Goal: Task Accomplishment & Management: Manage account settings

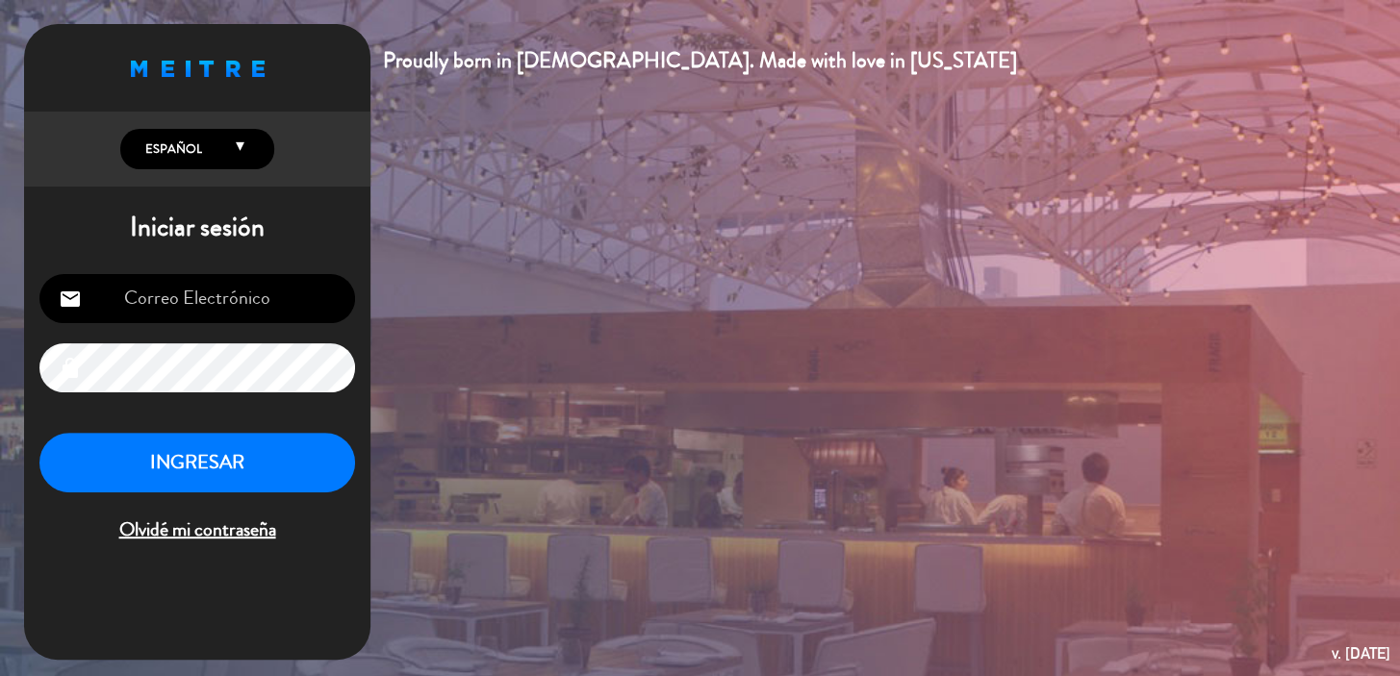
type input "[EMAIL_ADDRESS][DOMAIN_NAME]"
click at [189, 480] on button "INGRESAR" at bounding box center [197, 463] width 316 height 61
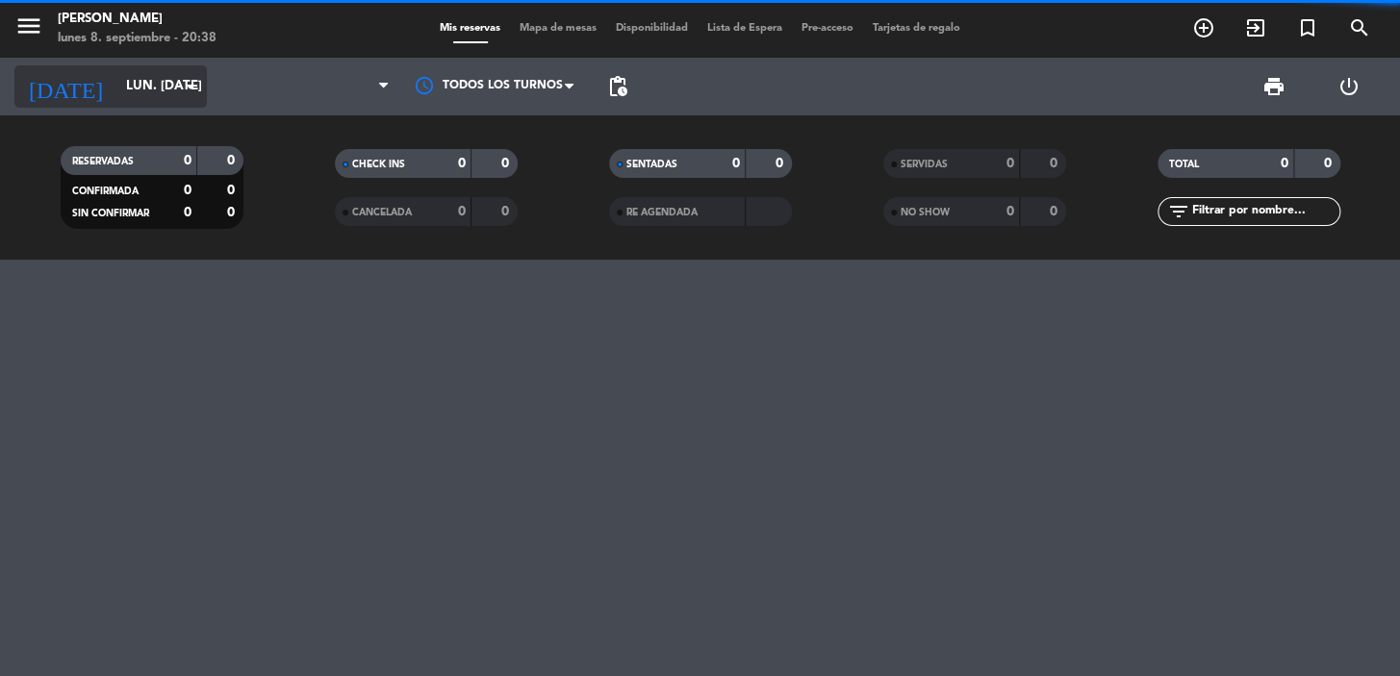
click at [144, 91] on input "lun. [DATE]" at bounding box center [201, 86] width 170 height 35
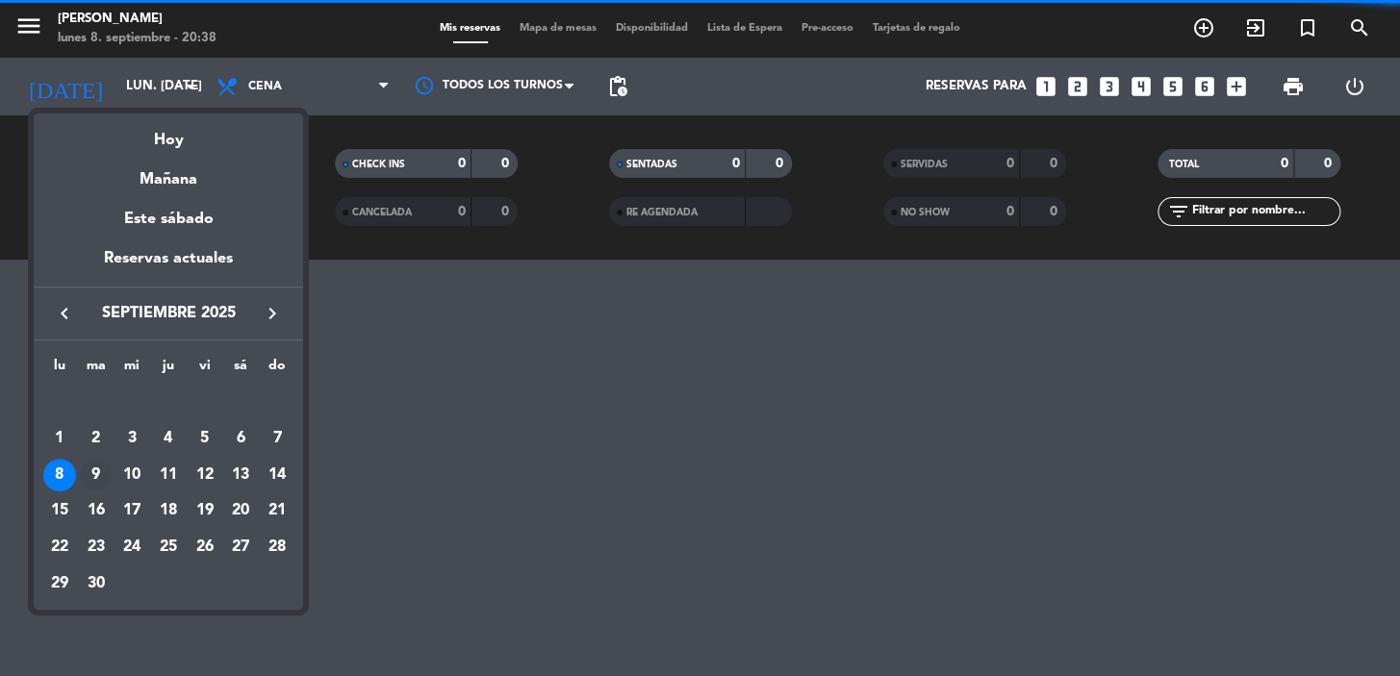
click at [90, 474] on div "9" at bounding box center [96, 475] width 33 height 33
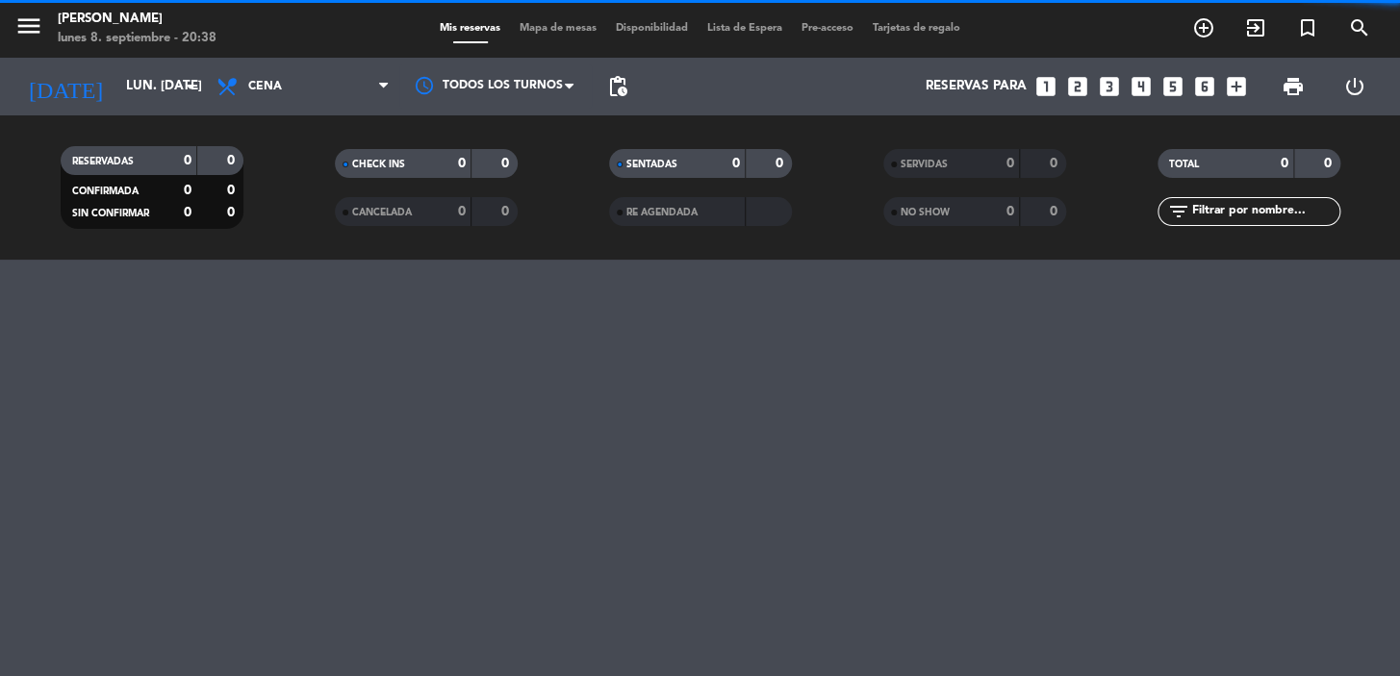
type input "[DATE] sep."
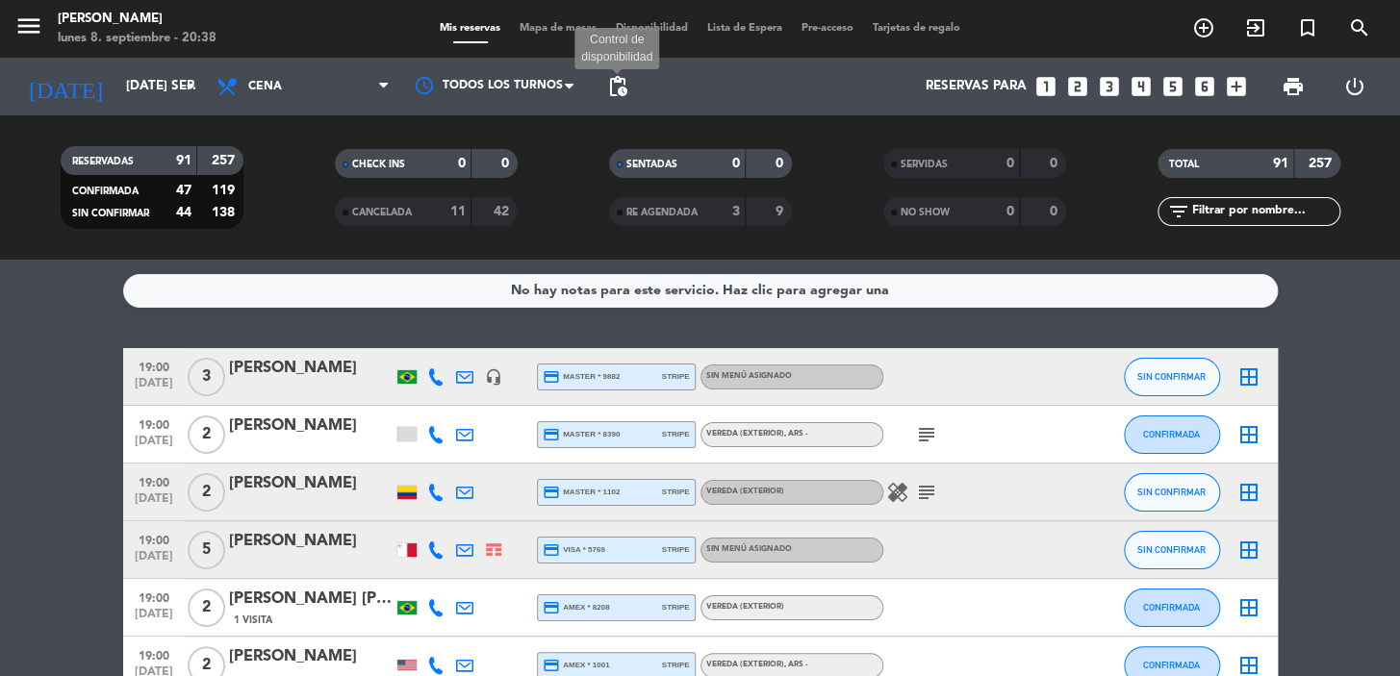
click at [625, 82] on span "pending_actions" at bounding box center [617, 86] width 23 height 23
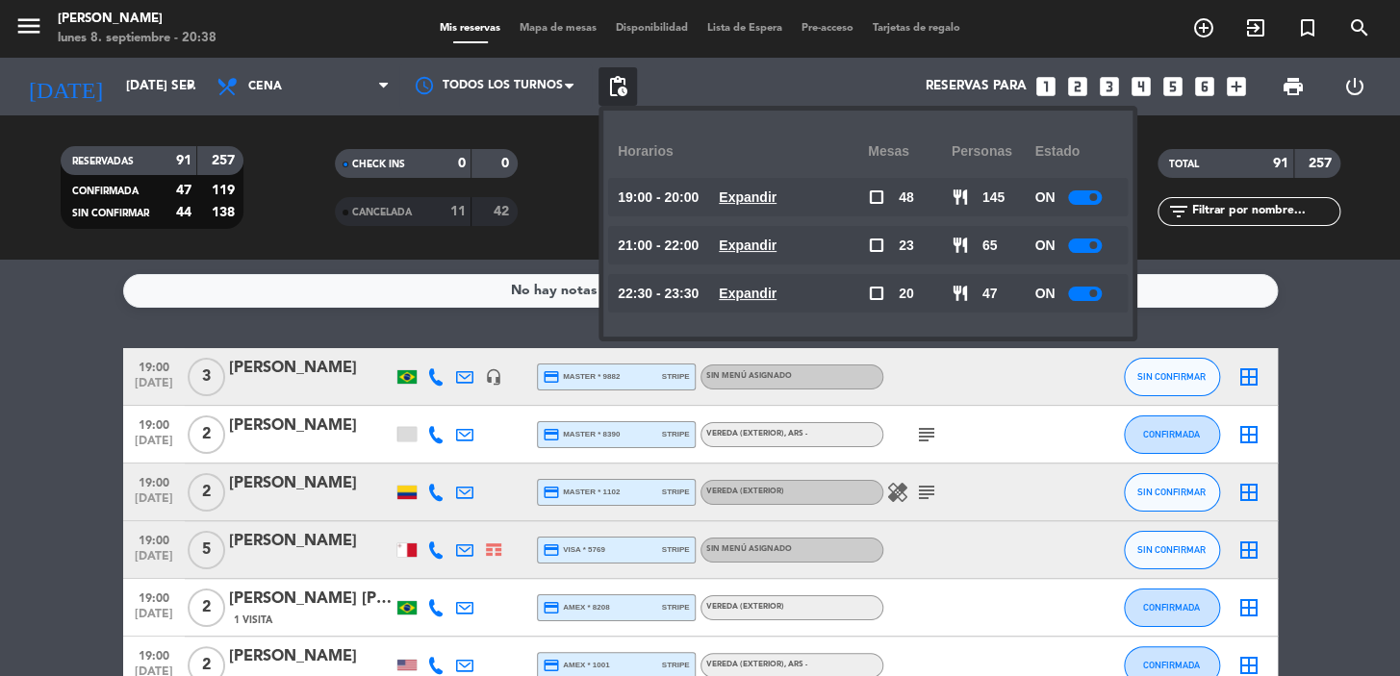
click at [746, 195] on u "Expandir" at bounding box center [748, 197] width 58 height 15
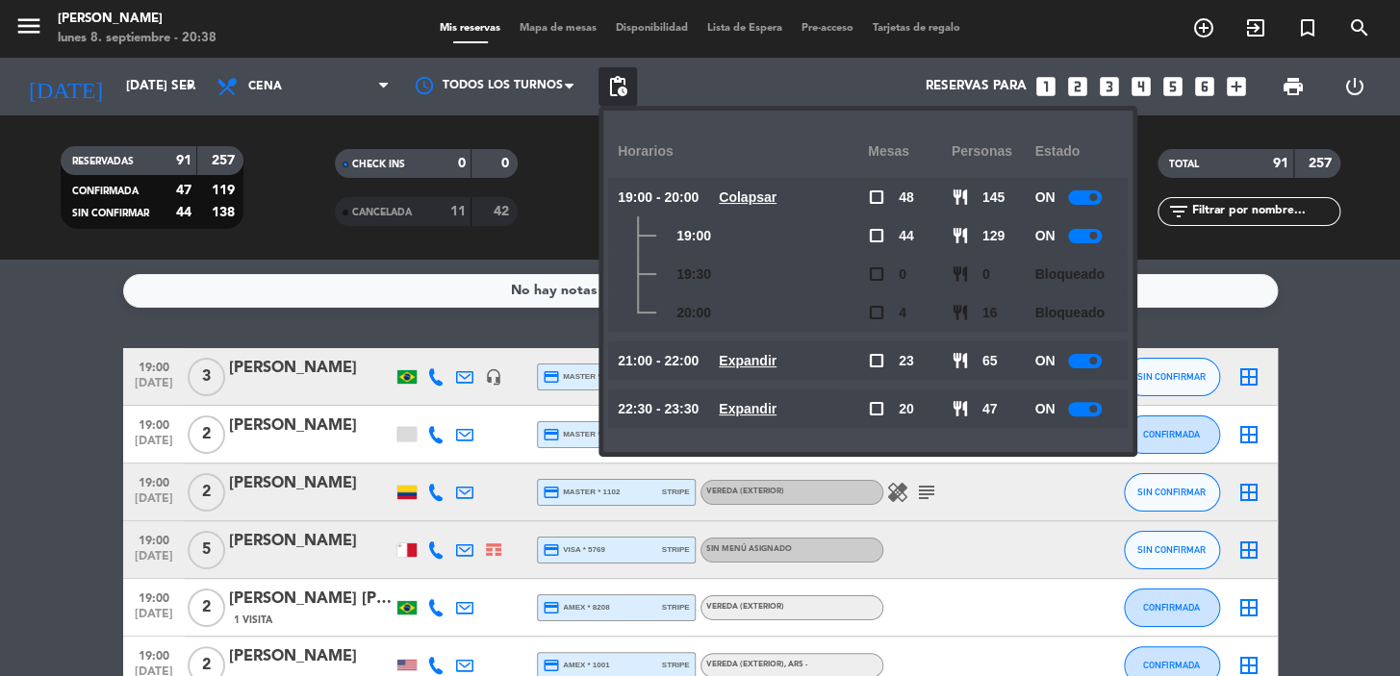
click at [740, 354] on u "Expandir" at bounding box center [748, 360] width 58 height 15
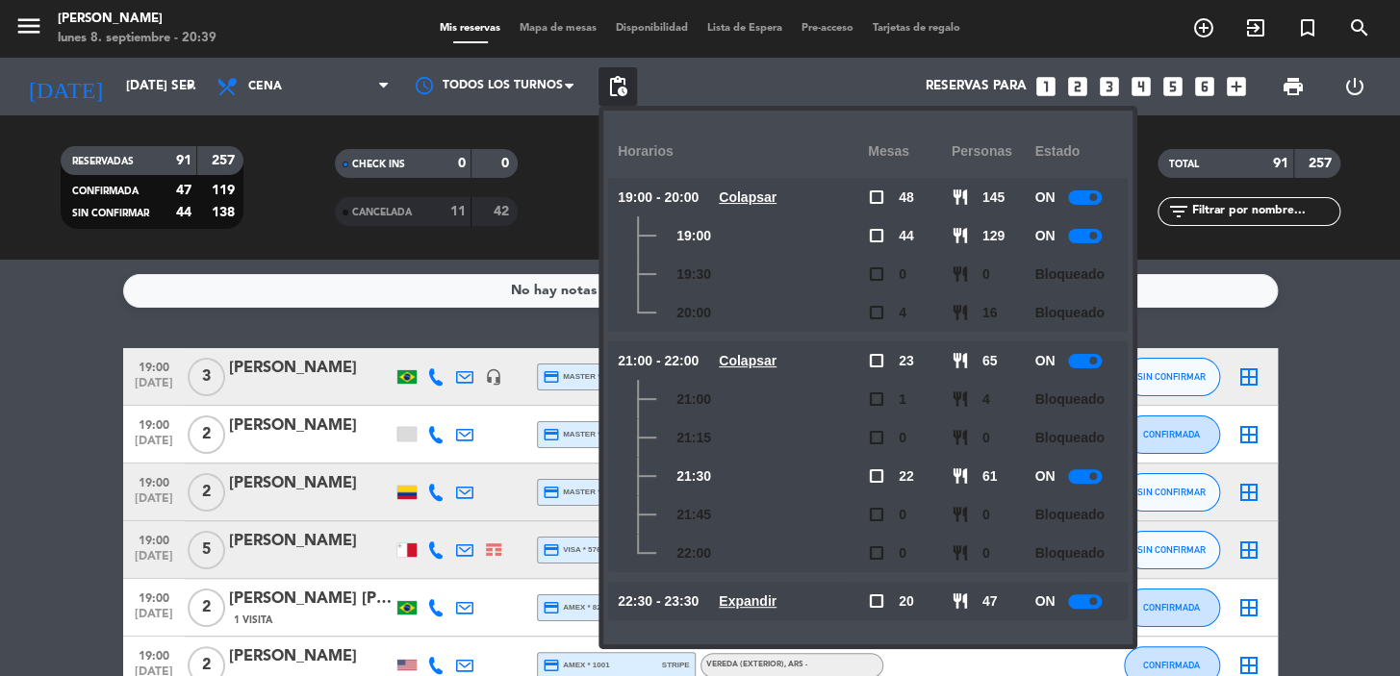
click at [1078, 93] on icon "looks_two" at bounding box center [1077, 86] width 25 height 25
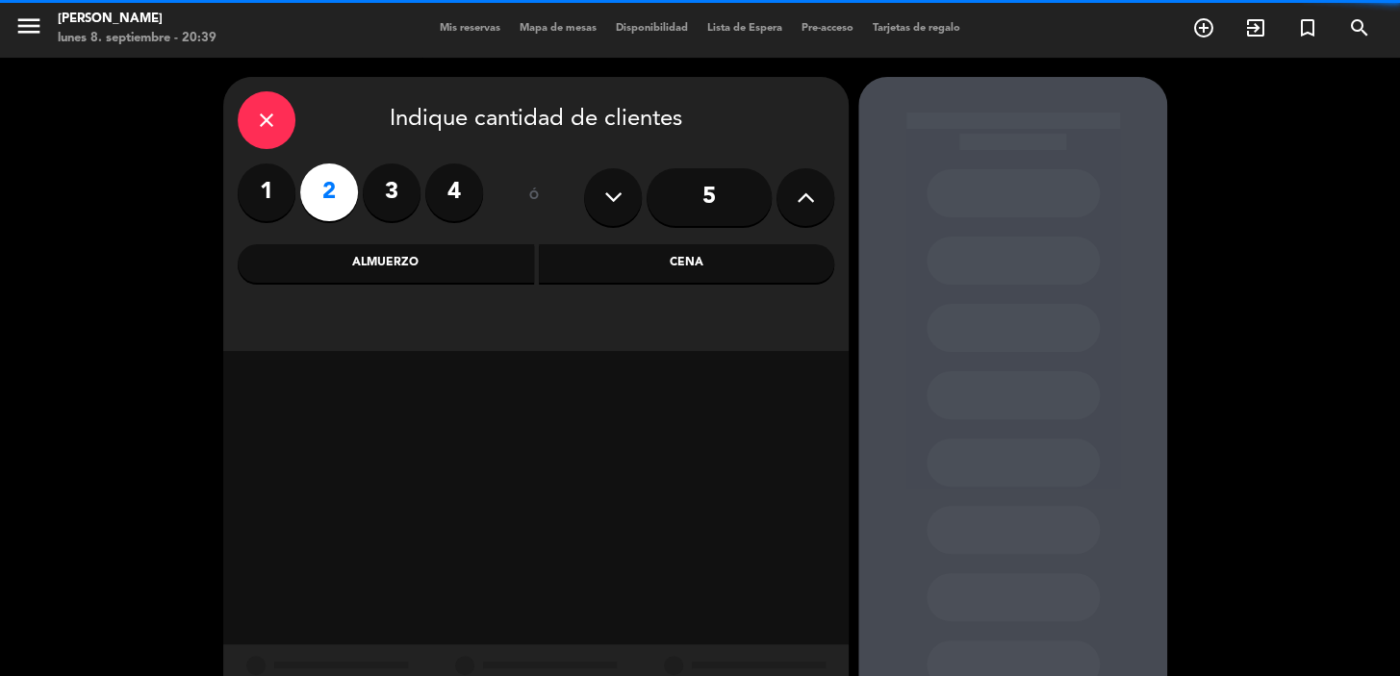
click at [385, 275] on div "Almuerzo" at bounding box center [386, 263] width 296 height 38
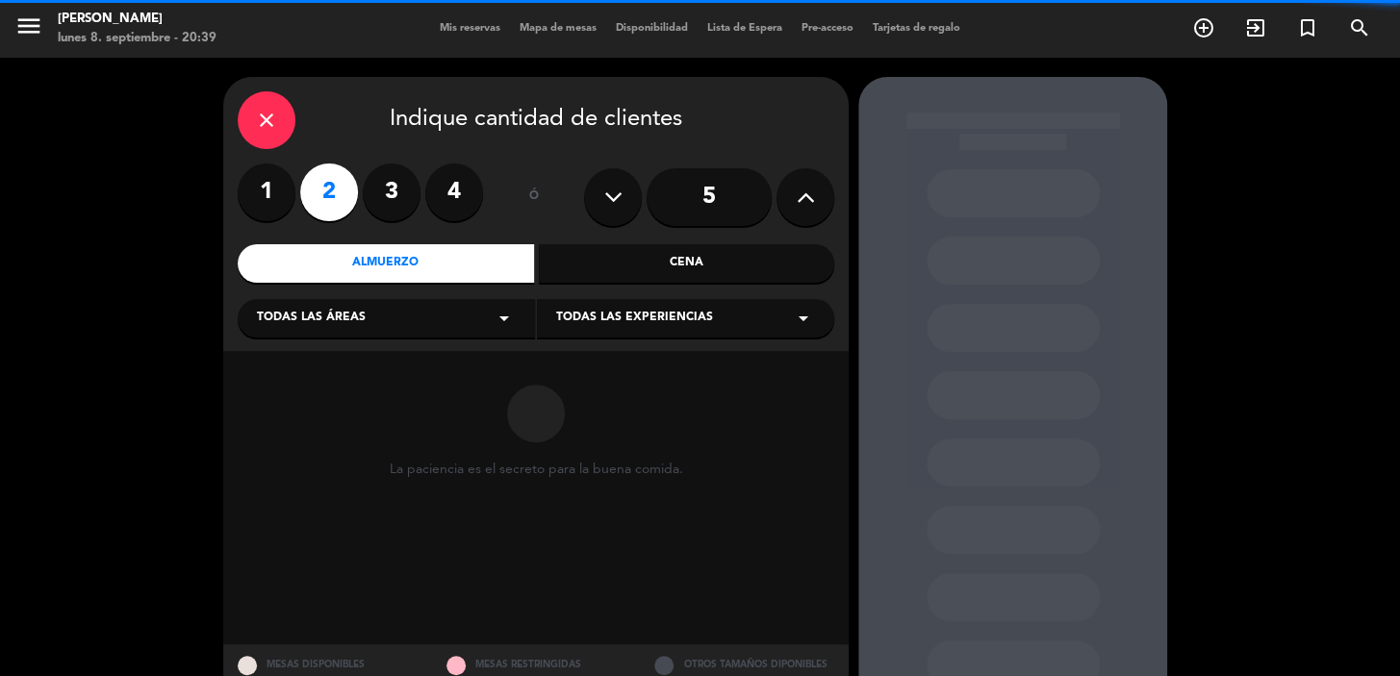
click at [418, 324] on div "Todas las áreas arrow_drop_down" at bounding box center [386, 318] width 297 height 38
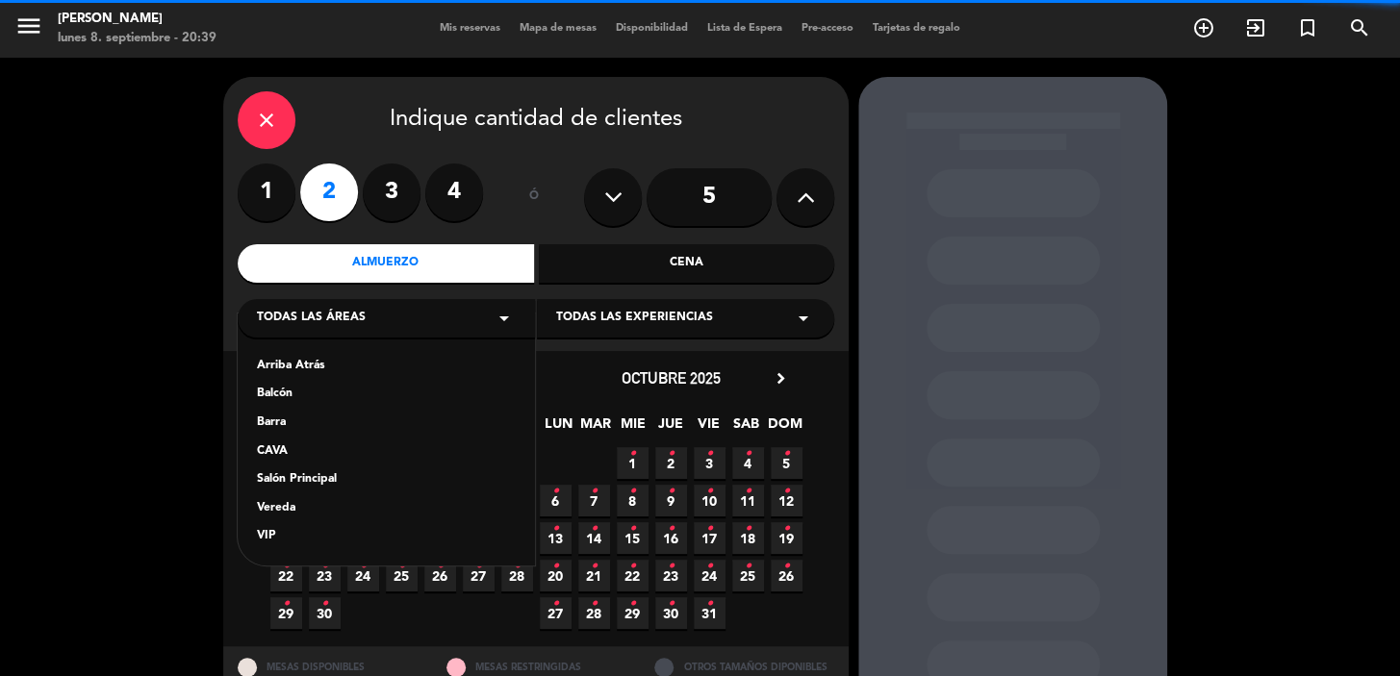
click at [282, 510] on div "Vereda" at bounding box center [386, 508] width 259 height 19
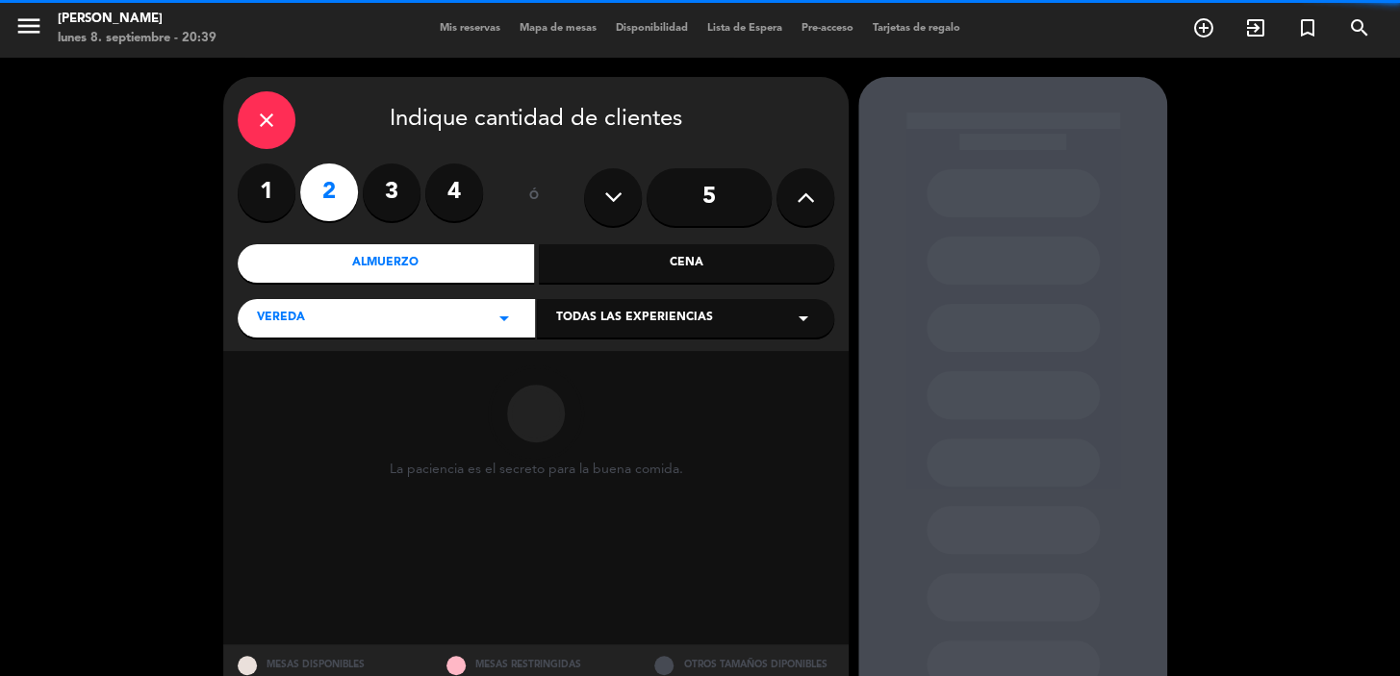
drag, startPoint x: 712, startPoint y: 293, endPoint x: 720, endPoint y: 305, distance: 13.9
click at [712, 294] on div "close Indique cantidad de clientes 1 2 3 4 ó 5 Almuerzo Cena Vereda arrow_drop_…" at bounding box center [535, 214] width 625 height 274
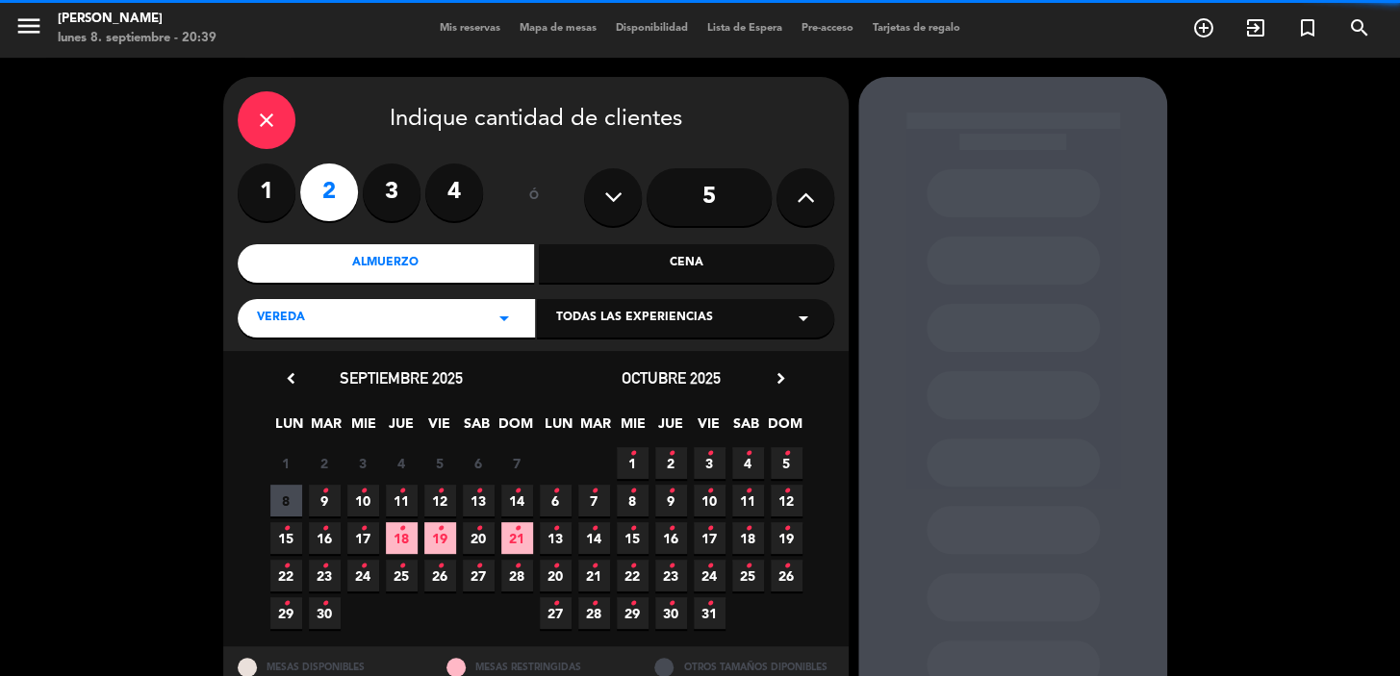
click at [720, 305] on div "Todas las experiencias arrow_drop_down" at bounding box center [685, 318] width 297 height 38
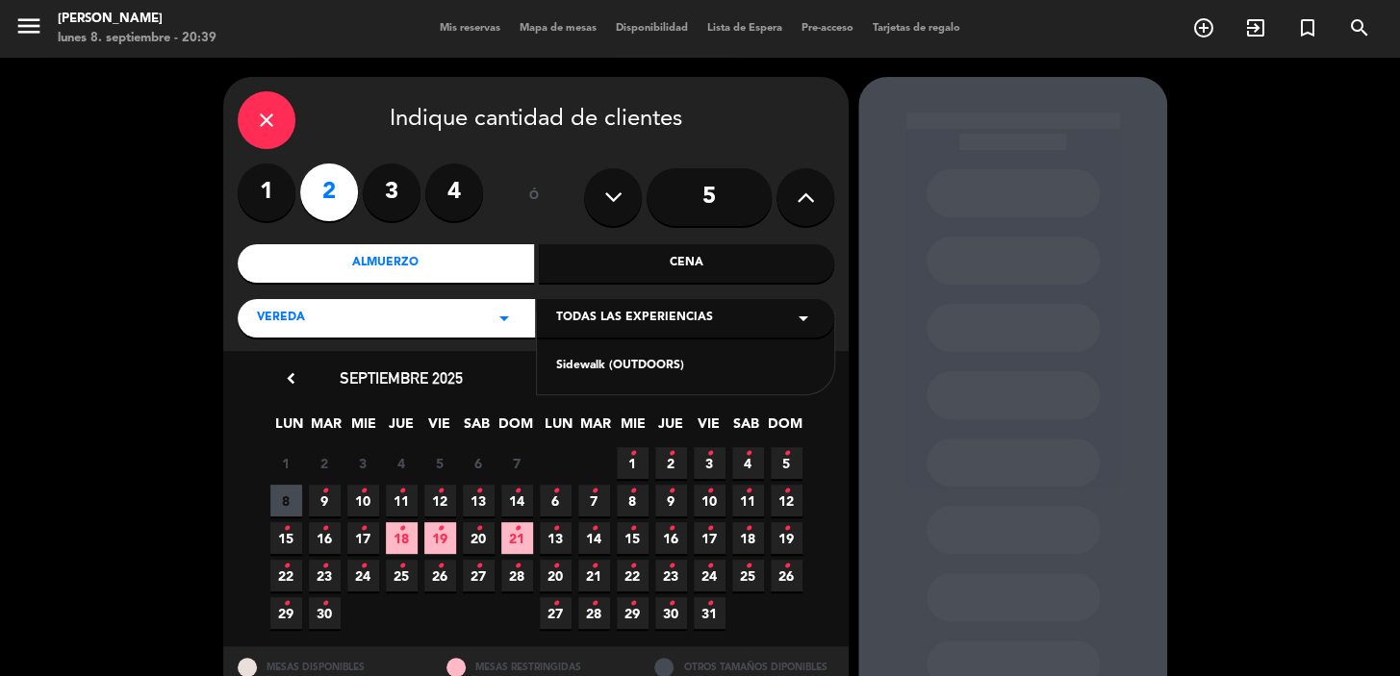
click at [620, 358] on div "Sidewalk (OUTDOORS)" at bounding box center [685, 366] width 259 height 19
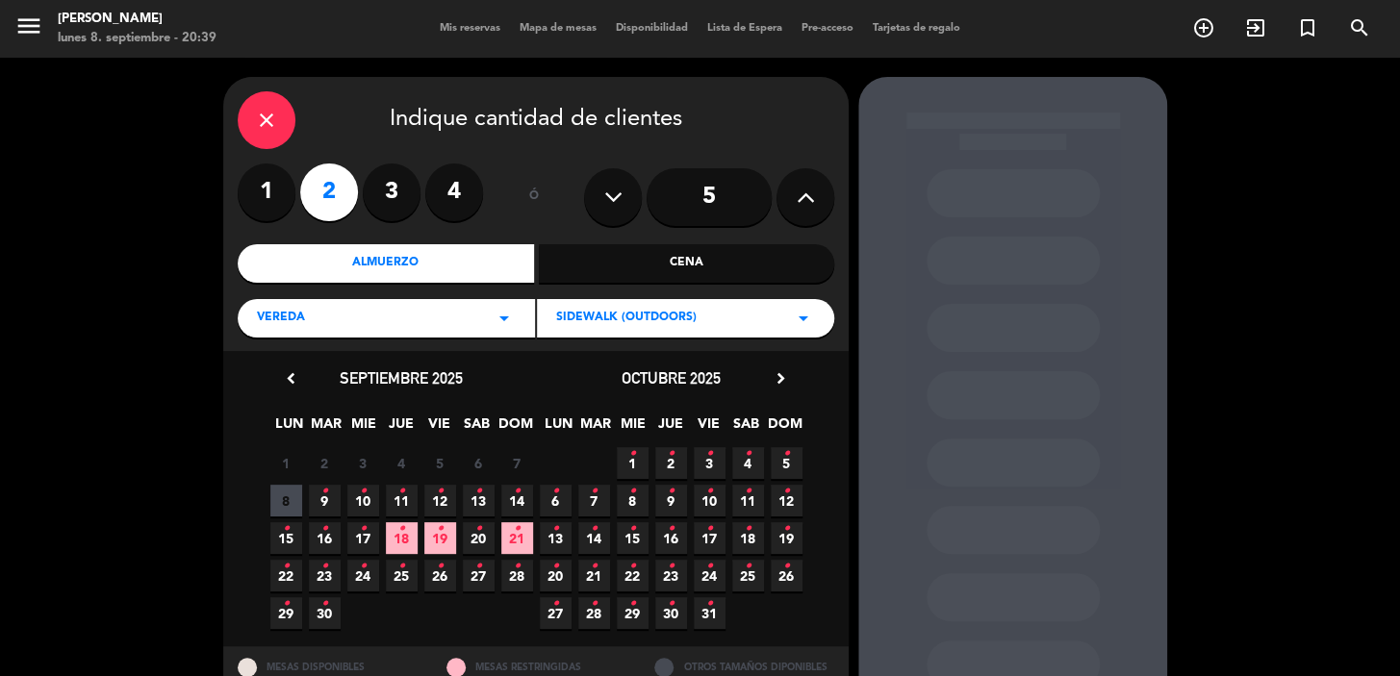
click at [315, 496] on span "9 •" at bounding box center [325, 501] width 32 height 32
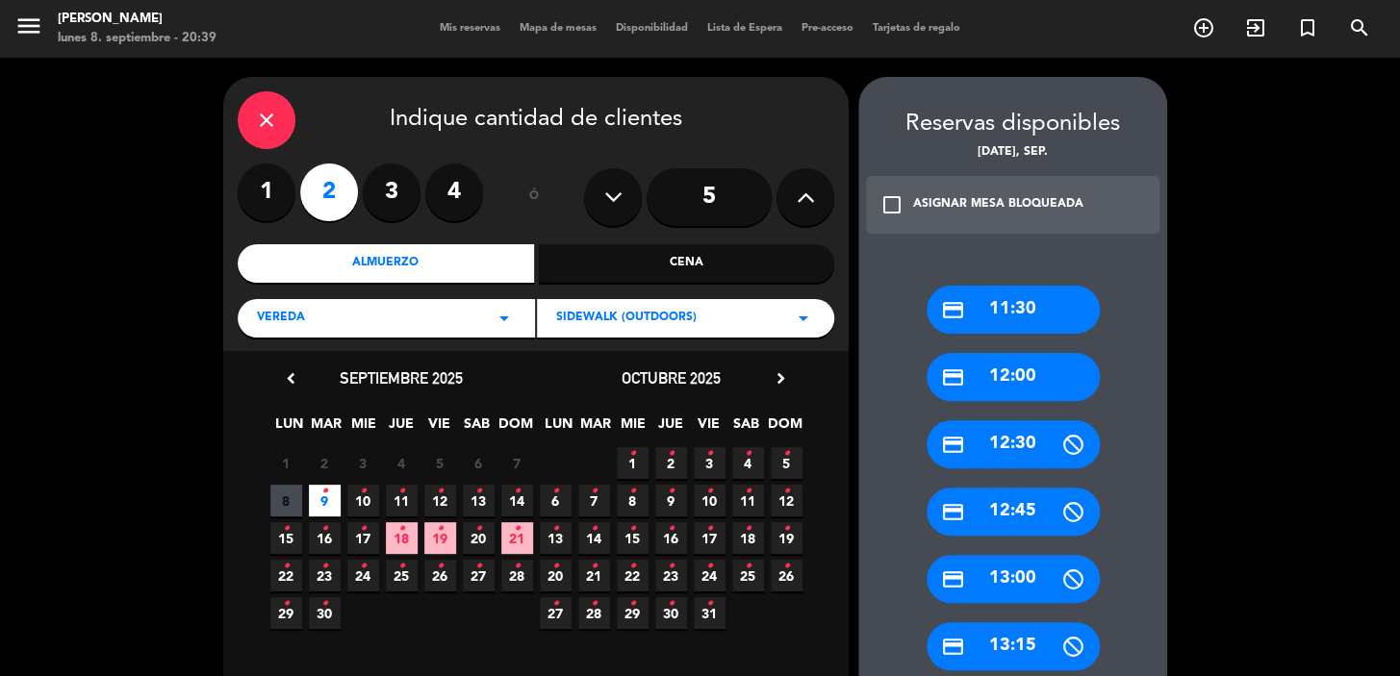
click at [634, 263] on div "Cena" at bounding box center [687, 263] width 296 height 38
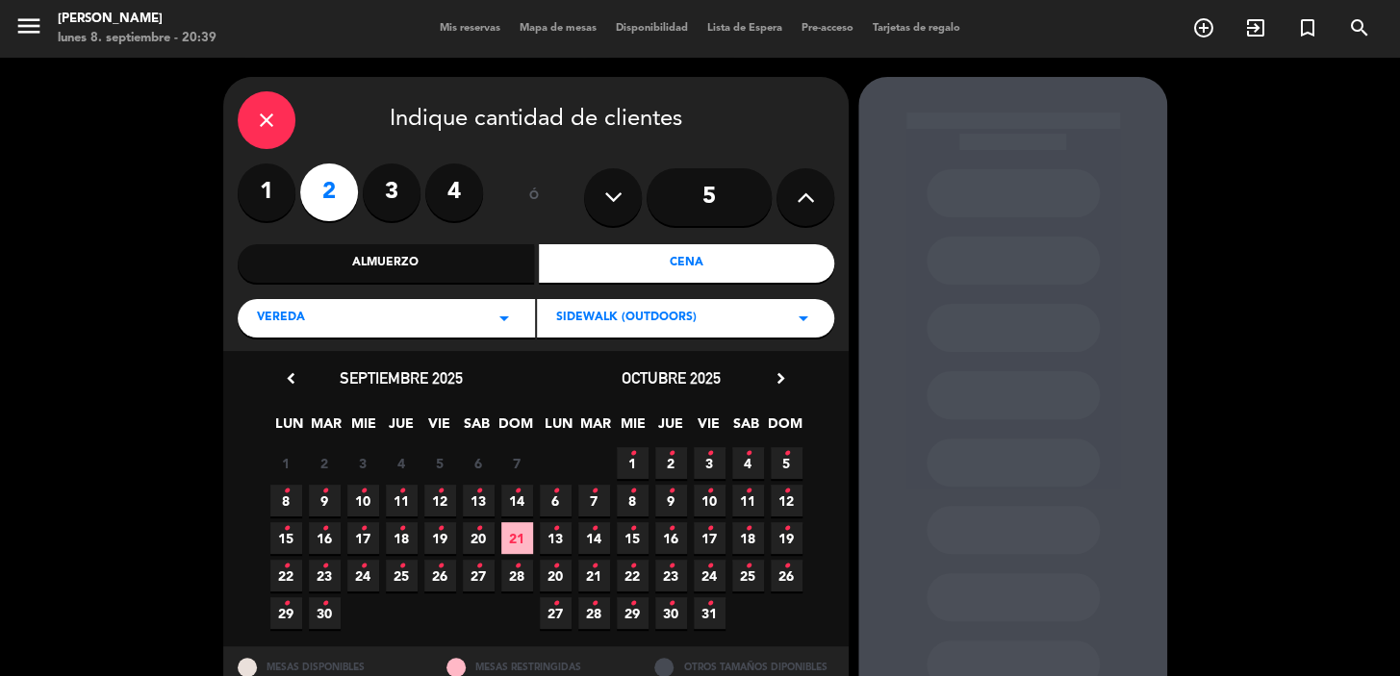
scroll to position [70, 0]
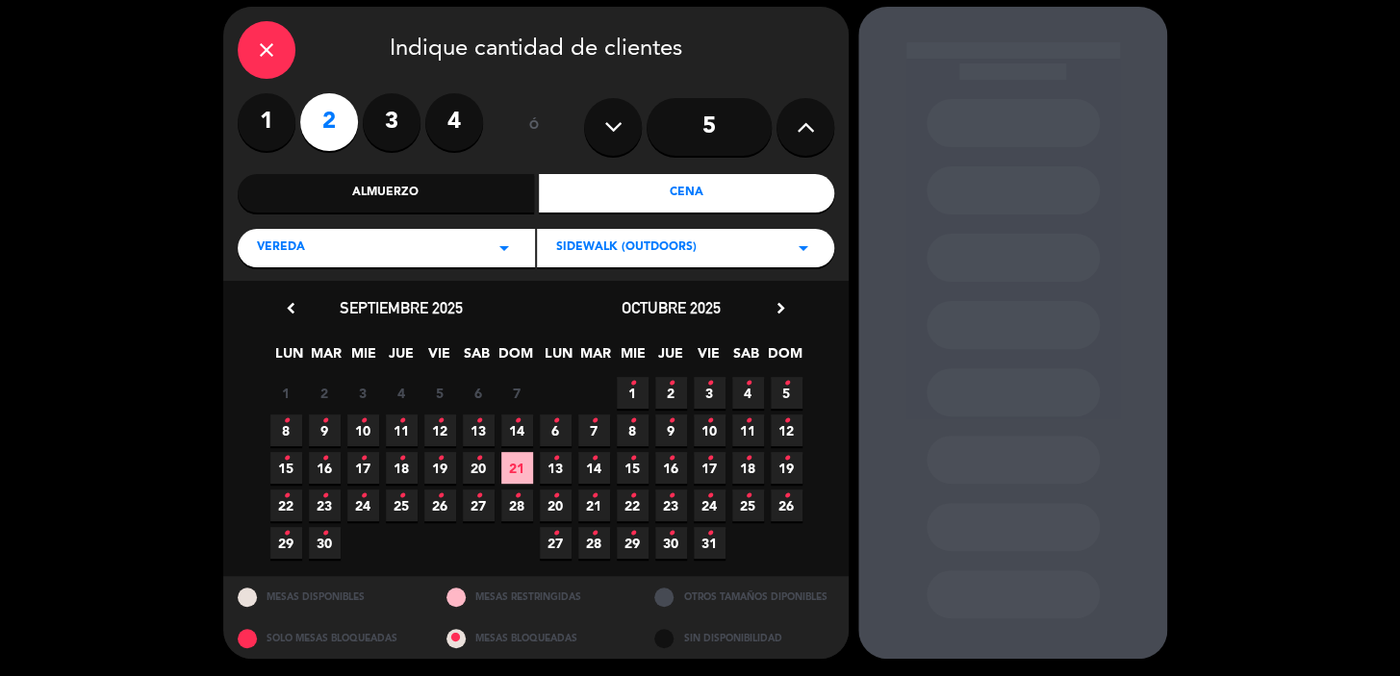
click at [321, 428] on icon "•" at bounding box center [324, 421] width 7 height 31
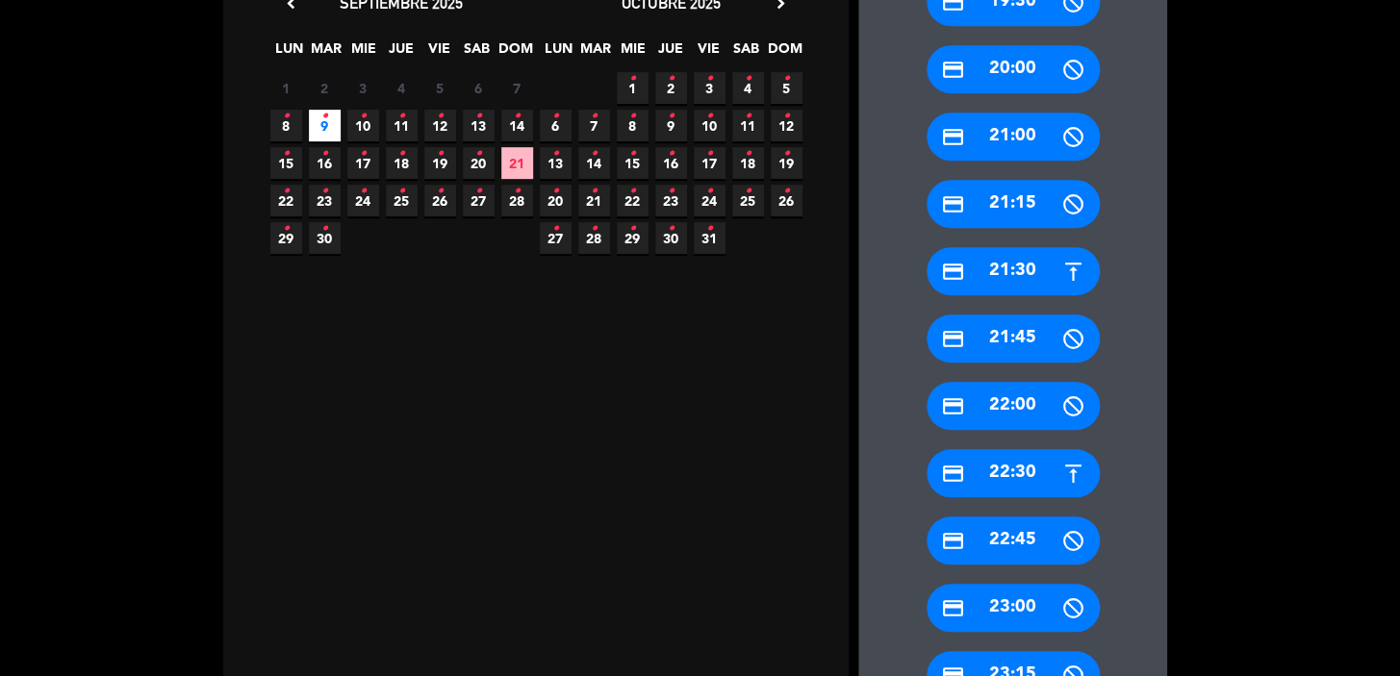
scroll to position [587, 0]
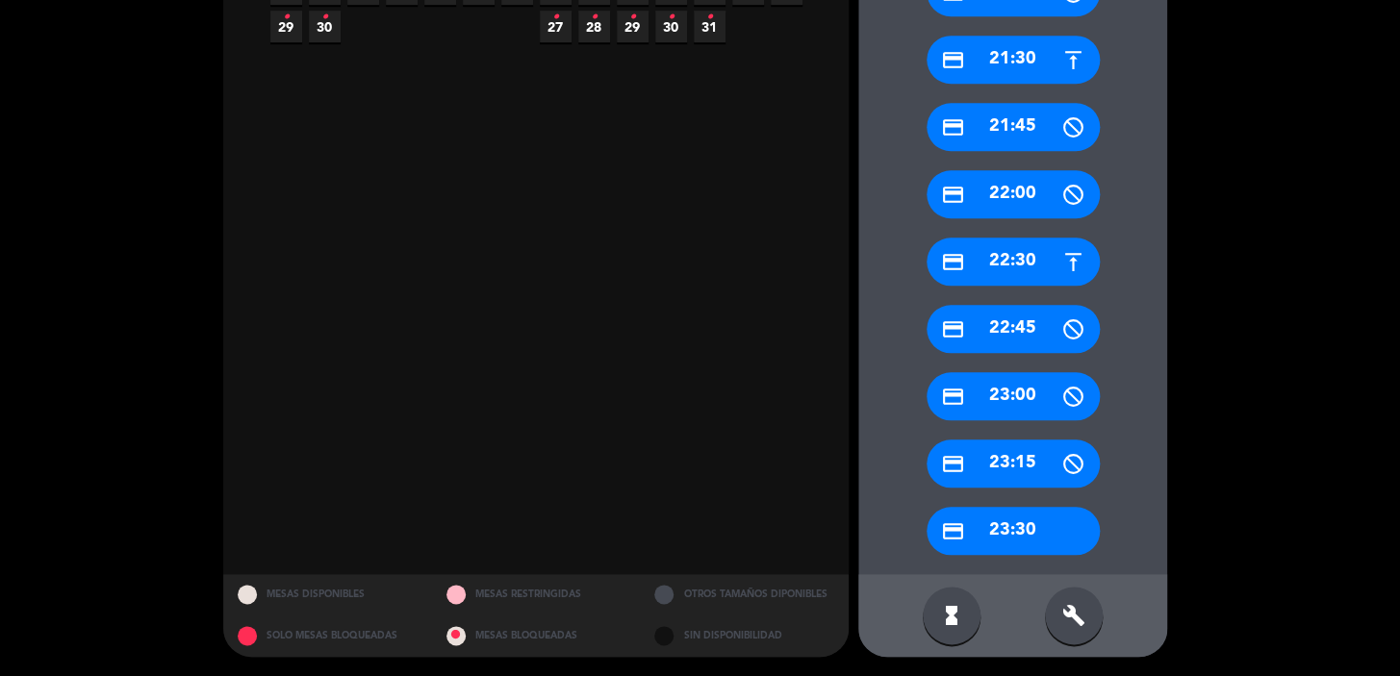
click at [1038, 61] on div "credit_card 21:30" at bounding box center [1012, 60] width 173 height 48
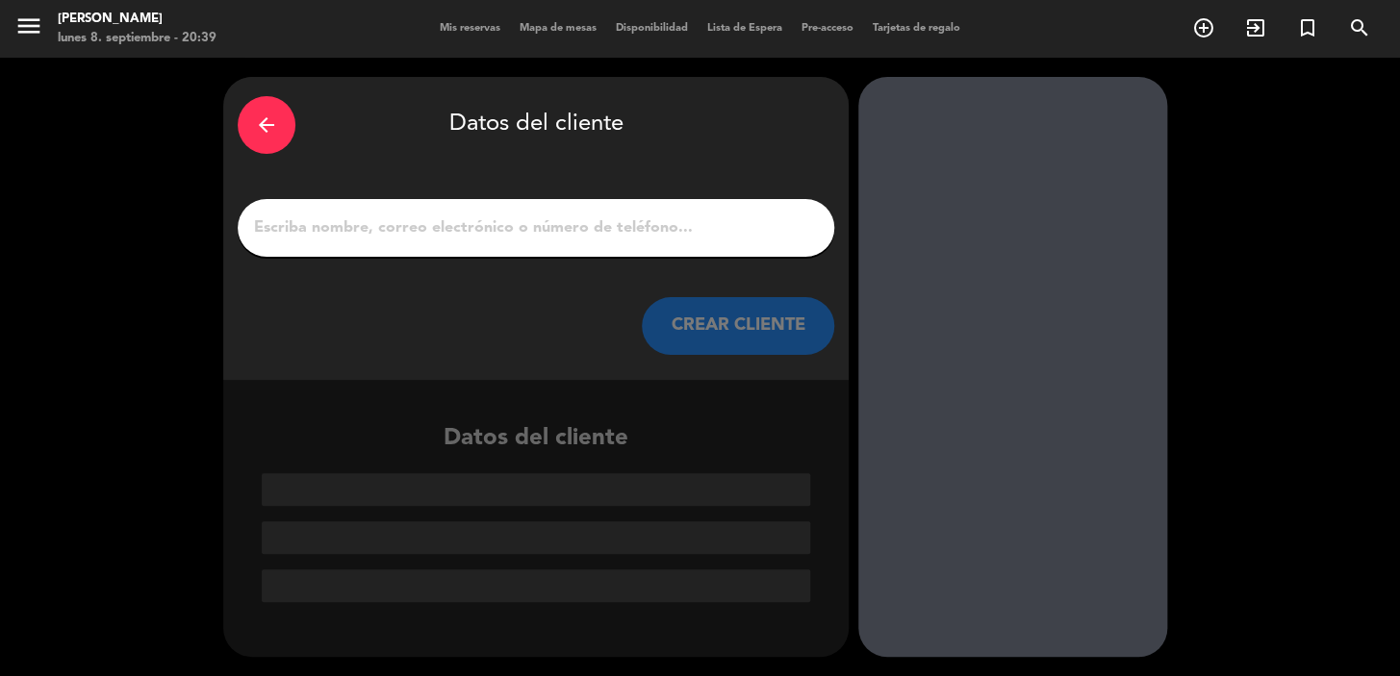
click at [496, 245] on div at bounding box center [536, 228] width 596 height 58
click at [509, 230] on input "1" at bounding box center [536, 228] width 568 height 27
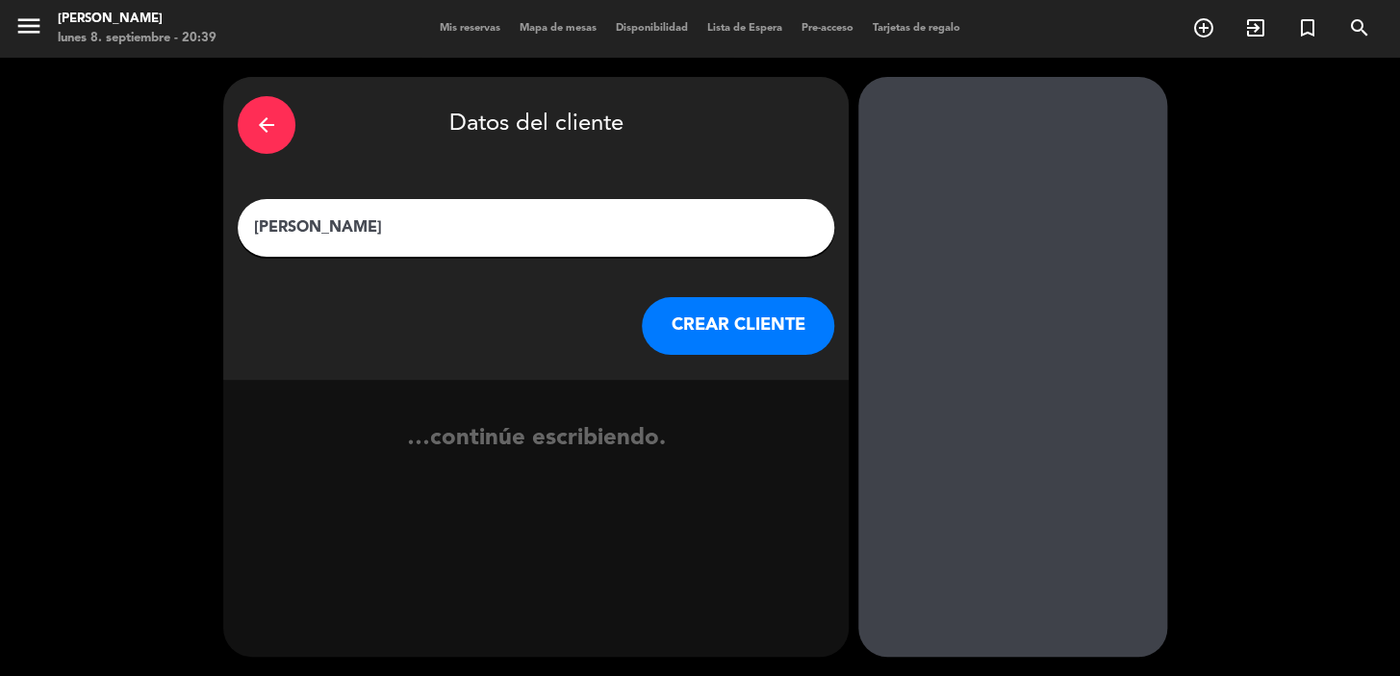
type input "[PERSON_NAME]"
click at [708, 323] on button "CREAR CLIENTE" at bounding box center [738, 326] width 192 height 58
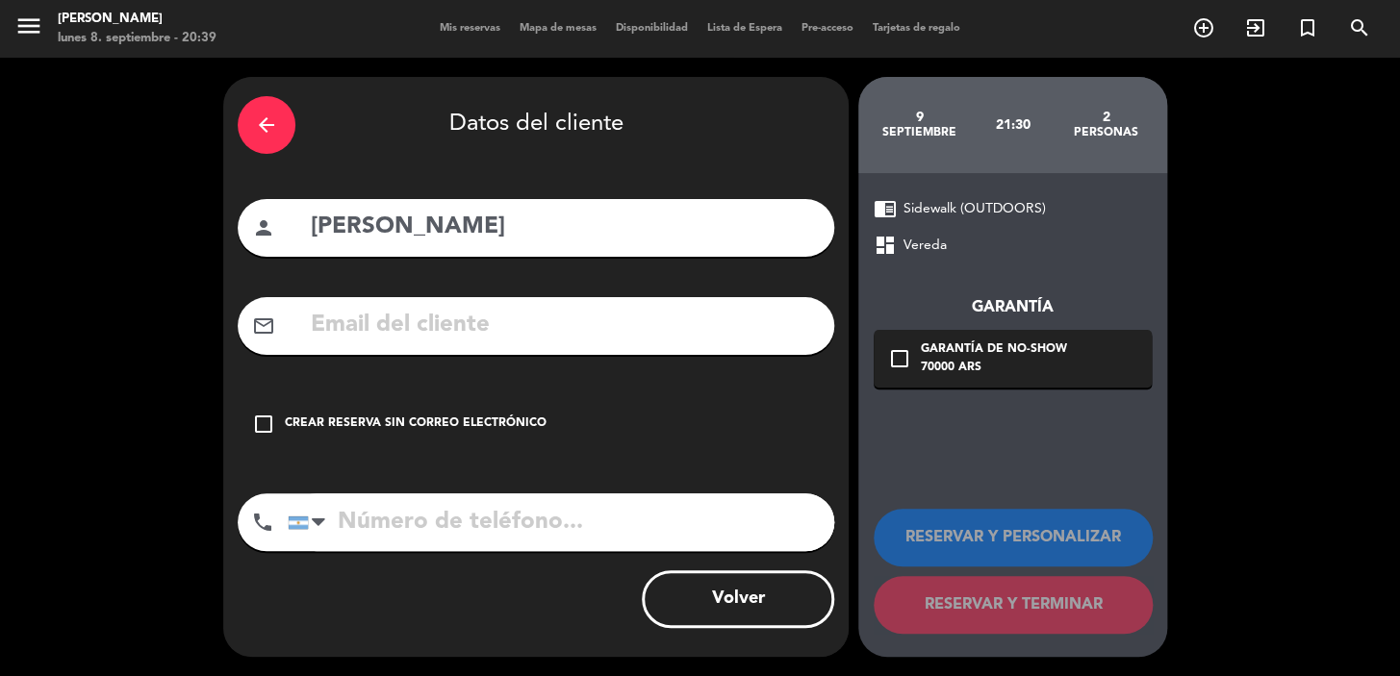
click at [551, 333] on input "text" at bounding box center [564, 325] width 511 height 39
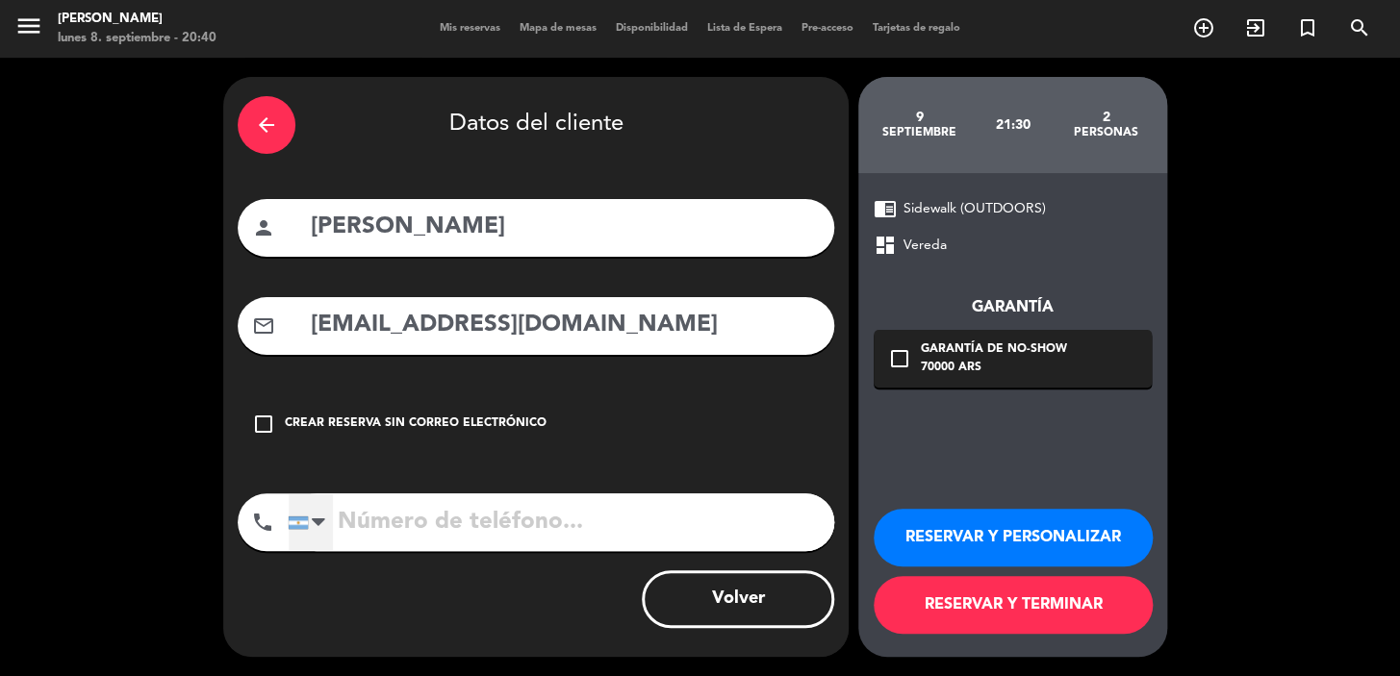
type input "ramiro270366@hotmail.com"
click at [308, 529] on div at bounding box center [311, 522] width 44 height 56
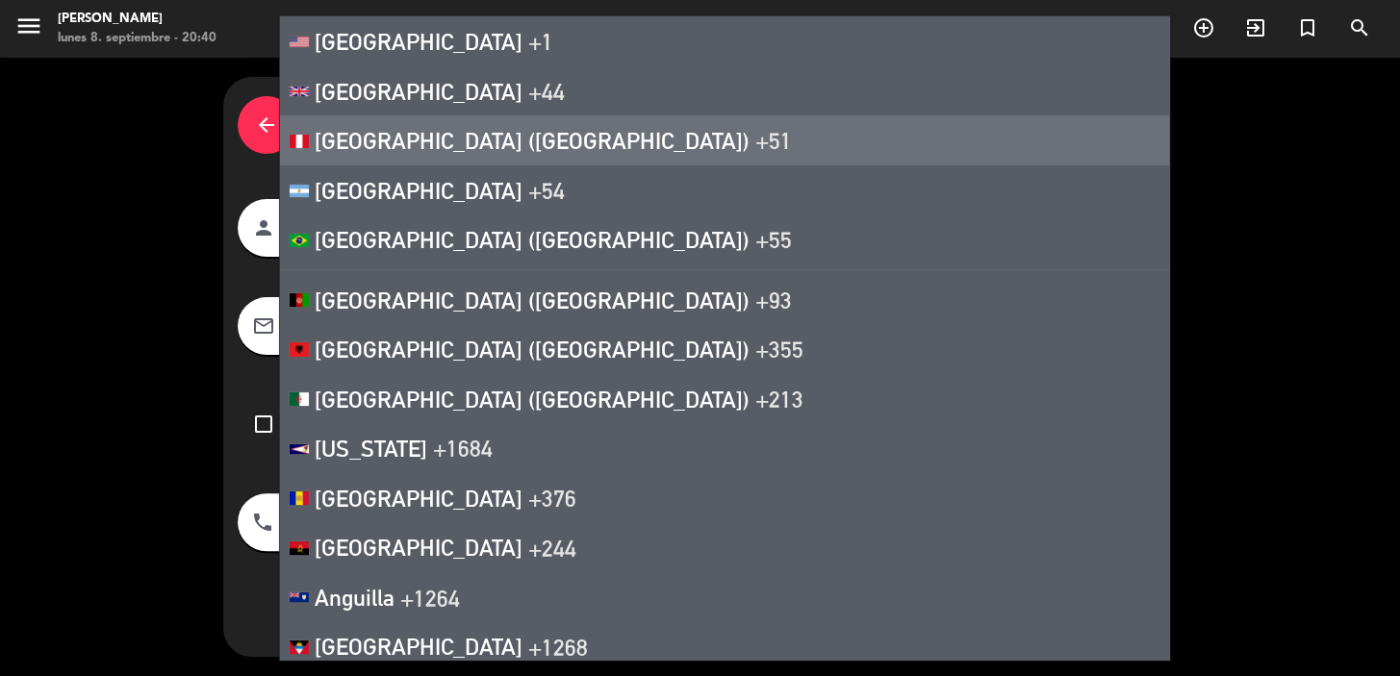
click at [755, 144] on span "+51" at bounding box center [773, 140] width 37 height 27
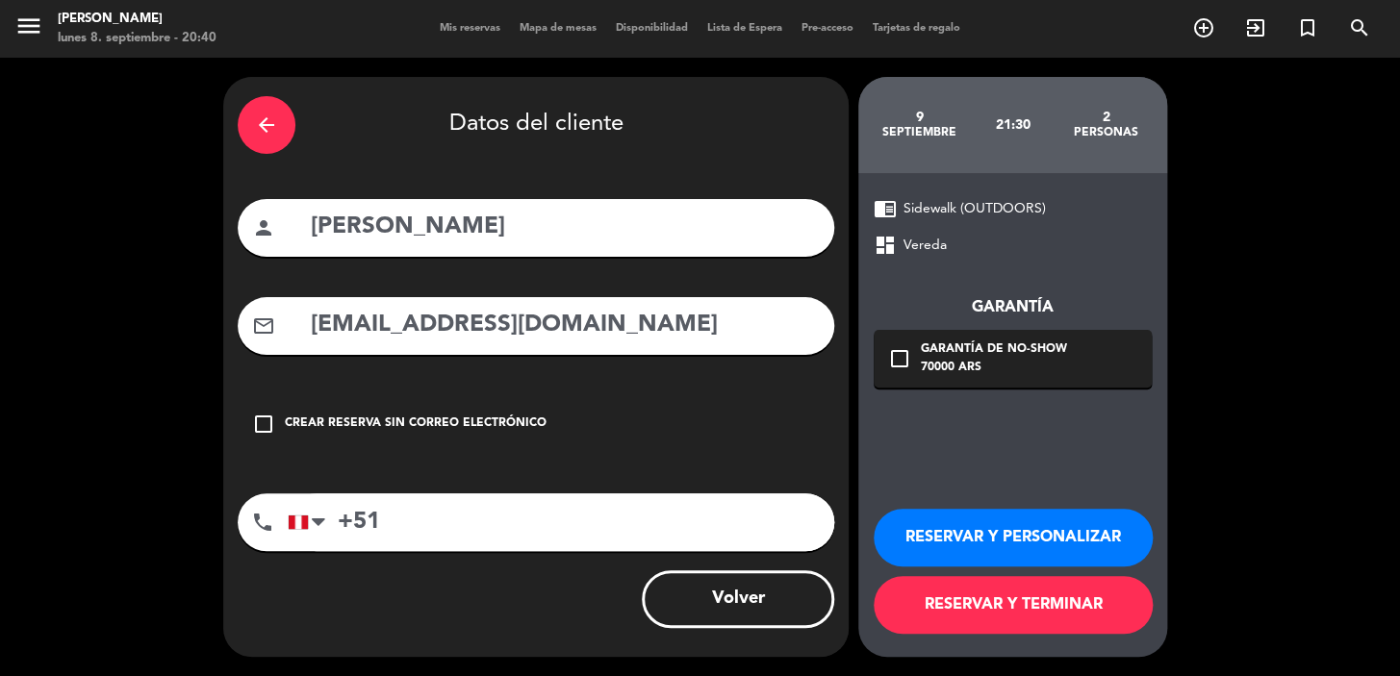
click at [407, 525] on input "+51" at bounding box center [561, 523] width 546 height 58
type input "+51 949339931"
click at [899, 371] on div "check_box_outline_blank Garantía de no-show 70000 ARS" at bounding box center [1012, 359] width 278 height 58
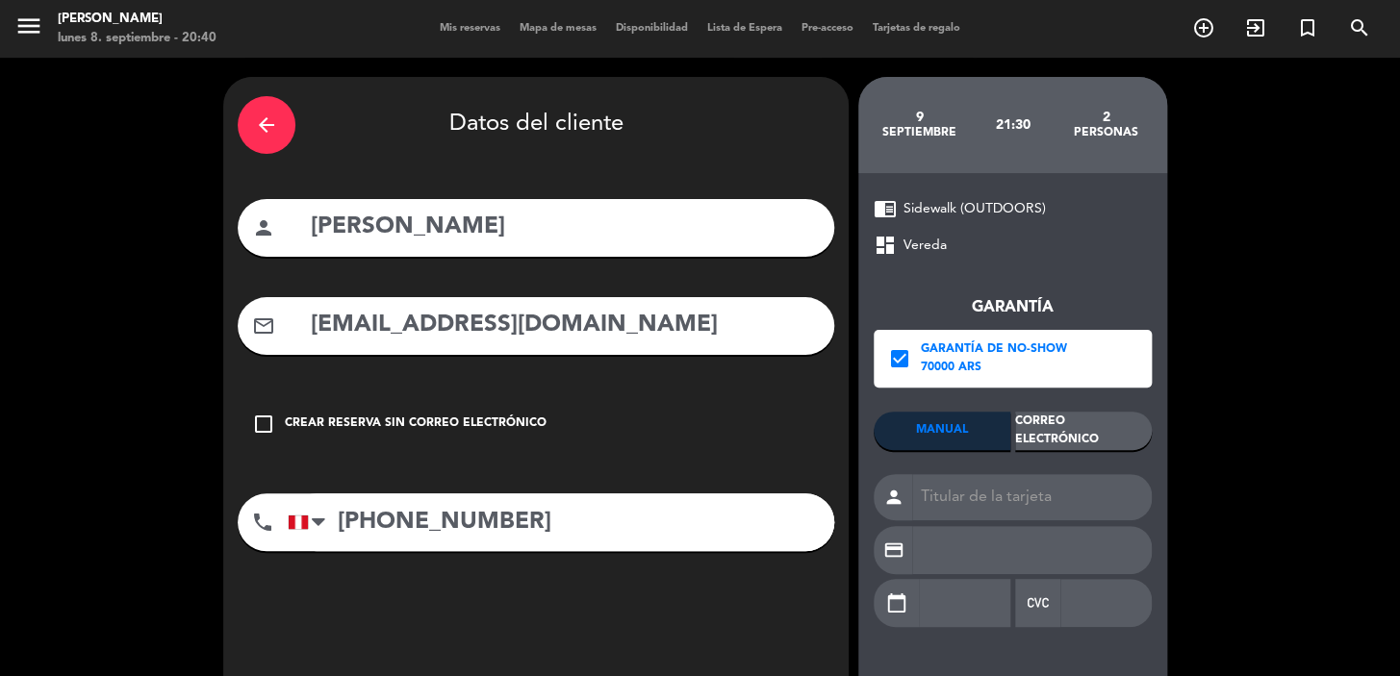
click at [1089, 443] on div "Correo Electrónico" at bounding box center [1083, 431] width 137 height 38
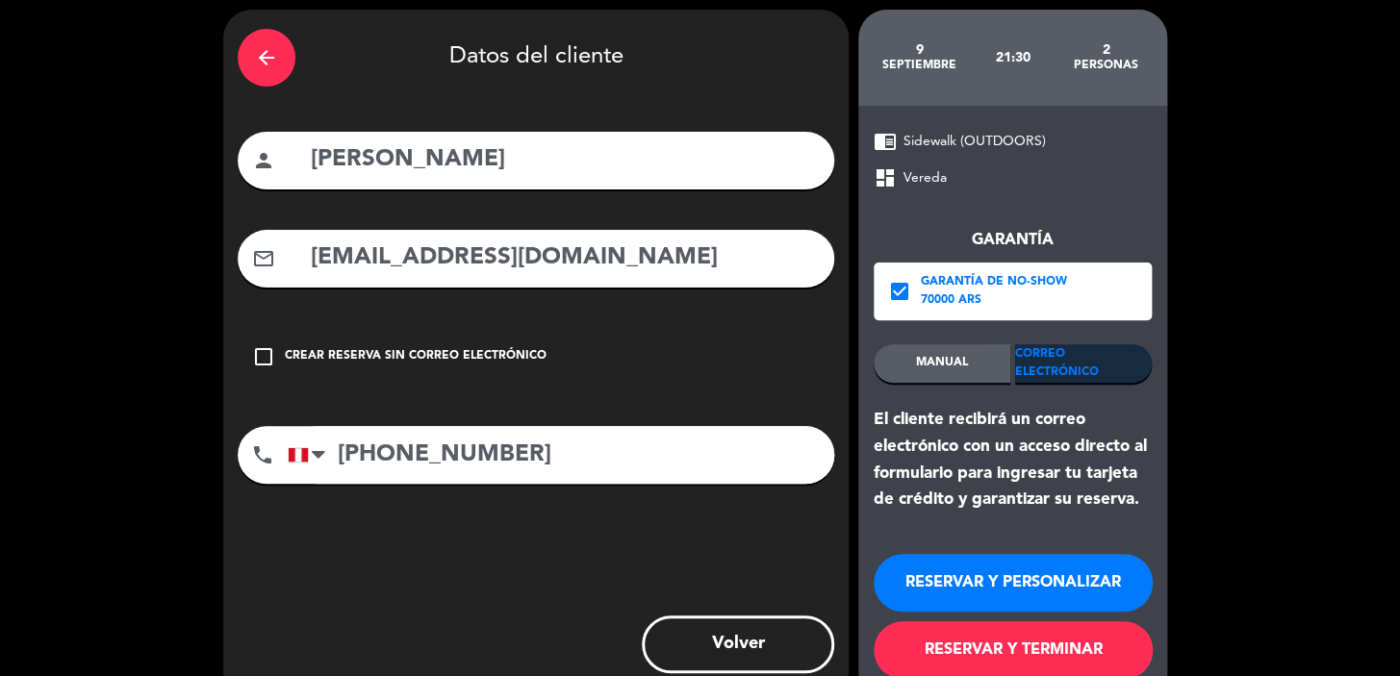
scroll to position [113, 0]
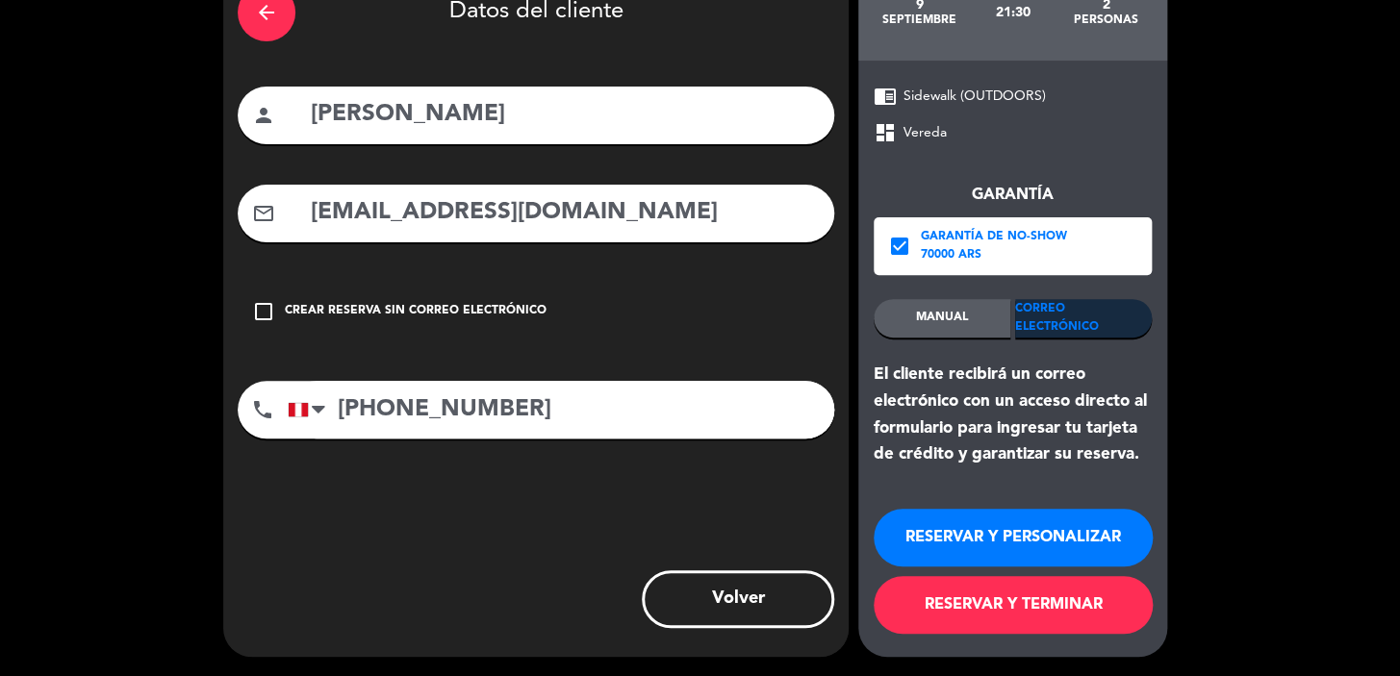
click at [1066, 542] on button "RESERVAR Y PERSONALIZAR" at bounding box center [1012, 538] width 279 height 58
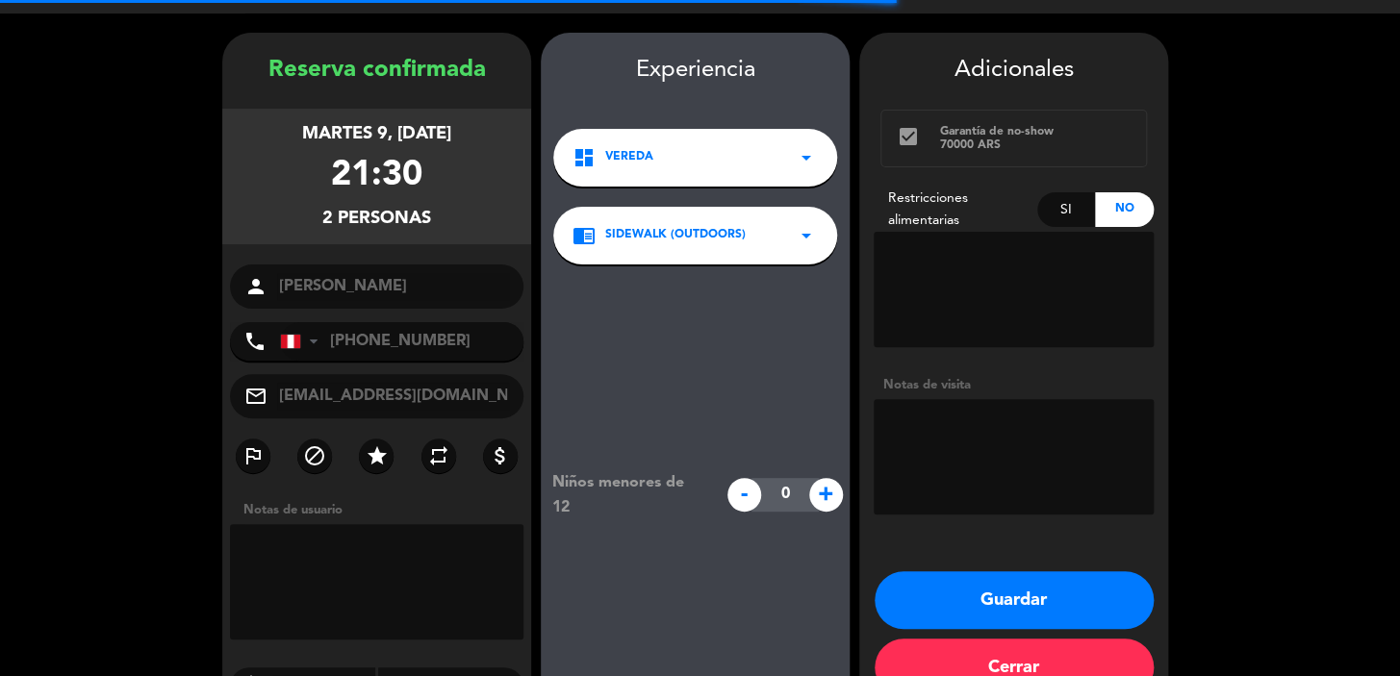
scroll to position [77, 0]
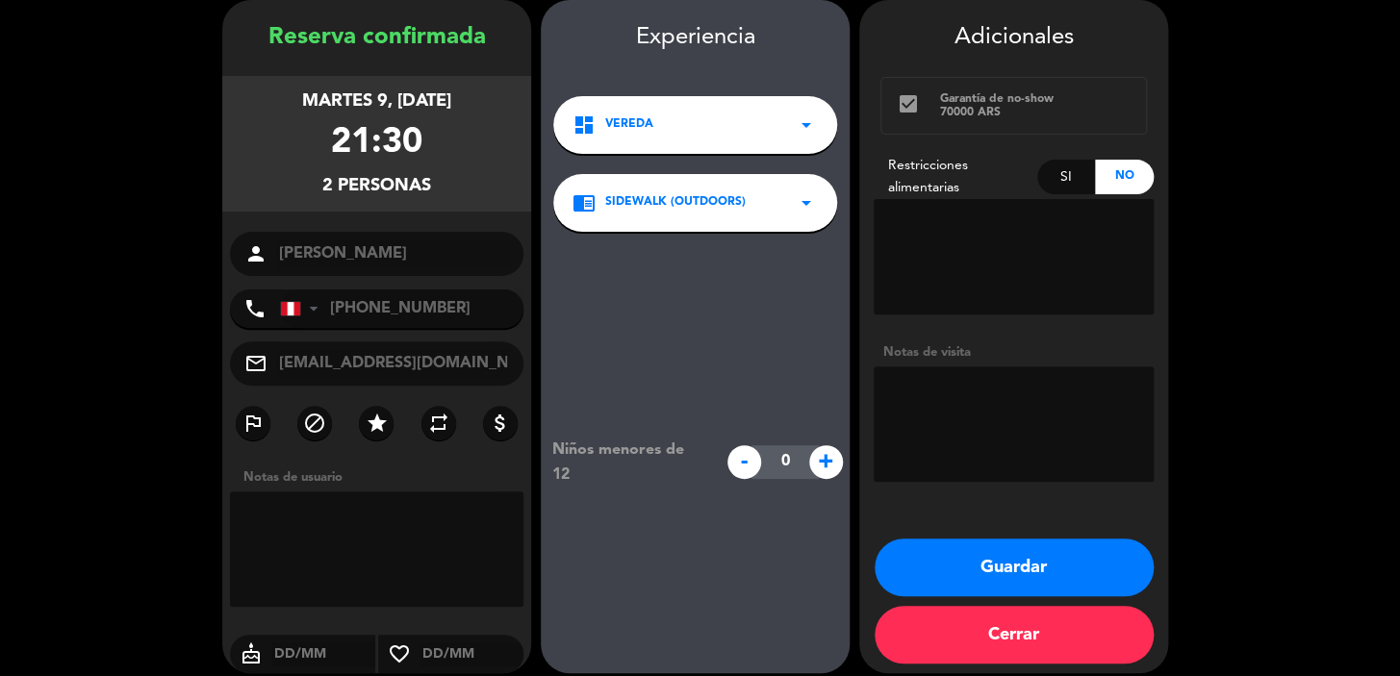
click at [1076, 564] on button "Guardar" at bounding box center [1013, 568] width 279 height 58
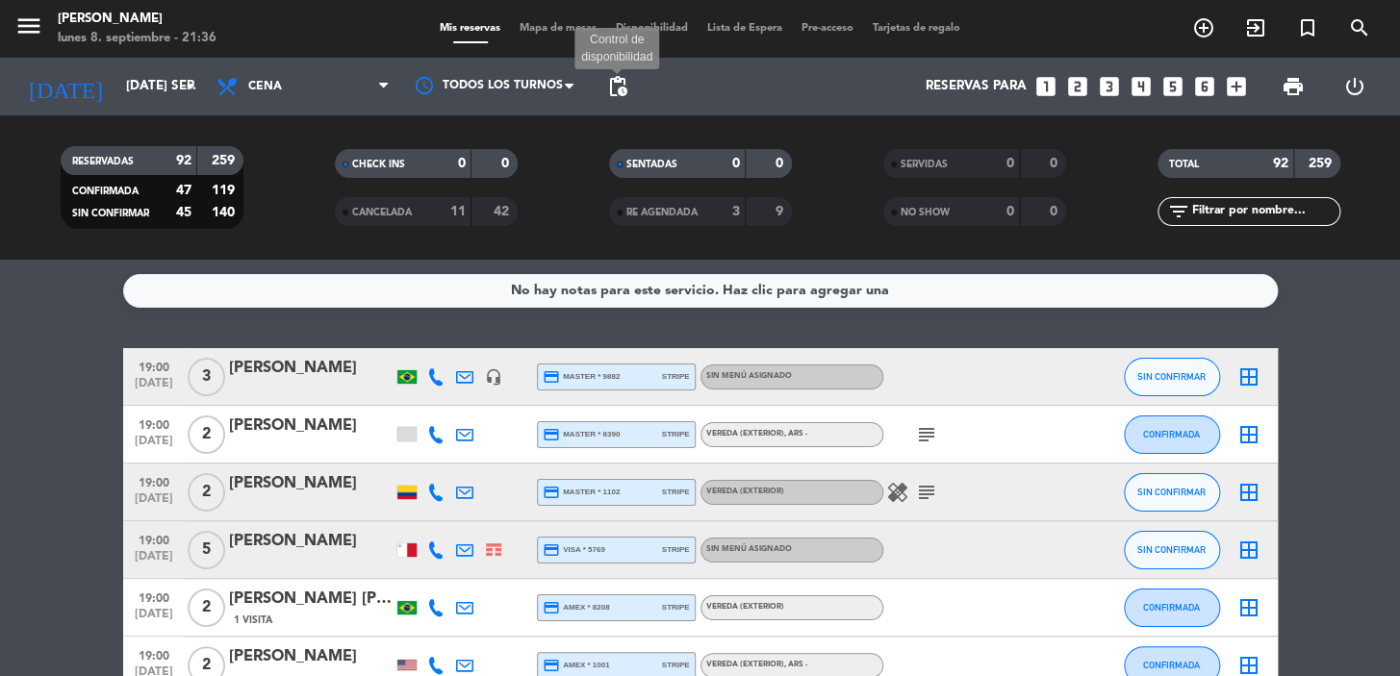
click at [610, 92] on span "pending_actions" at bounding box center [617, 86] width 23 height 23
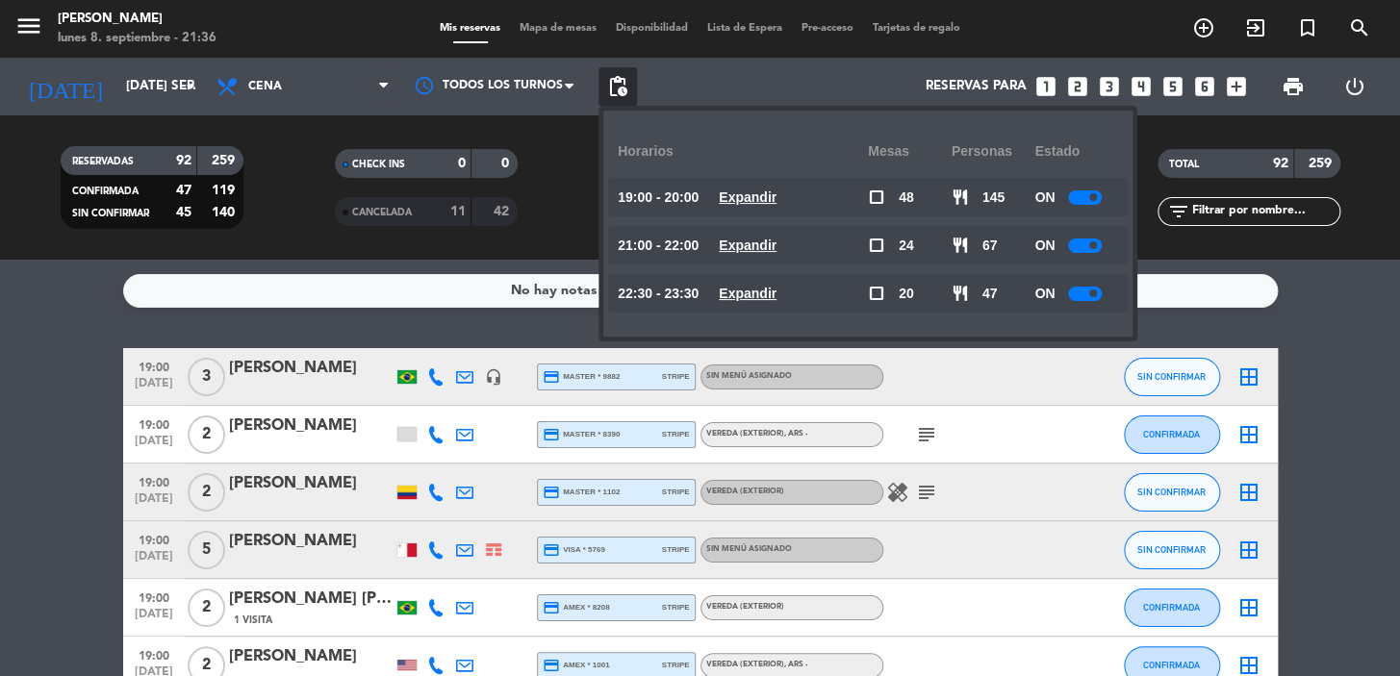
click at [764, 239] on u "Expandir" at bounding box center [748, 245] width 58 height 15
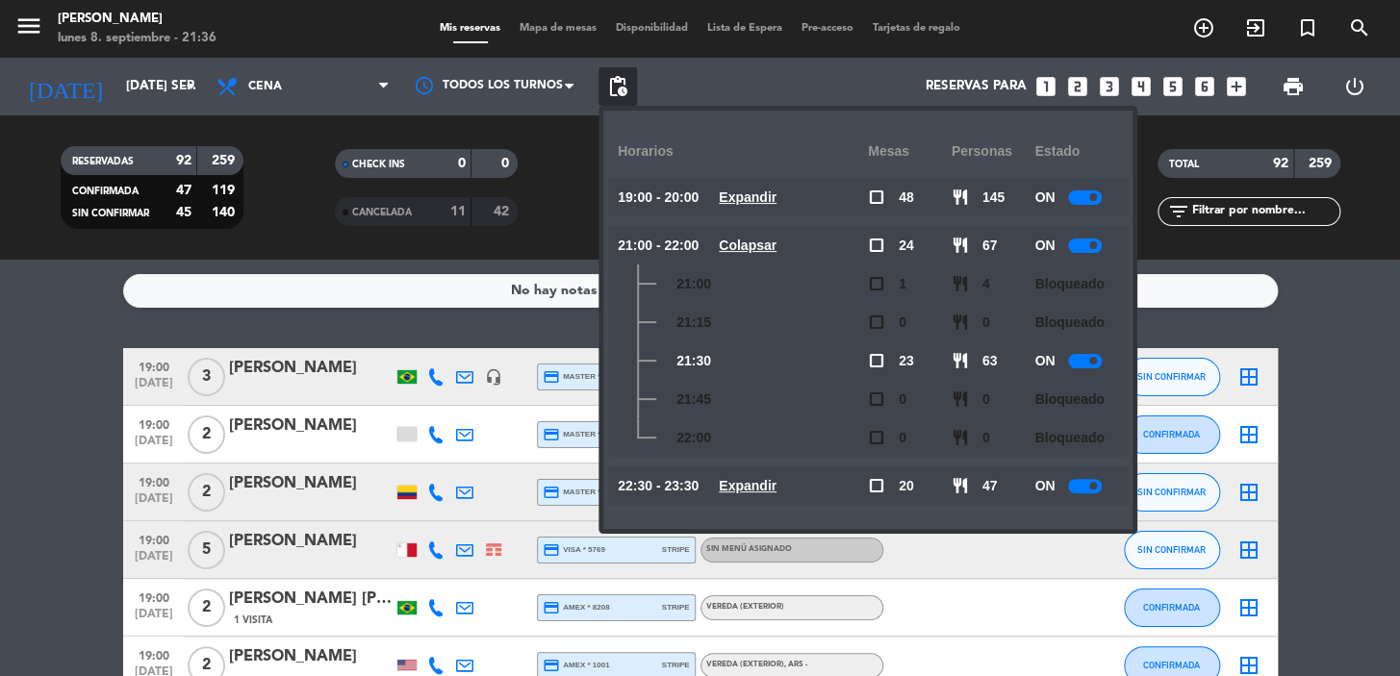
click at [1104, 92] on icon "looks_3" at bounding box center [1109, 86] width 25 height 25
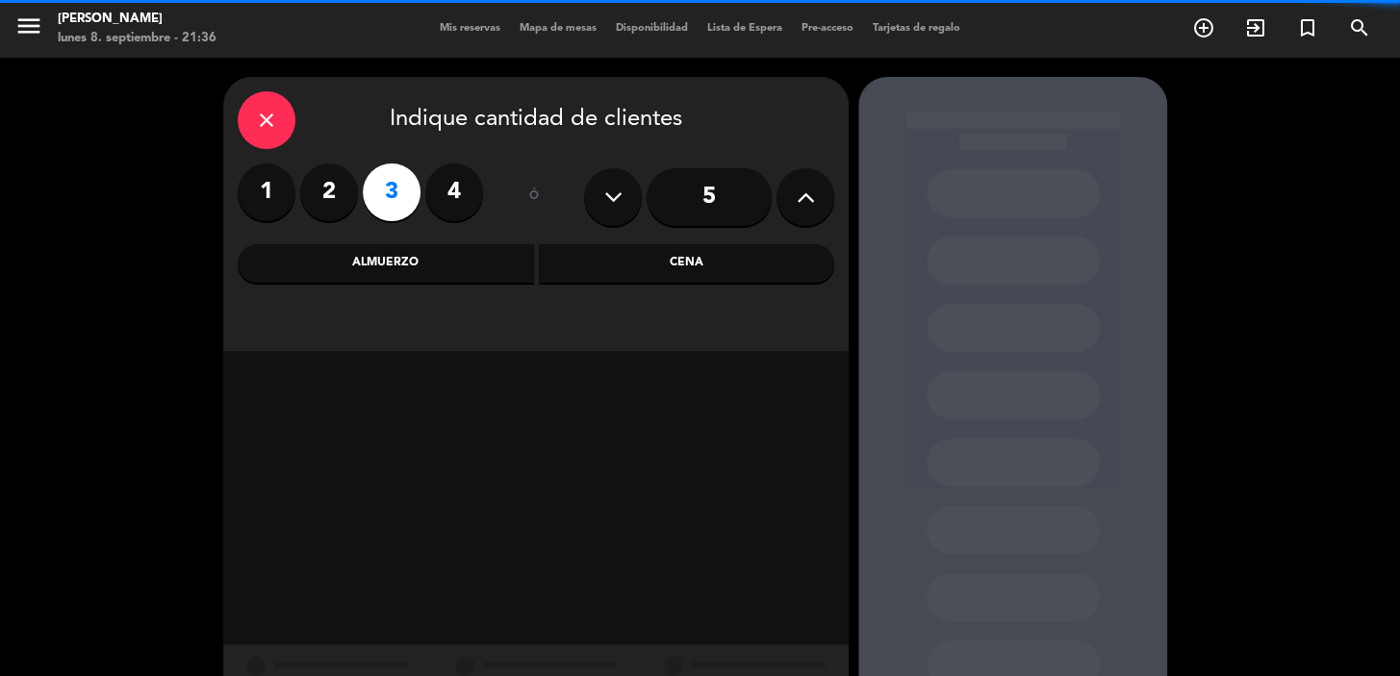
click at [373, 272] on div "Almuerzo" at bounding box center [386, 263] width 296 height 38
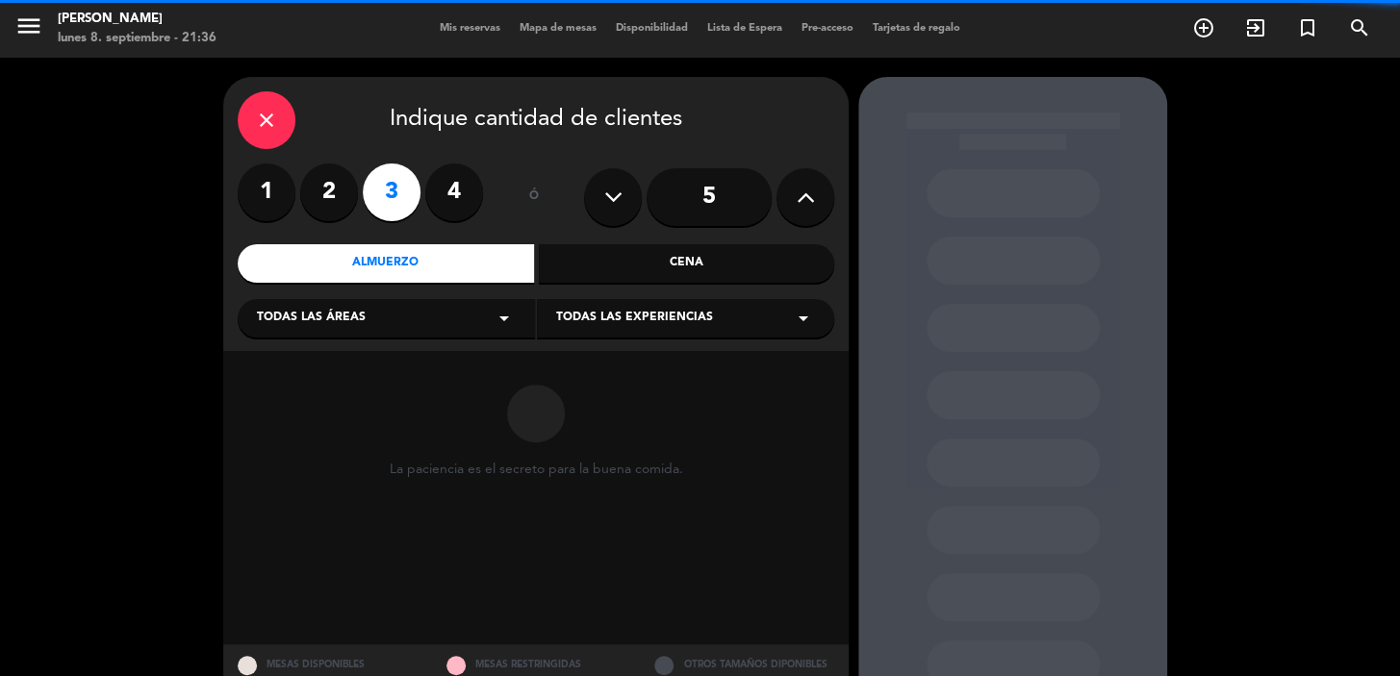
click at [798, 262] on div "Cena" at bounding box center [687, 263] width 296 height 38
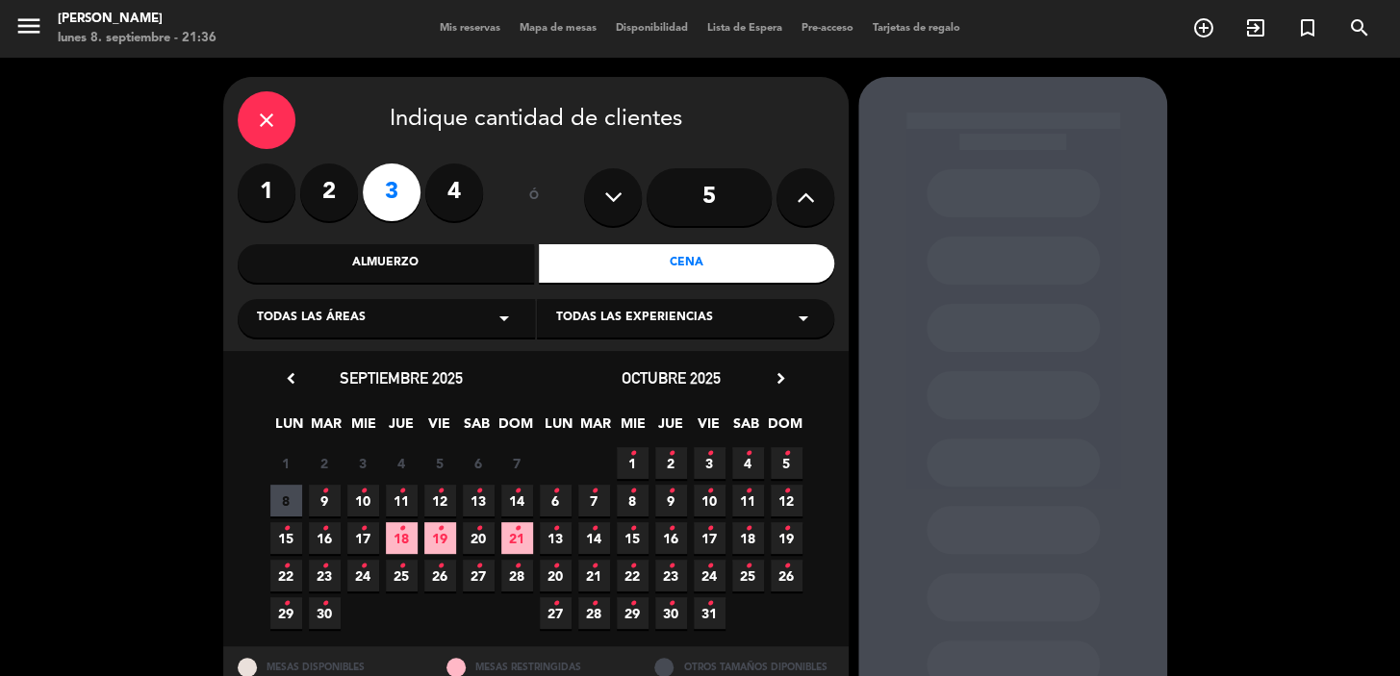
click at [519, 316] on div "Todas las áreas arrow_drop_down" at bounding box center [386, 318] width 297 height 38
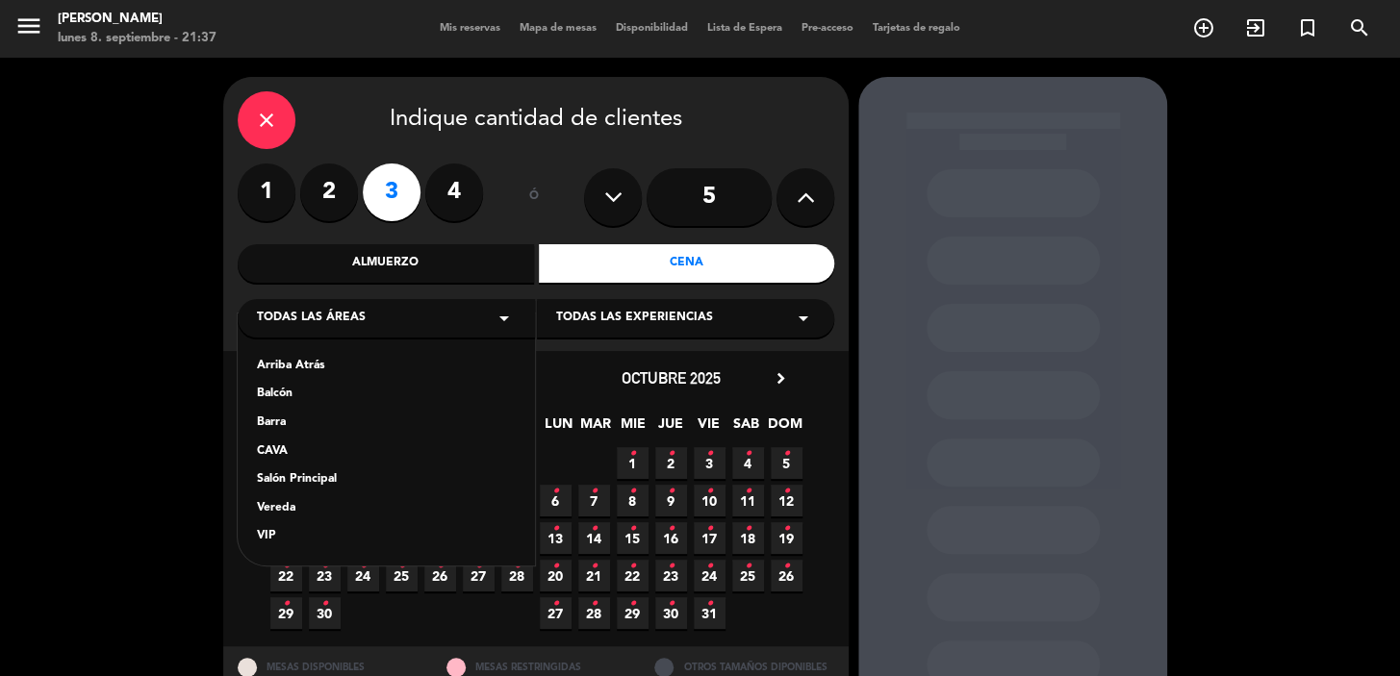
click at [307, 502] on div "Vereda" at bounding box center [386, 508] width 259 height 19
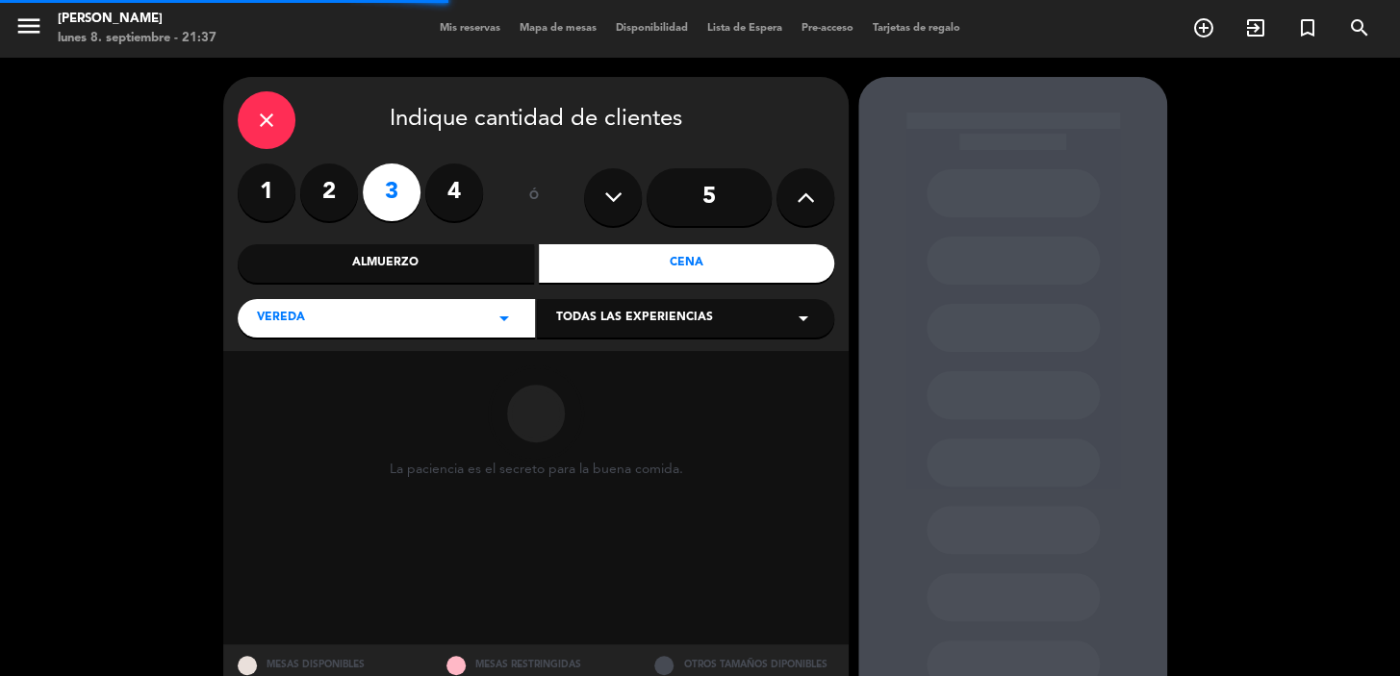
drag, startPoint x: 665, startPoint y: 318, endPoint x: 654, endPoint y: 323, distance: 11.6
click at [664, 318] on span "Todas las experiencias" at bounding box center [634, 318] width 157 height 19
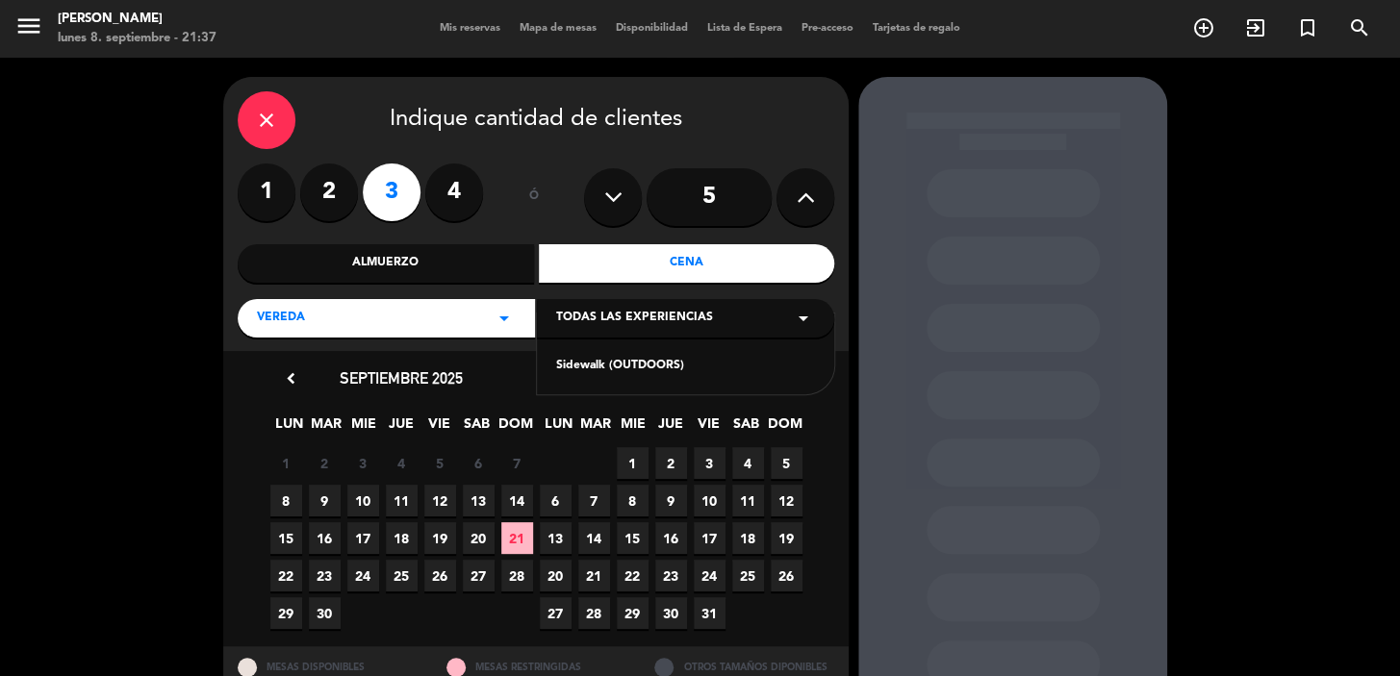
click at [598, 378] on div "Sidewalk (OUTDOORS)" at bounding box center [685, 355] width 297 height 82
click at [597, 368] on div "Sidewalk (OUTDOORS)" at bounding box center [685, 366] width 259 height 19
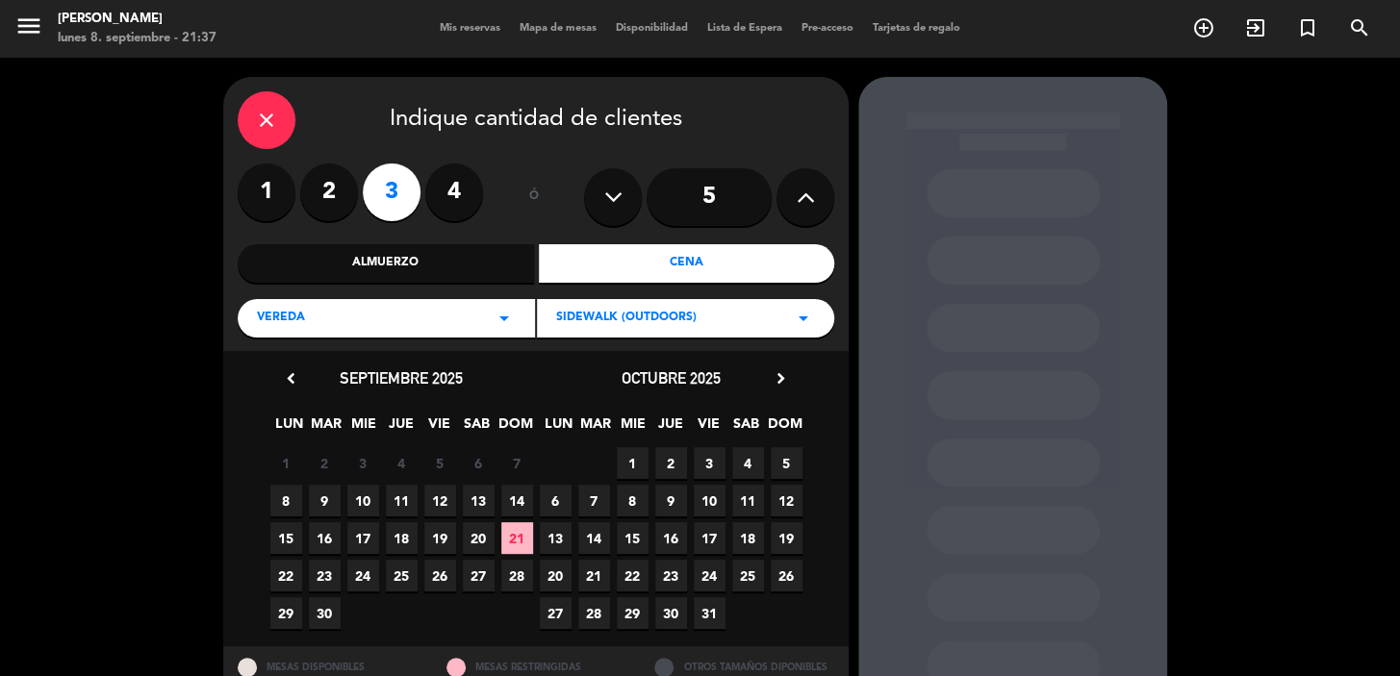
click at [317, 495] on span "9" at bounding box center [325, 501] width 32 height 32
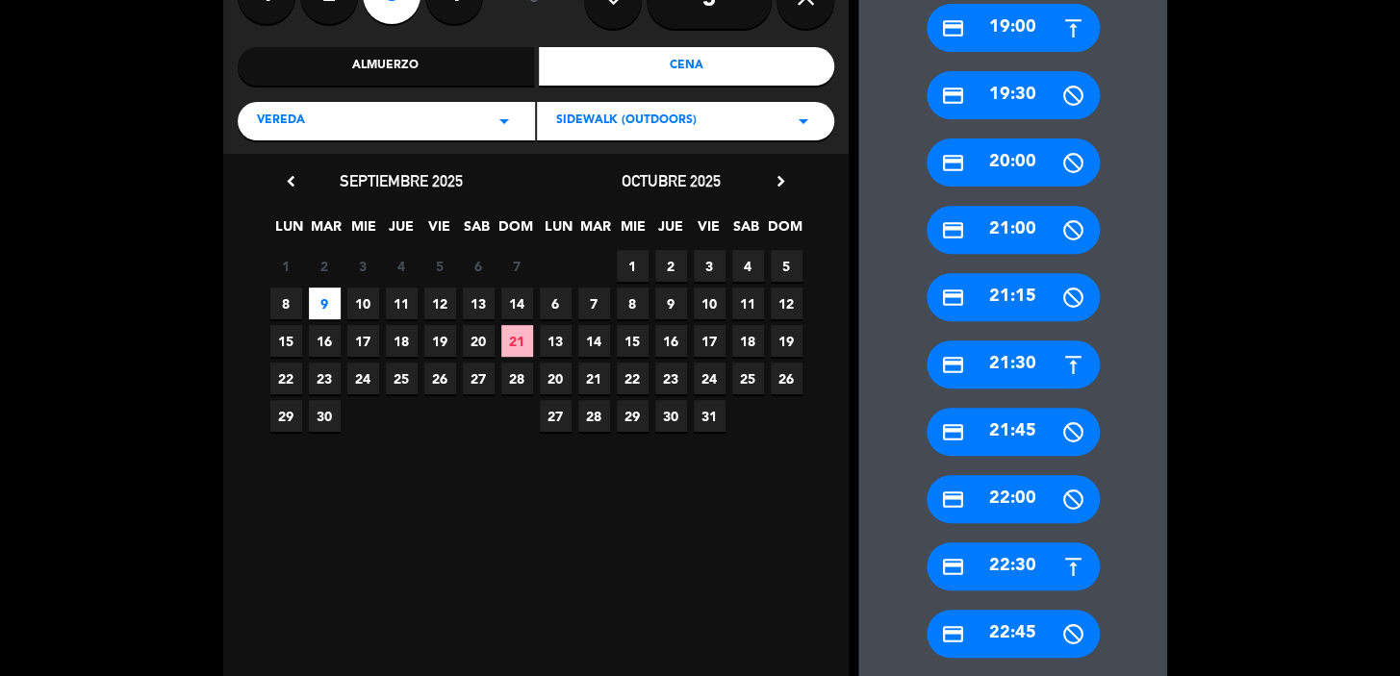
scroll to position [245, 0]
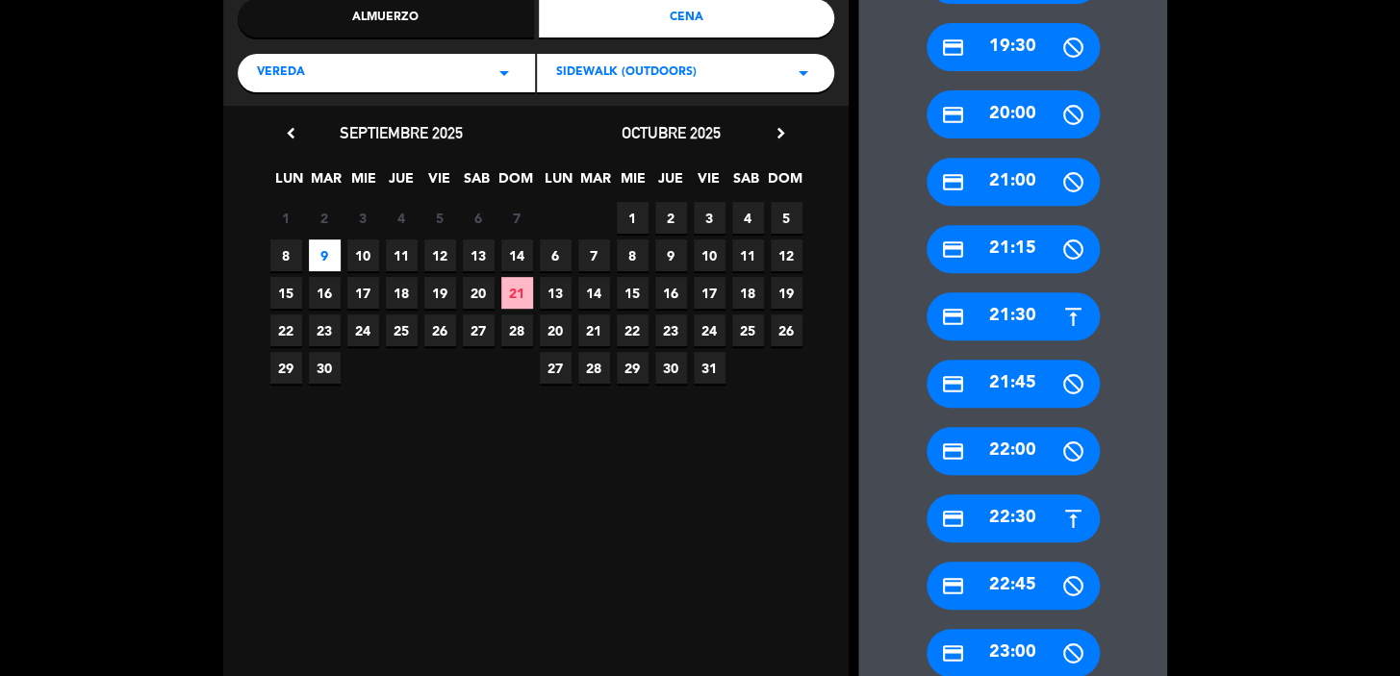
click at [1044, 317] on div "credit_card 21:30" at bounding box center [1012, 316] width 173 height 48
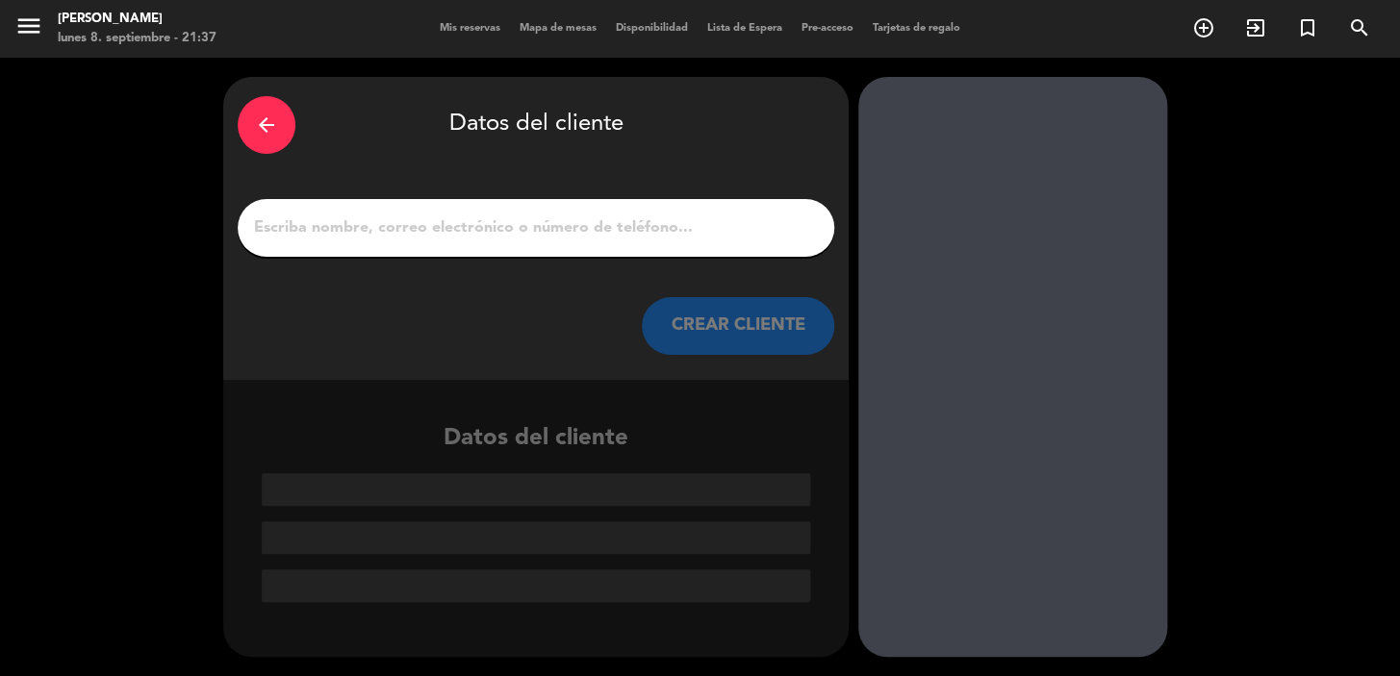
click at [730, 254] on div at bounding box center [536, 228] width 596 height 58
click at [728, 247] on div at bounding box center [536, 228] width 596 height 58
click at [720, 233] on input "1" at bounding box center [536, 228] width 568 height 27
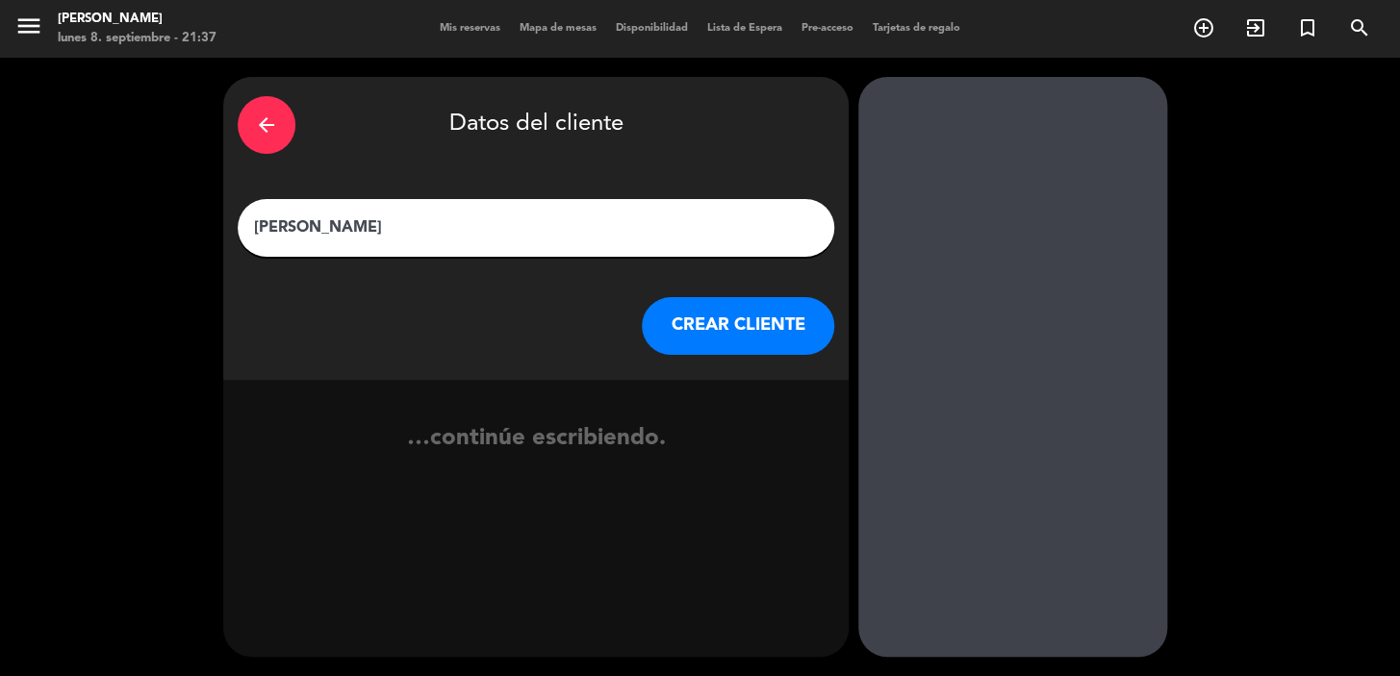
type input "agustina aguilario"
click at [729, 315] on button "CREAR CLIENTE" at bounding box center [738, 326] width 192 height 58
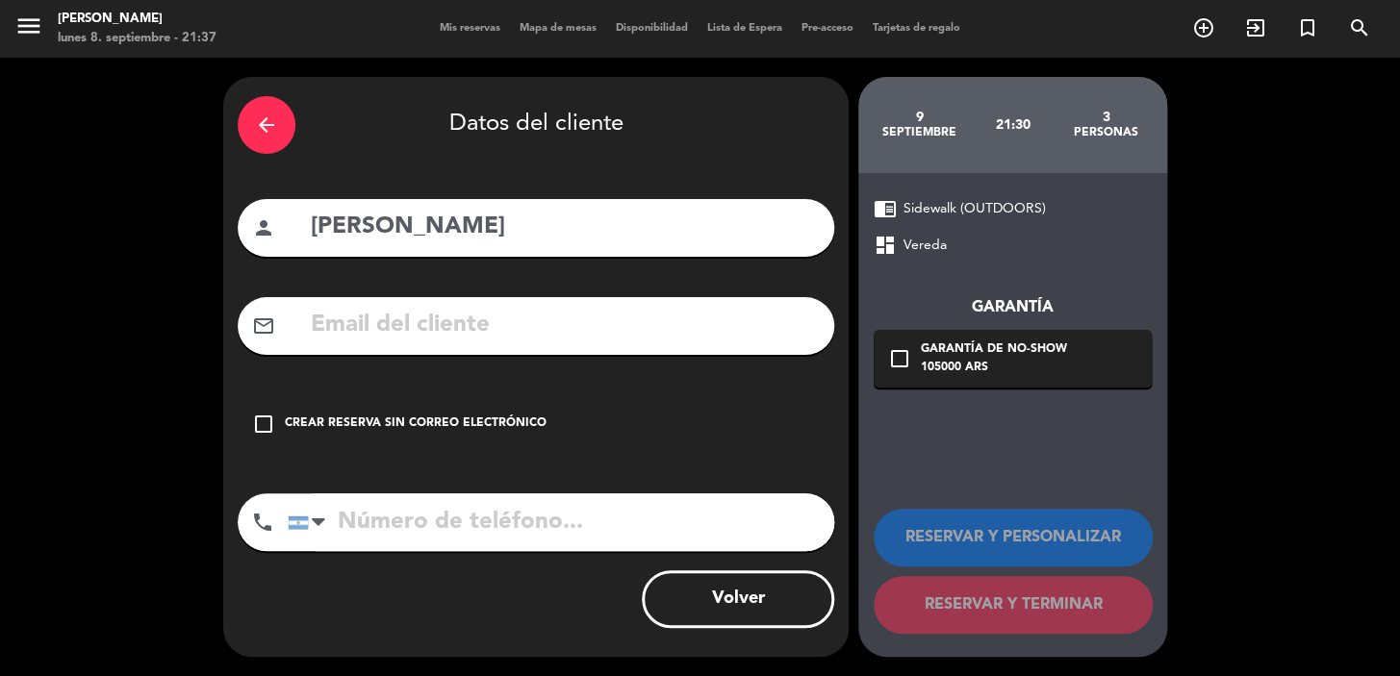
click at [366, 335] on input "text" at bounding box center [564, 325] width 511 height 39
type input "hilarioplasticsurg"
click at [443, 232] on input "agustina aguilario" at bounding box center [564, 227] width 511 height 39
type input "[PERSON_NAME]"
click at [529, 320] on input "hilarioplasticsurg" at bounding box center [564, 325] width 511 height 39
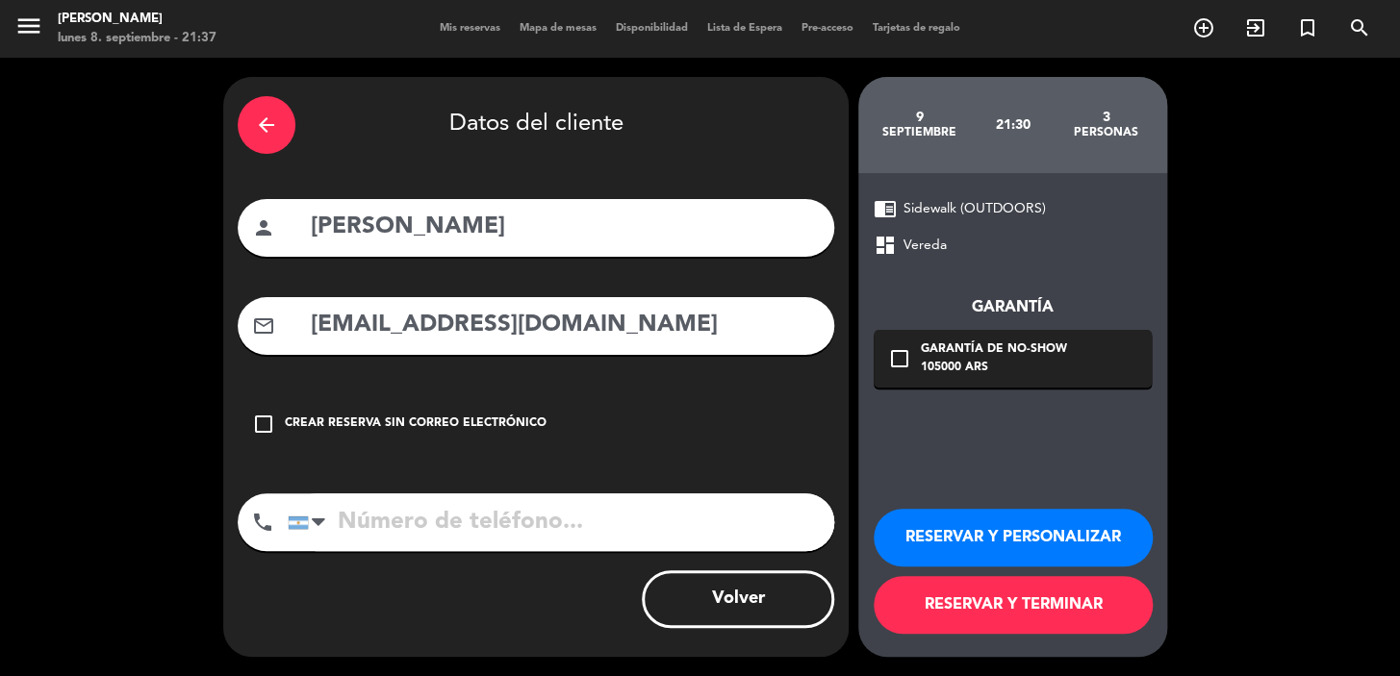
type input "[EMAIL_ADDRESS][DOMAIN_NAME]"
click at [365, 523] on input "tel" at bounding box center [561, 523] width 546 height 58
click at [291, 526] on div at bounding box center [298, 523] width 19 height 13
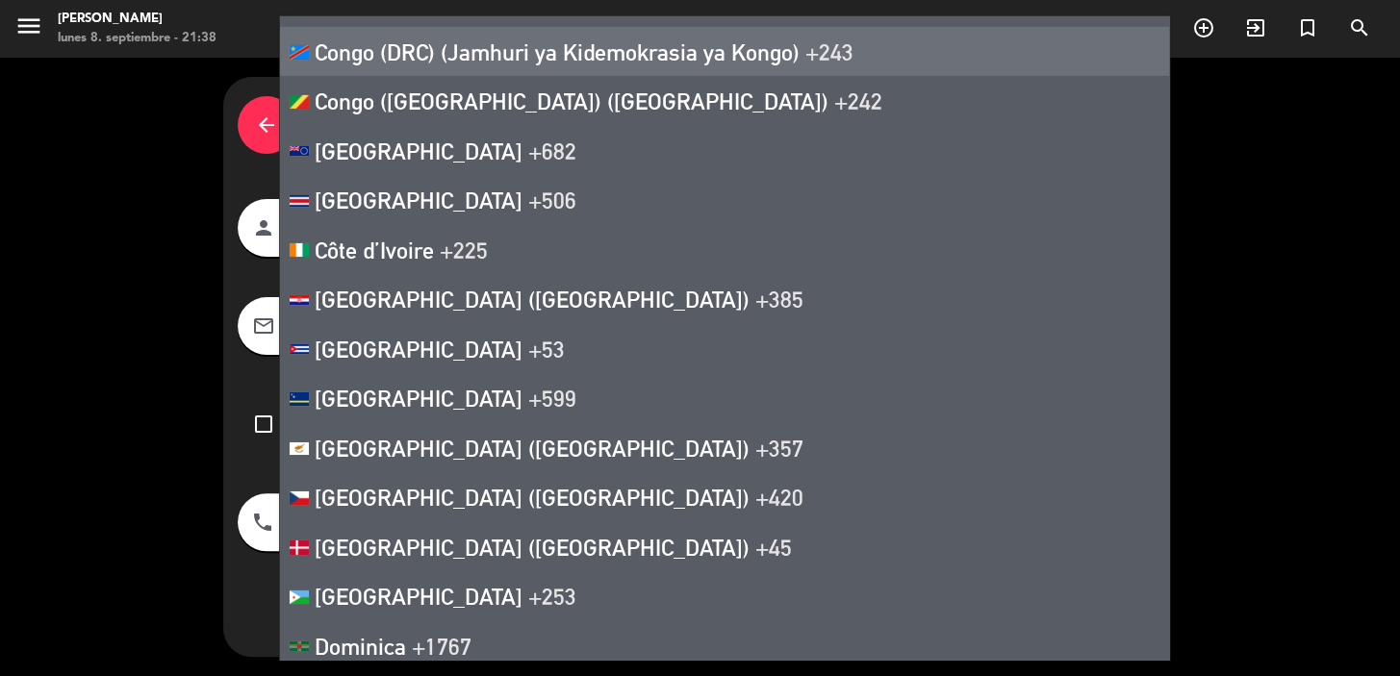
scroll to position [2798, 0]
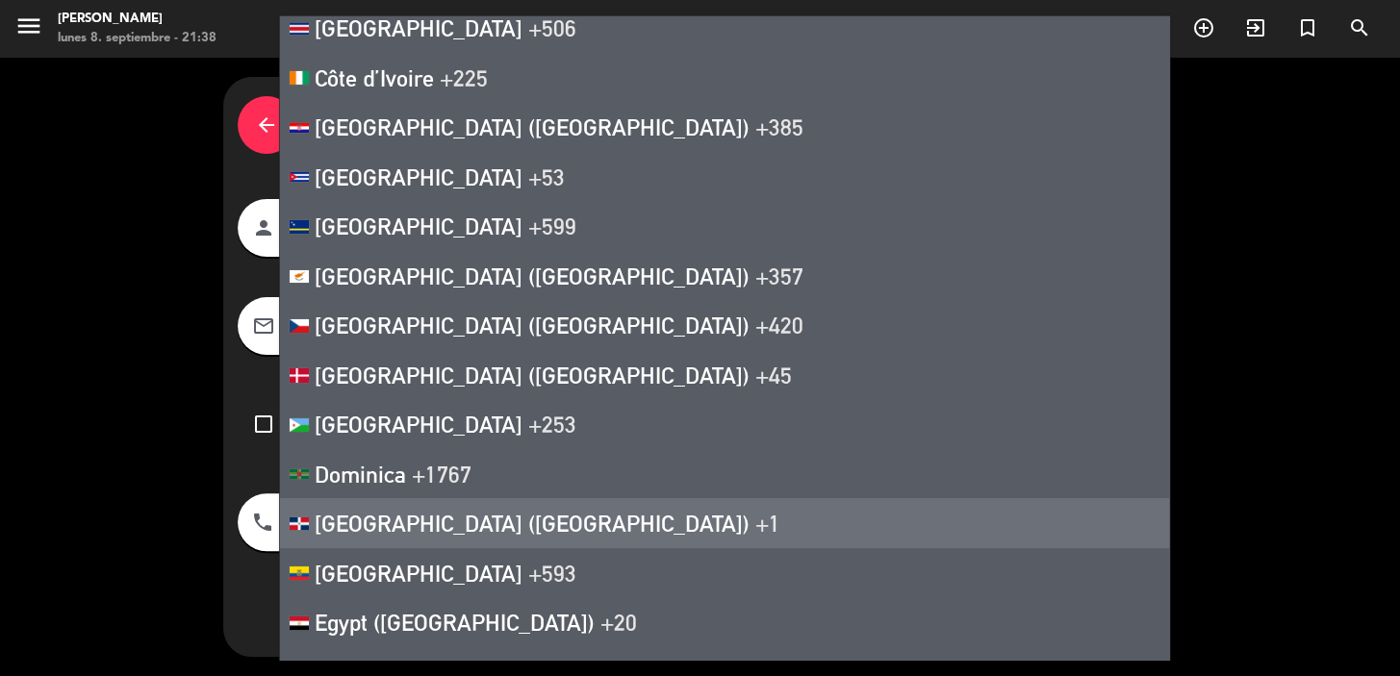
click at [541, 527] on span "[GEOGRAPHIC_DATA] ([GEOGRAPHIC_DATA])" at bounding box center [532, 523] width 435 height 27
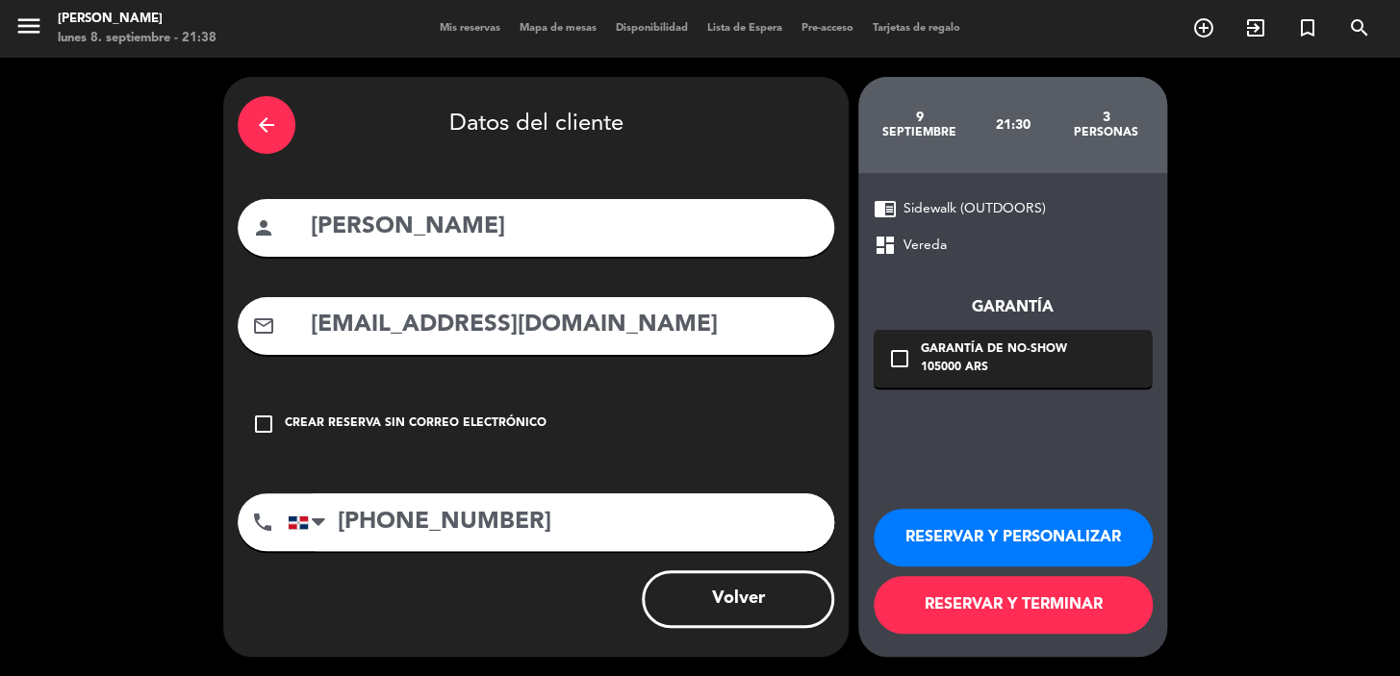
type input "+1 8097077163"
click at [914, 355] on div "check_box_outline_blank Garantía de no-show 105000 ARS" at bounding box center [1012, 359] width 278 height 58
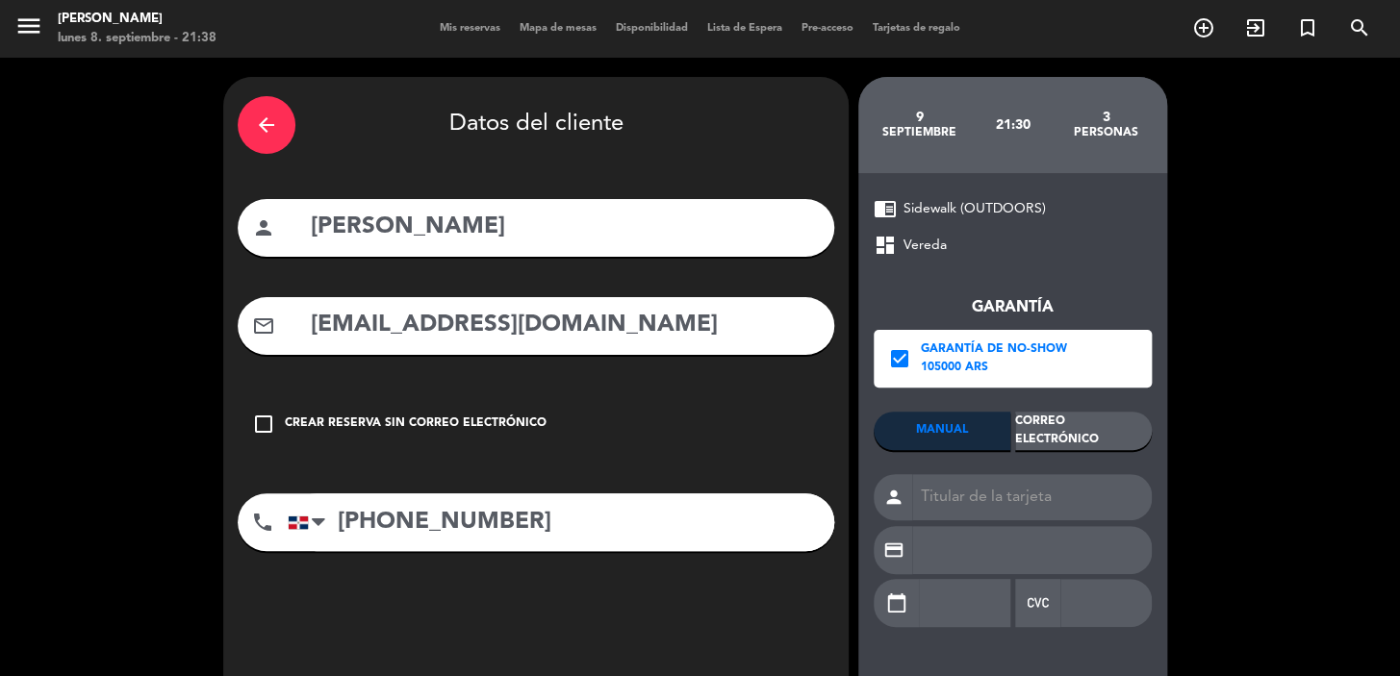
click at [1051, 424] on div "Correo Electrónico" at bounding box center [1083, 431] width 137 height 38
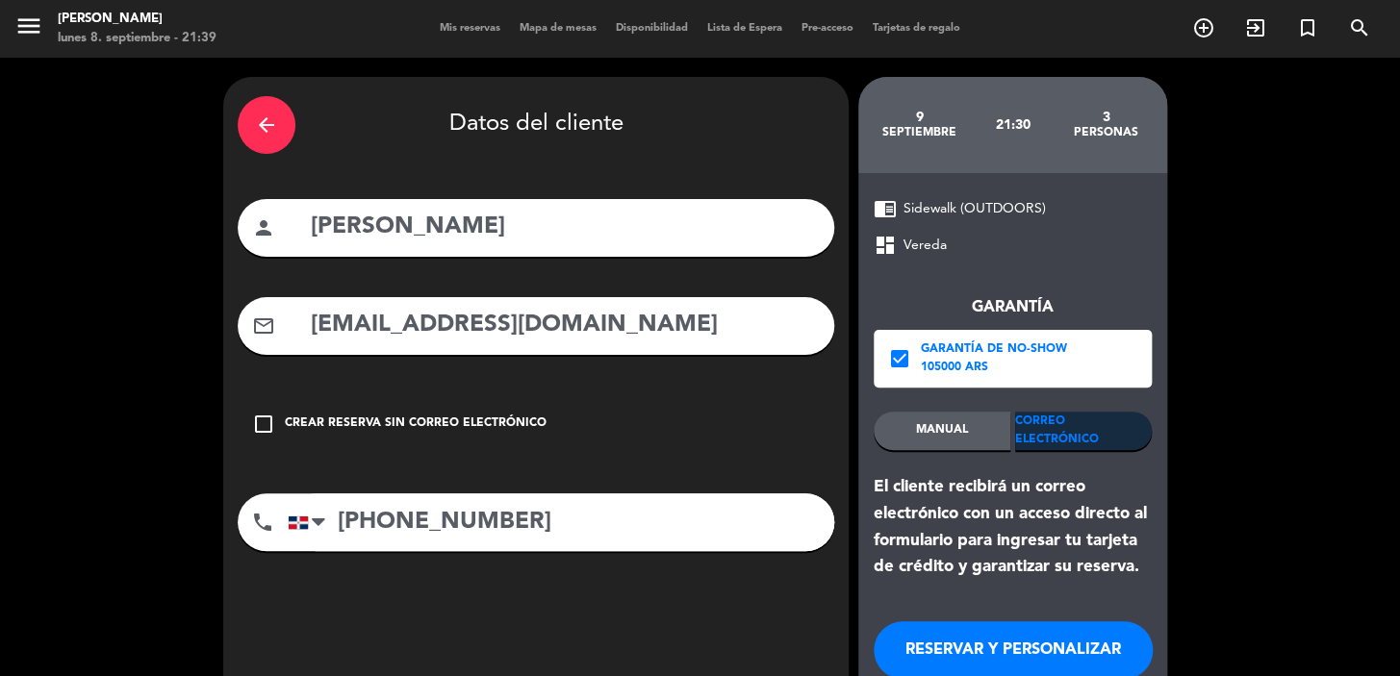
click at [1329, 241] on div "arrow_back Datos del cliente person agustina hilario mail_outline hilarioplasti…" at bounding box center [700, 423] width 1400 height 731
click at [38, 389] on div "arrow_back Datos del cliente person agustina hilario mail_outline hilarioplasti…" at bounding box center [700, 423] width 1400 height 731
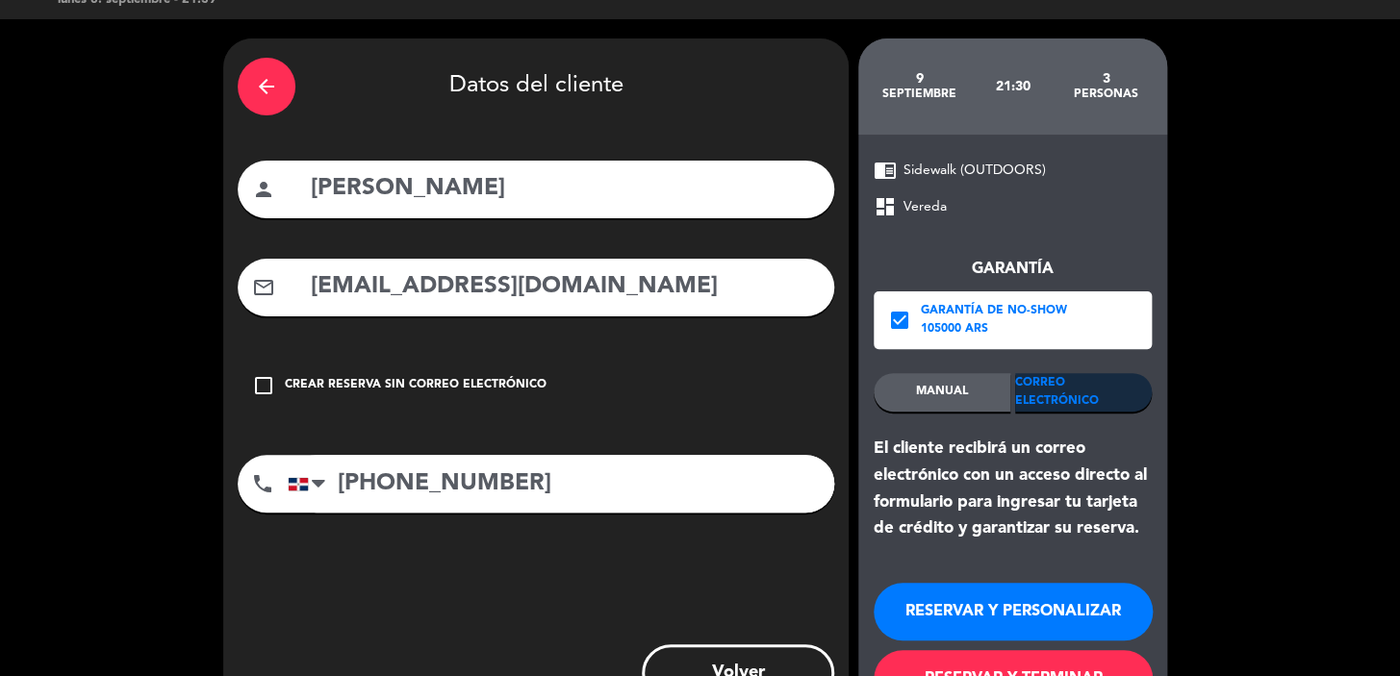
scroll to position [113, 0]
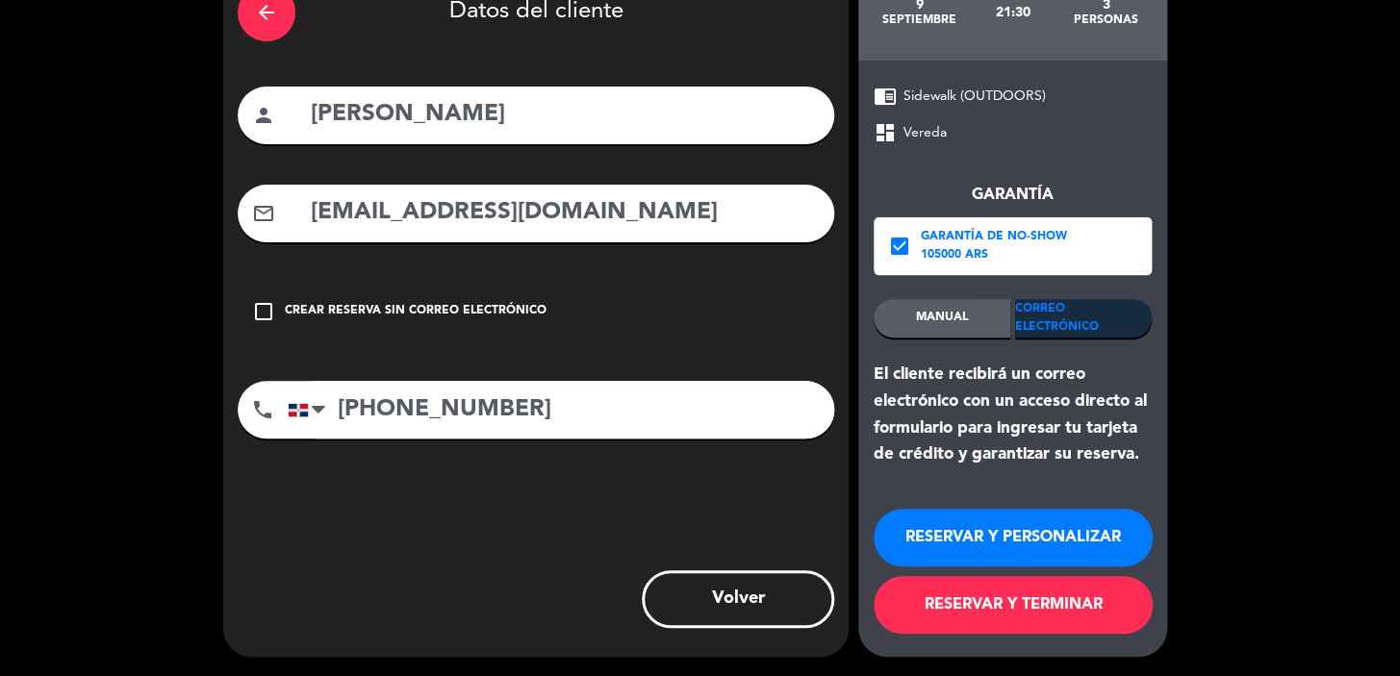
click at [1065, 544] on button "RESERVAR Y PERSONALIZAR" at bounding box center [1012, 538] width 279 height 58
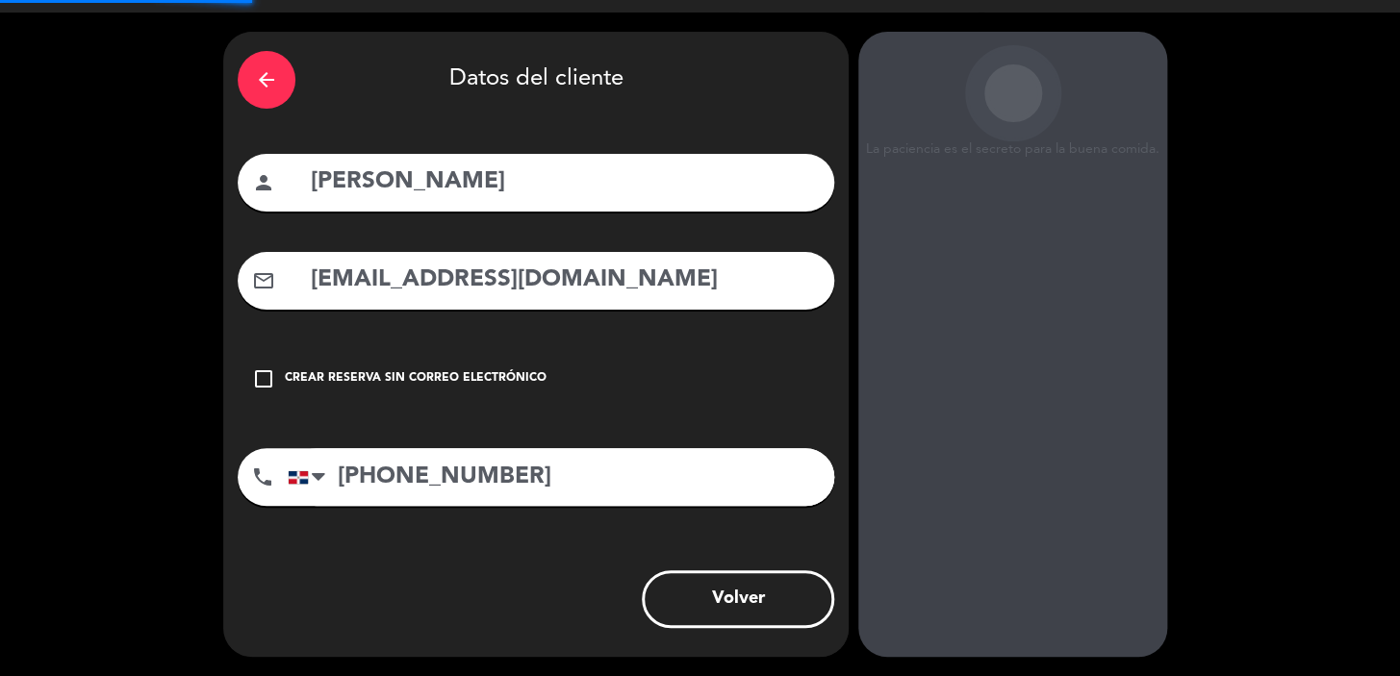
scroll to position [44, 0]
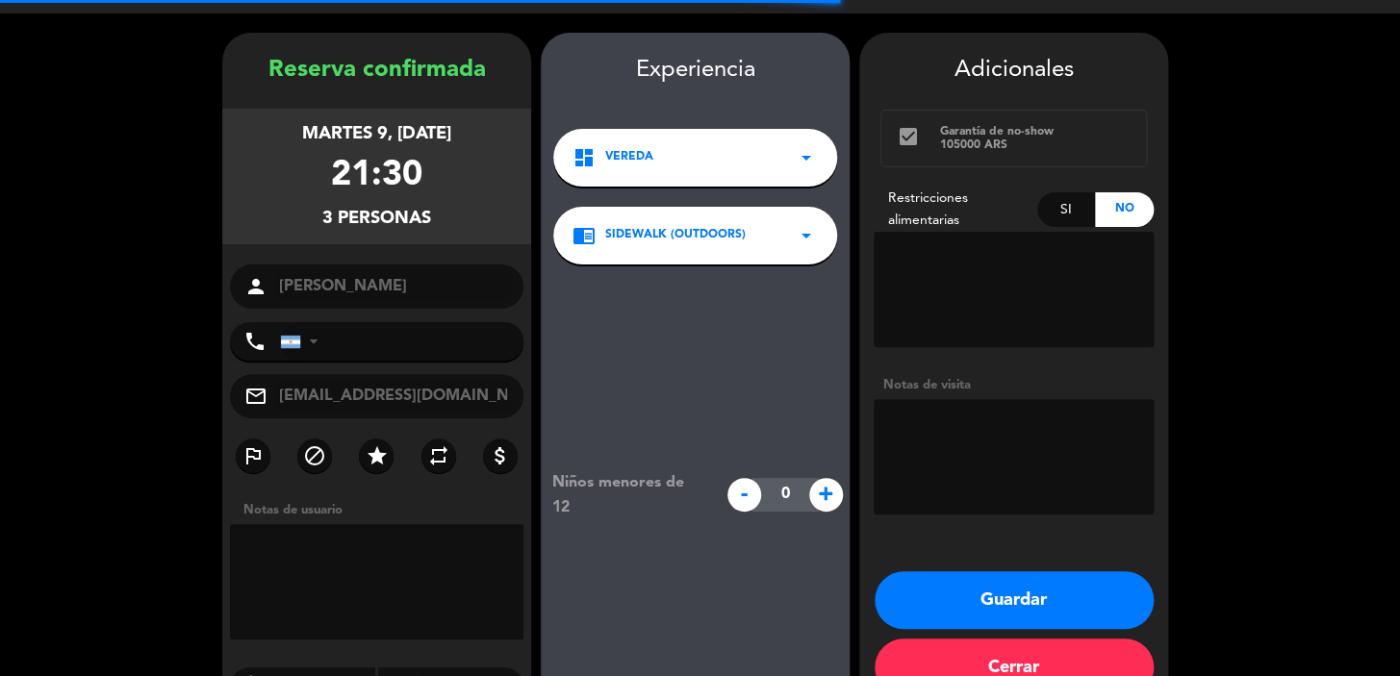
type input "+17077163"
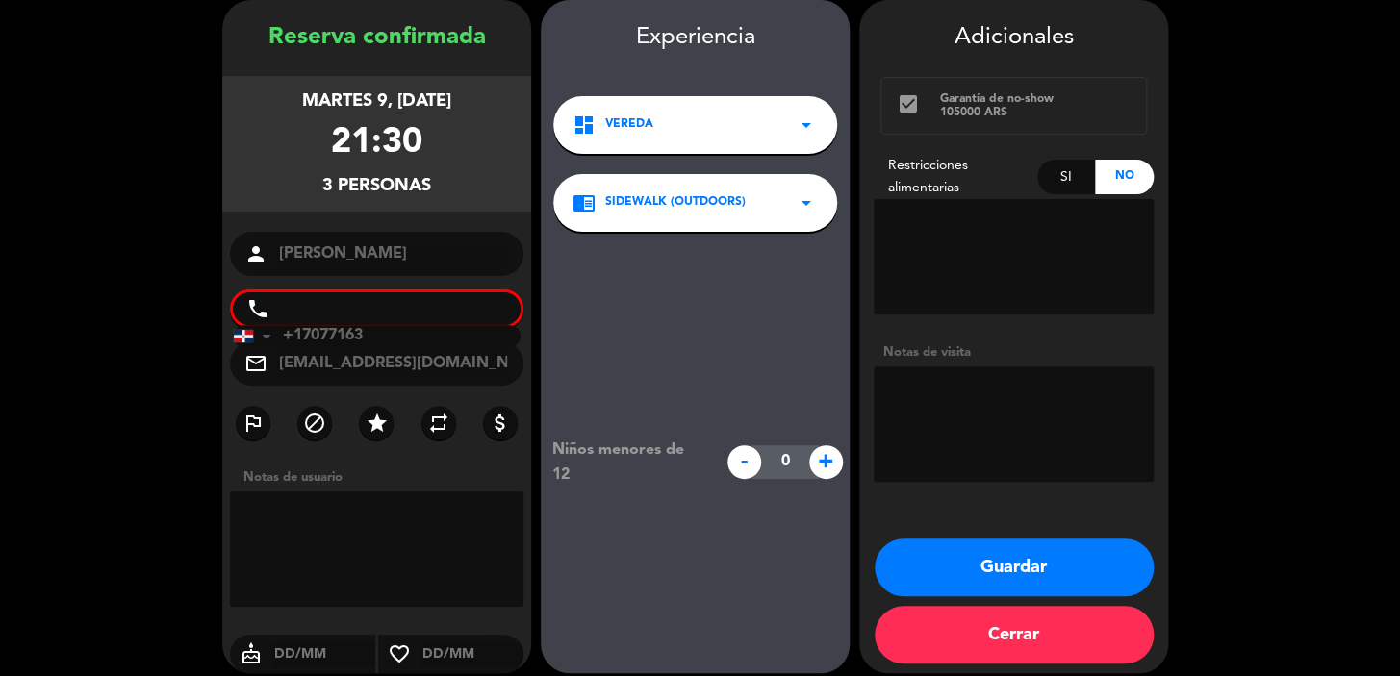
drag, startPoint x: 982, startPoint y: 408, endPoint x: 983, endPoint y: 398, distance: 9.7
click at [983, 408] on textarea at bounding box center [1013, 424] width 280 height 115
type textarea "prefieren dentro"
click at [1049, 552] on button "Guardar" at bounding box center [1013, 568] width 279 height 58
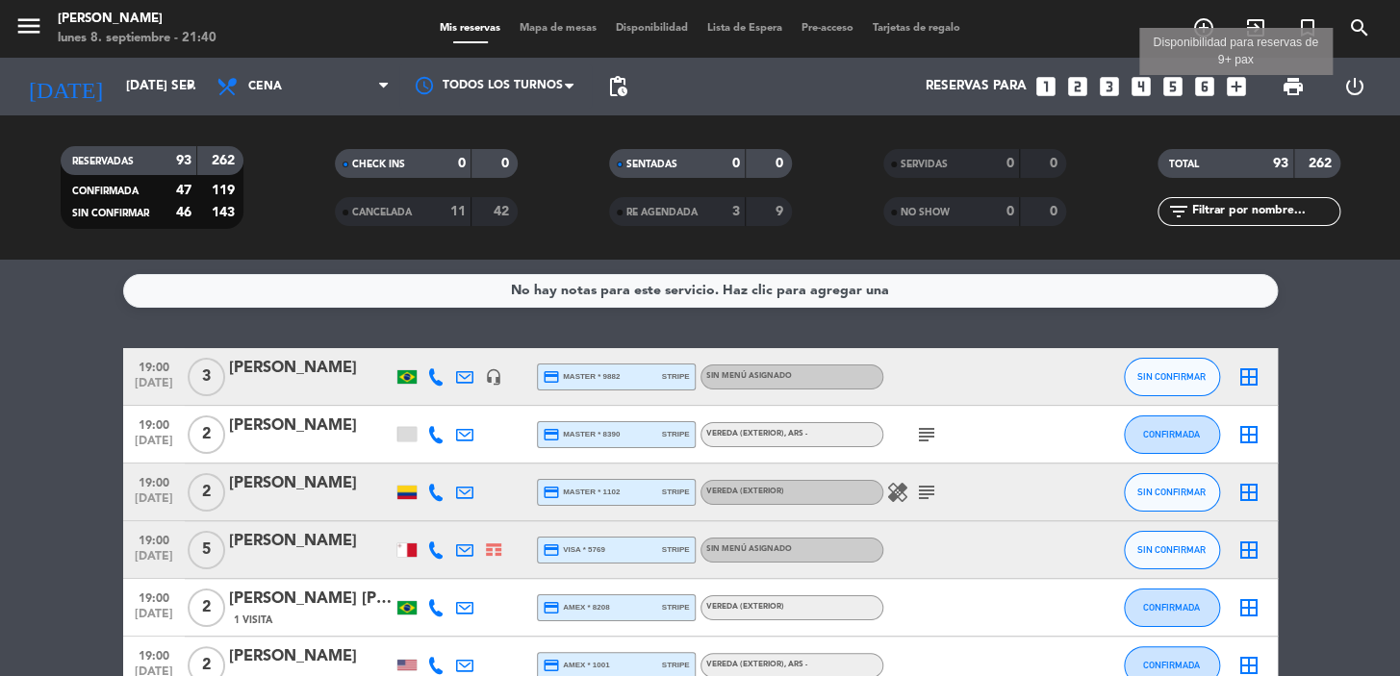
click at [1245, 77] on icon "add_box" at bounding box center [1236, 86] width 25 height 25
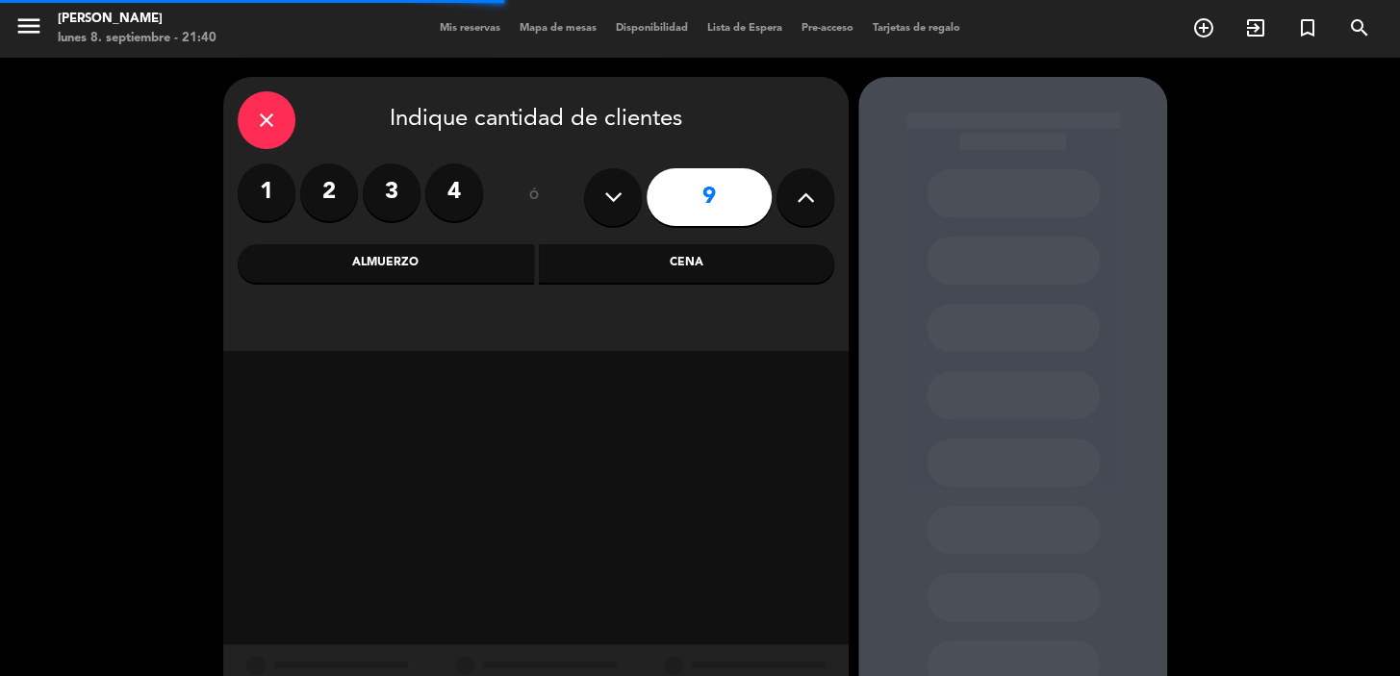
click at [608, 195] on icon at bounding box center [613, 197] width 18 height 29
type input "8"
click at [355, 274] on div "Almuerzo" at bounding box center [386, 263] width 296 height 38
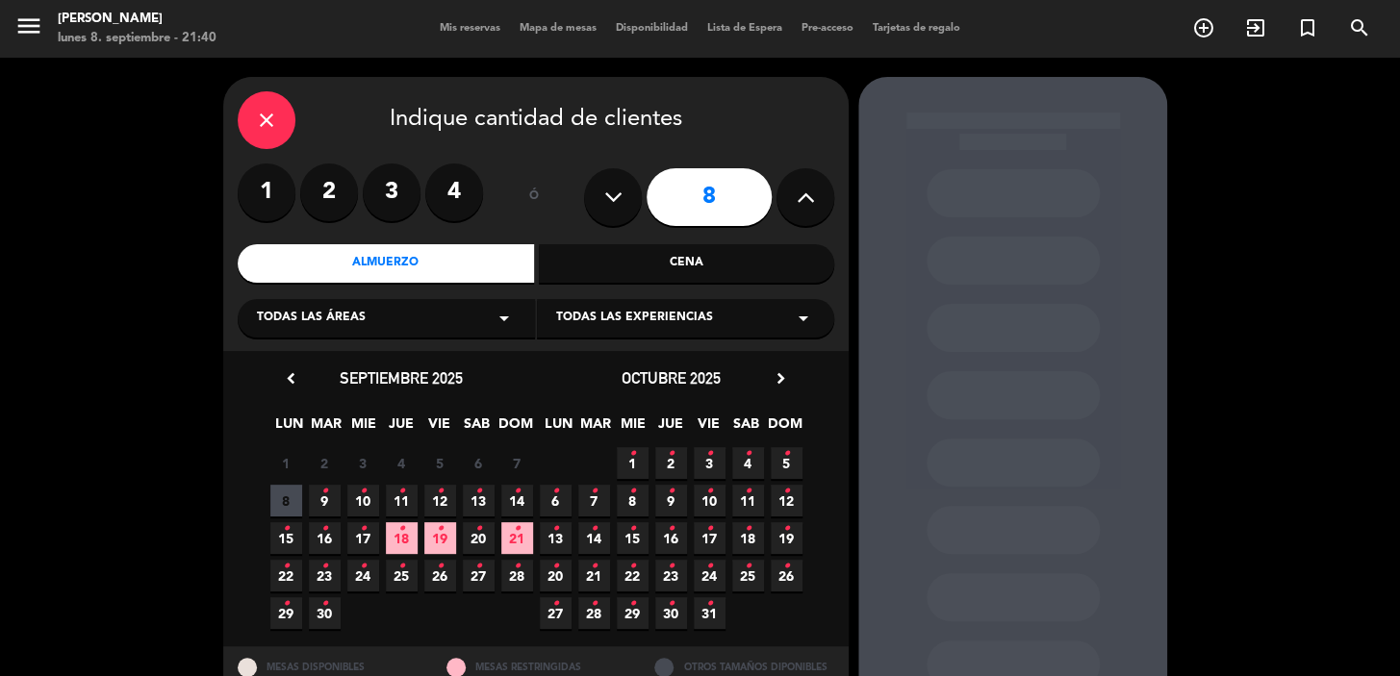
click at [374, 309] on div "Todas las áreas arrow_drop_down" at bounding box center [386, 318] width 297 height 38
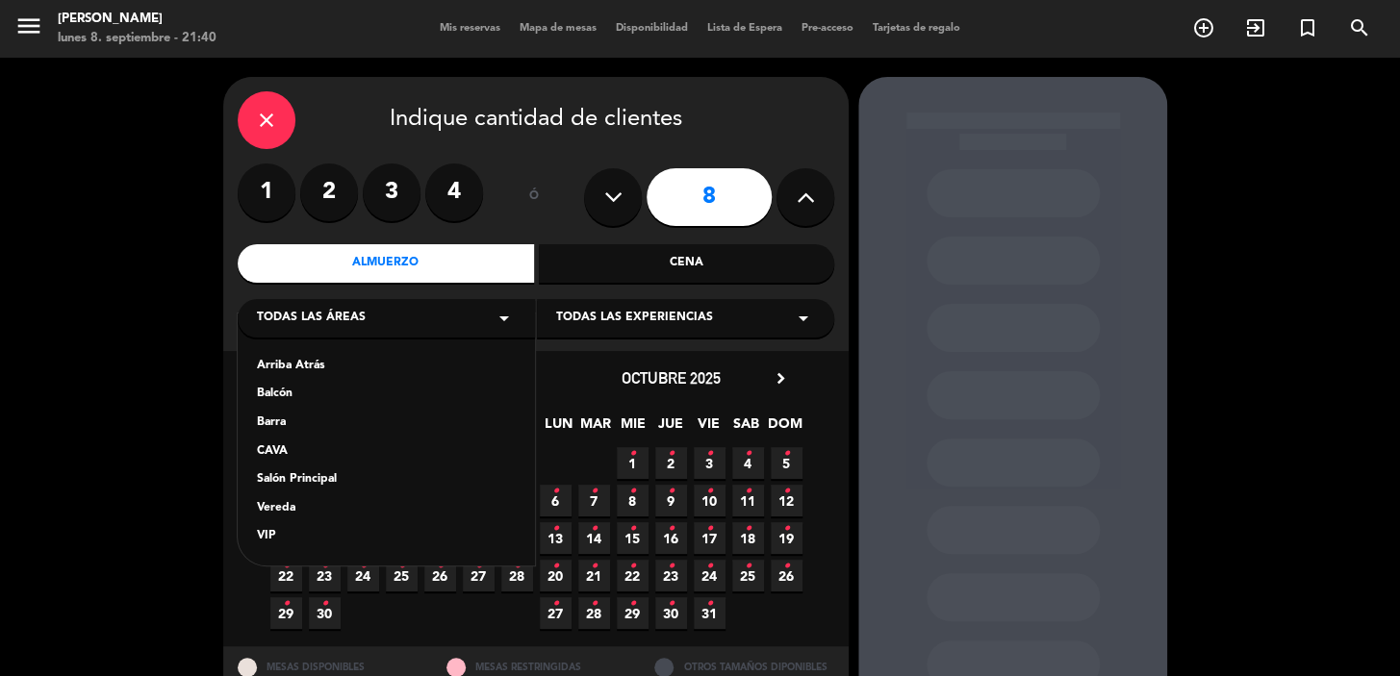
click at [325, 510] on div "Vereda" at bounding box center [386, 508] width 259 height 19
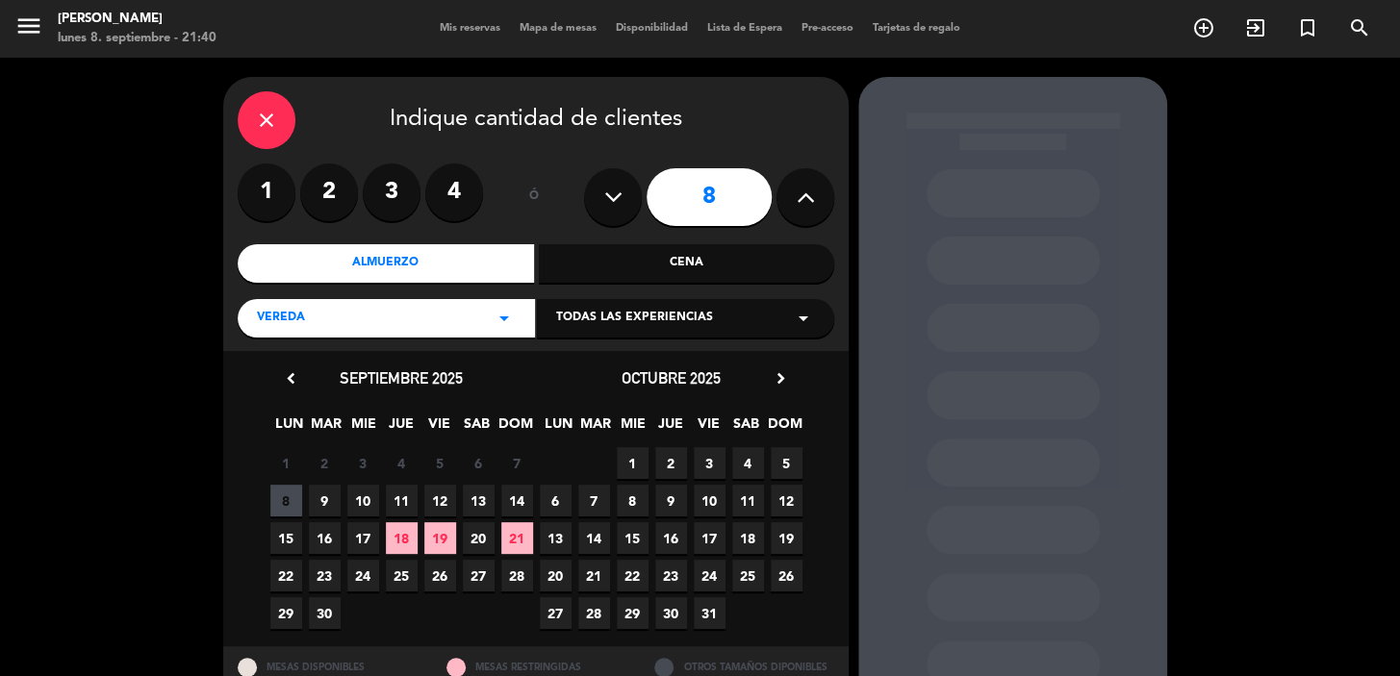
click at [397, 496] on span "11" at bounding box center [402, 501] width 32 height 32
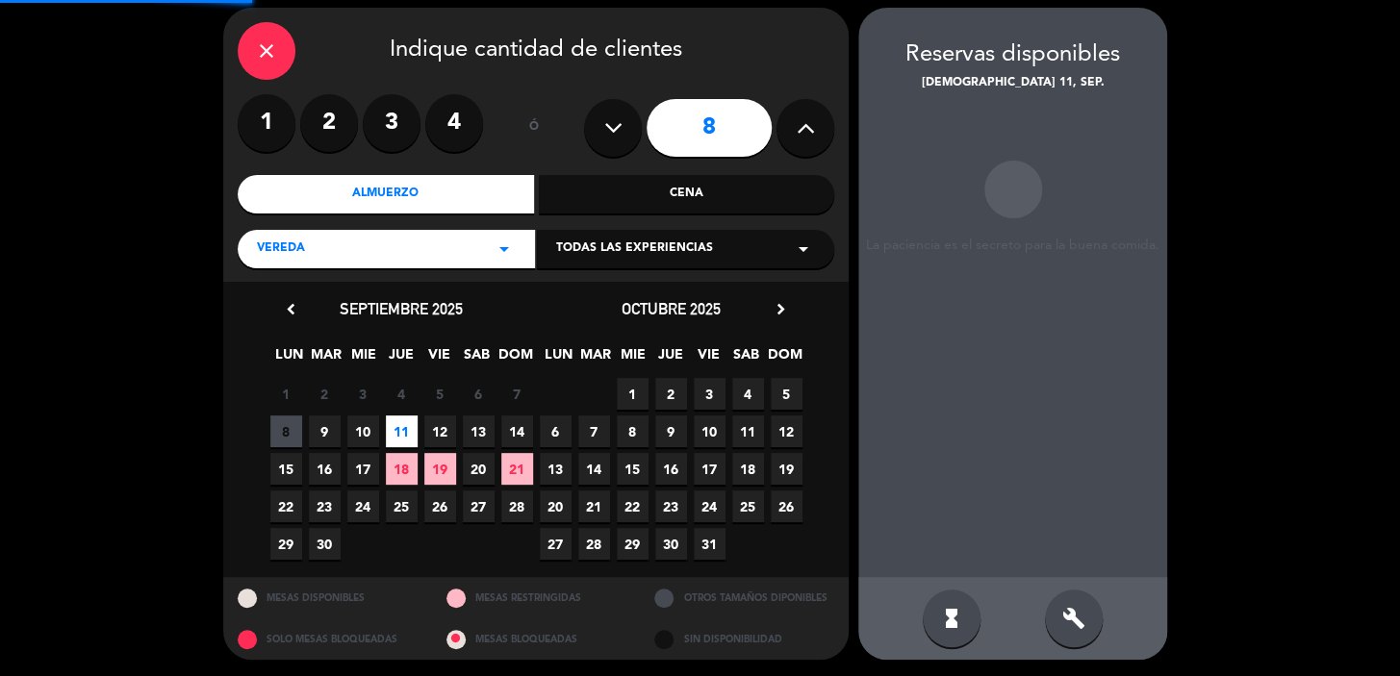
scroll to position [70, 0]
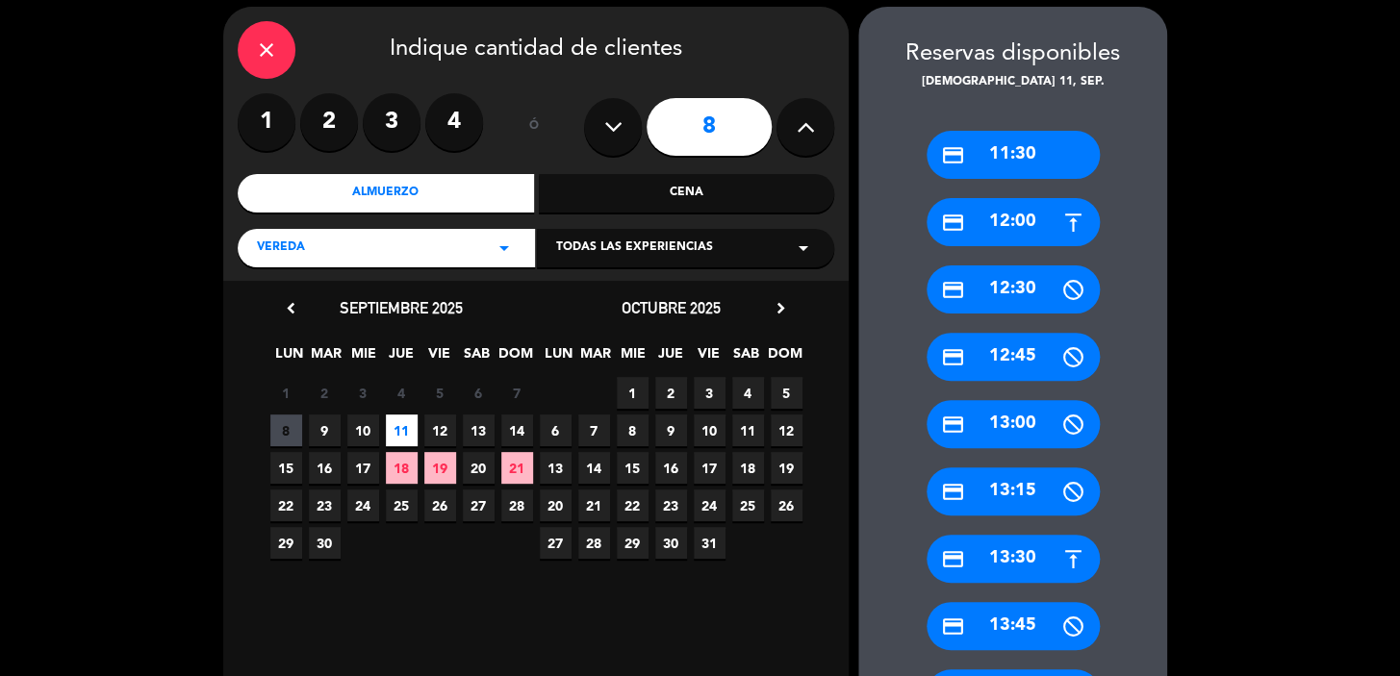
click at [1002, 553] on div "credit_card 13:30" at bounding box center [1012, 559] width 173 height 48
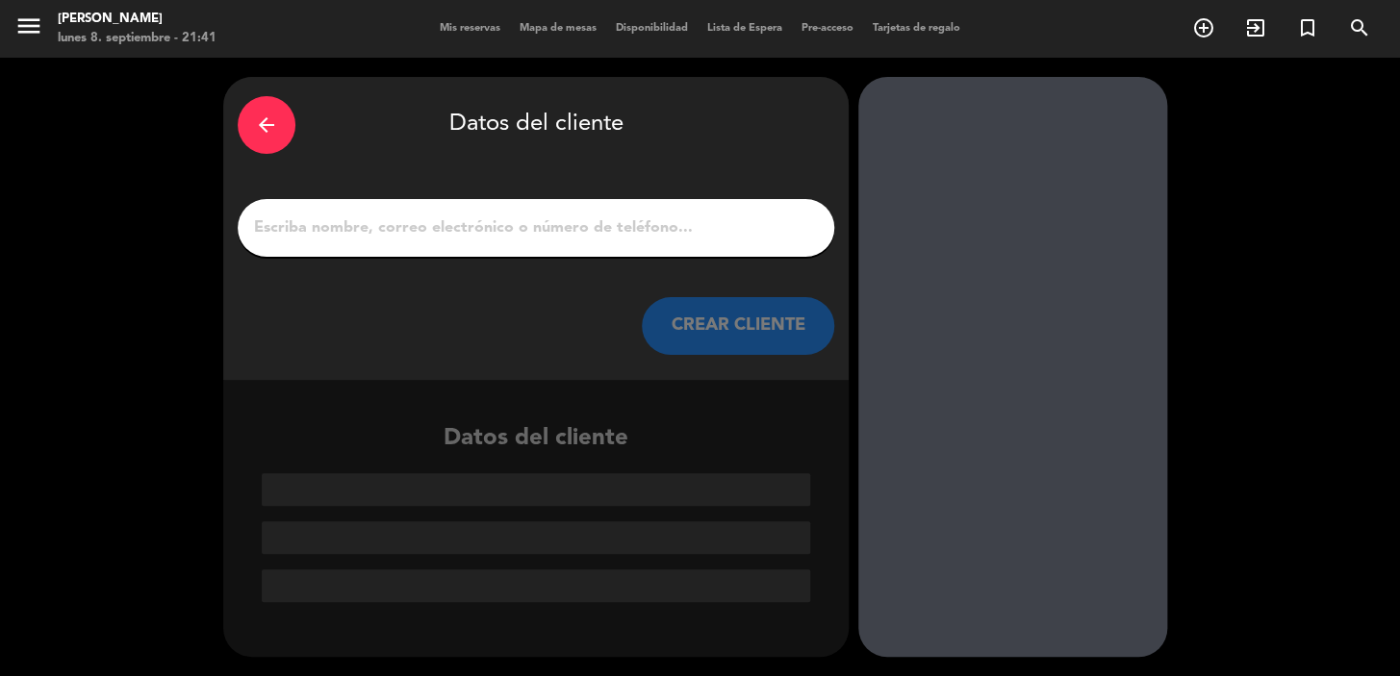
click at [532, 222] on input "1" at bounding box center [536, 228] width 568 height 27
paste input "Rodrigo Matheus Silvério de Oliveira"
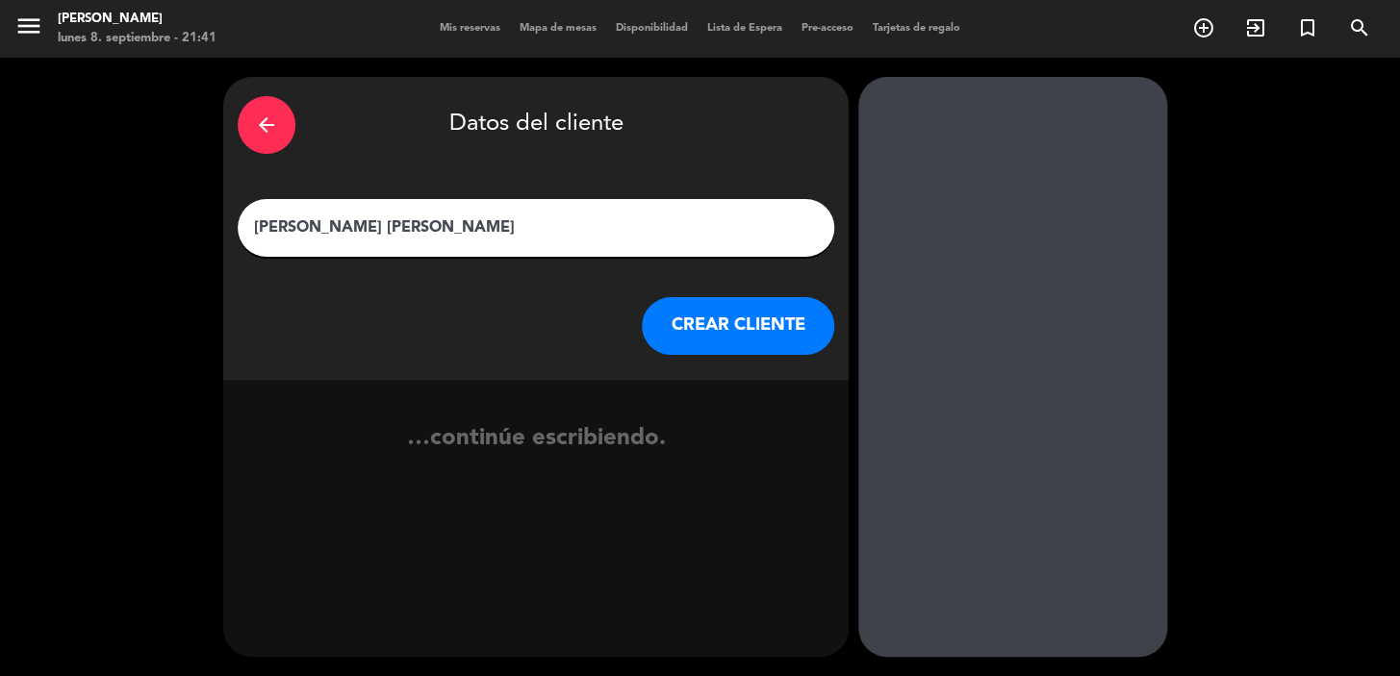
type input "Rodrigo Matheus Silvério de Oliveira"
click at [740, 326] on button "CREAR CLIENTE" at bounding box center [738, 326] width 192 height 58
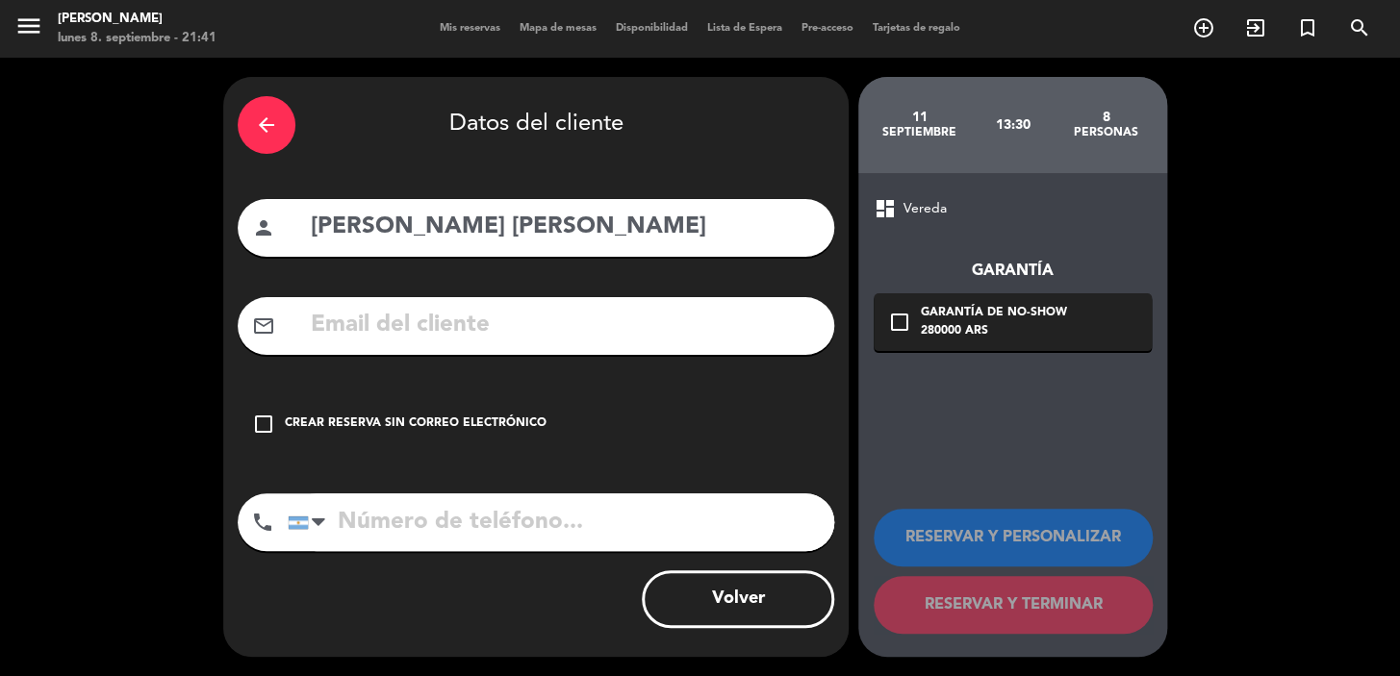
click at [453, 302] on div "mail_outline" at bounding box center [536, 326] width 596 height 58
click at [438, 329] on input "text" at bounding box center [564, 325] width 511 height 39
paste input "rodrigomso@yahoo.com.br"
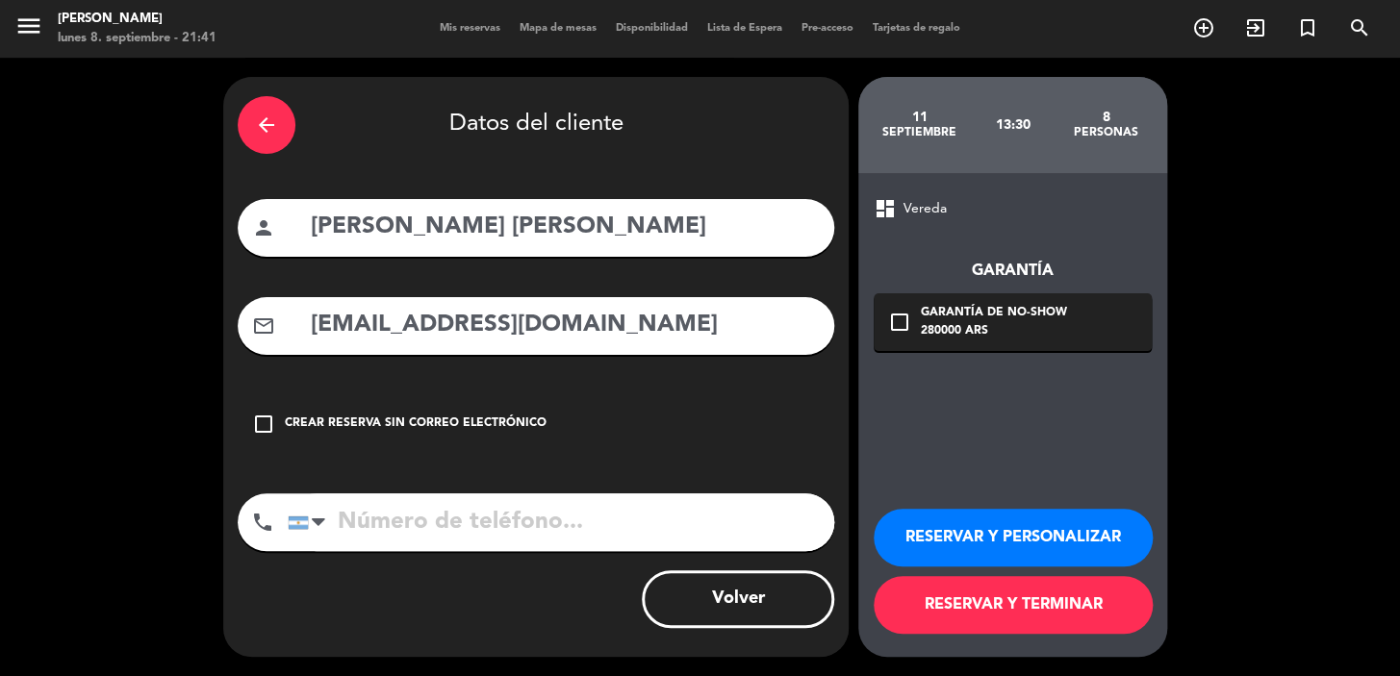
type input "rodrigomso@yahoo.com.br"
click at [539, 514] on input "tel" at bounding box center [561, 523] width 546 height 58
click at [532, 508] on input "tel" at bounding box center [561, 523] width 546 height 58
paste input "5531991205400"
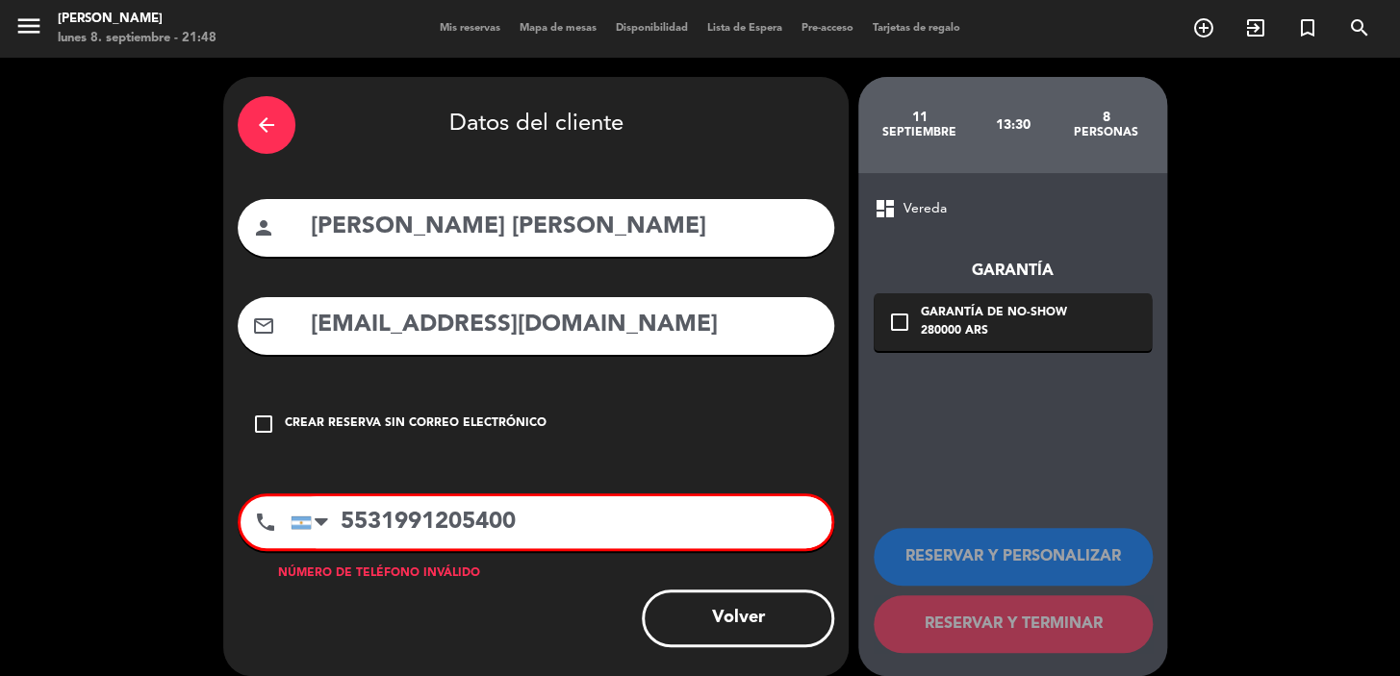
type input "5531991205400"
drag, startPoint x: 536, startPoint y: 503, endPoint x: 285, endPoint y: 484, distance: 251.8
click at [324, 489] on div "arrow_back Datos del cliente person Rodrigo Matheus Silvério de Oliveira mail_o…" at bounding box center [535, 376] width 625 height 599
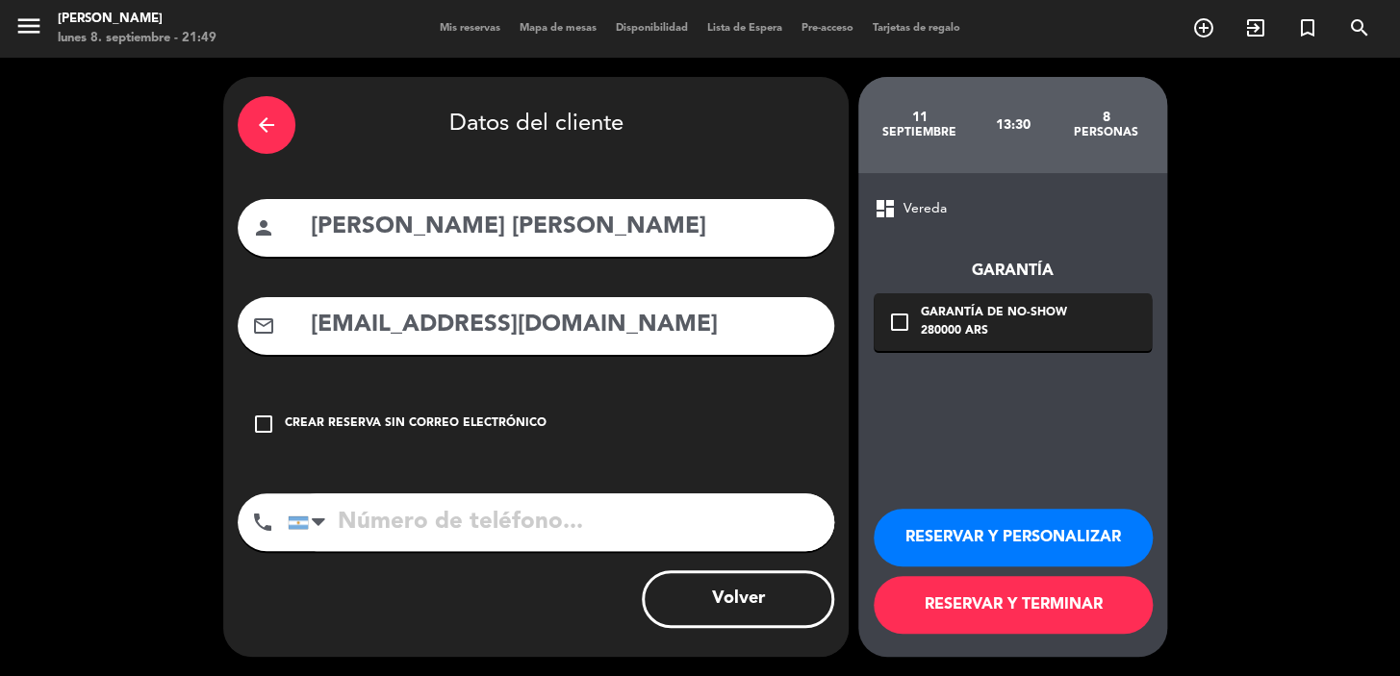
paste input "+55 31 9120-5400"
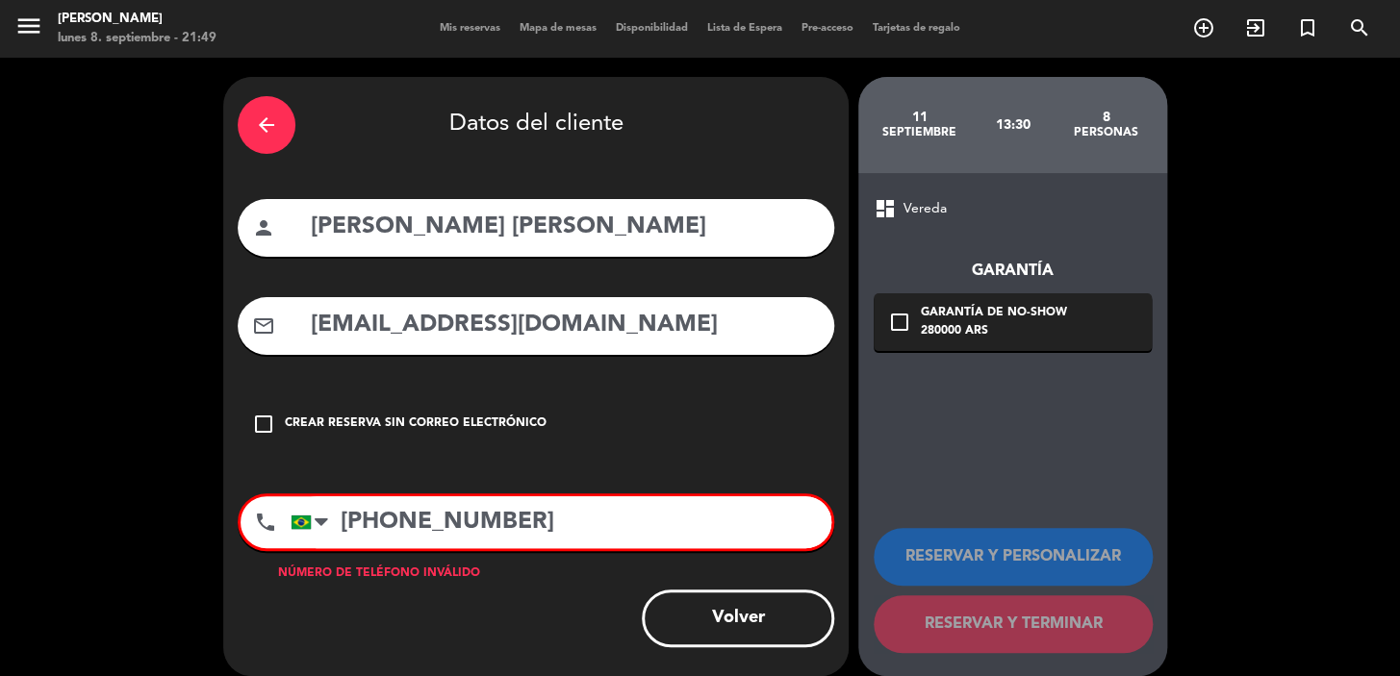
type input "+55 31 9120-5400"
click at [899, 315] on icon "check_box_outline_blank" at bounding box center [899, 322] width 23 height 23
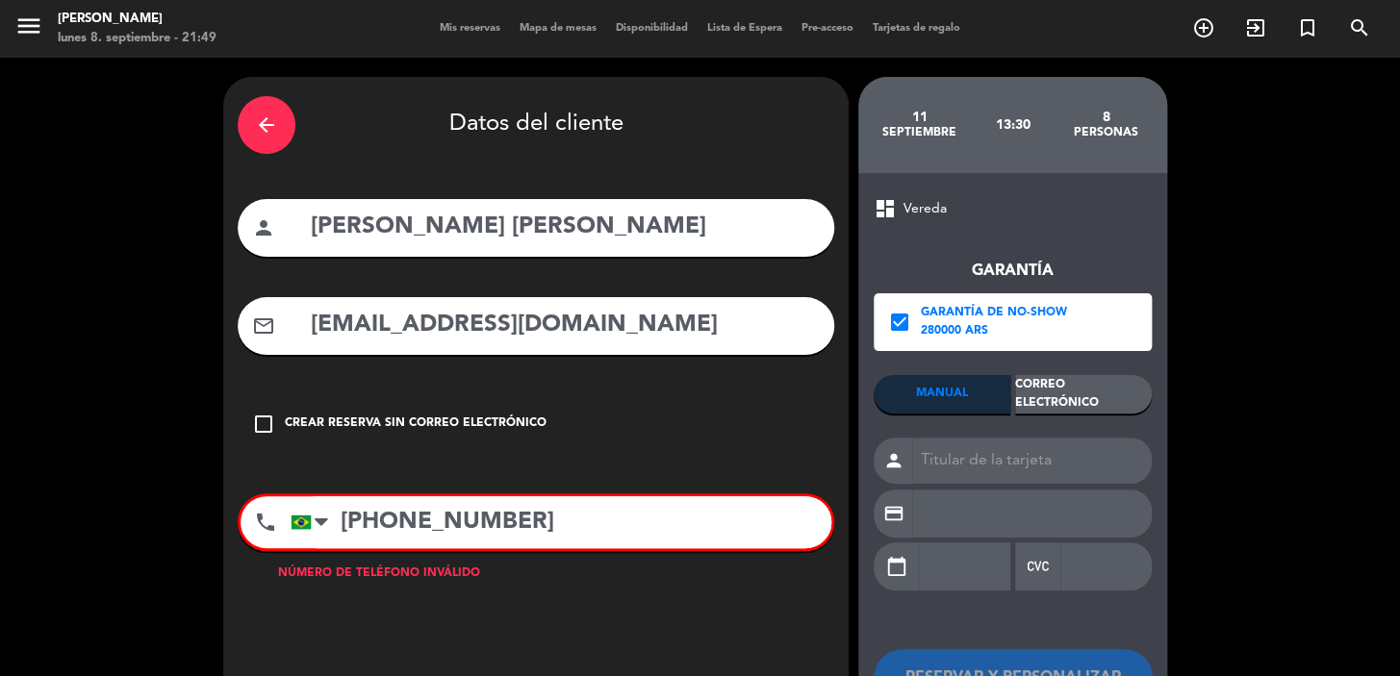
click at [1051, 392] on div "Correo Electrónico" at bounding box center [1083, 394] width 137 height 38
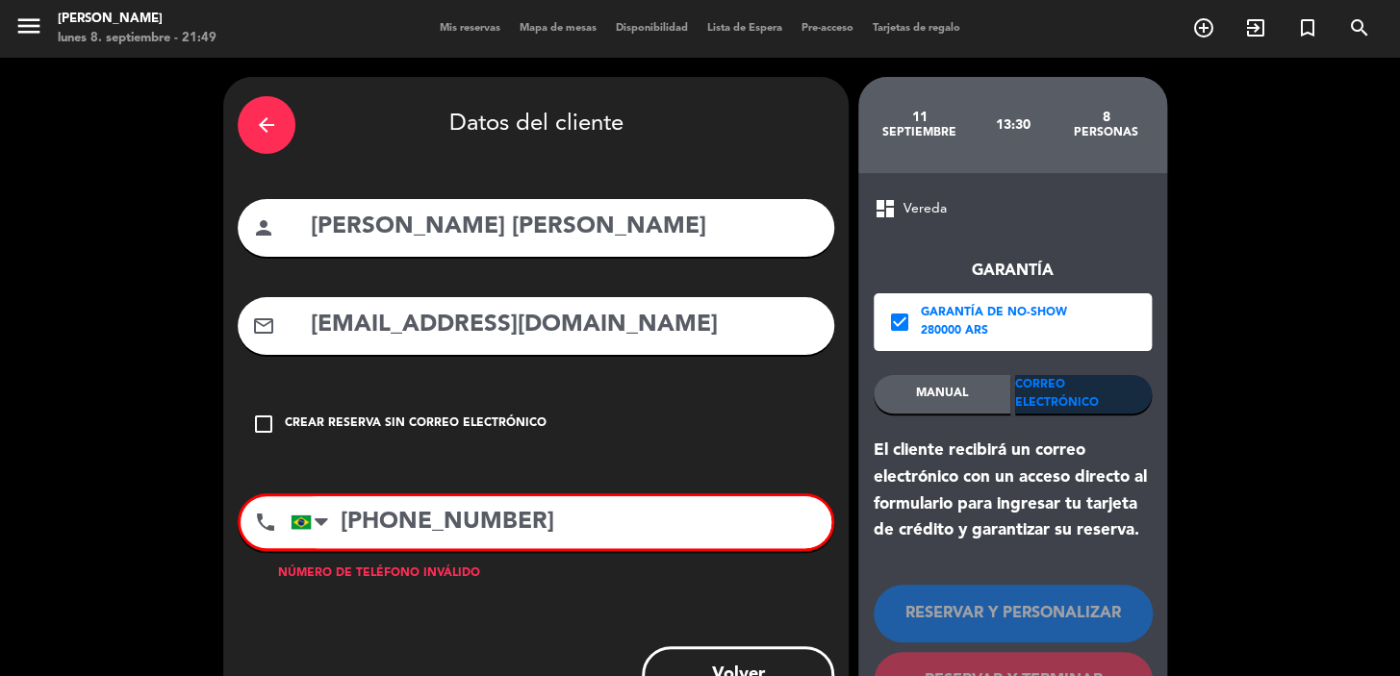
scroll to position [76, 0]
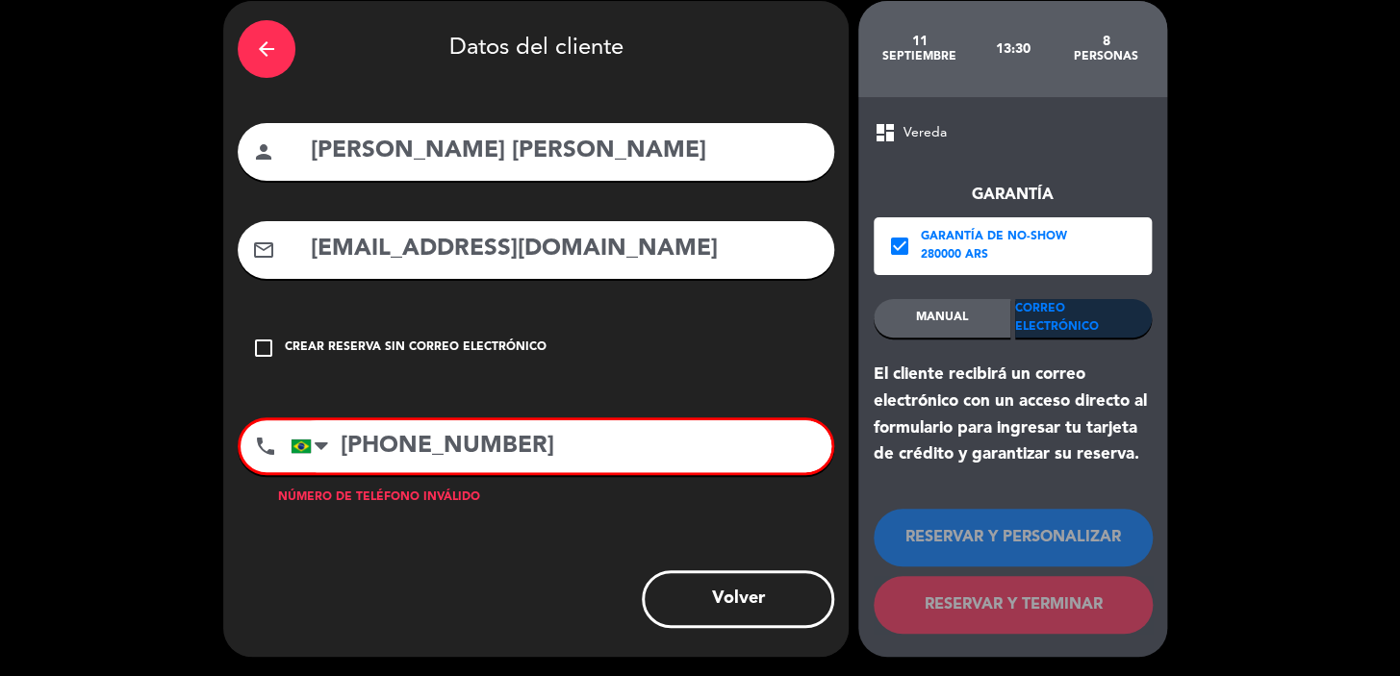
click at [569, 431] on input "+55 31 9120-5400" at bounding box center [561, 446] width 541 height 52
drag, startPoint x: 448, startPoint y: 412, endPoint x: 304, endPoint y: 417, distance: 144.4
click at [304, 418] on div "phone United States +1 United Kingdom +44 Peru (Perú) +51 Argentina +54 Brazil …" at bounding box center [536, 447] width 596 height 58
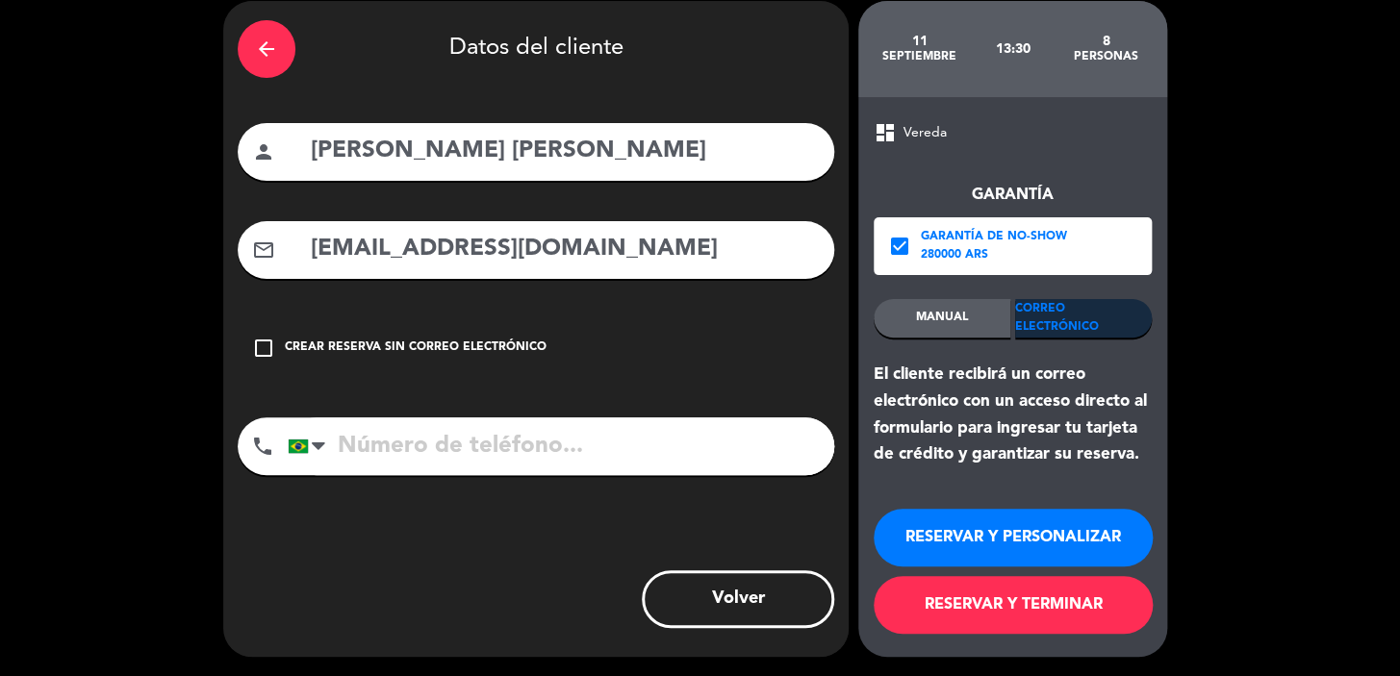
paste input "5531991205400"
type input "5531991205400"
click at [987, 534] on button "RESERVAR Y PERSONALIZAR" at bounding box center [1012, 538] width 279 height 58
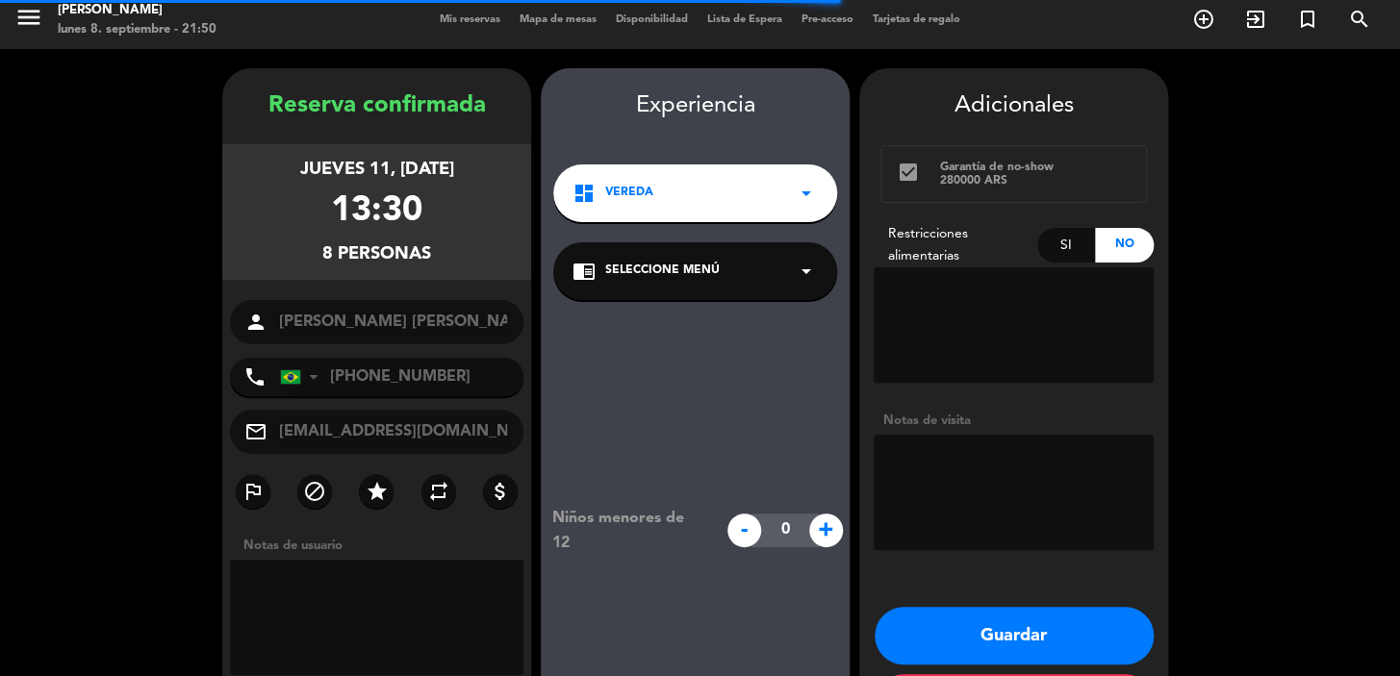
scroll to position [77, 0]
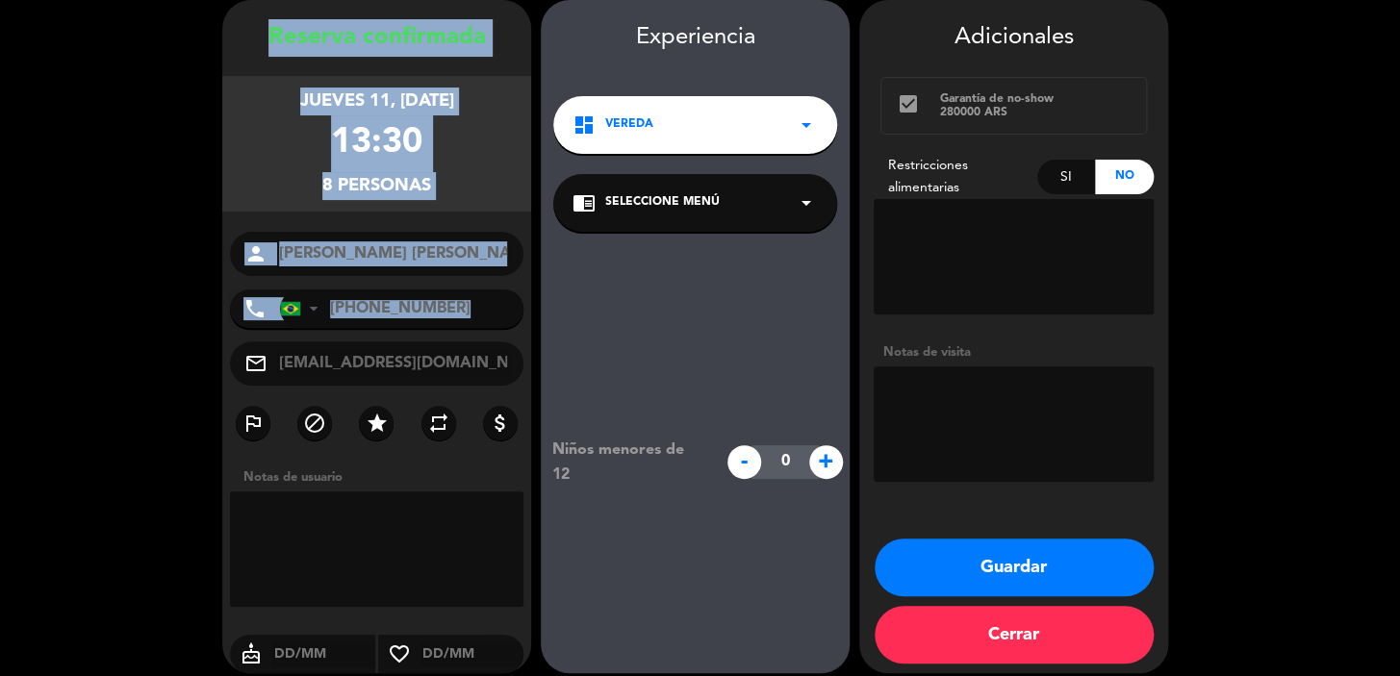
drag, startPoint x: 263, startPoint y: 35, endPoint x: 494, endPoint y: 353, distance: 393.3
click at [495, 353] on div "Reserva confirmada jueves 11, sep. 2025 13:30 8 personas person Rodrigo Matheus…" at bounding box center [376, 355] width 309 height 673
click at [260, 29] on div "Reserva confirmada" at bounding box center [376, 38] width 309 height 38
drag, startPoint x: 264, startPoint y: 28, endPoint x: 458, endPoint y: 339, distance: 366.5
click at [459, 343] on div "Reserva confirmada jueves 11, sep. 2025 13:30 8 personas person Rodrigo Matheus…" at bounding box center [376, 355] width 309 height 673
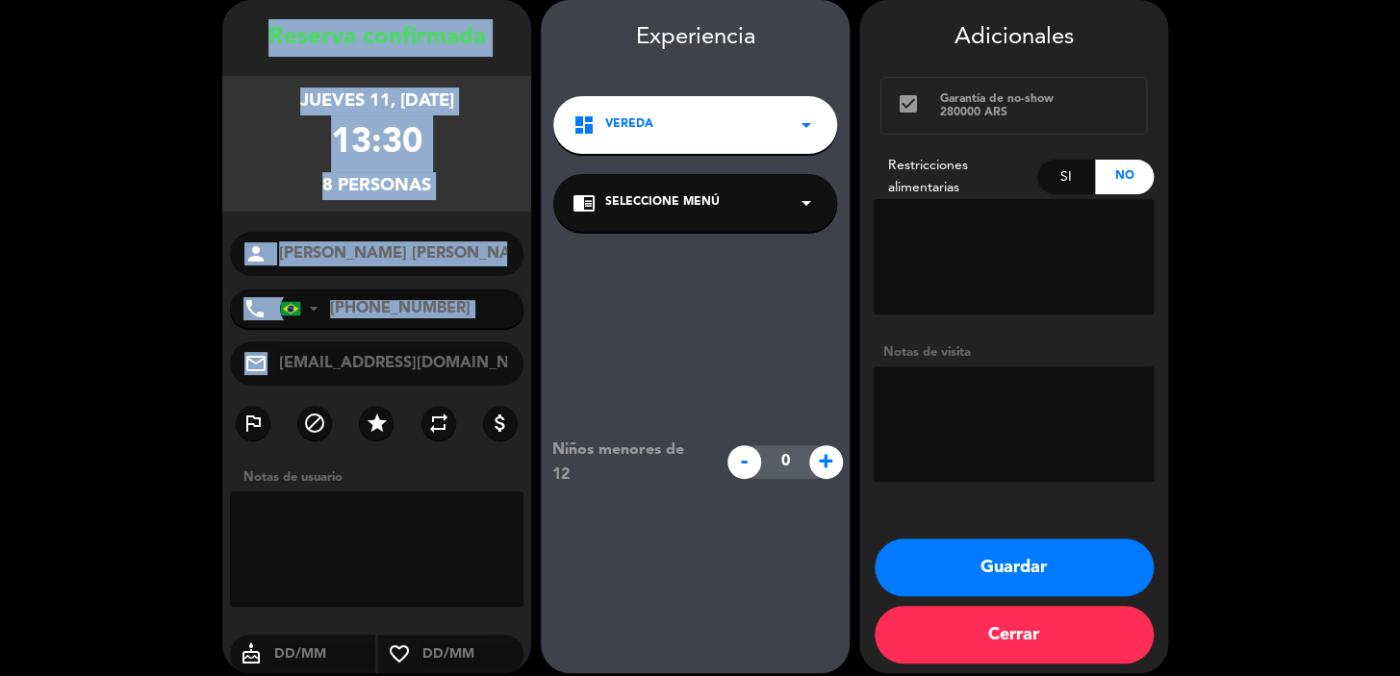
copy div "Reserva confirmada jueves 11, sep. 2025 13:30 8 personas person phone United St…"
click at [1061, 549] on button "Guardar" at bounding box center [1013, 568] width 279 height 58
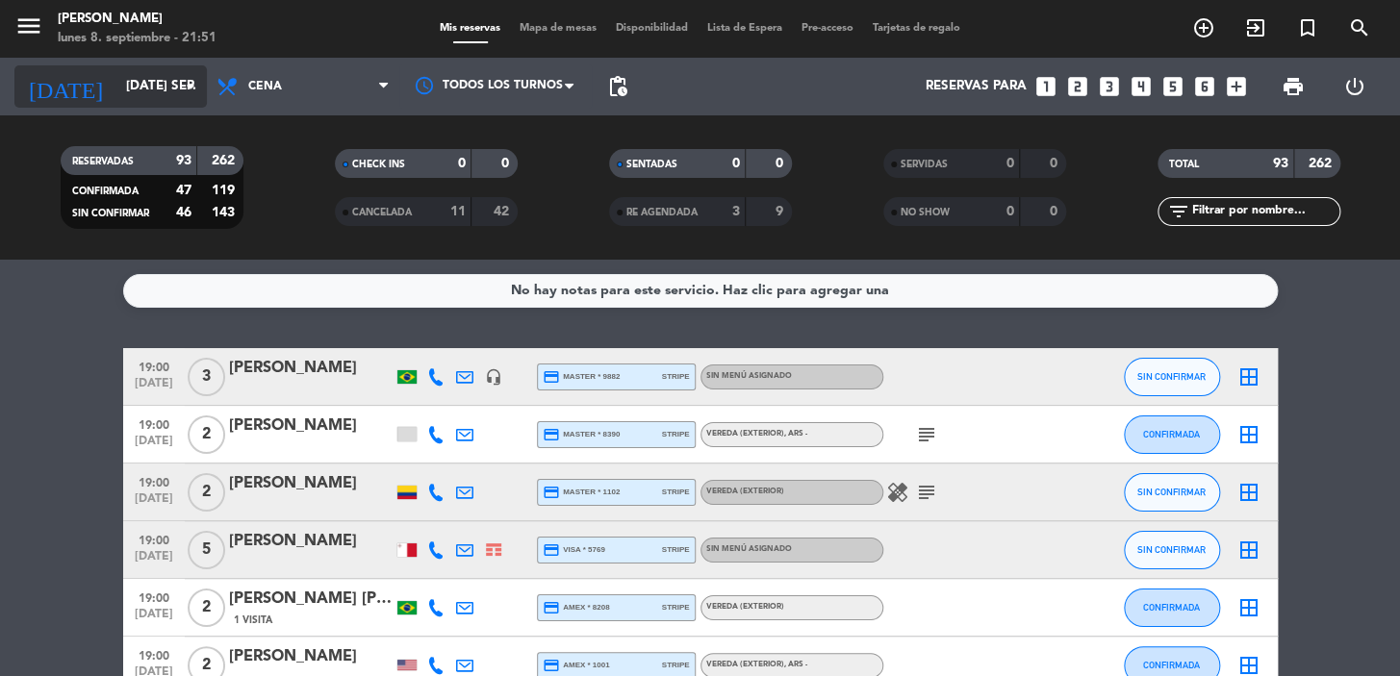
click at [125, 78] on input "[DATE] sep." at bounding box center [201, 86] width 170 height 35
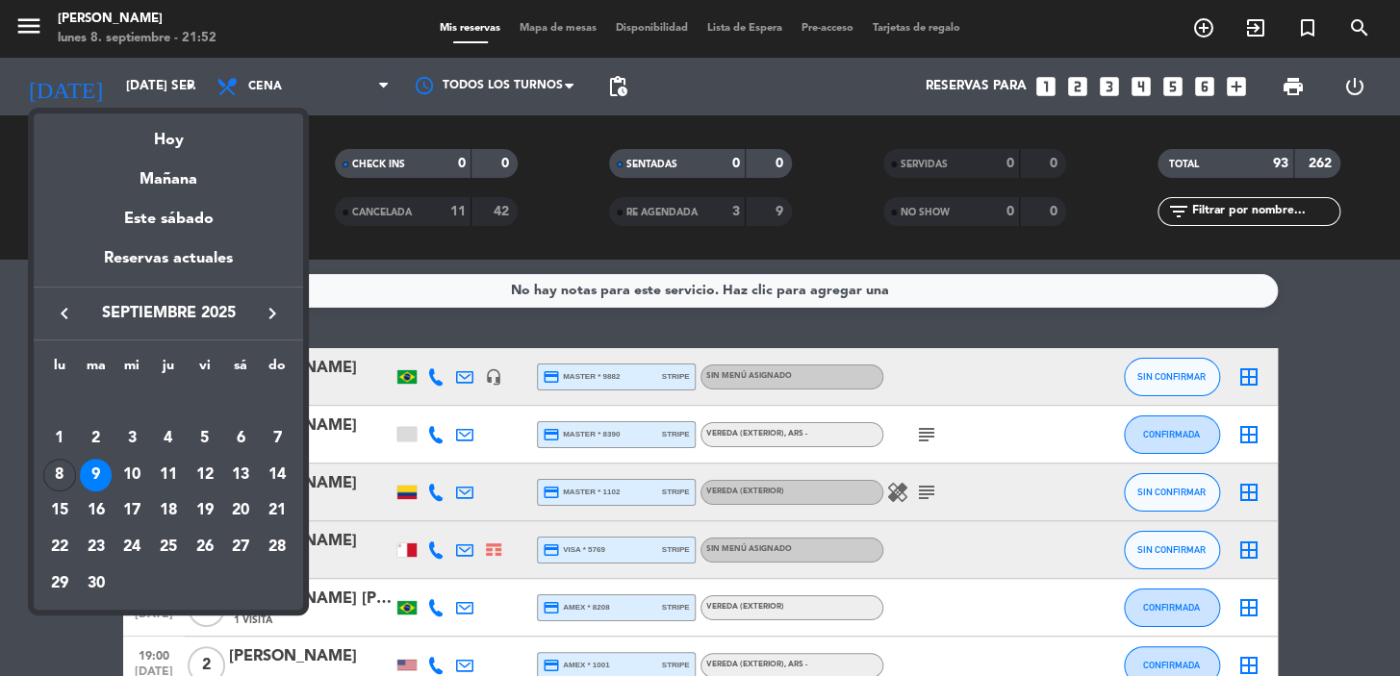
click at [272, 307] on icon "keyboard_arrow_right" at bounding box center [272, 313] width 23 height 23
click at [248, 475] on div "11" at bounding box center [240, 475] width 33 height 33
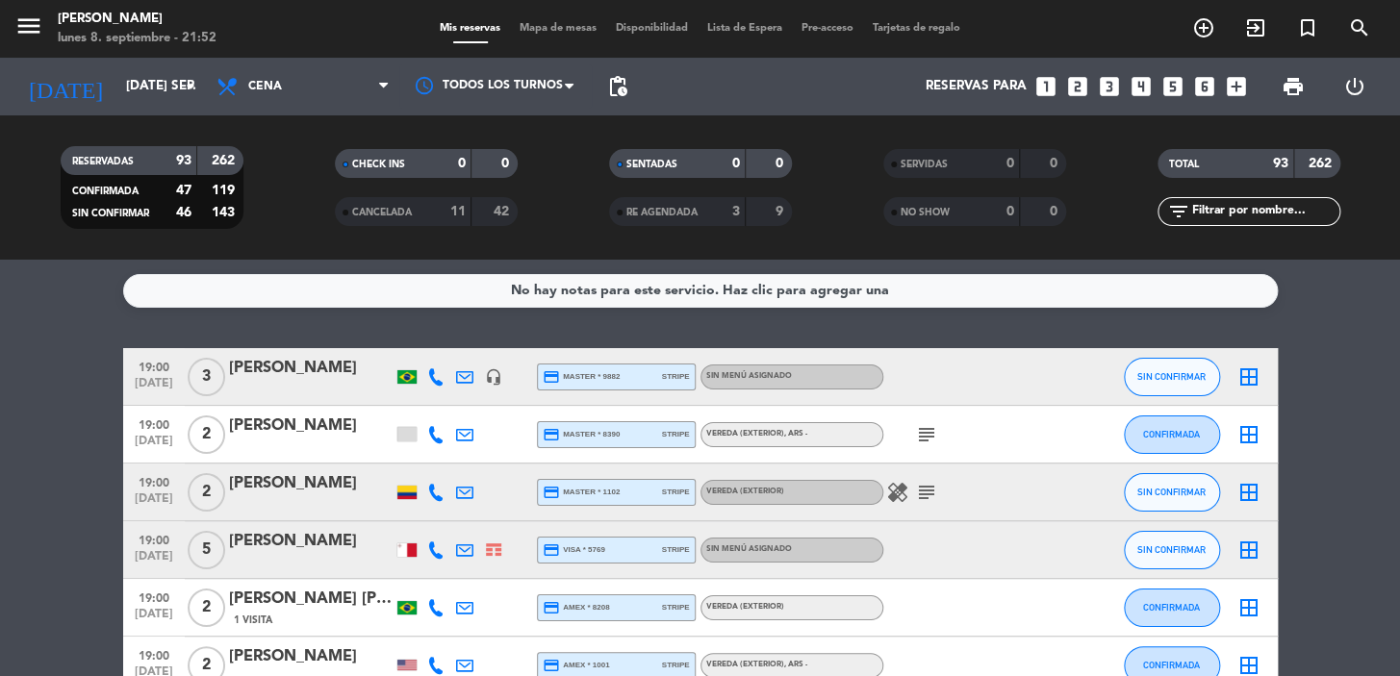
type input "sáb. 11 oct."
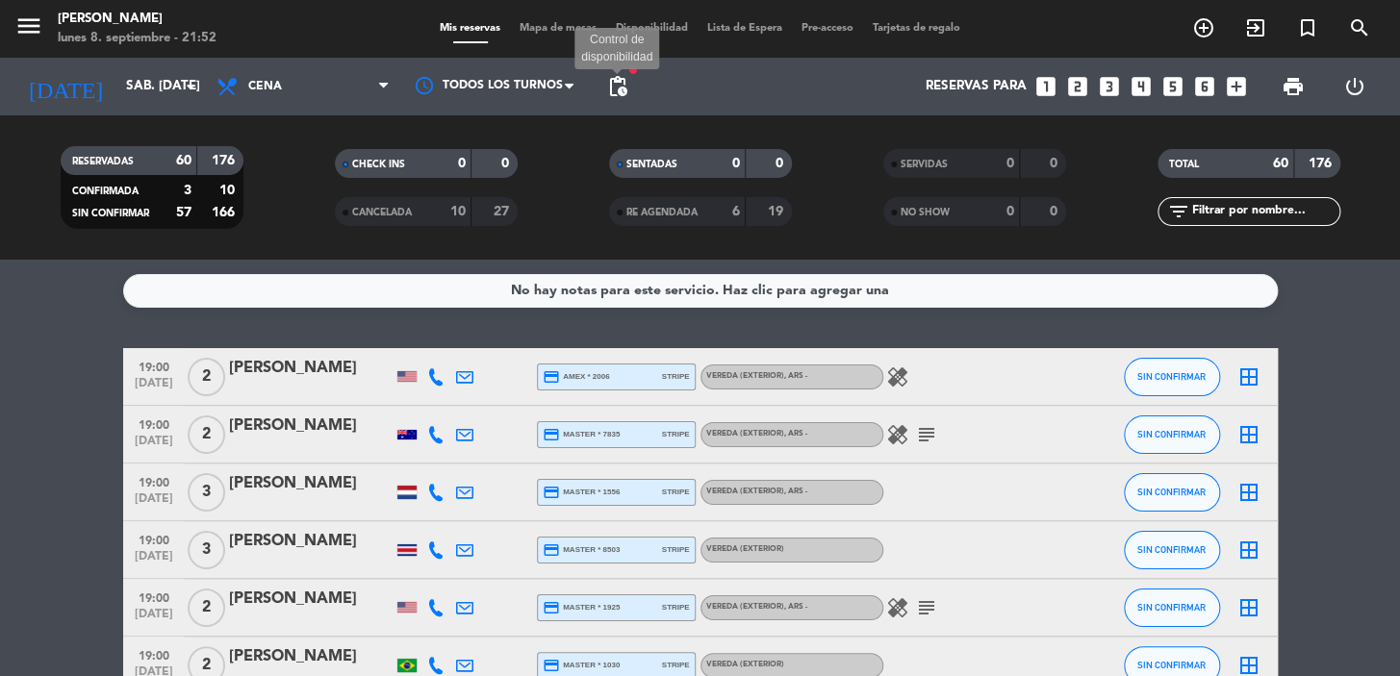
click at [616, 78] on span "pending_actions" at bounding box center [617, 86] width 23 height 23
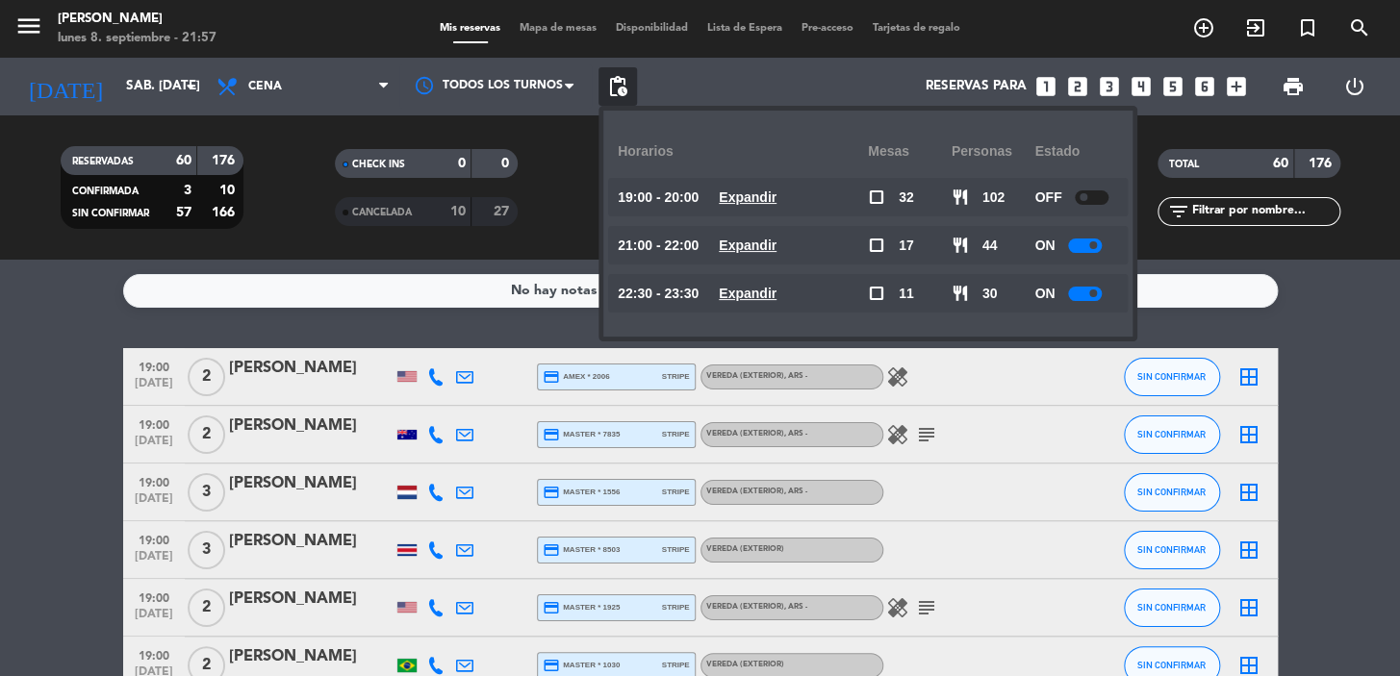
click at [770, 73] on div "Reservas para looks_one looks_two looks_3 looks_4 looks_5 looks_6 add_box" at bounding box center [946, 87] width 619 height 58
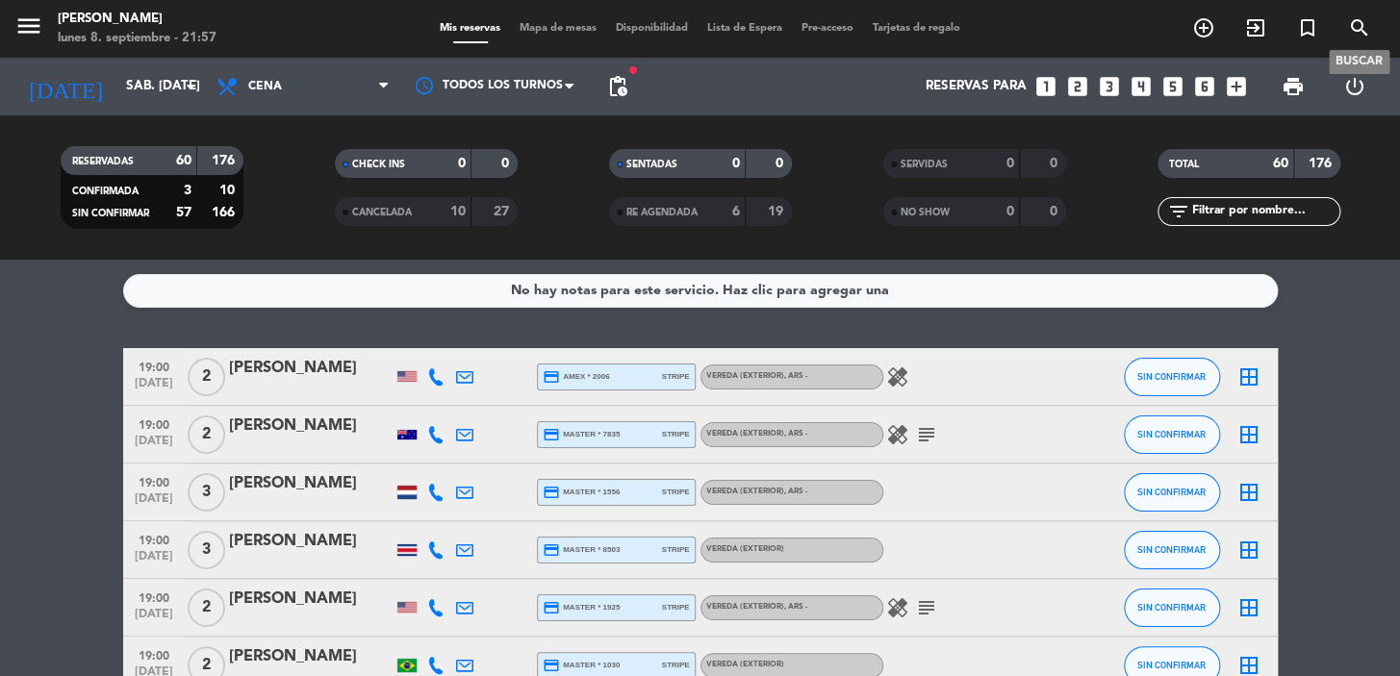
click at [1368, 28] on icon "search" at bounding box center [1359, 27] width 23 height 23
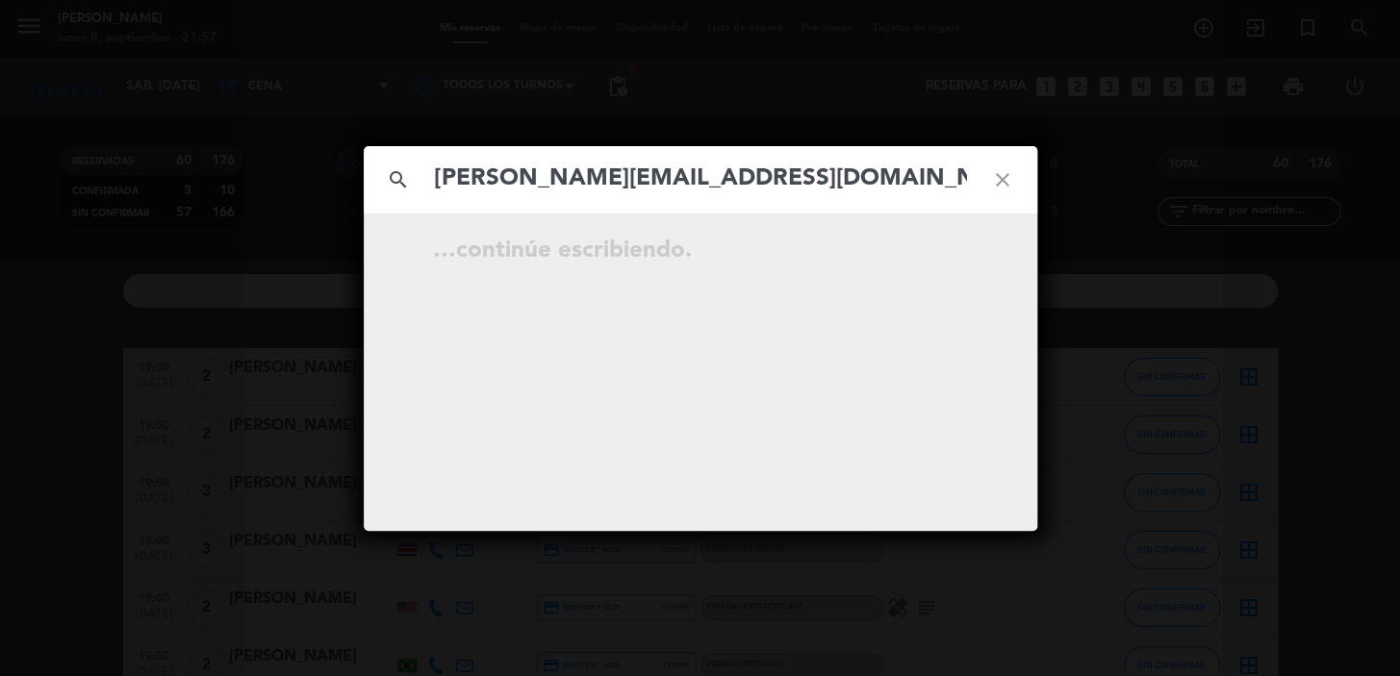
type input "fernanda.jakubovicz@gmail.com"
click at [952, 242] on icon "open_in_new" at bounding box center [954, 253] width 23 height 23
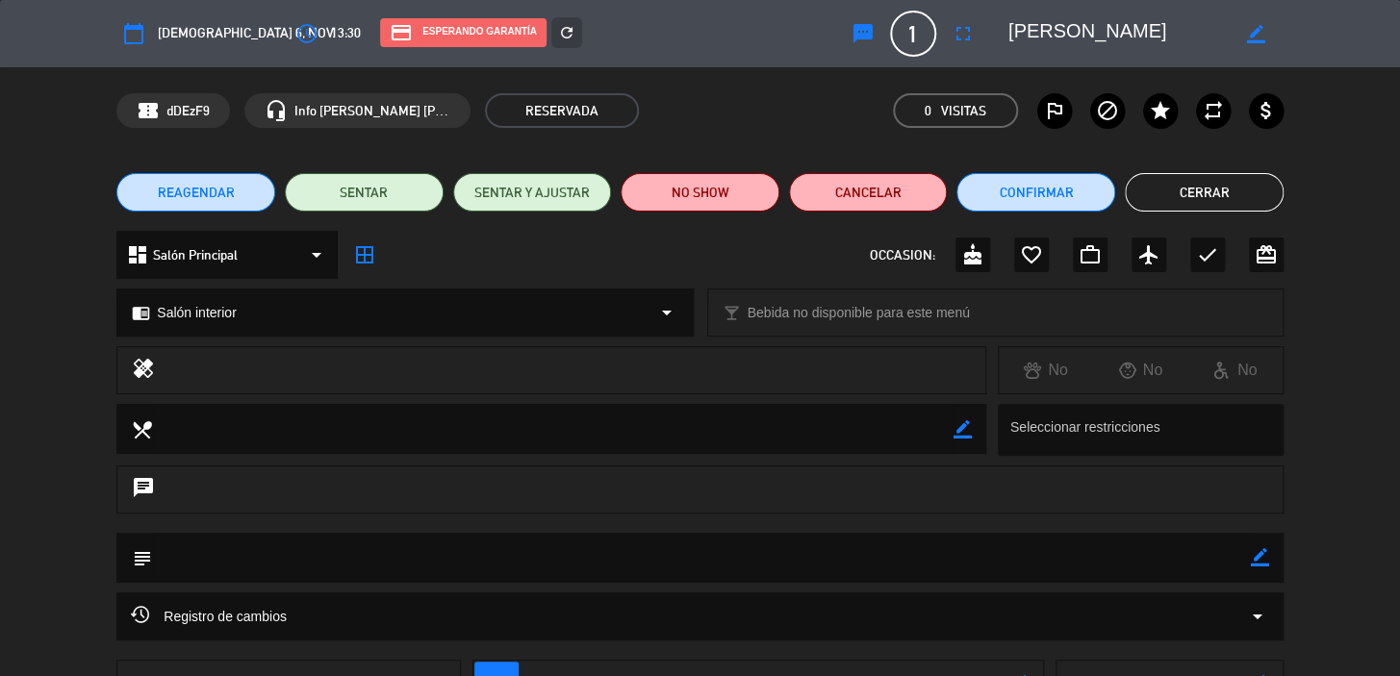
click at [216, 181] on button "REAGENDAR" at bounding box center [195, 192] width 159 height 38
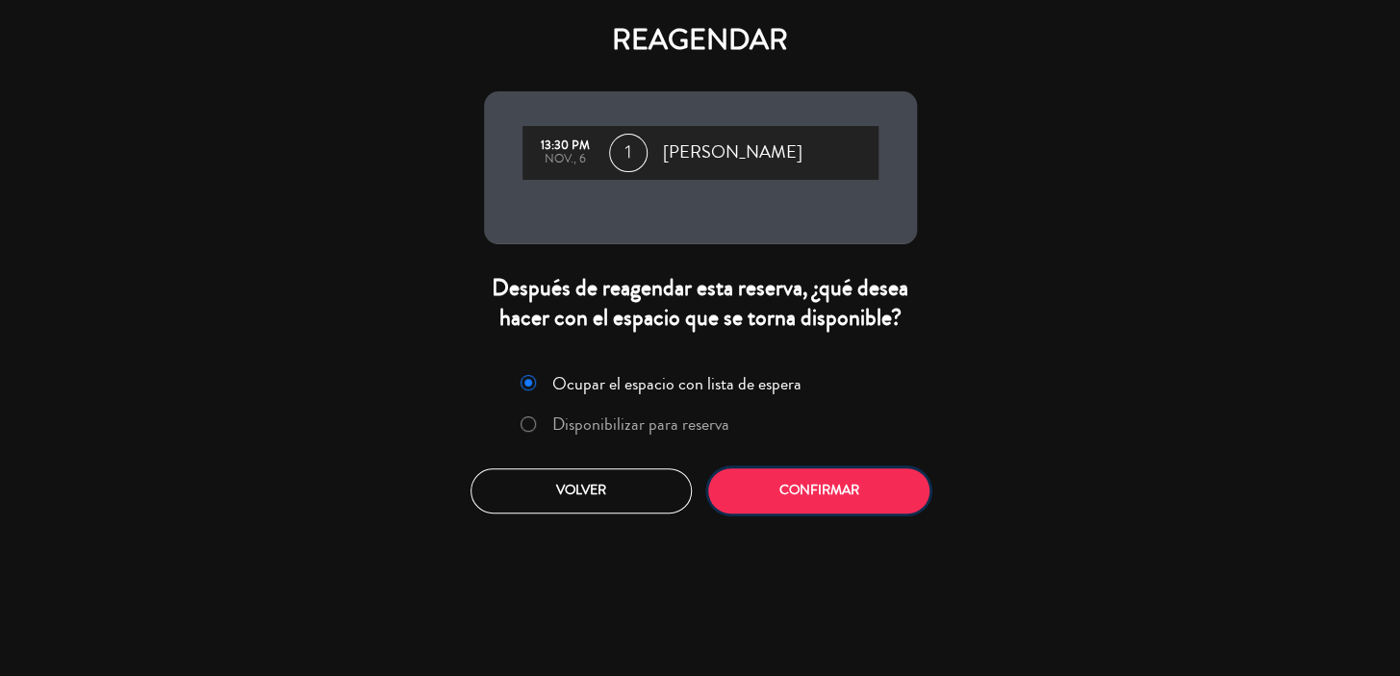
click at [799, 477] on button "Confirmar" at bounding box center [818, 490] width 221 height 45
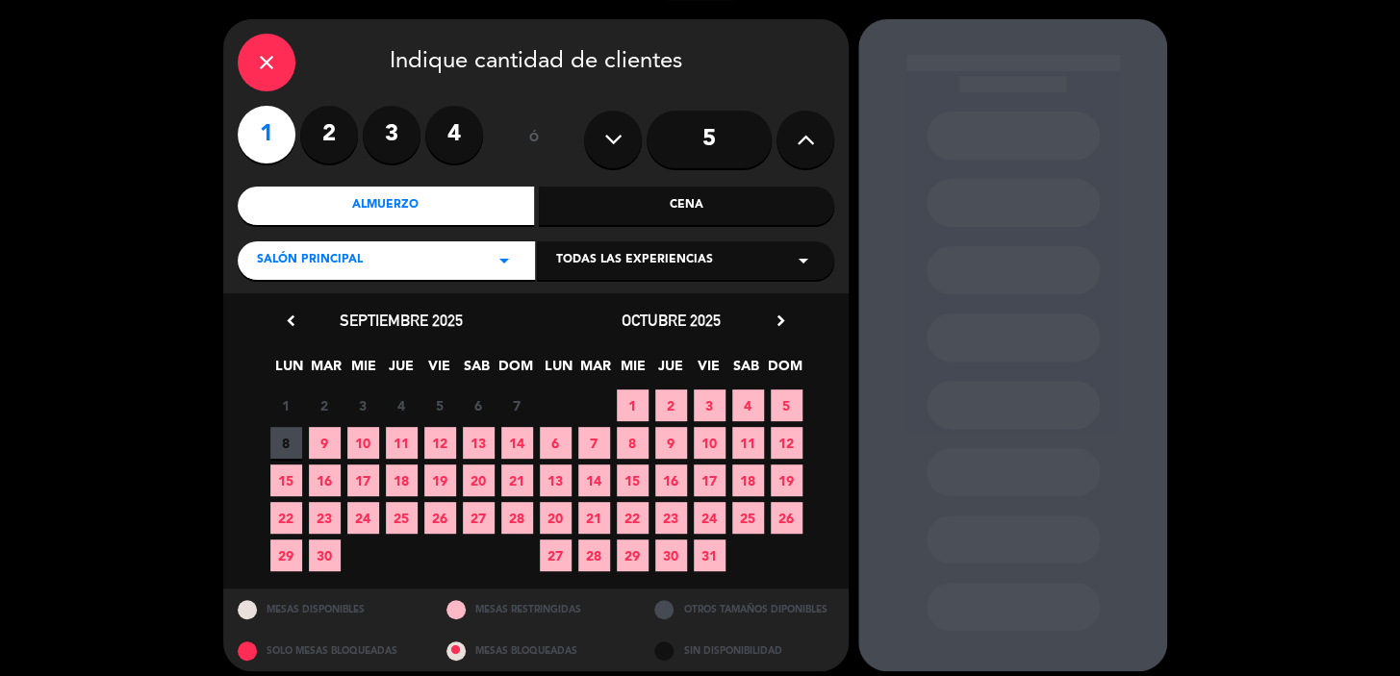
scroll to position [70, 0]
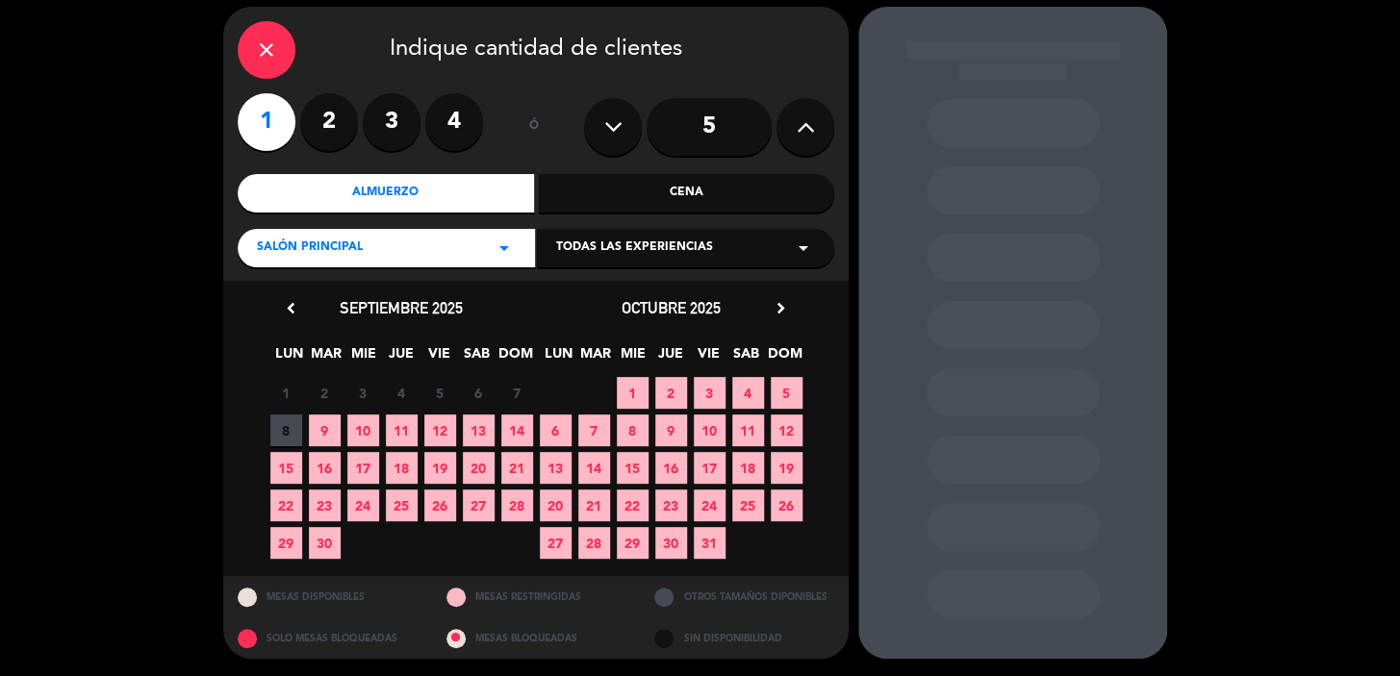
click at [783, 303] on icon "chevron_right" at bounding box center [781, 308] width 20 height 20
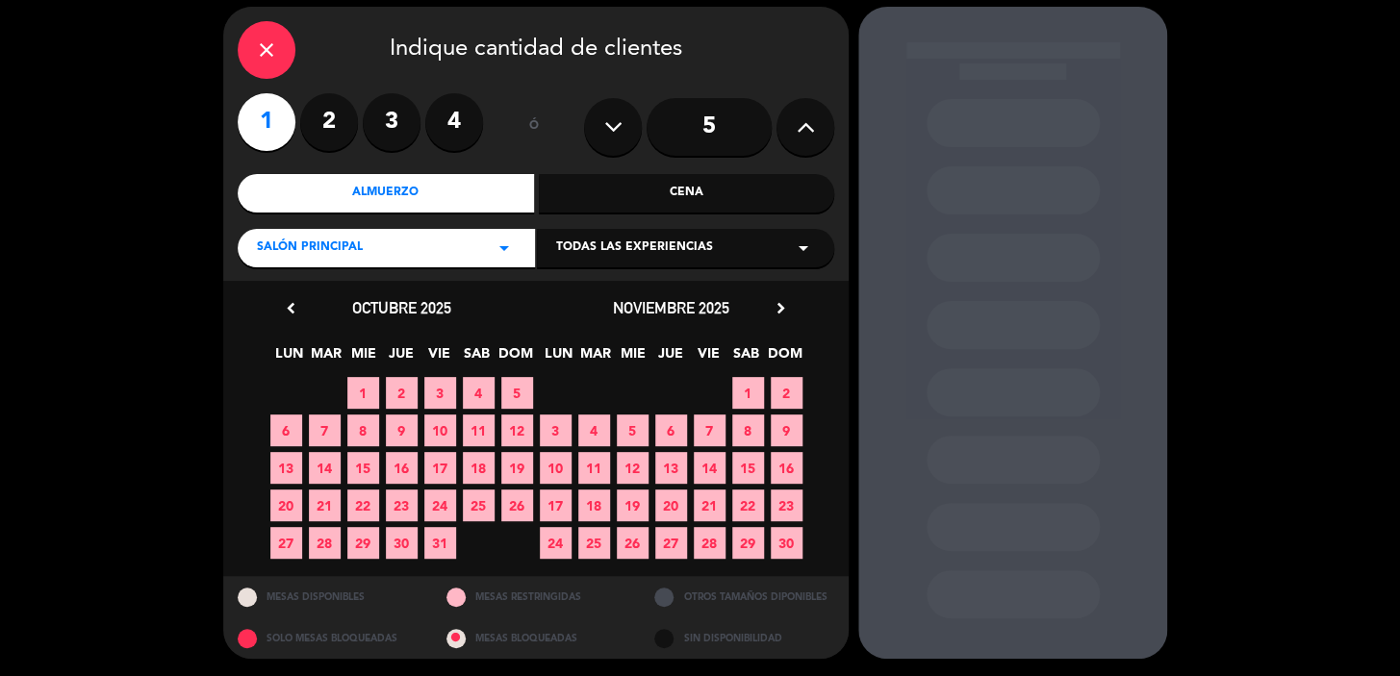
click at [286, 426] on span "6" at bounding box center [286, 431] width 32 height 32
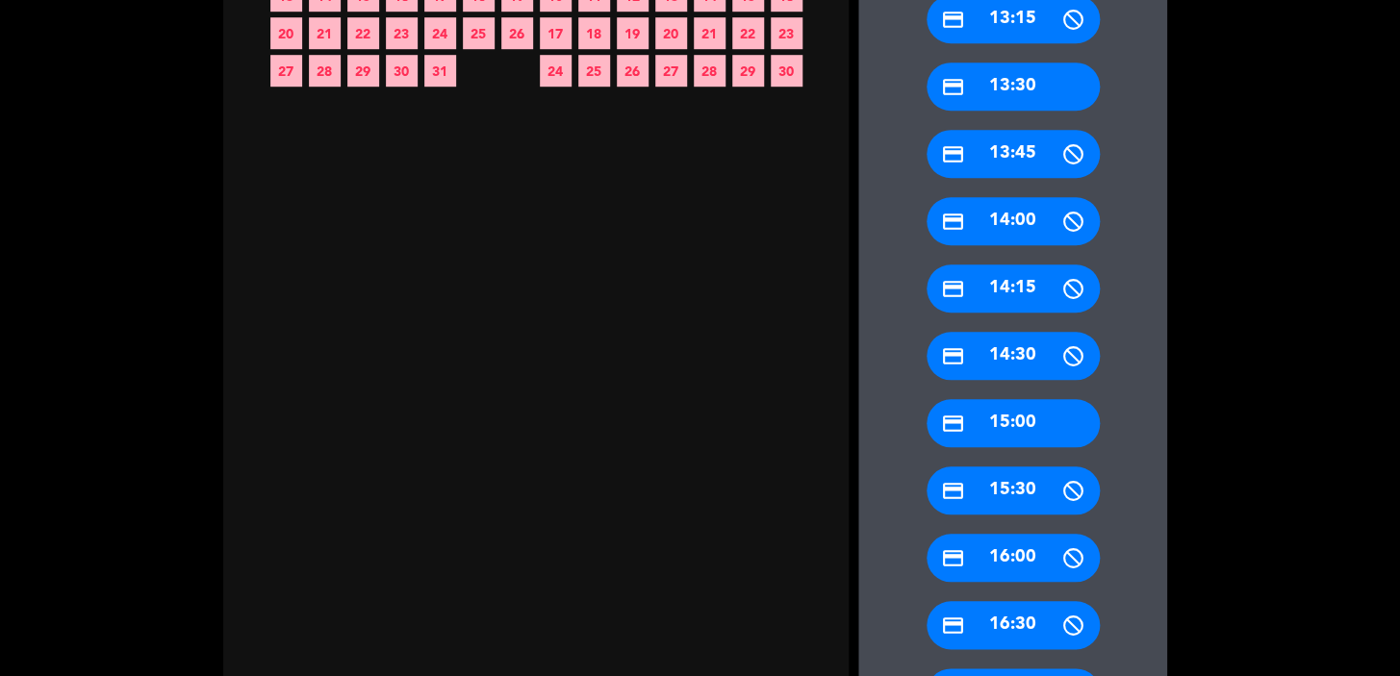
scroll to position [595, 0]
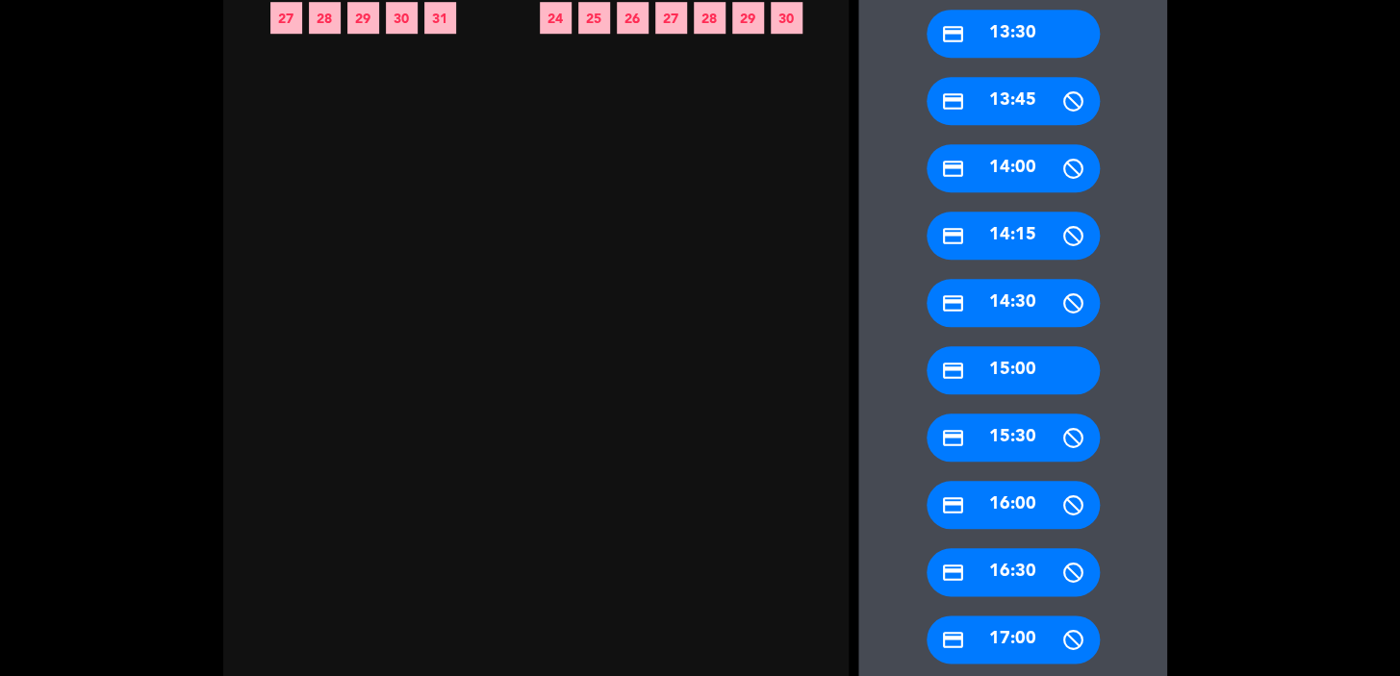
click at [1008, 372] on div "credit_card 15:00" at bounding box center [1012, 370] width 173 height 48
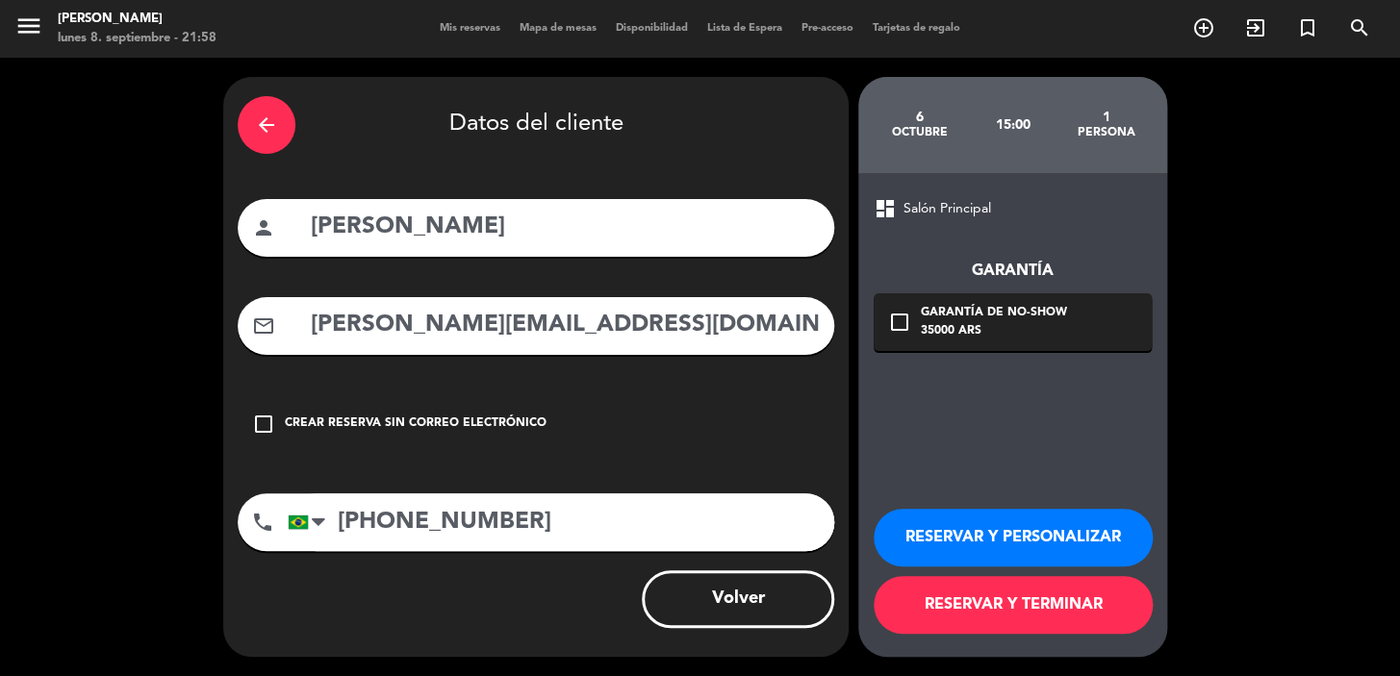
click at [932, 336] on div "35000 ARS" at bounding box center [994, 331] width 146 height 19
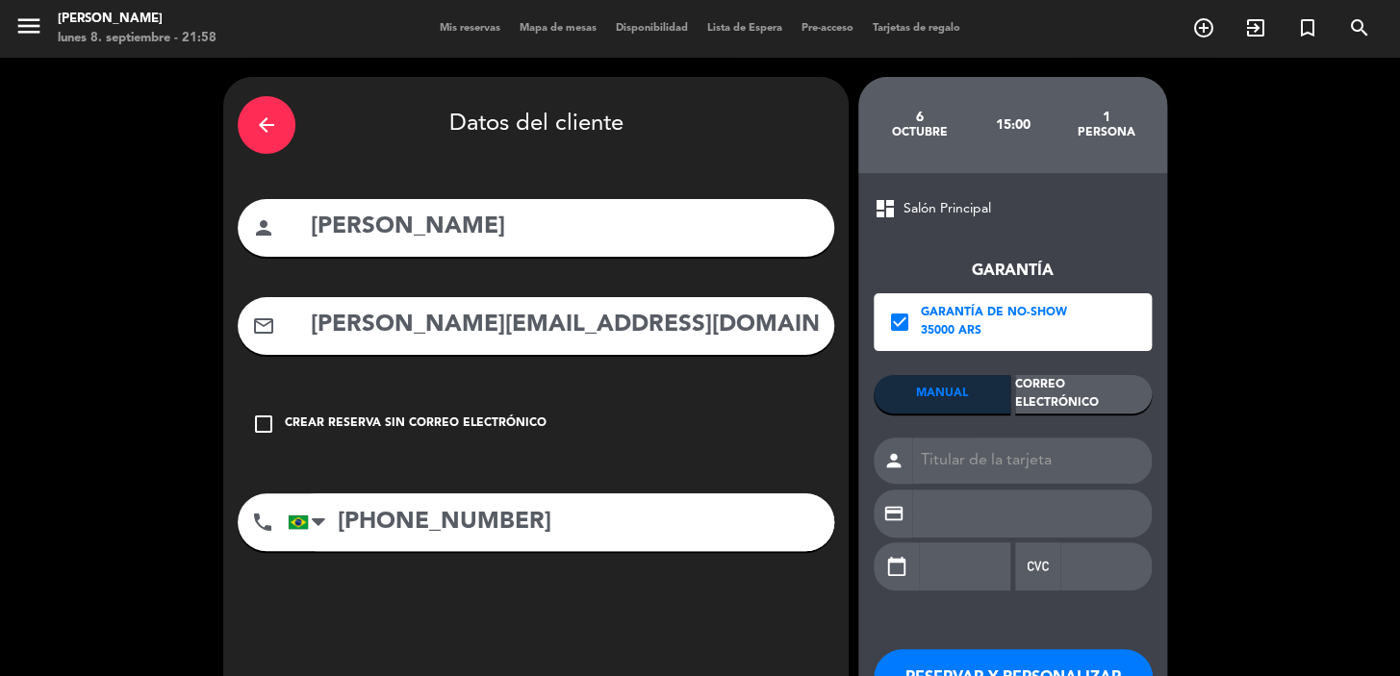
click at [1039, 378] on div "Correo Electrónico" at bounding box center [1083, 394] width 137 height 38
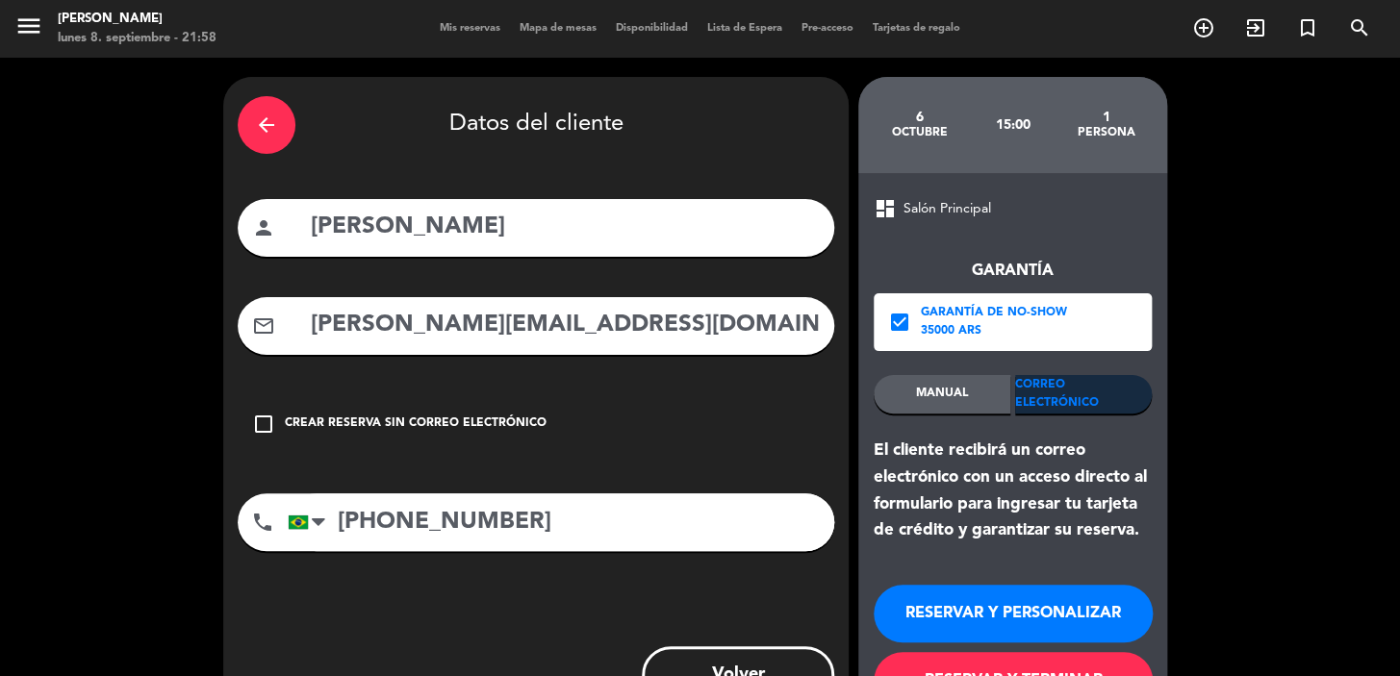
click at [957, 618] on button "RESERVAR Y PERSONALIZAR" at bounding box center [1012, 614] width 279 height 58
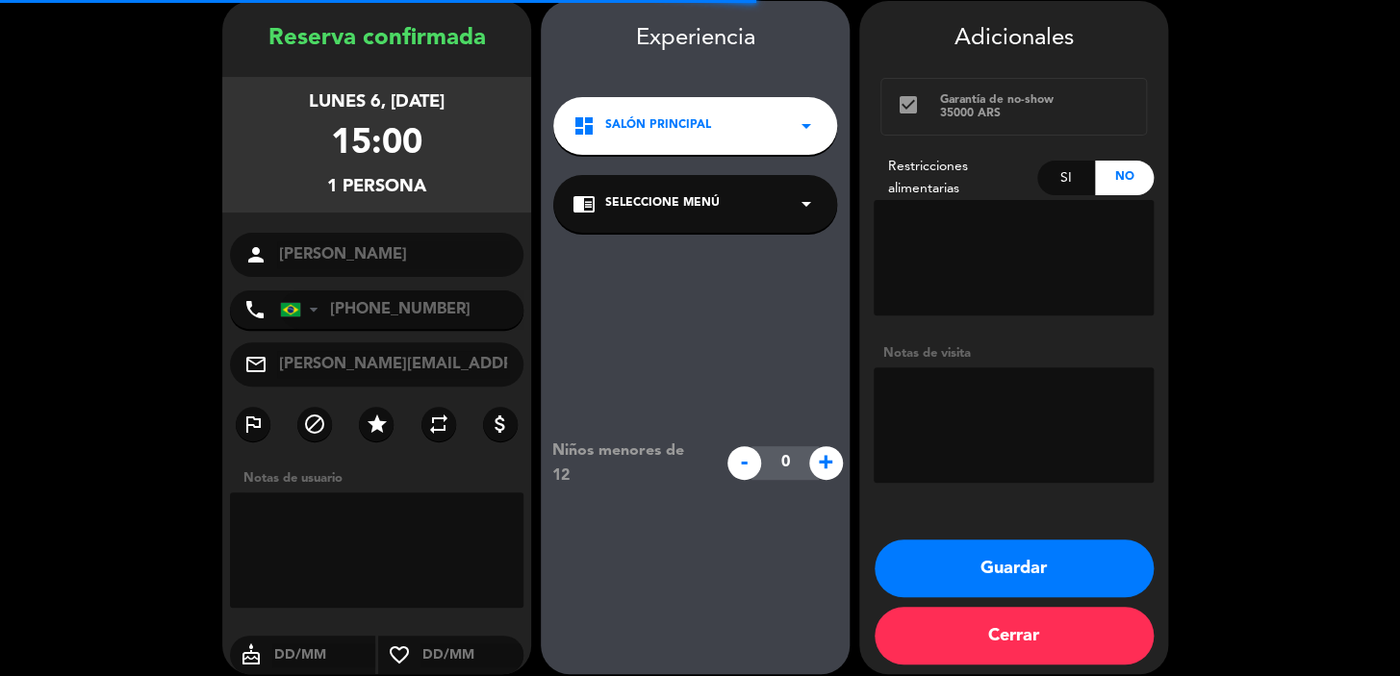
scroll to position [77, 0]
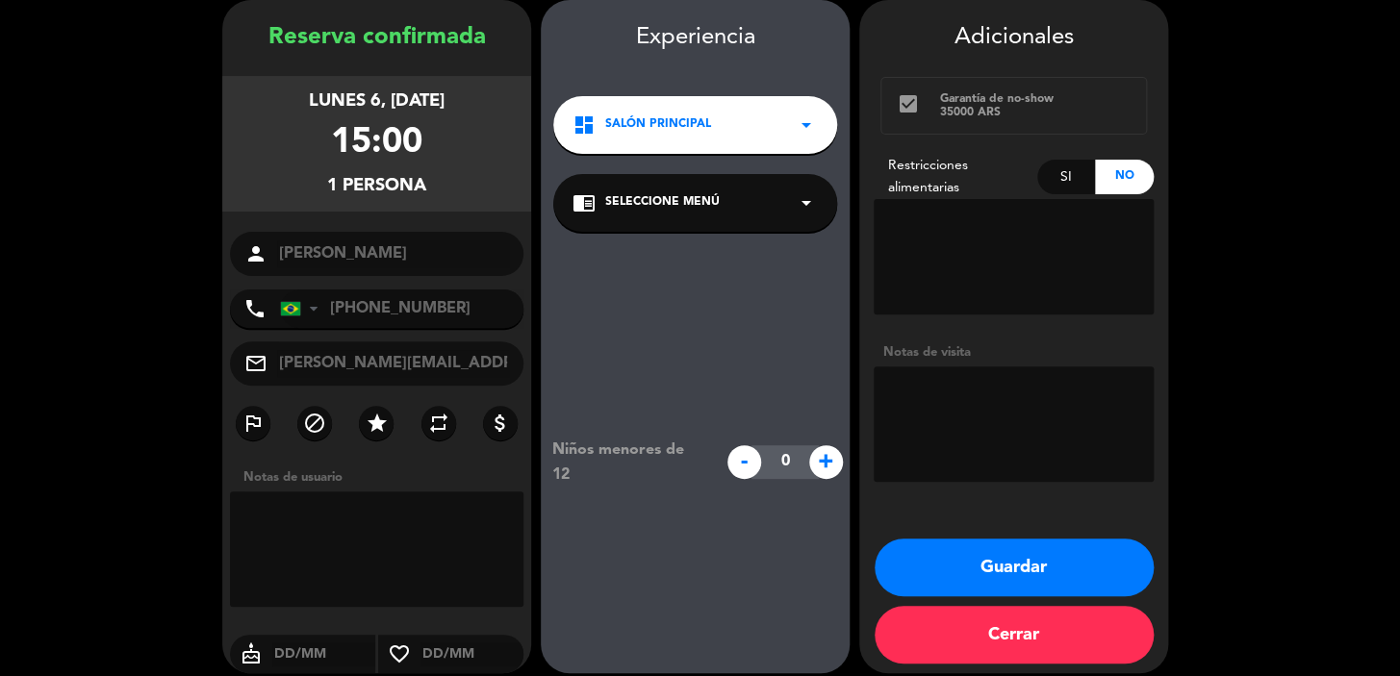
click at [964, 244] on textarea at bounding box center [1013, 256] width 280 height 115
click at [1059, 187] on div "Si" at bounding box center [1066, 177] width 59 height 35
click at [977, 271] on textarea at bounding box center [1013, 256] width 280 height 115
type textarea "gluten"
drag, startPoint x: 726, startPoint y: 114, endPoint x: 725, endPoint y: 135, distance: 20.2
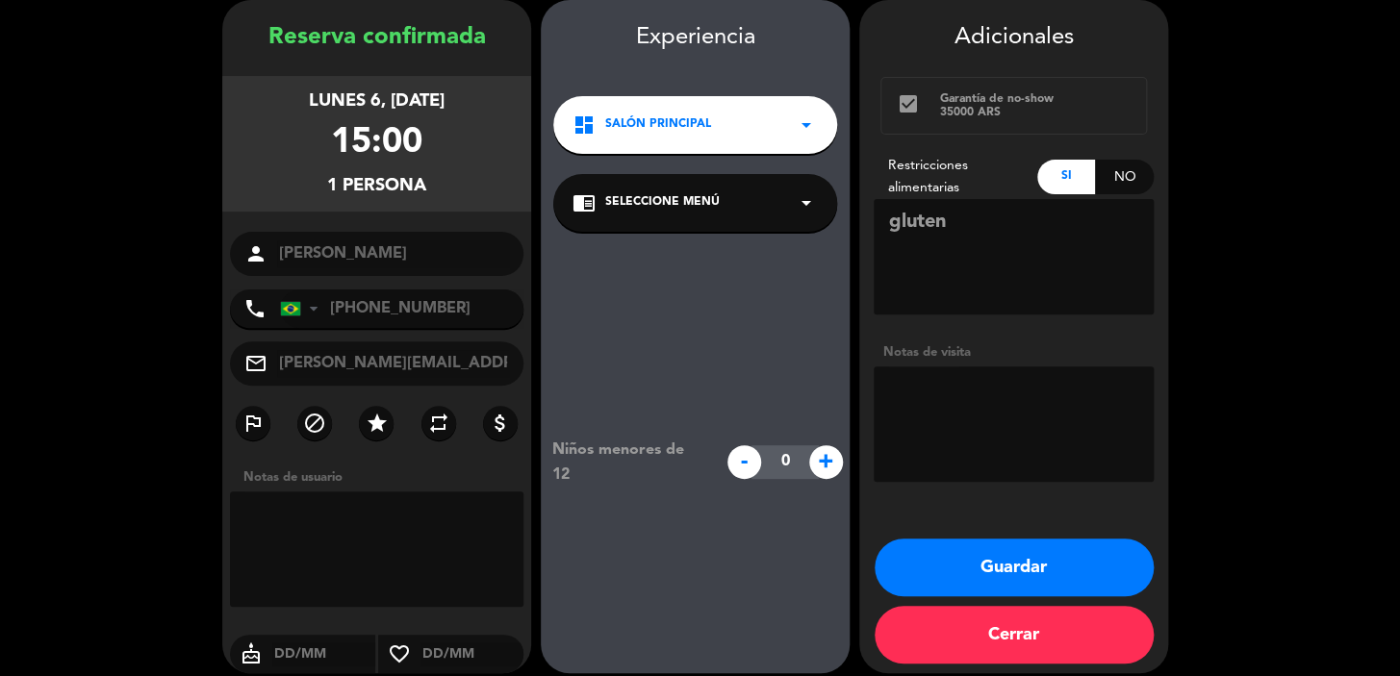
click at [729, 114] on div "dashboard Salón Principal arrow_drop_down" at bounding box center [695, 125] width 284 height 58
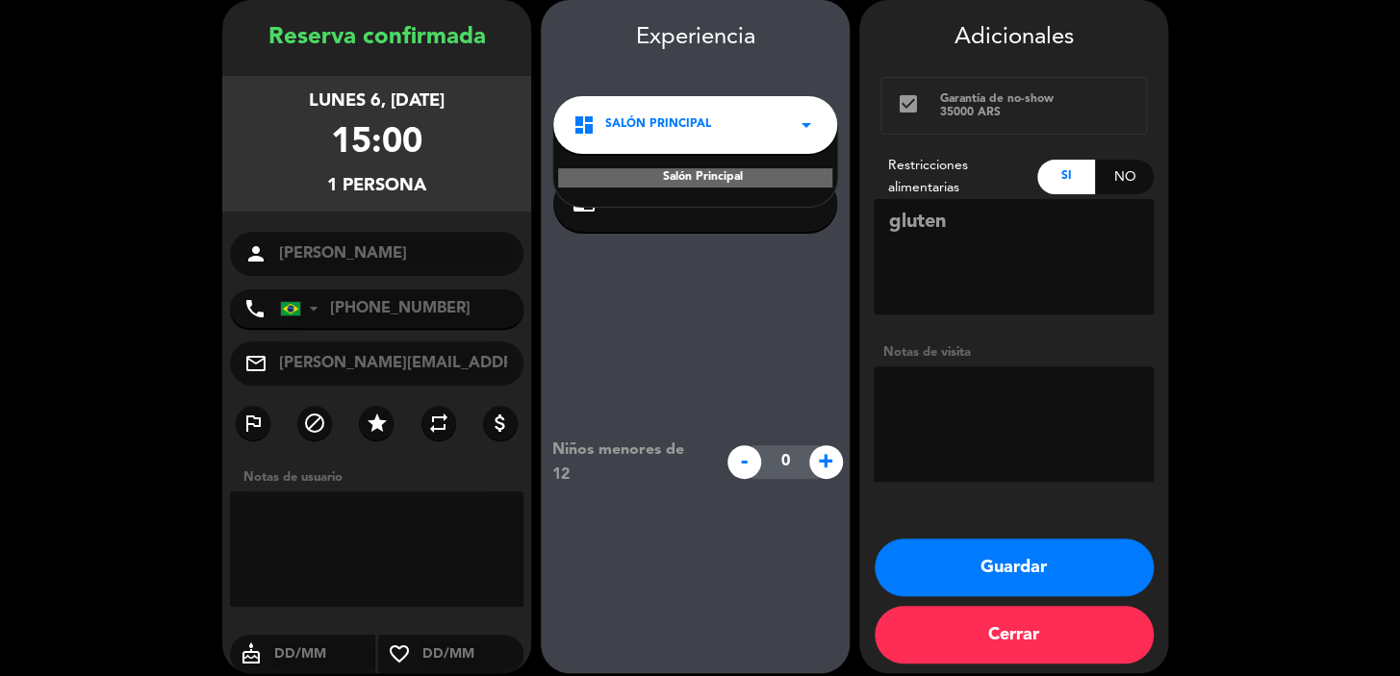
click at [757, 141] on div "dashboard Salón Principal arrow_drop_down" at bounding box center [695, 125] width 284 height 58
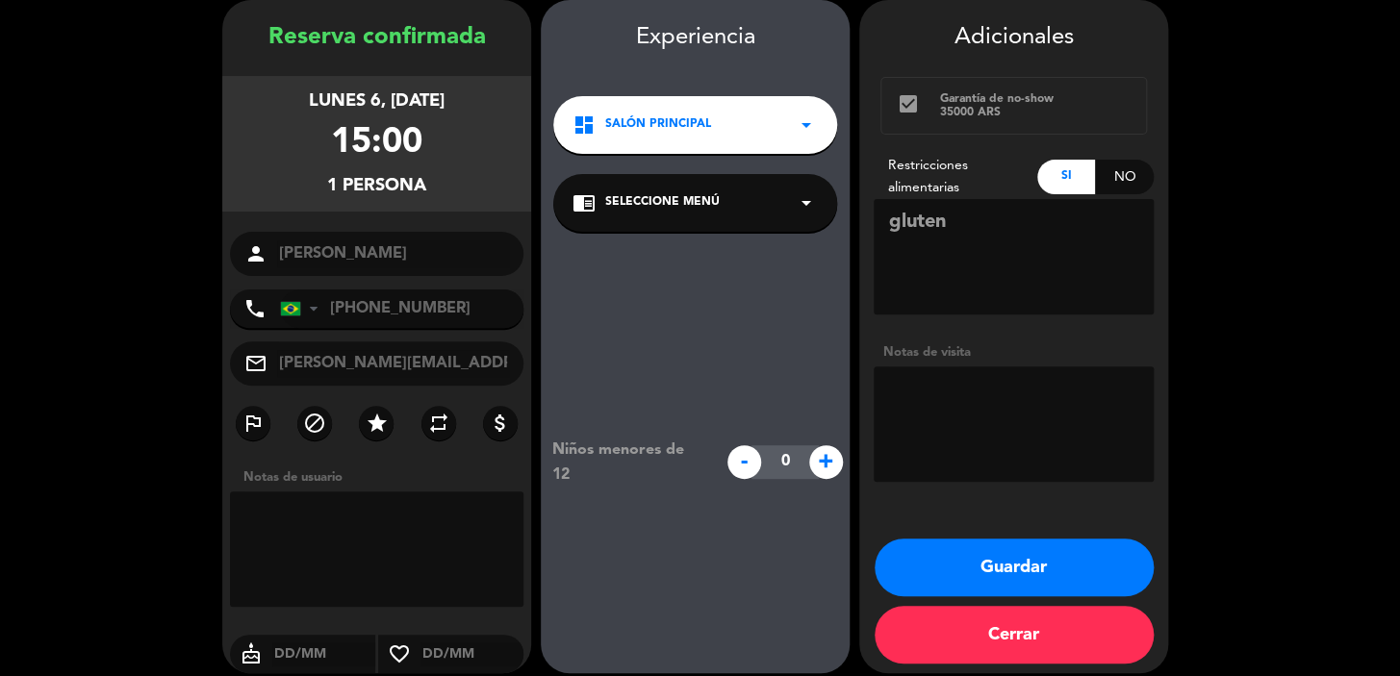
click at [980, 550] on button "Guardar" at bounding box center [1013, 568] width 279 height 58
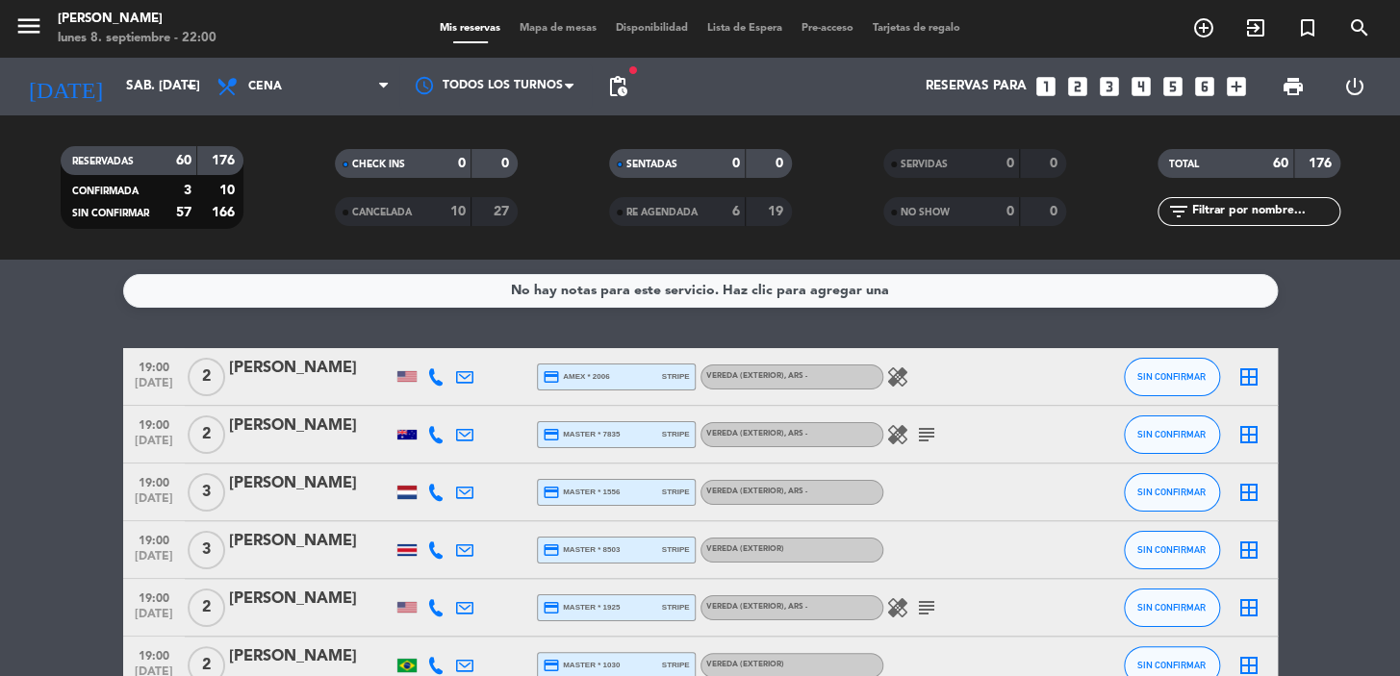
click at [1053, 82] on icon "looks_one" at bounding box center [1045, 86] width 25 height 25
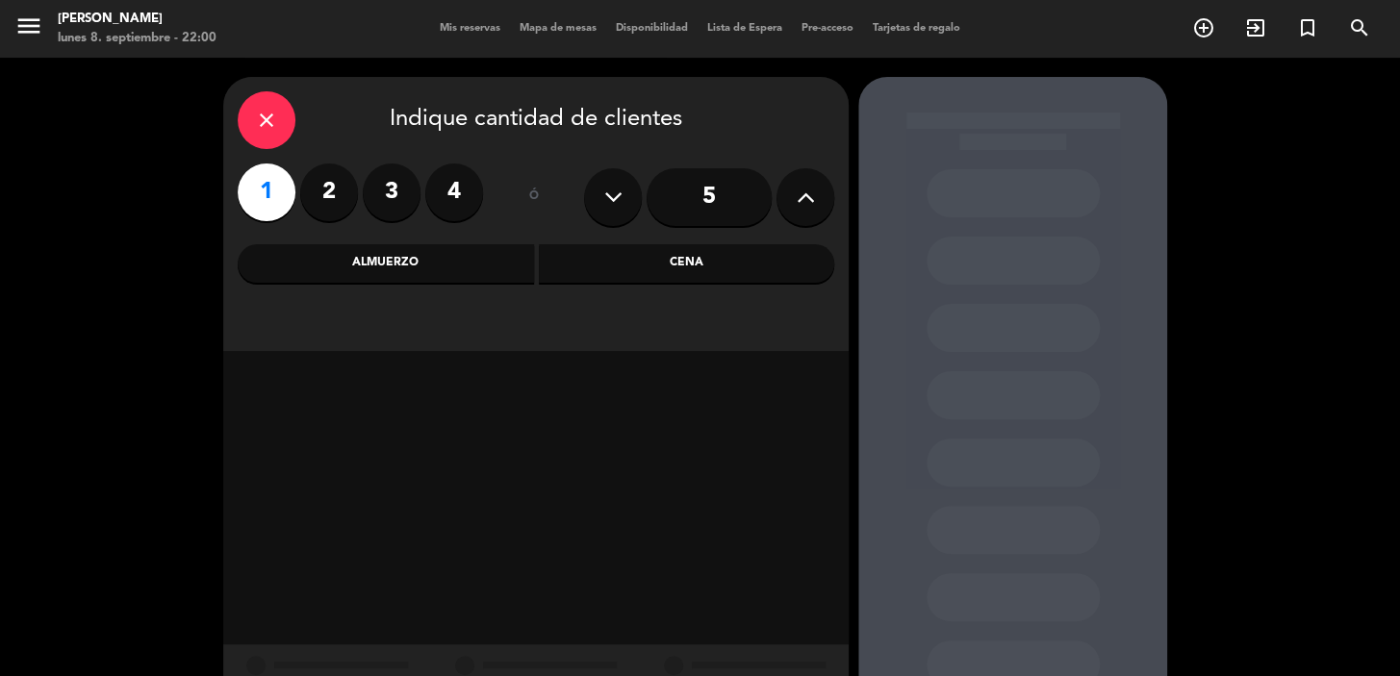
click at [659, 266] on div "Cena" at bounding box center [687, 263] width 296 height 38
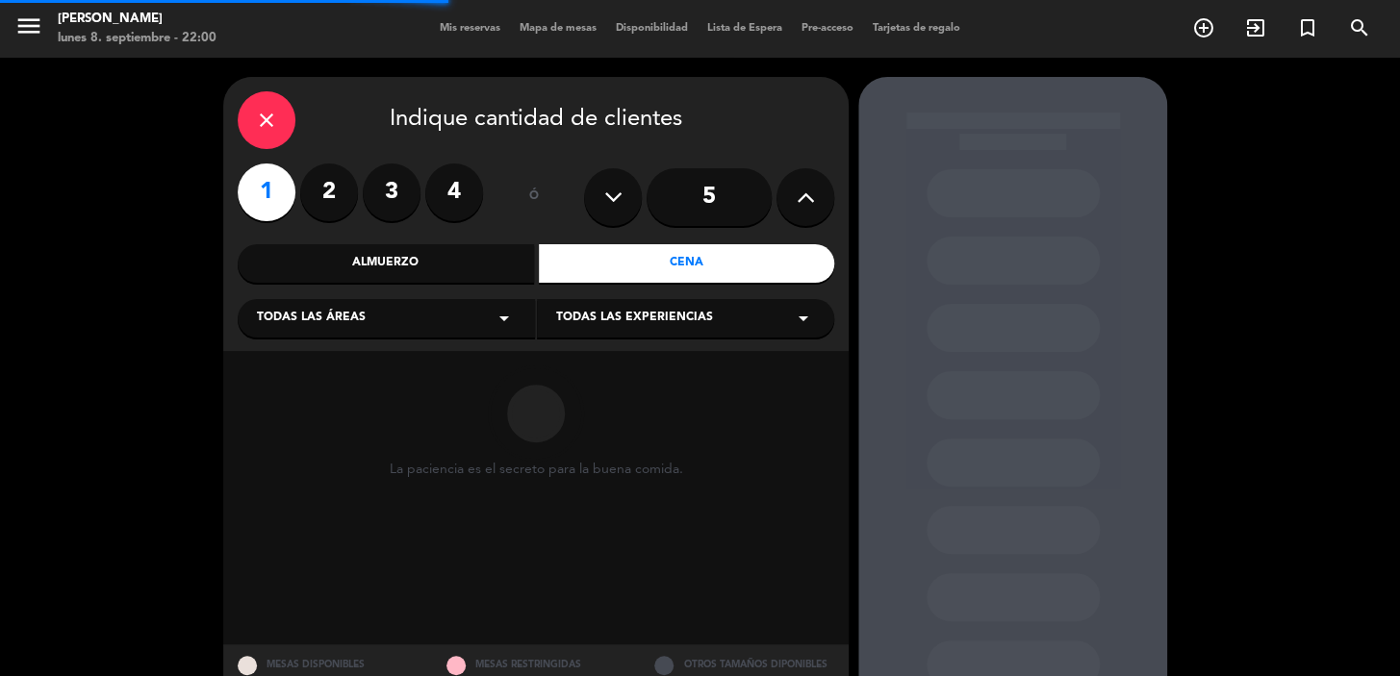
click at [394, 316] on div "Todas las áreas arrow_drop_down" at bounding box center [386, 318] width 297 height 38
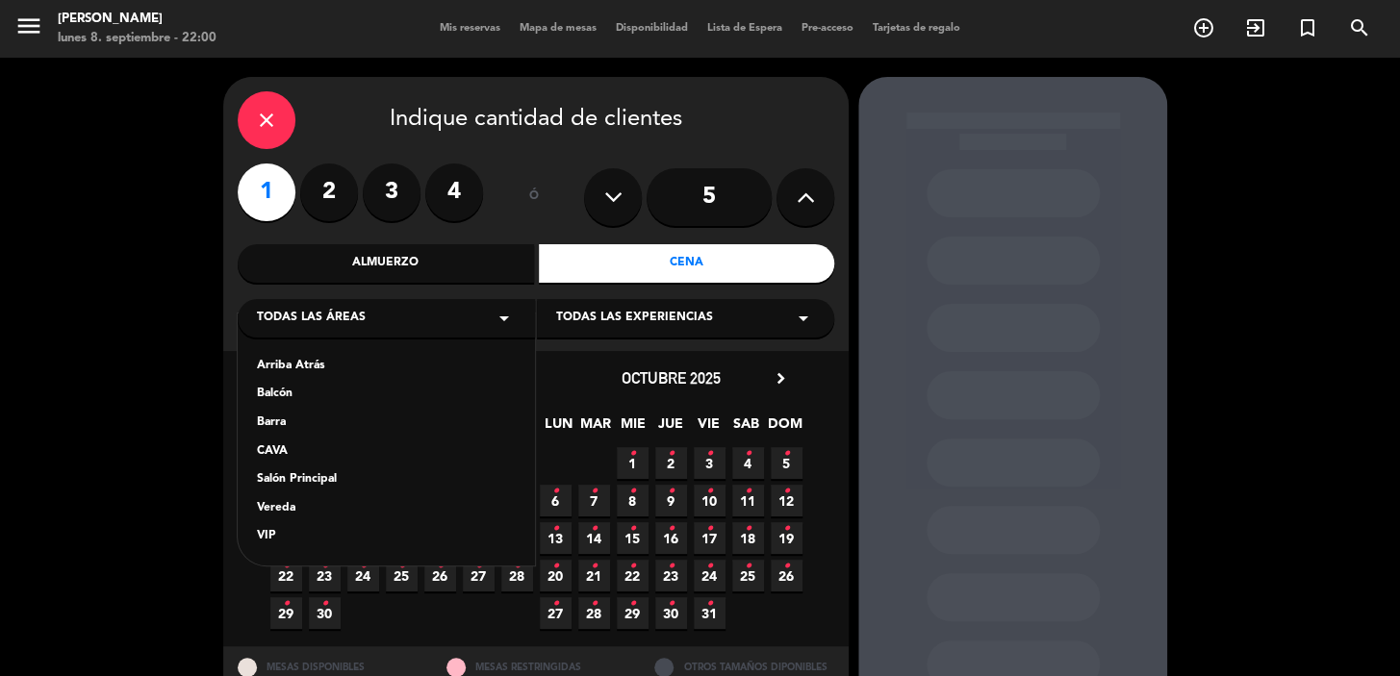
click at [295, 509] on div "Vereda" at bounding box center [386, 508] width 259 height 19
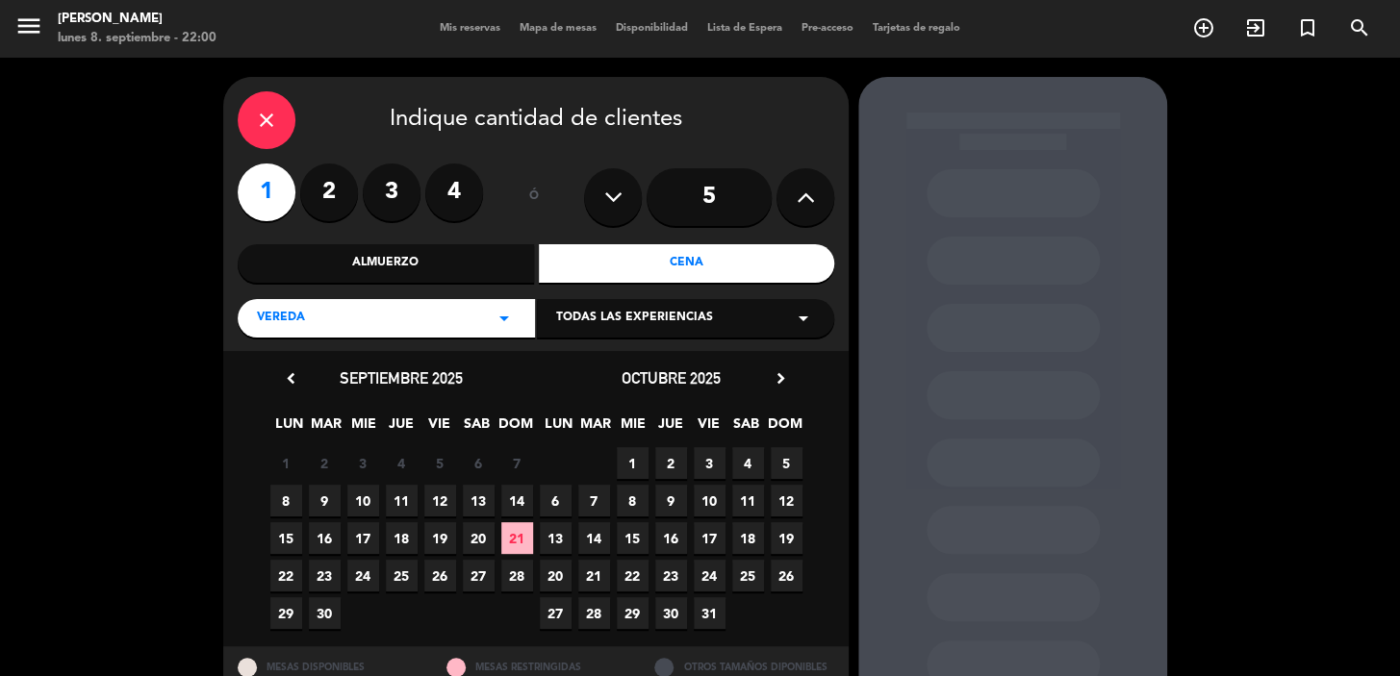
click at [432, 531] on span "19" at bounding box center [440, 538] width 32 height 32
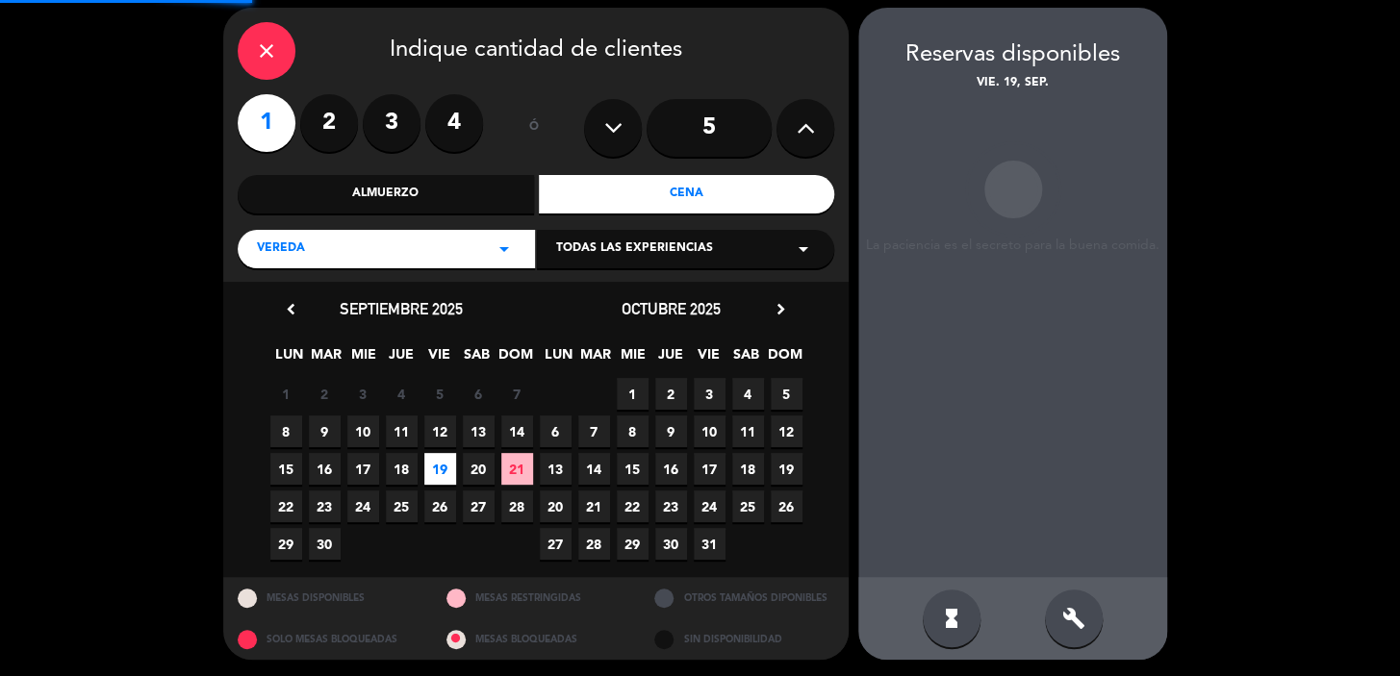
scroll to position [70, 0]
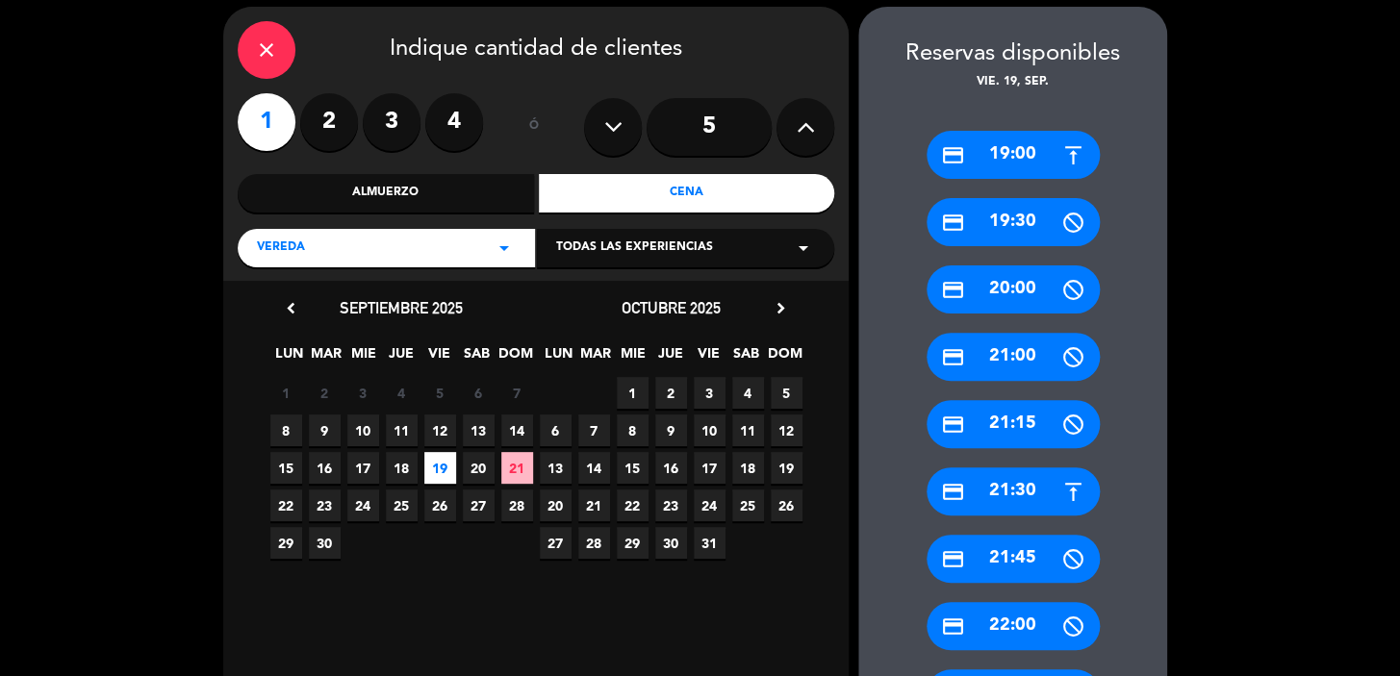
click at [993, 497] on div "credit_card 21:30" at bounding box center [1012, 492] width 173 height 48
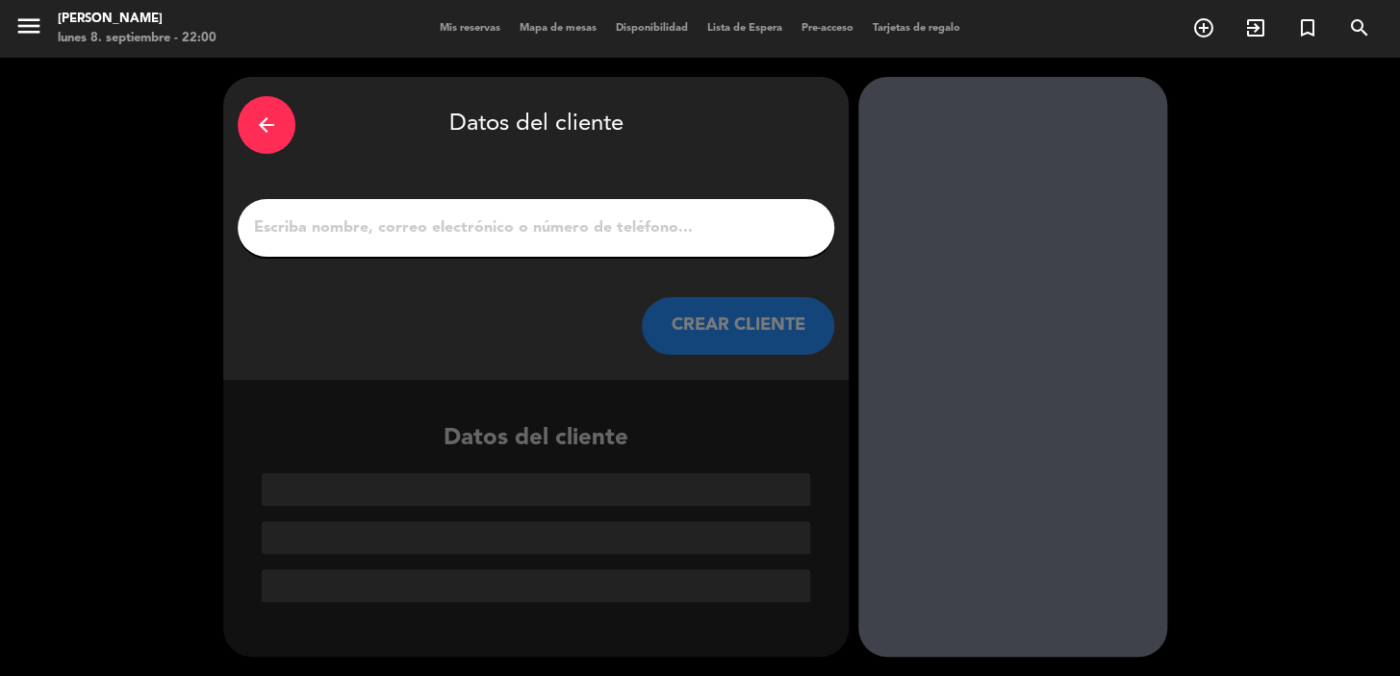
click at [426, 212] on div at bounding box center [536, 228] width 596 height 58
drag, startPoint x: 451, startPoint y: 194, endPoint x: 446, endPoint y: 215, distance: 21.7
click at [451, 197] on div "arrow_back Datos del cliente CREAR CLIENTE" at bounding box center [535, 228] width 625 height 303
click at [446, 215] on input "1" at bounding box center [536, 228] width 568 height 27
paste input "Antonio Peralta"
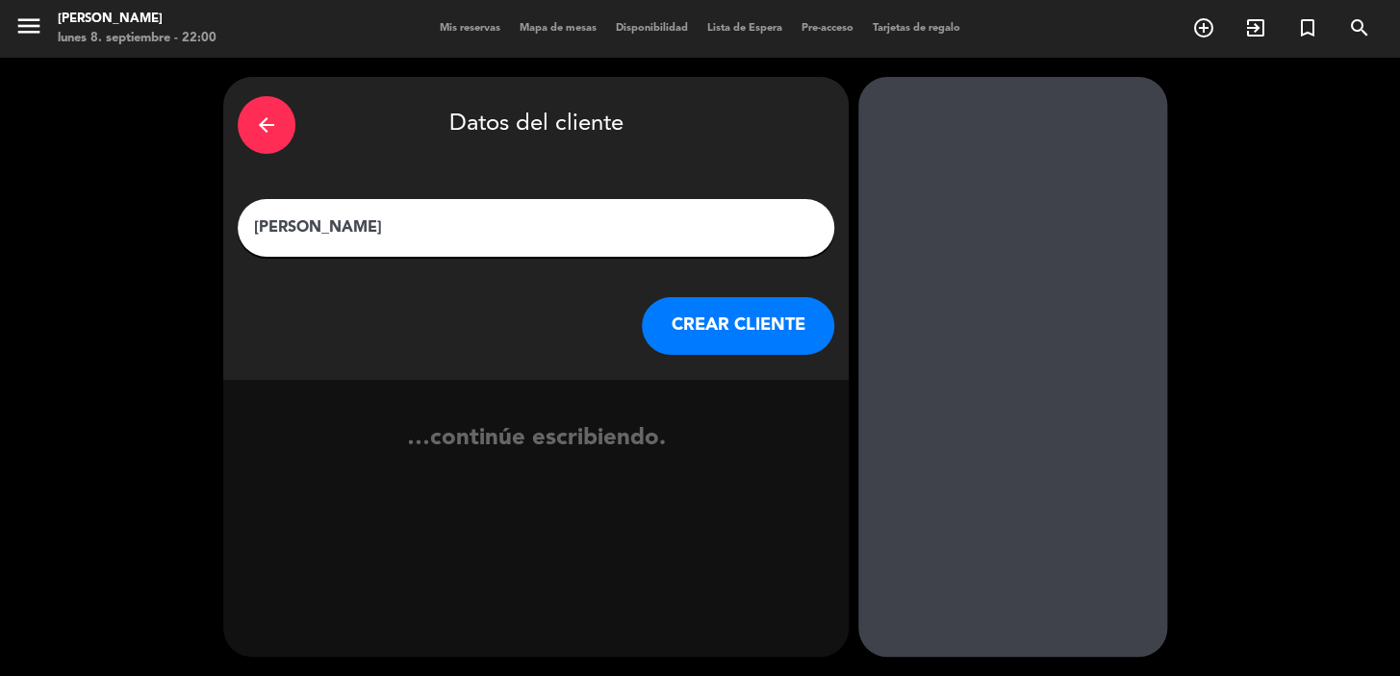
type input "Antonio Peralta"
click at [727, 338] on button "CREAR CLIENTE" at bounding box center [738, 326] width 192 height 58
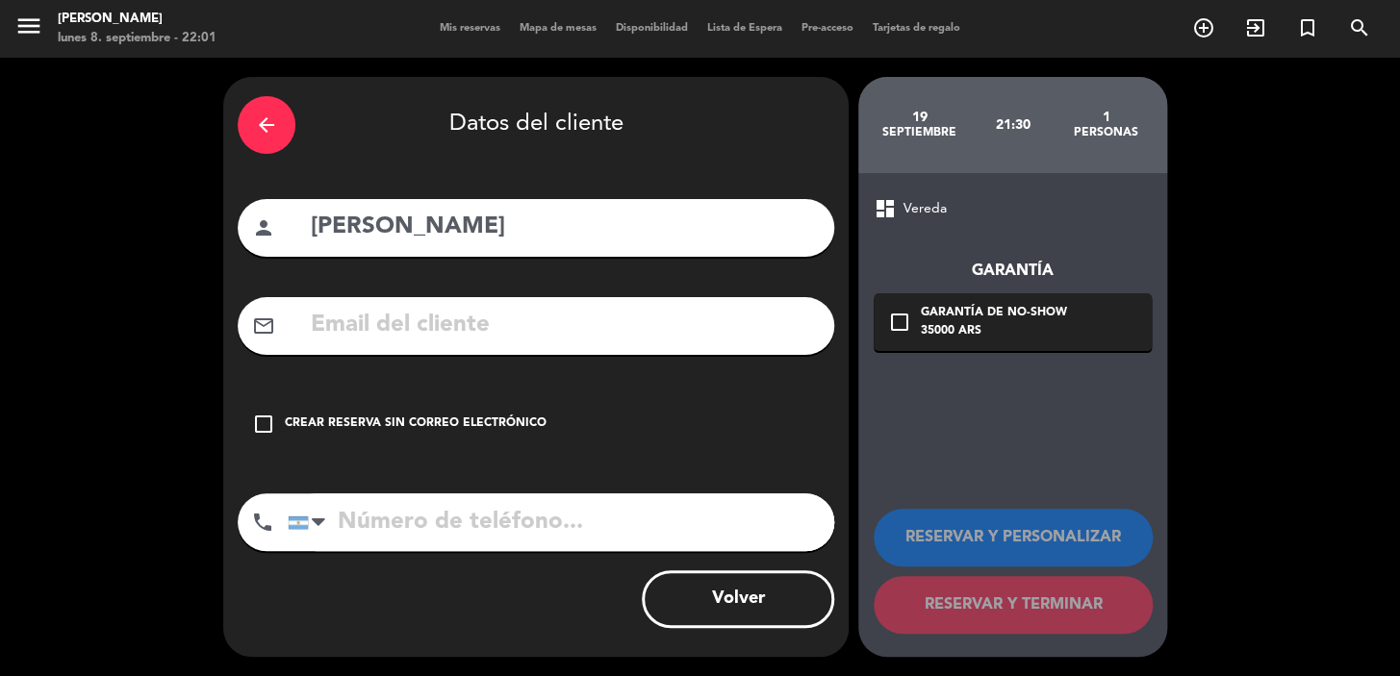
click at [567, 307] on input "text" at bounding box center [564, 325] width 511 height 39
paste input "pantonio2110@gmail.com"
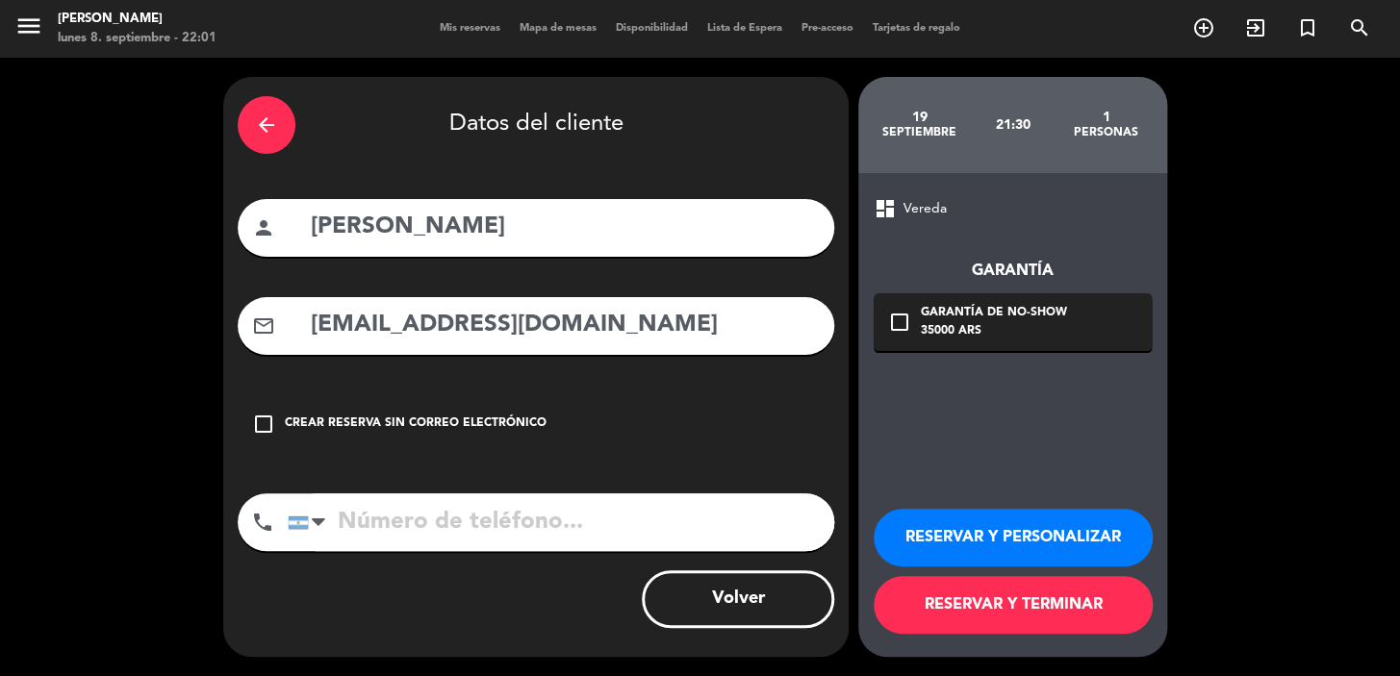
type input "pantonio2110@gmail.com"
click at [515, 505] on input "tel" at bounding box center [561, 523] width 546 height 58
paste input "+57 3138603033"
type input "+57 3138603033"
click at [928, 328] on div "35000 ARS" at bounding box center [994, 331] width 146 height 19
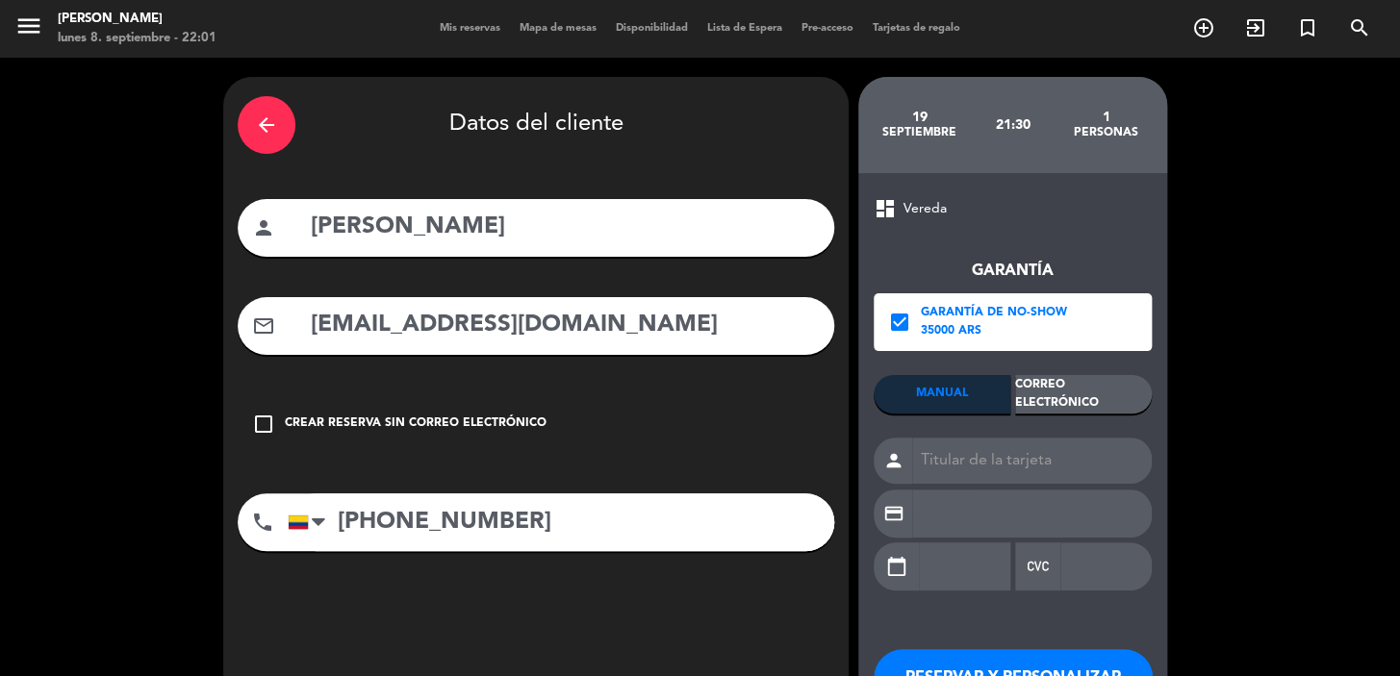
drag, startPoint x: 1066, startPoint y: 375, endPoint x: 1058, endPoint y: 393, distance: 19.8
click at [1067, 378] on div "Correo Electrónico" at bounding box center [1083, 394] width 137 height 38
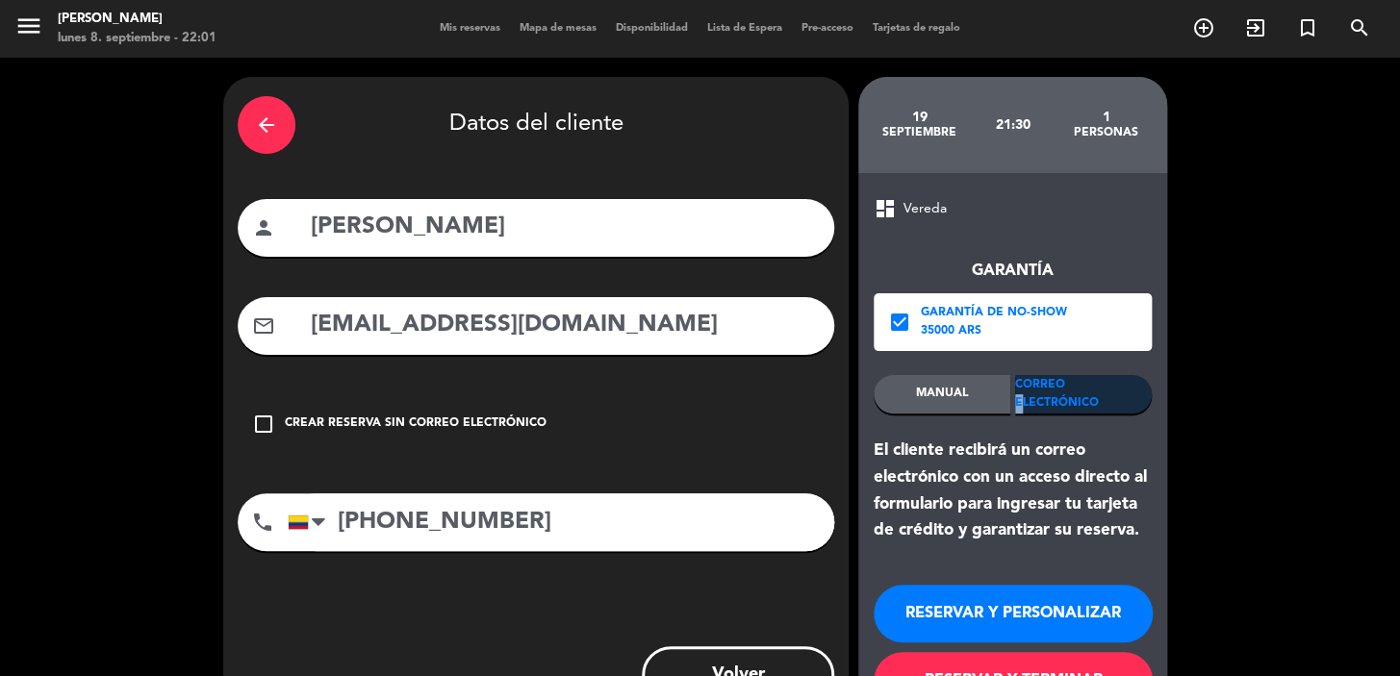
click at [1058, 398] on div "Correo Electrónico" at bounding box center [1083, 394] width 137 height 38
click at [990, 616] on button "RESERVAR Y PERSONALIZAR" at bounding box center [1012, 614] width 279 height 58
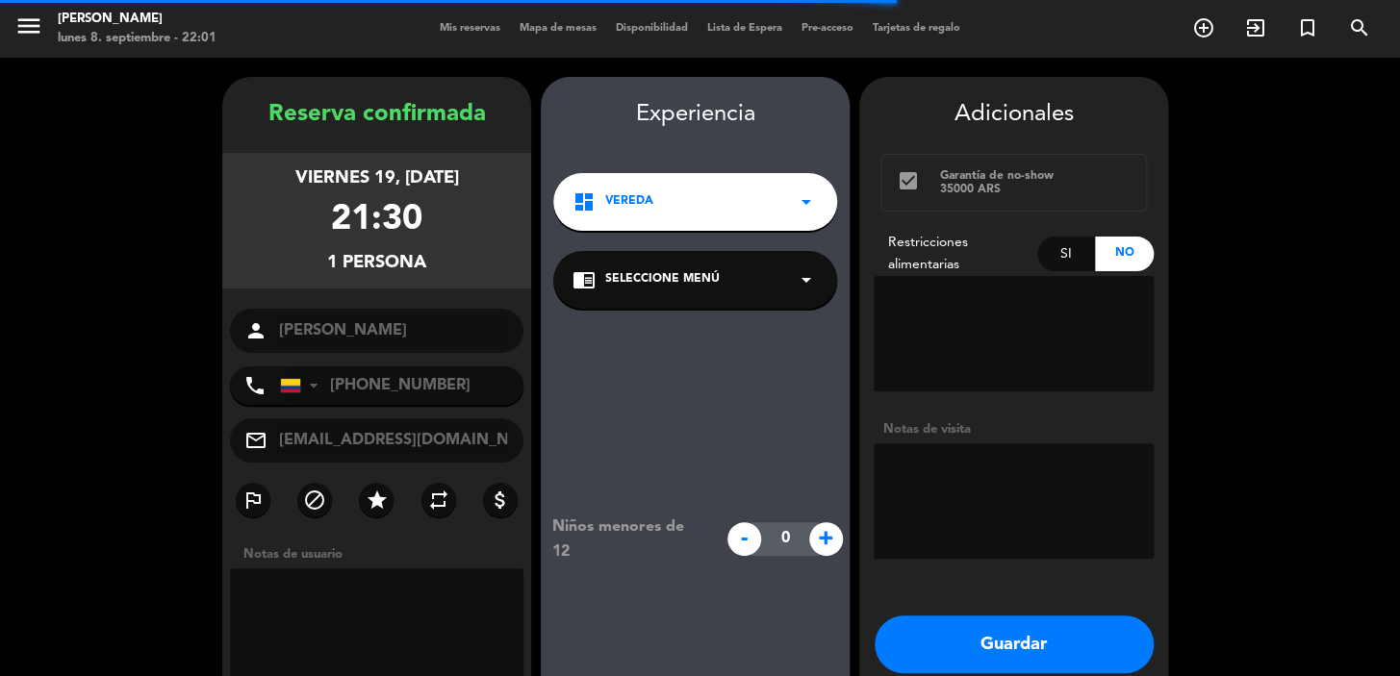
scroll to position [77, 0]
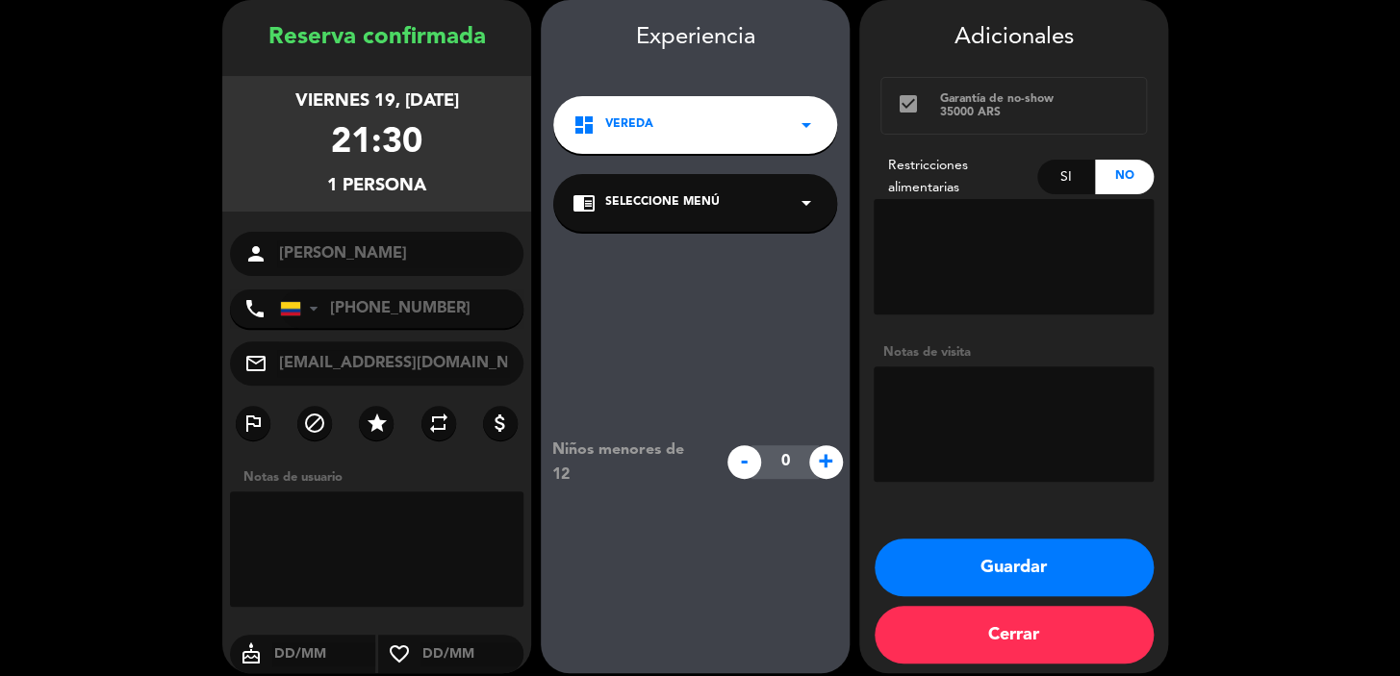
drag, startPoint x: 971, startPoint y: 549, endPoint x: 968, endPoint y: 532, distance: 17.6
click at [969, 534] on div "Adicionales check_box Garantía de no-show 35000 ARS Restricciones alimentarias …" at bounding box center [1013, 336] width 309 height 673
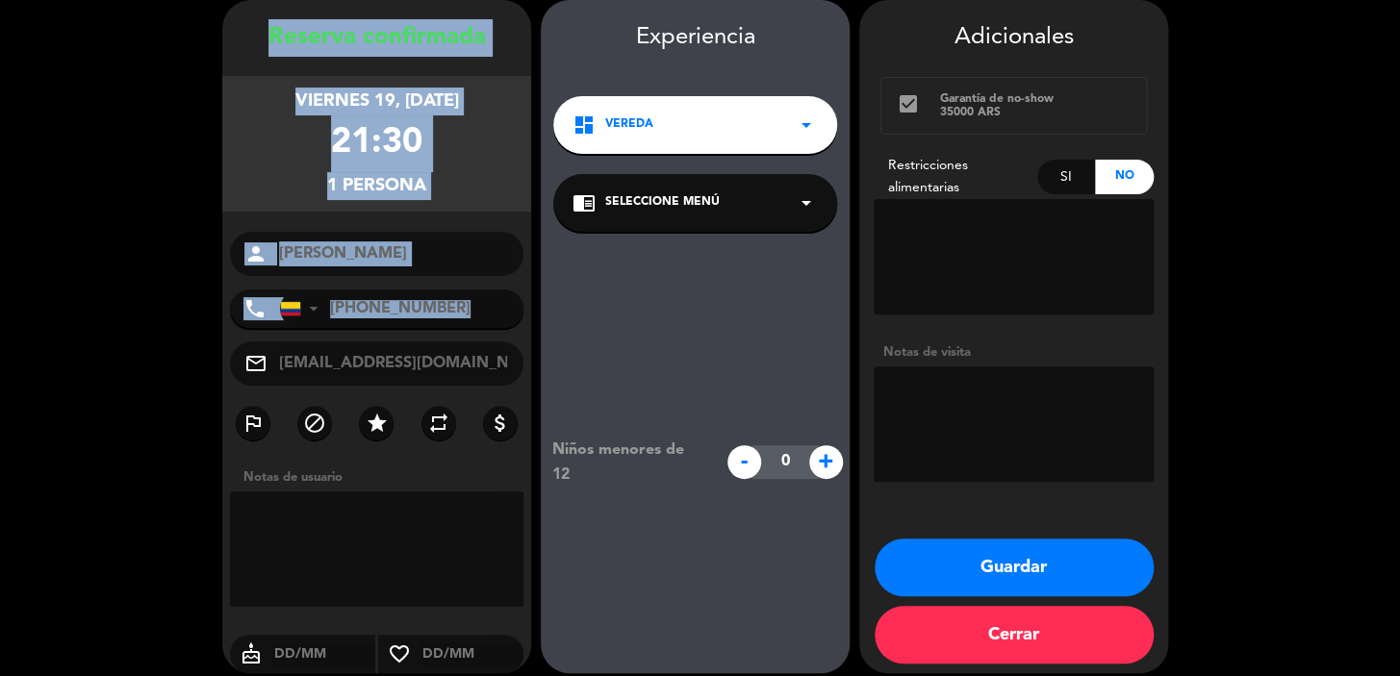
drag, startPoint x: 274, startPoint y: 37, endPoint x: 488, endPoint y: 367, distance: 393.0
click at [484, 372] on div "Reserva confirmada viernes 19, sep. 2025 21:30 1 persona person Antonio Peralta…" at bounding box center [376, 355] width 309 height 673
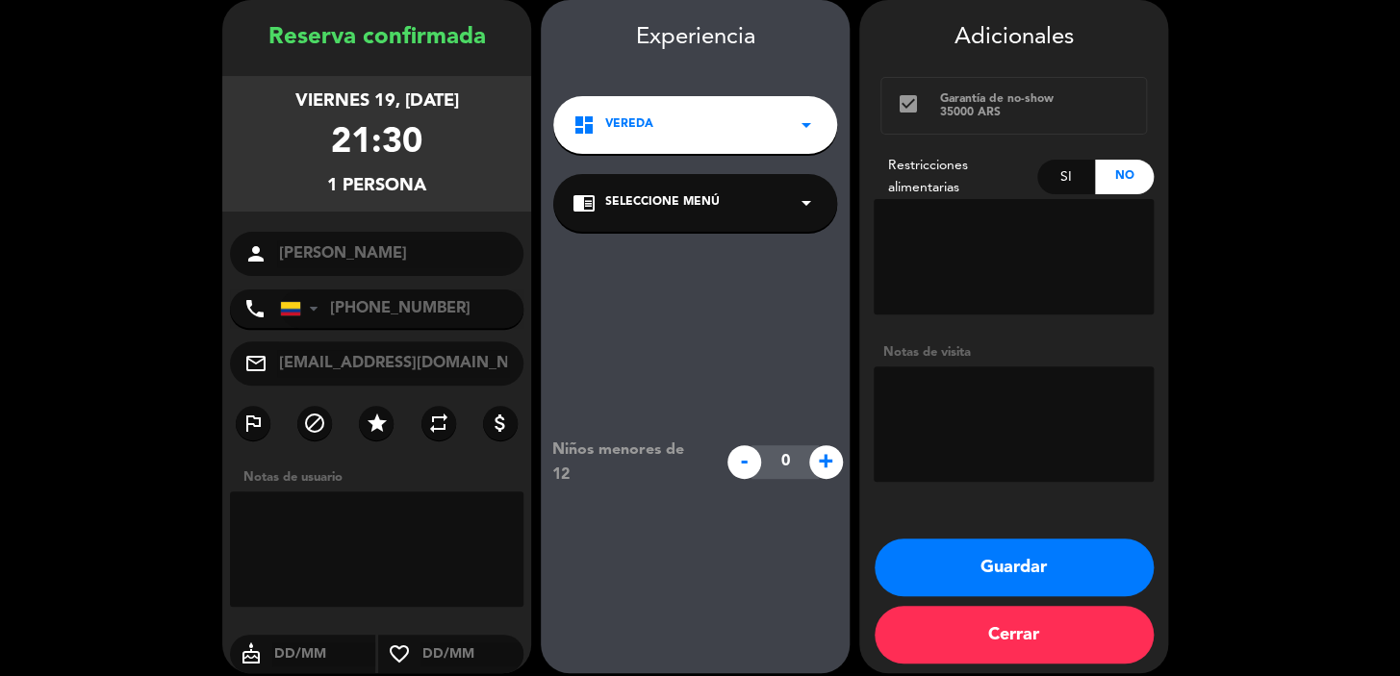
drag, startPoint x: 420, startPoint y: 354, endPoint x: 282, endPoint y: 114, distance: 277.5
click at [304, 146] on div "viernes 19, sep. 2025 21:30 1 persona" at bounding box center [376, 144] width 309 height 136
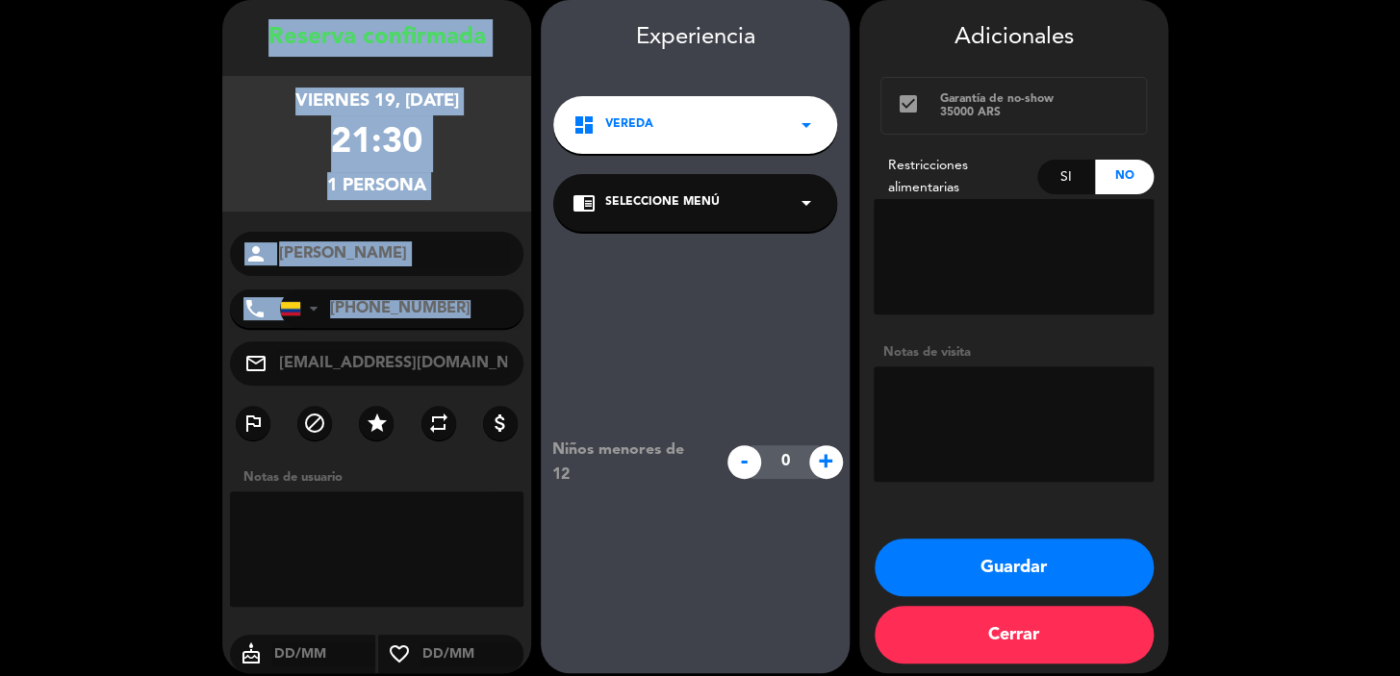
drag, startPoint x: 271, startPoint y: 36, endPoint x: 468, endPoint y: 352, distance: 372.9
click at [468, 352] on div "Reserva confirmada viernes 19, sep. 2025 21:30 1 persona person Antonio Peralta…" at bounding box center [376, 355] width 309 height 673
copy div "Reserva confirmada viernes 19, sep. 2025 21:30 1 persona person phone United St…"
click at [962, 568] on button "Guardar" at bounding box center [1013, 568] width 279 height 58
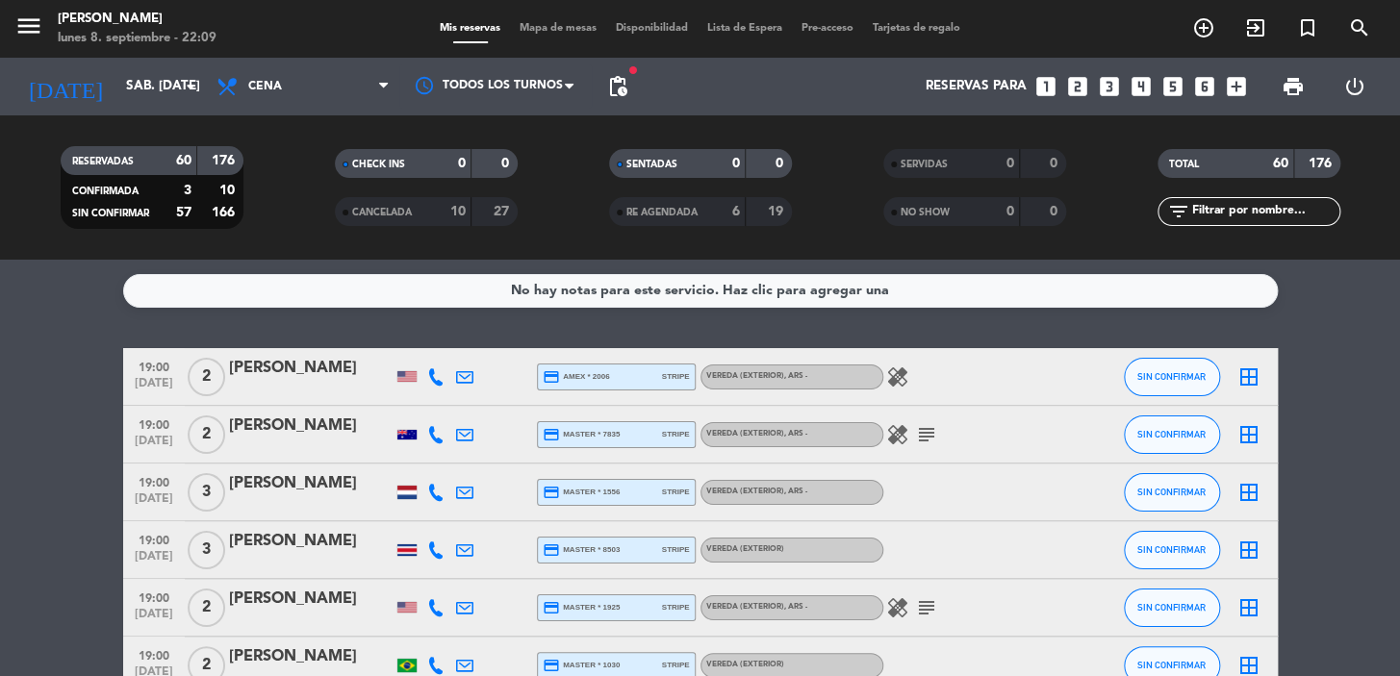
click at [1355, 18] on icon "search" at bounding box center [1359, 27] width 23 height 23
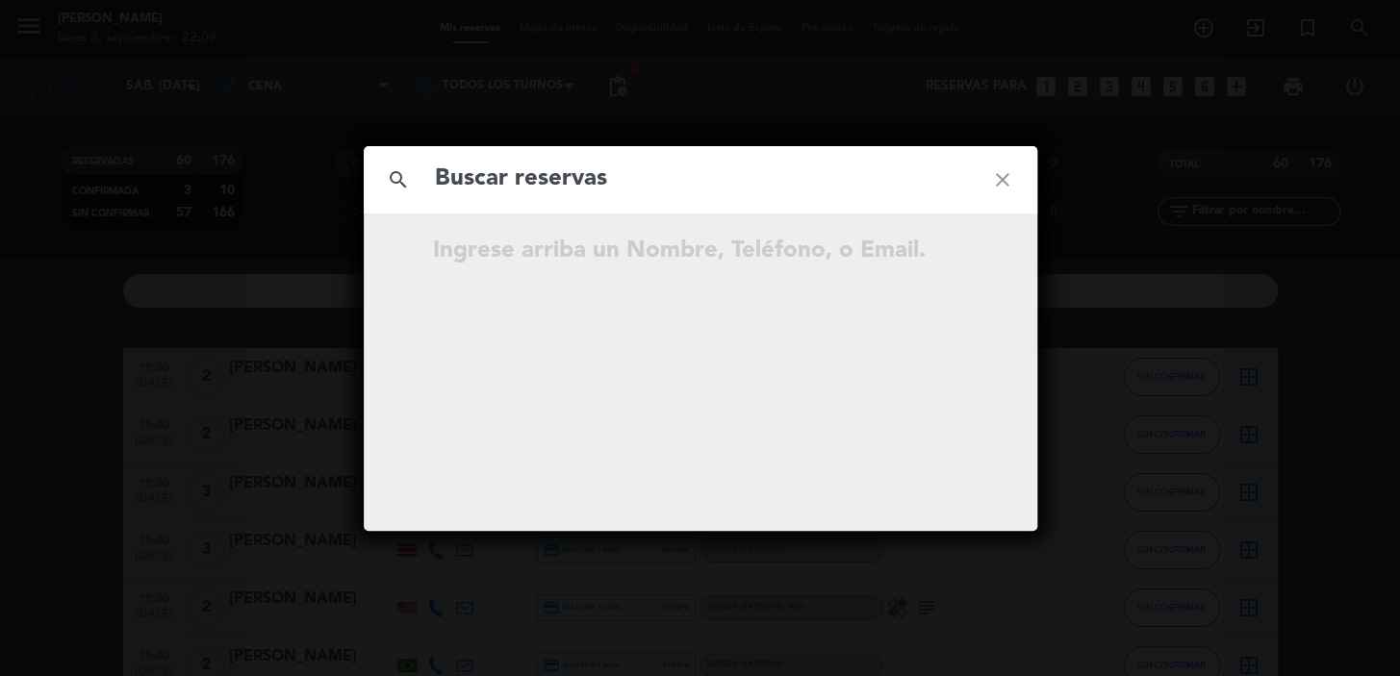
click at [533, 178] on input "text" at bounding box center [700, 179] width 535 height 39
drag, startPoint x: 488, startPoint y: 176, endPoint x: 478, endPoint y: 180, distance: 10.4
click at [478, 180] on input "text" at bounding box center [700, 179] width 535 height 39
paste input "mafebresv@gmail.com"
type input "mafebresv@gmail.com"
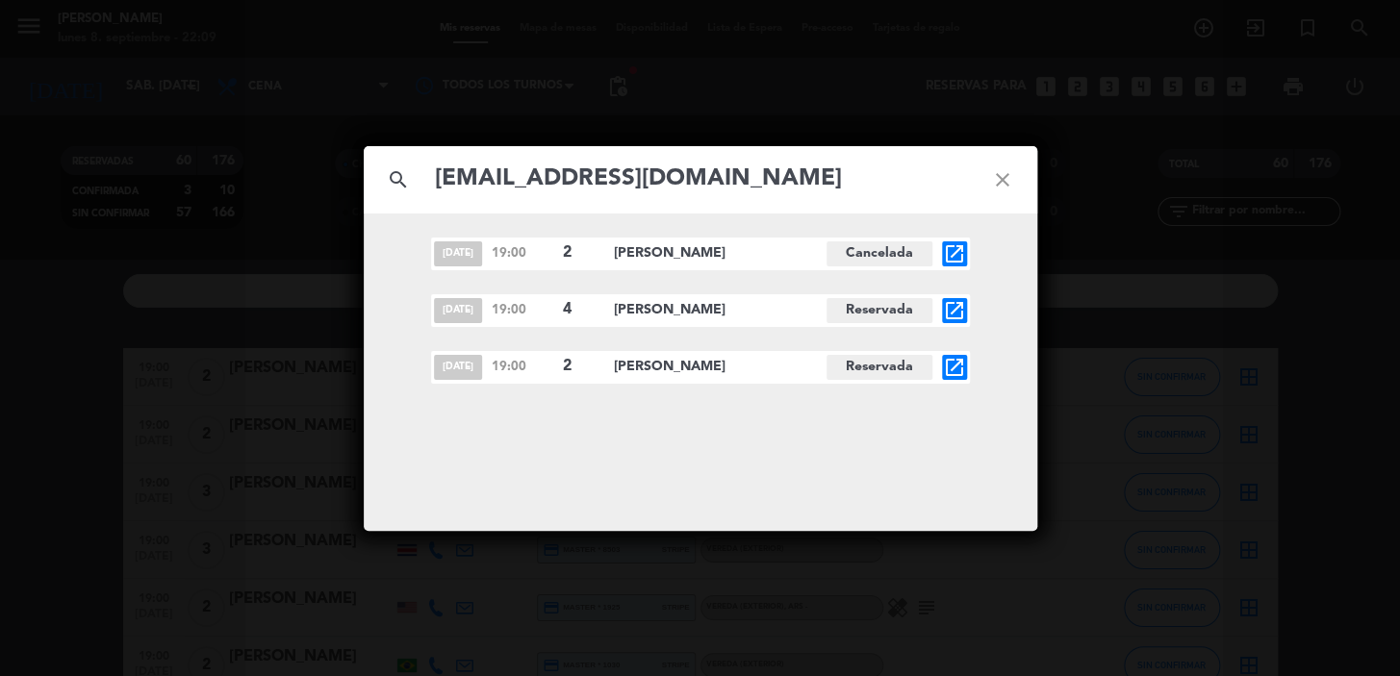
click at [951, 372] on icon "open_in_new" at bounding box center [954, 367] width 23 height 23
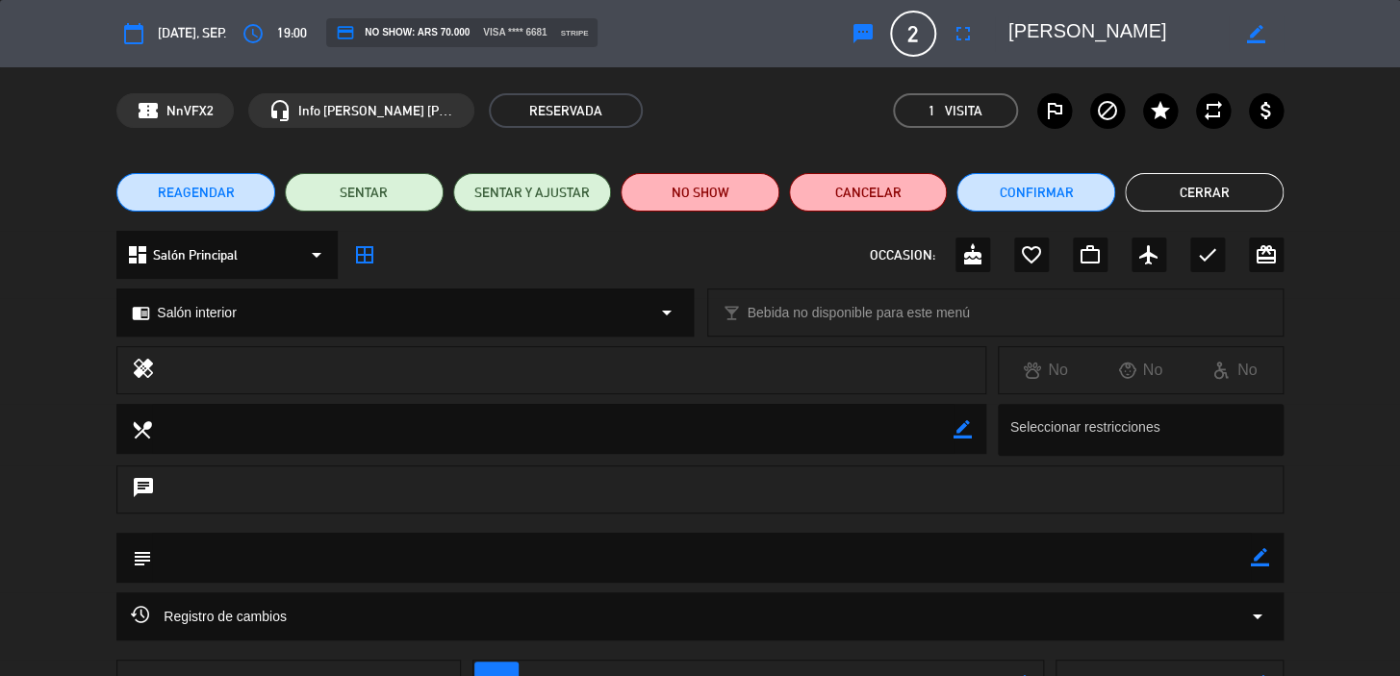
click at [140, 194] on button "REAGENDAR" at bounding box center [195, 192] width 159 height 38
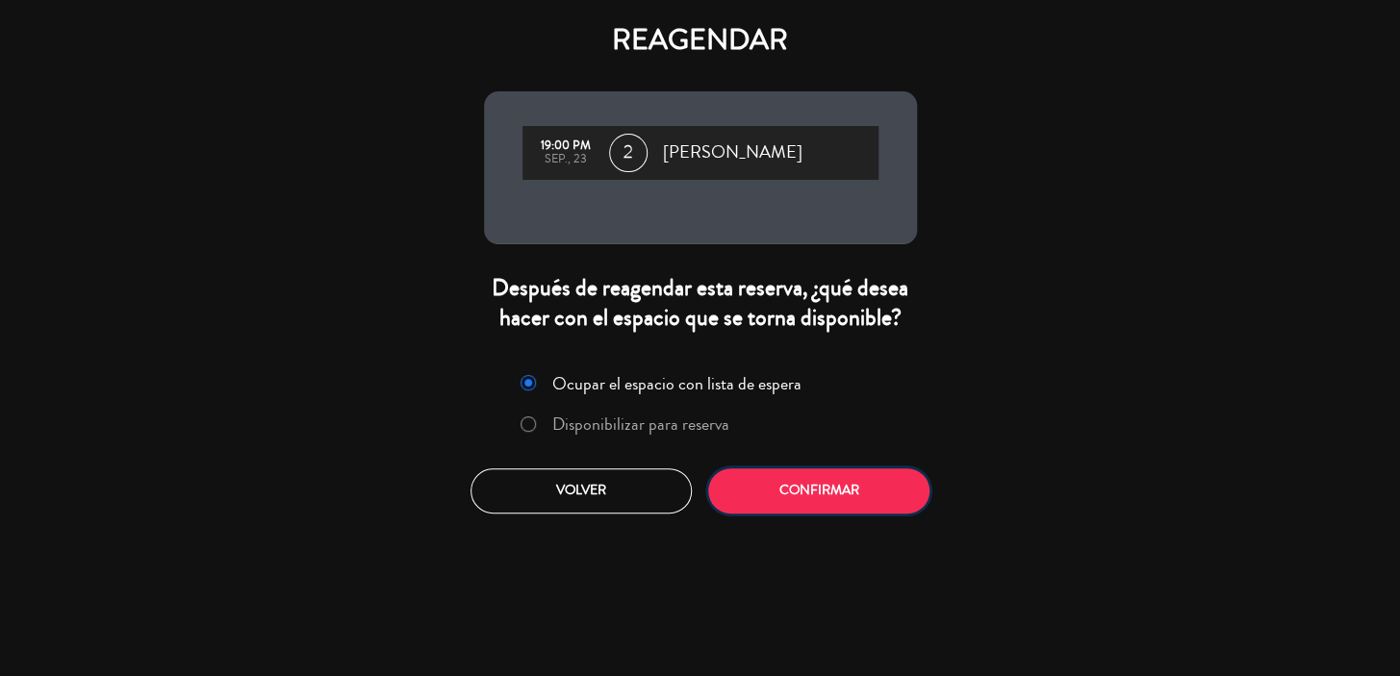
click at [814, 488] on button "Confirmar" at bounding box center [818, 490] width 221 height 45
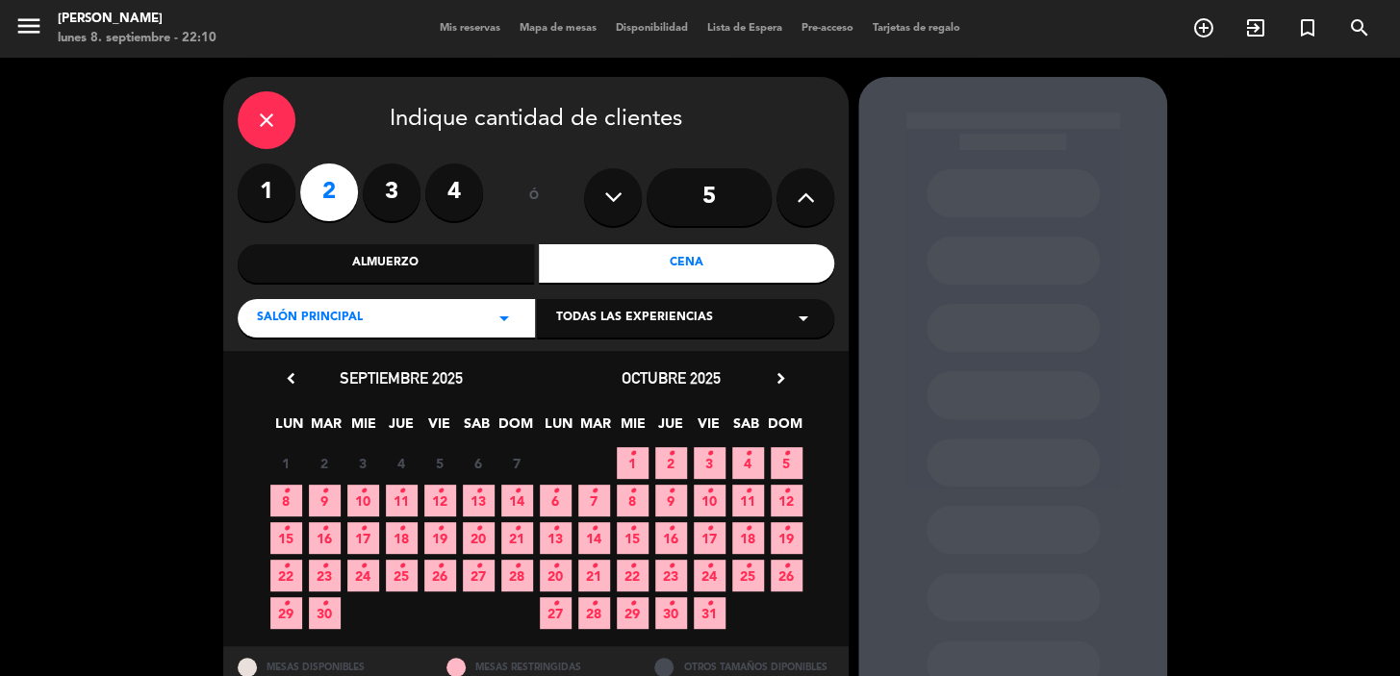
click at [366, 568] on icon "•" at bounding box center [363, 566] width 7 height 31
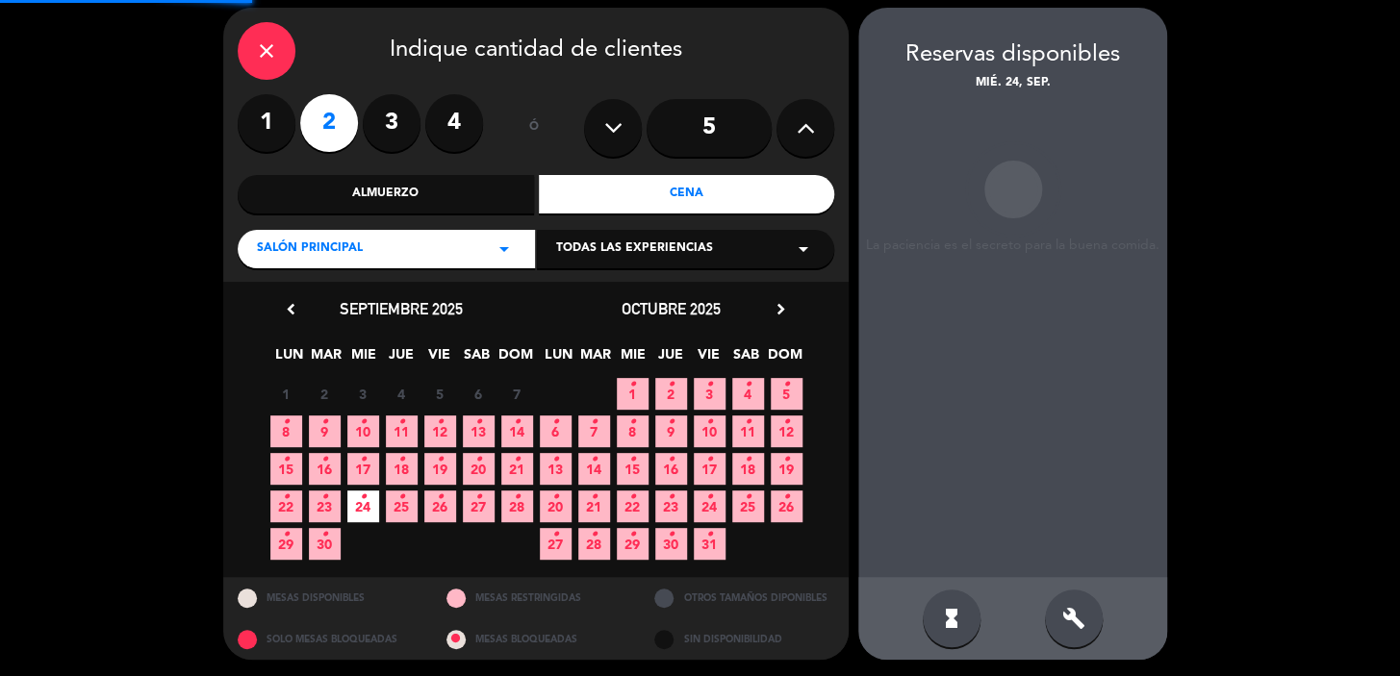
scroll to position [70, 0]
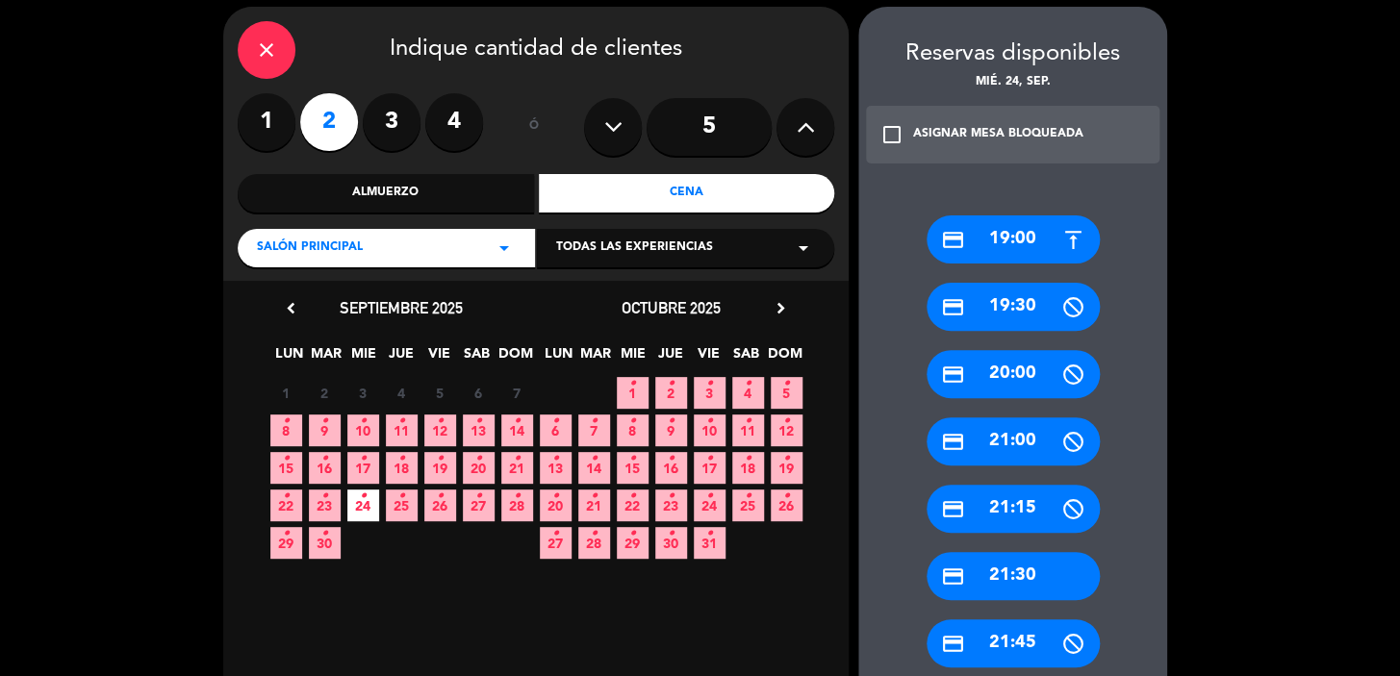
click at [1010, 241] on div "credit_card 19:00" at bounding box center [1012, 239] width 173 height 48
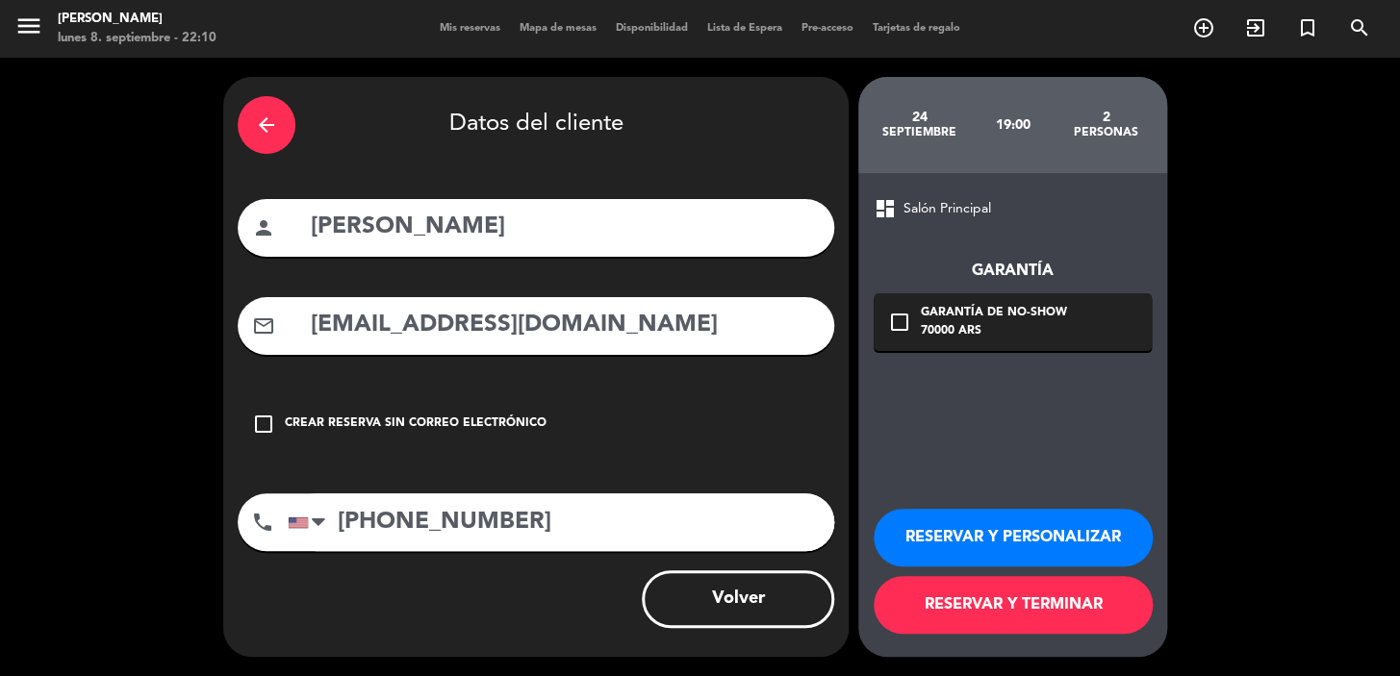
scroll to position [0, 0]
click at [1017, 315] on div "Garantía de no-show" at bounding box center [994, 313] width 146 height 19
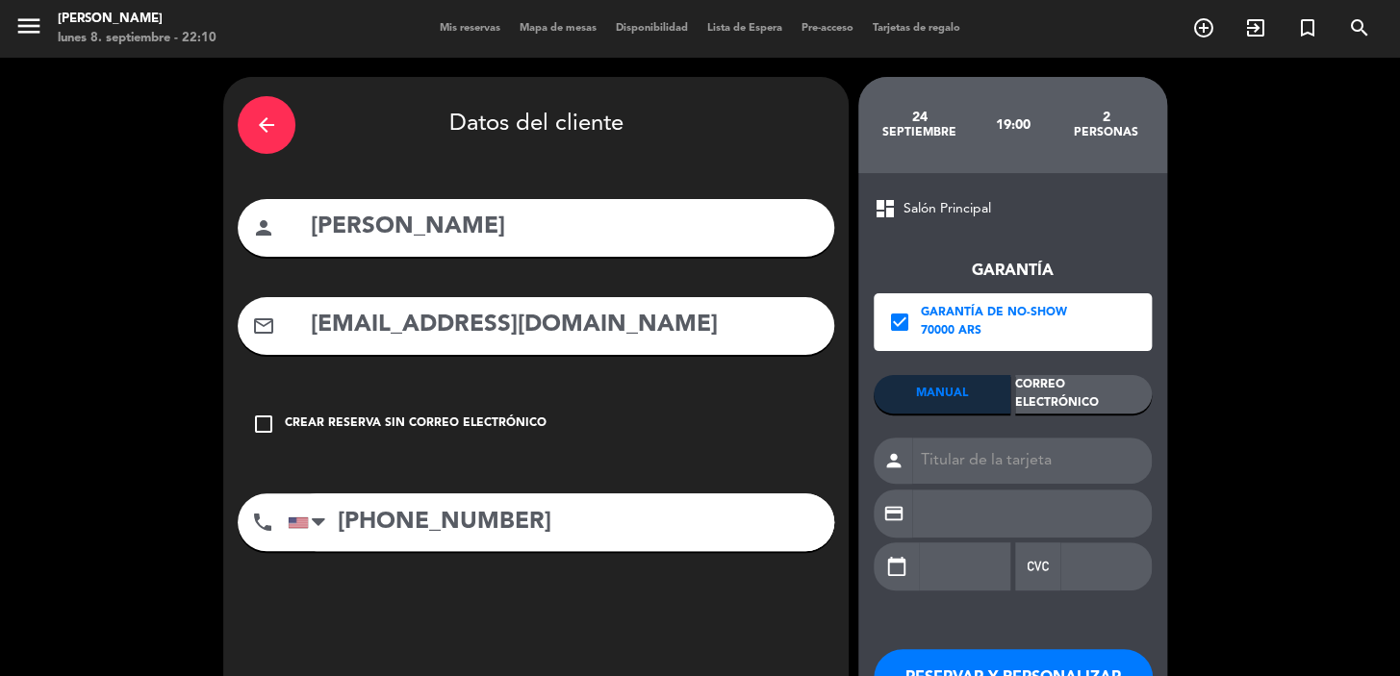
click at [1077, 381] on div "Correo Electrónico" at bounding box center [1083, 394] width 137 height 38
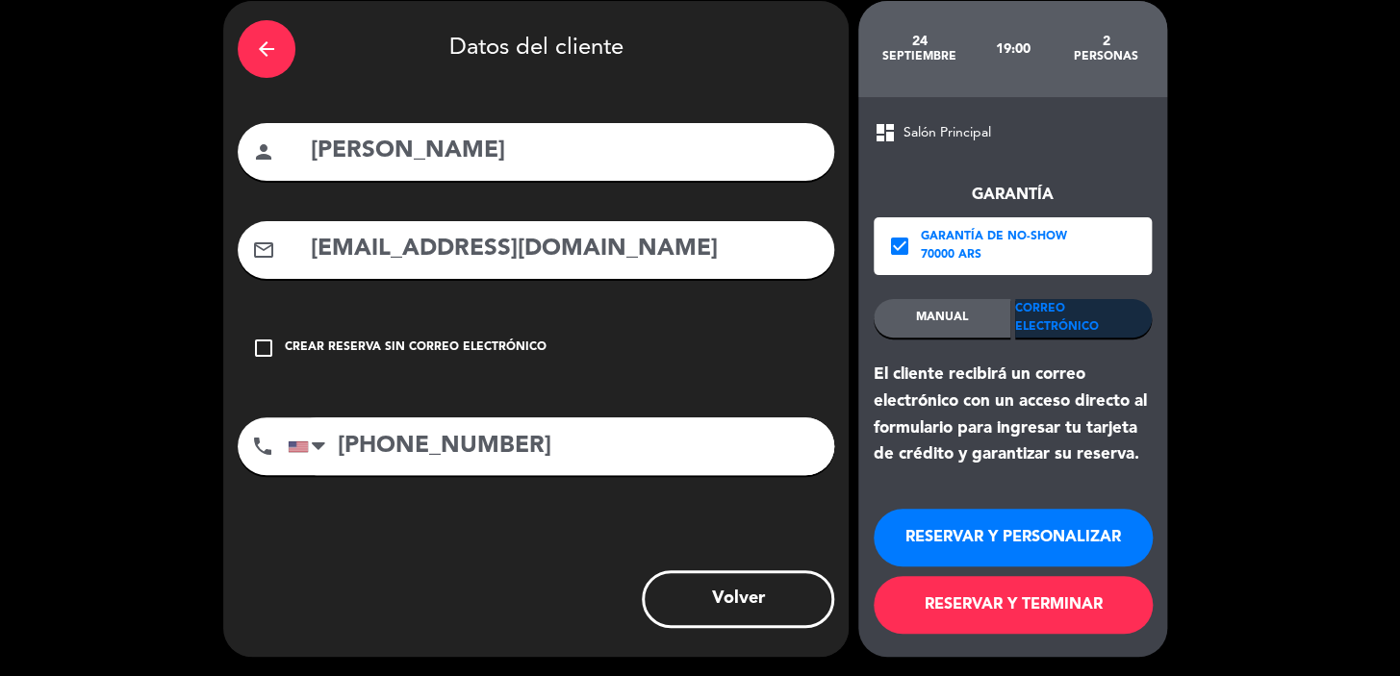
click at [1058, 515] on button "RESERVAR Y PERSONALIZAR" at bounding box center [1012, 538] width 279 height 58
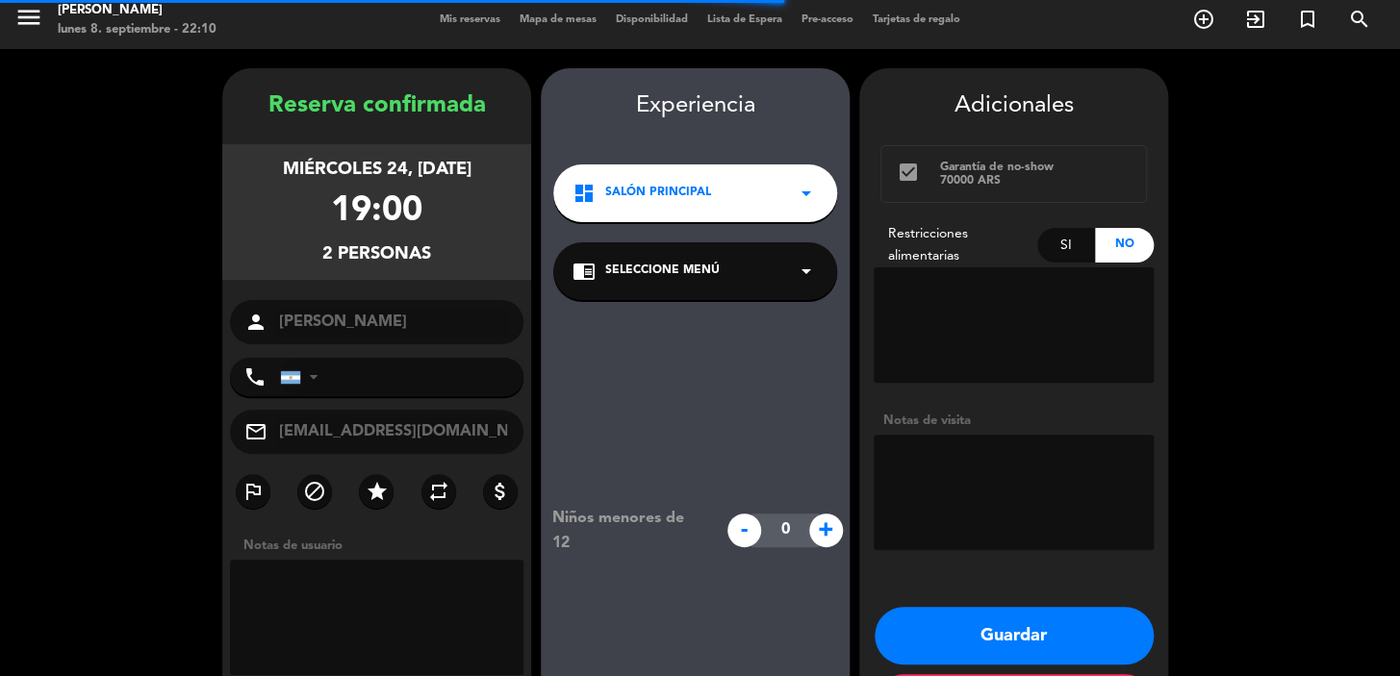
type input "+19548888378"
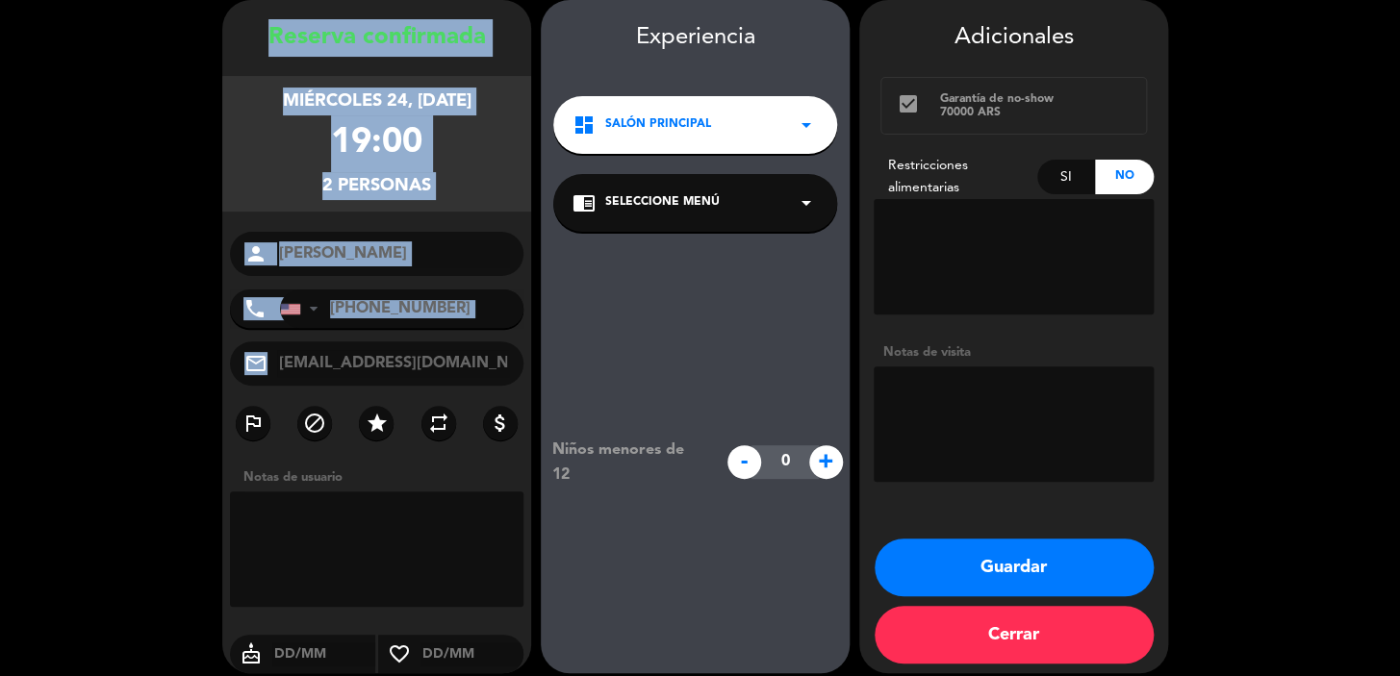
drag, startPoint x: 262, startPoint y: 23, endPoint x: 445, endPoint y: 356, distance: 380.2
click at [491, 380] on div "Reserva confirmada miércoles 24, sep. 2025 19:00 2 personas person Miguel Febre…" at bounding box center [376, 355] width 309 height 673
copy div "Reserva confirmada miércoles 24, sep. 2025 19:00 2 personas person phone United…"
click at [1070, 552] on button "Guardar" at bounding box center [1013, 568] width 279 height 58
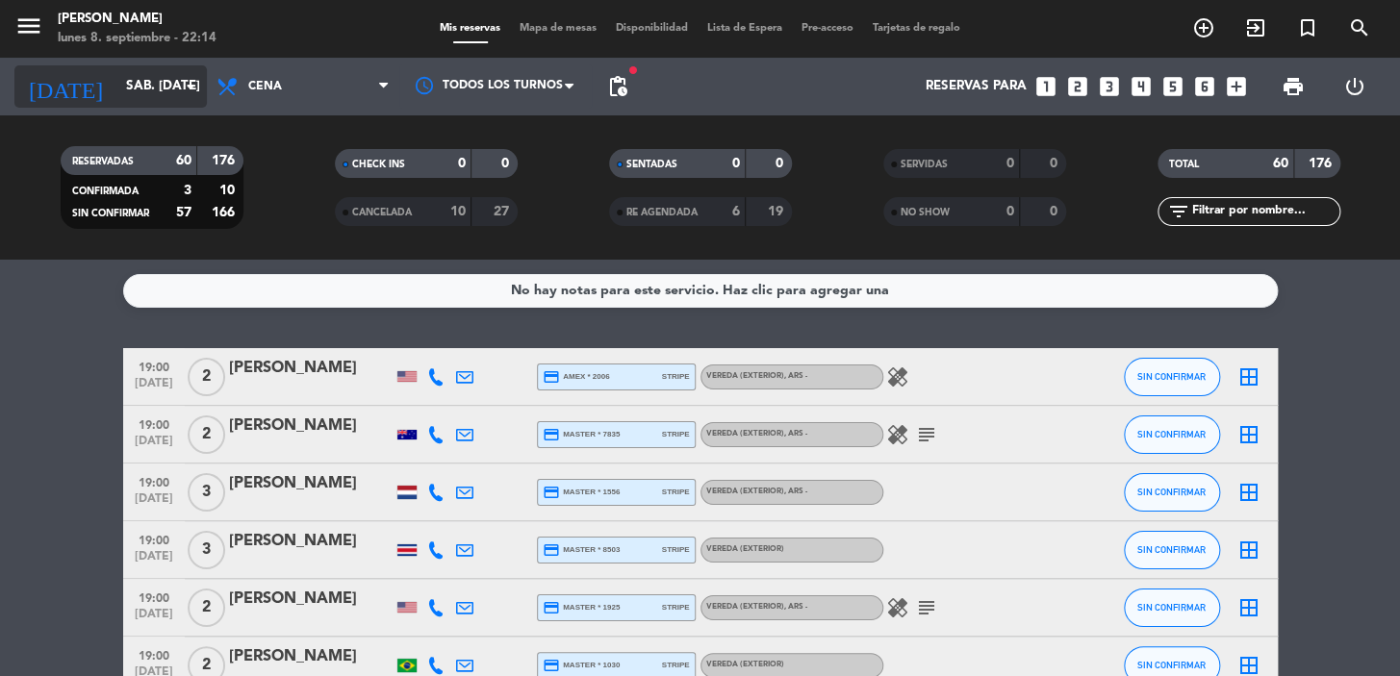
click at [116, 76] on input "sáb. 11 oct." at bounding box center [201, 86] width 170 height 35
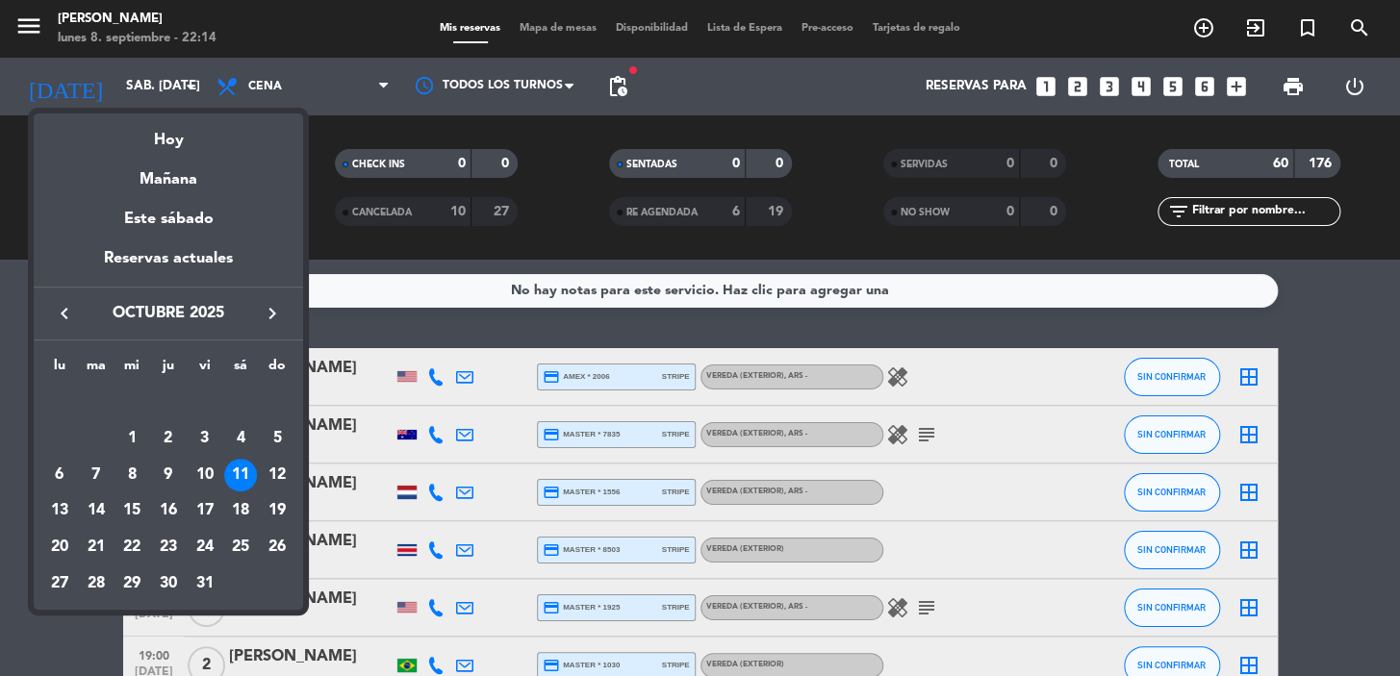
click at [274, 308] on icon "keyboard_arrow_right" at bounding box center [272, 313] width 23 height 23
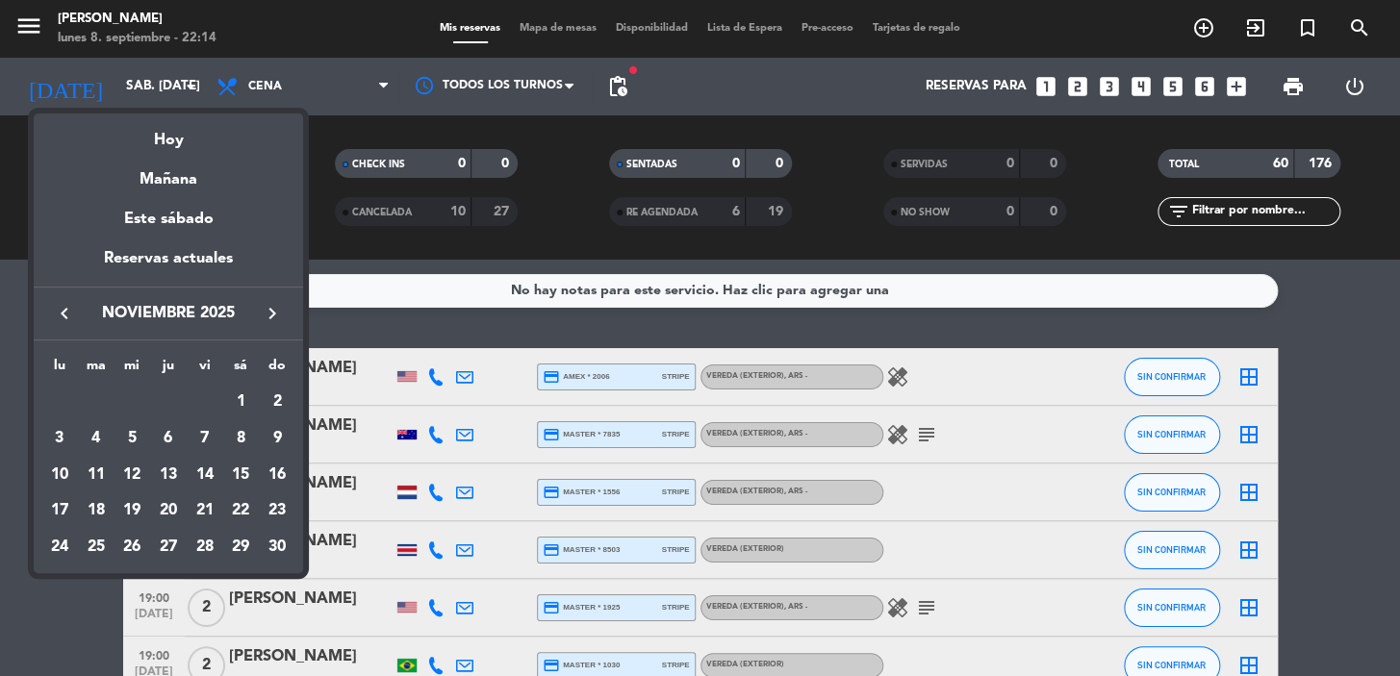
click at [279, 397] on div "2" at bounding box center [277, 402] width 33 height 33
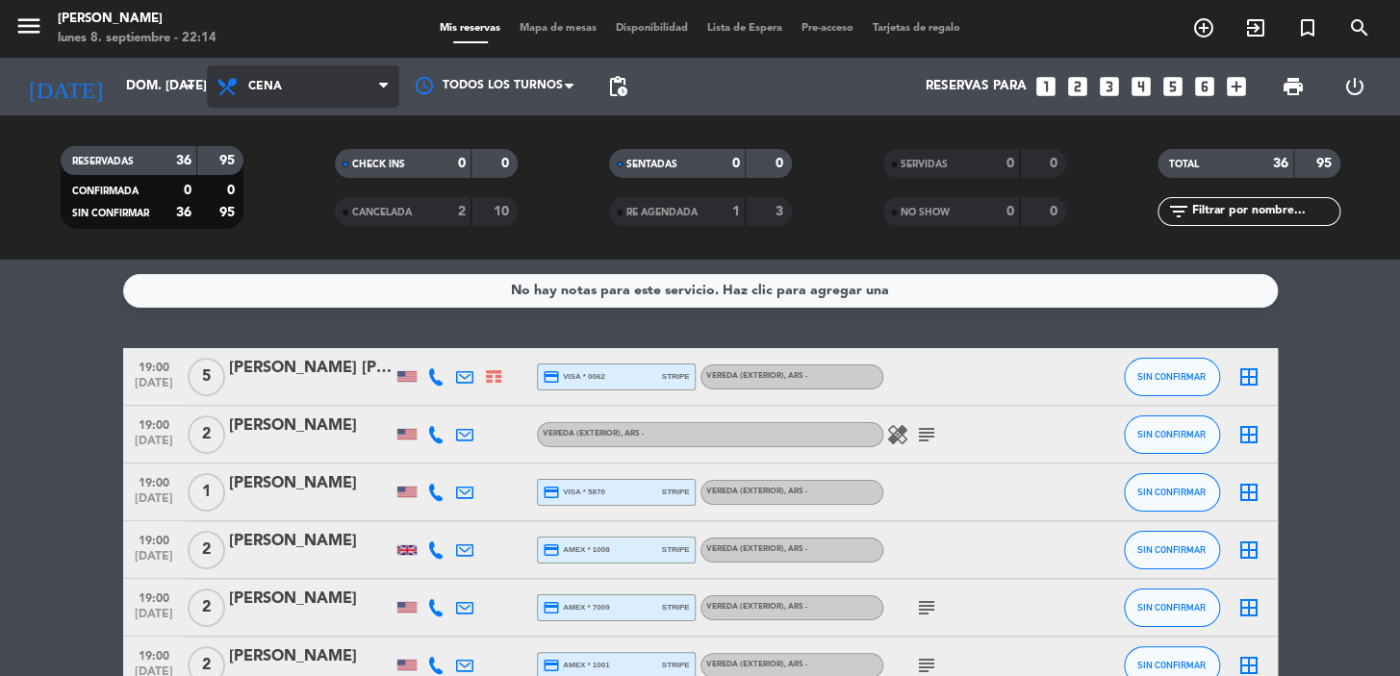
click at [290, 69] on span "Cena" at bounding box center [303, 86] width 192 height 42
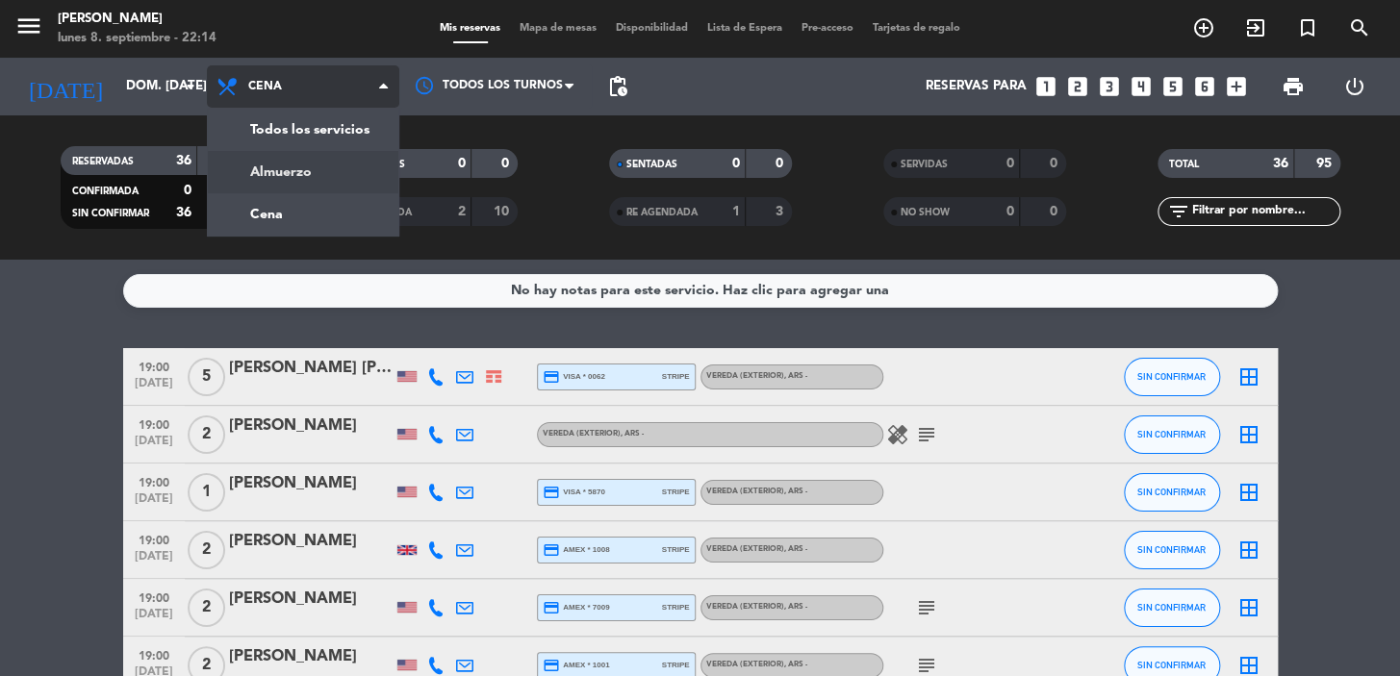
click at [317, 161] on div "menu Don Julio lunes 8. septiembre - 22:14 Mis reservas Mapa de mesas Disponibi…" at bounding box center [700, 130] width 1400 height 260
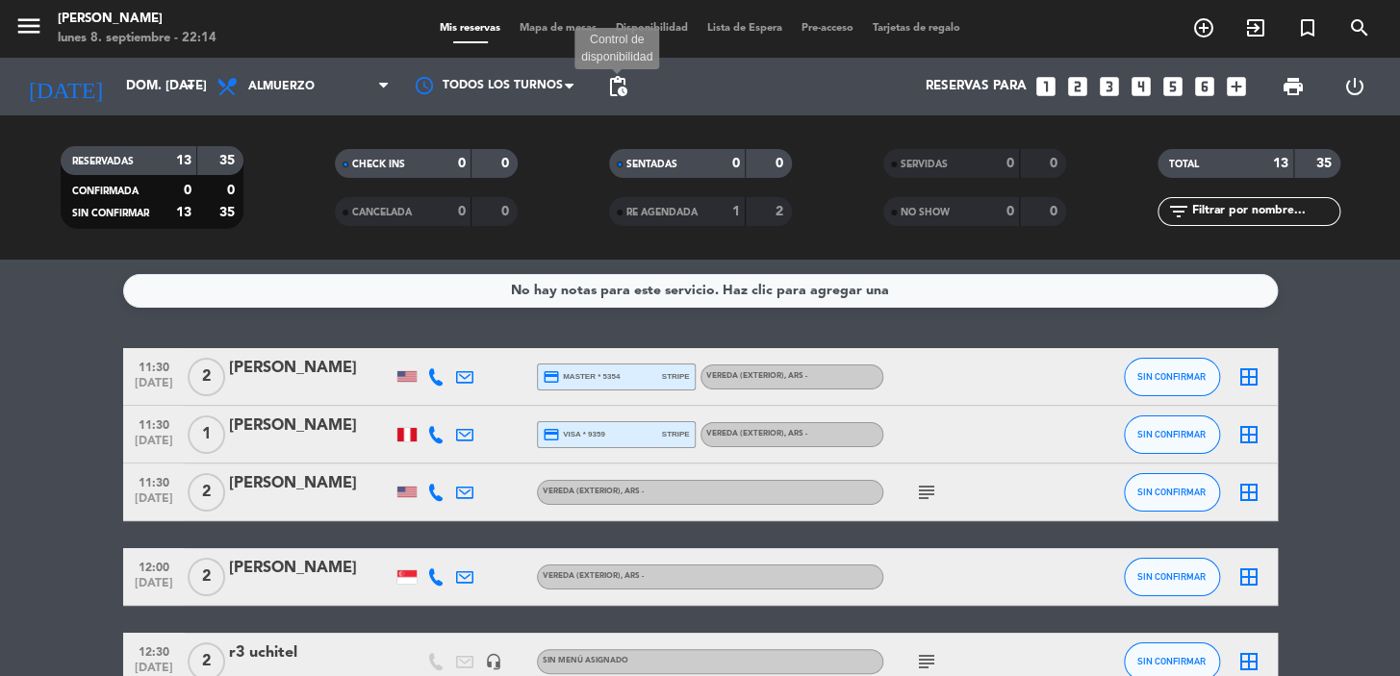
click at [618, 88] on span "pending_actions" at bounding box center [617, 86] width 23 height 23
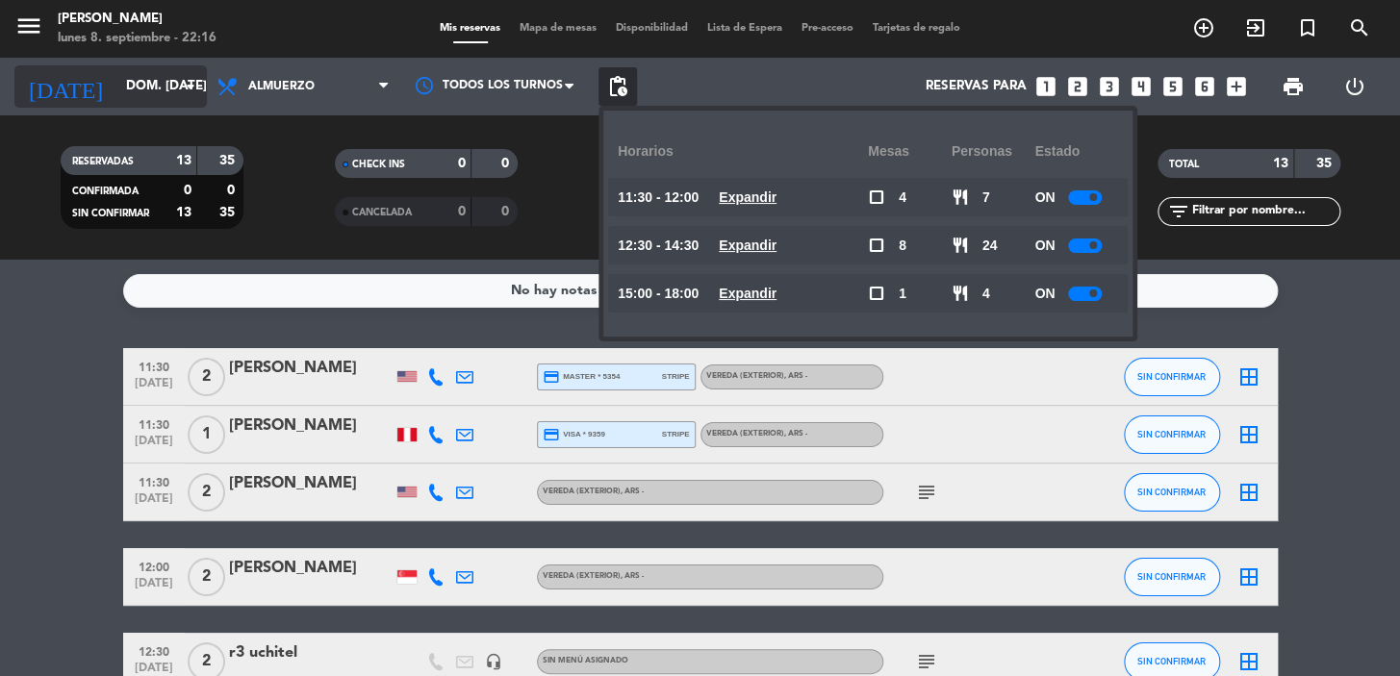
click at [144, 89] on input "dom. 2 nov." at bounding box center [201, 86] width 170 height 35
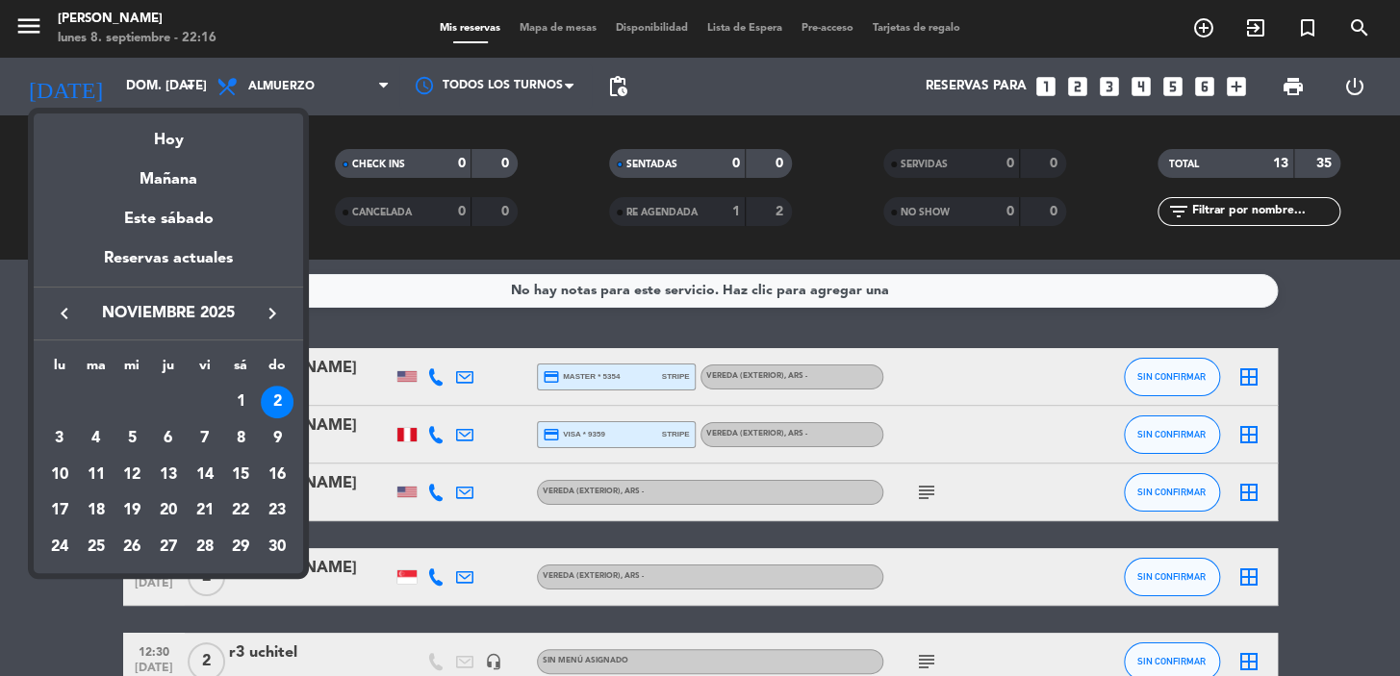
click at [61, 314] on icon "keyboard_arrow_left" at bounding box center [64, 313] width 23 height 23
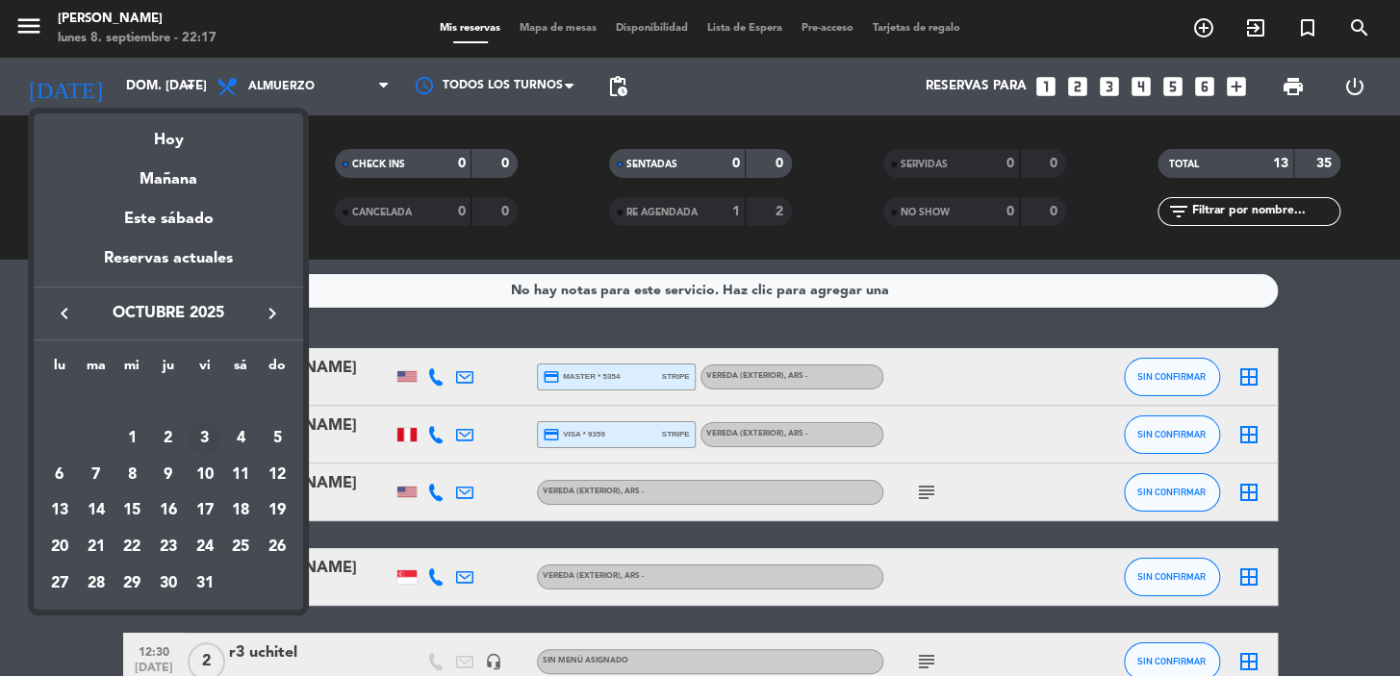
click at [207, 432] on div "3" at bounding box center [205, 438] width 33 height 33
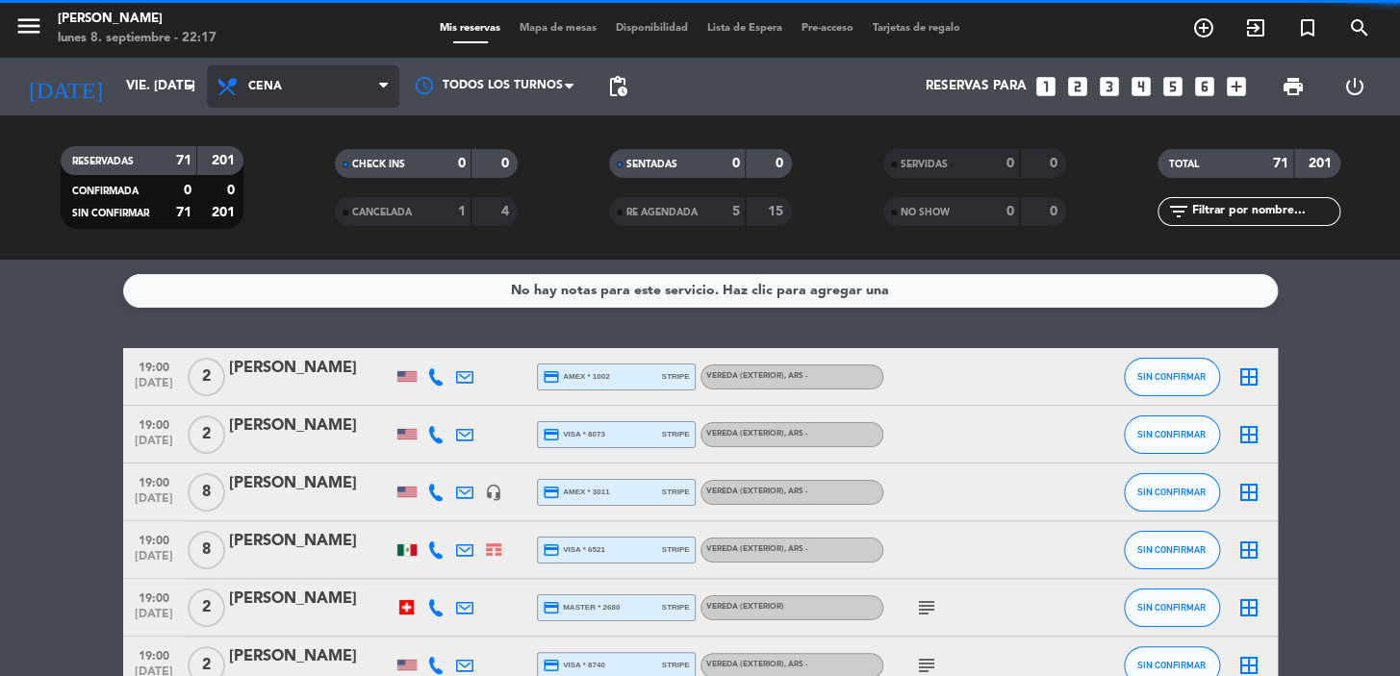
click at [290, 77] on span "Cena" at bounding box center [303, 86] width 192 height 42
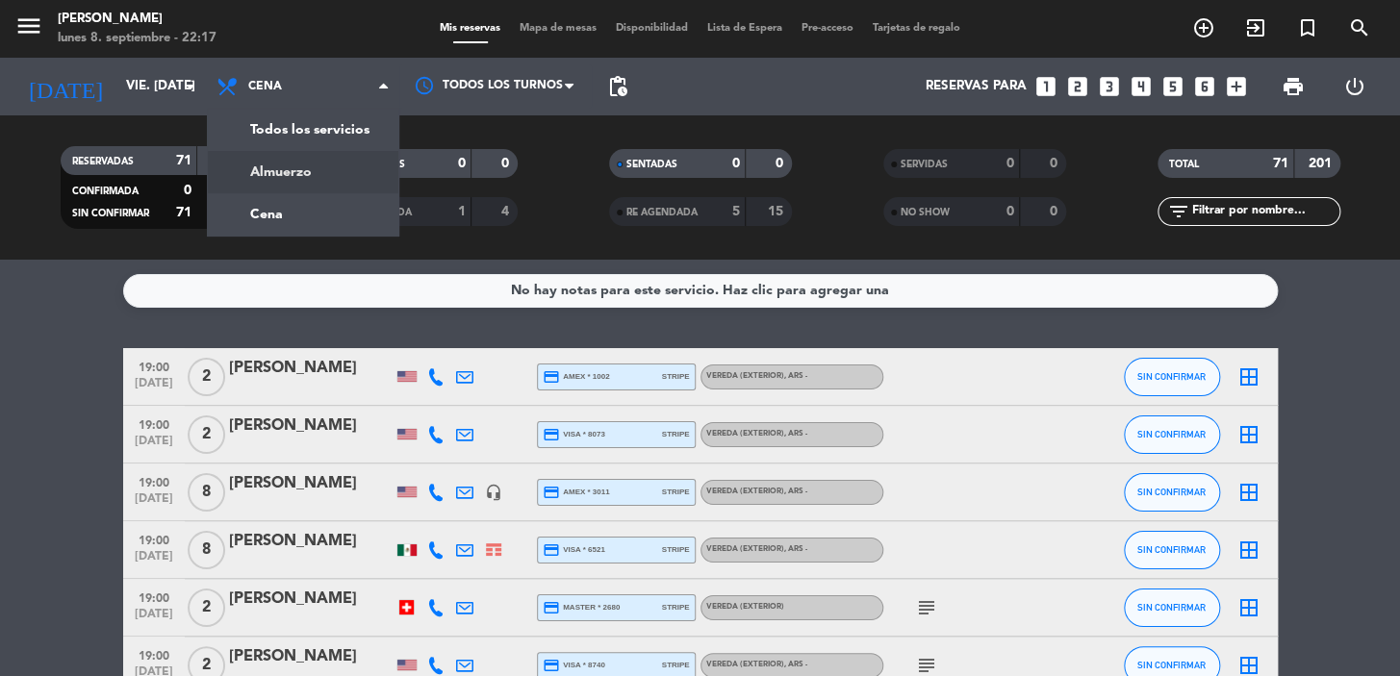
click at [271, 160] on div "menu Don Julio lunes 8. septiembre - 22:17 Mis reservas Mapa de mesas Disponibi…" at bounding box center [700, 130] width 1400 height 260
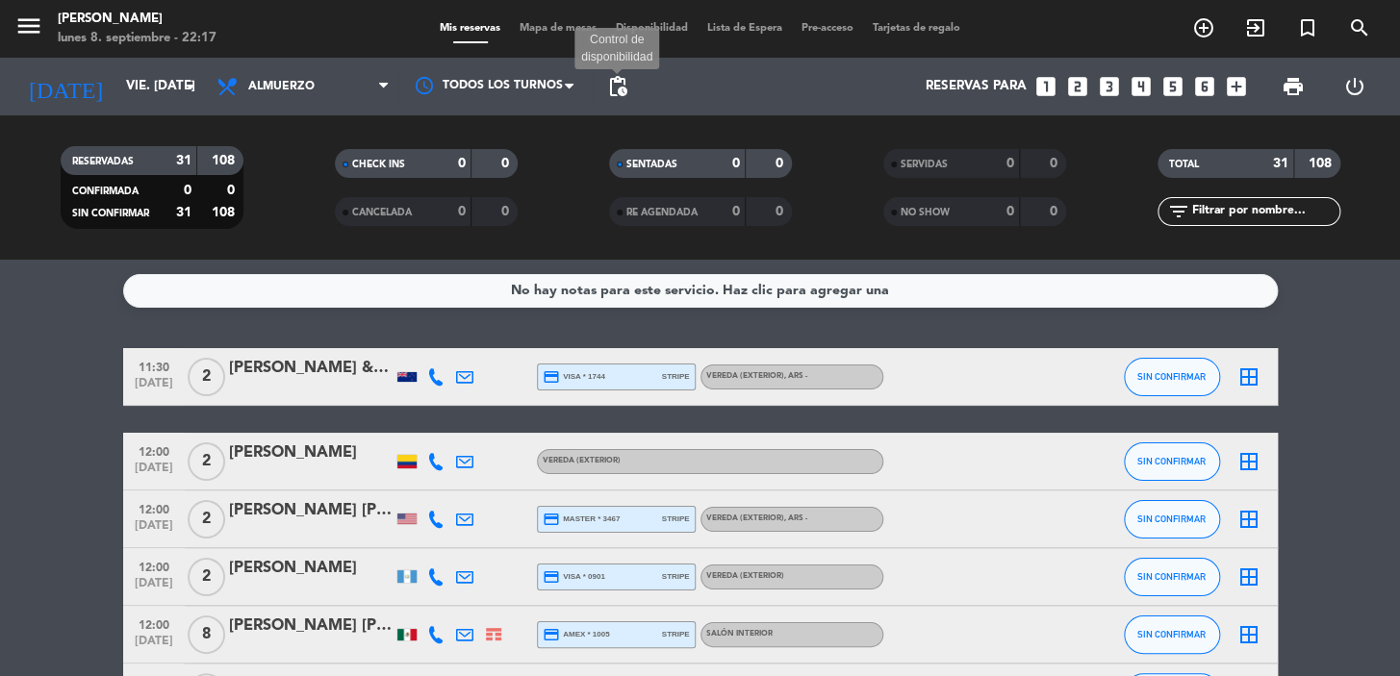
click at [609, 75] on span "pending_actions" at bounding box center [617, 86] width 23 height 23
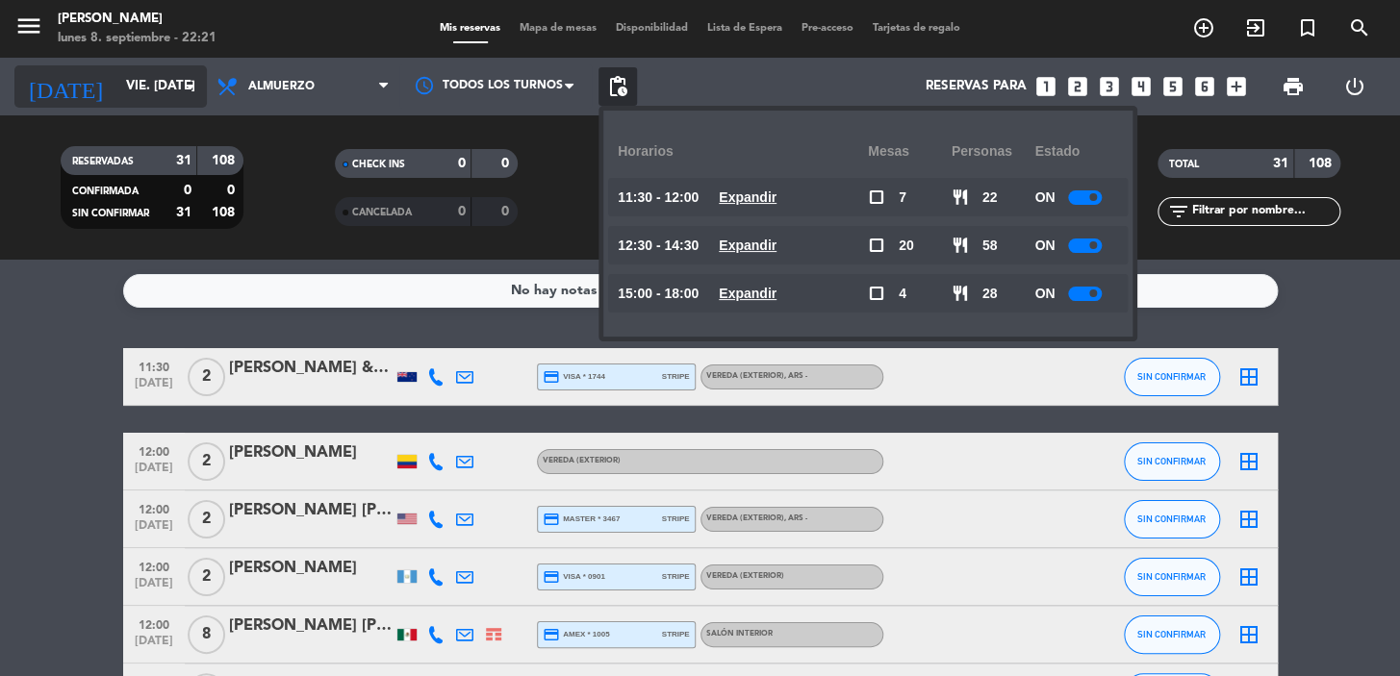
click at [116, 77] on input "vie. 3 oct." at bounding box center [201, 86] width 170 height 35
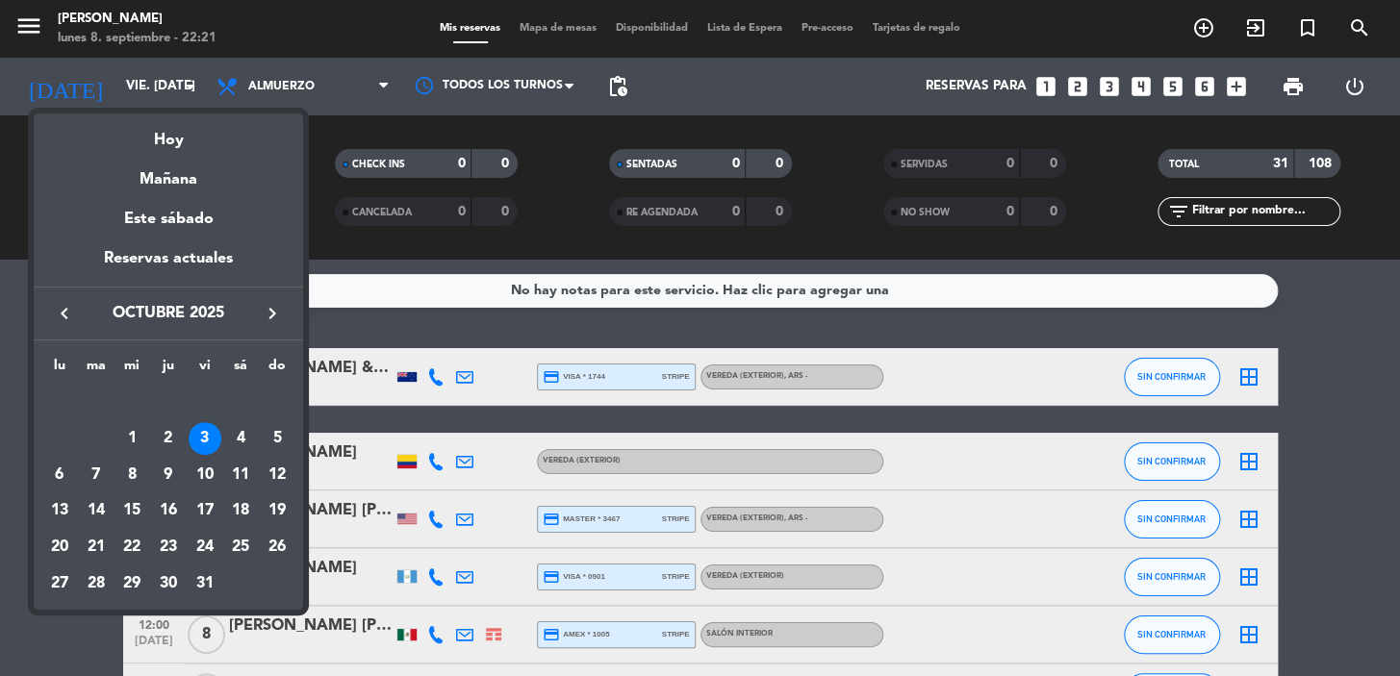
click at [39, 316] on div "keyboard_arrow_left octubre 2025 keyboard_arrow_right" at bounding box center [168, 314] width 269 height 54
click at [63, 304] on icon "keyboard_arrow_left" at bounding box center [64, 313] width 23 height 23
click at [85, 468] on div "9" at bounding box center [96, 475] width 33 height 33
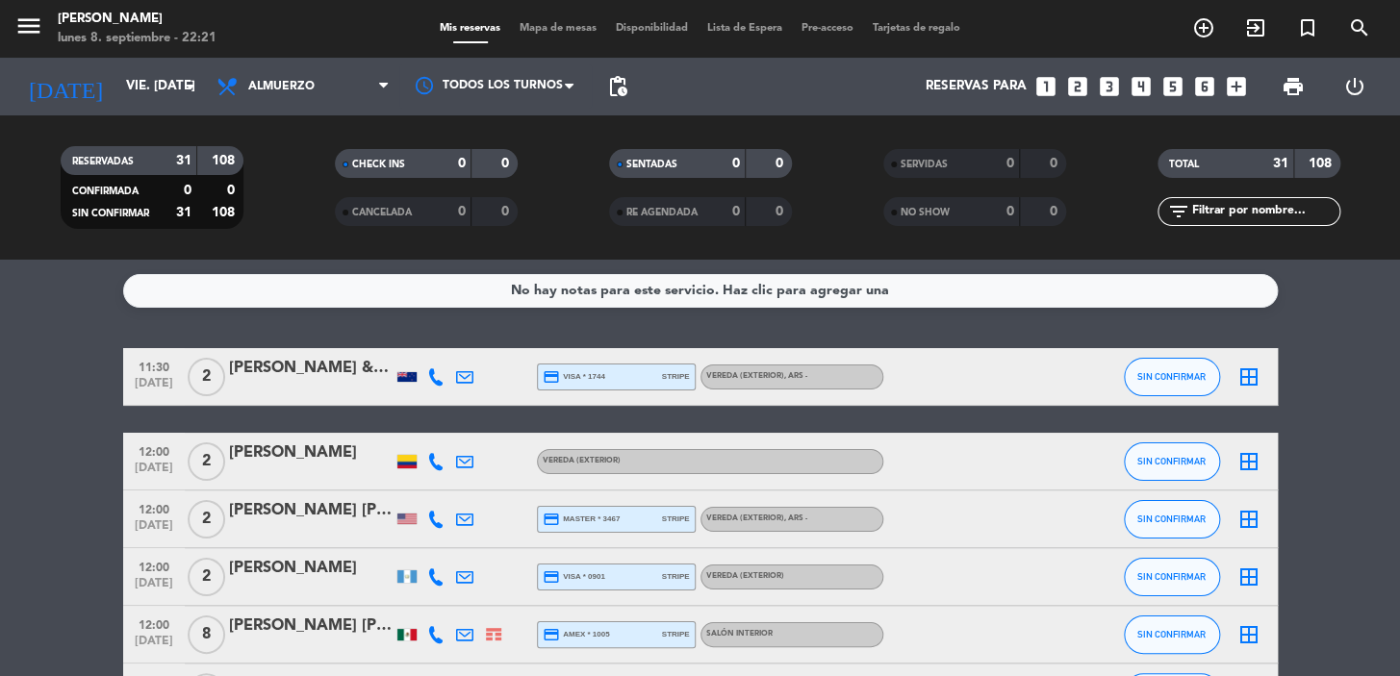
type input "[DATE] sep."
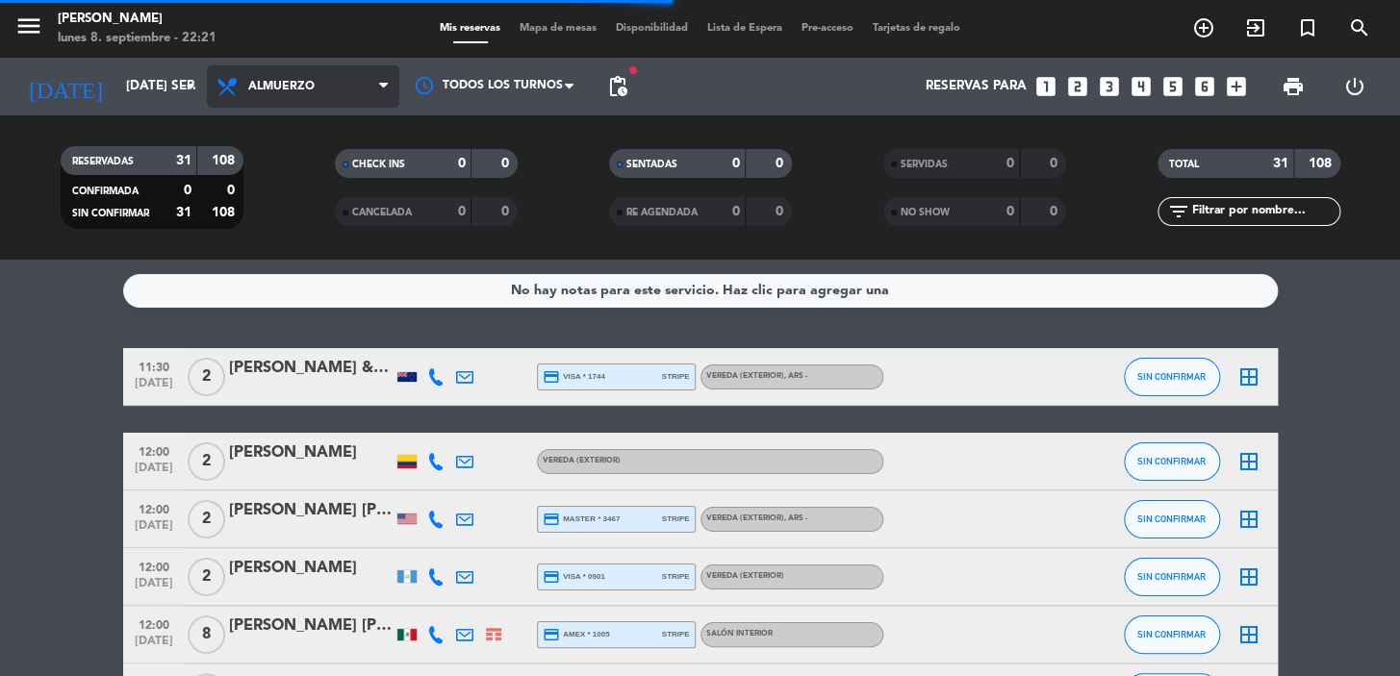
click at [319, 88] on span "Almuerzo" at bounding box center [303, 86] width 192 height 42
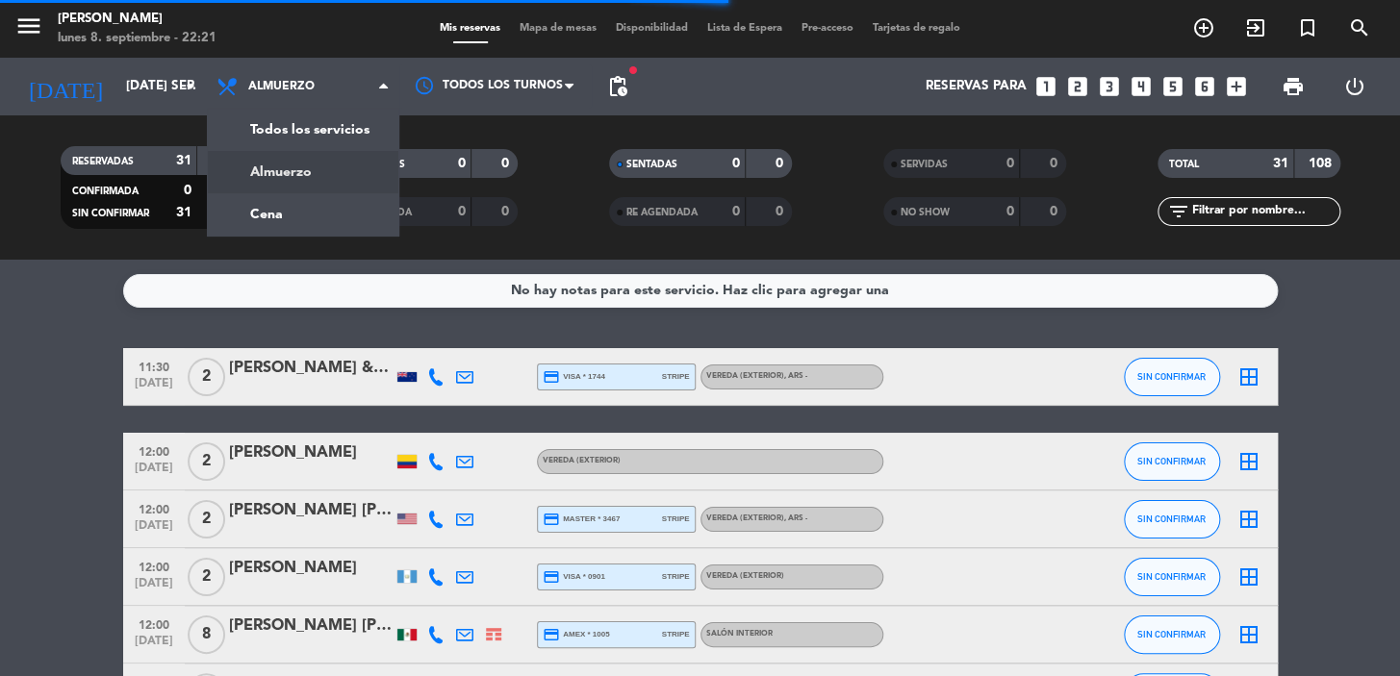
click at [305, 206] on div "menu Don Julio lunes 8. septiembre - 22:21 Mis reservas Mapa de mesas Disponibi…" at bounding box center [700, 130] width 1400 height 260
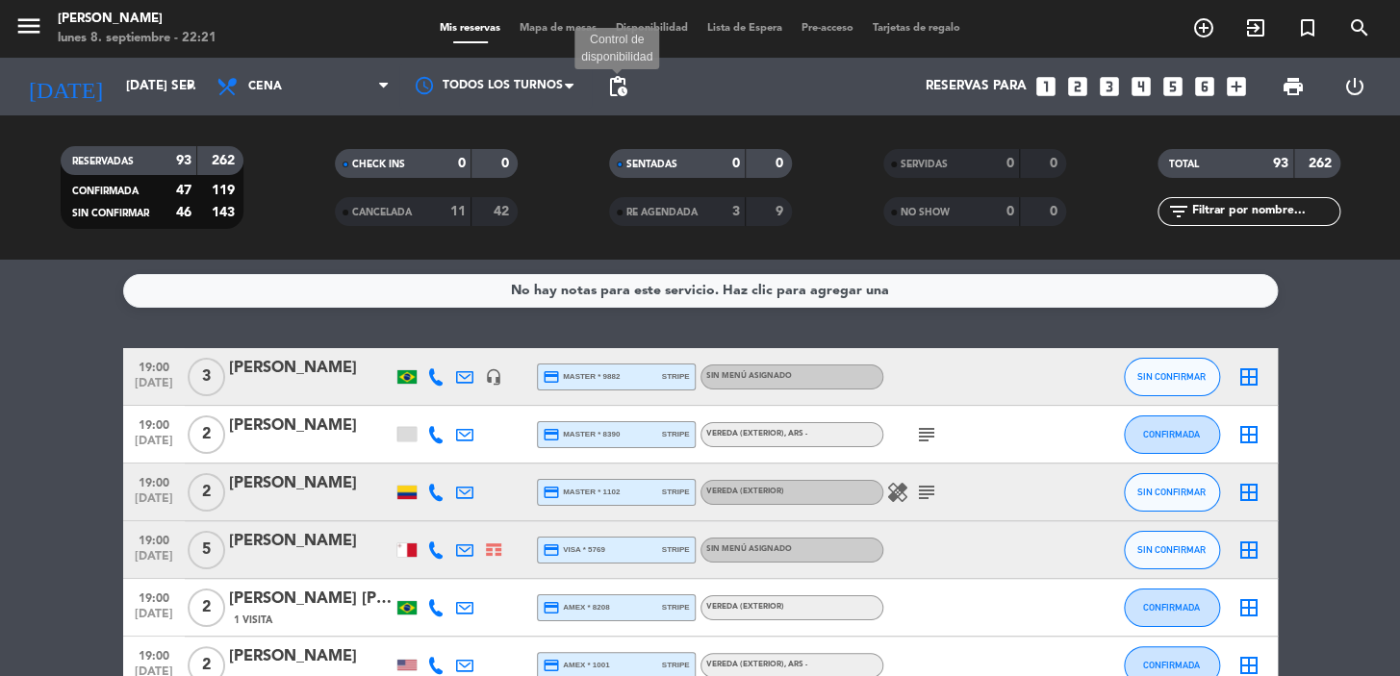
click at [619, 80] on span "pending_actions" at bounding box center [617, 86] width 23 height 23
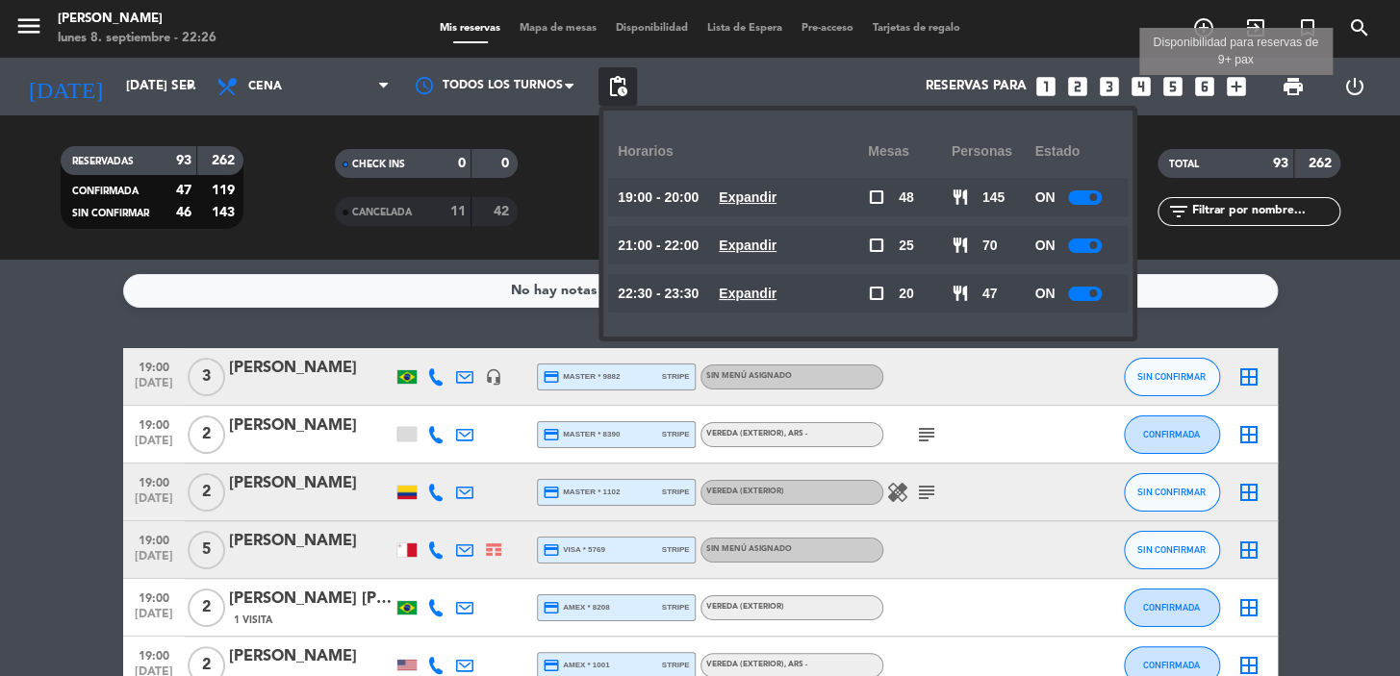
click at [1227, 87] on icon "add_box" at bounding box center [1236, 86] width 25 height 25
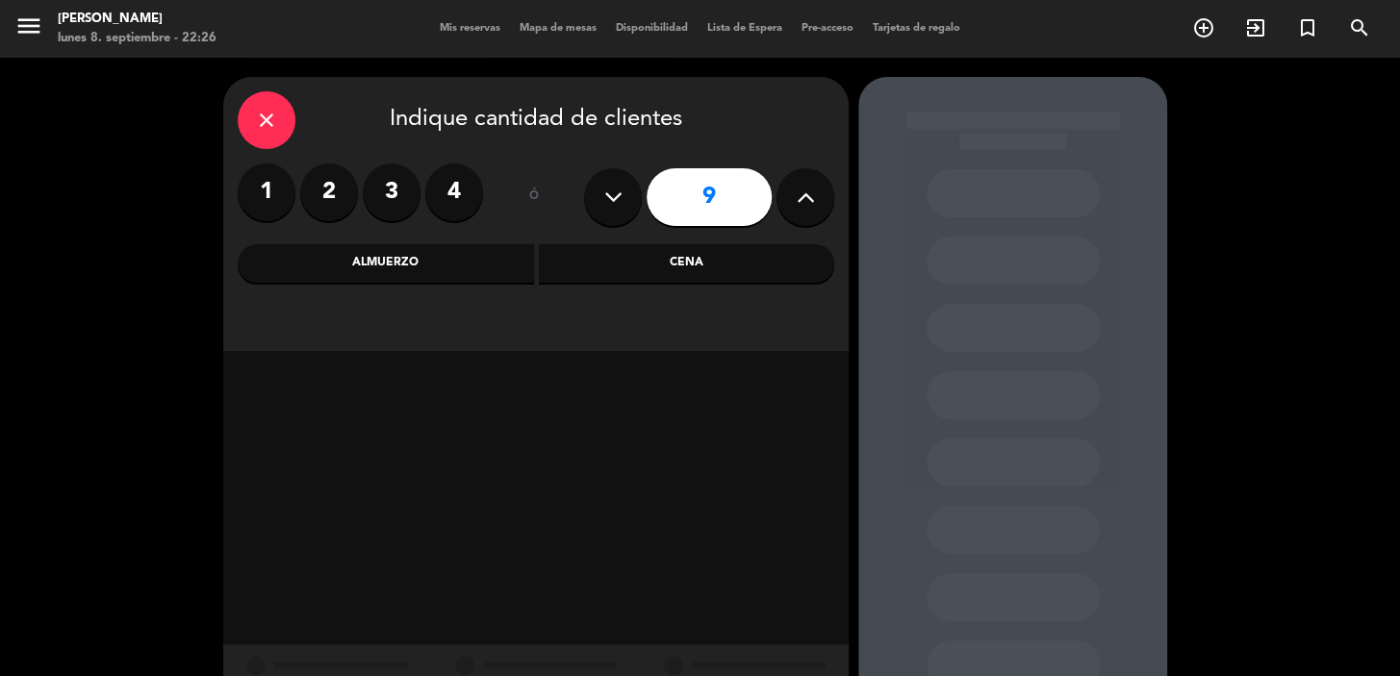
click at [277, 109] on icon "close" at bounding box center [266, 120] width 23 height 23
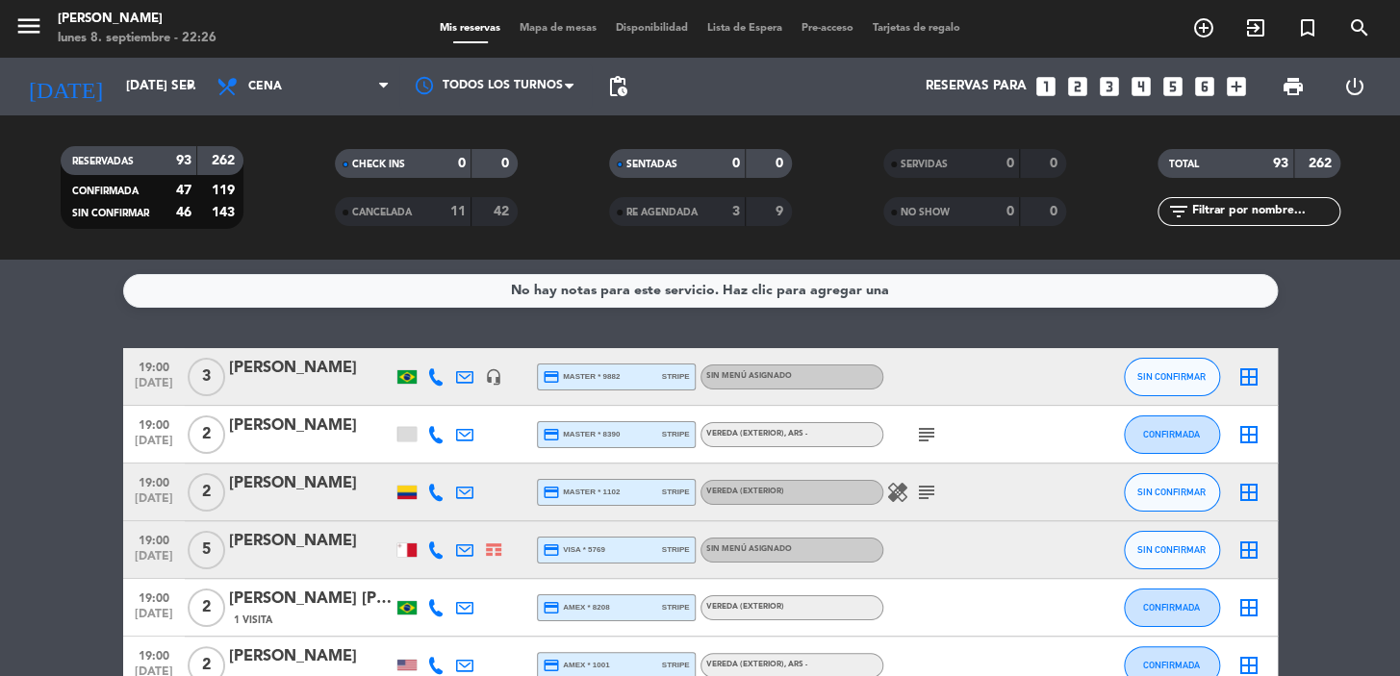
click at [1225, 91] on icon "add_box" at bounding box center [1236, 86] width 25 height 25
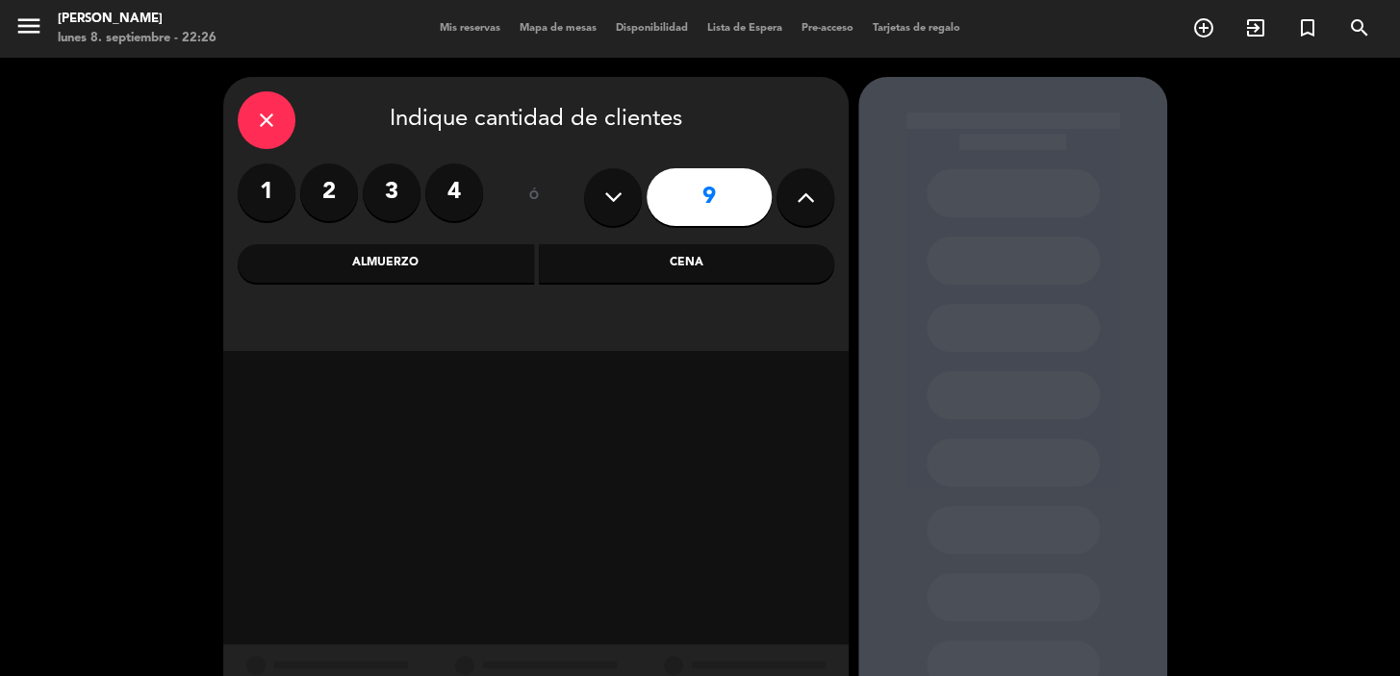
click at [615, 188] on icon at bounding box center [613, 197] width 18 height 29
click at [617, 190] on icon at bounding box center [613, 197] width 18 height 29
type input "7"
click at [437, 266] on div "Almuerzo" at bounding box center [386, 263] width 296 height 38
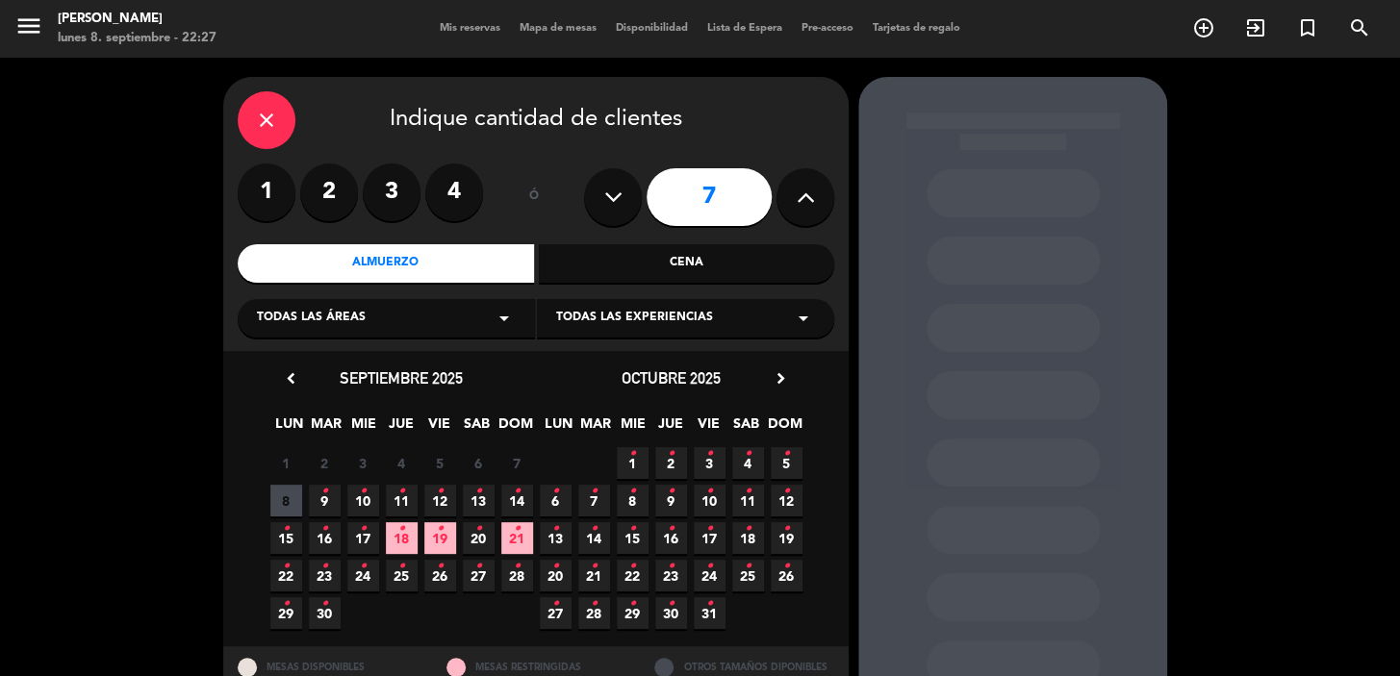
click at [365, 316] on div "Todas las áreas arrow_drop_down" at bounding box center [386, 318] width 297 height 38
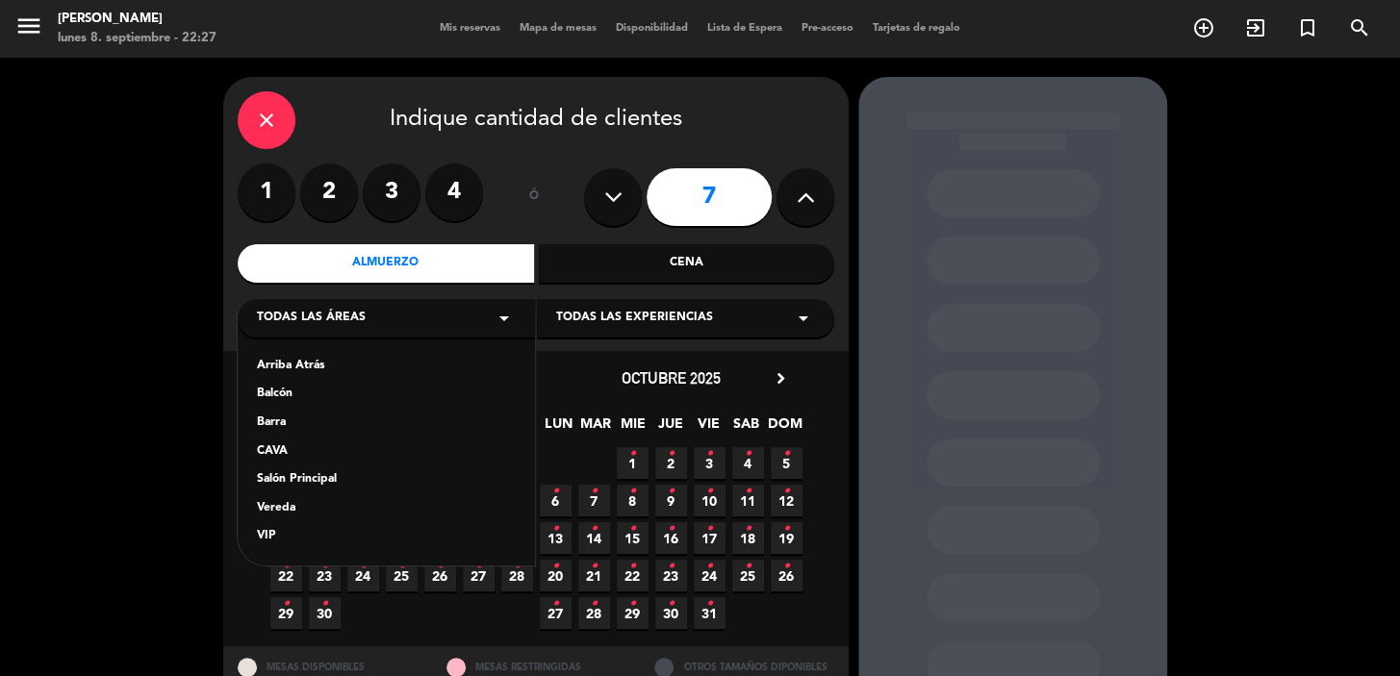
click at [315, 506] on div "Vereda" at bounding box center [386, 508] width 259 height 19
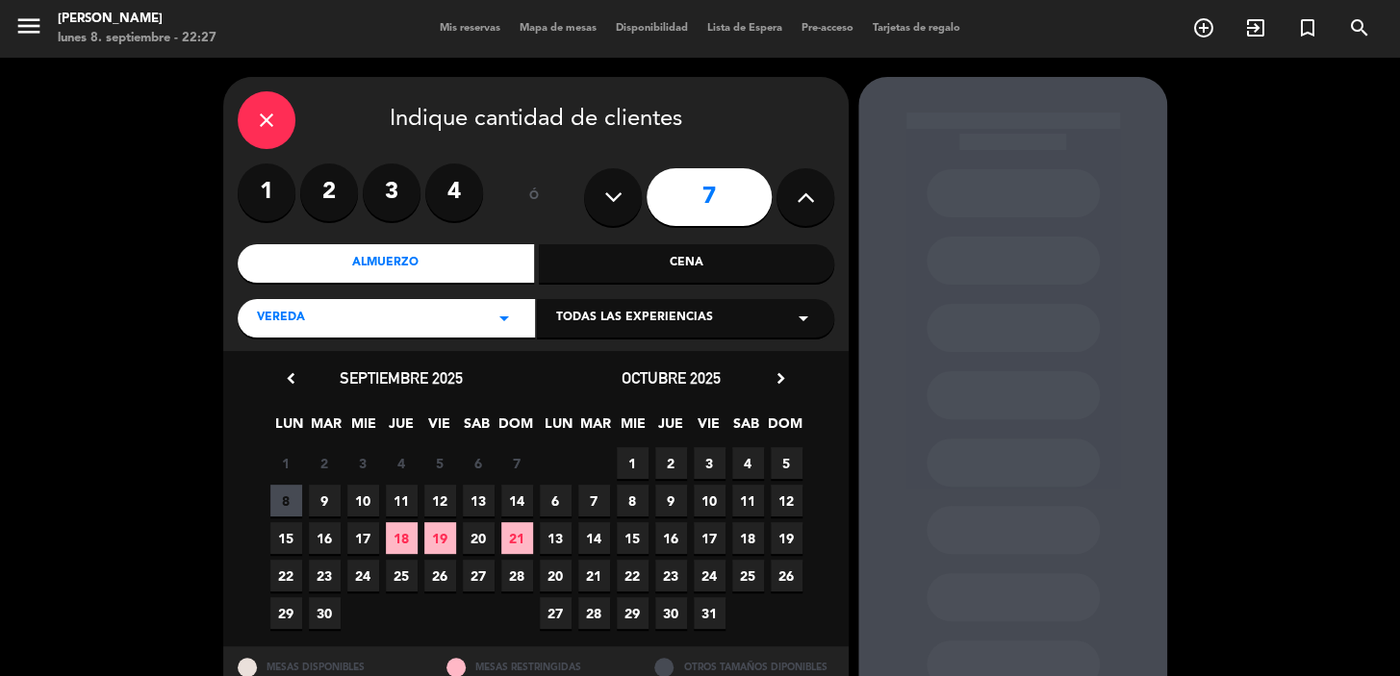
click at [669, 467] on span "2" at bounding box center [671, 463] width 32 height 32
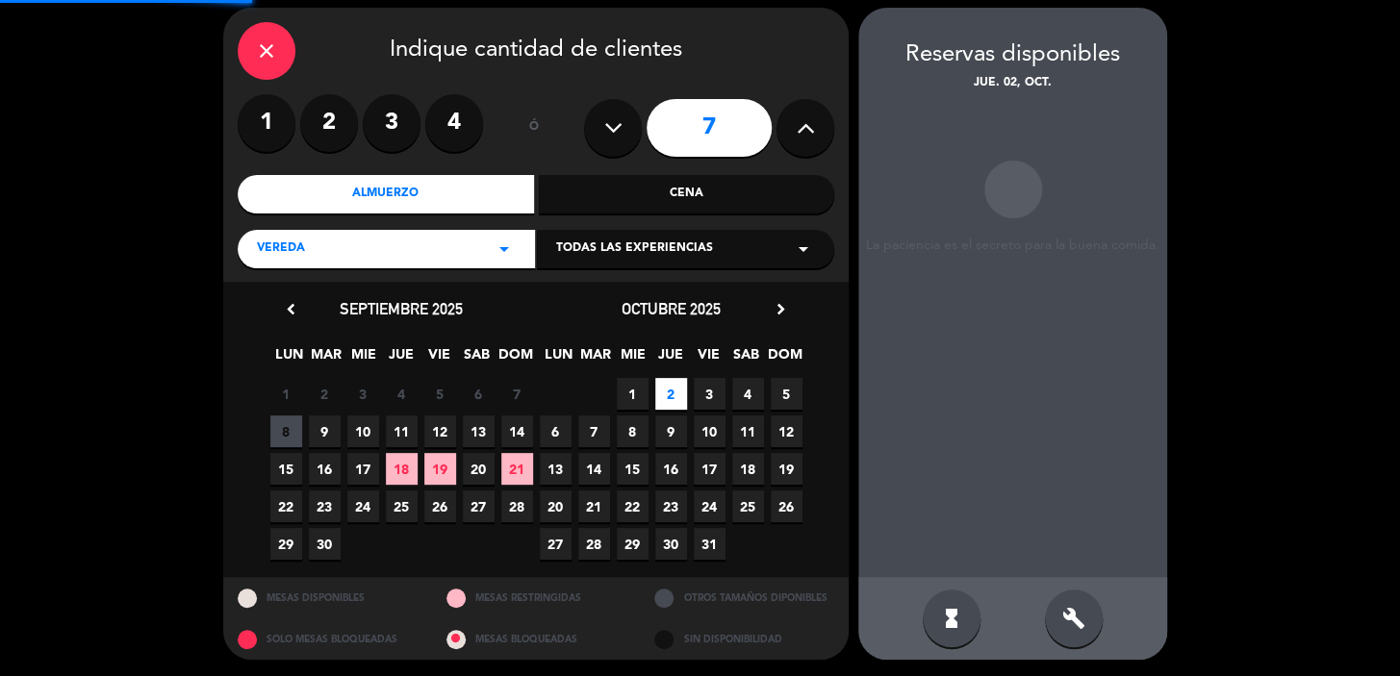
scroll to position [70, 0]
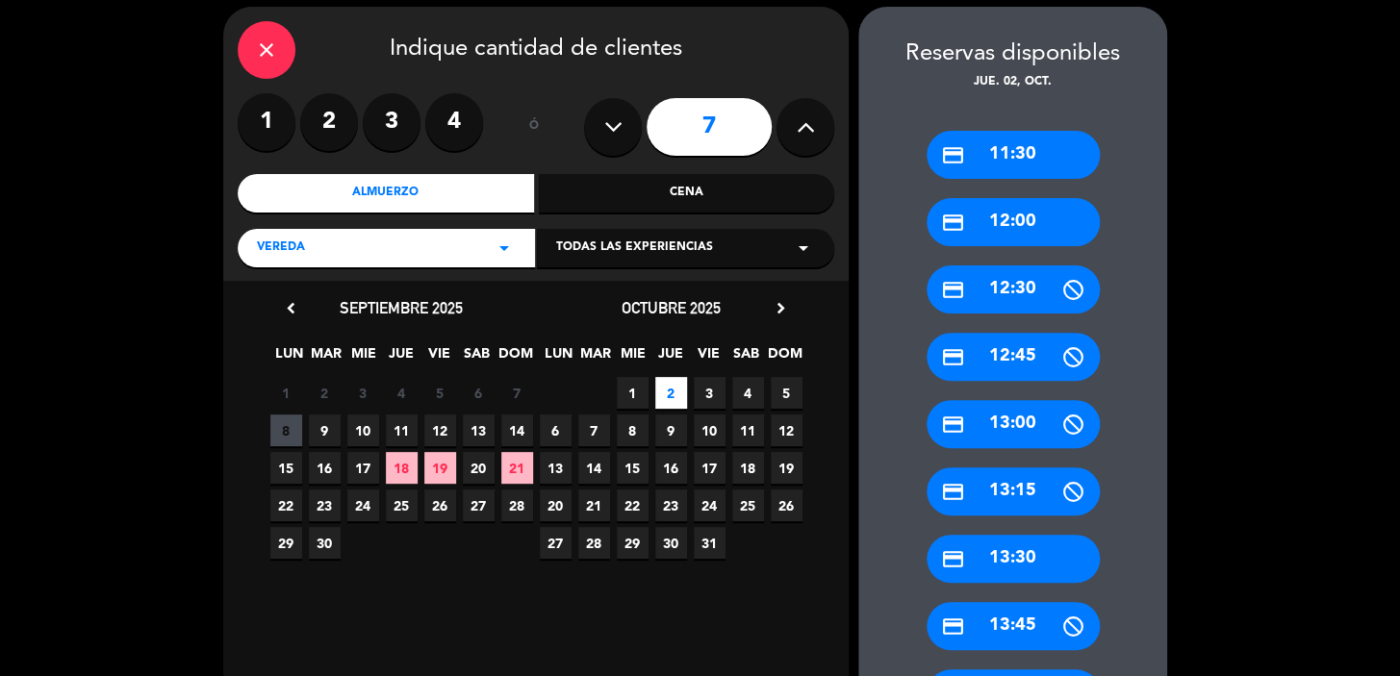
click at [1008, 561] on div "credit_card 13:30" at bounding box center [1012, 559] width 173 height 48
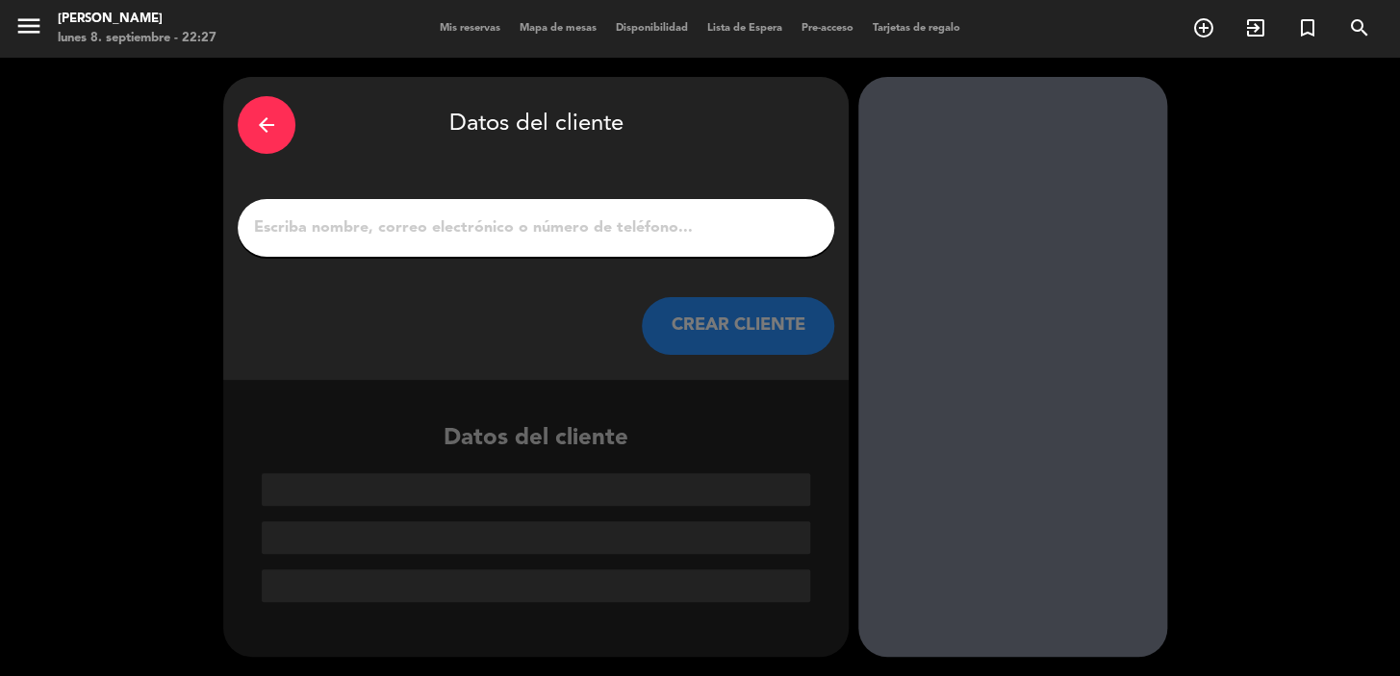
click at [382, 232] on input "1" at bounding box center [536, 228] width 568 height 27
paste input "Bernardo Goncalves"
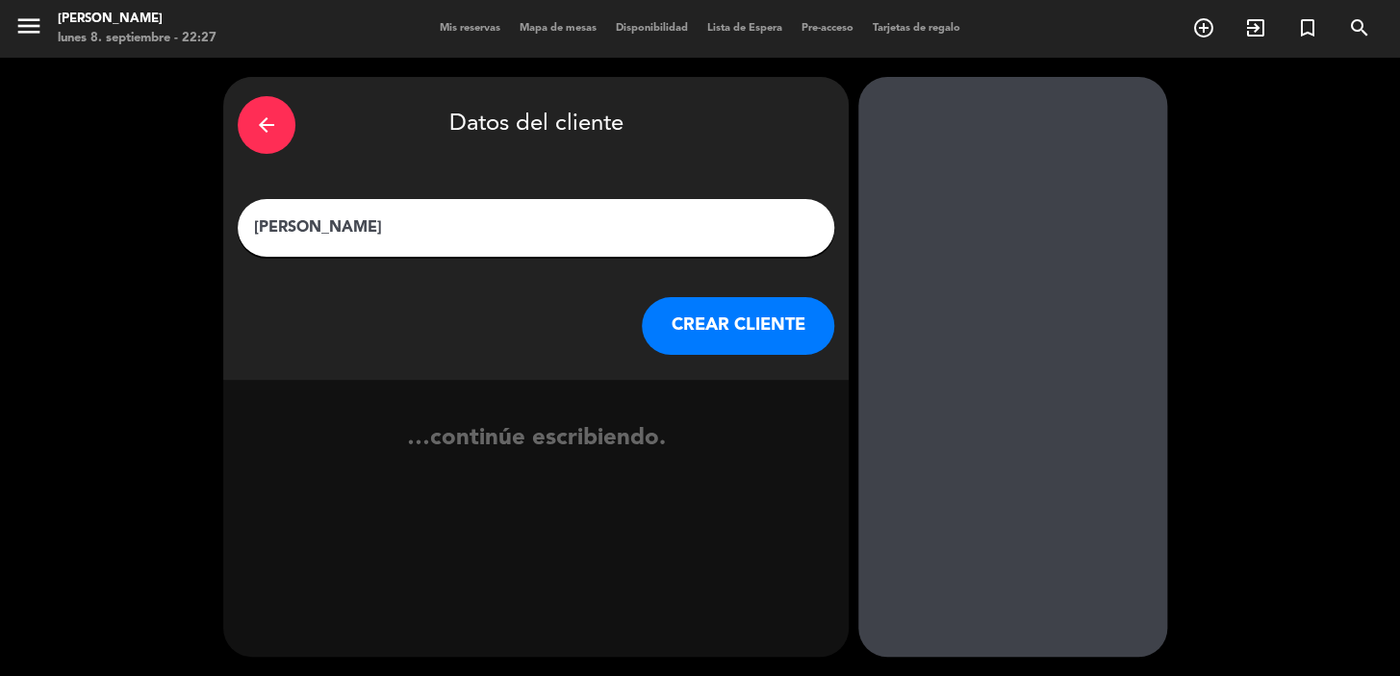
type input "Bernardo Goncalves"
click at [813, 327] on button "CREAR CLIENTE" at bounding box center [738, 326] width 192 height 58
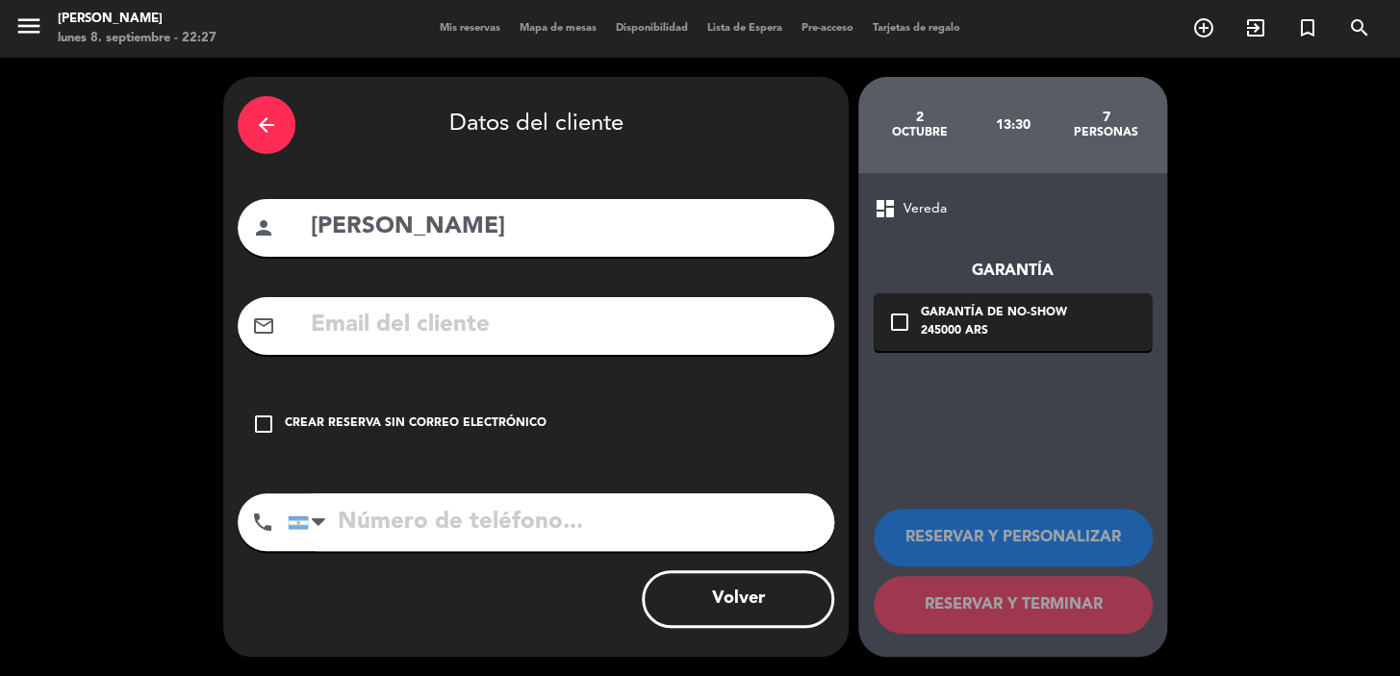
click at [443, 298] on div "mail_outline" at bounding box center [536, 326] width 596 height 58
click at [430, 331] on input "text" at bounding box center [564, 325] width 511 height 39
paste input "bernardo_marau@hotmail.com"
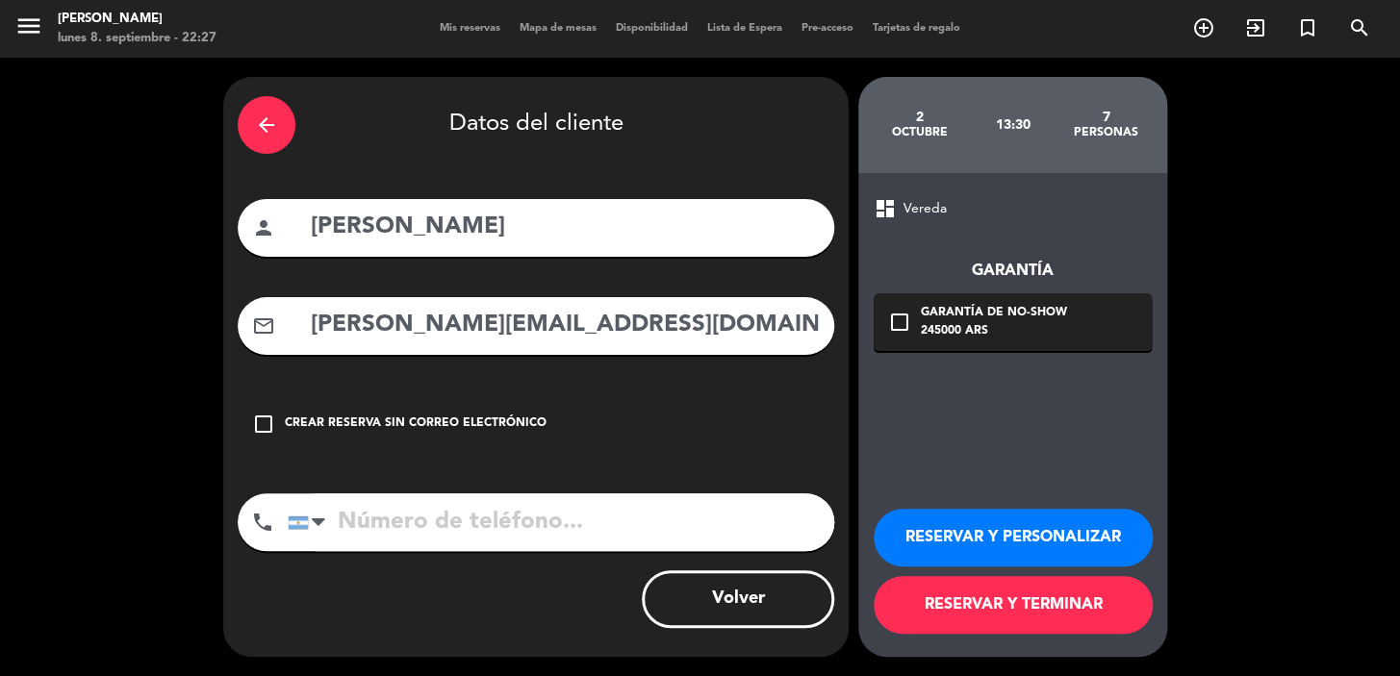
type input "bernardo_marau@hotmail.com"
click at [552, 544] on input "tel" at bounding box center [561, 523] width 546 height 58
paste input "+55 21 97001-1221"
type input "+55 21 97001-1221"
click at [884, 319] on div "check_box_outline_blank Garantía de no-show 245000 ARS" at bounding box center [1012, 322] width 278 height 58
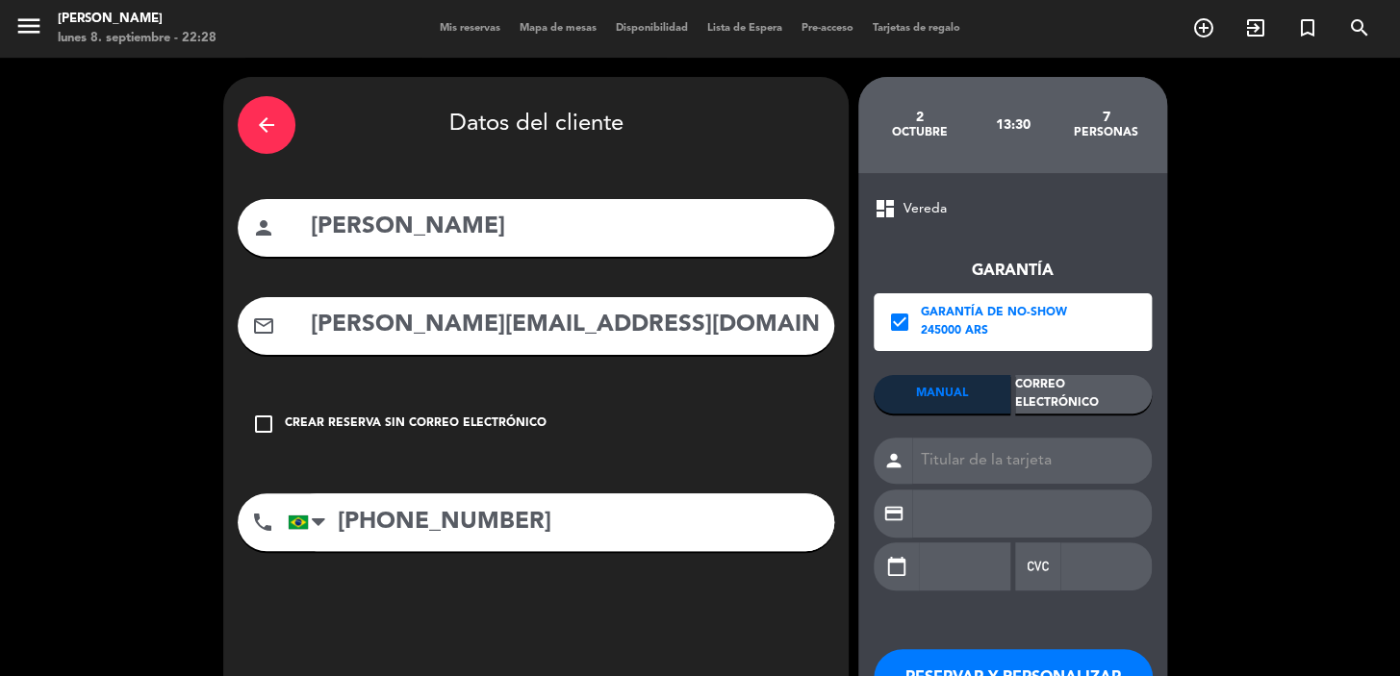
click at [1102, 394] on div "Correo Electrónico" at bounding box center [1083, 394] width 137 height 38
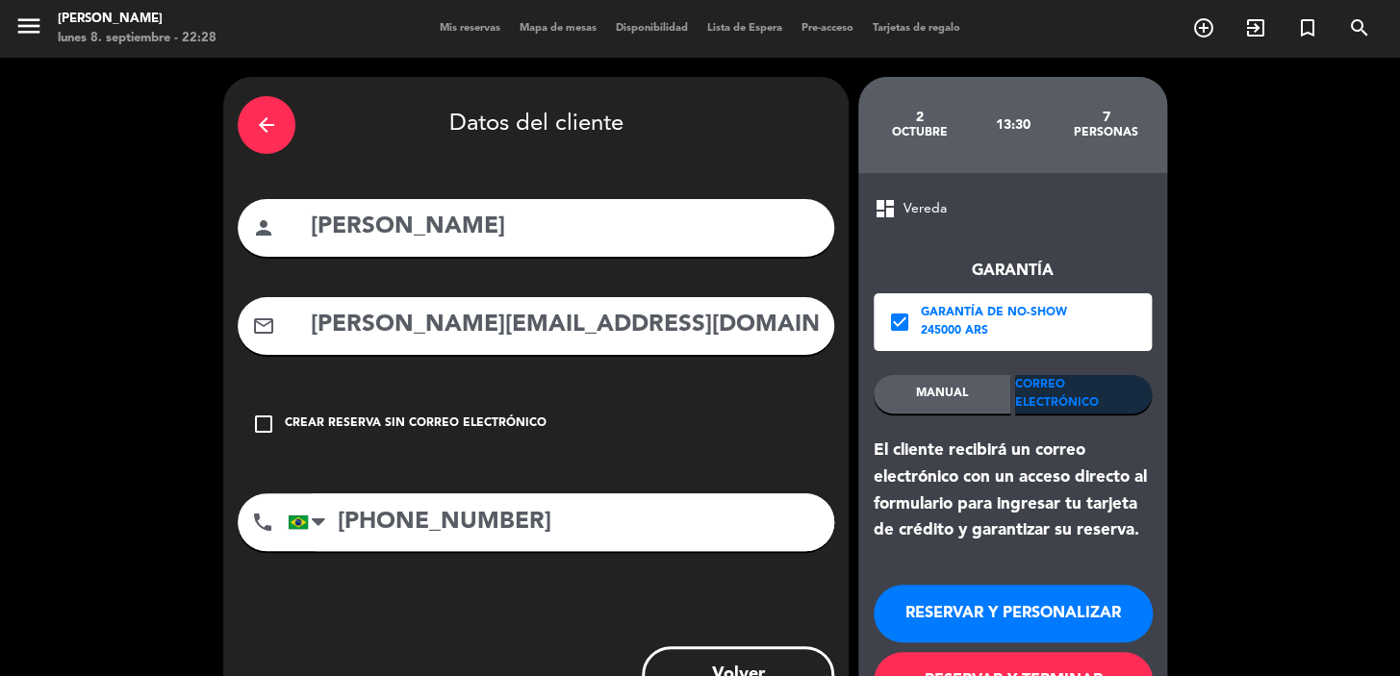
click at [956, 602] on button "RESERVAR Y PERSONALIZAR" at bounding box center [1012, 614] width 279 height 58
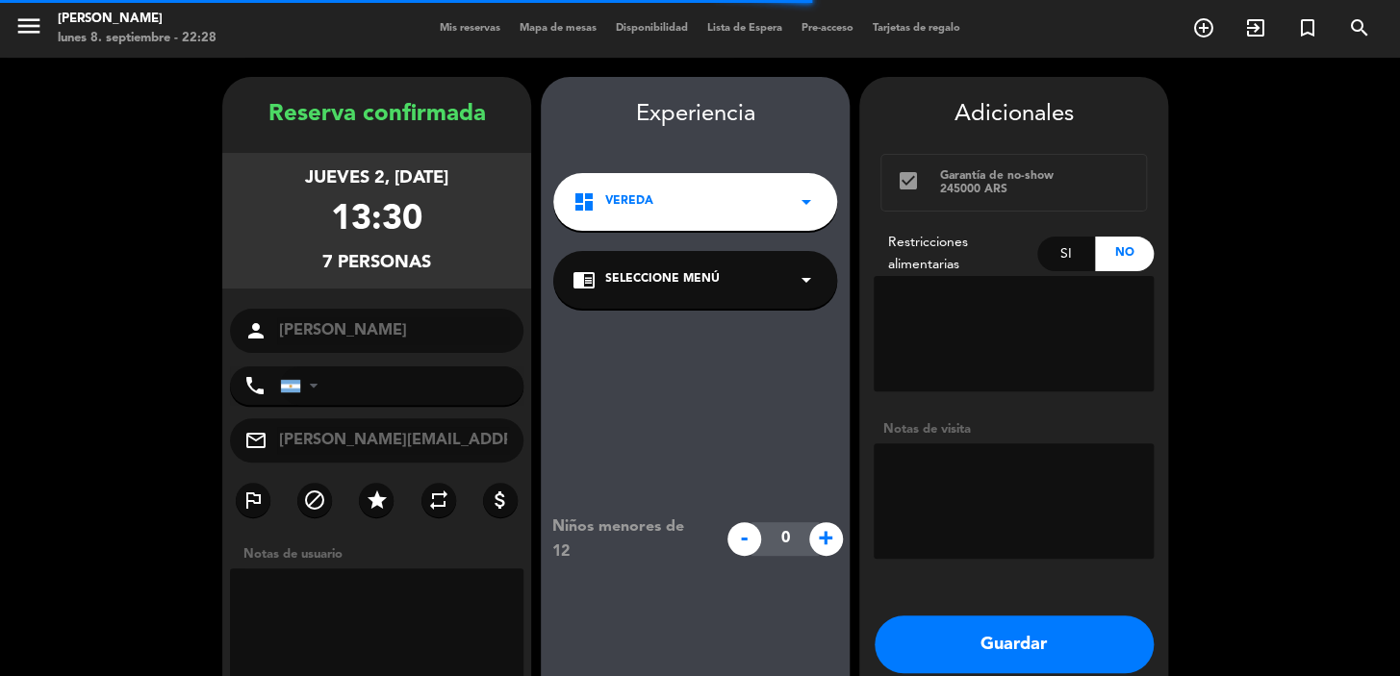
type input "+5521970011221"
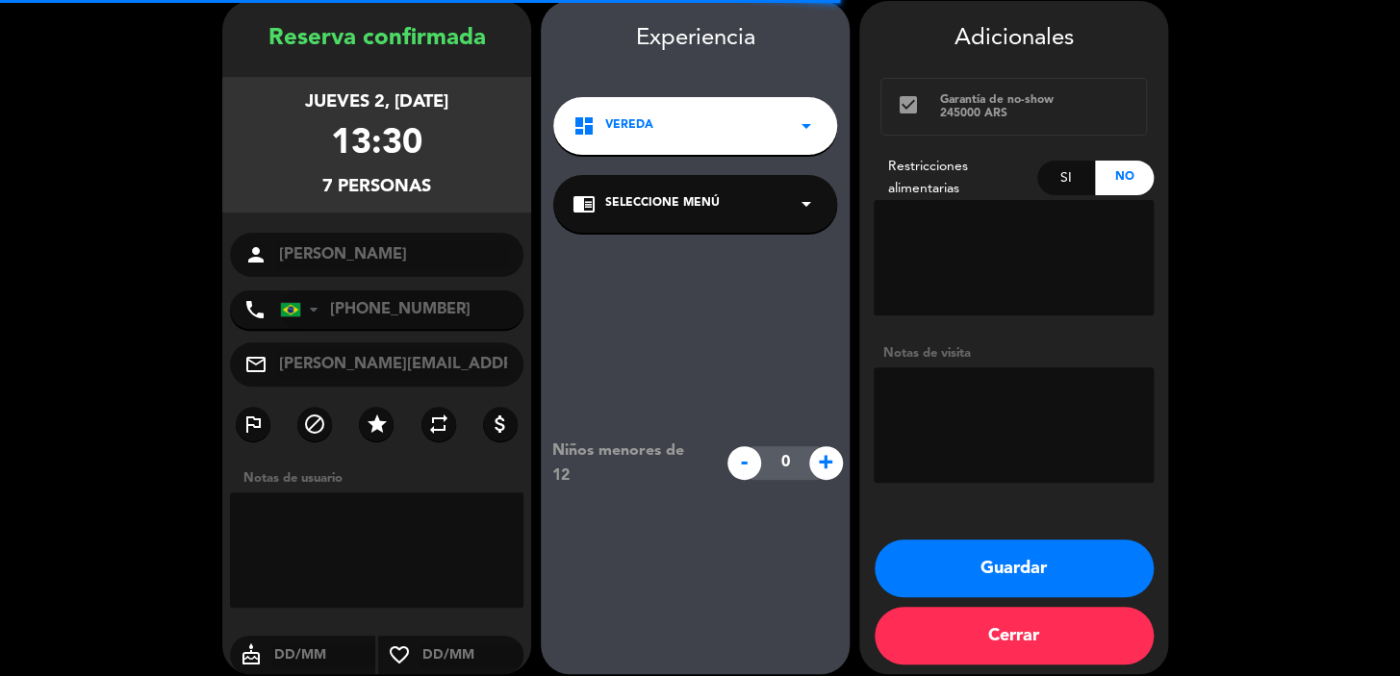
scroll to position [77, 0]
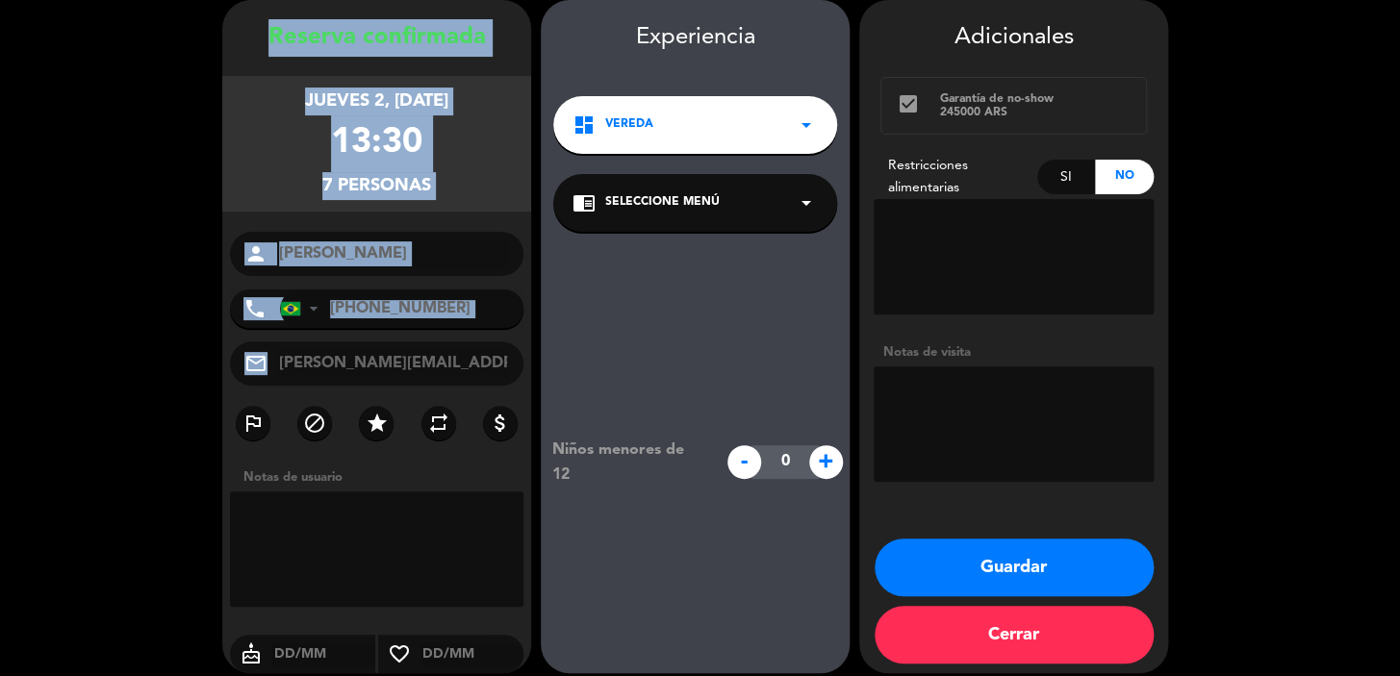
drag, startPoint x: 269, startPoint y: 38, endPoint x: 476, endPoint y: 369, distance: 391.1
click at [517, 366] on div "Reserva confirmada jueves 2, oct. 2025 13:30 7 personas person Bernardo Goncalv…" at bounding box center [376, 355] width 309 height 673
copy div "Reserva confirmada jueves 2, oct. 2025 13:30 7 personas person phone United Sta…"
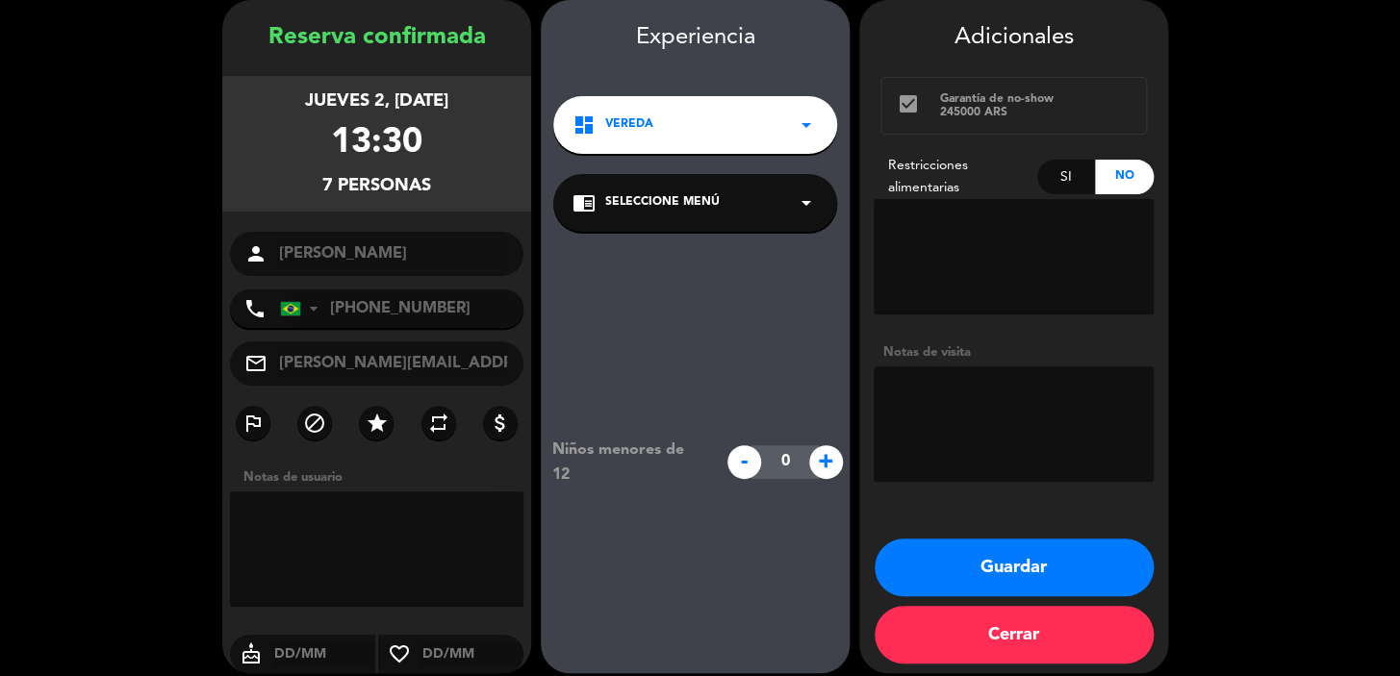
click at [938, 238] on textarea at bounding box center [1013, 256] width 280 height 115
click at [1063, 186] on div "Si" at bounding box center [1066, 177] width 59 height 35
click at [1109, 180] on div "No" at bounding box center [1124, 177] width 59 height 35
click at [968, 393] on textarea at bounding box center [1013, 424] width 280 height 115
type textarea "Cumpleaños del suegro"
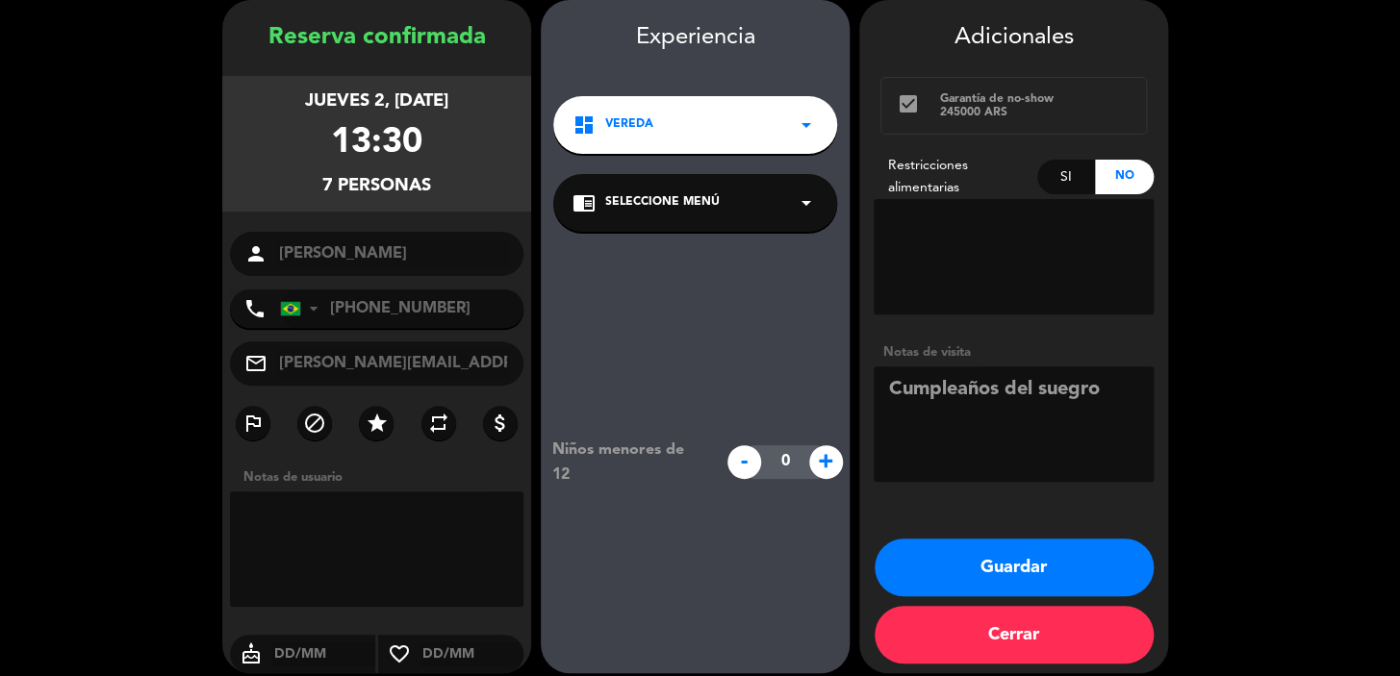
click at [953, 558] on button "Guardar" at bounding box center [1013, 568] width 279 height 58
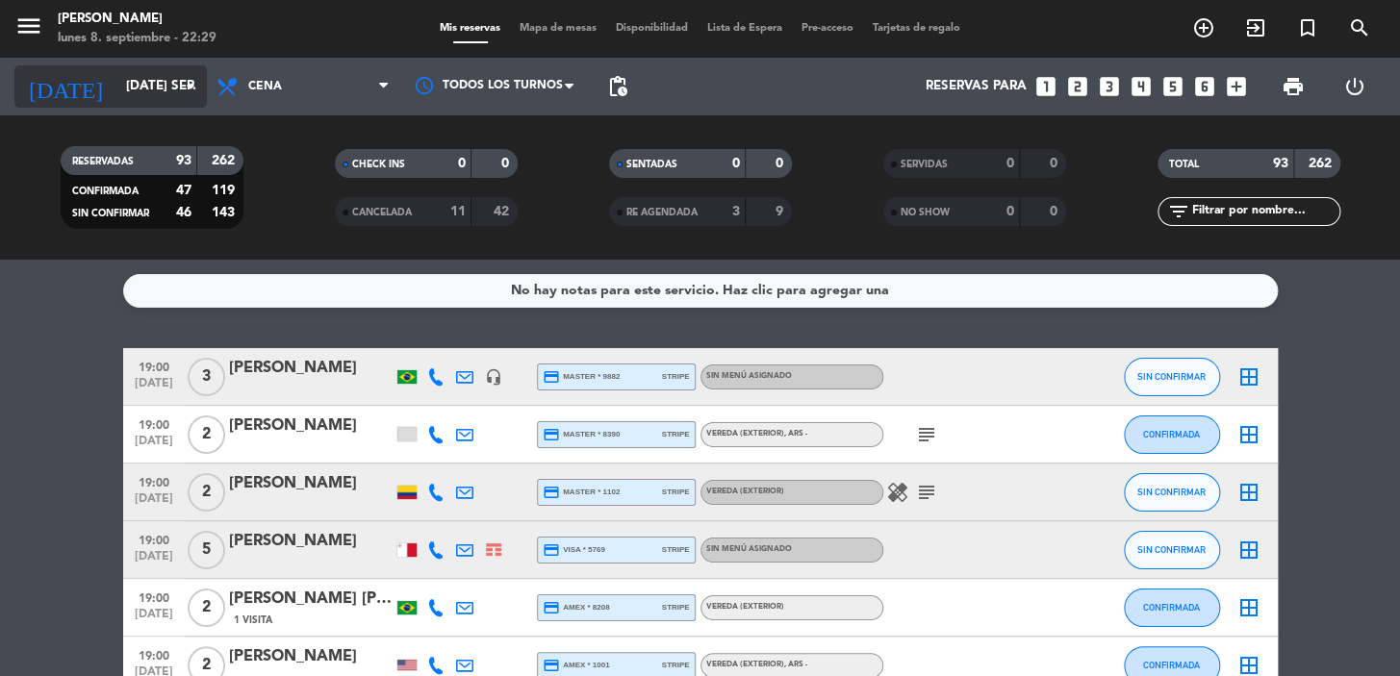
click at [136, 66] on div "today mar. 9 sep. arrow_drop_down" at bounding box center [110, 86] width 192 height 42
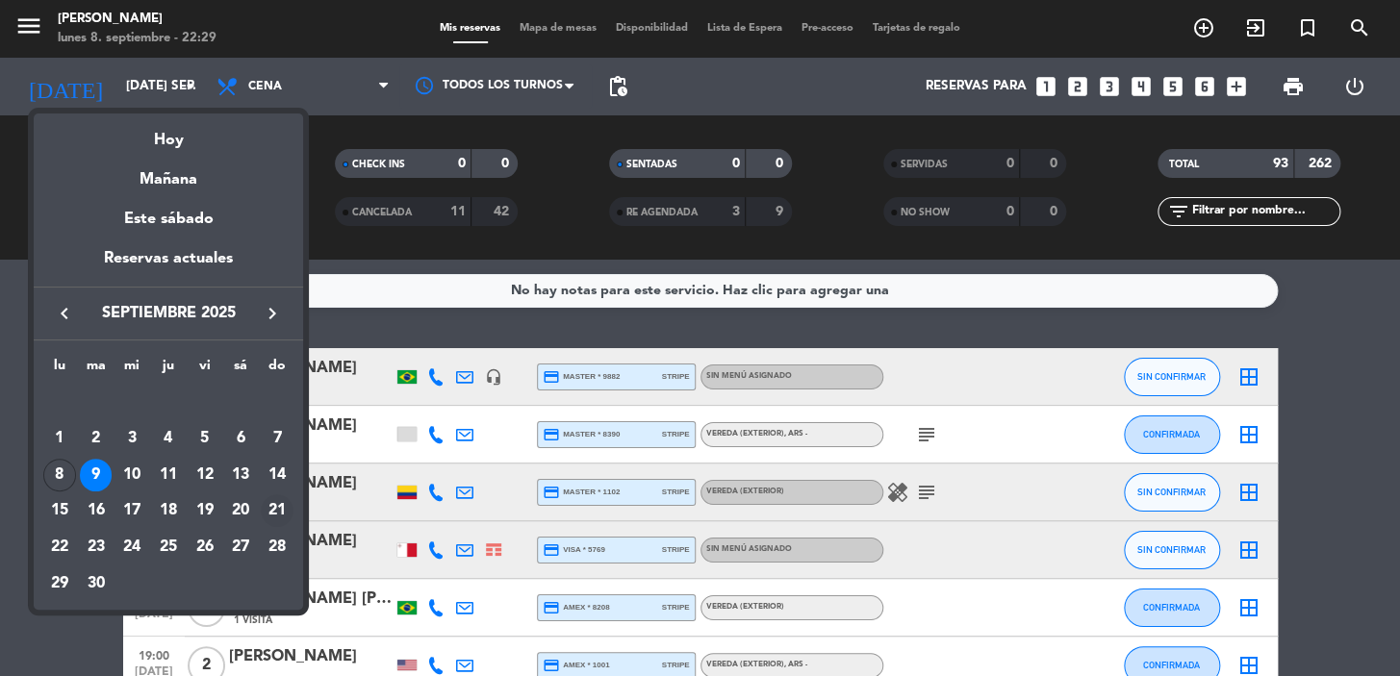
click at [276, 519] on div "21" at bounding box center [277, 510] width 33 height 33
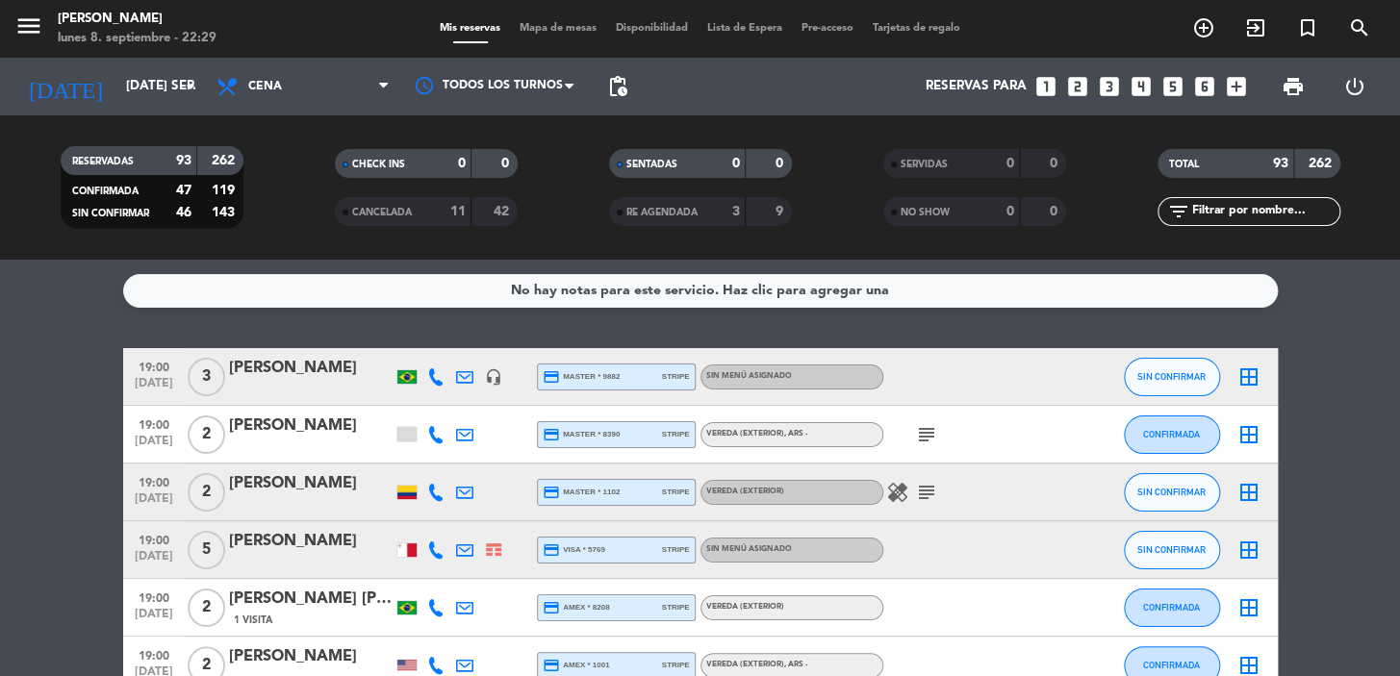
type input "dom. 21 sep."
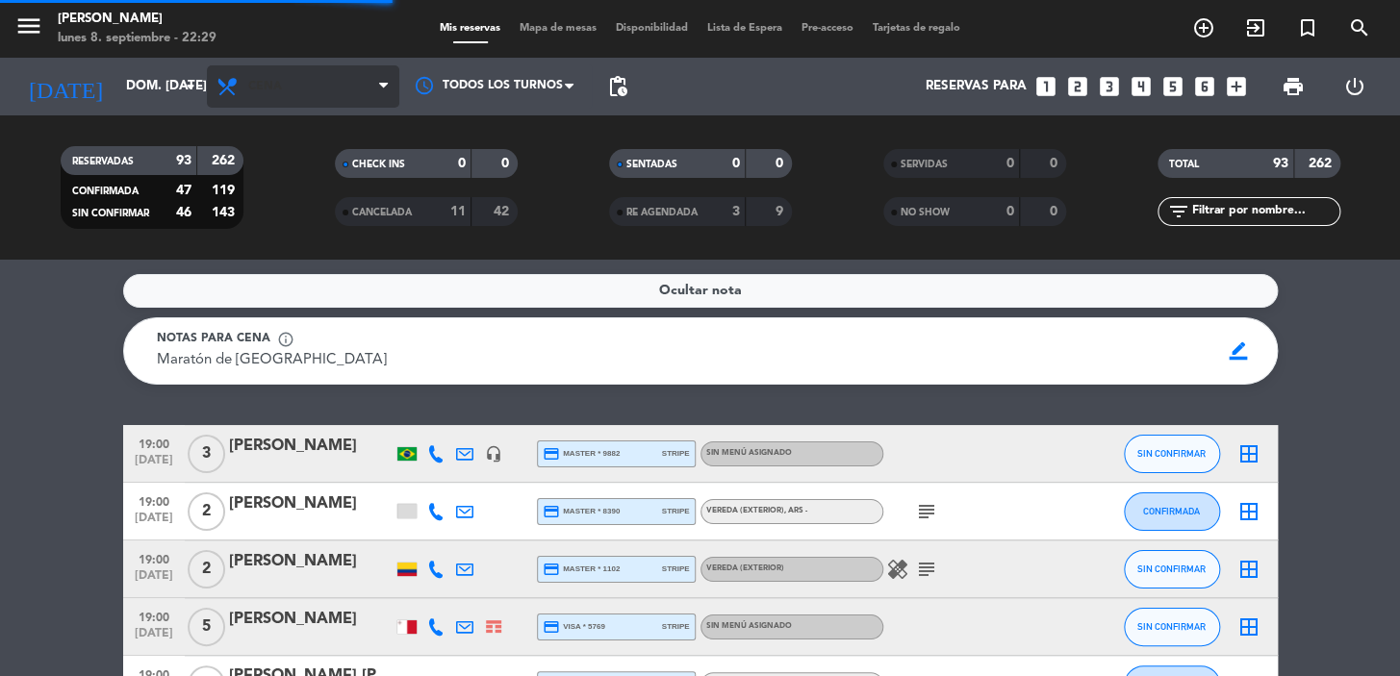
click at [290, 99] on span "Cena" at bounding box center [303, 86] width 192 height 42
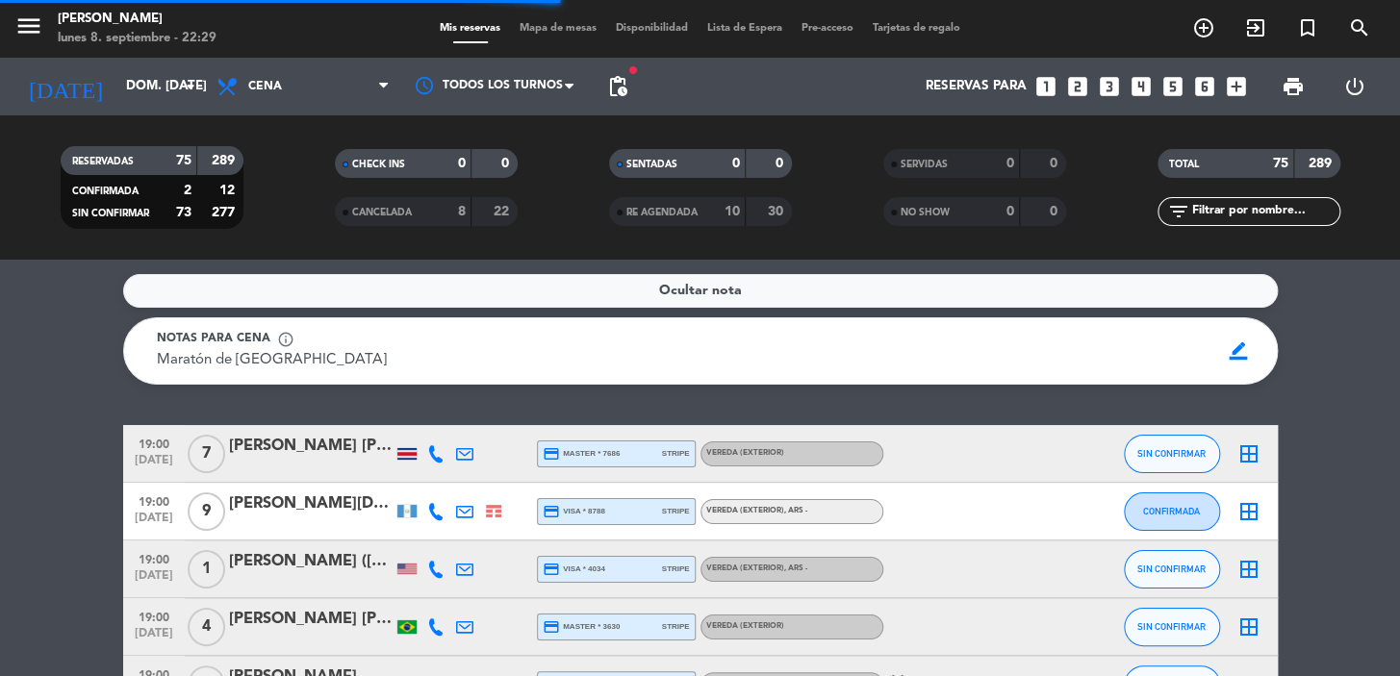
click at [286, 160] on filter-checkbox "RESERVADAS 75 289 CONFIRMADA 2 12 SIN CONFIRMAR 73 277" at bounding box center [151, 187] width 274 height 83
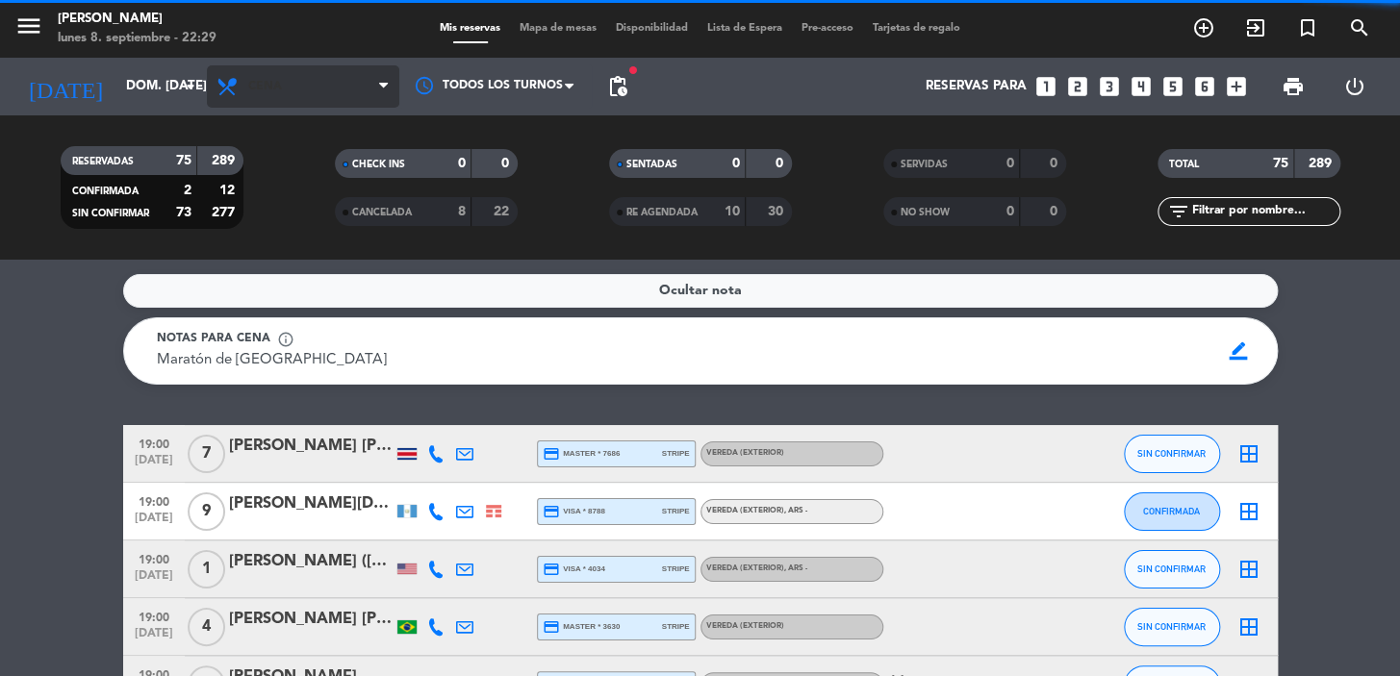
click at [316, 89] on span "Cena" at bounding box center [303, 86] width 192 height 42
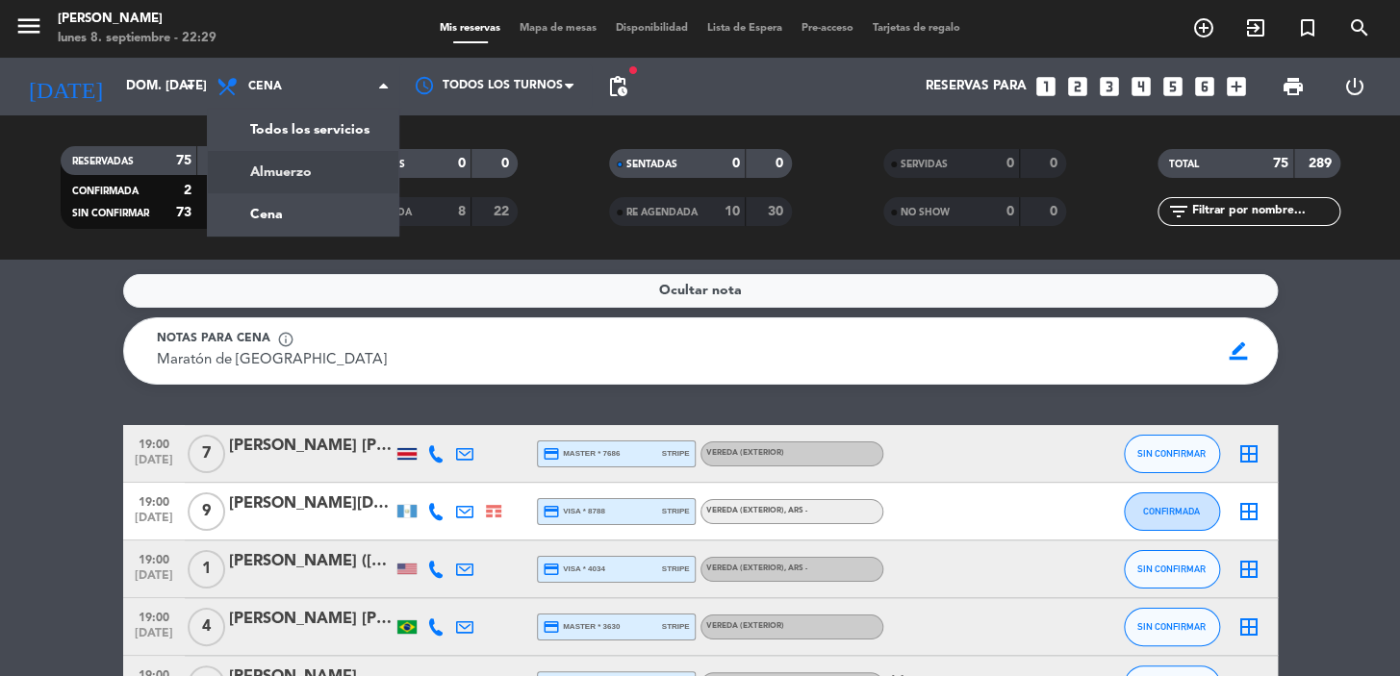
click at [275, 169] on div "menu Don Julio lunes 8. septiembre - 22:29 Mis reservas Mapa de mesas Disponibi…" at bounding box center [700, 130] width 1400 height 260
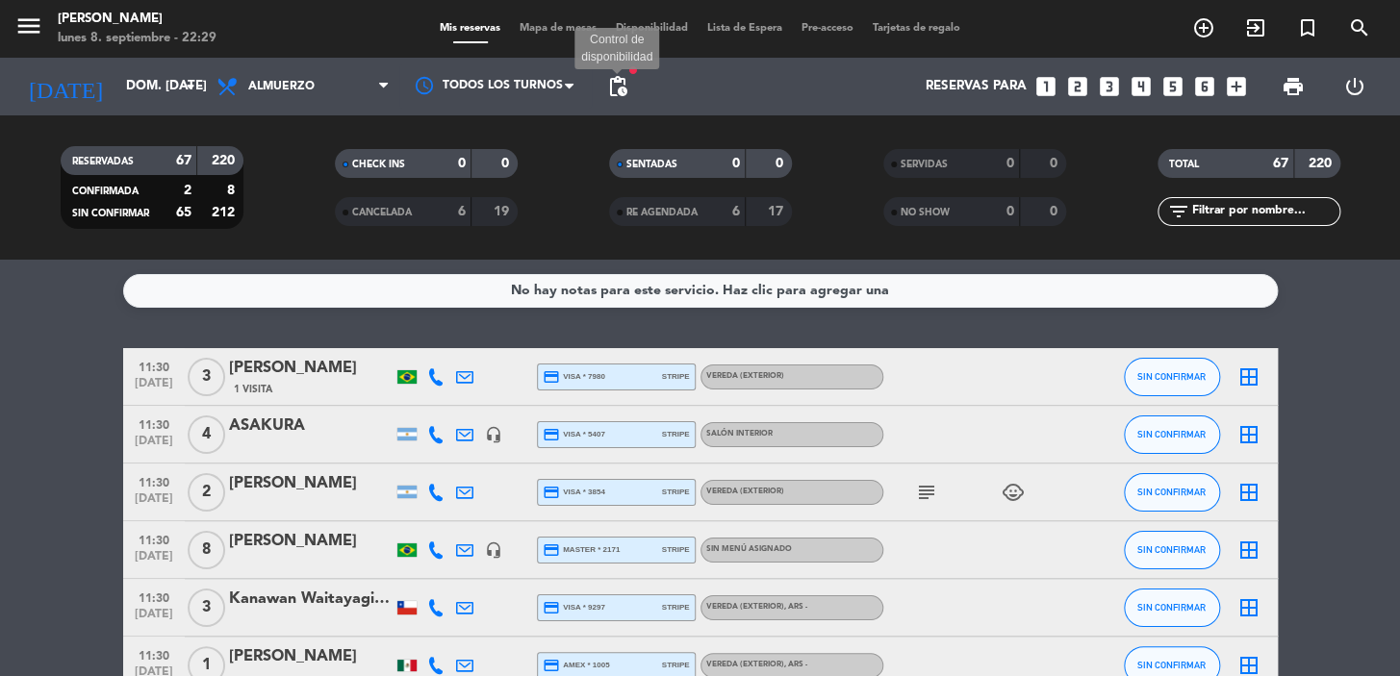
click at [627, 81] on span "pending_actions" at bounding box center [617, 86] width 23 height 23
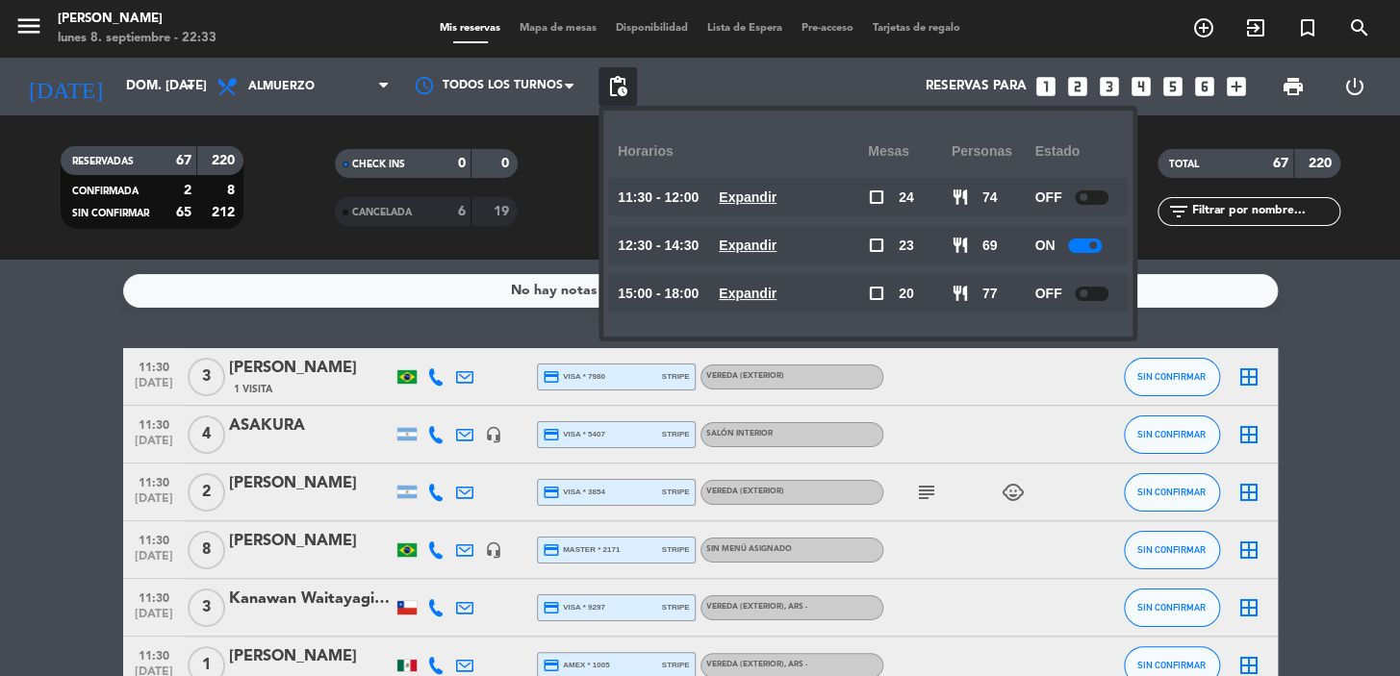
click at [1026, 20] on div "Mis reservas Mapa de mesas Disponibilidad Lista de Espera Pre-acceso Tarjetas d…" at bounding box center [700, 28] width 700 height 17
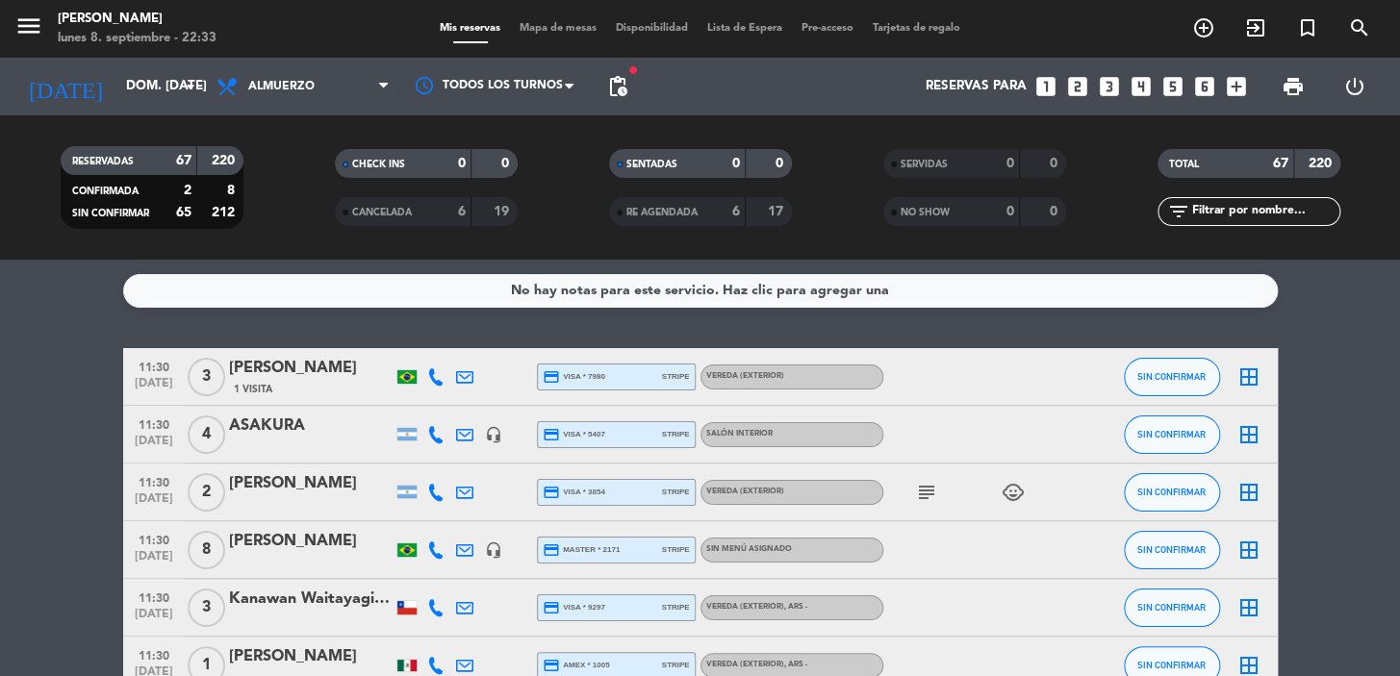
click at [1106, 86] on icon "looks_3" at bounding box center [1109, 86] width 25 height 25
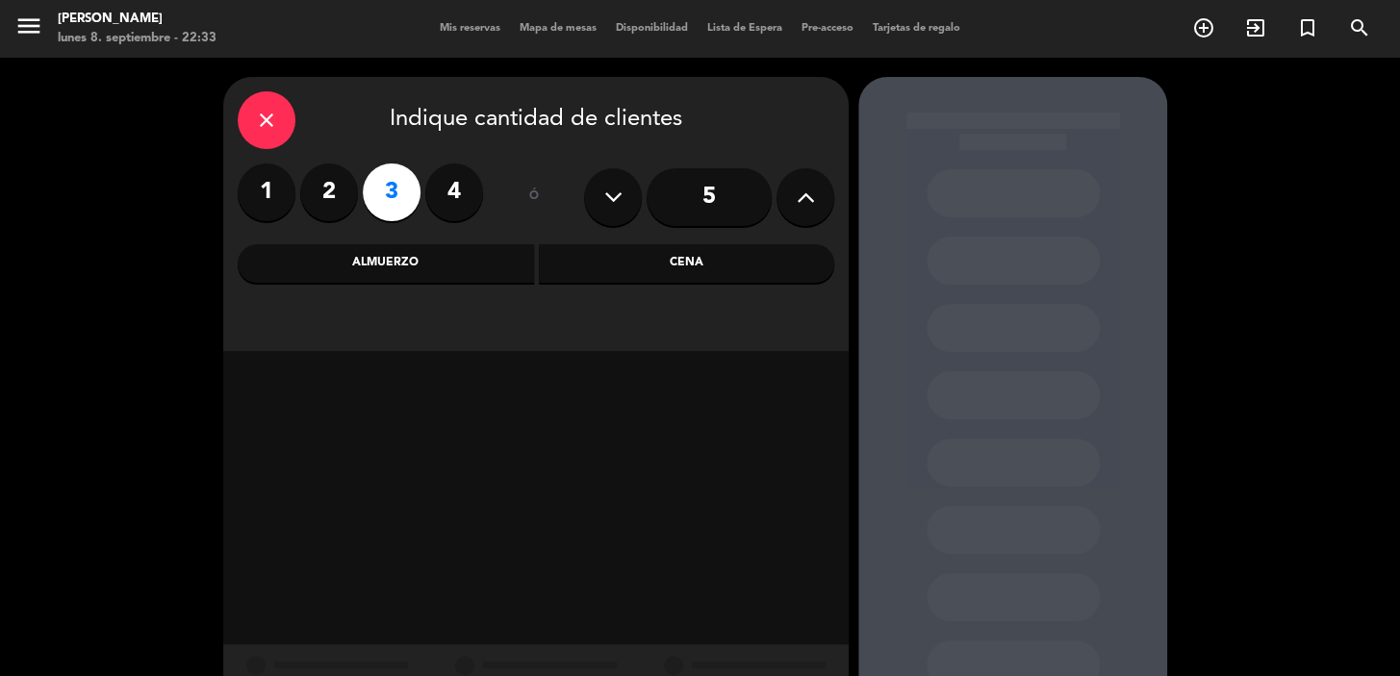
click at [678, 252] on div "Cena" at bounding box center [687, 263] width 296 height 38
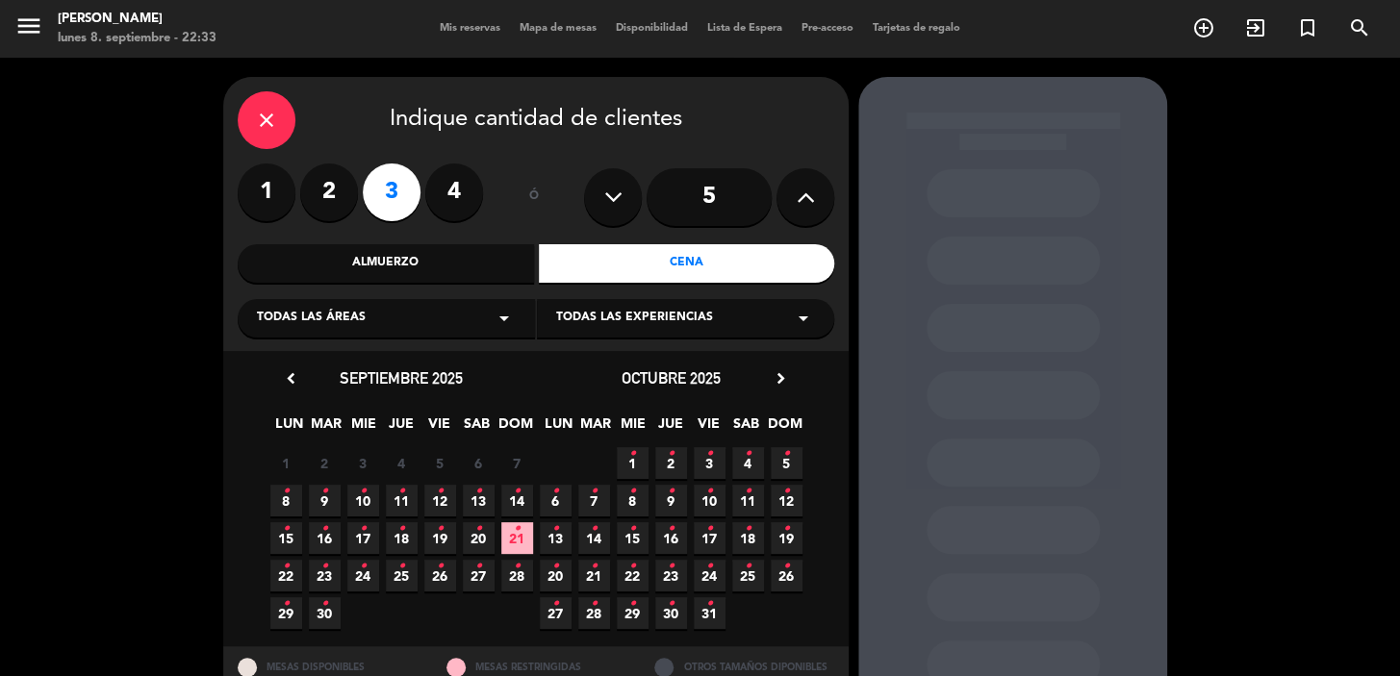
click at [327, 327] on span "Todas las áreas" at bounding box center [311, 318] width 109 height 19
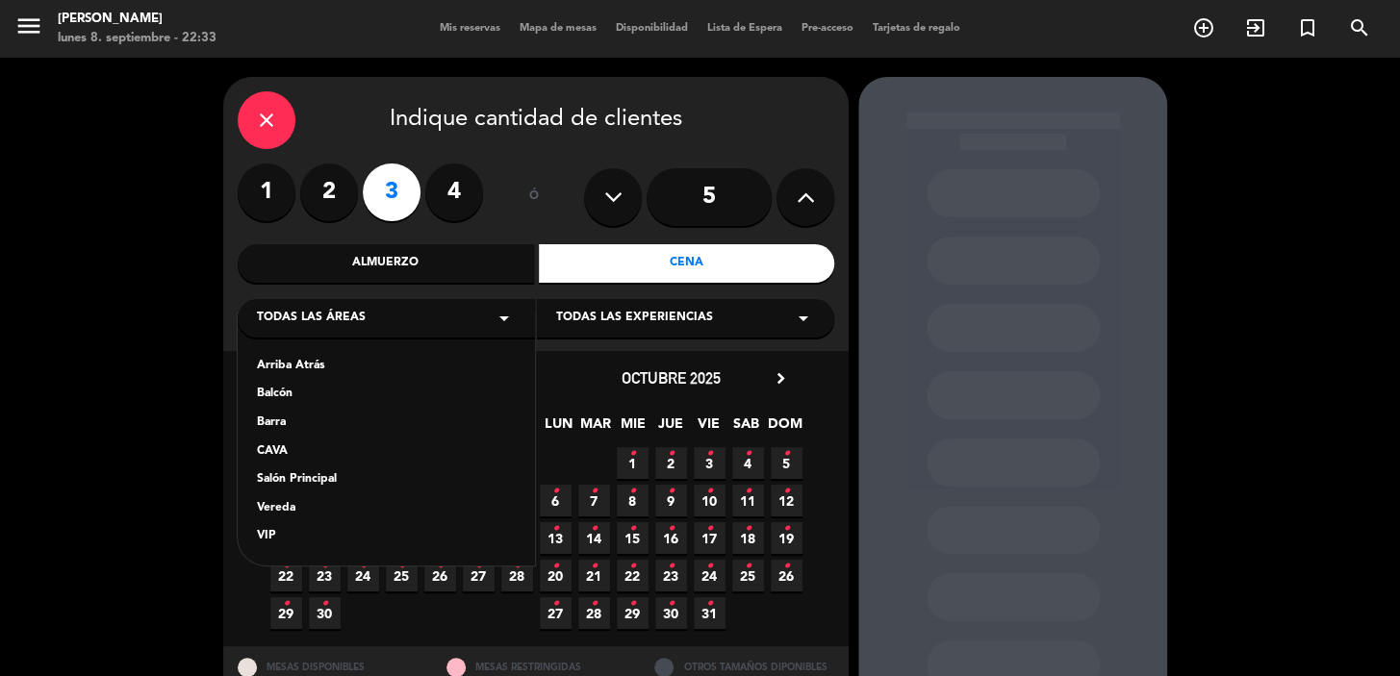
click at [306, 477] on div "Salón Principal" at bounding box center [386, 479] width 259 height 19
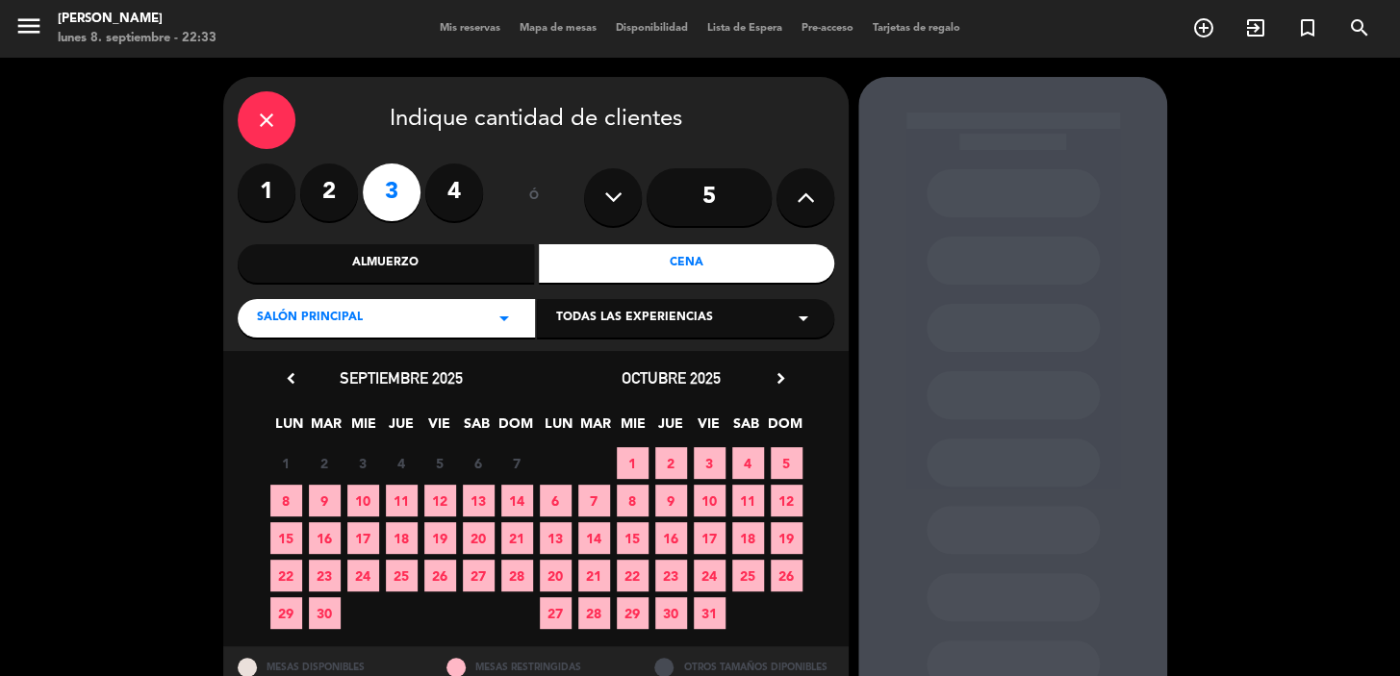
click at [767, 365] on div "chevron_left septiembre 2025 LUN MAR MIE JUE VIE SAB DOM 1 2 3 4 5 6 7 8 9 10 1…" at bounding box center [535, 498] width 625 height 295
click at [777, 380] on icon "chevron_right" at bounding box center [781, 378] width 20 height 20
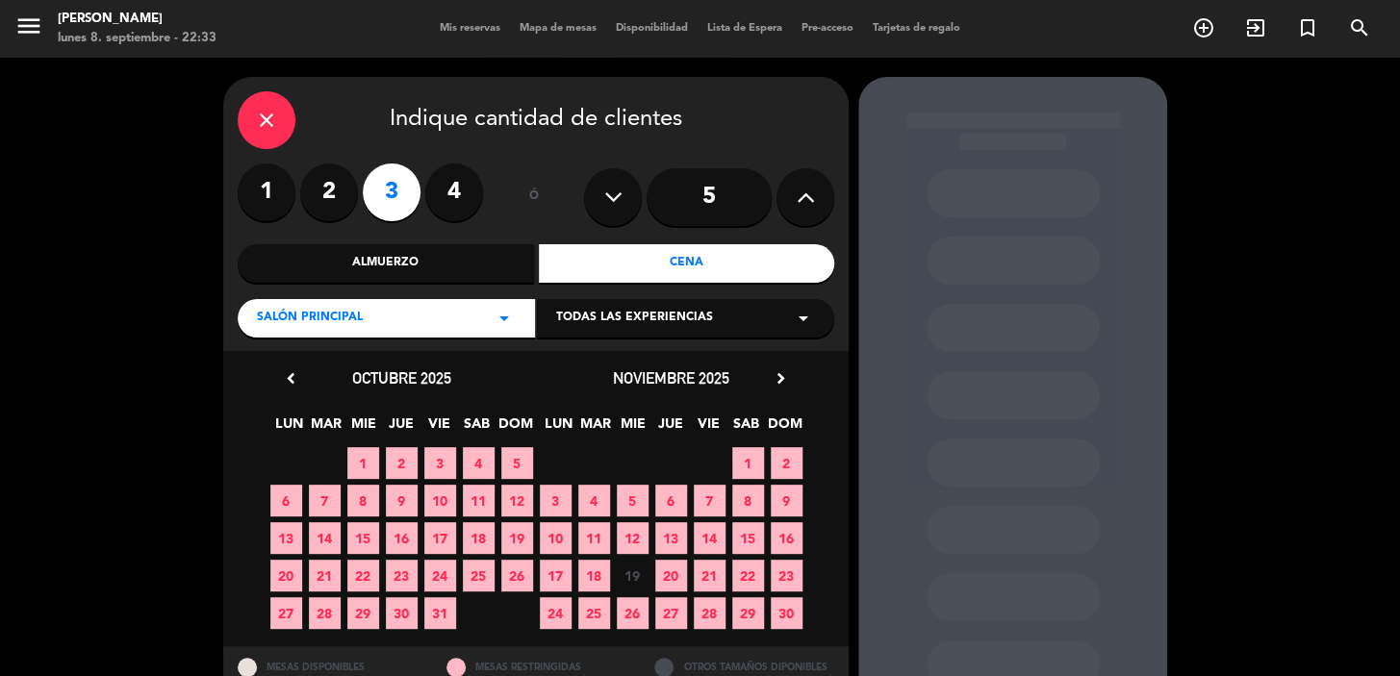
click at [777, 377] on icon "chevron_right" at bounding box center [781, 378] width 20 height 20
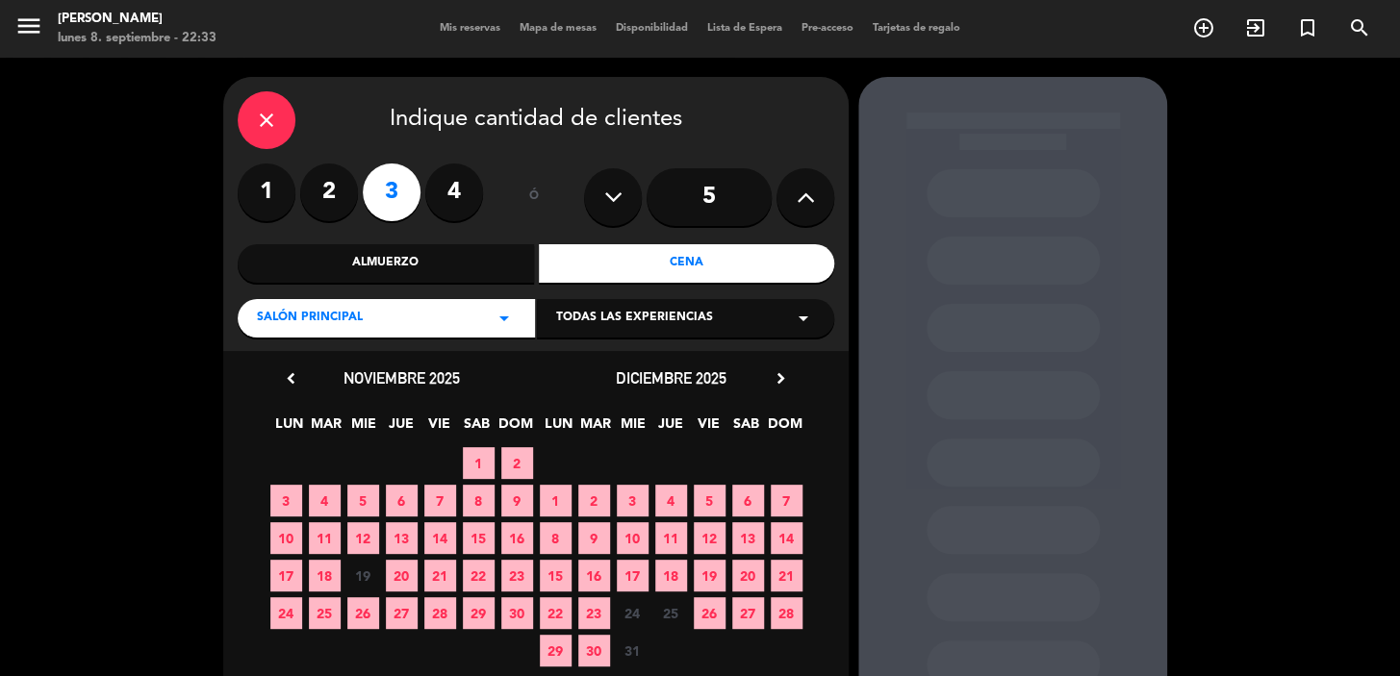
click at [592, 535] on span "9" at bounding box center [594, 538] width 32 height 32
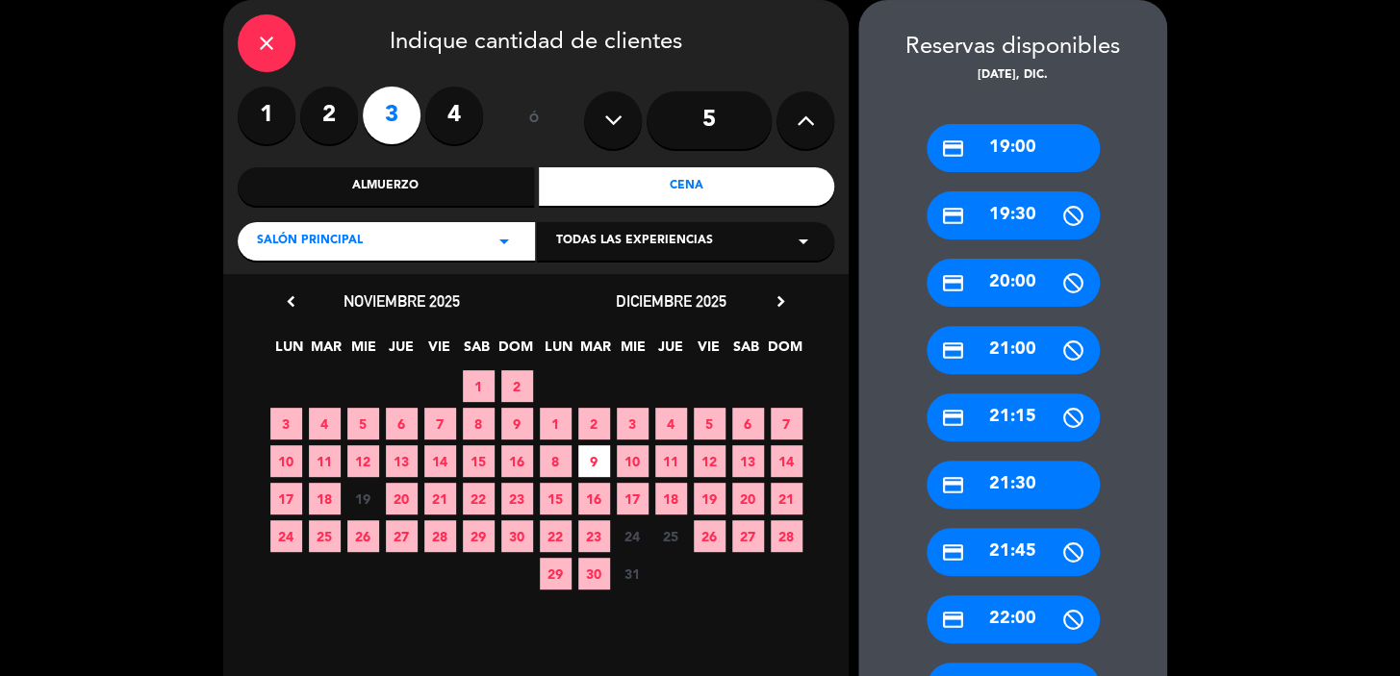
click at [1029, 213] on div "credit_card 19:30" at bounding box center [1012, 215] width 173 height 48
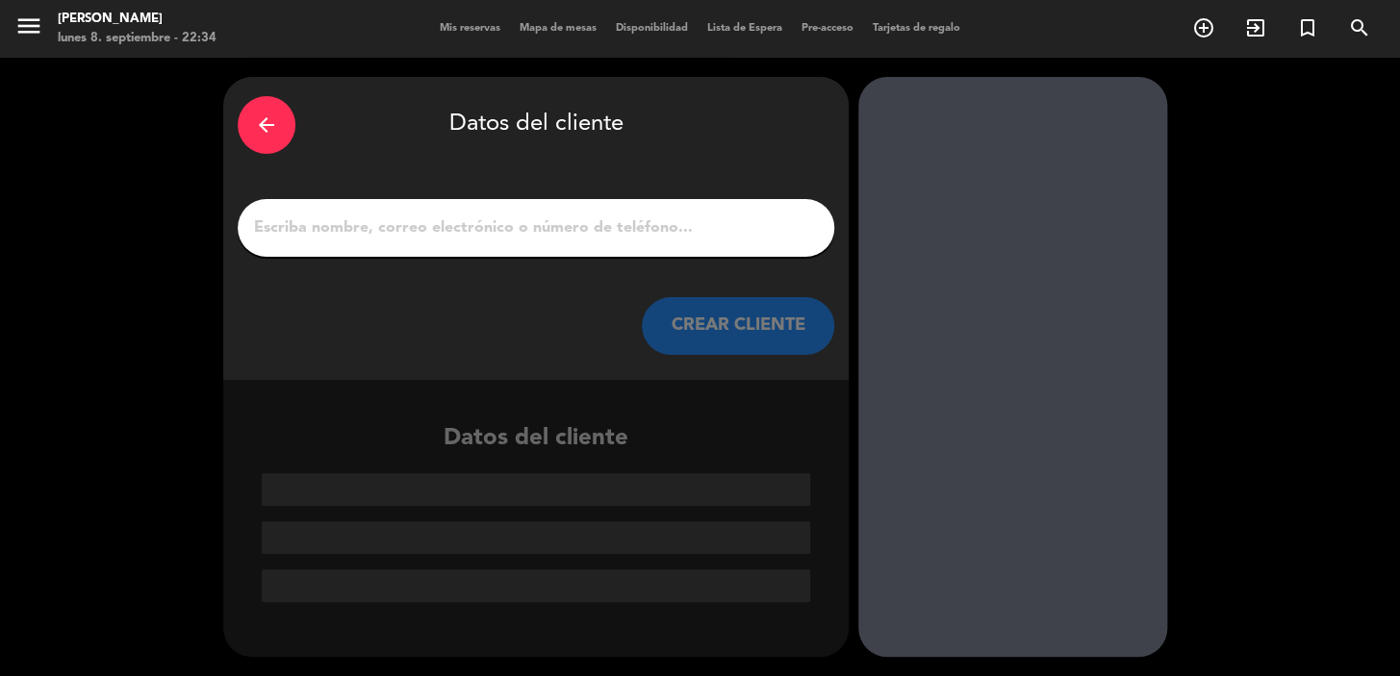
click at [510, 235] on input "1" at bounding box center [536, 228] width 568 height 27
click at [362, 240] on input "1" at bounding box center [536, 228] width 568 height 27
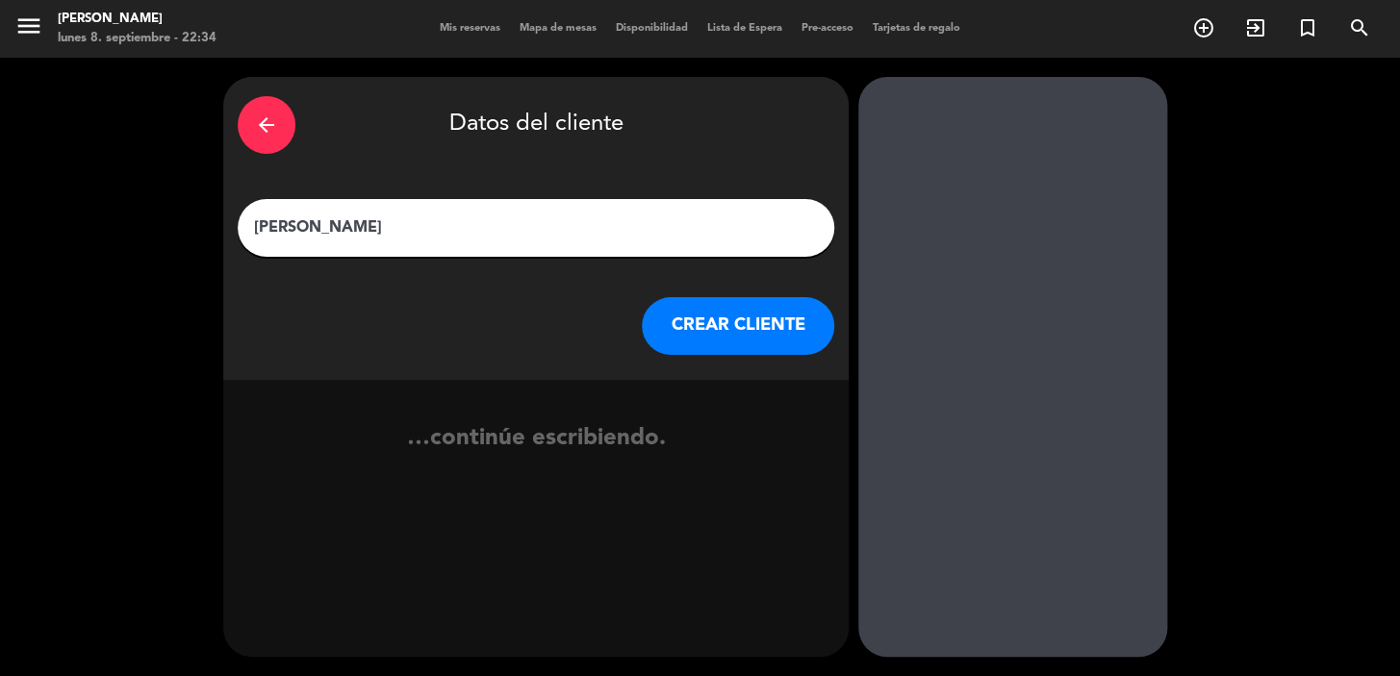
type input "Hernan Castro"
click at [697, 320] on button "CREAR CLIENTE" at bounding box center [738, 326] width 192 height 58
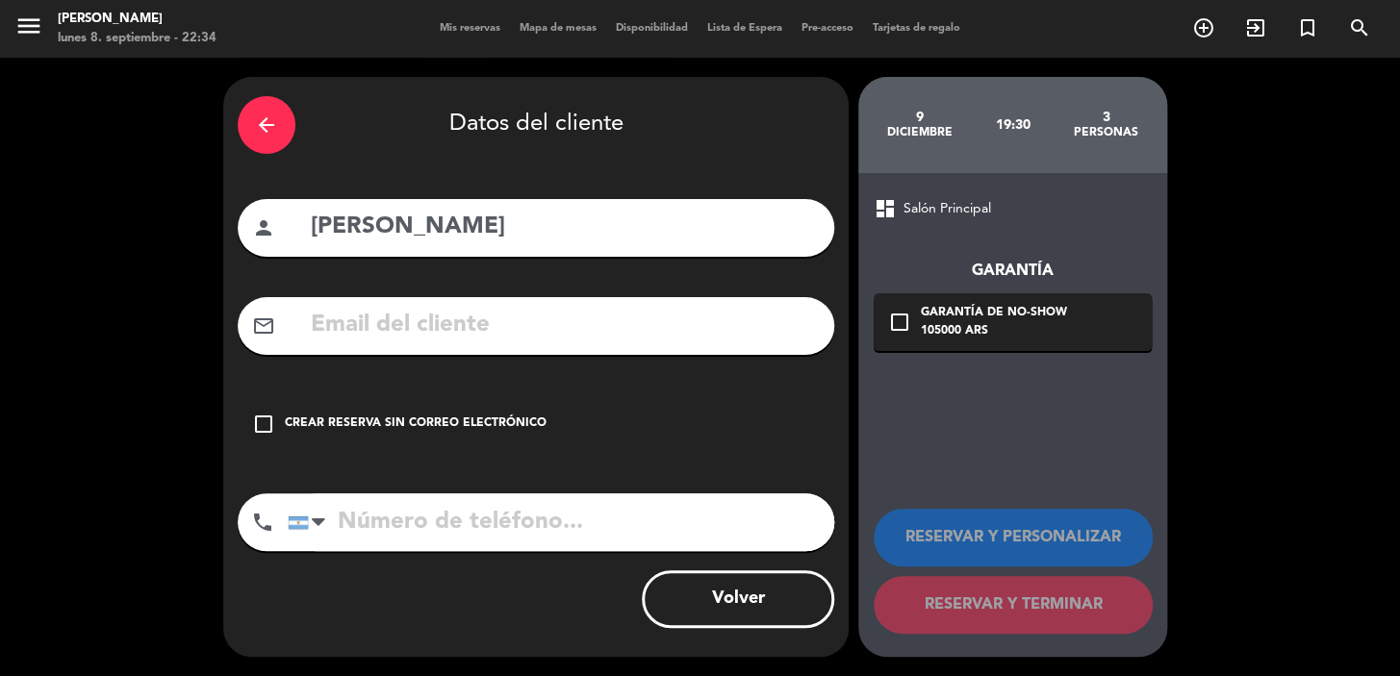
click at [279, 414] on div "check_box_outline_blank Crear reserva sin correo electrónico" at bounding box center [536, 424] width 596 height 58
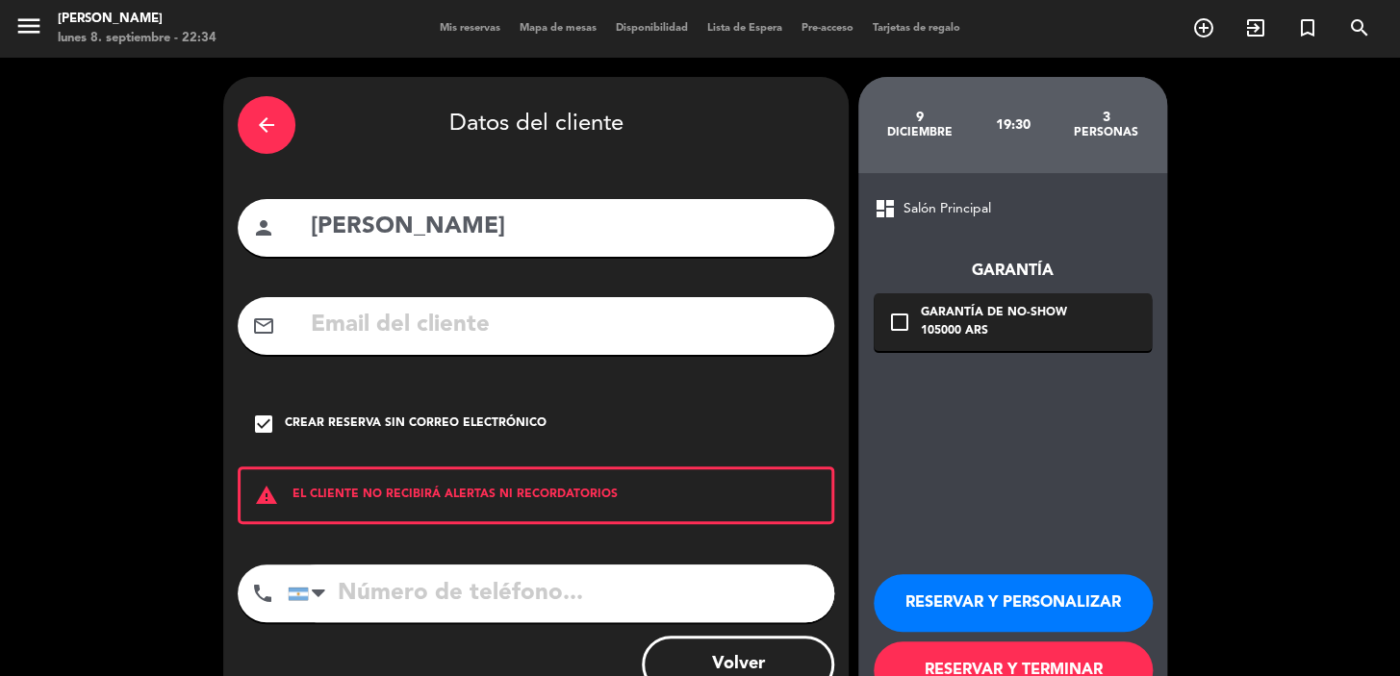
scroll to position [65, 0]
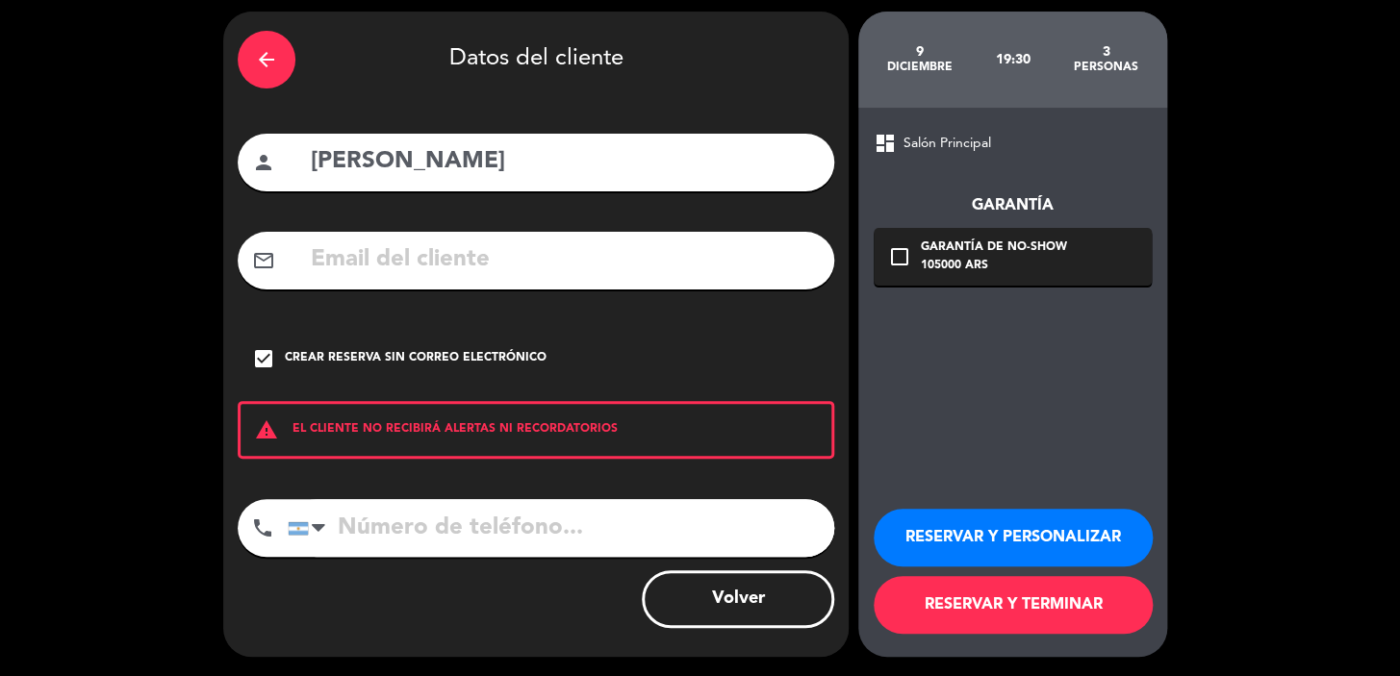
click at [983, 517] on button "RESERVAR Y PERSONALIZAR" at bounding box center [1012, 538] width 279 height 58
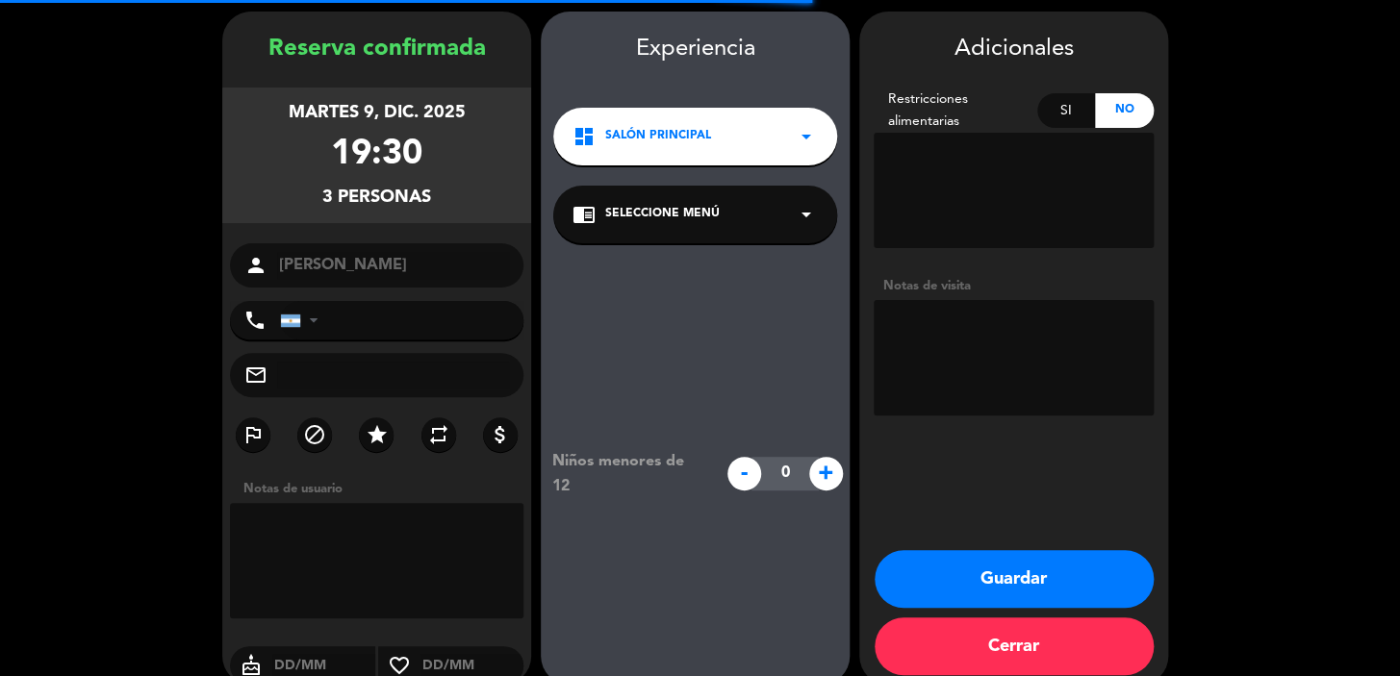
scroll to position [77, 0]
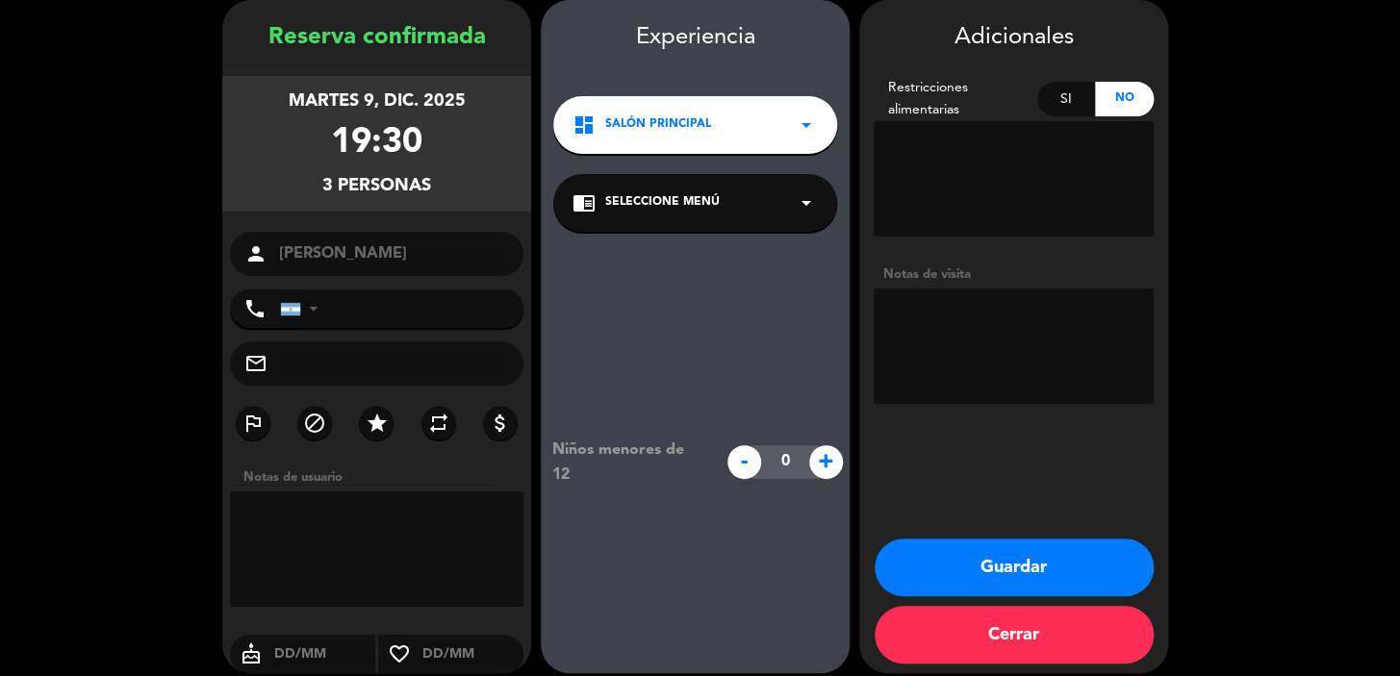
click at [893, 325] on textarea at bounding box center [1013, 346] width 280 height 115
type textarea "paso Mansilla, ag Mena"
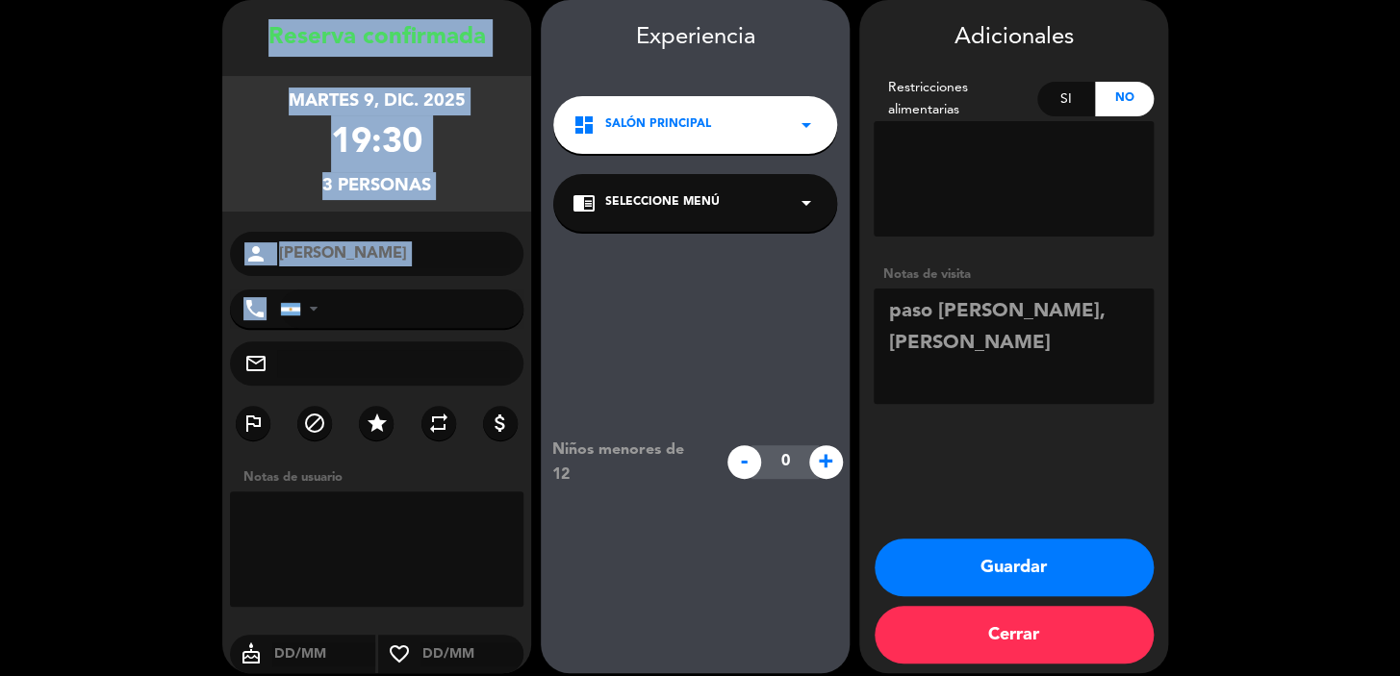
drag, startPoint x: 278, startPoint y: 33, endPoint x: 470, endPoint y: 301, distance: 330.2
click at [470, 307] on div "Reserva confirmada martes 9, dic. 2025 19:30 3 personas person Hernan Castro ph…" at bounding box center [376, 355] width 309 height 673
copy div "Reserva confirmada martes 9, dic. 2025 19:30 3 personas person phone"
click at [939, 541] on button "Guardar" at bounding box center [1013, 568] width 279 height 58
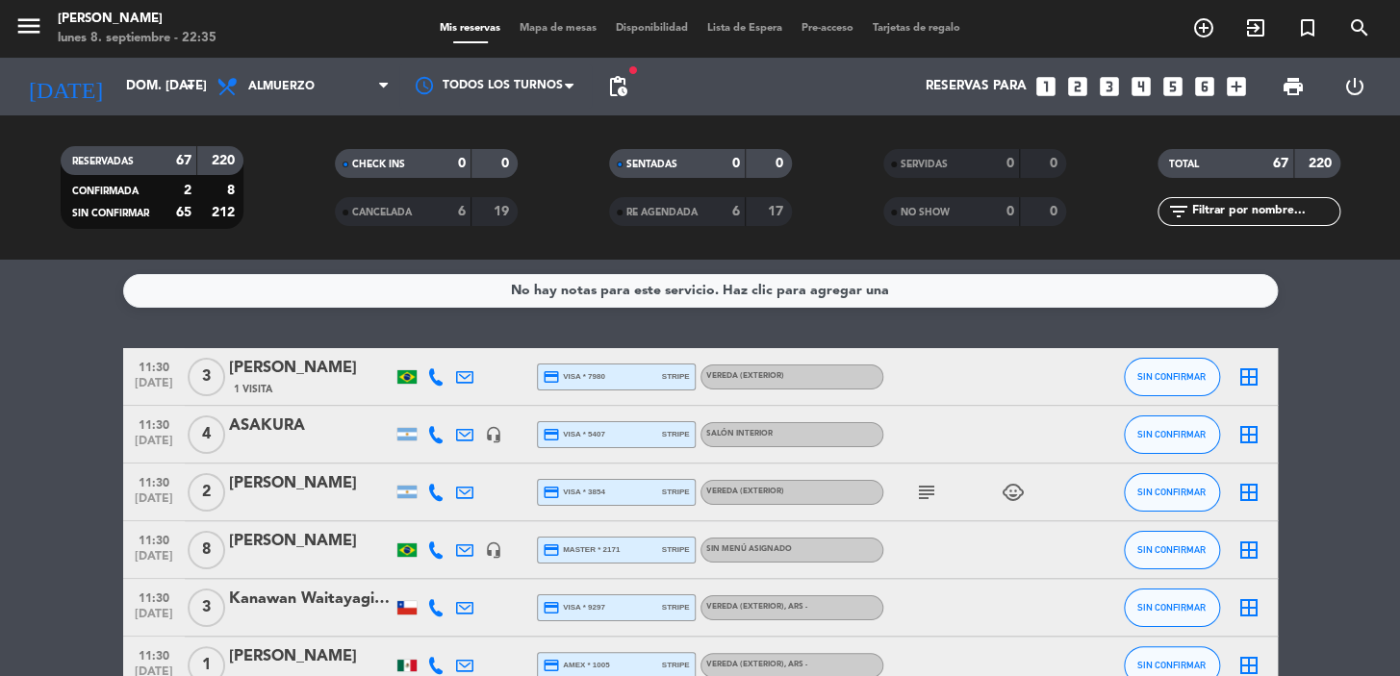
click at [1135, 80] on icon "looks_4" at bounding box center [1140, 86] width 25 height 25
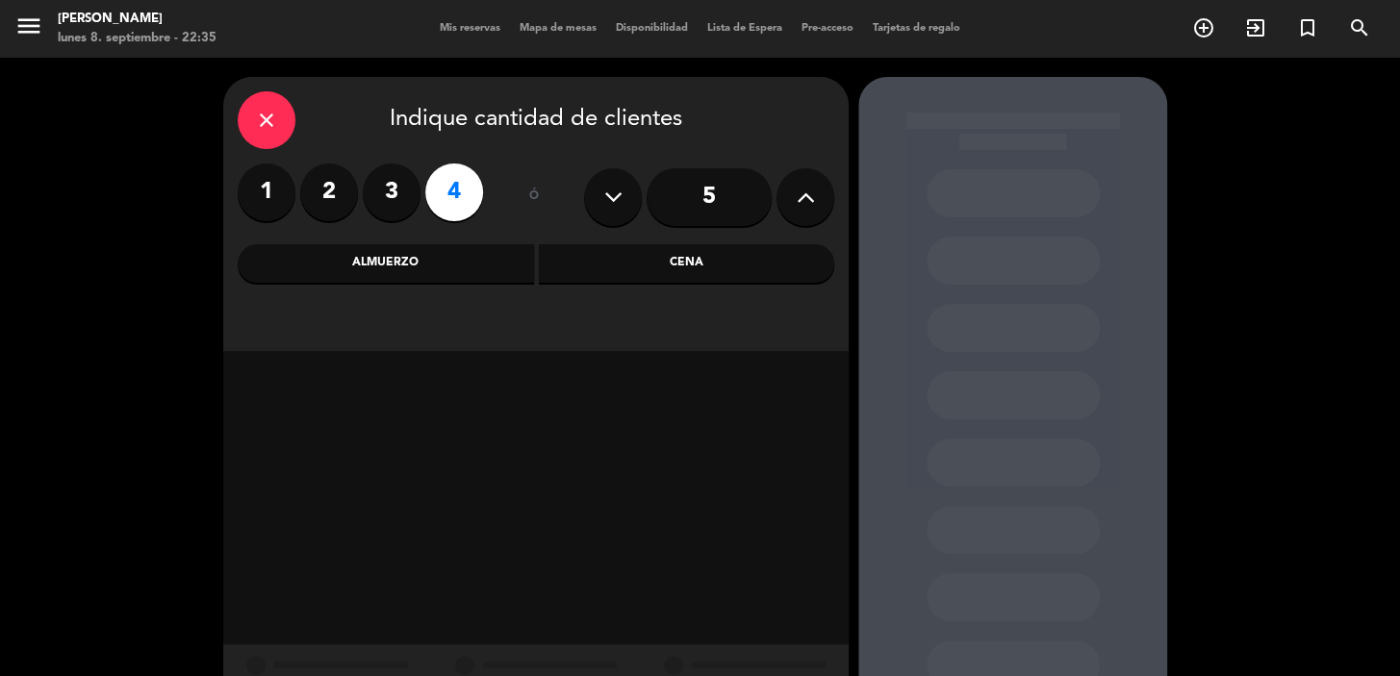
click at [644, 246] on div "Cena" at bounding box center [687, 263] width 296 height 38
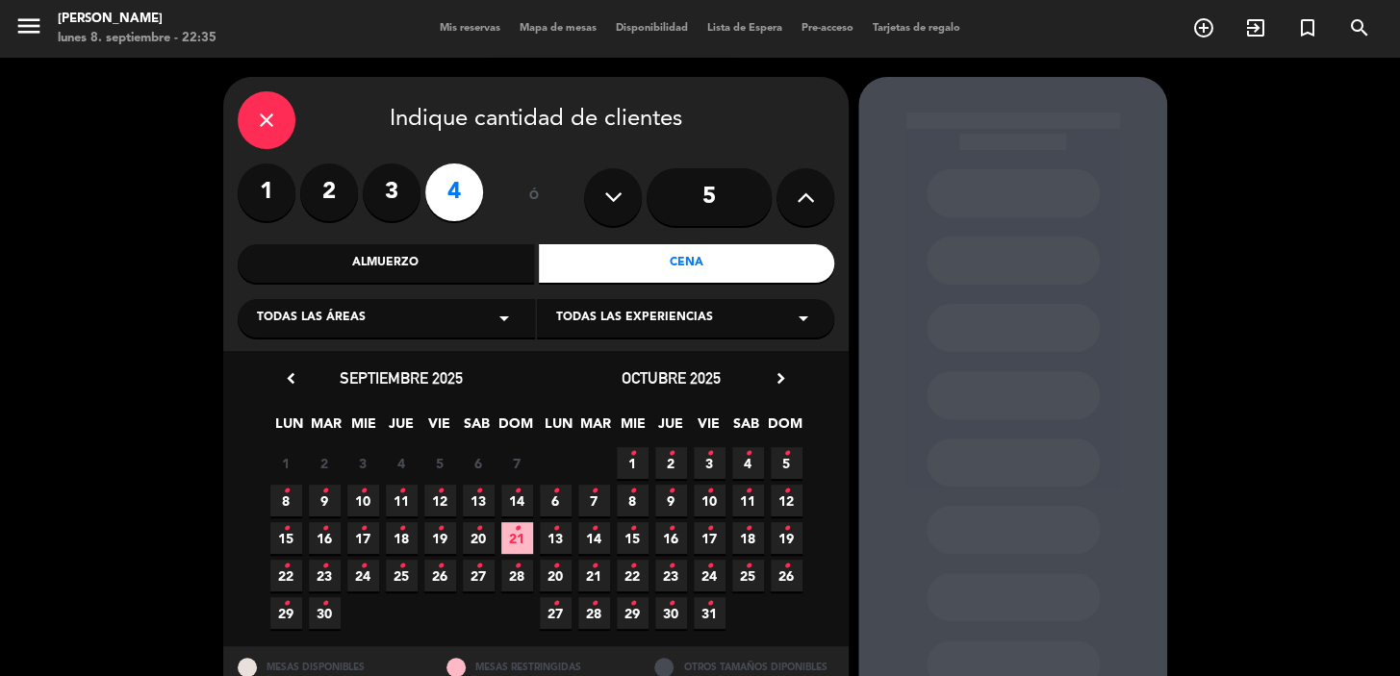
click at [363, 494] on icon "•" at bounding box center [363, 491] width 7 height 31
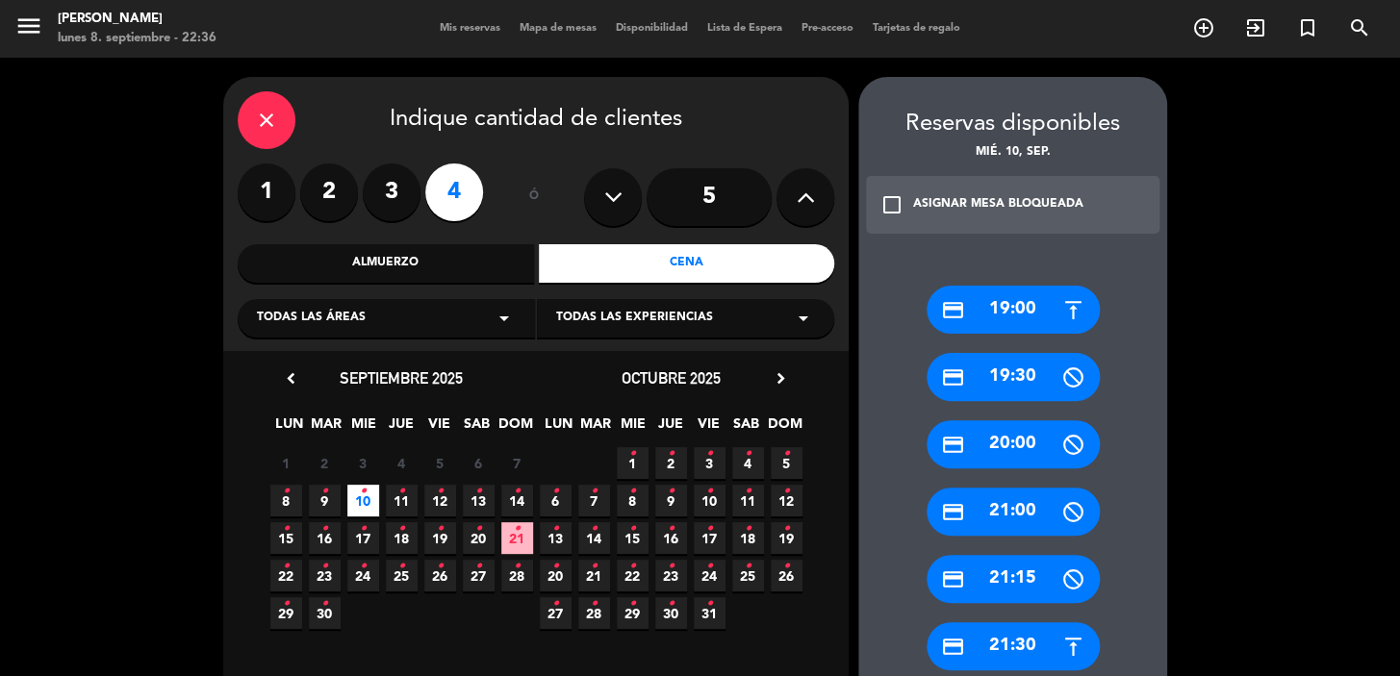
click at [1040, 439] on div "credit_card 20:00" at bounding box center [1012, 444] width 173 height 48
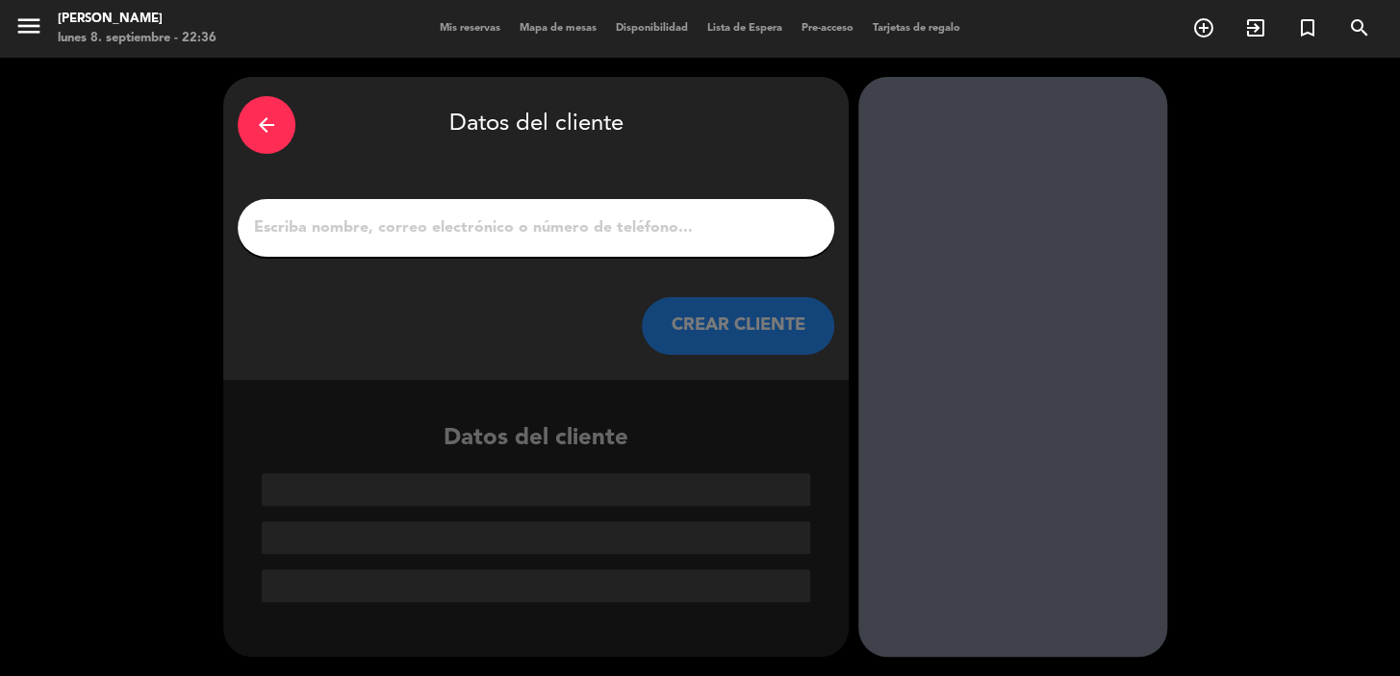
click at [560, 224] on input "1" at bounding box center [536, 228] width 568 height 27
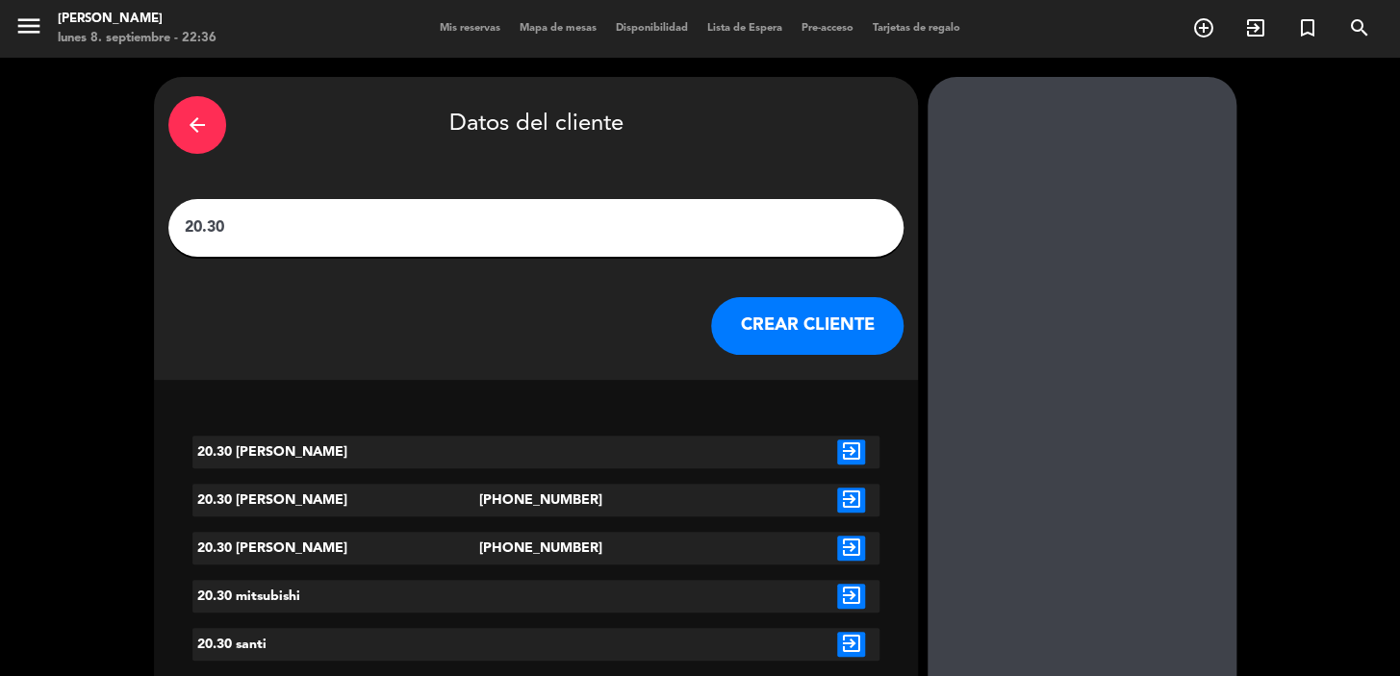
click at [340, 233] on input "20.30" at bounding box center [536, 228] width 706 height 27
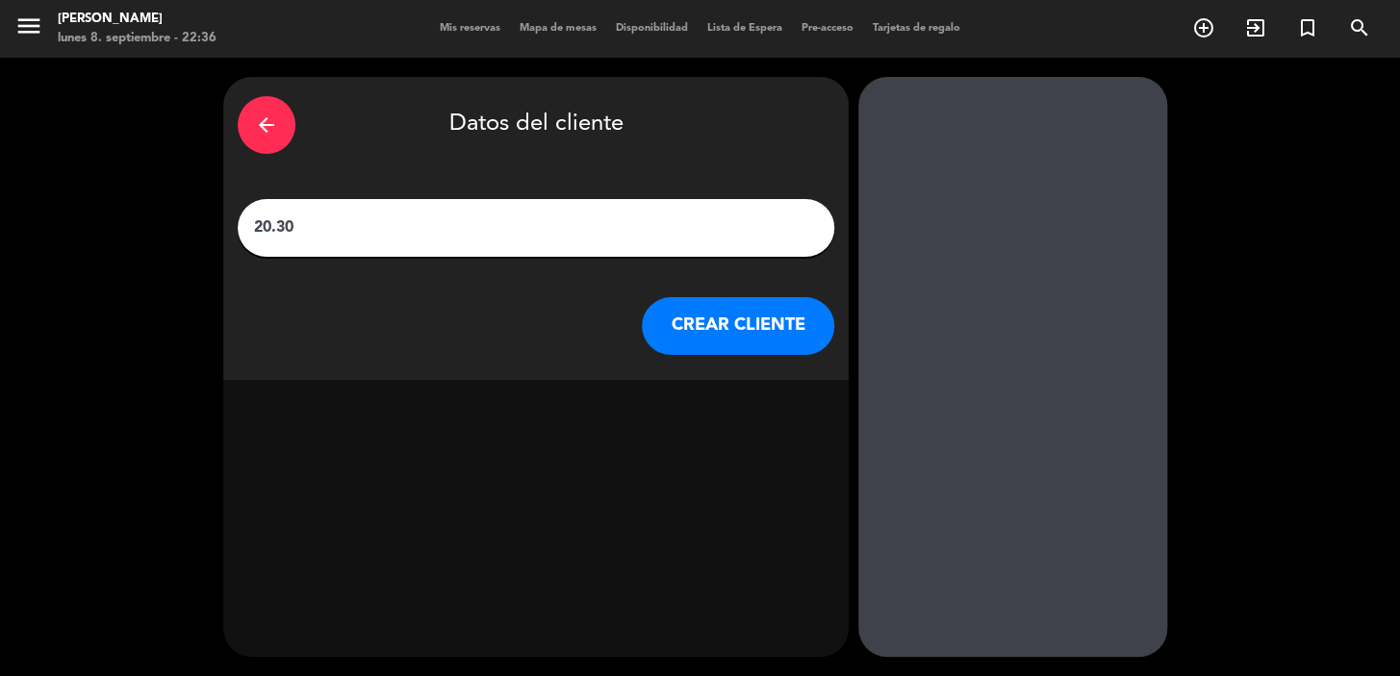
paste input "Sam Schoenmakers"
type input "20.30 Sam Schoenmakers"
click at [788, 337] on button "CREAR CLIENTE" at bounding box center [738, 326] width 192 height 58
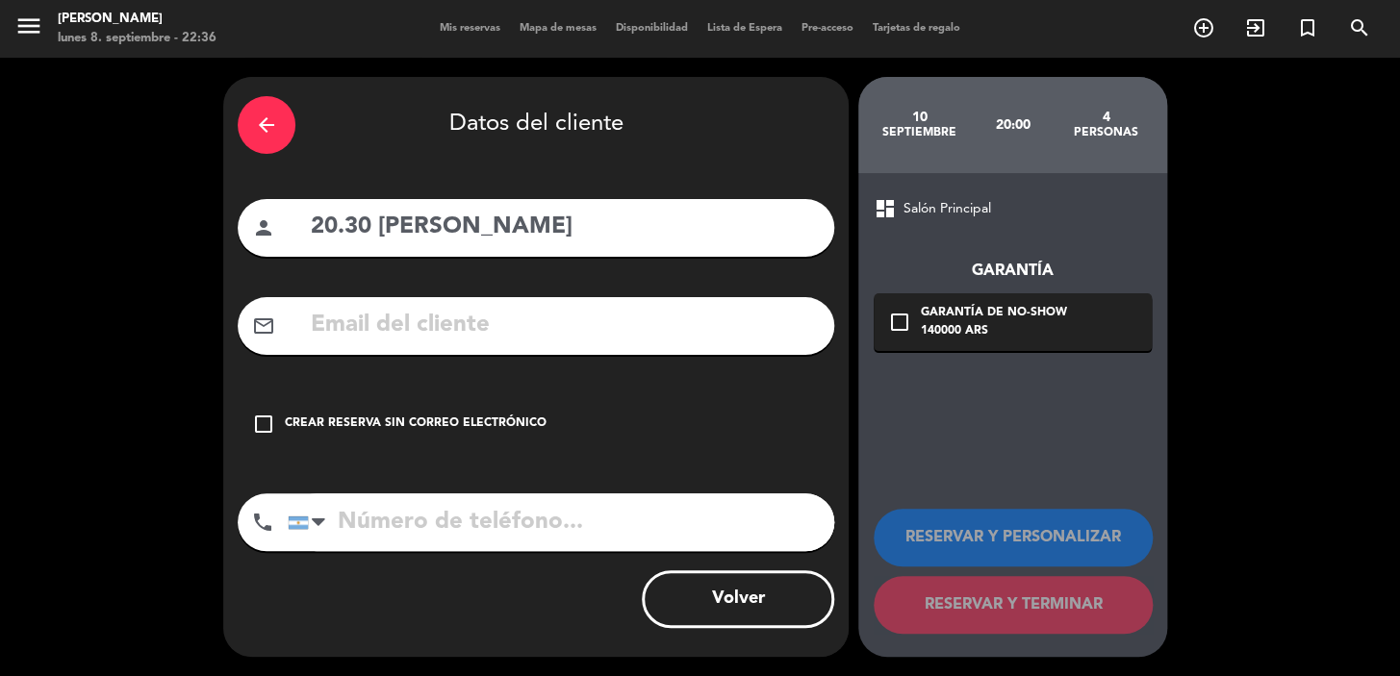
click at [308, 417] on div "Crear reserva sin correo electrónico" at bounding box center [416, 424] width 262 height 19
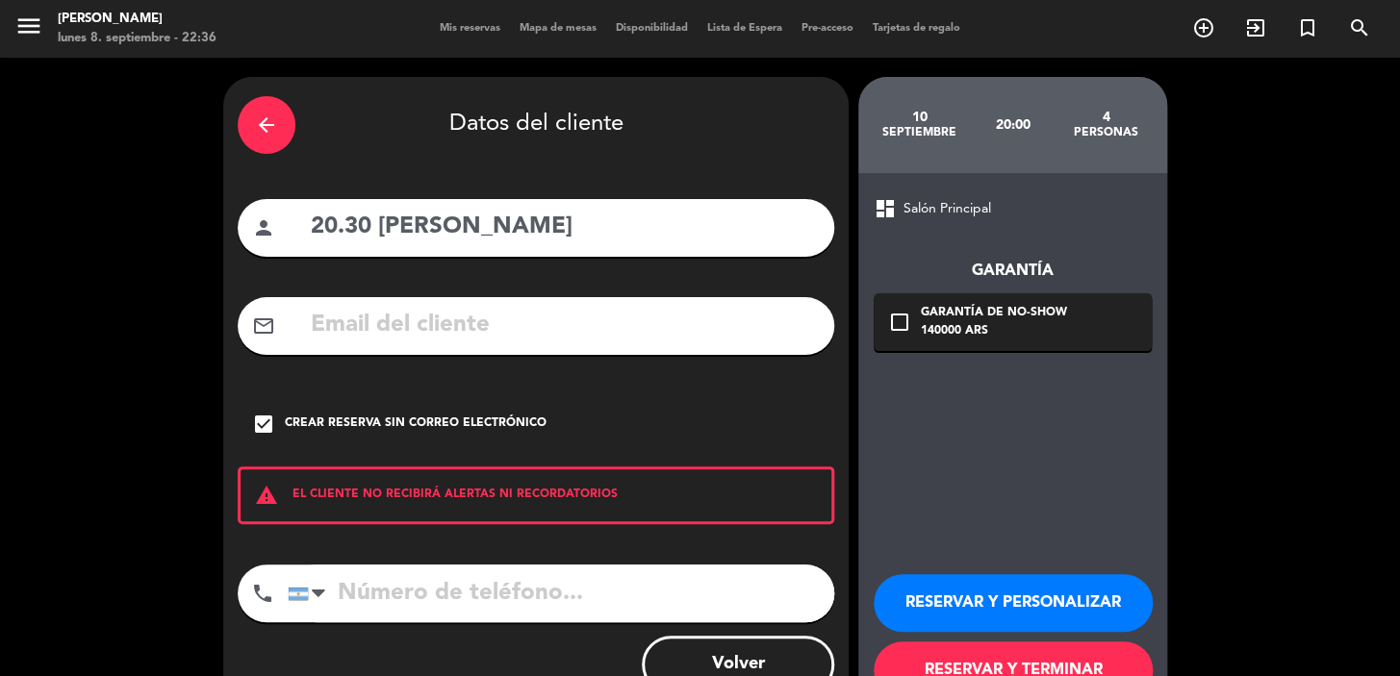
click at [404, 595] on input "tel" at bounding box center [561, 594] width 546 height 58
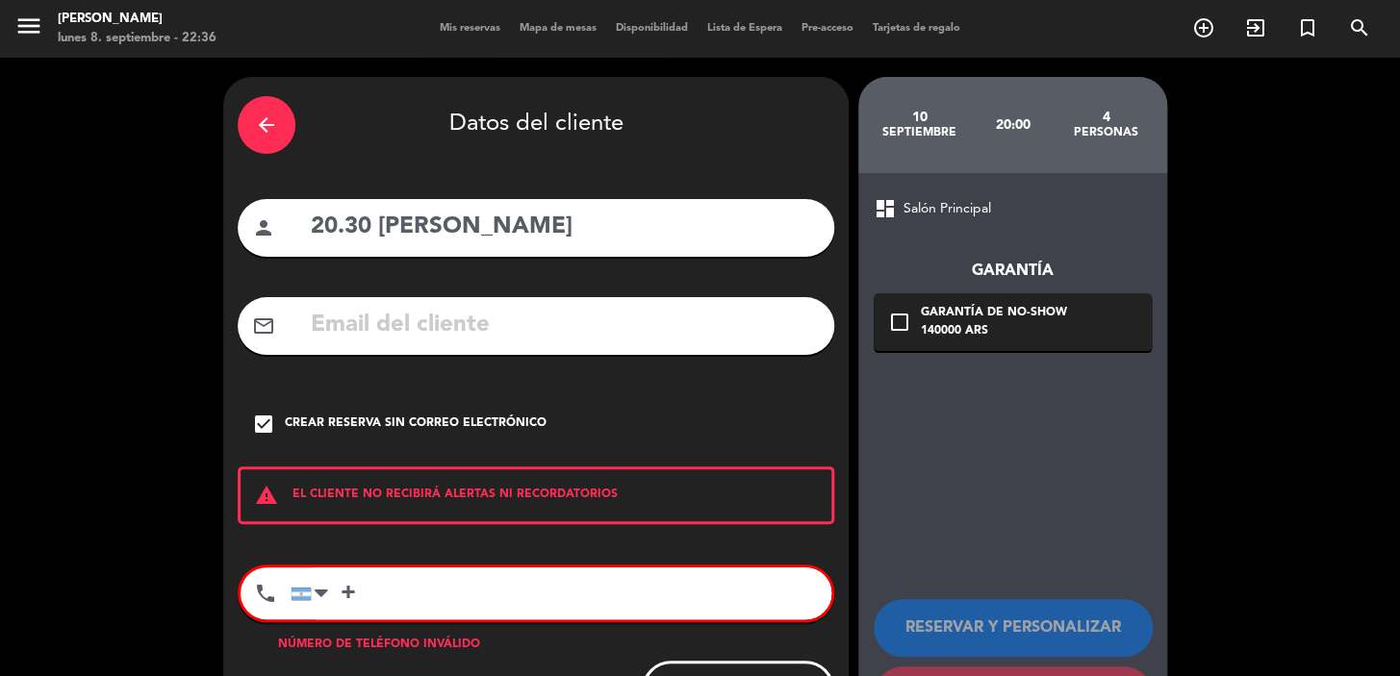
paste input "31 6 16320350"
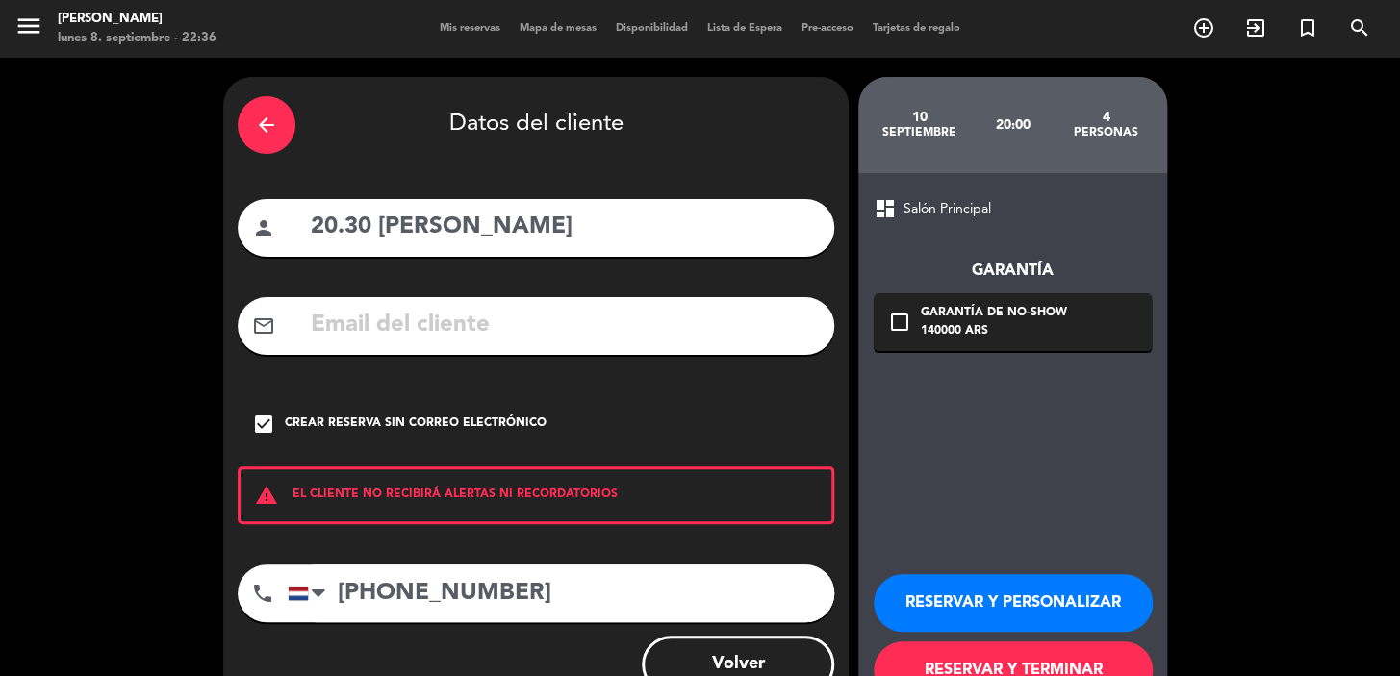
scroll to position [65, 0]
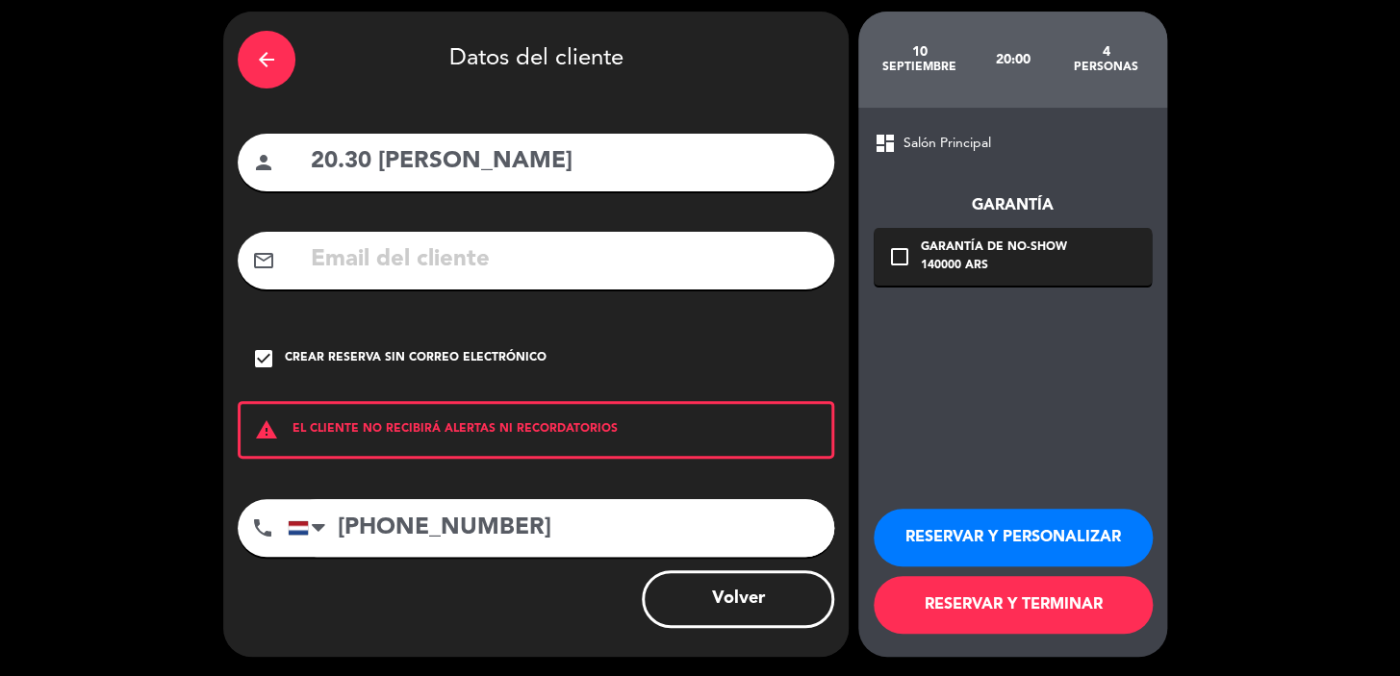
type input "+31 6 16320350"
click at [951, 522] on button "RESERVAR Y PERSONALIZAR" at bounding box center [1012, 538] width 279 height 58
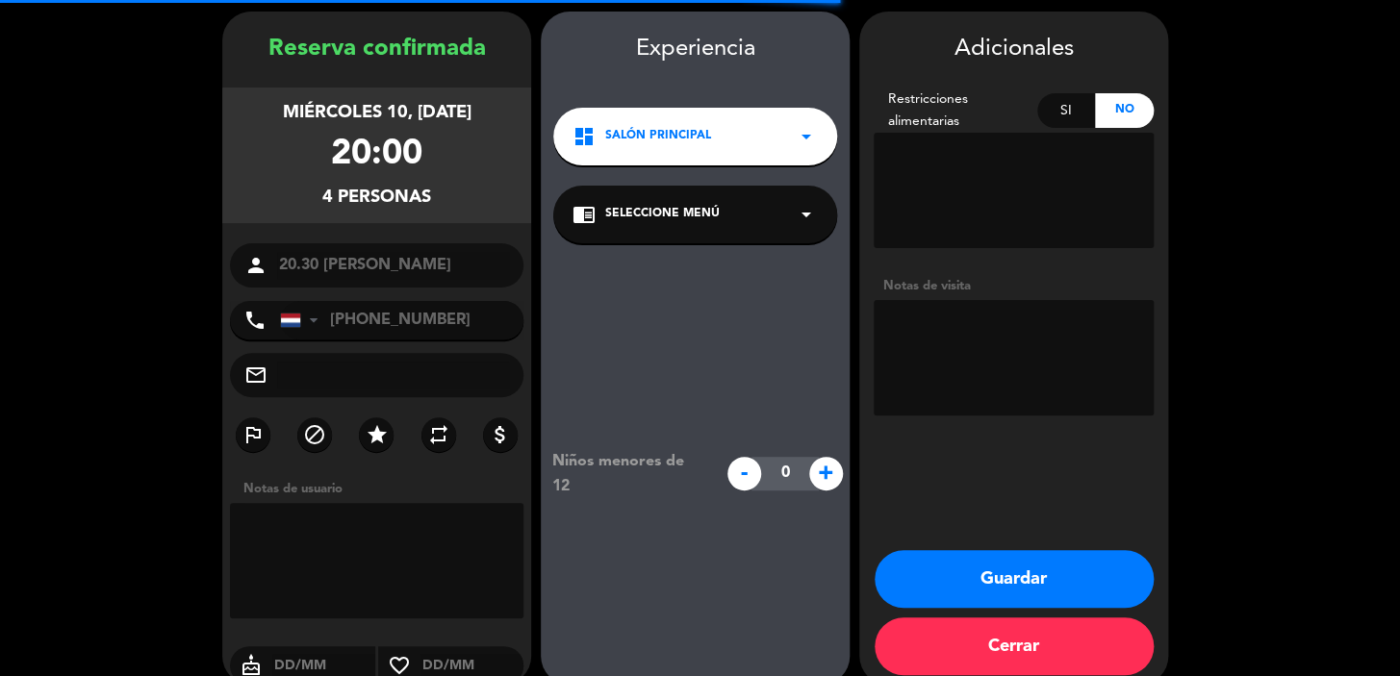
scroll to position [77, 0]
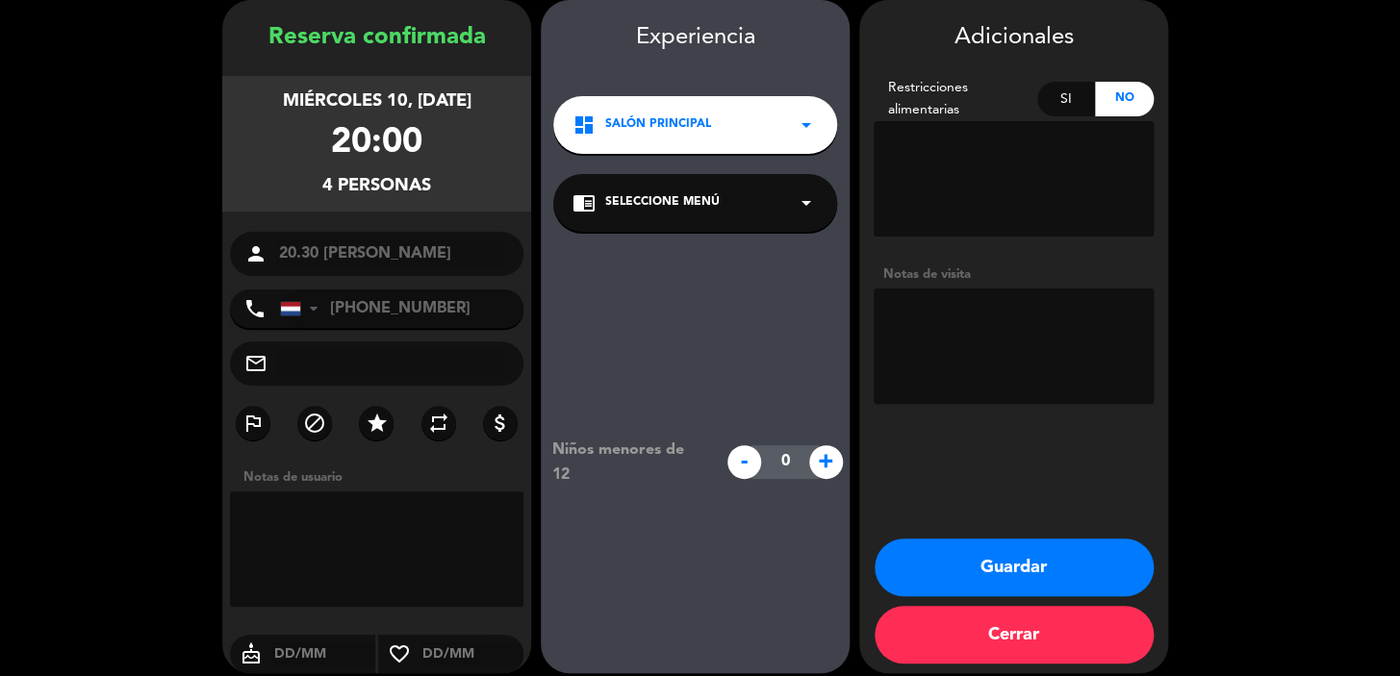
click at [1000, 312] on textarea at bounding box center [1013, 346] width 280 height 115
type textarea "a"
type textarea "paso Tassi, ag Mena"
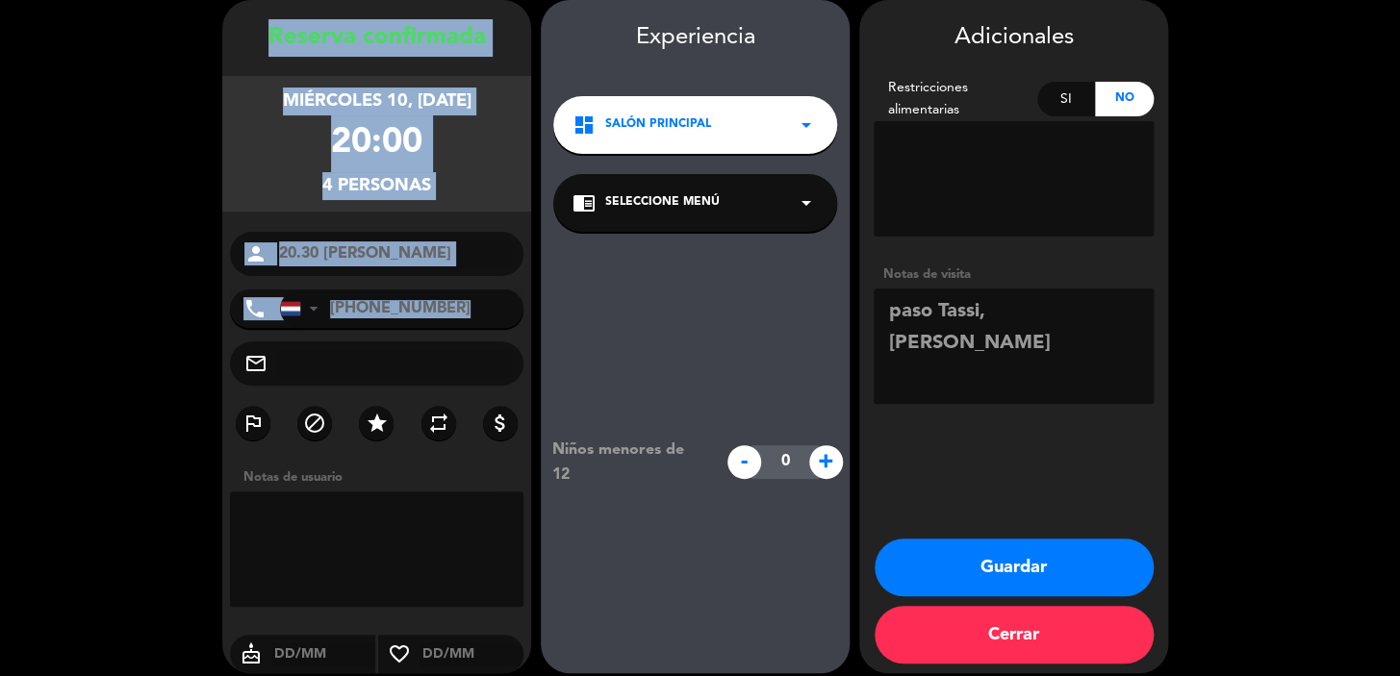
drag, startPoint x: 267, startPoint y: 37, endPoint x: 462, endPoint y: 356, distance: 373.9
click at [464, 363] on div "Reserva confirmada miércoles 10, sep. 2025 20:00 4 personas person 20.30 Sam Sc…" at bounding box center [376, 355] width 309 height 673
copy div "Reserva confirmada miércoles 10, sep. 2025 20:00 4 personas person phone United…"
click at [1047, 562] on button "Guardar" at bounding box center [1013, 568] width 279 height 58
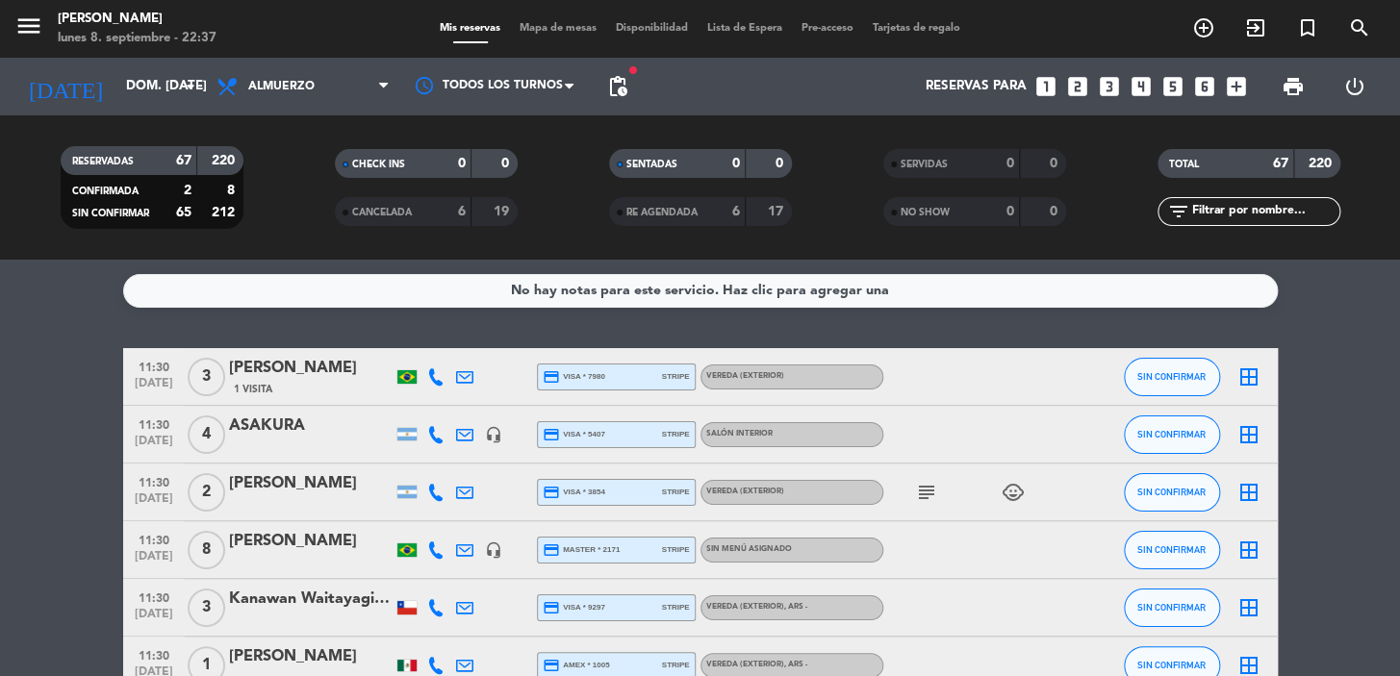
click at [1068, 77] on icon "looks_two" at bounding box center [1077, 86] width 25 height 25
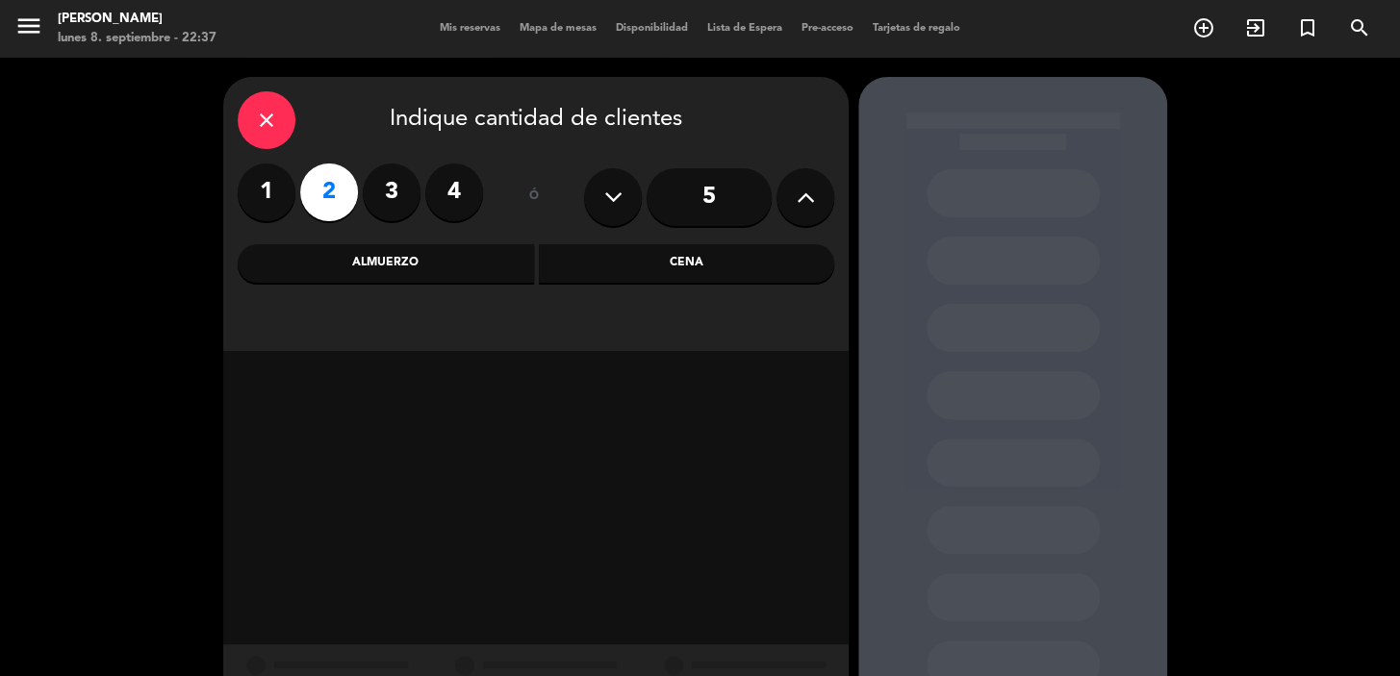
click at [621, 262] on div "Cena" at bounding box center [687, 263] width 296 height 38
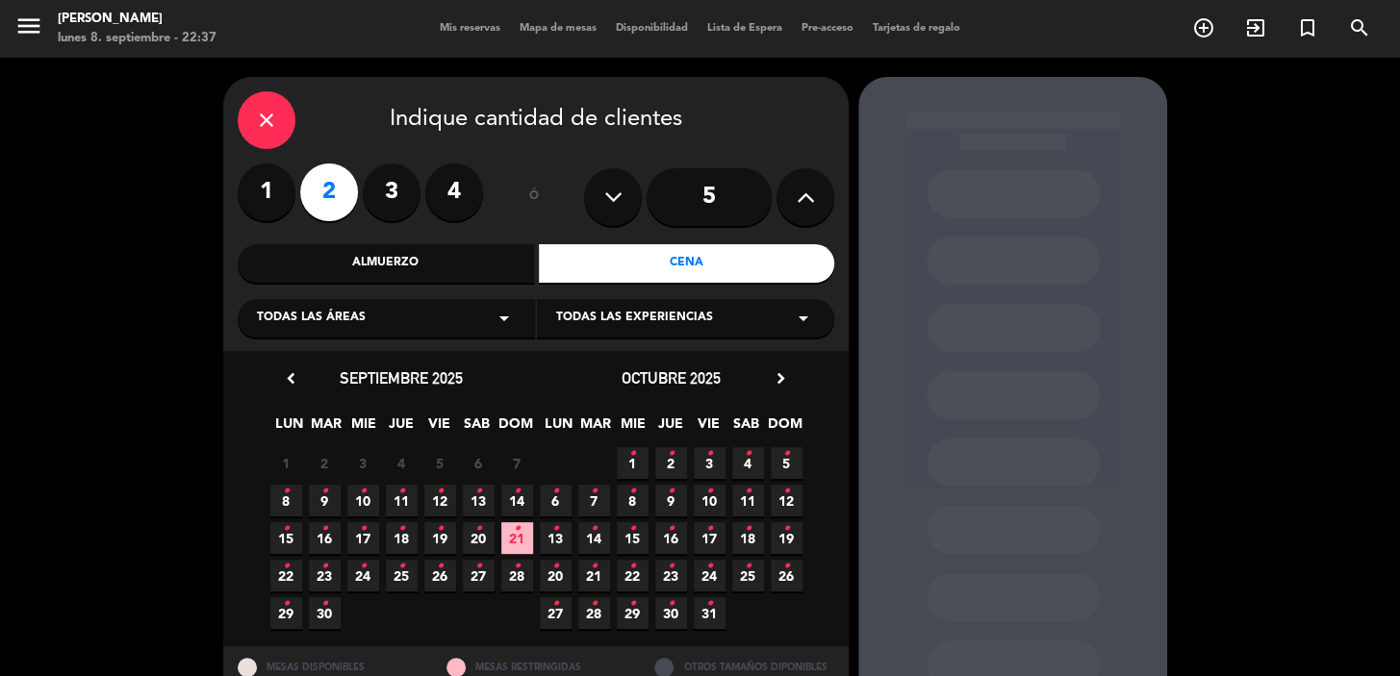
click at [415, 247] on div "Almuerzo" at bounding box center [386, 263] width 296 height 38
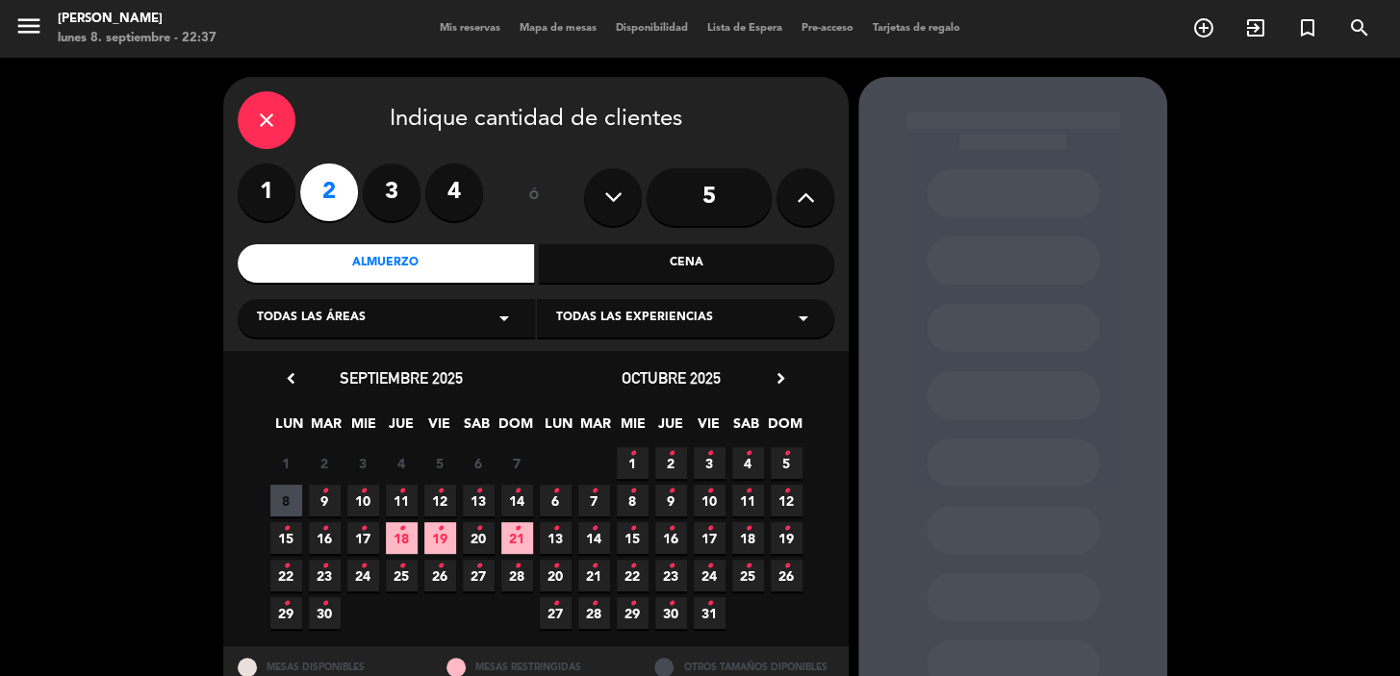
click at [419, 308] on div "Todas las áreas arrow_drop_down" at bounding box center [386, 318] width 297 height 38
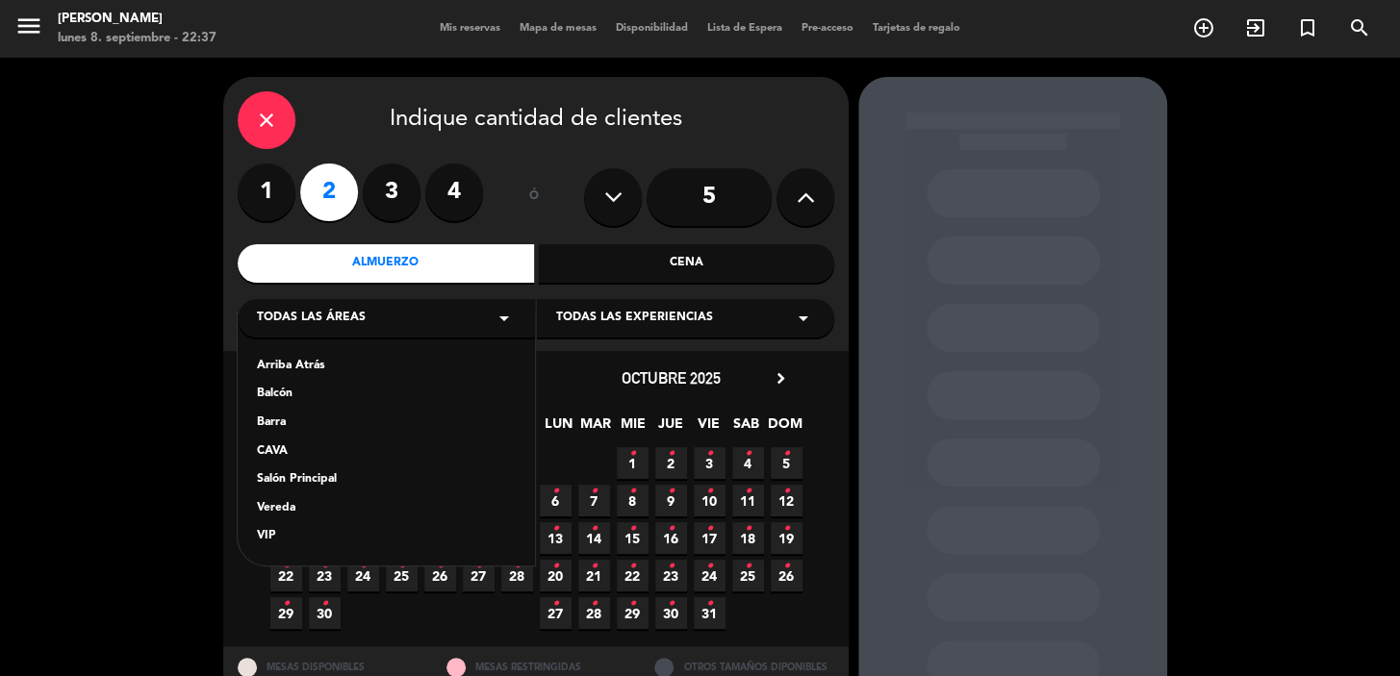
click at [340, 505] on div "Vereda" at bounding box center [386, 508] width 259 height 19
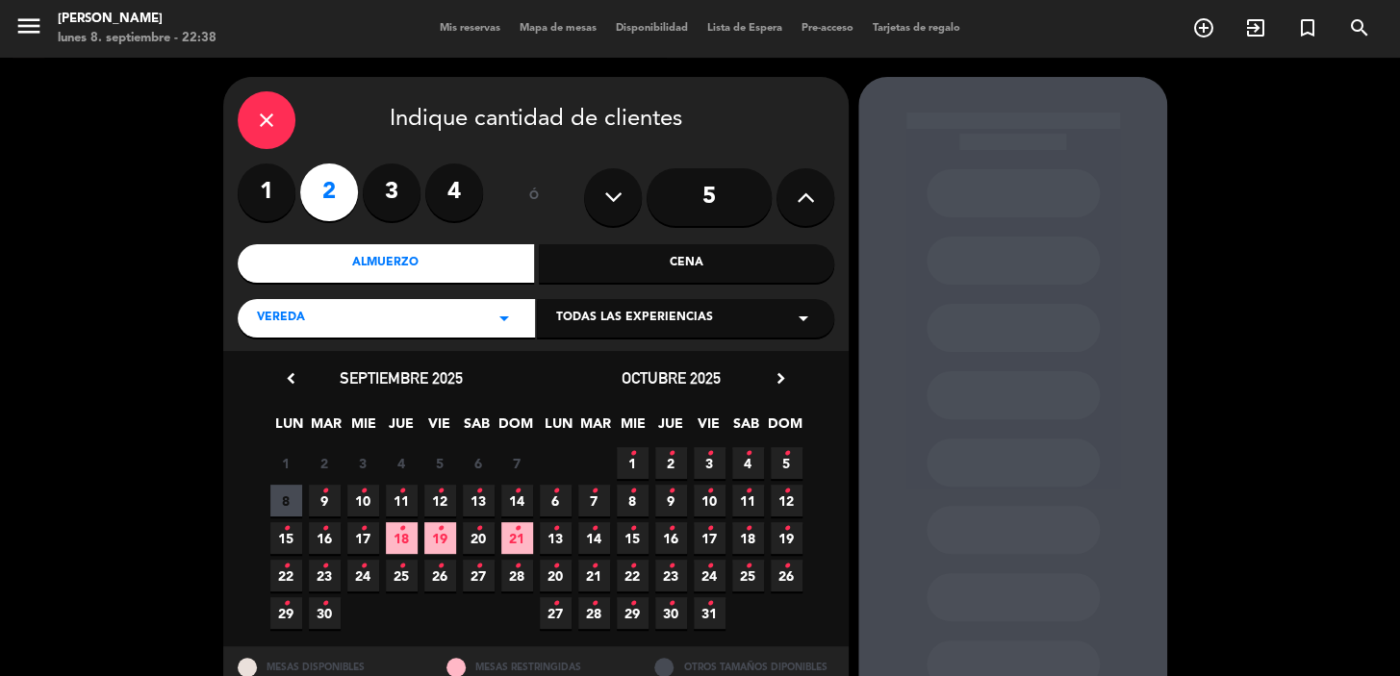
click at [519, 536] on icon "•" at bounding box center [517, 529] width 7 height 31
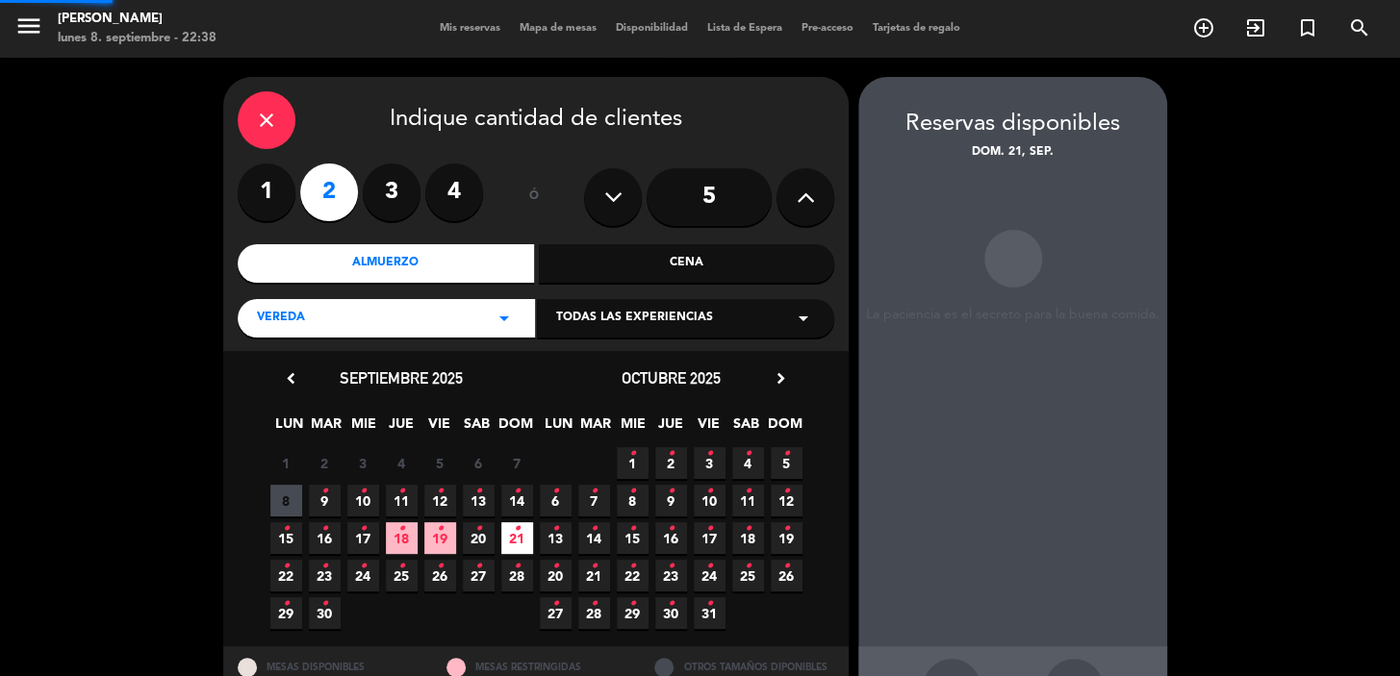
scroll to position [70, 0]
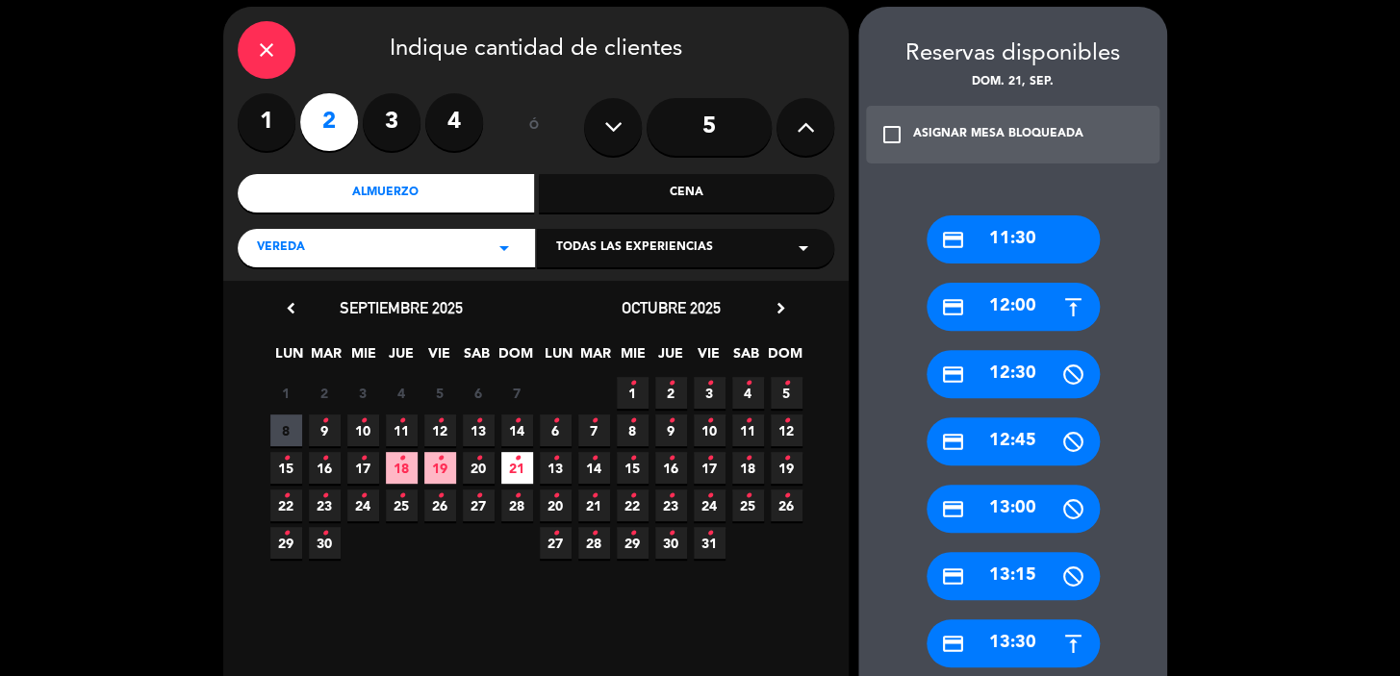
click at [982, 311] on div "credit_card 12:00" at bounding box center [1012, 307] width 173 height 48
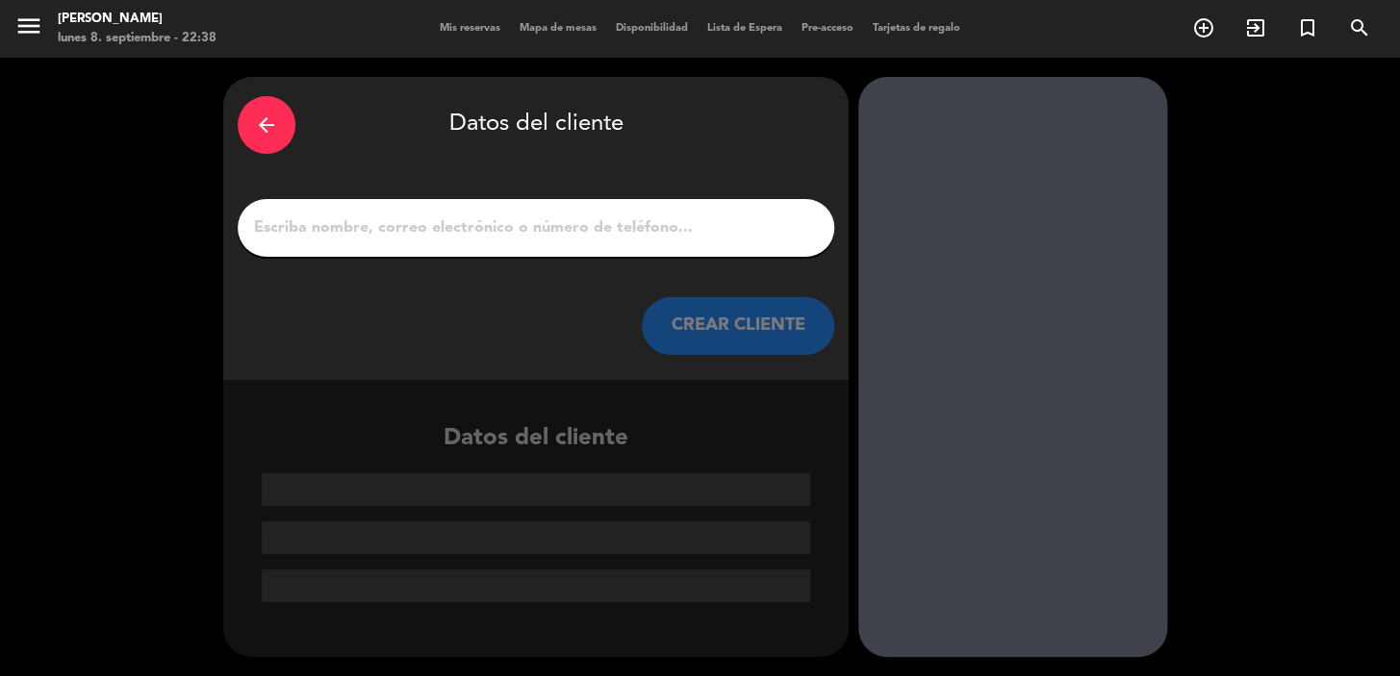
scroll to position [0, 0]
click at [454, 210] on div at bounding box center [536, 228] width 596 height 58
click at [445, 236] on input "1" at bounding box center [536, 228] width 568 height 27
paste input "Fernanda Assis"
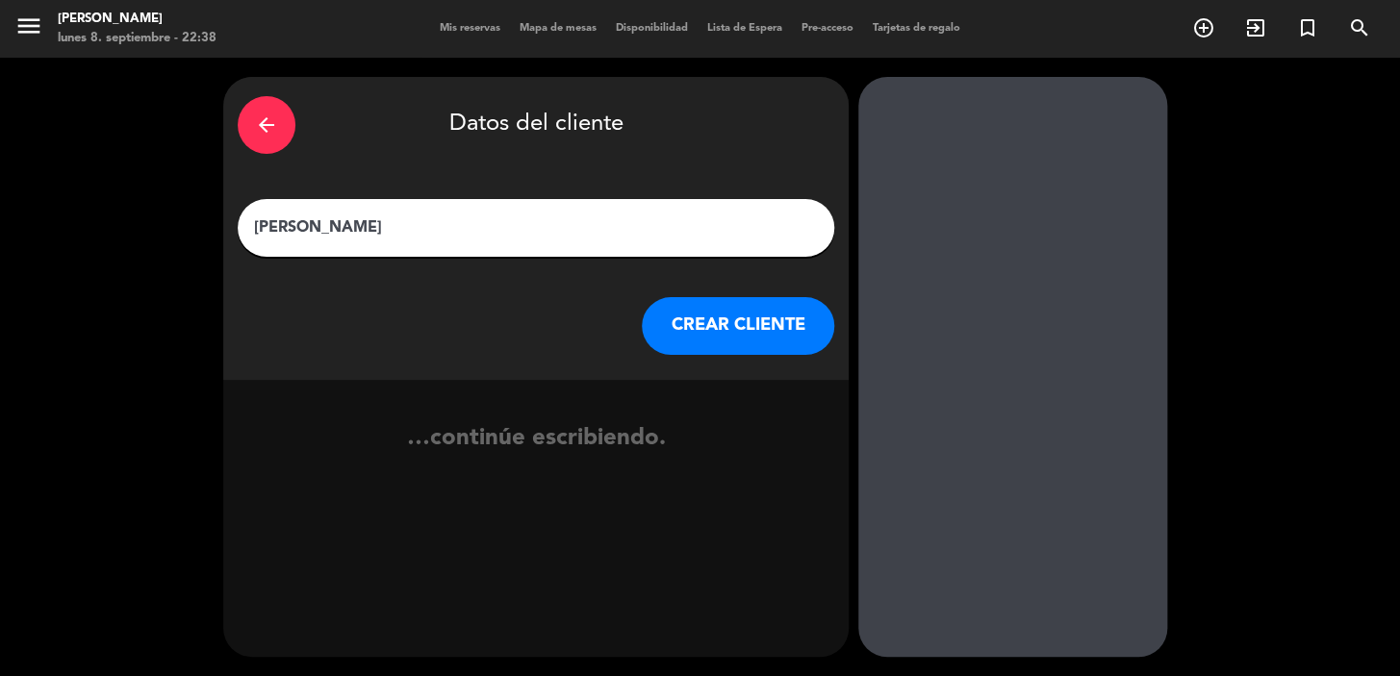
type input "Fernanda Assis"
click at [692, 316] on button "CREAR CLIENTE" at bounding box center [738, 326] width 192 height 58
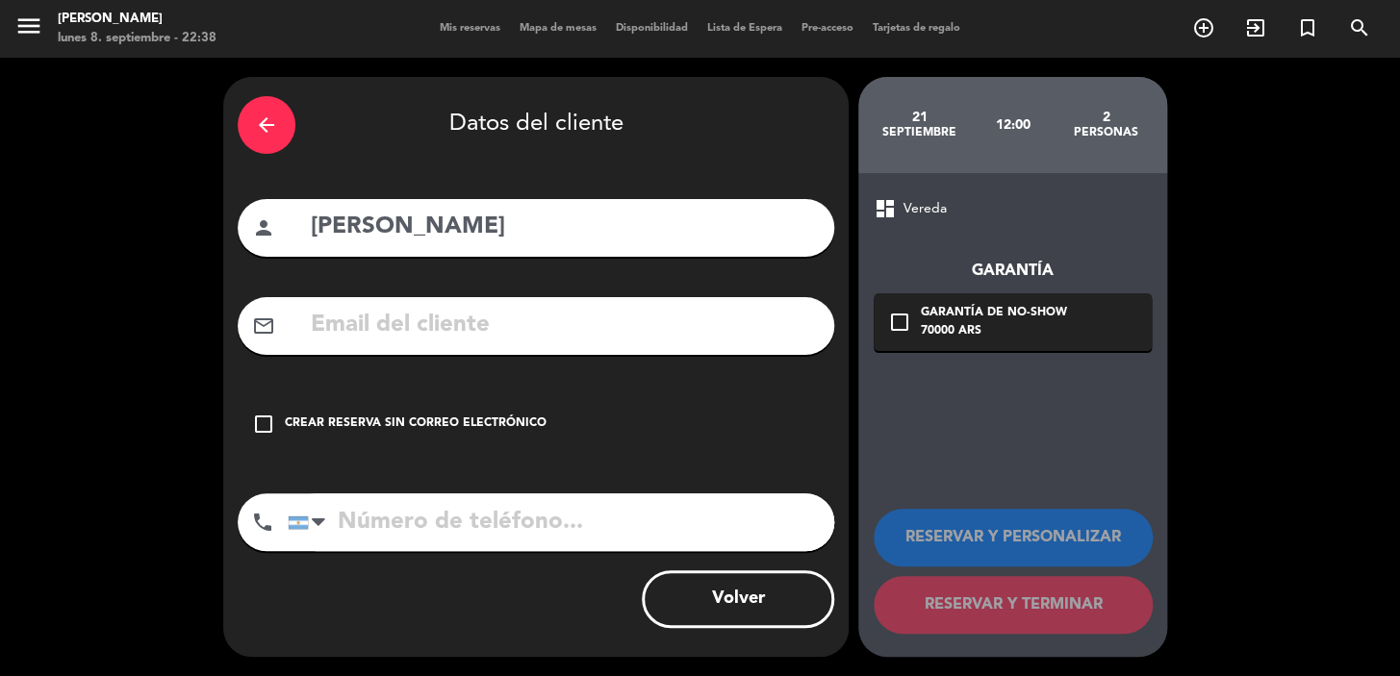
click at [570, 305] on div "mail_outline" at bounding box center [536, 326] width 596 height 58
click at [564, 323] on input "text" at bounding box center [564, 325] width 511 height 39
paste input "Fernandamolina.assis22@gmail.com"
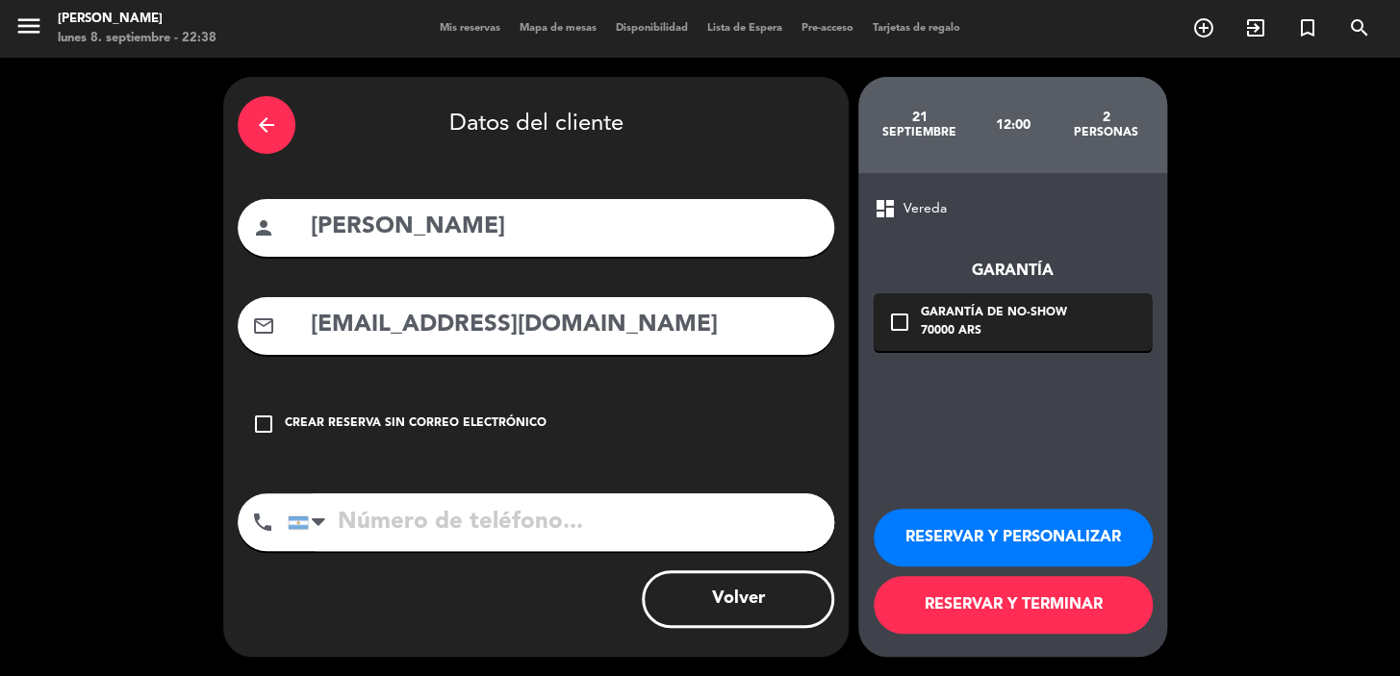
type input "Fernandamolina.assis22@gmail.com"
click at [451, 535] on input "tel" at bounding box center [561, 523] width 546 height 58
paste input "+55 11 994433078"
type input "+55 11 994433078"
click at [1027, 317] on div "Garantía de no-show" at bounding box center [994, 313] width 146 height 19
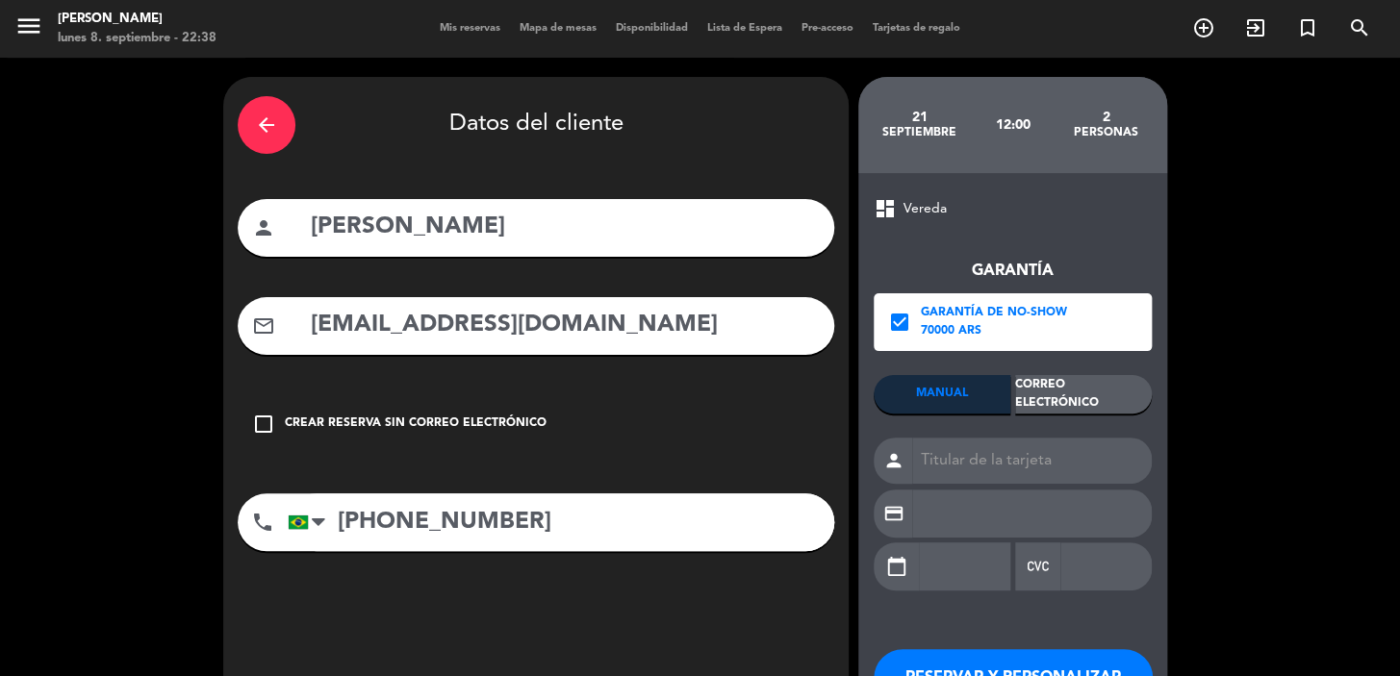
click at [1061, 388] on div "Correo Electrónico" at bounding box center [1083, 394] width 137 height 38
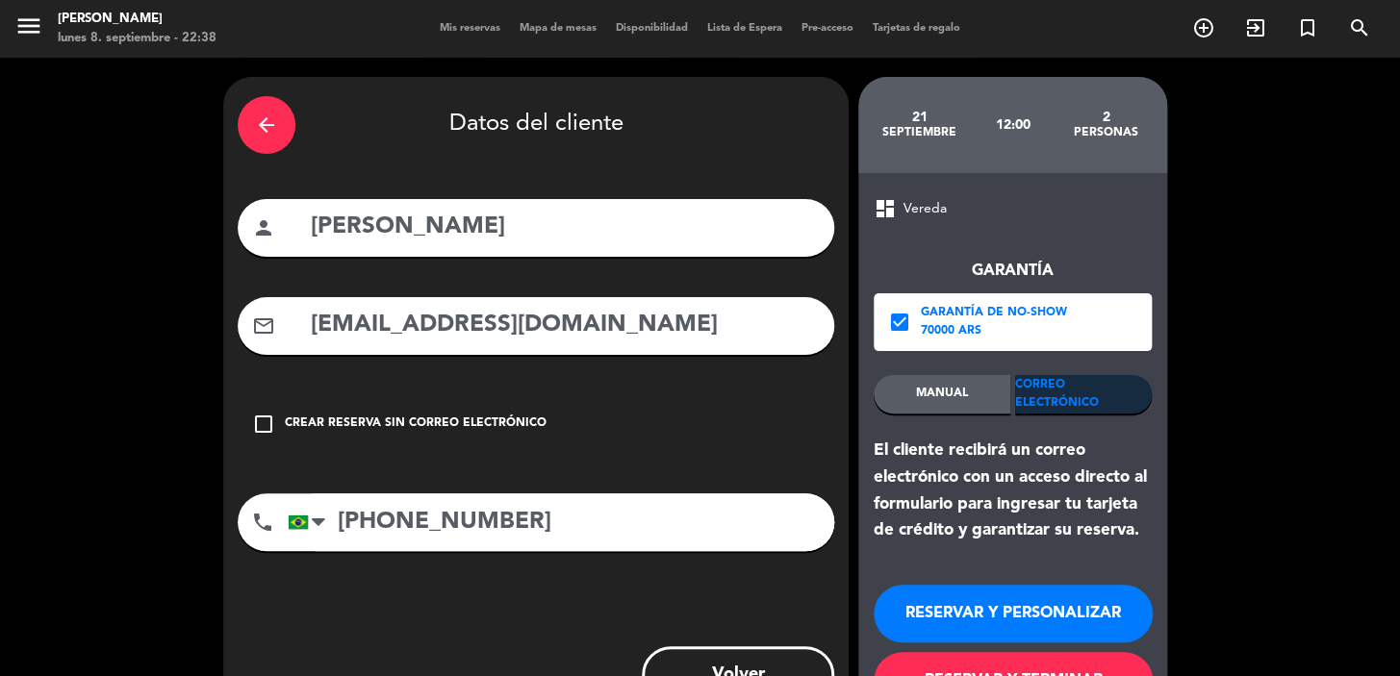
click at [995, 613] on button "RESERVAR Y PERSONALIZAR" at bounding box center [1012, 614] width 279 height 58
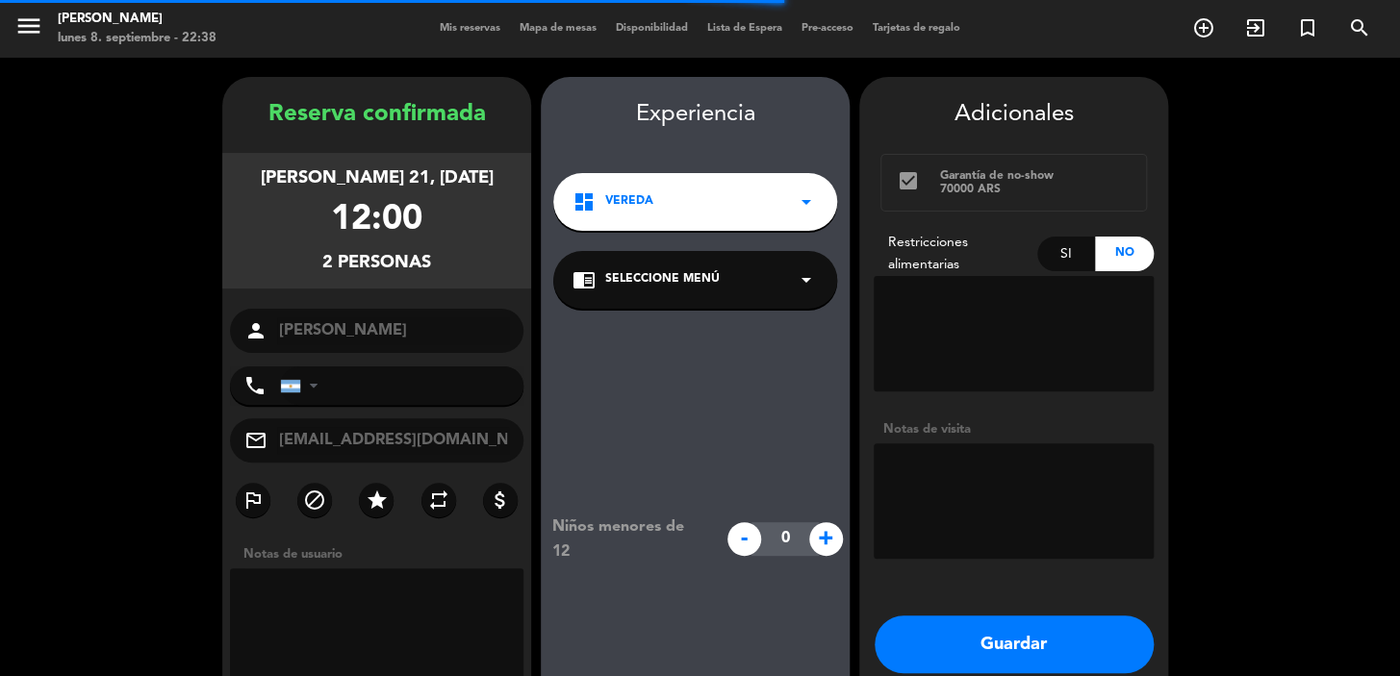
type input "+5511994433078"
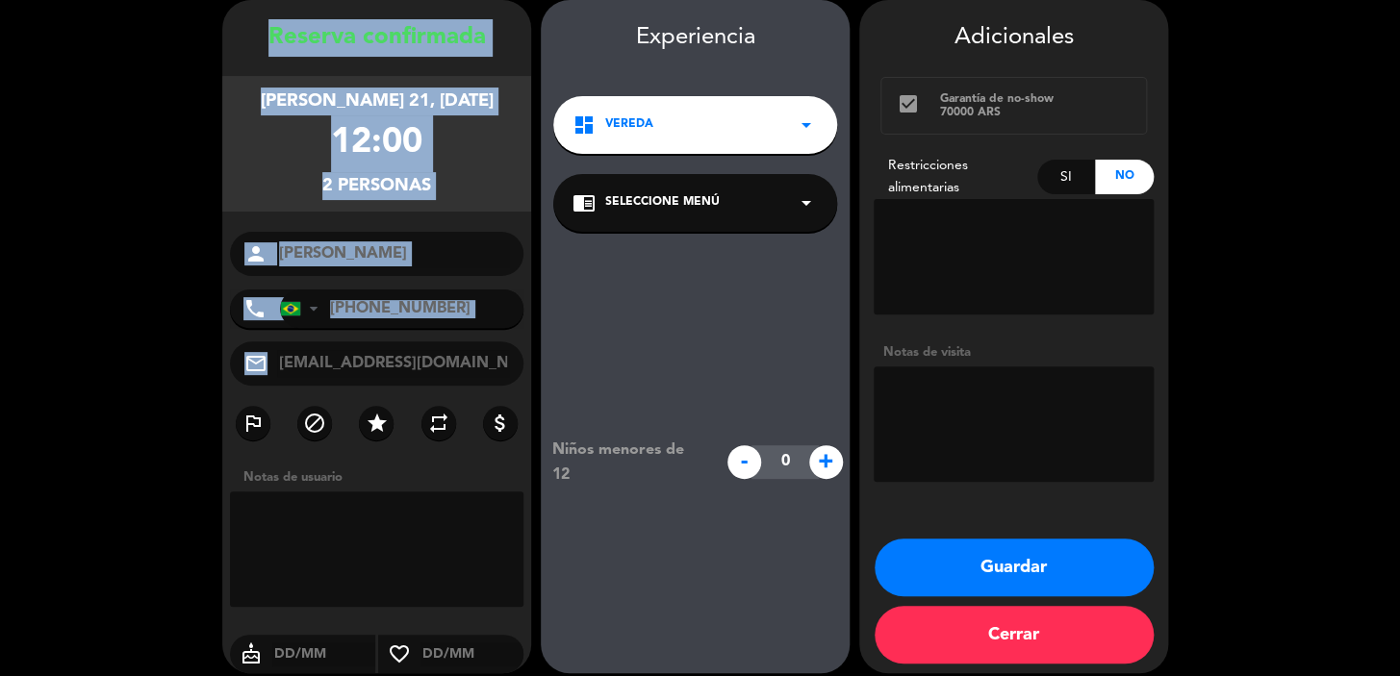
drag, startPoint x: 263, startPoint y: 31, endPoint x: 490, endPoint y: 373, distance: 410.9
click at [506, 373] on div "Reserva confirmada domingo 21, sep. 2025 12:00 2 personas person Fernanda Assis…" at bounding box center [376, 355] width 309 height 673
click at [476, 149] on div "domingo 21, sep. 2025 12:00 2 personas" at bounding box center [376, 144] width 309 height 136
click at [281, 33] on div "Reserva confirmada" at bounding box center [376, 38] width 309 height 38
drag, startPoint x: 270, startPoint y: 37, endPoint x: 511, endPoint y: 365, distance: 406.8
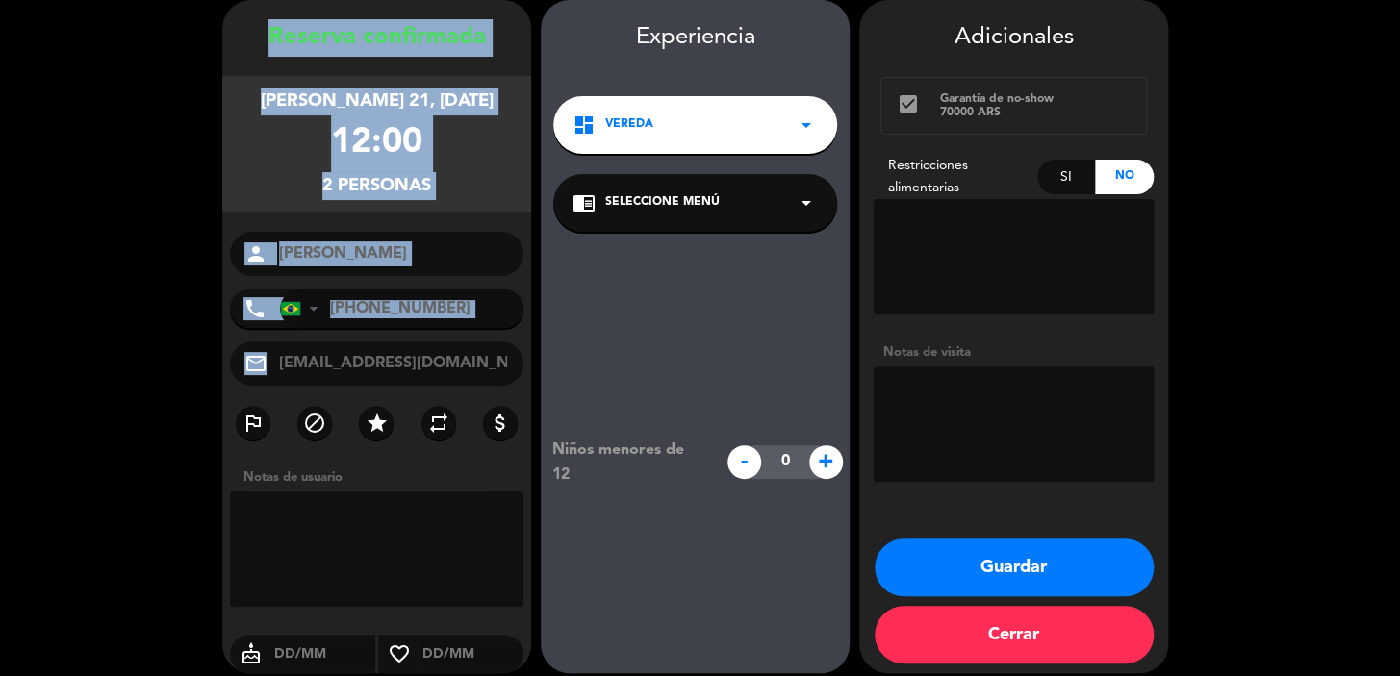
click at [511, 365] on div "Reserva confirmada domingo 21, sep. 2025 12:00 2 personas person Fernanda Assis…" at bounding box center [376, 355] width 309 height 673
copy div "Reserva confirmada domingo 21, sep. 2025 12:00 2 personas person phone United S…"
click at [949, 568] on button "Guardar" at bounding box center [1013, 568] width 279 height 58
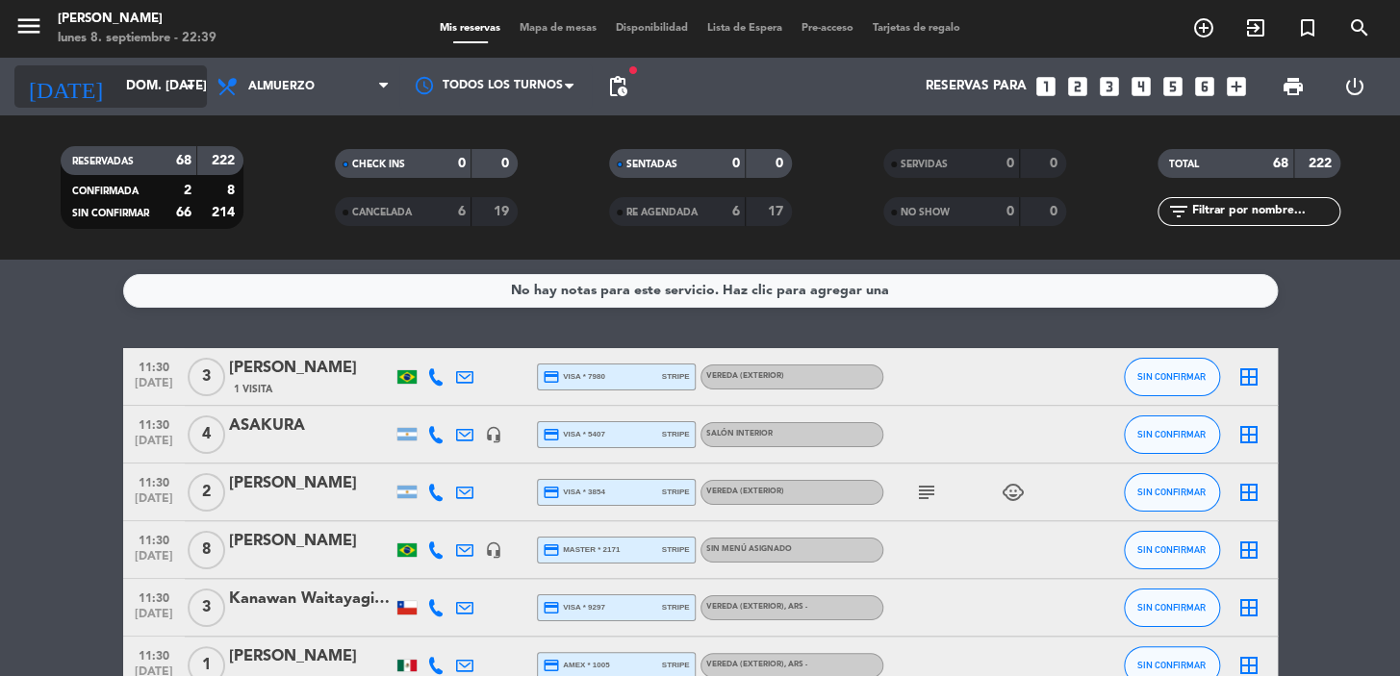
click at [116, 77] on input "dom. 21 sep." at bounding box center [201, 86] width 170 height 35
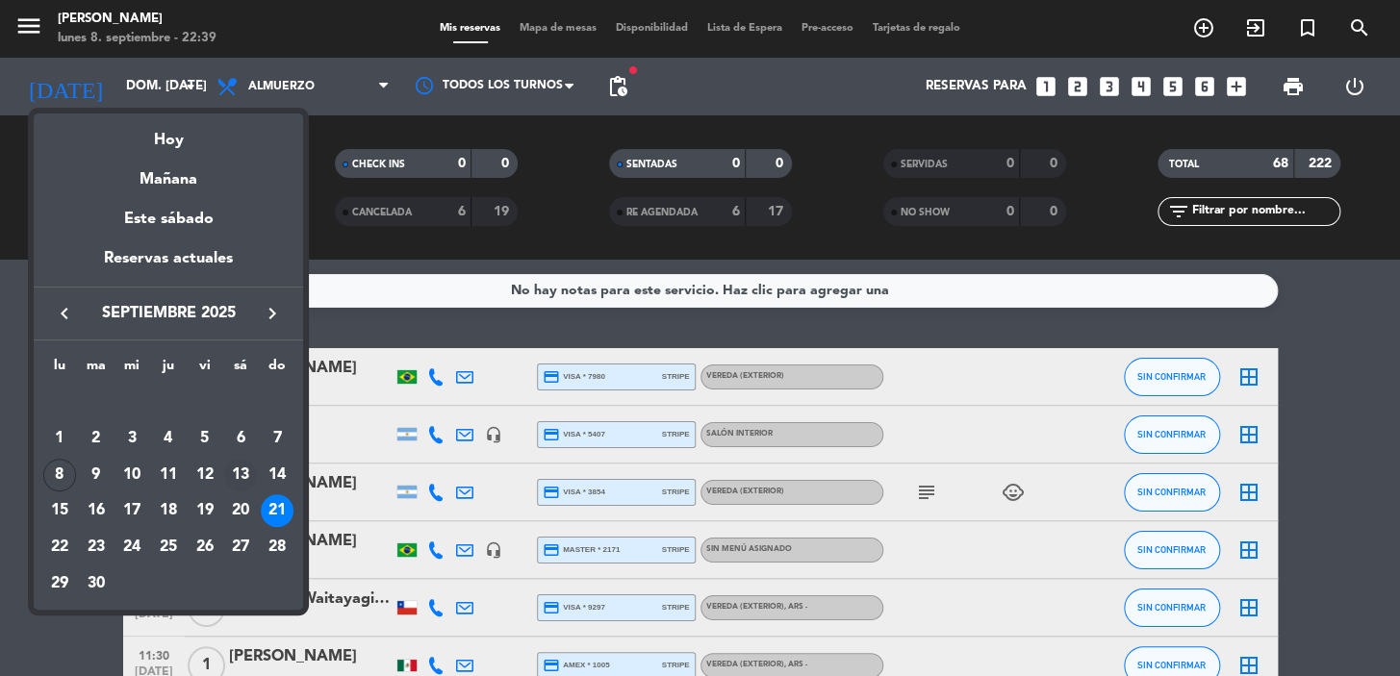
click at [247, 468] on div "13" at bounding box center [240, 475] width 33 height 33
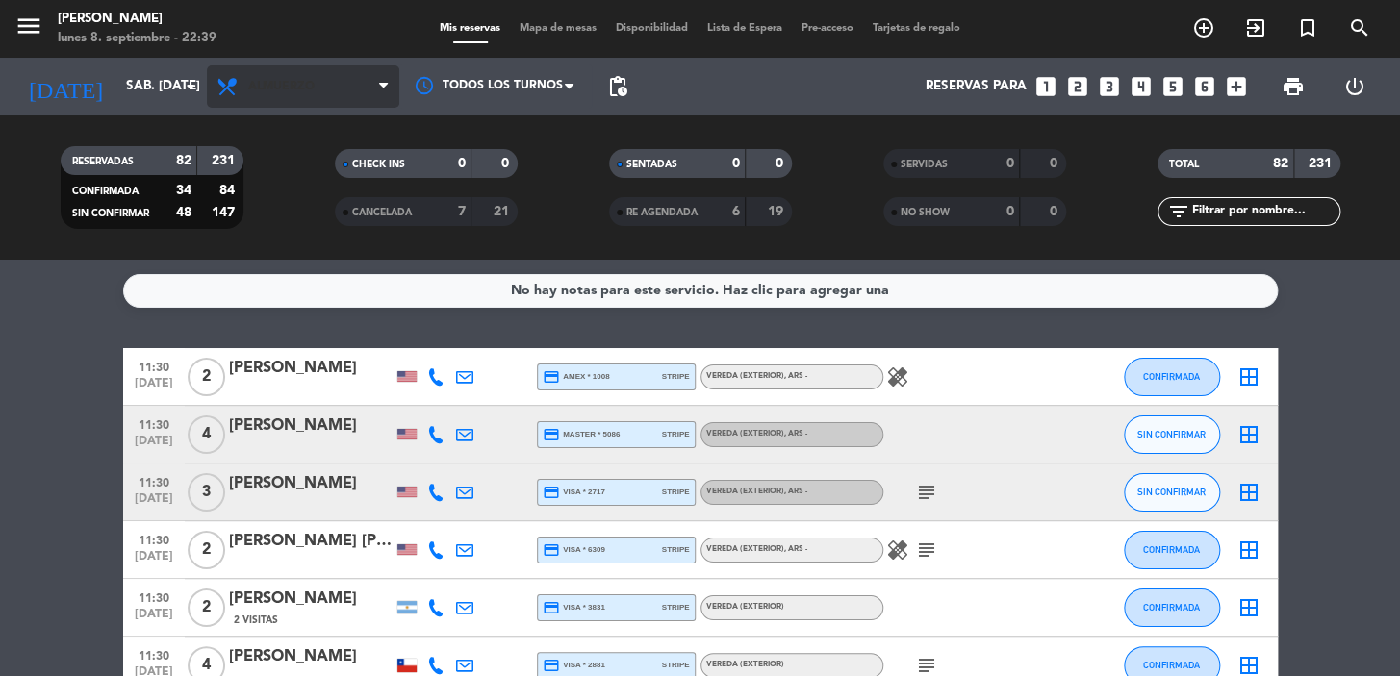
click at [303, 90] on span "Almuerzo" at bounding box center [281, 86] width 66 height 13
click at [271, 209] on div "menu Don Julio lunes 8. septiembre - 22:39 Mis reservas Mapa de mesas Disponibi…" at bounding box center [700, 130] width 1400 height 260
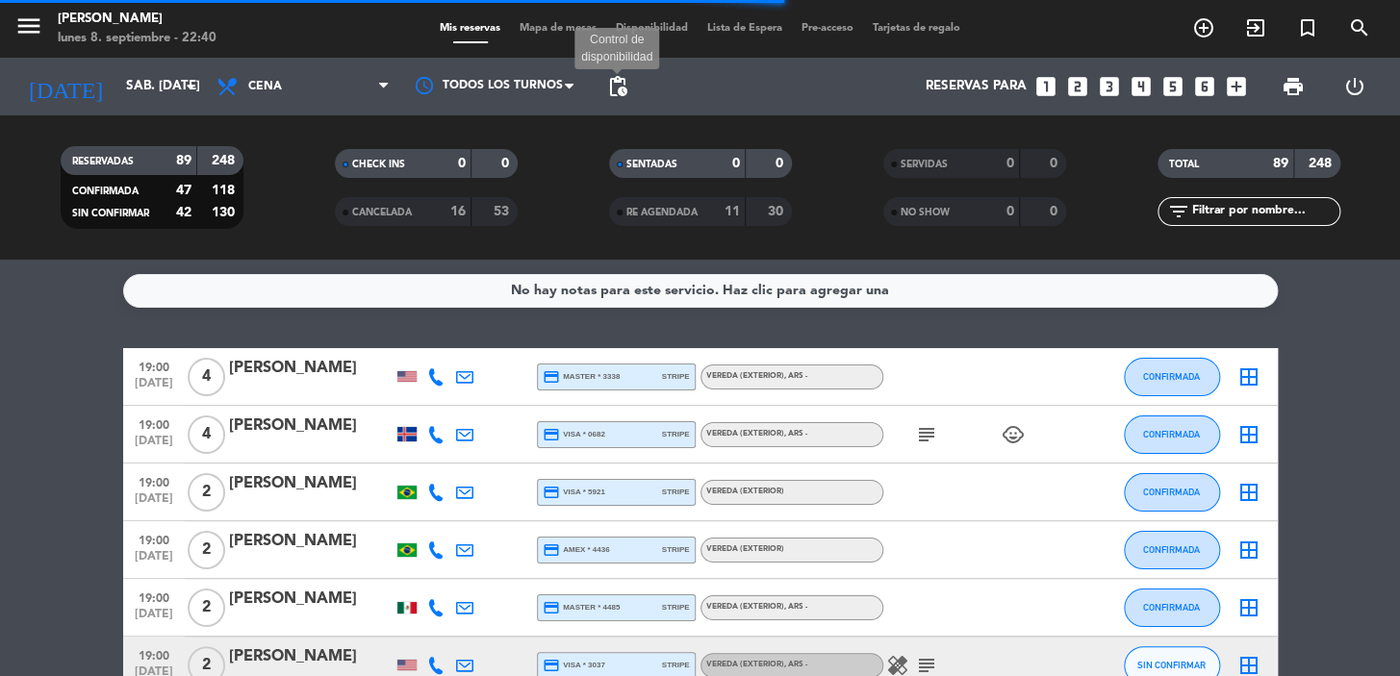
click at [608, 88] on span "pending_actions" at bounding box center [617, 86] width 23 height 23
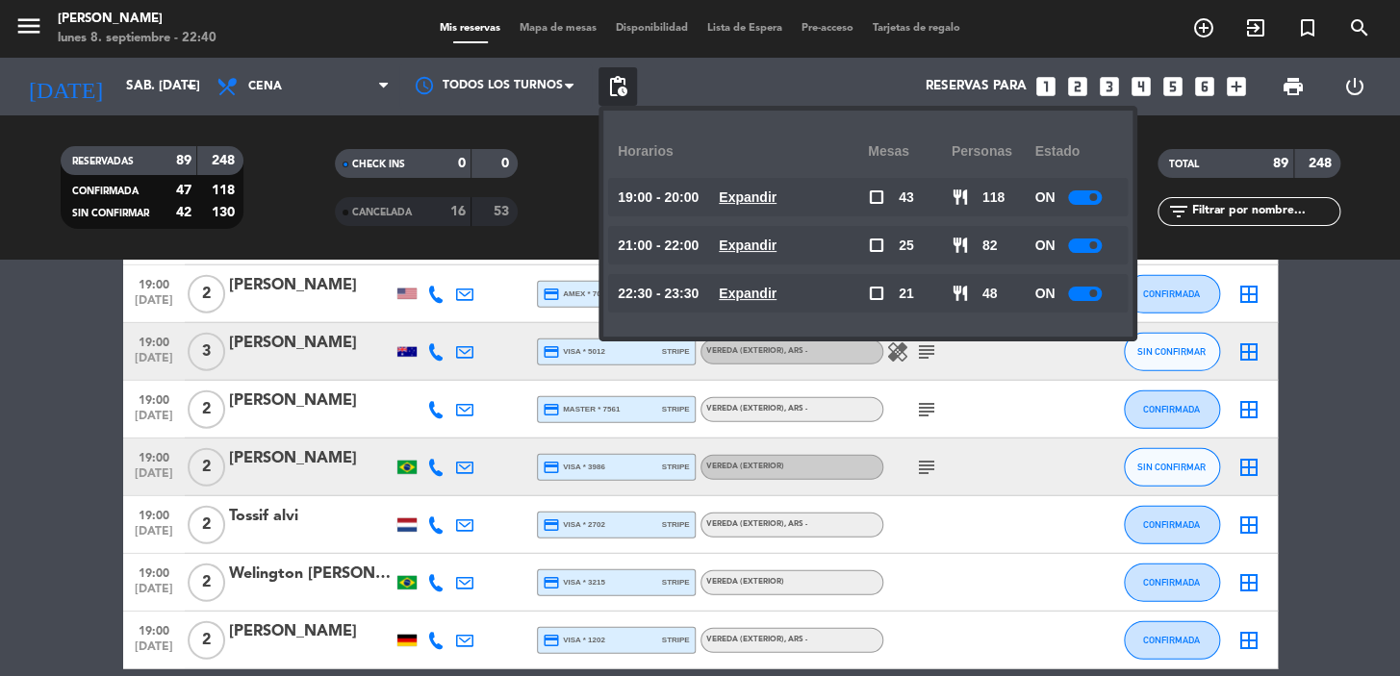
scroll to position [2098, 0]
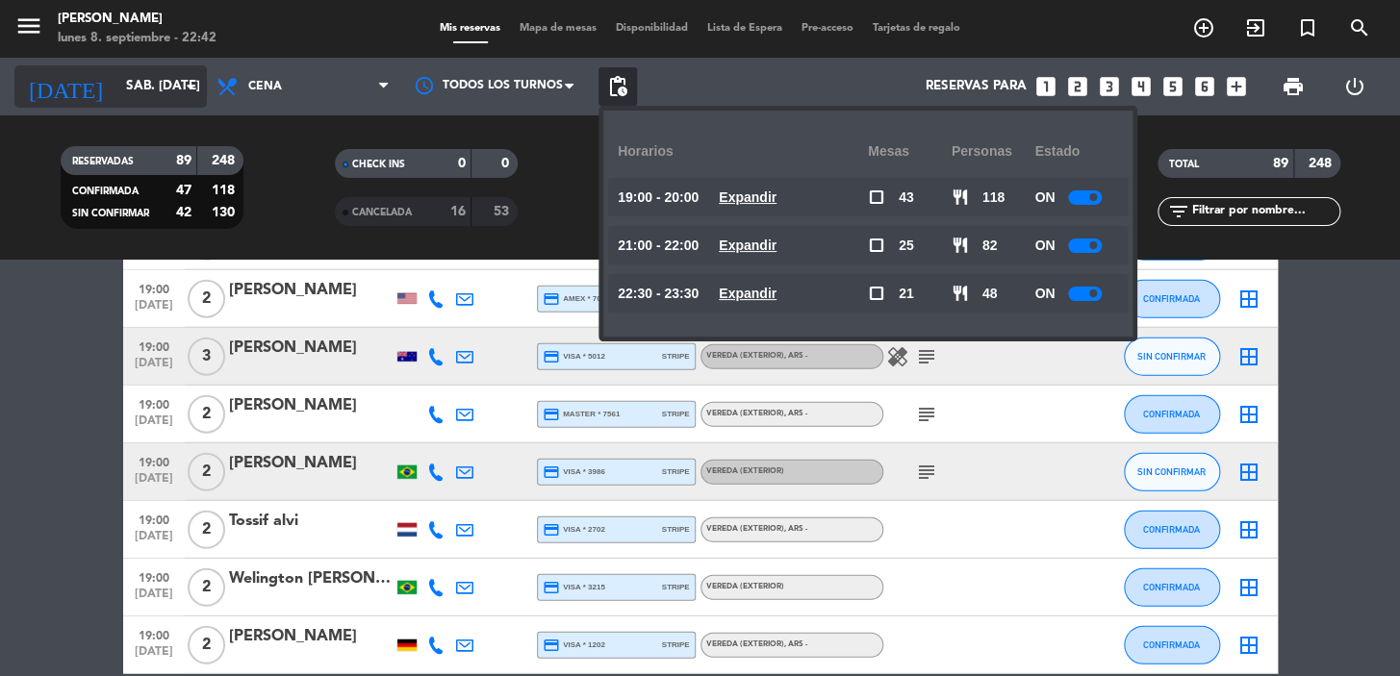
click at [116, 80] on input "sáb. 13 sep." at bounding box center [201, 86] width 170 height 35
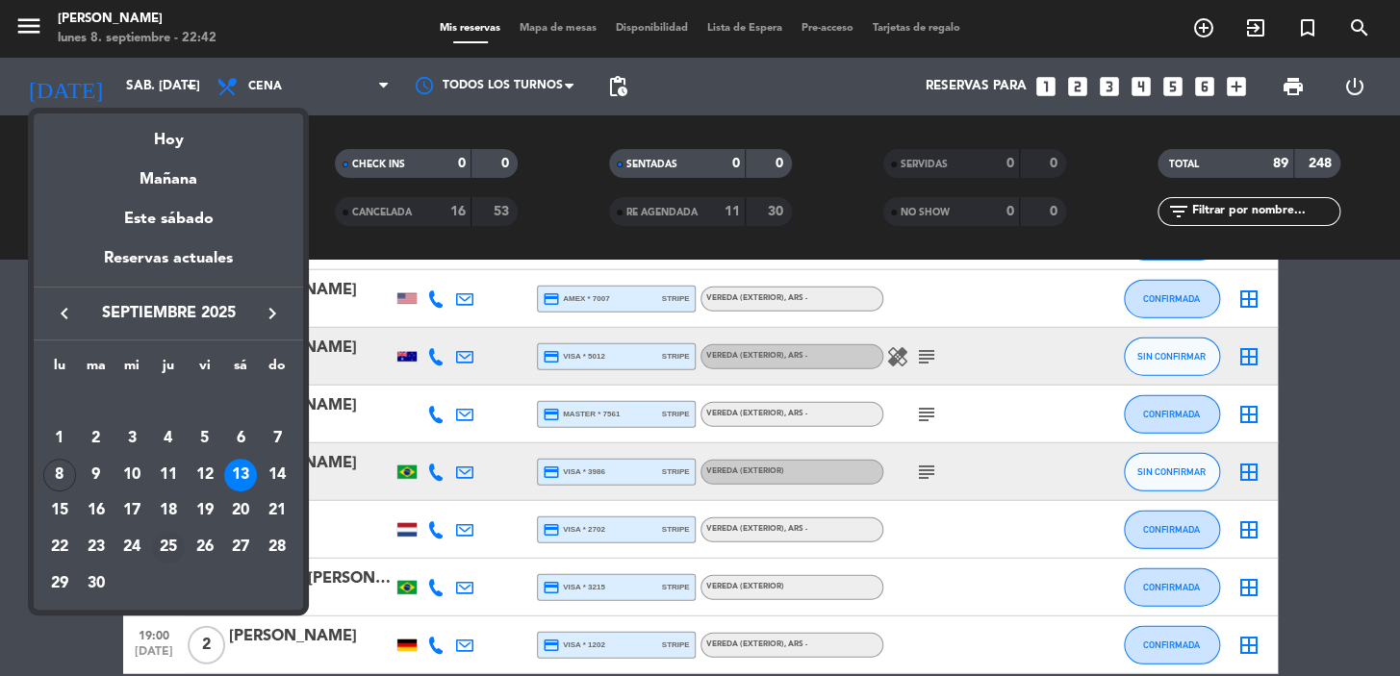
click at [165, 544] on div "25" at bounding box center [168, 547] width 33 height 33
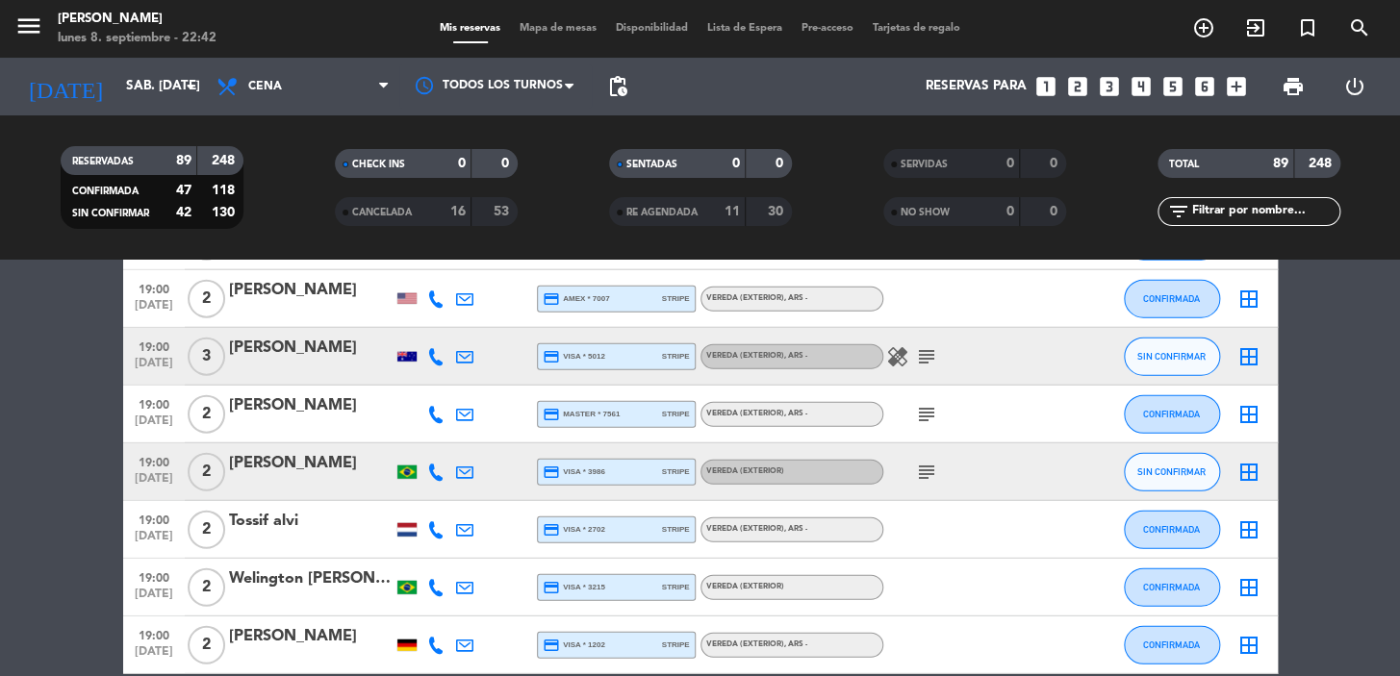
type input "jue. 25 sep."
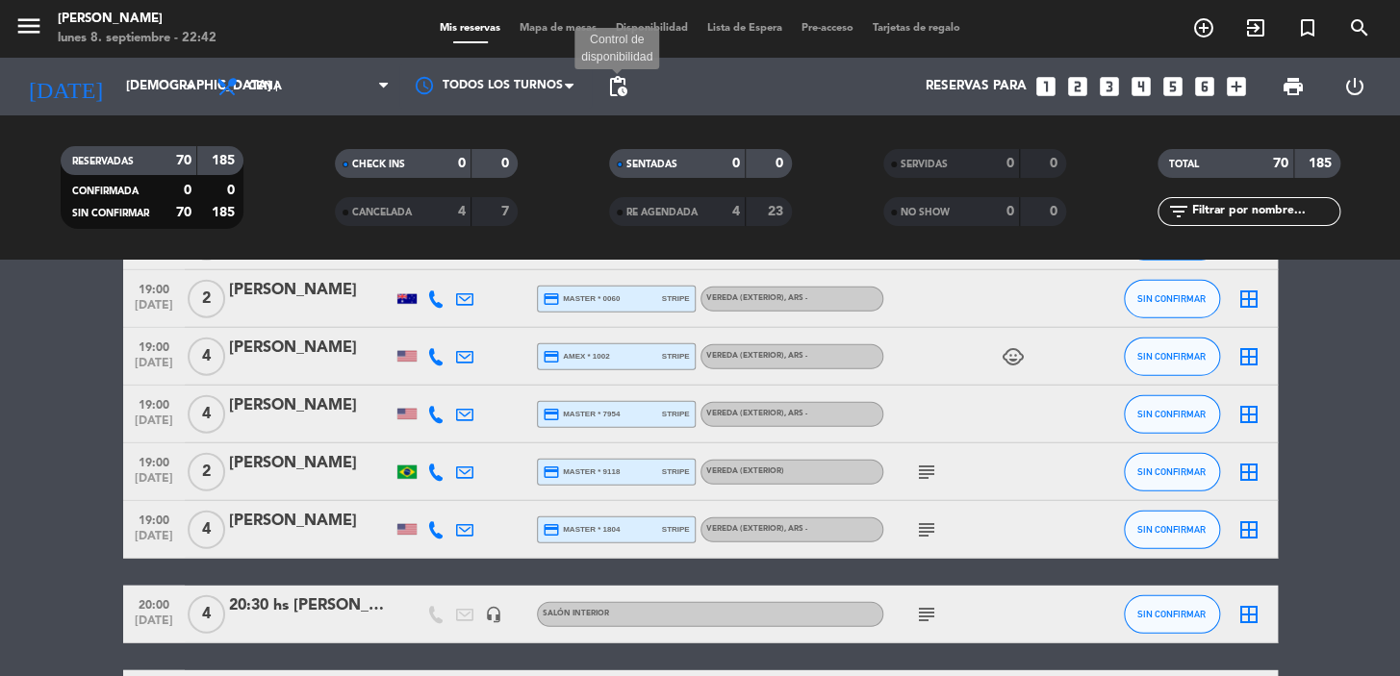
click at [627, 89] on span "pending_actions" at bounding box center [617, 86] width 23 height 23
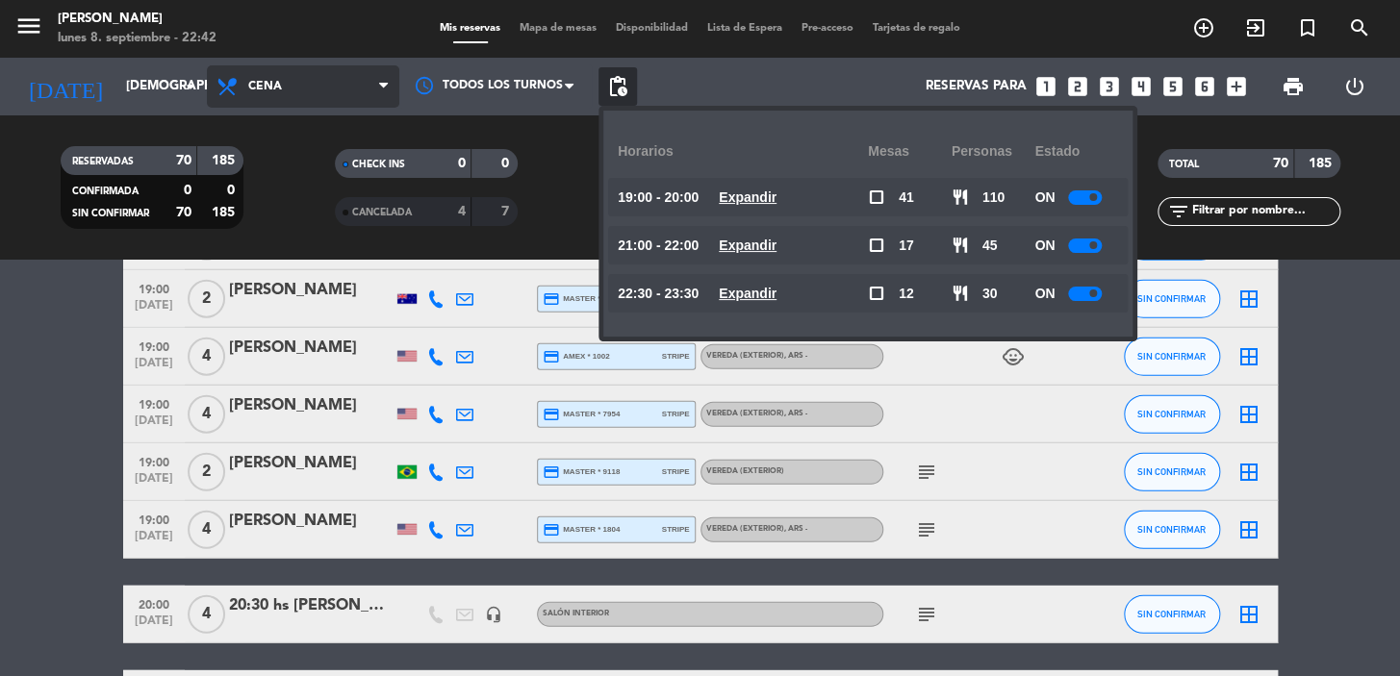
click at [309, 84] on span "Cena" at bounding box center [303, 86] width 192 height 42
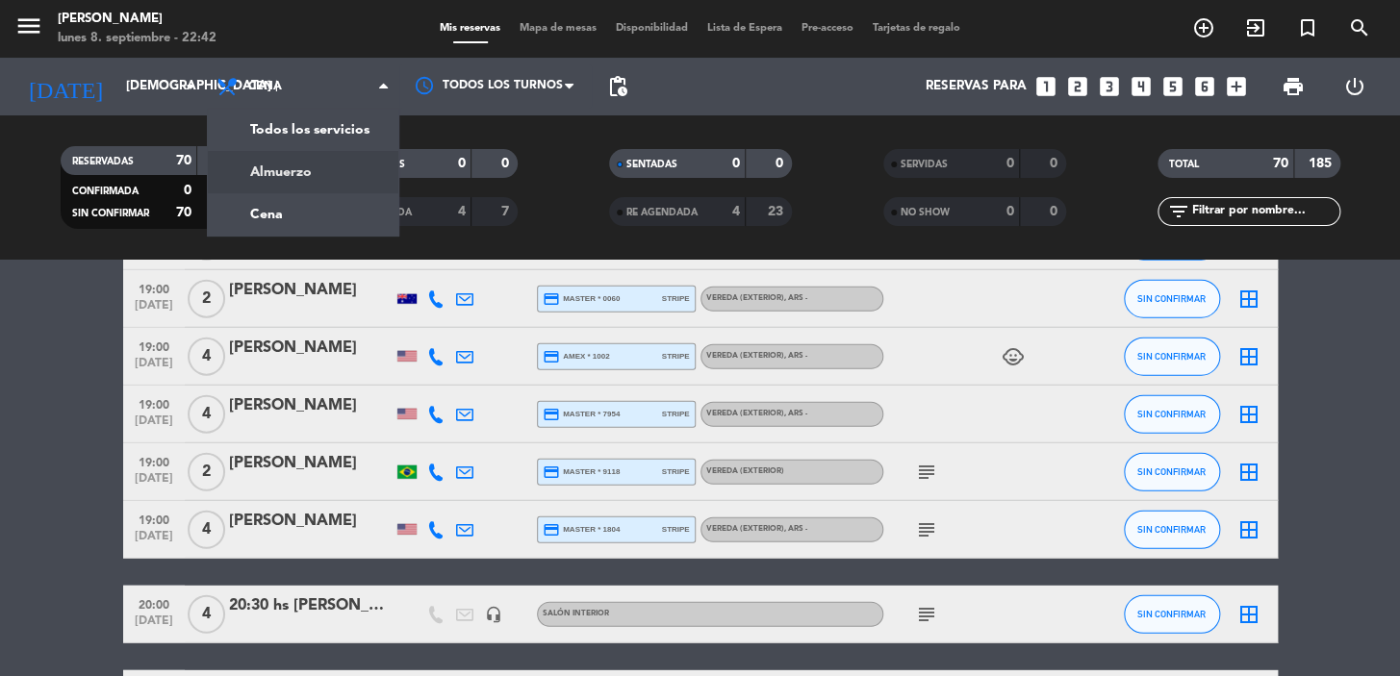
click at [302, 159] on div "menu Don Julio lunes 8. septiembre - 22:42 Mis reservas Mapa de mesas Disponibi…" at bounding box center [700, 130] width 1400 height 260
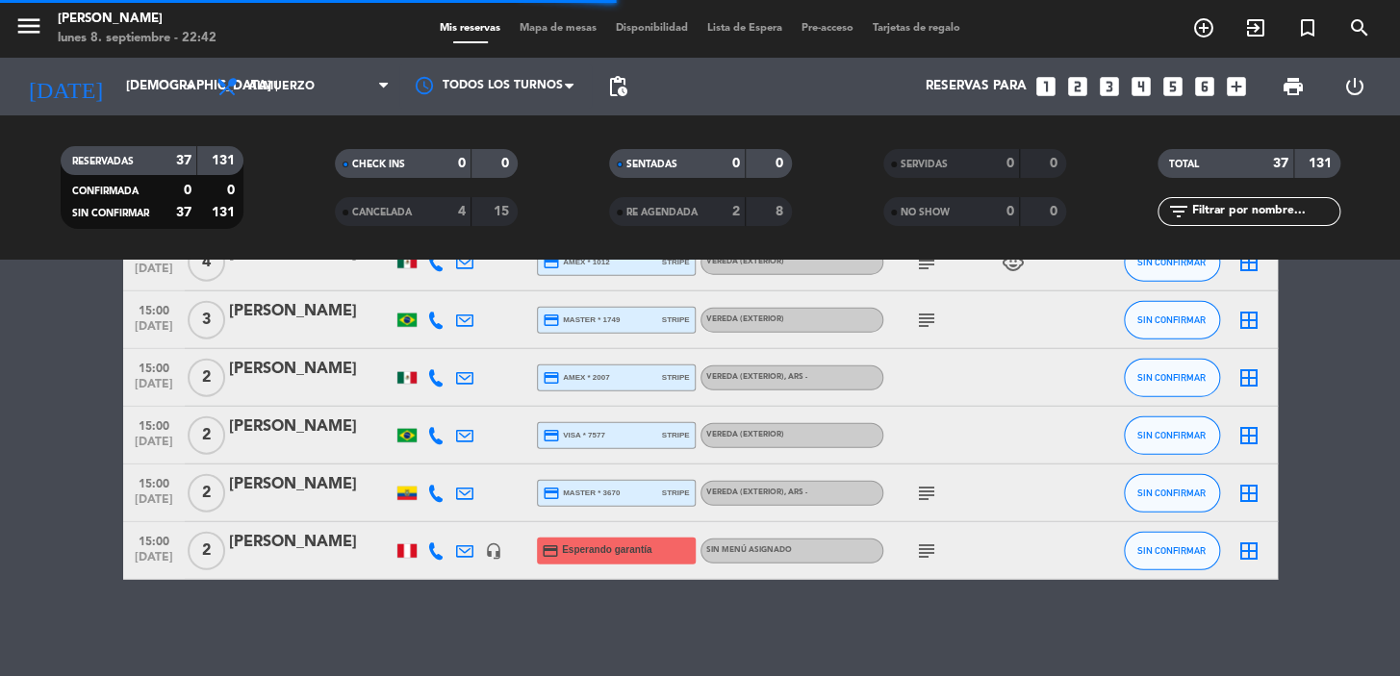
scroll to position [2011, 0]
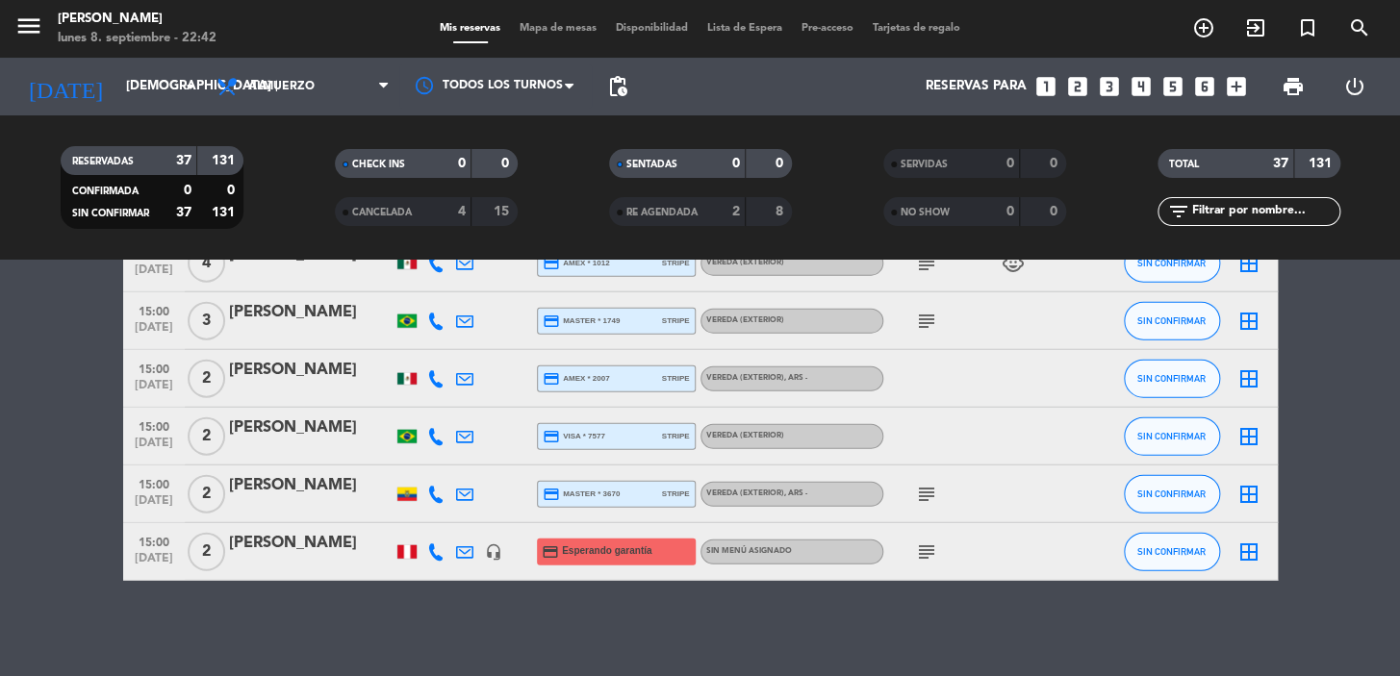
click at [619, 75] on span "pending_actions" at bounding box center [617, 86] width 23 height 23
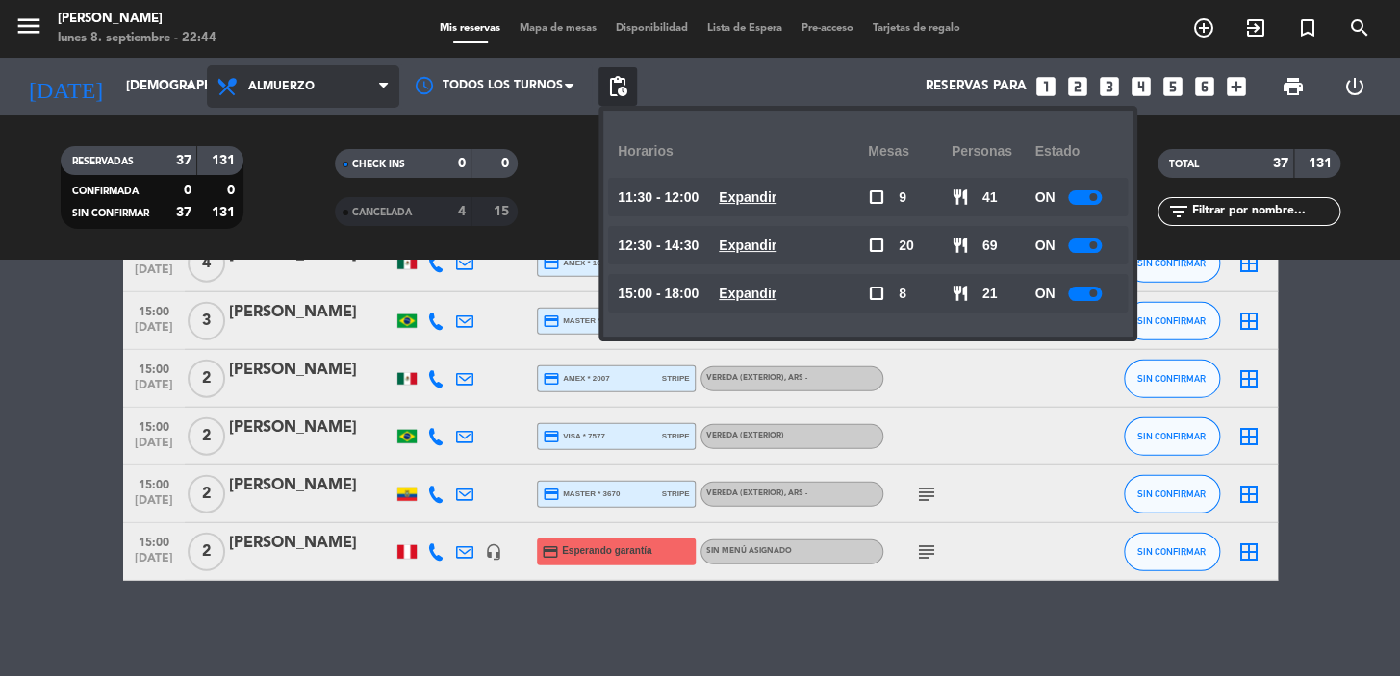
click at [317, 74] on span "Almuerzo" at bounding box center [303, 86] width 192 height 42
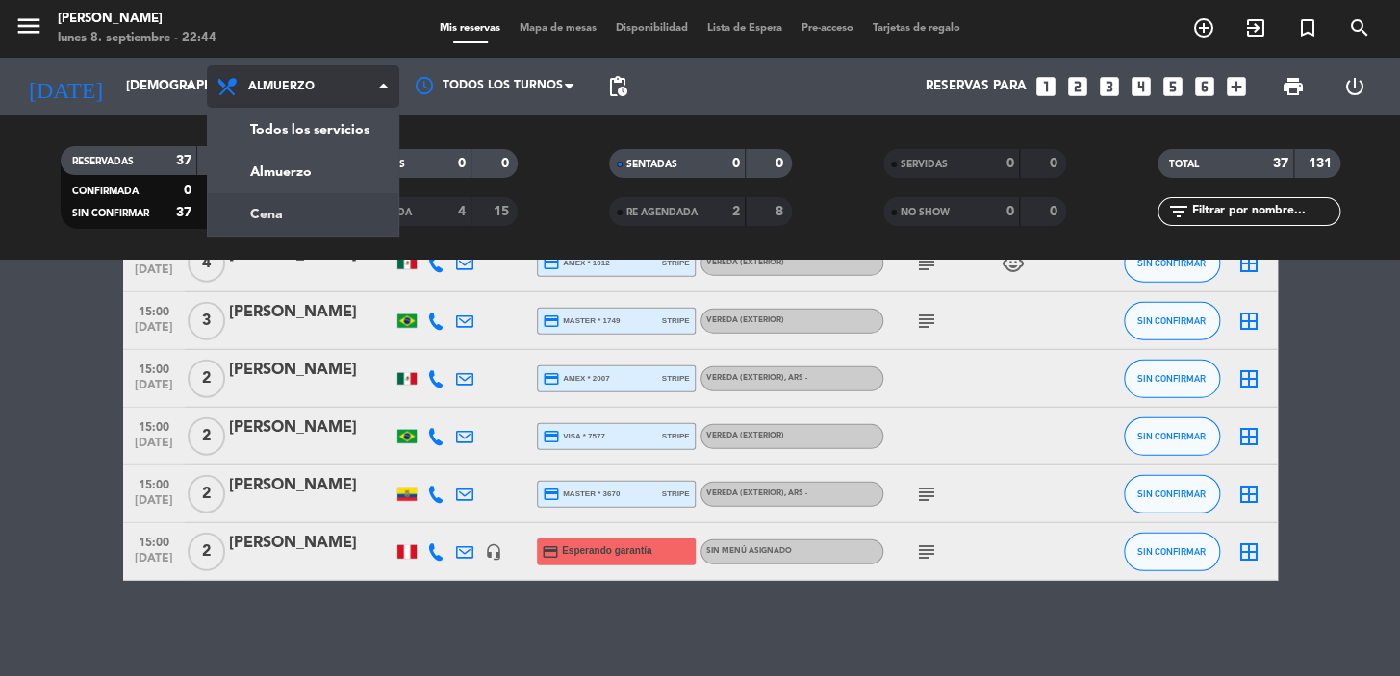
click at [321, 205] on div "menu Don Julio lunes 8. septiembre - 22:44 Mis reservas Mapa de mesas Disponibi…" at bounding box center [700, 130] width 1400 height 260
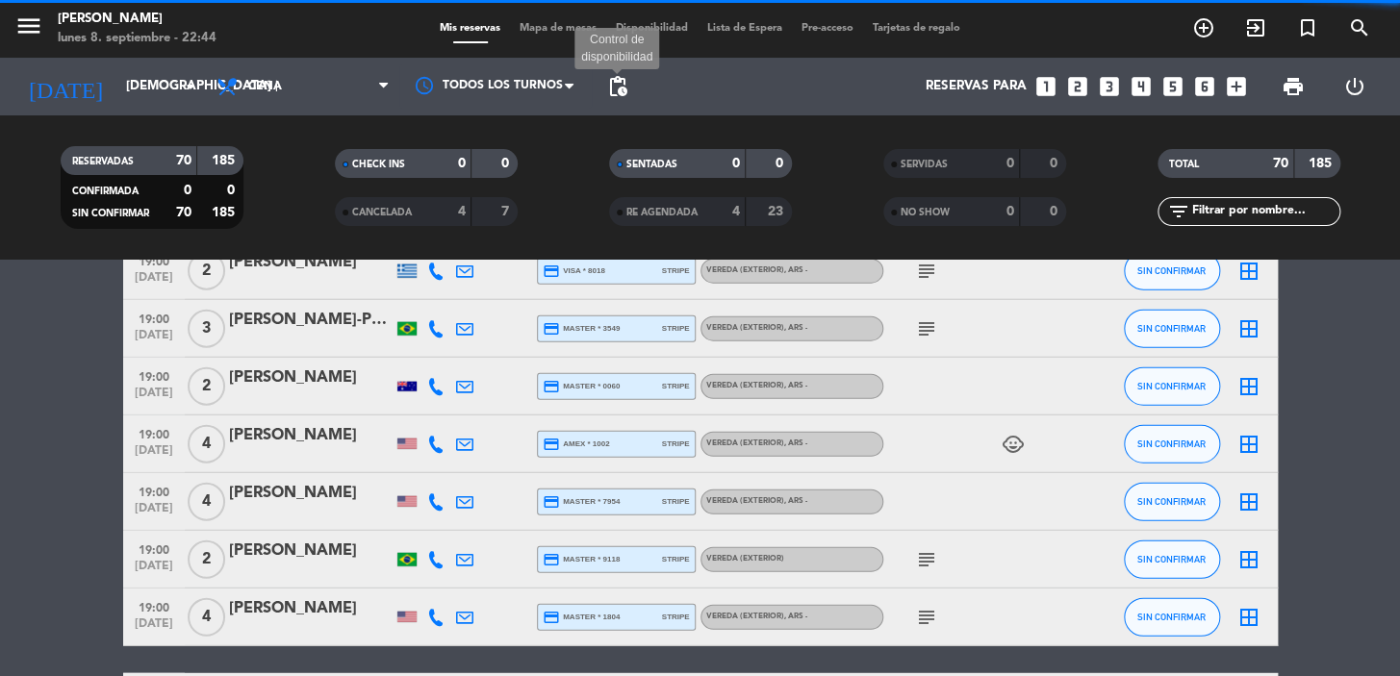
scroll to position [2098, 0]
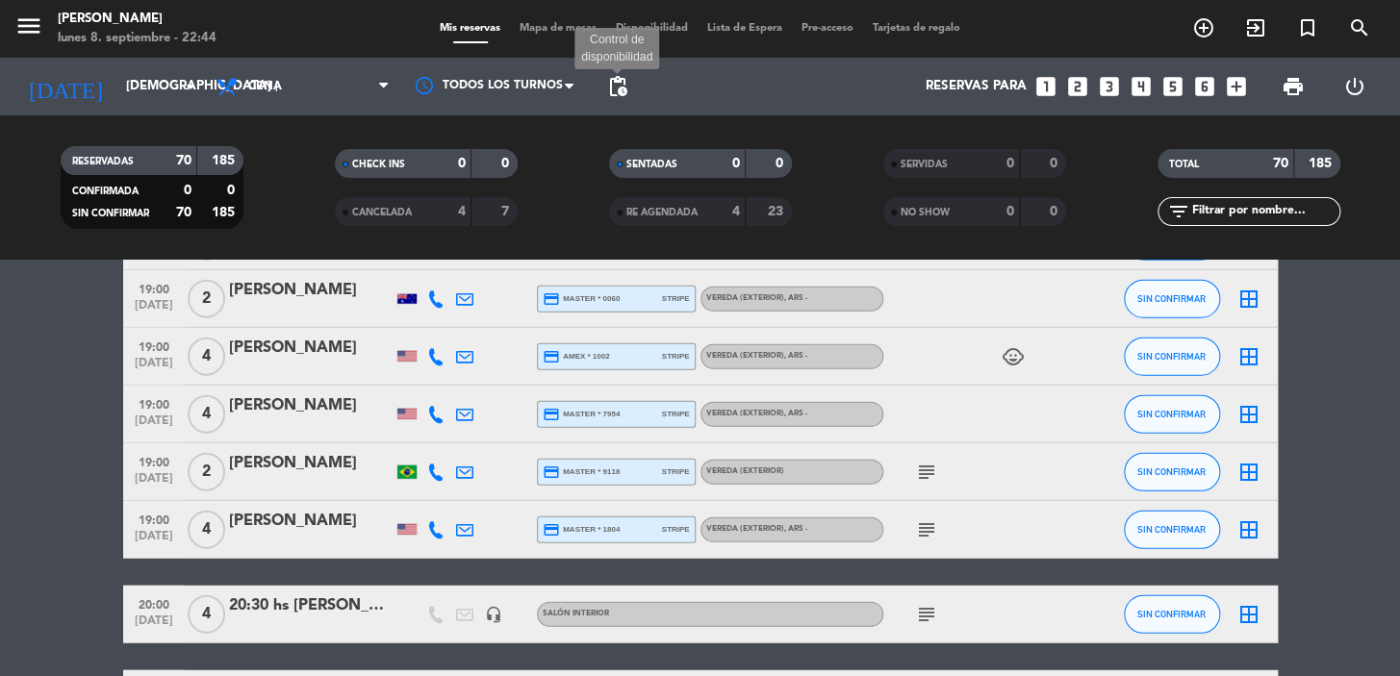
click at [619, 89] on span "pending_actions" at bounding box center [617, 86] width 23 height 23
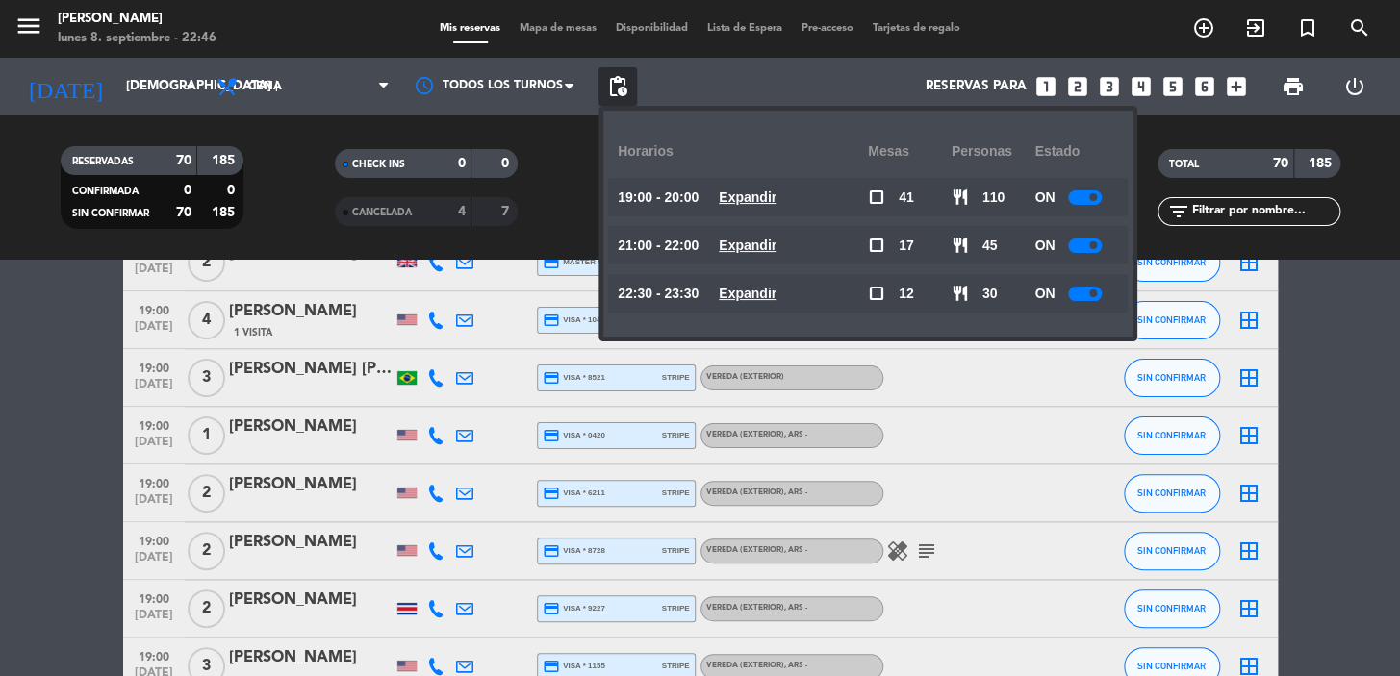
scroll to position [174, 0]
click at [1150, 82] on icon "looks_4" at bounding box center [1140, 86] width 25 height 25
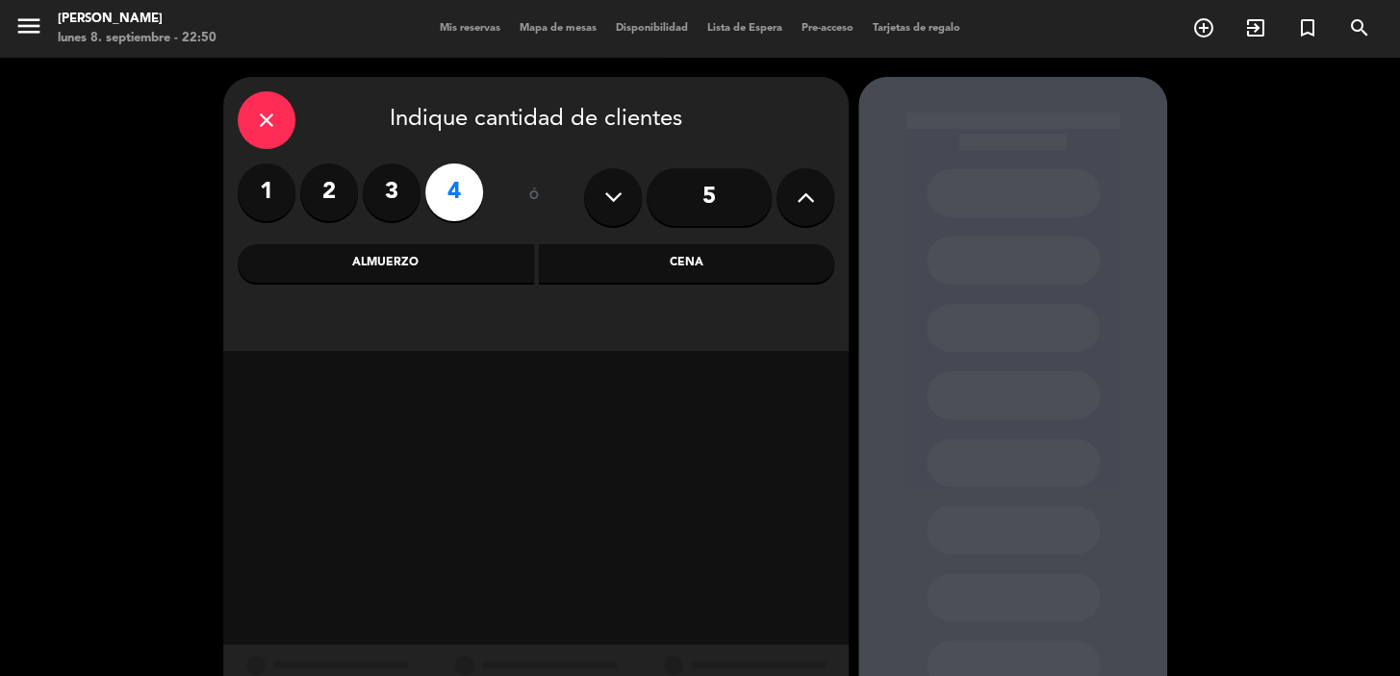
click at [651, 267] on div "Cena" at bounding box center [687, 263] width 296 height 38
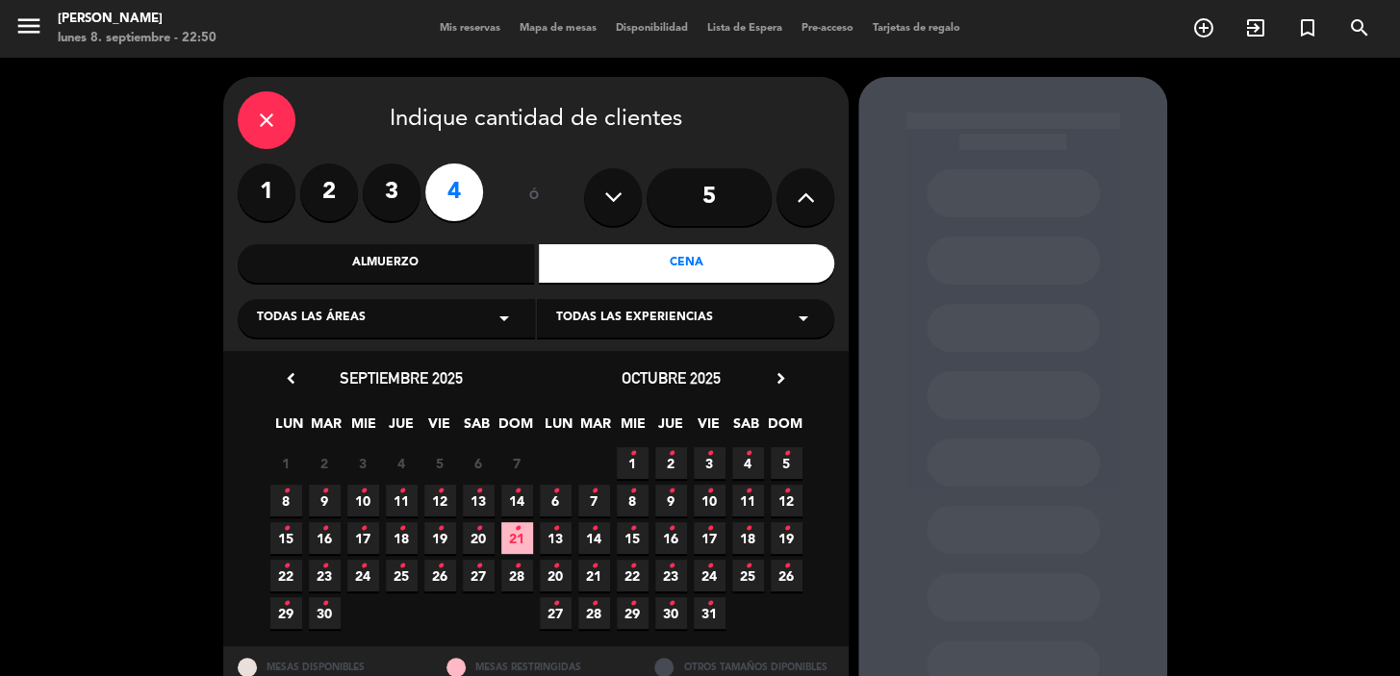
click at [416, 319] on div "Todas las áreas arrow_drop_down" at bounding box center [386, 318] width 297 height 38
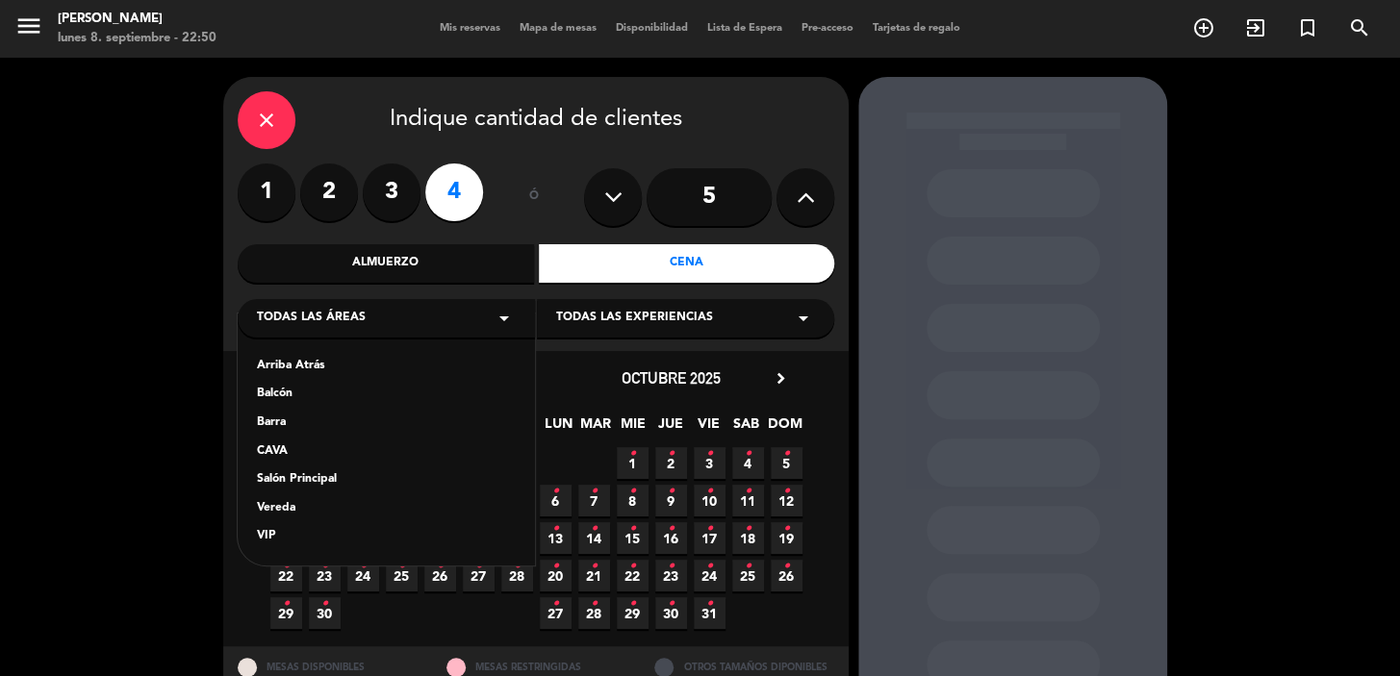
click at [291, 510] on div "Vereda" at bounding box center [386, 508] width 259 height 19
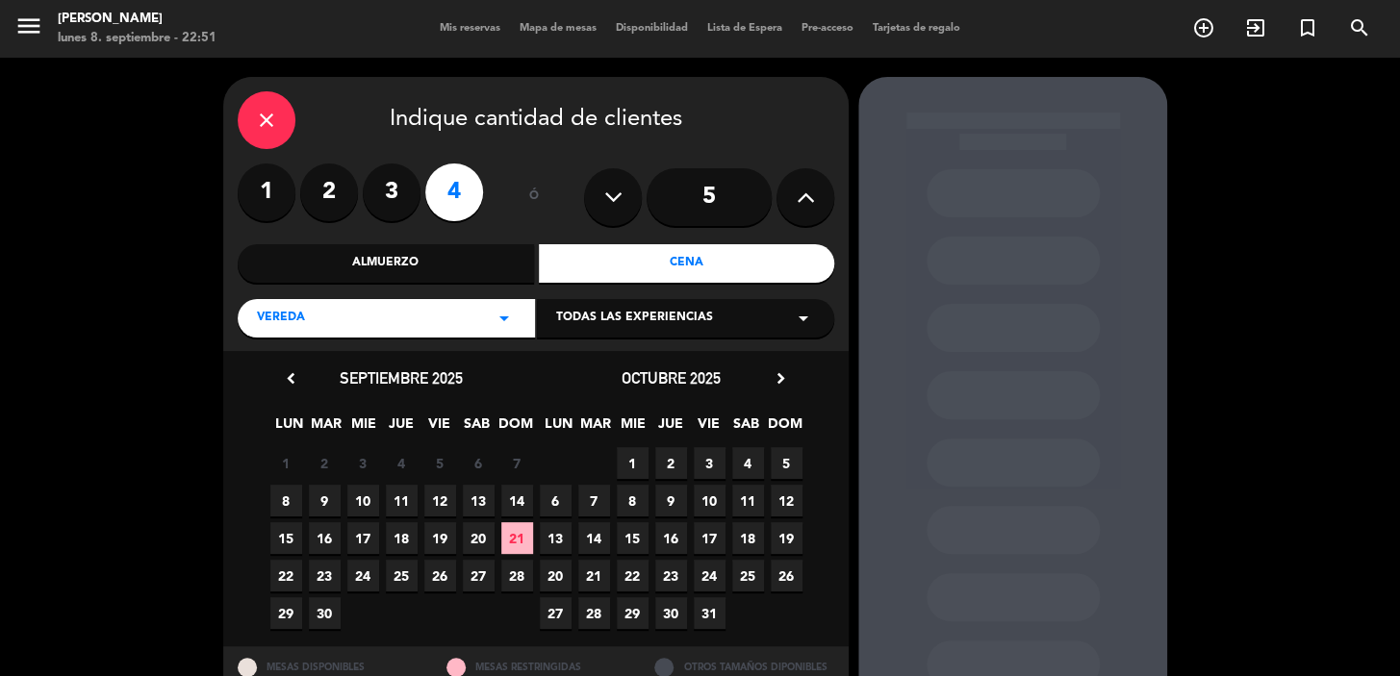
click at [317, 495] on span "9" at bounding box center [325, 501] width 32 height 32
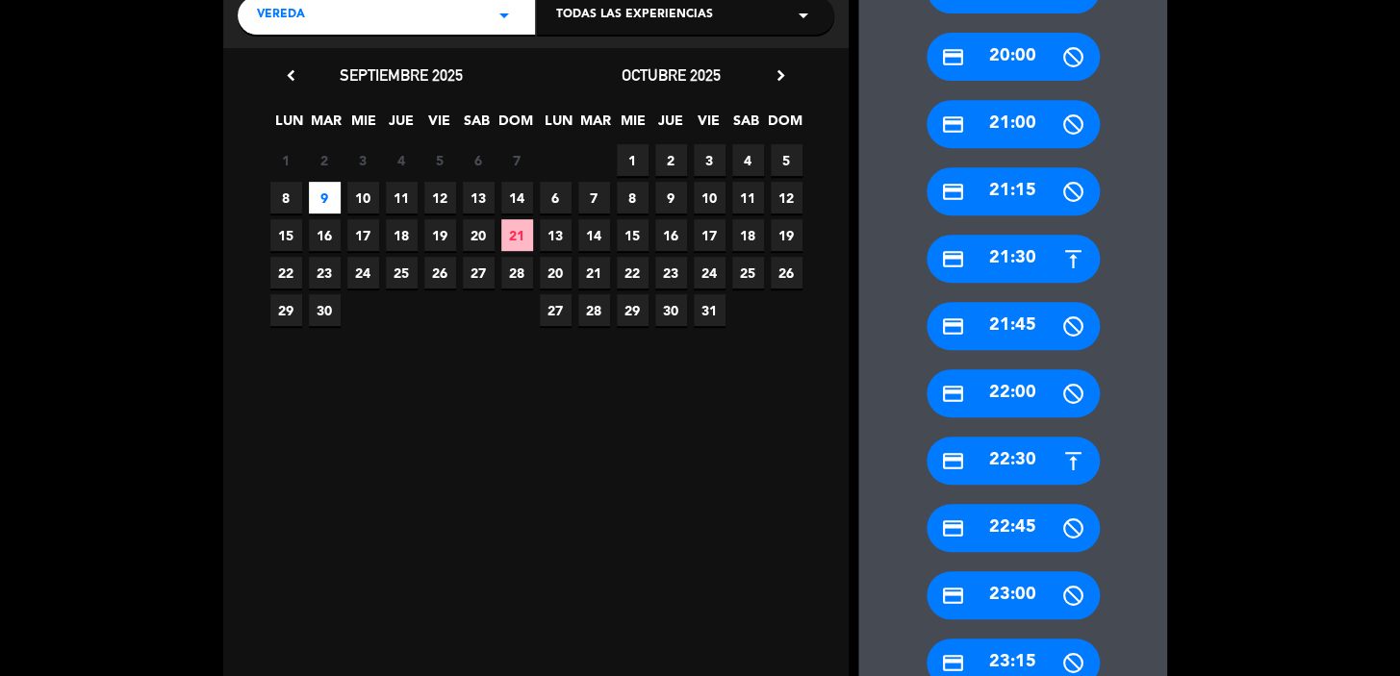
scroll to position [420, 0]
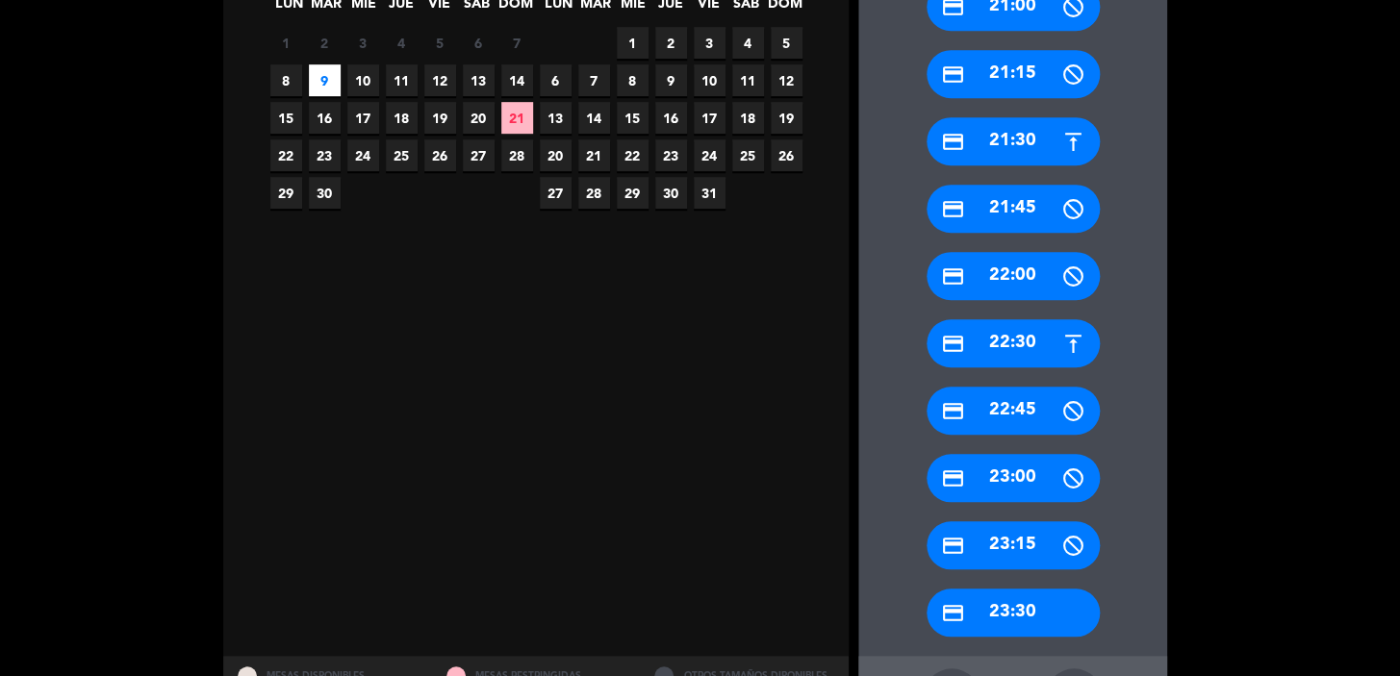
click at [1024, 346] on div "credit_card 22:30" at bounding box center [1012, 343] width 173 height 48
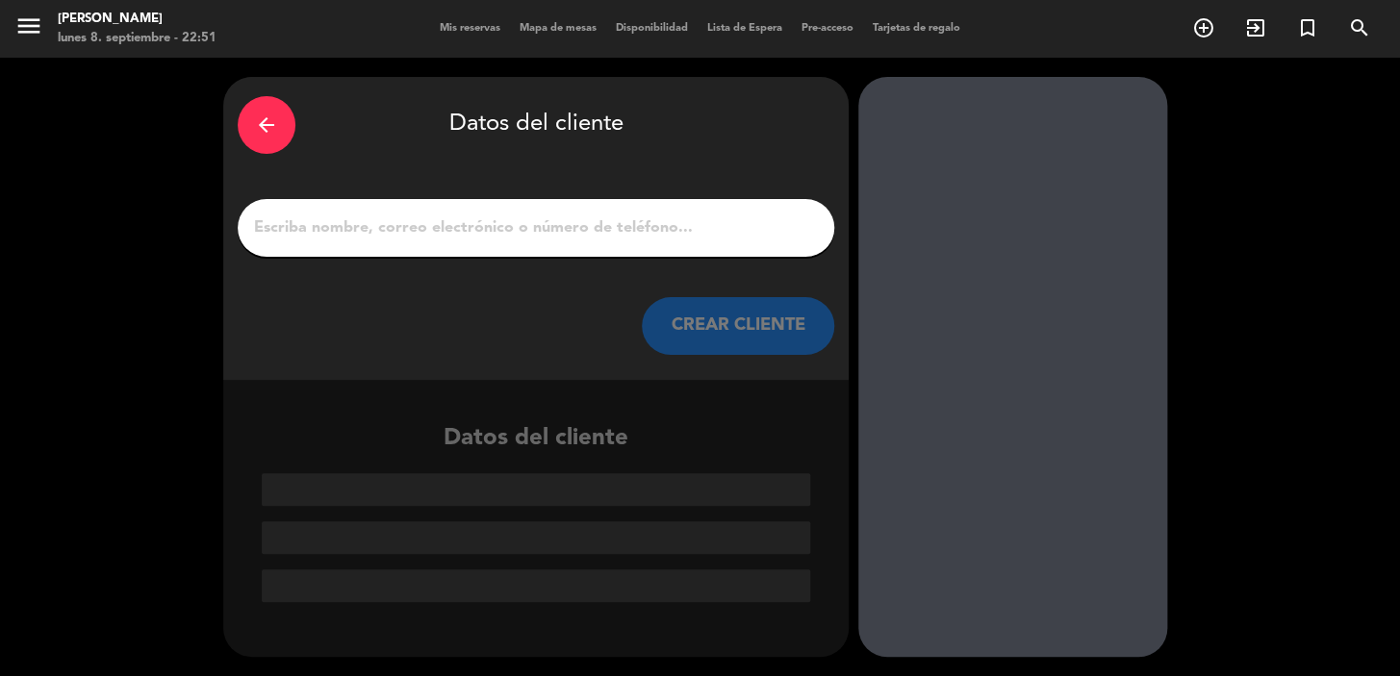
scroll to position [0, 0]
click at [357, 230] on input "1" at bounding box center [536, 228] width 568 height 27
paste input "Reserva confirmada domingo 21, sep. 2025 12:00 2 personas person Fernanda Assis…"
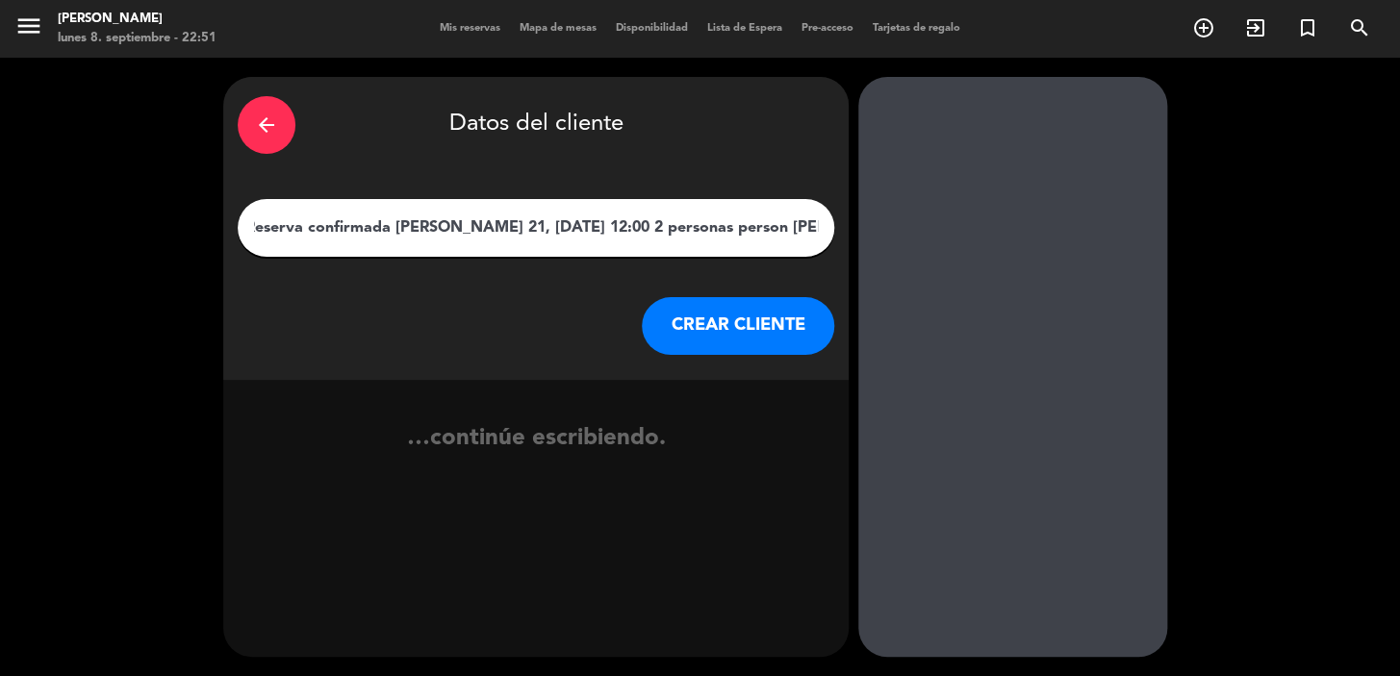
scroll to position [0, 9]
type input "Reserva confirmada domingo 21, sep. 2025 12:00 2 personas person Fernanda"
drag, startPoint x: 819, startPoint y: 221, endPoint x: 614, endPoint y: 198, distance: 206.2
click at [614, 199] on div "Reserva confirmada domingo 21, sep. 2025 12:00 2 personas person Fernanda" at bounding box center [536, 228] width 596 height 58
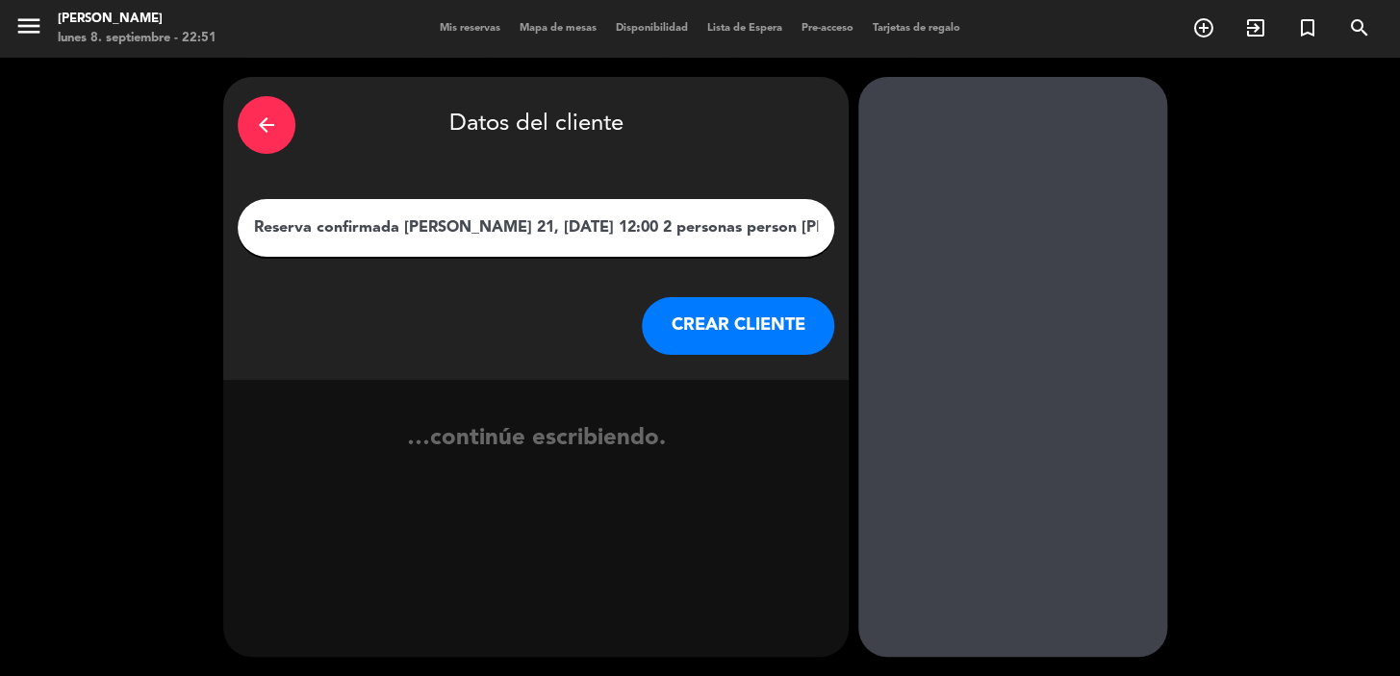
scroll to position [0, 9]
drag, startPoint x: 252, startPoint y: 220, endPoint x: 1082, endPoint y: 230, distance: 830.3
click at [1082, 230] on div "arrow_back Datos del cliente Reserva confirmada domingo 21, sep. 2025 12:00 2 p…" at bounding box center [700, 367] width 1400 height 619
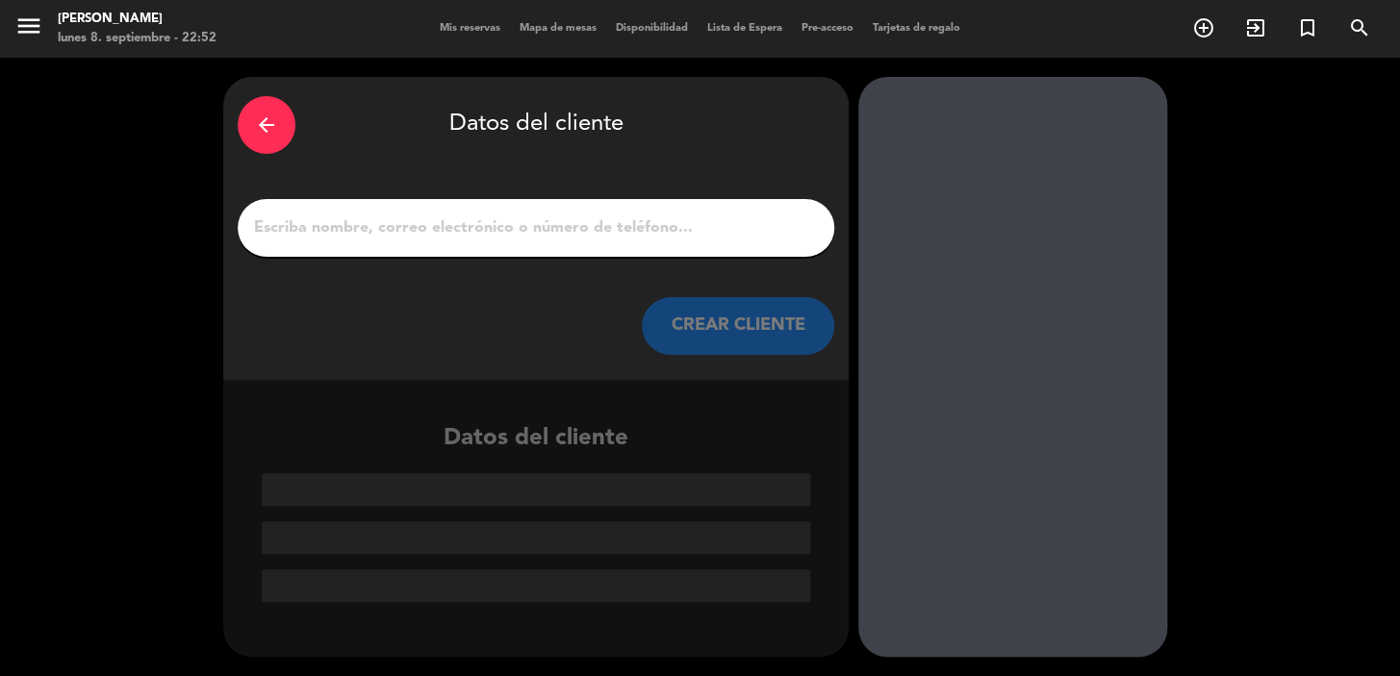
scroll to position [0, 0]
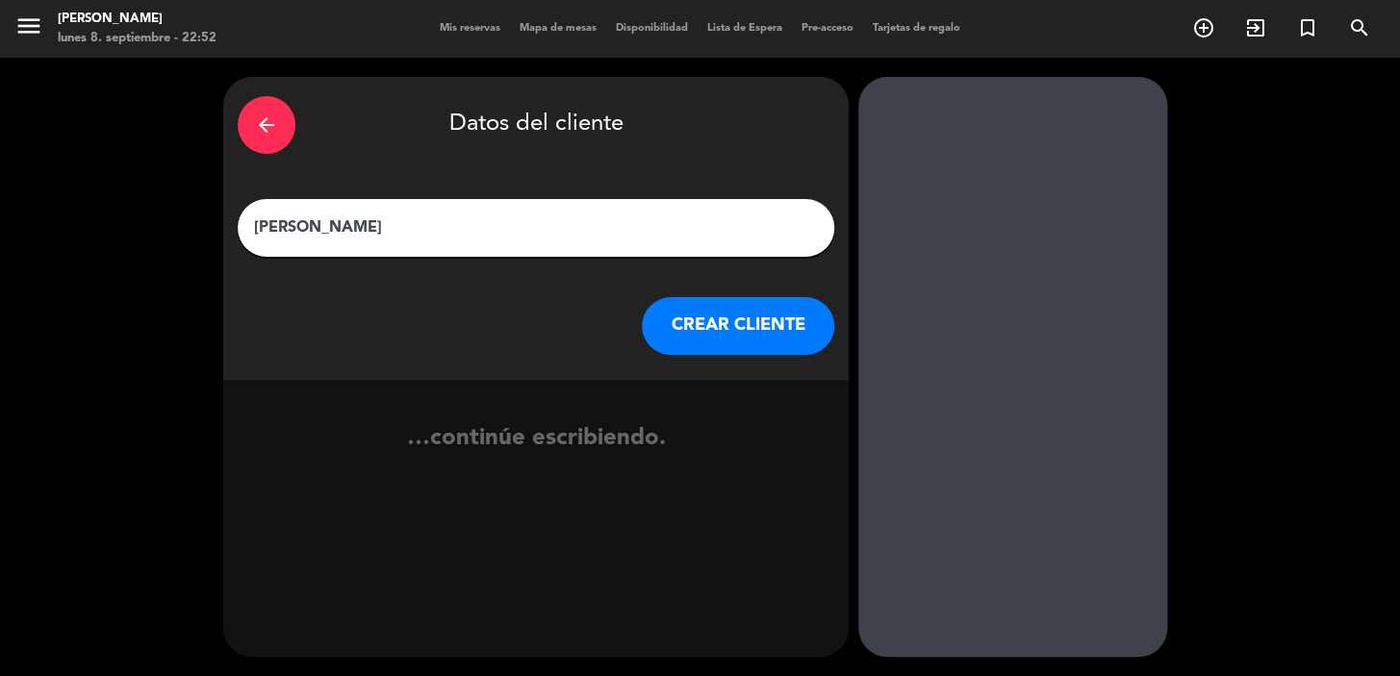
type input "[PERSON_NAME]"
click at [741, 340] on button "CREAR CLIENTE" at bounding box center [738, 326] width 192 height 58
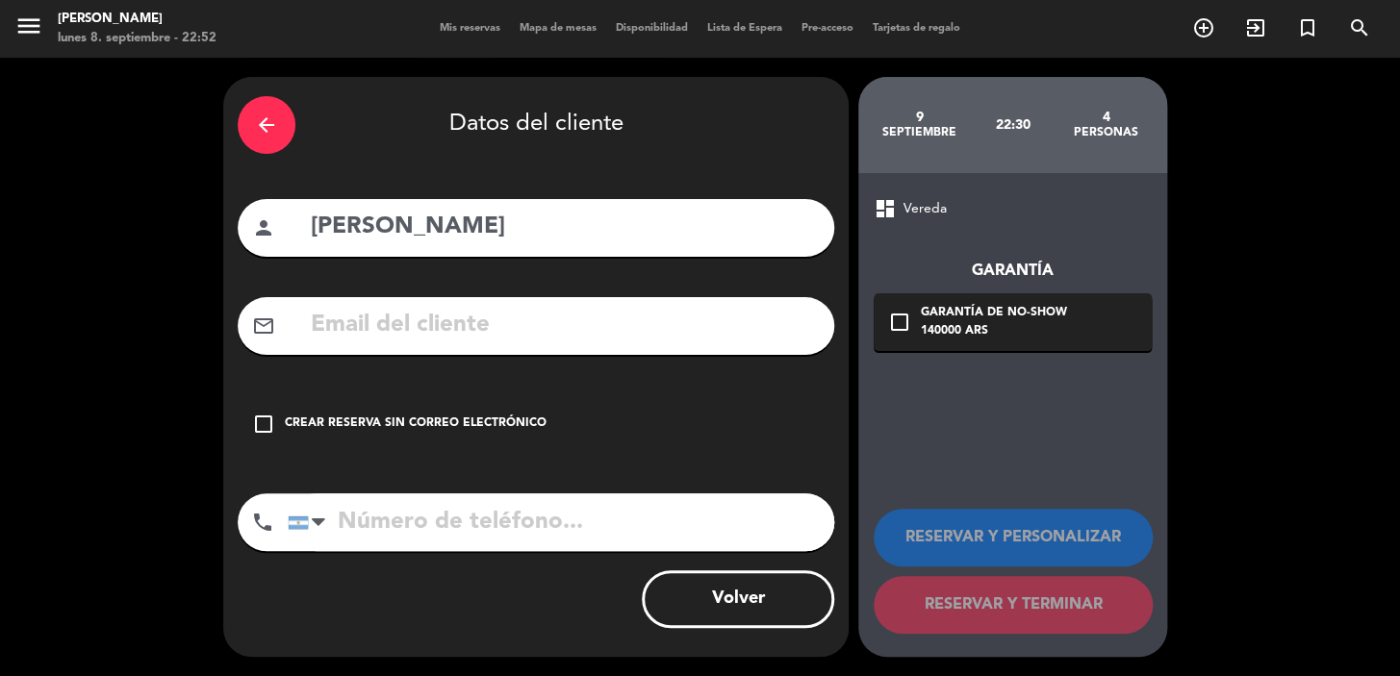
click at [540, 320] on input "text" at bounding box center [564, 325] width 511 height 39
paste input "nasomelina@gmail.com"
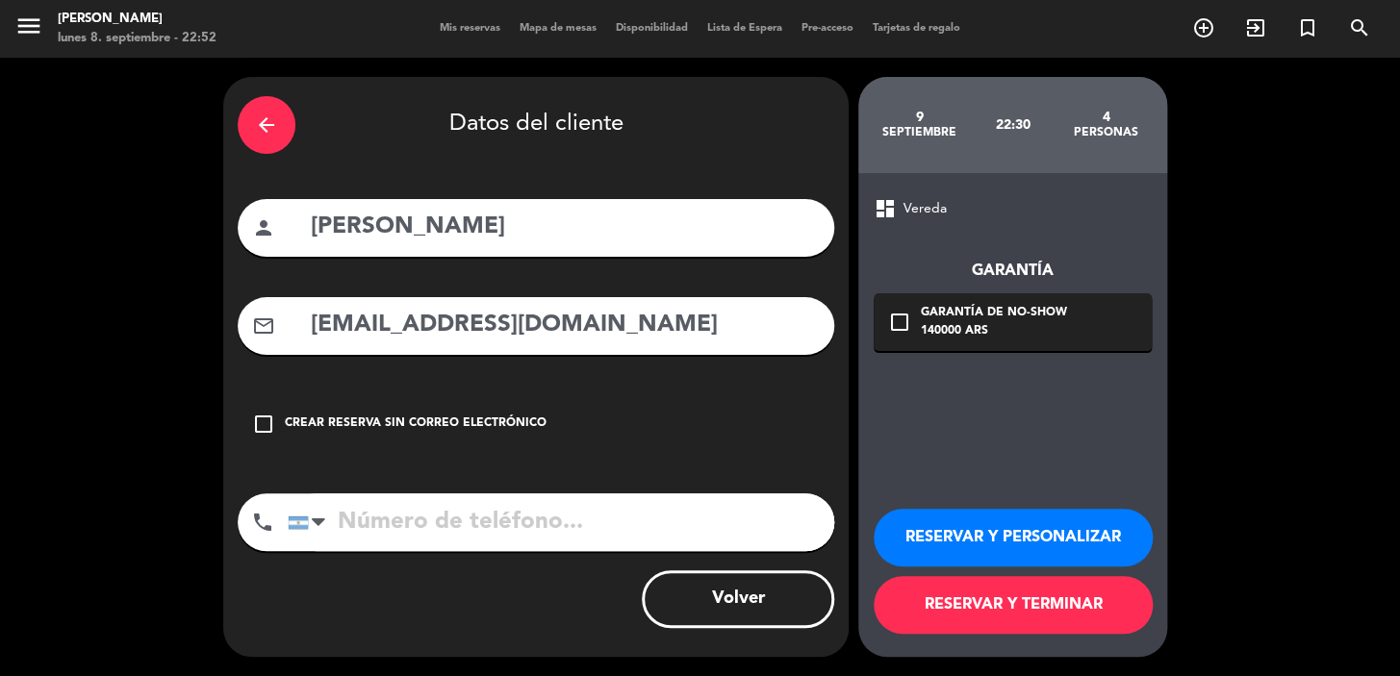
type input "nasomelina@gmail.com"
click at [478, 519] on input "tel" at bounding box center [561, 523] width 546 height 58
paste input "1150567777"
type input "1150567777"
drag, startPoint x: 904, startPoint y: 324, endPoint x: 956, endPoint y: 344, distance: 55.7
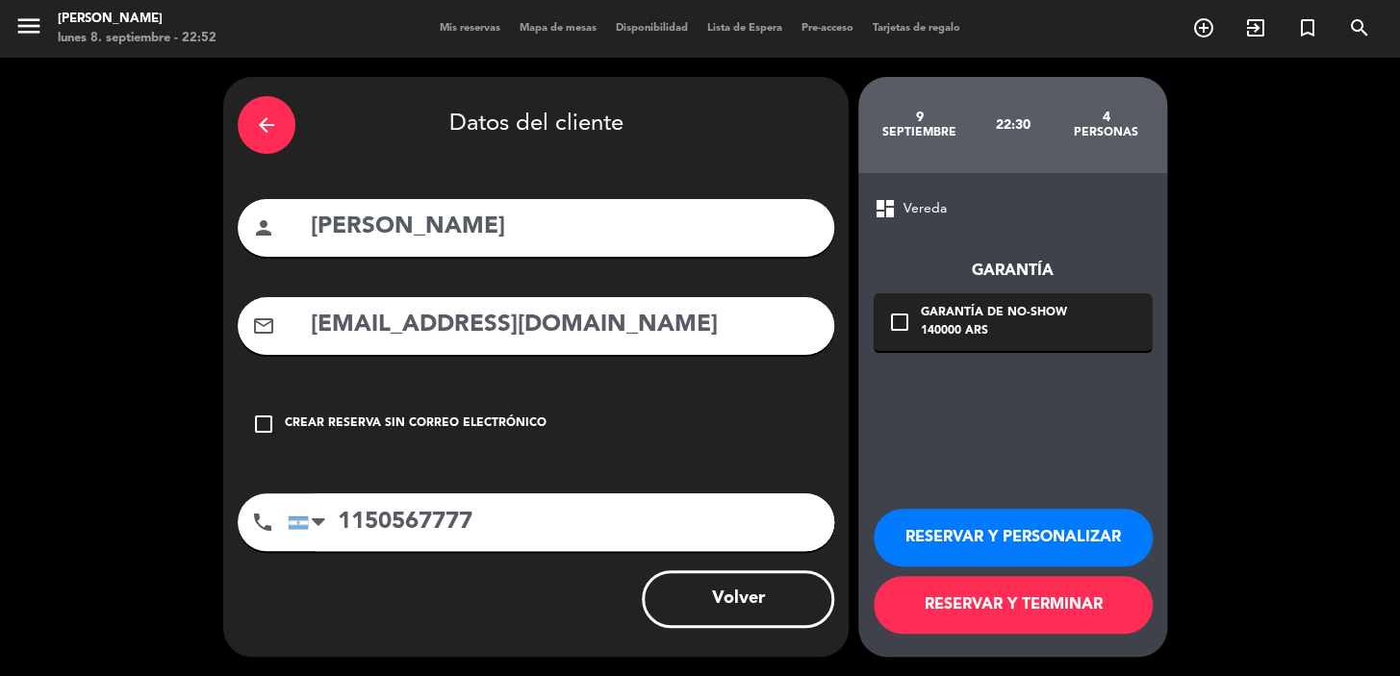
click at [903, 325] on icon "check_box_outline_blank" at bounding box center [899, 322] width 23 height 23
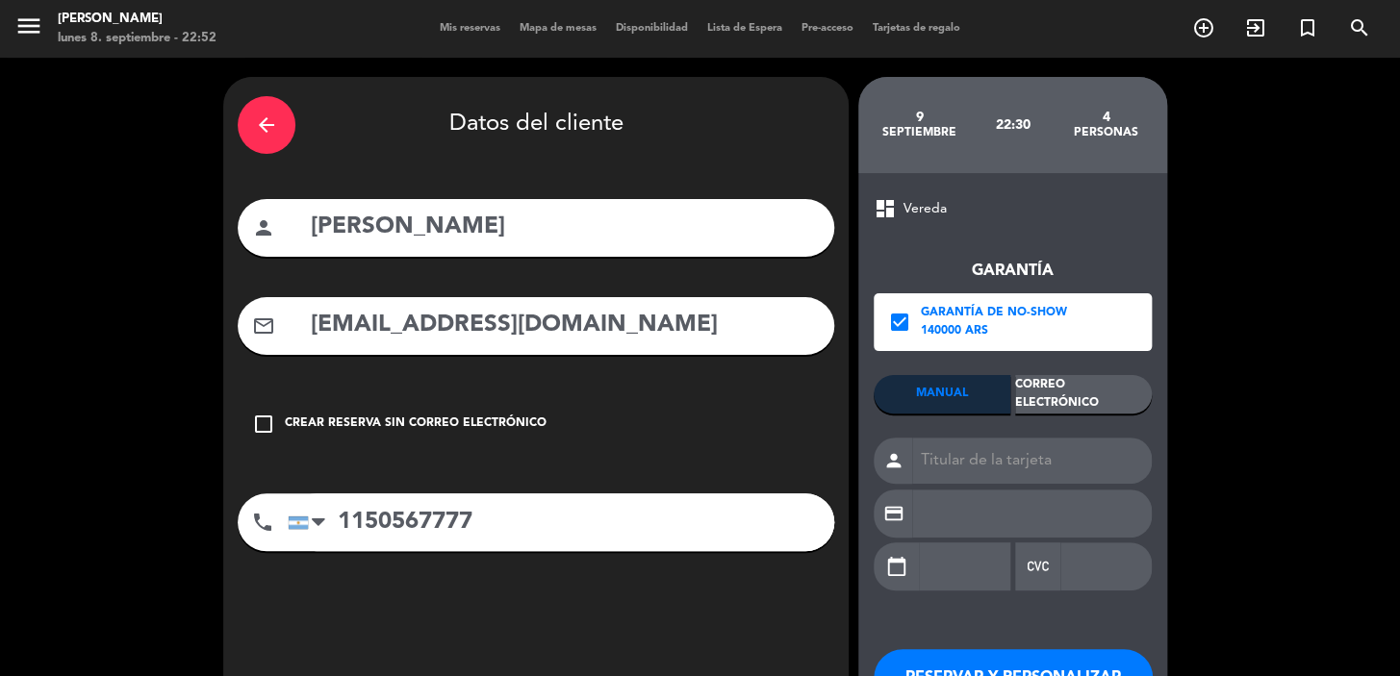
click at [1087, 399] on div "Correo Electrónico" at bounding box center [1083, 394] width 137 height 38
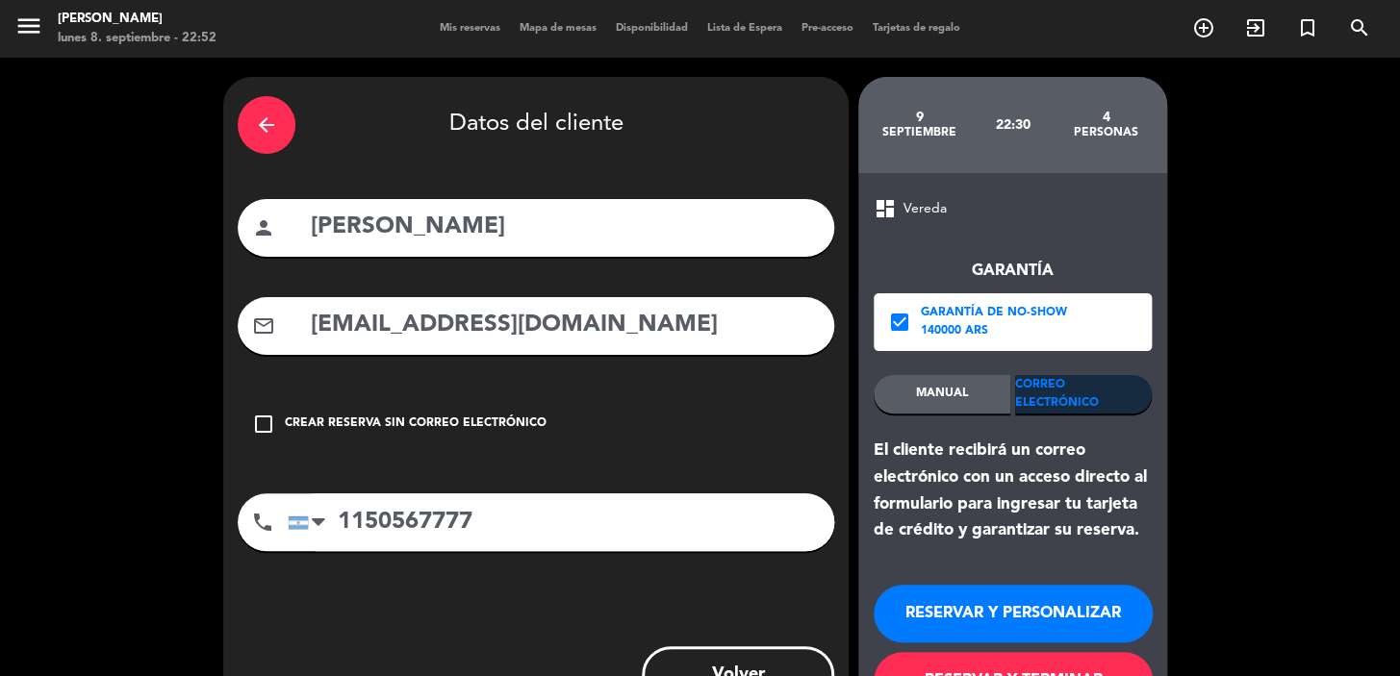
click at [1010, 585] on button "RESERVAR Y PERSONALIZAR" at bounding box center [1012, 614] width 279 height 58
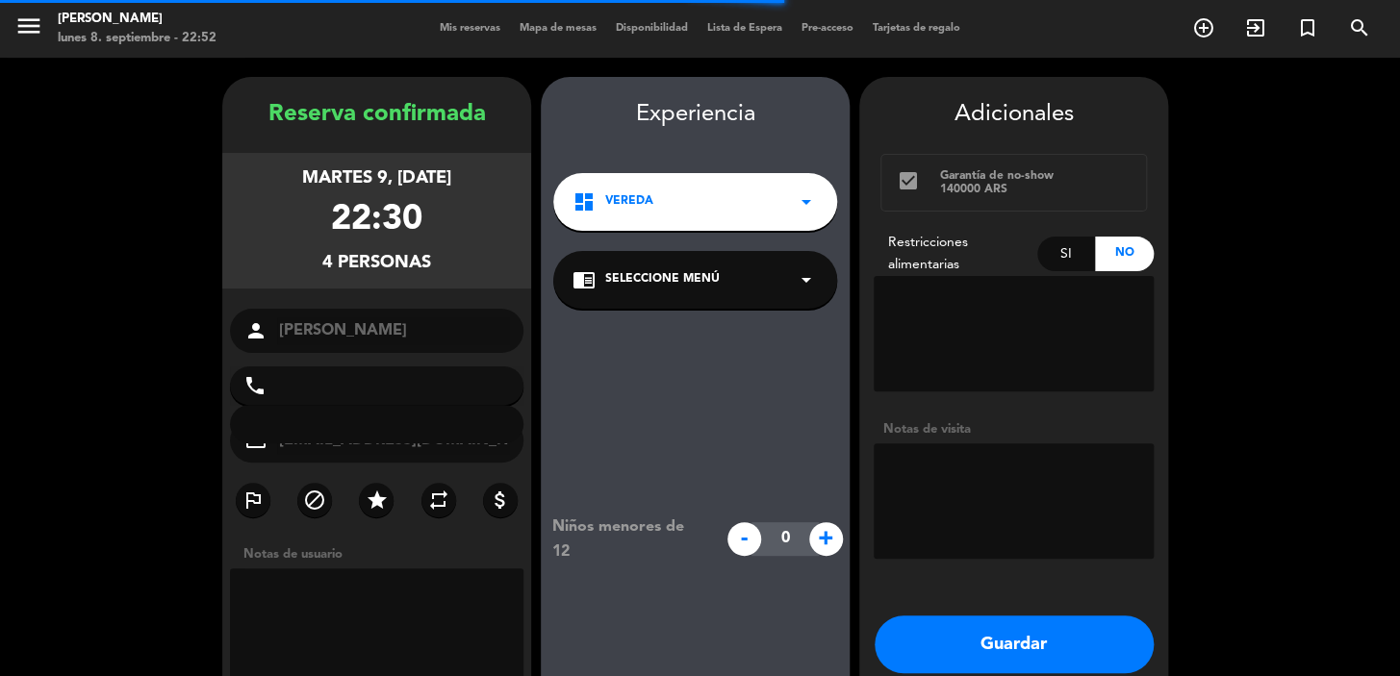
type input "+541150567777"
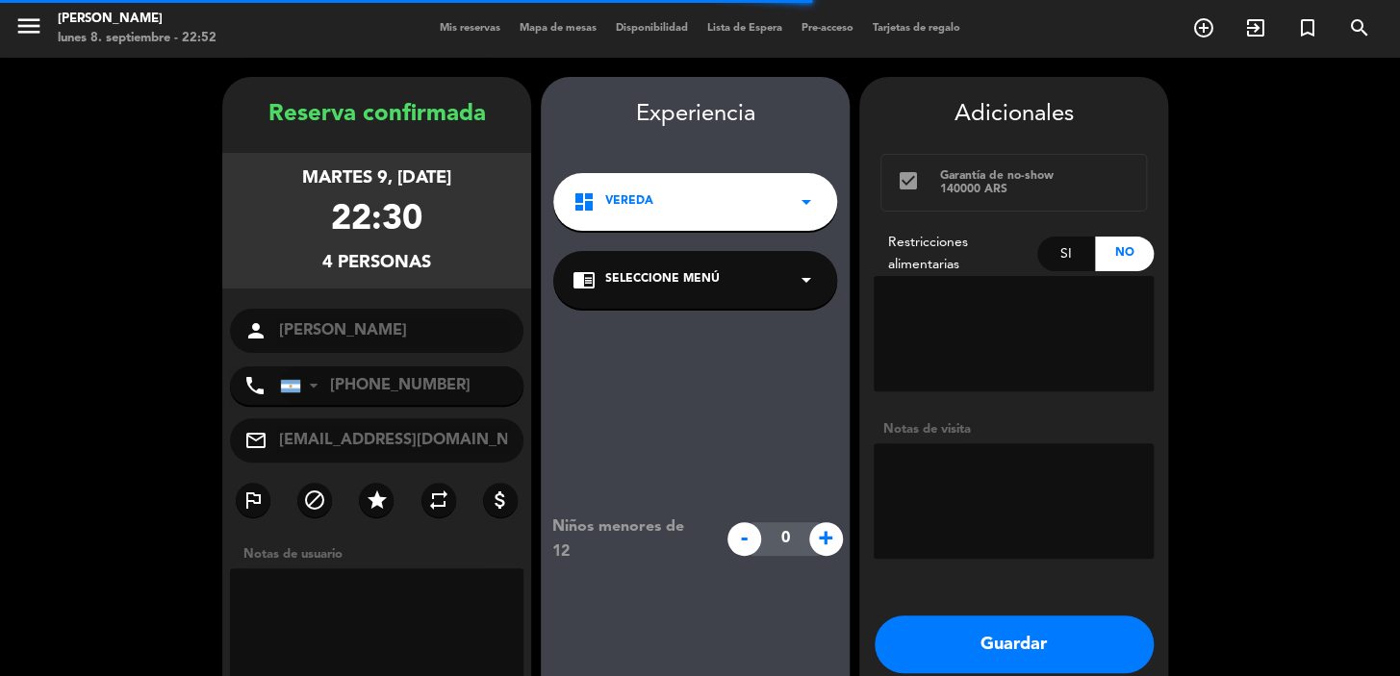
scroll to position [77, 0]
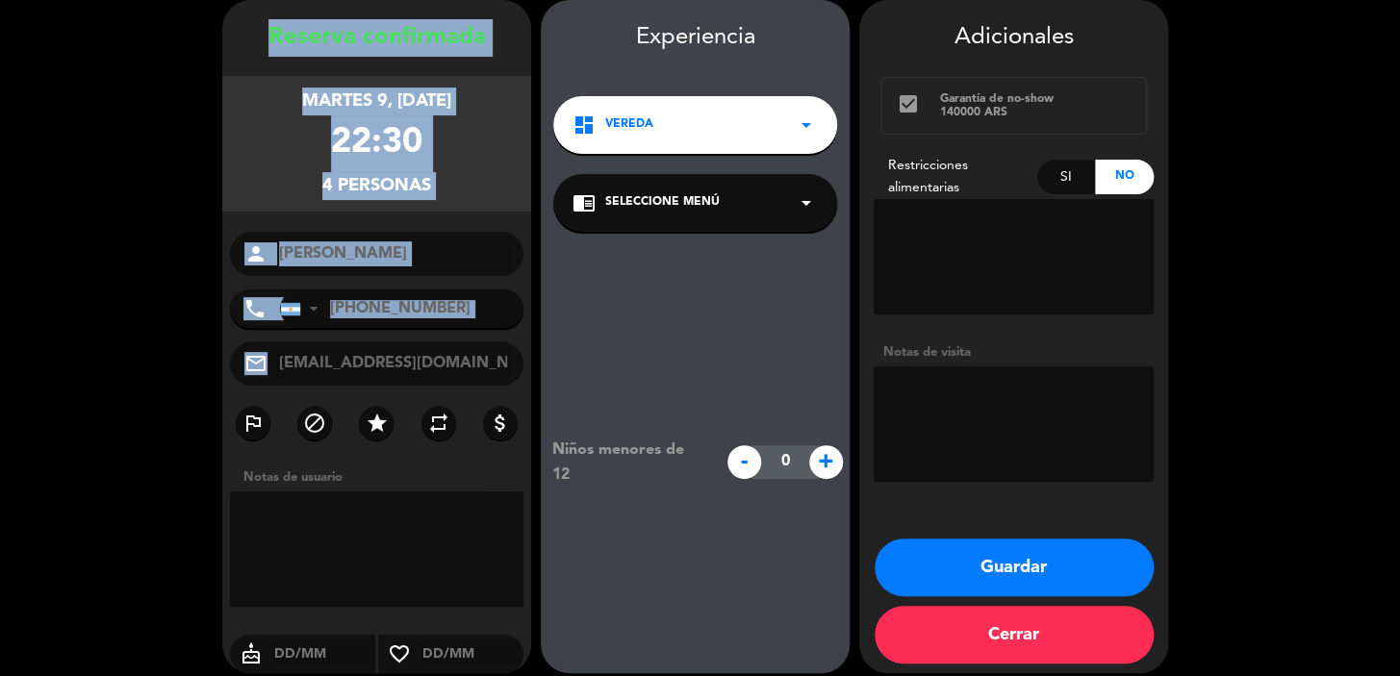
drag, startPoint x: 268, startPoint y: 36, endPoint x: 503, endPoint y: 346, distance: 389.4
click at [507, 347] on div "Reserva confirmada martes 9, sep. 2025 22:30 4 personas person Melina Naso phon…" at bounding box center [376, 355] width 309 height 673
copy div "Reserva confirmada martes 9, sep. 2025 22:30 4 personas person phone United Sta…"
drag, startPoint x: 928, startPoint y: 563, endPoint x: 888, endPoint y: 545, distance: 44.0
click at [927, 563] on button "Guardar" at bounding box center [1013, 568] width 279 height 58
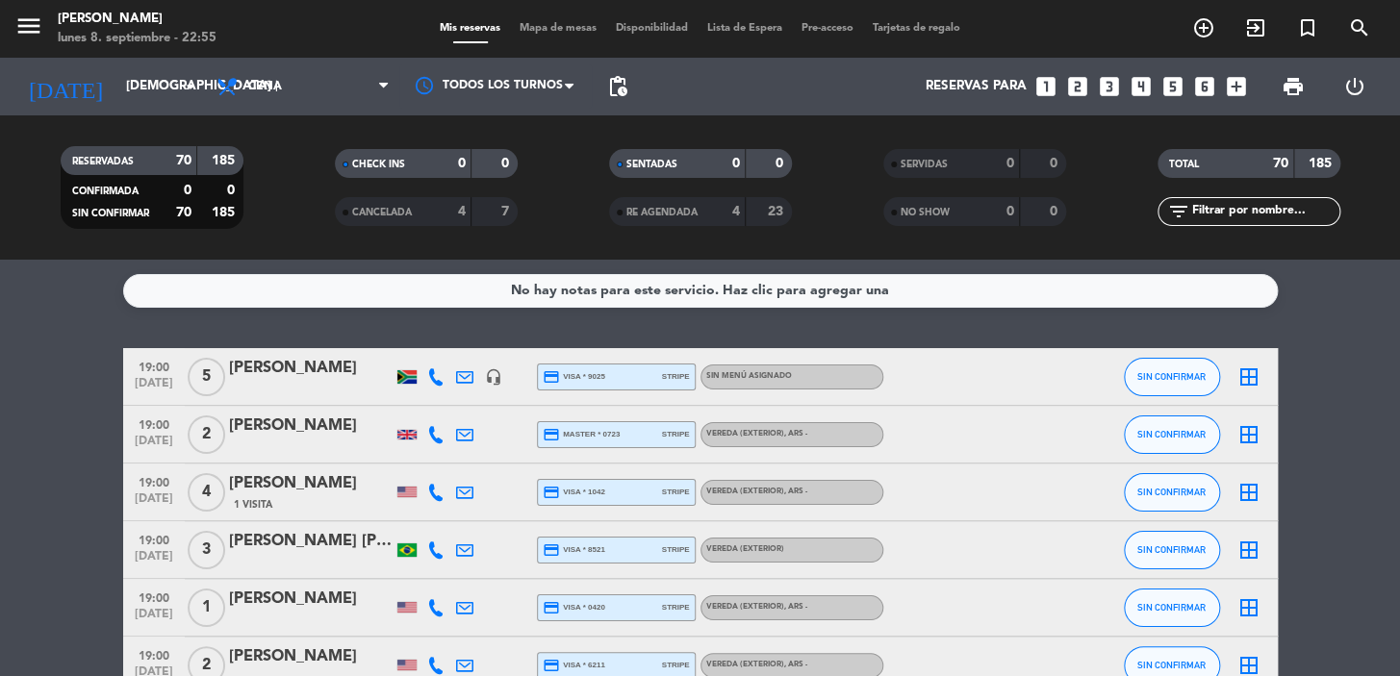
click at [1164, 88] on icon "looks_5" at bounding box center [1172, 86] width 25 height 25
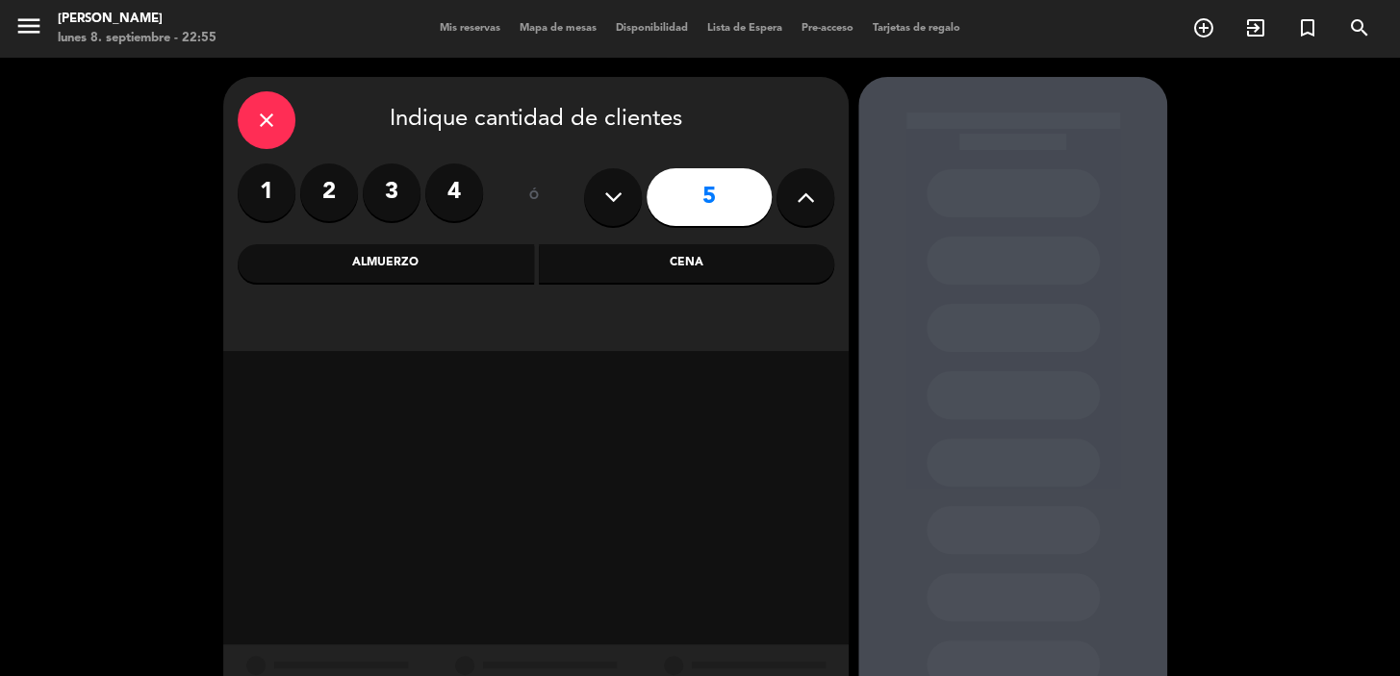
click at [731, 266] on div "Cena" at bounding box center [687, 263] width 296 height 38
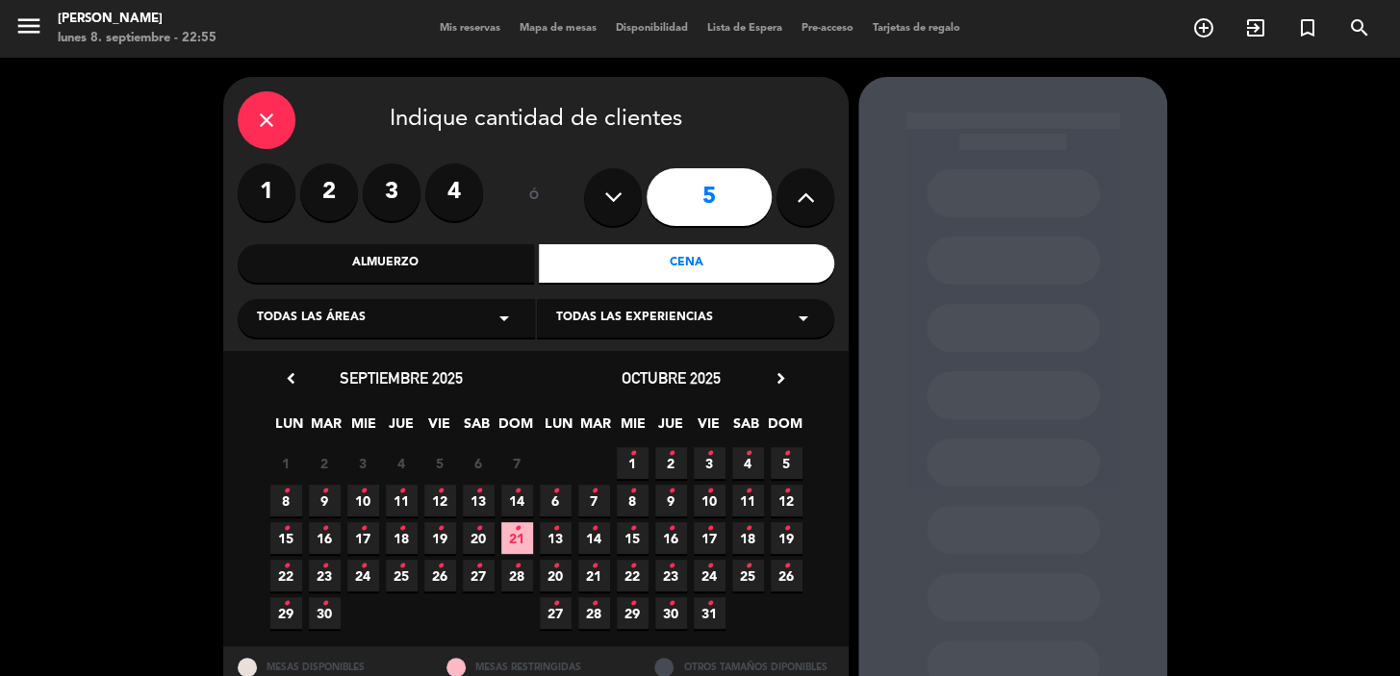
click at [397, 335] on div "Todas las áreas arrow_drop_down" at bounding box center [386, 318] width 297 height 38
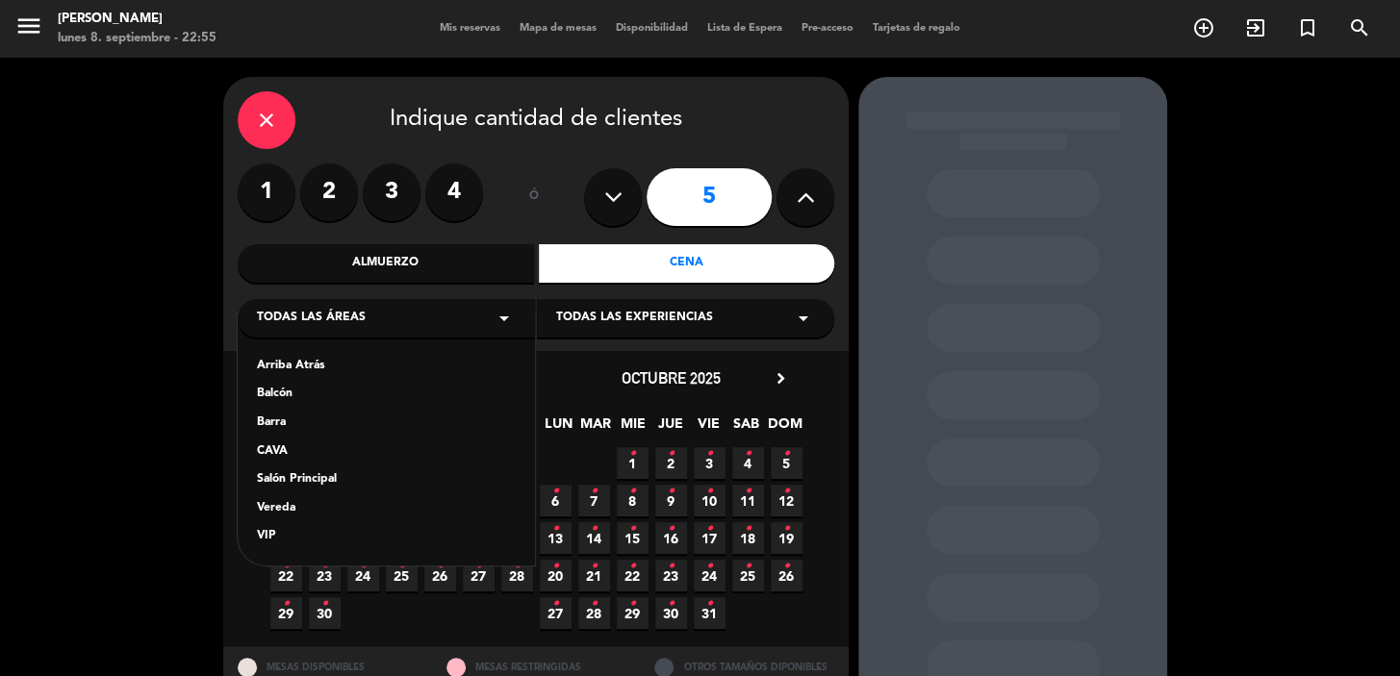
click at [303, 511] on div "Vereda" at bounding box center [386, 508] width 259 height 19
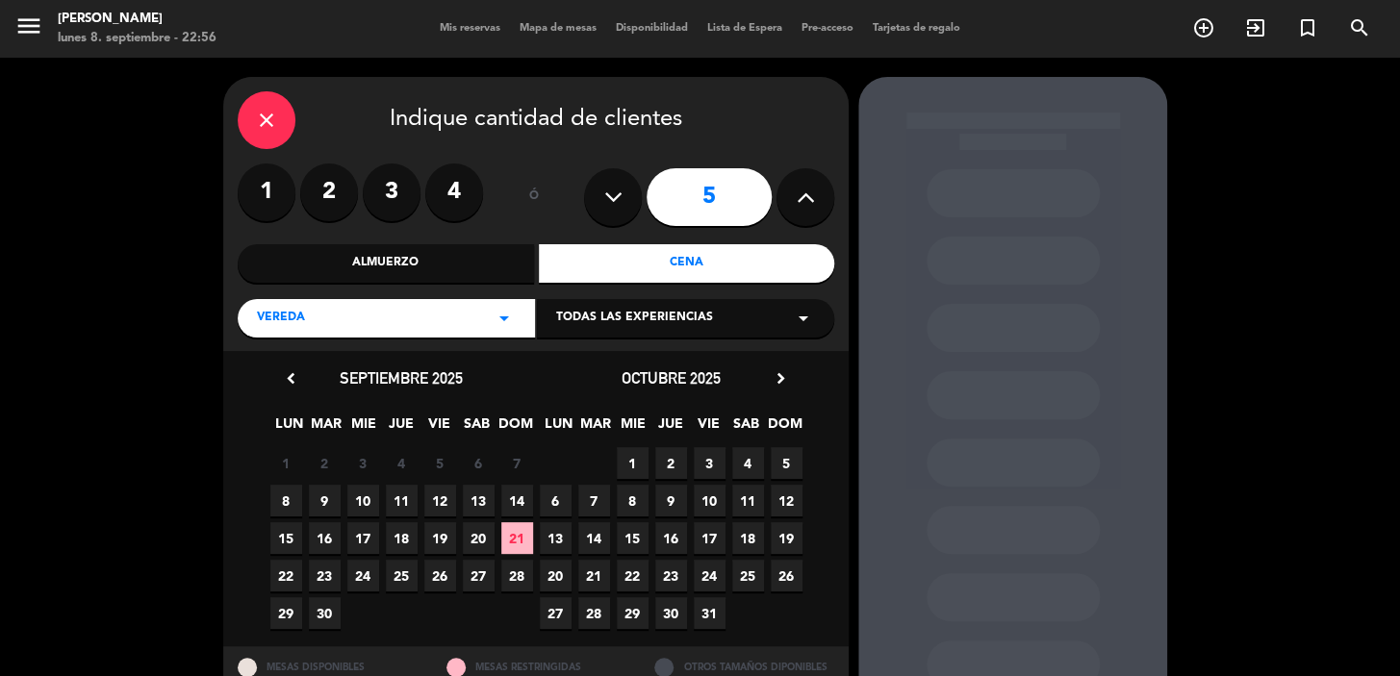
click at [394, 576] on span "25" at bounding box center [402, 576] width 32 height 32
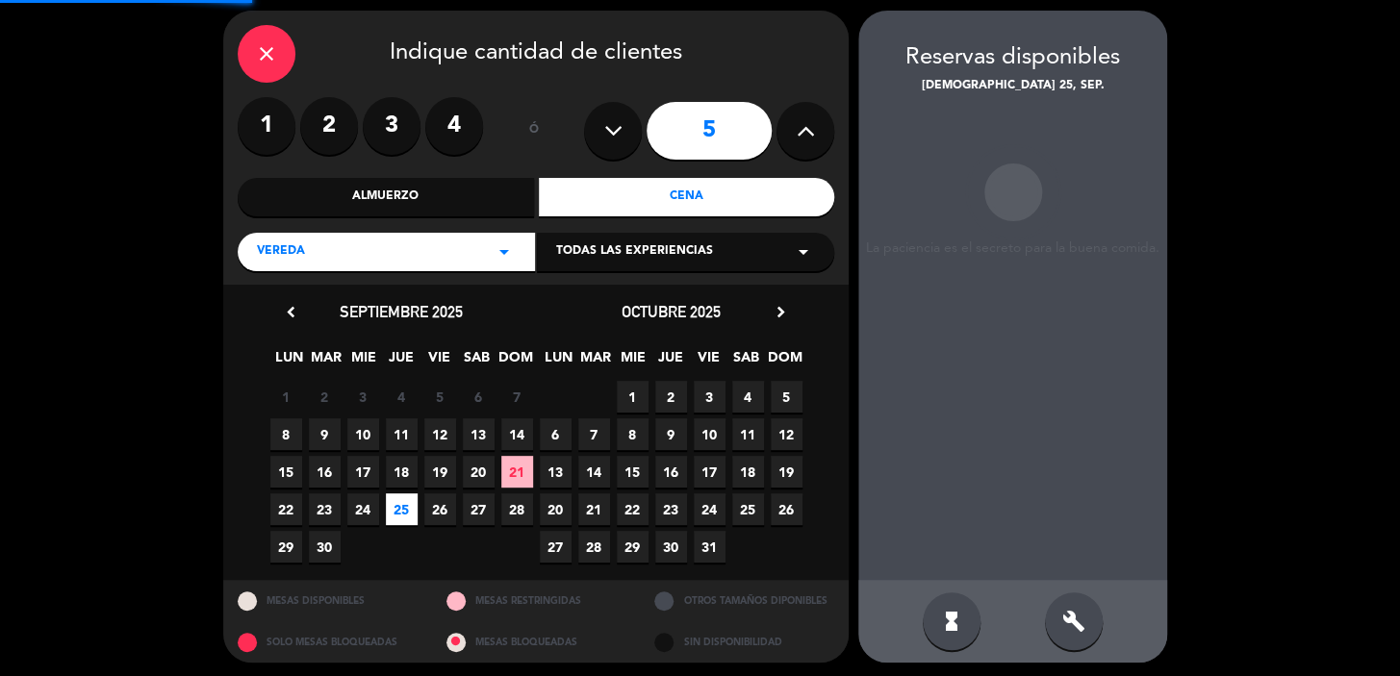
scroll to position [70, 0]
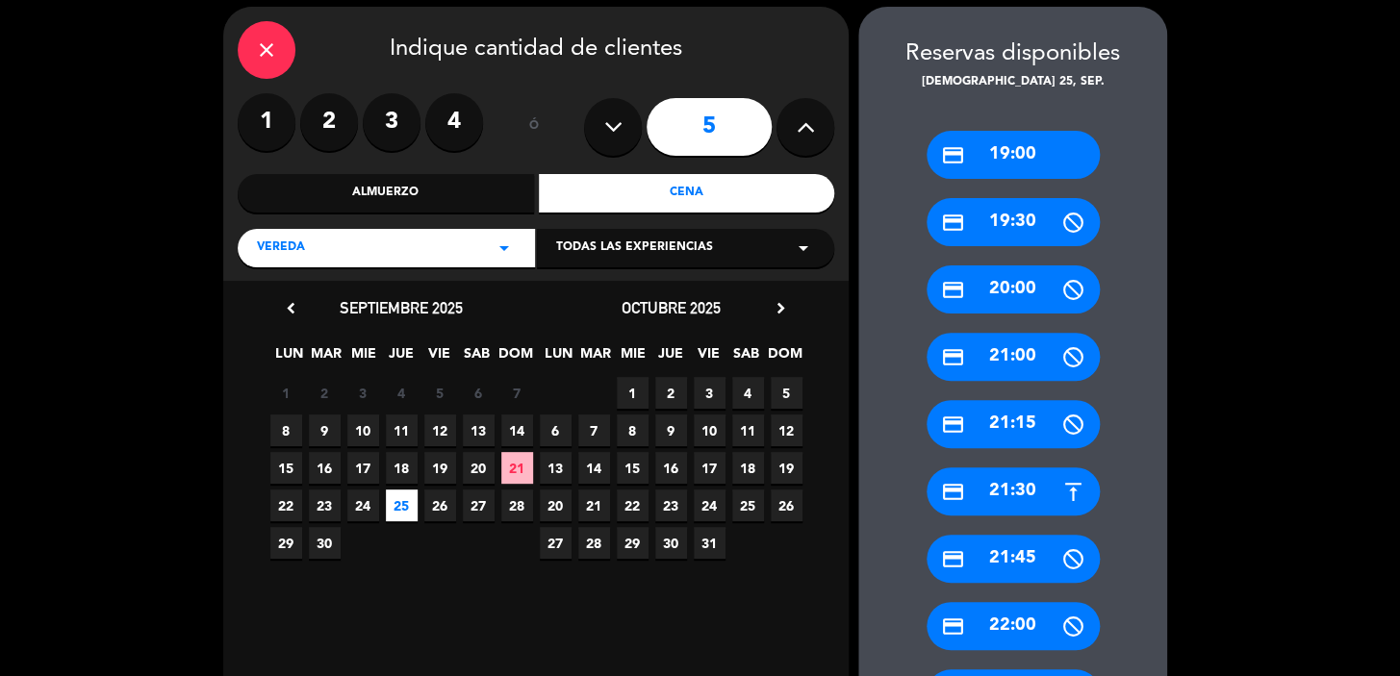
click at [1000, 132] on div "credit_card 19:00" at bounding box center [1012, 155] width 173 height 48
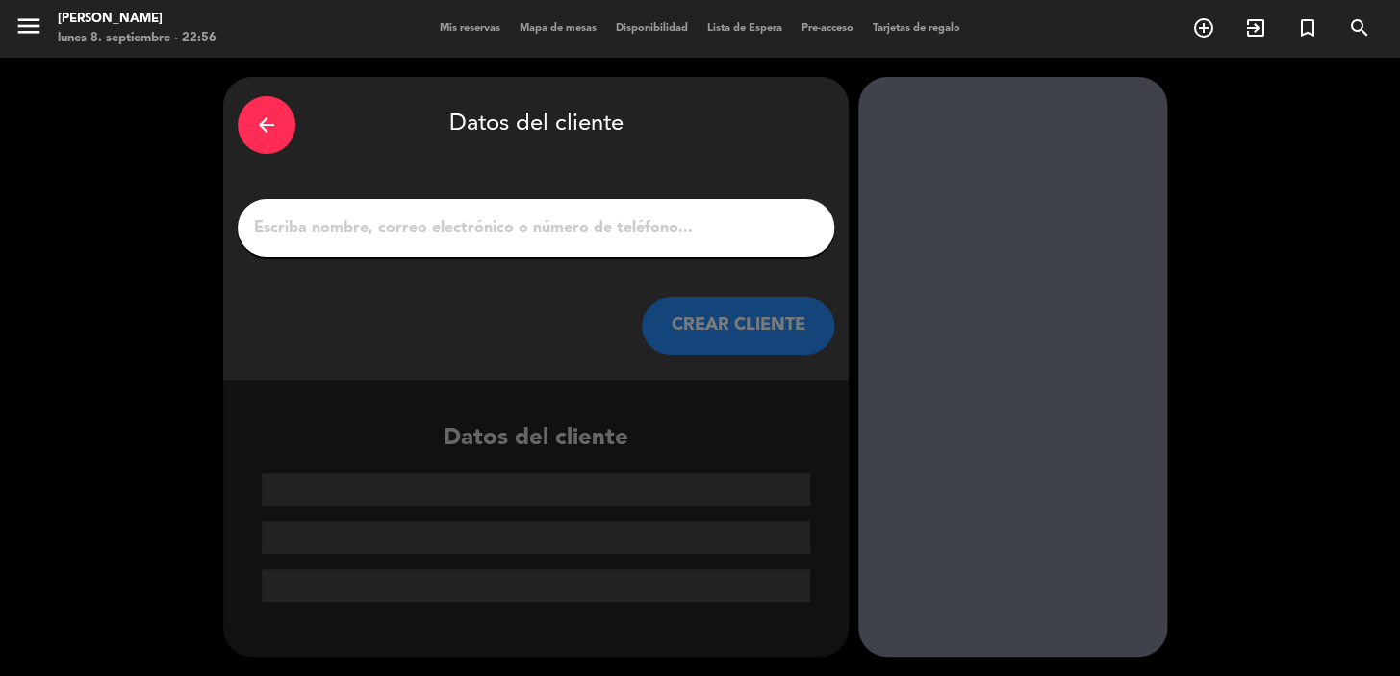
scroll to position [0, 0]
click at [702, 240] on input "1" at bounding box center [536, 228] width 568 height 27
paste input "Renata Marmelsztejn"
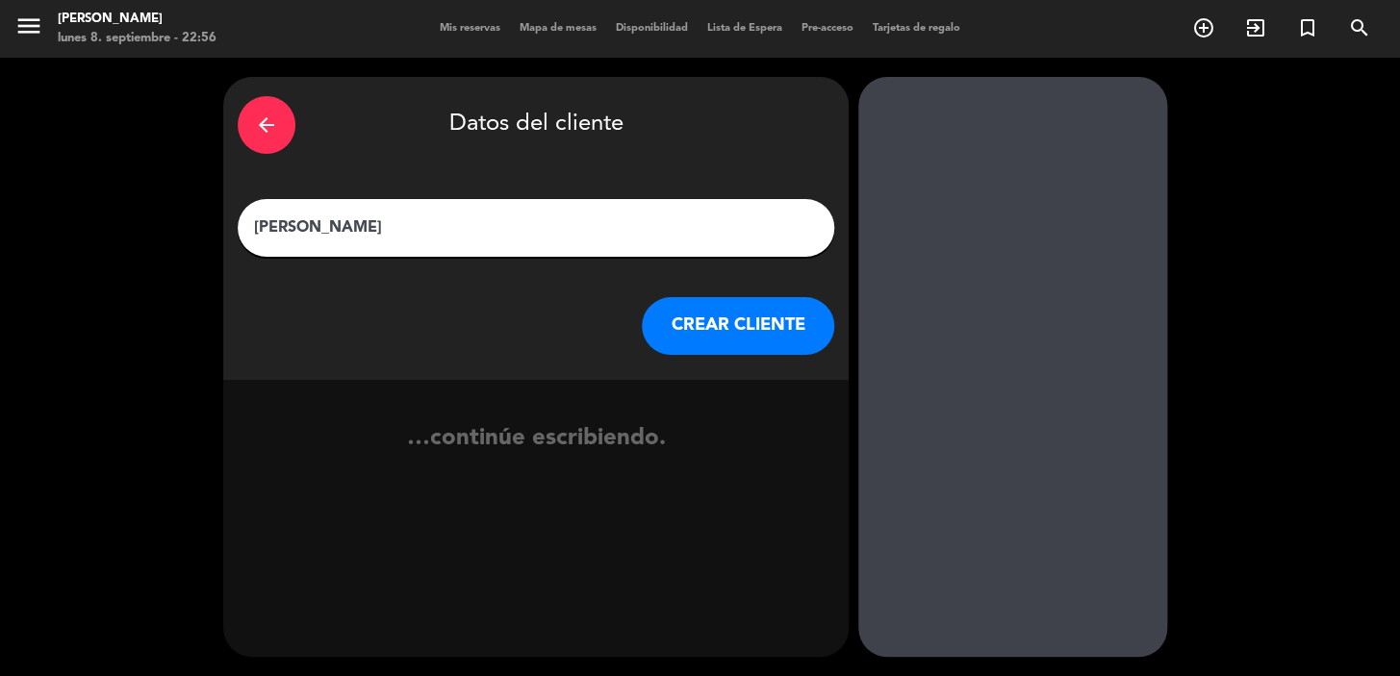
type input "Renata Marmelsztejn"
click at [740, 329] on button "CREAR CLIENTE" at bounding box center [738, 326] width 192 height 58
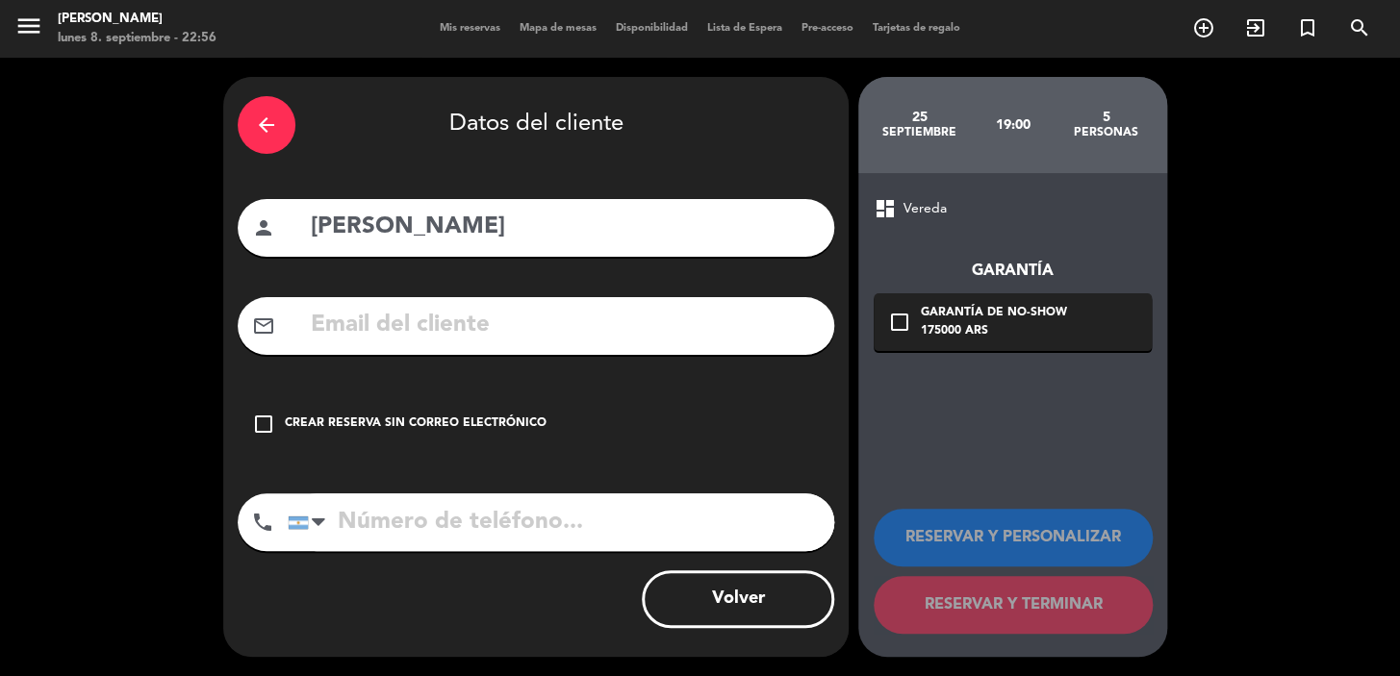
click at [484, 307] on input "text" at bounding box center [564, 325] width 511 height 39
paste input "concierge.buenosaires@fourseasons.com"
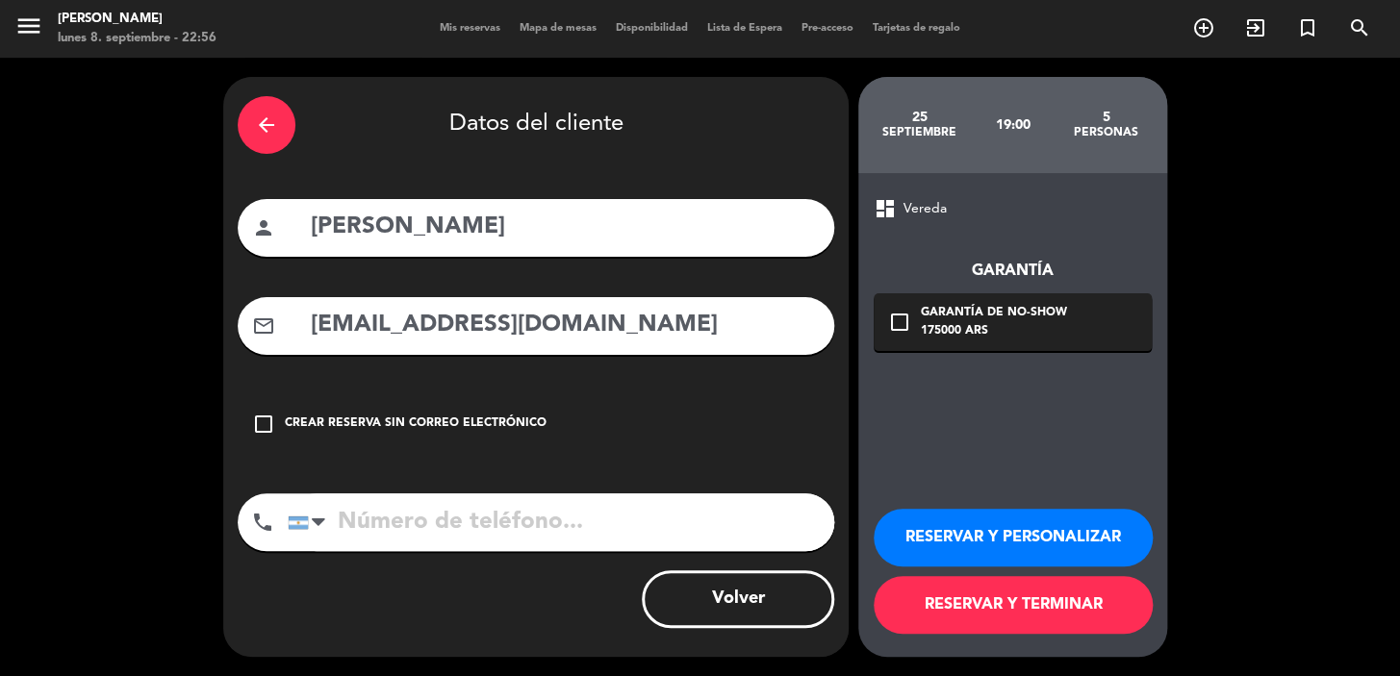
type input "concierge.buenosaires@fourseasons.com"
click at [525, 538] on input "tel" at bounding box center [561, 523] width 546 height 58
paste input "4321 1200"
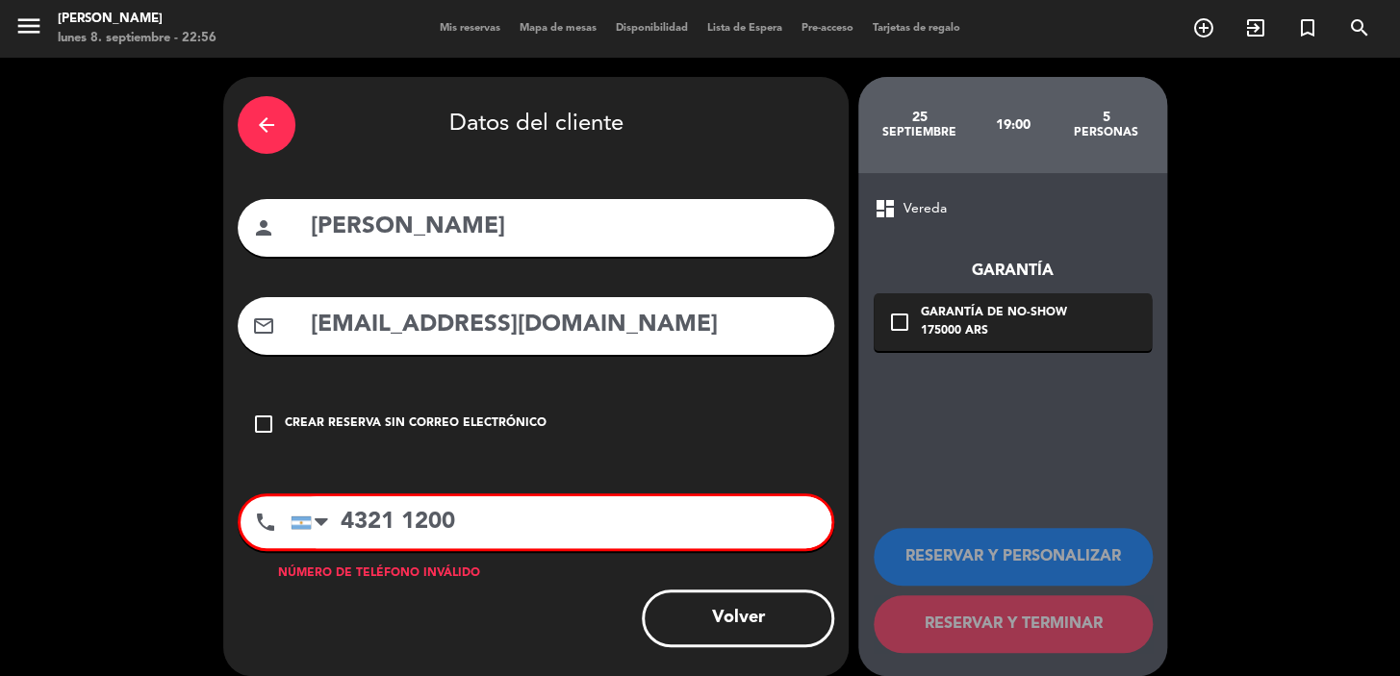
click at [339, 519] on input "4321 1200" at bounding box center [561, 522] width 541 height 52
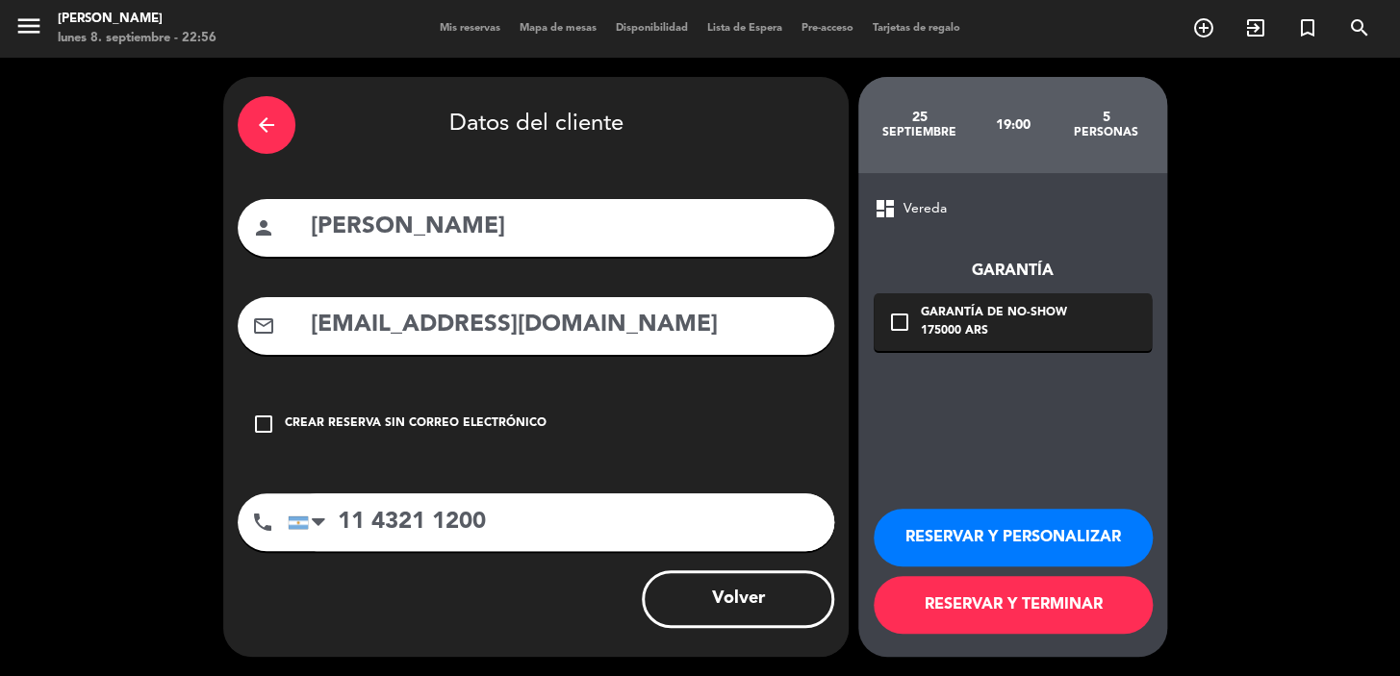
type input "11 4321 1200"
click at [912, 340] on div "check_box_outline_blank Garantía de no-show 175000 ARS" at bounding box center [1012, 322] width 278 height 58
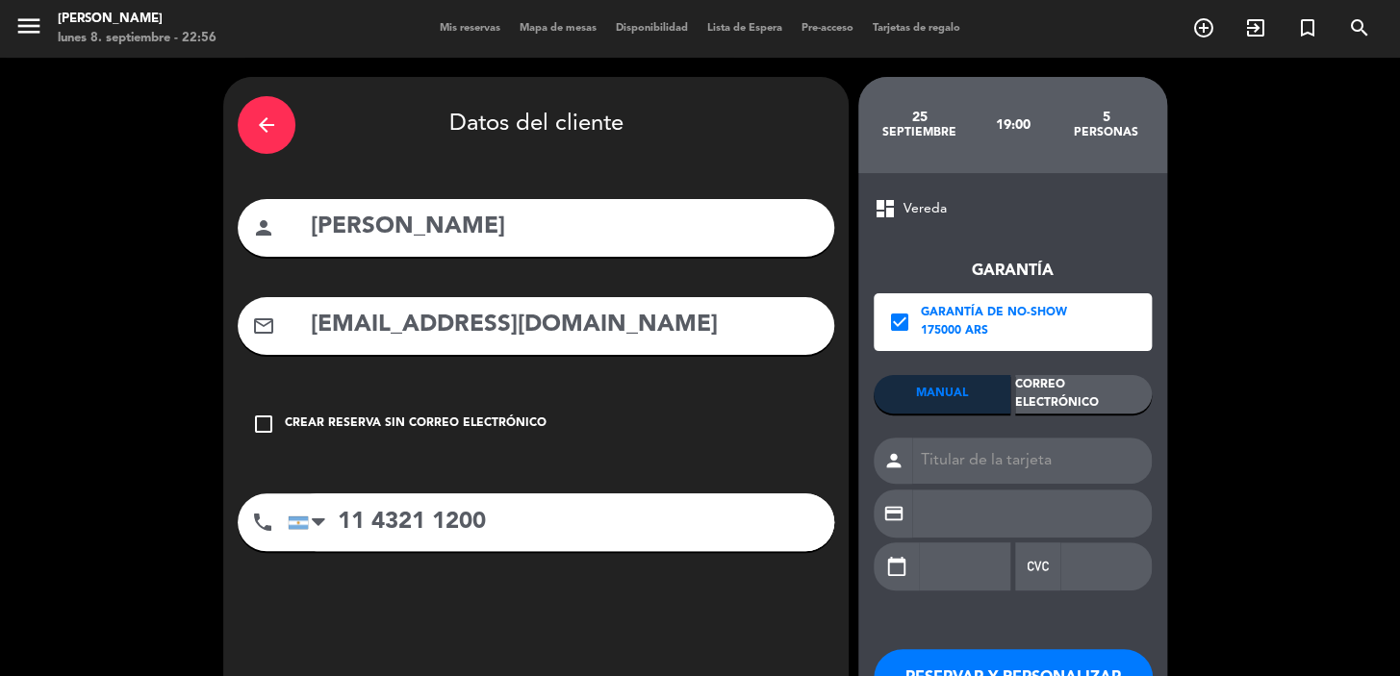
click at [1070, 391] on div "Correo Electrónico" at bounding box center [1083, 394] width 137 height 38
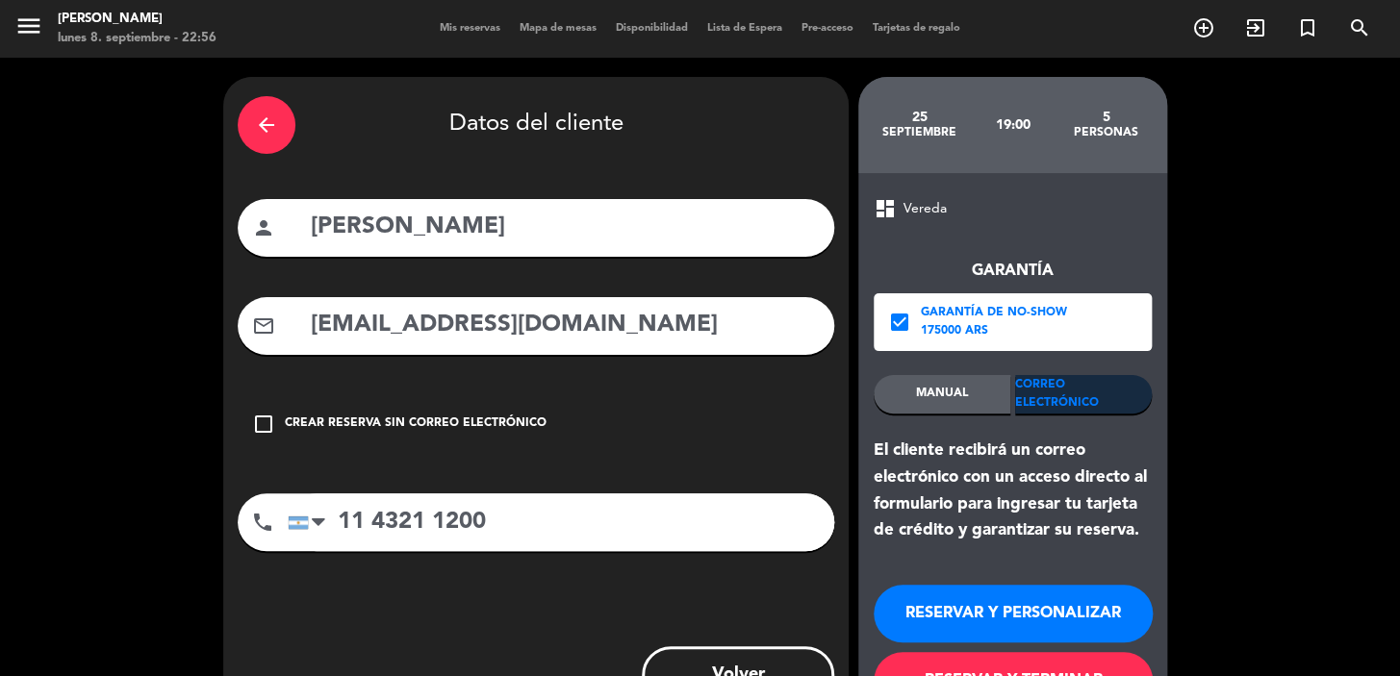
click at [968, 620] on button "RESERVAR Y PERSONALIZAR" at bounding box center [1012, 614] width 279 height 58
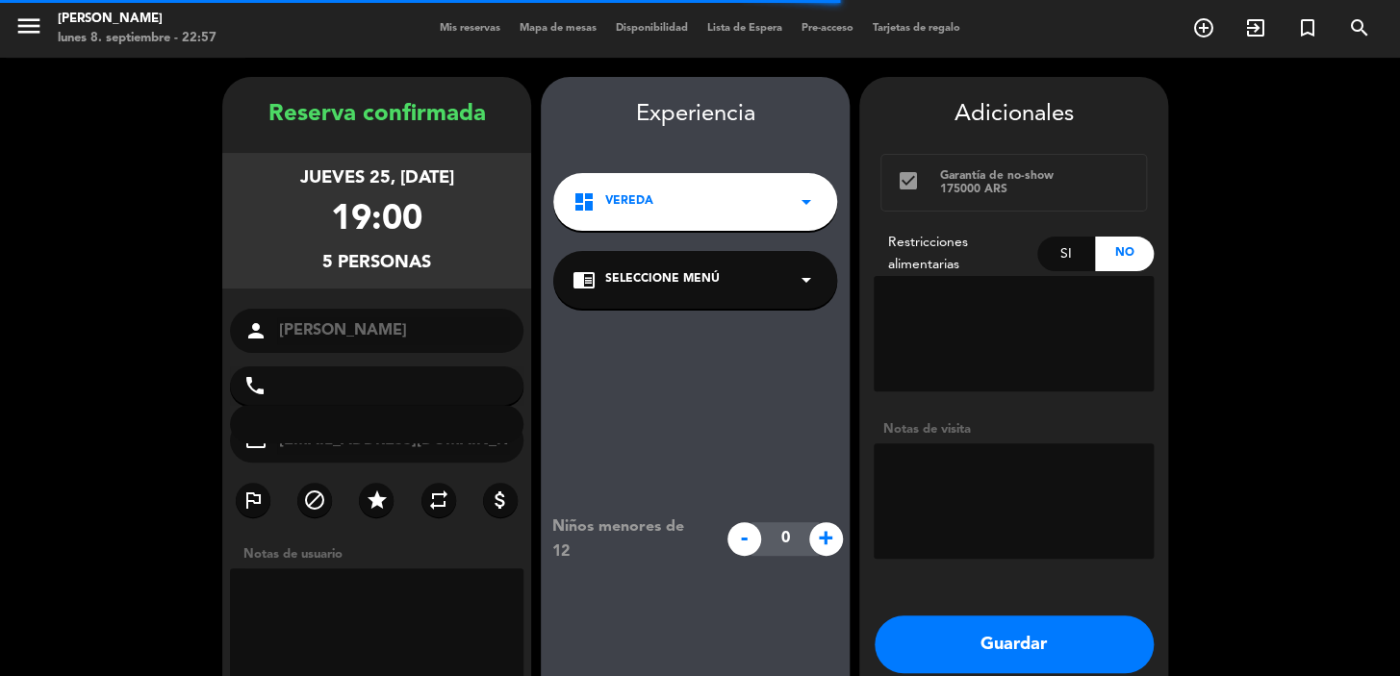
type input "+541143211200"
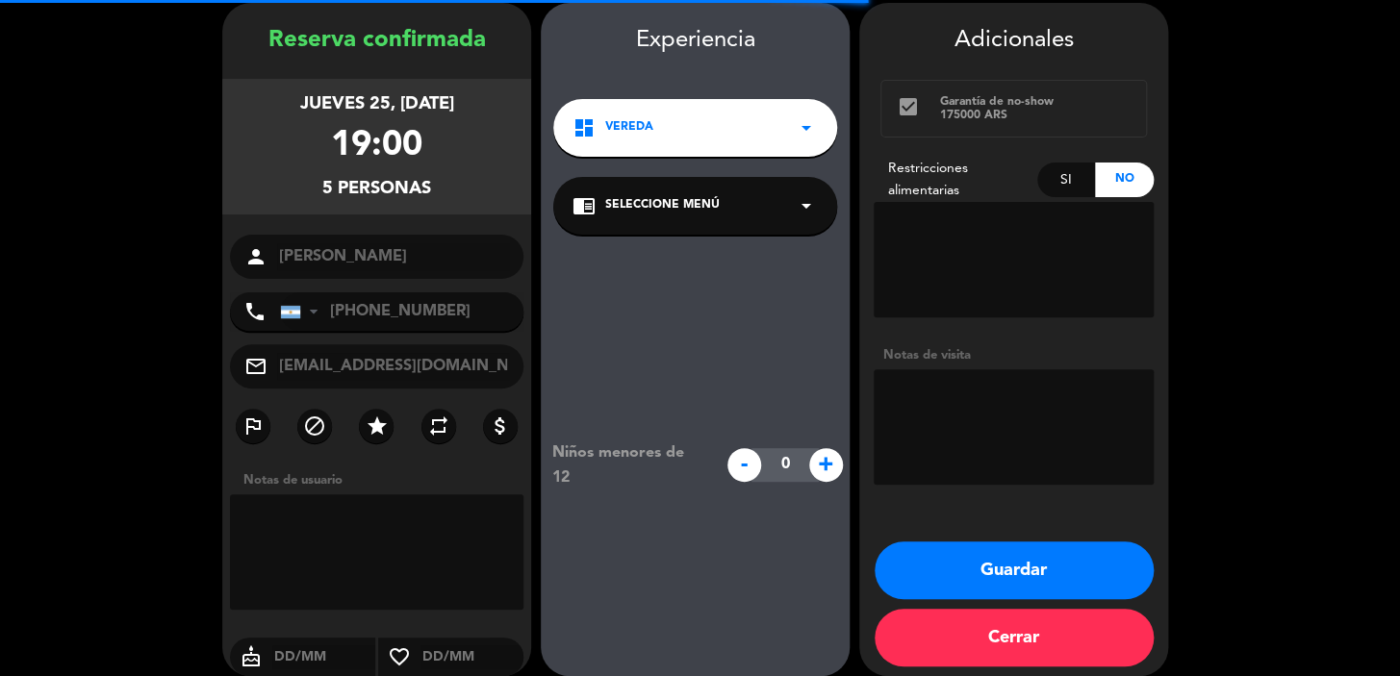
scroll to position [77, 0]
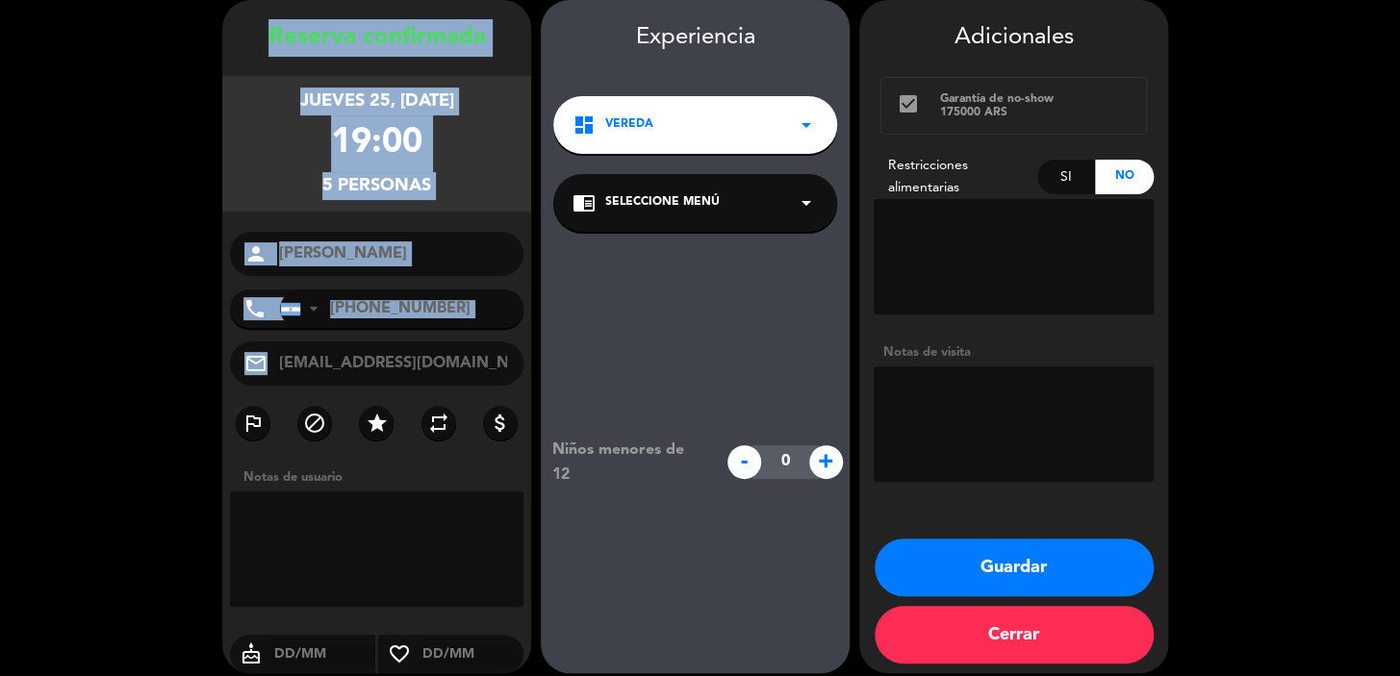
drag, startPoint x: 269, startPoint y: 37, endPoint x: 485, endPoint y: 366, distance: 393.3
click at [507, 380] on div "Reserva confirmada jueves 25, sep. 2025 19:00 5 personas person Renata Marmelsz…" at bounding box center [376, 355] width 309 height 673
copy div "Reserva confirmada jueves 25, sep. 2025 19:00 5 personas person phone United St…"
click at [1019, 570] on button "Guardar" at bounding box center [1013, 568] width 279 height 58
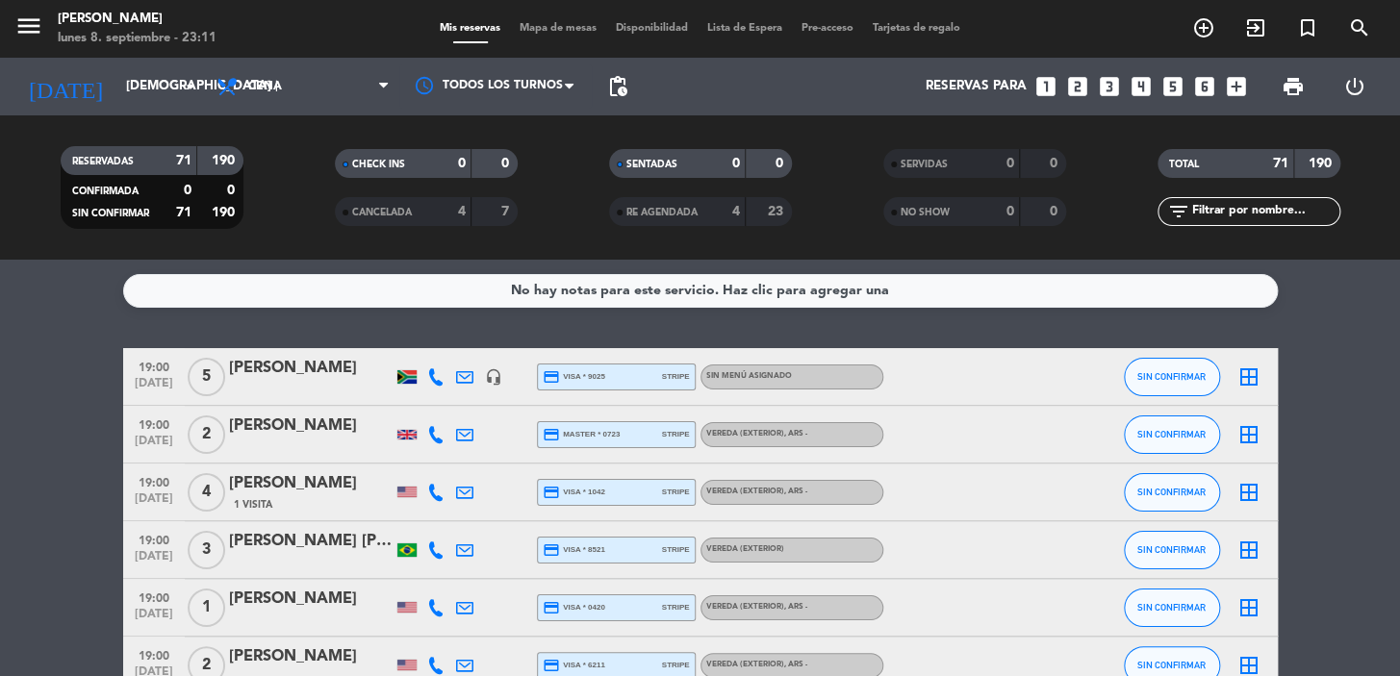
drag, startPoint x: 1080, startPoint y: 69, endPoint x: 1061, endPoint y: 83, distance: 23.5
click at [1077, 71] on div "Reservas para looks_one looks_two looks_3 looks_4 looks_5 looks_6 add_box" at bounding box center [946, 87] width 619 height 58
click at [1060, 84] on div "Reservas para looks_one looks_two looks_3 looks_4 looks_5 looks_6 add_box" at bounding box center [946, 87] width 619 height 58
click at [1072, 77] on icon "looks_two" at bounding box center [1077, 86] width 25 height 25
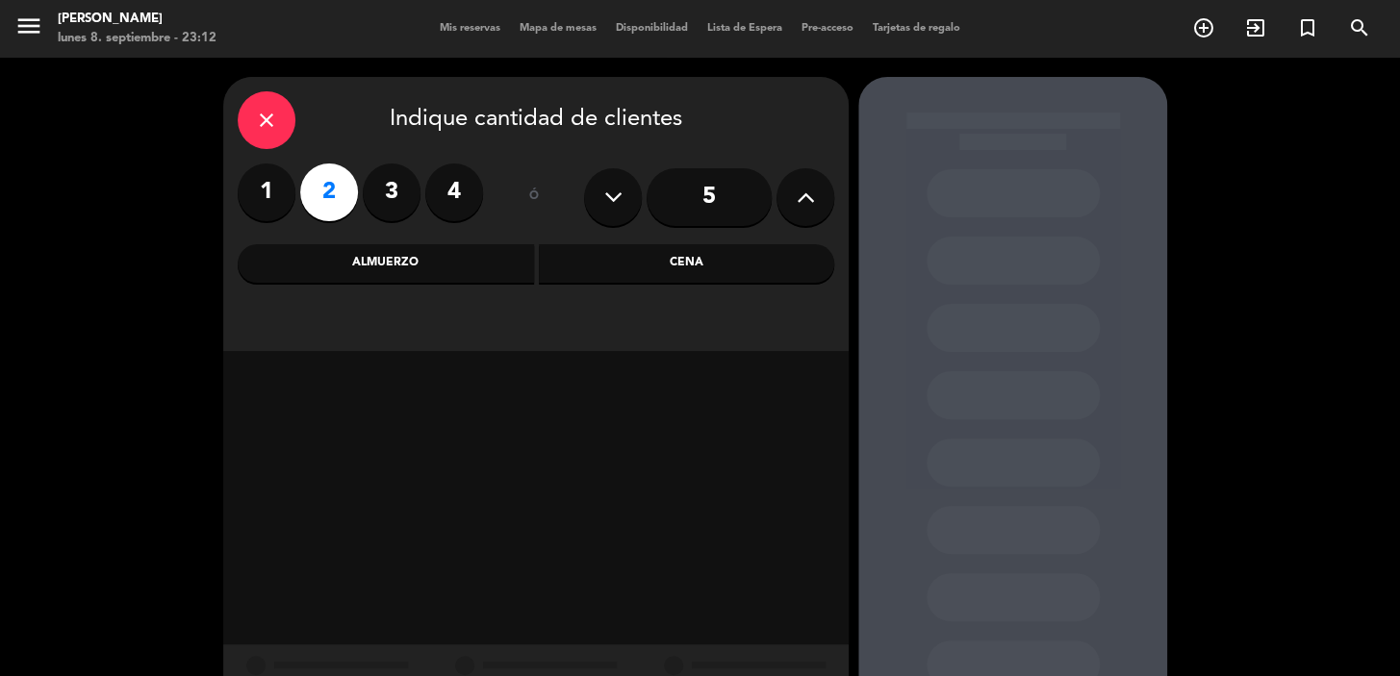
click at [599, 251] on div "Cena" at bounding box center [687, 263] width 296 height 38
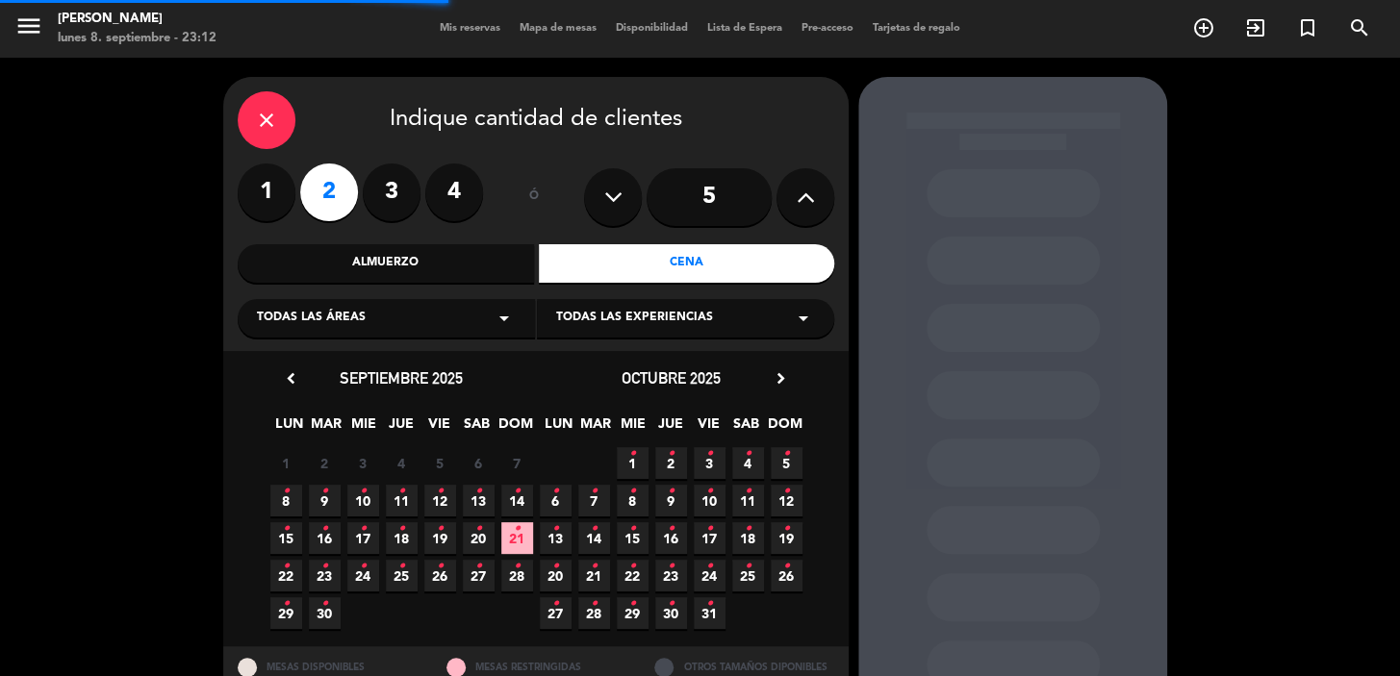
click at [392, 317] on div "Todas las áreas arrow_drop_down" at bounding box center [386, 318] width 297 height 38
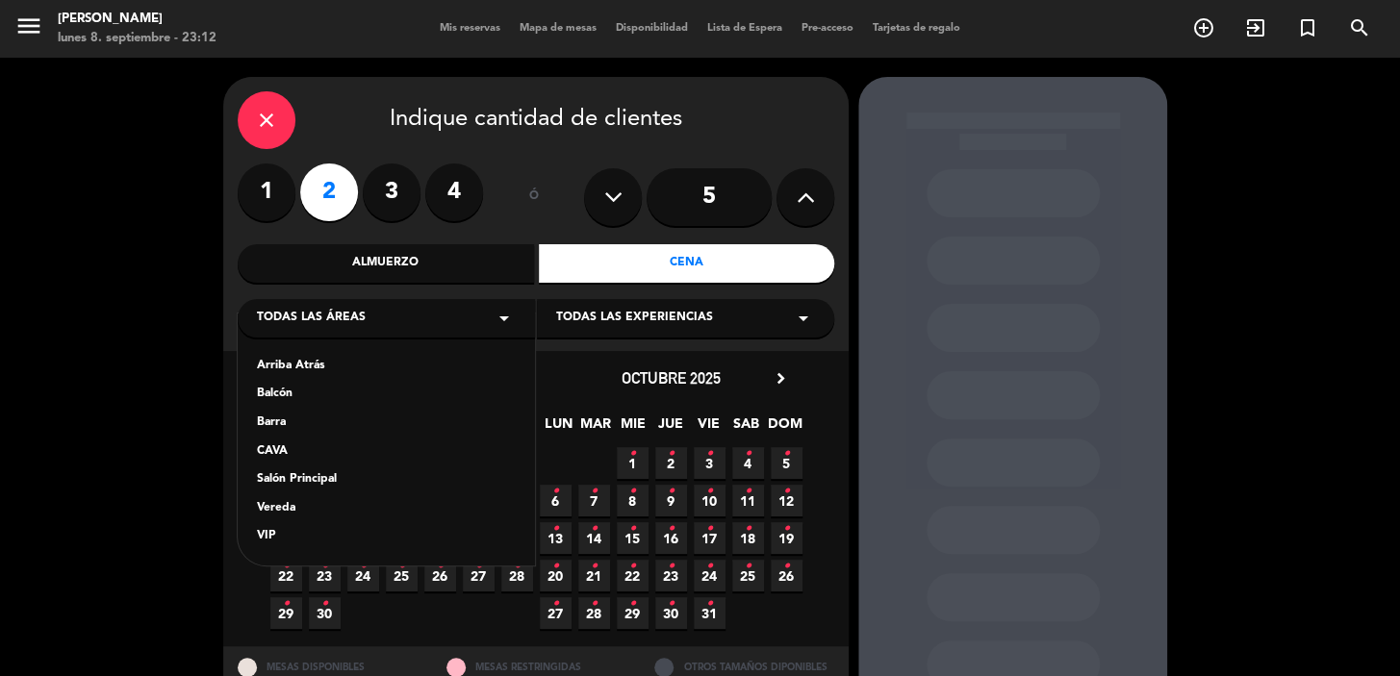
click at [327, 500] on div "Vereda" at bounding box center [386, 508] width 259 height 19
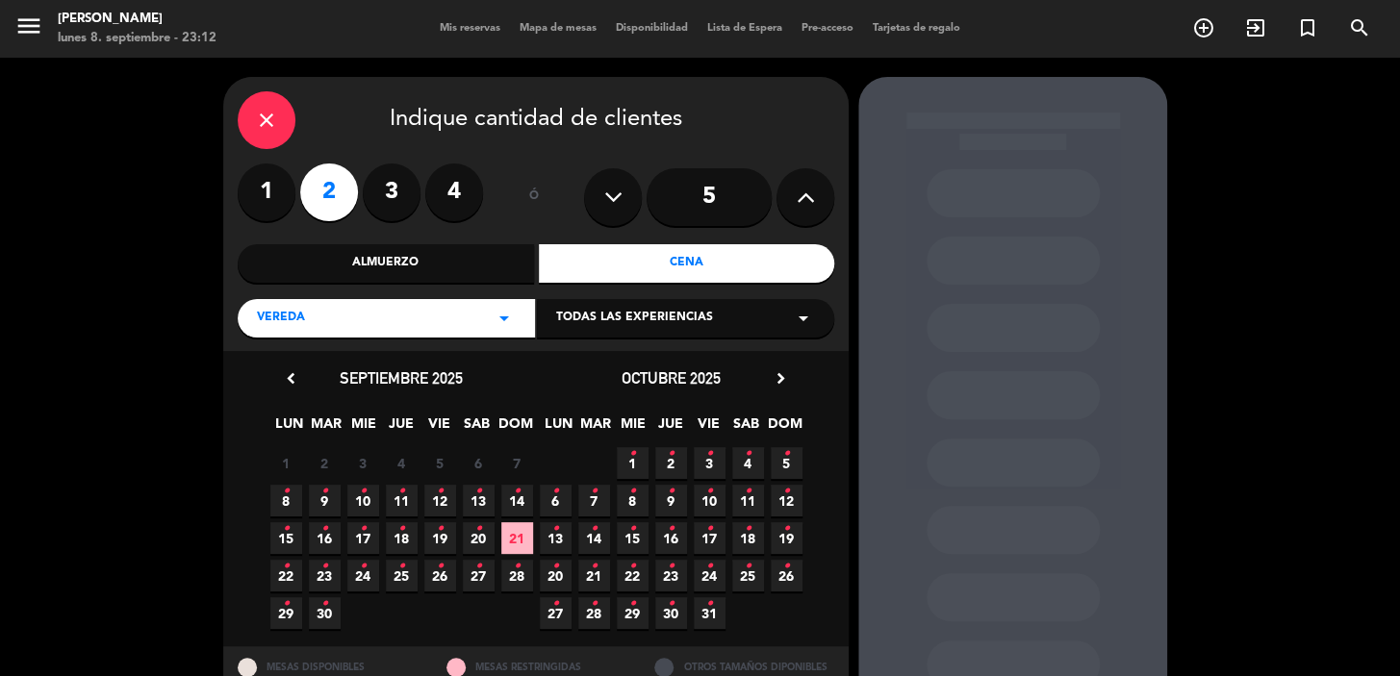
click at [475, 490] on icon "•" at bounding box center [478, 491] width 7 height 31
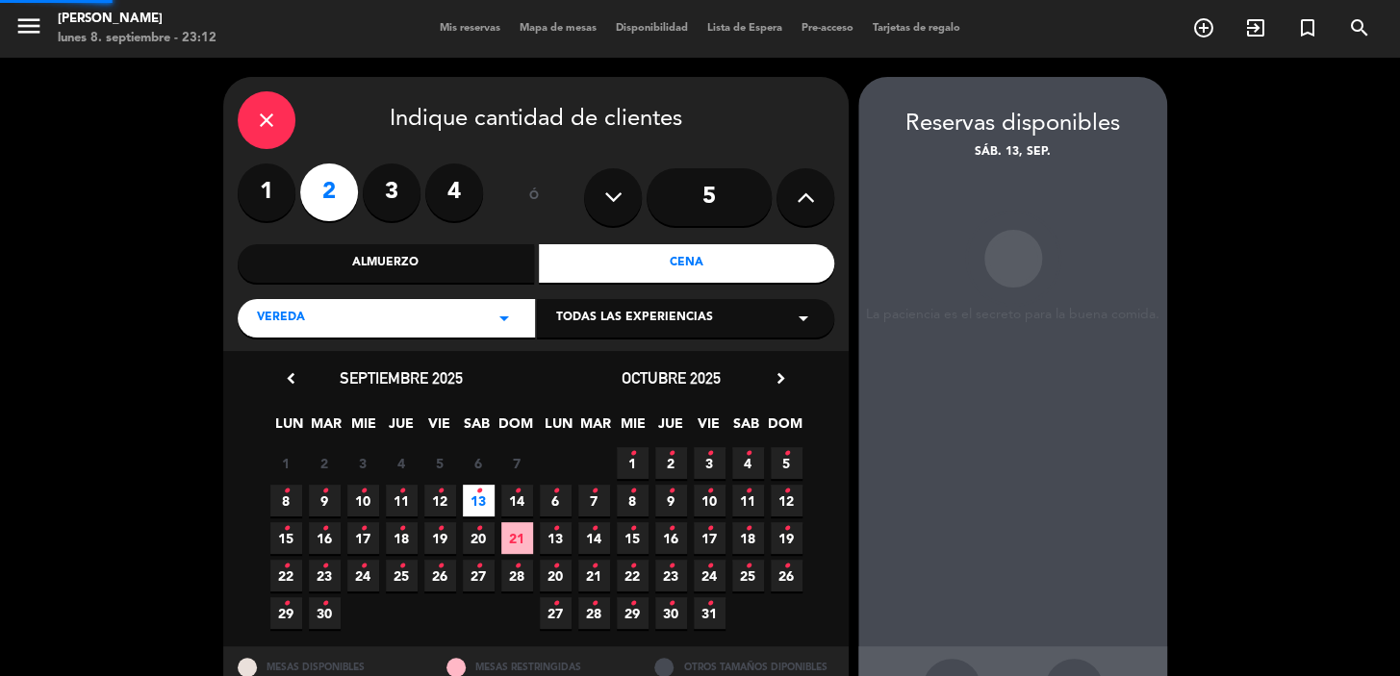
scroll to position [70, 0]
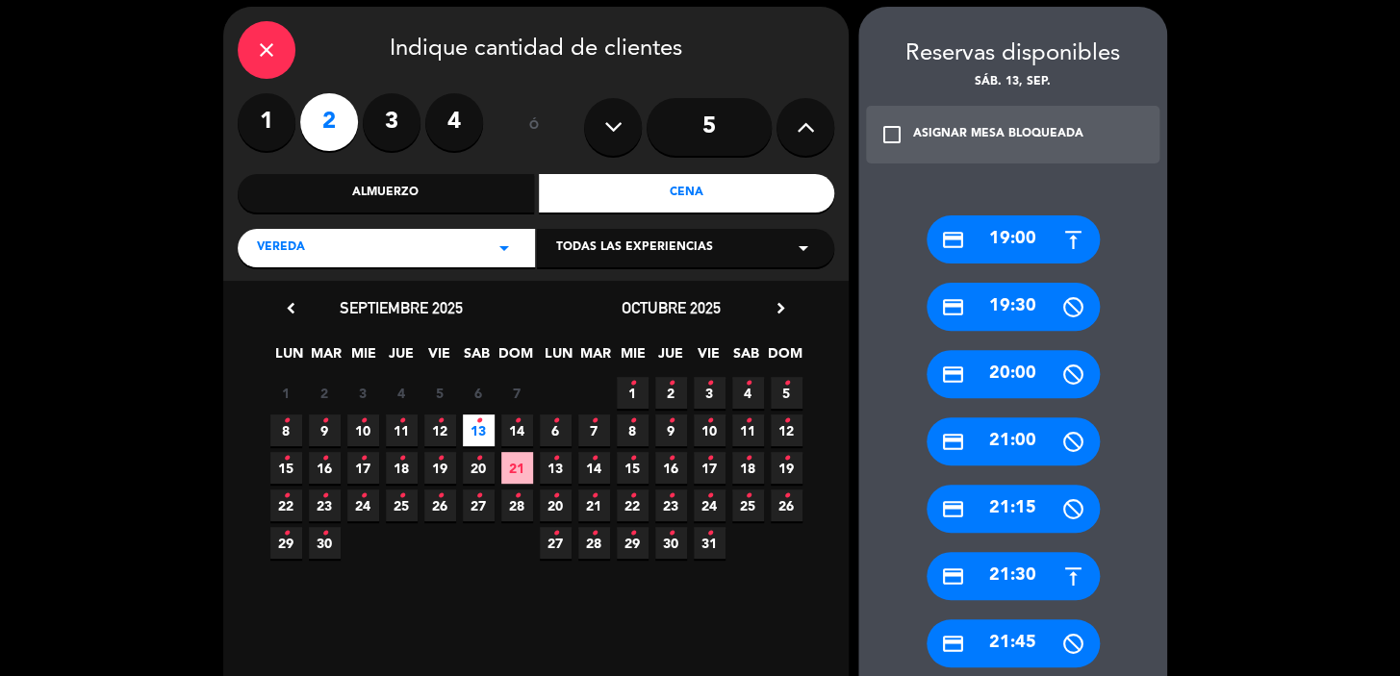
click at [1025, 249] on div "credit_card 19:00" at bounding box center [1012, 239] width 173 height 48
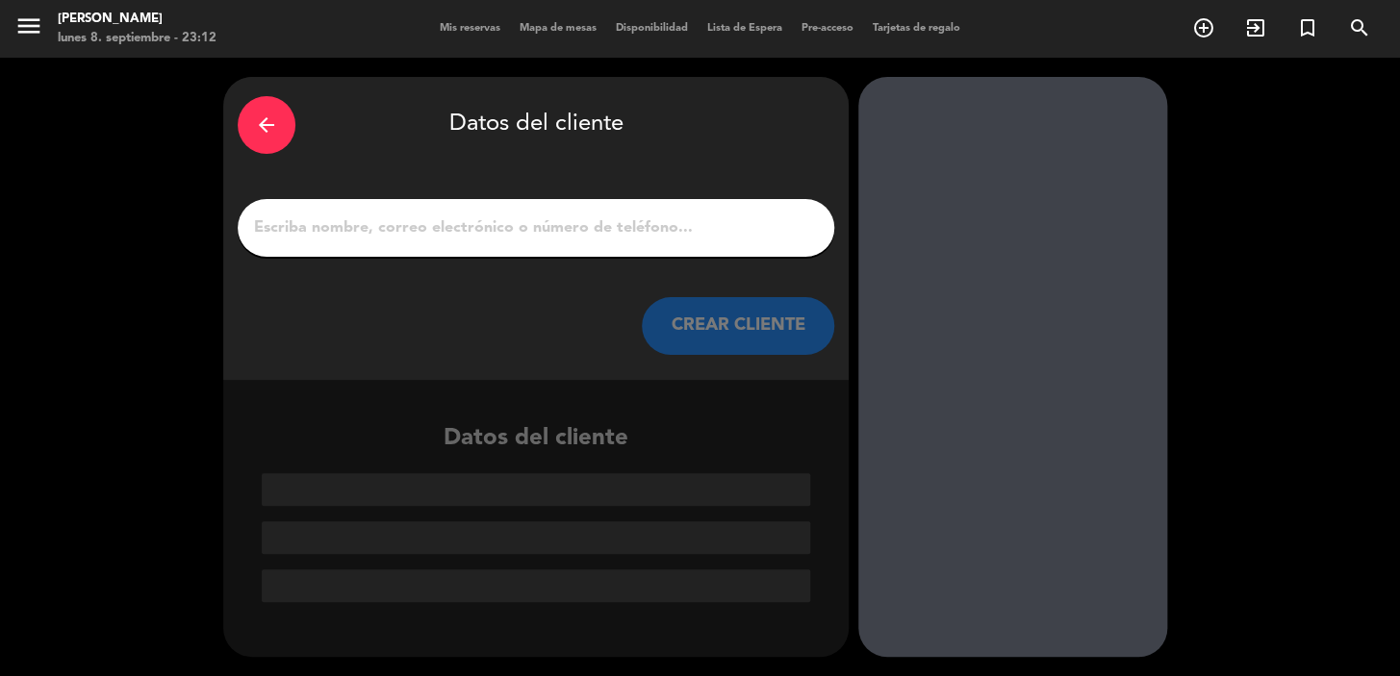
scroll to position [0, 0]
click at [321, 230] on input "1" at bounding box center [536, 228] width 568 height 27
paste input "Dayanne Meline"
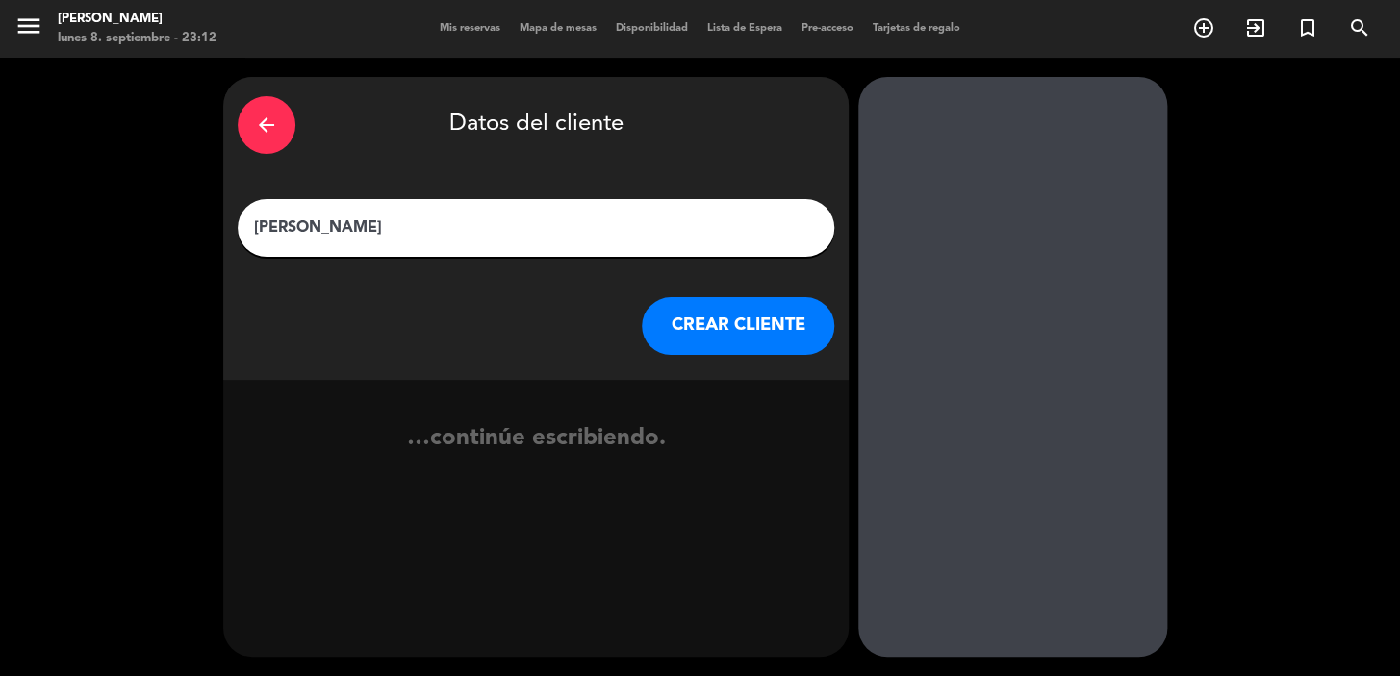
type input "Dayanne Meline"
click at [769, 338] on button "CREAR CLIENTE" at bounding box center [738, 326] width 192 height 58
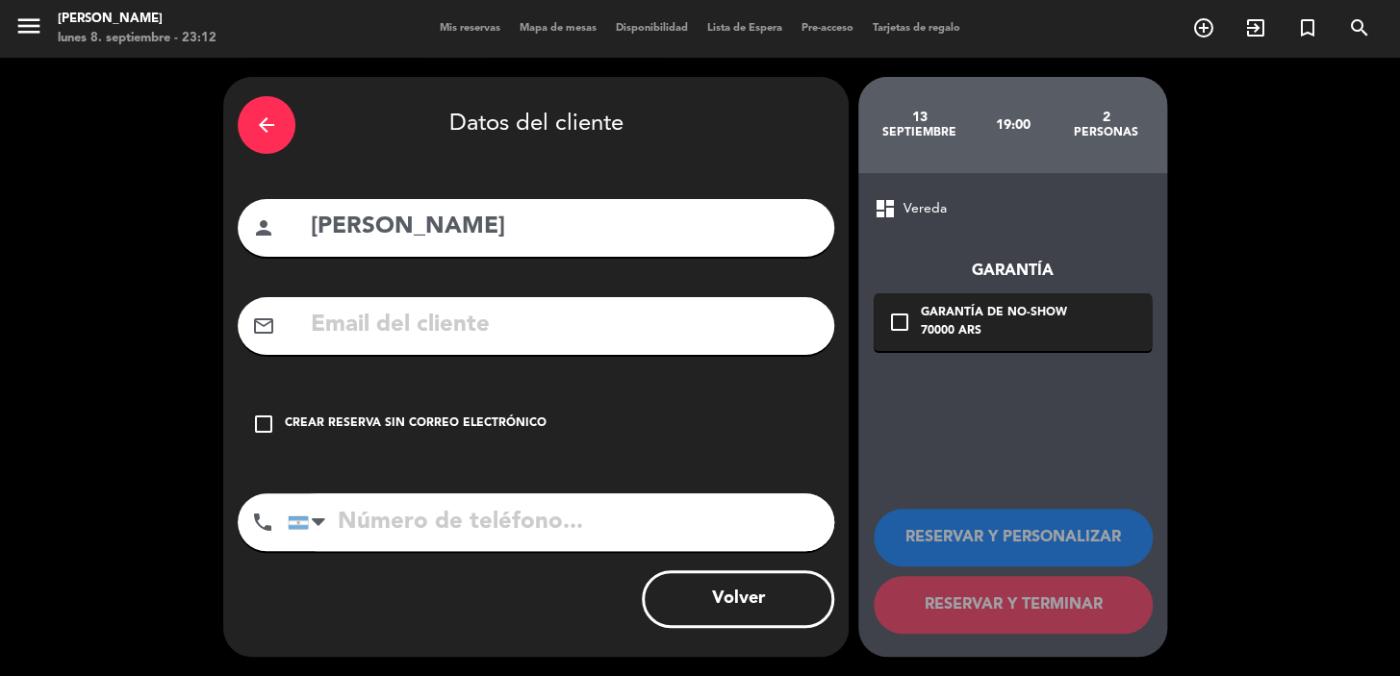
click at [461, 324] on input "text" at bounding box center [564, 325] width 511 height 39
paste input "dayannemeline@gmail.com"
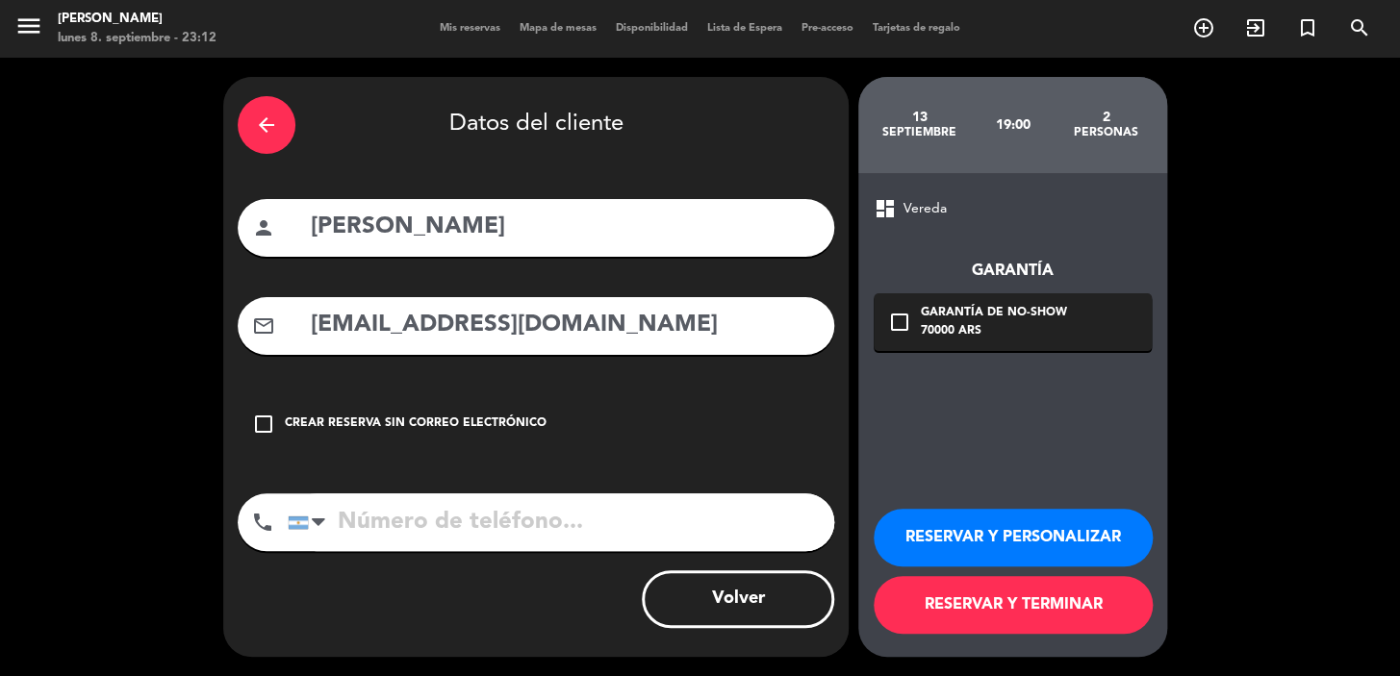
type input "dayannemeline@gmail.com"
click at [483, 538] on input "tel" at bounding box center [561, 523] width 546 height 58
paste input "+55 31 985463528"
type input "+55 31 985463528"
drag, startPoint x: 909, startPoint y: 309, endPoint x: 912, endPoint y: 341, distance: 31.9
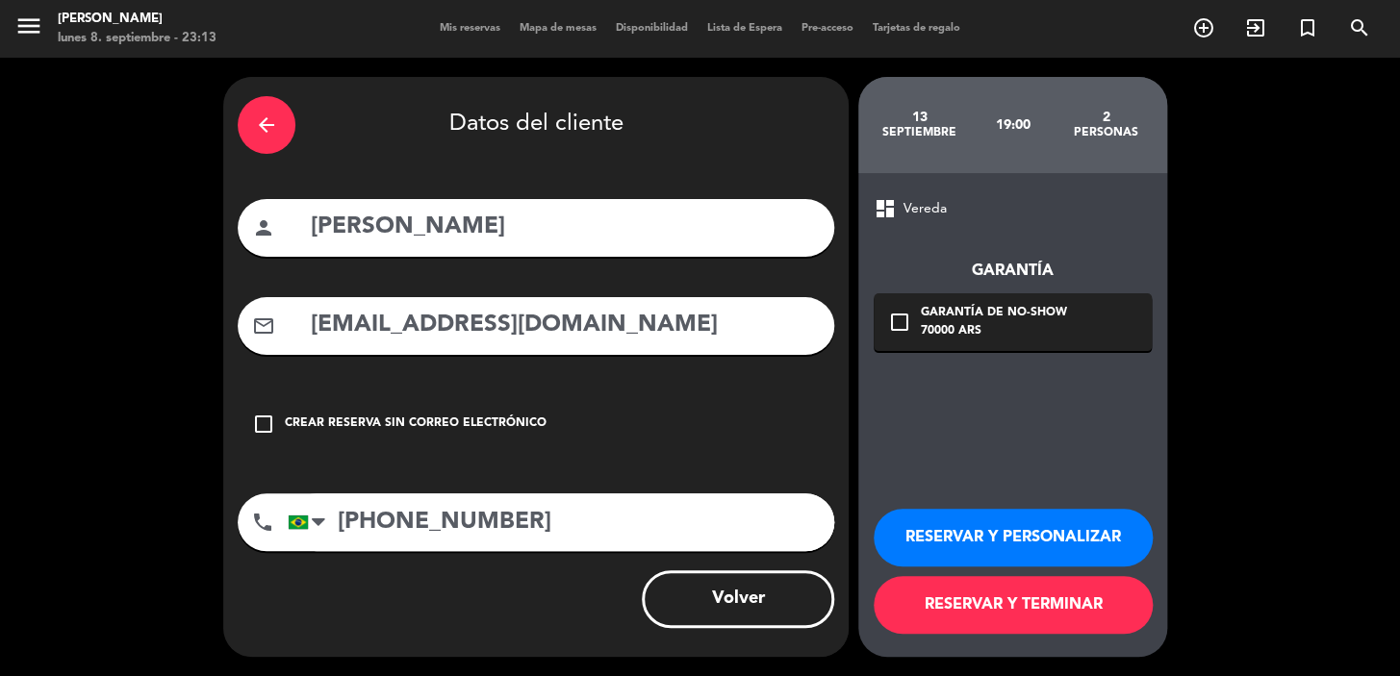
click at [910, 308] on div "check_box_outline_blank Garantía de no-show 70000 ARS" at bounding box center [1012, 322] width 278 height 58
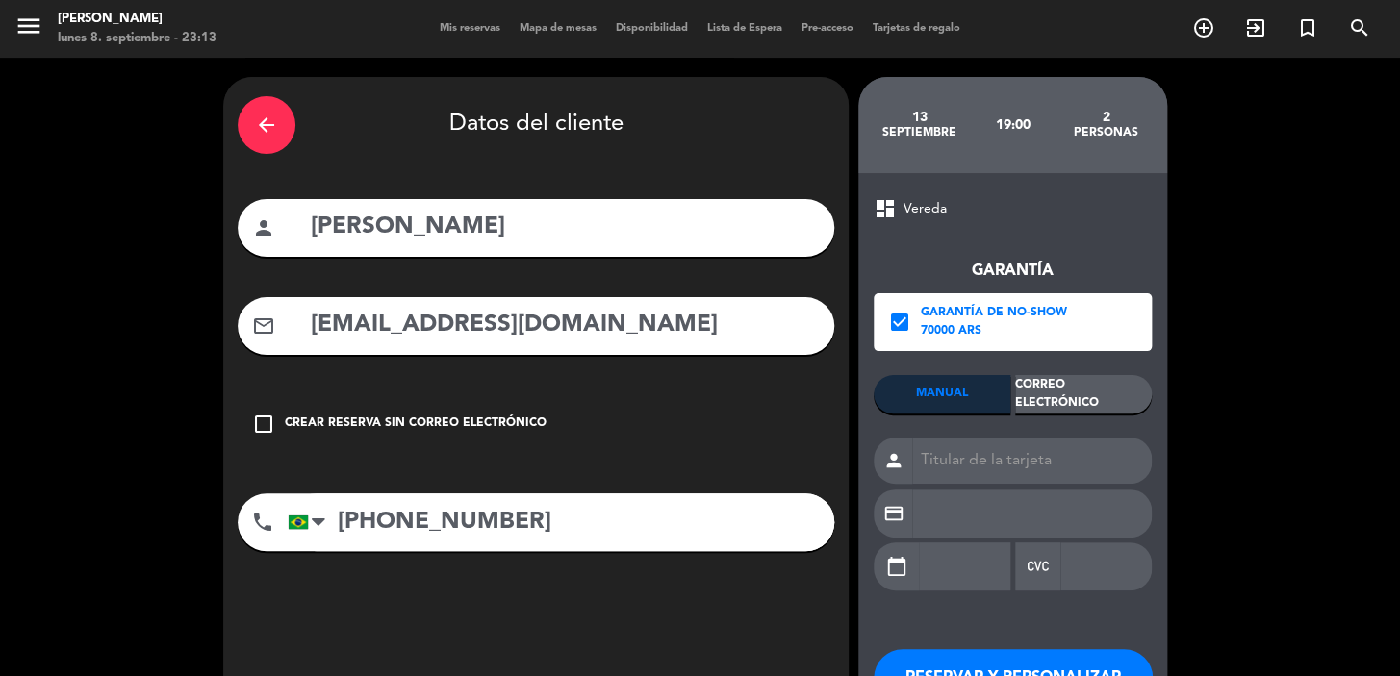
click at [1035, 390] on div "Correo Electrónico" at bounding box center [1083, 394] width 137 height 38
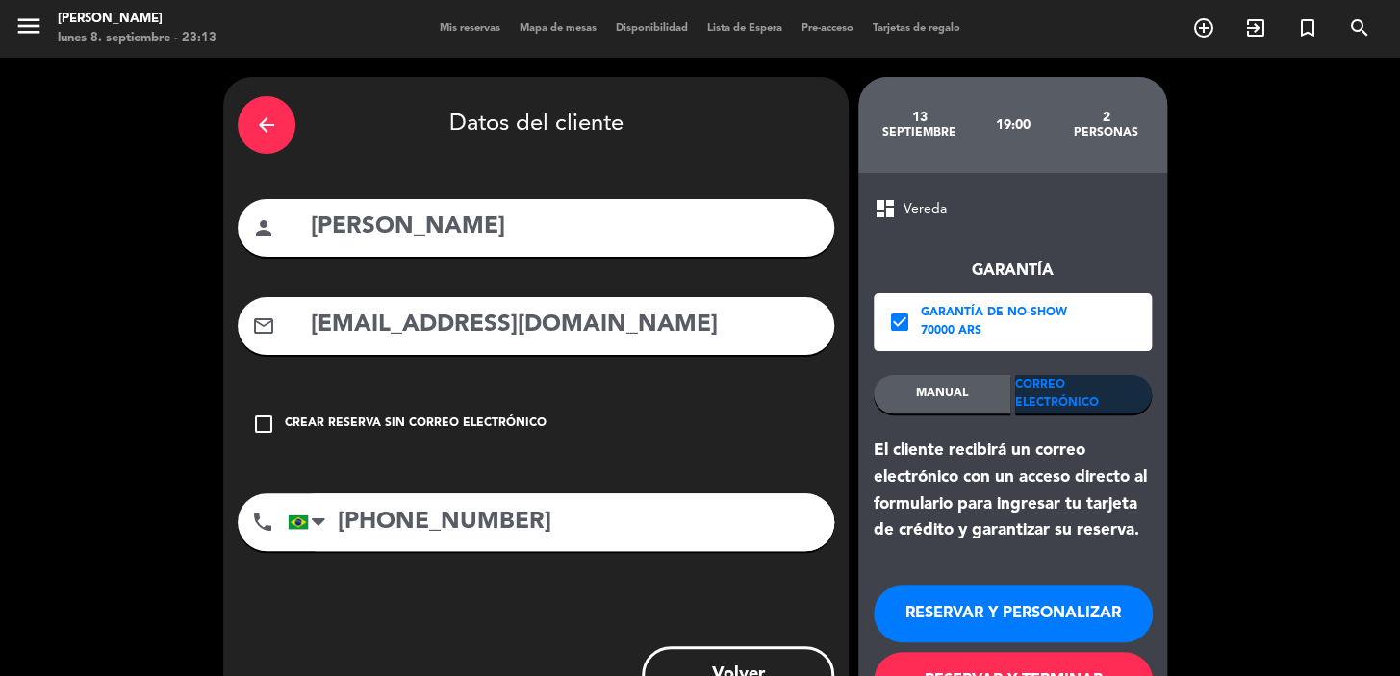
click at [910, 596] on button "RESERVAR Y PERSONALIZAR" at bounding box center [1012, 614] width 279 height 58
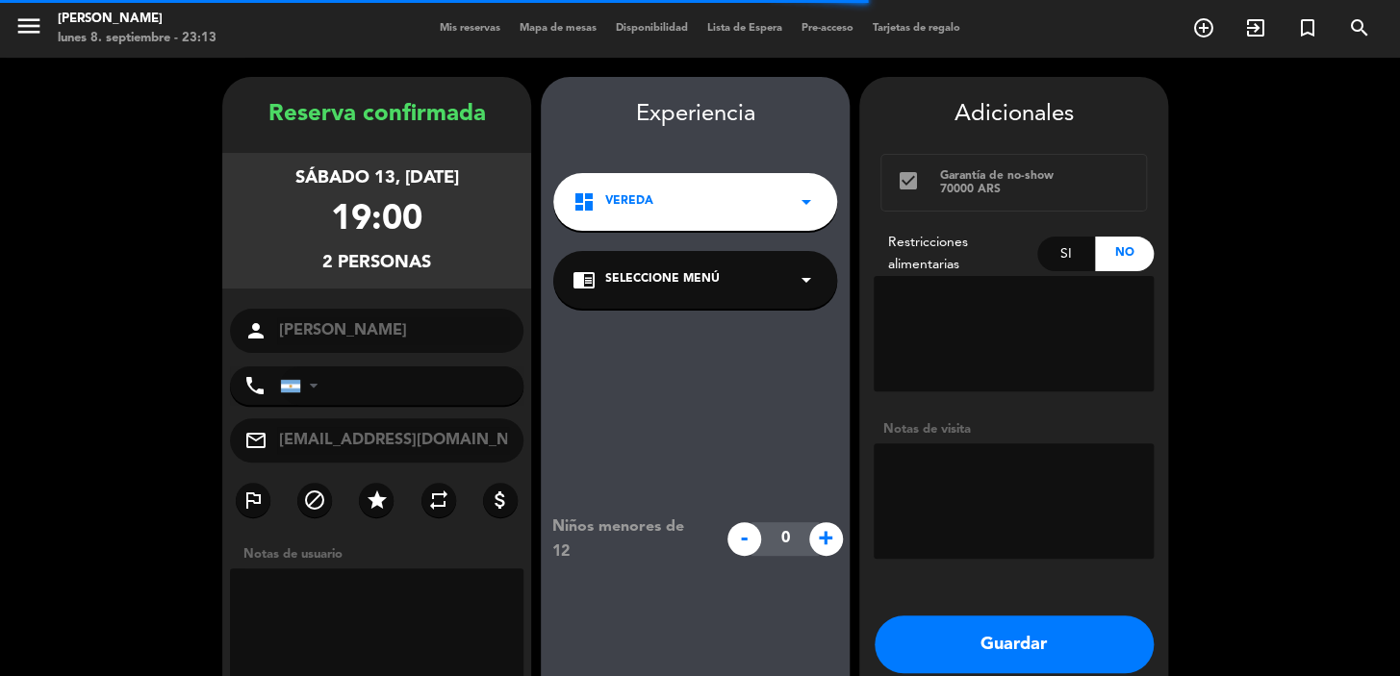
type input "+5531985463528"
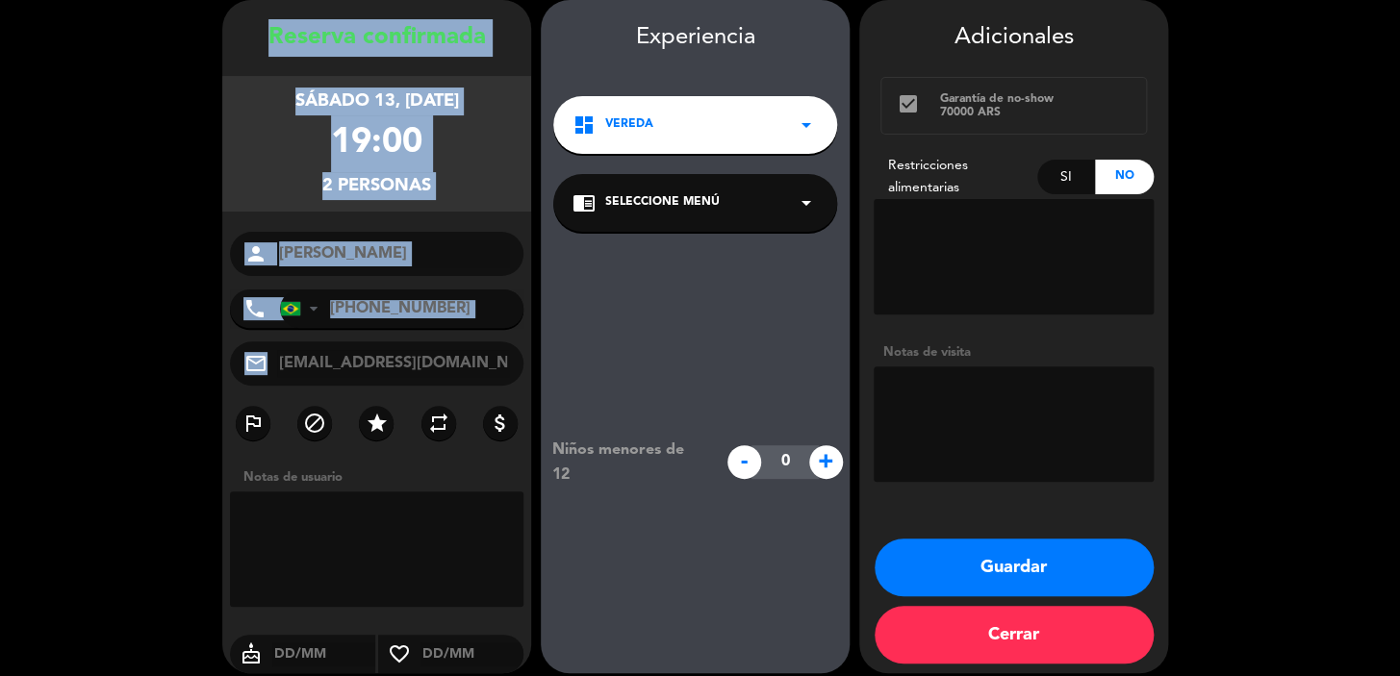
drag, startPoint x: 269, startPoint y: 33, endPoint x: 507, endPoint y: 357, distance: 401.9
click at [510, 359] on div "Reserva confirmada sábado 13, sep. 2025 19:00 2 personas person Dayanne Meline …" at bounding box center [376, 355] width 309 height 673
copy div "Reserva confirmada sábado 13, sep. 2025 19:00 2 personas person phone United St…"
click at [1112, 577] on button "Guardar" at bounding box center [1013, 568] width 279 height 58
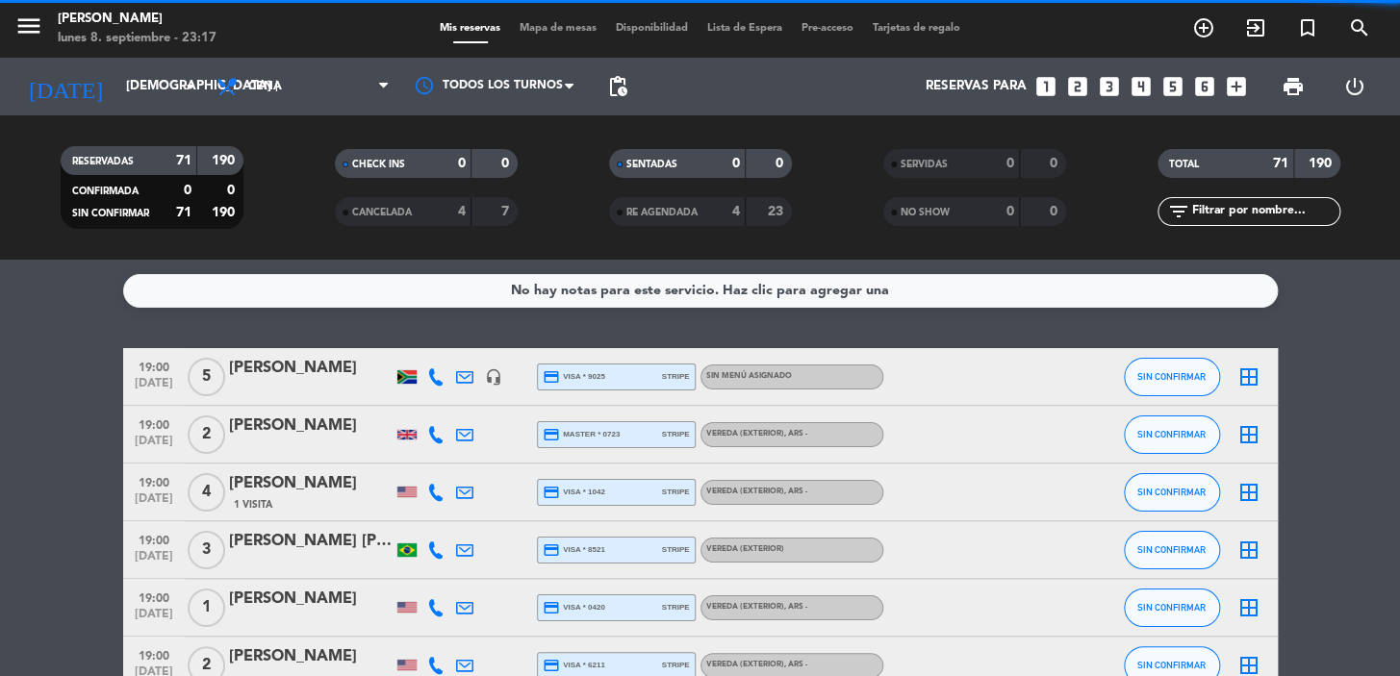
click at [1348, 25] on icon "search" at bounding box center [1359, 27] width 23 height 23
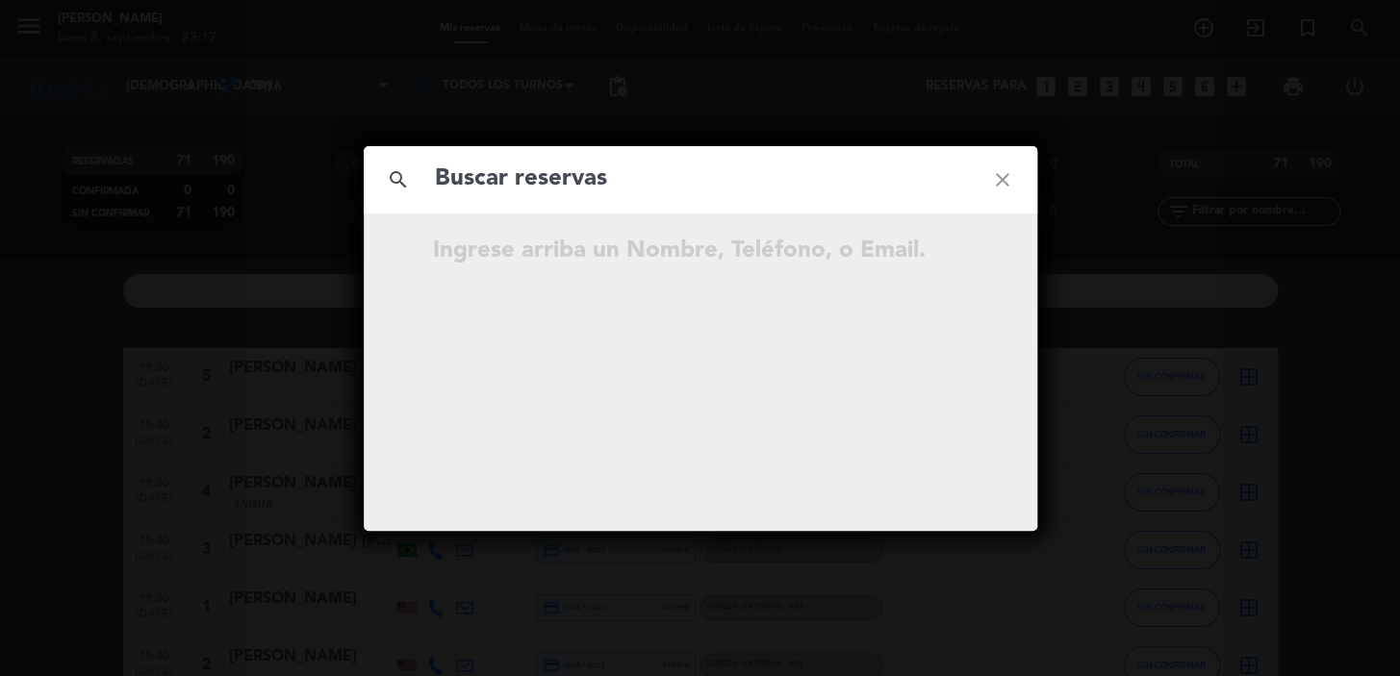
click at [727, 185] on input "text" at bounding box center [700, 179] width 535 height 39
type input "Gabriel Reupert da Rosa"
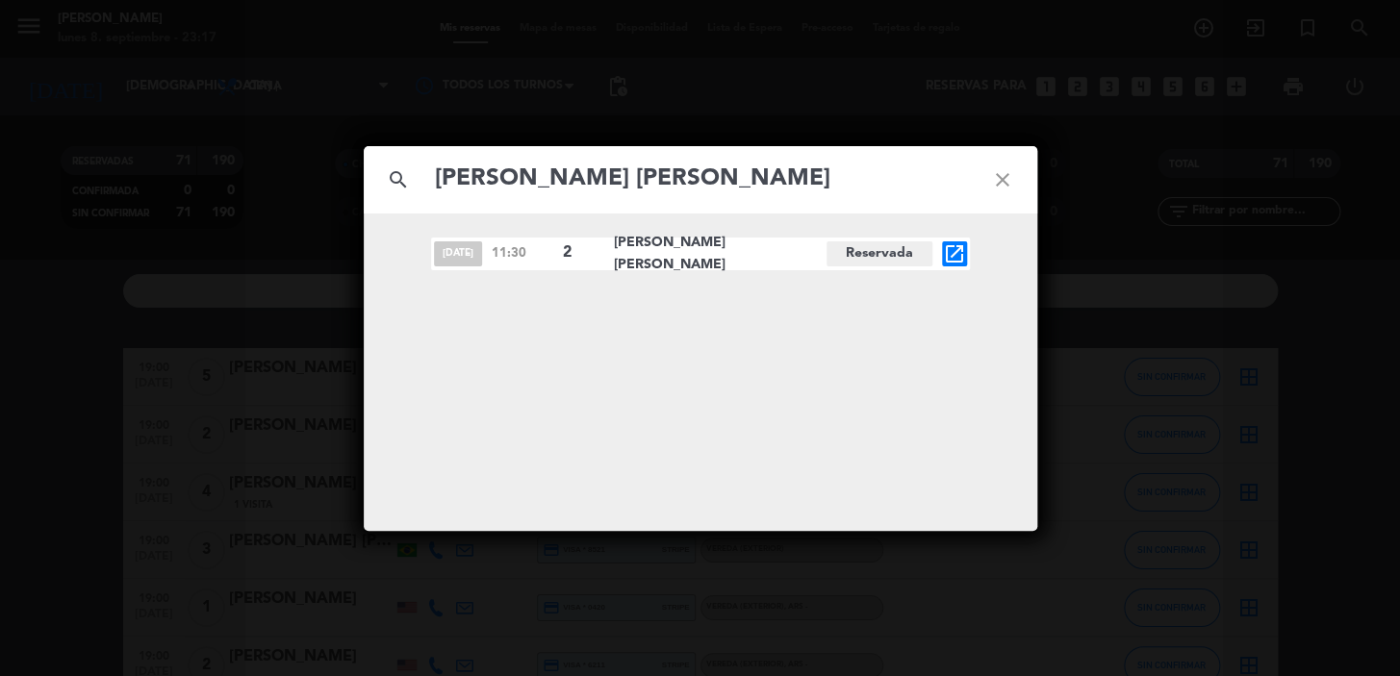
click at [953, 248] on icon "open_in_new" at bounding box center [954, 253] width 23 height 23
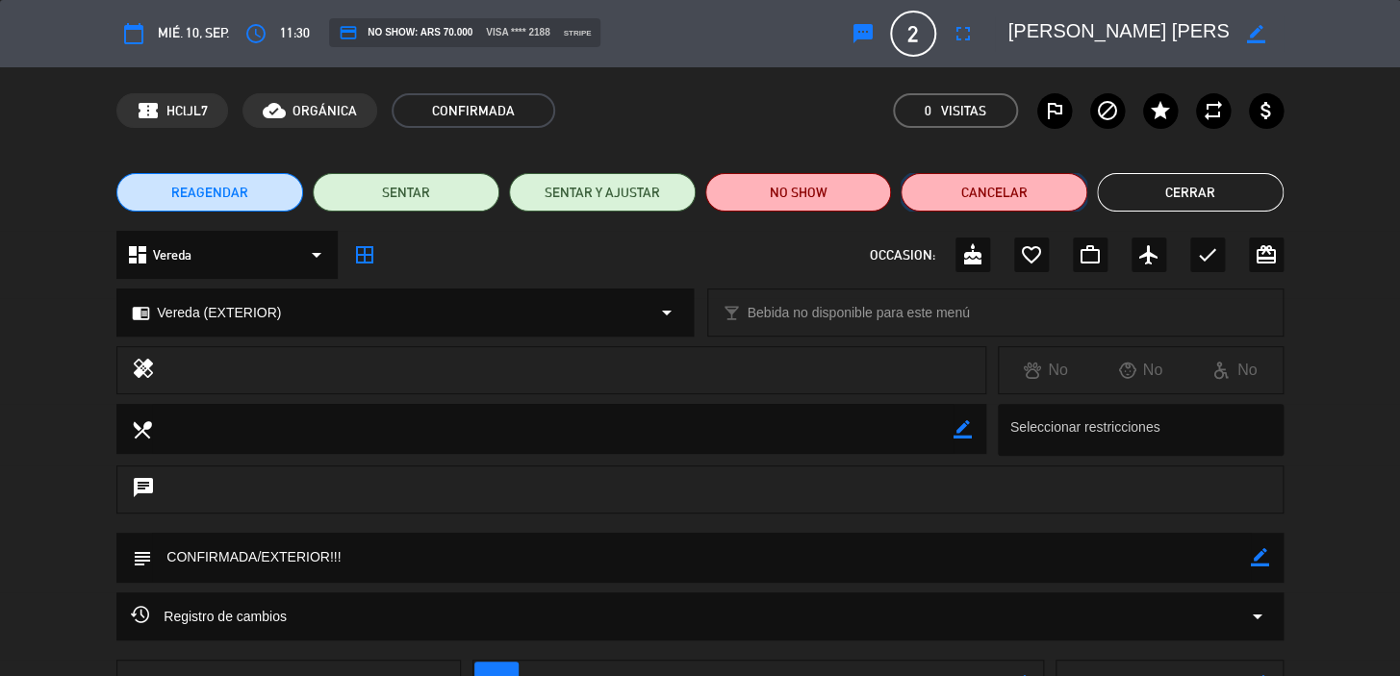
click at [971, 178] on button "Cancelar" at bounding box center [993, 192] width 187 height 38
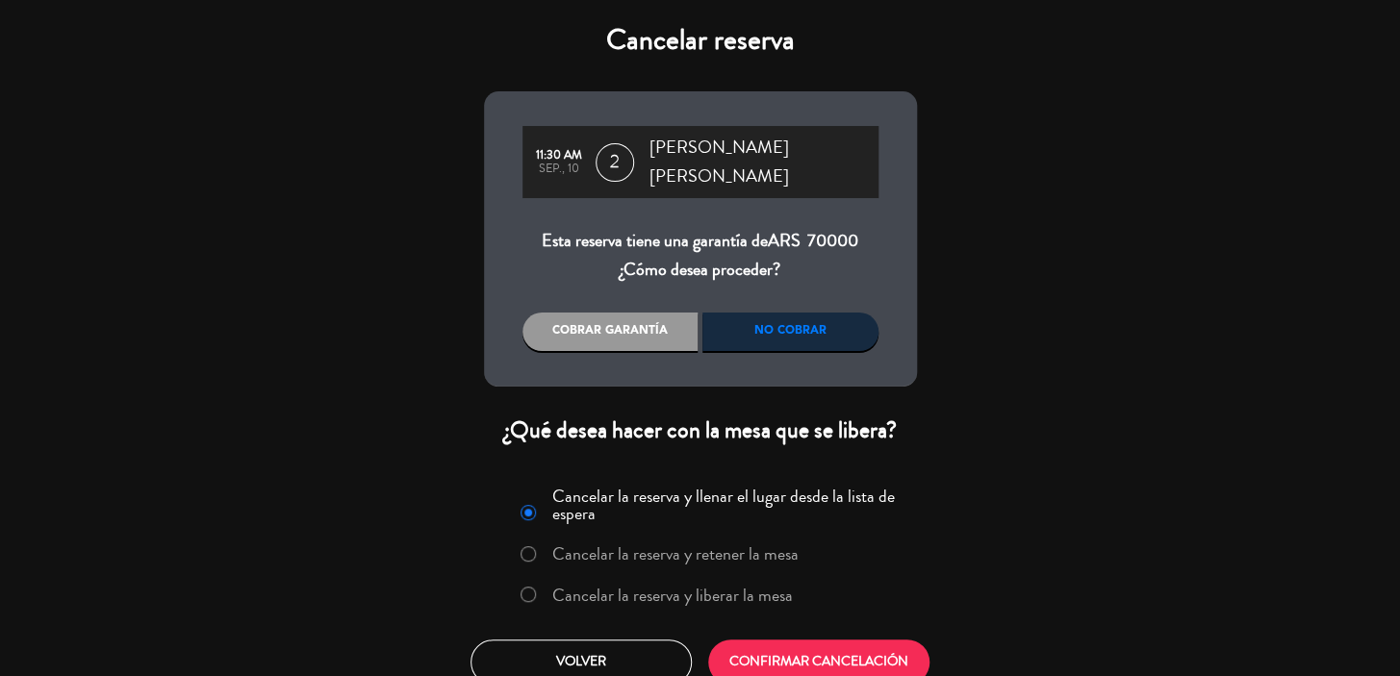
scroll to position [3, 0]
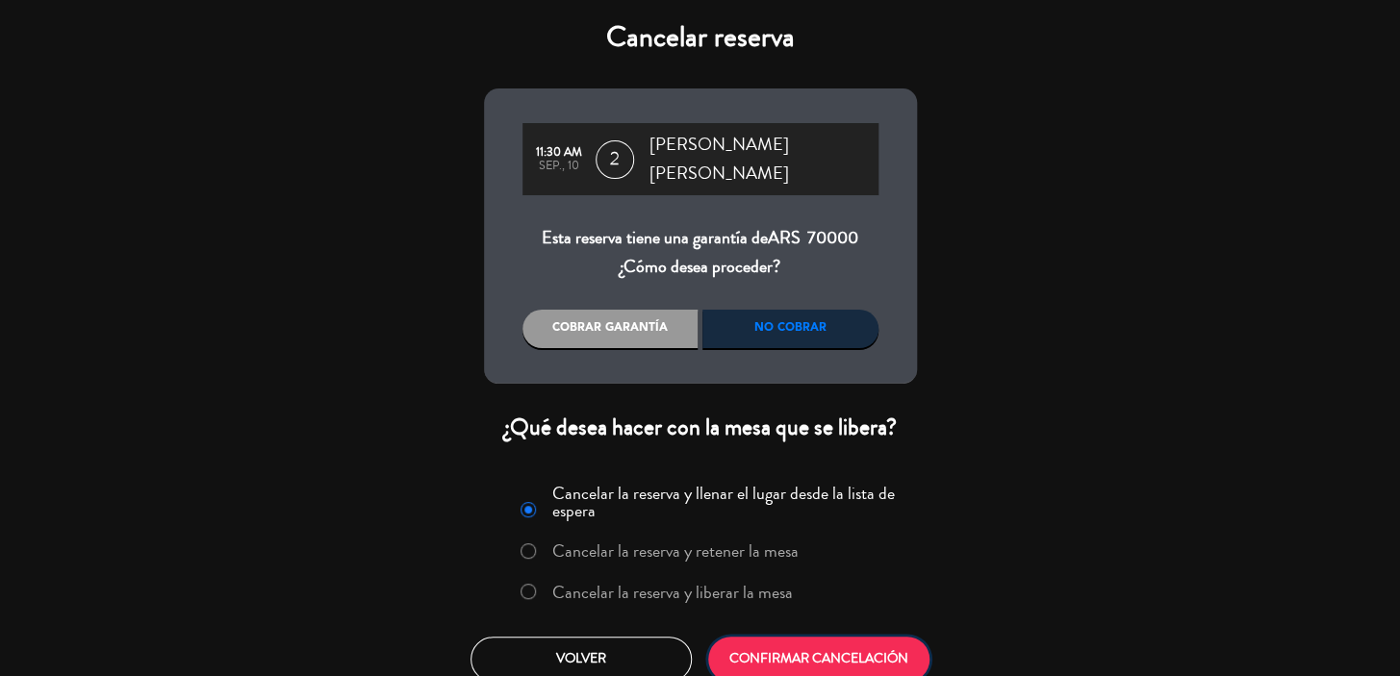
click at [797, 637] on button "CONFIRMAR CANCELACIÓN" at bounding box center [818, 659] width 221 height 45
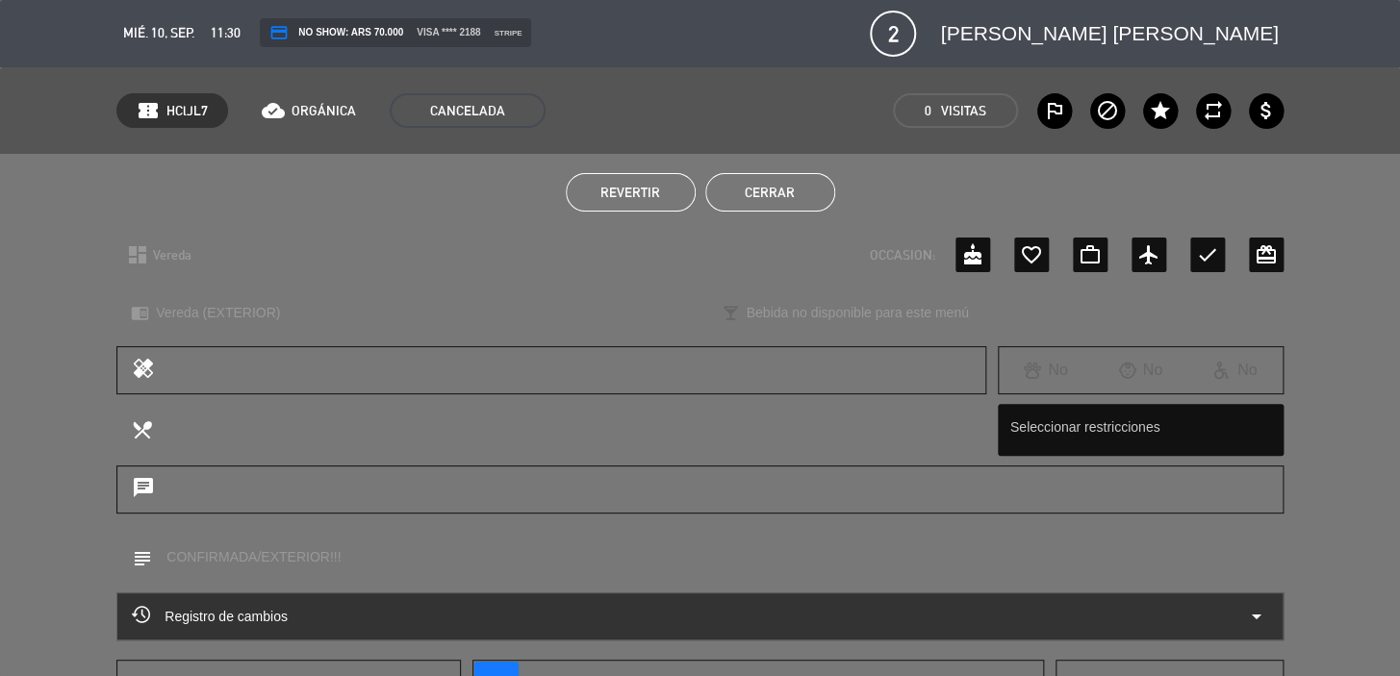
click at [763, 179] on button "Cerrar" at bounding box center [770, 192] width 130 height 38
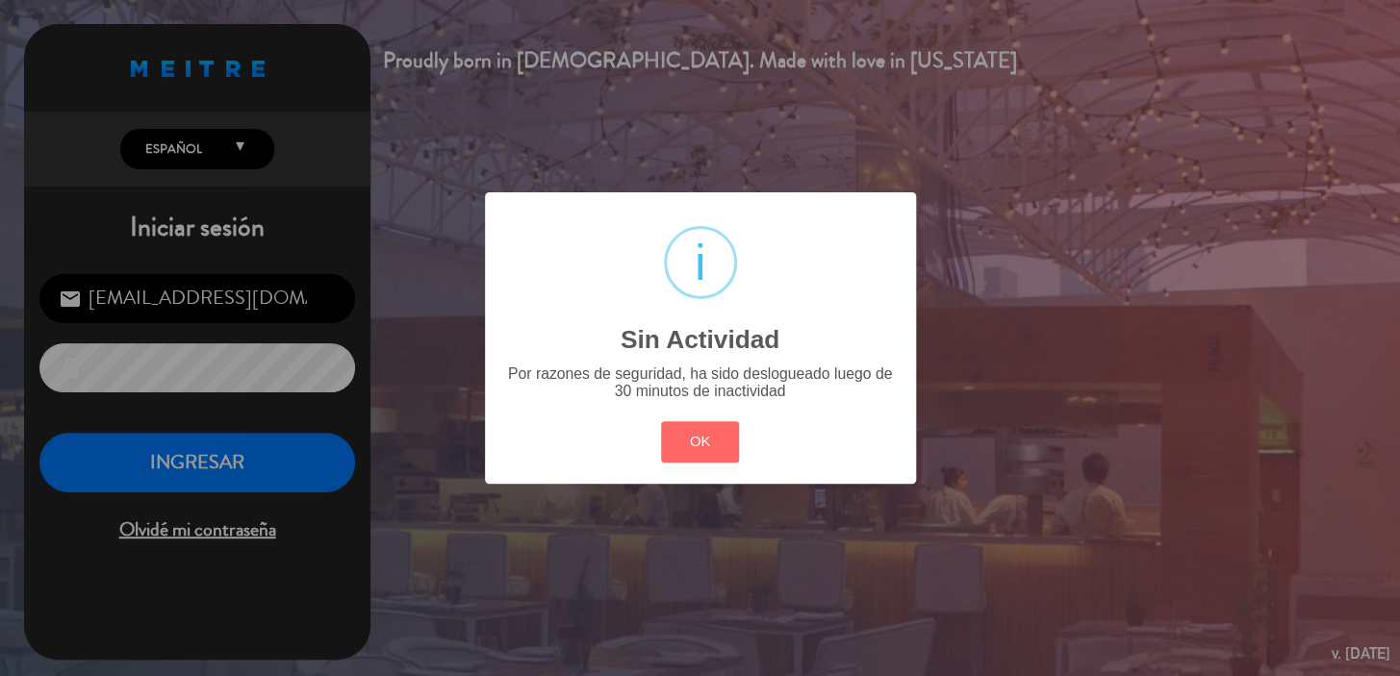
click at [189, 456] on div "? ! i Sin Actividad × Por razones de seguridad, ha sido deslogueado luego de 30…" at bounding box center [700, 338] width 1400 height 676
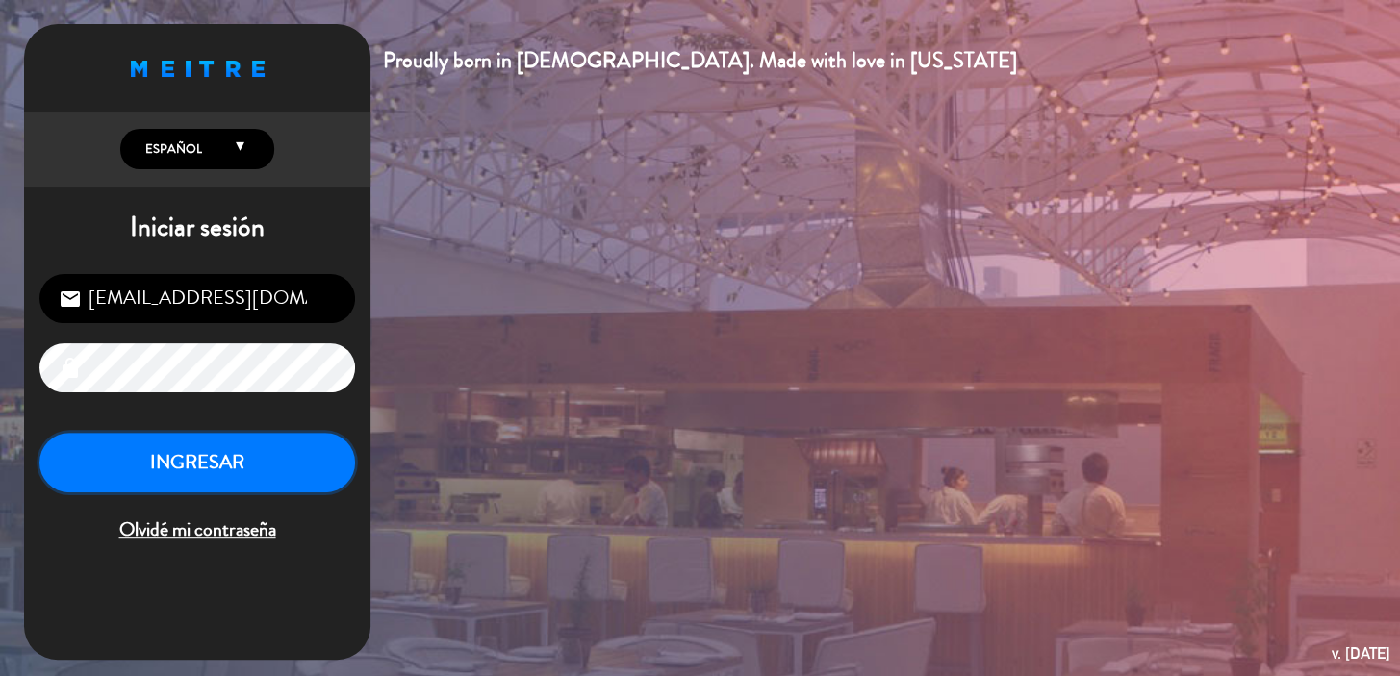
click at [184, 468] on button "INGRESAR" at bounding box center [197, 463] width 316 height 61
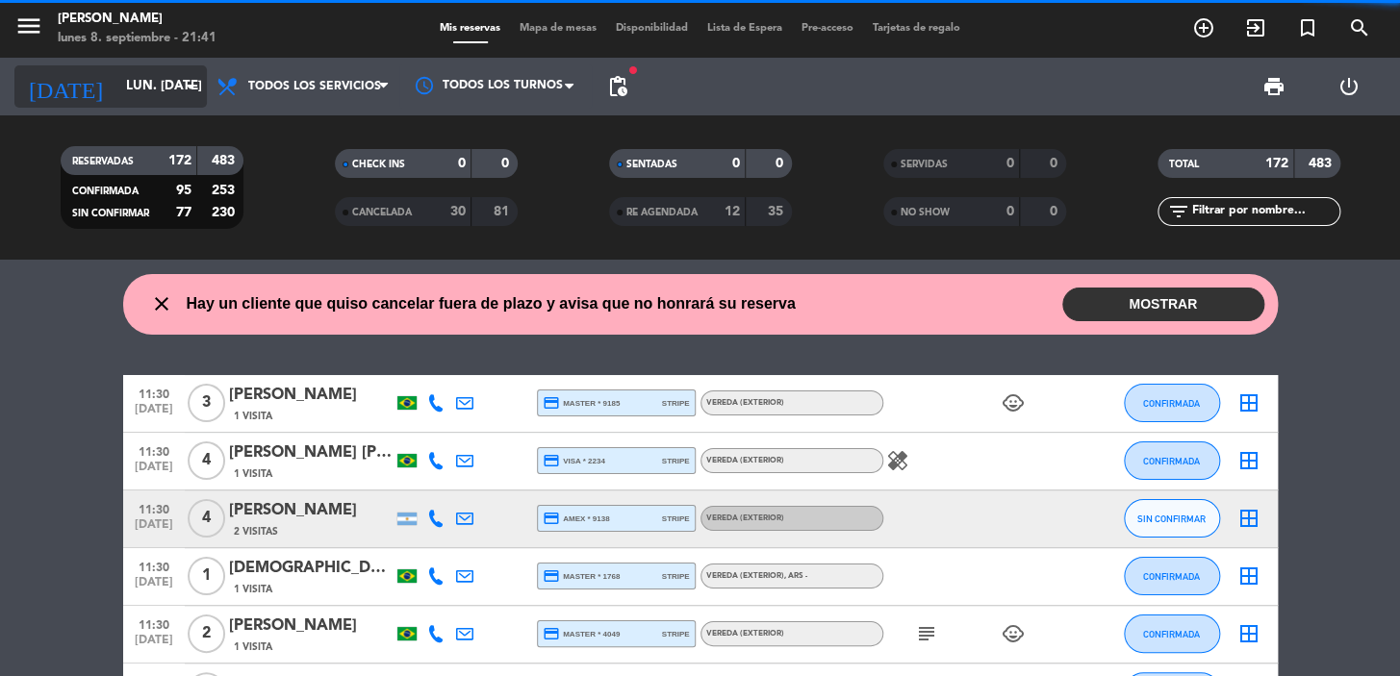
click at [59, 84] on icon "[DATE]" at bounding box center [65, 86] width 102 height 42
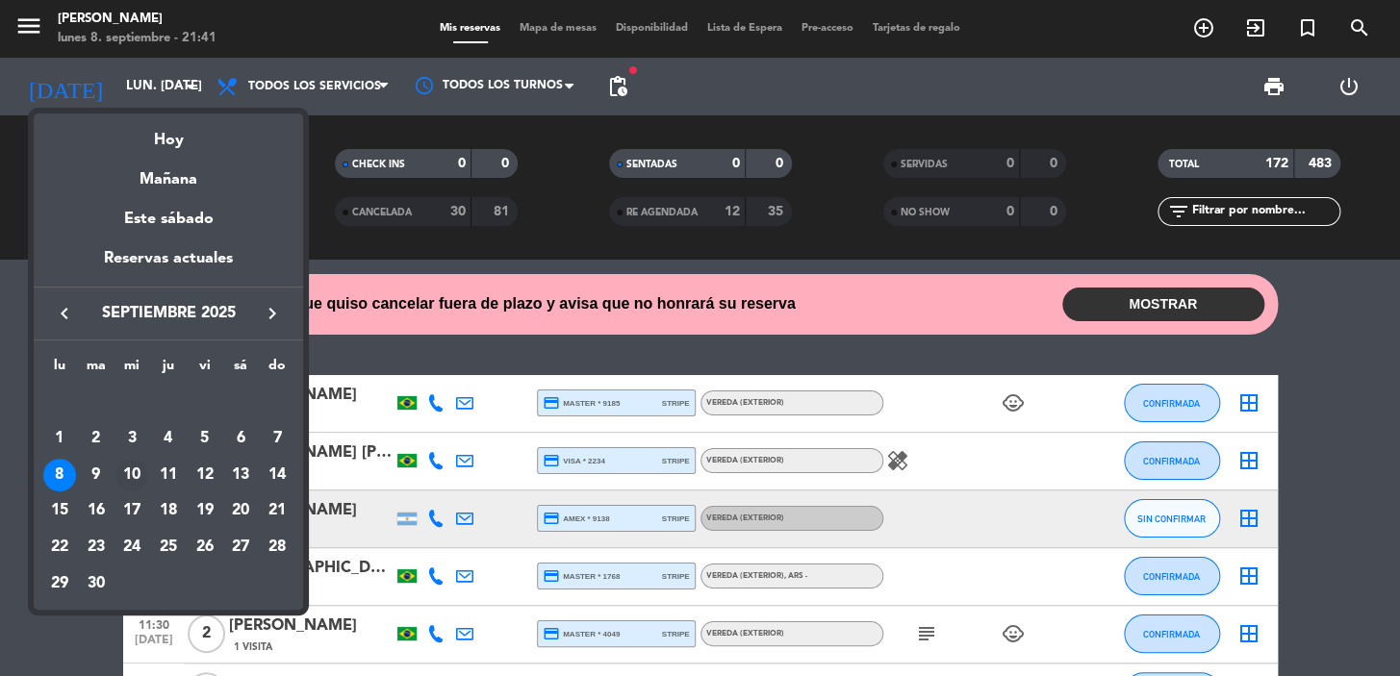
click at [130, 473] on div "10" at bounding box center [131, 475] width 33 height 33
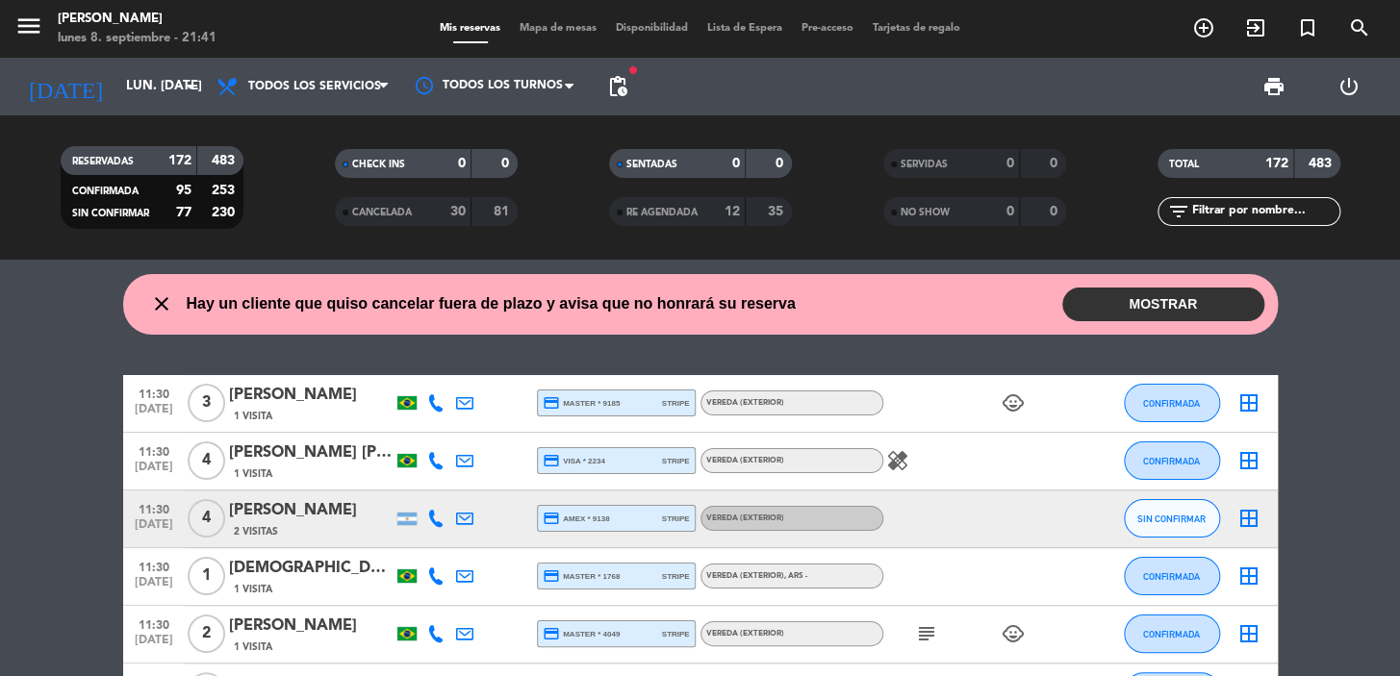
type input "mié. [DATE]"
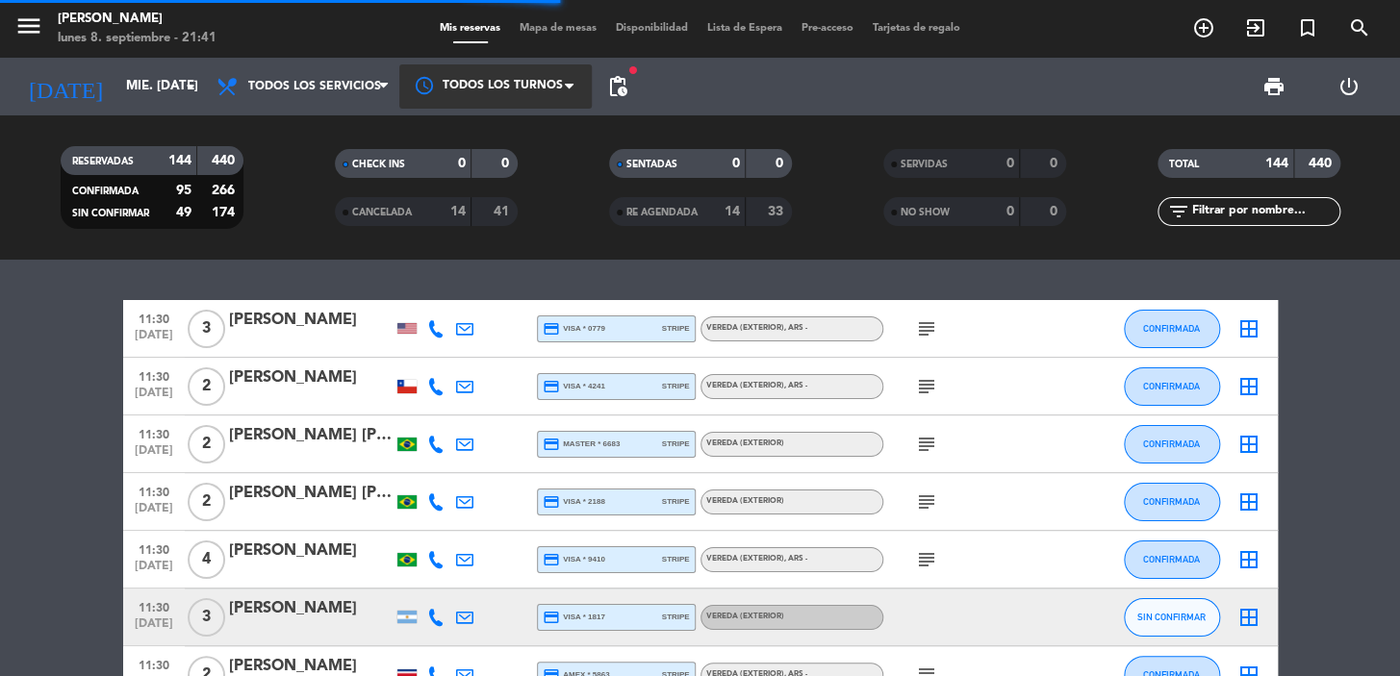
click at [498, 69] on div at bounding box center [495, 85] width 192 height 43
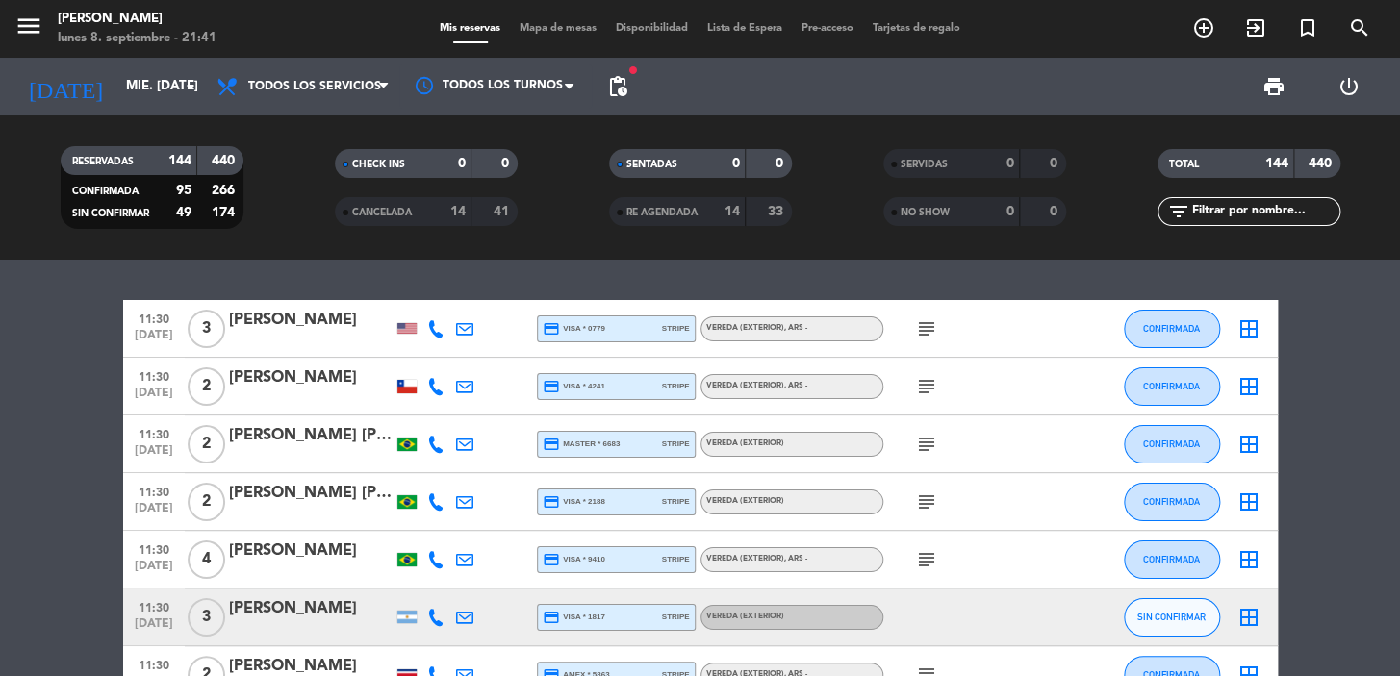
click at [621, 71] on span "pending_actions" at bounding box center [617, 86] width 38 height 38
click at [623, 91] on span "pending_actions" at bounding box center [617, 86] width 23 height 23
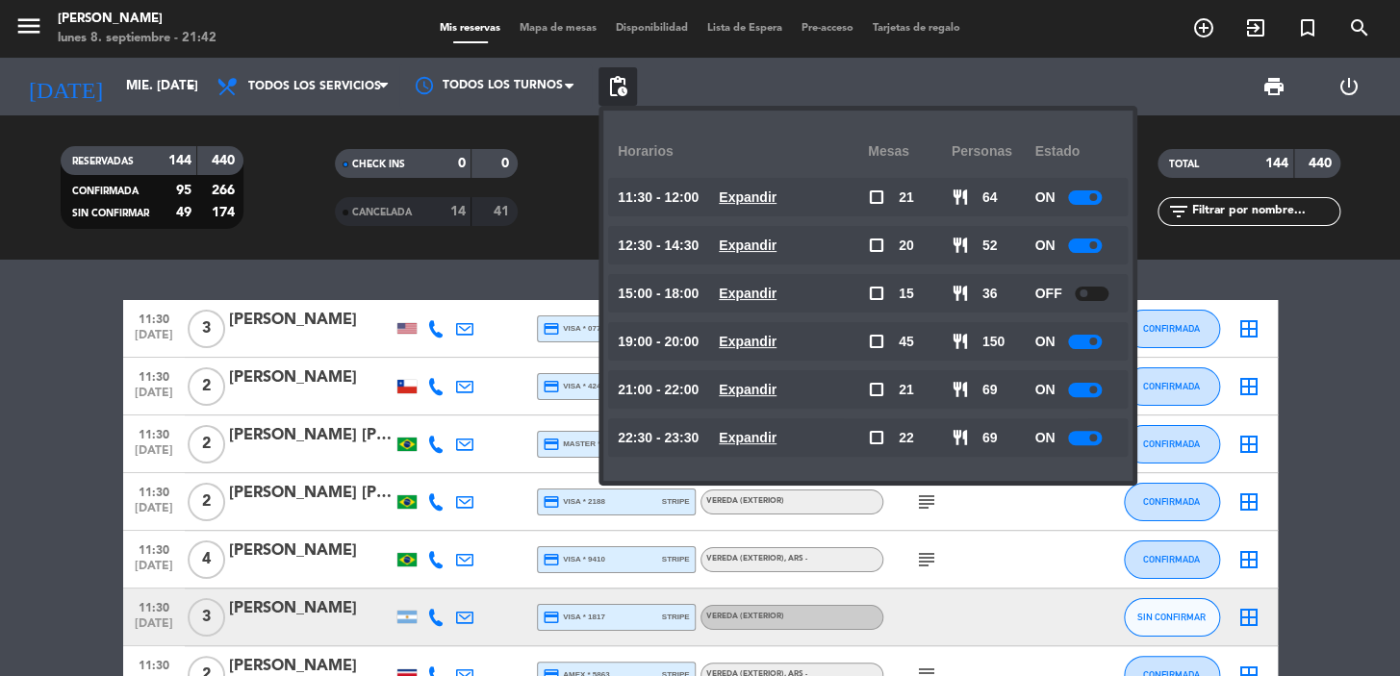
click at [1135, 63] on div "print power_settings_new" at bounding box center [1011, 87] width 748 height 58
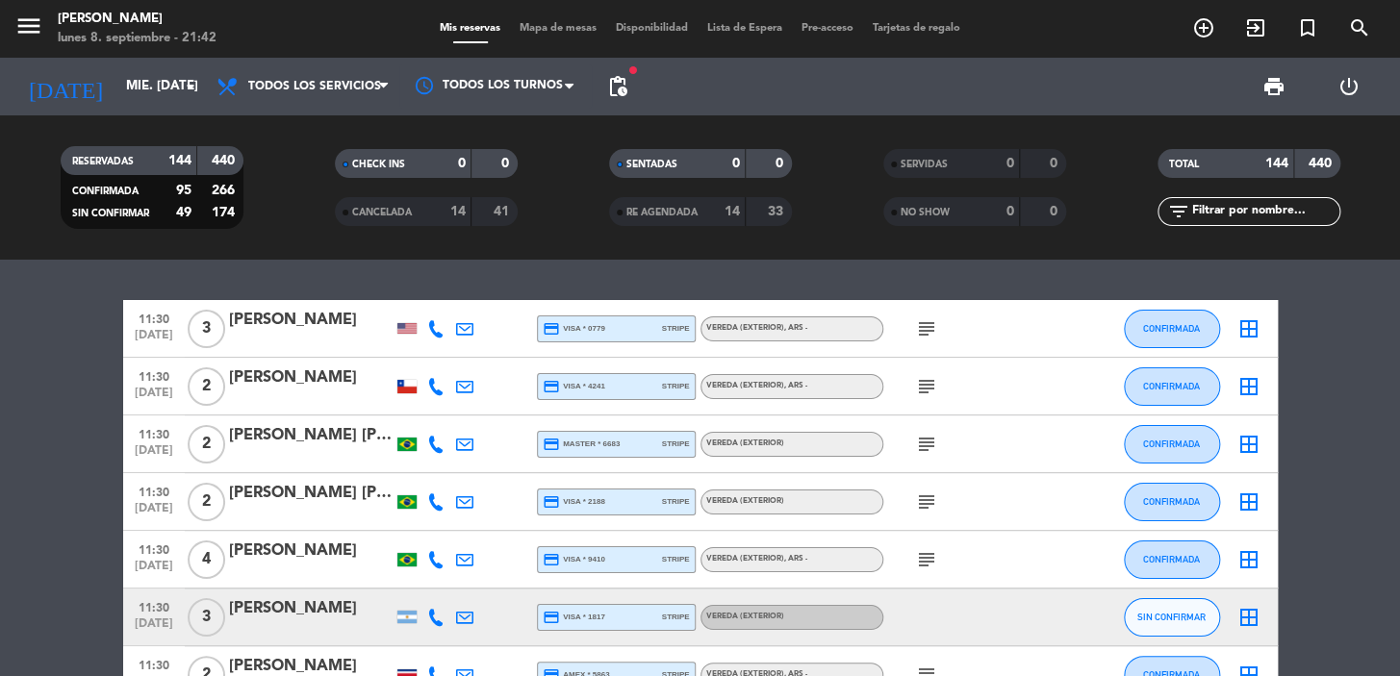
click at [446, 17] on div "menu Don Julio lunes 8. septiembre - 21:42 Mis reservas Mapa de mesas Disponibi…" at bounding box center [700, 29] width 1400 height 58
click at [337, 89] on span "Todos los servicios" at bounding box center [314, 86] width 133 height 13
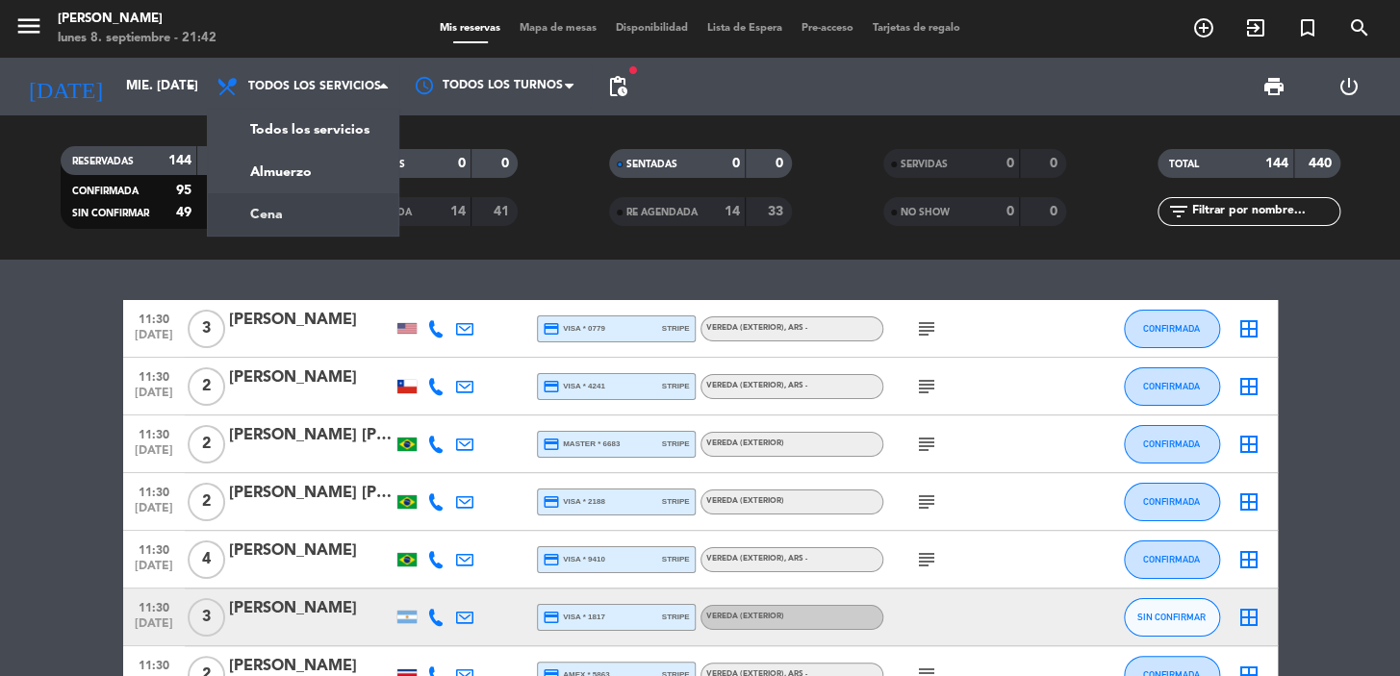
click at [308, 215] on div "menu Don Julio lunes 8. septiembre - 21:42 Mis reservas Mapa de mesas Disponibi…" at bounding box center [700, 130] width 1400 height 260
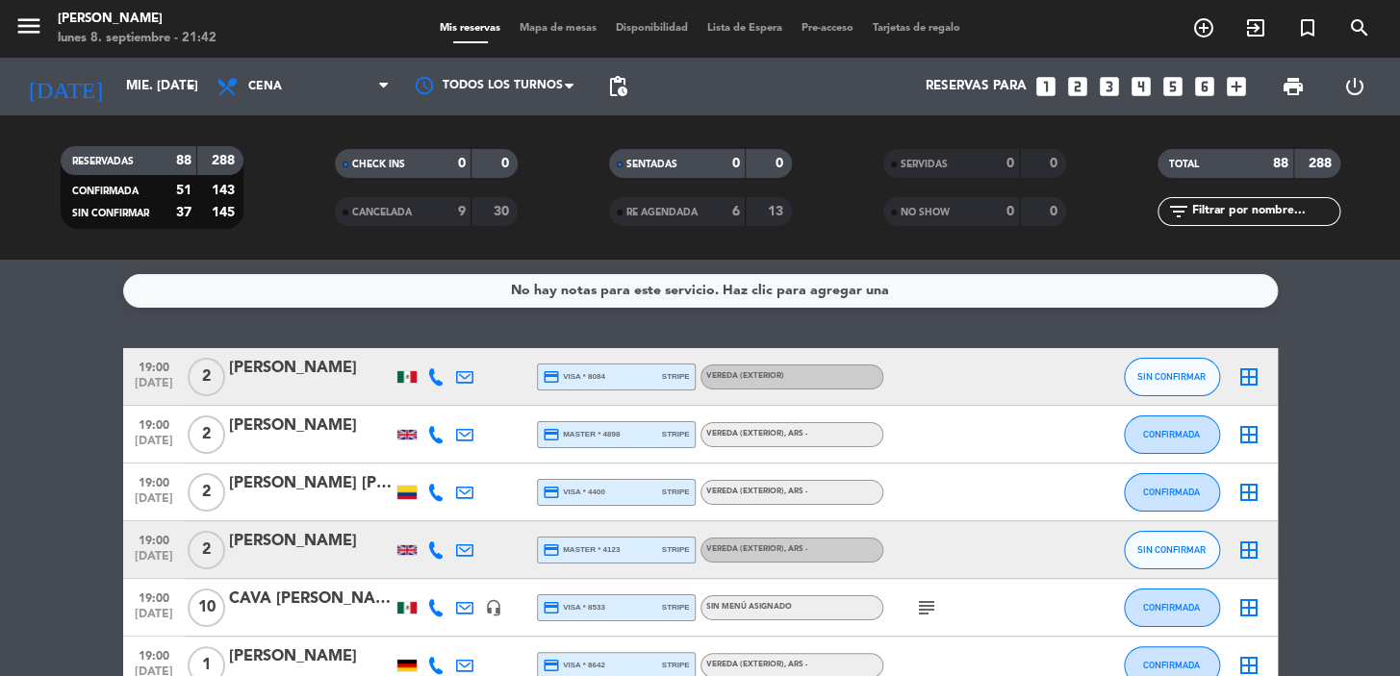
click at [1137, 84] on icon "looks_4" at bounding box center [1140, 86] width 25 height 25
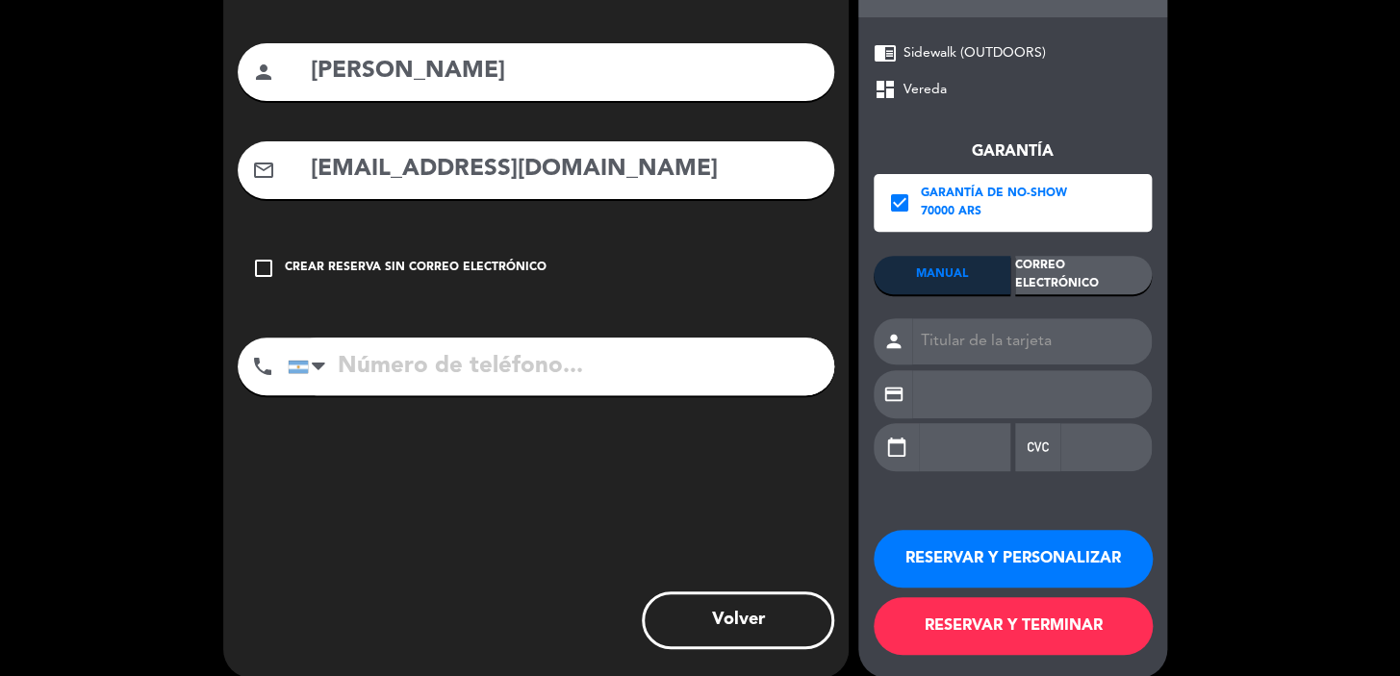
scroll to position [176, 0]
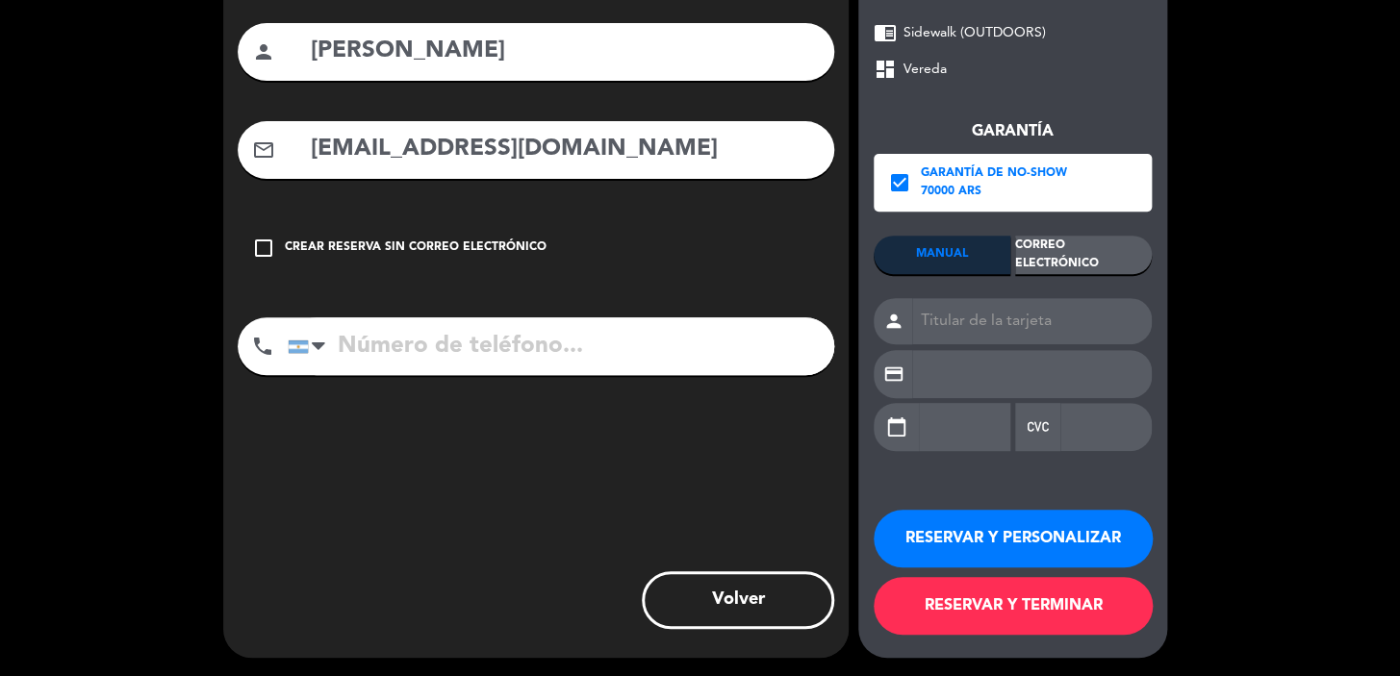
click at [745, 591] on button "Volver" at bounding box center [738, 600] width 192 height 58
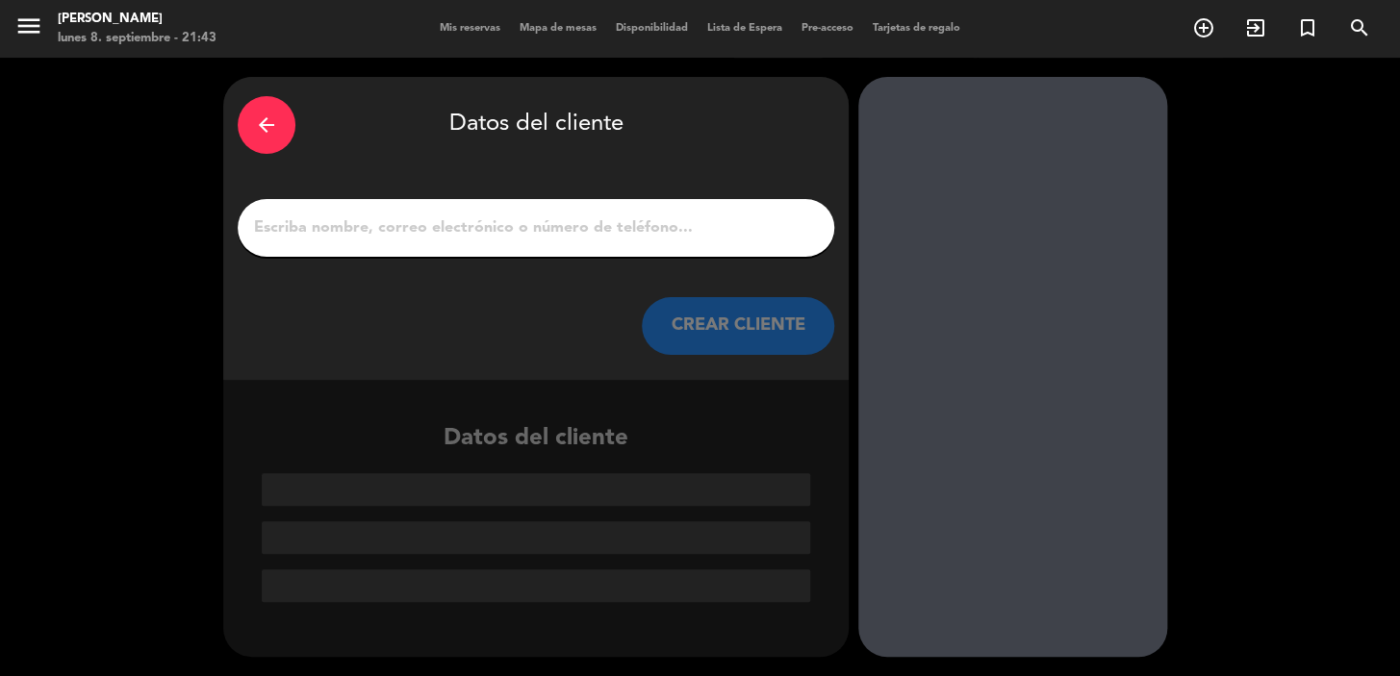
scroll to position [0, 0]
click at [301, 115] on div "arrow_back Datos del cliente" at bounding box center [536, 124] width 596 height 67
drag, startPoint x: 288, startPoint y: 117, endPoint x: 260, endPoint y: 124, distance: 28.7
click at [282, 117] on div "arrow_back" at bounding box center [267, 125] width 58 height 58
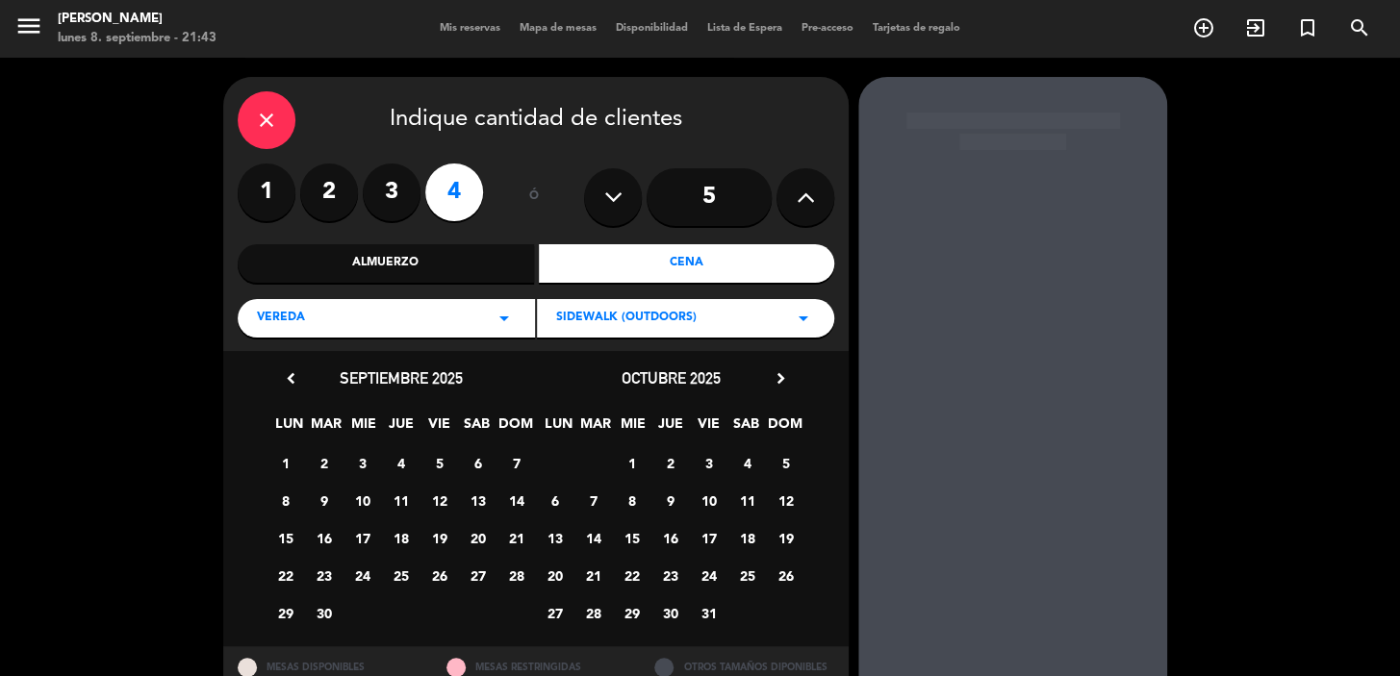
click at [257, 116] on icon "close" at bounding box center [266, 120] width 23 height 23
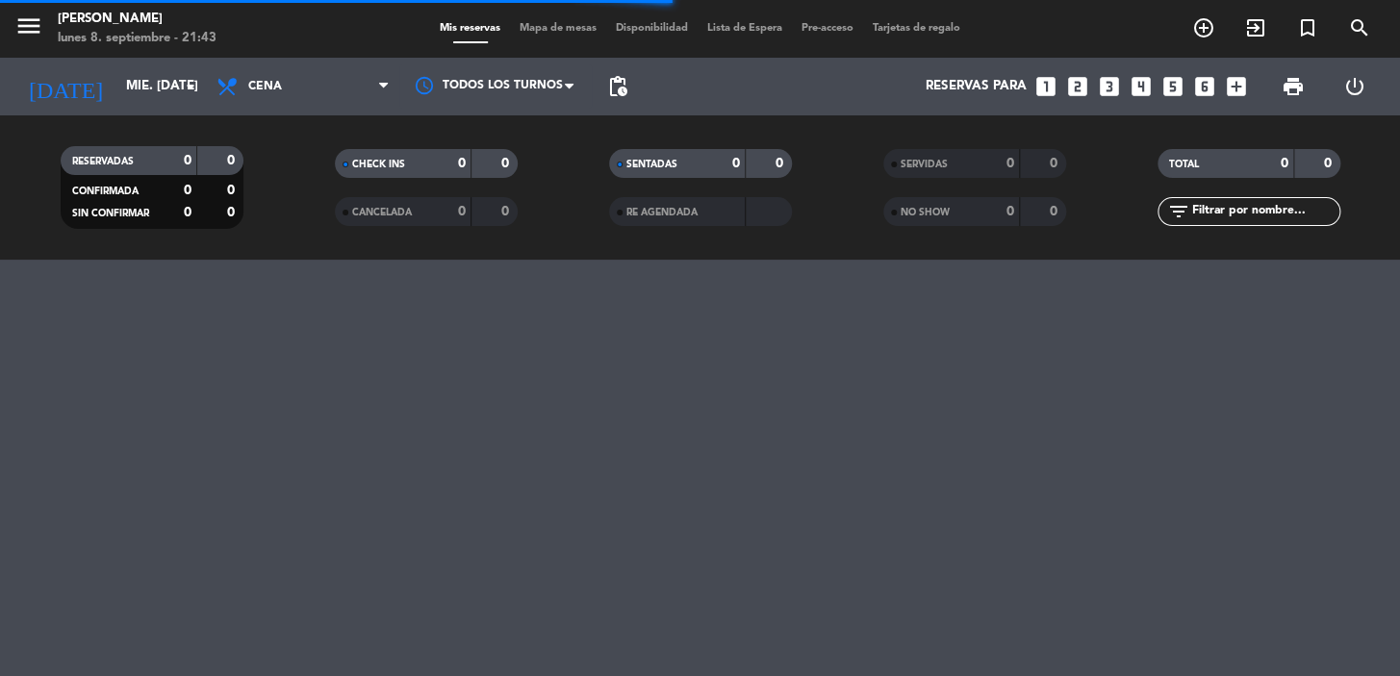
click at [1152, 84] on div "Reservas para looks_one looks_two looks_3 looks_4 looks_5 looks_6 add_box" at bounding box center [946, 87] width 619 height 58
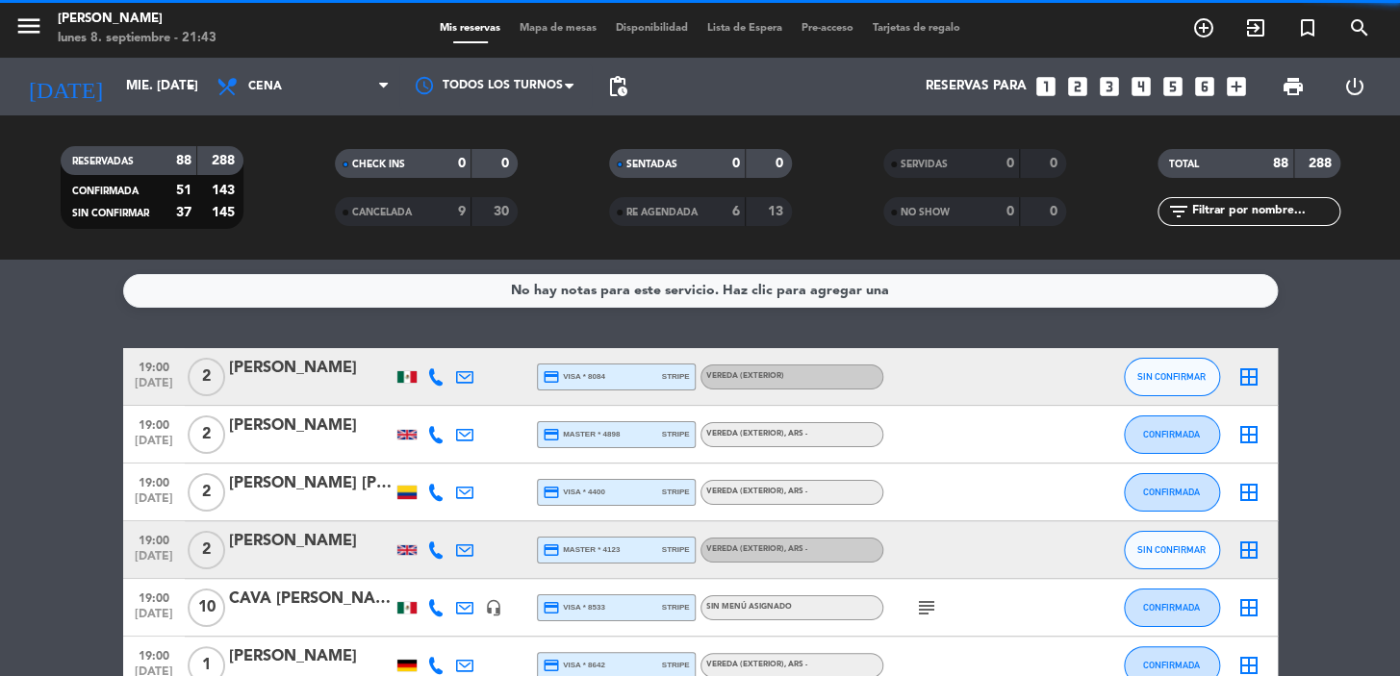
click at [1145, 87] on icon "looks_4" at bounding box center [1140, 86] width 25 height 25
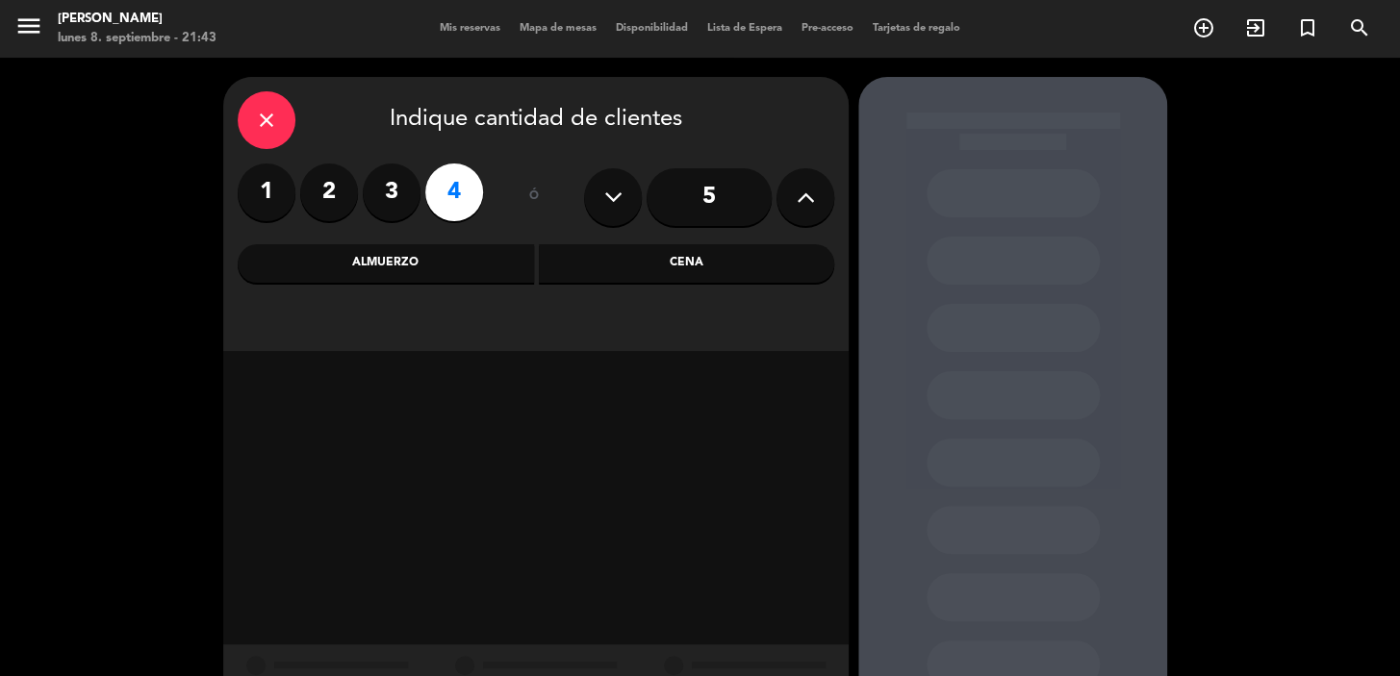
click at [654, 257] on div "Cena" at bounding box center [687, 263] width 296 height 38
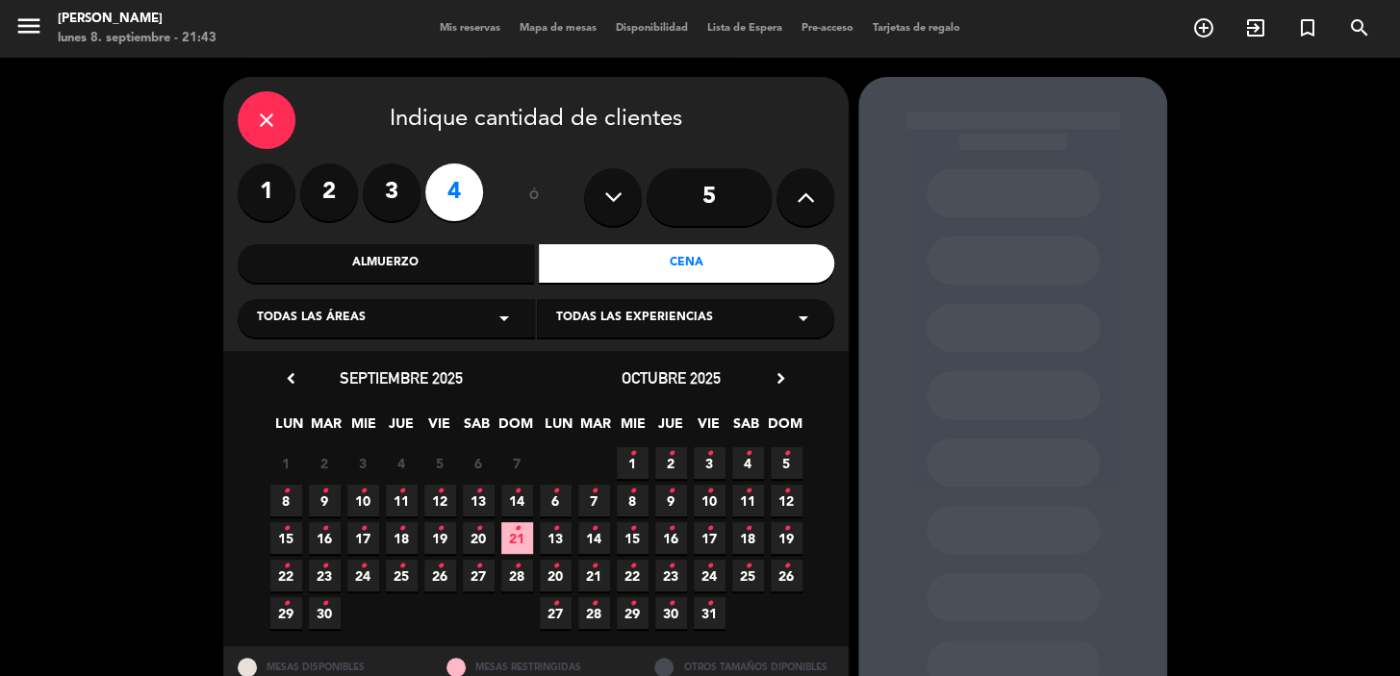
click at [413, 316] on div "Todas las áreas arrow_drop_down" at bounding box center [386, 318] width 297 height 38
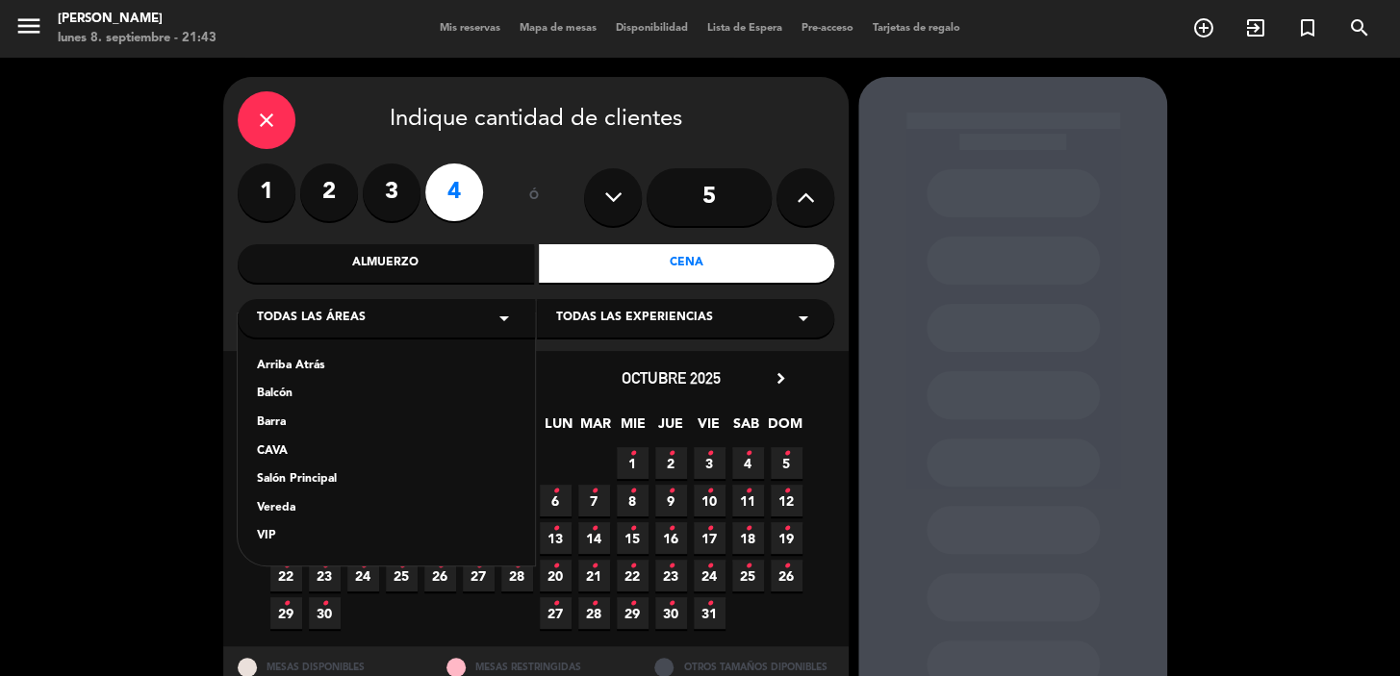
click at [333, 506] on div "Vereda" at bounding box center [386, 508] width 259 height 19
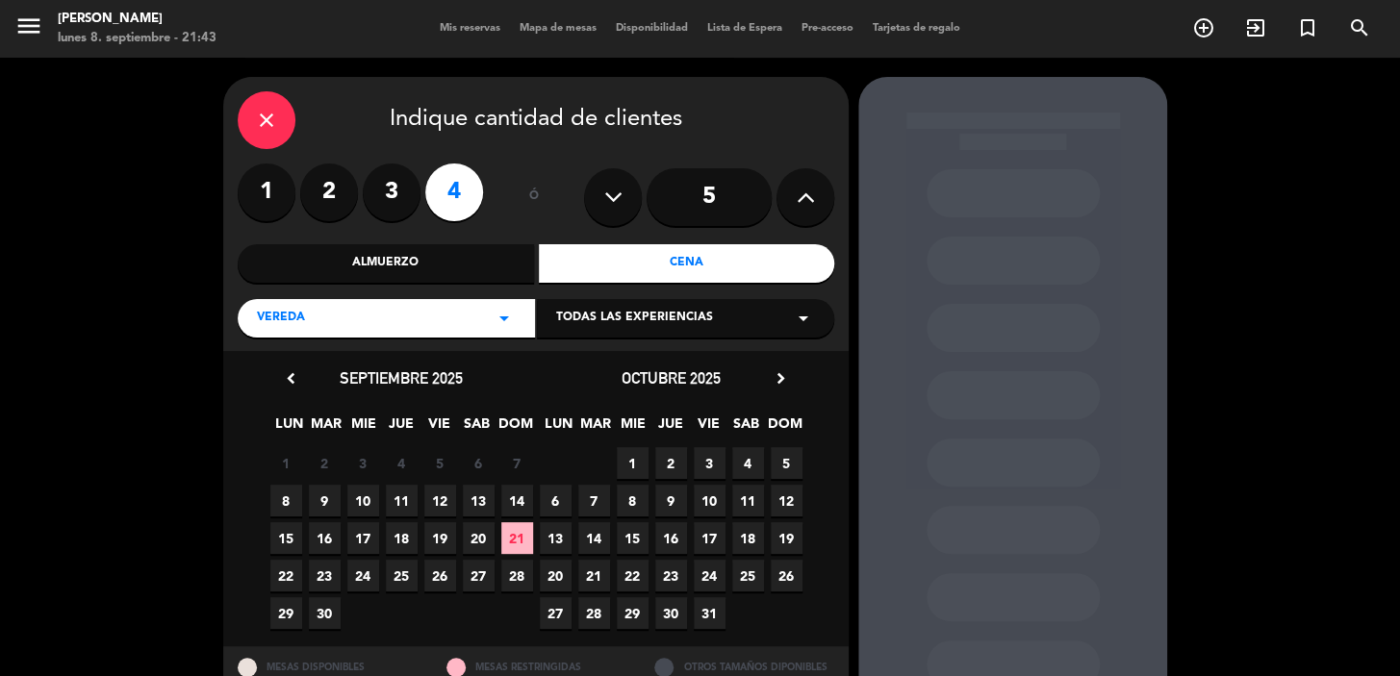
click at [366, 544] on span "17" at bounding box center [363, 538] width 32 height 32
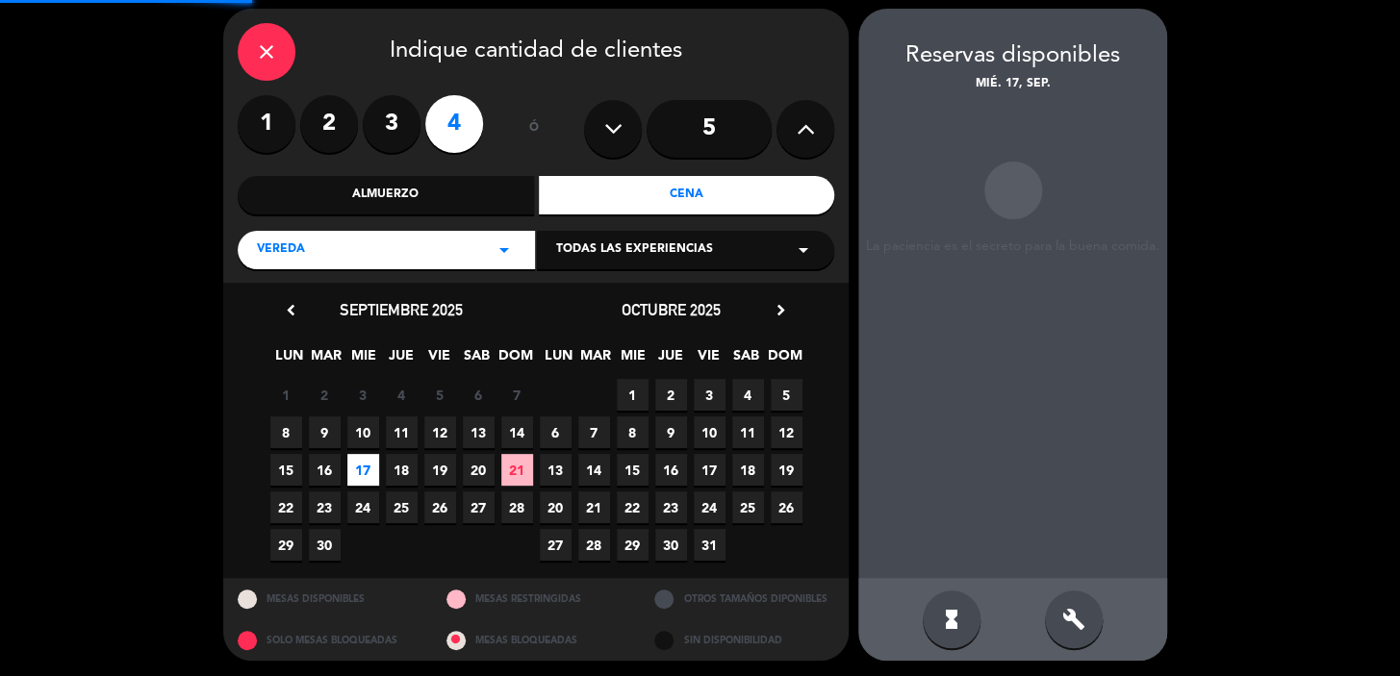
scroll to position [70, 0]
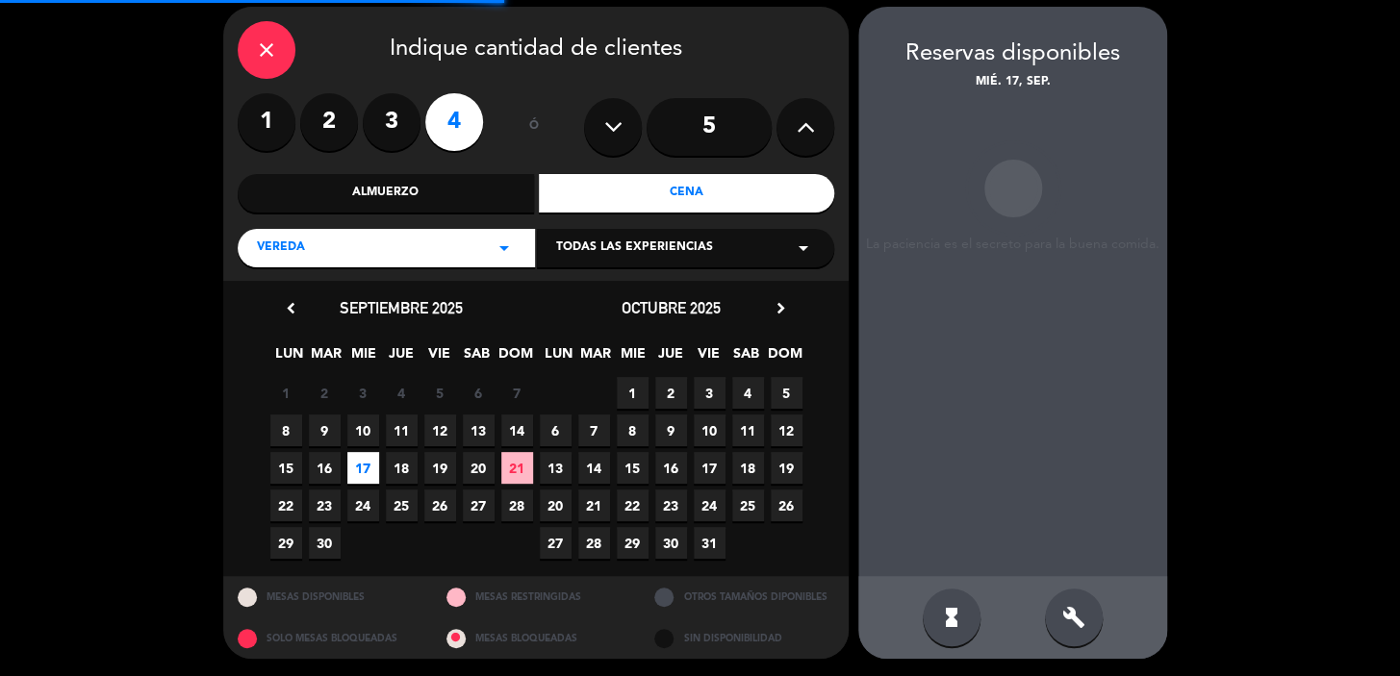
click at [364, 422] on span "10" at bounding box center [363, 431] width 32 height 32
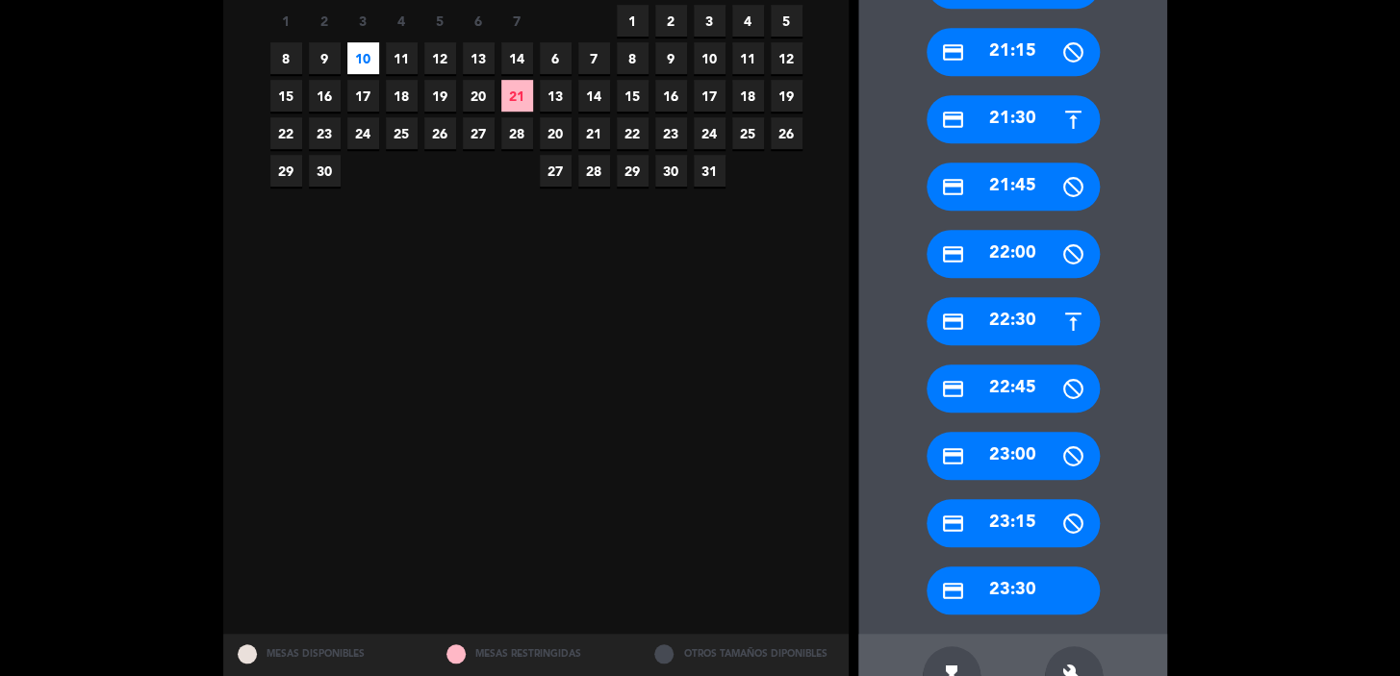
scroll to position [501, 0]
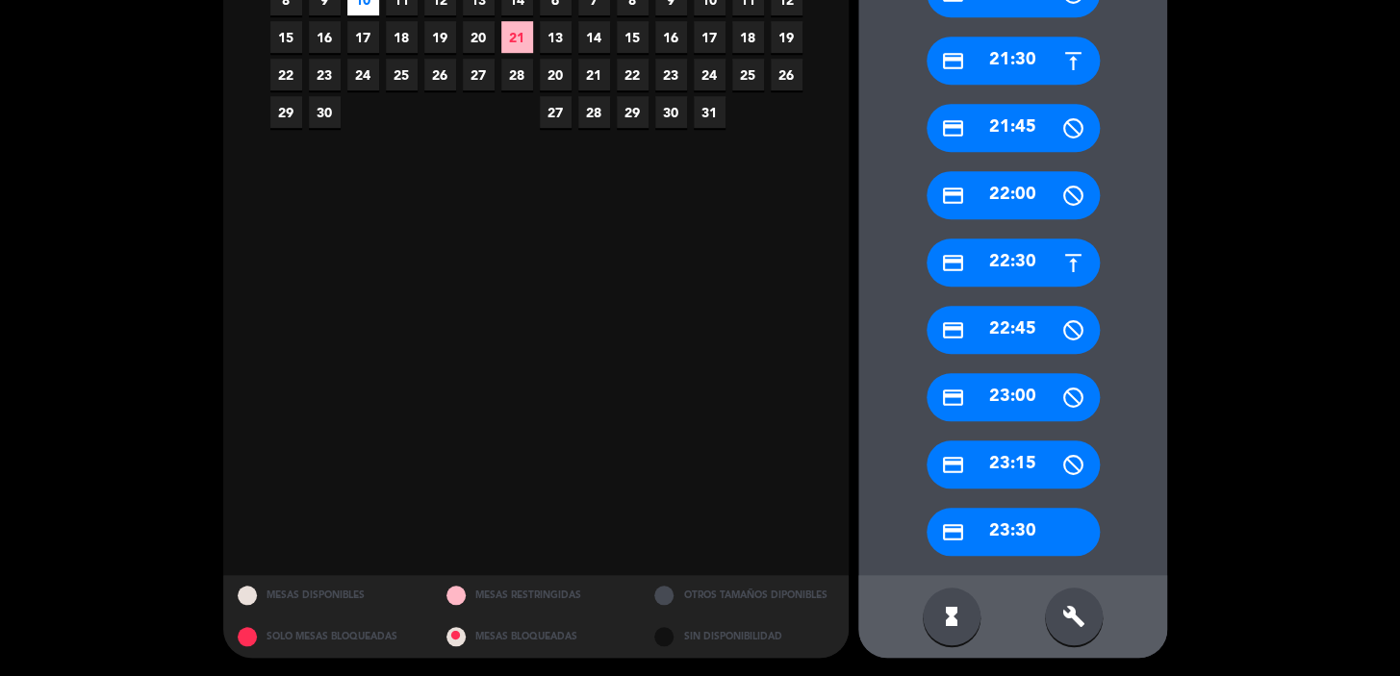
click at [1020, 50] on div "credit_card 21:30" at bounding box center [1012, 61] width 173 height 48
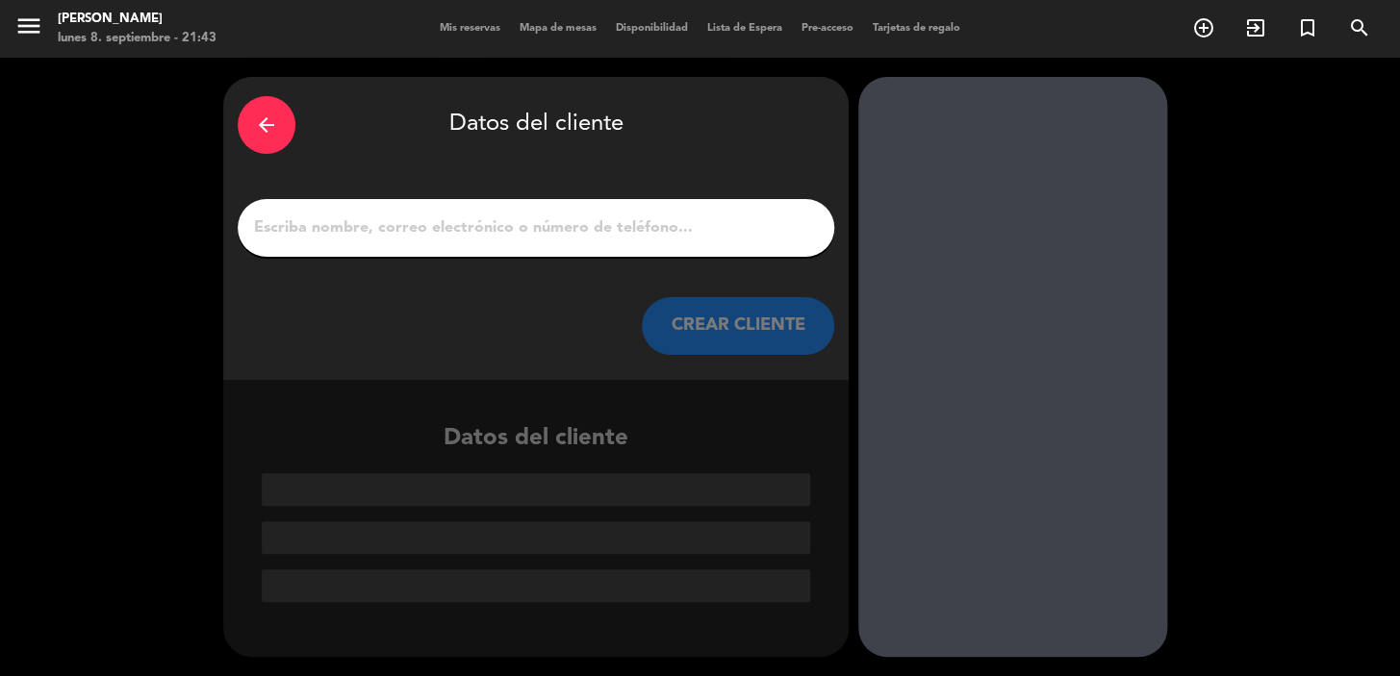
click at [406, 199] on div at bounding box center [536, 228] width 596 height 58
click at [401, 215] on input "1" at bounding box center [536, 228] width 568 height 27
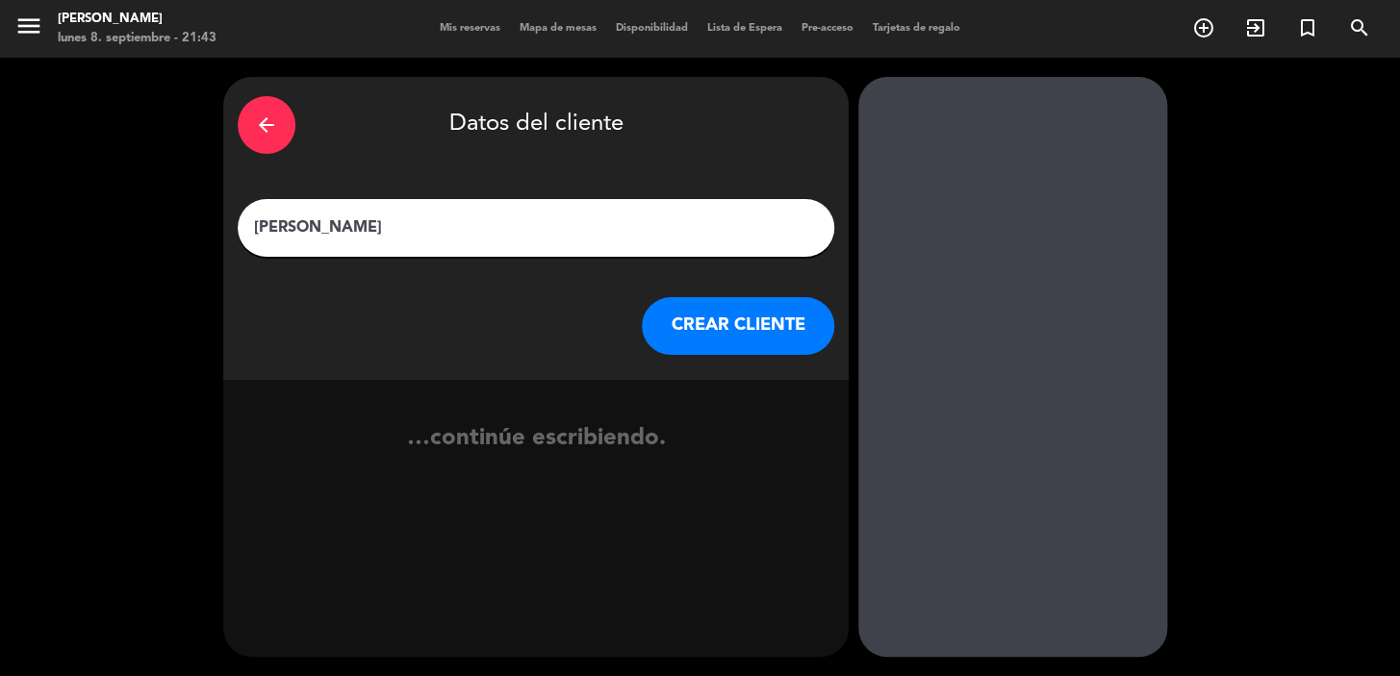
type input "Juan Nuñez"
click at [769, 305] on button "CREAR CLIENTE" at bounding box center [738, 326] width 192 height 58
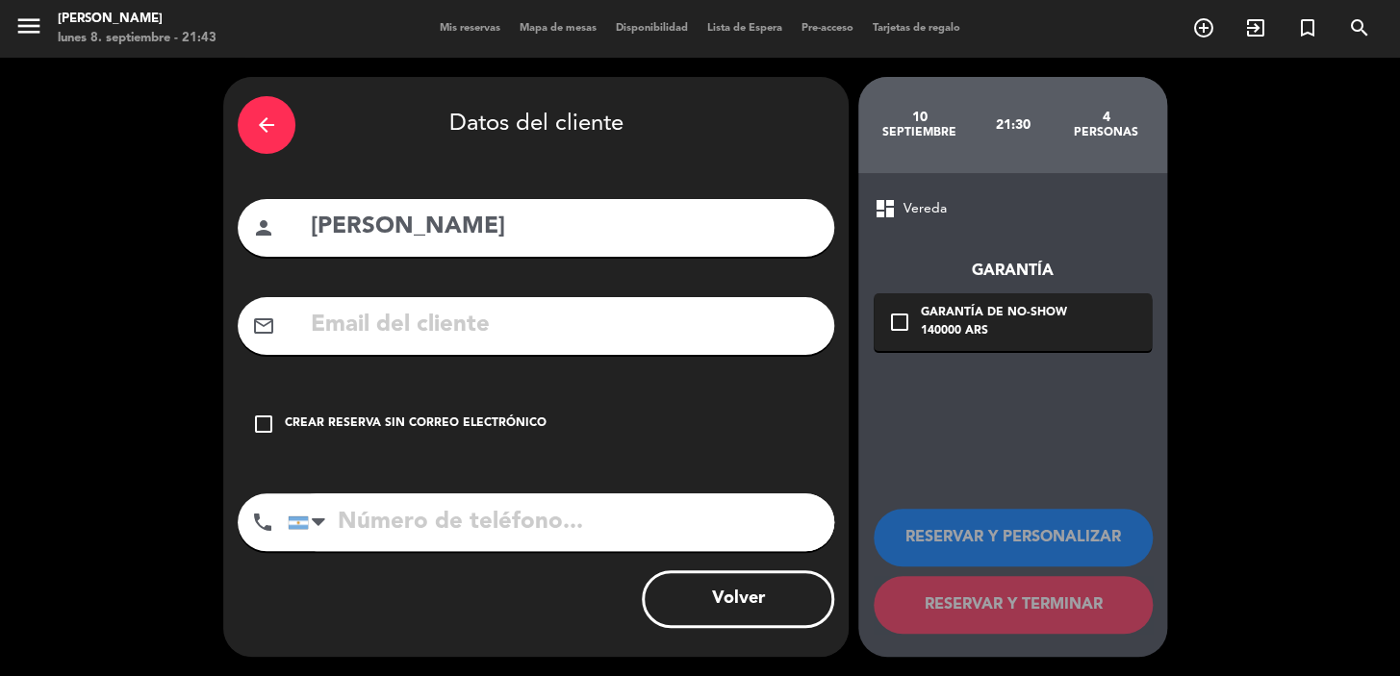
drag, startPoint x: 394, startPoint y: 302, endPoint x: 408, endPoint y: 327, distance: 28.4
click at [394, 303] on div "mail_outline" at bounding box center [536, 326] width 596 height 58
click at [408, 327] on input "text" at bounding box center [564, 325] width 511 height 39
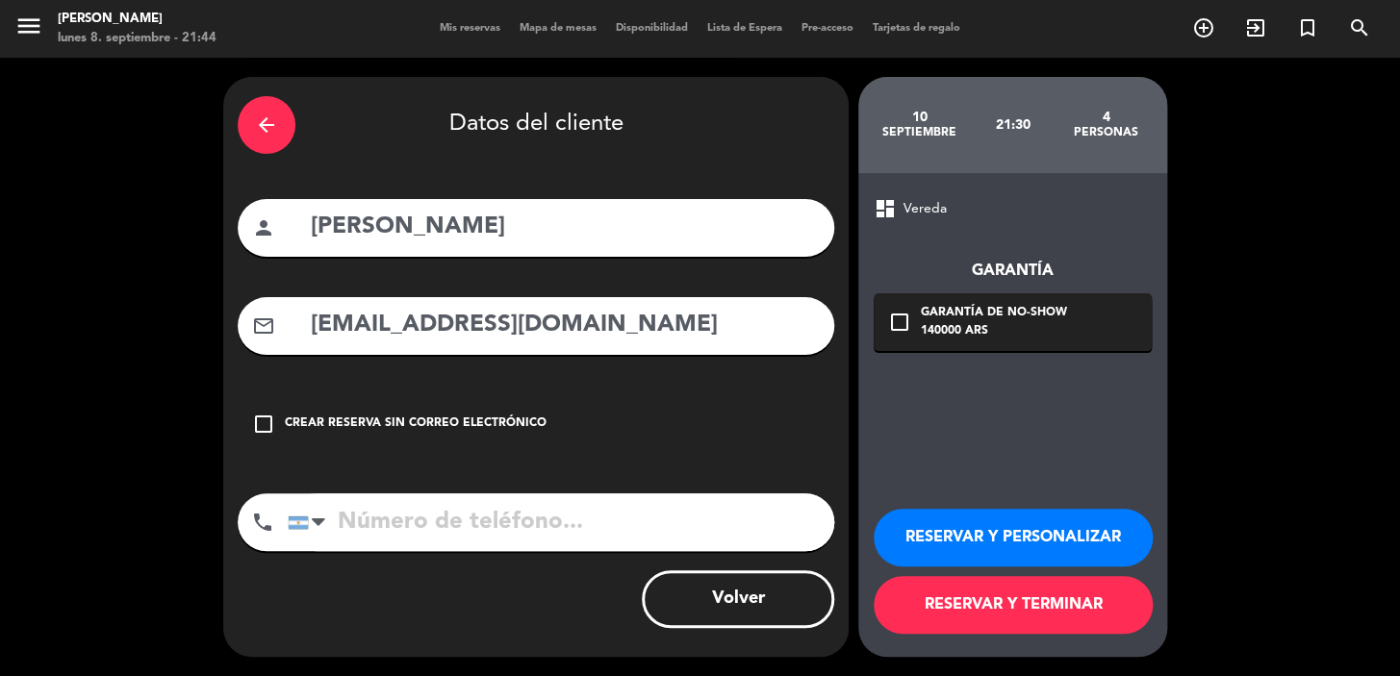
type input "juancarlos_nf@hotmail.com"
click at [314, 513] on div at bounding box center [318, 522] width 13 height 23
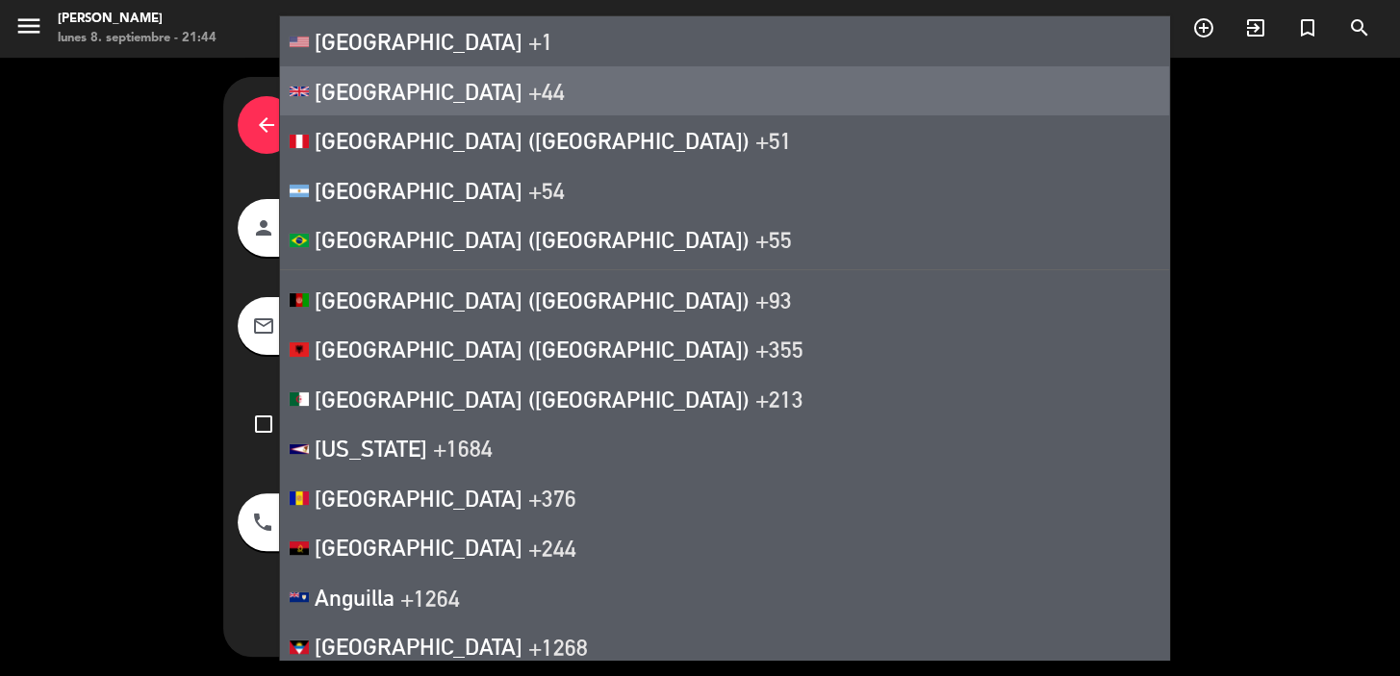
click at [453, 100] on span "United Kingdom" at bounding box center [419, 91] width 208 height 27
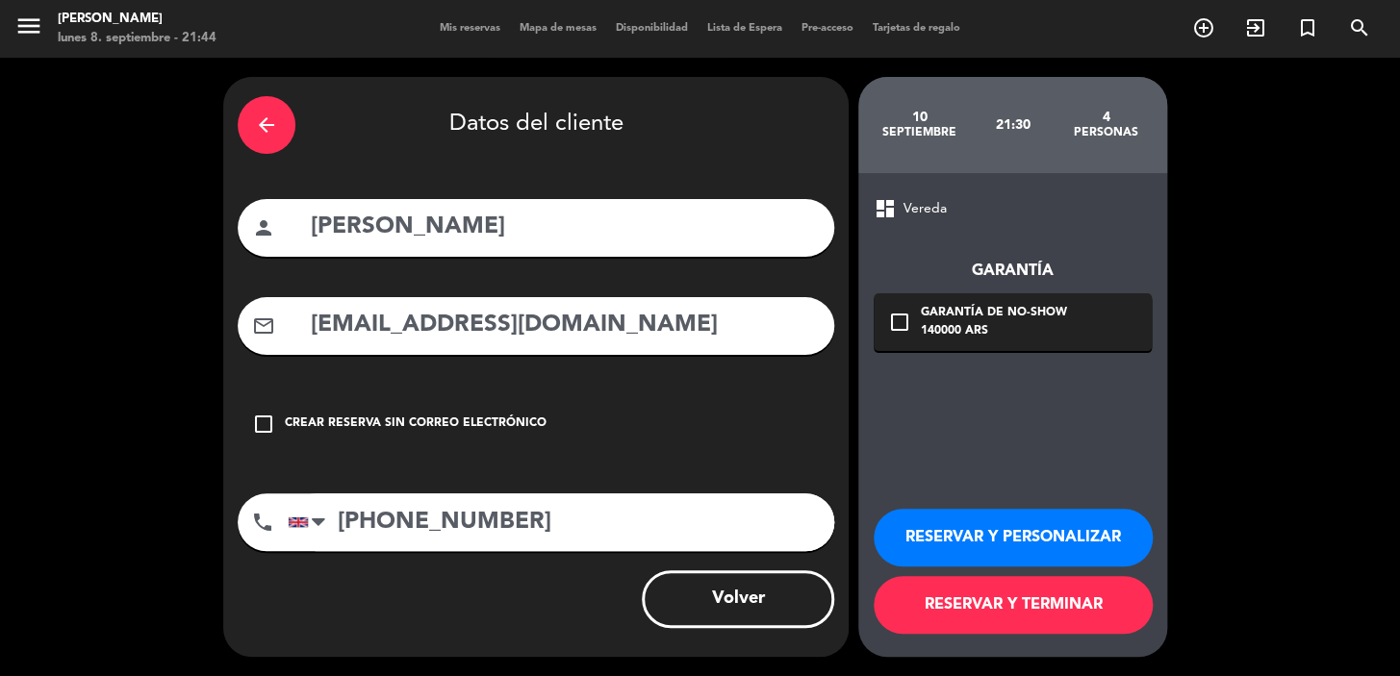
type input "+44 7551129561"
click at [900, 320] on icon "check_box_outline_blank" at bounding box center [899, 322] width 23 height 23
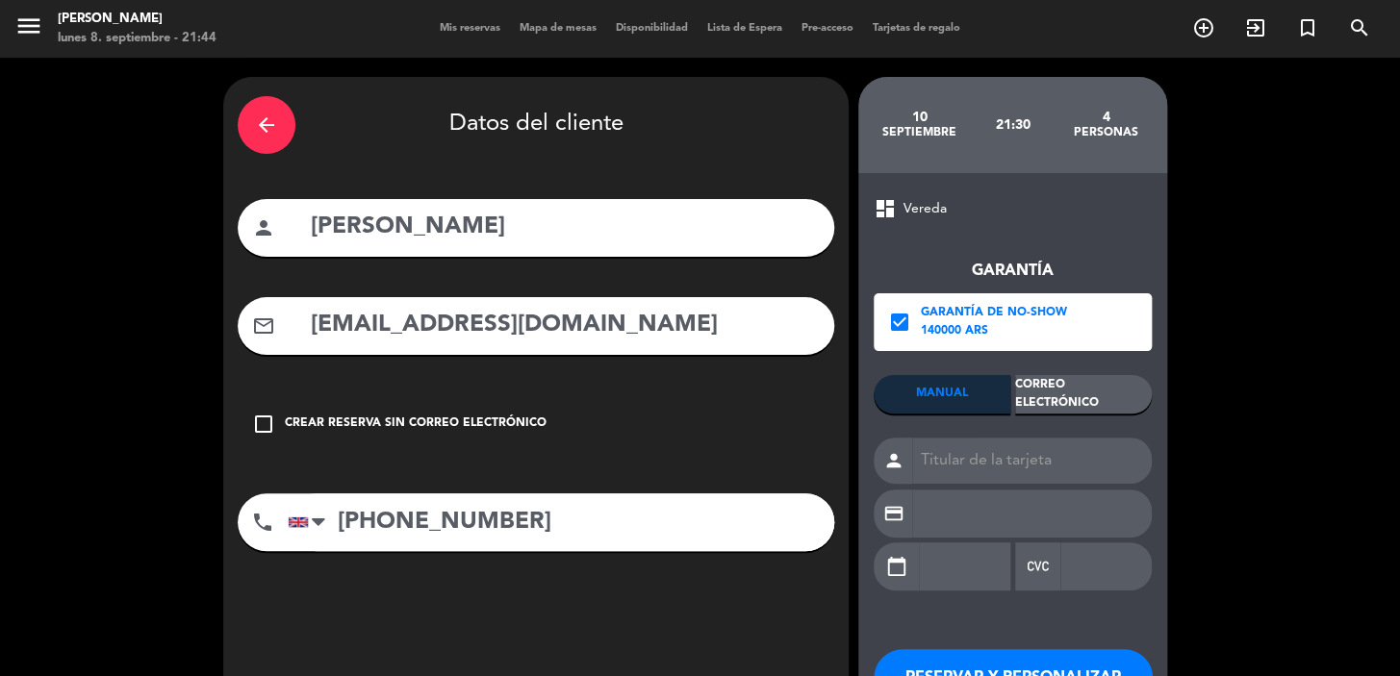
click at [1100, 387] on div "Correo Electrónico" at bounding box center [1083, 394] width 137 height 38
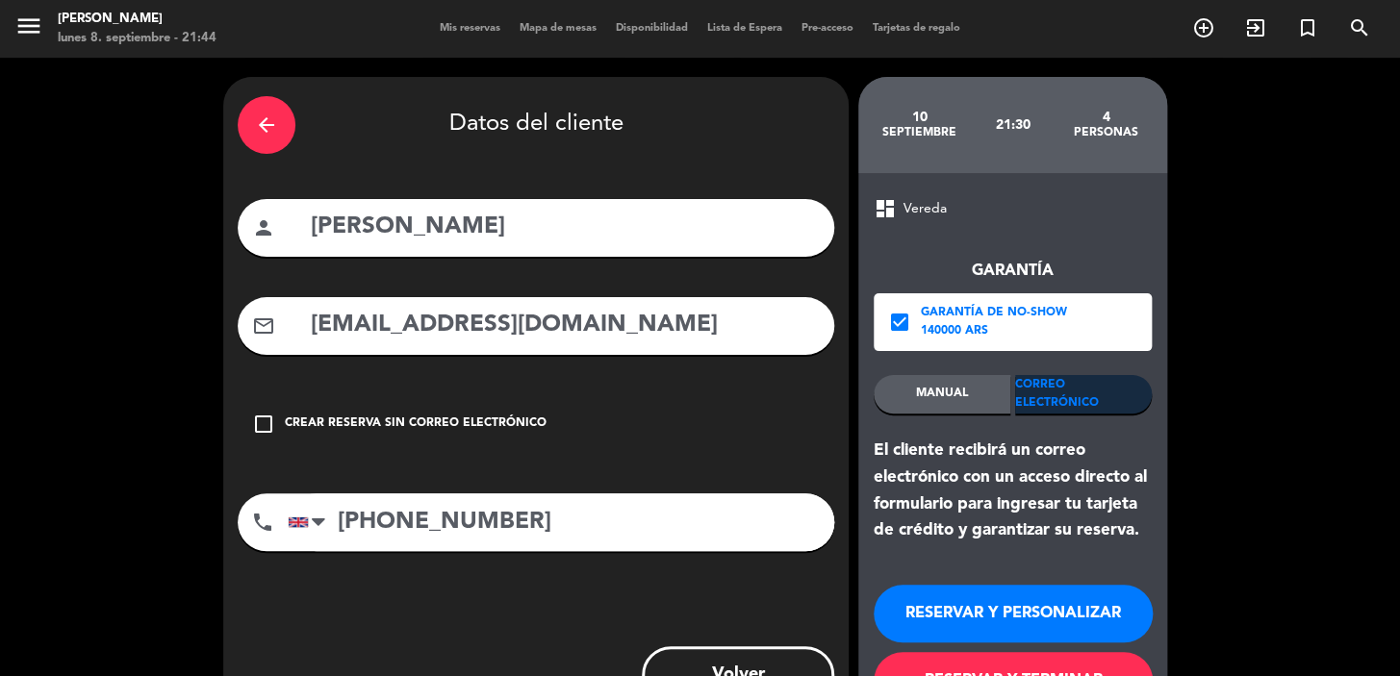
click at [1015, 615] on button "RESERVAR Y PERSONALIZAR" at bounding box center [1012, 614] width 279 height 58
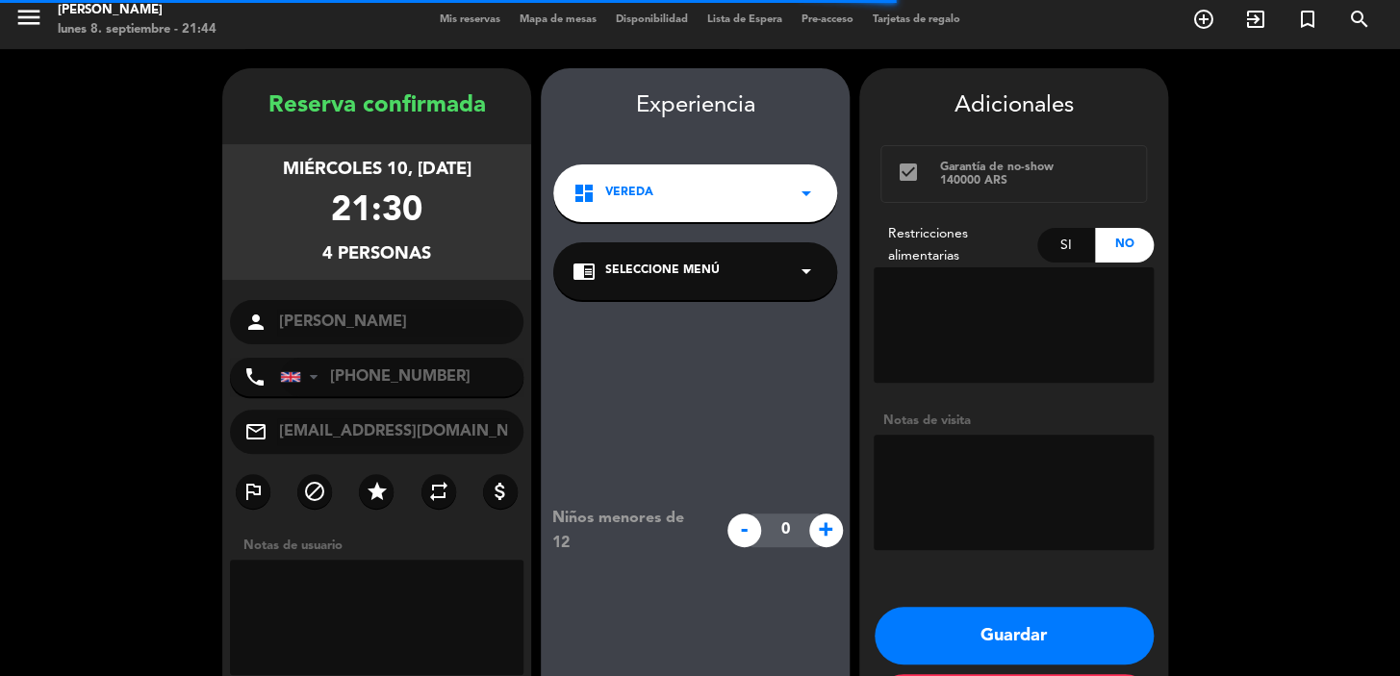
scroll to position [77, 0]
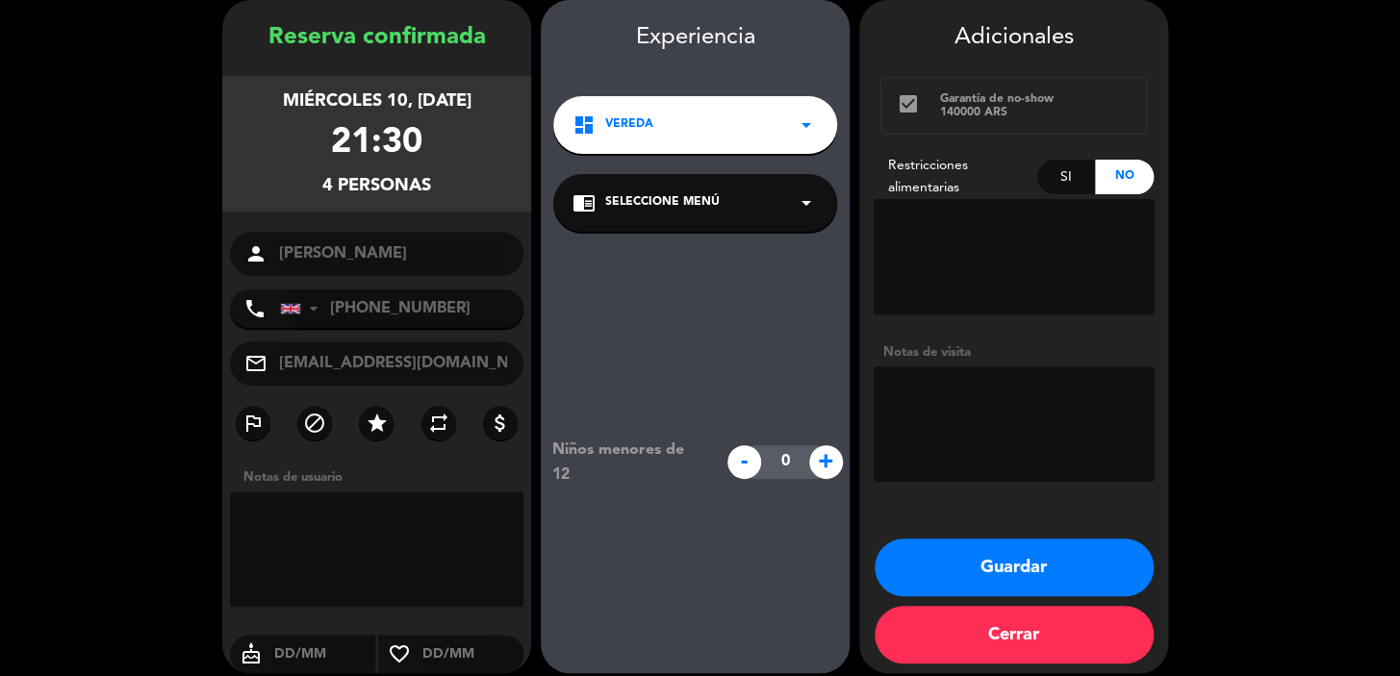
click at [830, 464] on span "+" at bounding box center [826, 462] width 34 height 34
type input "1"
click at [1043, 573] on button "Guardar" at bounding box center [1013, 568] width 279 height 58
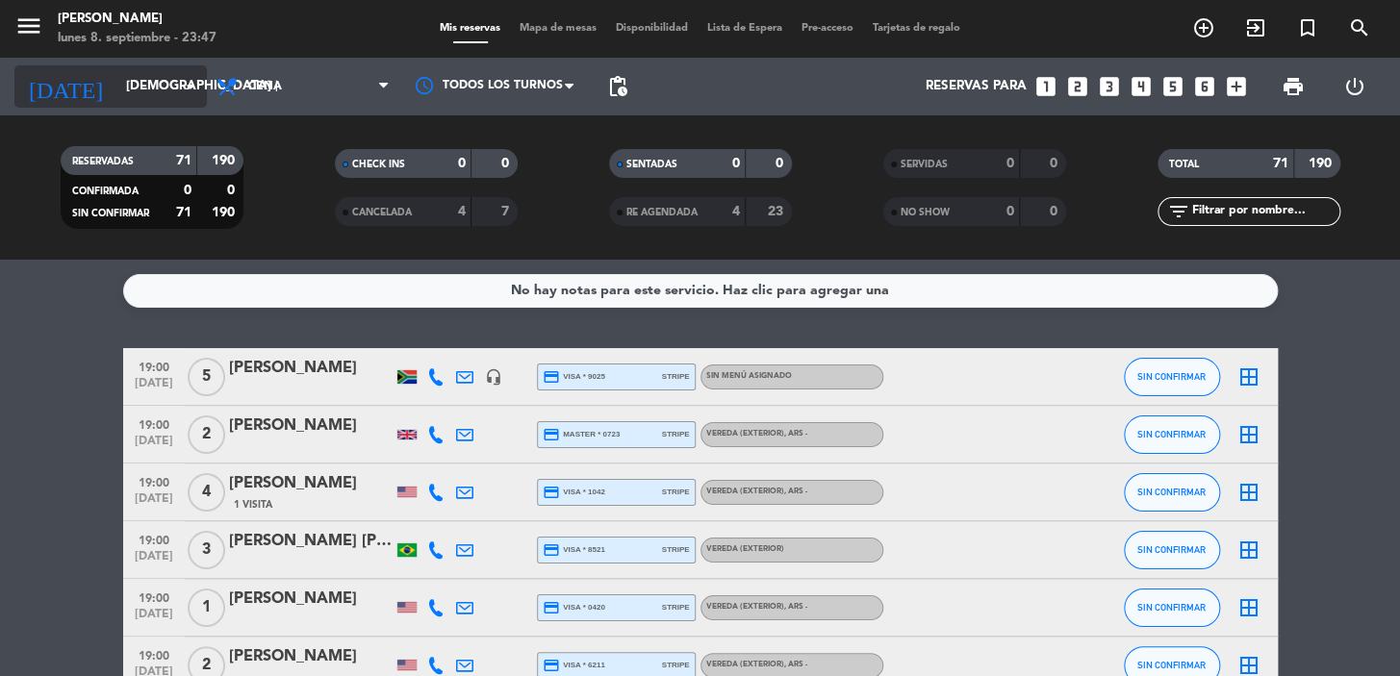
click at [126, 65] on div "[DATE] [DEMOGRAPHIC_DATA] [DATE] arrow_drop_down" at bounding box center [110, 86] width 192 height 42
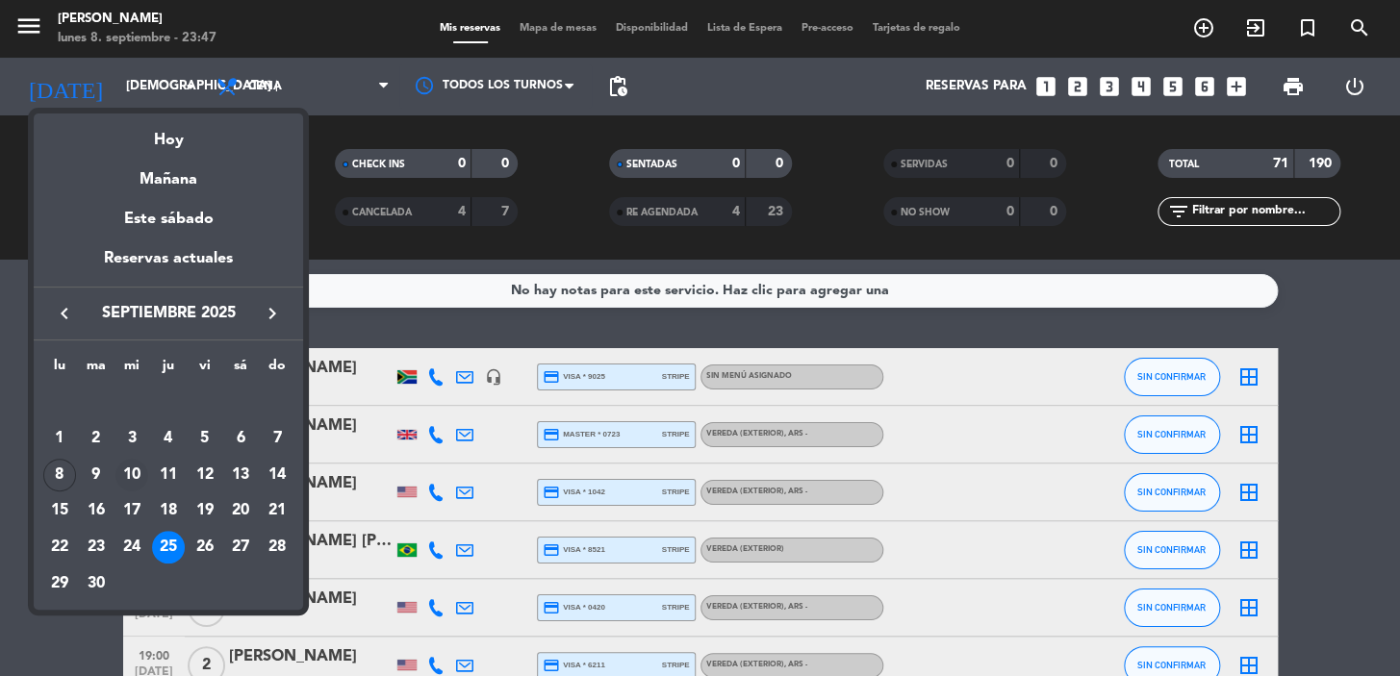
click at [129, 468] on div "10" at bounding box center [131, 475] width 33 height 33
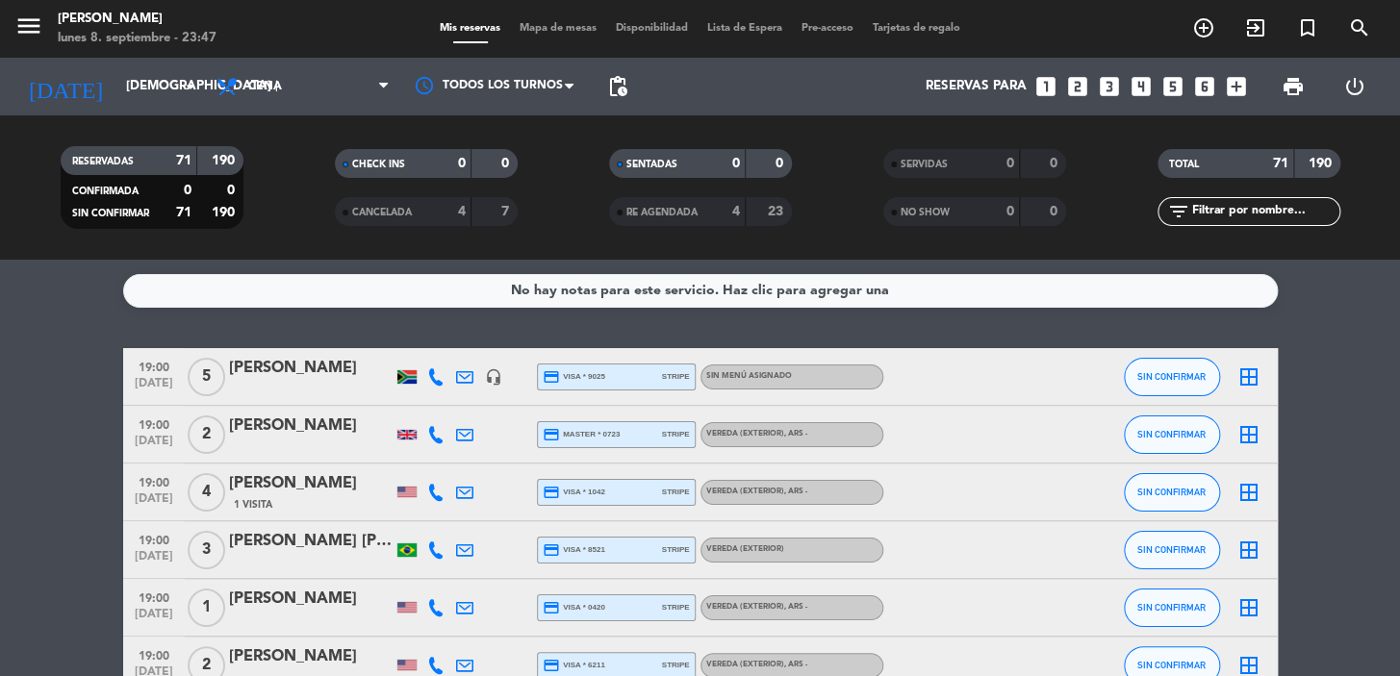
type input "mié. [DATE]"
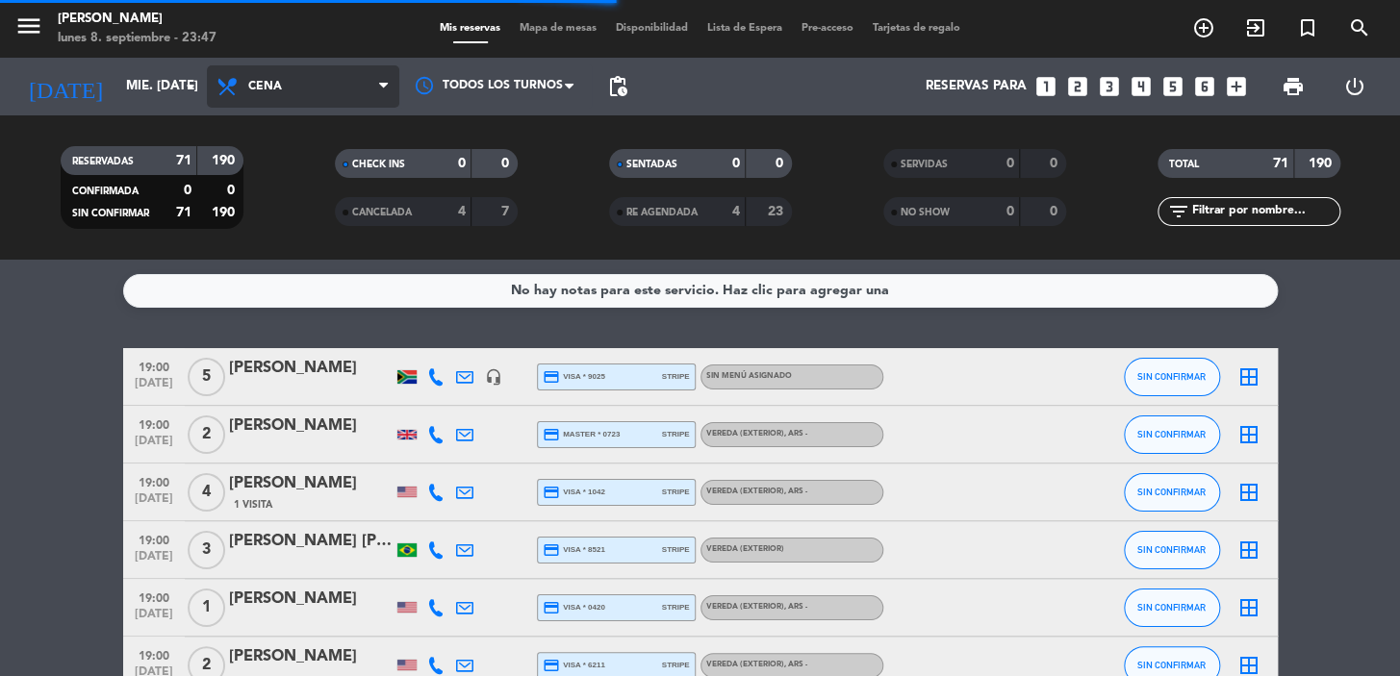
click at [324, 78] on span "Cena" at bounding box center [303, 86] width 192 height 42
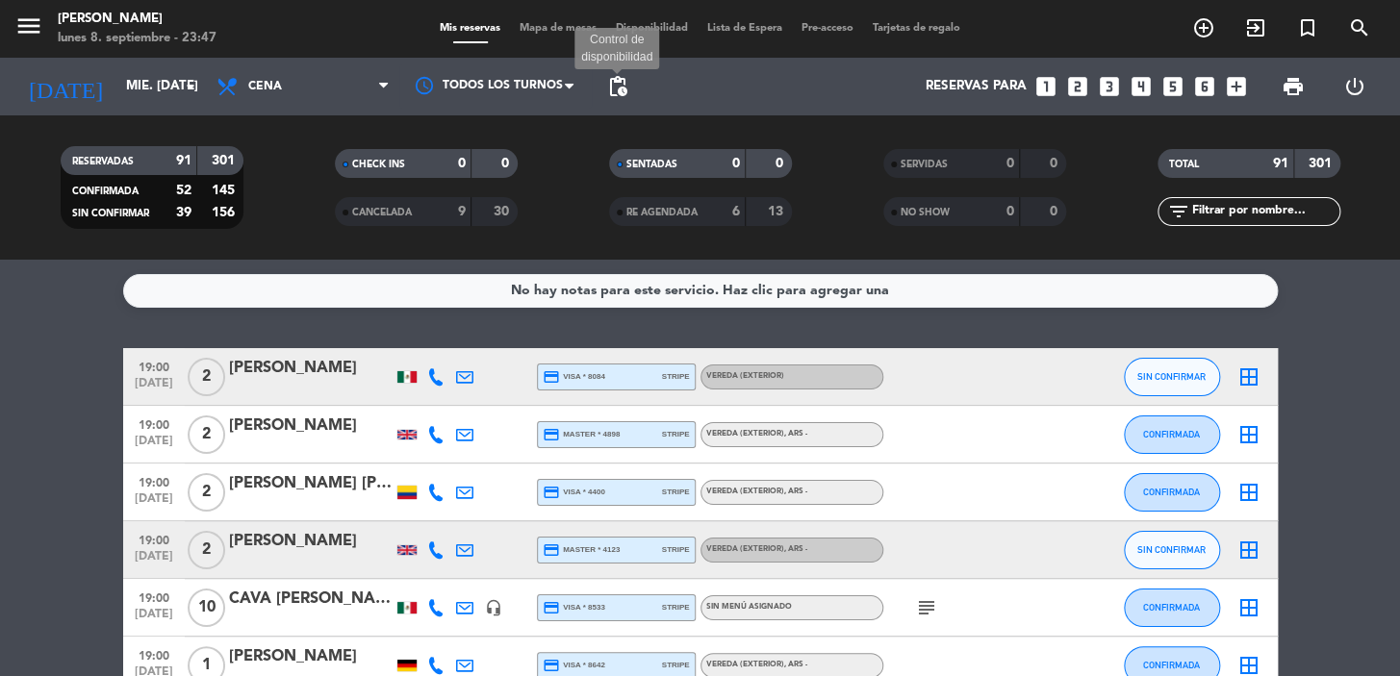
drag, startPoint x: 620, startPoint y: 80, endPoint x: 612, endPoint y: 92, distance: 14.7
click at [619, 80] on span "pending_actions" at bounding box center [617, 86] width 23 height 23
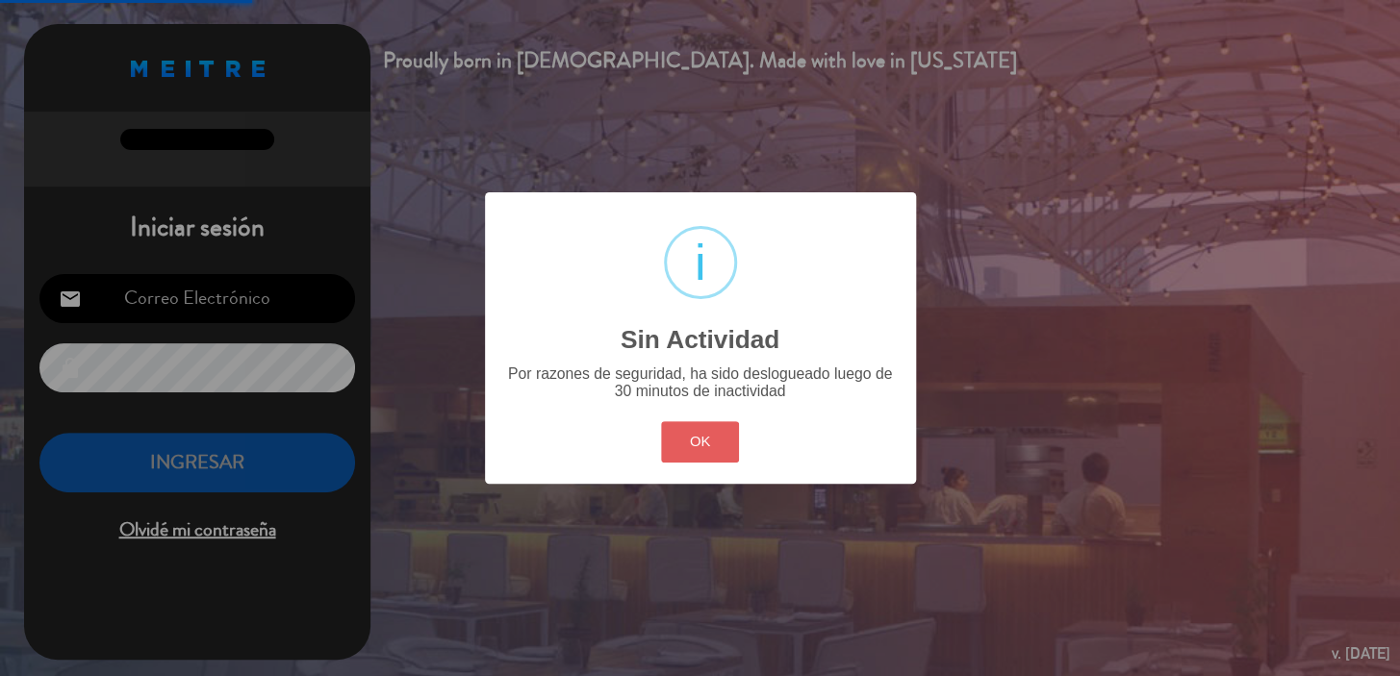
click at [724, 436] on button "OK" at bounding box center [700, 441] width 78 height 41
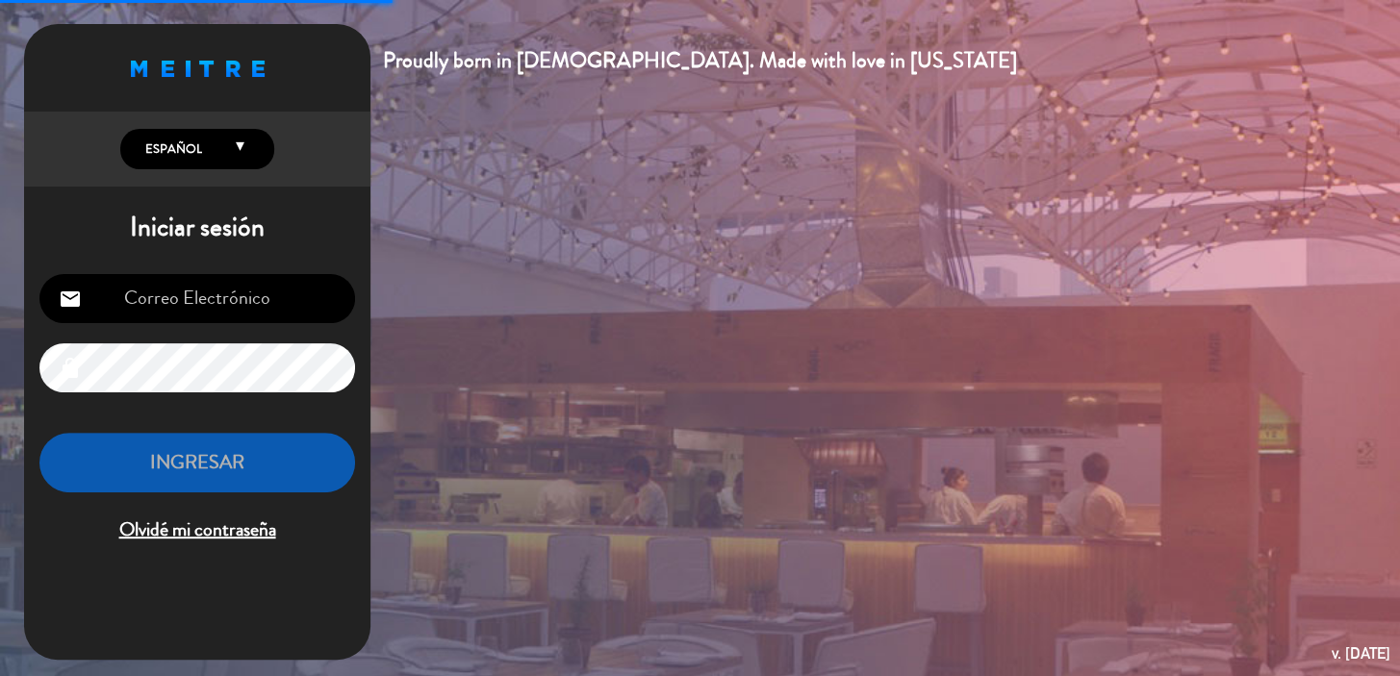
type input "[EMAIL_ADDRESS][DOMAIN_NAME]"
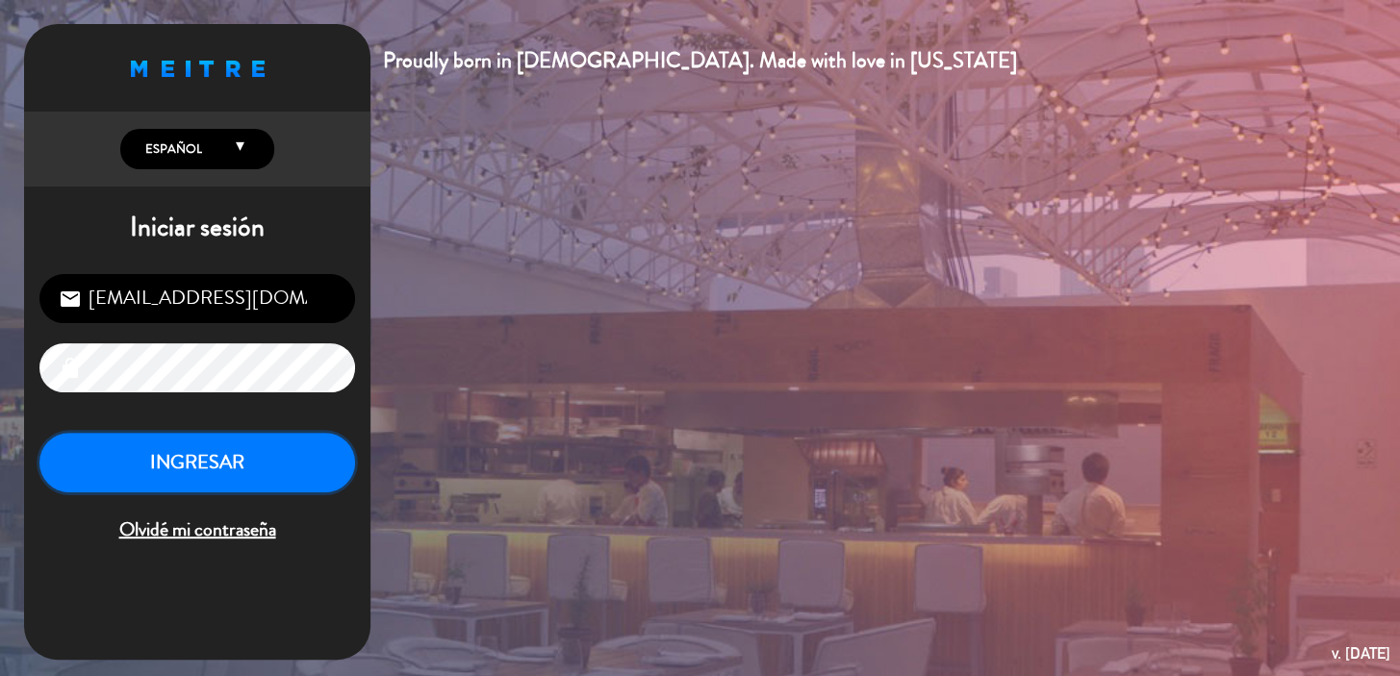
click at [161, 460] on button "INGRESAR" at bounding box center [197, 463] width 316 height 61
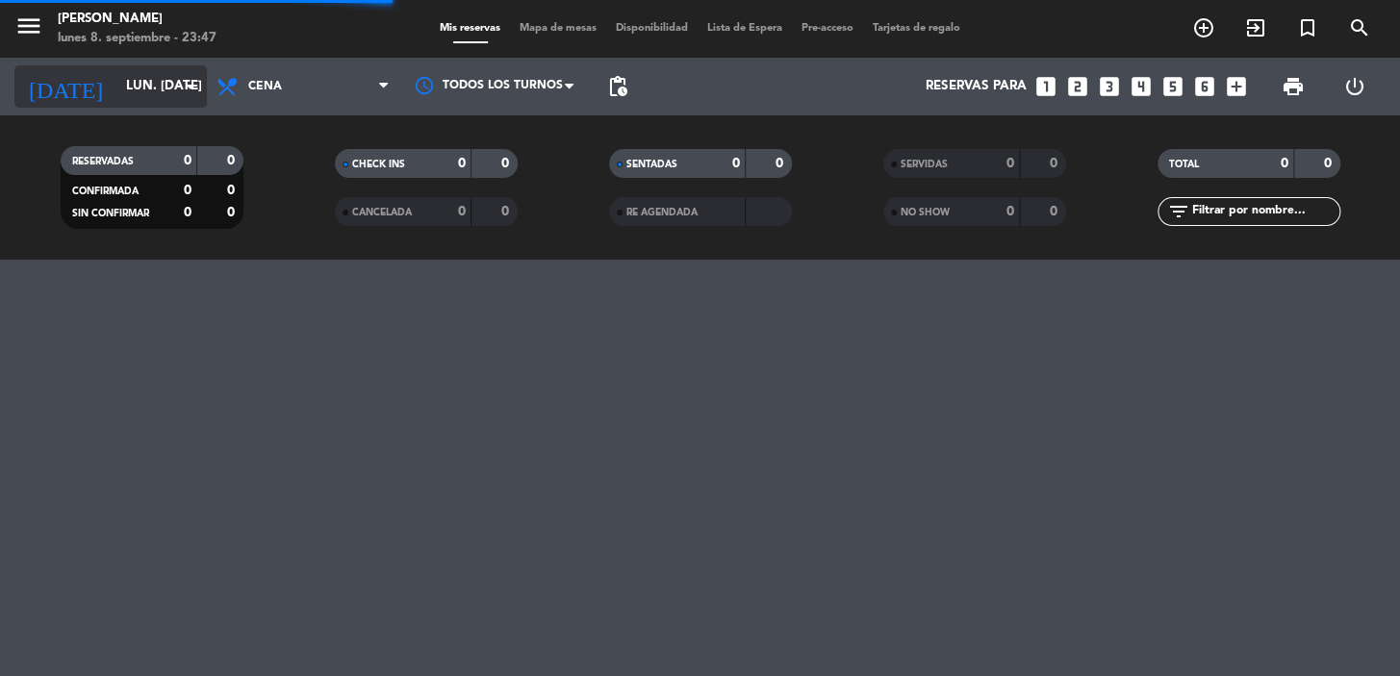
click at [137, 83] on input "lun. [DATE]" at bounding box center [201, 86] width 170 height 35
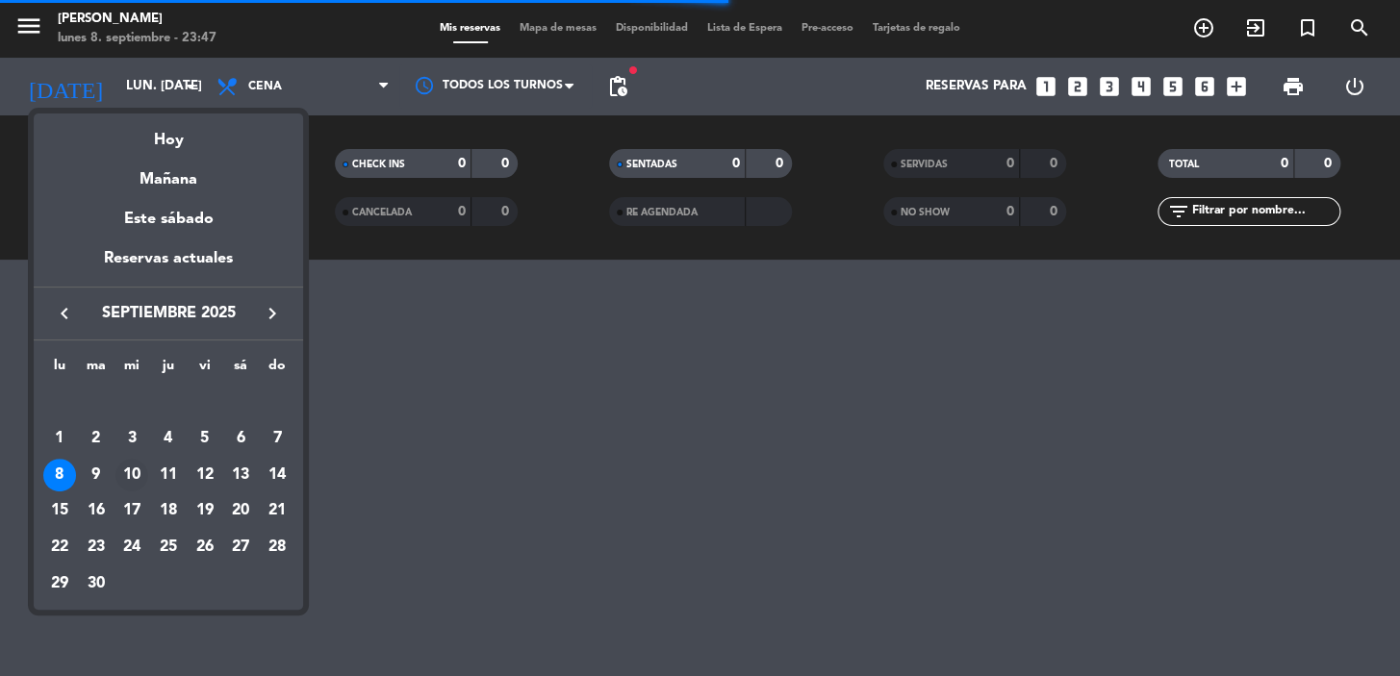
click at [126, 469] on div "10" at bounding box center [131, 475] width 33 height 33
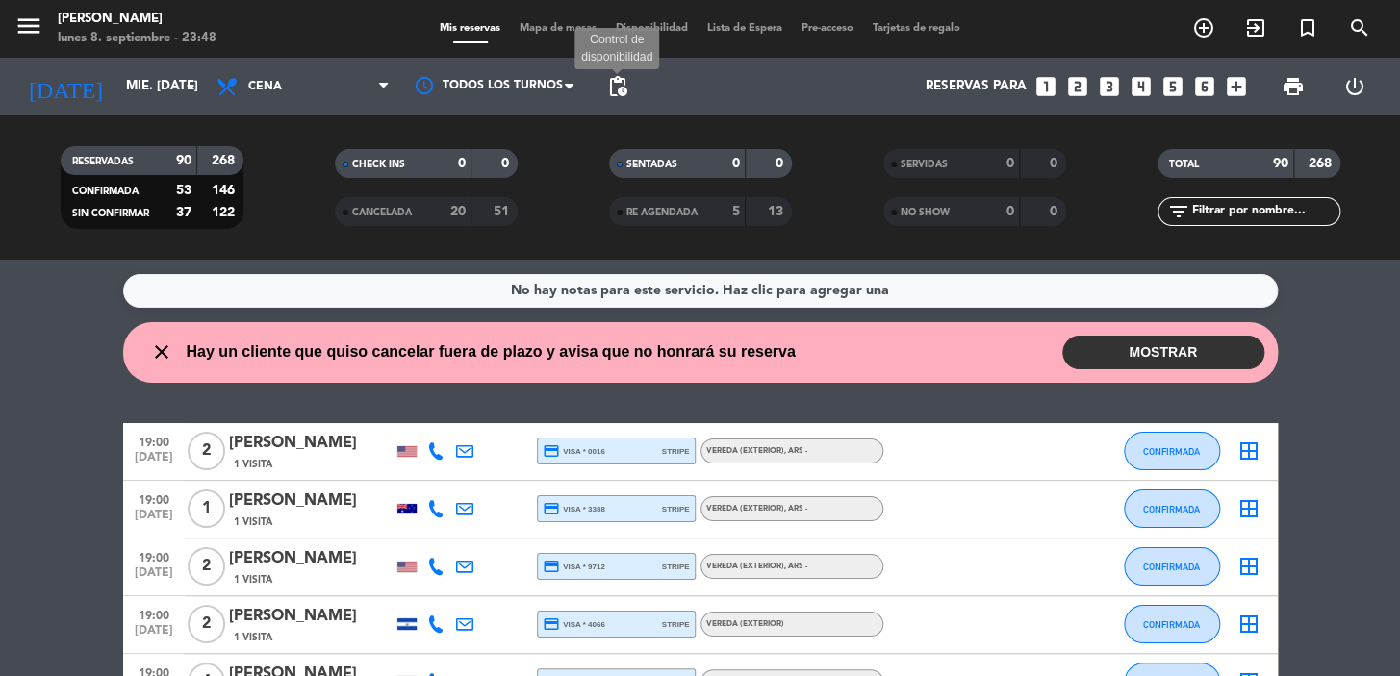
click at [614, 88] on span "pending_actions" at bounding box center [617, 86] width 23 height 23
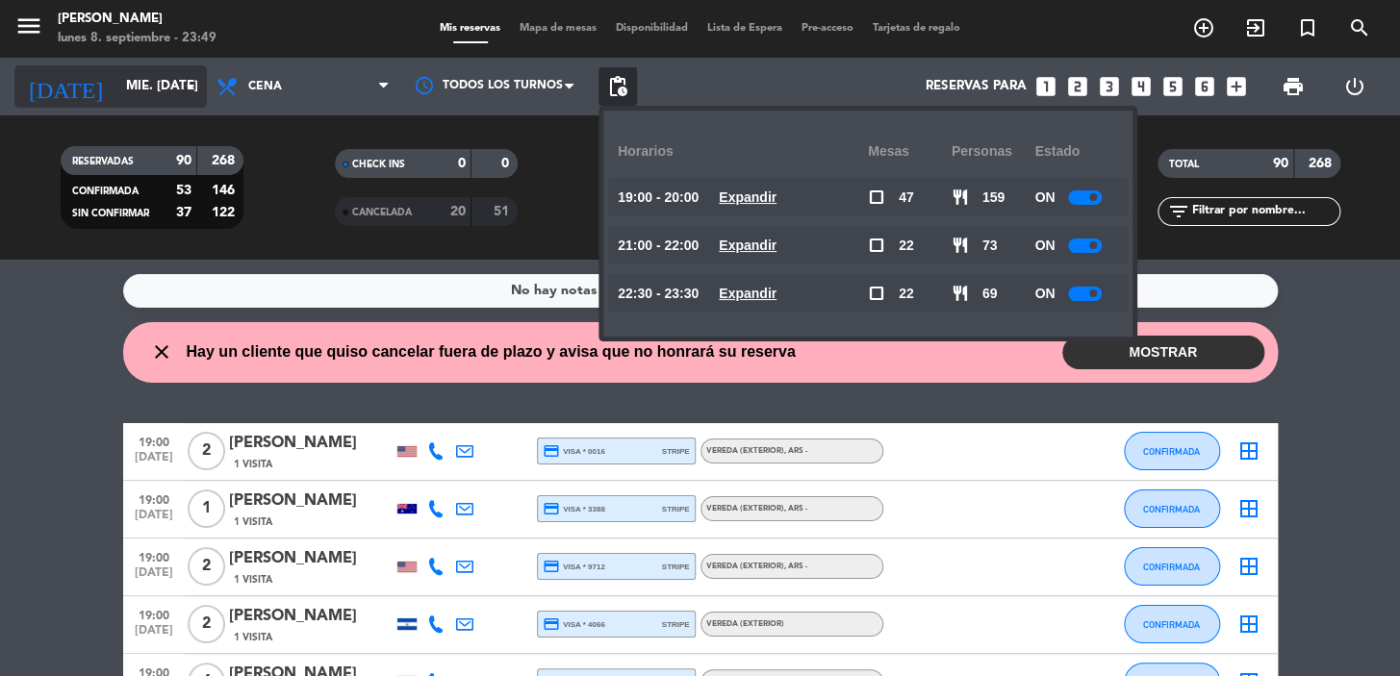
click at [116, 77] on input "mié. [DATE]" at bounding box center [201, 86] width 170 height 35
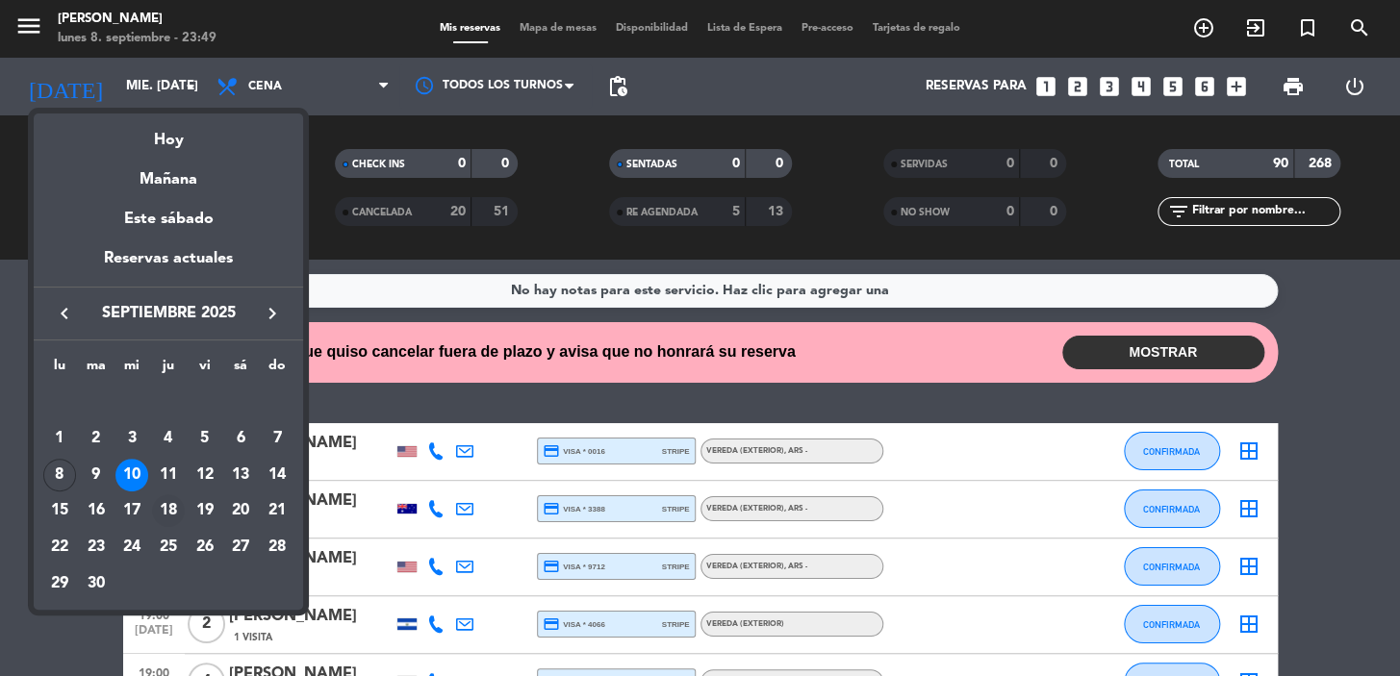
click at [173, 506] on div "18" at bounding box center [168, 510] width 33 height 33
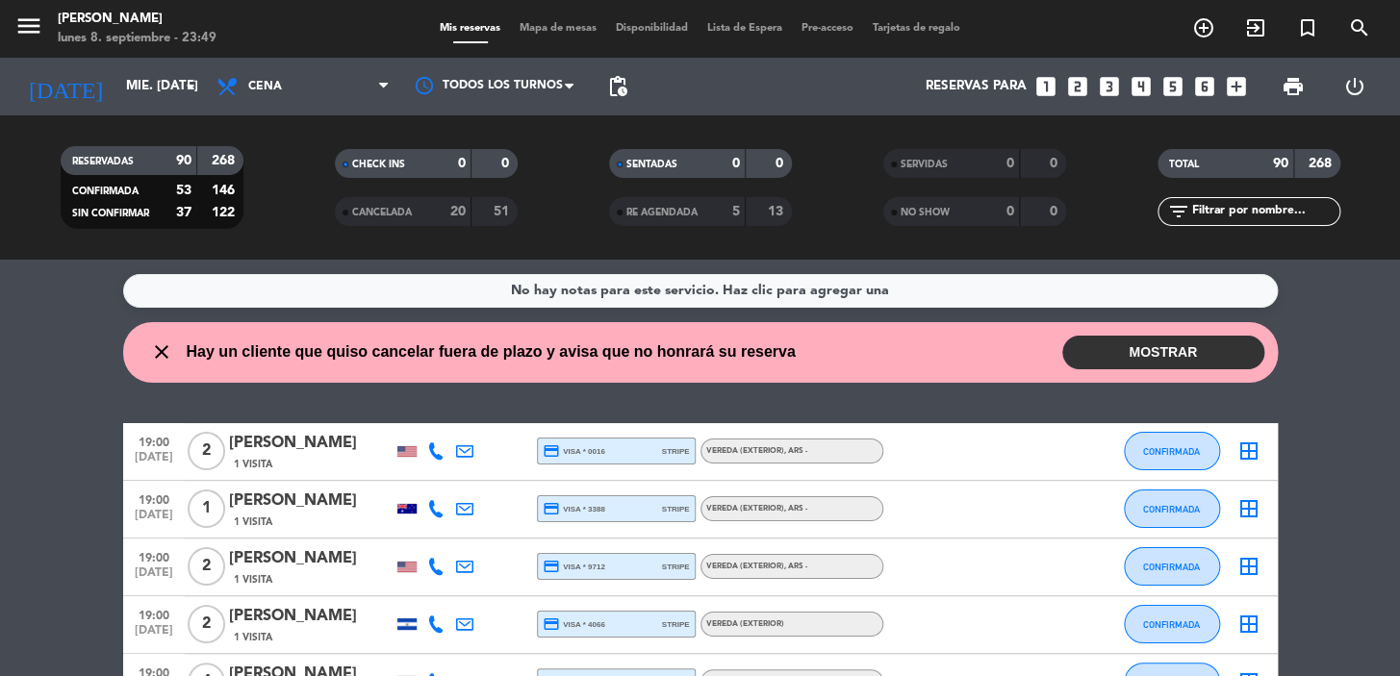
type input "[DEMOGRAPHIC_DATA] [DATE]"
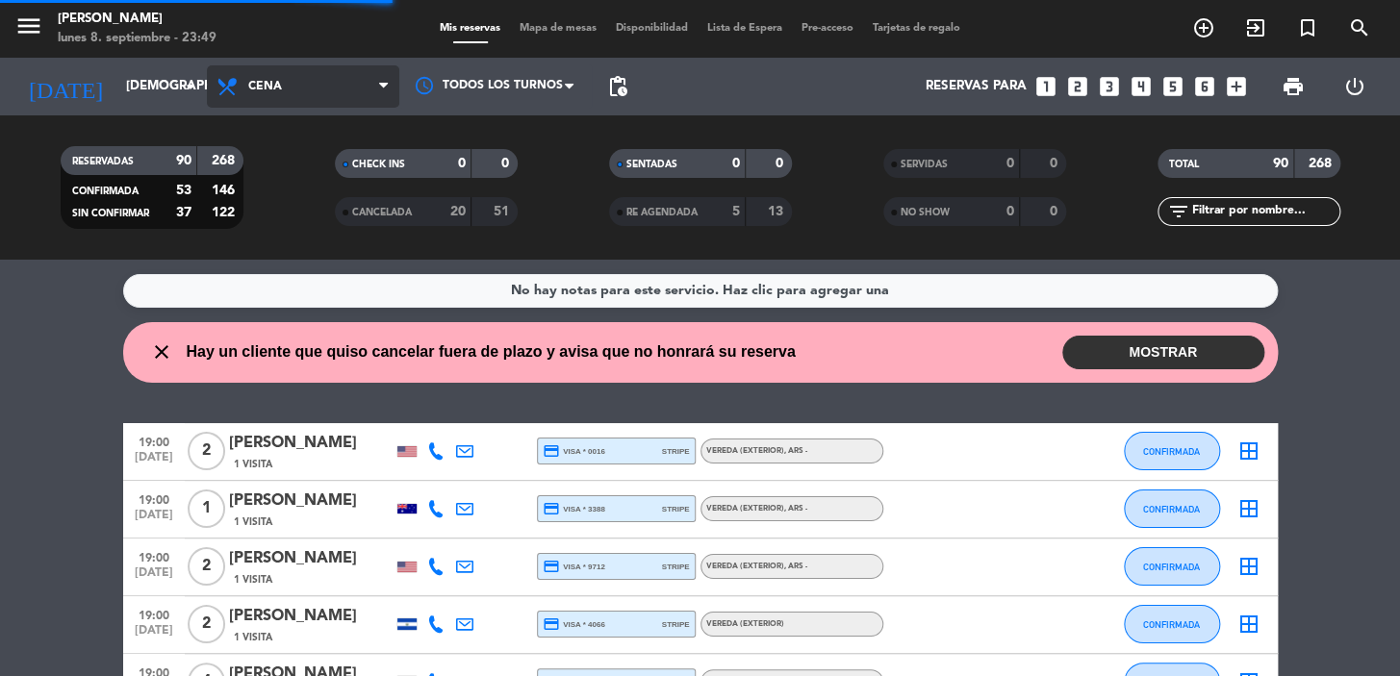
click at [315, 89] on span "Cena" at bounding box center [303, 86] width 192 height 42
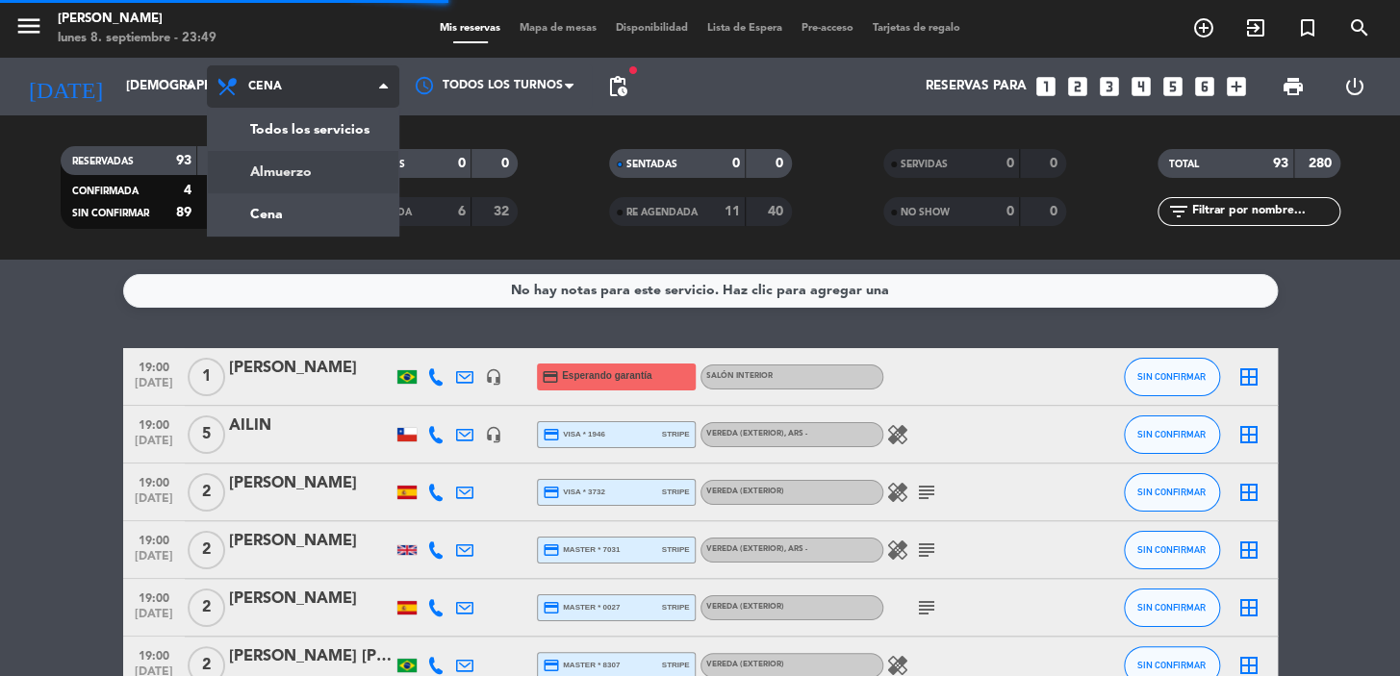
click at [316, 164] on div "menu [PERSON_NAME] lunes 8. septiembre - 23:49 Mis reservas Mapa de mesas Dispo…" at bounding box center [700, 130] width 1400 height 260
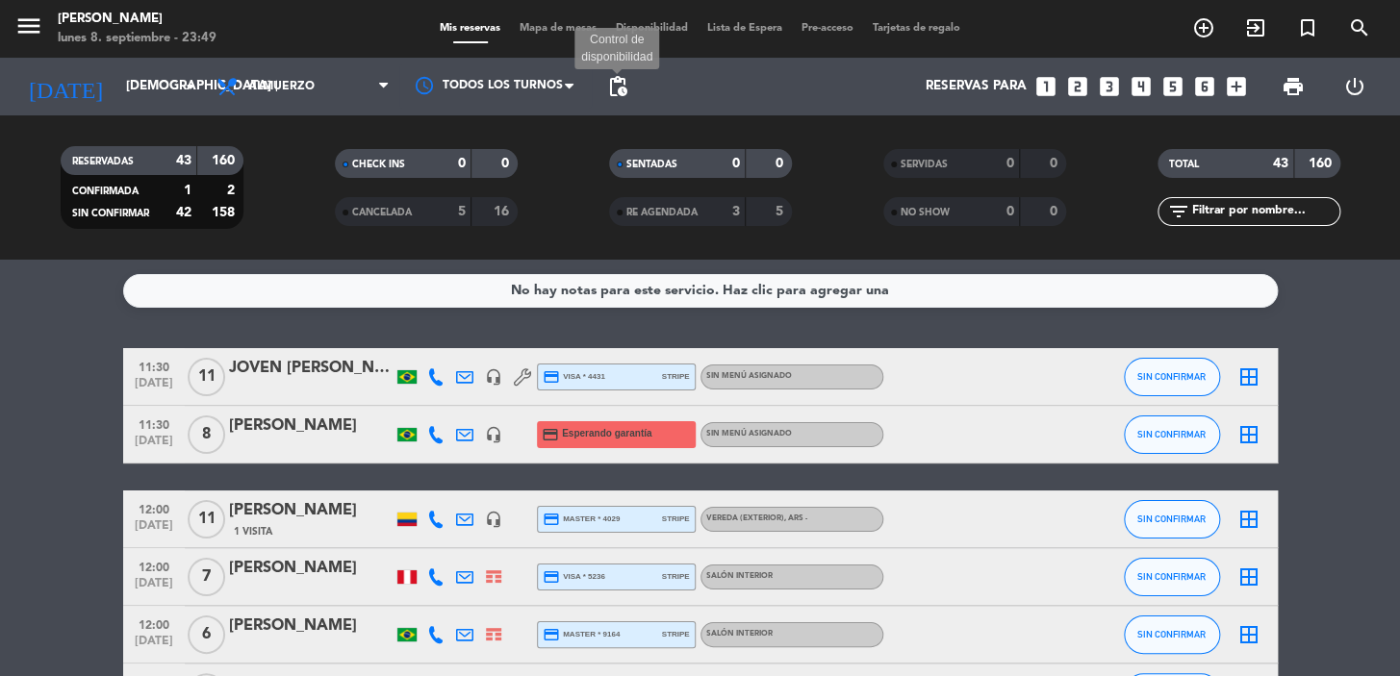
click at [622, 81] on span "pending_actions" at bounding box center [617, 86] width 23 height 23
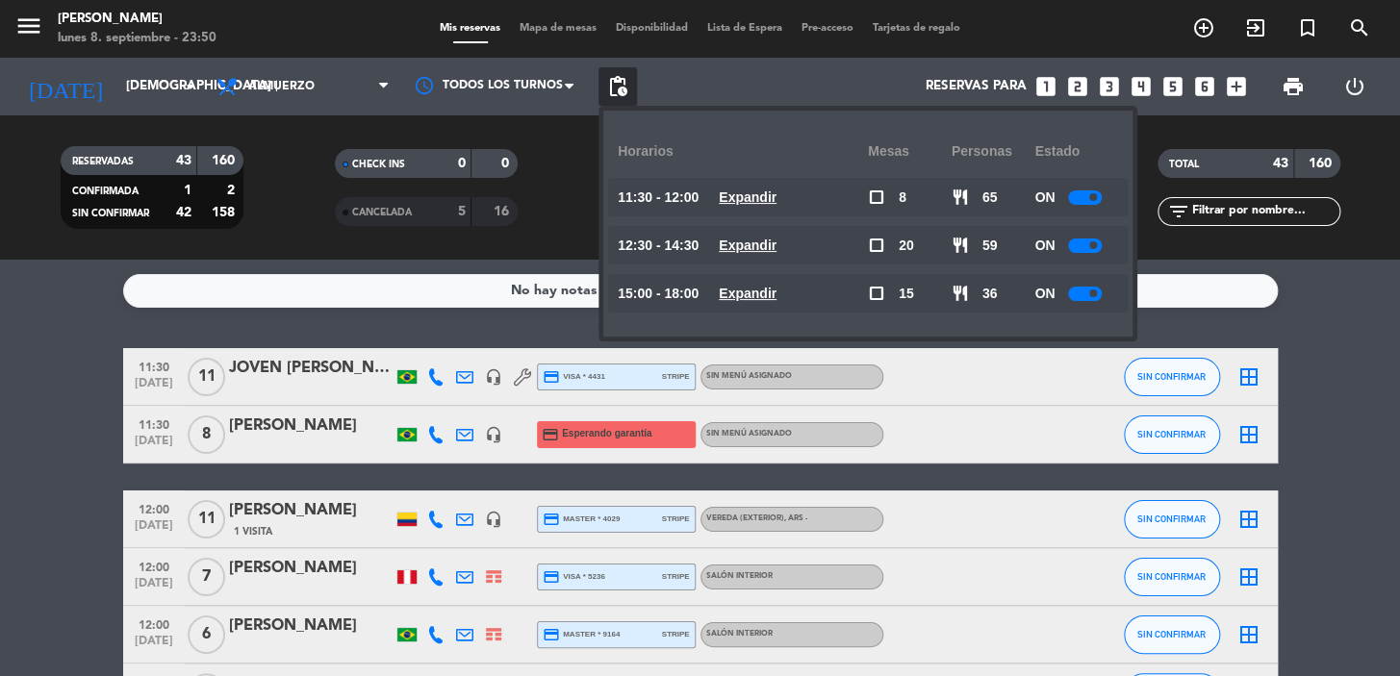
click at [1068, 81] on icon "looks_two" at bounding box center [1077, 86] width 25 height 25
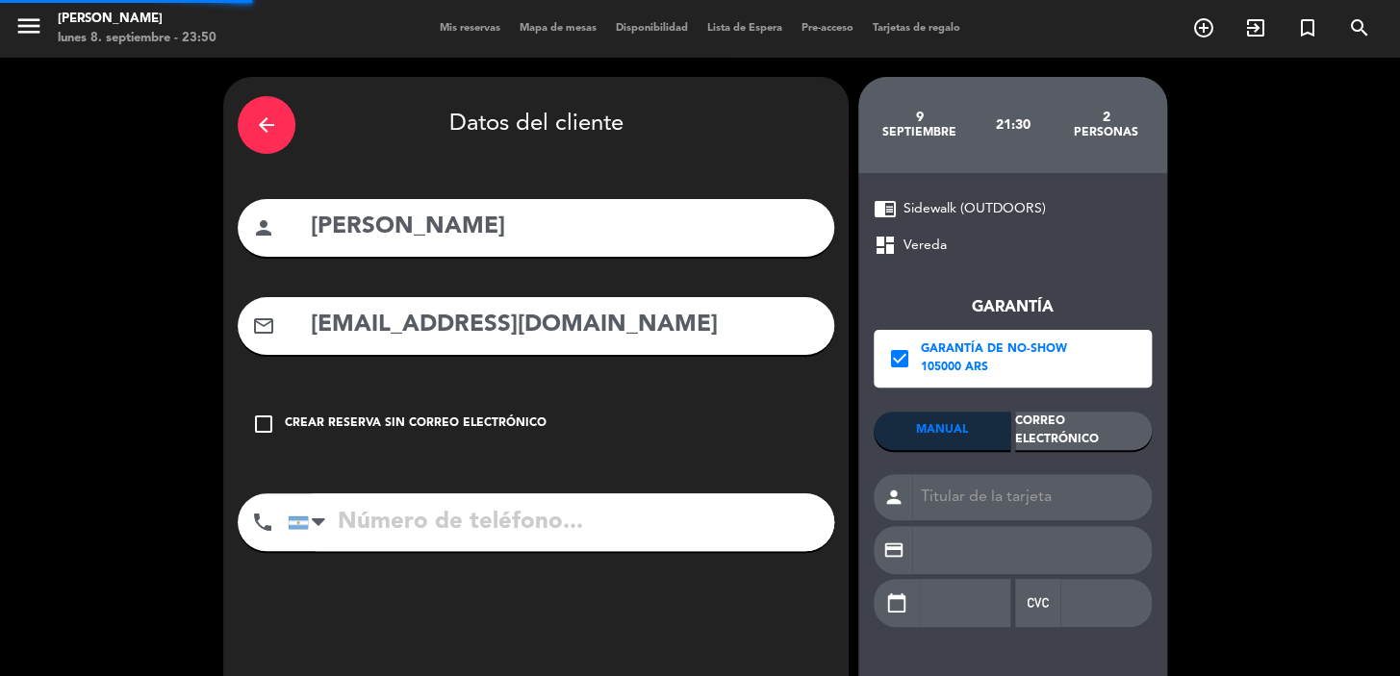
drag, startPoint x: 251, startPoint y: 125, endPoint x: 279, endPoint y: 154, distance: 40.1
click at [252, 125] on div "arrow_back" at bounding box center [267, 125] width 58 height 58
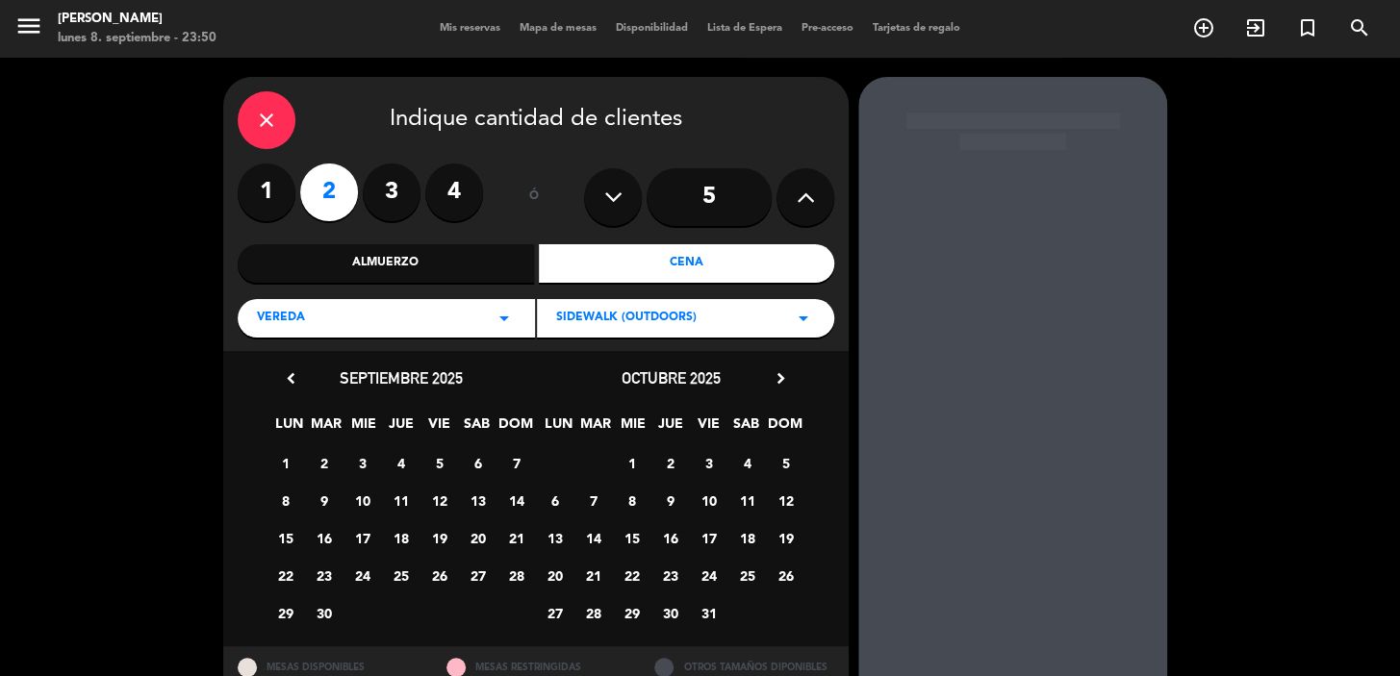
click at [441, 259] on div "Almuerzo" at bounding box center [386, 263] width 296 height 38
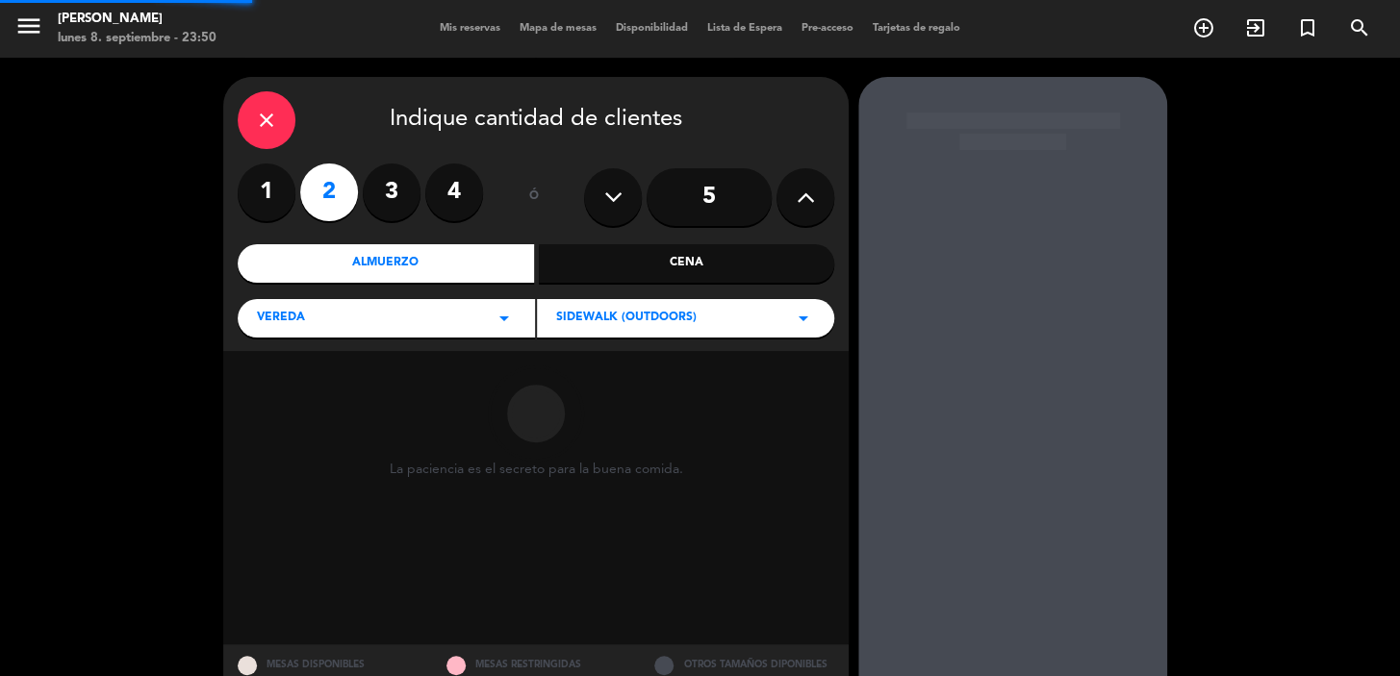
click at [422, 300] on div "Vereda arrow_drop_down" at bounding box center [386, 318] width 297 height 38
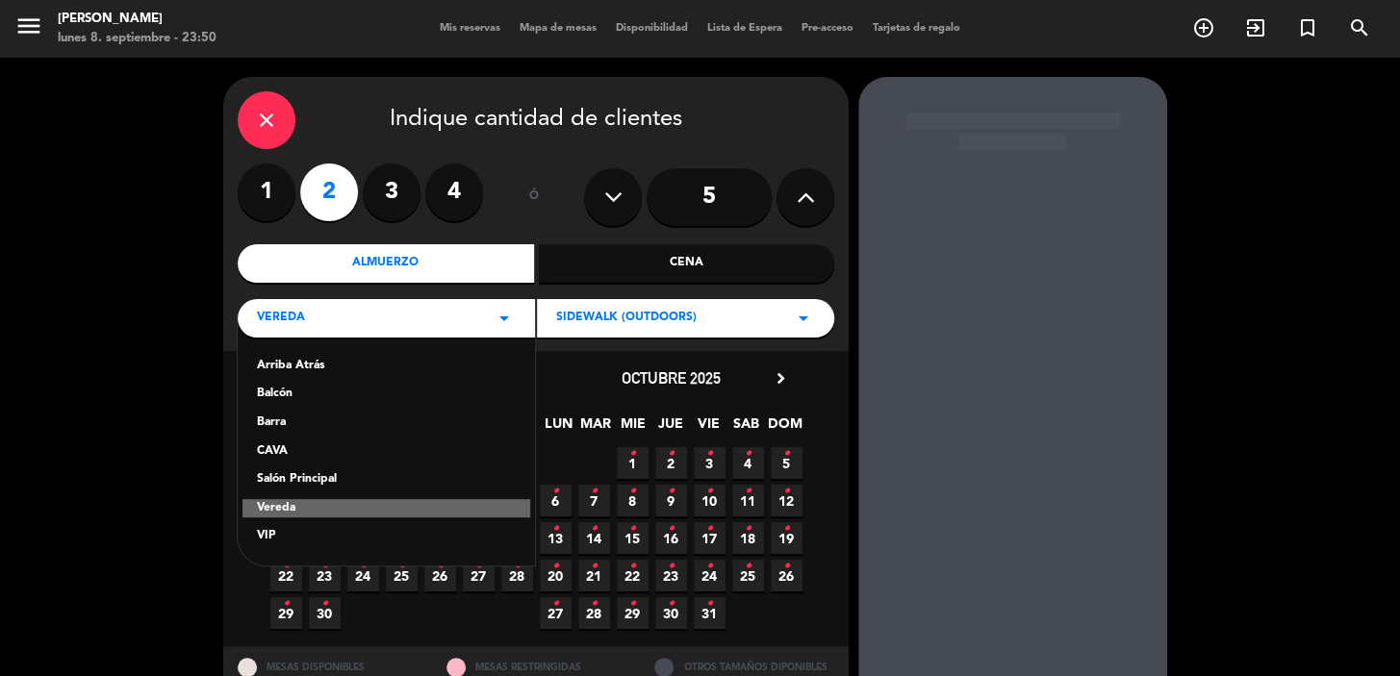
click at [342, 501] on div "Vereda" at bounding box center [386, 508] width 288 height 19
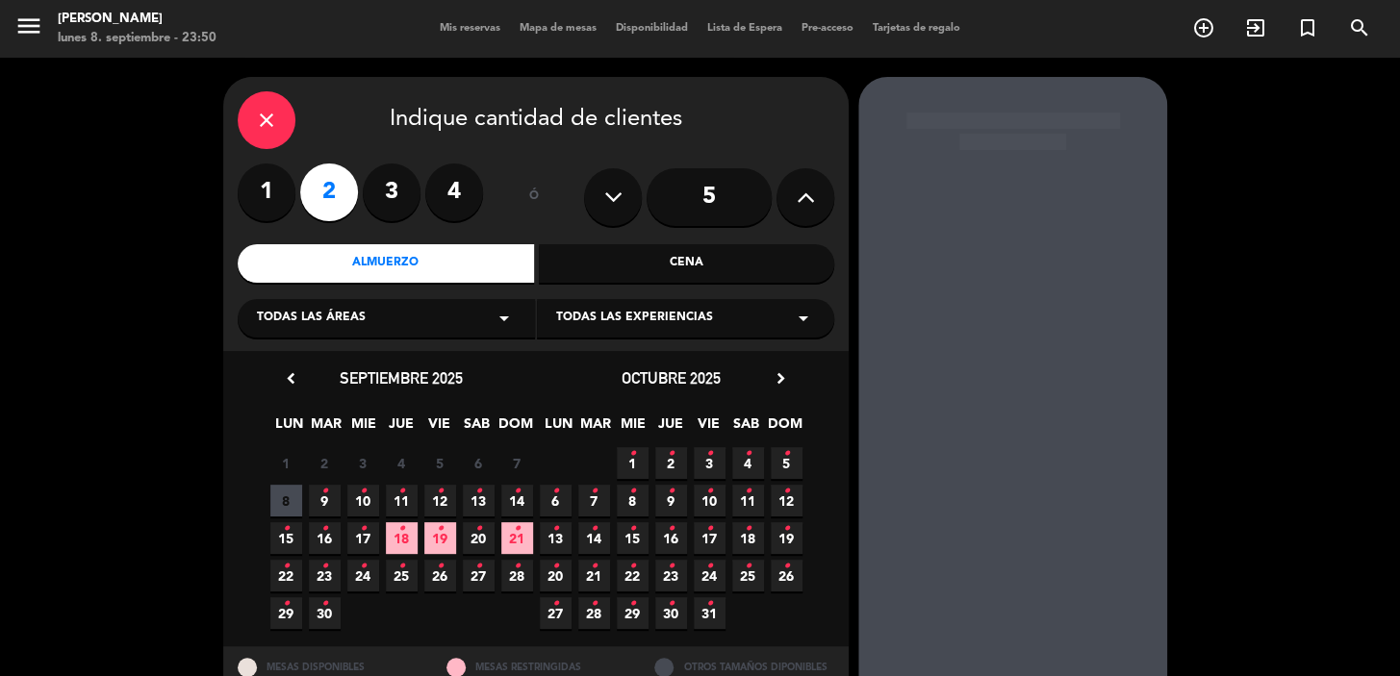
click at [399, 540] on icon "•" at bounding box center [401, 529] width 7 height 31
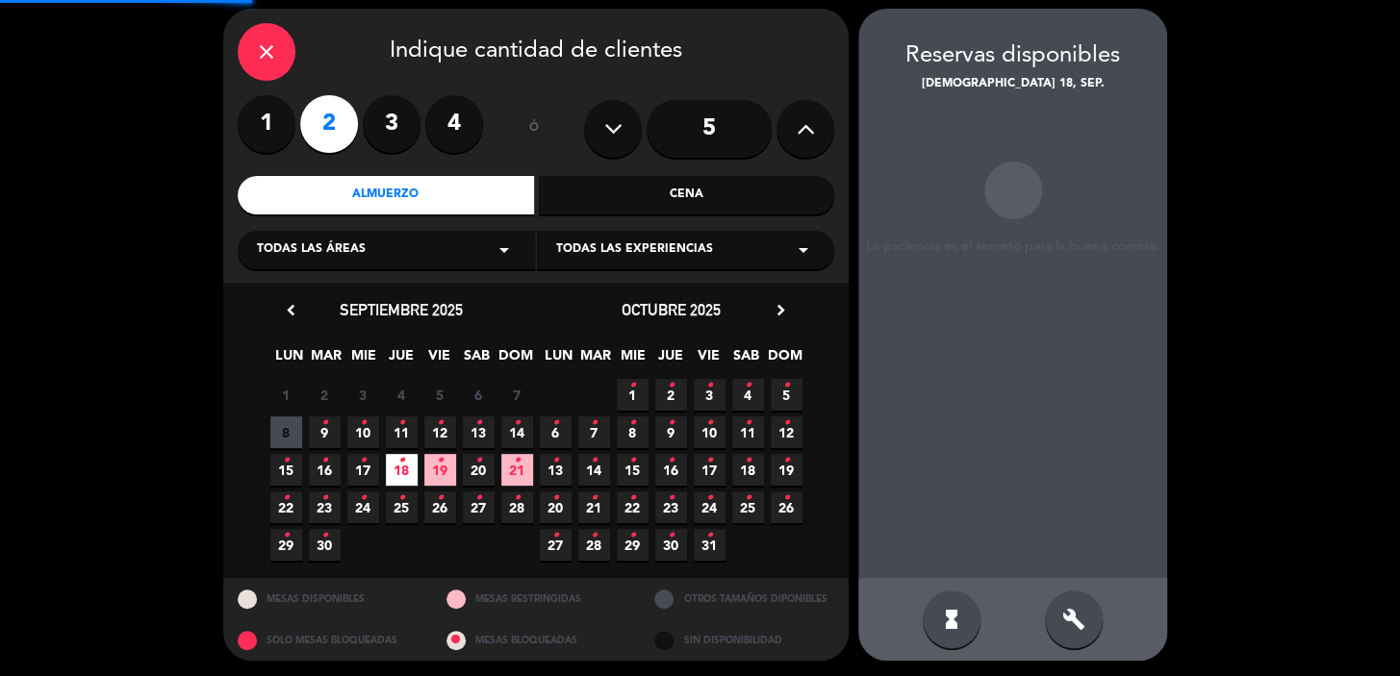
scroll to position [70, 0]
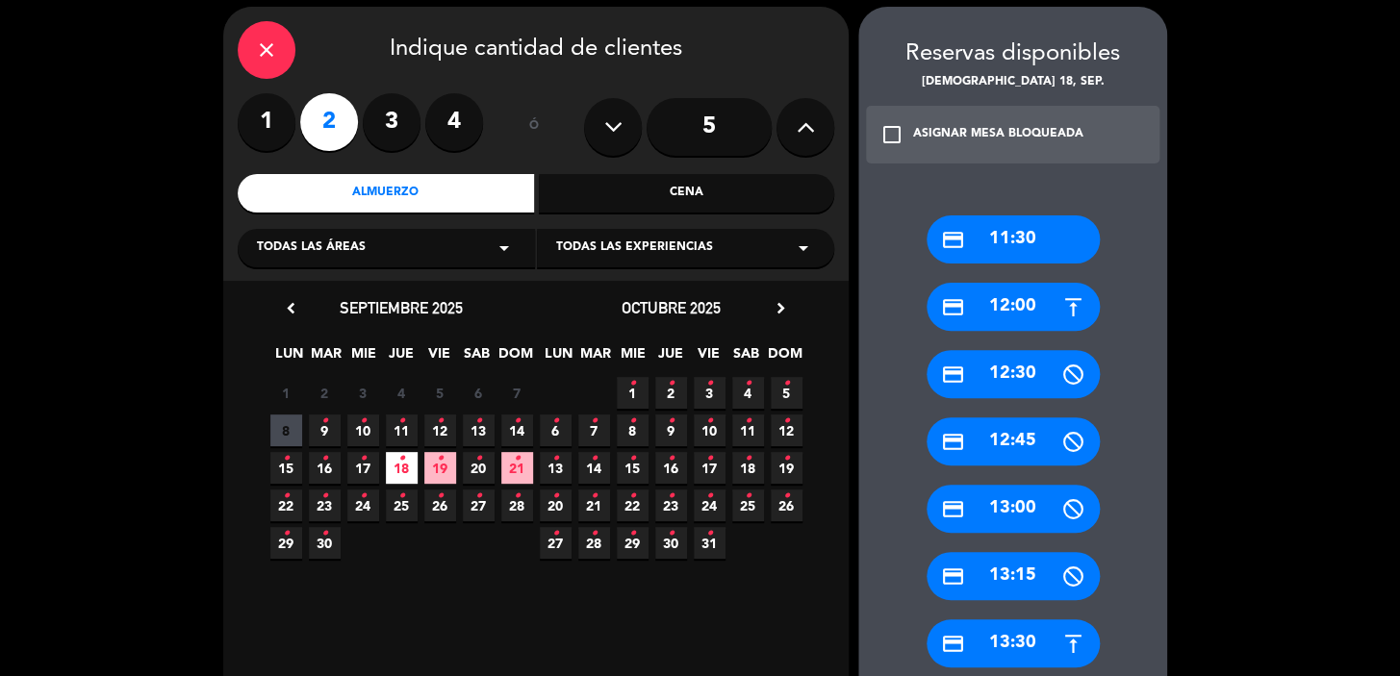
click at [1011, 303] on div "credit_card 12:00" at bounding box center [1012, 307] width 173 height 48
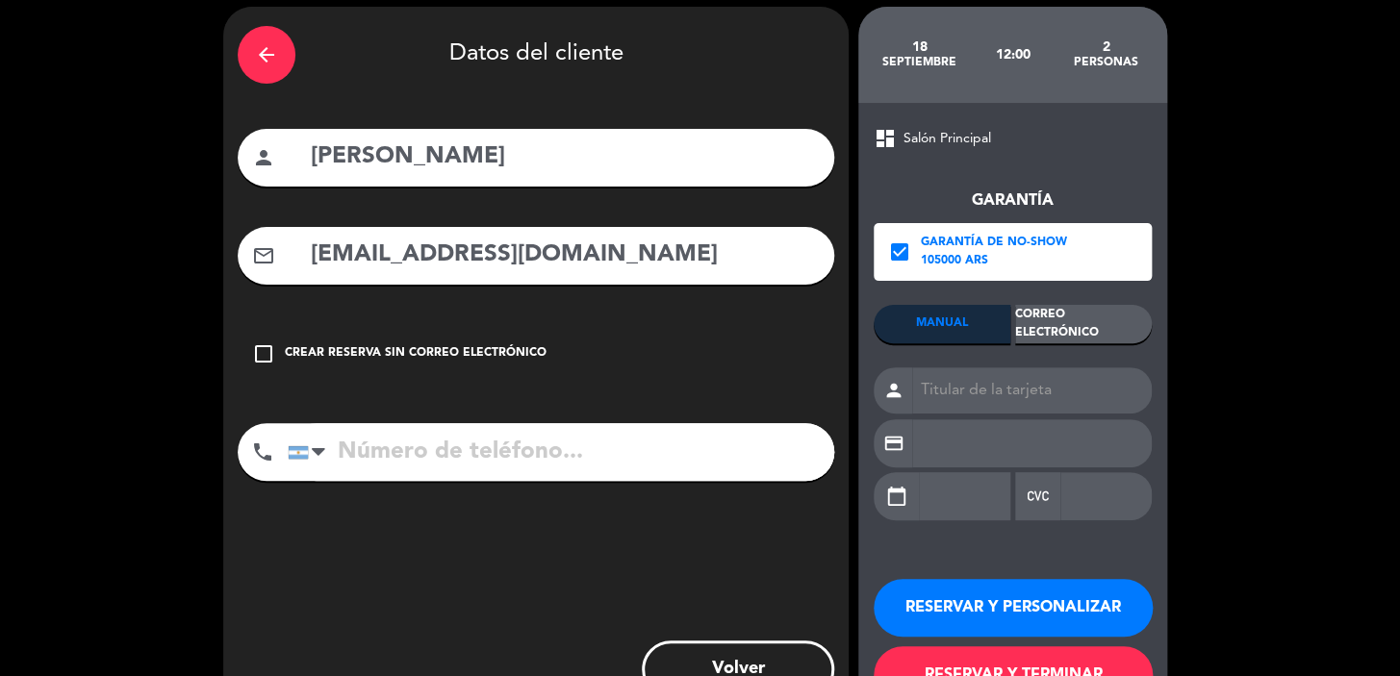
drag, startPoint x: 512, startPoint y: 157, endPoint x: 318, endPoint y: 157, distance: 193.4
click at [318, 157] on input "[PERSON_NAME]" at bounding box center [564, 157] width 511 height 39
type input "a"
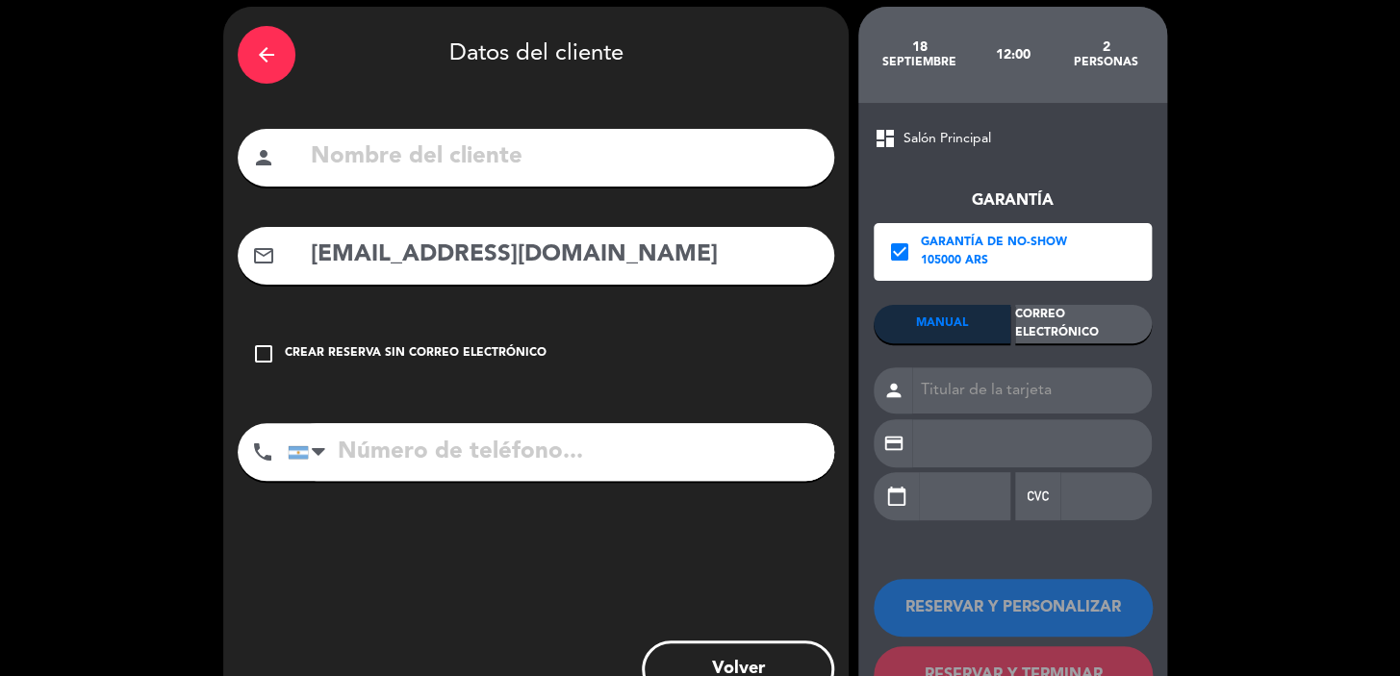
drag, startPoint x: 499, startPoint y: 232, endPoint x: 266, endPoint y: 240, distance: 232.9
click at [271, 243] on div "mail_outline hilarioplasticsurg@gmail.com" at bounding box center [536, 256] width 596 height 58
click at [418, 152] on input "text" at bounding box center [564, 157] width 511 height 39
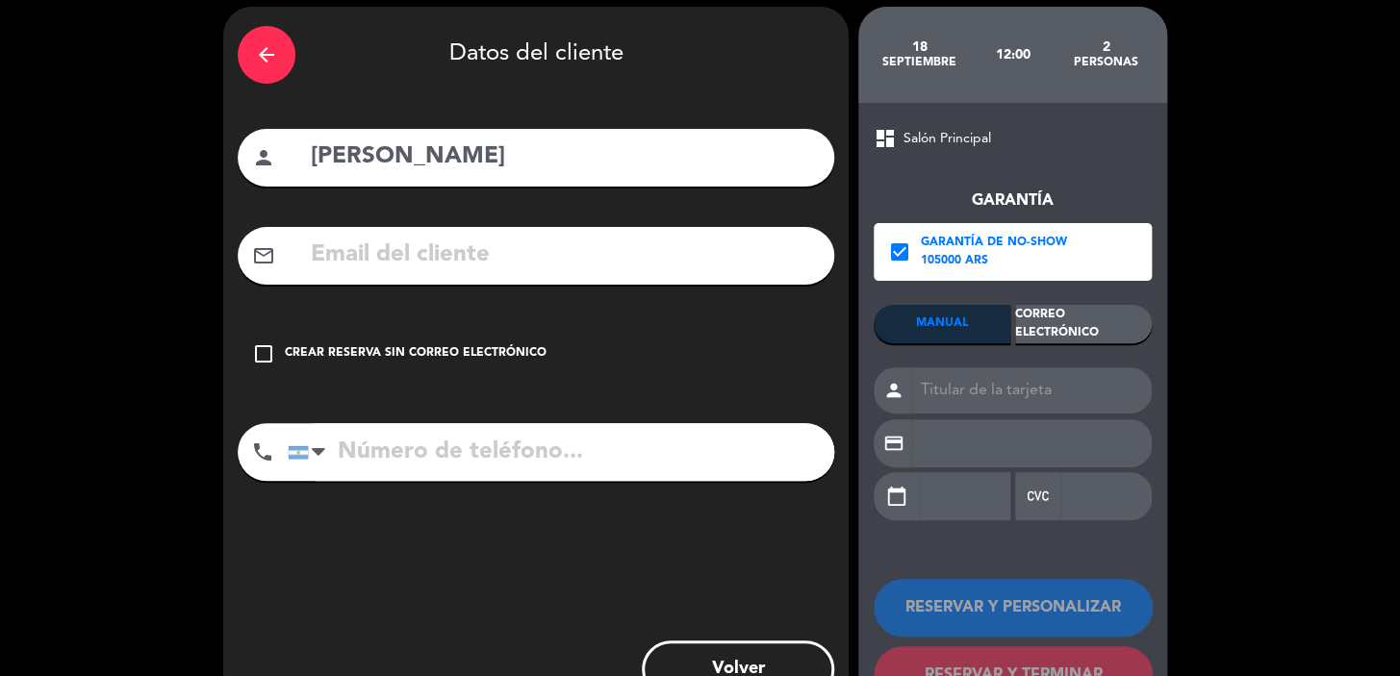
type input "ester robles"
click at [442, 258] on input "text" at bounding box center [564, 255] width 511 height 39
click at [469, 244] on input "estrobles" at bounding box center [564, 255] width 511 height 39
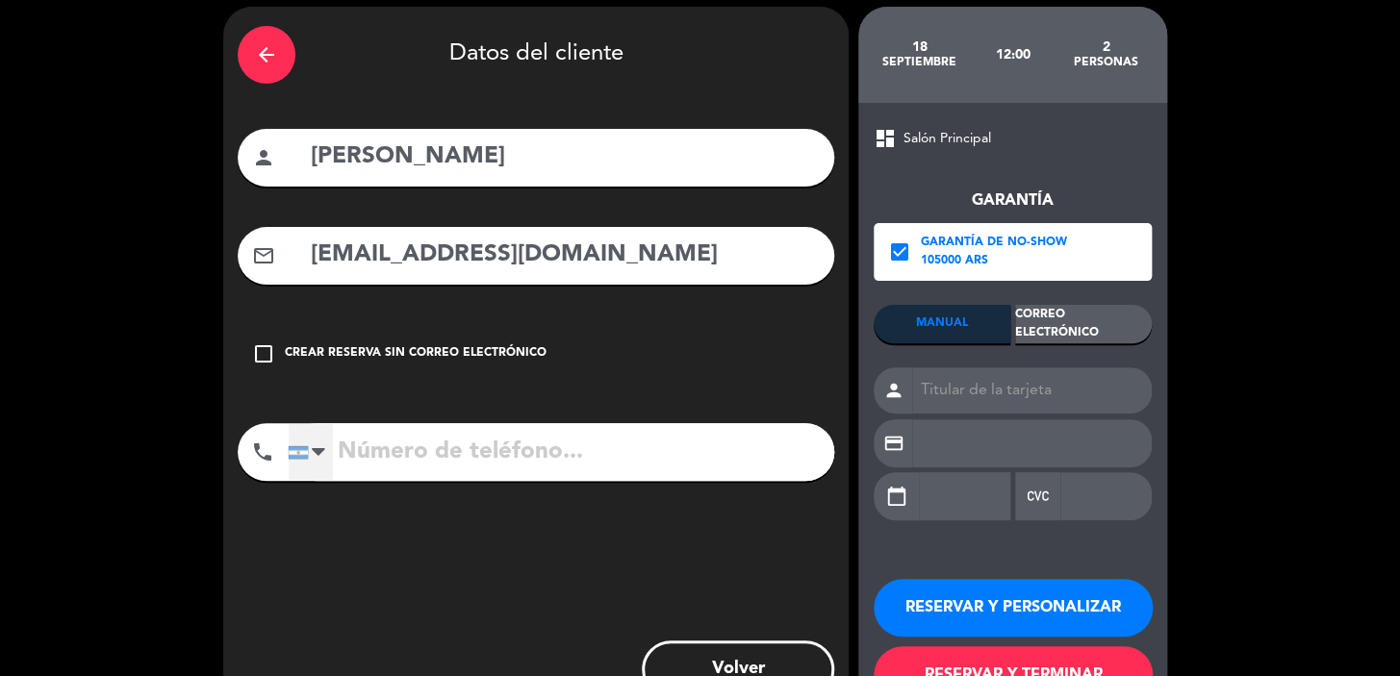
type input "estrobles@yahoo.com"
click at [304, 457] on div at bounding box center [298, 452] width 19 height 13
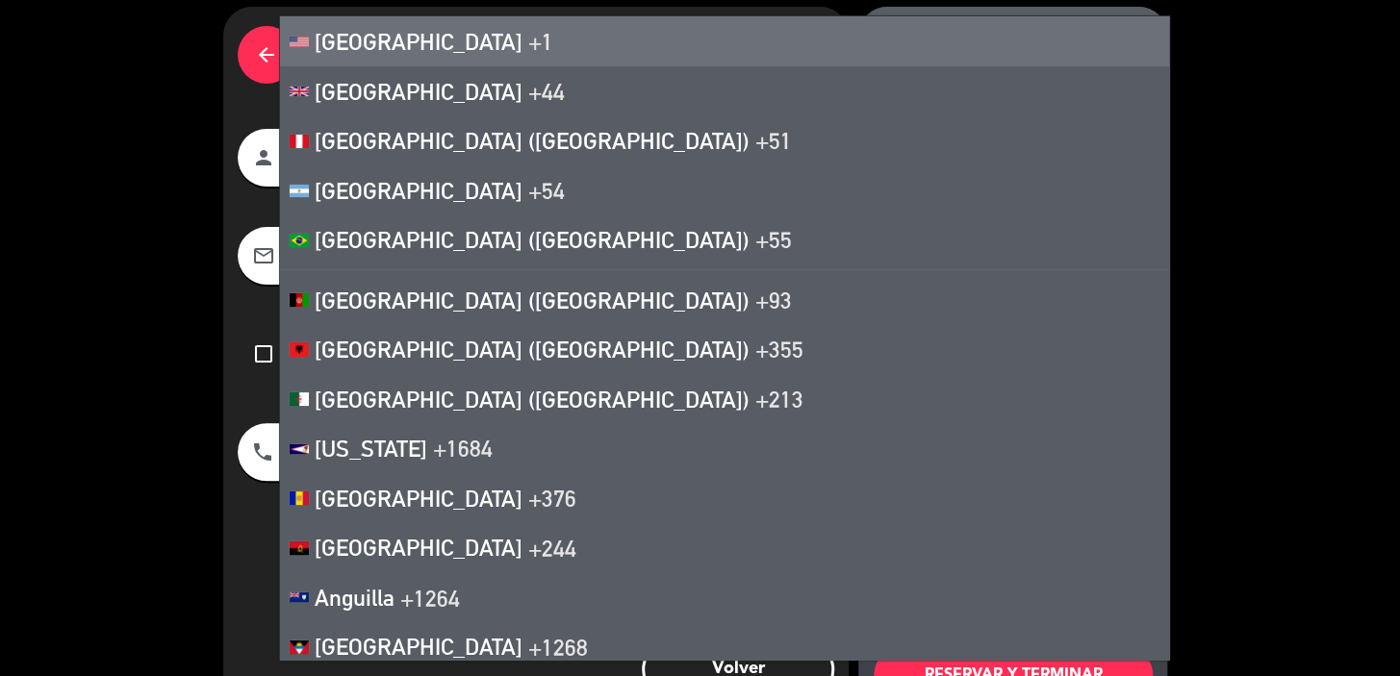
click at [409, 23] on li "United States +1" at bounding box center [724, 41] width 889 height 50
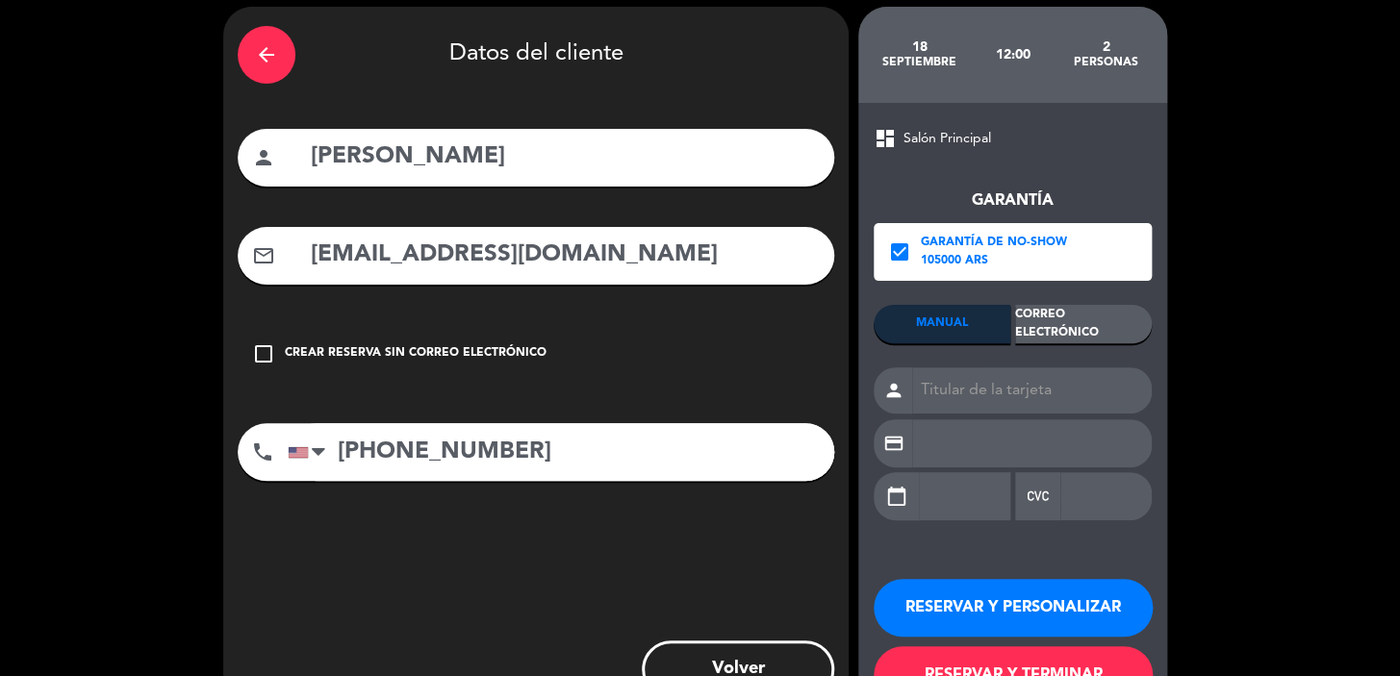
type input "+1 7146048370"
click at [1079, 319] on div "Correo Electrónico" at bounding box center [1083, 324] width 137 height 38
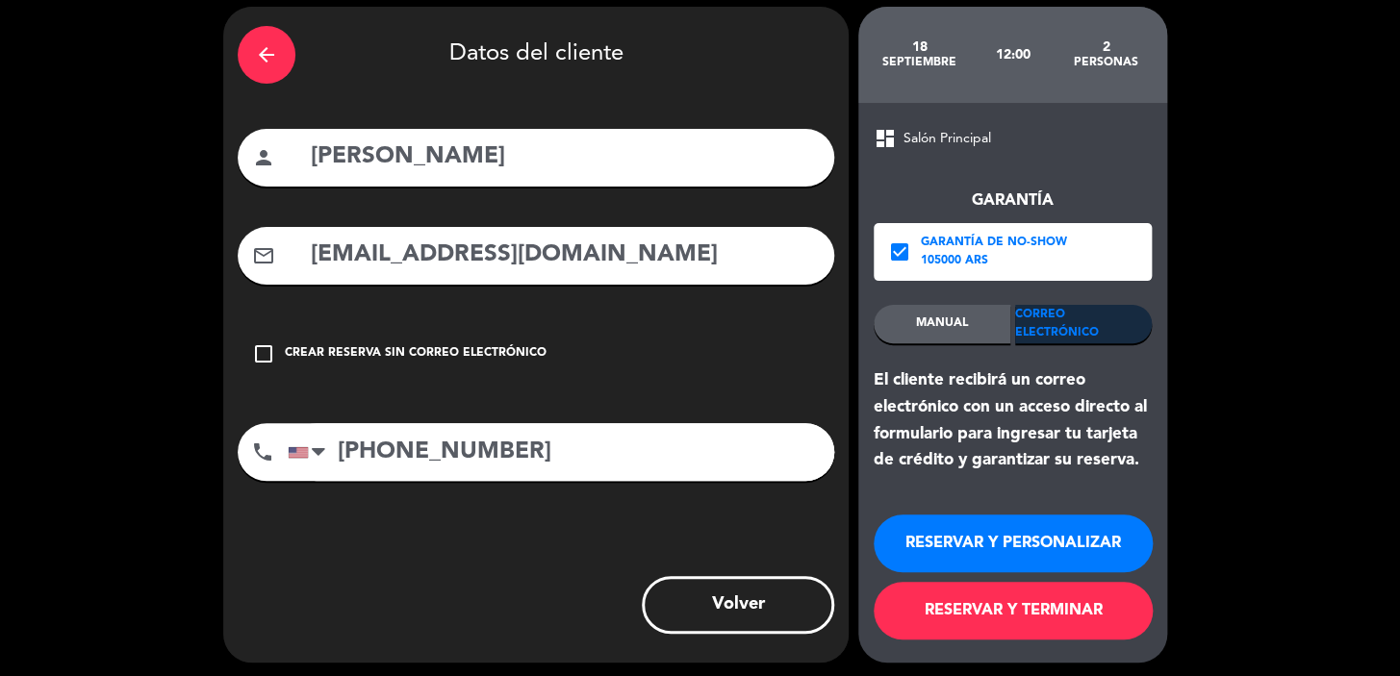
click at [986, 539] on button "RESERVAR Y PERSONALIZAR" at bounding box center [1012, 544] width 279 height 58
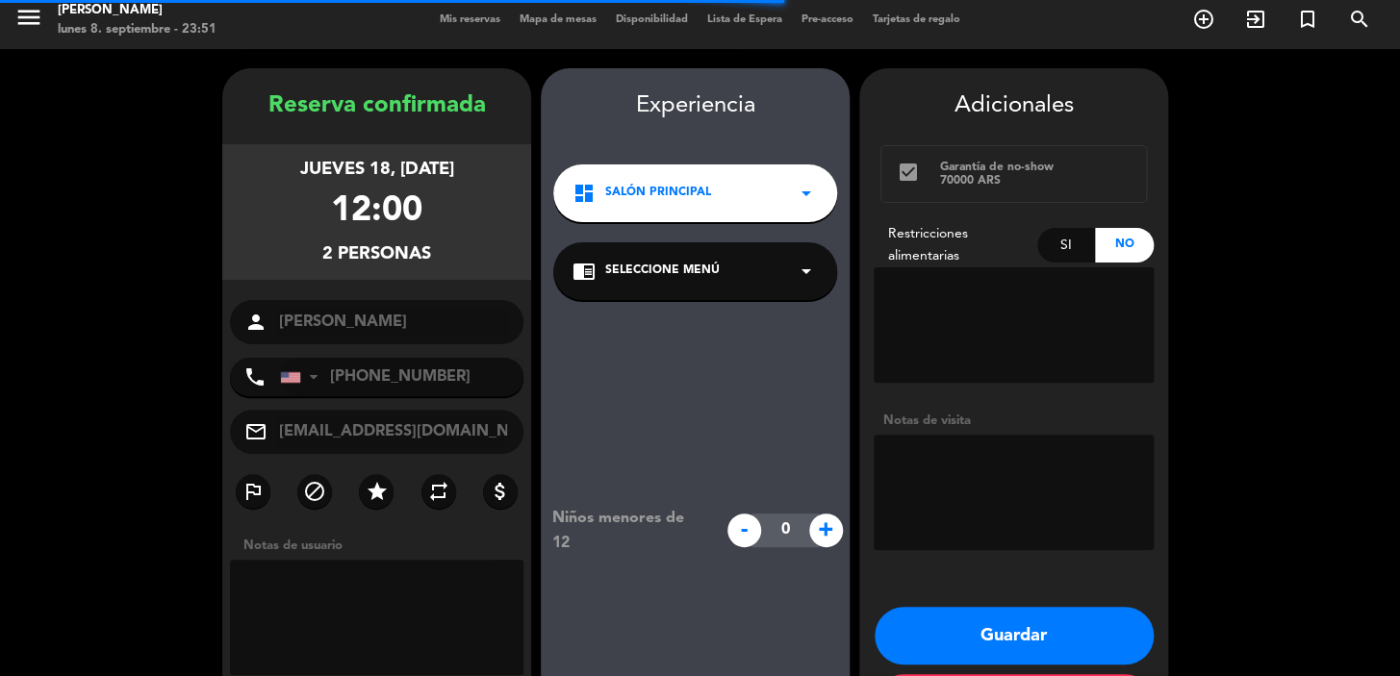
scroll to position [77, 0]
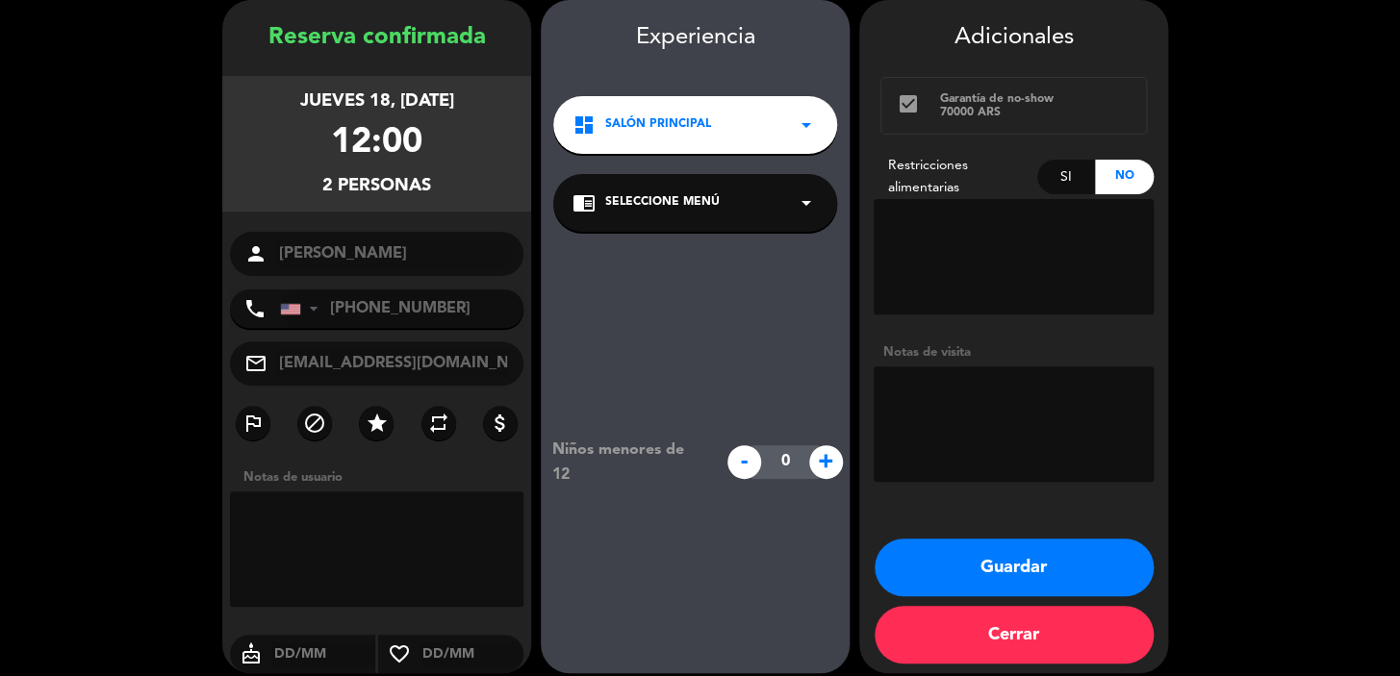
click at [736, 147] on div "dashboard Salón Principal arrow_drop_down" at bounding box center [695, 125] width 284 height 58
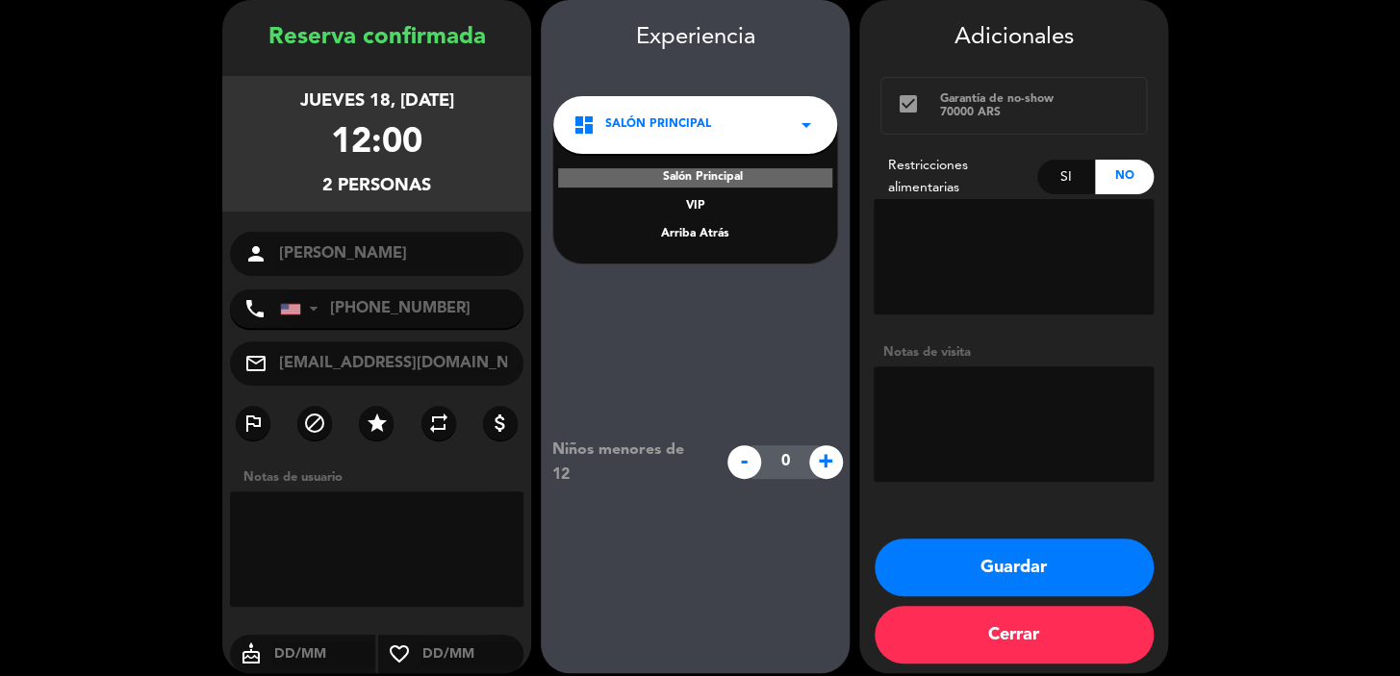
click at [712, 125] on div "dashboard Salón Principal arrow_drop_down" at bounding box center [695, 125] width 284 height 58
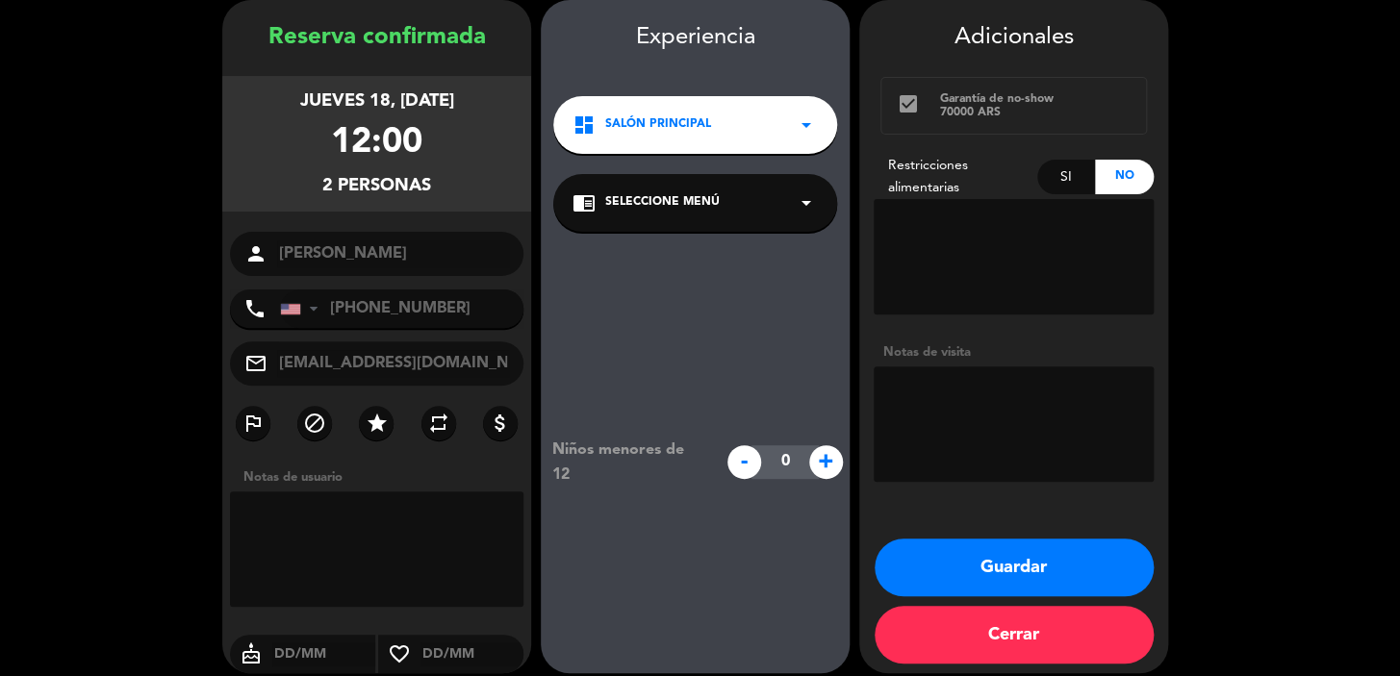
click at [725, 128] on div "dashboard Salón Principal arrow_drop_down" at bounding box center [695, 125] width 284 height 58
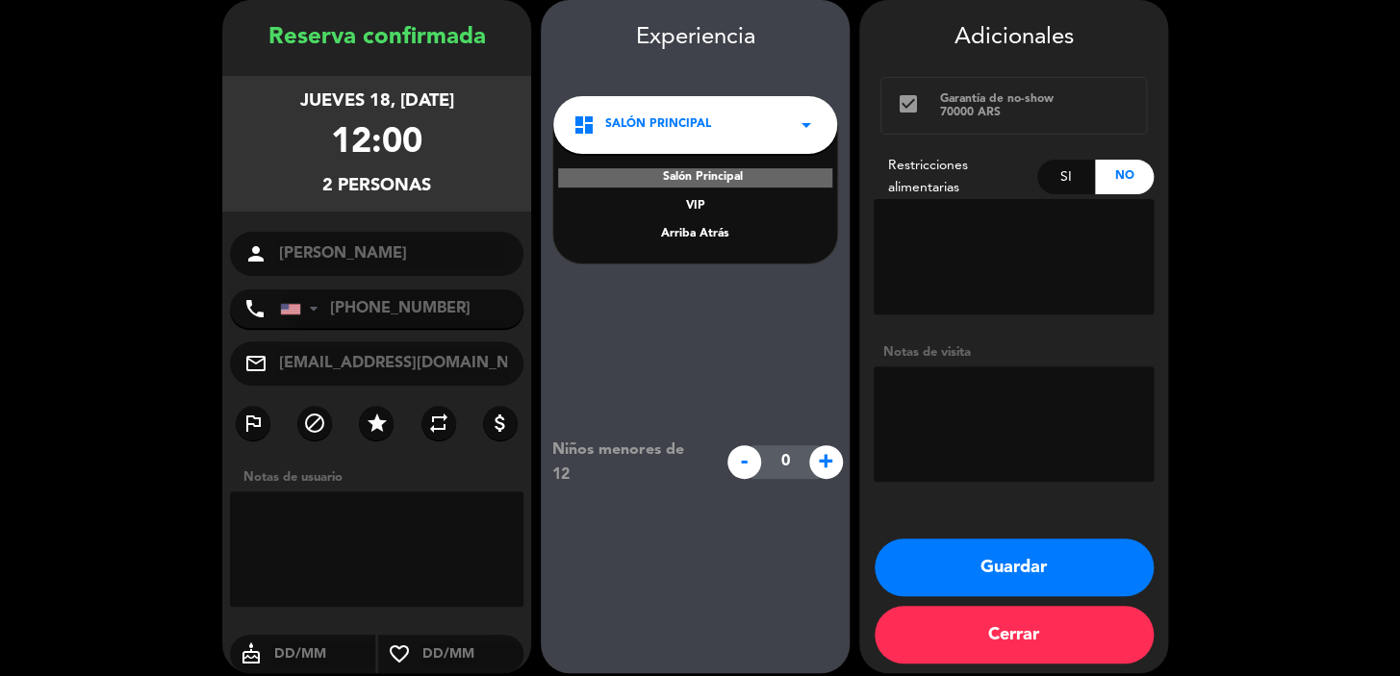
click at [767, 135] on div "dashboard Salón Principal arrow_drop_down" at bounding box center [695, 125] width 284 height 58
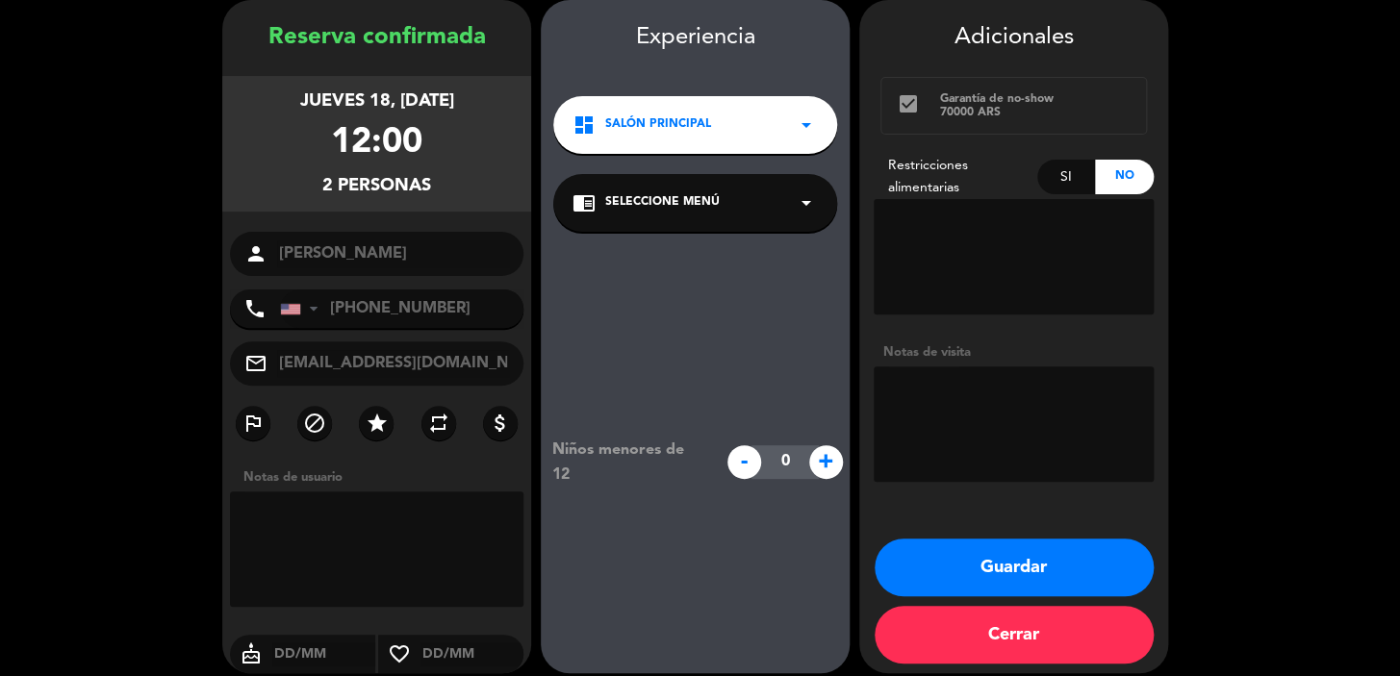
click at [979, 549] on button "Guardar" at bounding box center [1013, 568] width 279 height 58
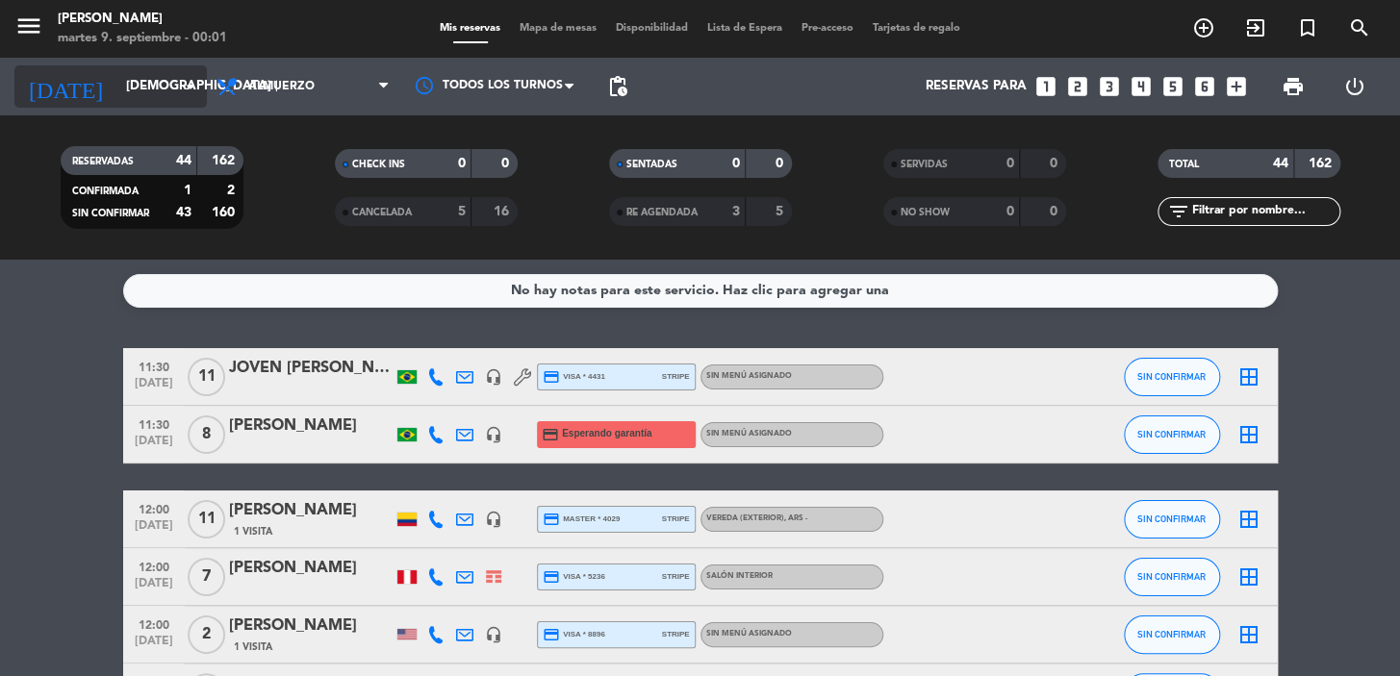
click at [125, 84] on input "jue. 18 sep." at bounding box center [201, 86] width 170 height 35
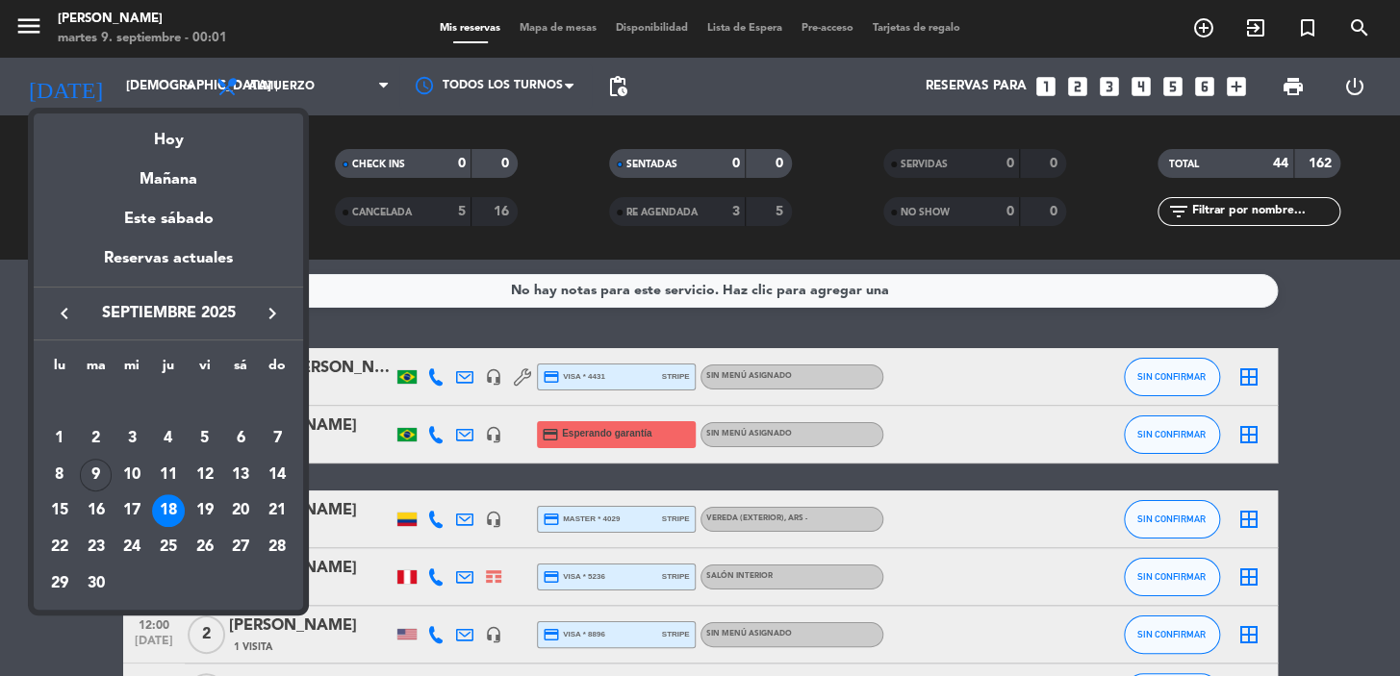
click at [275, 314] on icon "keyboard_arrow_right" at bounding box center [272, 313] width 23 height 23
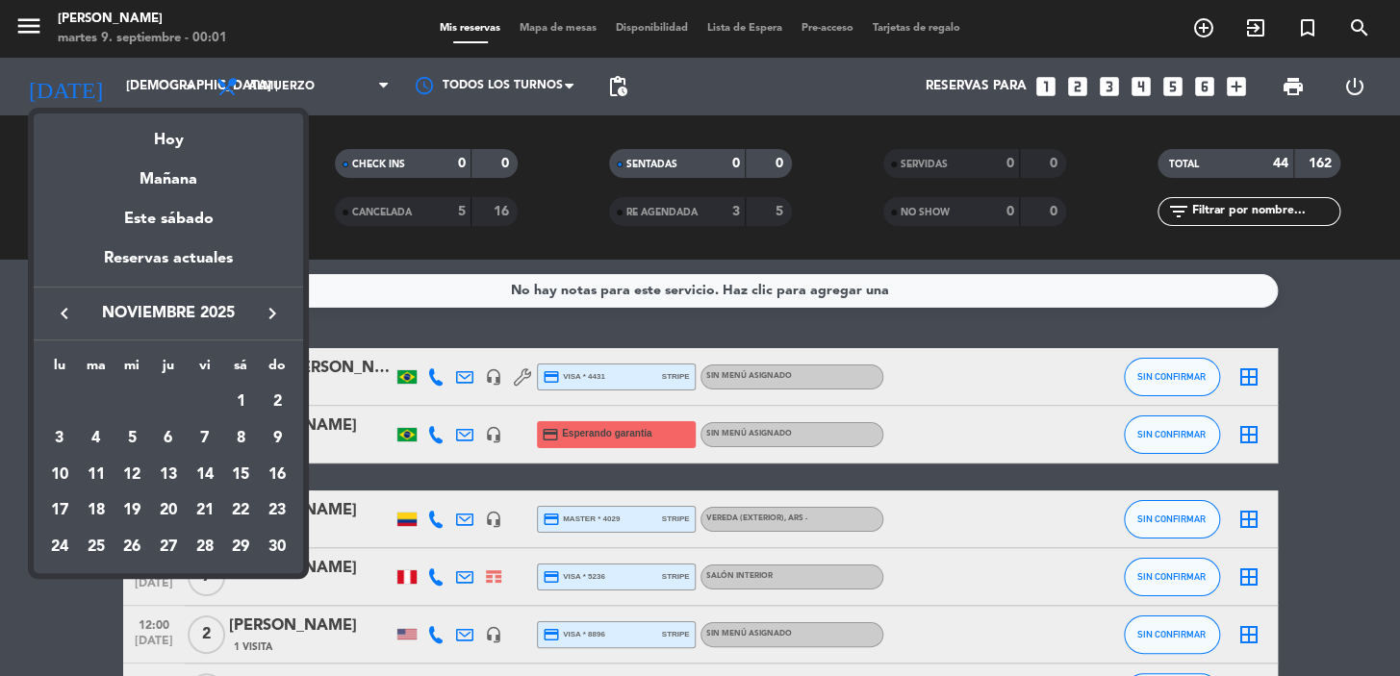
click at [275, 308] on icon "keyboard_arrow_right" at bounding box center [272, 313] width 23 height 23
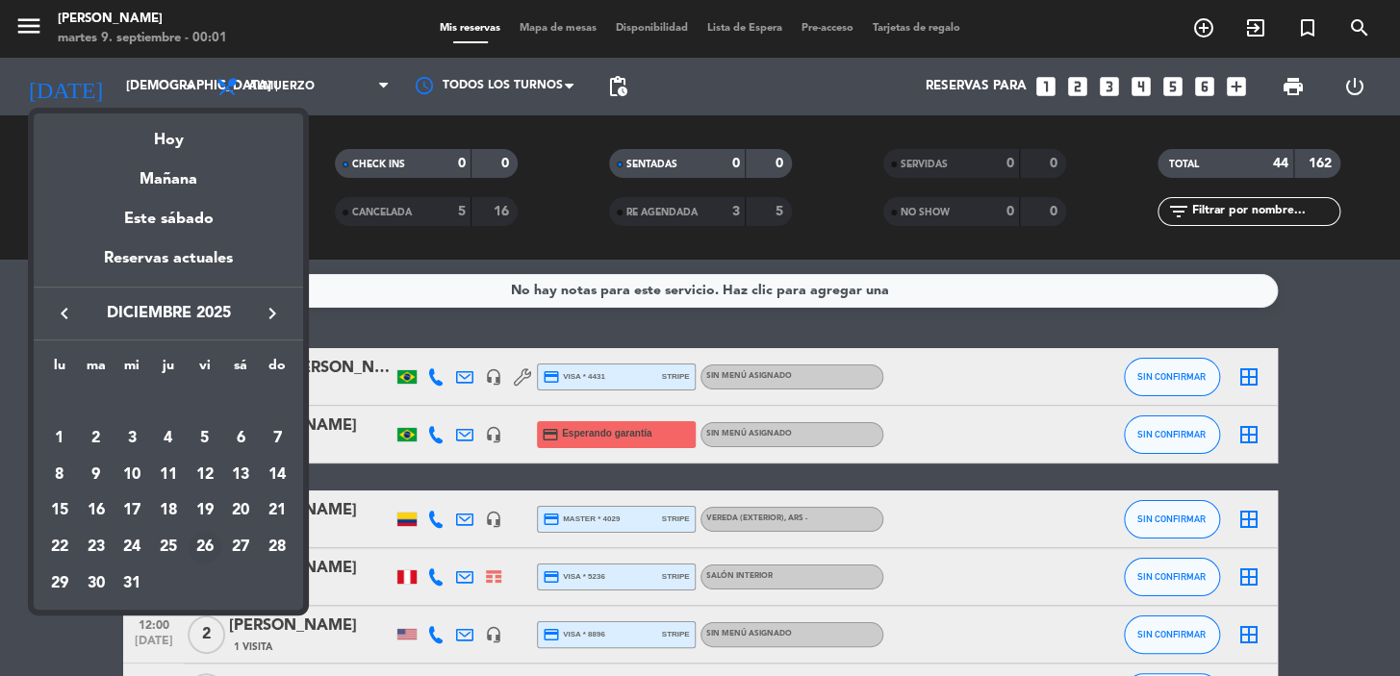
click at [213, 535] on div "26" at bounding box center [205, 547] width 33 height 33
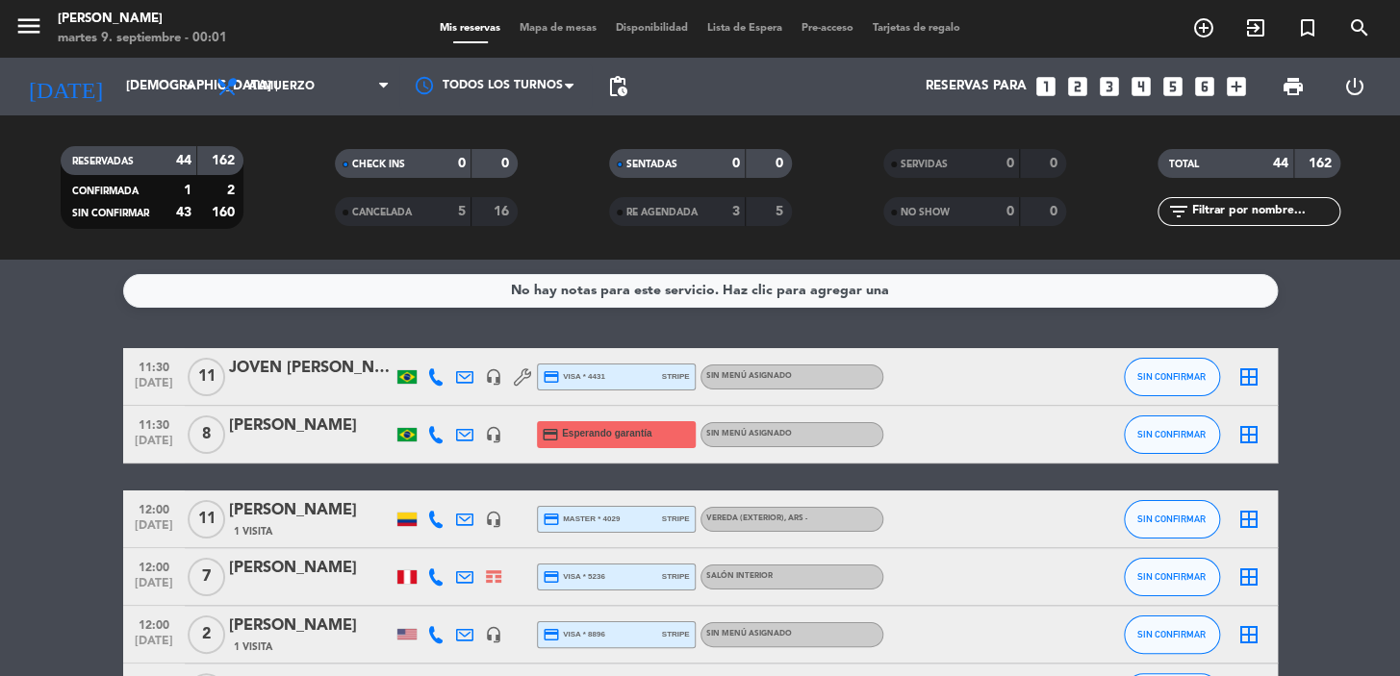
type input "vie. 26 dic."
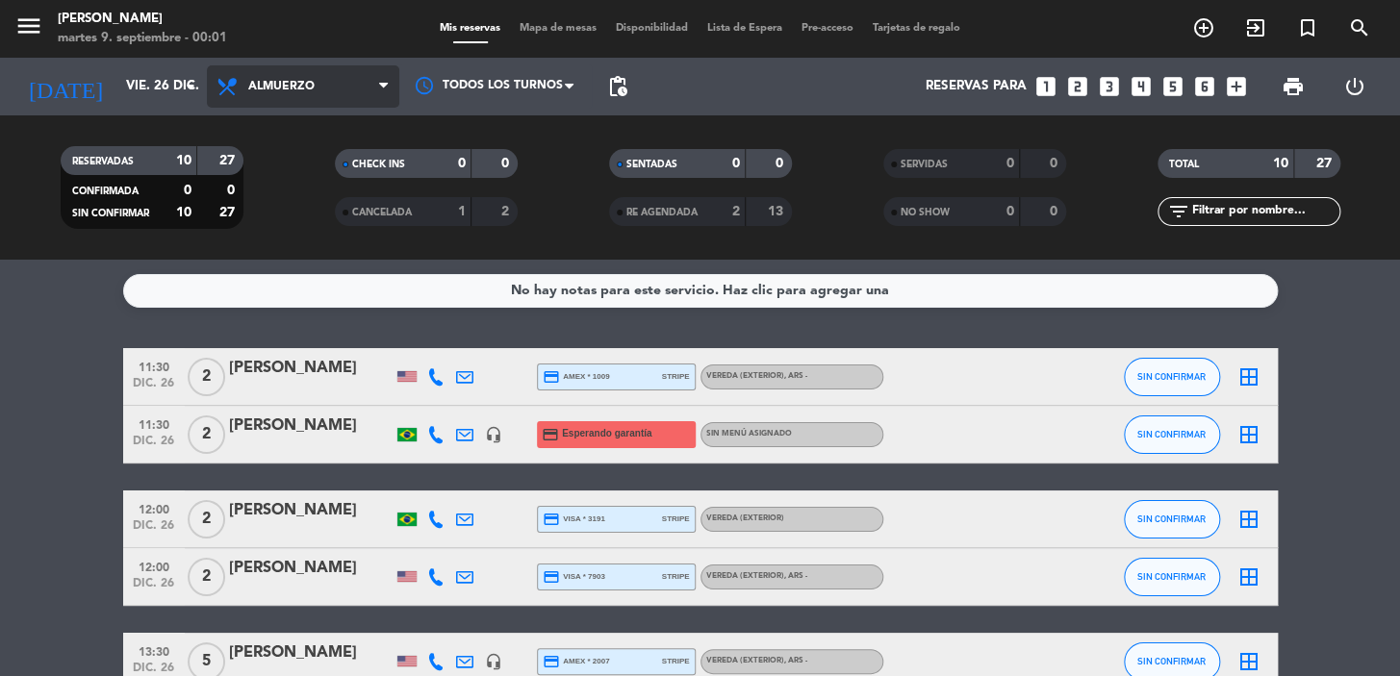
click at [308, 87] on span "Almuerzo" at bounding box center [281, 86] width 66 height 13
click at [299, 165] on div "menu Don Julio martes 9. septiembre - 00:01 Mis reservas Mapa de mesas Disponib…" at bounding box center [700, 130] width 1400 height 260
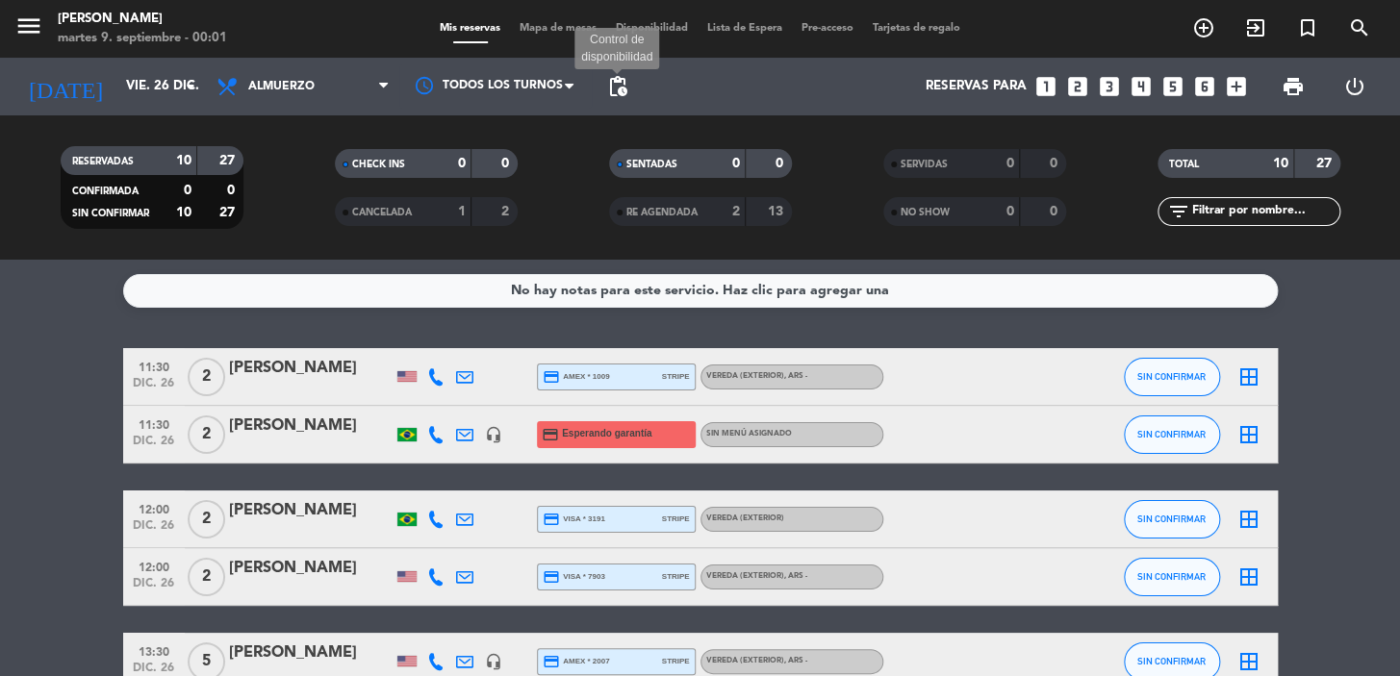
click at [621, 90] on span "pending_actions" at bounding box center [617, 86] width 23 height 23
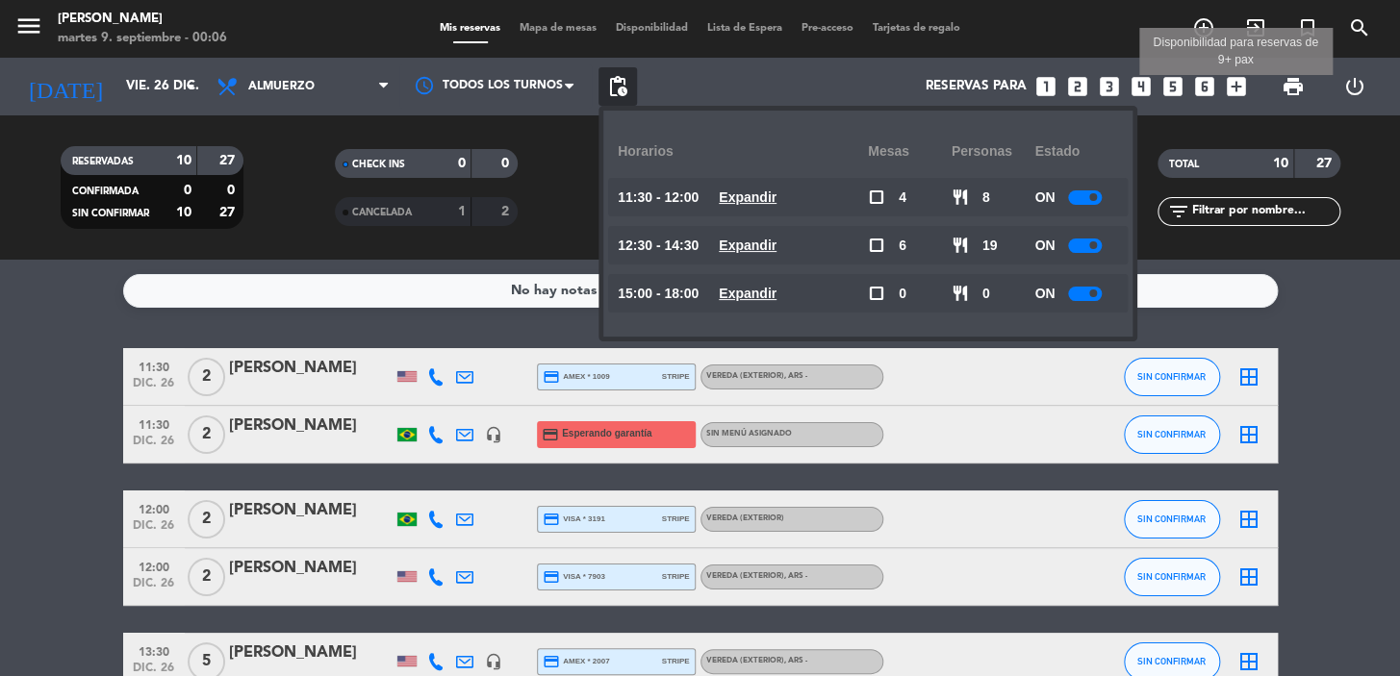
click at [1222, 90] on div "Reservas para looks_one looks_two looks_3 looks_4 looks_5 looks_6 add_box Dispo…" at bounding box center [946, 87] width 619 height 58
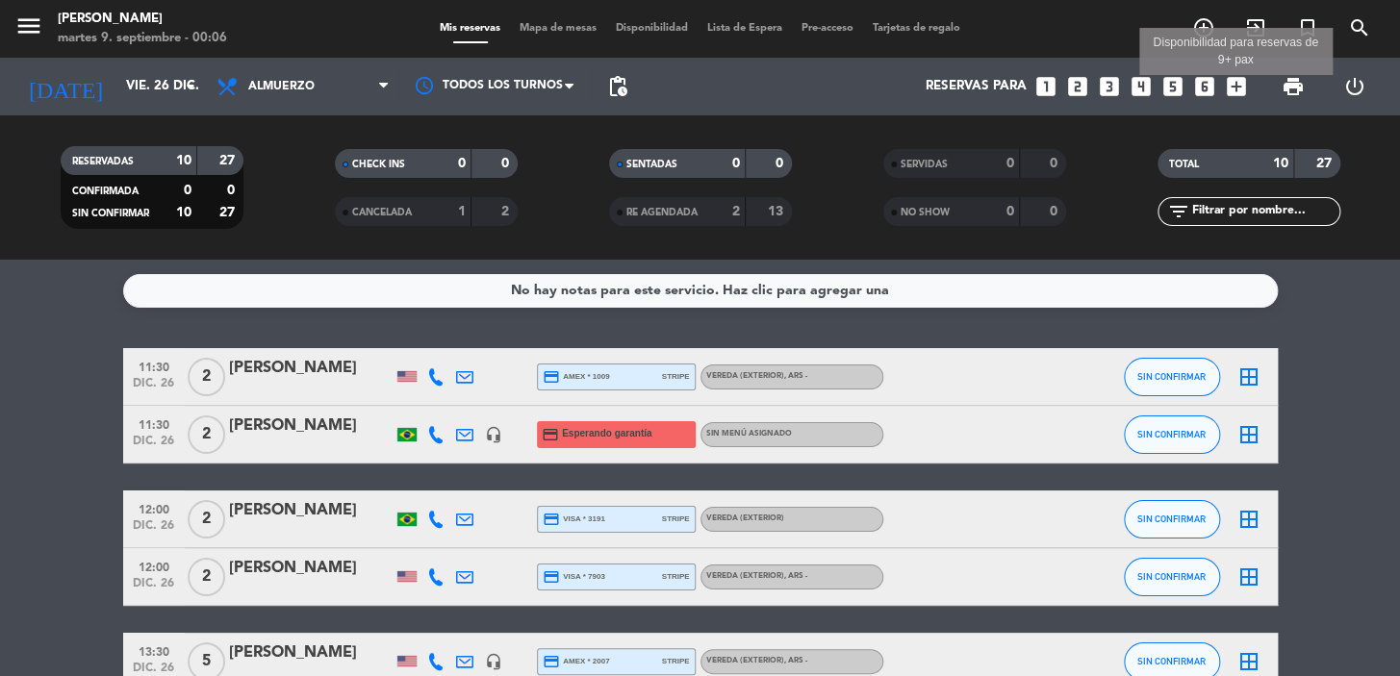
click at [1231, 87] on icon "add_box" at bounding box center [1236, 86] width 25 height 25
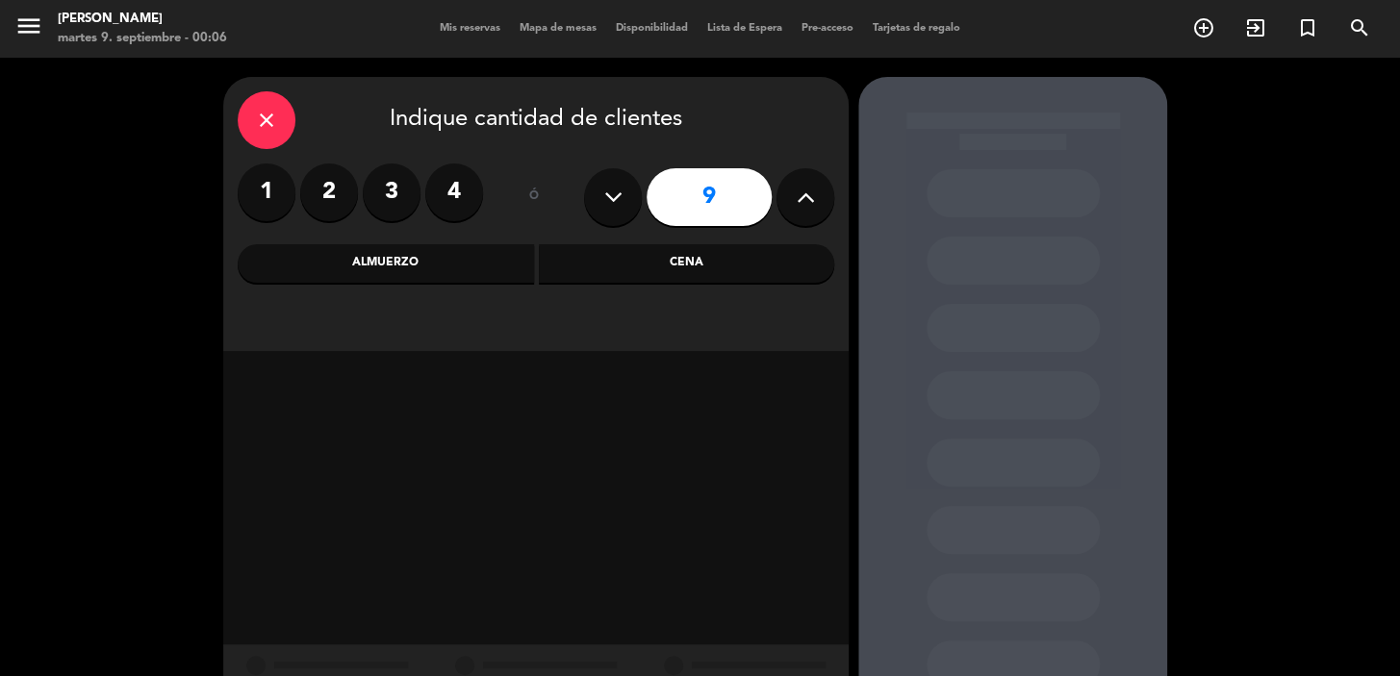
click at [608, 197] on icon at bounding box center [613, 197] width 18 height 29
type input "8"
click at [679, 266] on div "Cena" at bounding box center [687, 263] width 296 height 38
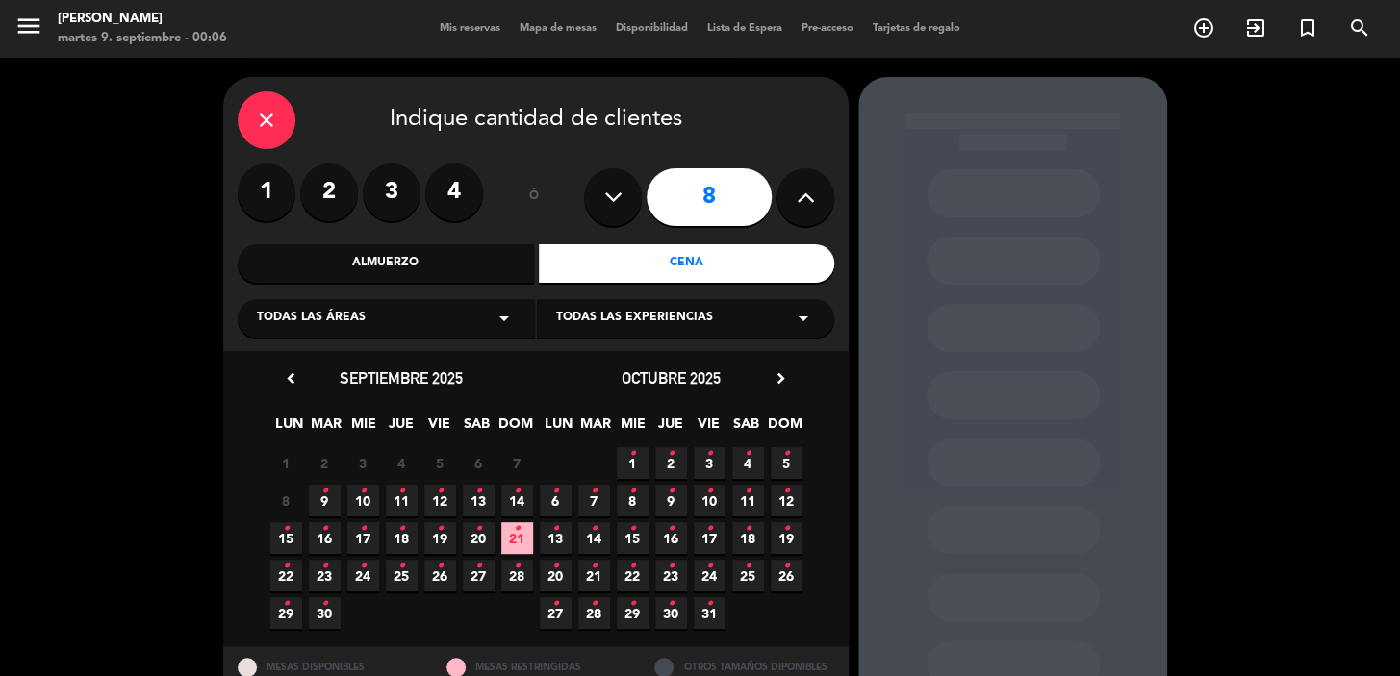
click at [348, 323] on span "Todas las áreas" at bounding box center [311, 318] width 109 height 19
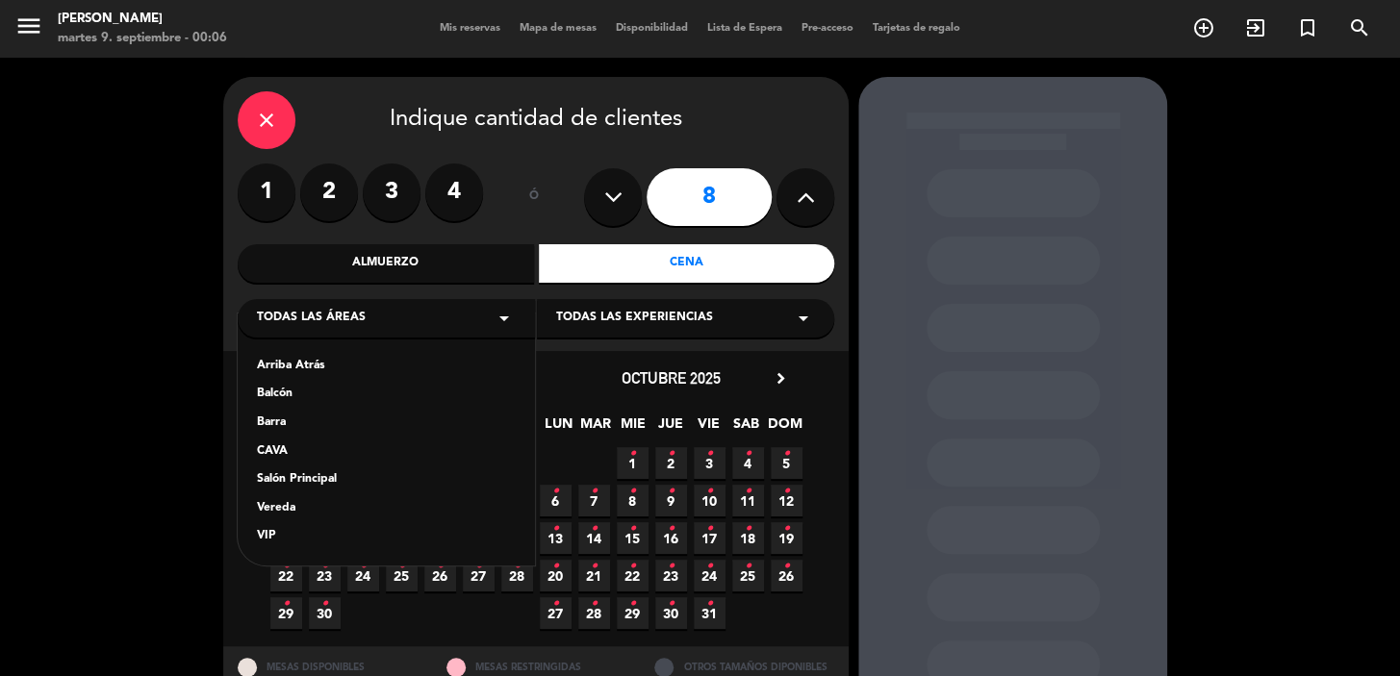
click at [316, 512] on div "Vereda" at bounding box center [386, 508] width 259 height 19
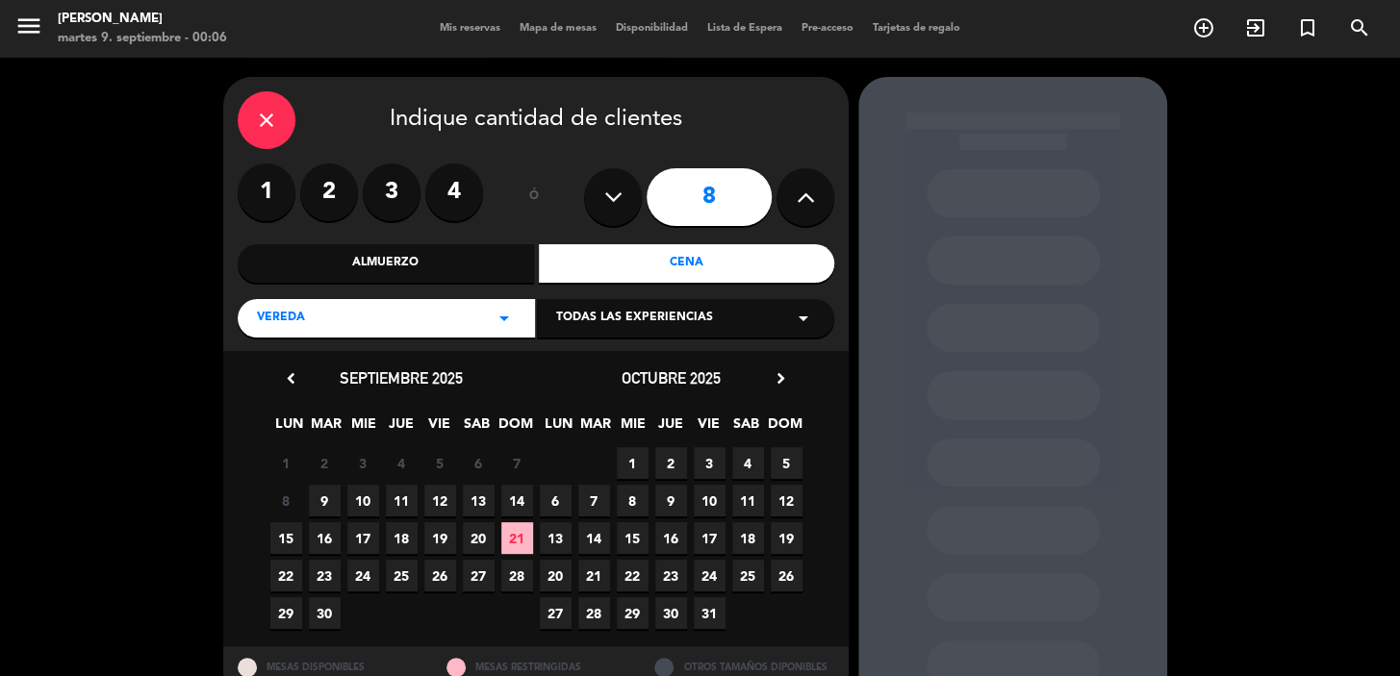
click at [772, 379] on icon "chevron_right" at bounding box center [781, 378] width 20 height 20
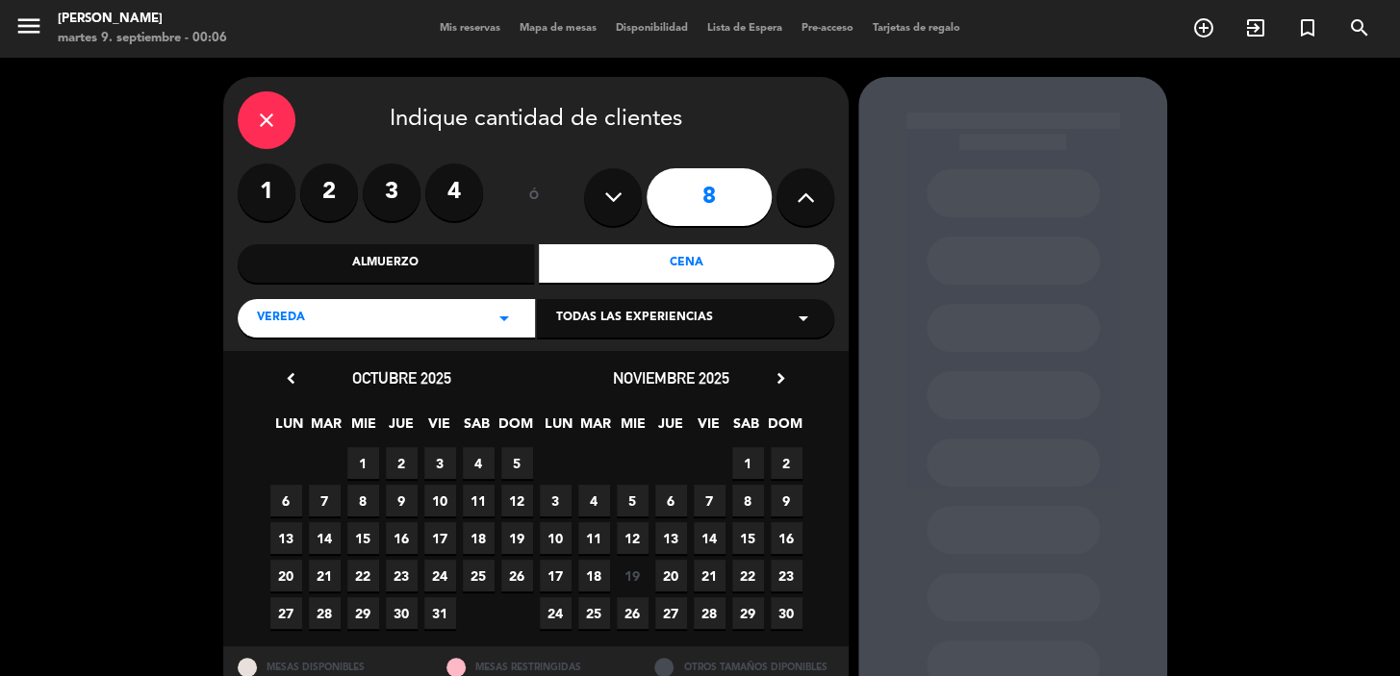
click at [773, 378] on icon "chevron_right" at bounding box center [781, 378] width 20 height 20
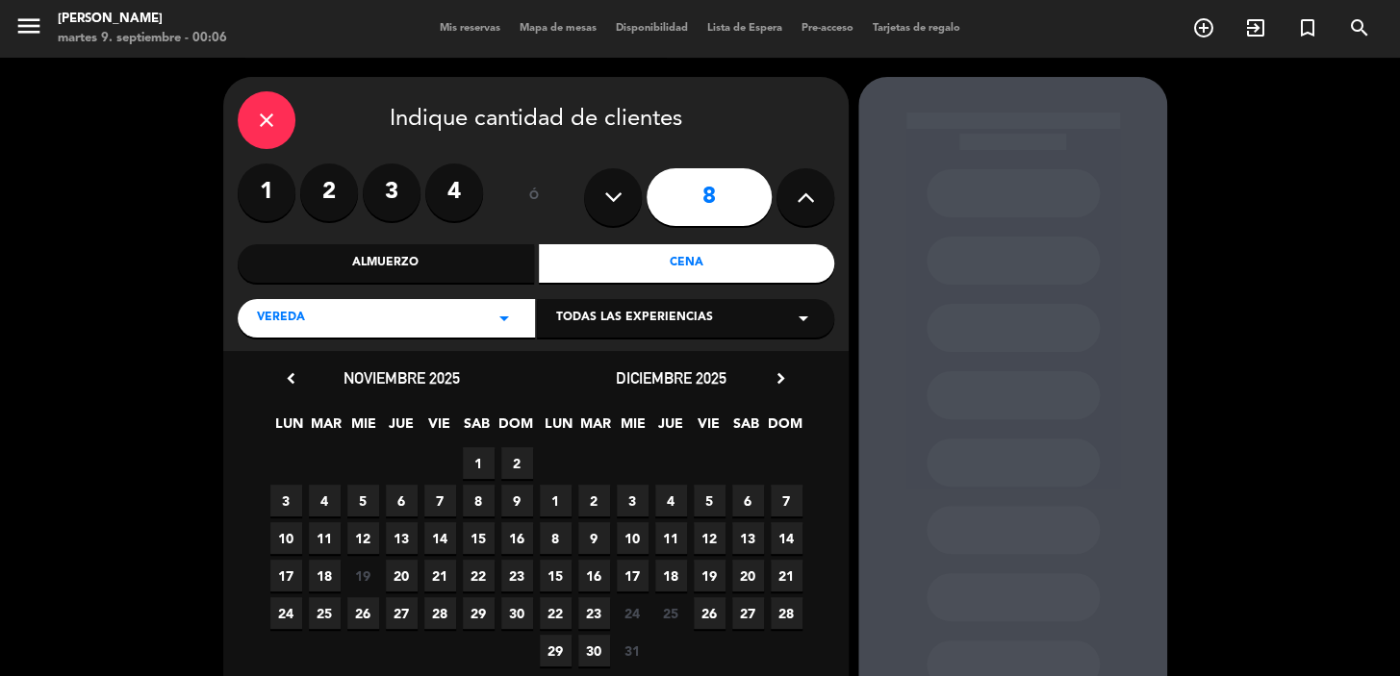
click at [709, 611] on span "26" at bounding box center [710, 613] width 32 height 32
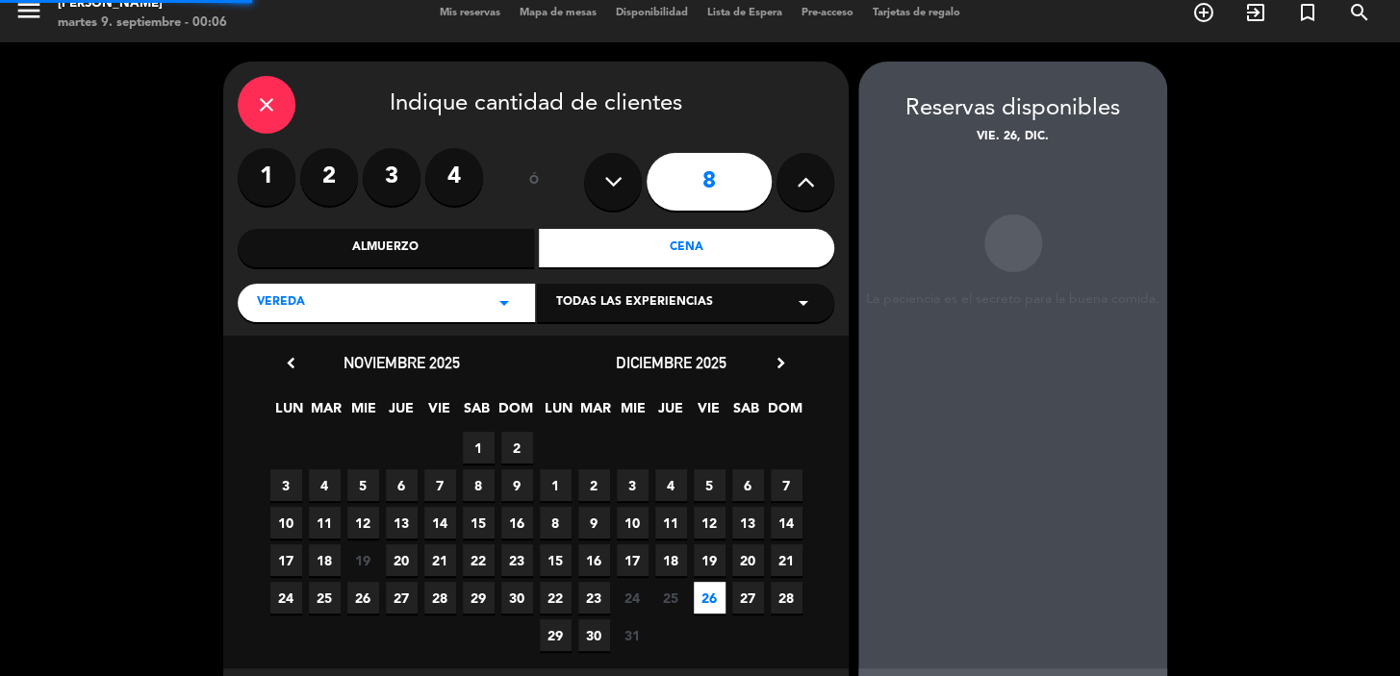
scroll to position [77, 0]
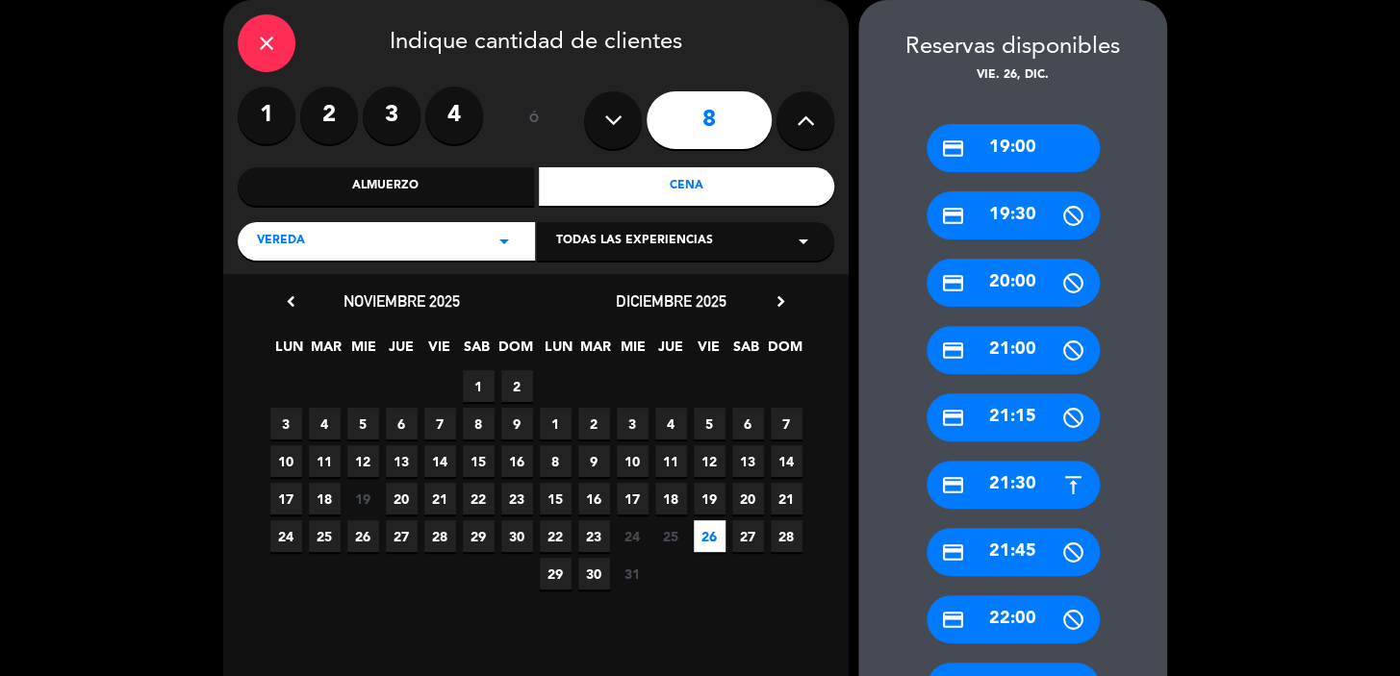
click at [1031, 157] on div "credit_card 19:00" at bounding box center [1012, 148] width 173 height 48
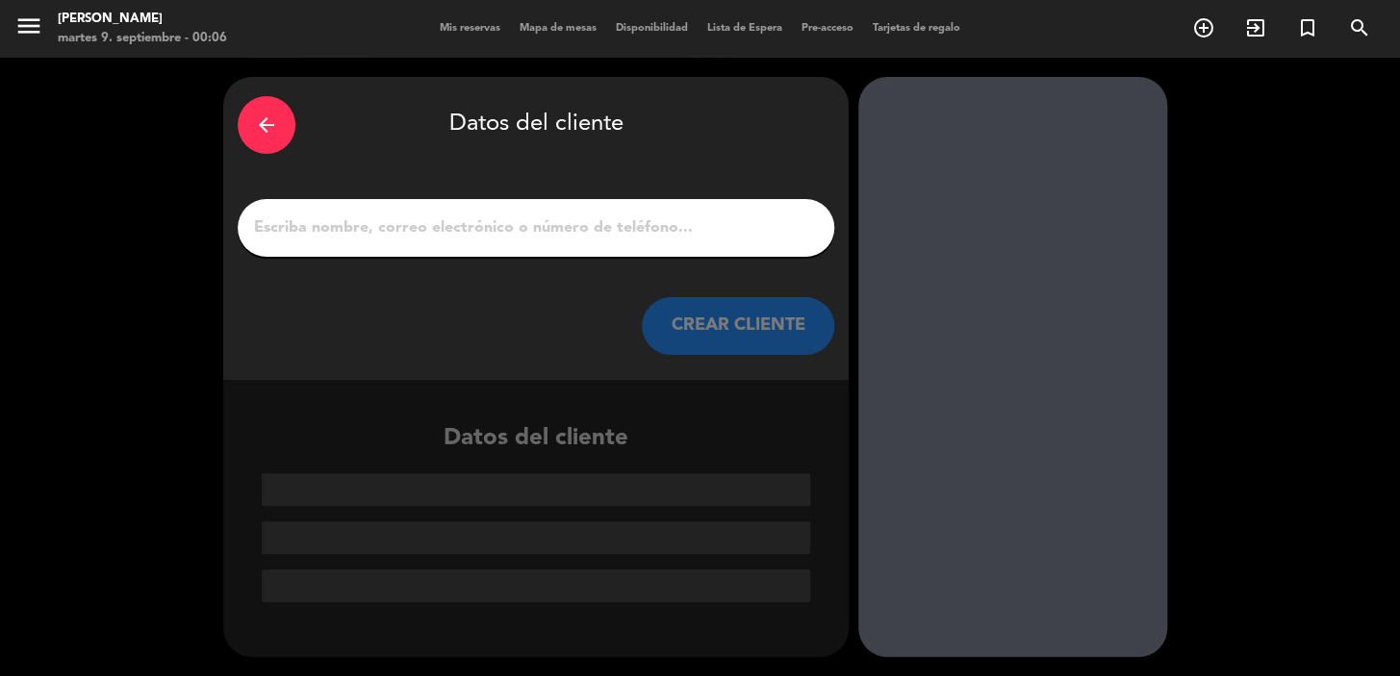
click at [685, 250] on div at bounding box center [536, 228] width 596 height 58
click at [683, 215] on input "1" at bounding box center [536, 228] width 568 height 27
paste input ": Byanca de Menezes"
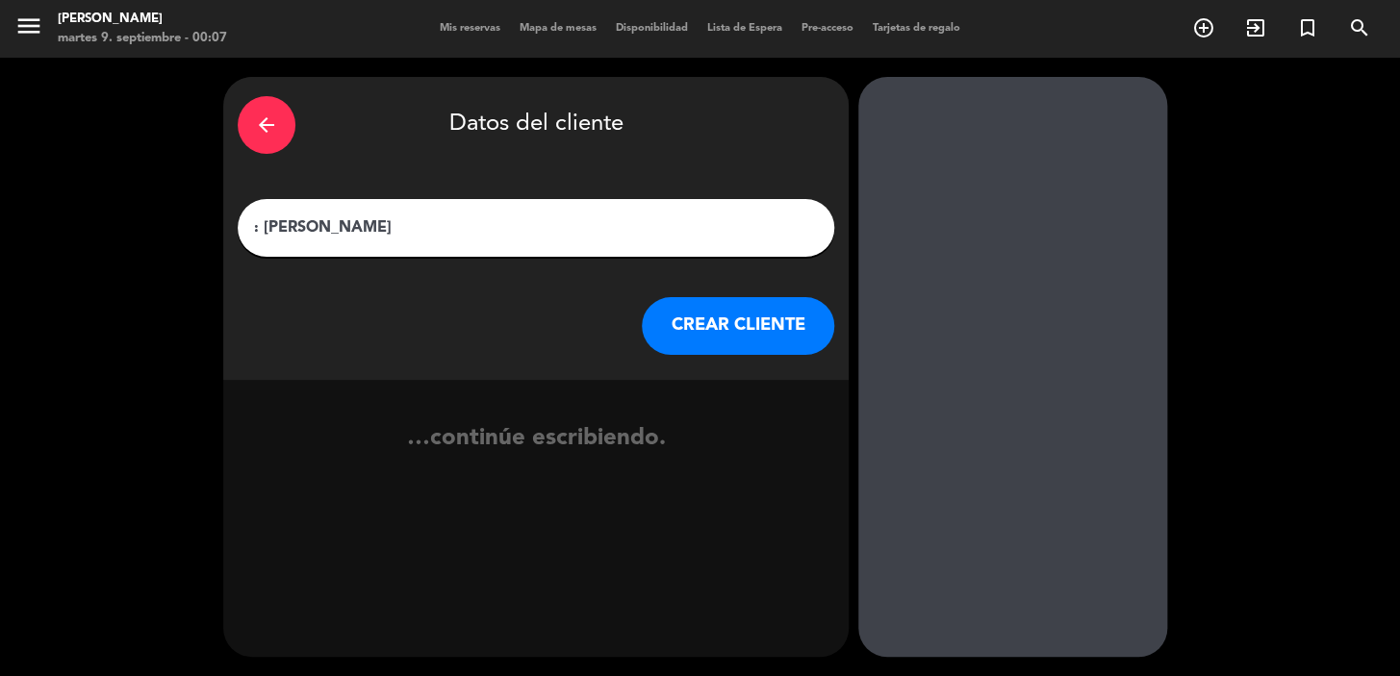
click at [263, 229] on input ": Byanca de Menezes" at bounding box center [536, 228] width 568 height 27
type input "Byanca de Menezes"
click at [749, 340] on button "CREAR CLIENTE" at bounding box center [738, 326] width 192 height 58
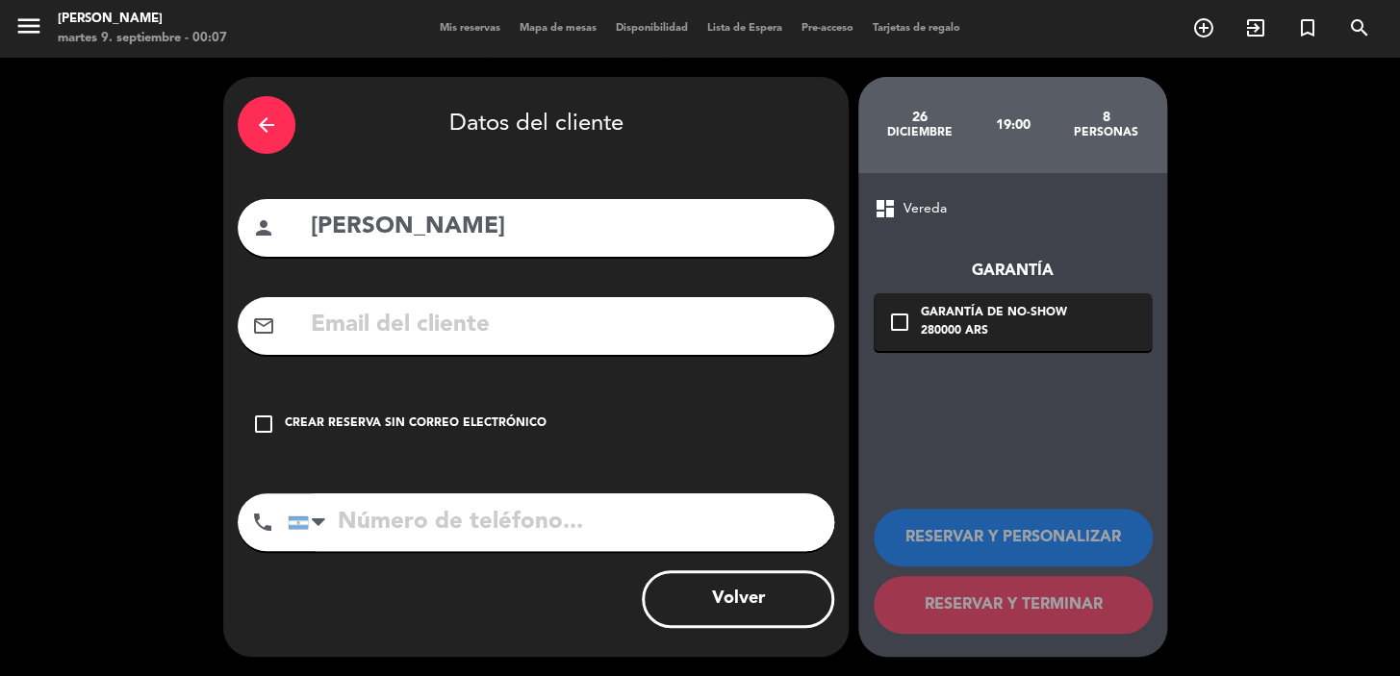
click at [524, 334] on input "text" at bounding box center [564, 325] width 511 height 39
paste input ": +55 83 987152293"
click at [320, 324] on input ": +55 83 987152293" at bounding box center [564, 325] width 511 height 39
type input "+55 83 987152293"
drag, startPoint x: 515, startPoint y: 346, endPoint x: 294, endPoint y: 346, distance: 220.3
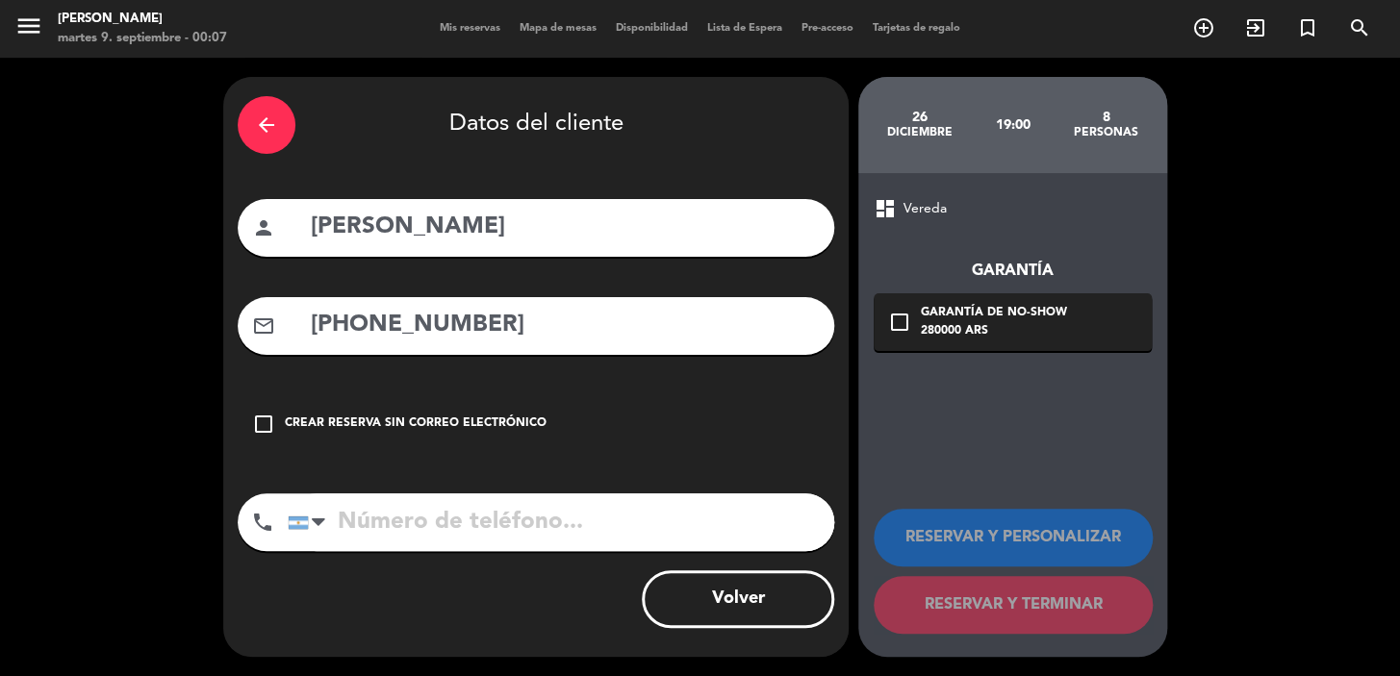
click at [296, 347] on div "mail_outline +55 83 987152293" at bounding box center [536, 326] width 596 height 58
click at [343, 506] on input "tel" at bounding box center [561, 523] width 546 height 58
paste input ": +55 83 987152293"
click at [347, 519] on input ": +55 83 987152293" at bounding box center [561, 523] width 546 height 58
type input "+55 83 987152293"
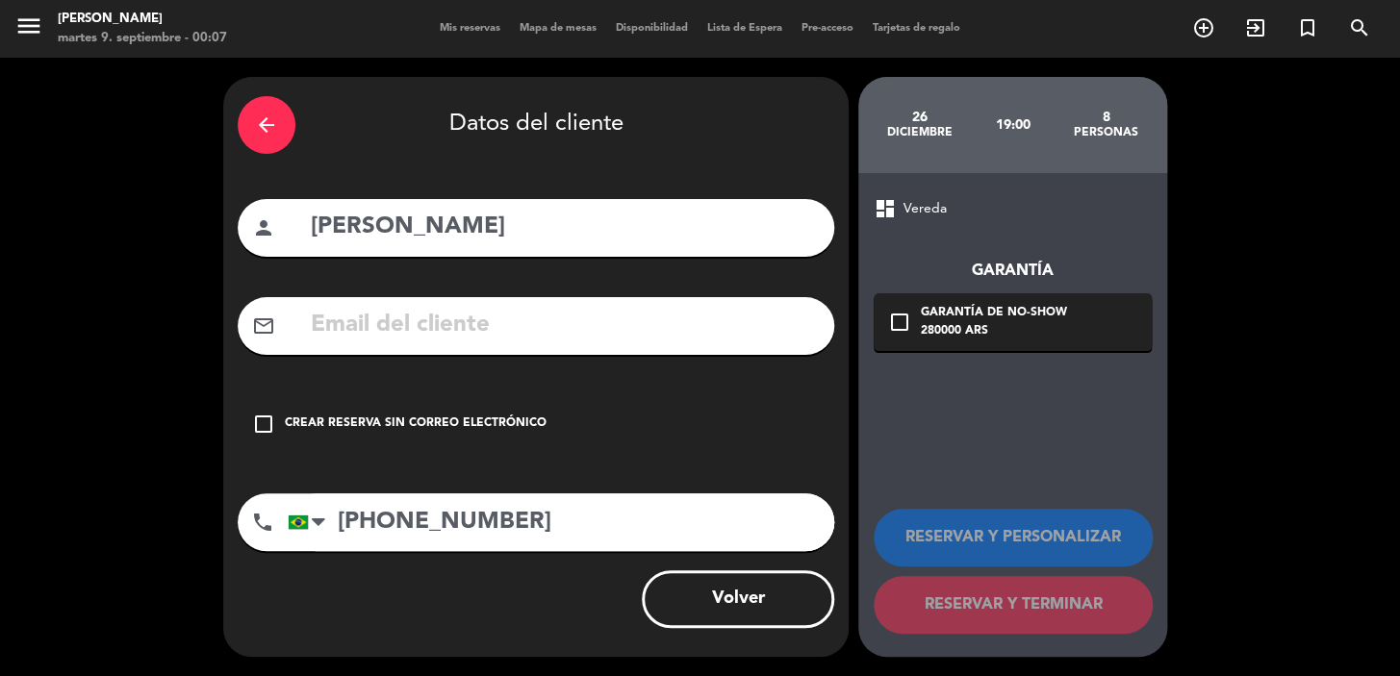
click at [614, 324] on input "text" at bounding box center [564, 325] width 511 height 39
paste input "Byanca.menezess@icloud.com"
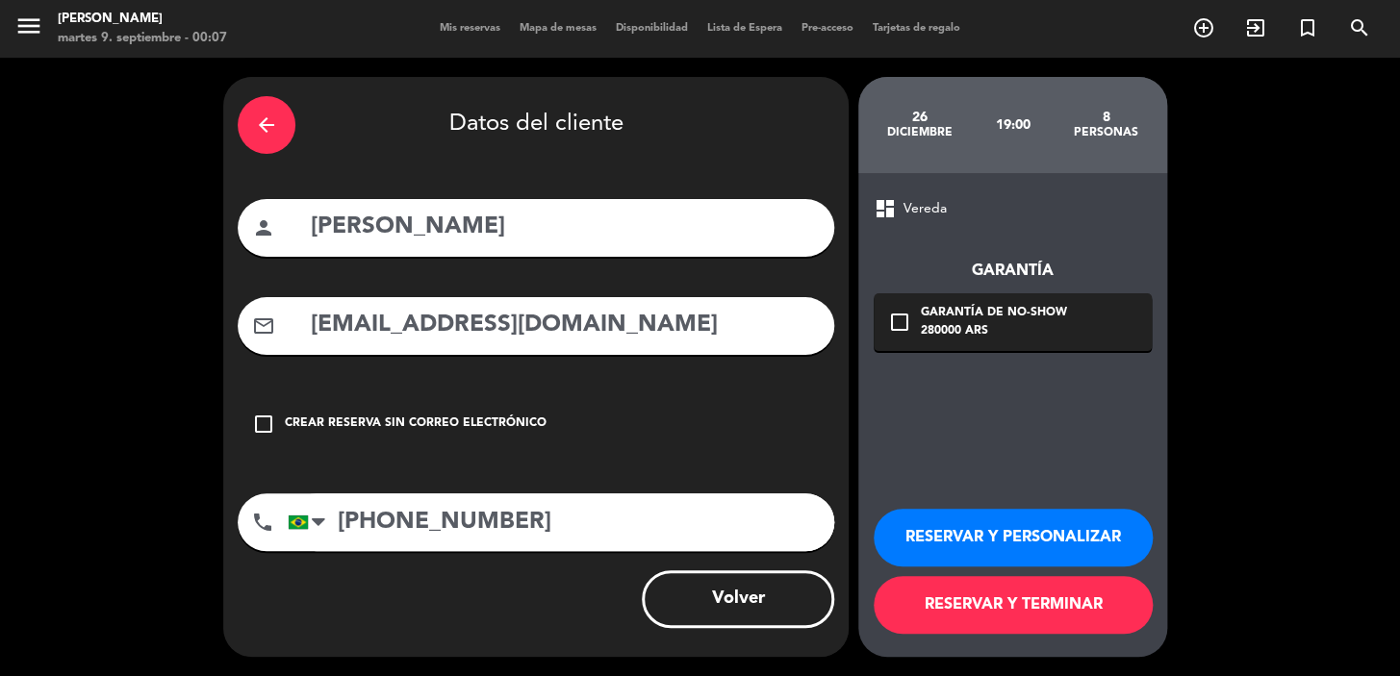
type input "Byanca.menezess@icloud.com"
click at [891, 302] on div "check_box_outline_blank Garantía de no-show 280000 ARS" at bounding box center [1012, 322] width 278 height 58
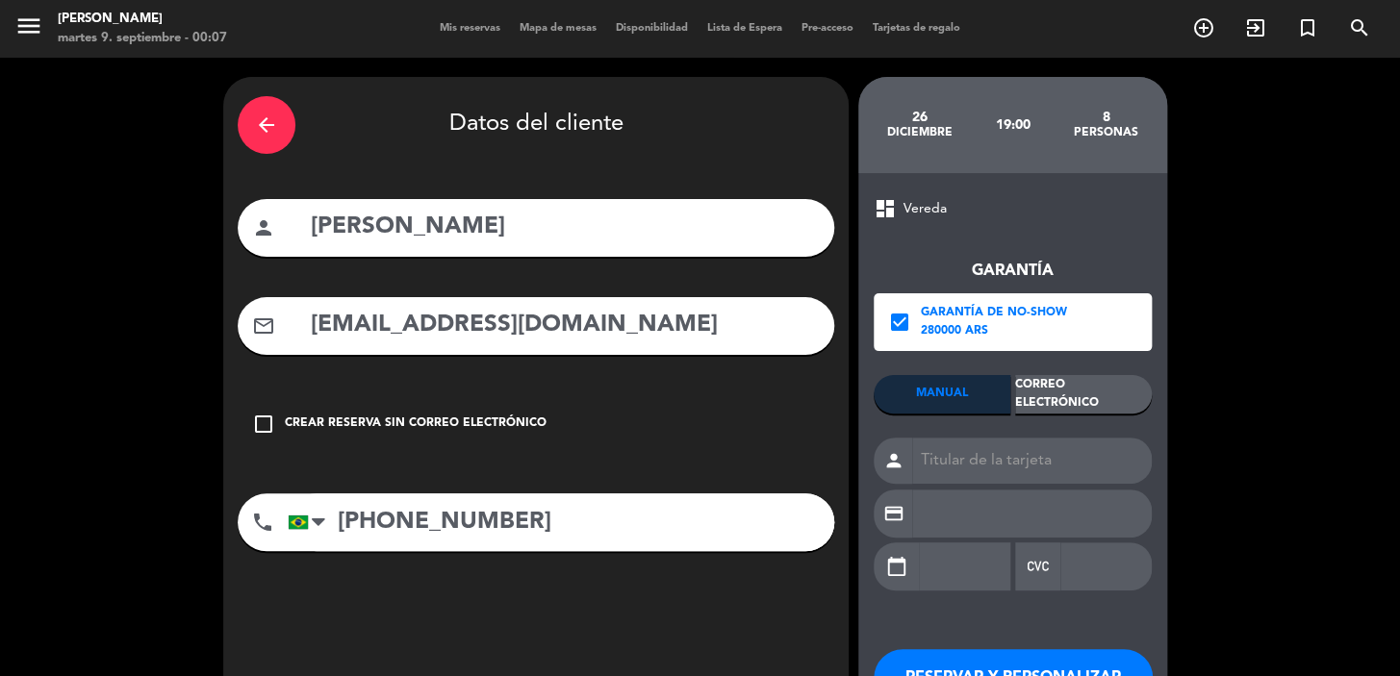
click at [1052, 394] on div "Correo Electrónico" at bounding box center [1083, 394] width 137 height 38
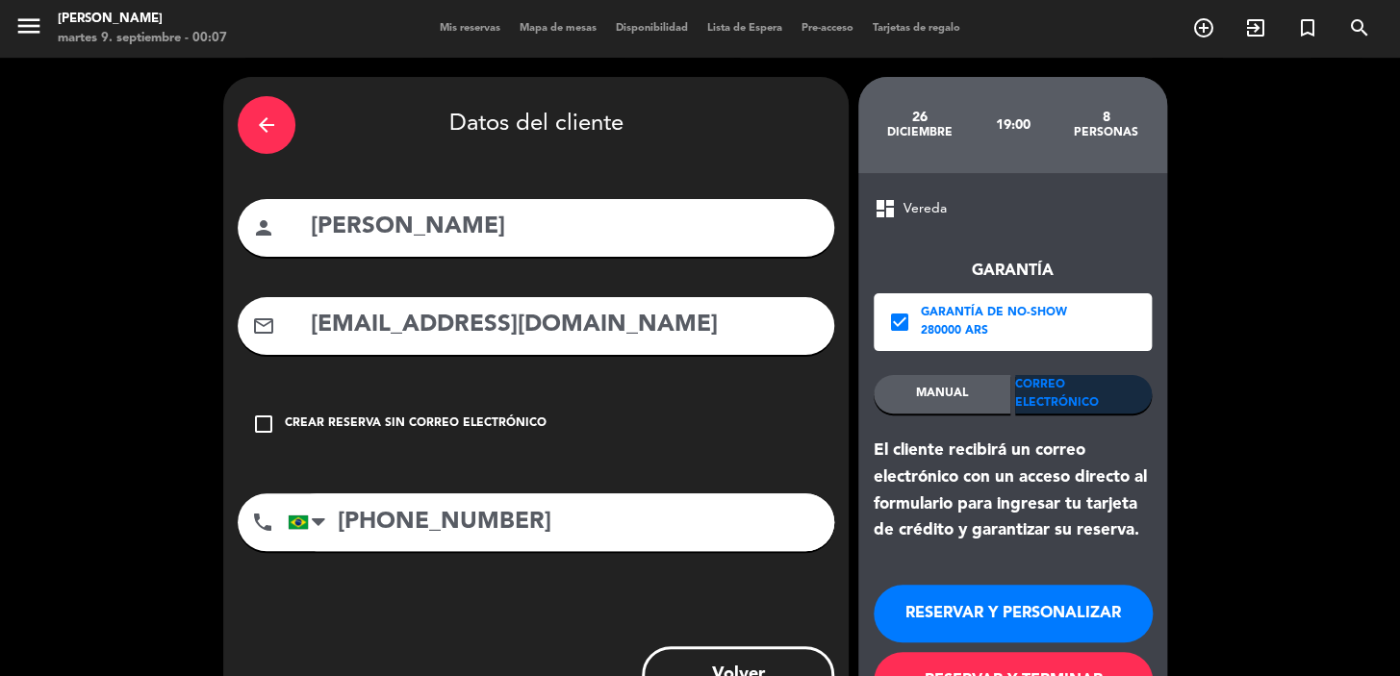
click at [981, 600] on button "RESERVAR Y PERSONALIZAR" at bounding box center [1012, 614] width 279 height 58
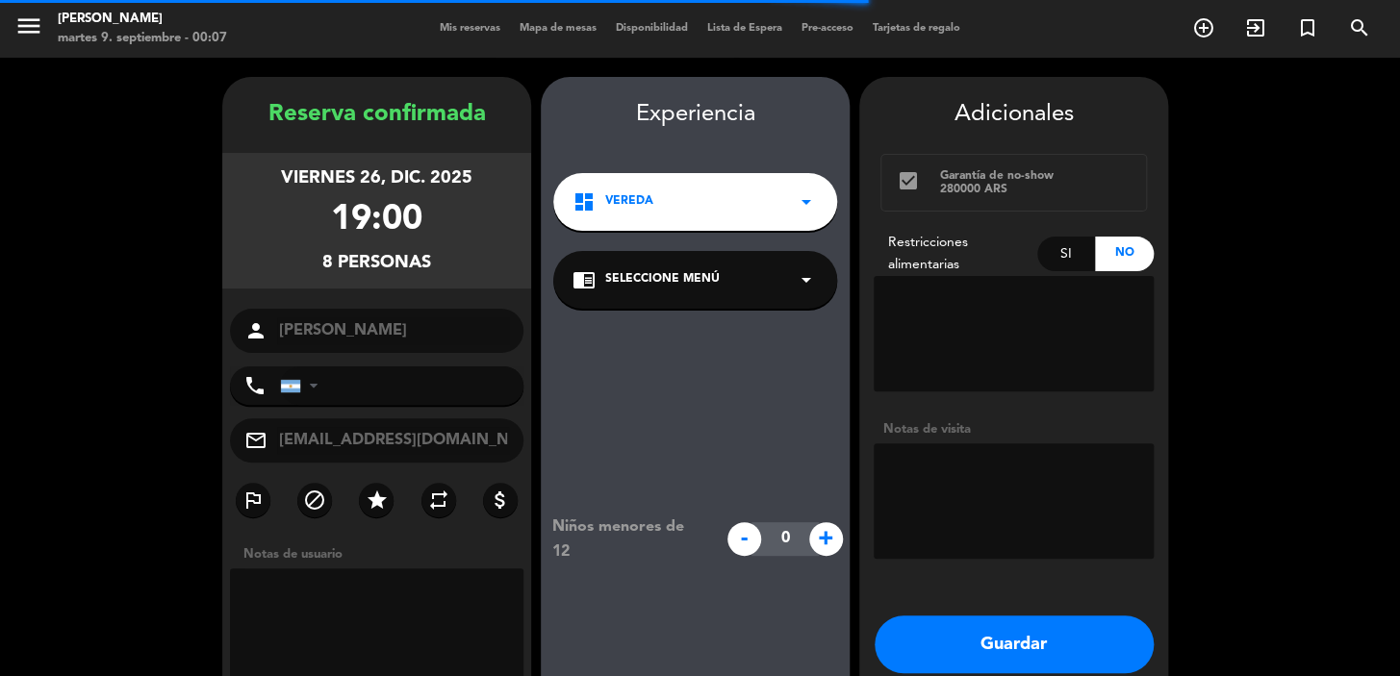
type input "+5583987152293"
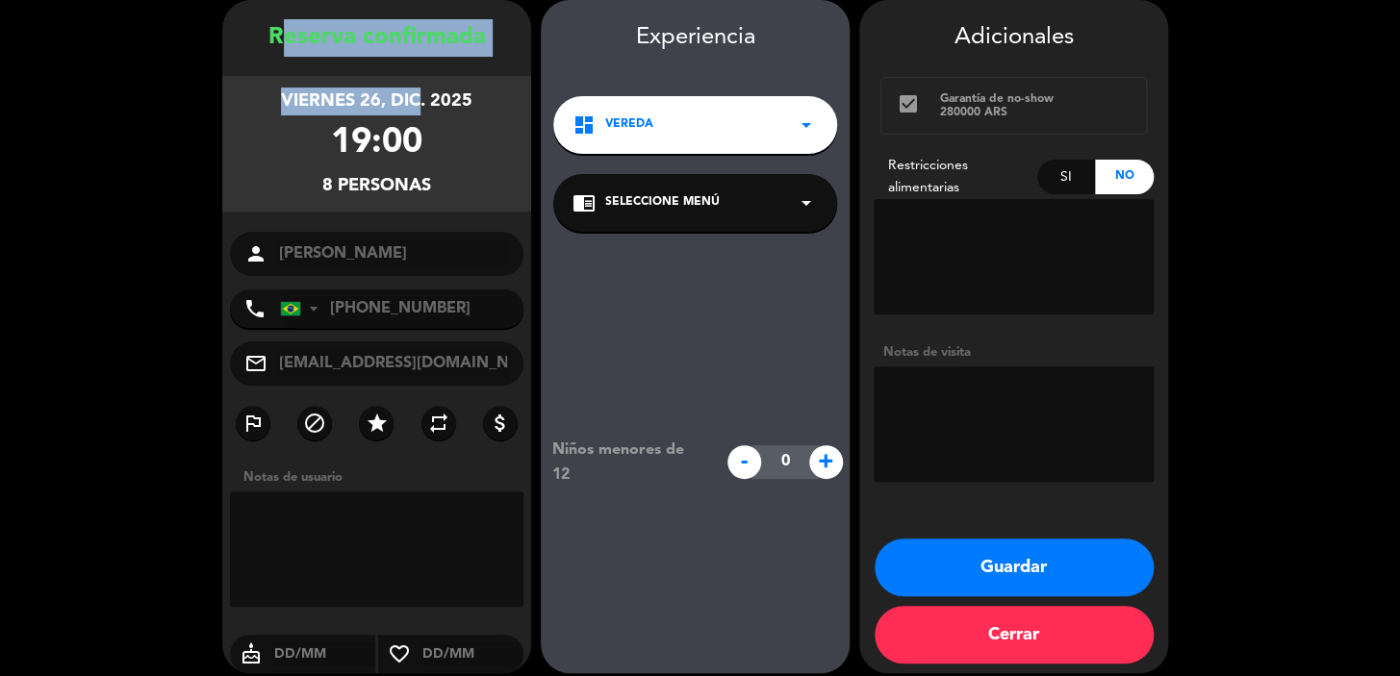
drag, startPoint x: 278, startPoint y: 33, endPoint x: 282, endPoint y: 64, distance: 32.0
click at [409, 86] on div "Reserva confirmada viernes 26, dic. 2025 19:00 8 personas person Byanca de Mene…" at bounding box center [376, 355] width 309 height 673
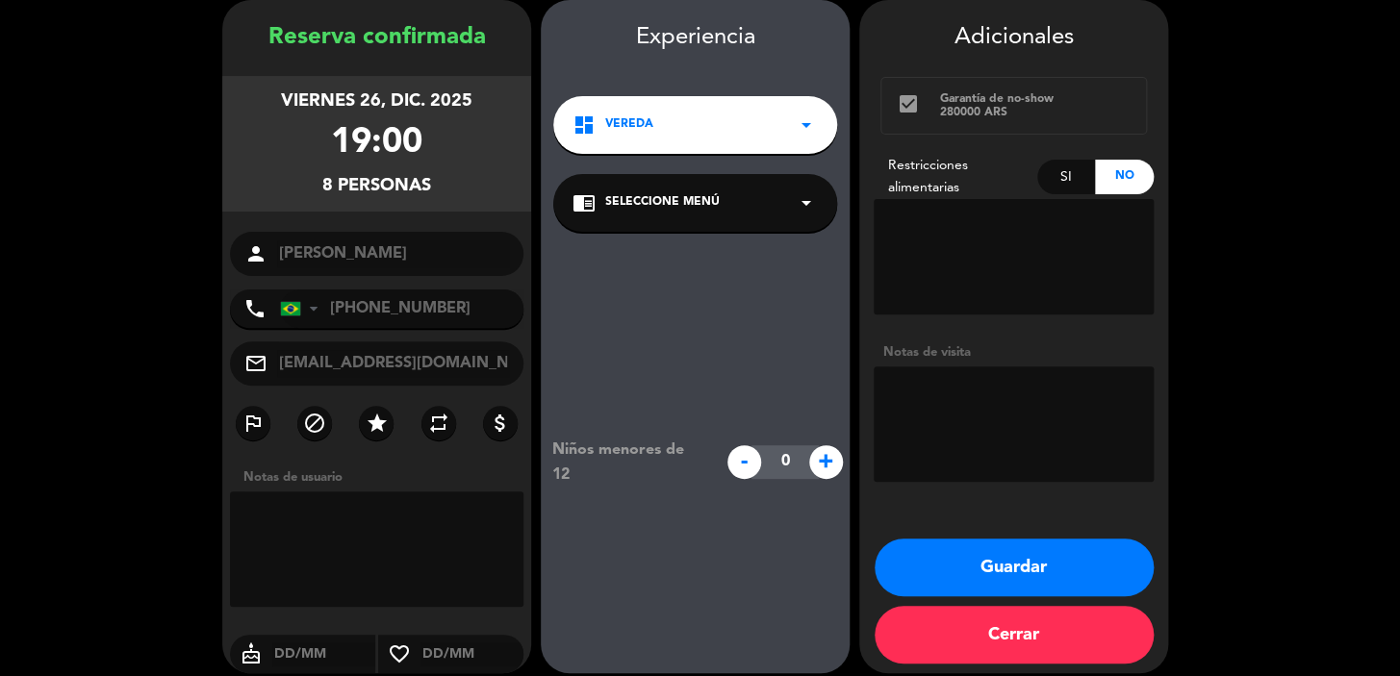
click at [260, 56] on div "Reserva confirmada" at bounding box center [376, 38] width 309 height 38
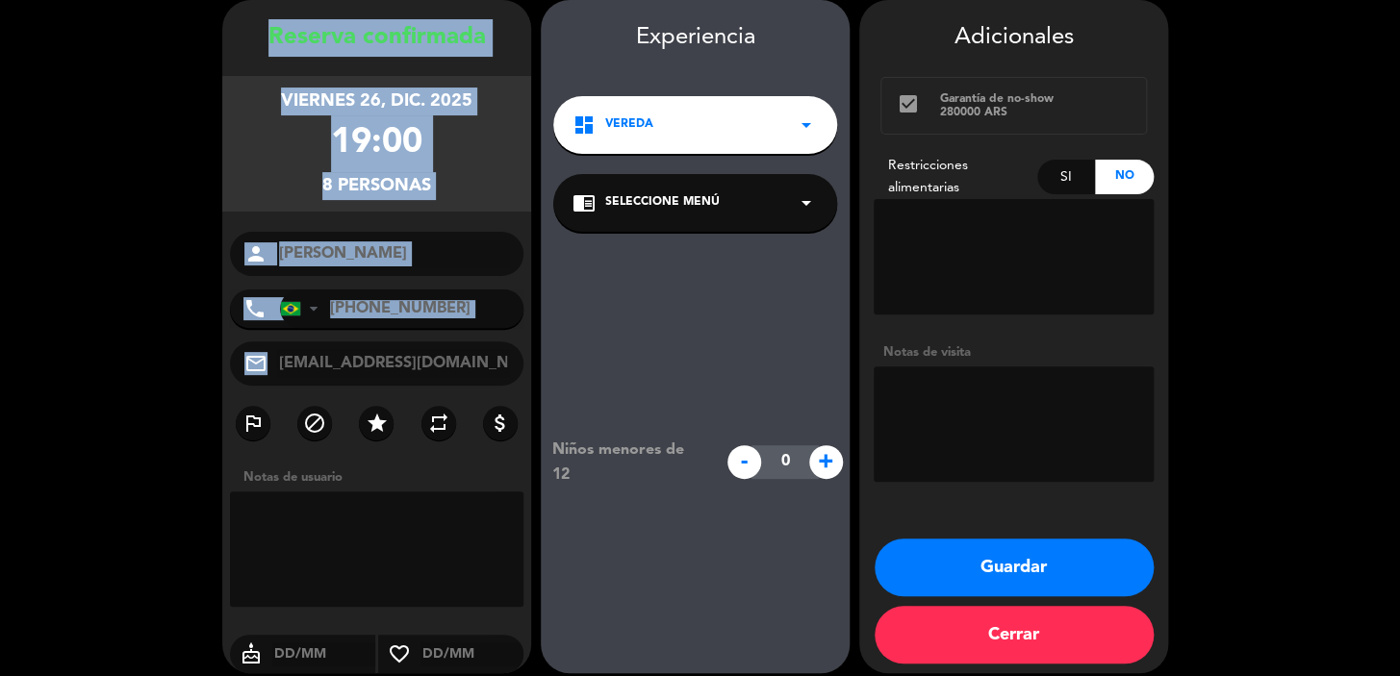
drag, startPoint x: 269, startPoint y: 30, endPoint x: 529, endPoint y: 358, distance: 418.4
click at [531, 363] on booking-confirmed "Reserva confirmada viernes 26, dic. 2025 19:00 8 personas person Byanca de Mene…" at bounding box center [699, 336] width 1361 height 673
copy div "Reserva confirmada viernes 26, dic. 2025 19:00 8 personas person phone United S…"
click at [1025, 564] on button "Guardar" at bounding box center [1013, 568] width 279 height 58
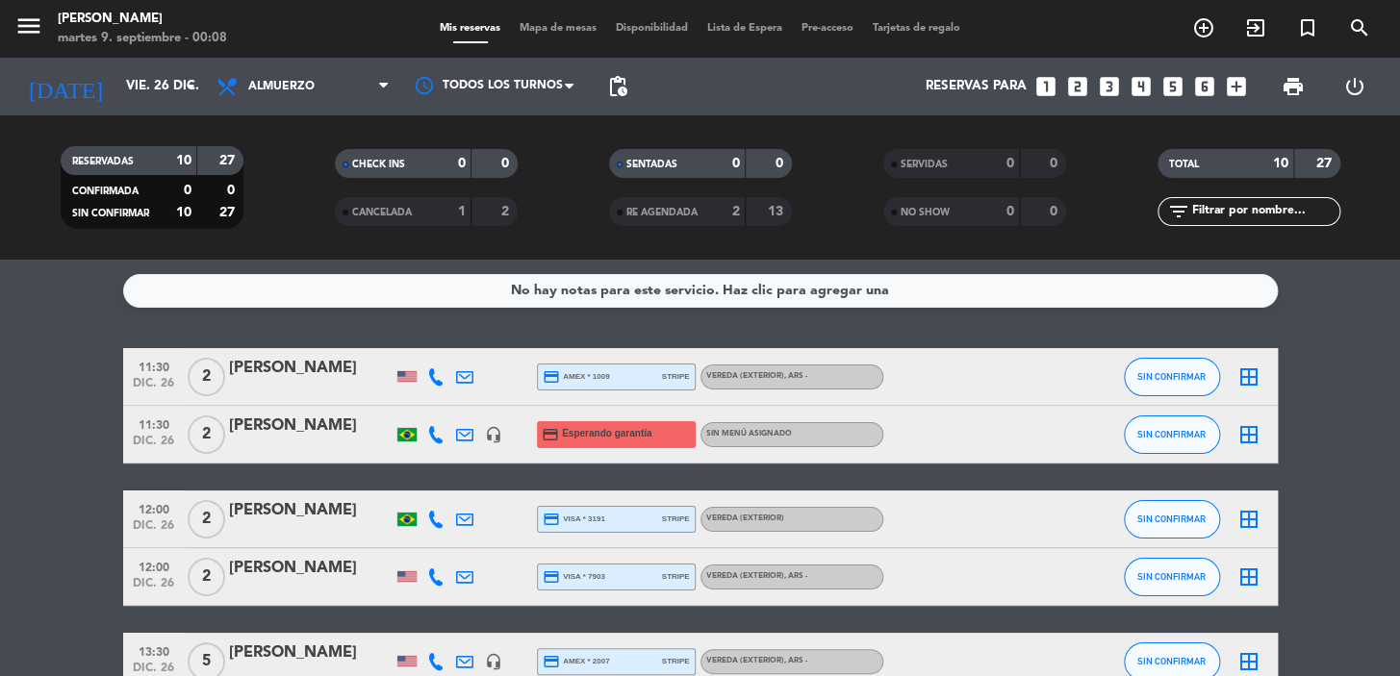
click at [1051, 77] on icon "looks_one" at bounding box center [1045, 86] width 25 height 25
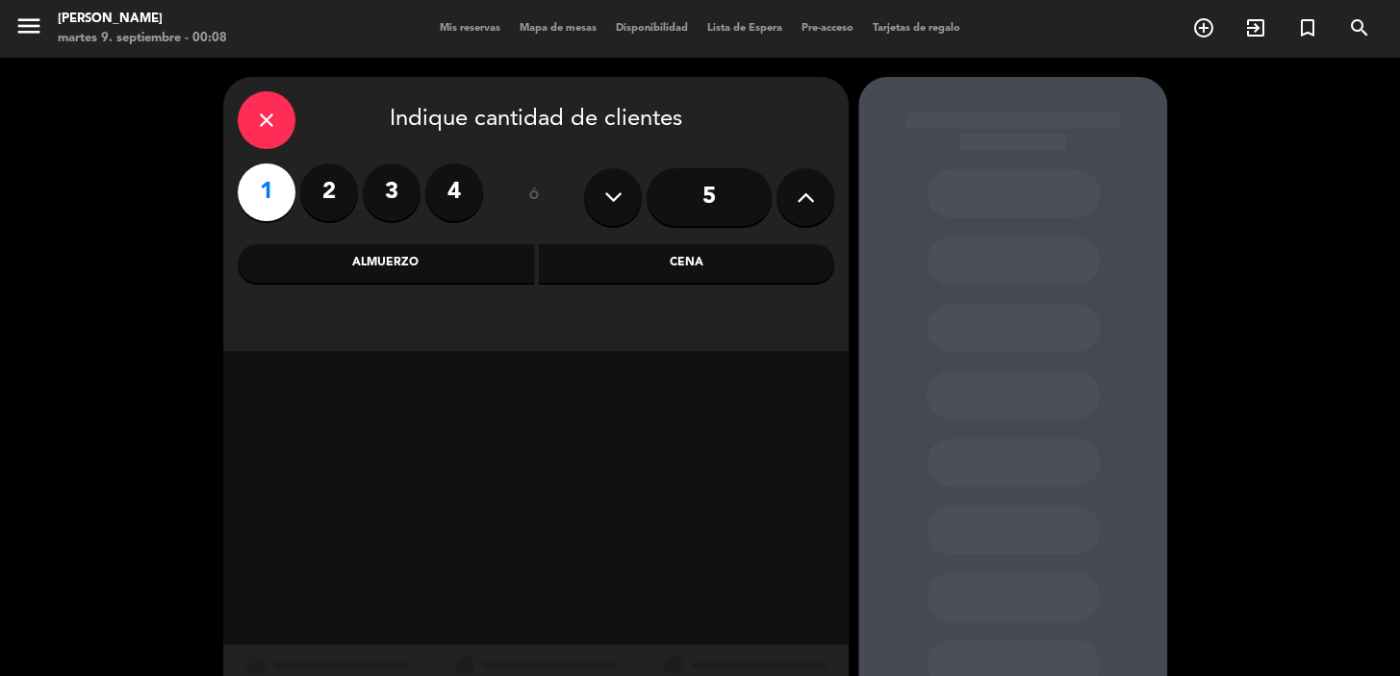
click at [604, 269] on div "Cena" at bounding box center [687, 263] width 296 height 38
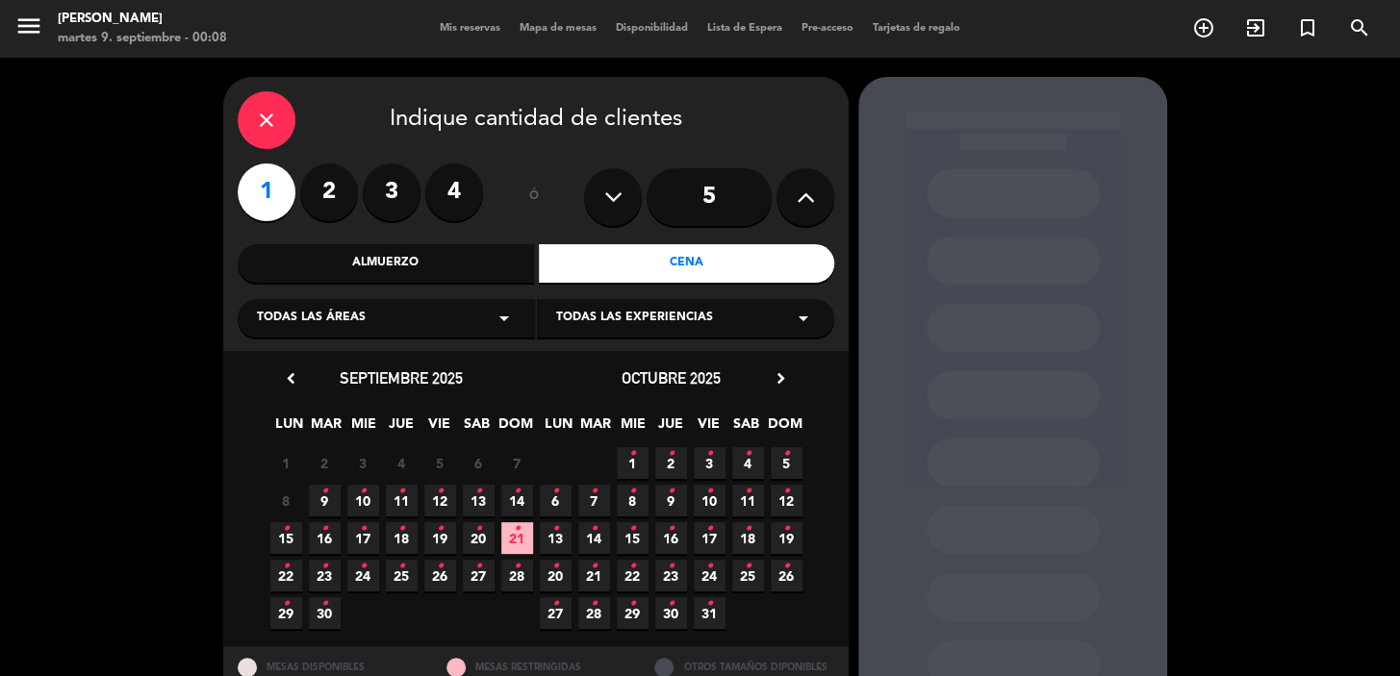
click at [360, 492] on icon "•" at bounding box center [363, 491] width 7 height 31
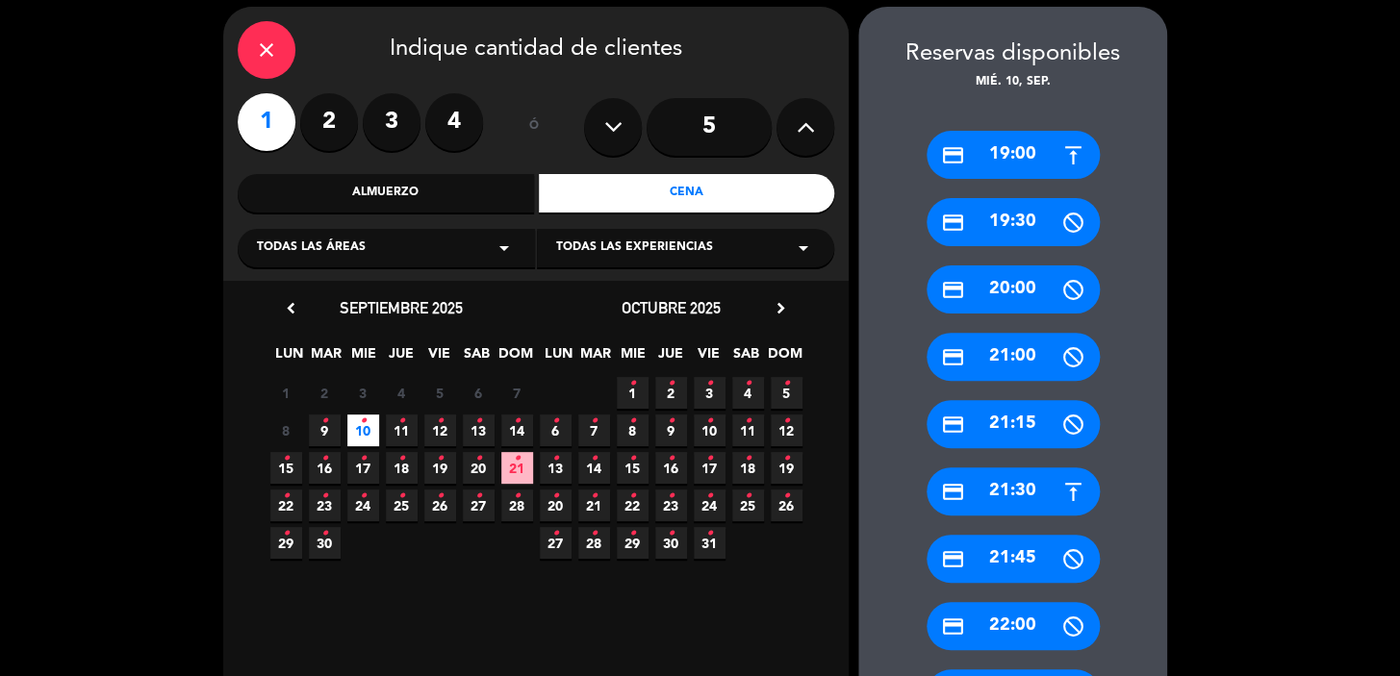
scroll to position [420, 0]
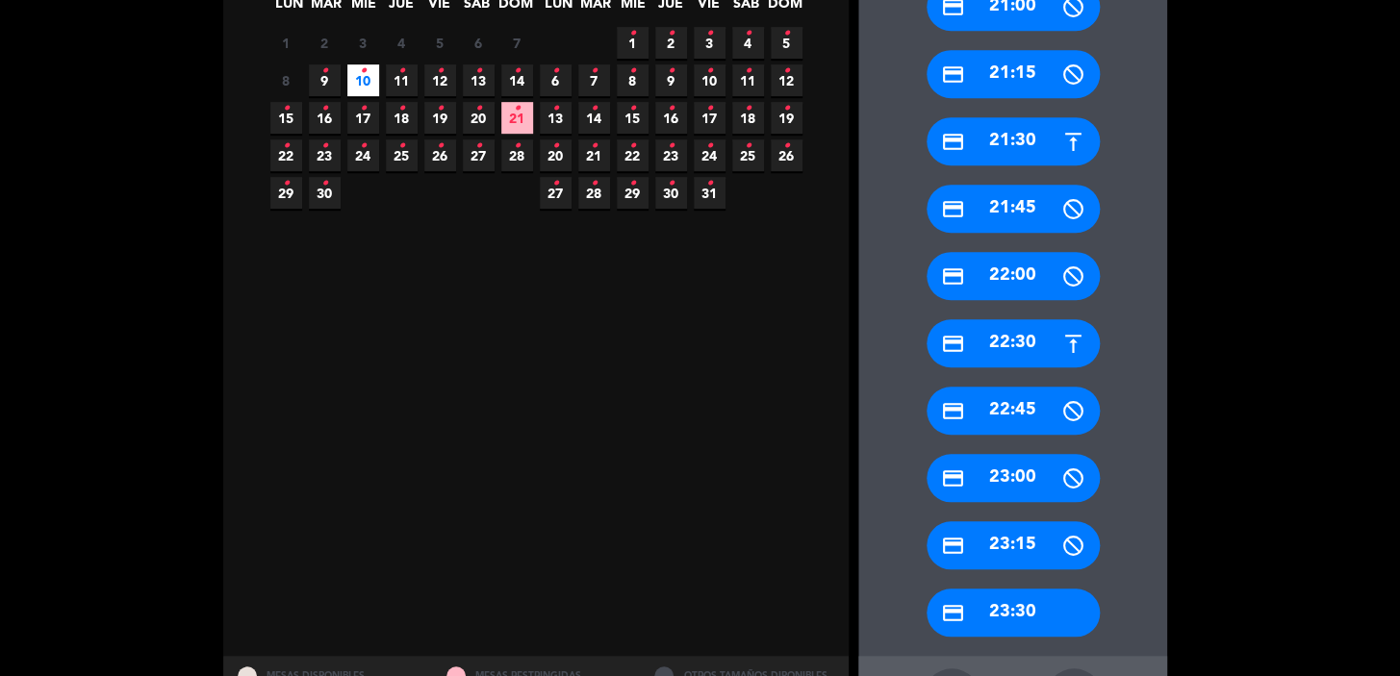
click at [1026, 346] on div "credit_card 22:30" at bounding box center [1012, 343] width 173 height 48
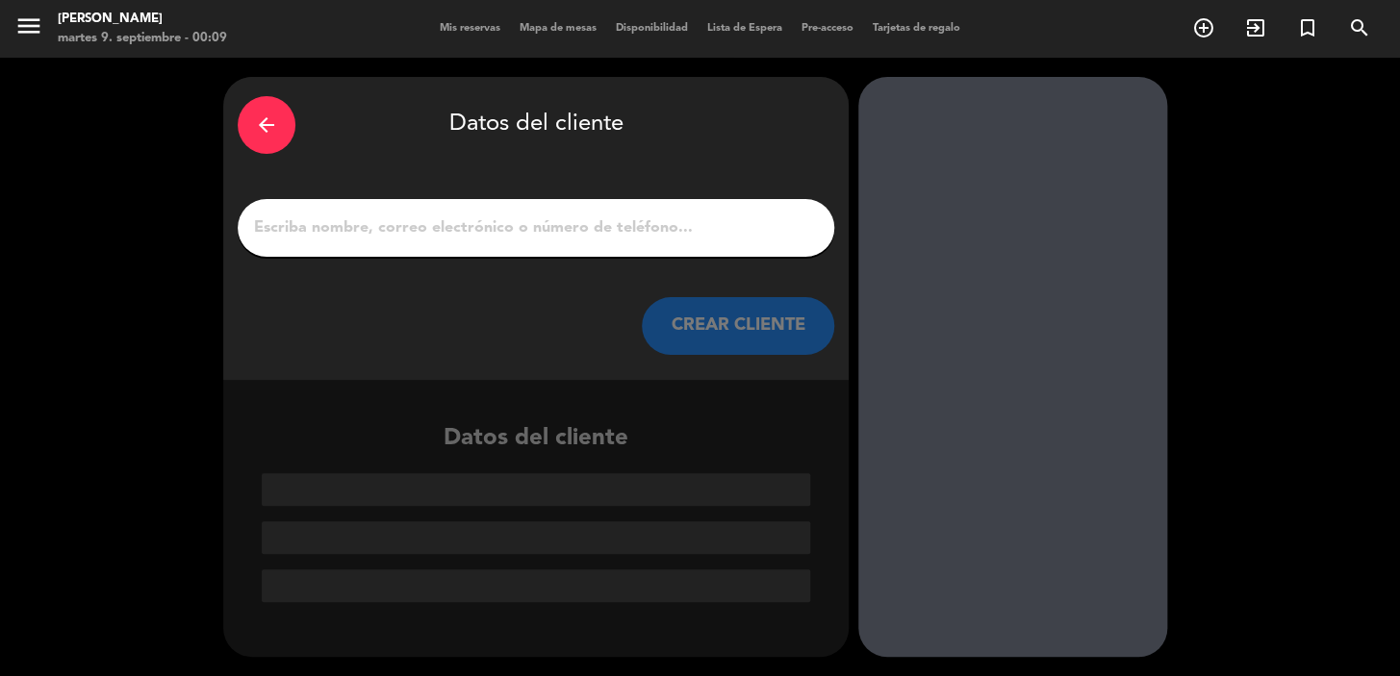
scroll to position [0, 0]
click at [568, 235] on input "1" at bounding box center [536, 228] width 568 height 27
paste input "Flávio Silva"
type input "Flávio Silva"
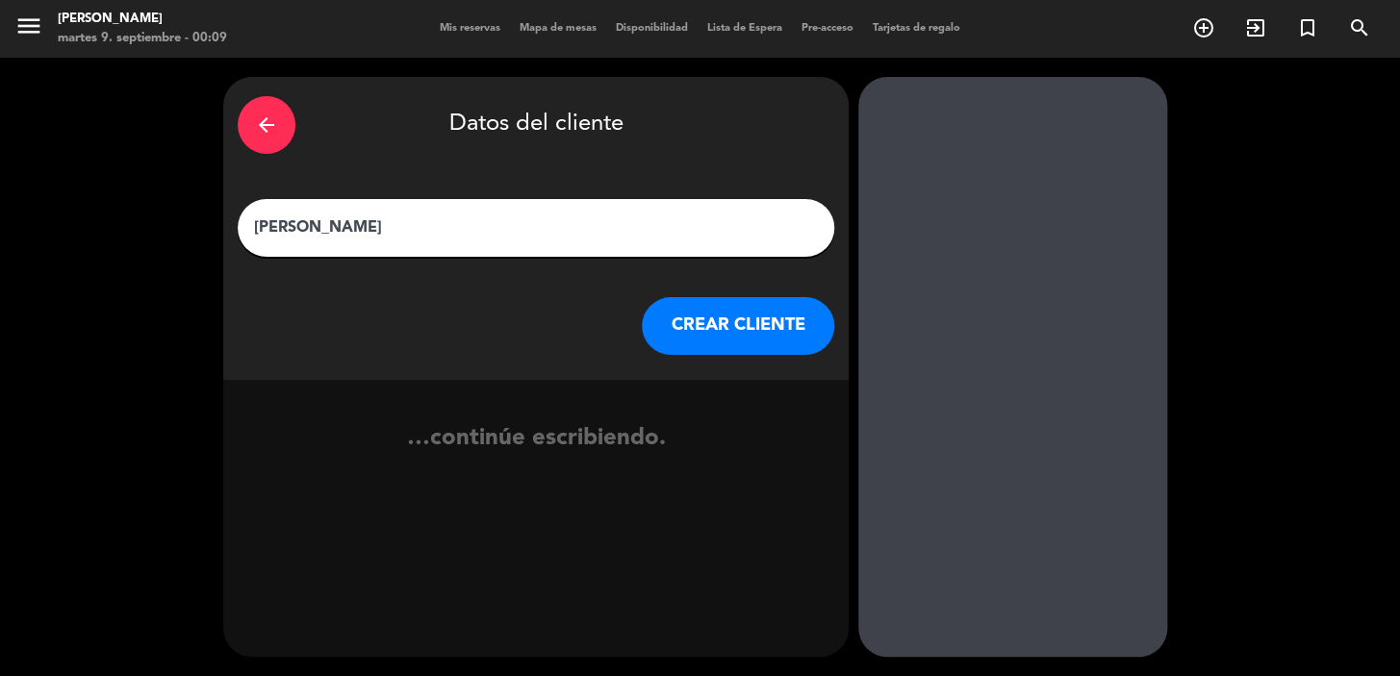
click at [771, 330] on button "CREAR CLIENTE" at bounding box center [738, 326] width 192 height 58
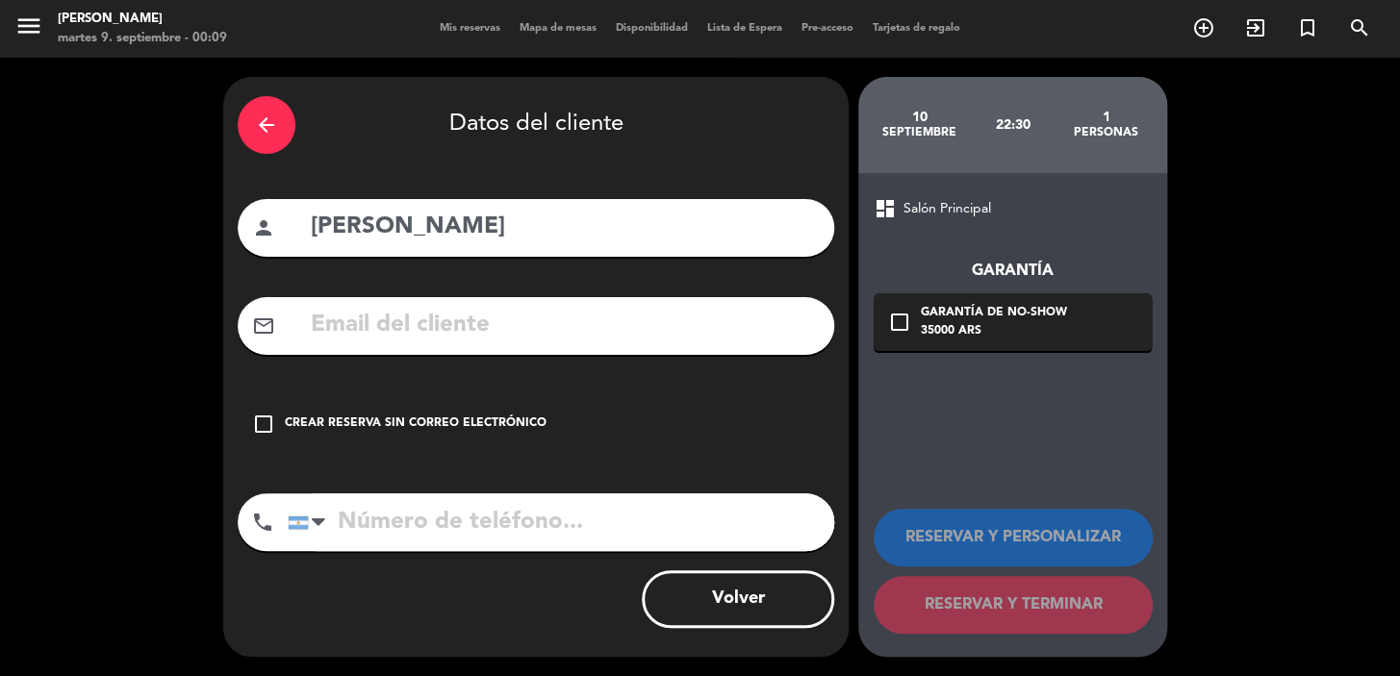
click at [539, 325] on input "text" at bounding box center [564, 325] width 511 height 39
paste input "Flavio1975@hotmail.com"
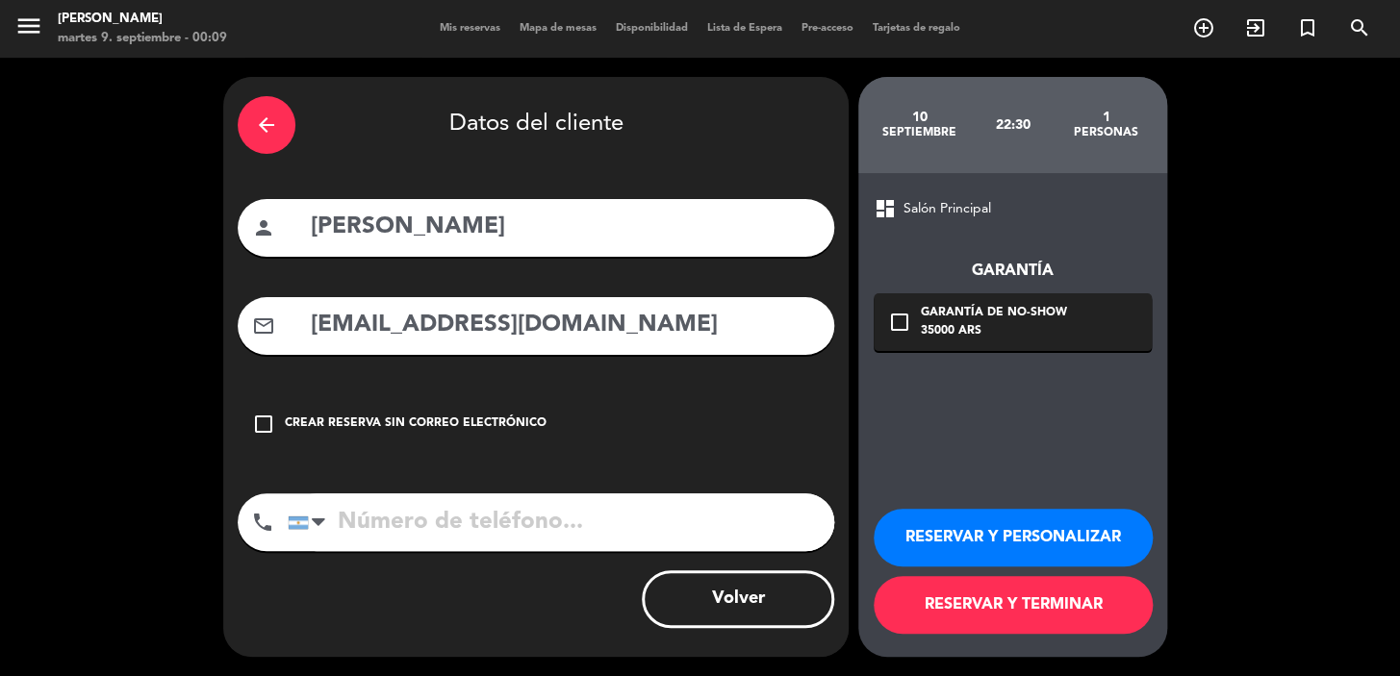
type input "Flavio1975@hotmail.com"
click at [549, 516] on input "tel" at bounding box center [561, 523] width 546 height 58
paste input "+5511994681788"
type input "+5511994681788"
click at [913, 310] on div "check_box_outline_blank Garantía de no-show 35000 ARS" at bounding box center [1012, 322] width 278 height 58
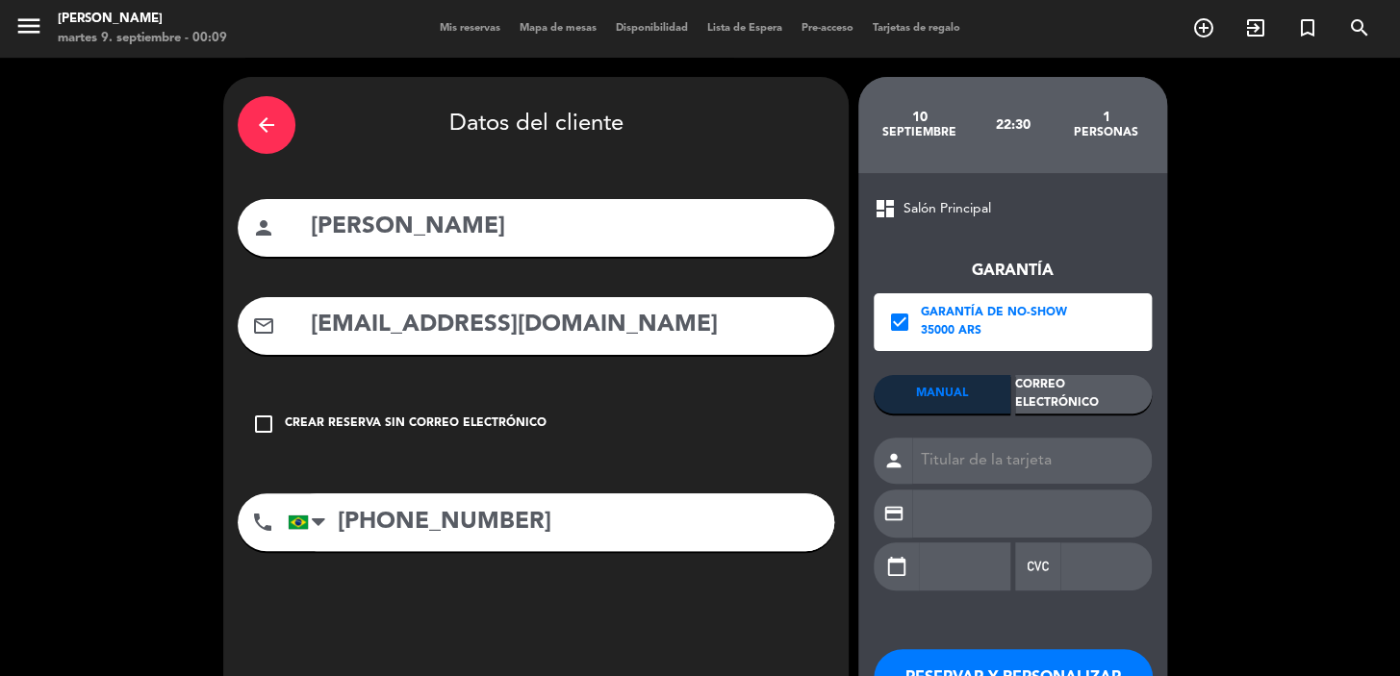
click at [1042, 398] on div "Correo Electrónico" at bounding box center [1083, 394] width 137 height 38
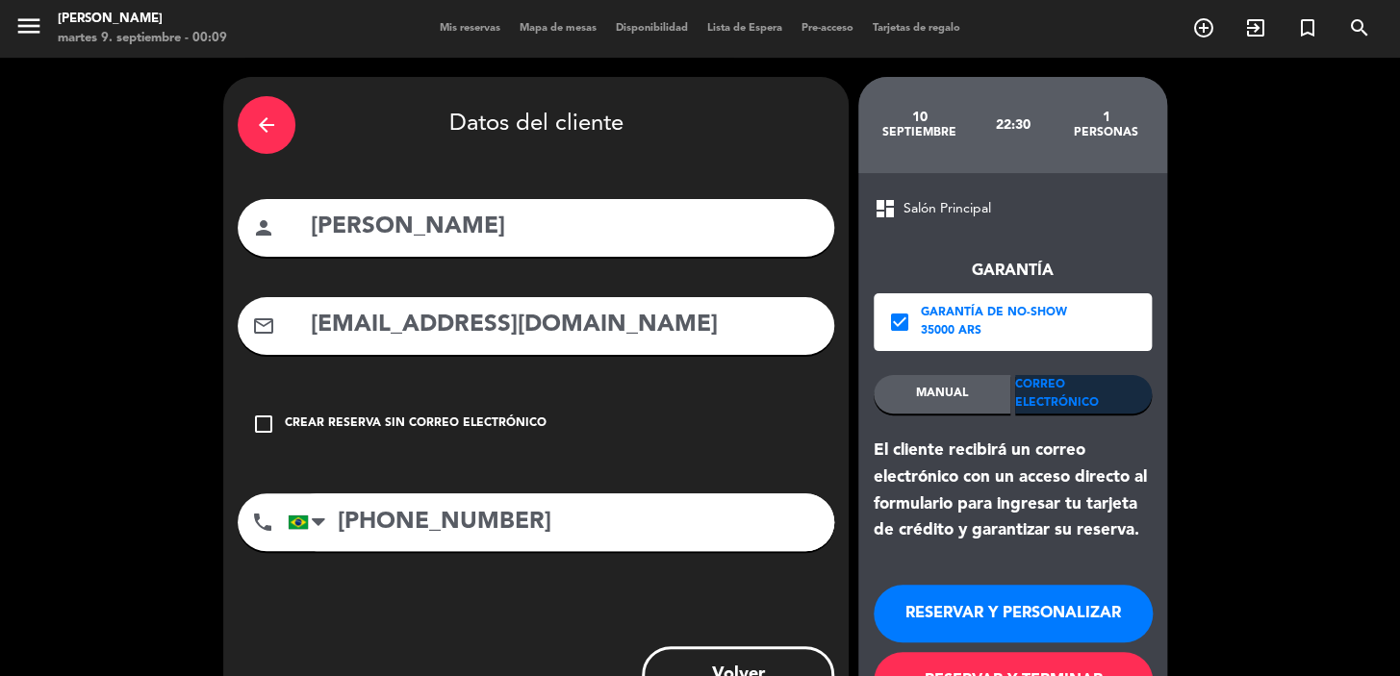
click at [954, 623] on button "RESERVAR Y PERSONALIZAR" at bounding box center [1012, 614] width 279 height 58
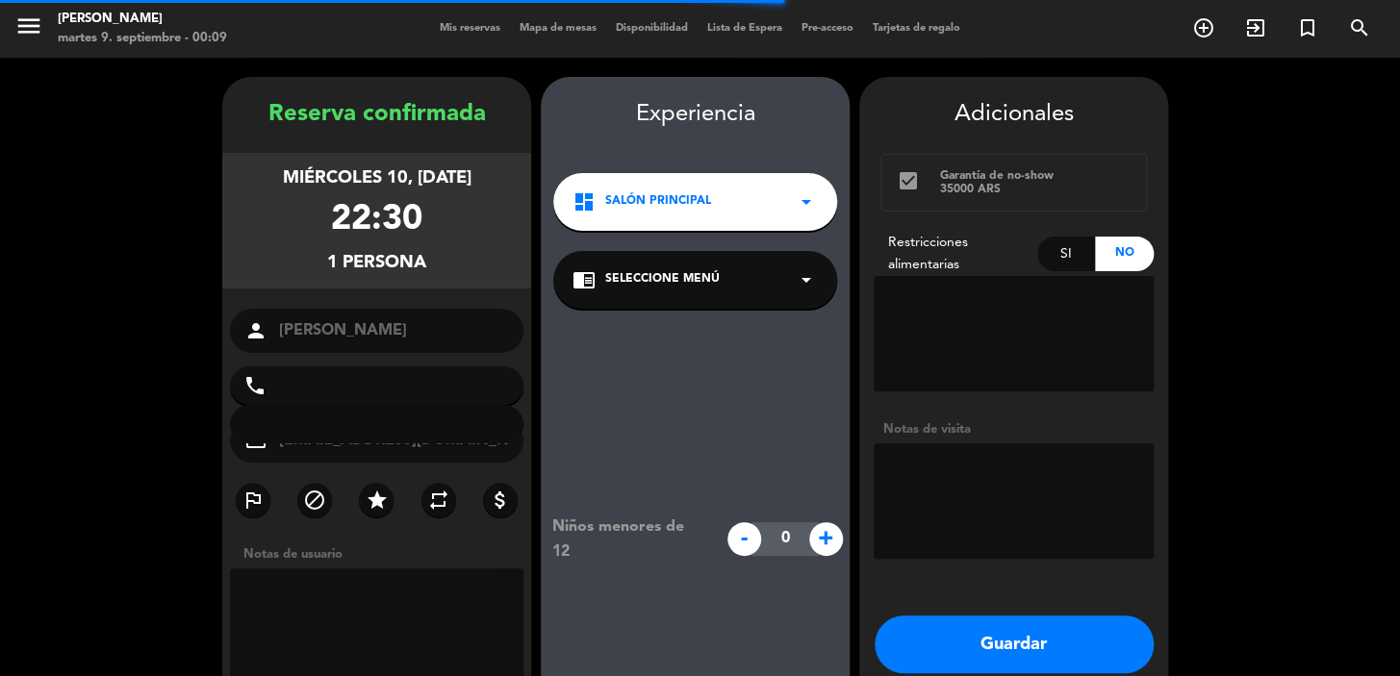
type input "+5511994681788"
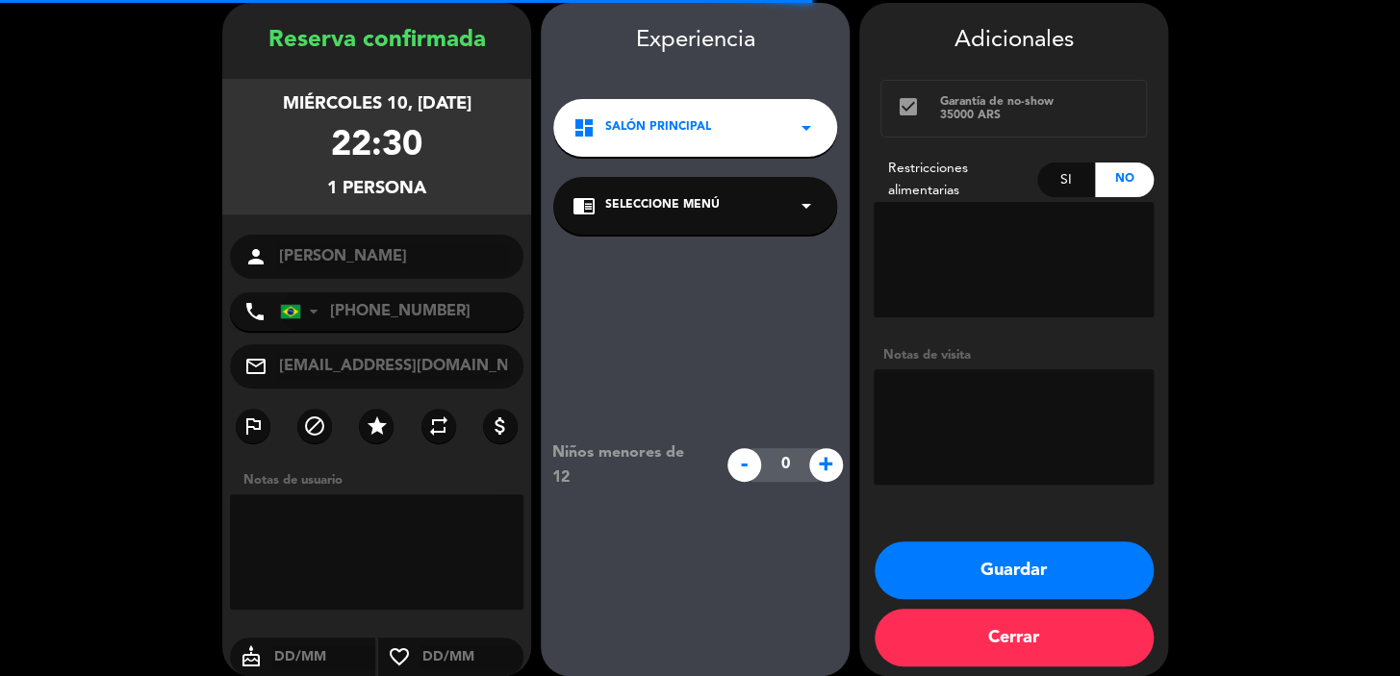
scroll to position [77, 0]
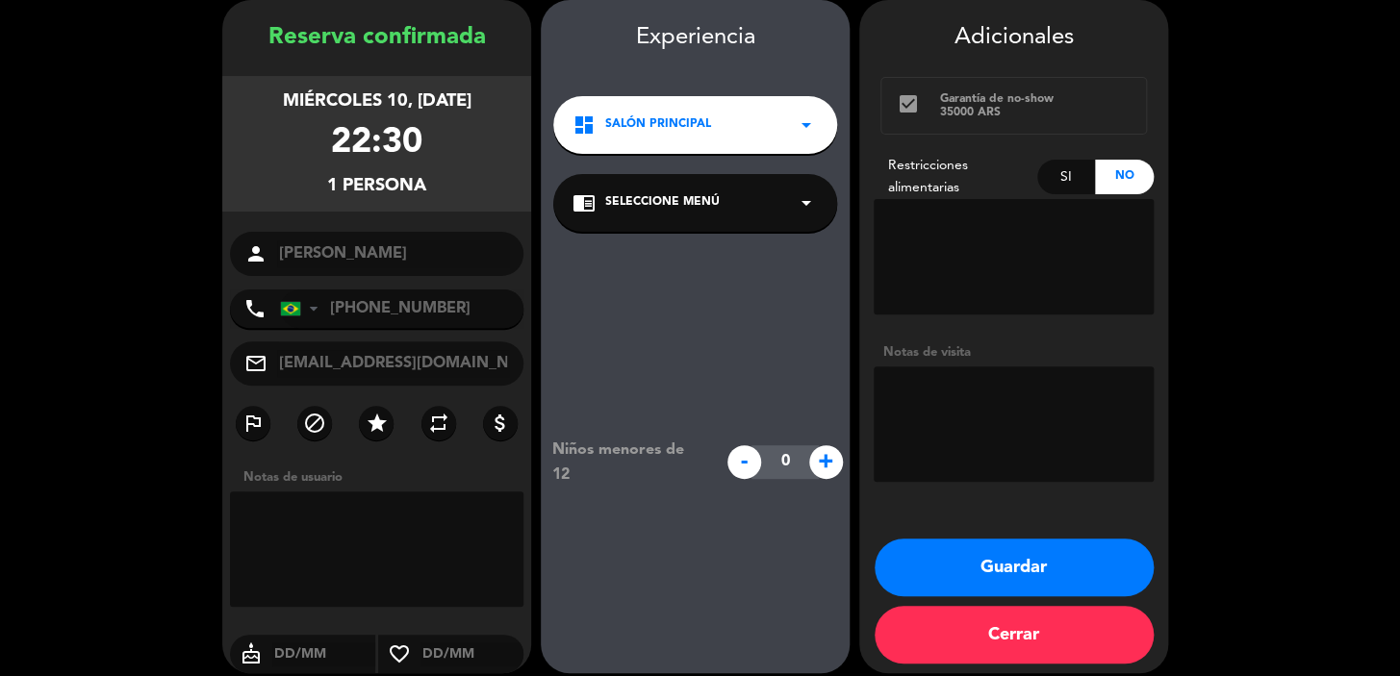
click at [750, 118] on div "dashboard Salón Principal arrow_drop_down" at bounding box center [695, 125] width 284 height 58
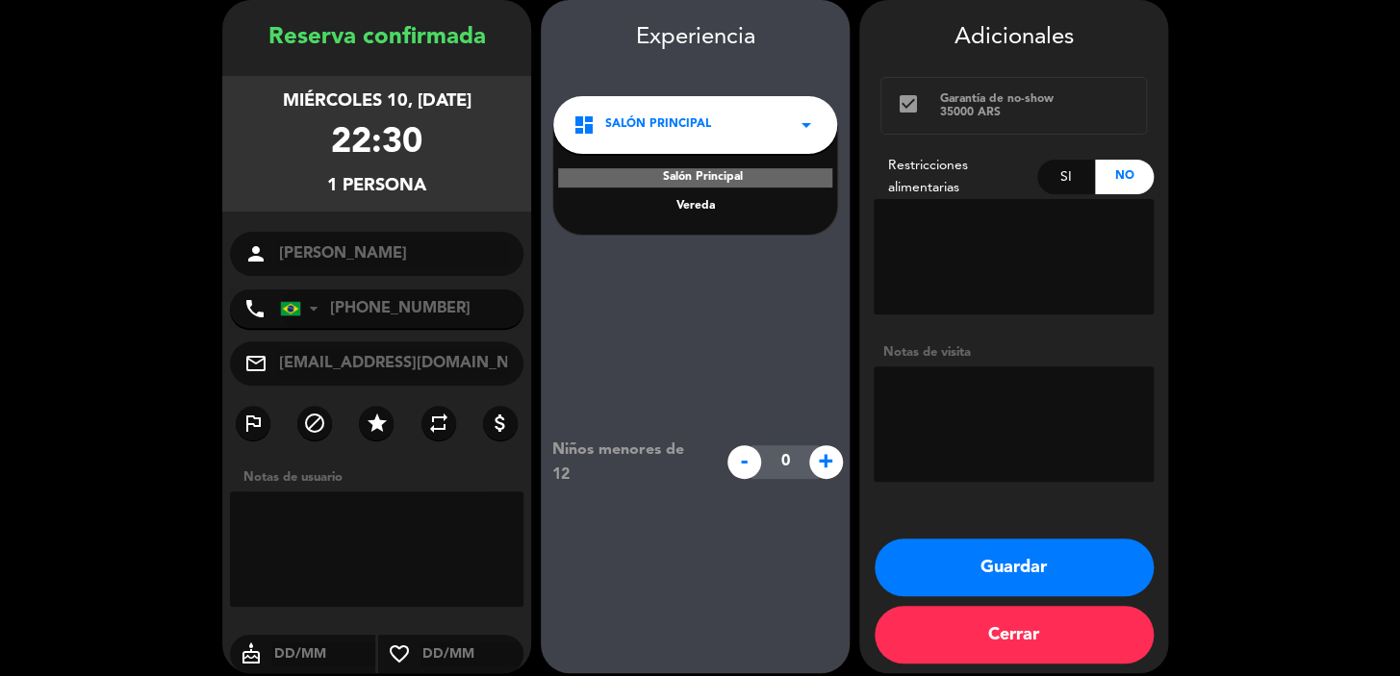
click at [683, 216] on div "Salón Principal Vereda" at bounding box center [695, 180] width 284 height 110
click at [696, 202] on div "Vereda" at bounding box center [694, 206] width 245 height 19
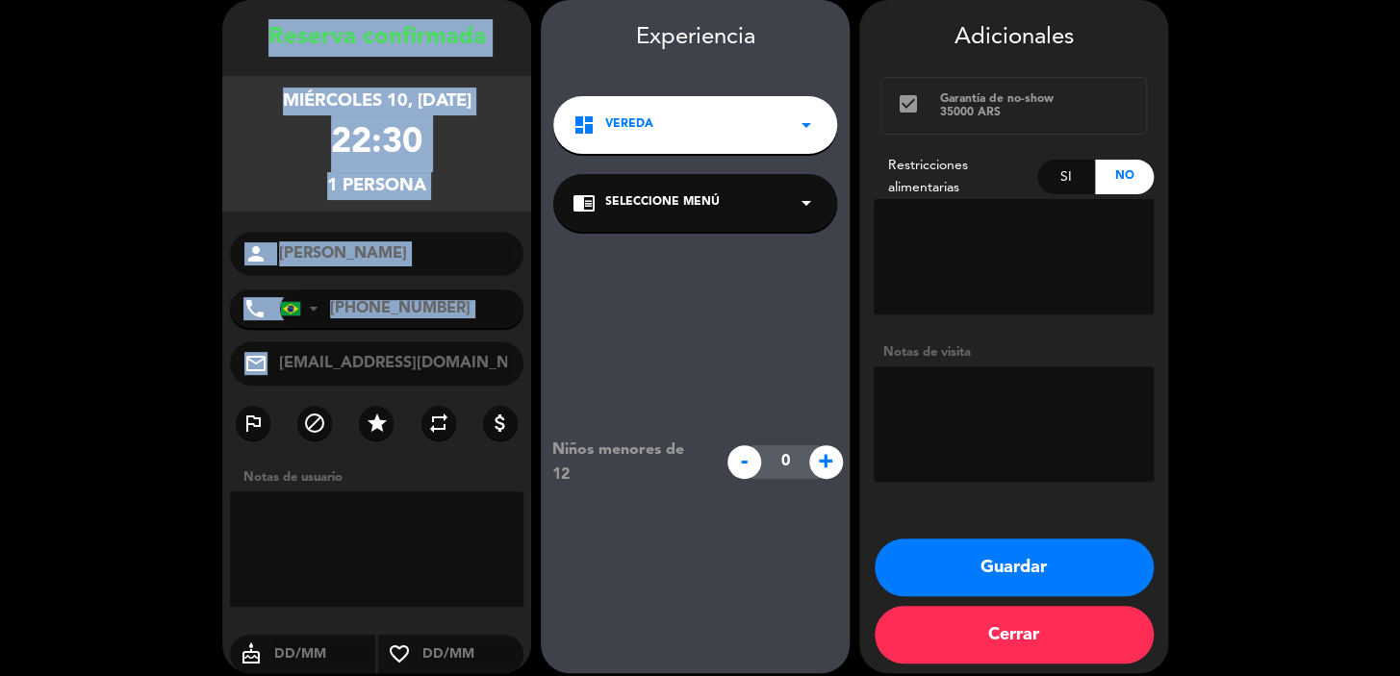
drag, startPoint x: 269, startPoint y: 35, endPoint x: 475, endPoint y: 338, distance: 366.3
click at [474, 341] on div "Reserva confirmada miércoles 10, sep. 2025 22:30 1 persona person Flávio Silva …" at bounding box center [376, 355] width 309 height 673
copy div "Reserva confirmada miércoles 10, sep. 2025 22:30 1 persona person phone United …"
click at [991, 552] on button "Guardar" at bounding box center [1013, 568] width 279 height 58
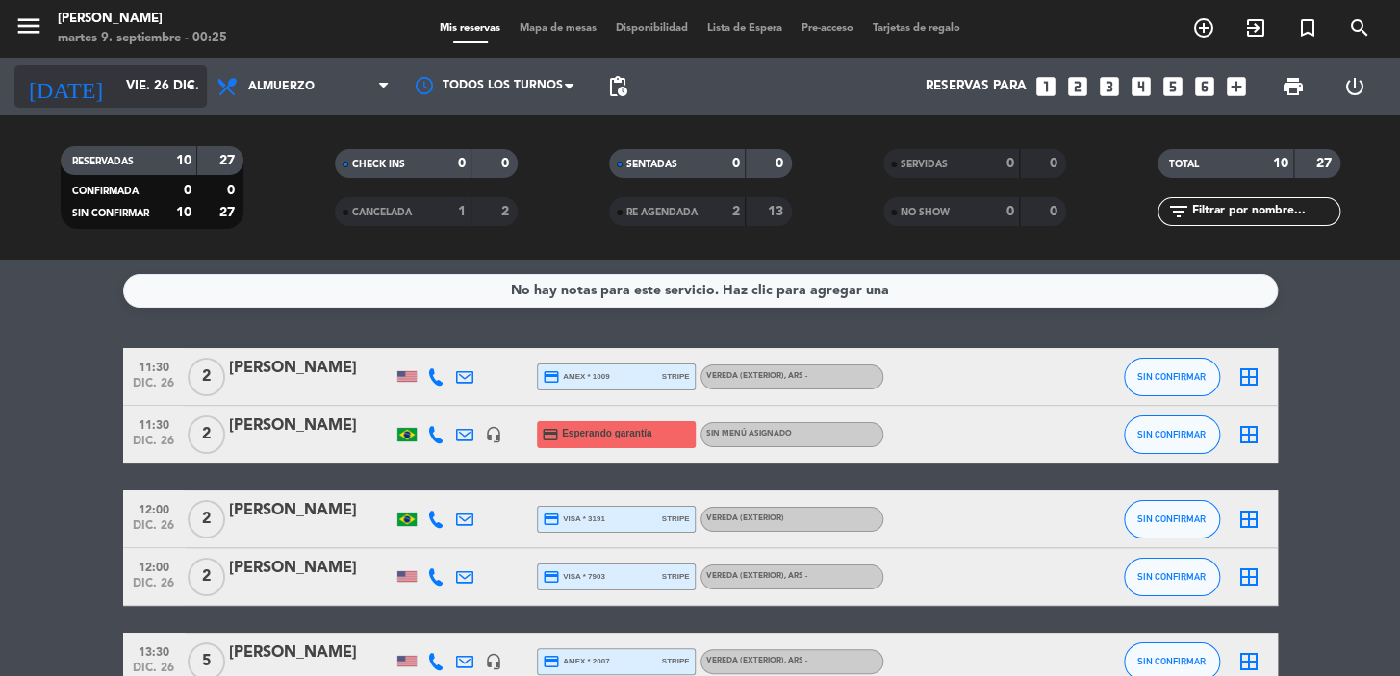
click at [147, 83] on input "vie. 26 dic." at bounding box center [201, 86] width 170 height 35
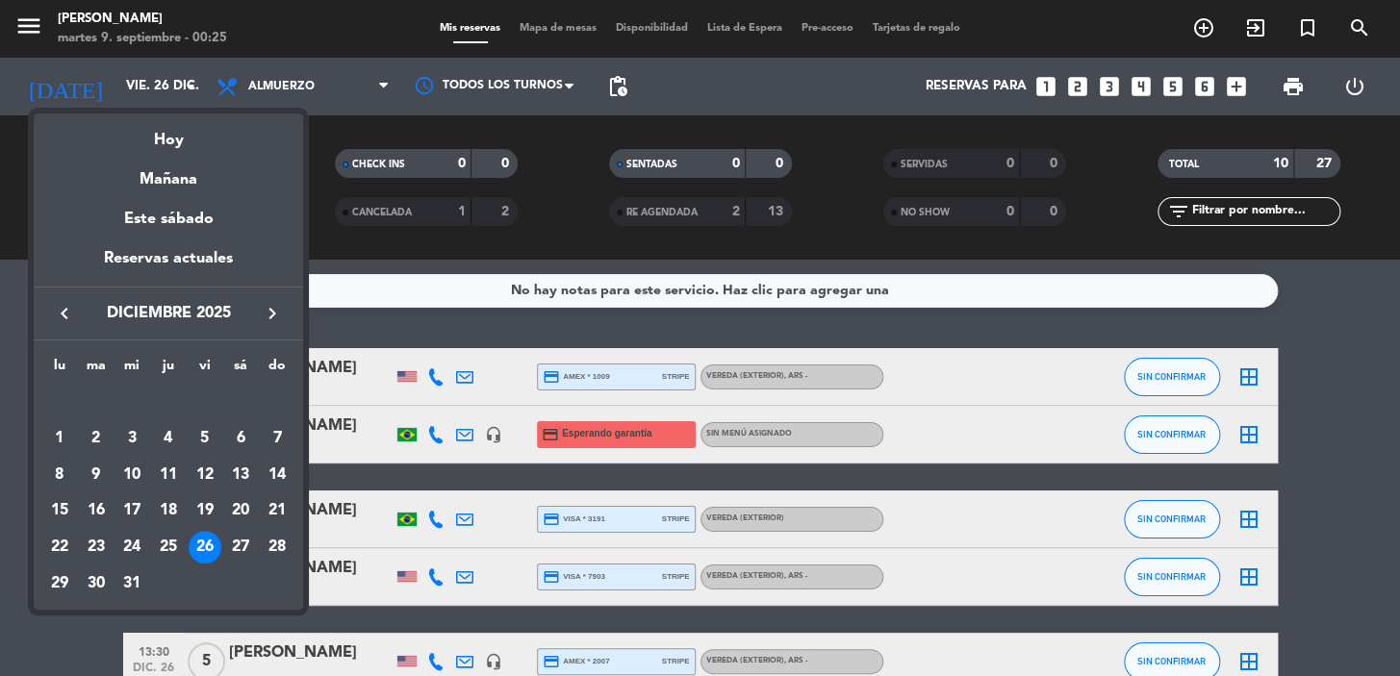
click at [119, 84] on div at bounding box center [700, 338] width 1400 height 676
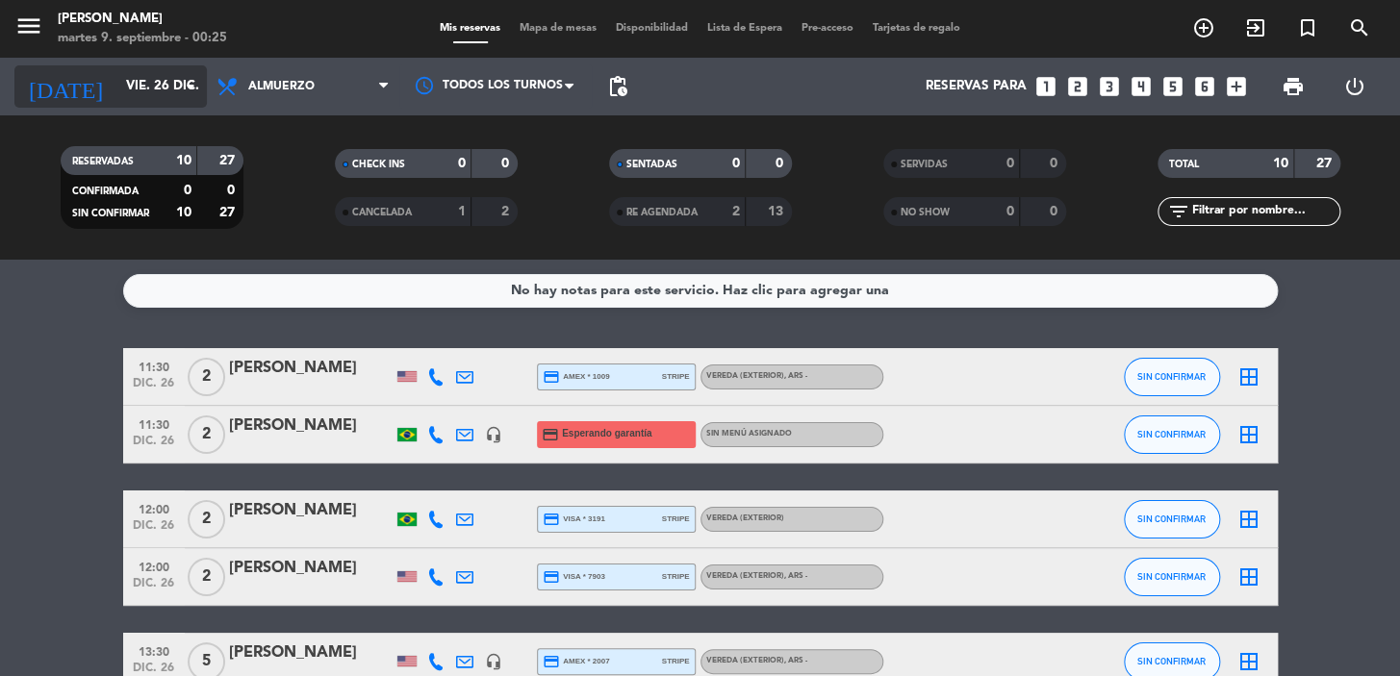
click at [181, 83] on icon "arrow_drop_down" at bounding box center [190, 86] width 23 height 23
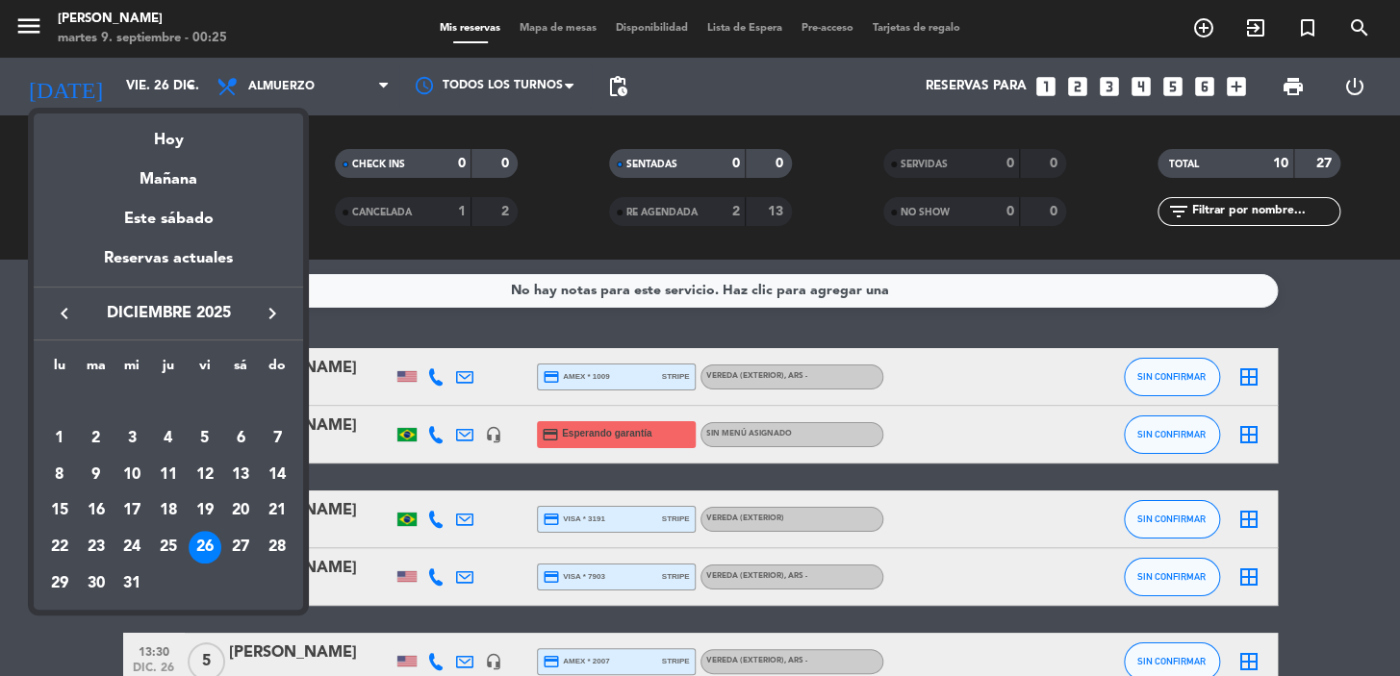
click at [59, 308] on icon "keyboard_arrow_left" at bounding box center [64, 313] width 23 height 23
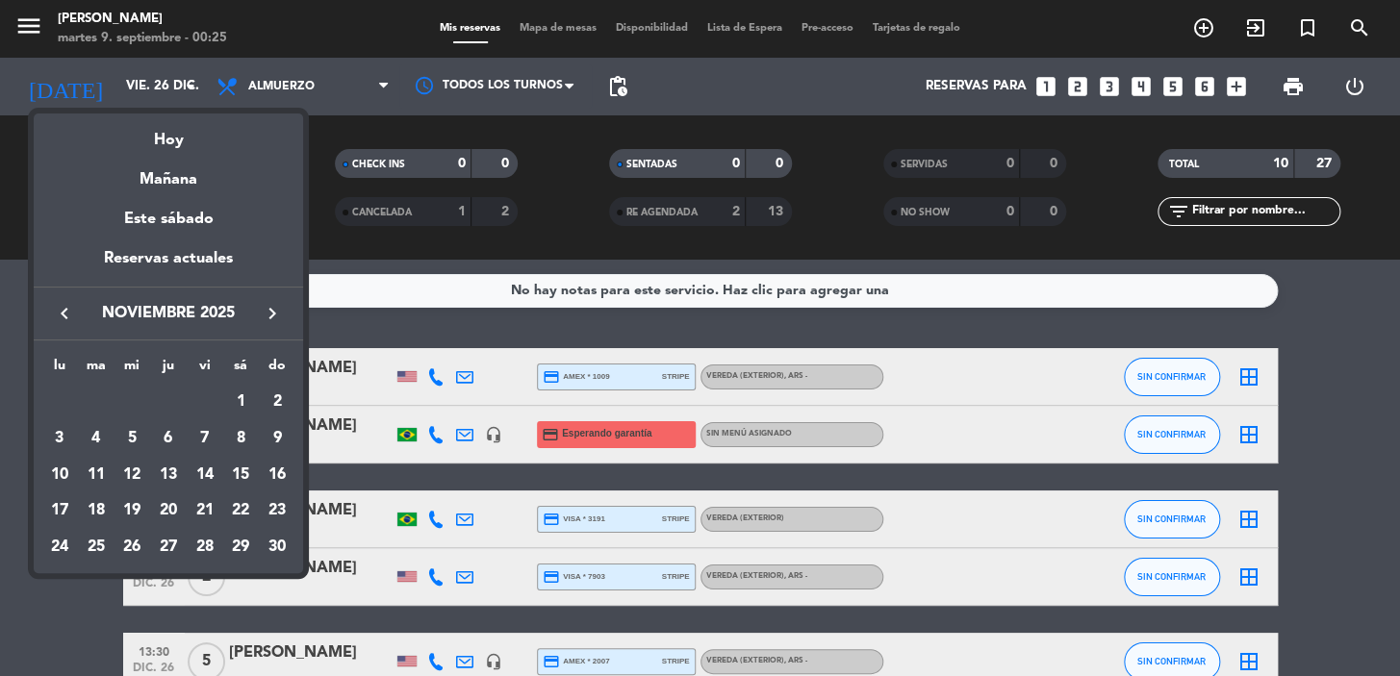
click at [59, 308] on icon "keyboard_arrow_left" at bounding box center [64, 313] width 23 height 23
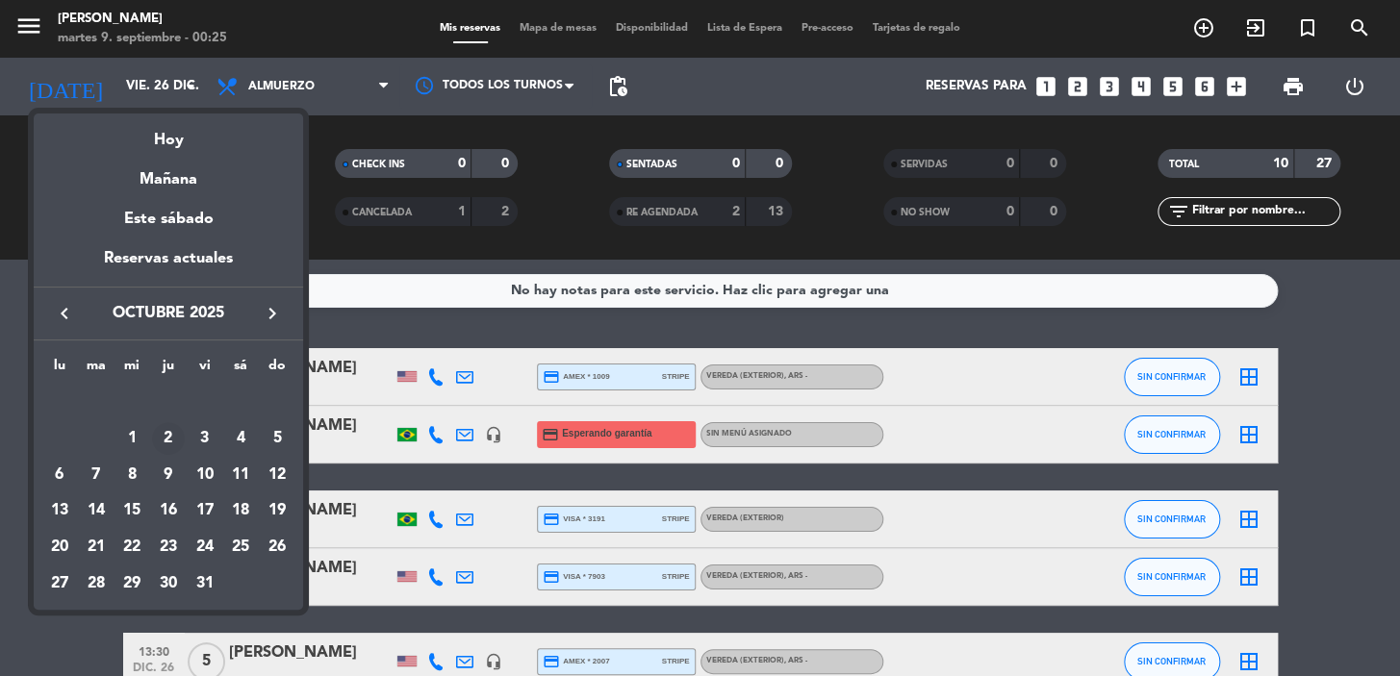
click at [161, 434] on div "2" at bounding box center [168, 438] width 33 height 33
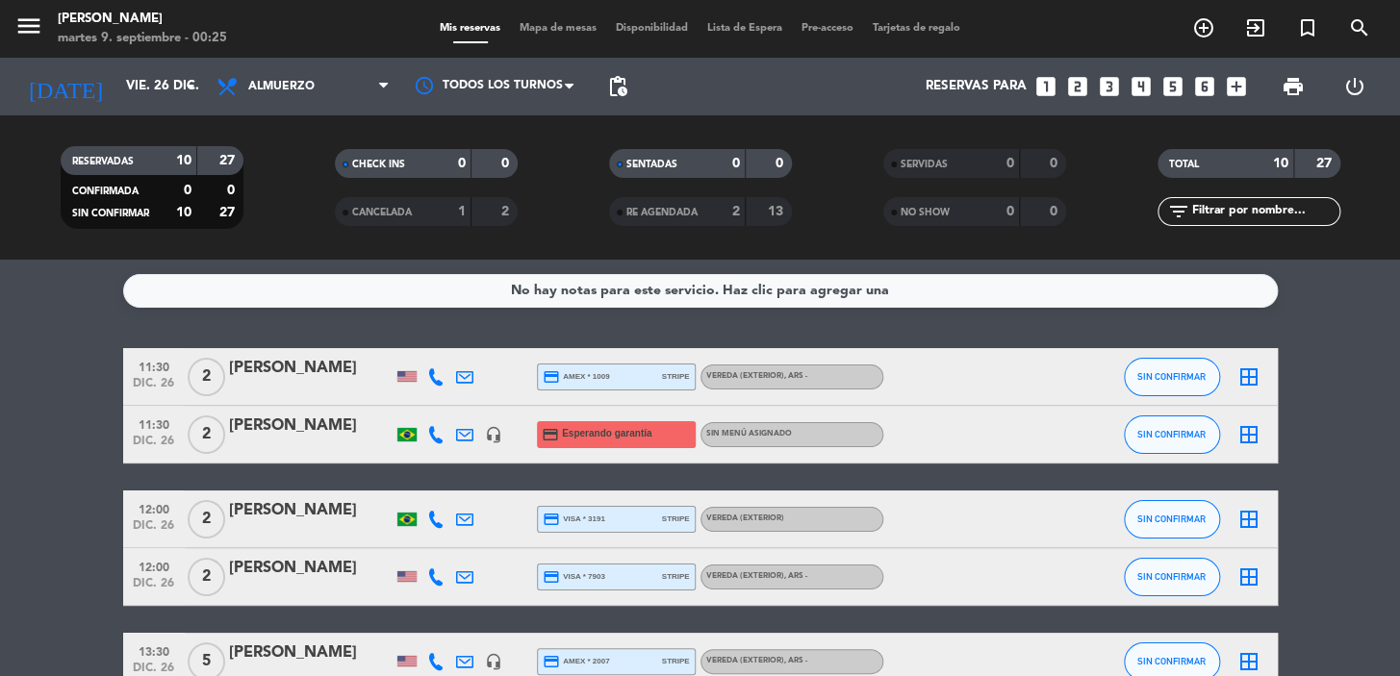
type input "jue. 2 oct."
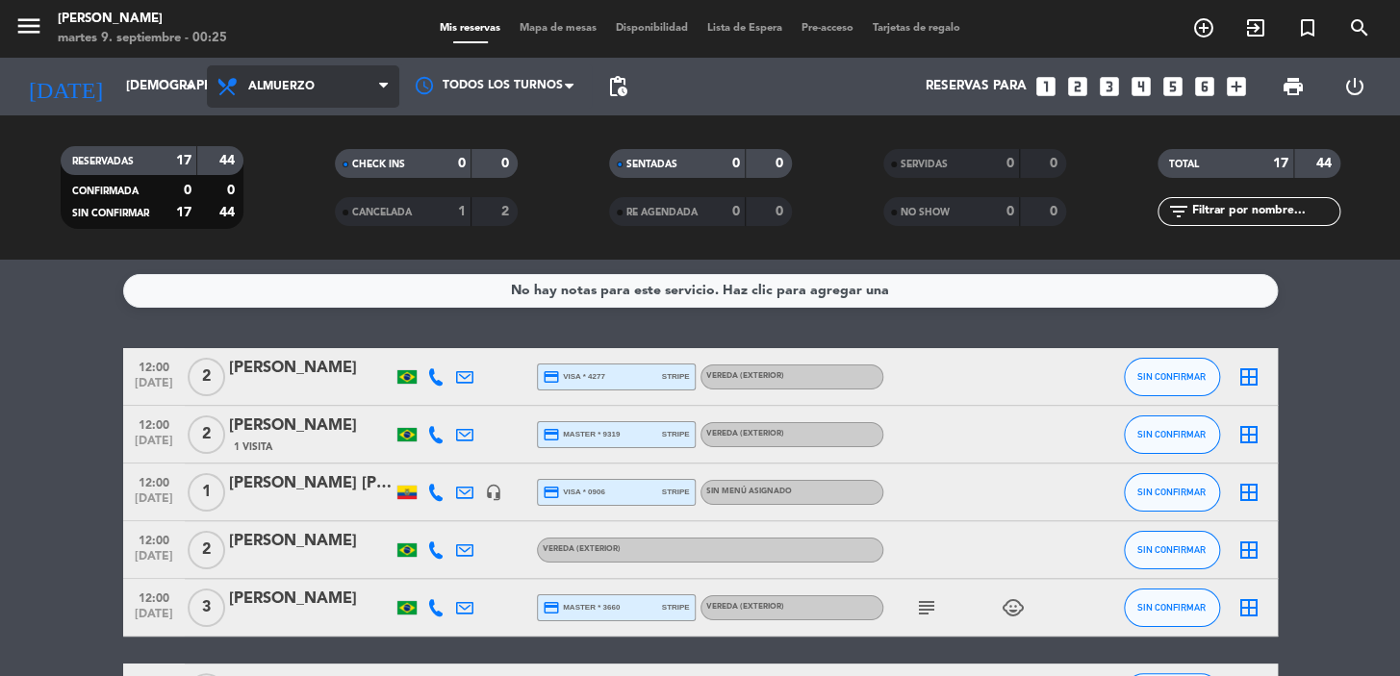
click at [342, 89] on span "Almuerzo" at bounding box center [303, 86] width 192 height 42
click at [274, 69] on span "Almuerzo" at bounding box center [303, 86] width 192 height 42
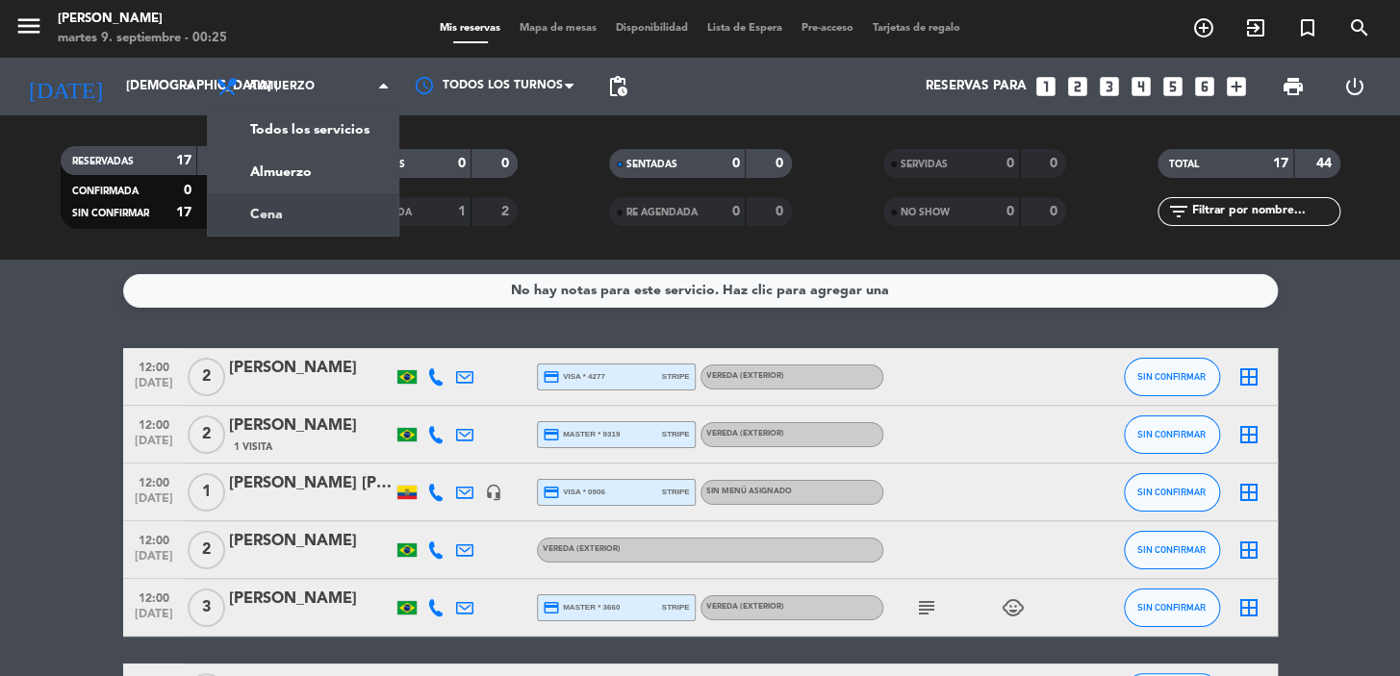
click at [307, 216] on div "menu Don Julio martes 9. septiembre - 00:25 Mis reservas Mapa de mesas Disponib…" at bounding box center [700, 130] width 1400 height 260
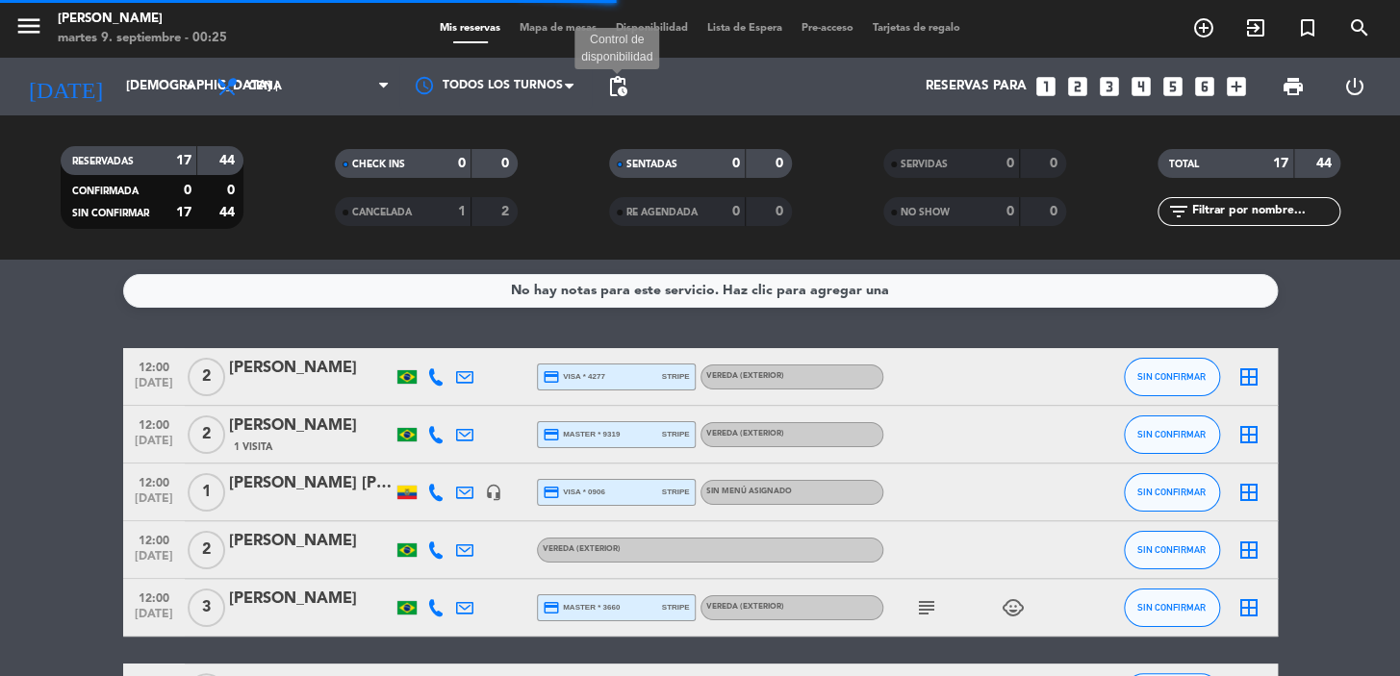
click at [619, 85] on span "pending_actions" at bounding box center [617, 86] width 23 height 23
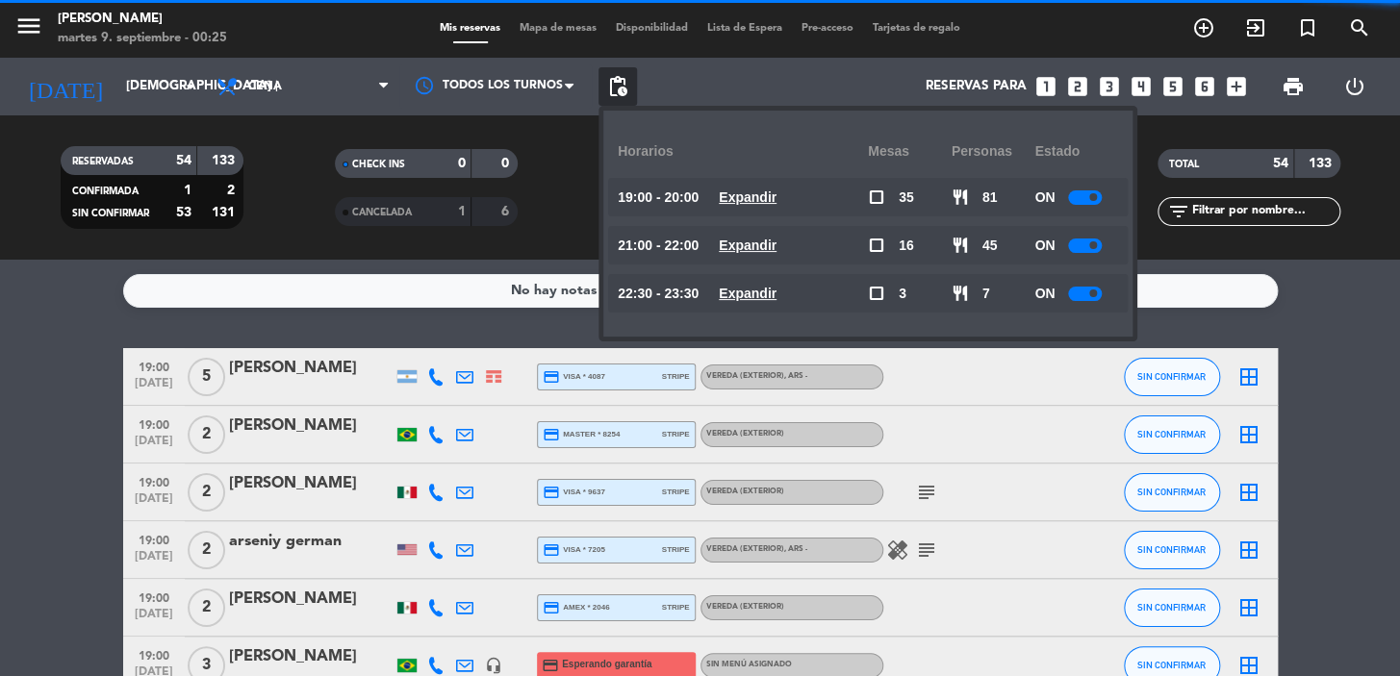
click at [617, 84] on span "pending_actions" at bounding box center [617, 86] width 23 height 23
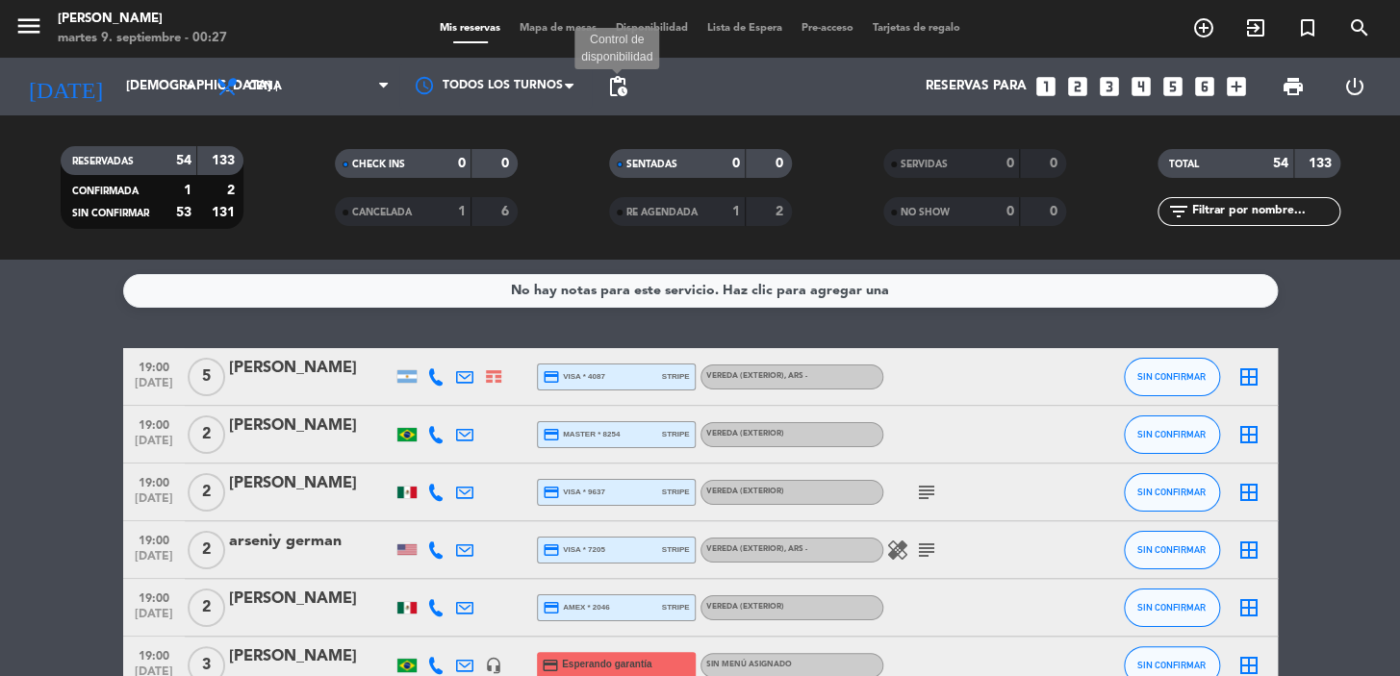
click at [616, 76] on span "pending_actions" at bounding box center [617, 86] width 23 height 23
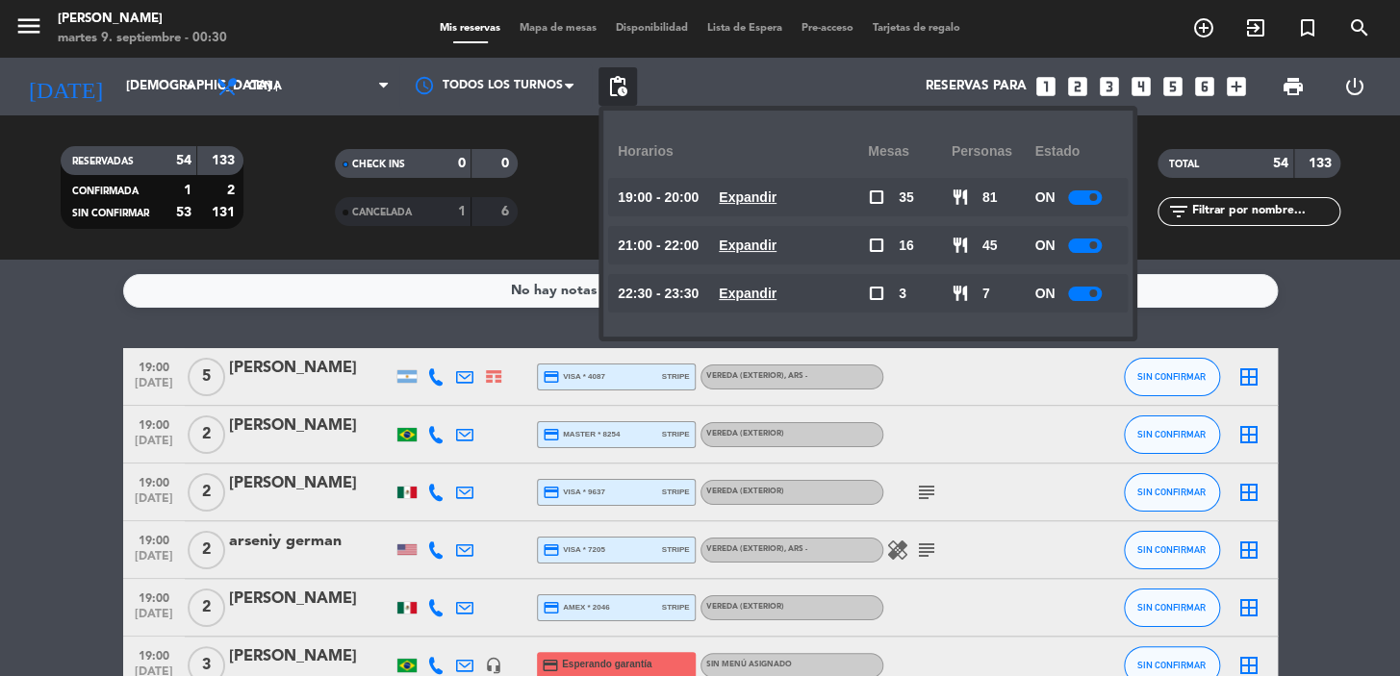
click at [1074, 87] on icon "looks_two" at bounding box center [1077, 86] width 25 height 25
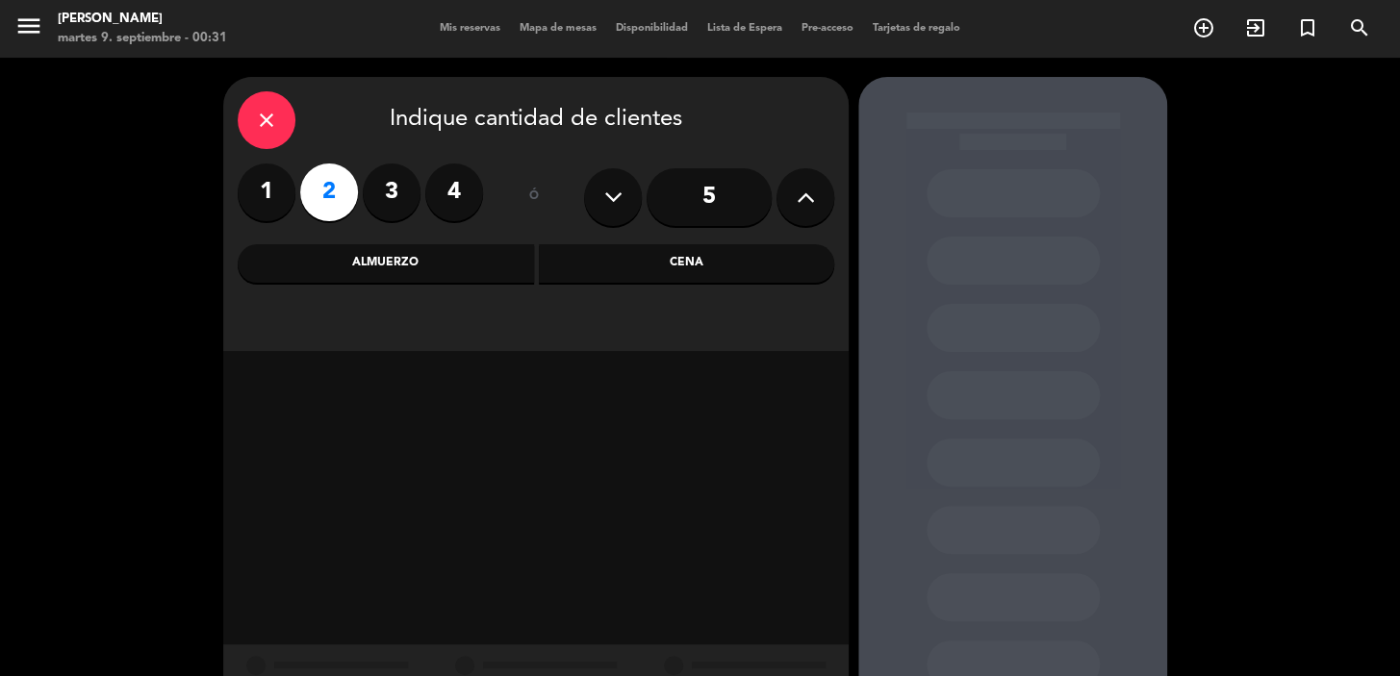
click at [667, 272] on div "Cena" at bounding box center [687, 263] width 296 height 38
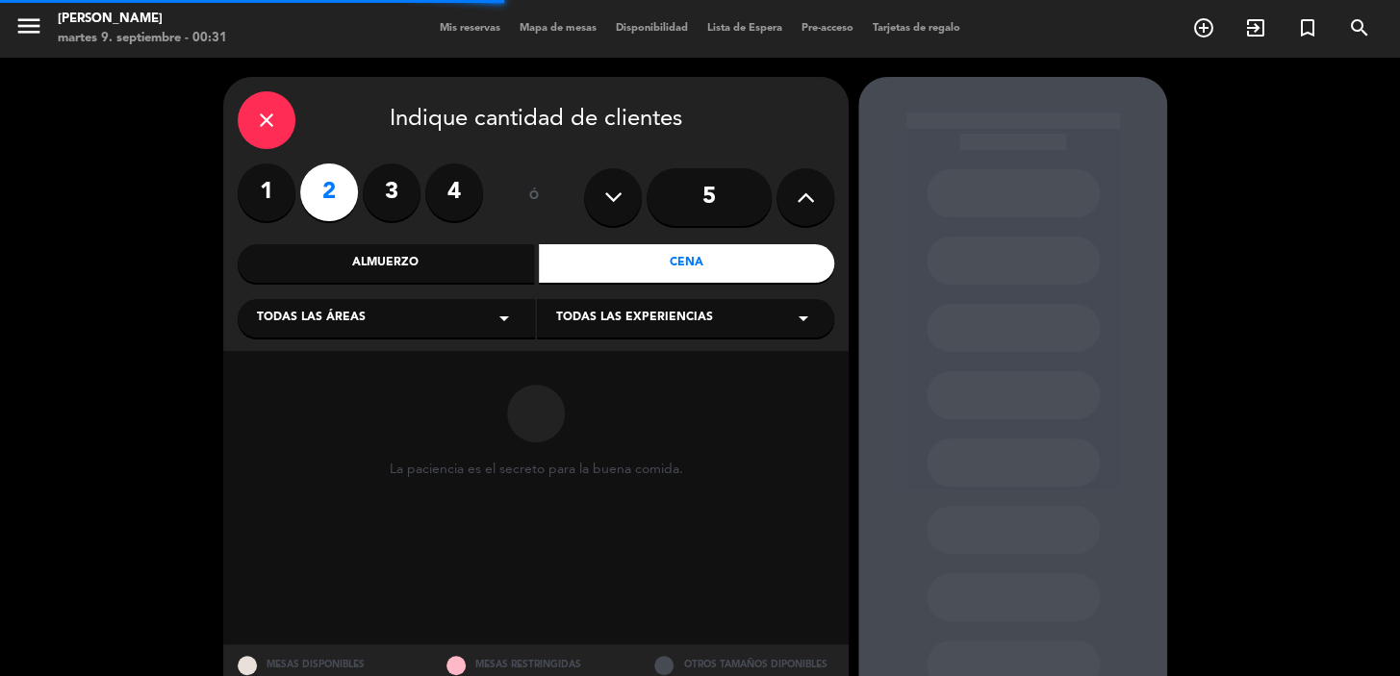
click at [405, 327] on div "Todas las áreas arrow_drop_down" at bounding box center [386, 318] width 297 height 38
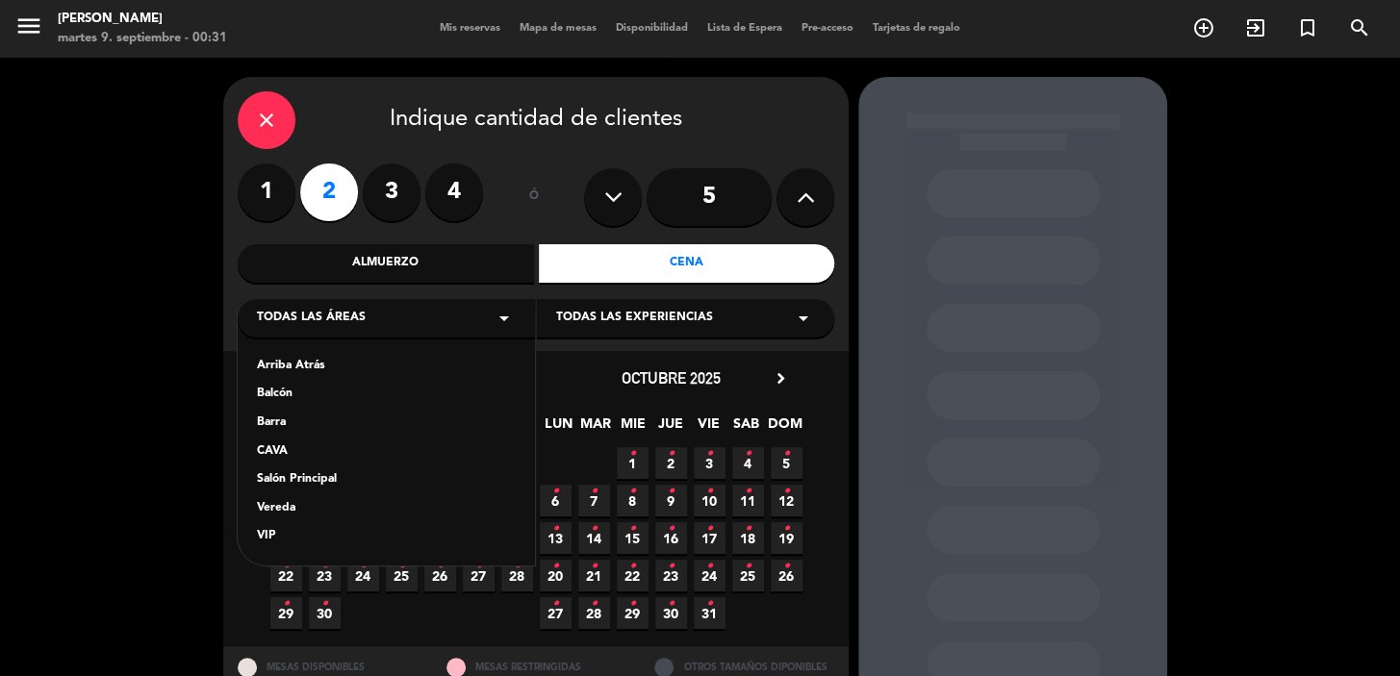
click at [341, 496] on div "Arriba Atrás Balcón Barra CAVA Salón Principal Vereda VIP" at bounding box center [386, 440] width 297 height 252
click at [326, 508] on div "Vereda" at bounding box center [386, 508] width 259 height 19
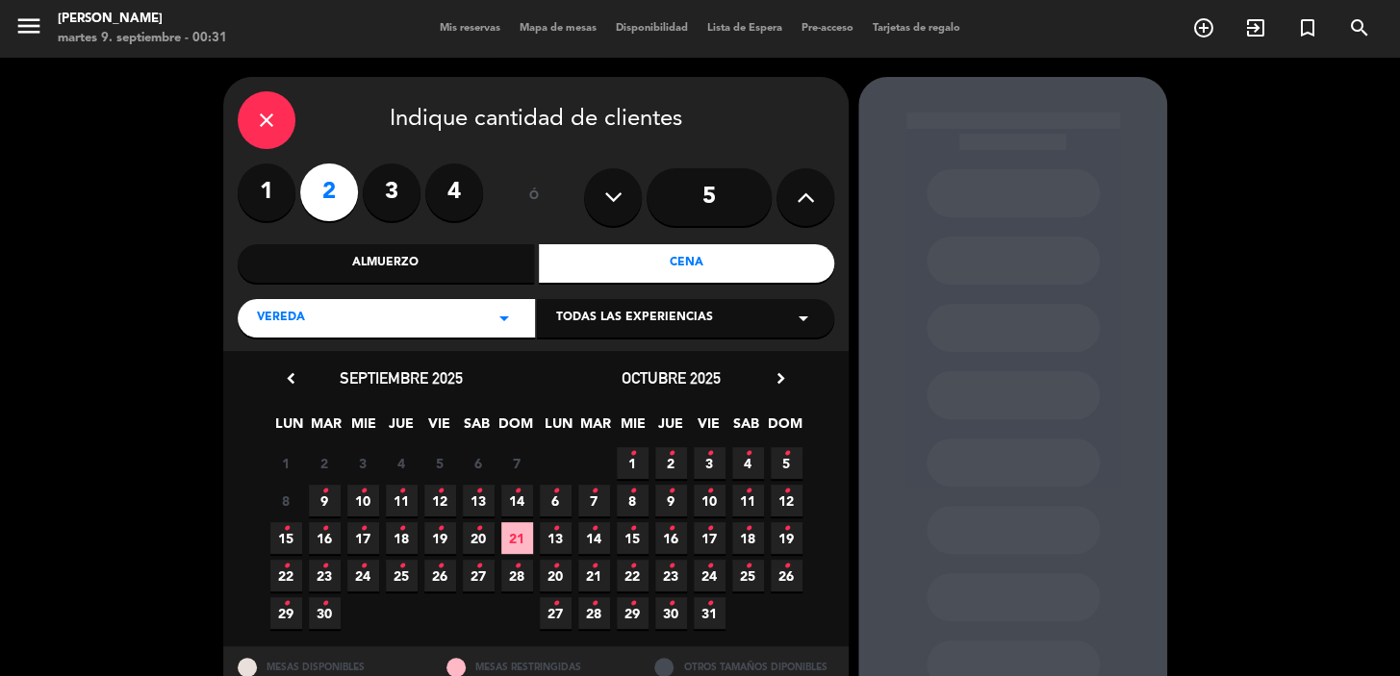
click at [664, 451] on span "2 •" at bounding box center [671, 463] width 32 height 32
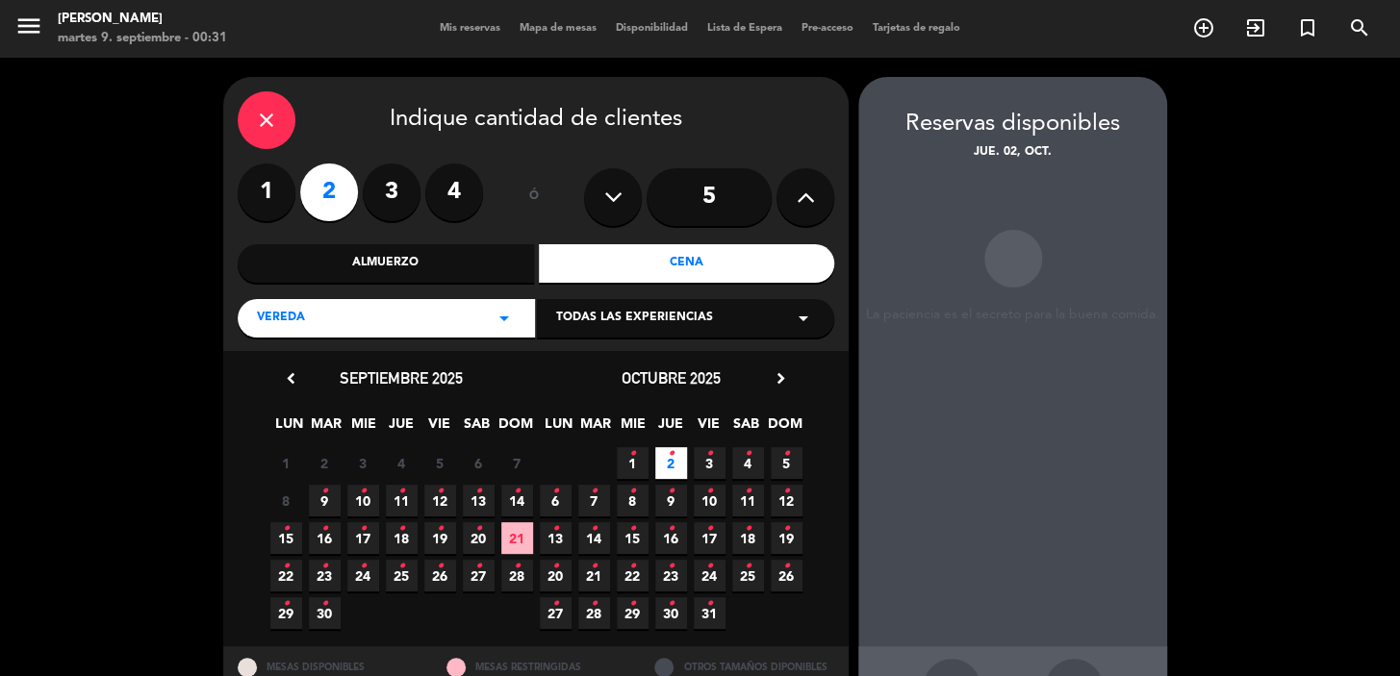
scroll to position [70, 0]
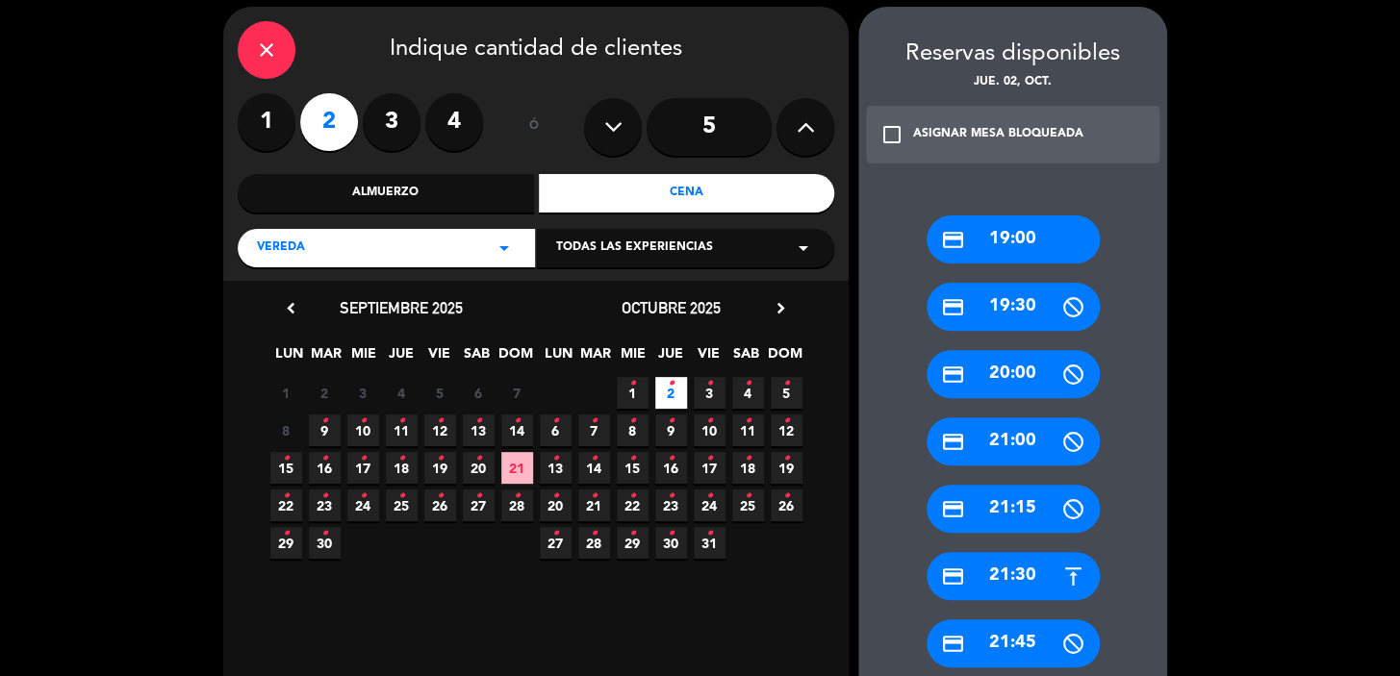
click at [1051, 241] on div "credit_card 19:00" at bounding box center [1012, 239] width 173 height 48
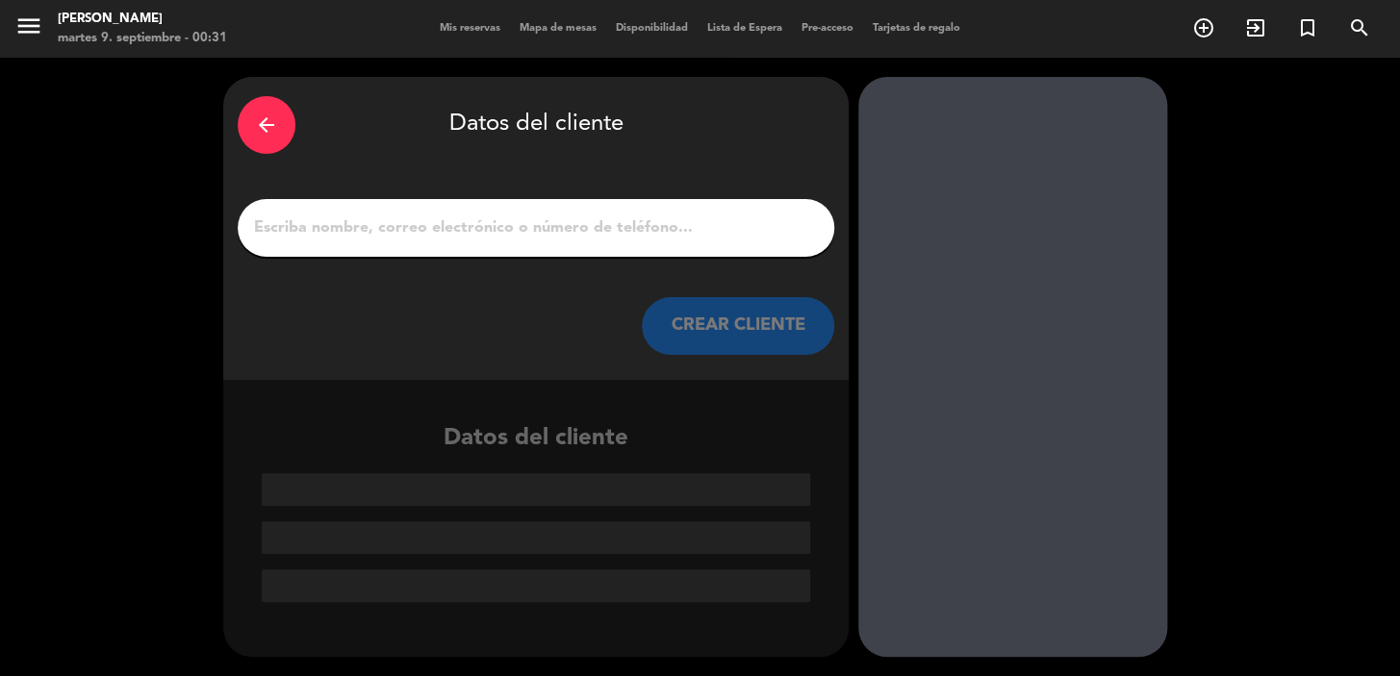
click at [544, 221] on input "1" at bounding box center [536, 228] width 568 height 27
paste input "Oliver Rott"
type input "Oliver Rott"
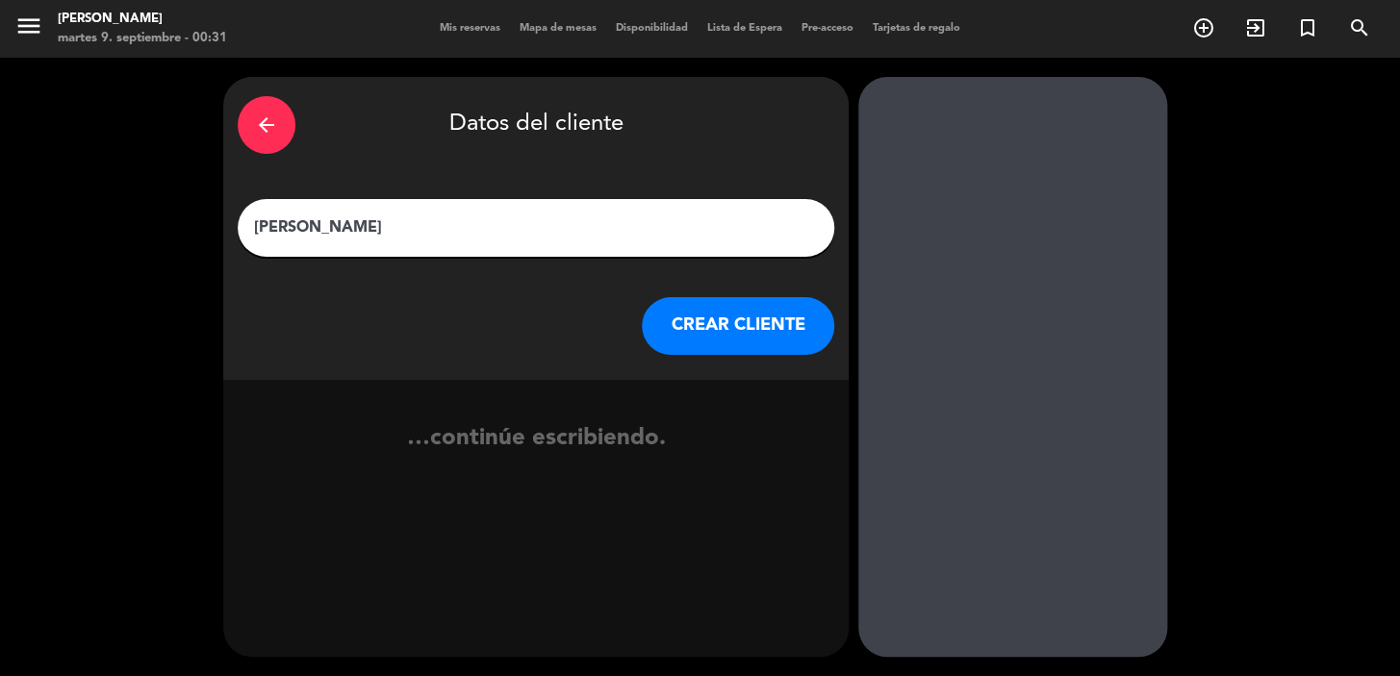
click at [721, 327] on button "CREAR CLIENTE" at bounding box center [738, 326] width 192 height 58
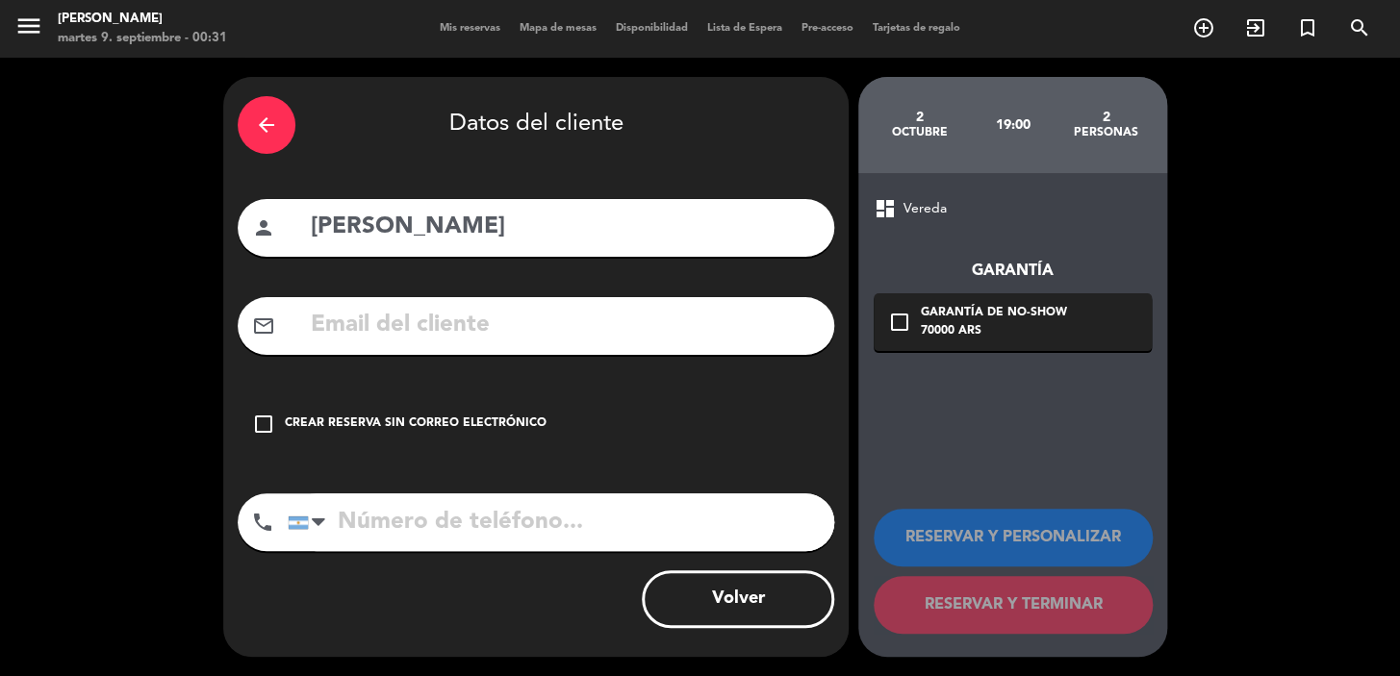
click at [461, 316] on input "text" at bounding box center [564, 325] width 511 height 39
paste input "oliverrott@outlook.com"
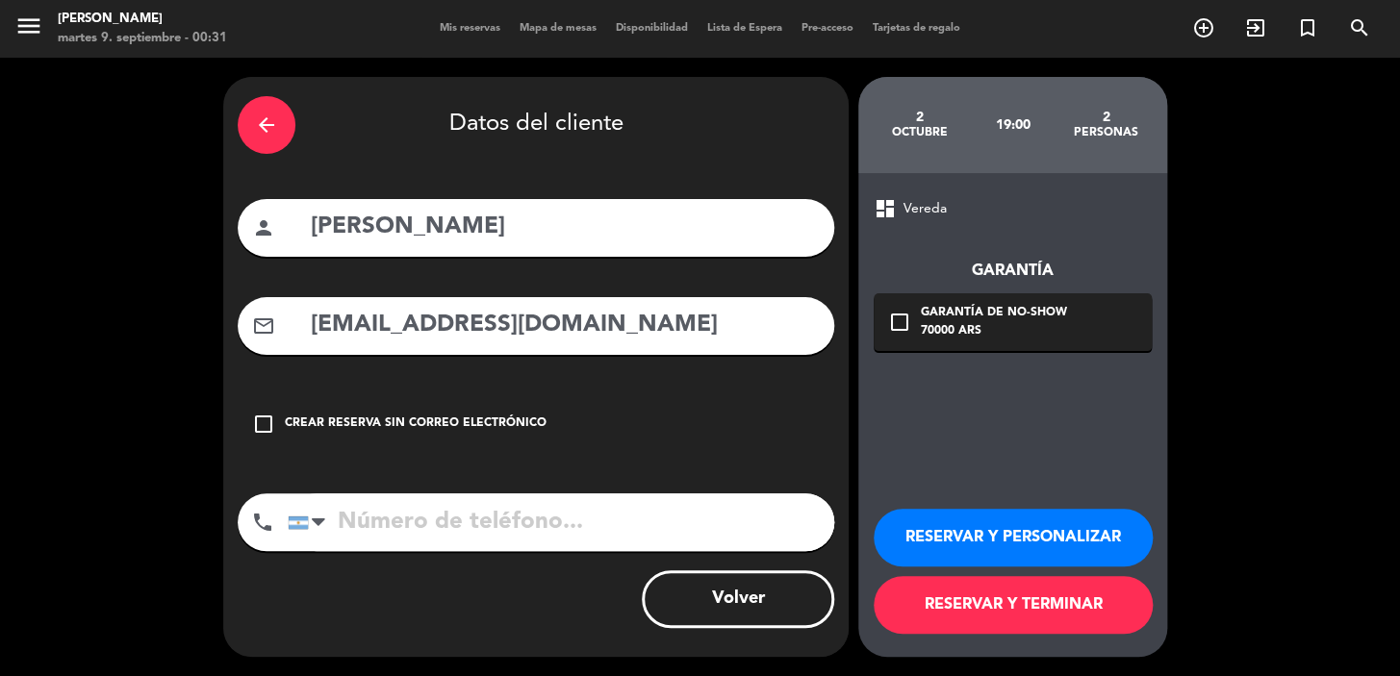
type input "oliverrott@outlook.com"
click at [614, 504] on input "tel" at bounding box center [561, 523] width 546 height 58
paste input "+33614367812"
type input "+33614367812"
click at [961, 535] on button "RESERVAR Y PERSONALIZAR" at bounding box center [1012, 538] width 279 height 58
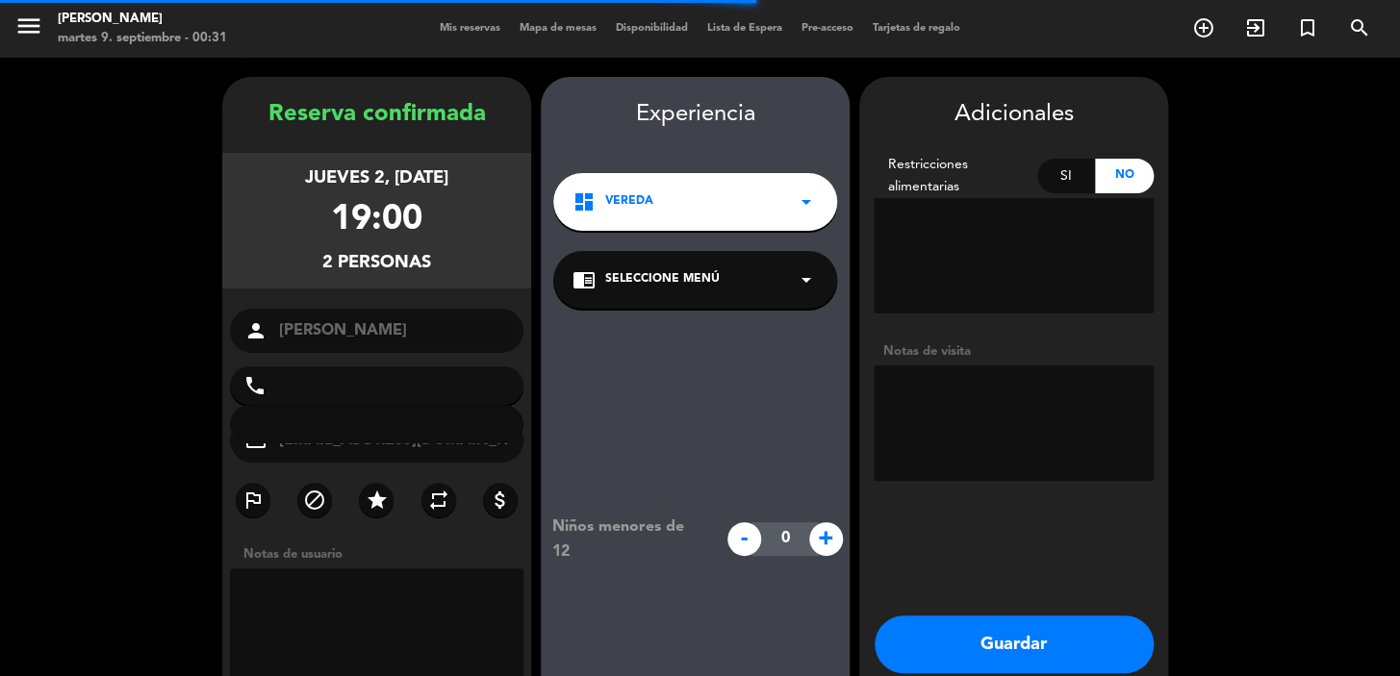
type input "+33614367812"
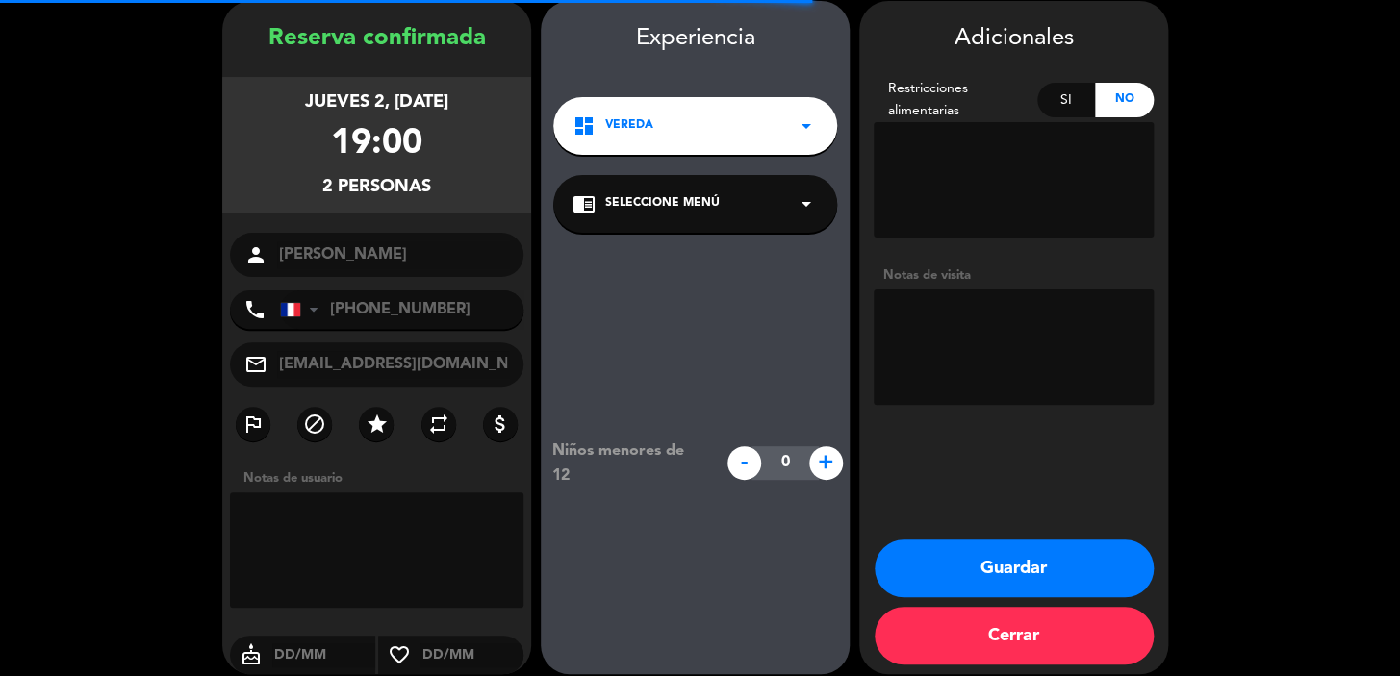
scroll to position [77, 0]
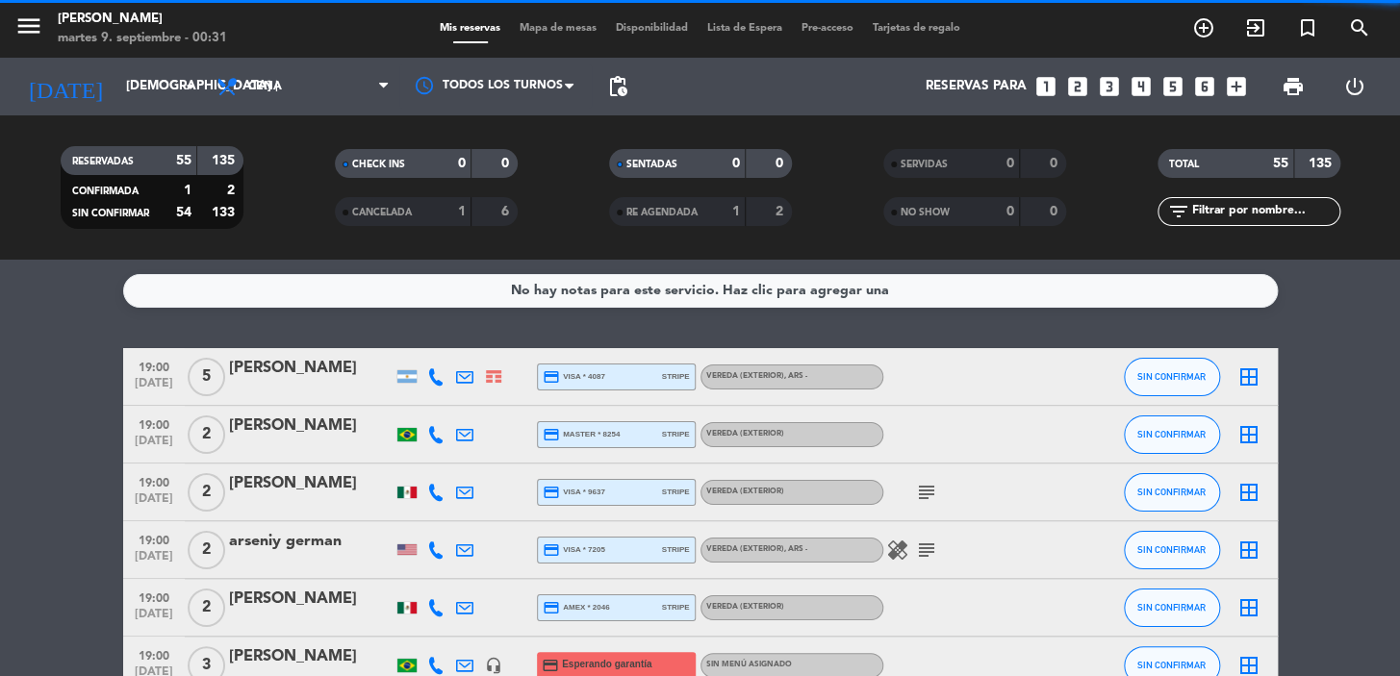
click at [1071, 89] on icon "looks_two" at bounding box center [1077, 86] width 25 height 25
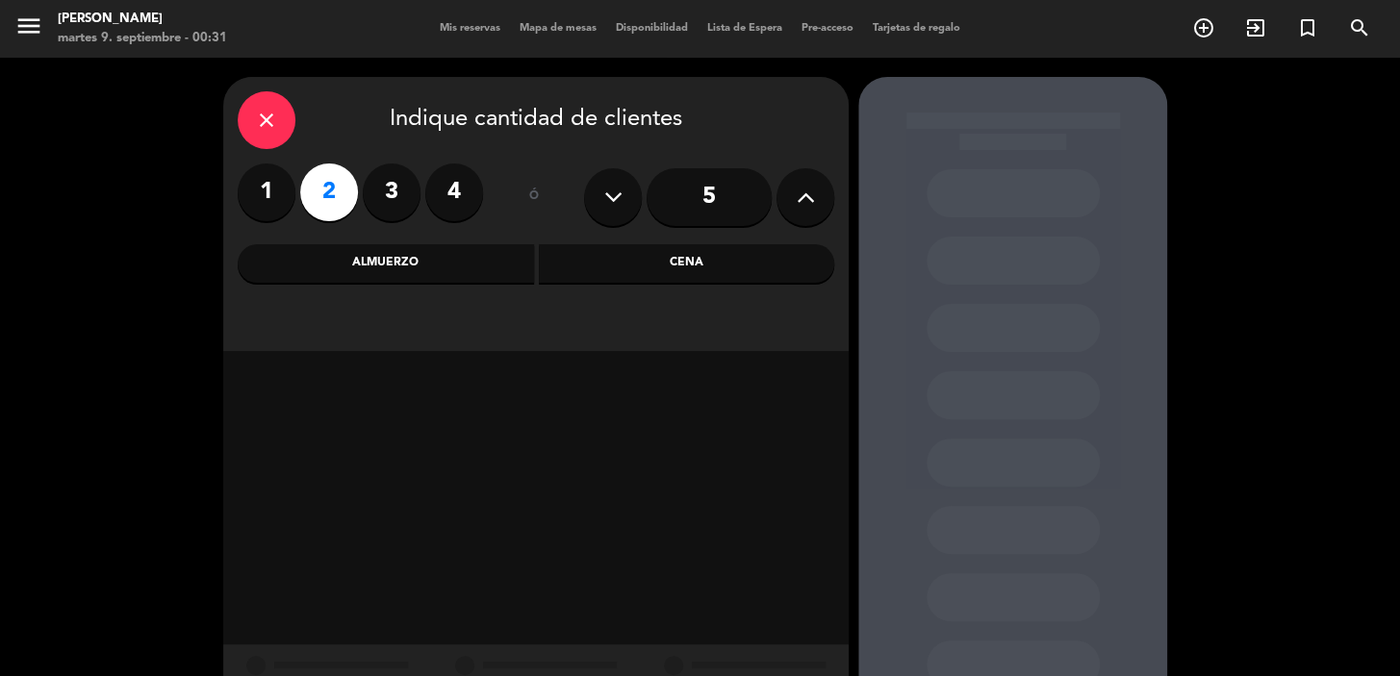
click at [710, 256] on div "Cena" at bounding box center [687, 263] width 296 height 38
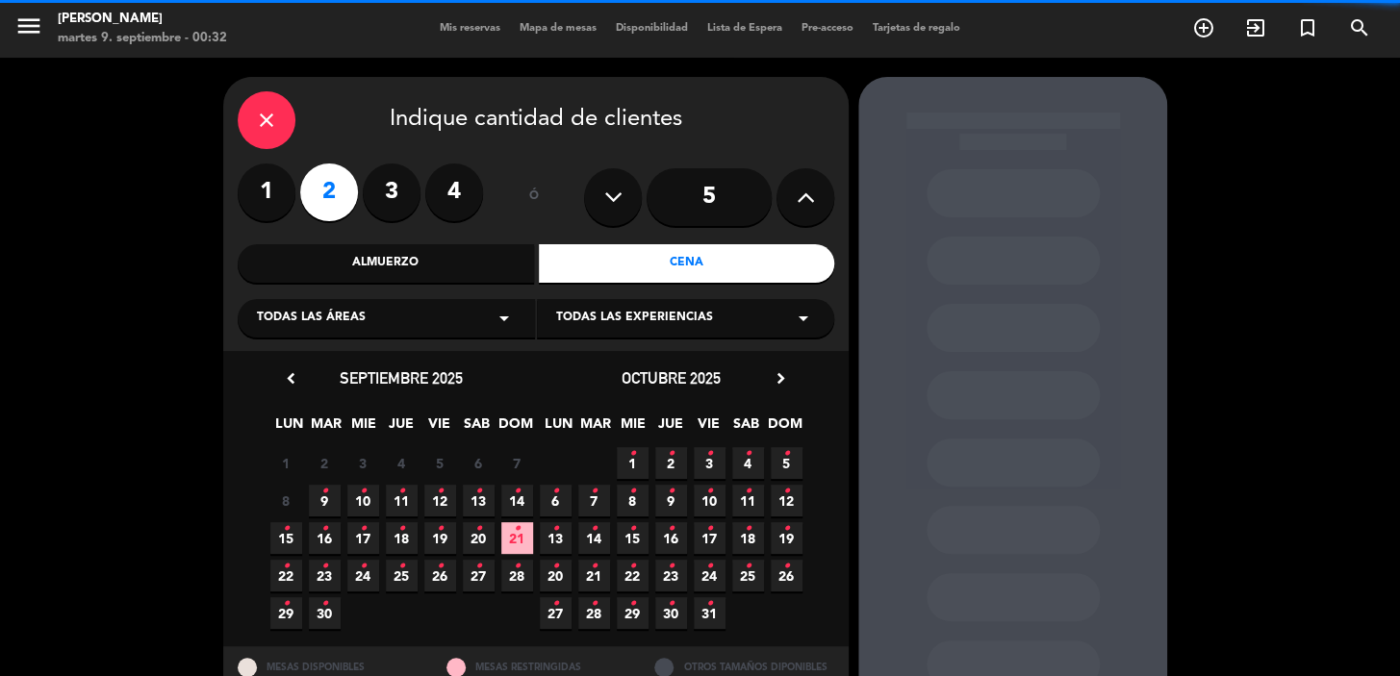
click at [451, 307] on div "Todas las áreas arrow_drop_down" at bounding box center [386, 318] width 297 height 38
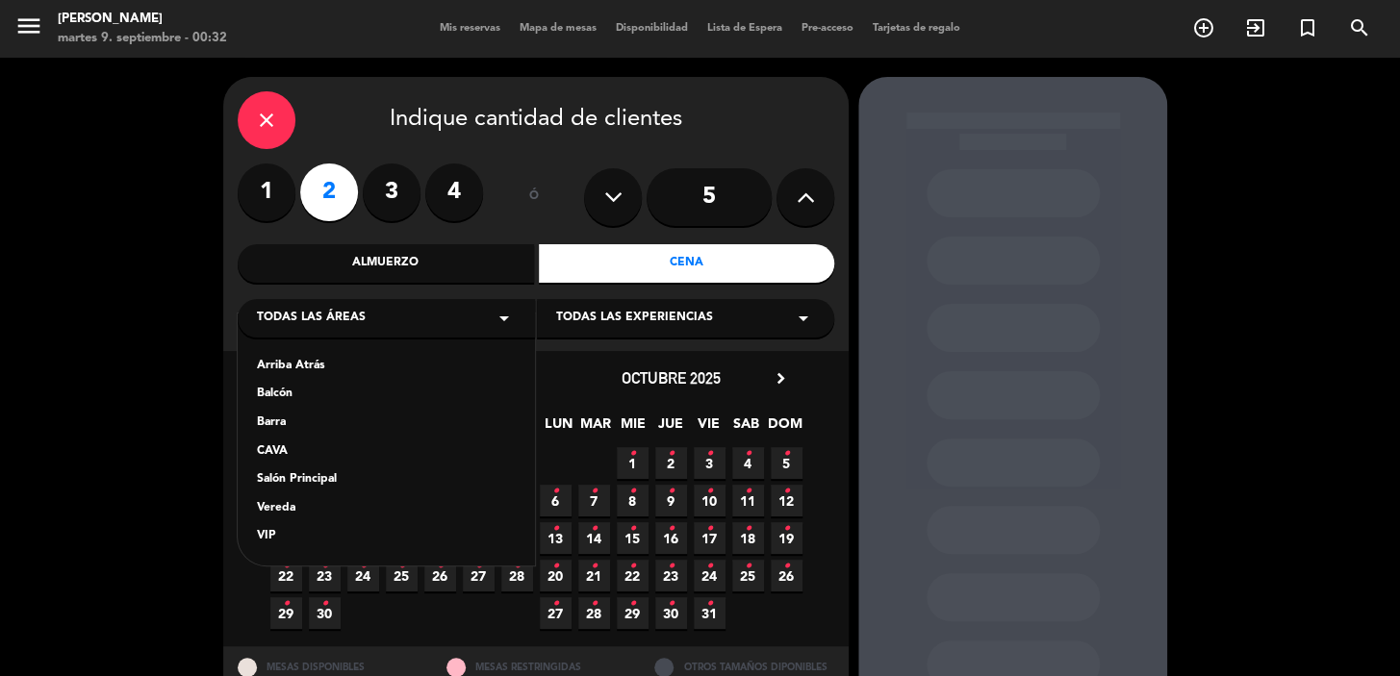
click at [365, 502] on div "Vereda" at bounding box center [386, 508] width 259 height 19
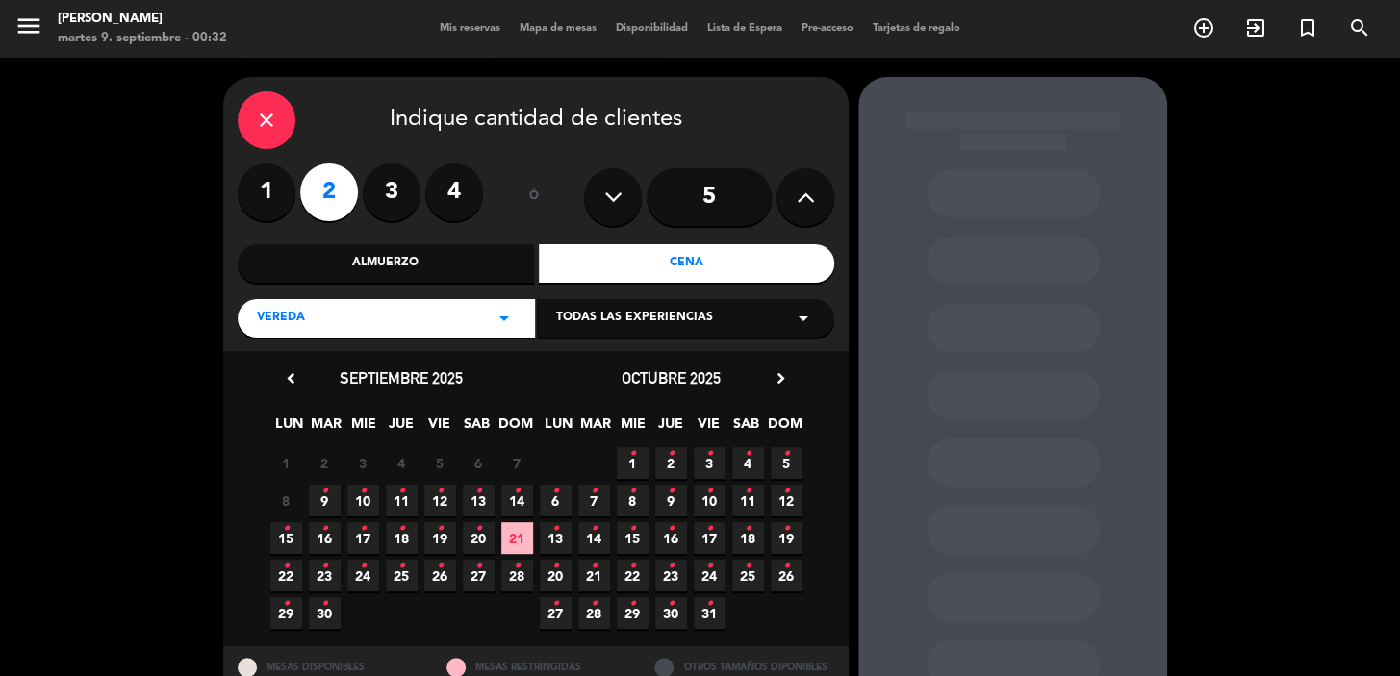
click at [666, 459] on span "2 •" at bounding box center [671, 463] width 32 height 32
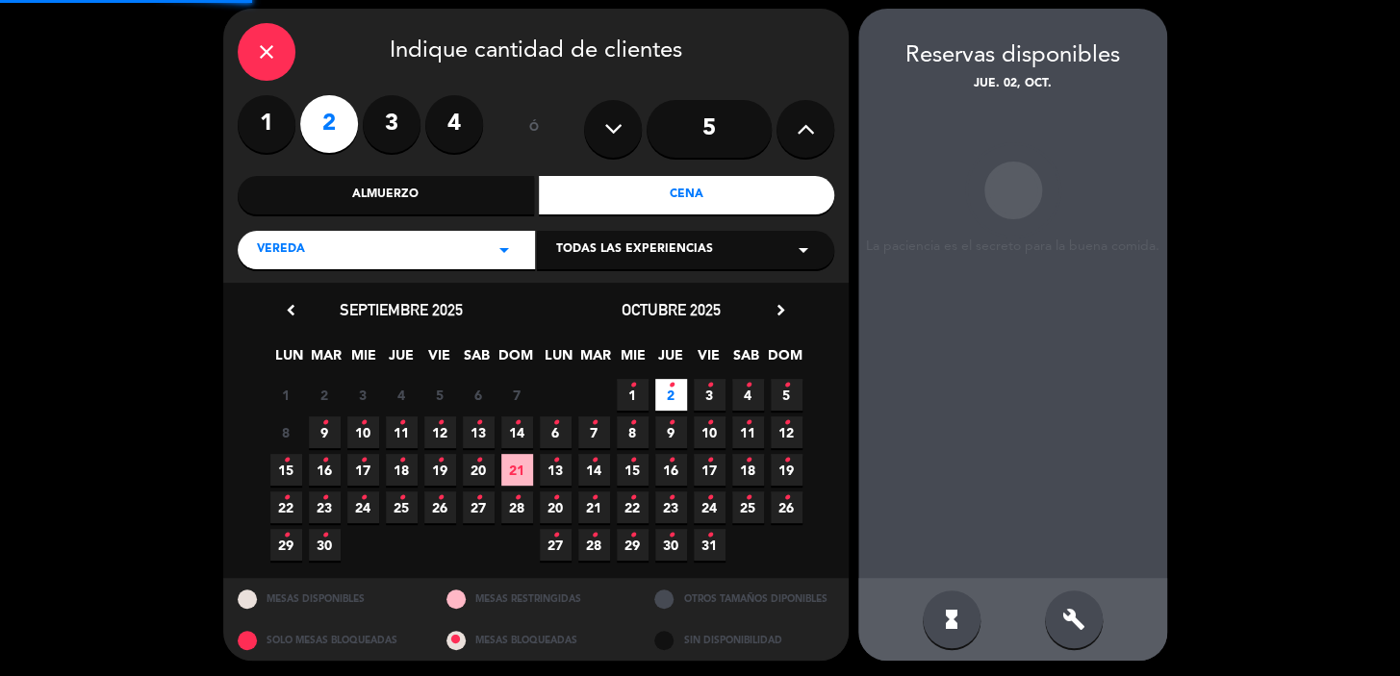
scroll to position [70, 0]
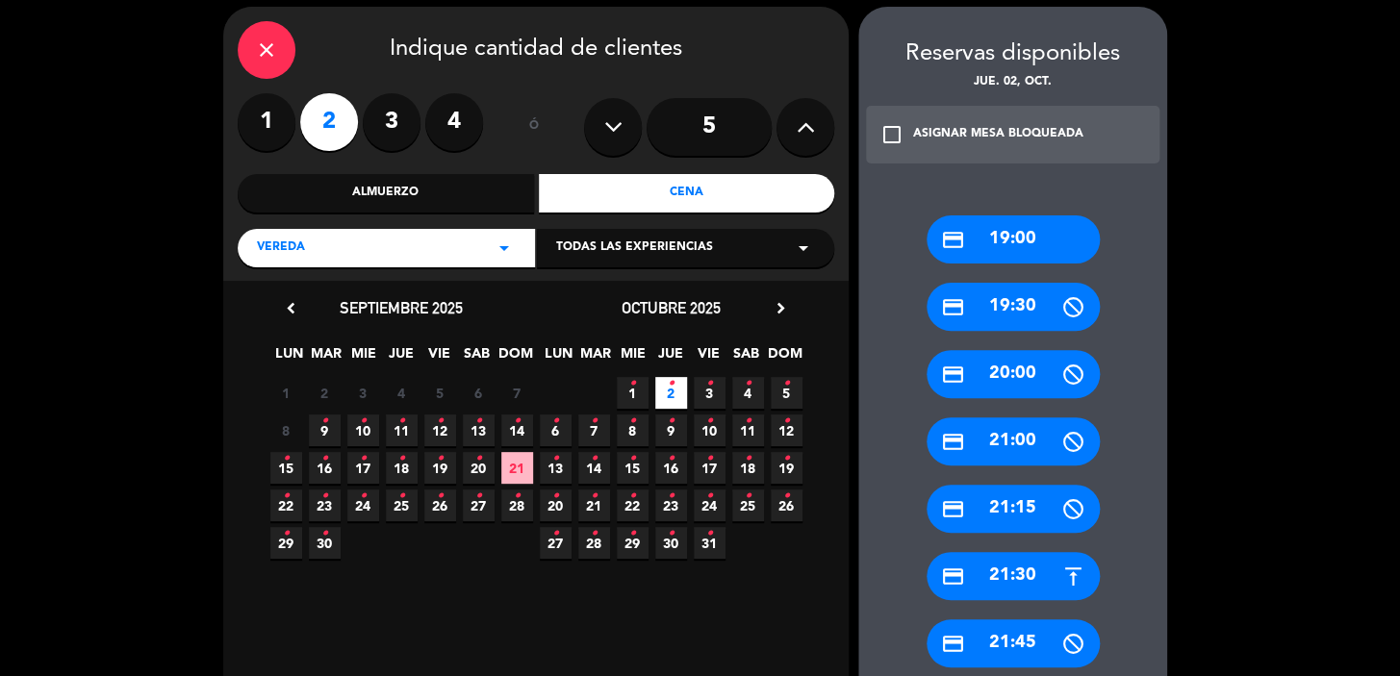
click at [984, 241] on div "credit_card 19:00" at bounding box center [1012, 239] width 173 height 48
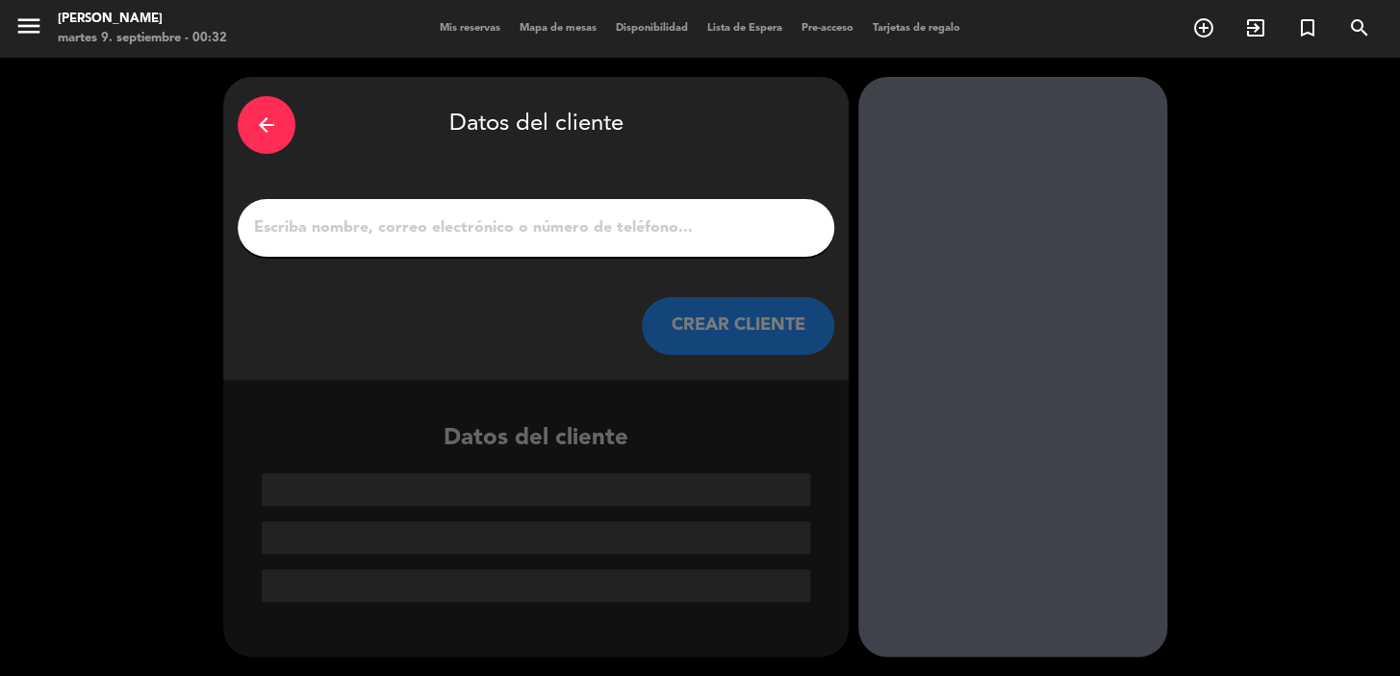
scroll to position [0, 0]
click at [577, 213] on div at bounding box center [536, 228] width 596 height 58
paste input "+33614367812"
type input "+33614367812"
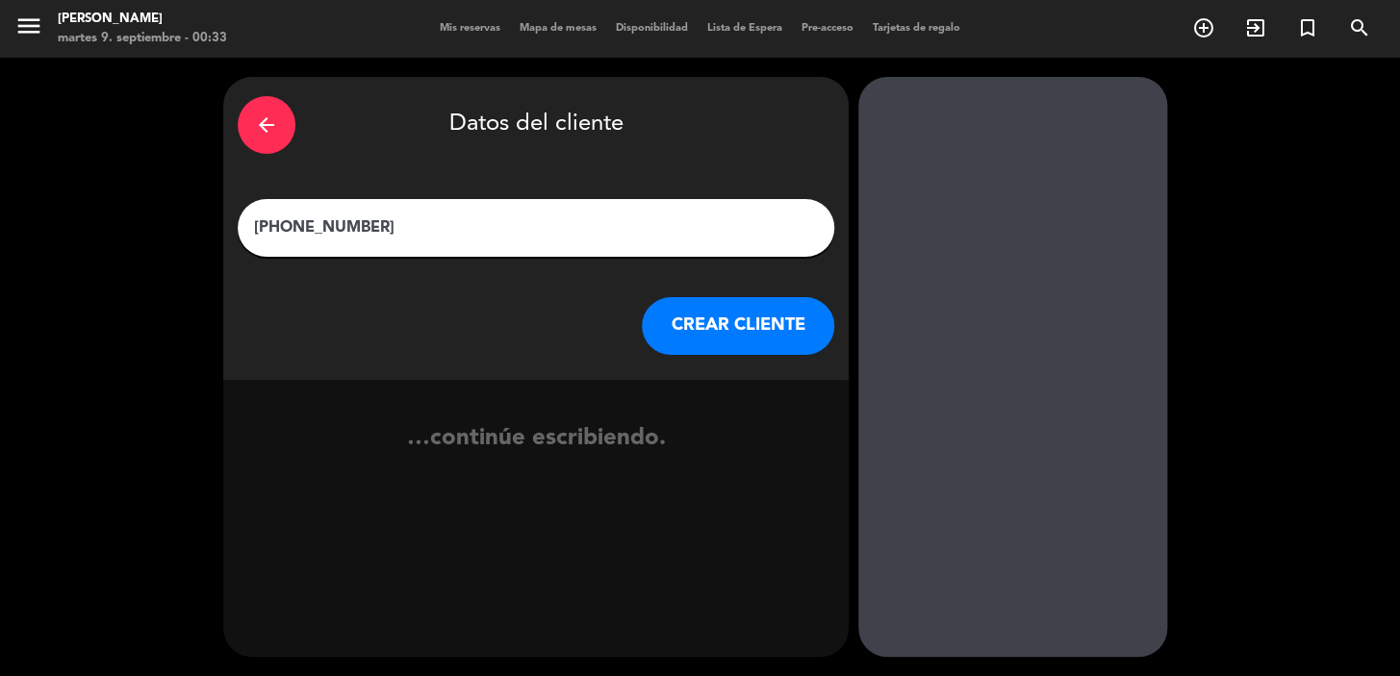
drag, startPoint x: 411, startPoint y: 215, endPoint x: 183, endPoint y: 240, distance: 229.4
click at [188, 241] on div "arrow_back Datos del cliente +33614367812 CREAR CLIENTE …continúe escribiendo." at bounding box center [700, 367] width 1400 height 619
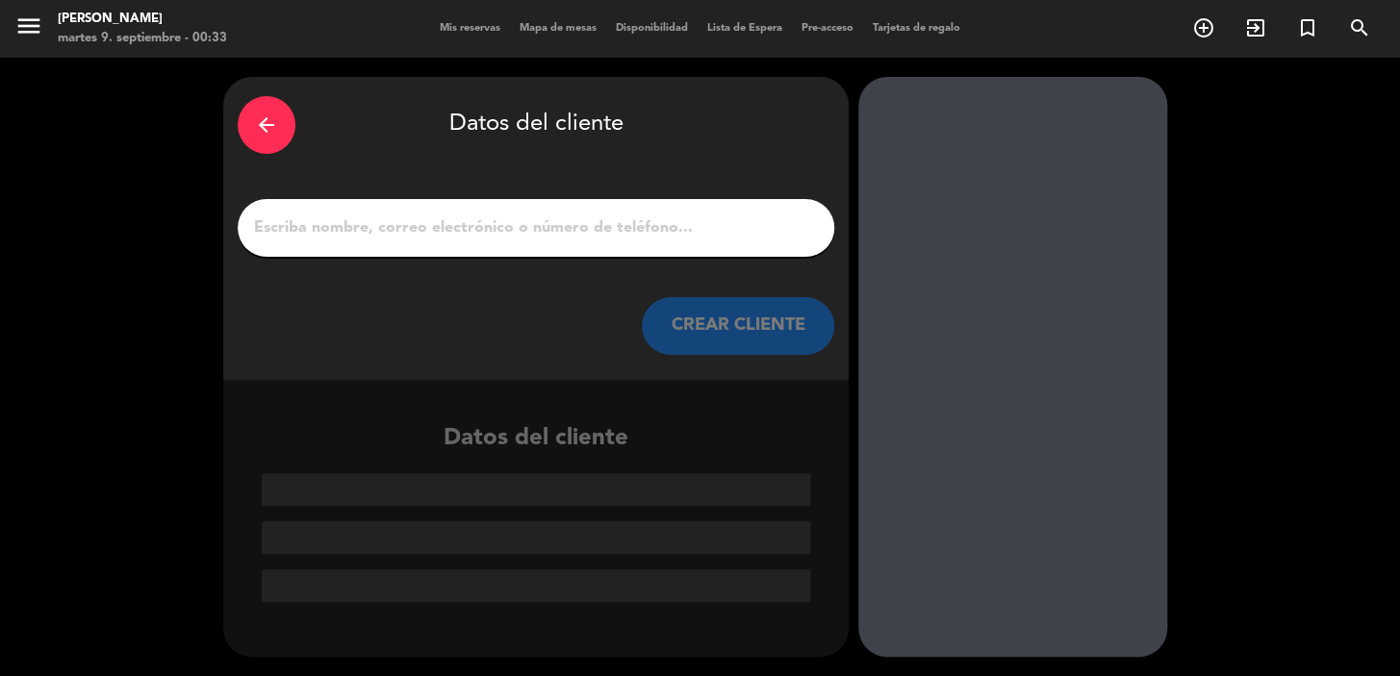
drag, startPoint x: 543, startPoint y: 251, endPoint x: 554, endPoint y: 234, distance: 20.8
click at [550, 241] on div at bounding box center [536, 228] width 596 height 58
click at [553, 231] on input "1" at bounding box center [536, 228] width 568 height 27
paste input "Oliver Rott"
type input "Oliver Rott"
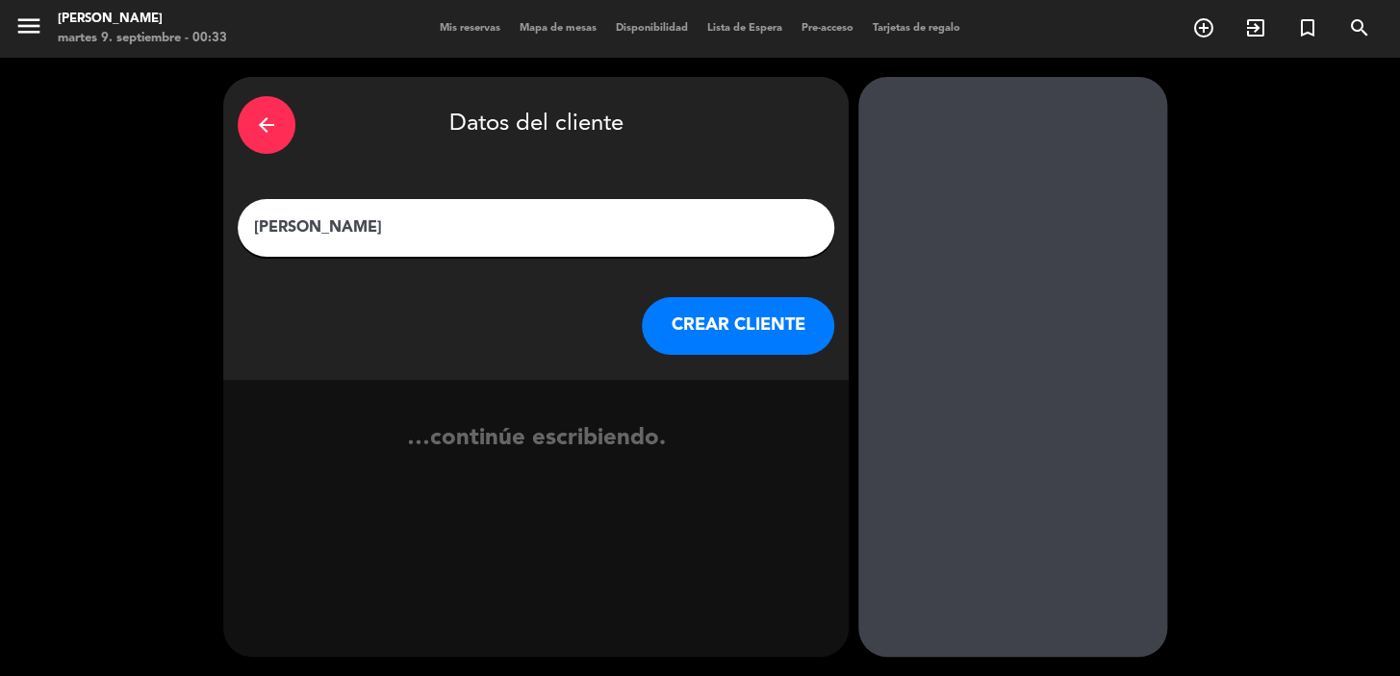
click at [757, 313] on button "CREAR CLIENTE" at bounding box center [738, 326] width 192 height 58
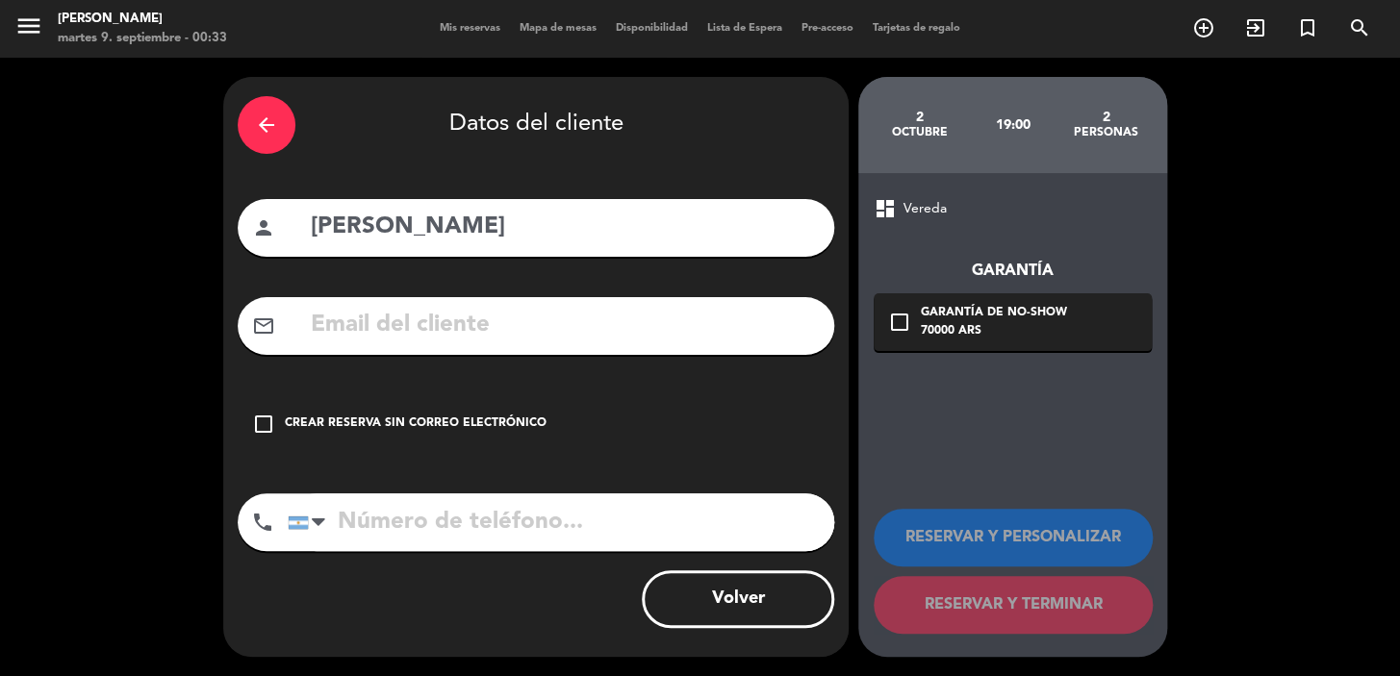
click at [618, 335] on input "text" at bounding box center [564, 325] width 511 height 39
paste input "oliverrott@outlook.com"
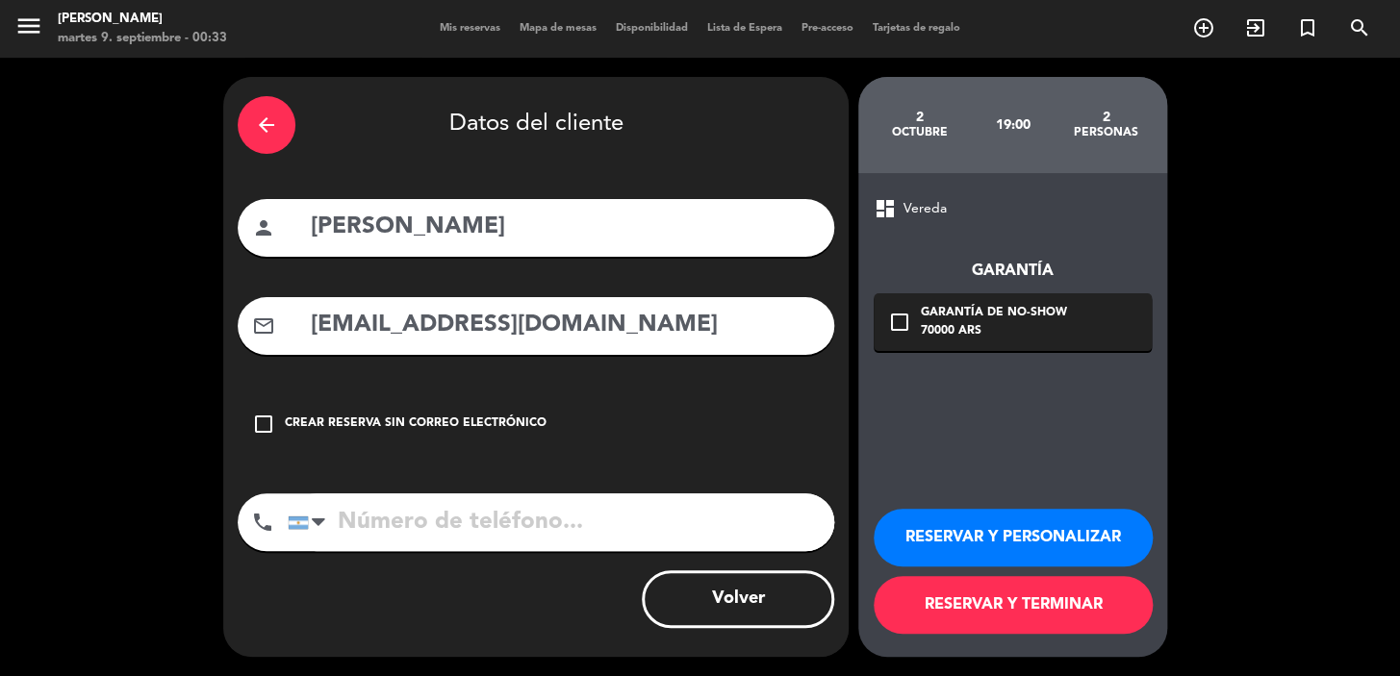
type input "oliverrott@outlook.com"
click at [532, 519] on input "tel" at bounding box center [561, 523] width 546 height 58
paste input "+33614367812"
type input "+33614367812"
click at [903, 324] on icon "check_box_outline_blank" at bounding box center [899, 322] width 23 height 23
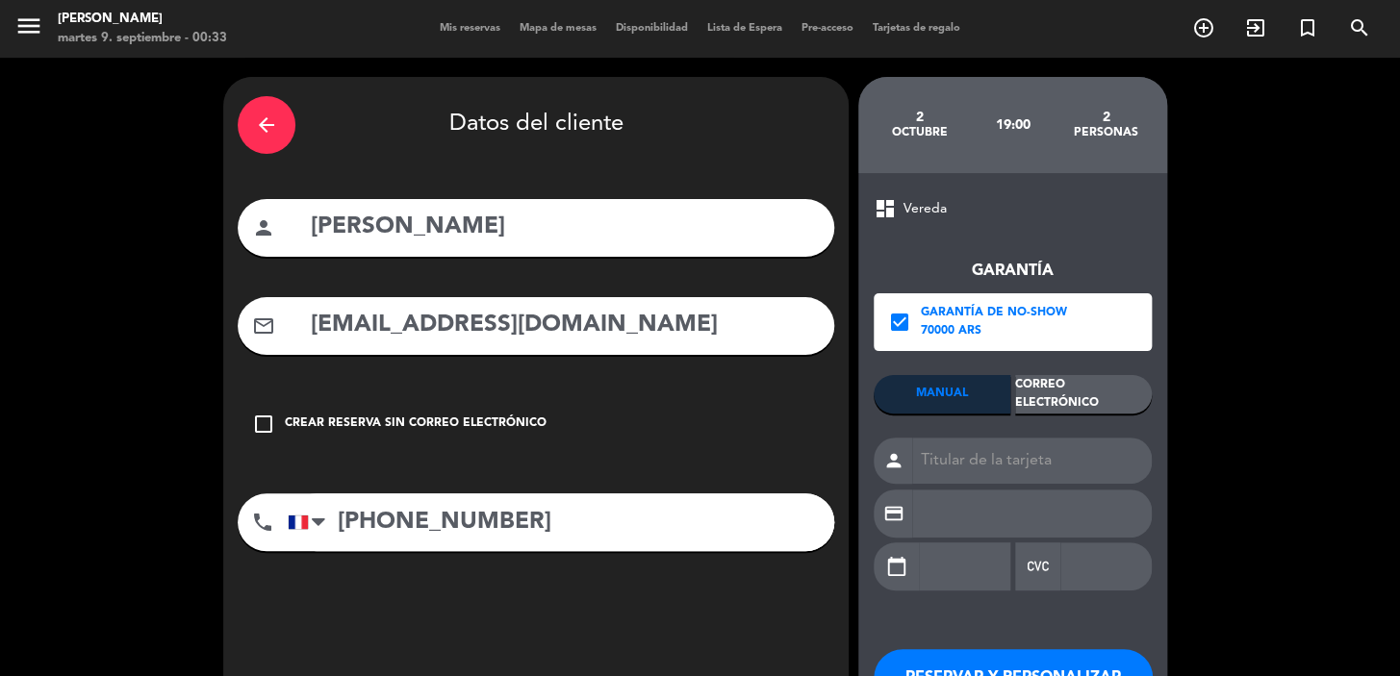
click at [1087, 397] on div "Correo Electrónico" at bounding box center [1083, 394] width 137 height 38
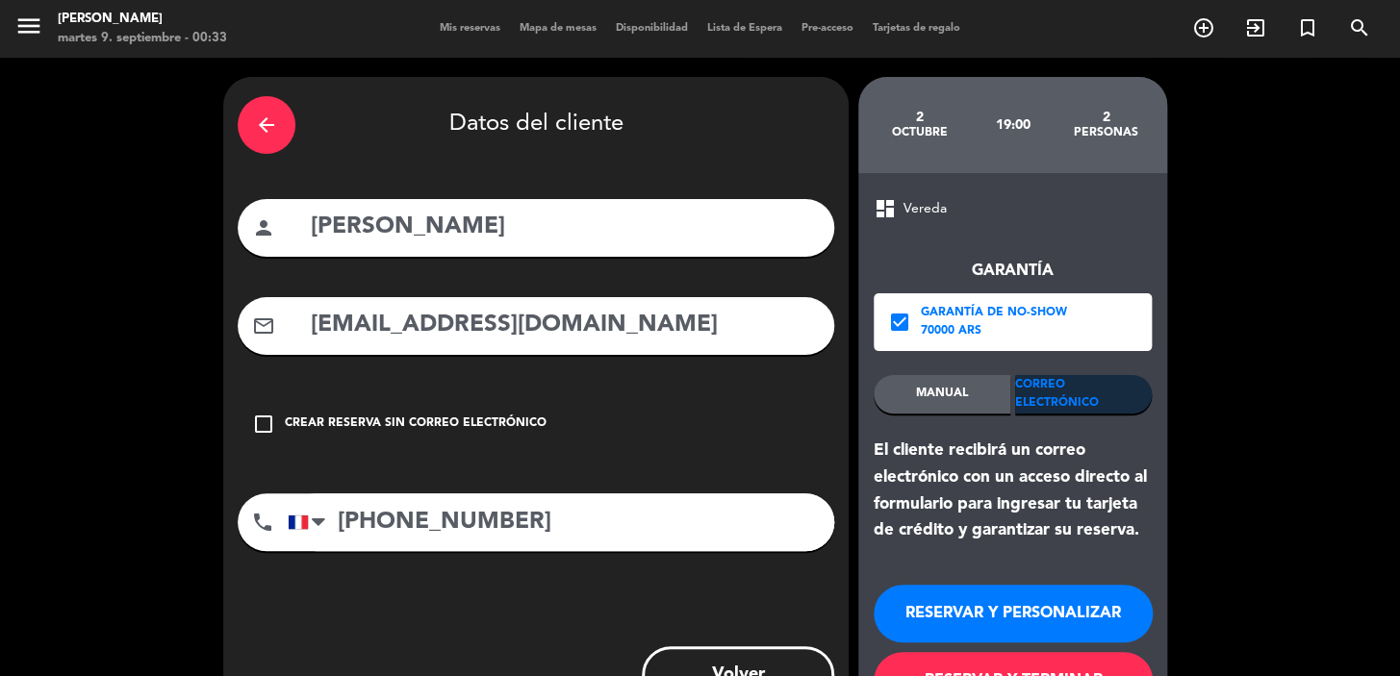
click at [1030, 620] on button "RESERVAR Y PERSONALIZAR" at bounding box center [1012, 614] width 279 height 58
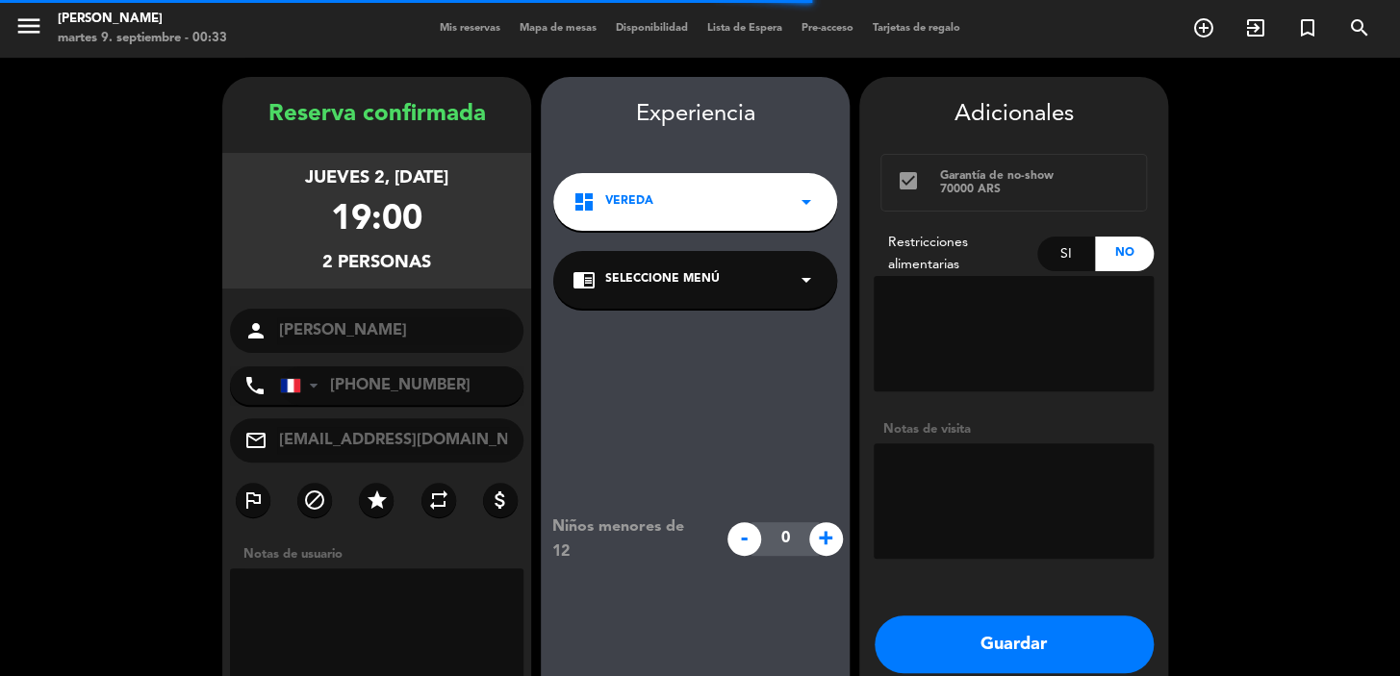
scroll to position [77, 0]
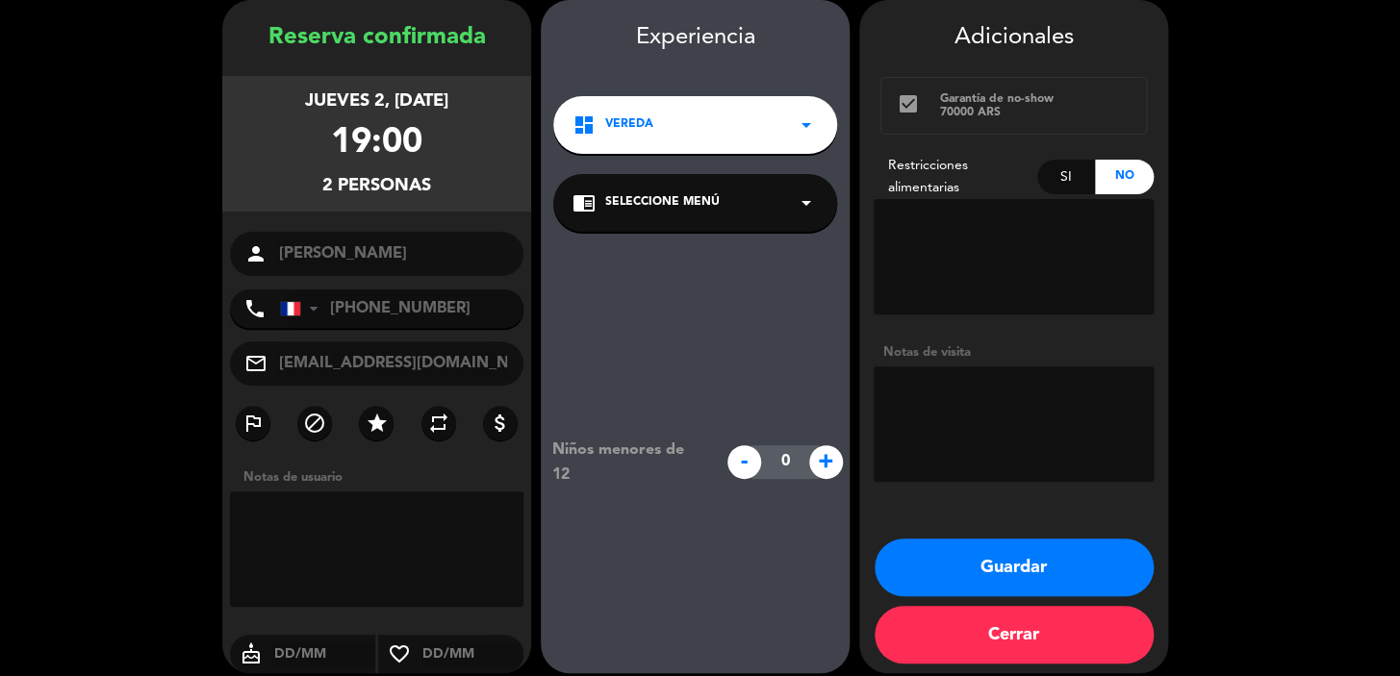
click at [975, 562] on button "Guardar" at bounding box center [1013, 568] width 279 height 58
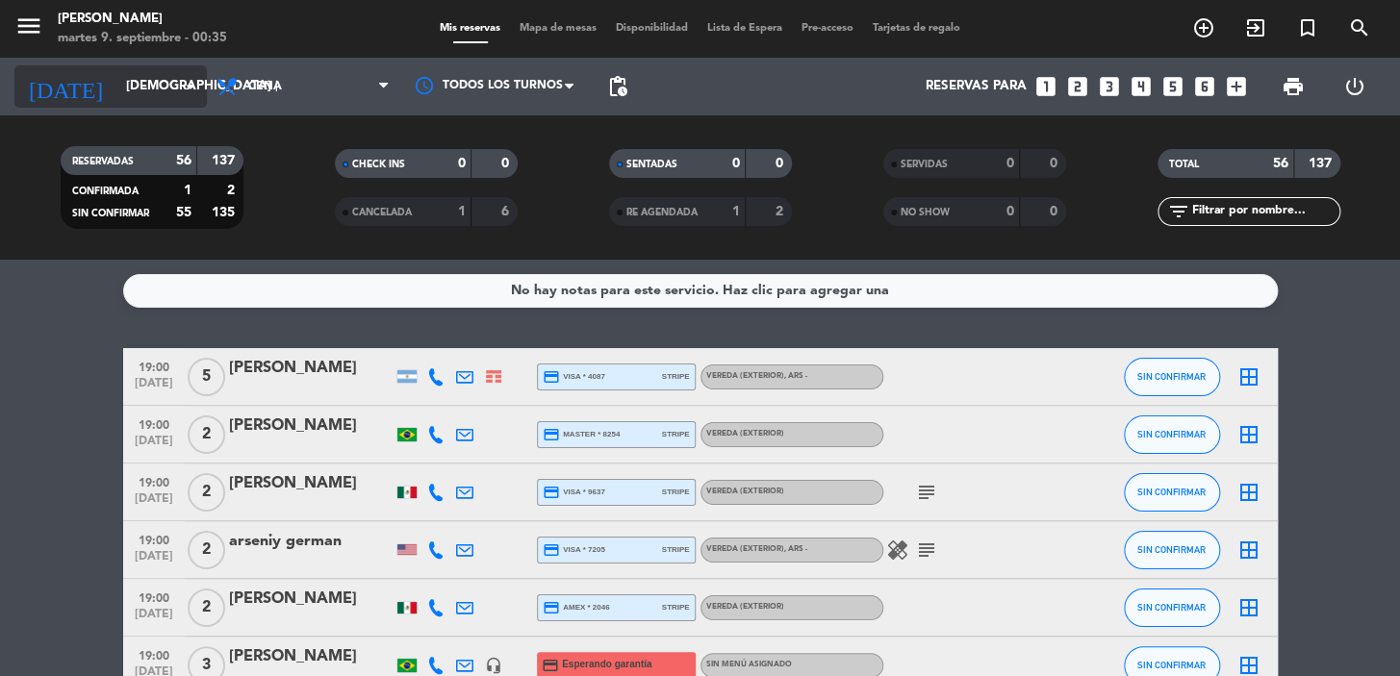
click at [119, 70] on input "jue. 2 oct." at bounding box center [201, 86] width 170 height 35
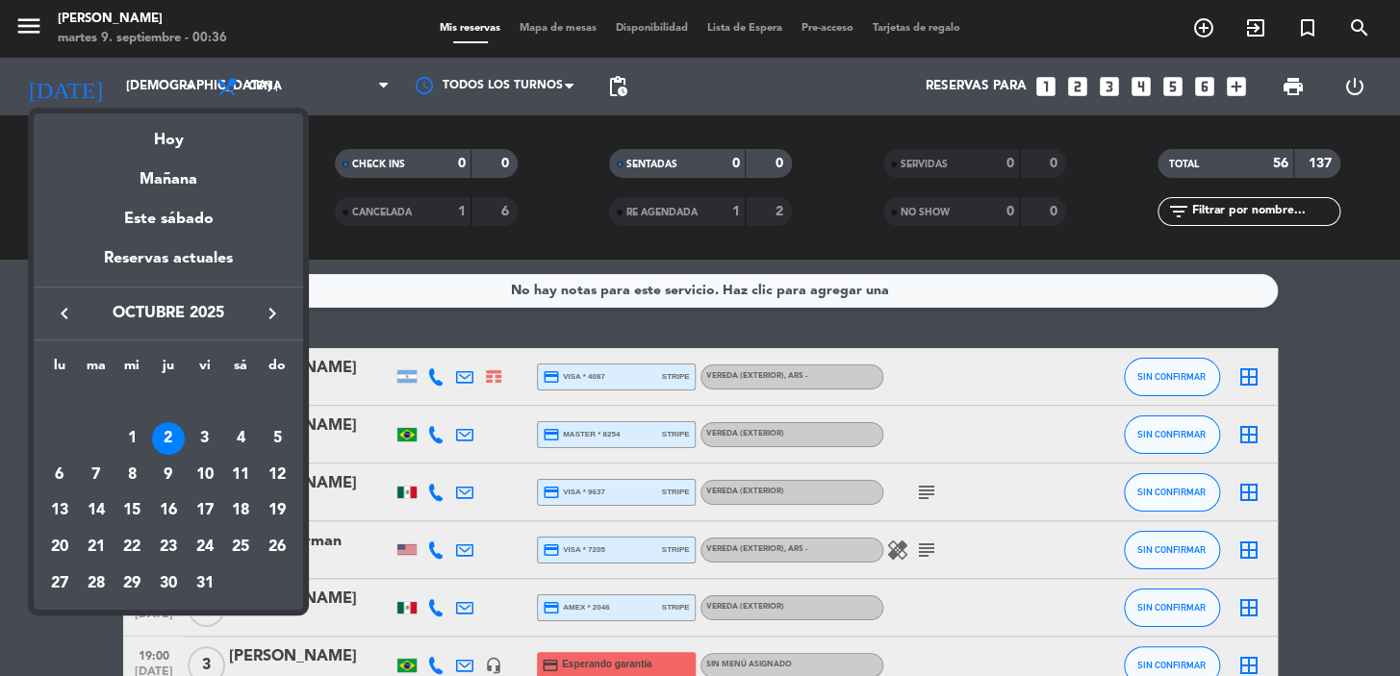
click at [65, 307] on icon "keyboard_arrow_left" at bounding box center [64, 313] width 23 height 23
click at [190, 547] on div "26" at bounding box center [205, 547] width 33 height 33
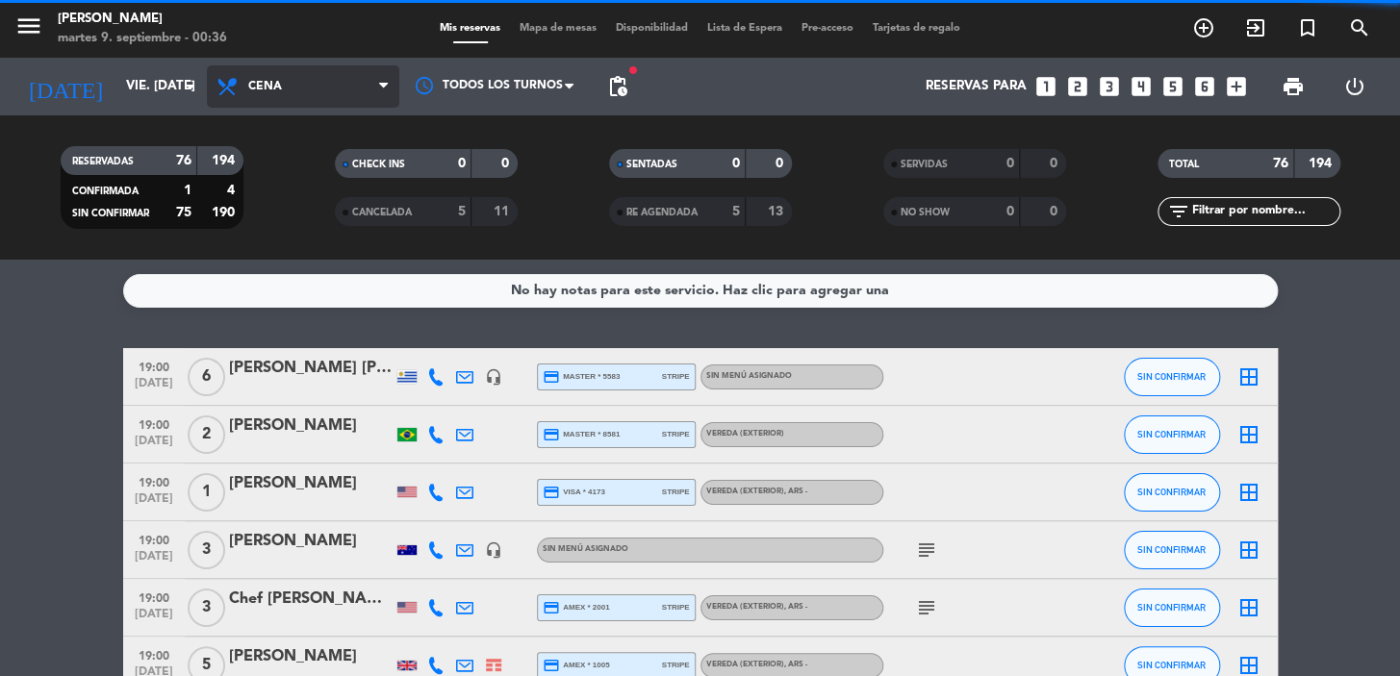
click at [352, 71] on span "Cena" at bounding box center [303, 86] width 192 height 42
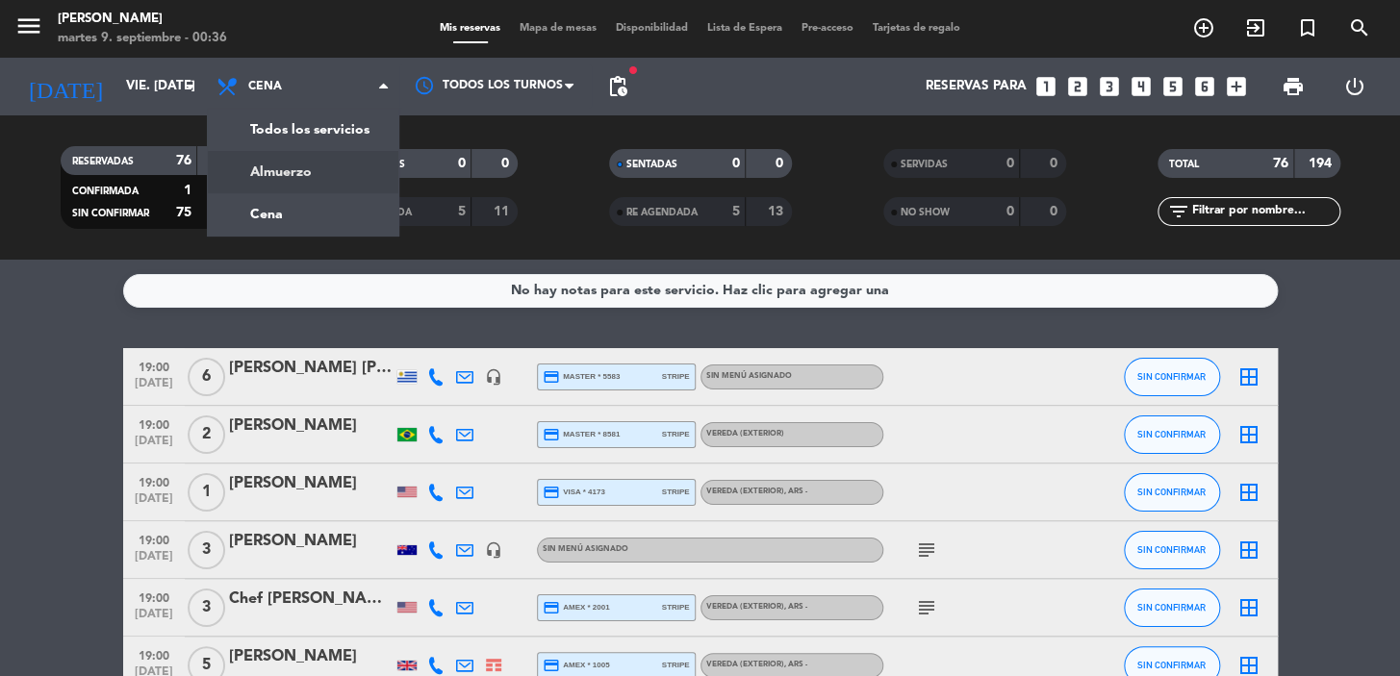
click at [326, 180] on div "menu Don Julio martes 9. septiembre - 00:36 Mis reservas Mapa de mesas Disponib…" at bounding box center [700, 130] width 1400 height 260
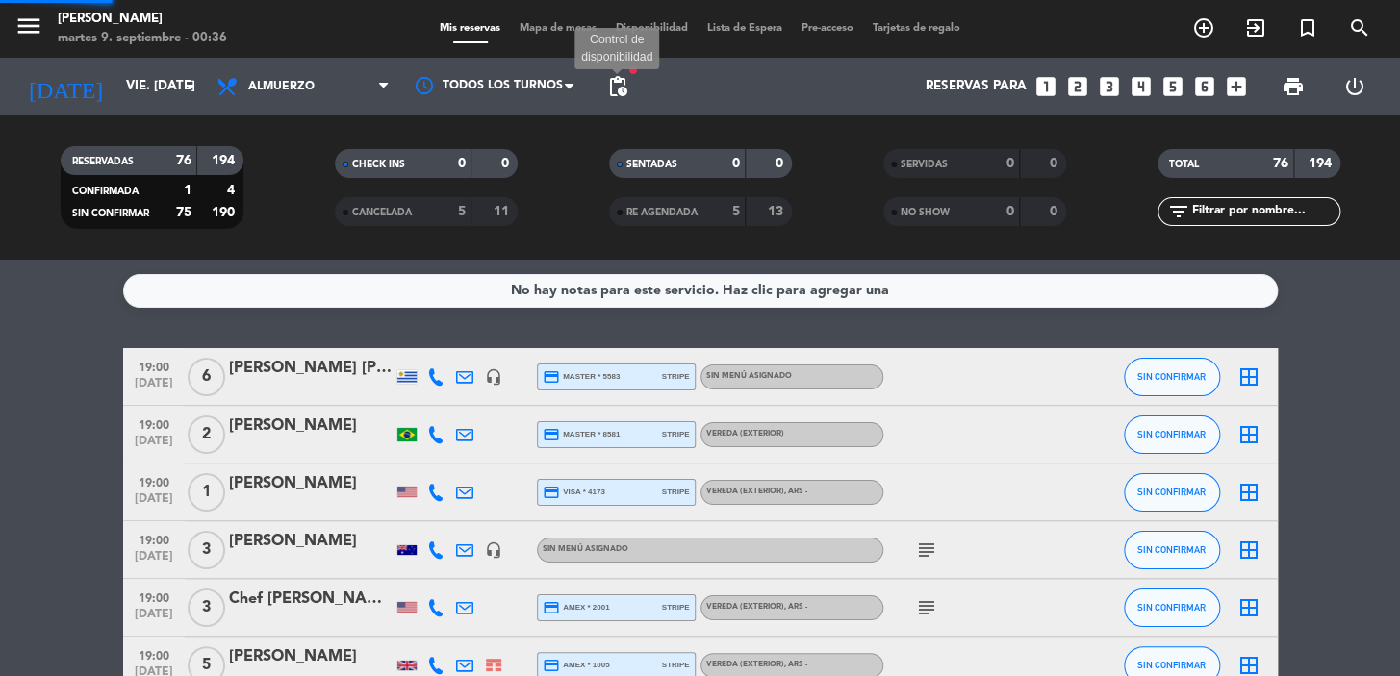
click at [622, 79] on span "pending_actions" at bounding box center [617, 86] width 23 height 23
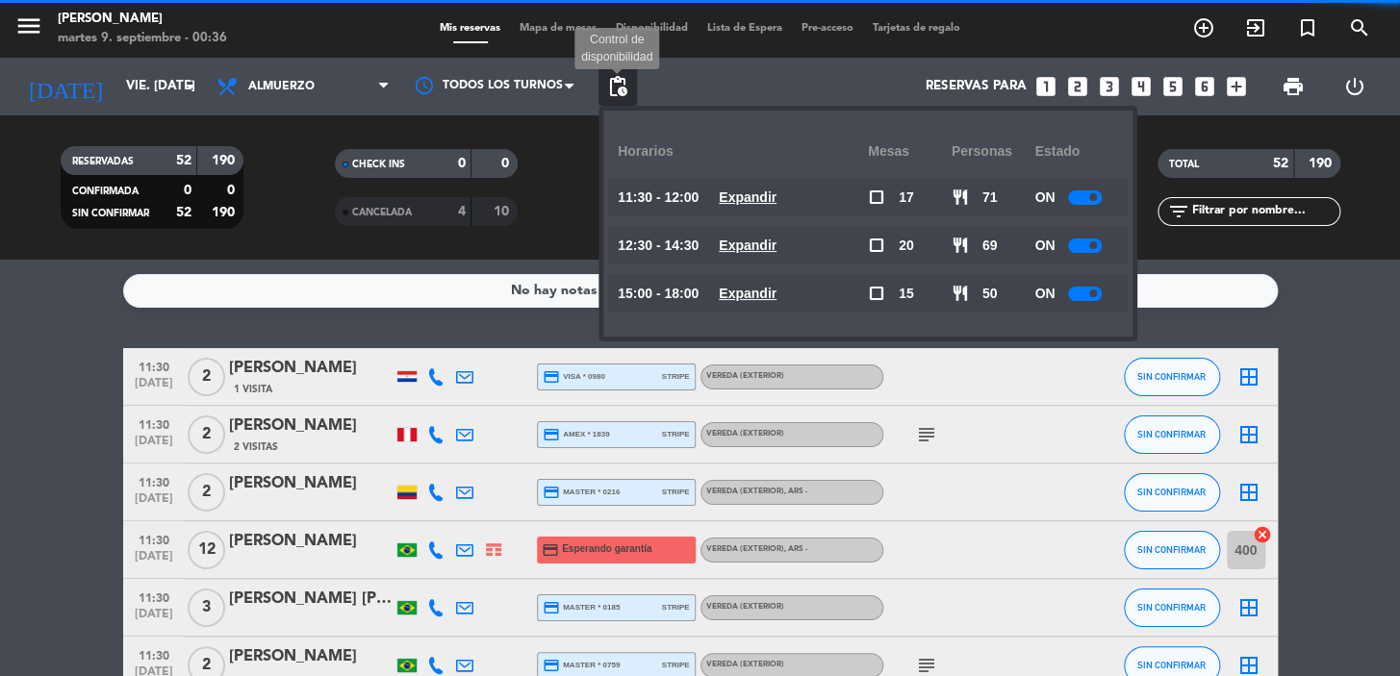
click at [608, 89] on span "pending_actions" at bounding box center [617, 86] width 23 height 23
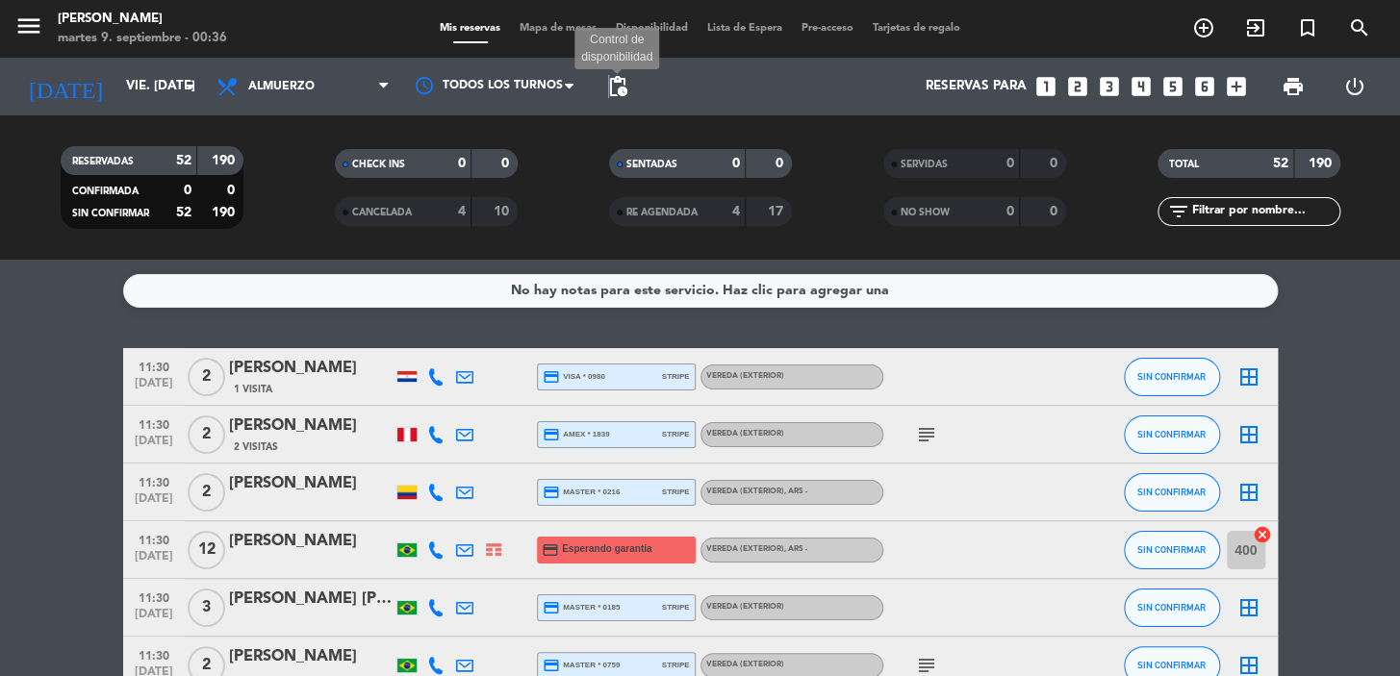
click at [615, 88] on span "pending_actions" at bounding box center [617, 86] width 23 height 23
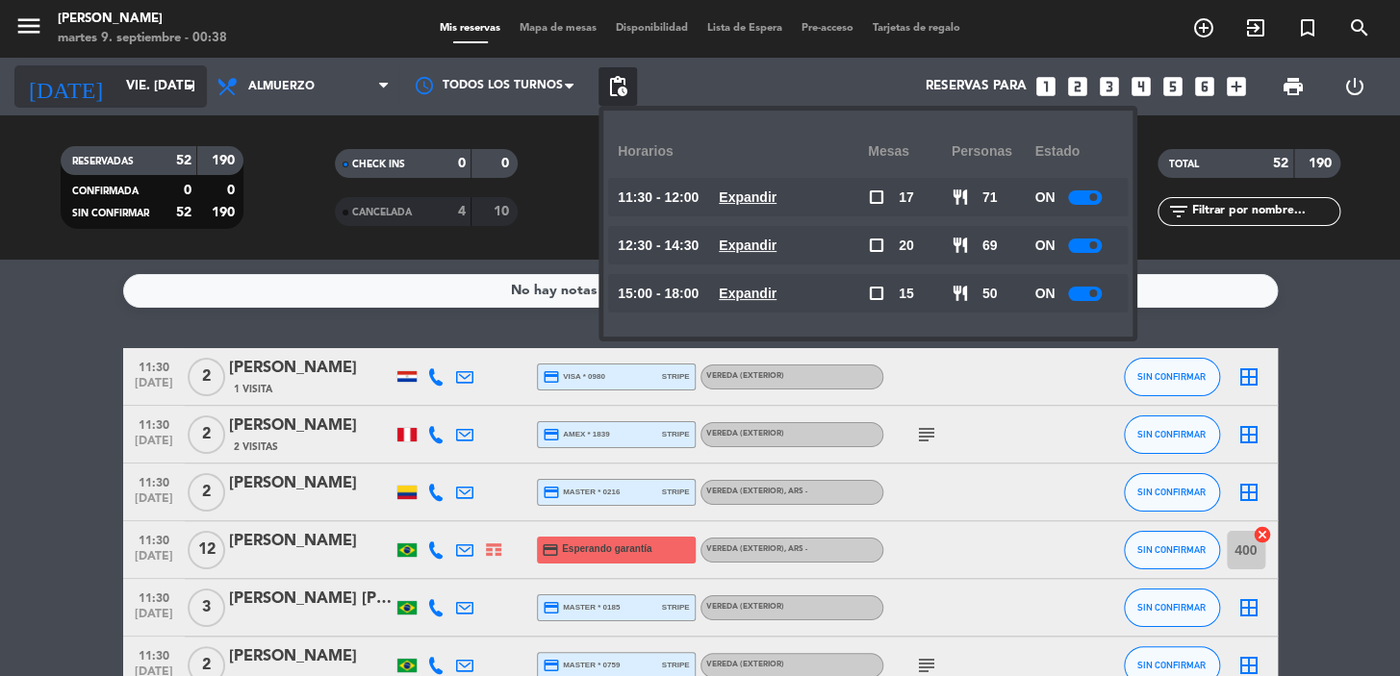
click at [144, 85] on input "vie. 26 sep." at bounding box center [201, 86] width 170 height 35
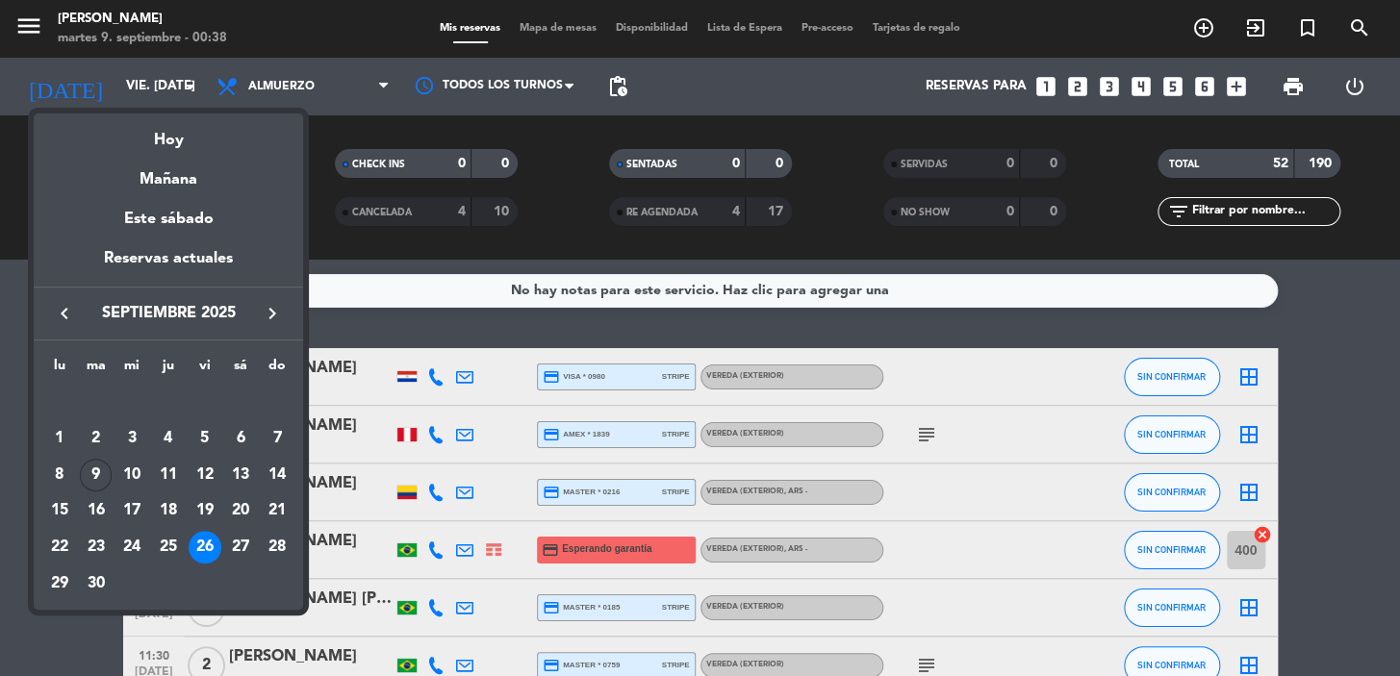
click at [265, 317] on icon "keyboard_arrow_right" at bounding box center [272, 313] width 23 height 23
click at [164, 440] on div "2" at bounding box center [168, 438] width 33 height 33
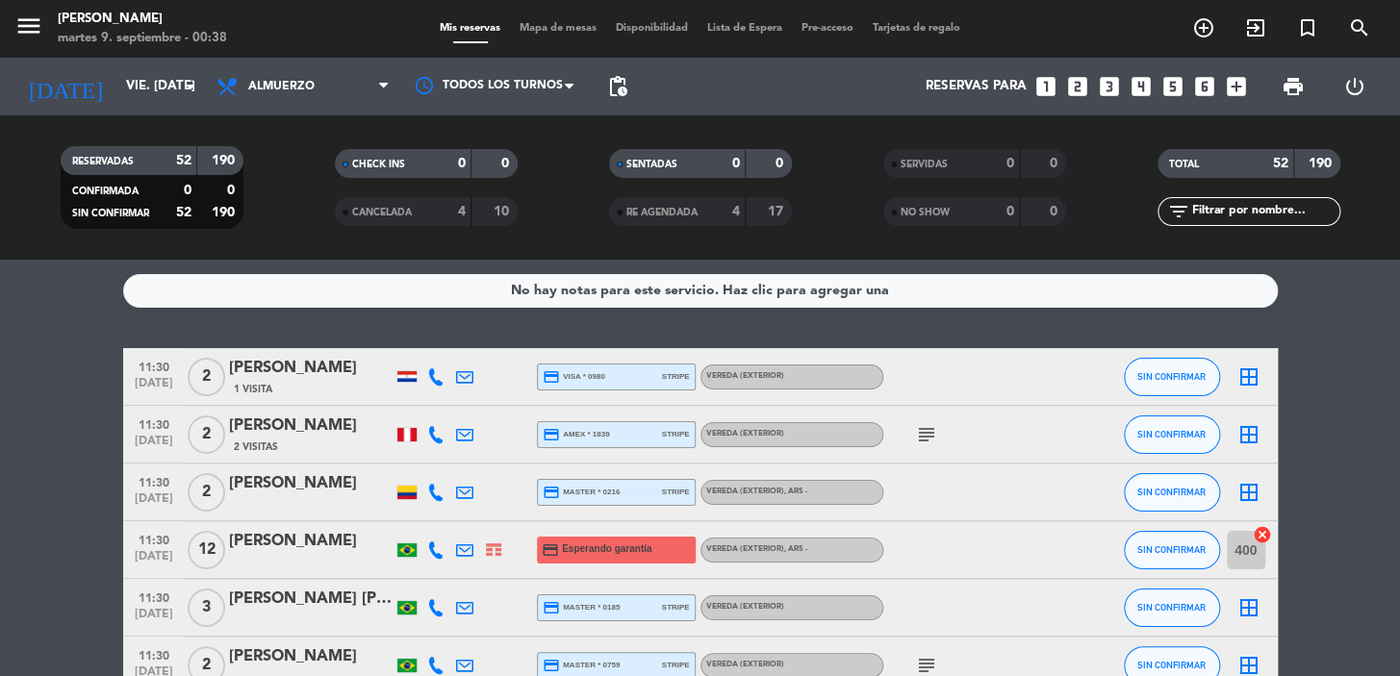
type input "jue. 2 oct."
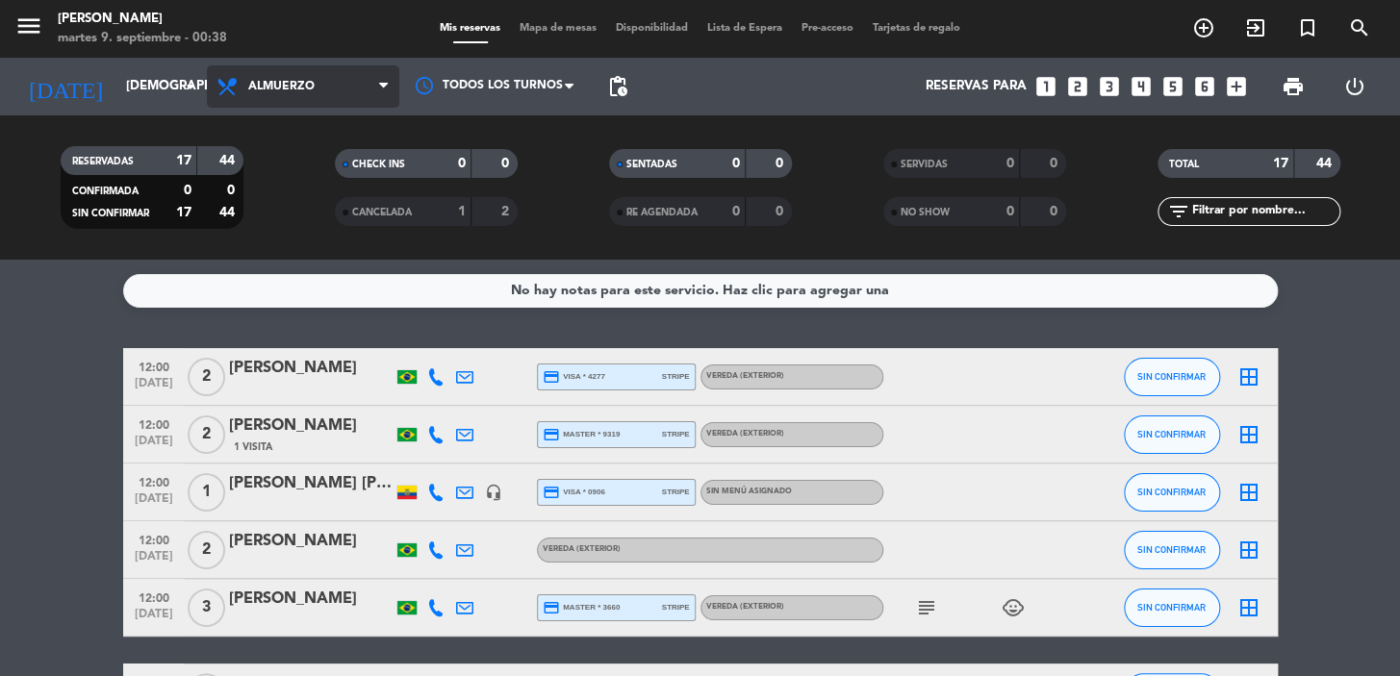
click at [313, 88] on span "Almuerzo" at bounding box center [281, 86] width 66 height 13
click at [295, 201] on div "menu Don Julio martes 9. septiembre - 00:38 Mis reservas Mapa de mesas Disponib…" at bounding box center [700, 130] width 1400 height 260
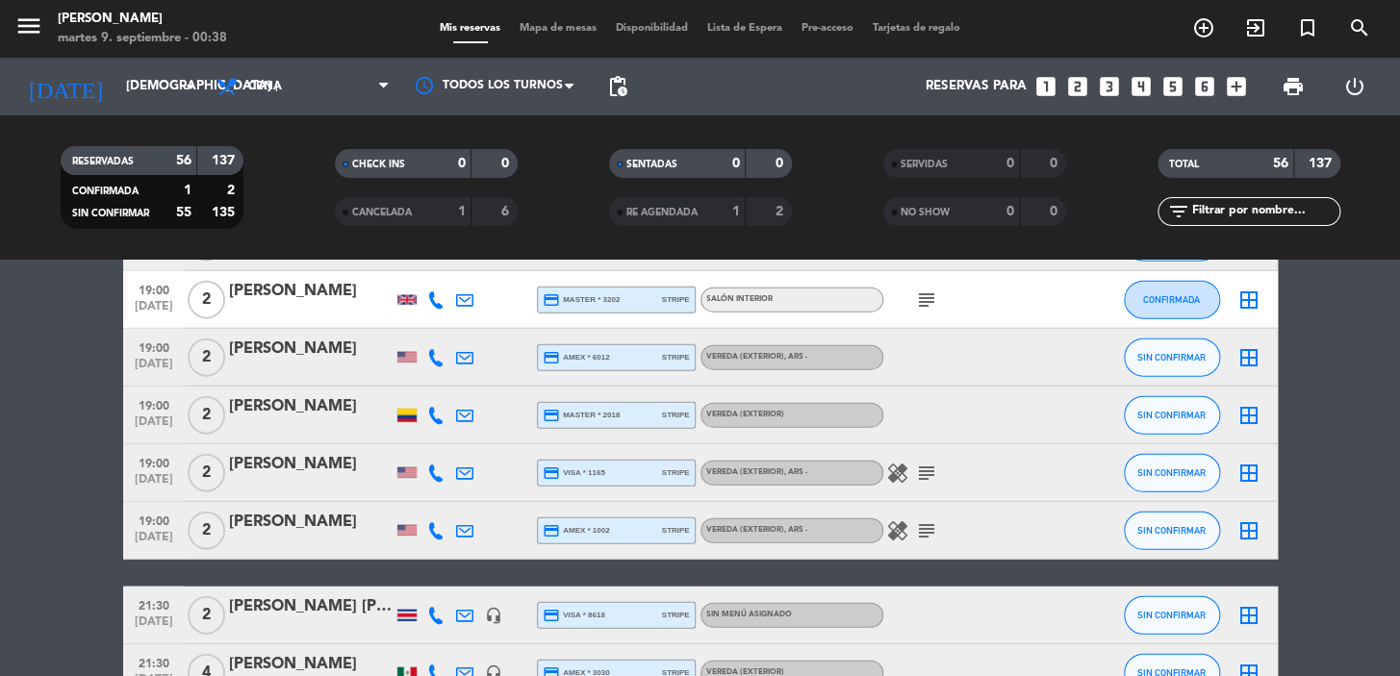
scroll to position [2098, 0]
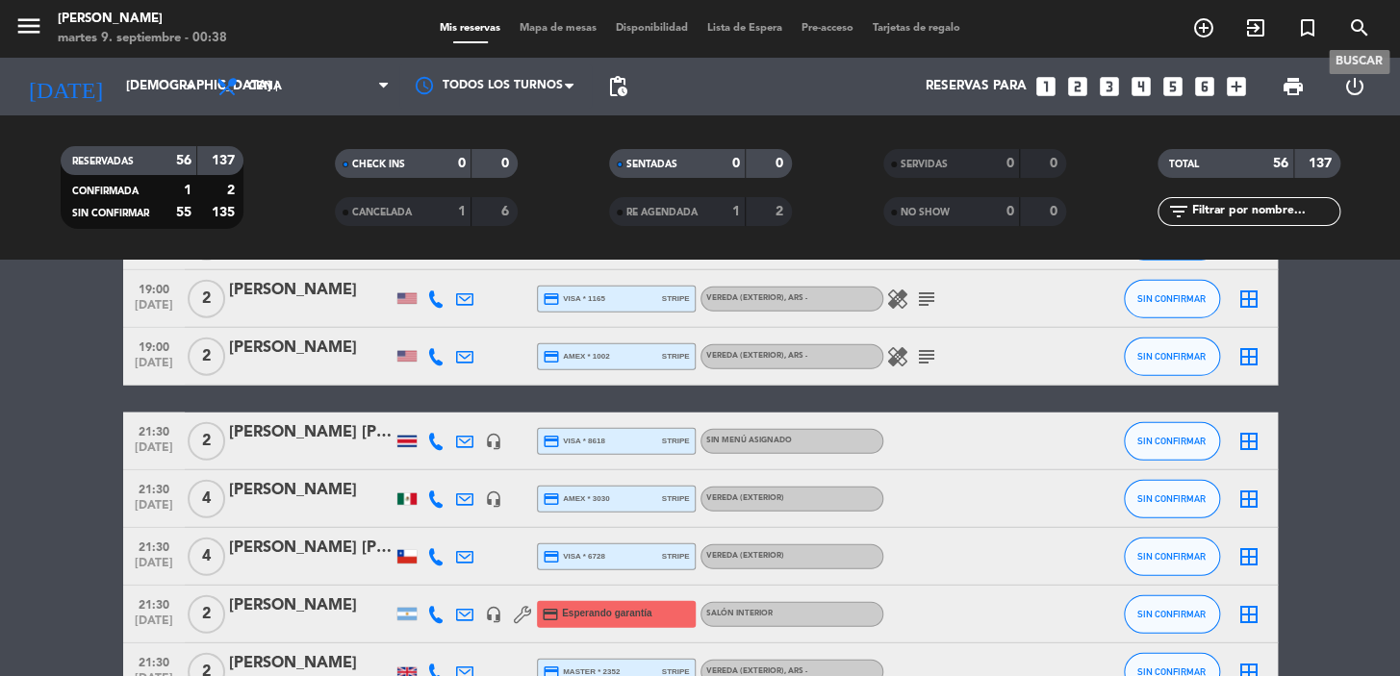
click at [1346, 17] on span "search" at bounding box center [1359, 28] width 52 height 33
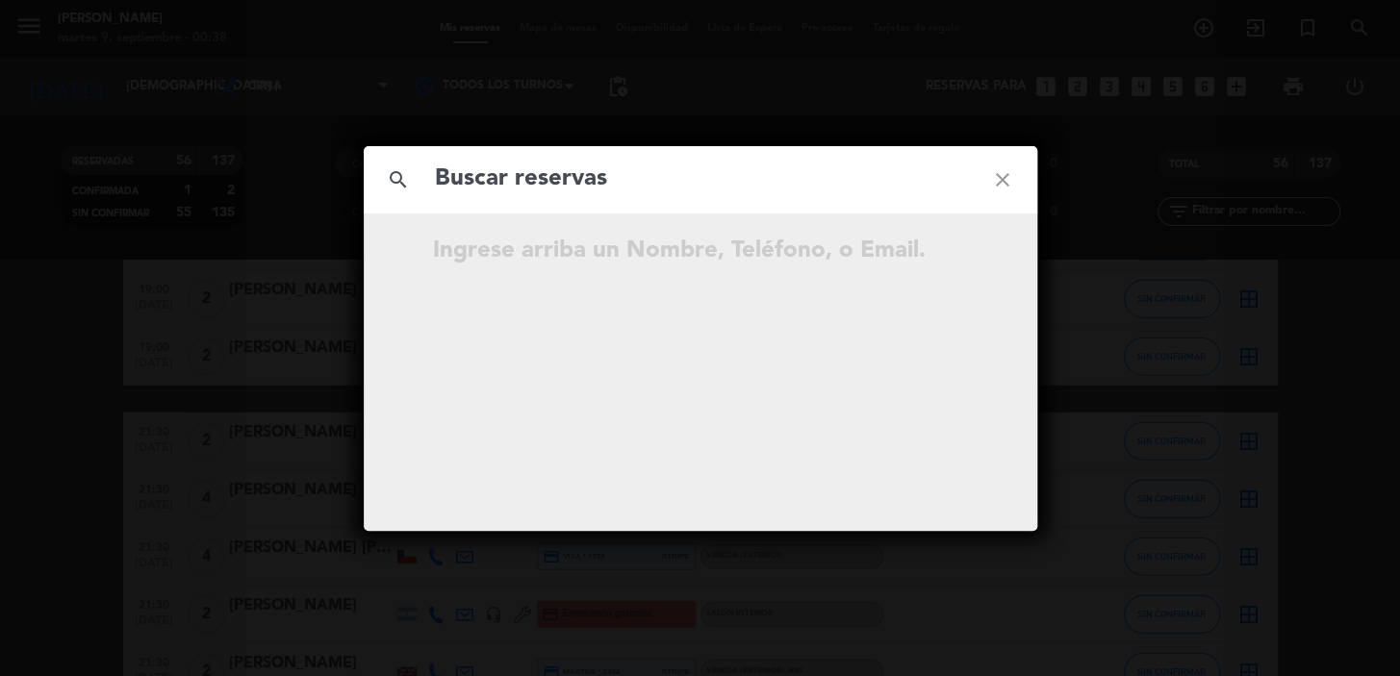
drag, startPoint x: 761, startPoint y: 195, endPoint x: 752, endPoint y: 190, distance: 10.4
click at [760, 196] on input "text" at bounding box center [700, 179] width 535 height 39
type input "oliverrott@outlook.com"
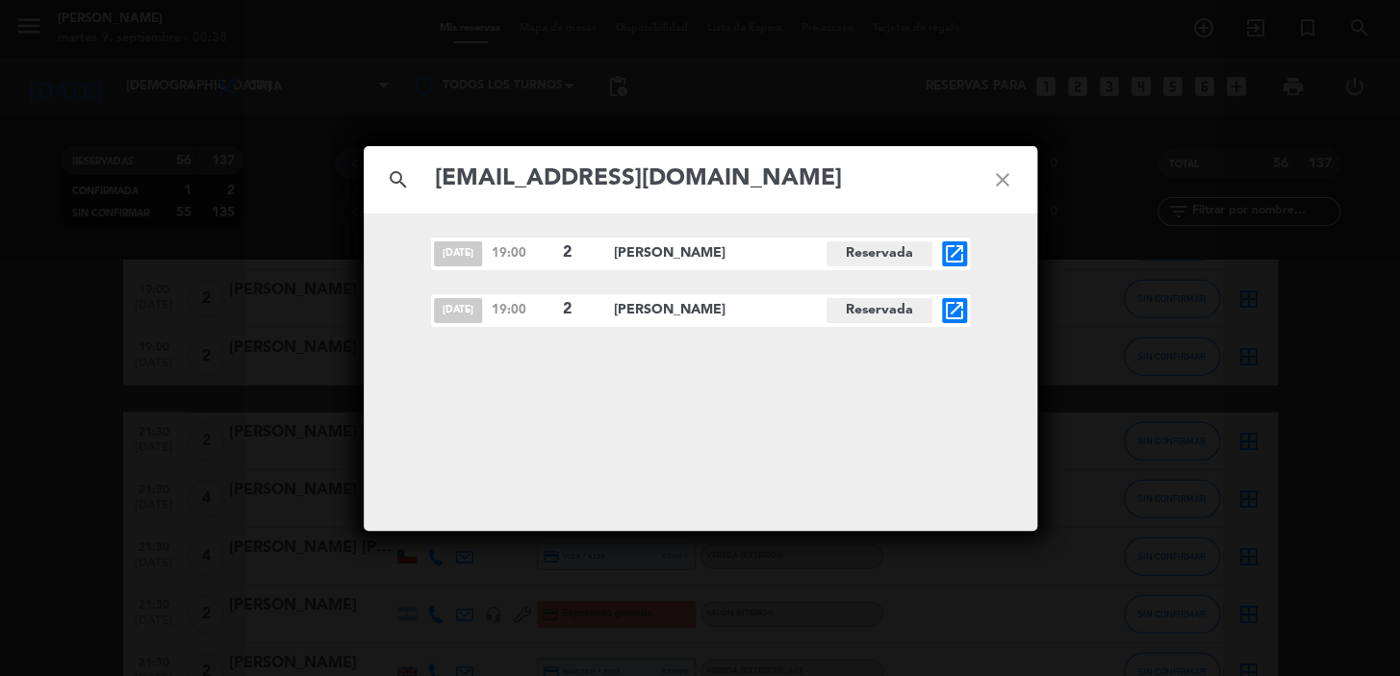
click at [952, 303] on icon "open_in_new" at bounding box center [954, 310] width 23 height 23
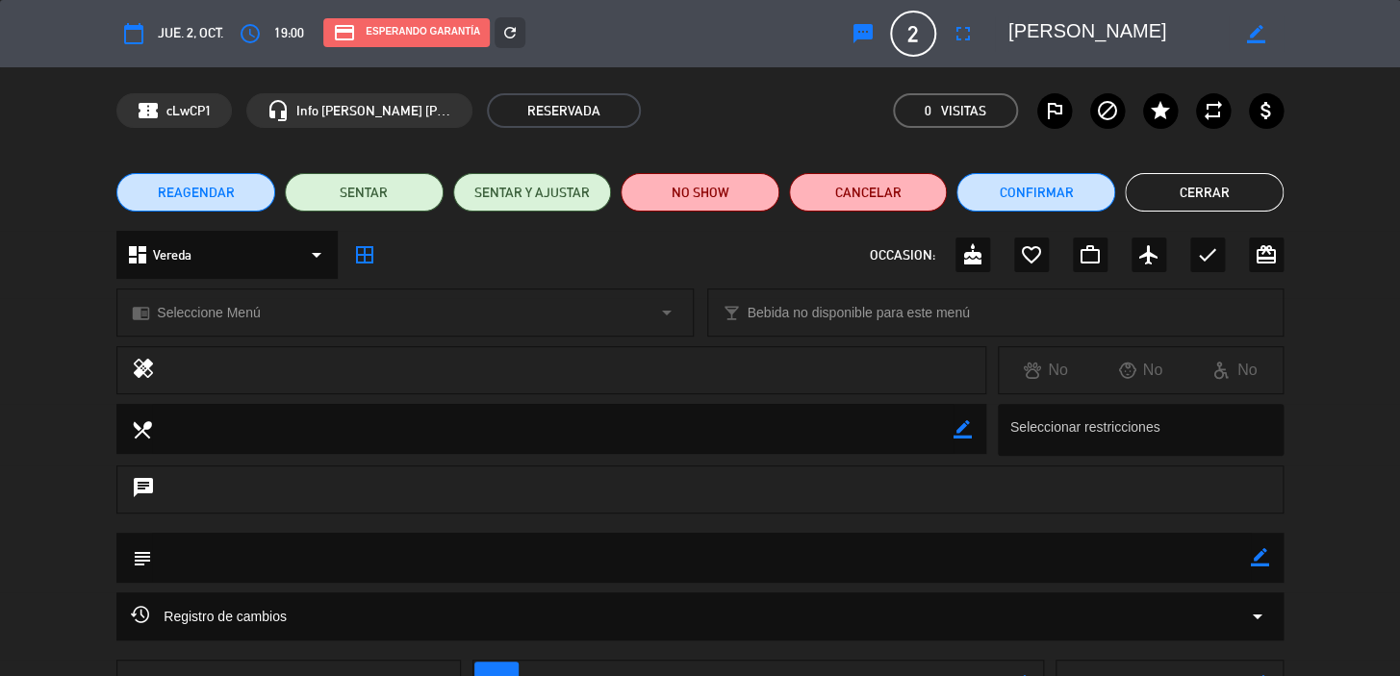
click at [210, 258] on div "dashboard Vereda arrow_drop_down" at bounding box center [226, 255] width 221 height 48
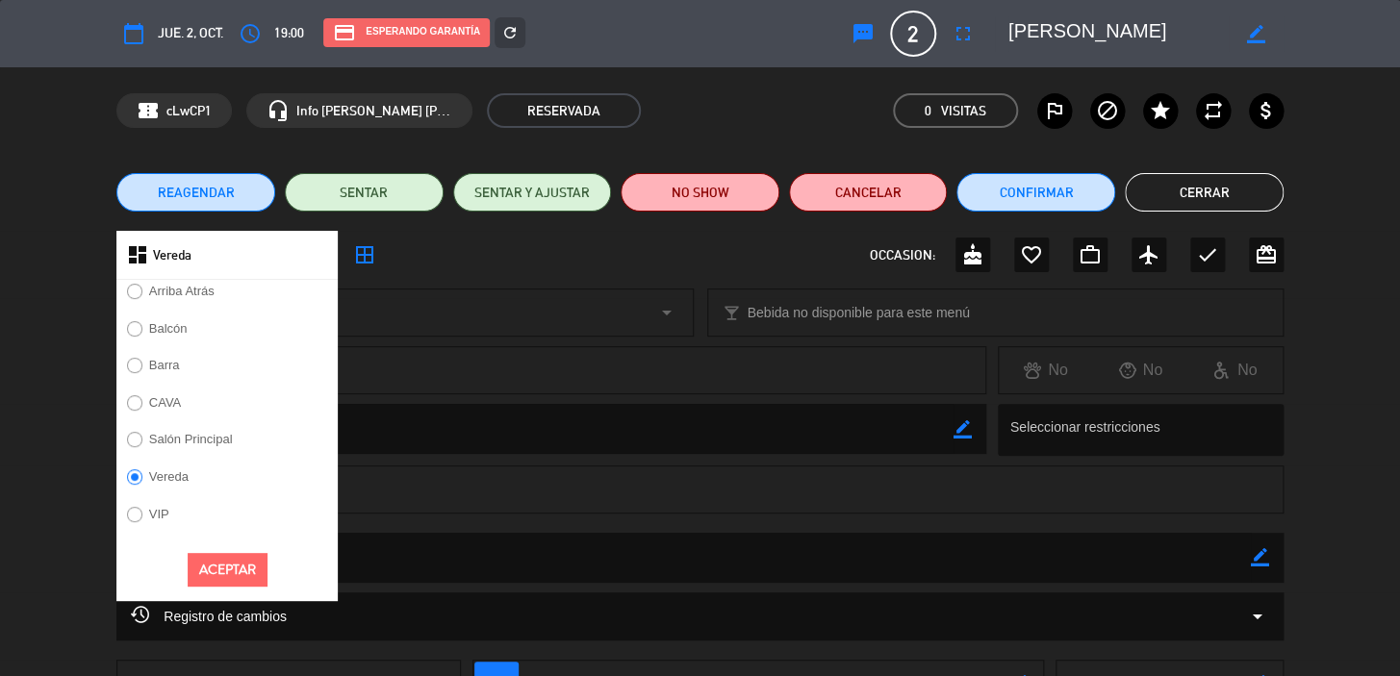
click at [220, 441] on label "Salón Principal" at bounding box center [191, 439] width 84 height 13
click at [212, 574] on button "Aceptar" at bounding box center [228, 570] width 80 height 34
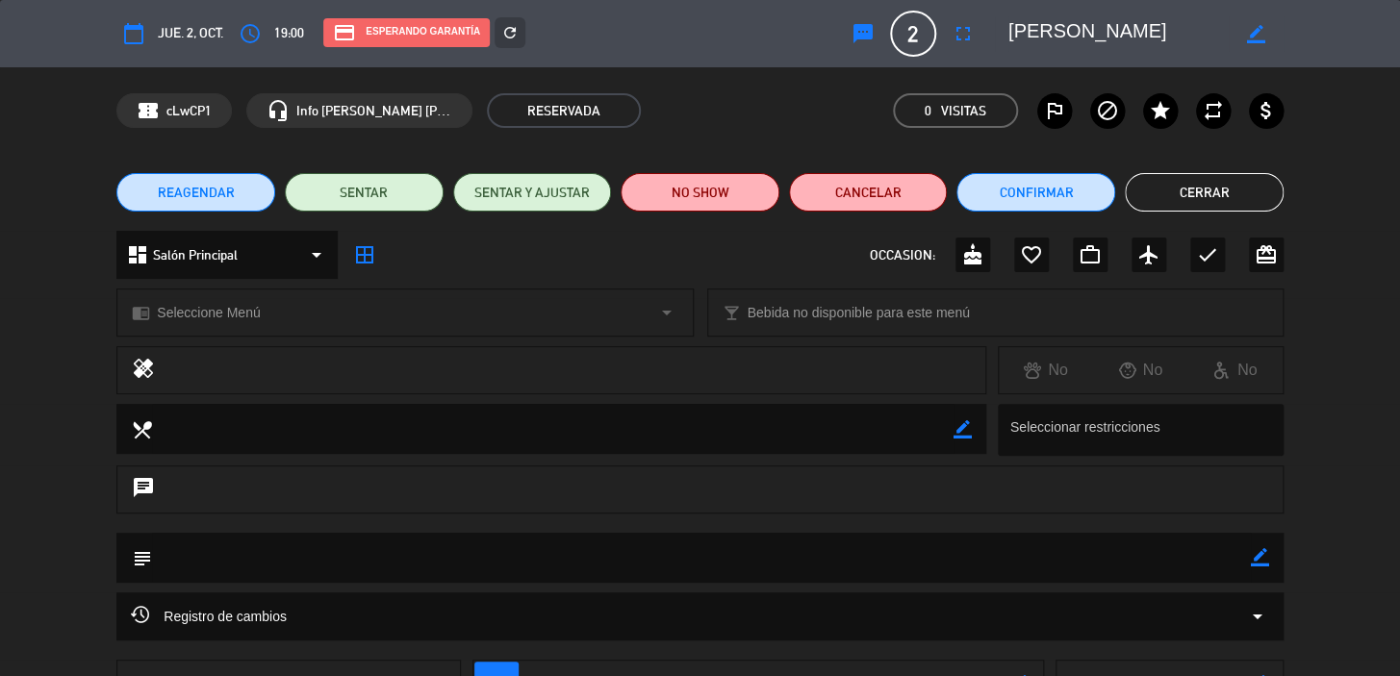
click at [260, 313] on div "chrome_reader_mode Seleccione Menú arrow_drop_down" at bounding box center [404, 313] width 574 height 46
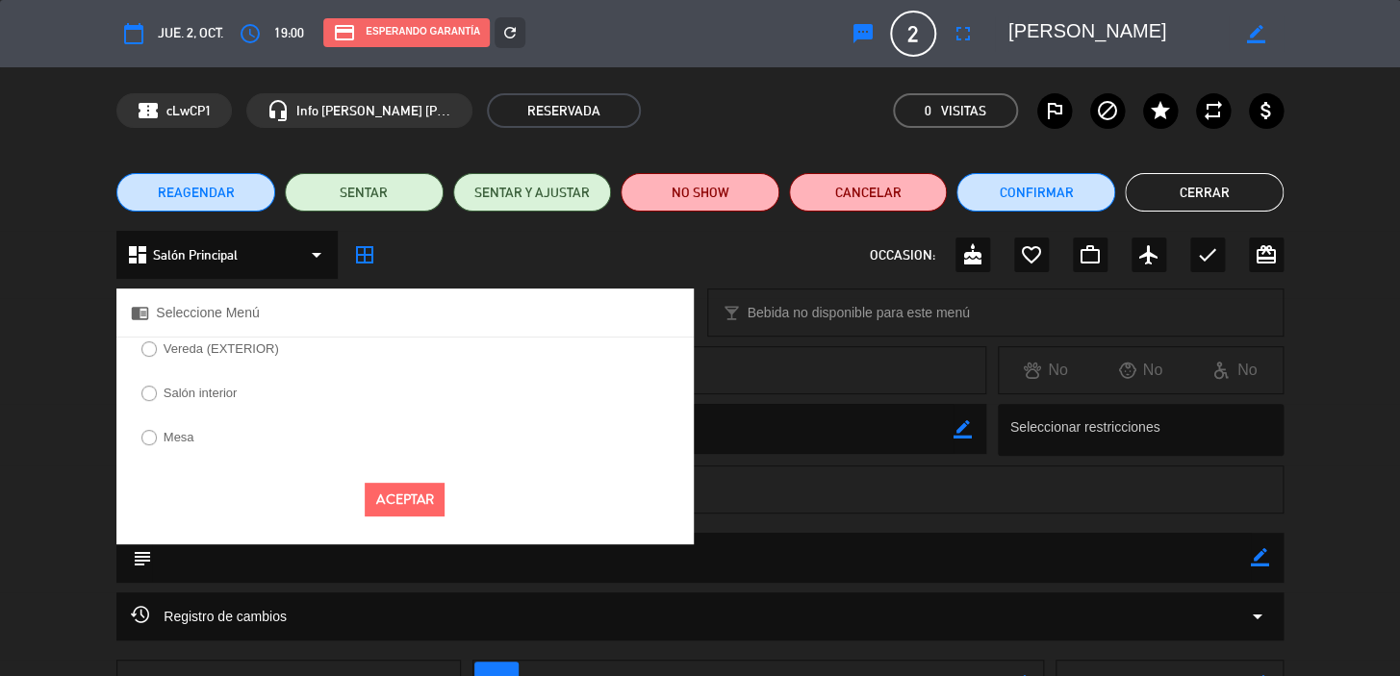
click at [210, 381] on label "Salón interior" at bounding box center [189, 396] width 116 height 31
click at [419, 504] on button "Aceptar" at bounding box center [405, 500] width 80 height 34
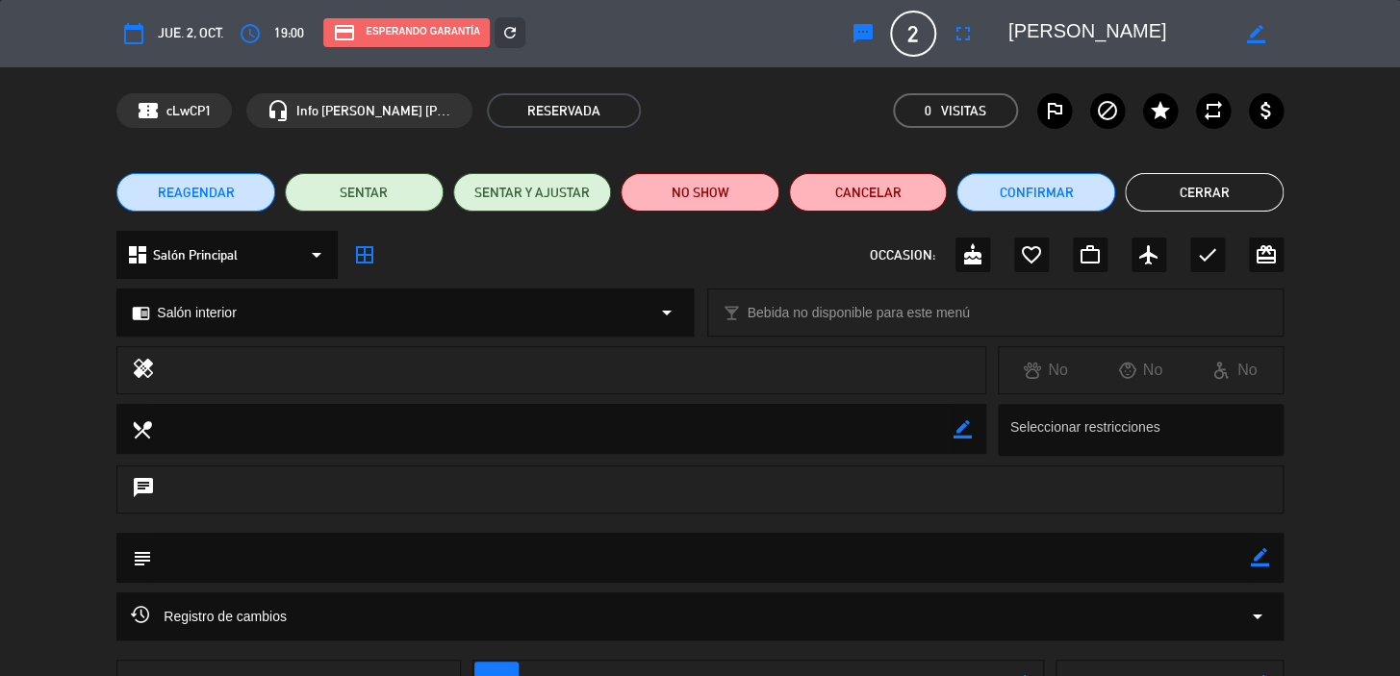
scroll to position [205, 0]
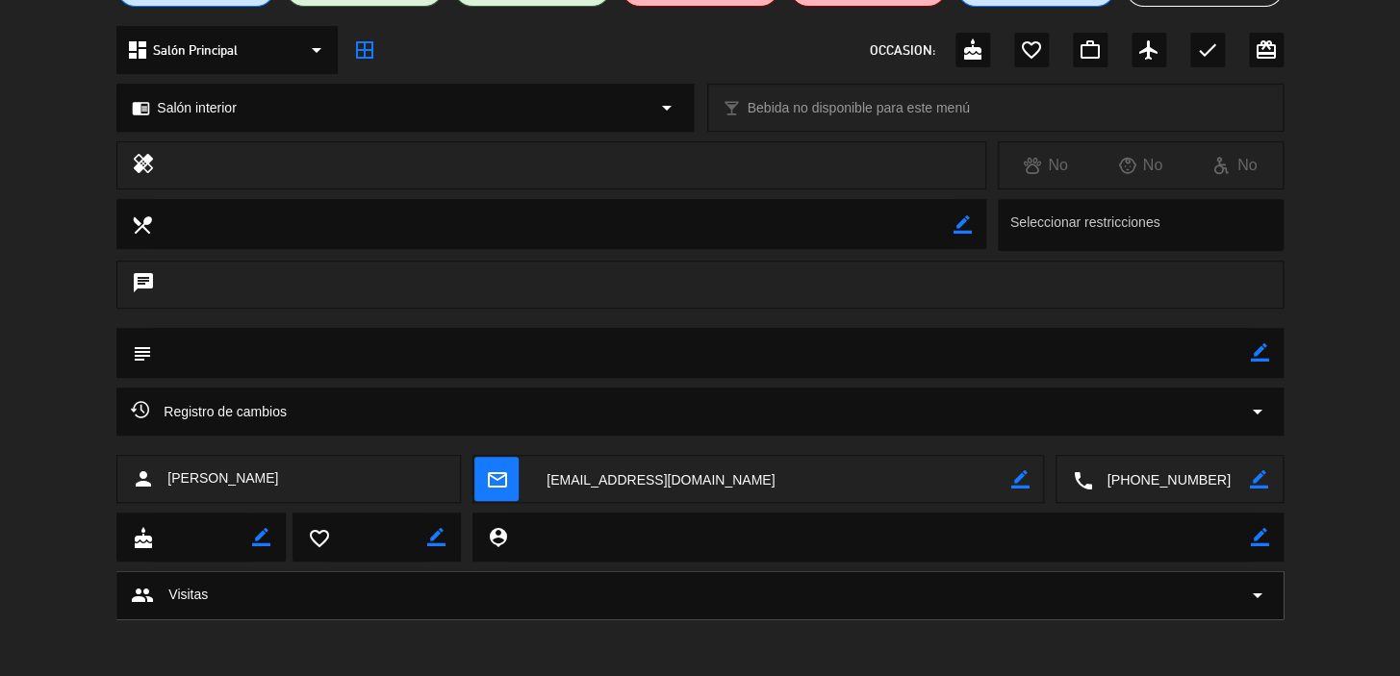
click at [488, 471] on icon "mail_outline" at bounding box center [496, 478] width 21 height 21
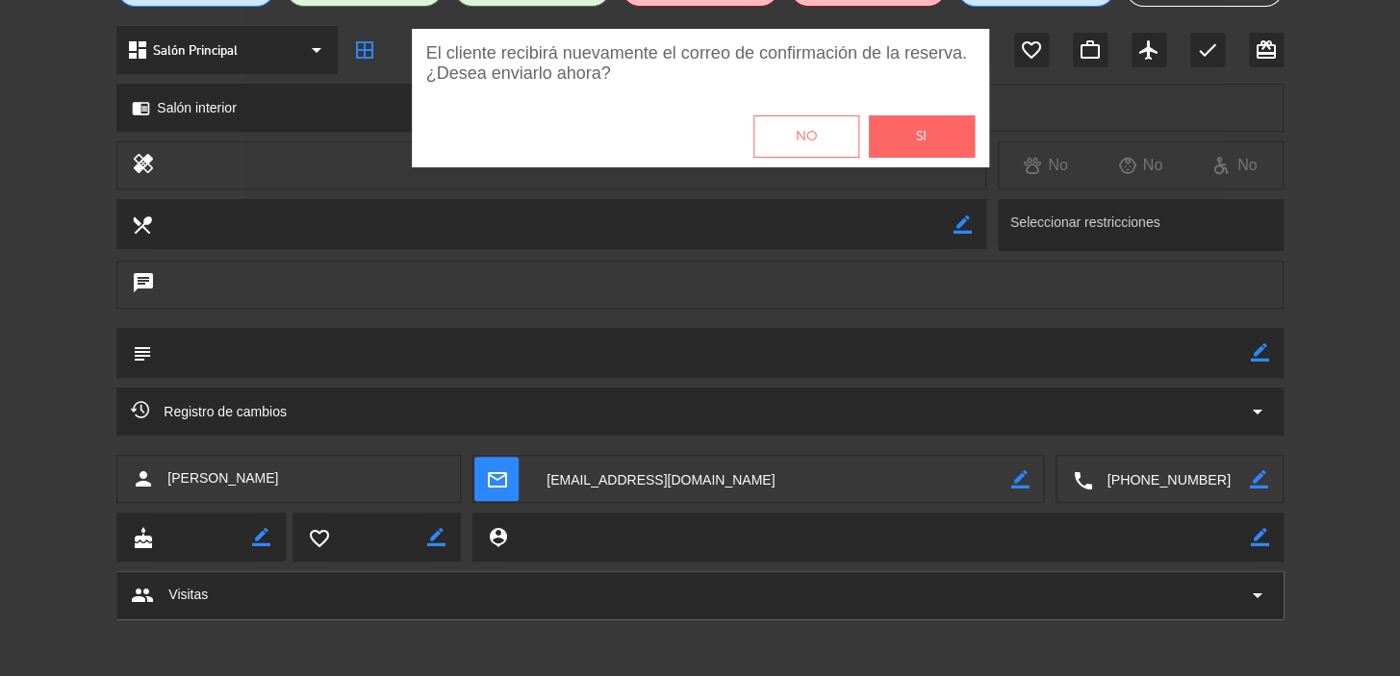
click at [932, 136] on button "Si" at bounding box center [922, 136] width 106 height 42
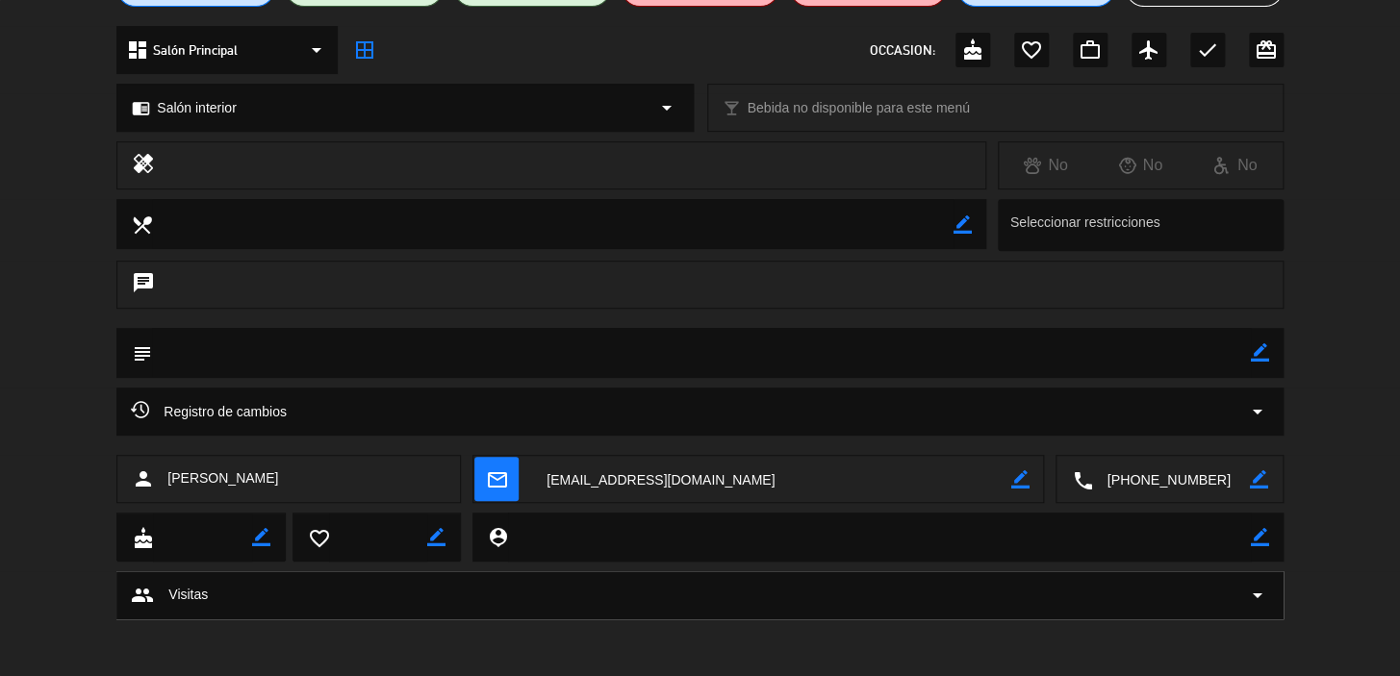
scroll to position [0, 0]
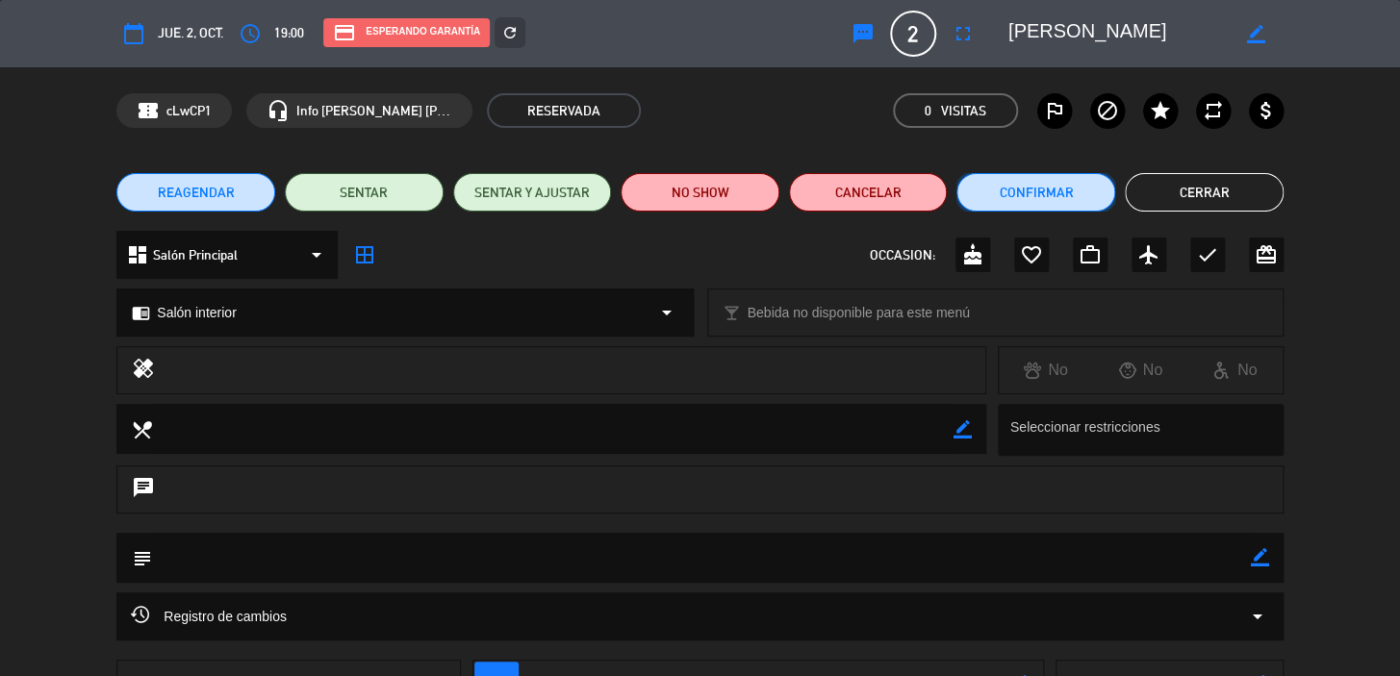
click at [1012, 187] on button "Confirmar" at bounding box center [1035, 192] width 159 height 38
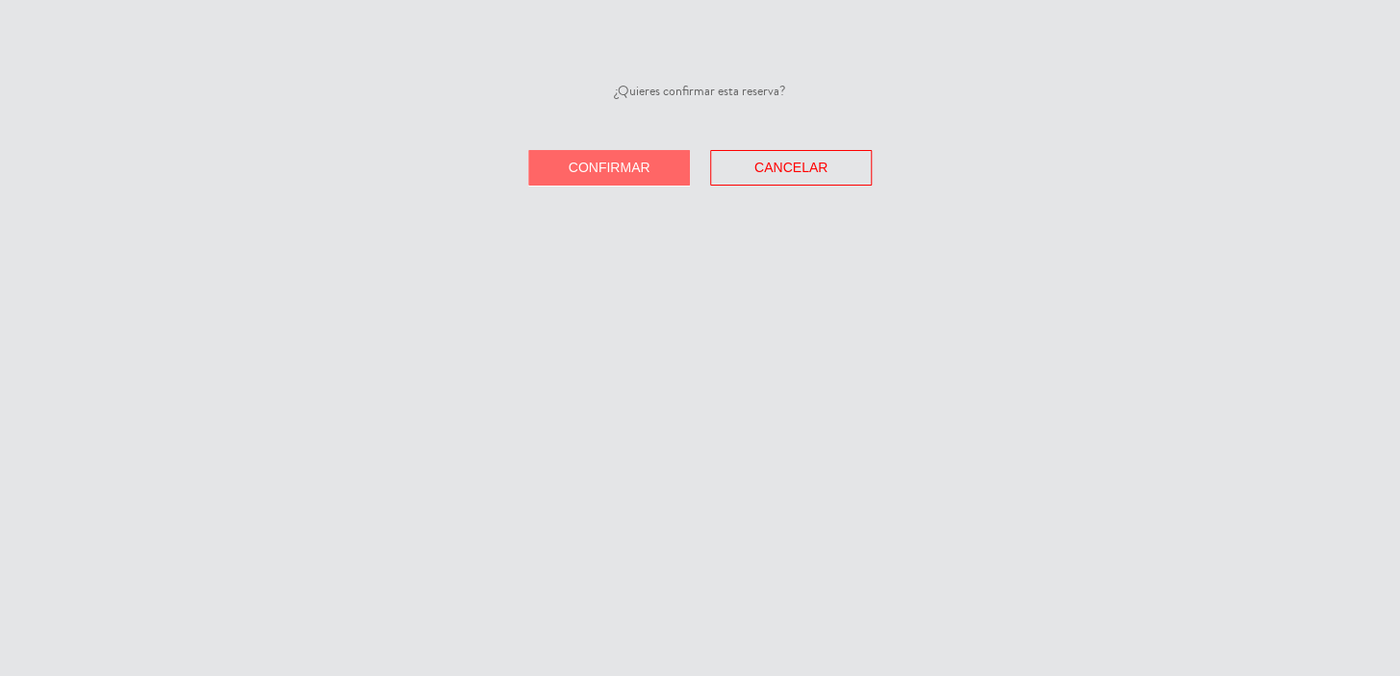
click at [612, 167] on span "Confirmar" at bounding box center [610, 167] width 82 height 15
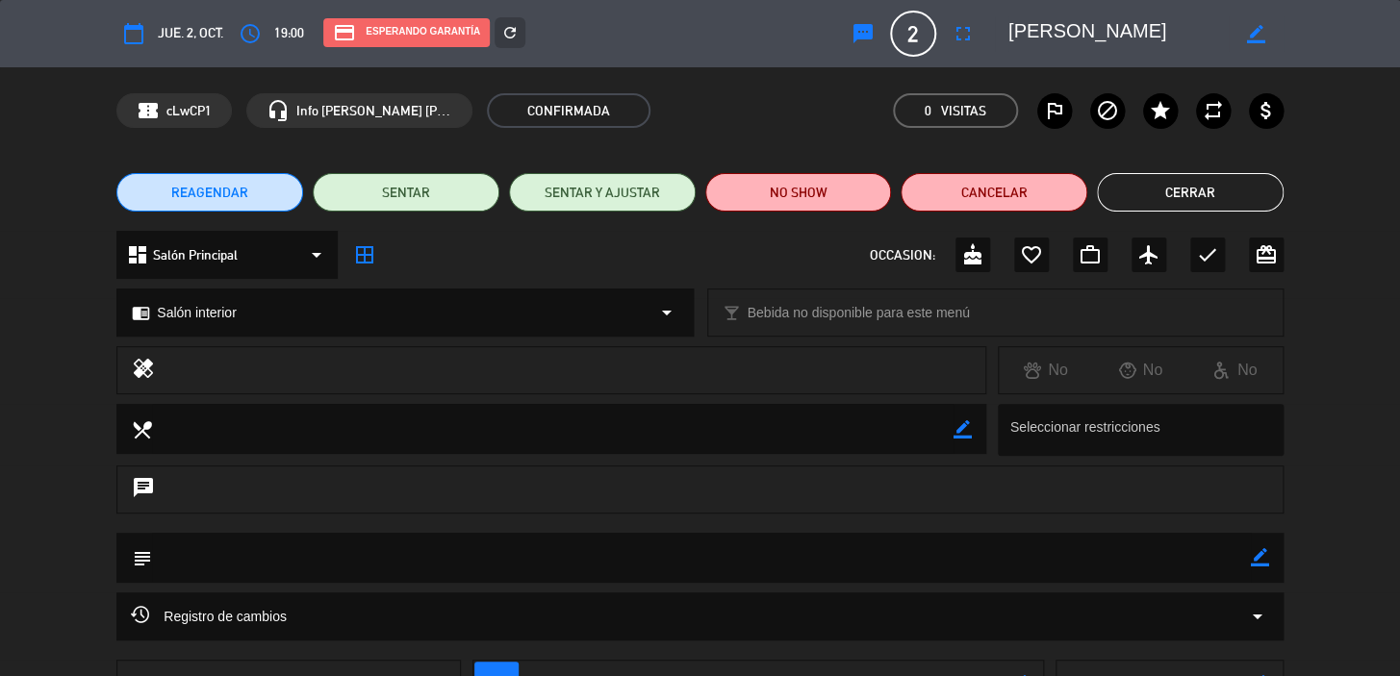
drag, startPoint x: 1237, startPoint y: 197, endPoint x: 737, endPoint y: 337, distance: 519.3
click at [1236, 197] on button "Cerrar" at bounding box center [1190, 192] width 187 height 38
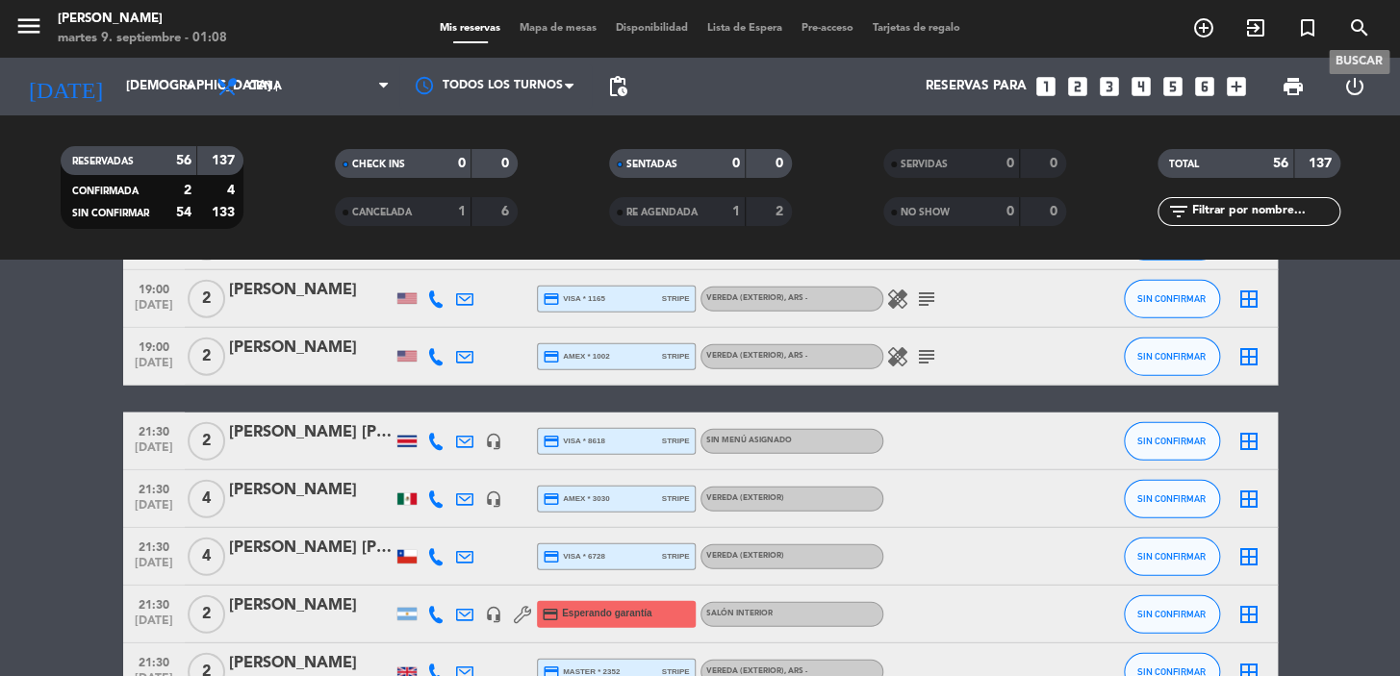
click at [1356, 30] on icon "search" at bounding box center [1359, 27] width 23 height 23
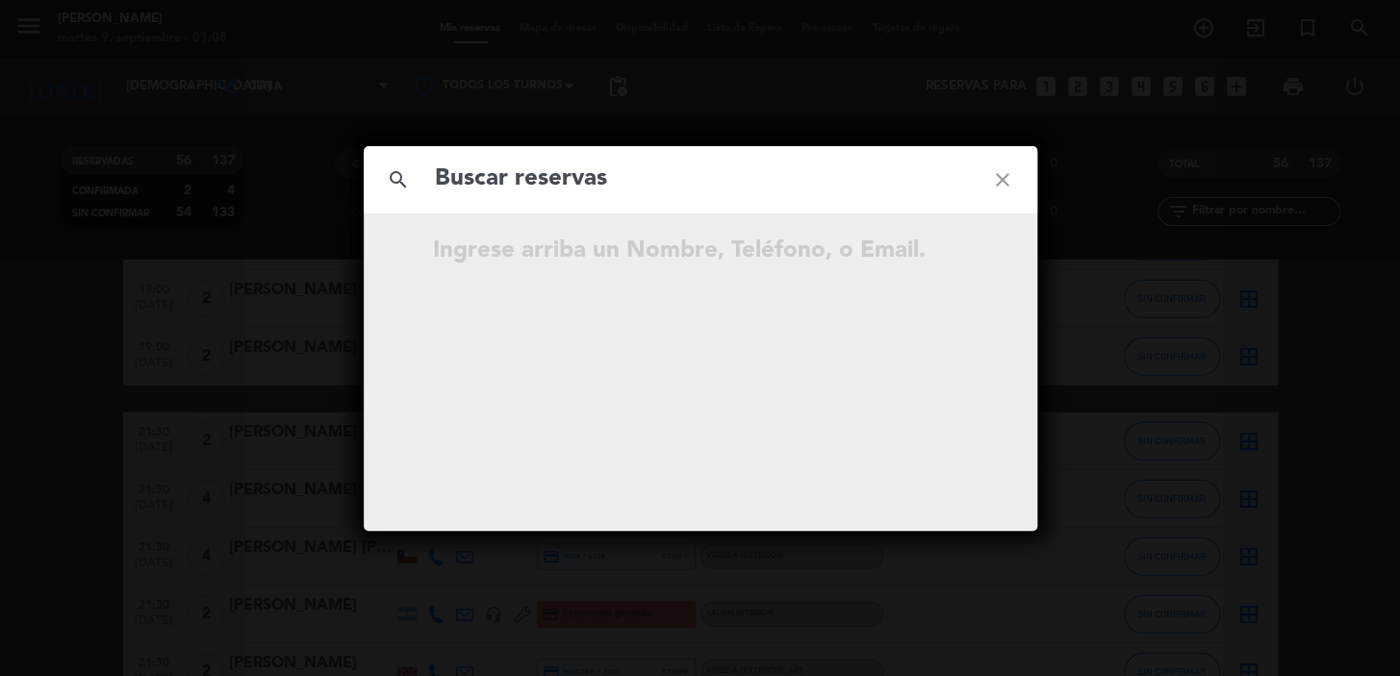
click at [672, 186] on input "text" at bounding box center [700, 179] width 535 height 39
type input "isabella Moura"
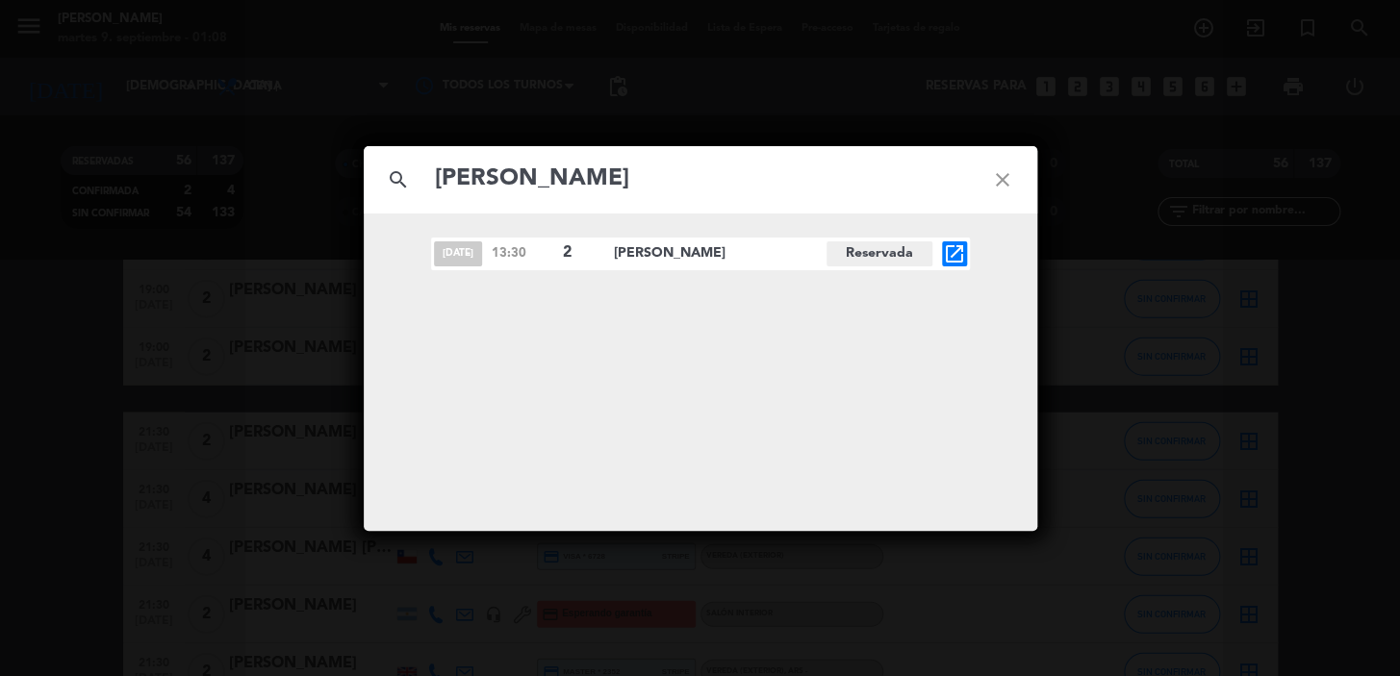
click at [954, 250] on icon "open_in_new" at bounding box center [954, 253] width 23 height 23
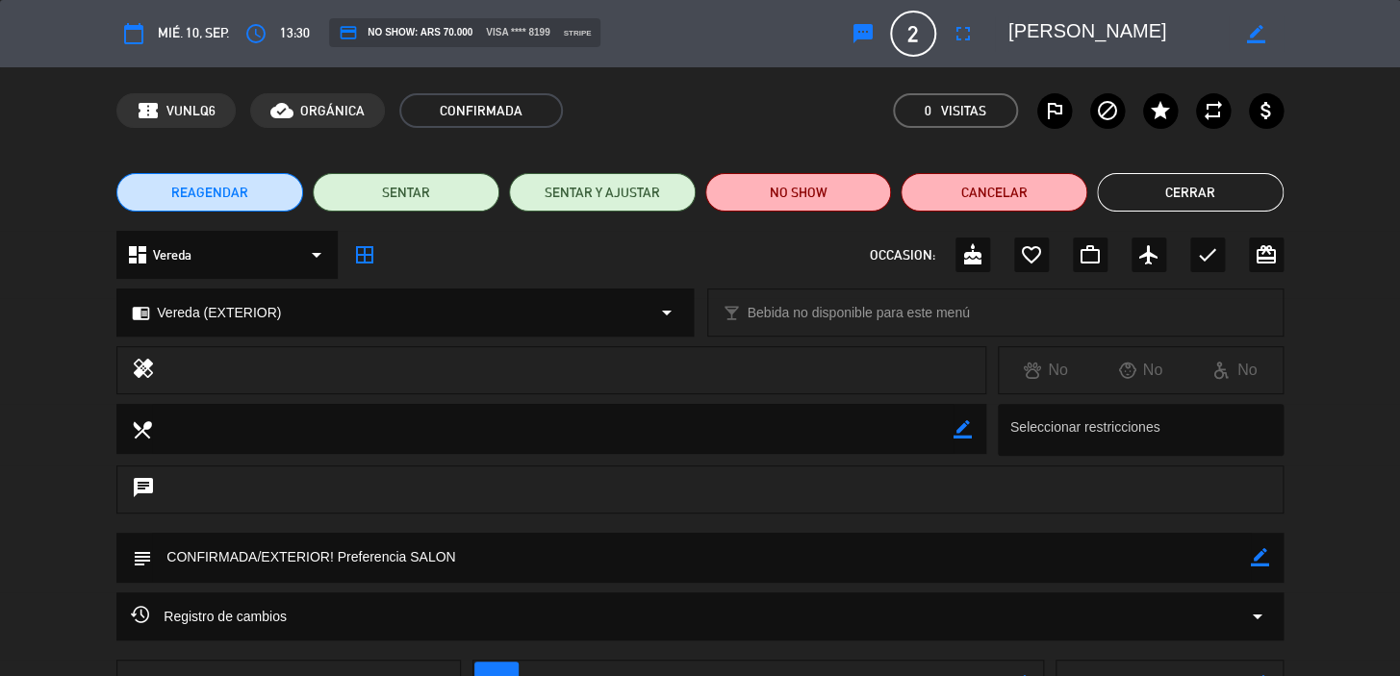
click at [186, 199] on span "REAGENDAR" at bounding box center [209, 193] width 77 height 20
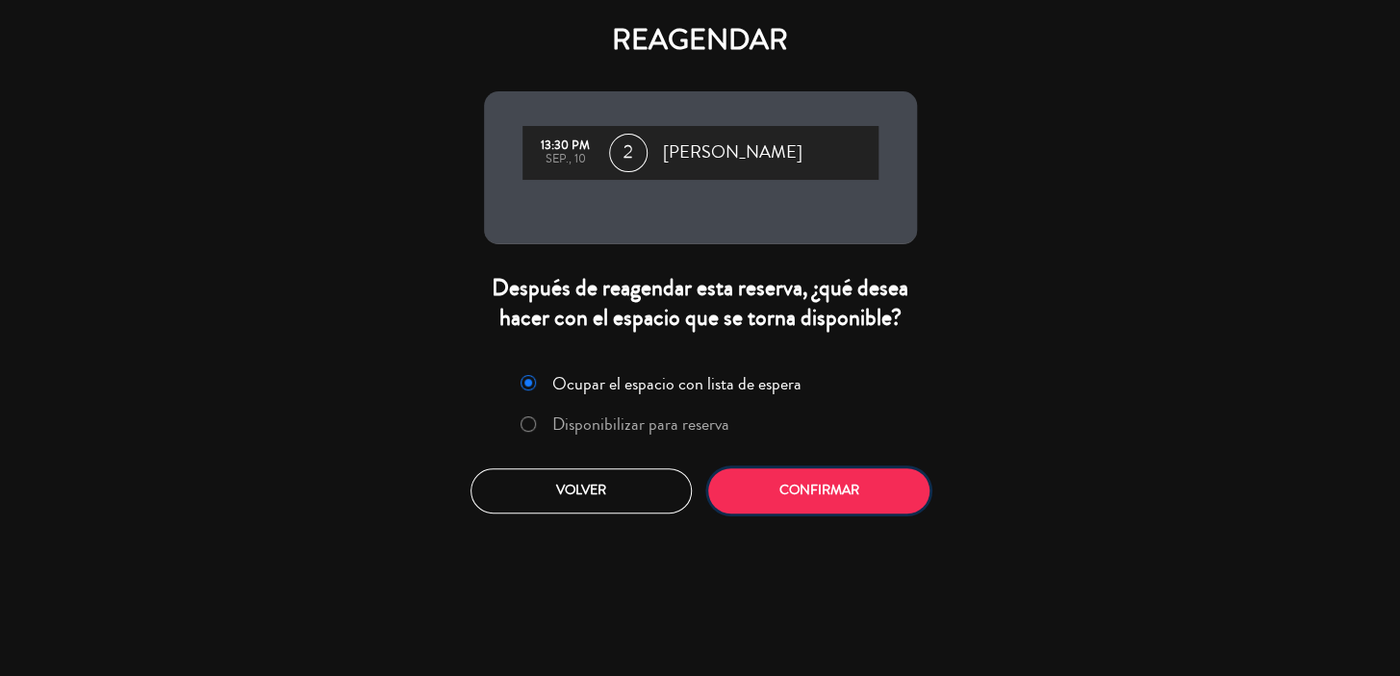
click at [827, 493] on button "Confirmar" at bounding box center [818, 490] width 221 height 45
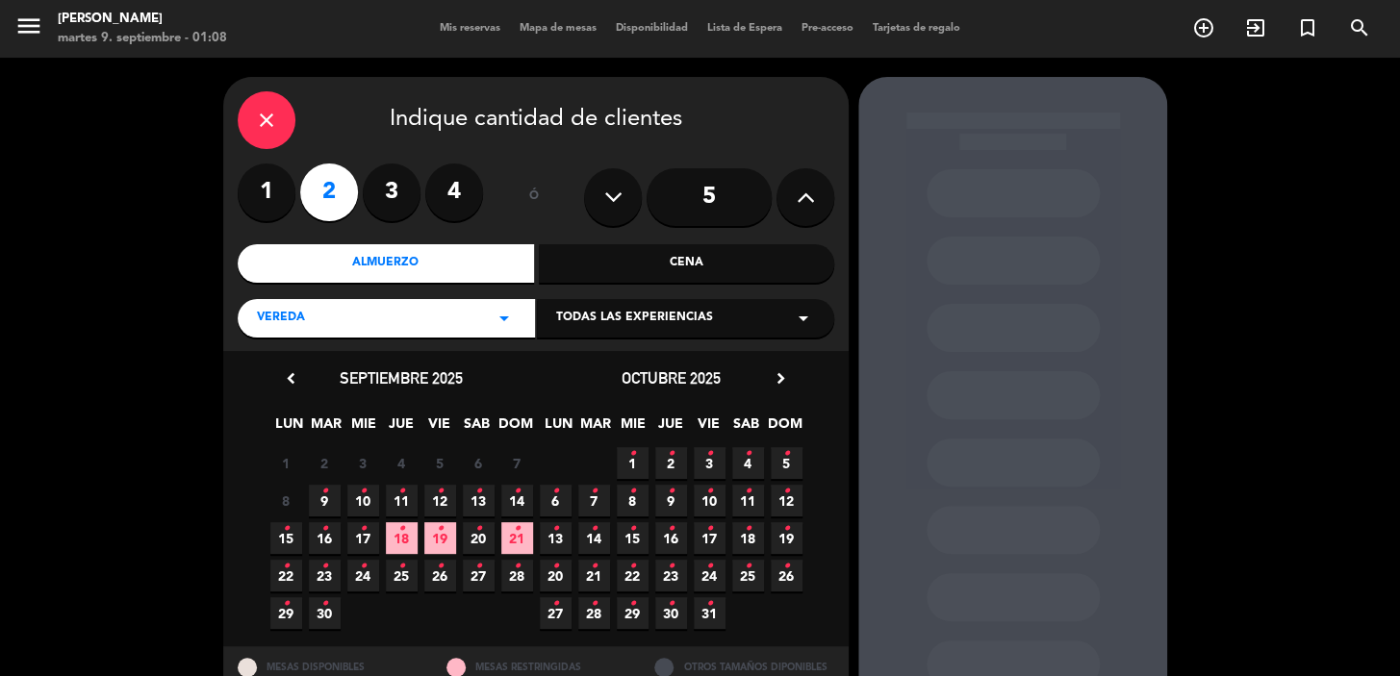
click at [327, 491] on icon "•" at bounding box center [324, 491] width 7 height 31
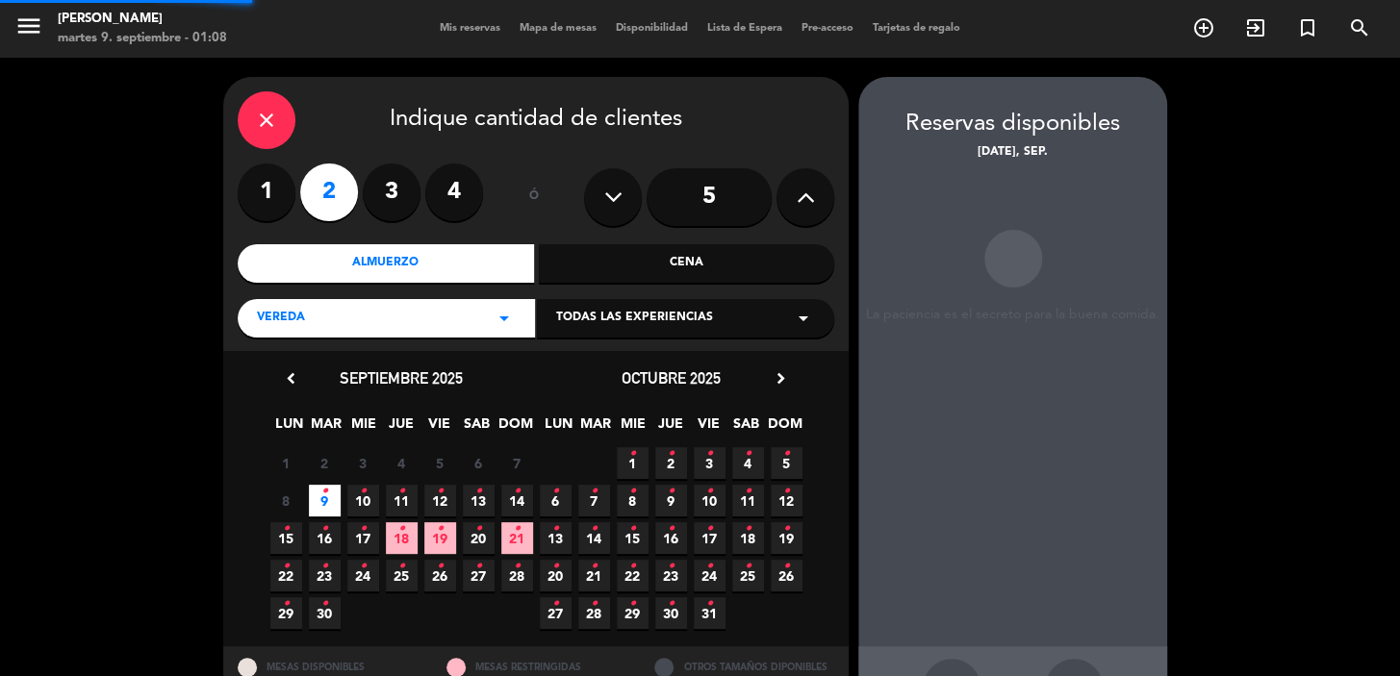
scroll to position [70, 0]
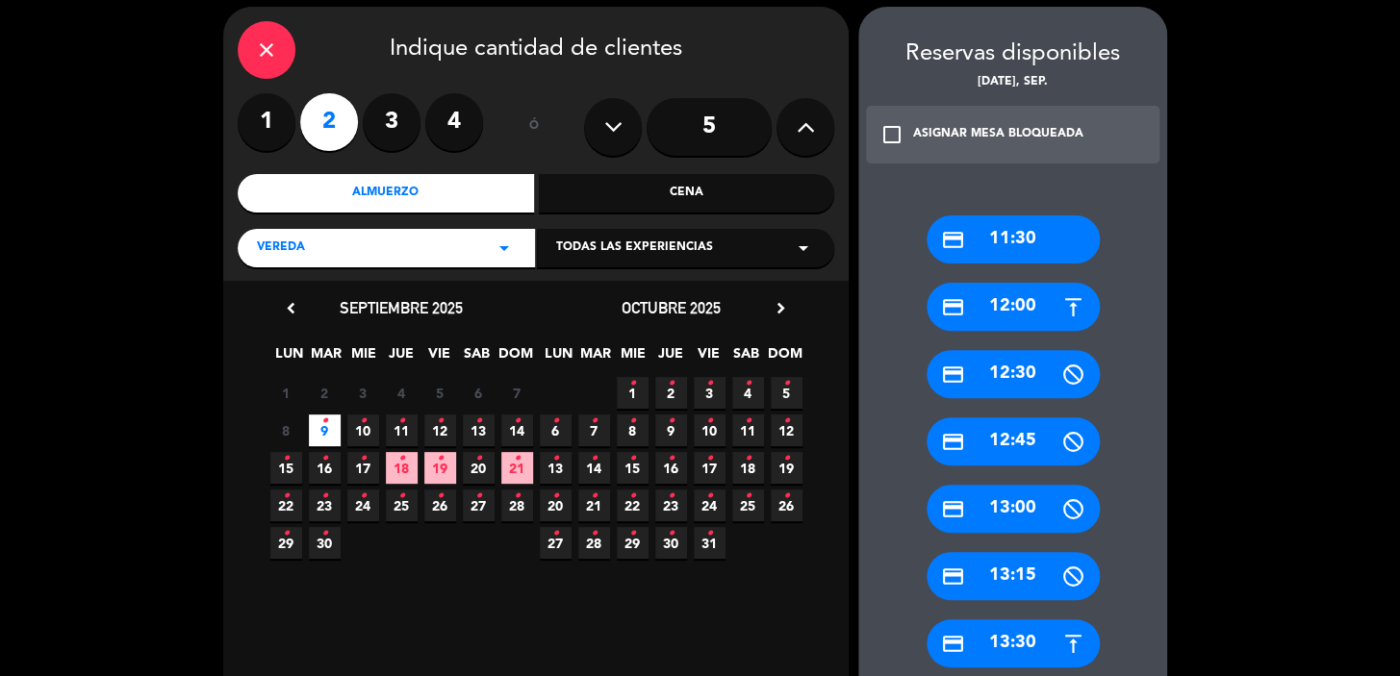
click at [1011, 304] on div "credit_card 12:00" at bounding box center [1012, 307] width 173 height 48
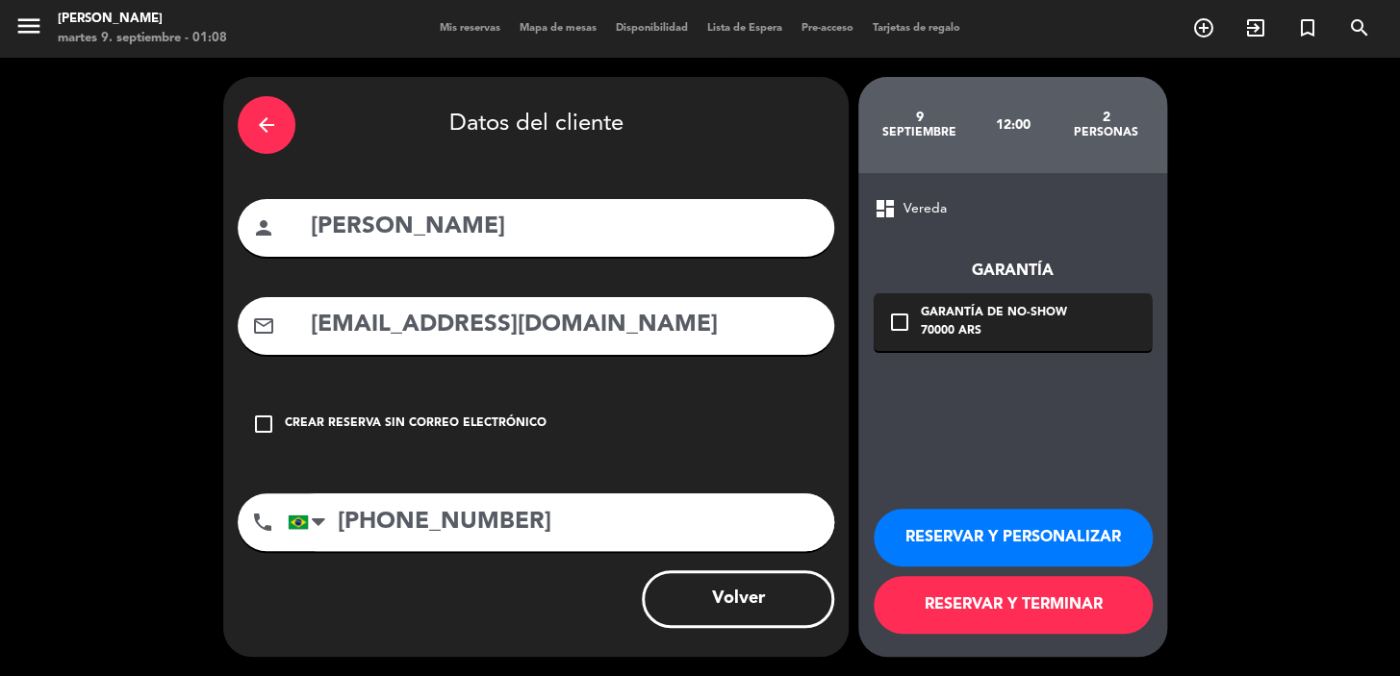
scroll to position [0, 0]
click at [968, 306] on div "Garantía de no-show" at bounding box center [994, 313] width 146 height 19
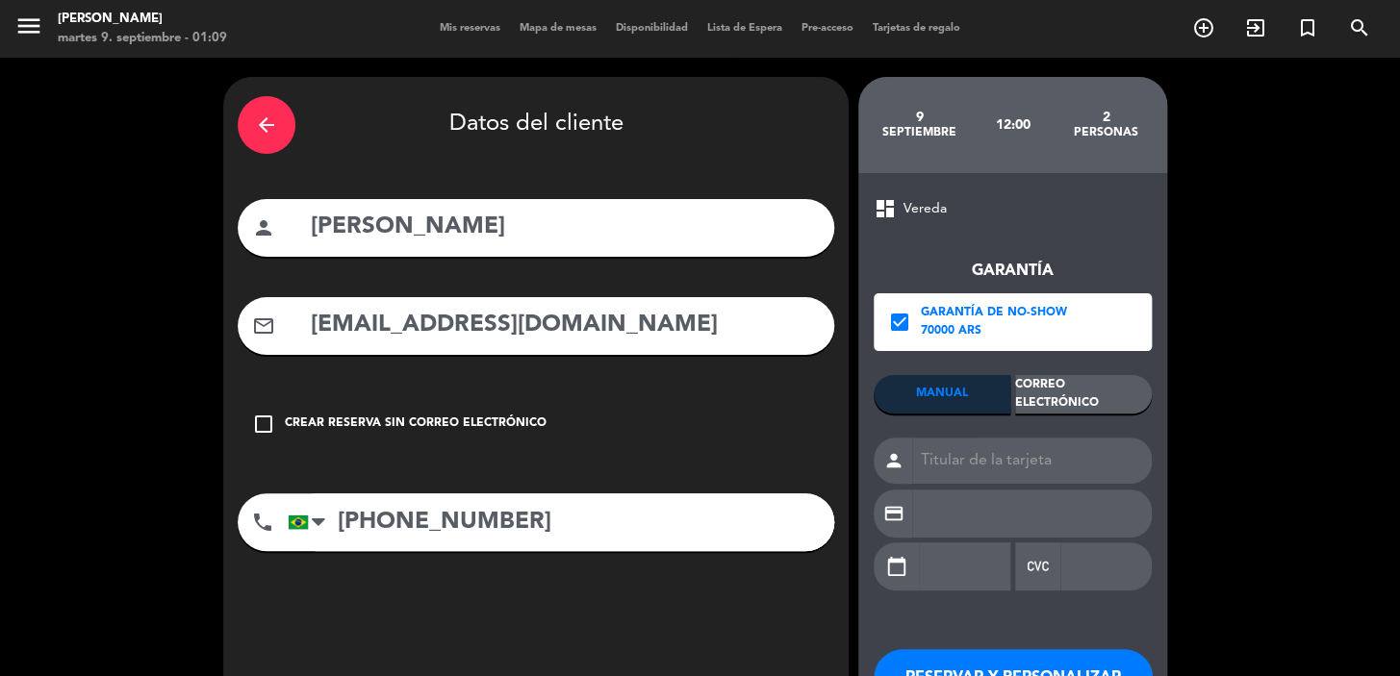
click at [1096, 411] on div "Correo Electrónico" at bounding box center [1083, 394] width 137 height 38
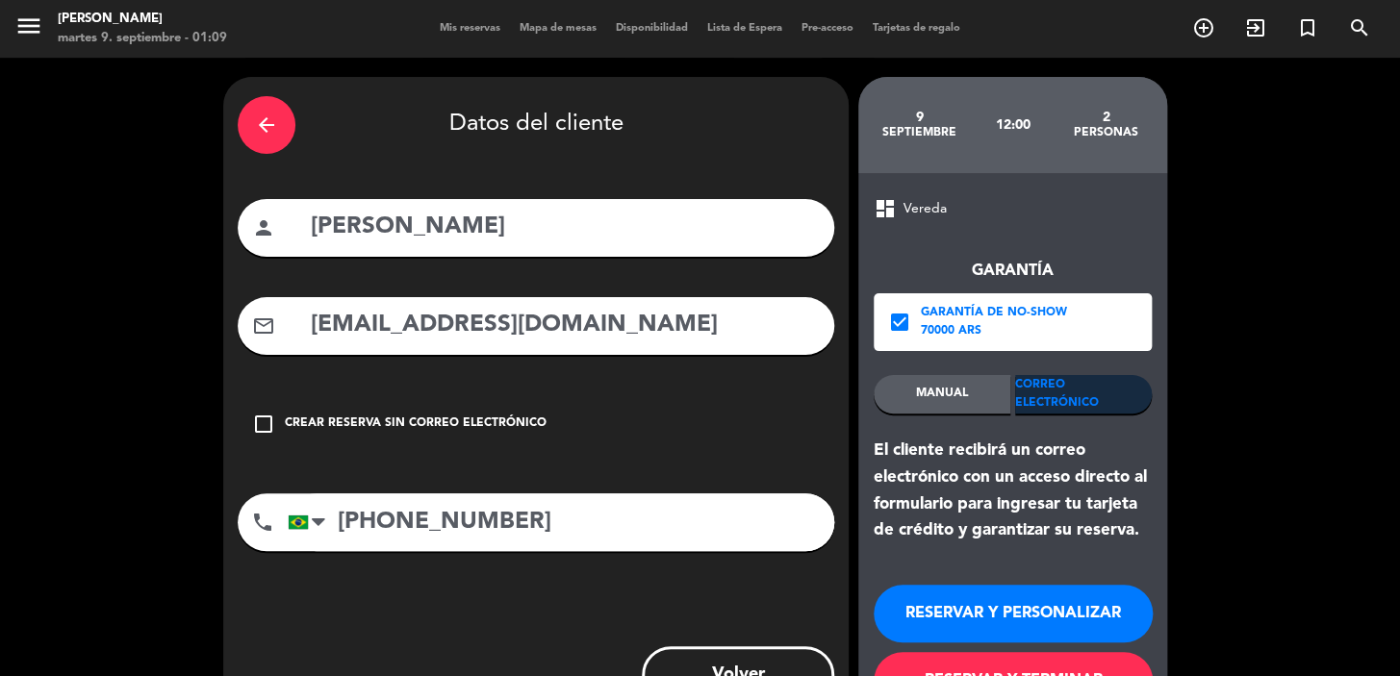
click at [1058, 597] on button "RESERVAR Y PERSONALIZAR" at bounding box center [1012, 614] width 279 height 58
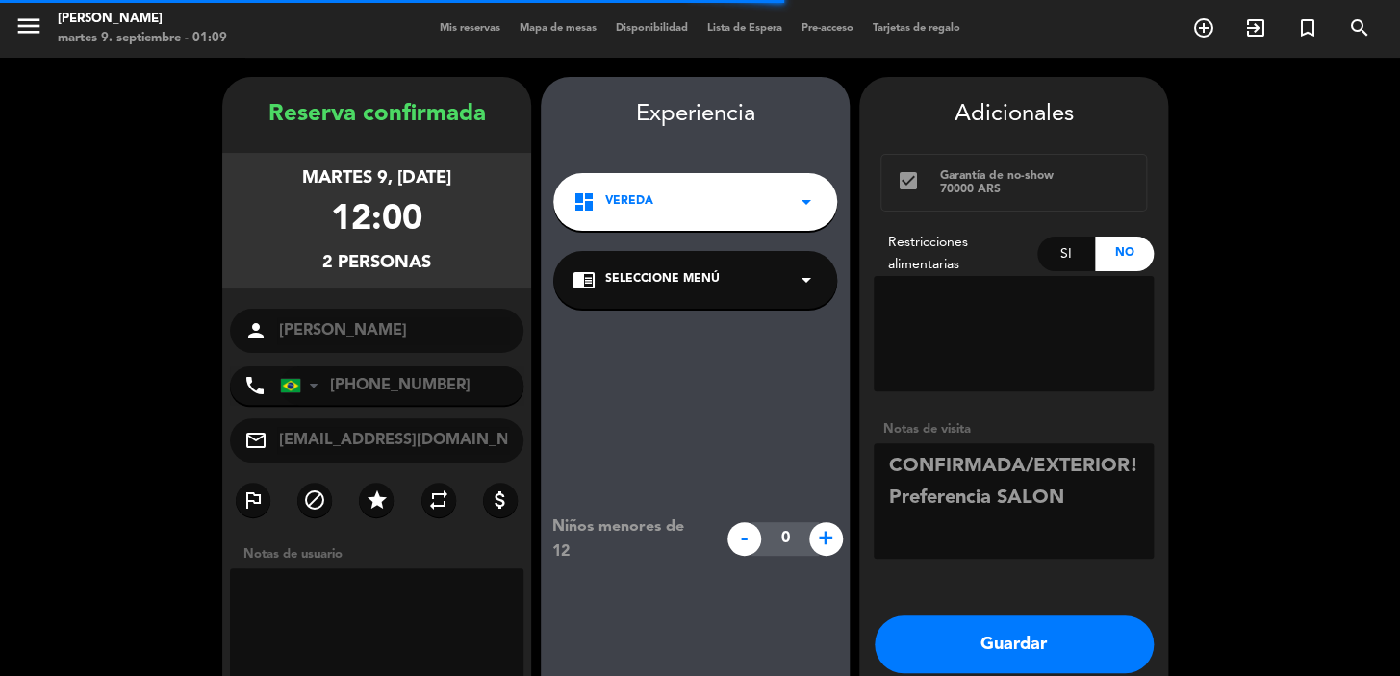
scroll to position [77, 0]
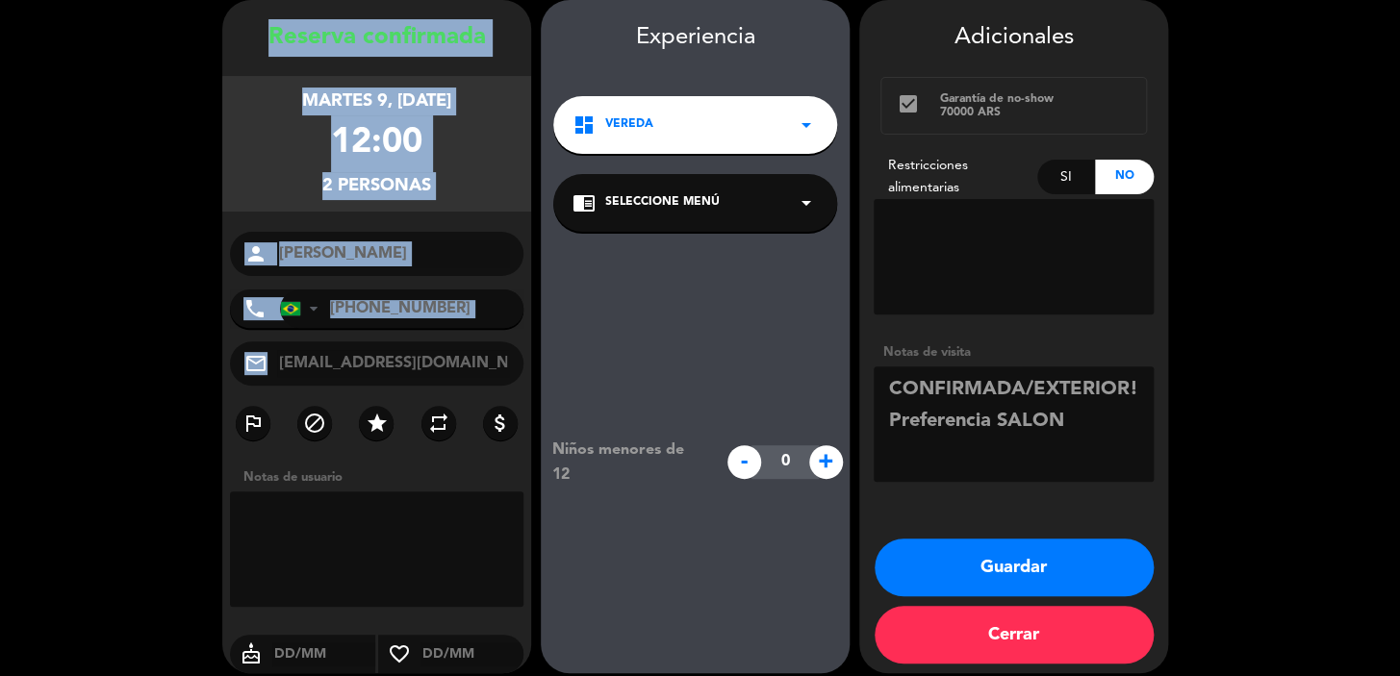
drag, startPoint x: 270, startPoint y: 36, endPoint x: 453, endPoint y: 364, distance: 375.5
click at [454, 373] on div "Reserva confirmada martes 9, sep. 2025 12:00 2 personas person Isabella Moura p…" at bounding box center [376, 355] width 309 height 673
copy div "Reserva confirmada martes 9, sep. 2025 12:00 2 personas person phone United Sta…"
click at [1052, 558] on button "Guardar" at bounding box center [1013, 568] width 279 height 58
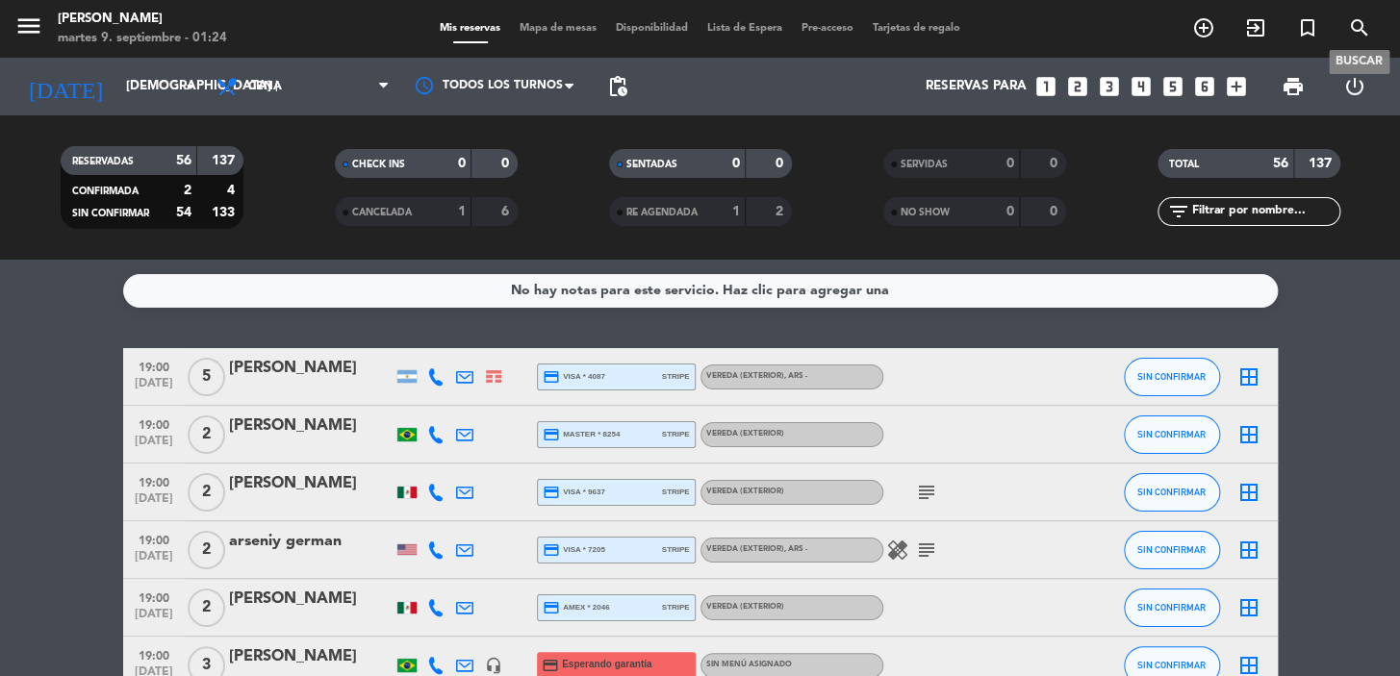
click at [1350, 33] on icon "search" at bounding box center [1359, 27] width 23 height 23
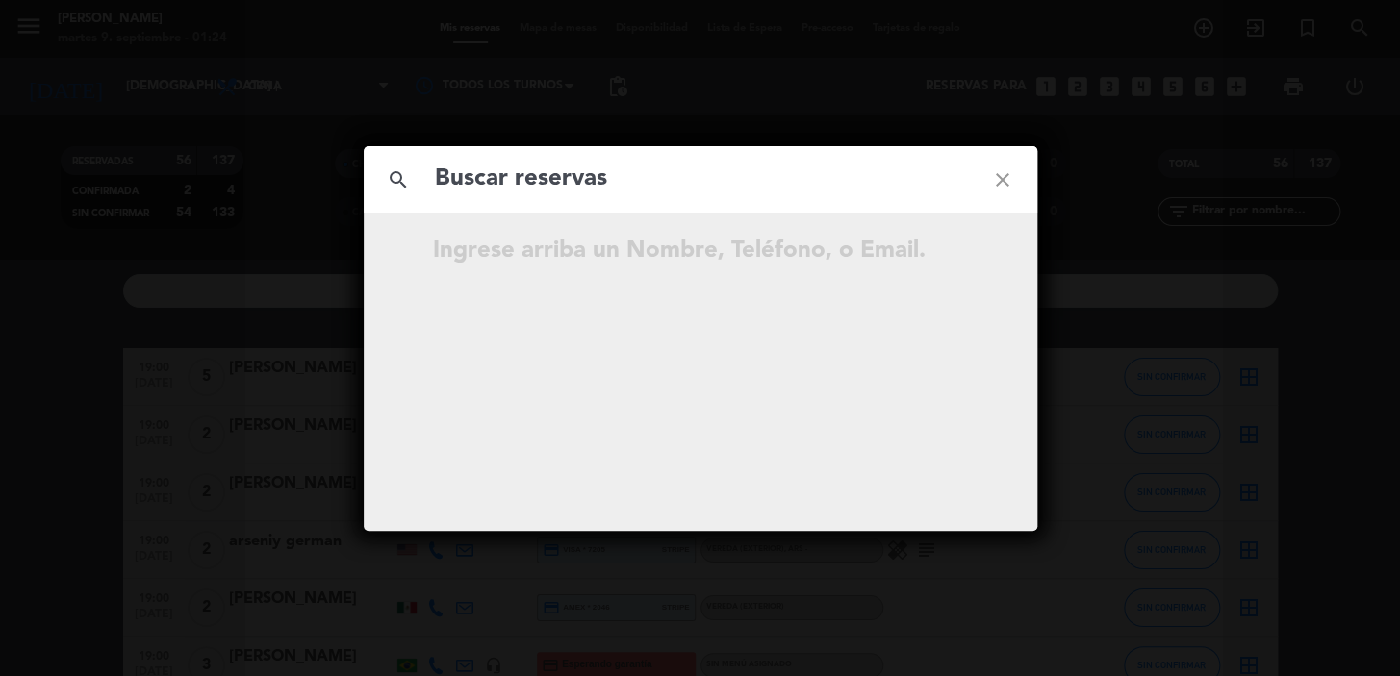
click at [778, 186] on input "text" at bounding box center [700, 179] width 535 height 39
click at [570, 172] on input "text" at bounding box center [700, 179] width 535 height 39
paste input "Isabella Moura"
type input "Isabella Moura"
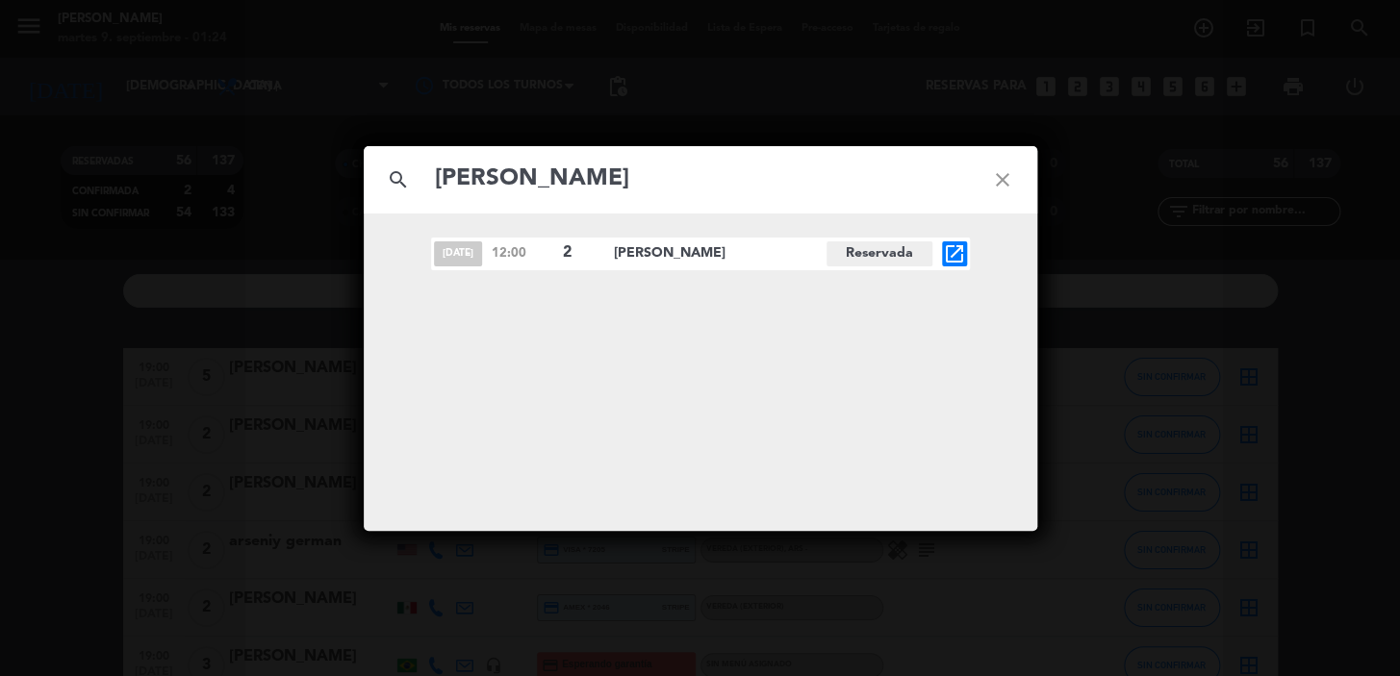
click at [955, 252] on icon "open_in_new" at bounding box center [954, 253] width 23 height 23
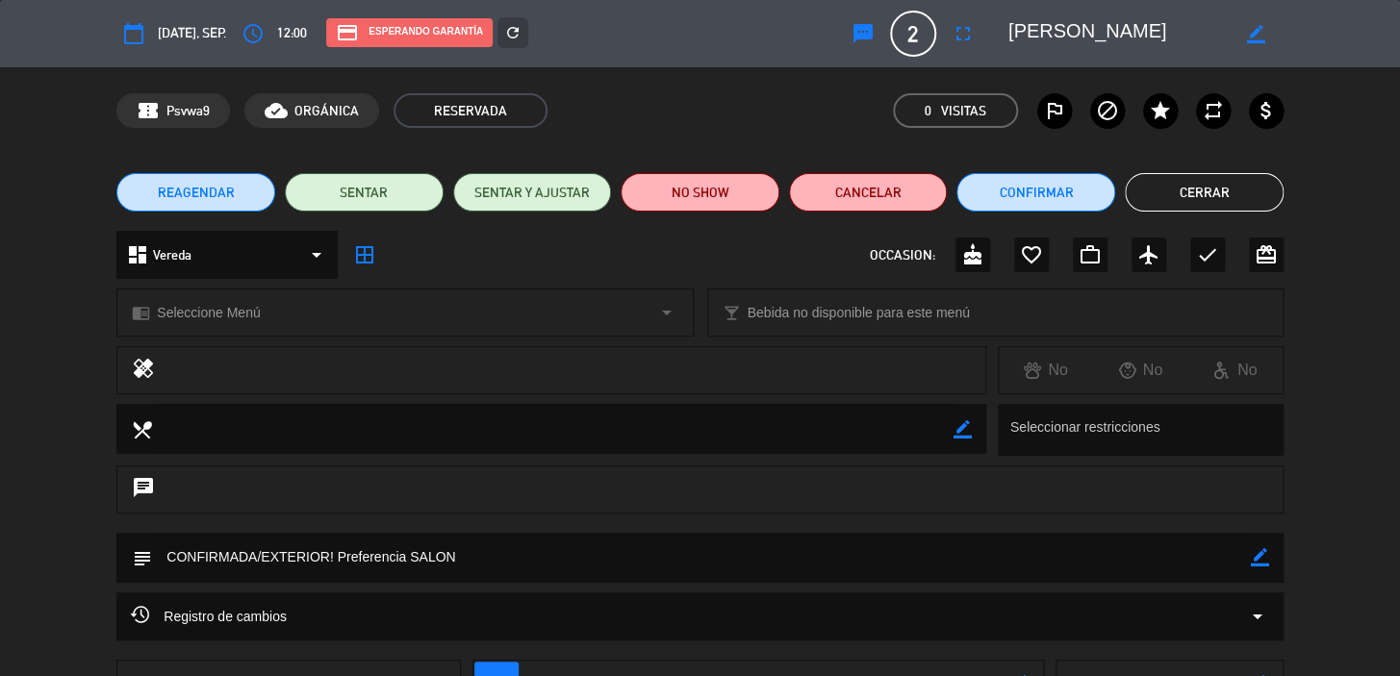
click at [1263, 556] on icon "border_color" at bounding box center [1260, 557] width 18 height 18
click at [1259, 558] on icon at bounding box center [1260, 557] width 18 height 18
click at [168, 558] on textarea at bounding box center [701, 557] width 1099 height 49
click at [165, 550] on textarea at bounding box center [701, 557] width 1099 height 49
click at [1260, 564] on icon "border_color" at bounding box center [1260, 557] width 18 height 18
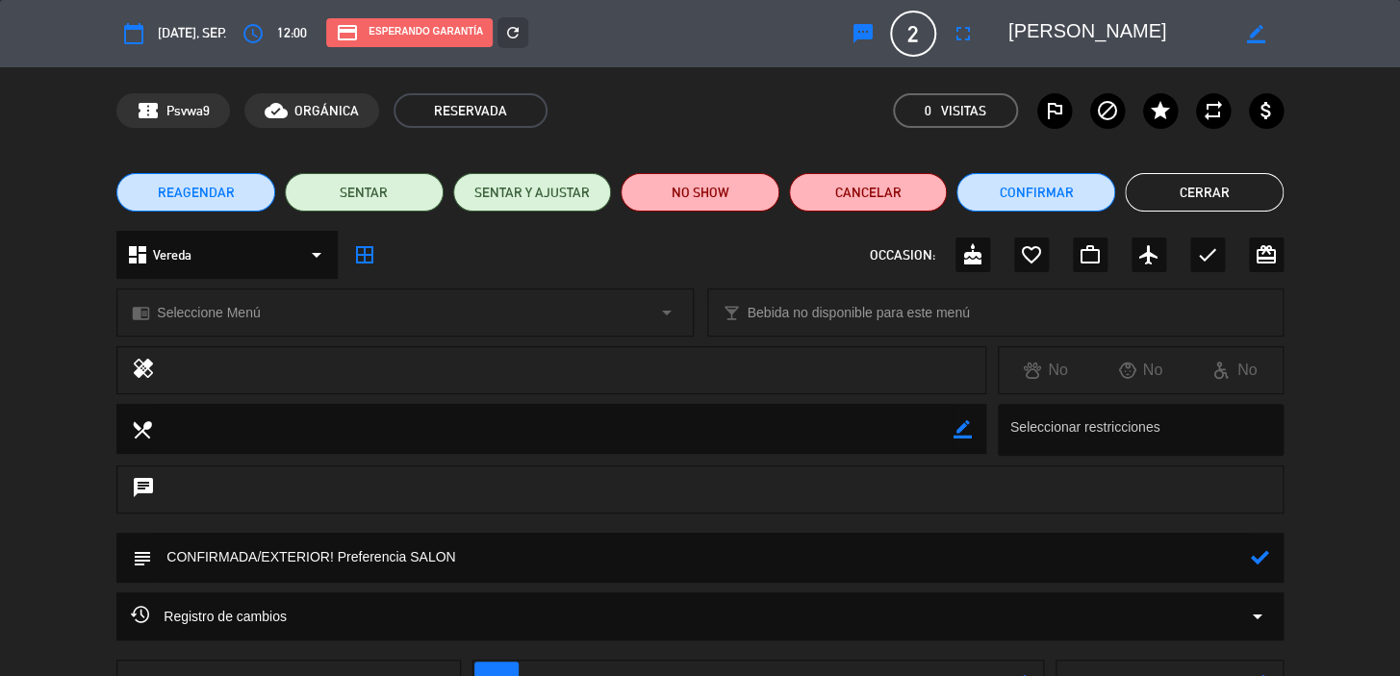
click at [167, 557] on textarea at bounding box center [701, 557] width 1099 height 49
type textarea "SON DOS RESERVAS DE DOS, QUE QUIEREN JUNTAS, TOTAL 4 CONFIRMADA/EXTERIOR! Prefe…"
click at [1270, 558] on div "subject" at bounding box center [699, 558] width 1167 height 50
click at [1258, 558] on icon at bounding box center [1260, 557] width 18 height 18
click at [1206, 200] on button "Cerrar" at bounding box center [1204, 192] width 159 height 38
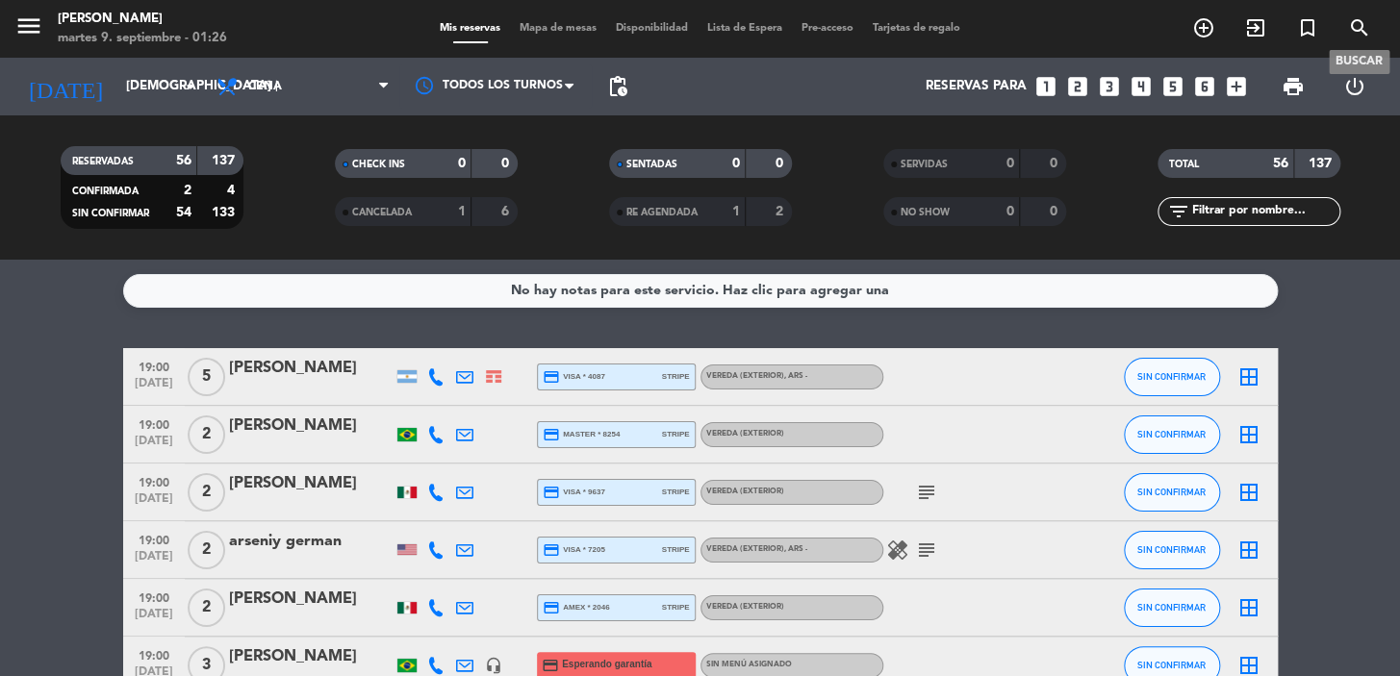
click at [1361, 28] on icon "search" at bounding box center [1359, 27] width 23 height 23
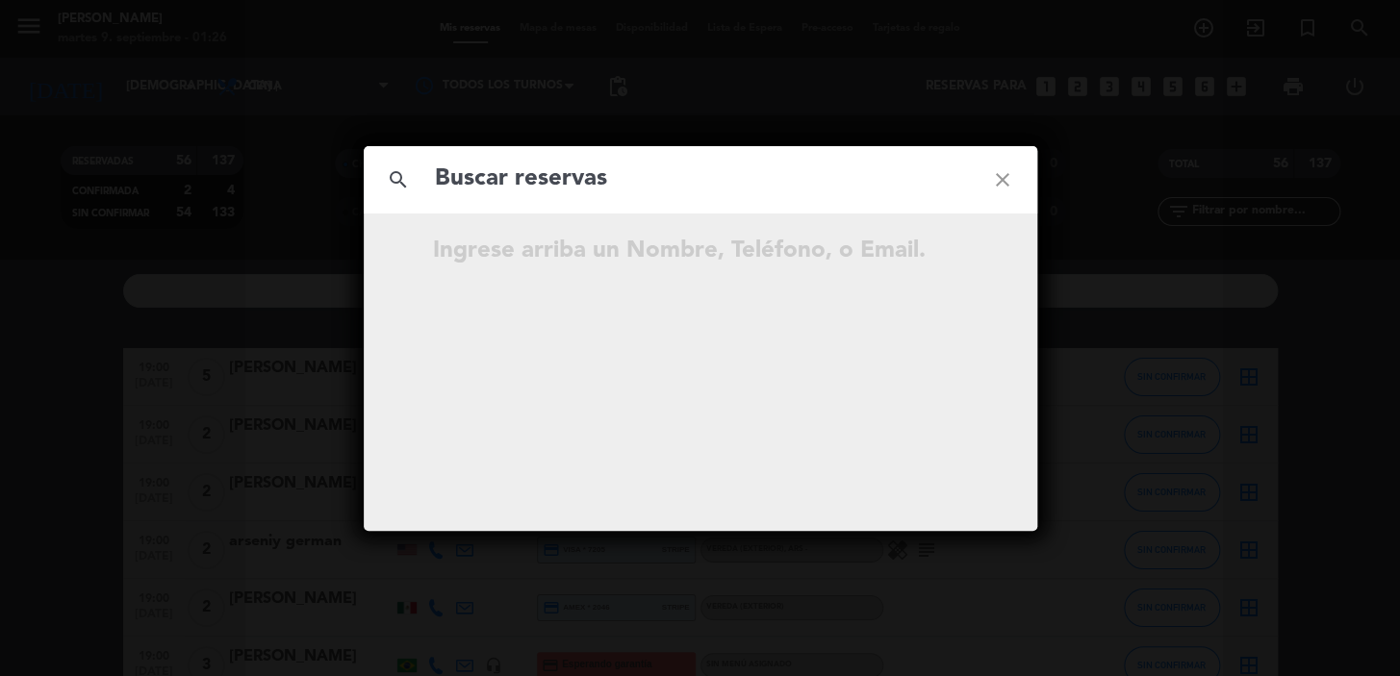
click at [564, 188] on input "text" at bounding box center [700, 179] width 535 height 39
type input "Sirnei Junior"
click at [949, 249] on icon "open_in_new" at bounding box center [954, 253] width 23 height 23
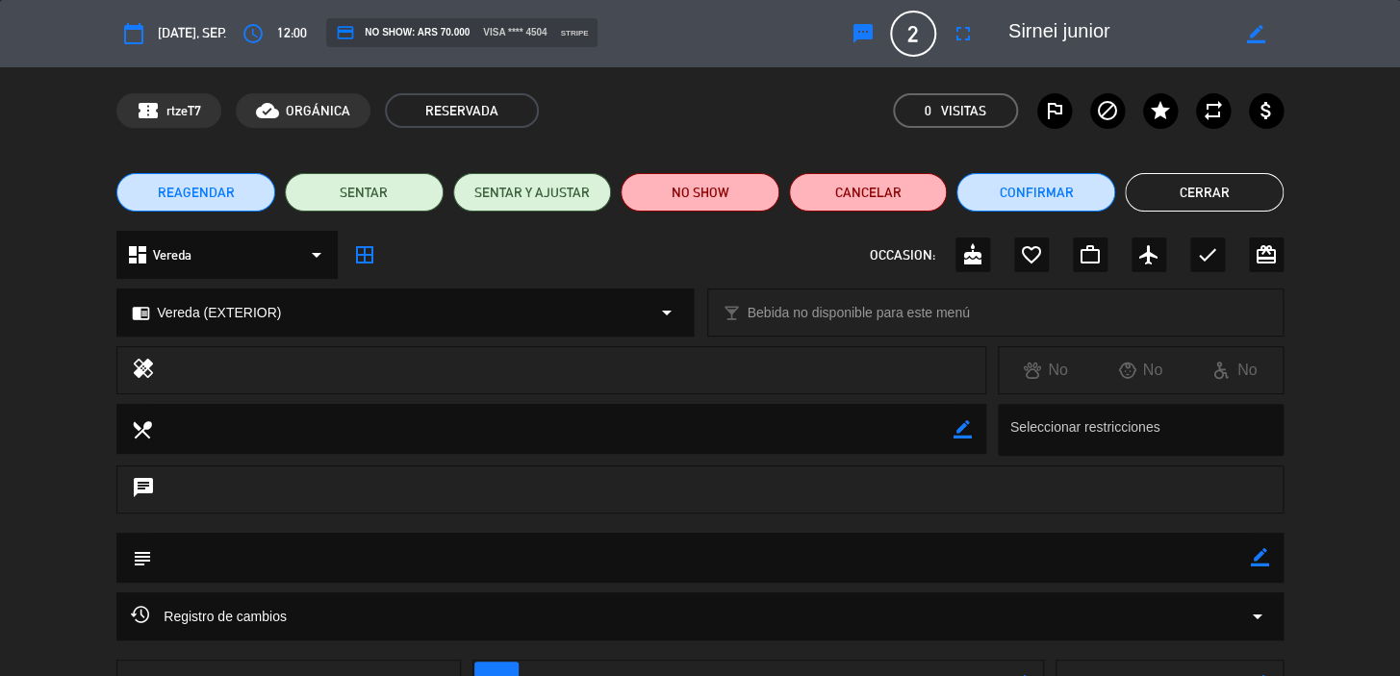
click at [1257, 564] on icon "border_color" at bounding box center [1260, 557] width 18 height 18
type textarea "S"
type input "info@parrilladonjulio.com.ar"
click at [305, 558] on textarea at bounding box center [701, 557] width 1099 height 49
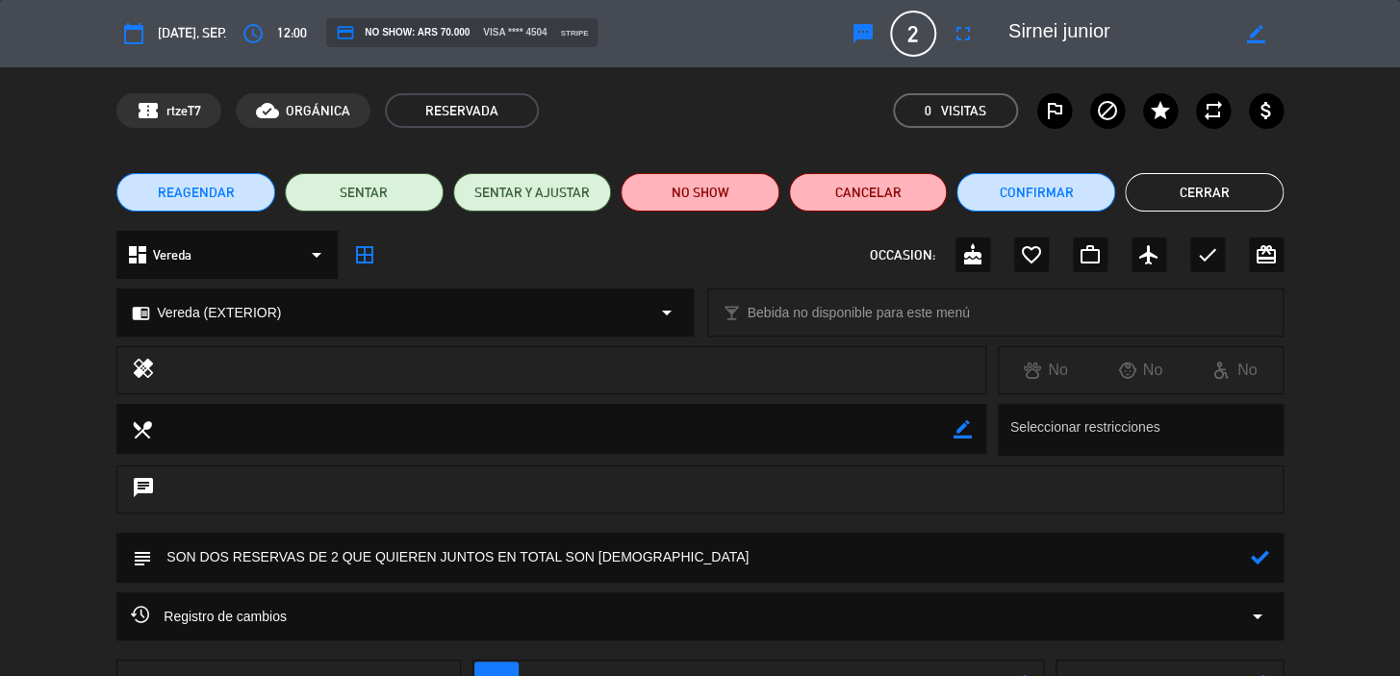
type textarea "SON DOS RESERVAS DE 2 QUE QUIEREN JUNTOS EN TOTAL SON 4"
click at [1273, 550] on div "subject" at bounding box center [699, 558] width 1167 height 50
click at [1266, 555] on icon at bounding box center [1260, 557] width 18 height 18
click at [1198, 172] on div "REAGENDAR SENTAR SENTAR Y AJUSTAR NO SHOW Cancelar Confirmar Cerrar" at bounding box center [700, 192] width 1400 height 77
click at [1196, 181] on button "Cerrar" at bounding box center [1204, 192] width 159 height 38
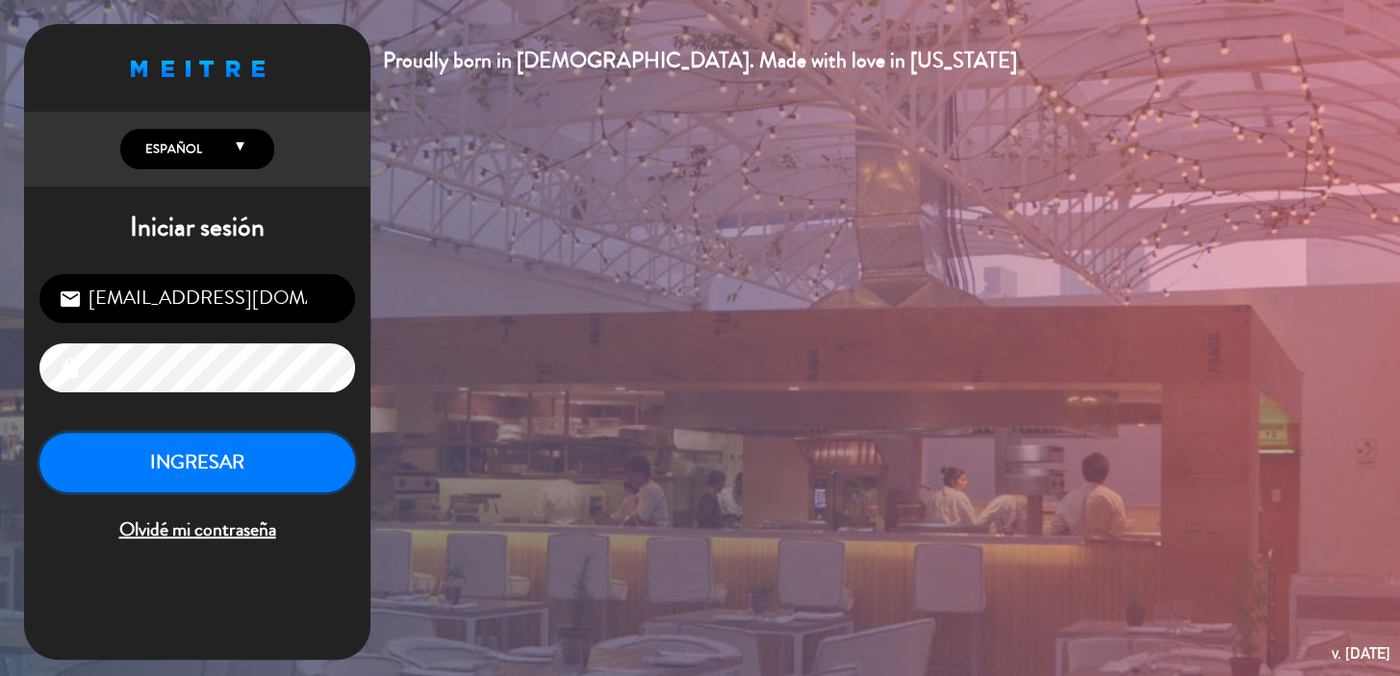
click at [179, 451] on button "INGRESAR" at bounding box center [197, 463] width 316 height 61
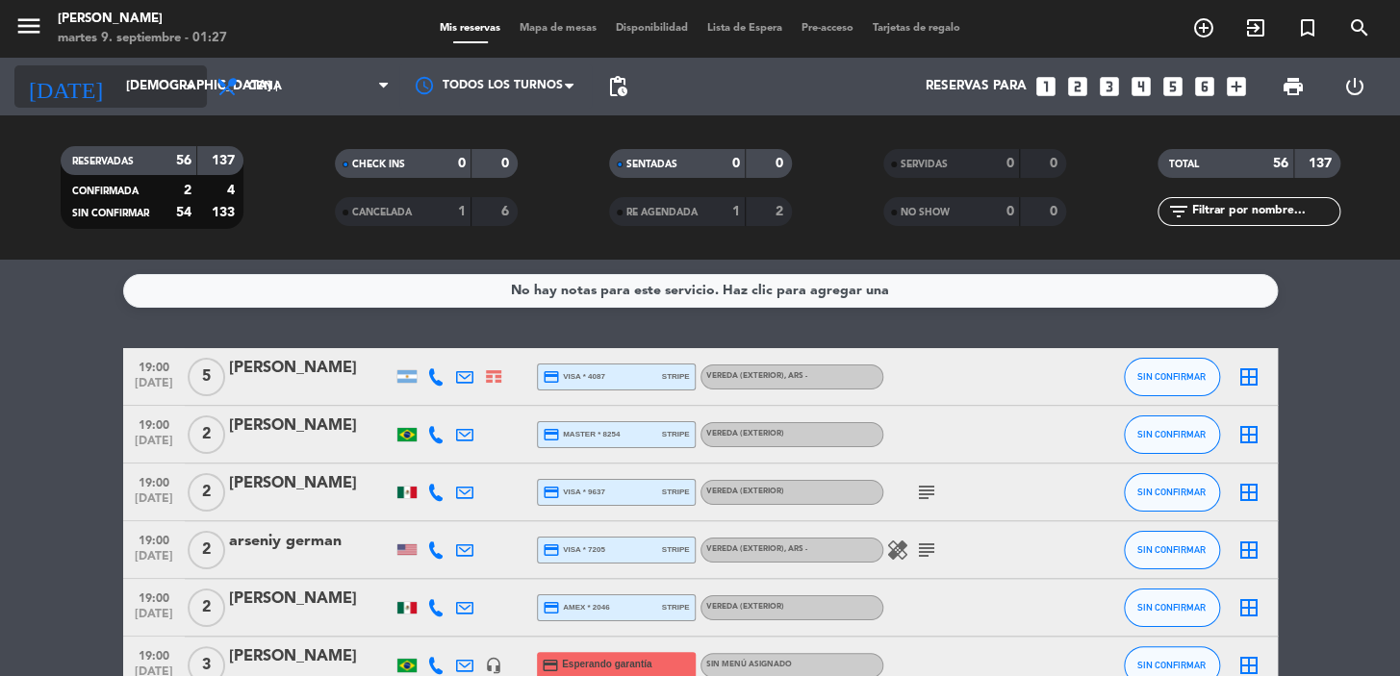
click at [138, 79] on input "jue. 2 oct." at bounding box center [201, 86] width 170 height 35
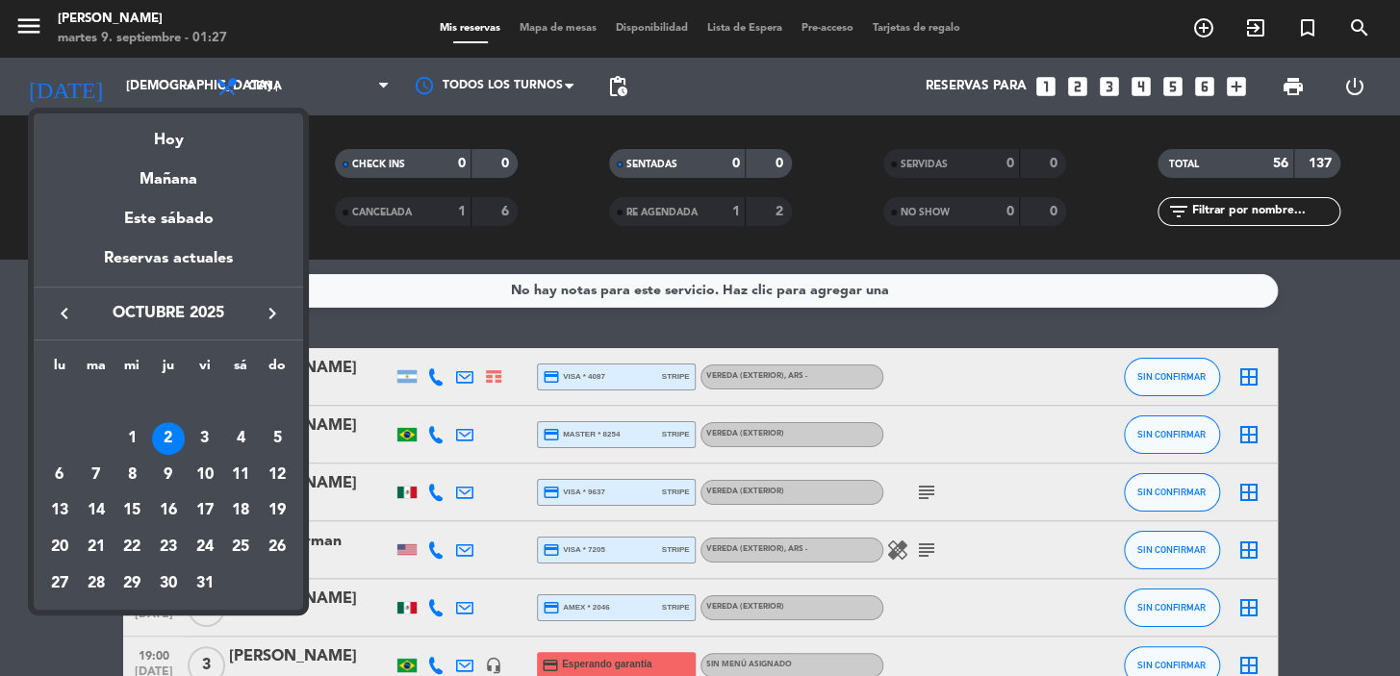
click at [64, 310] on icon "keyboard_arrow_left" at bounding box center [64, 313] width 23 height 23
click at [96, 469] on div "9" at bounding box center [96, 475] width 33 height 33
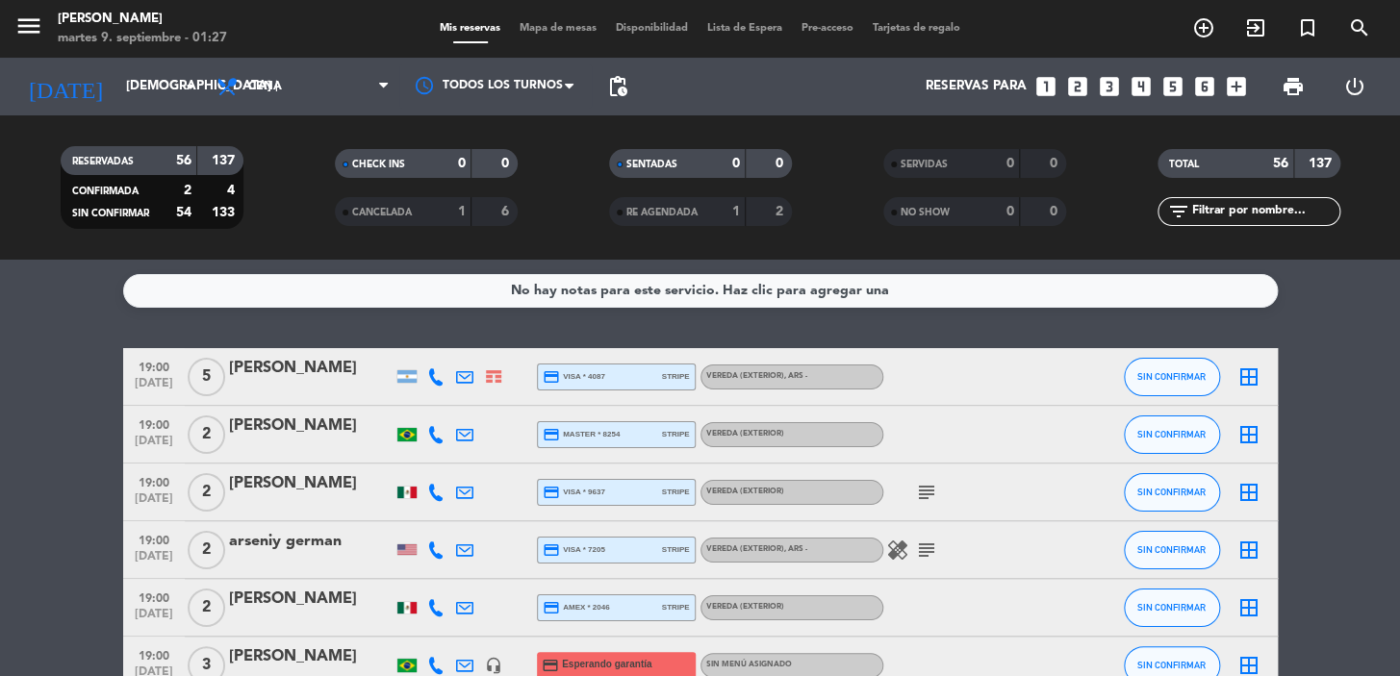
type input "[DATE] sep."
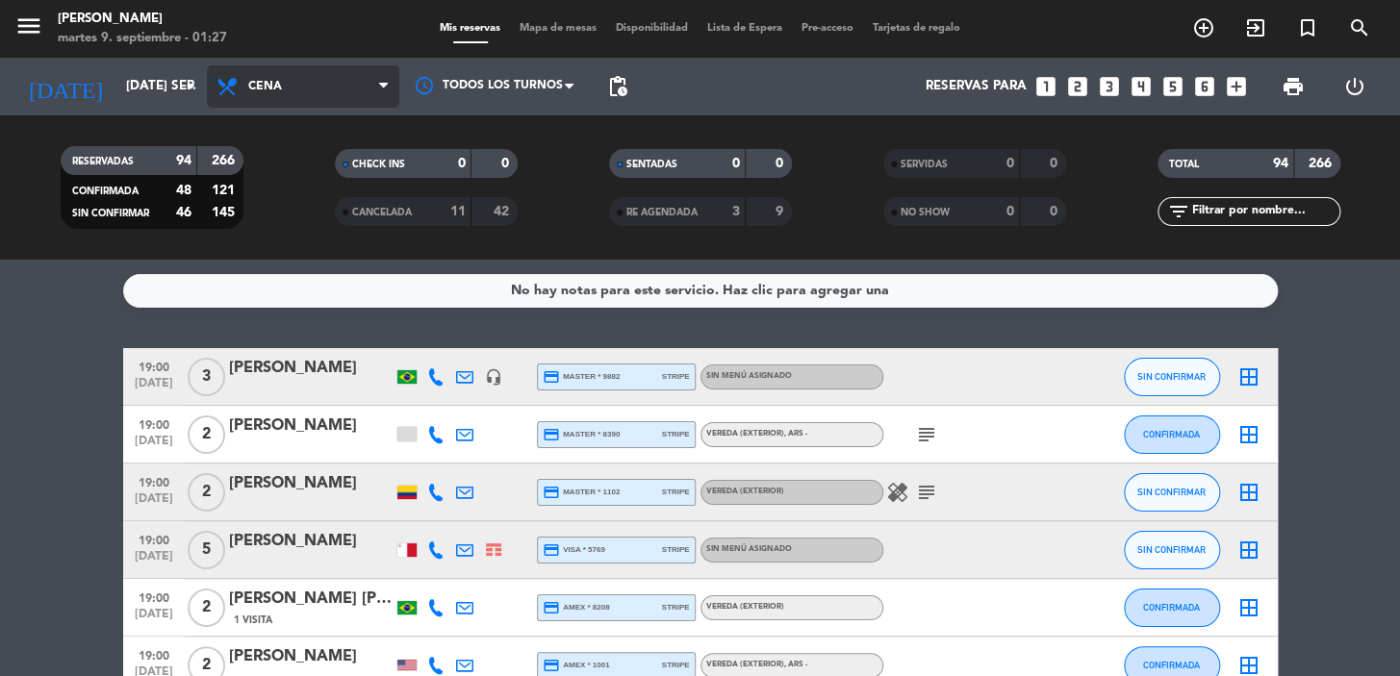
click at [296, 82] on span "Cena" at bounding box center [303, 86] width 192 height 42
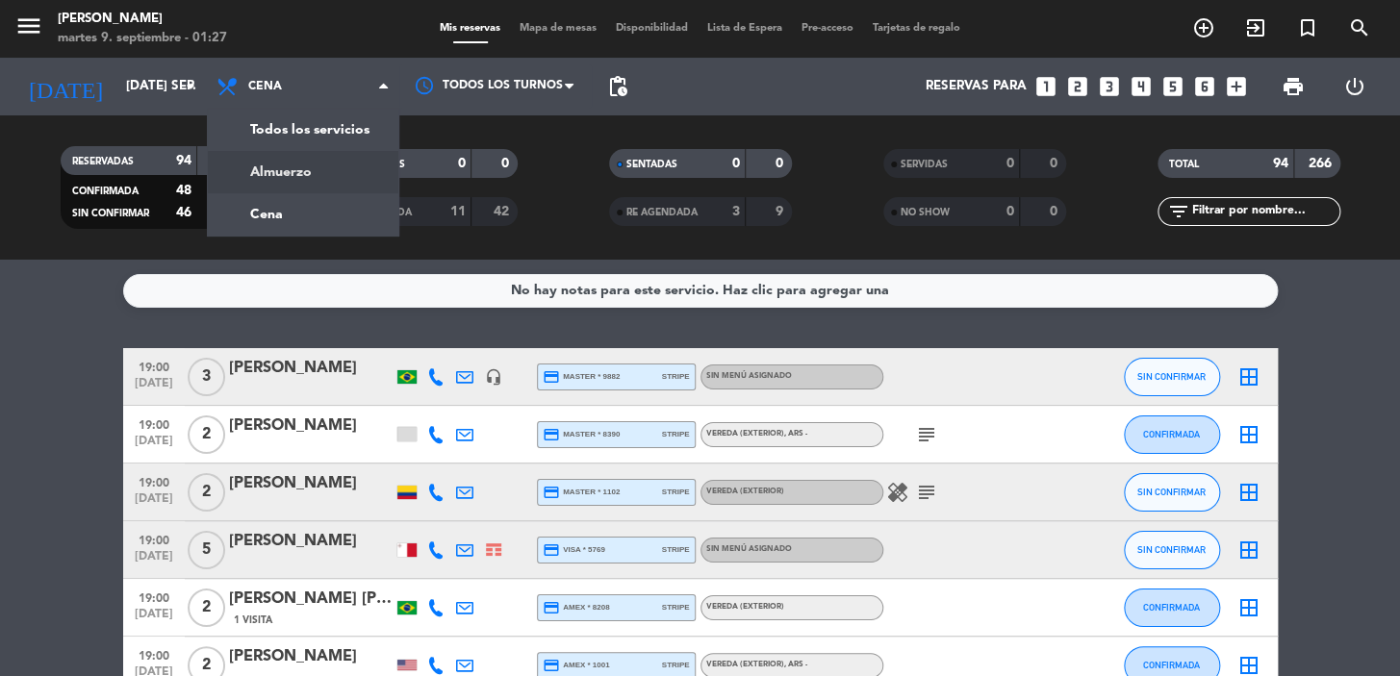
click at [277, 168] on div "menu Don Julio martes 9. septiembre - 01:27 Mis reservas Mapa de mesas Disponib…" at bounding box center [700, 130] width 1400 height 260
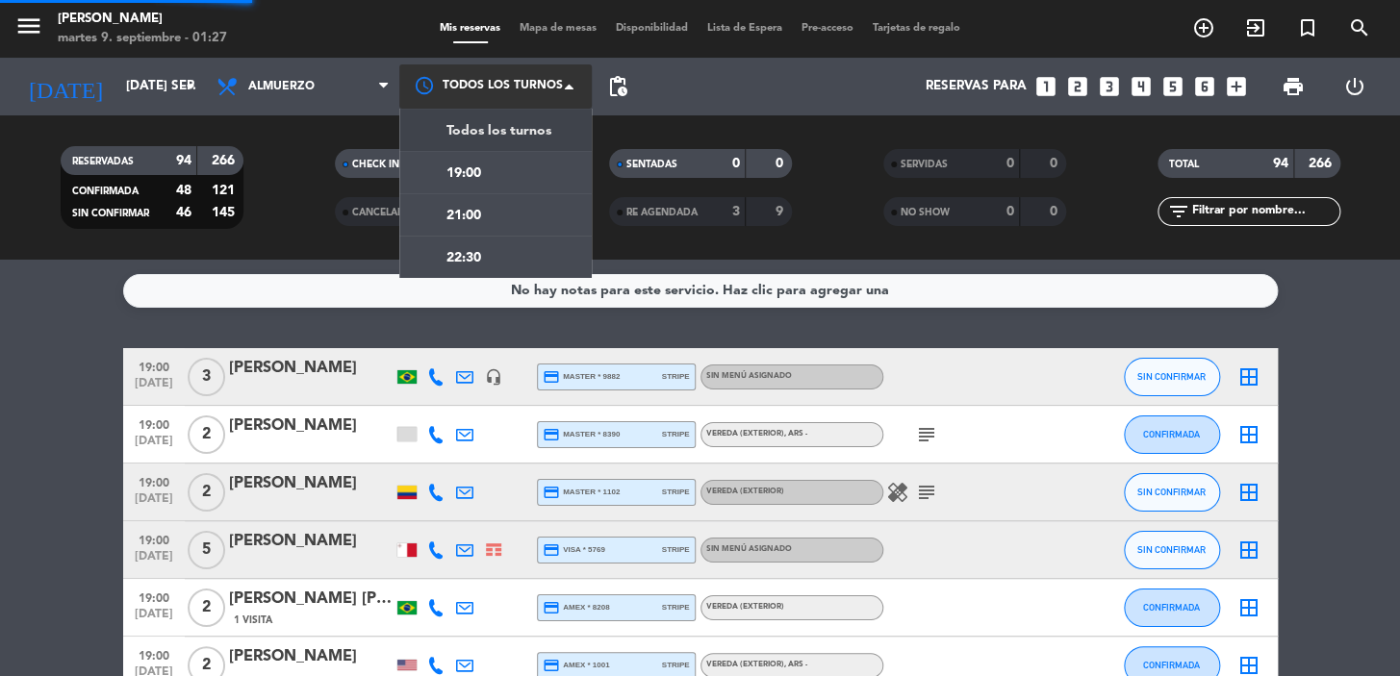
click at [527, 73] on div at bounding box center [495, 85] width 192 height 43
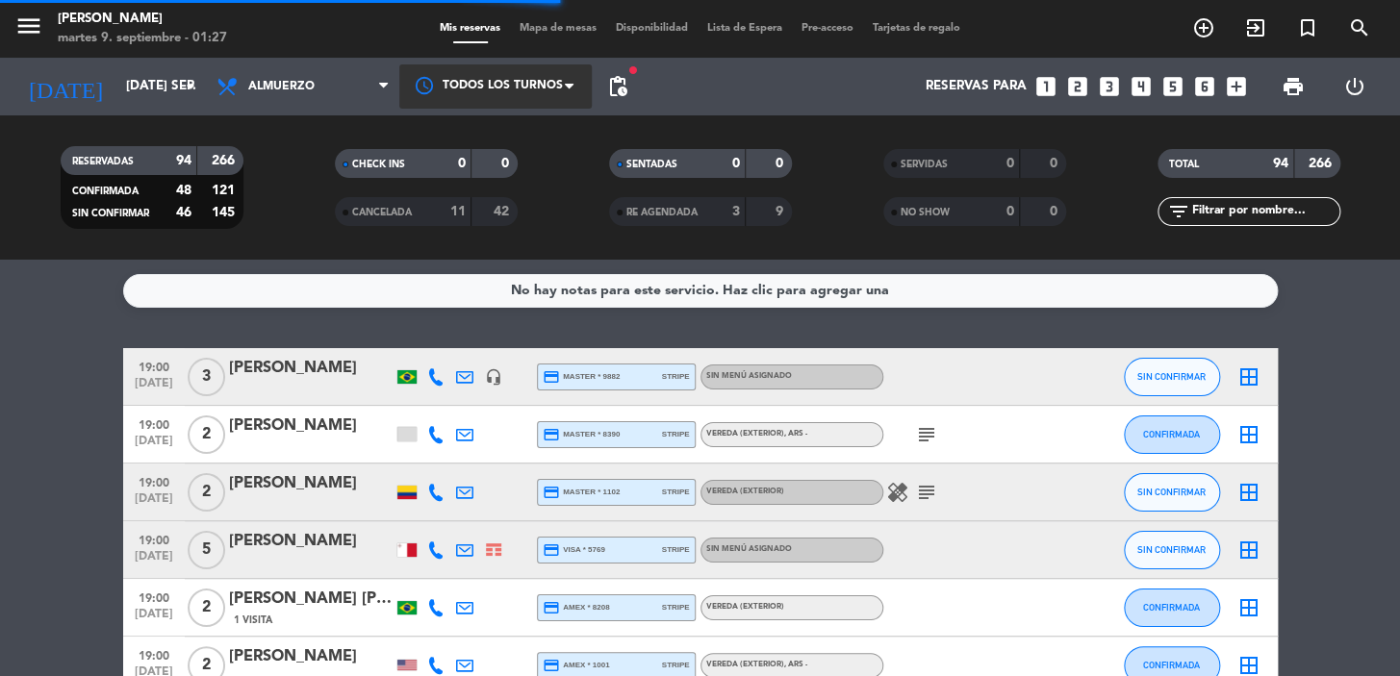
click at [529, 68] on div at bounding box center [495, 85] width 192 height 43
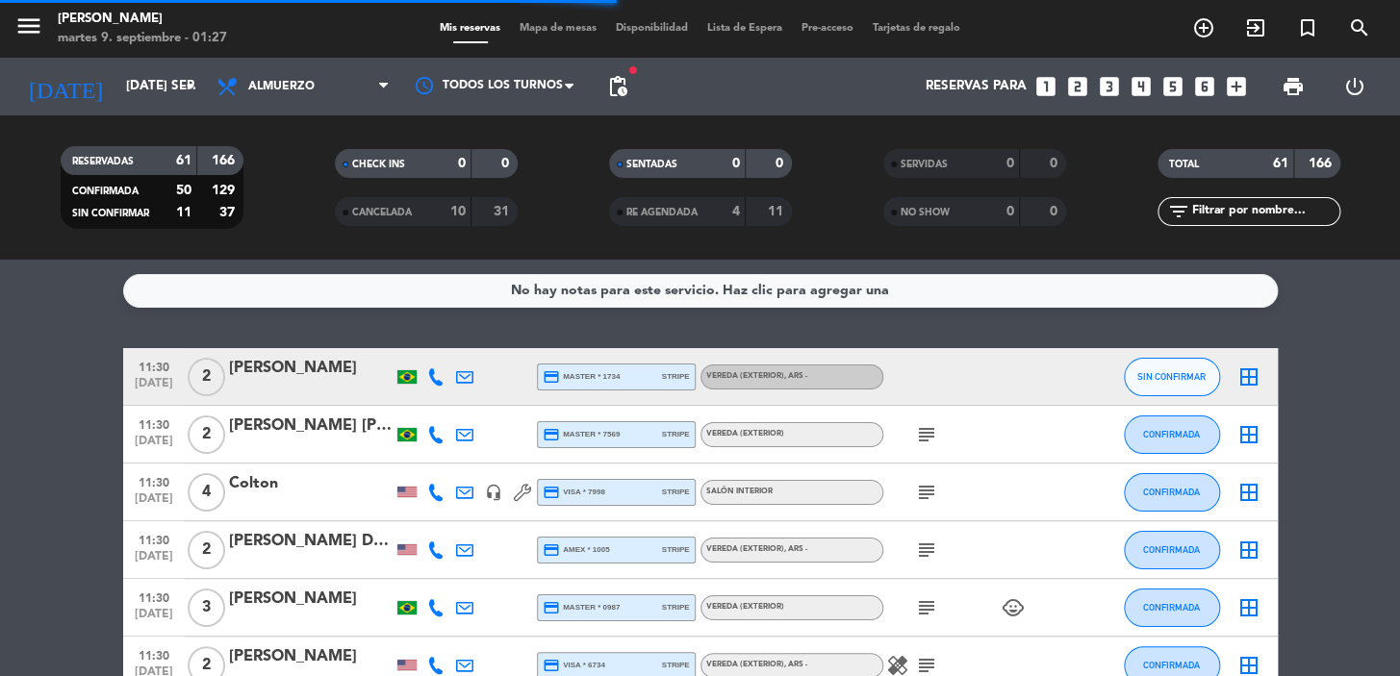
click at [615, 73] on span "pending_actions" at bounding box center [617, 86] width 38 height 38
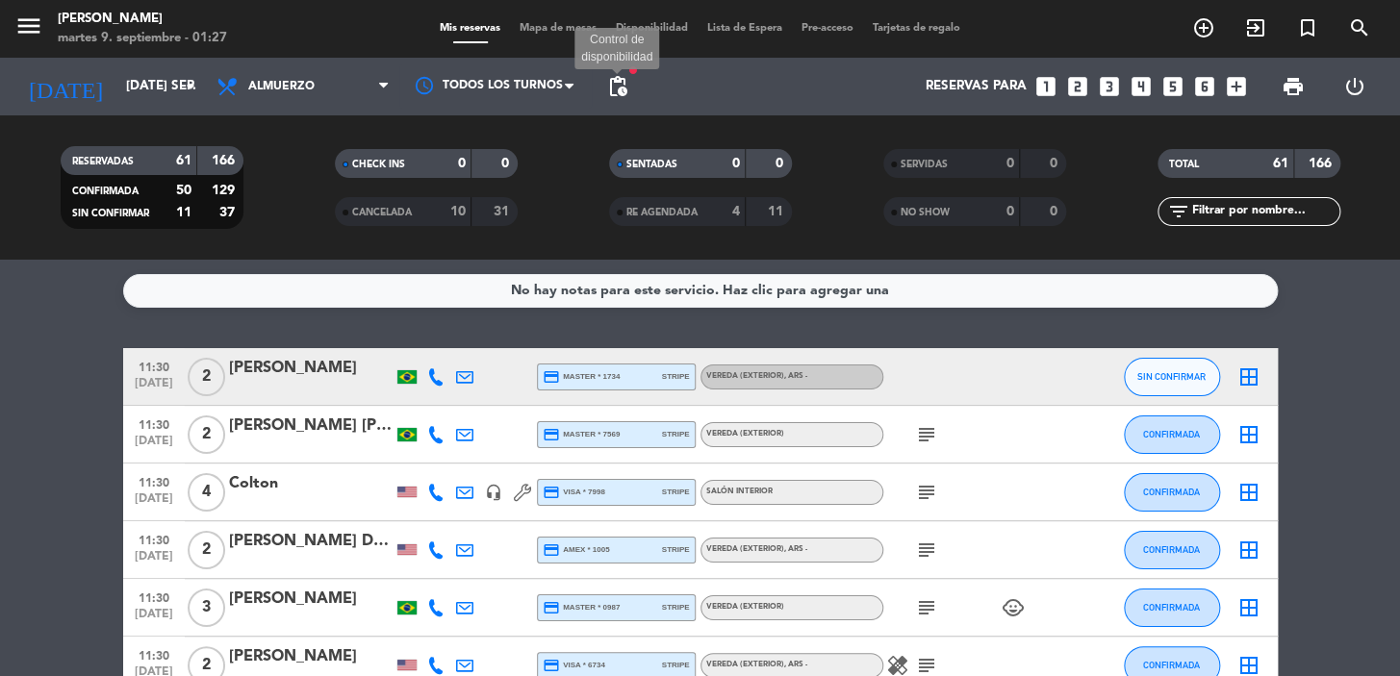
click at [617, 83] on span "pending_actions" at bounding box center [617, 86] width 23 height 23
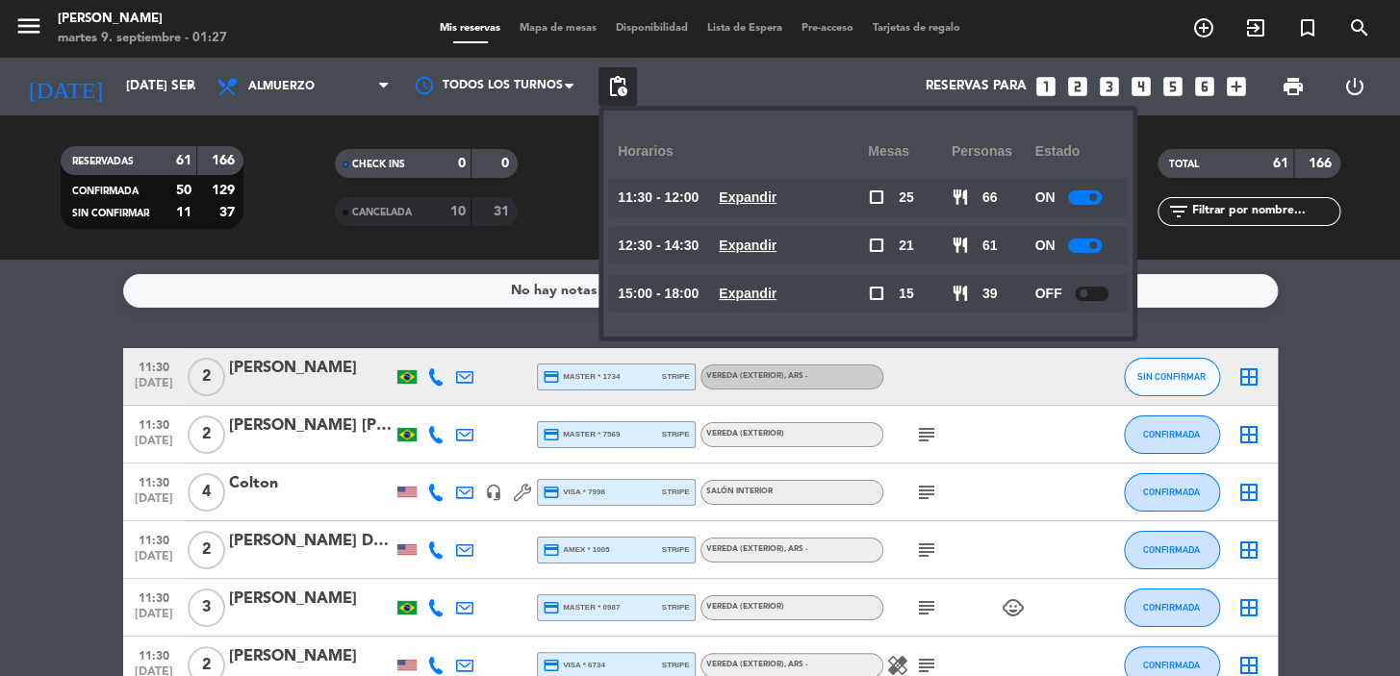
click at [1148, 87] on icon "looks_4" at bounding box center [1140, 86] width 25 height 25
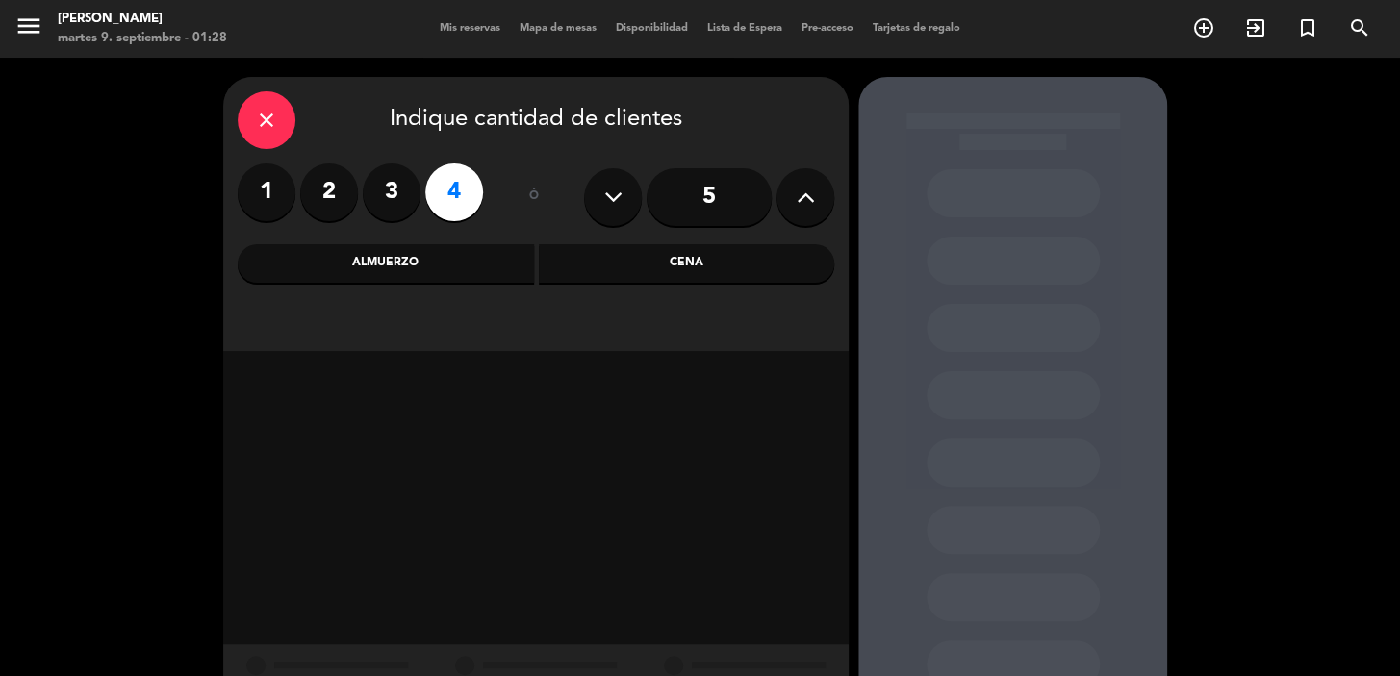
click at [459, 246] on div "Almuerzo" at bounding box center [386, 263] width 296 height 38
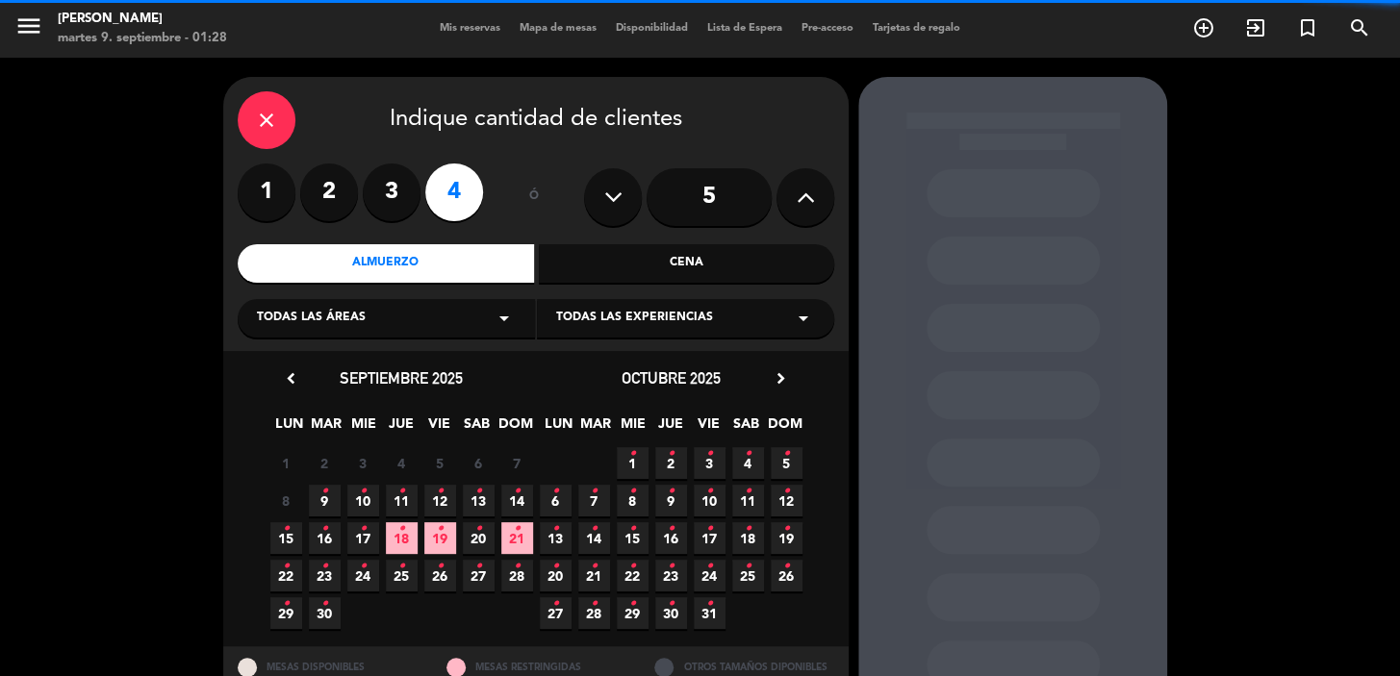
click at [410, 321] on div "Todas las áreas arrow_drop_down" at bounding box center [386, 318] width 297 height 38
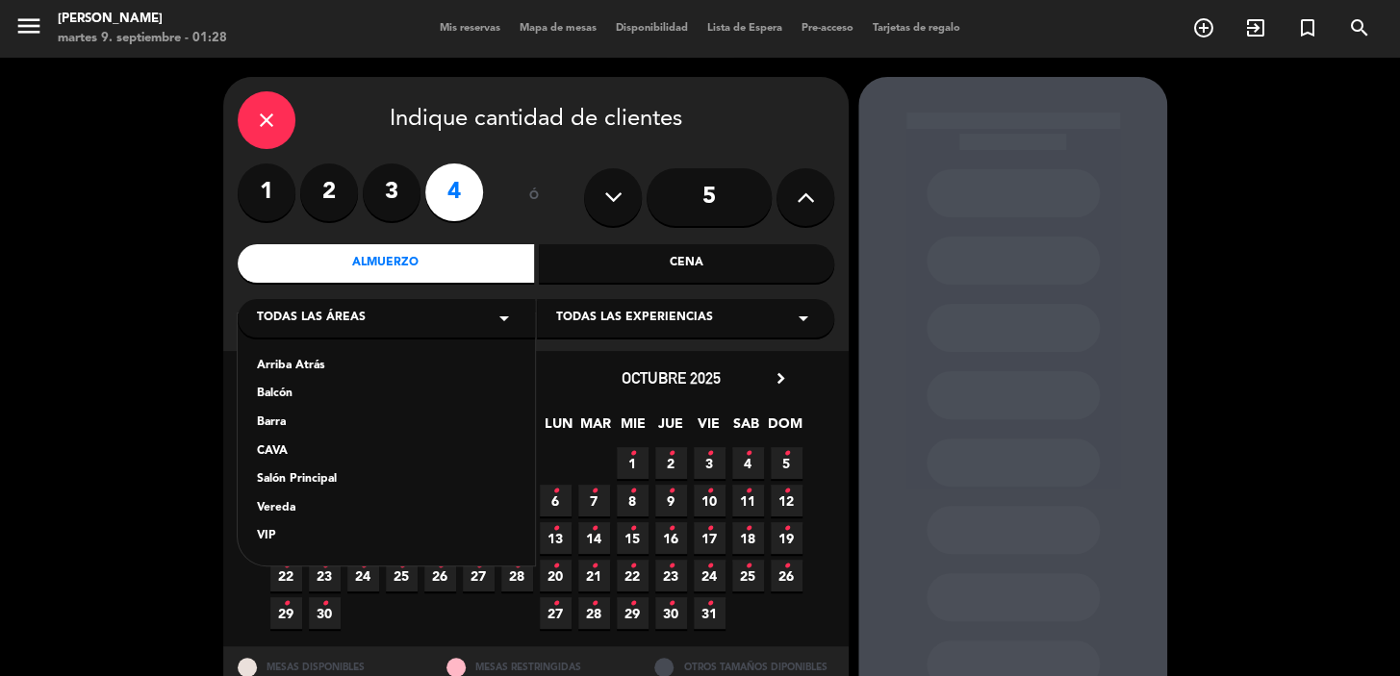
click at [333, 476] on div "Salón Principal" at bounding box center [386, 479] width 259 height 19
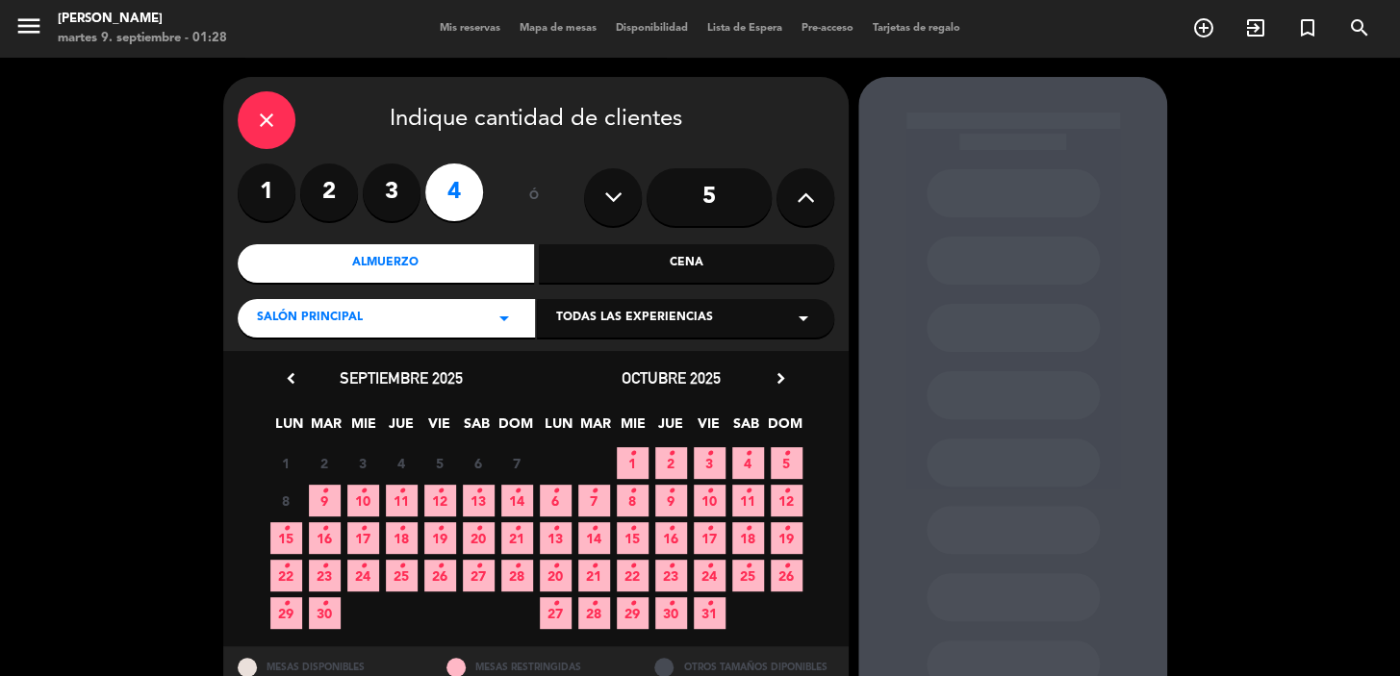
click at [330, 499] on span "9 •" at bounding box center [325, 501] width 32 height 32
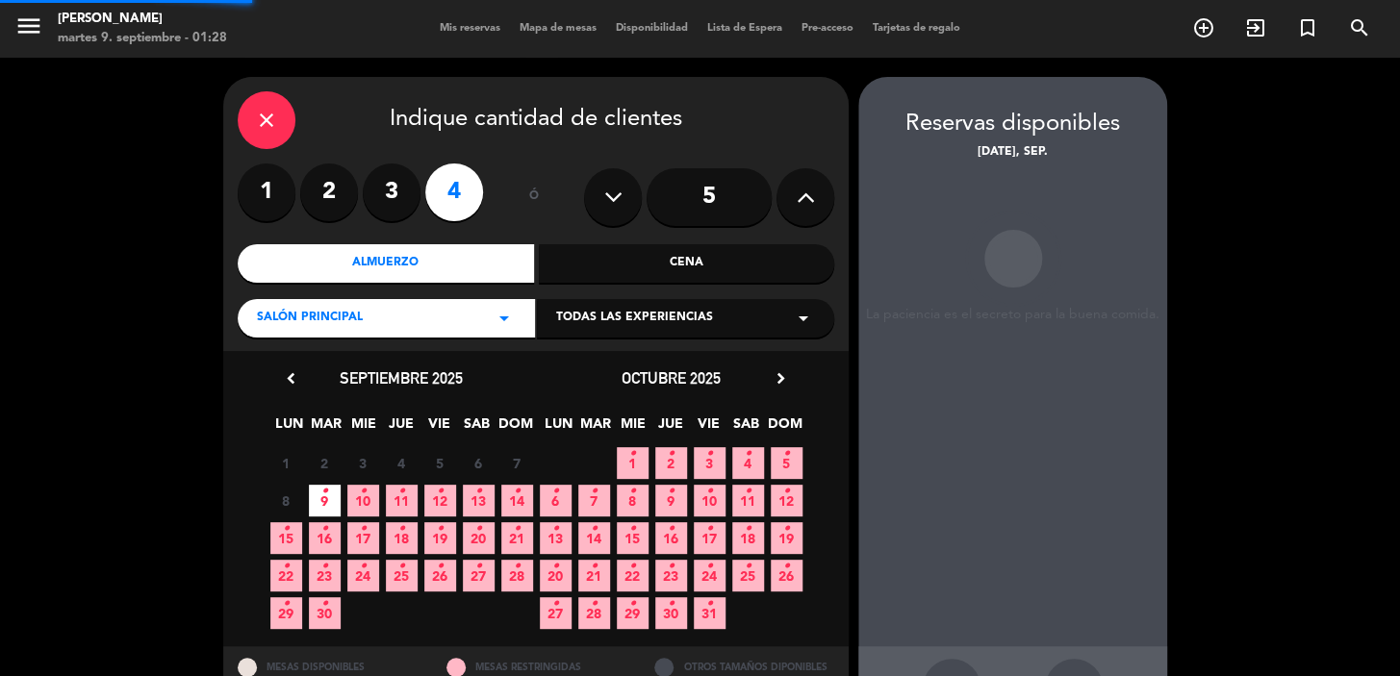
scroll to position [70, 0]
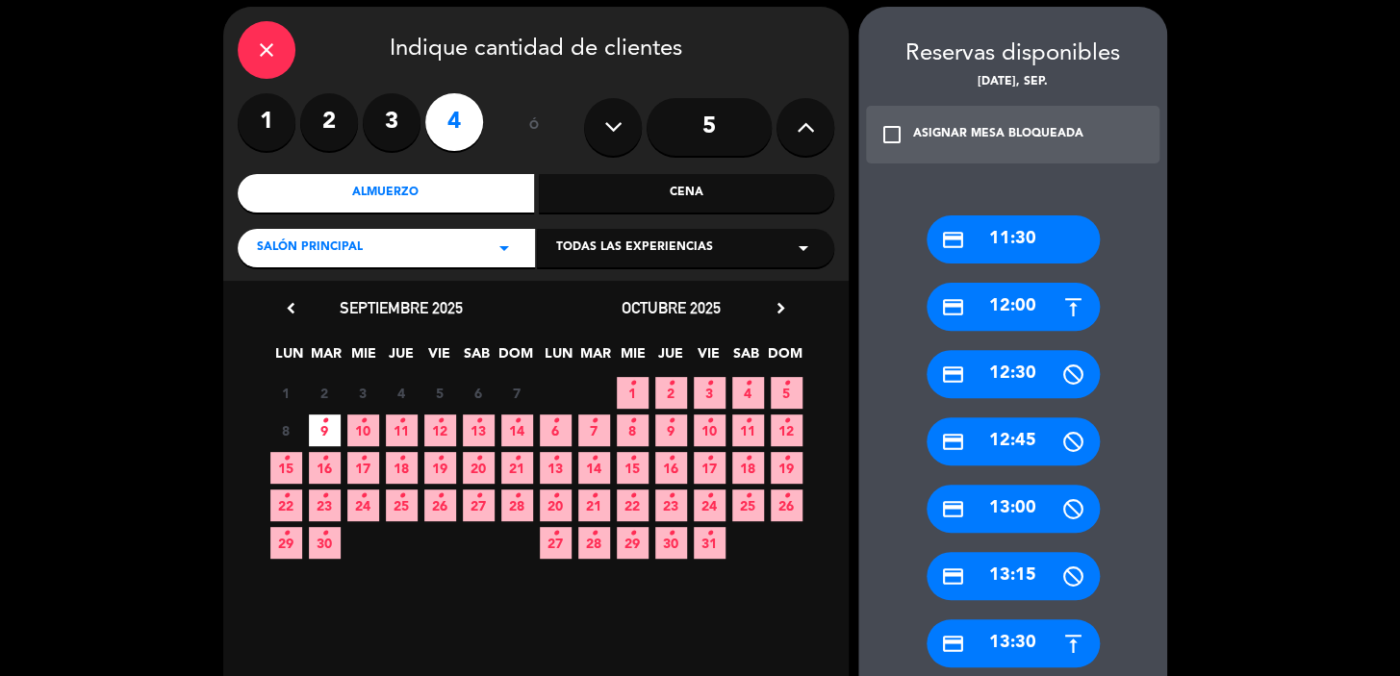
click at [1007, 518] on div "credit_card 13:00" at bounding box center [1012, 509] width 173 height 48
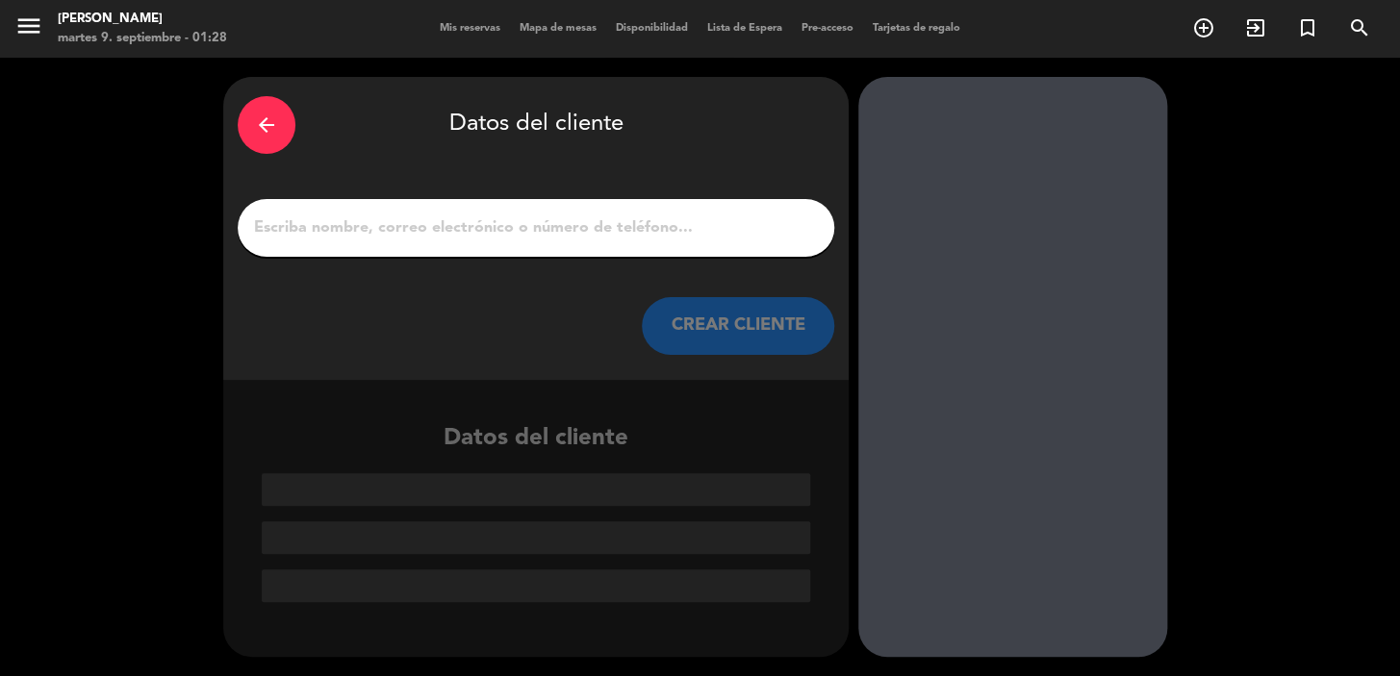
scroll to position [0, 0]
click at [513, 226] on input "1" at bounding box center [536, 228] width 568 height 27
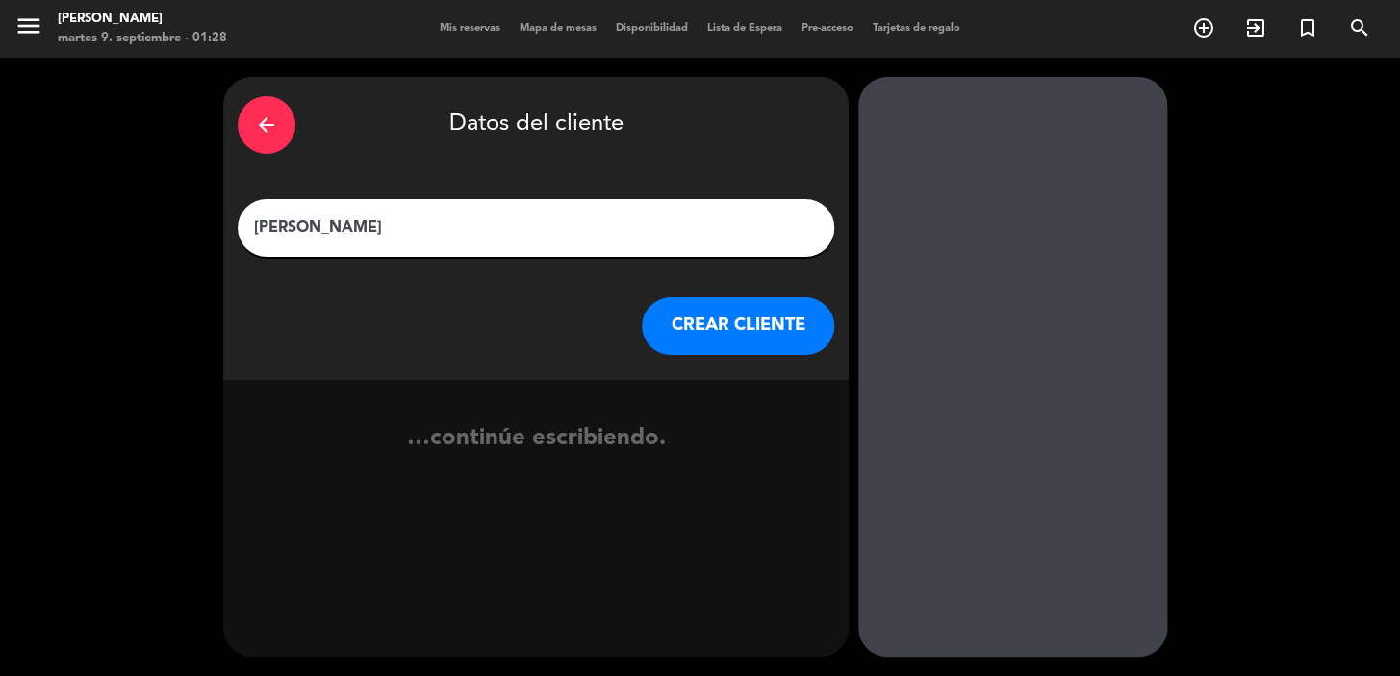
type input "VALENTIN"
click at [723, 330] on button "CREAR CLIENTE" at bounding box center [738, 326] width 192 height 58
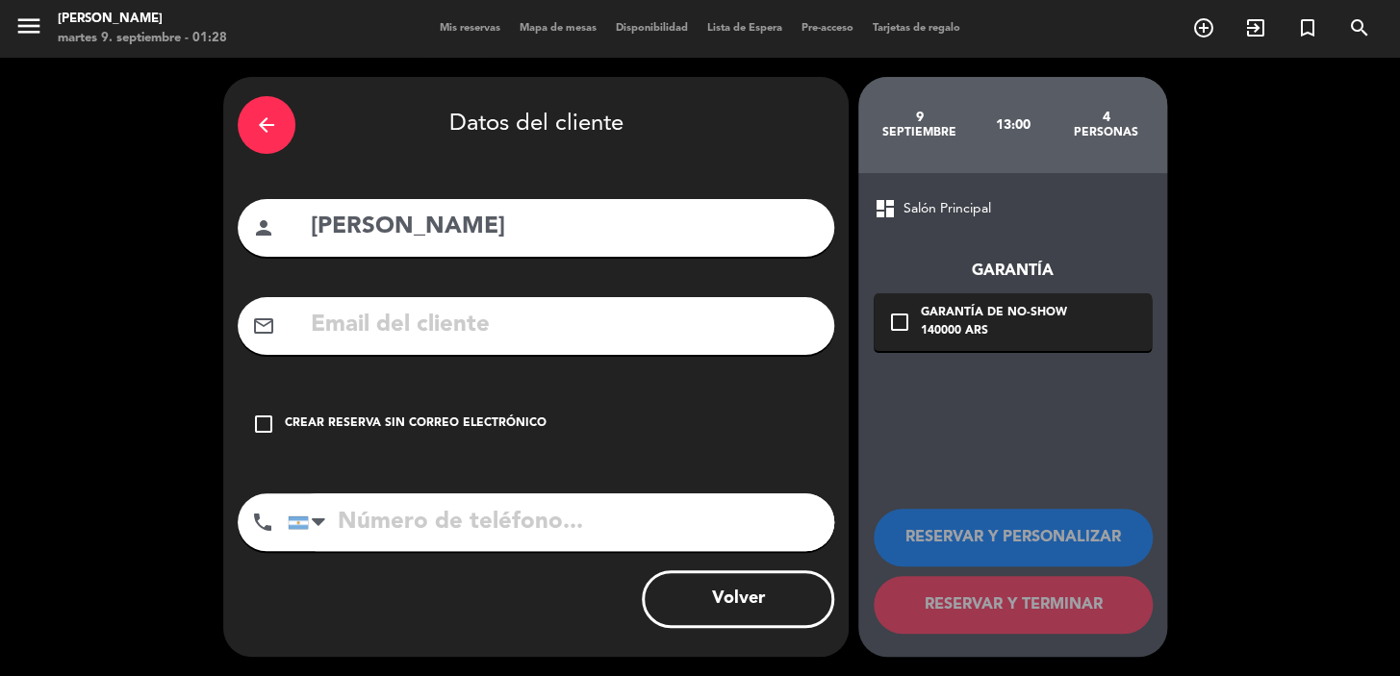
click at [256, 415] on icon "check_box_outline_blank" at bounding box center [263, 424] width 23 height 23
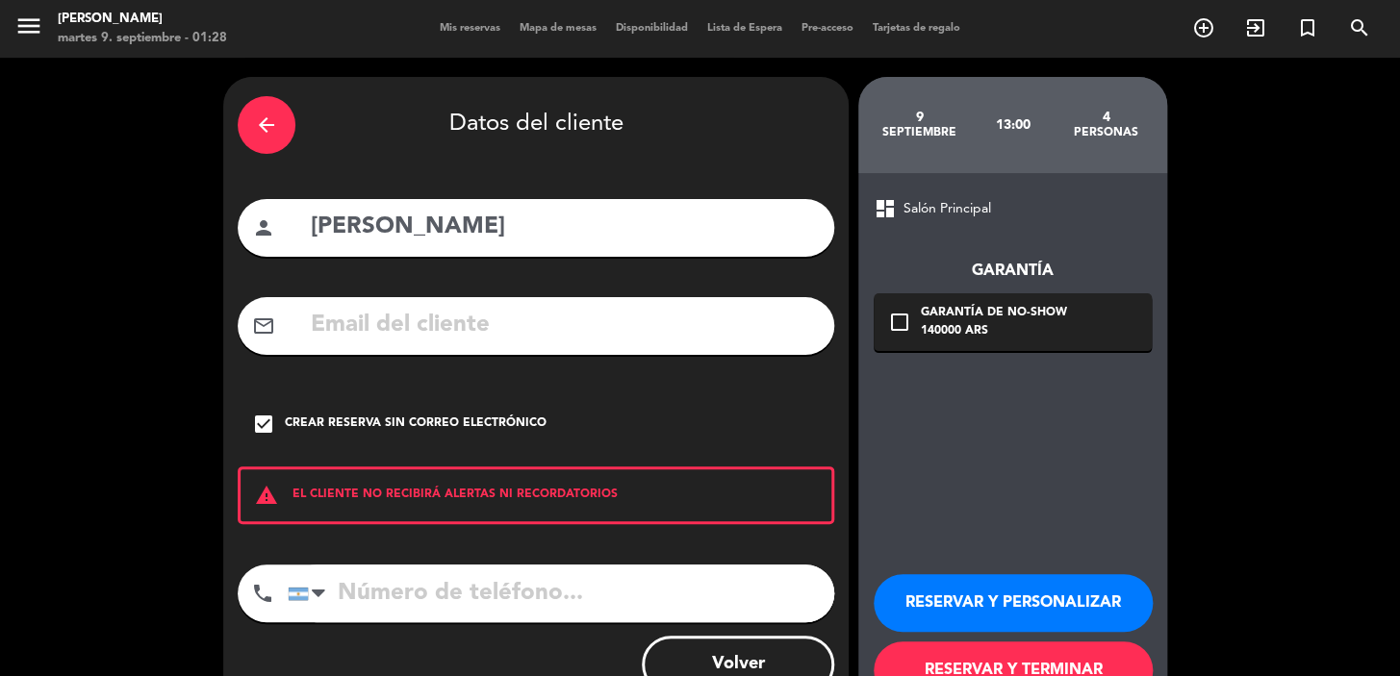
click at [999, 599] on button "RESERVAR Y PERSONALIZAR" at bounding box center [1012, 603] width 279 height 58
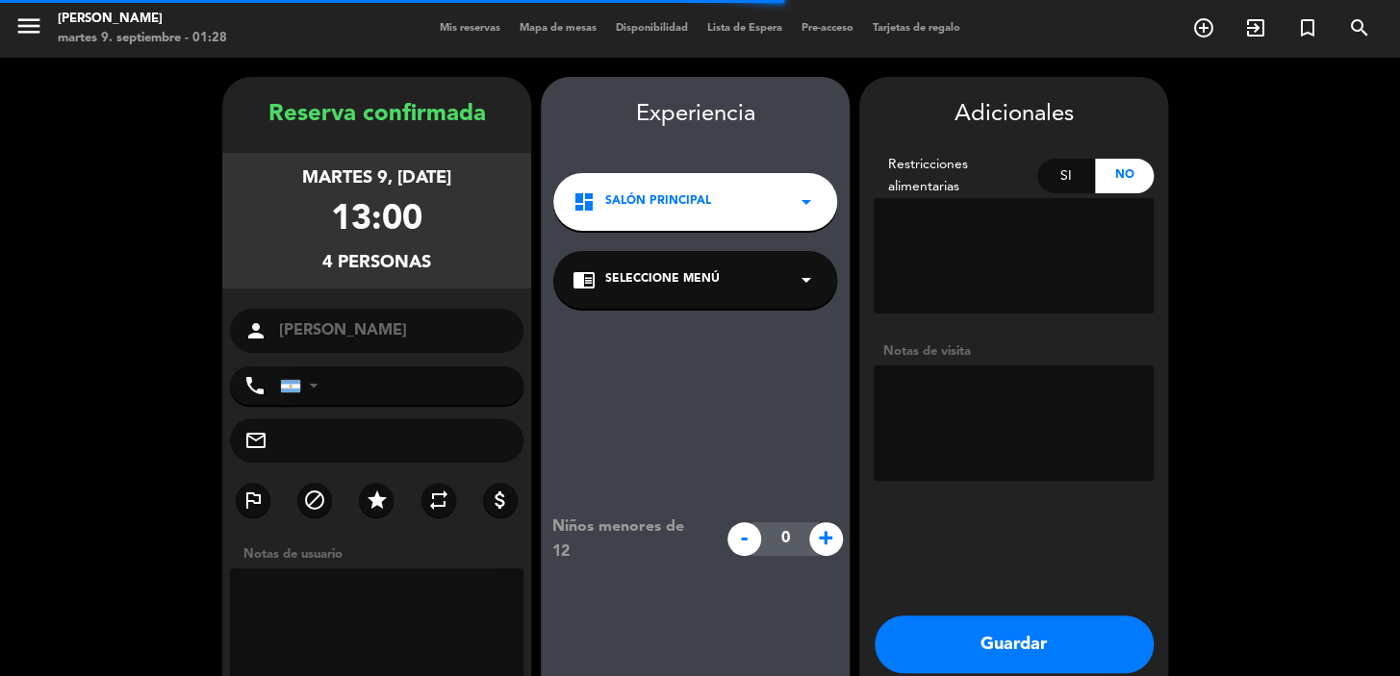
scroll to position [77, 0]
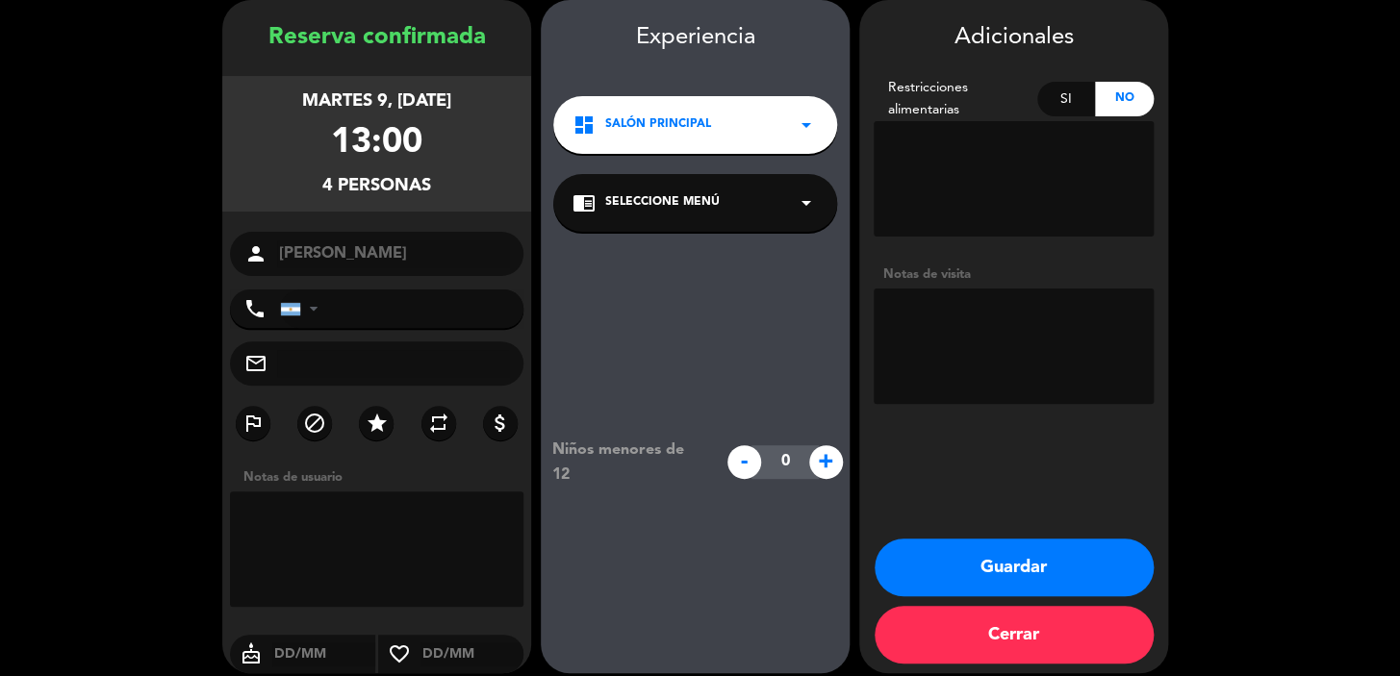
click at [1000, 564] on button "Guardar" at bounding box center [1013, 568] width 279 height 58
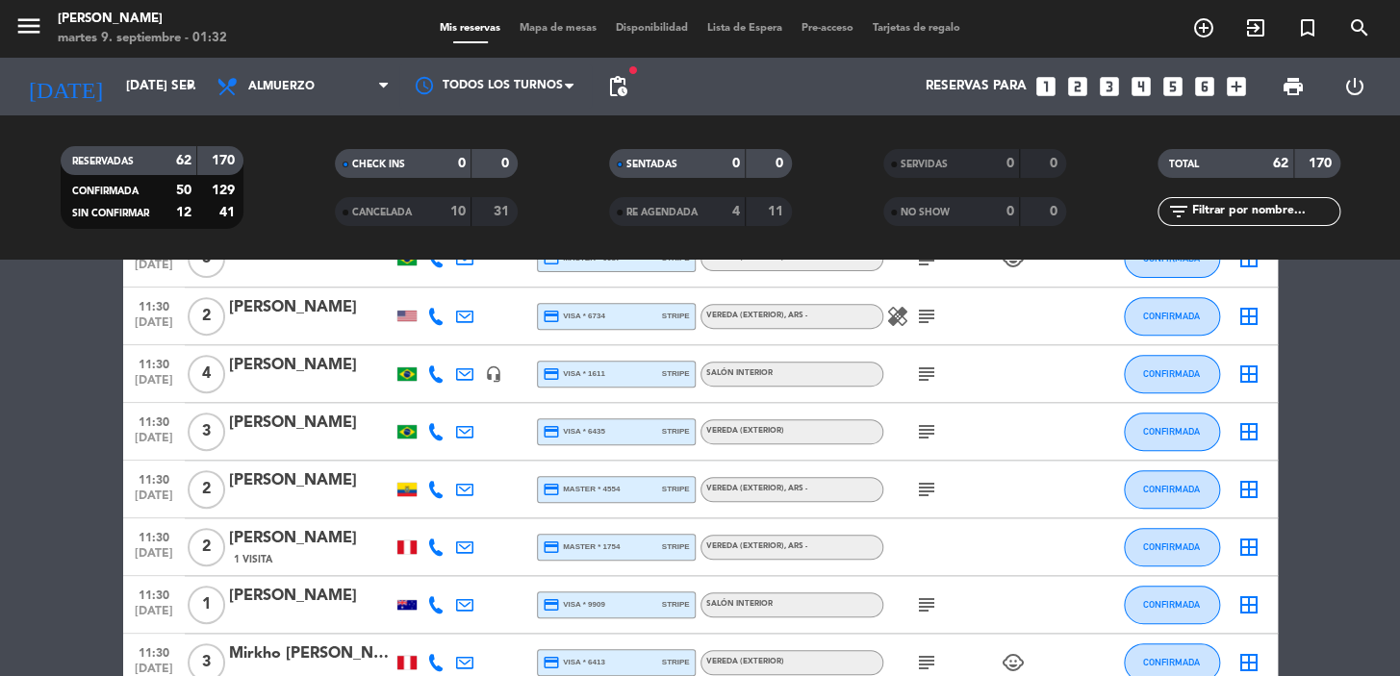
scroll to position [524, 0]
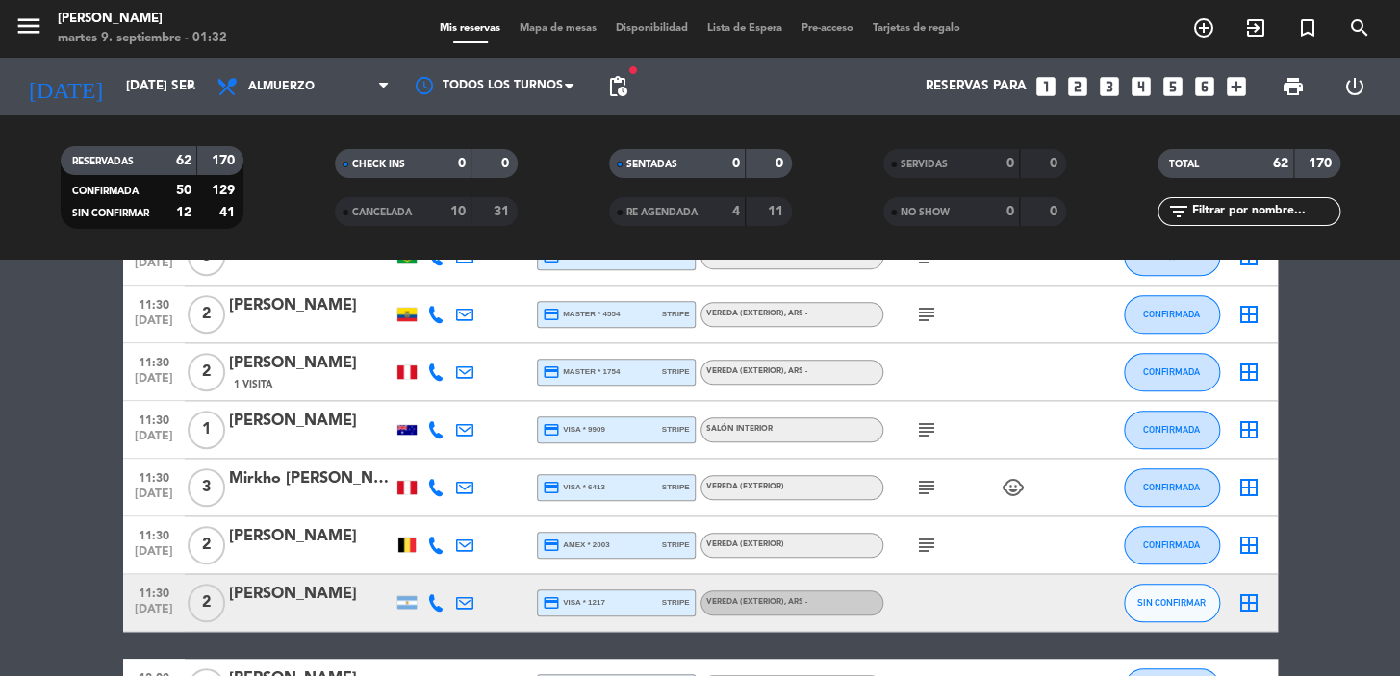
drag, startPoint x: 135, startPoint y: 422, endPoint x: 790, endPoint y: 432, distance: 655.2
click at [790, 432] on div "11:30 sep. 9 1 Meiko Wong credit_card visa * 9909 stripe Salón interior subject…" at bounding box center [700, 430] width 1154 height 58
drag, startPoint x: 337, startPoint y: 426, endPoint x: 229, endPoint y: 426, distance: 107.7
click at [229, 426] on div "Meiko Wong" at bounding box center [311, 421] width 164 height 25
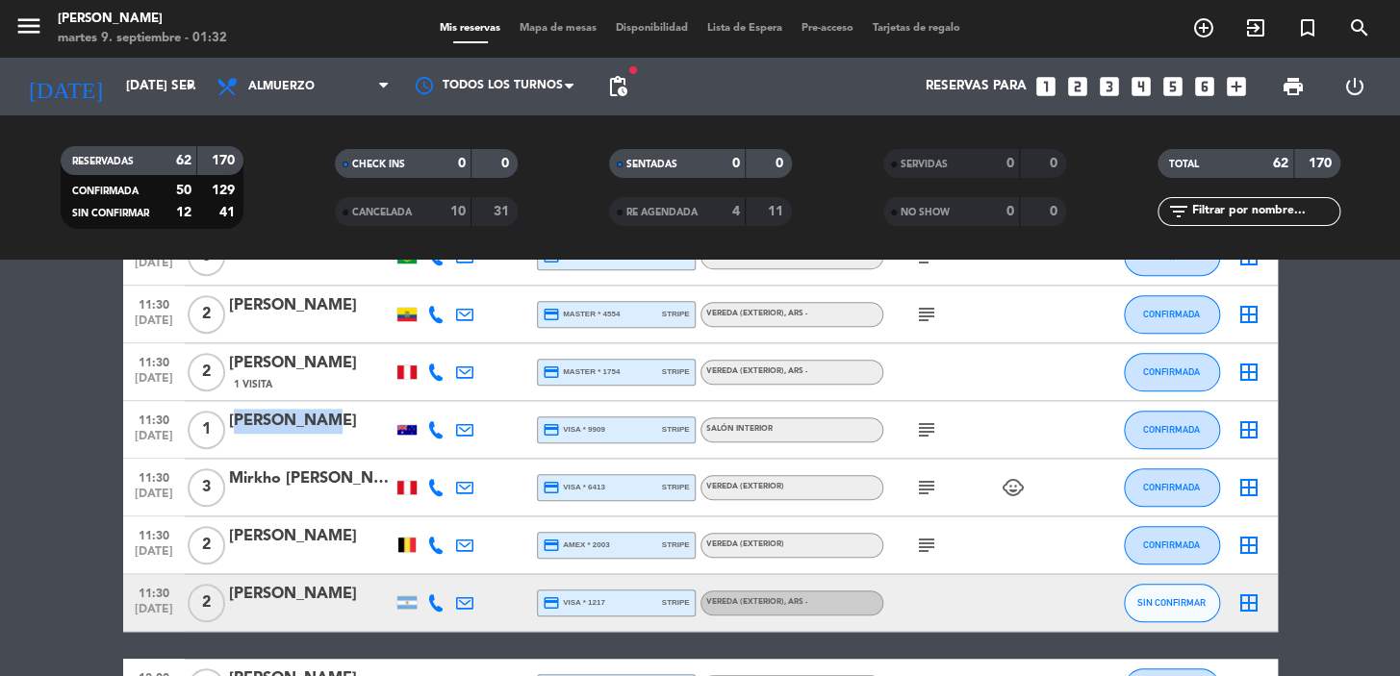
copy div "Meiko Wong"
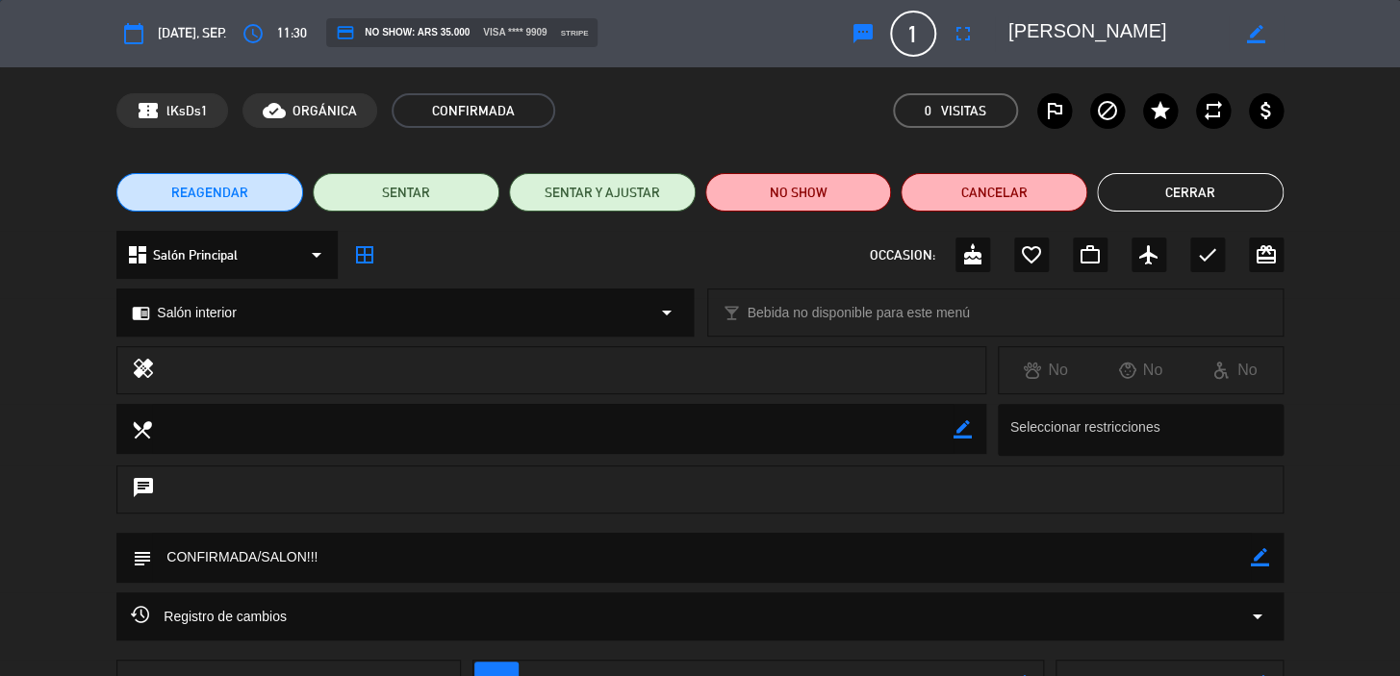
click at [1164, 191] on button "Cerrar" at bounding box center [1190, 192] width 187 height 38
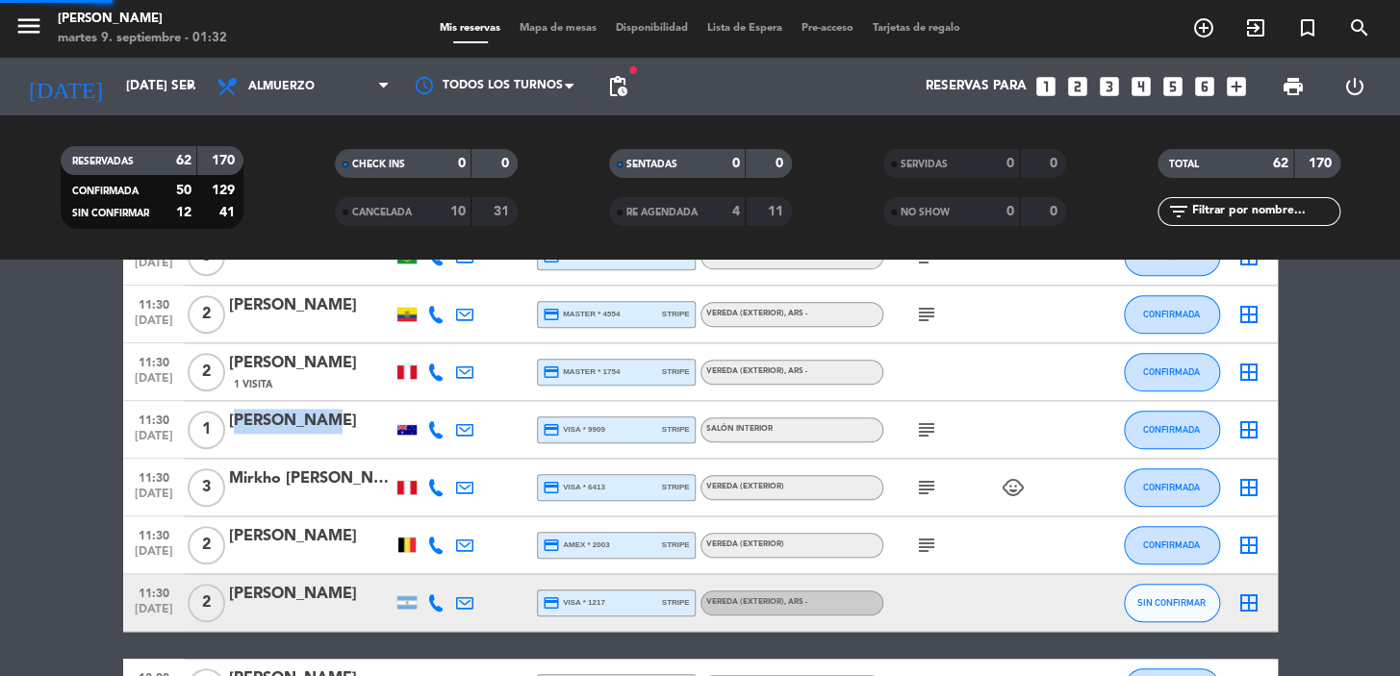
copy div "Meiko Wong"
click at [404, 431] on div at bounding box center [406, 430] width 19 height 10
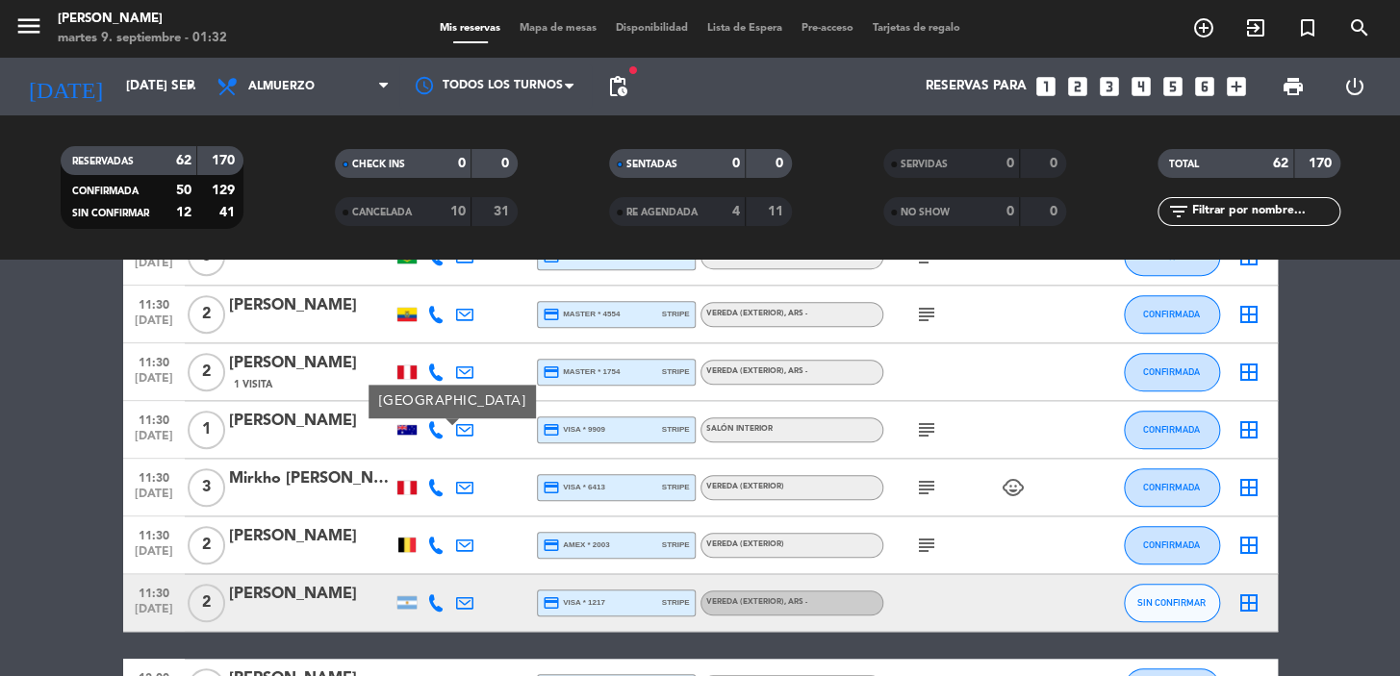
scroll to position [699, 0]
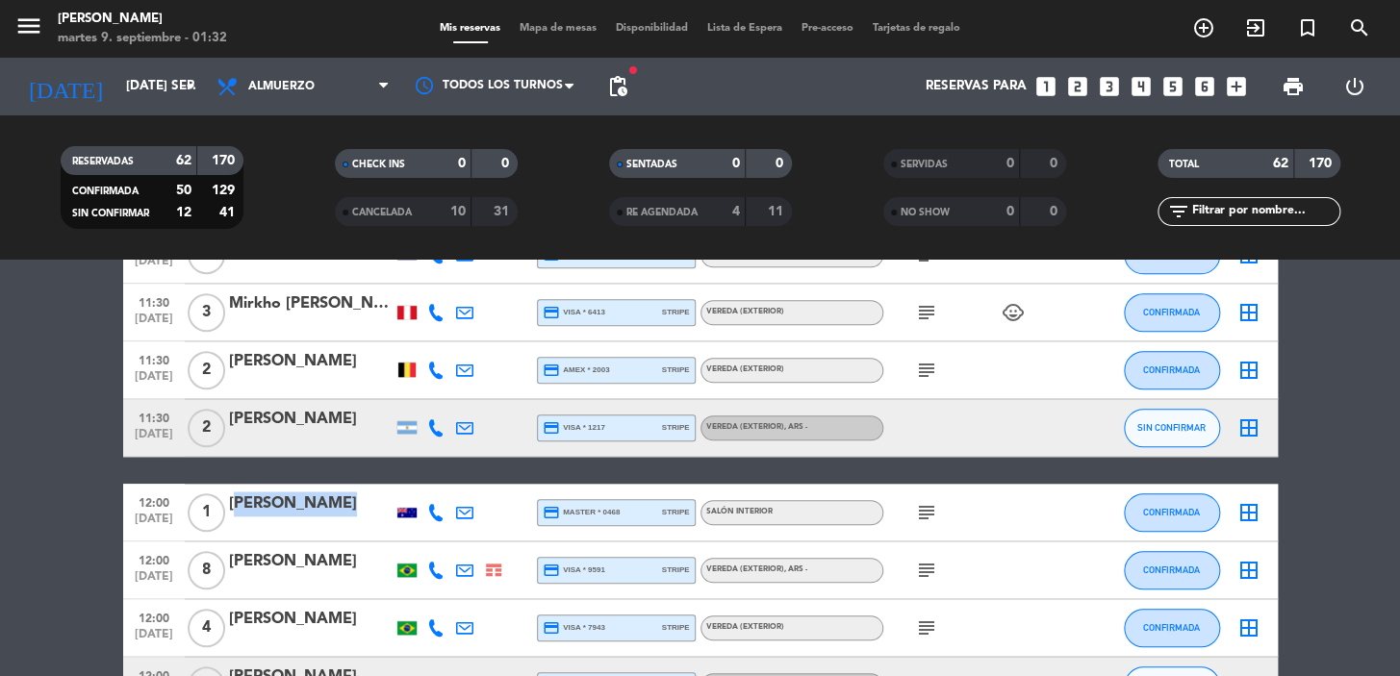
drag, startPoint x: 228, startPoint y: 501, endPoint x: 405, endPoint y: 507, distance: 177.1
click at [407, 507] on div "12:00 sep. 9 1 Bruno Passuello da Silva credit_card master * 0468 stripe Salón …" at bounding box center [700, 513] width 1154 height 58
copy div "Bruno Passuello da Silva"
drag, startPoint x: 132, startPoint y: 504, endPoint x: 381, endPoint y: 503, distance: 249.2
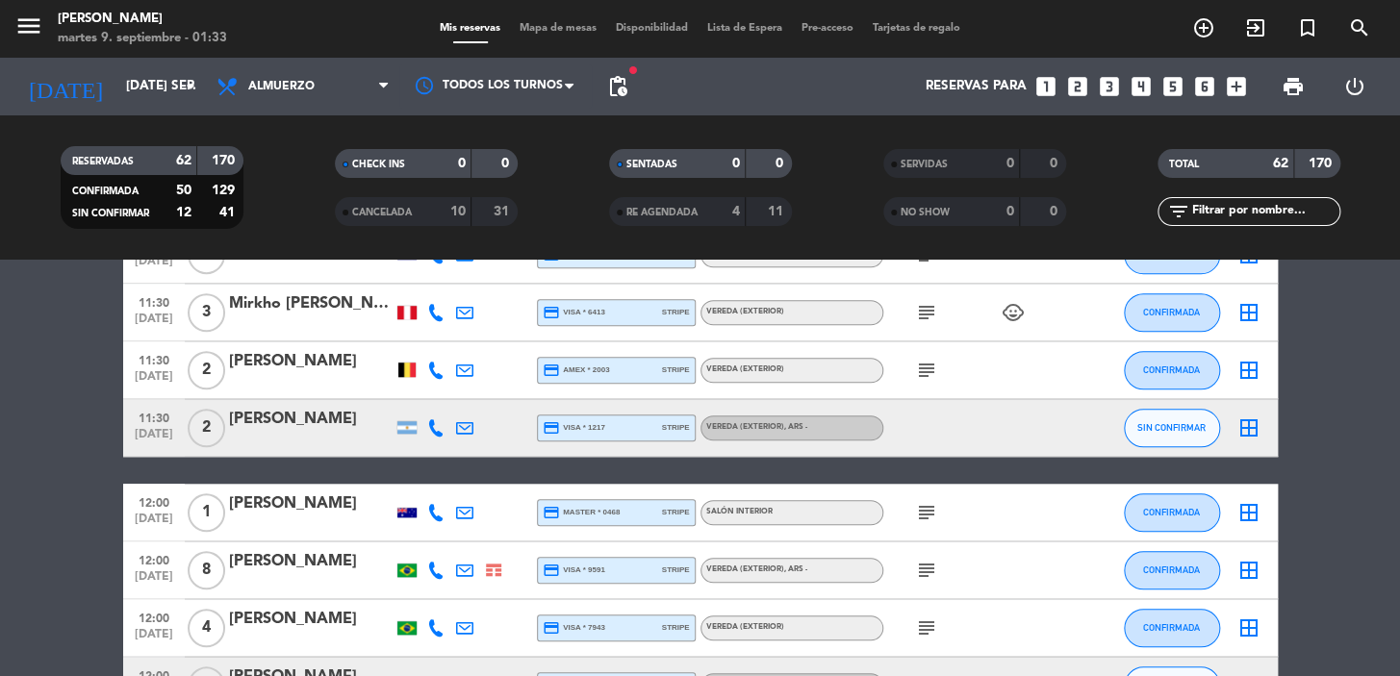
click at [381, 503] on div "12:00 sep. 9 1 Bruno Passuello da Silva credit_card master * 0468 stripe Salón …" at bounding box center [700, 513] width 1154 height 58
copy div "12:00 sep. 9 1 Bruno Passuello da Si"
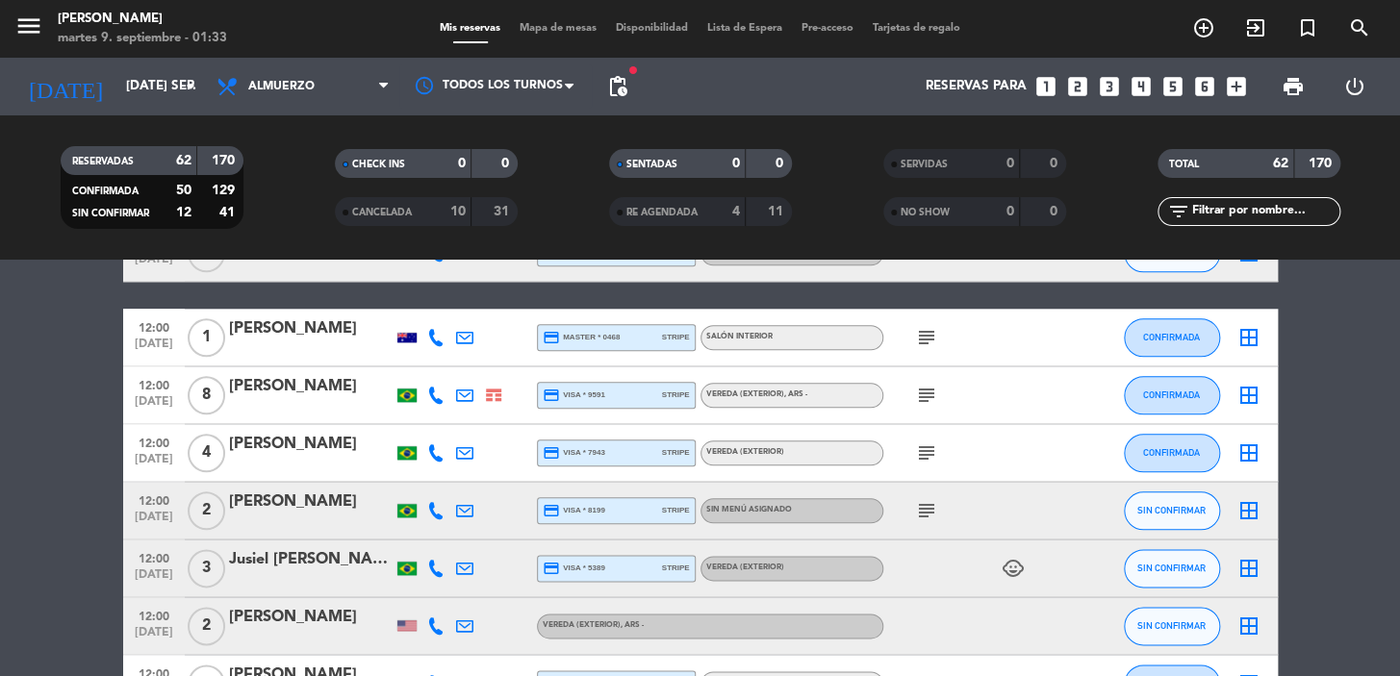
click at [399, 337] on div at bounding box center [406, 338] width 19 height 10
click at [915, 397] on icon "subject" at bounding box center [926, 395] width 23 height 23
click at [924, 450] on icon "subject" at bounding box center [926, 453] width 23 height 23
click at [912, 335] on span "subject" at bounding box center [926, 337] width 29 height 23
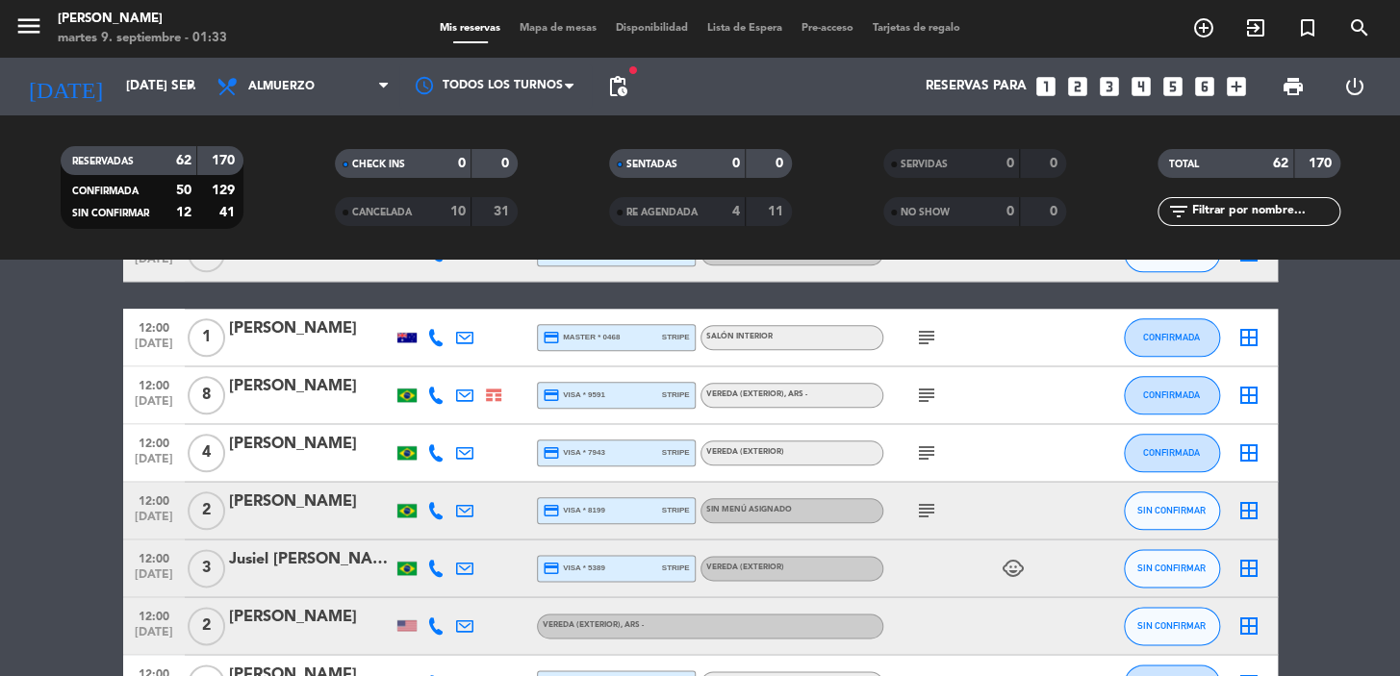
click at [920, 334] on icon "subject" at bounding box center [926, 337] width 23 height 23
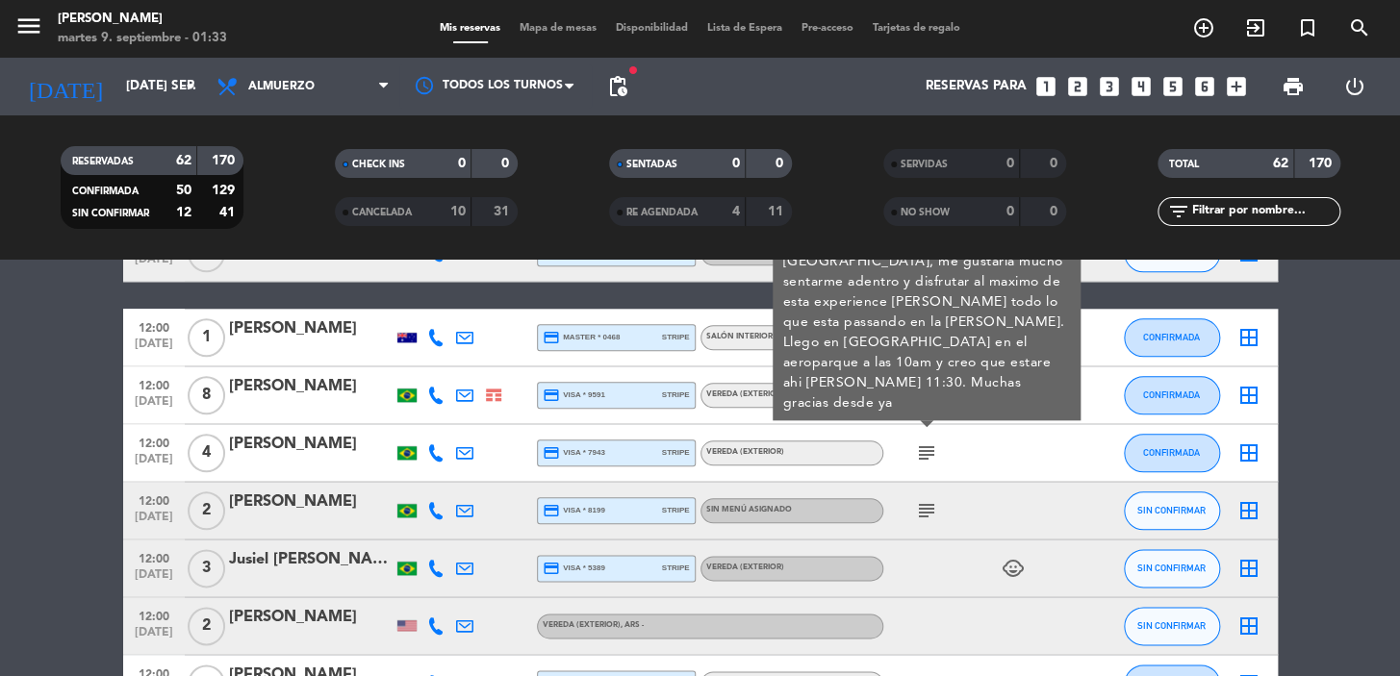
click at [919, 394] on icon "subject" at bounding box center [926, 395] width 23 height 23
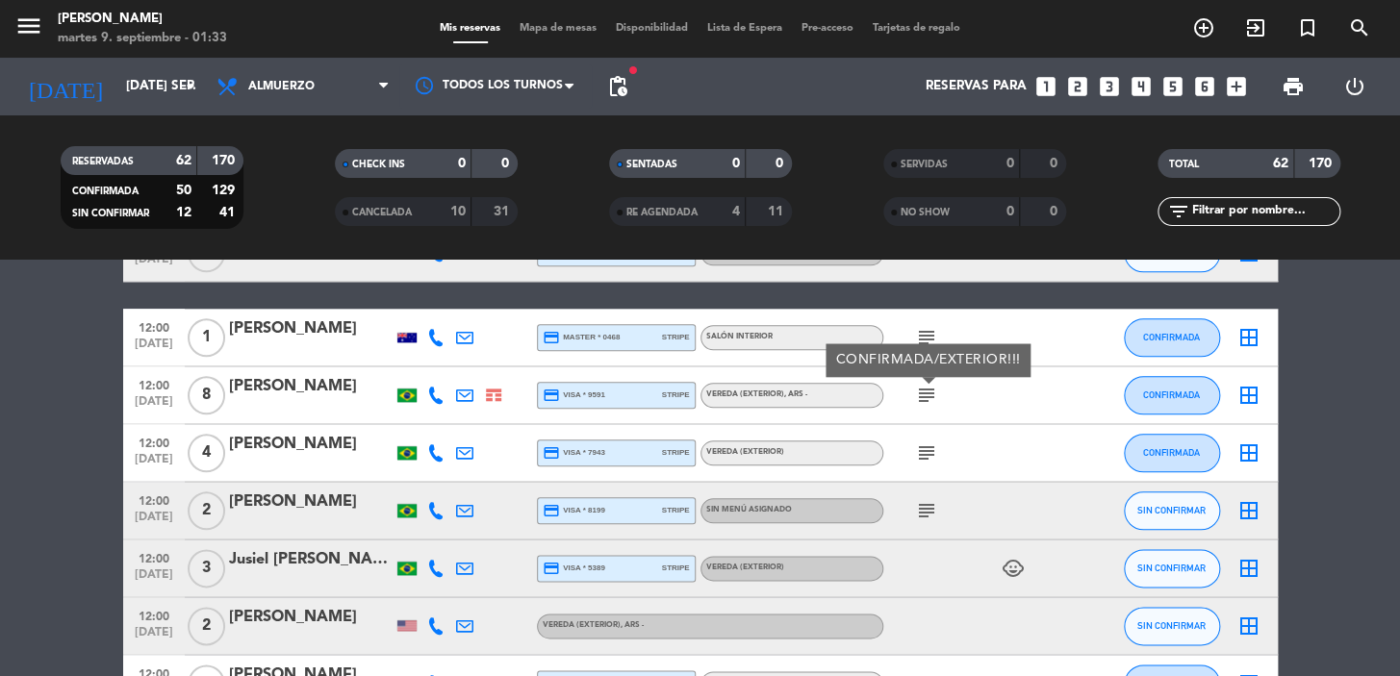
click at [917, 445] on icon "subject" at bounding box center [926, 453] width 23 height 23
click at [923, 509] on icon "subject" at bounding box center [926, 510] width 23 height 23
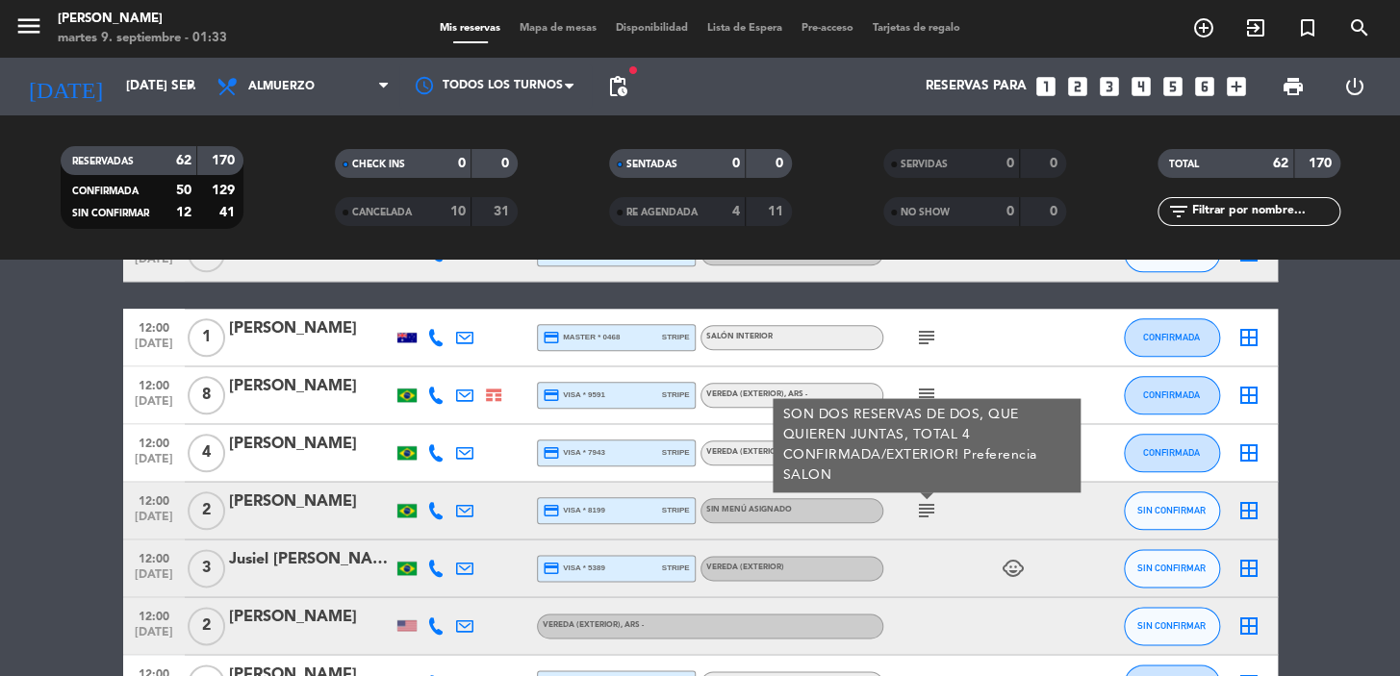
scroll to position [1049, 0]
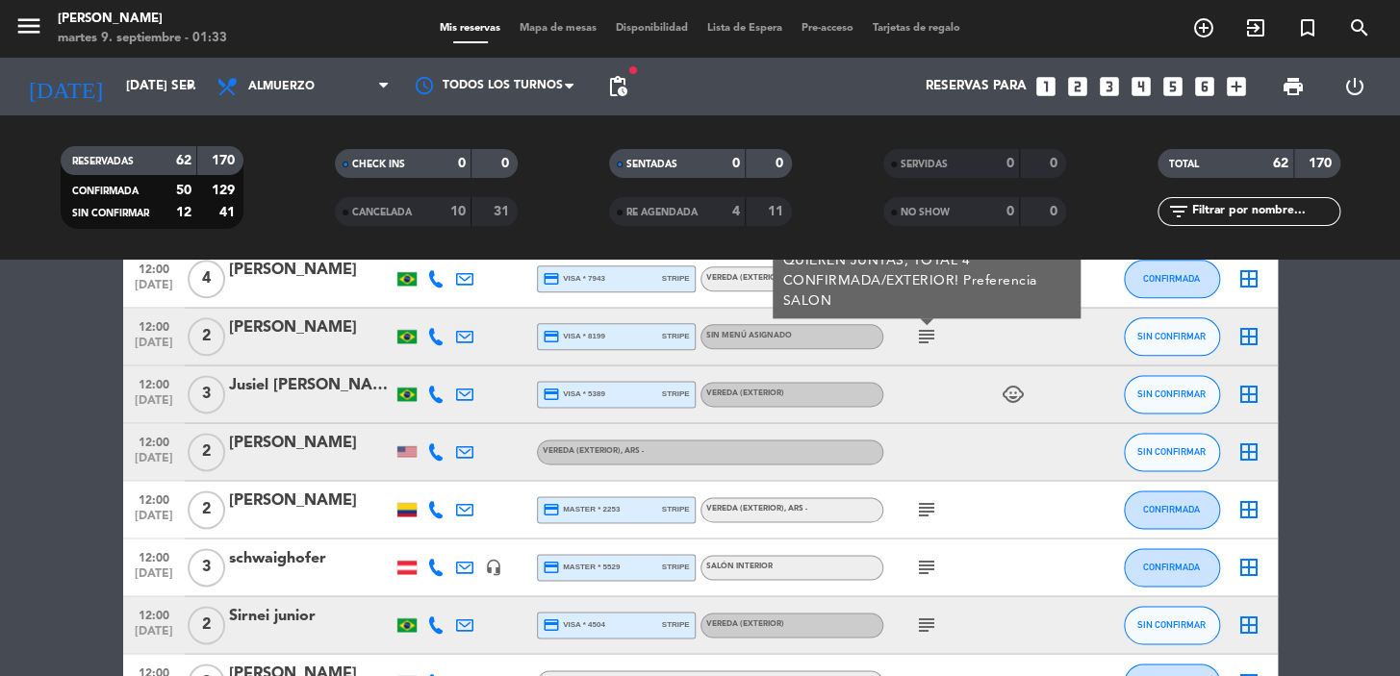
click at [925, 503] on icon "subject" at bounding box center [926, 509] width 23 height 23
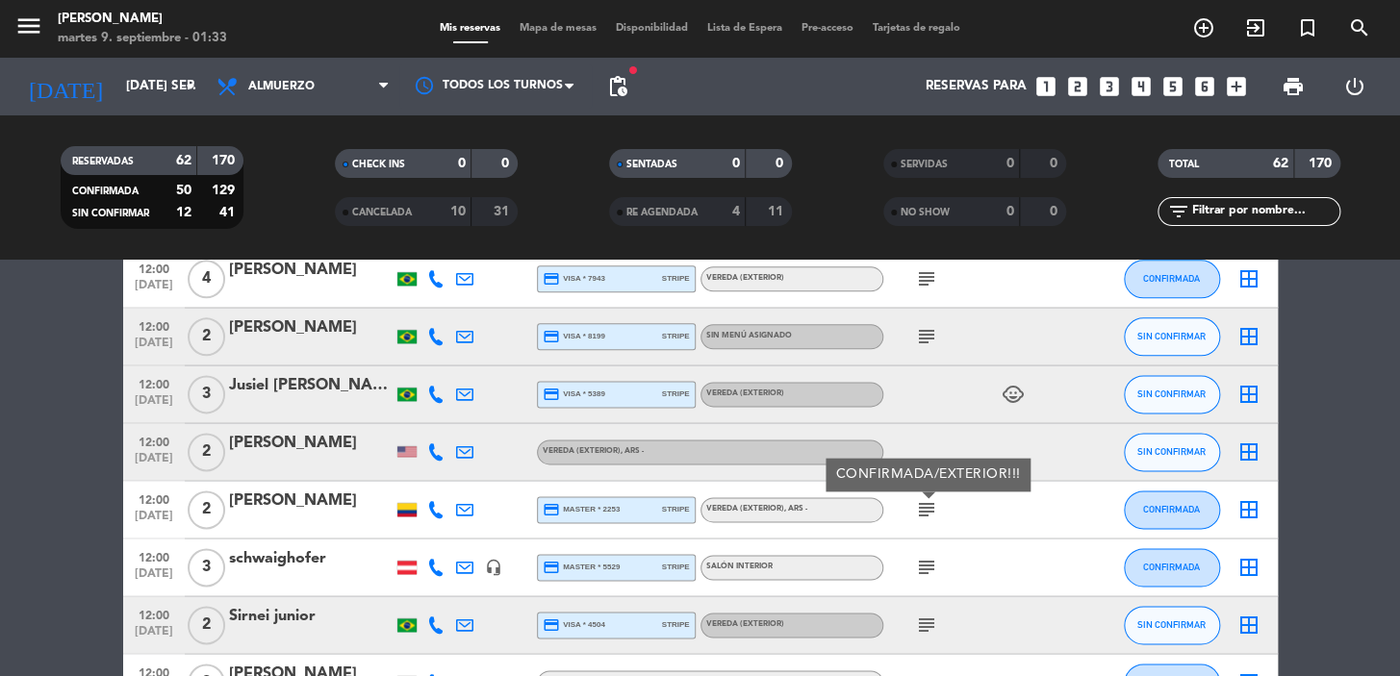
click at [933, 561] on icon "subject" at bounding box center [926, 567] width 23 height 23
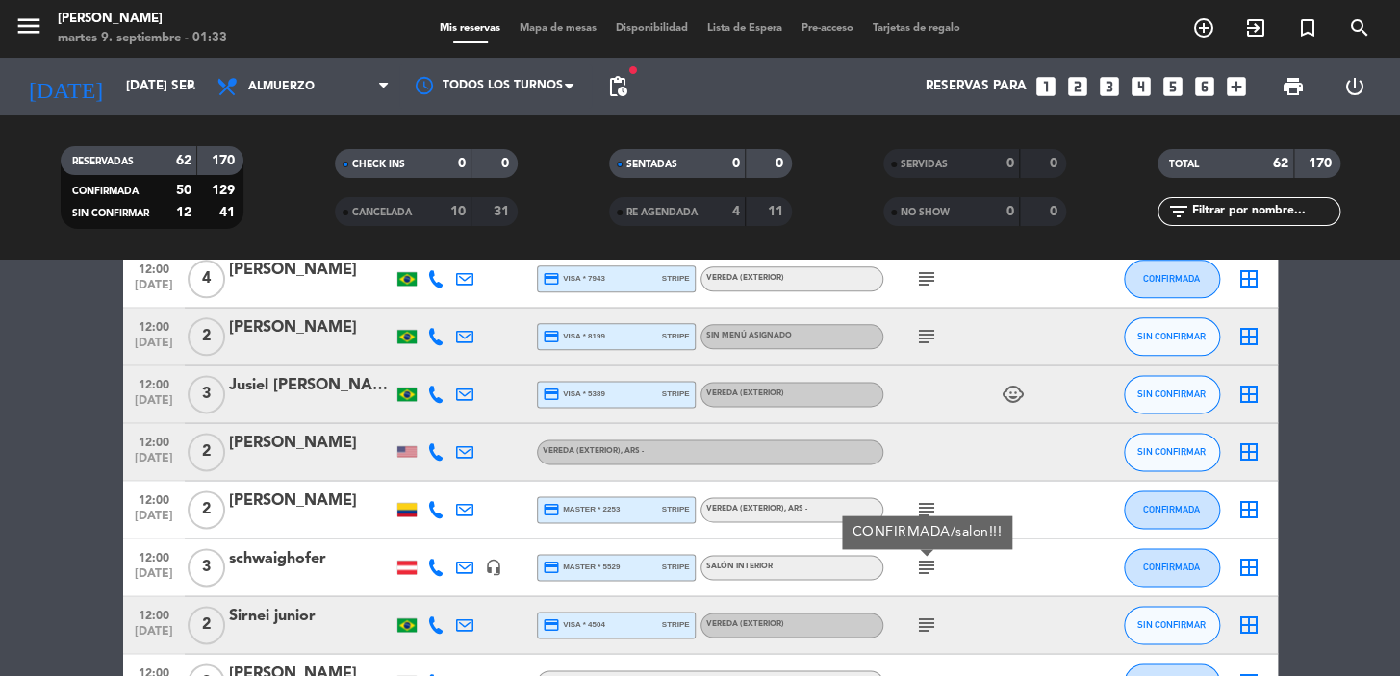
scroll to position [1224, 0]
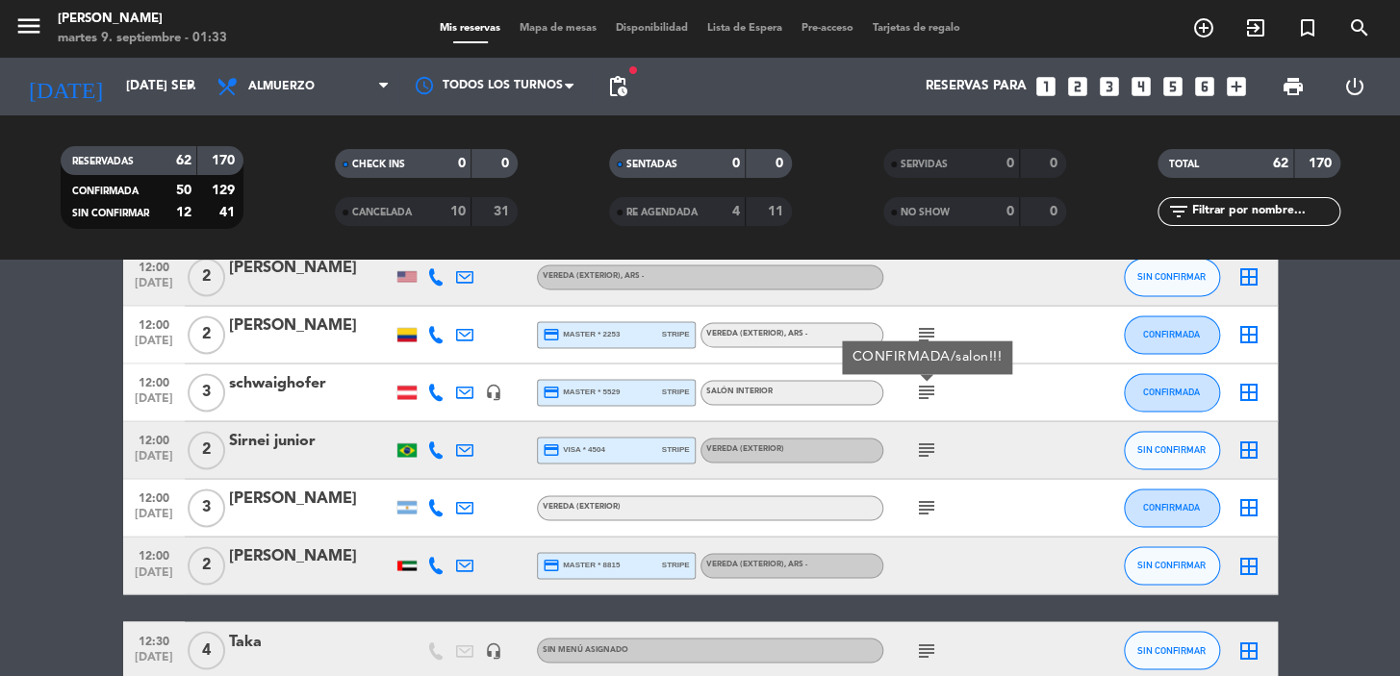
click at [920, 444] on icon "subject" at bounding box center [926, 450] width 23 height 23
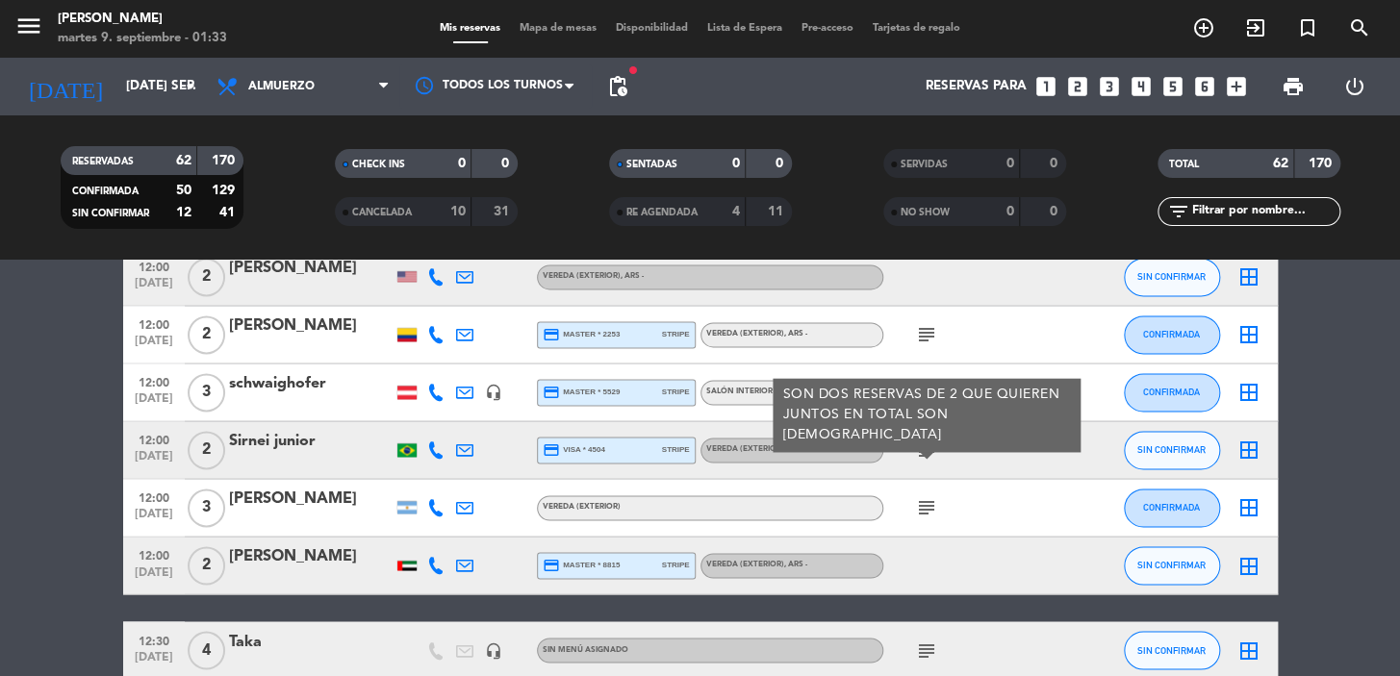
click at [923, 504] on icon "subject" at bounding box center [926, 507] width 23 height 23
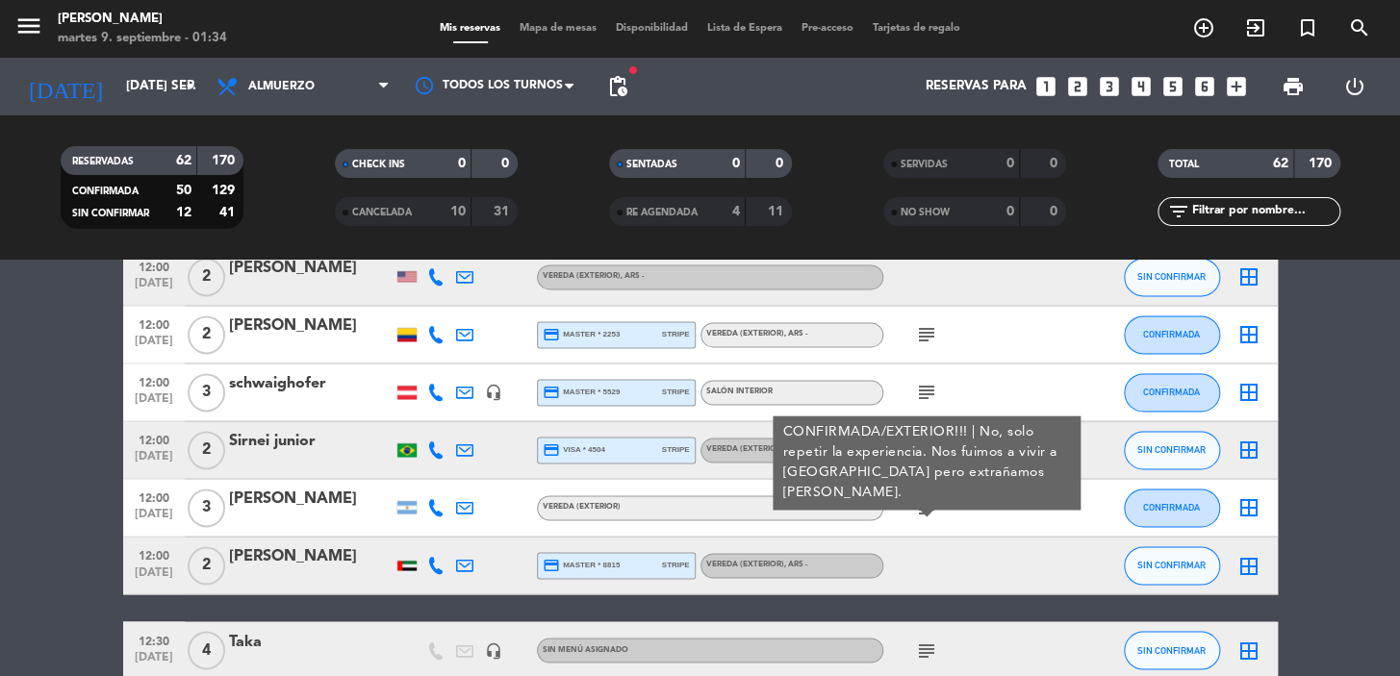
scroll to position [1399, 0]
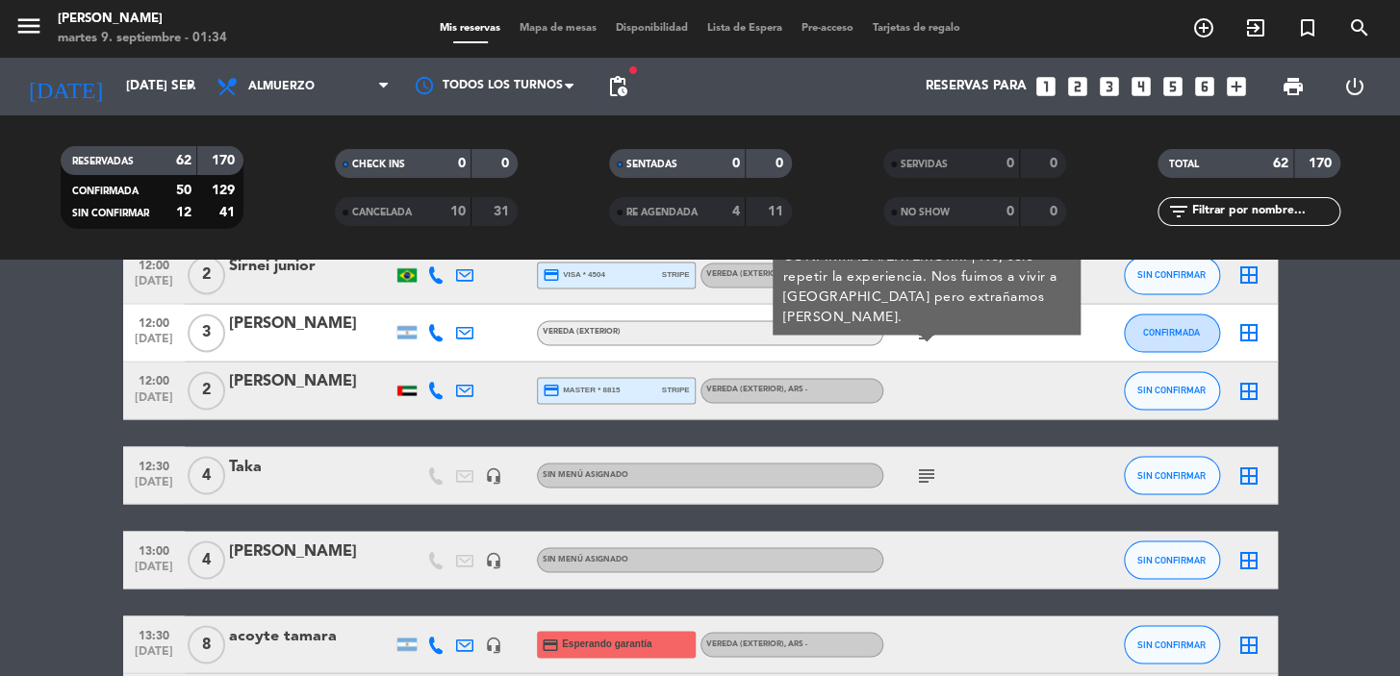
drag, startPoint x: 279, startPoint y: 467, endPoint x: 99, endPoint y: 471, distance: 180.0
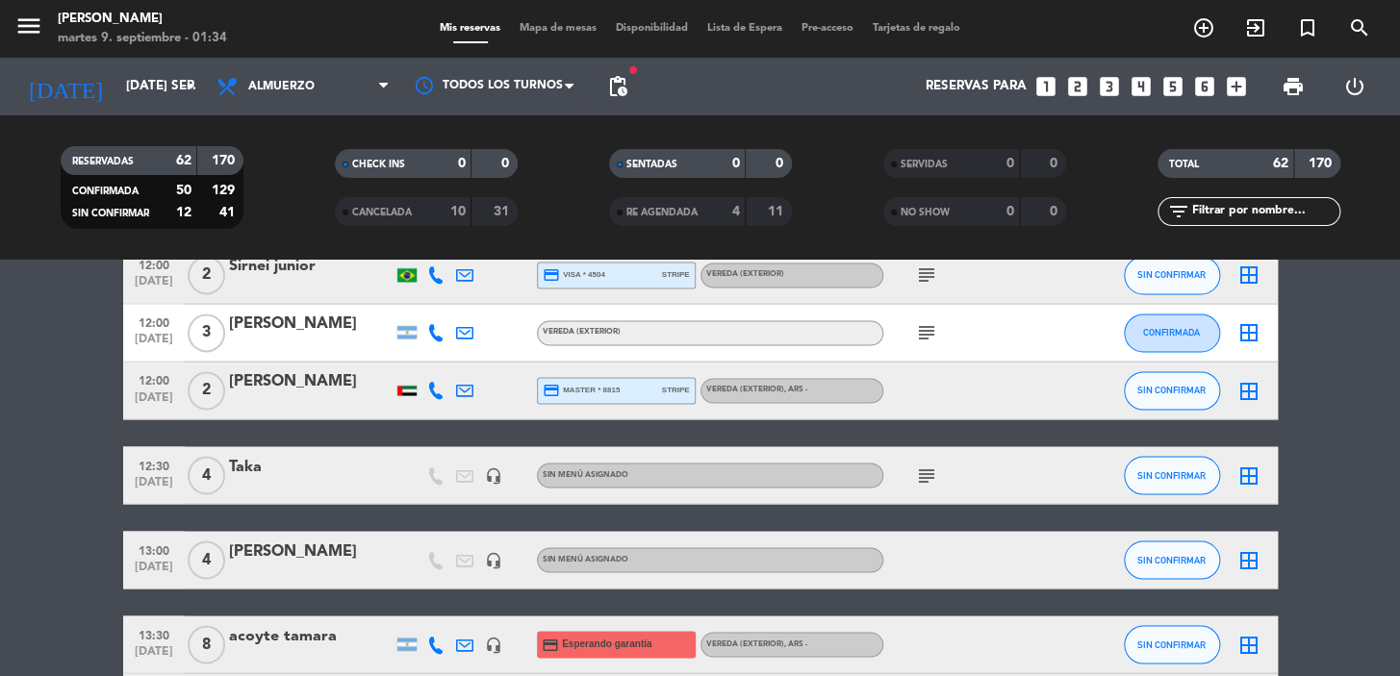
drag, startPoint x: 144, startPoint y: 483, endPoint x: 130, endPoint y: 468, distance: 21.1
click at [130, 468] on div "12:30 sep. 9 4 Taka headset_mic Sin menú asignado subject SIN CONFIRMAR border_…" at bounding box center [700, 475] width 1154 height 58
copy div "12:30 sep. 9 4 Taka"
drag, startPoint x: 350, startPoint y: 548, endPoint x: 135, endPoint y: 549, distance: 215.5
click at [135, 550] on div "13:00 sep. 9 4 VALENTIN headset_mic Sin menú asignado SIN CONFIRMAR border_all" at bounding box center [700, 560] width 1154 height 58
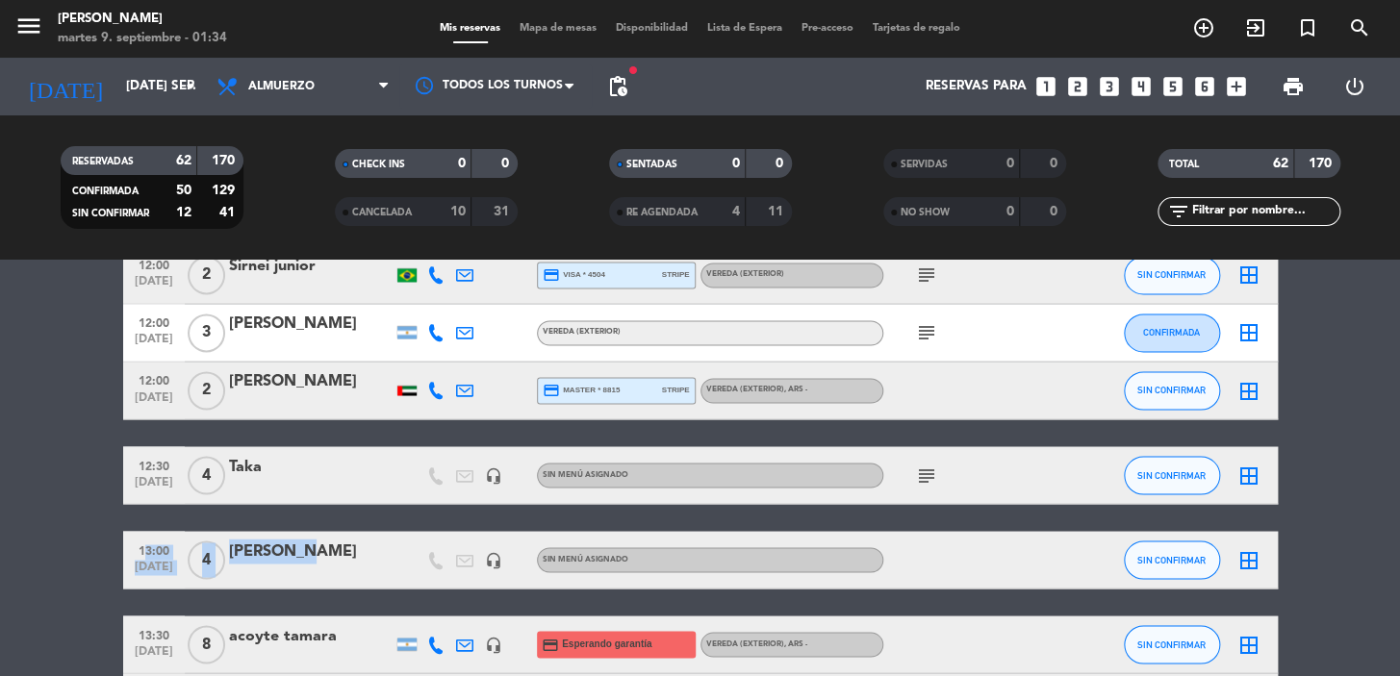
copy div "13:00 sep. 9 4 VALENTIN"
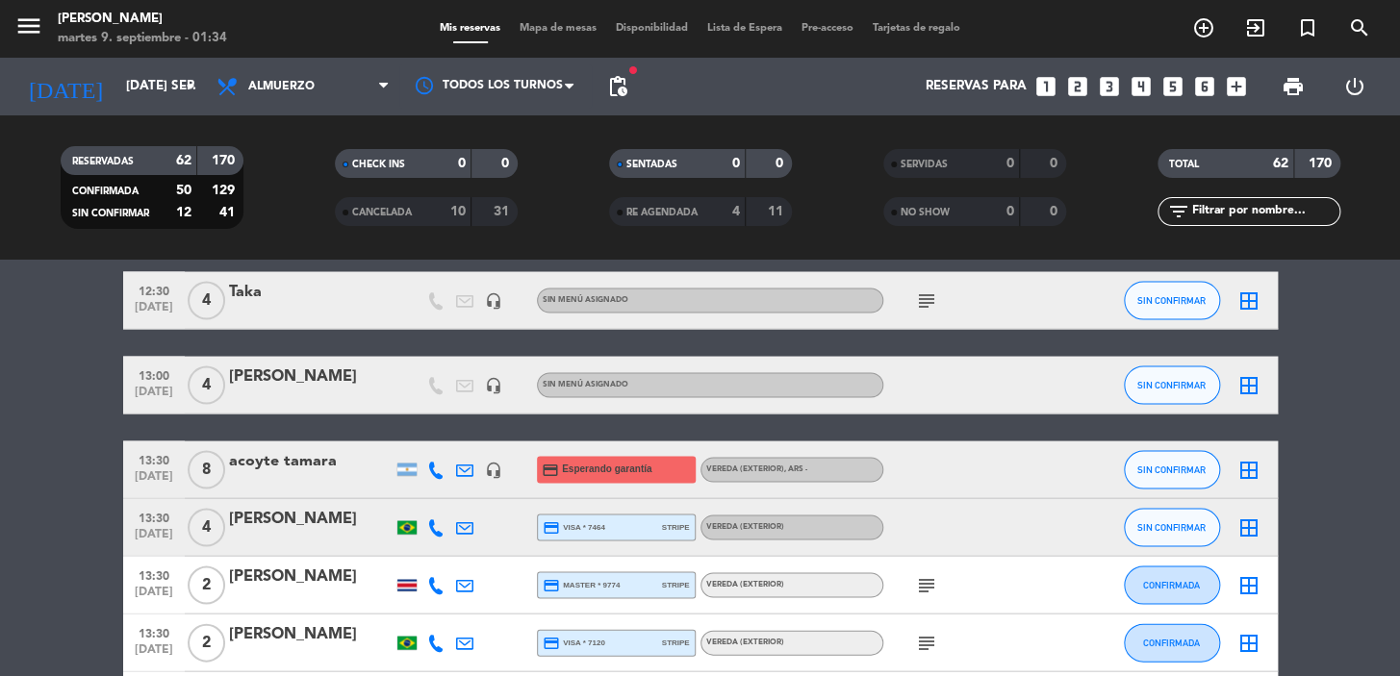
click at [927, 573] on icon "subject" at bounding box center [926, 584] width 23 height 23
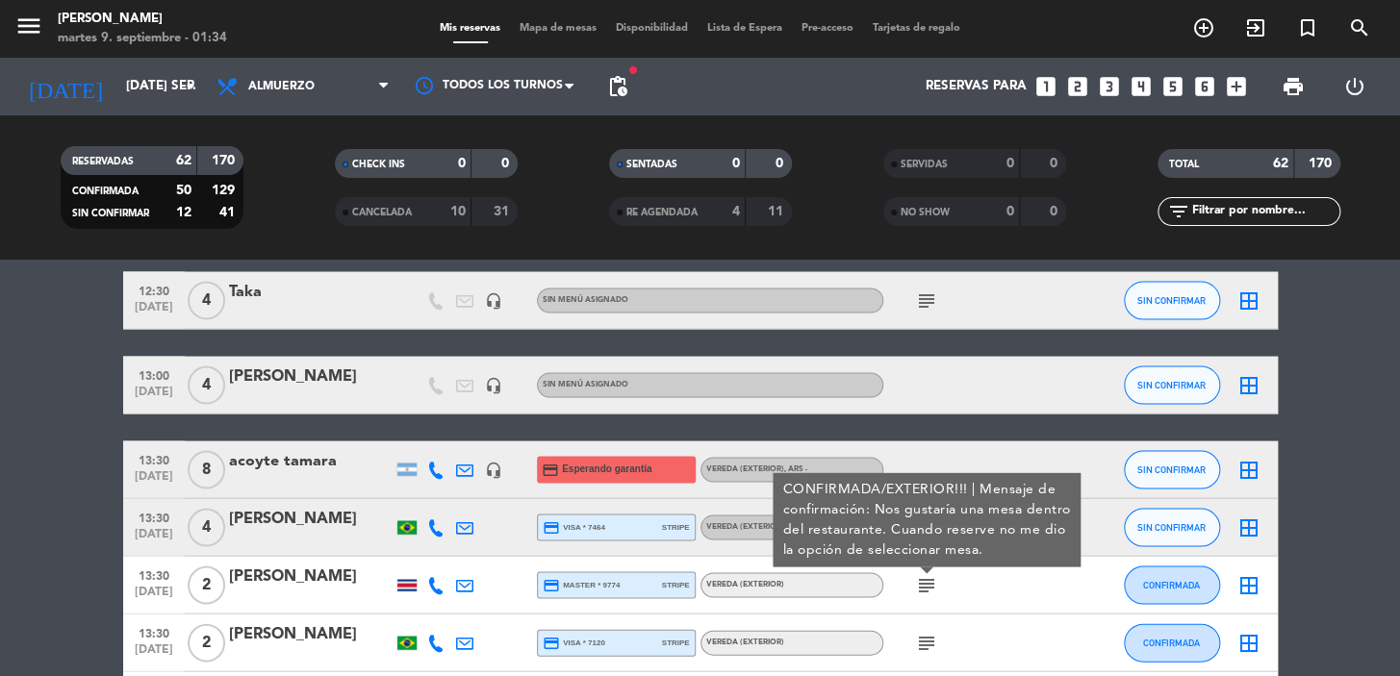
scroll to position [1749, 0]
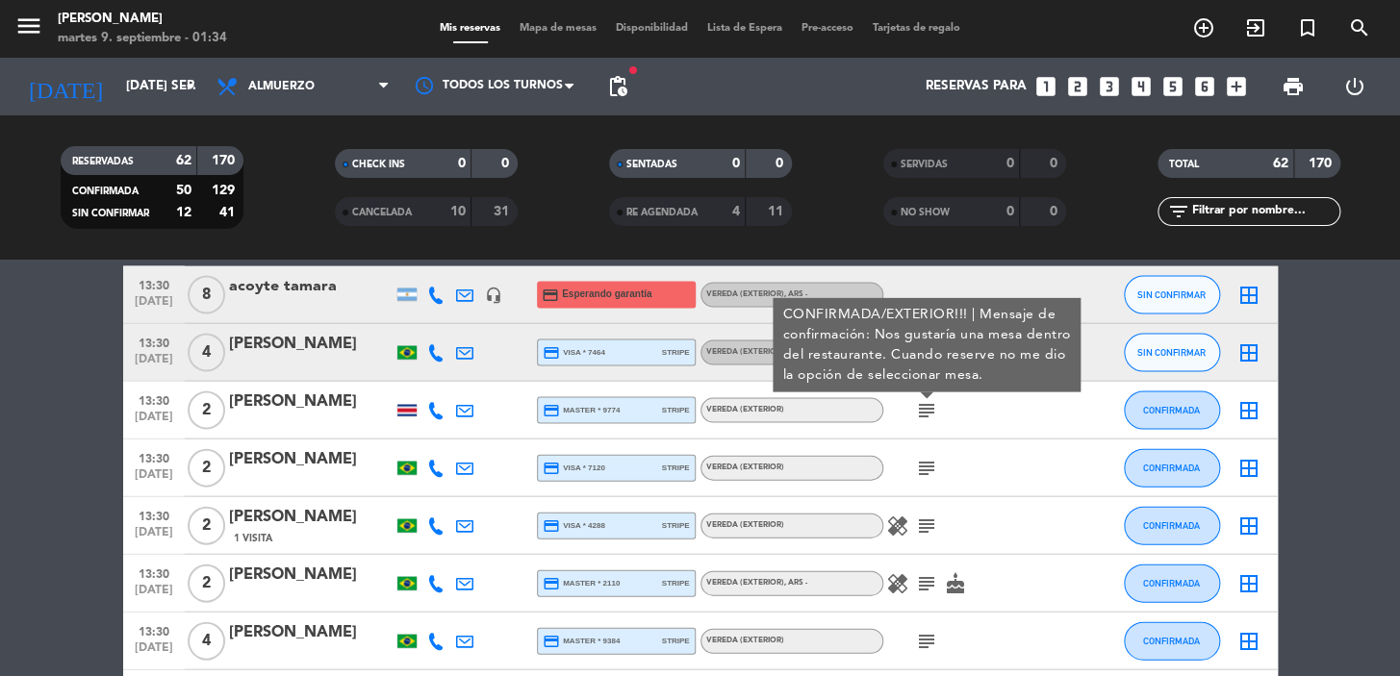
click at [922, 458] on icon "subject" at bounding box center [926, 467] width 23 height 23
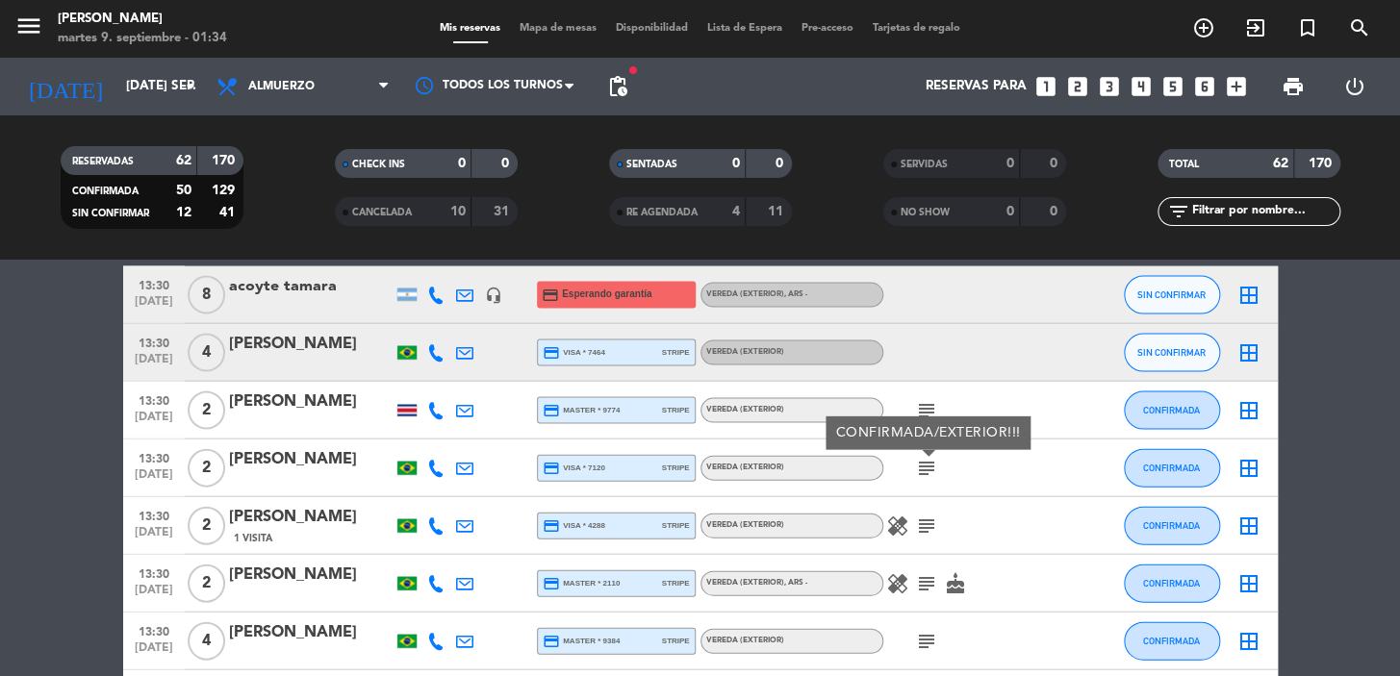
click at [916, 534] on icon "subject" at bounding box center [926, 525] width 23 height 23
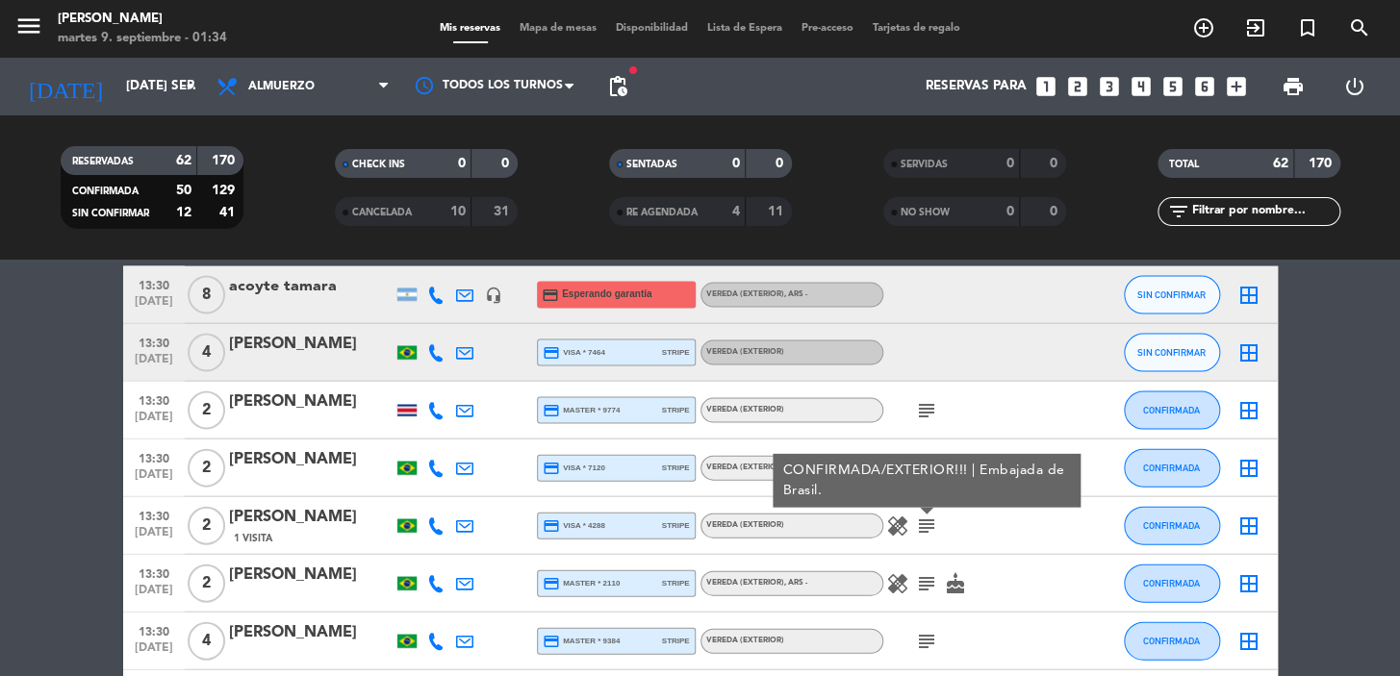
click at [924, 582] on icon "subject" at bounding box center [926, 582] width 23 height 23
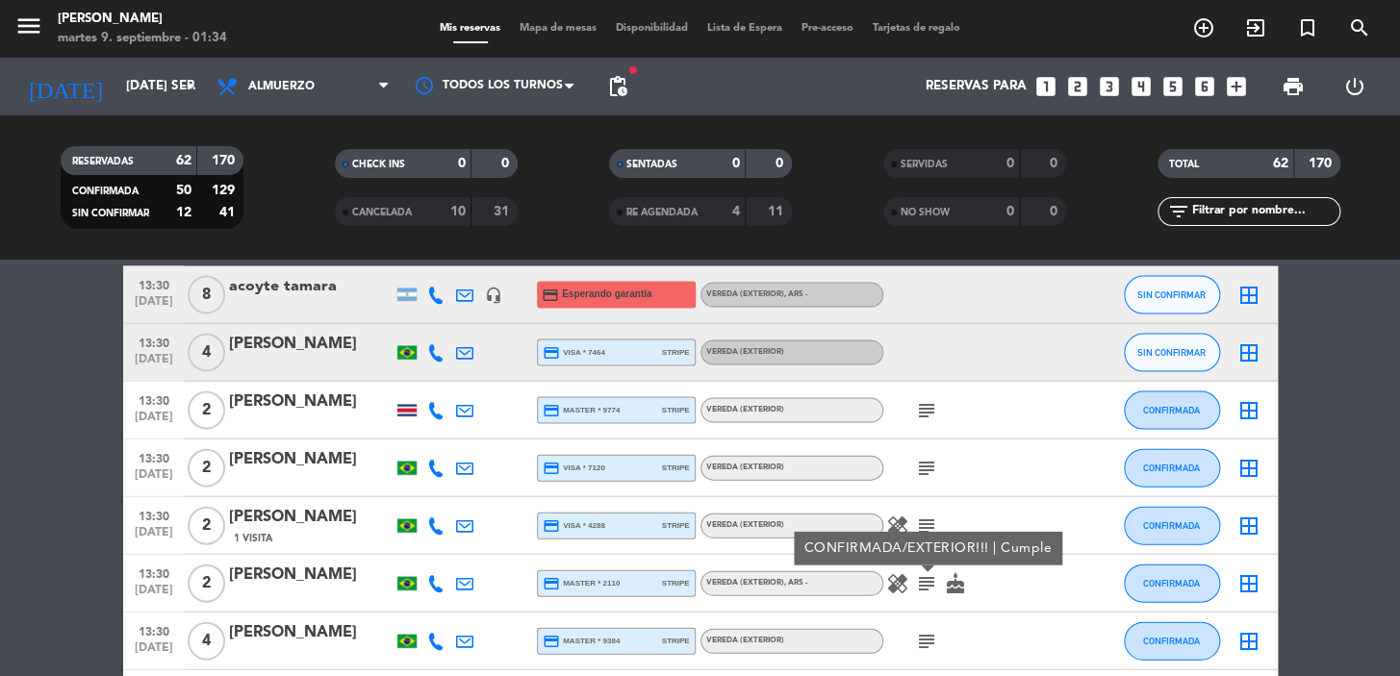
click at [923, 629] on icon "subject" at bounding box center [926, 640] width 23 height 23
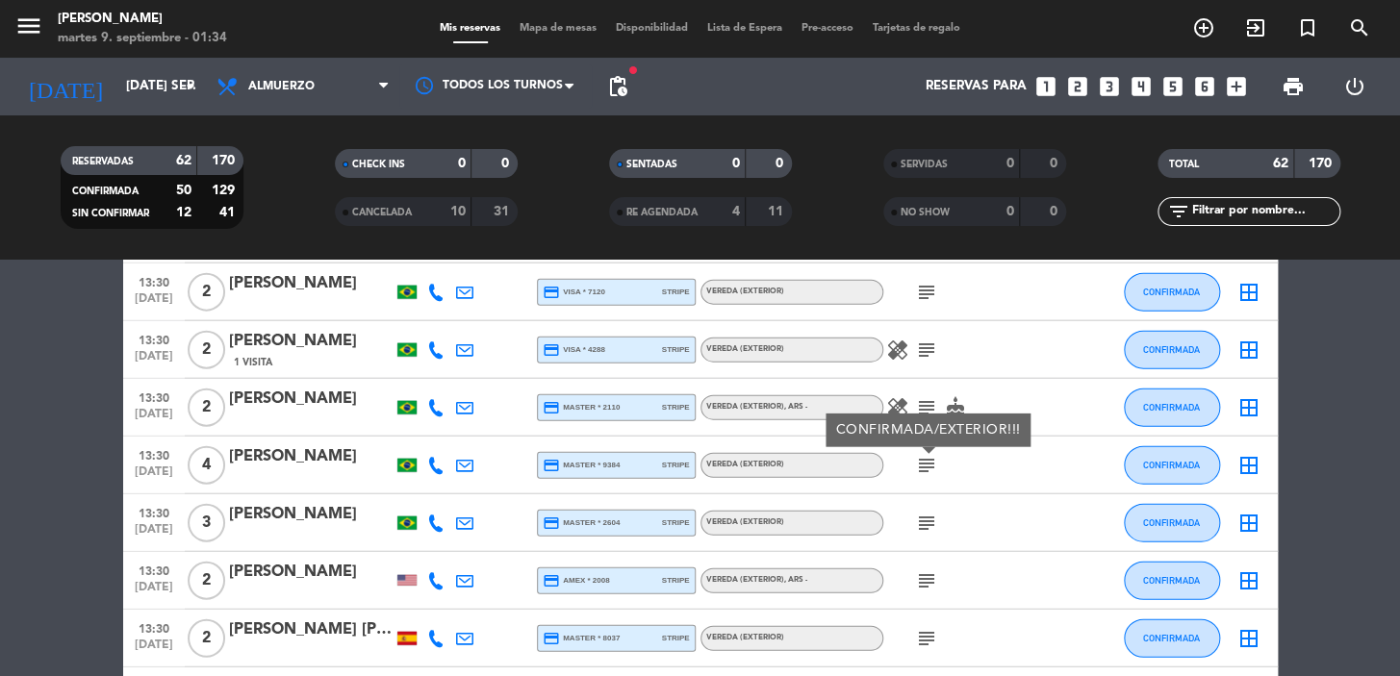
click at [924, 519] on icon "subject" at bounding box center [926, 523] width 23 height 23
click at [931, 576] on icon "subject" at bounding box center [926, 581] width 23 height 23
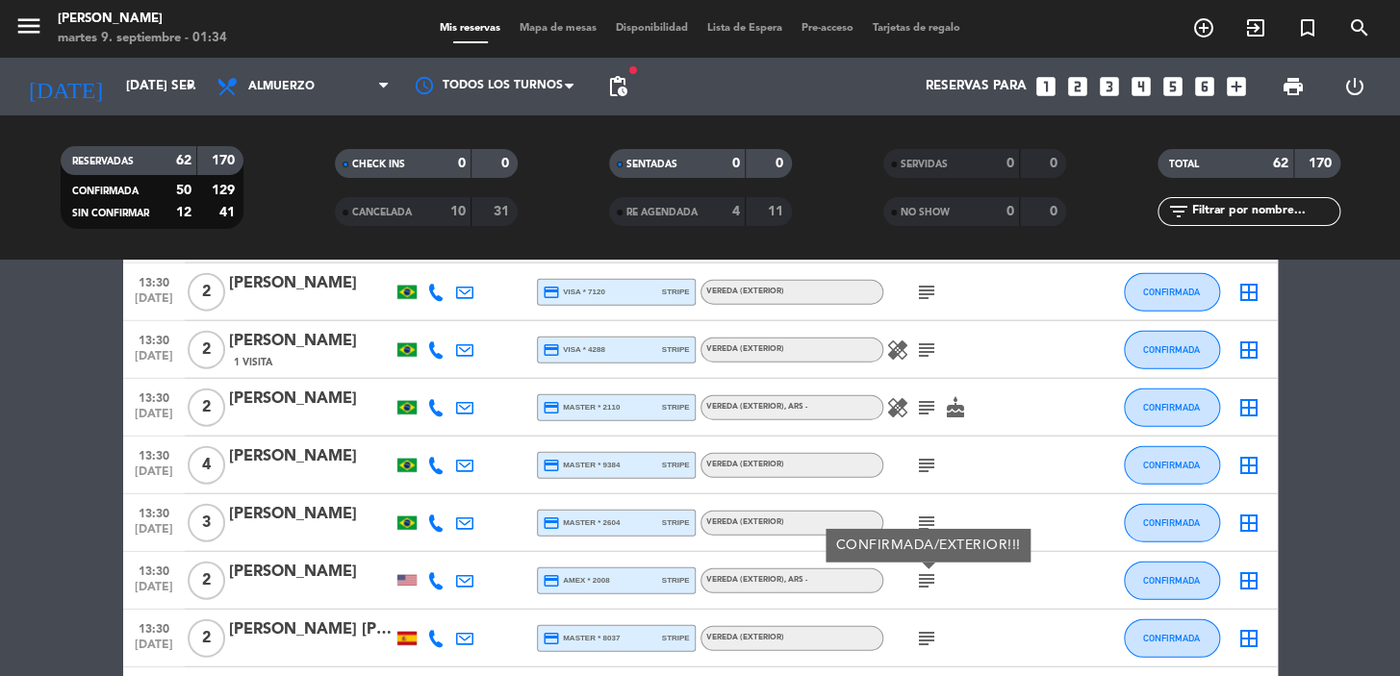
click at [923, 636] on icon "subject" at bounding box center [926, 638] width 23 height 23
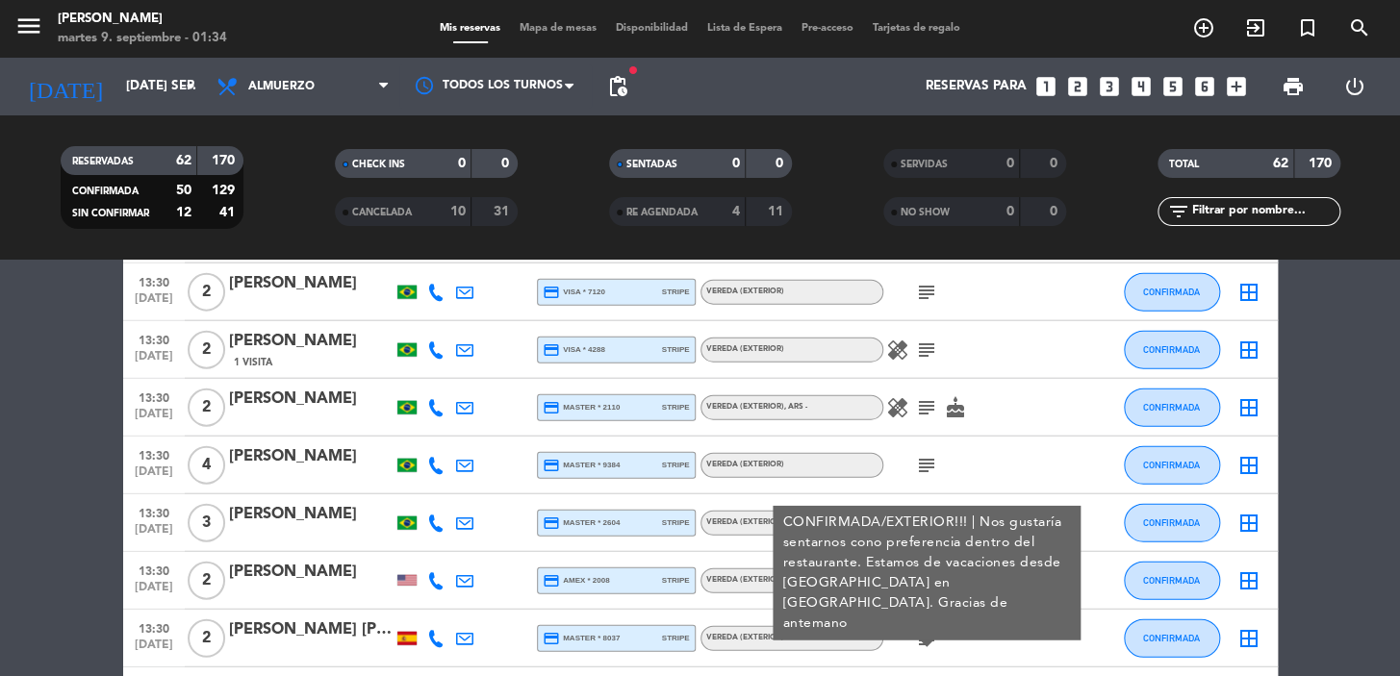
scroll to position [2273, 0]
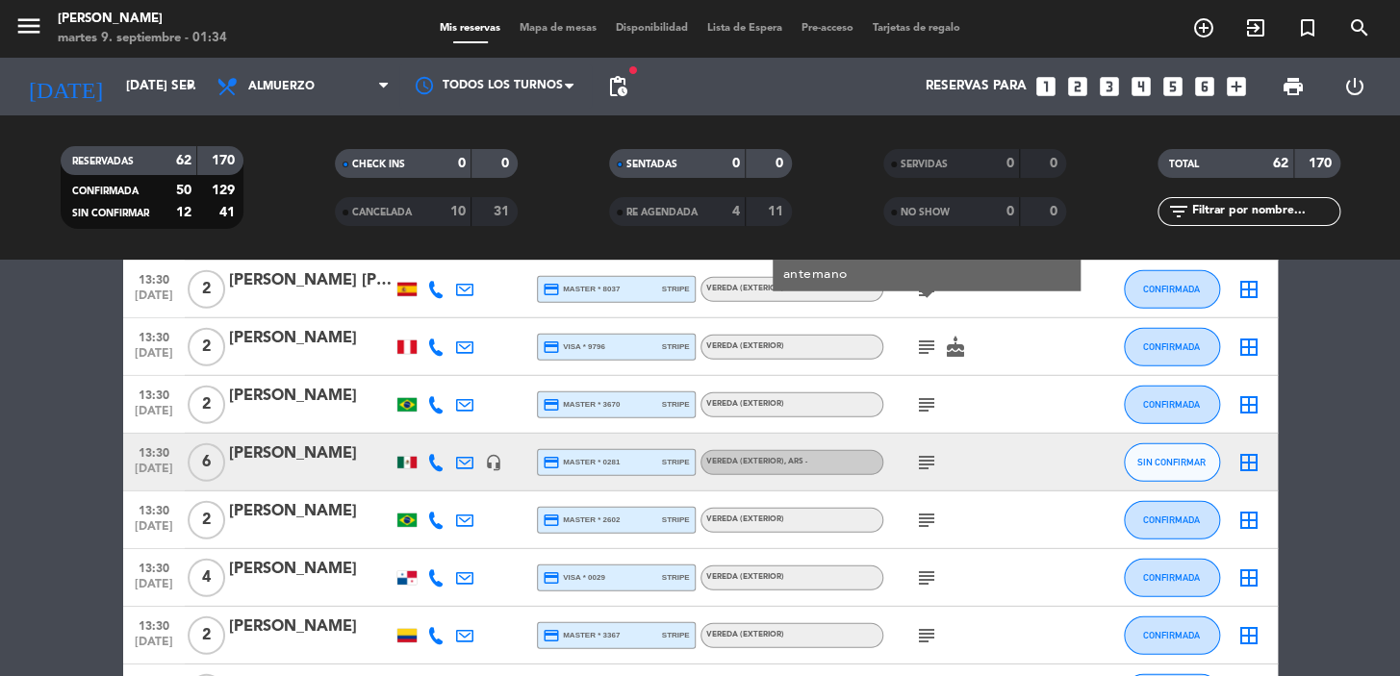
click at [924, 344] on icon "subject" at bounding box center [926, 347] width 23 height 23
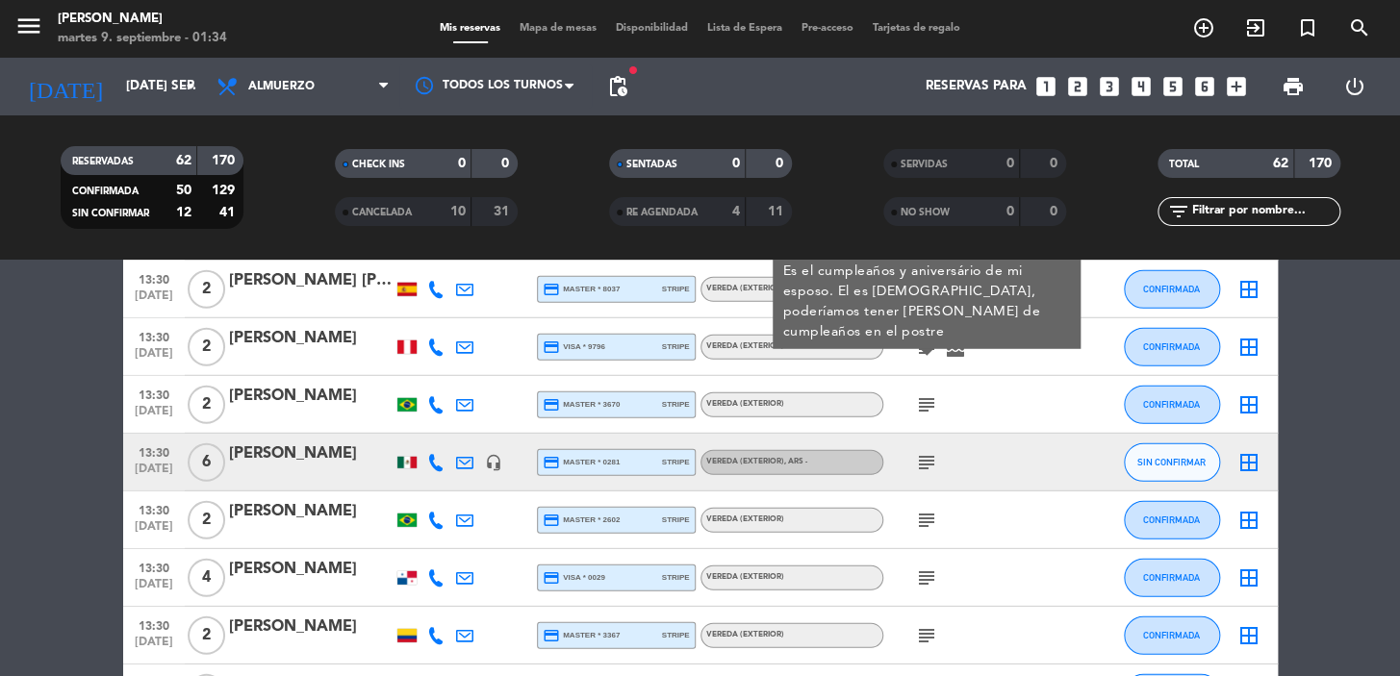
click at [924, 408] on icon "subject" at bounding box center [926, 404] width 23 height 23
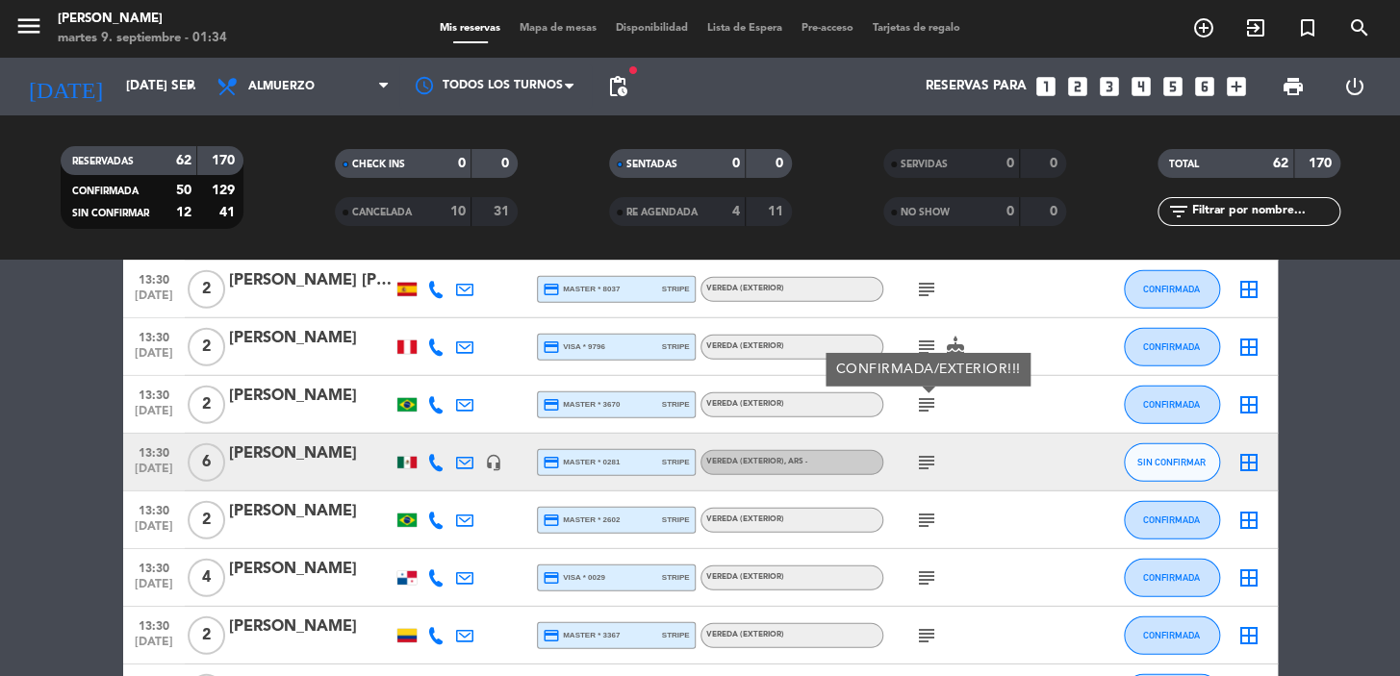
click at [923, 456] on icon "subject" at bounding box center [926, 462] width 23 height 23
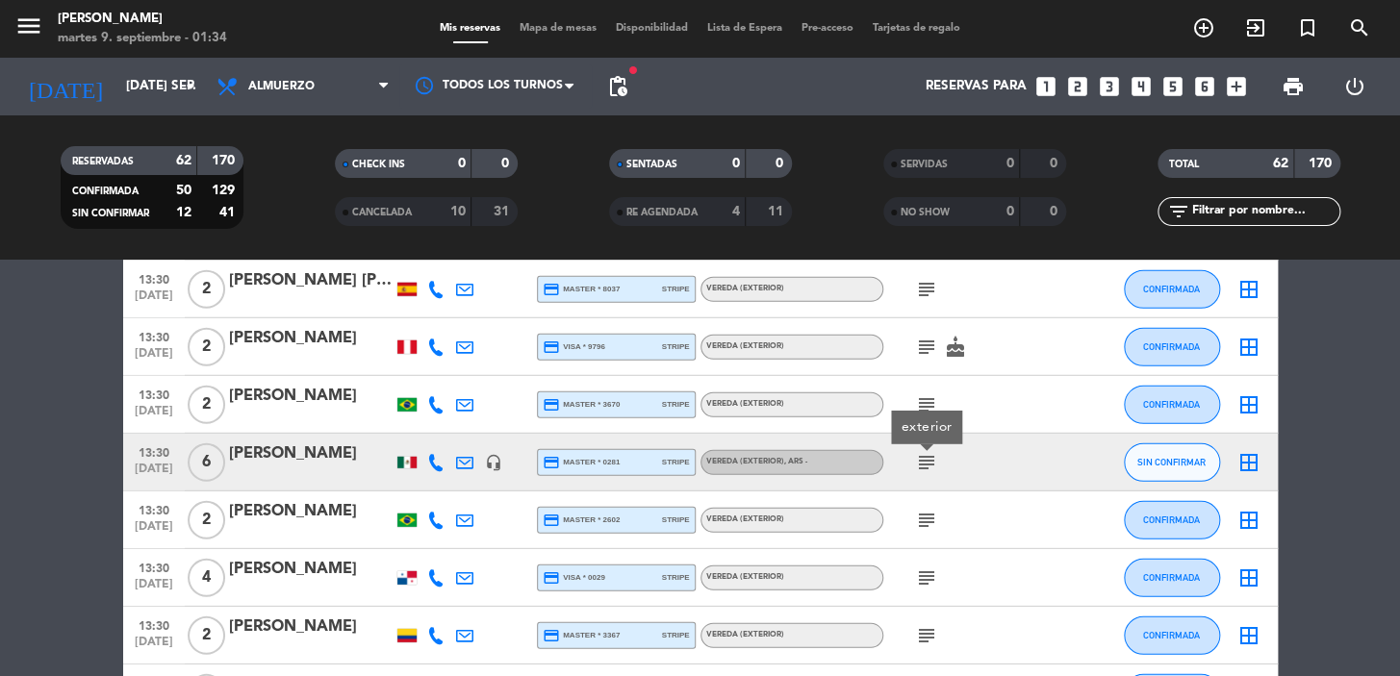
click at [924, 522] on icon "subject" at bounding box center [926, 520] width 23 height 23
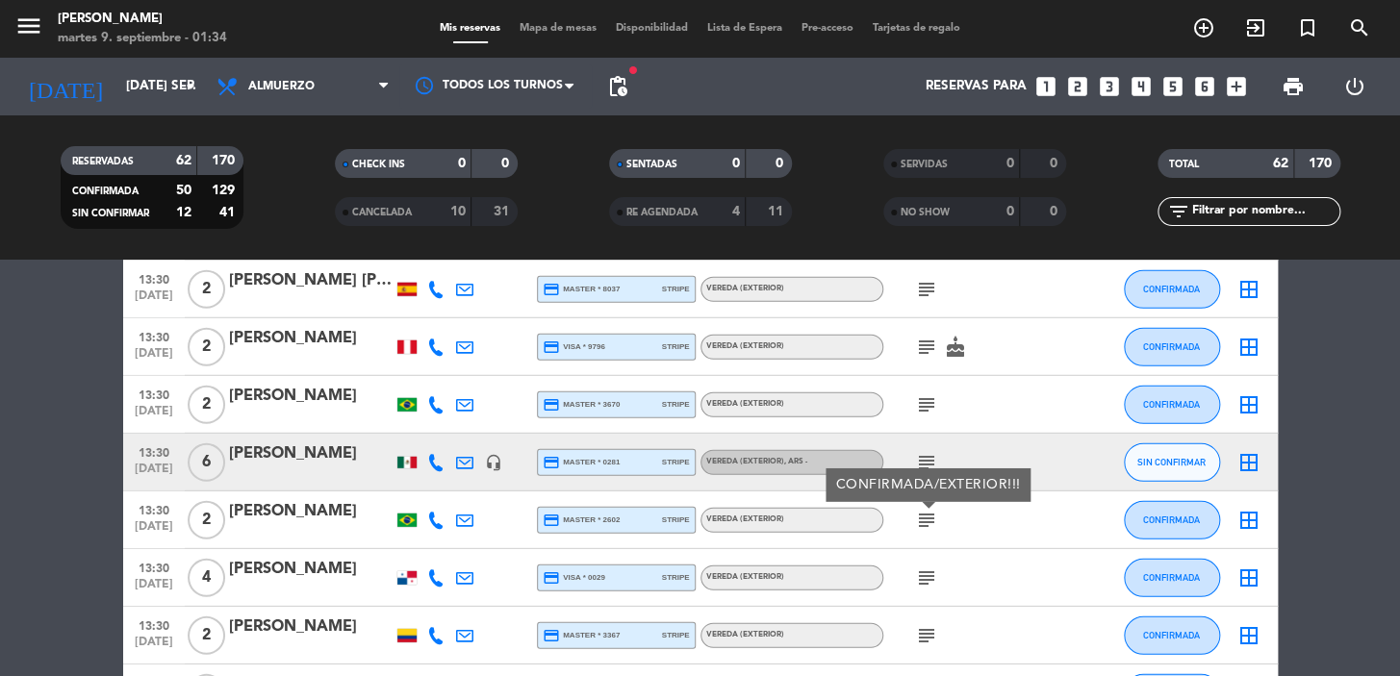
click at [932, 579] on icon "subject" at bounding box center [926, 578] width 23 height 23
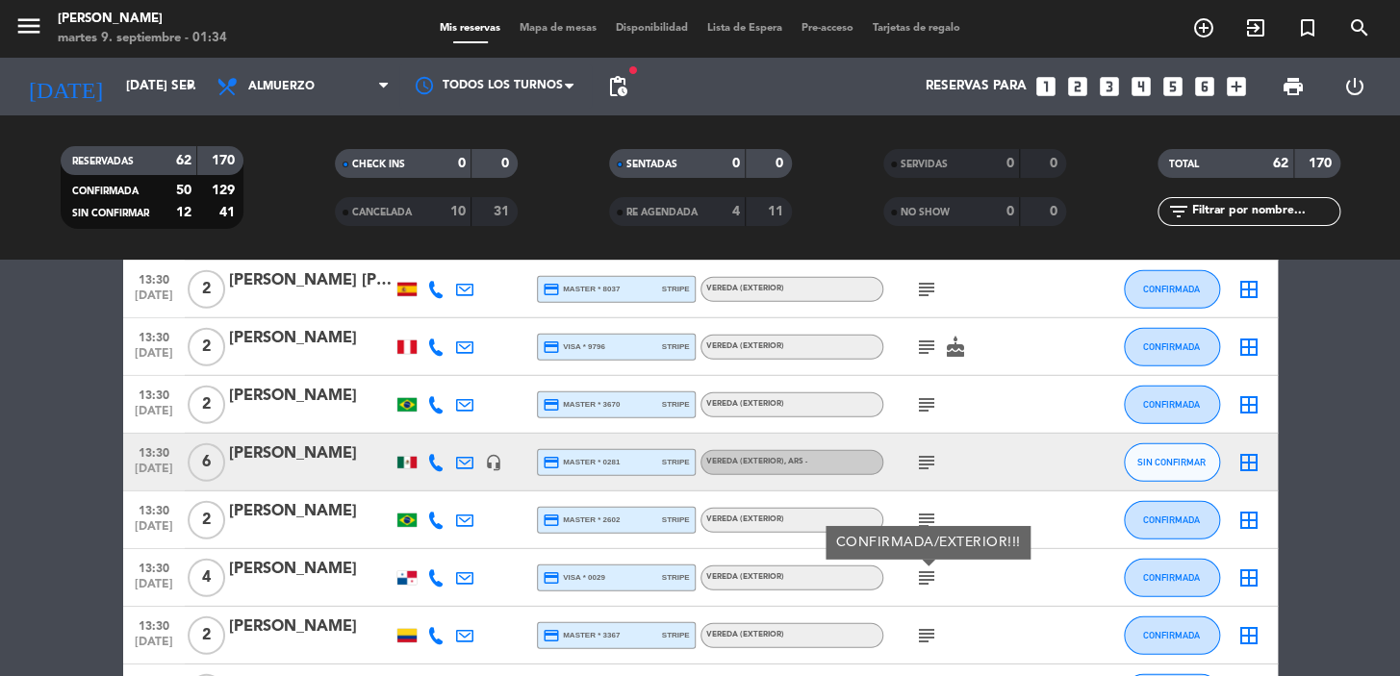
click at [920, 633] on icon "subject" at bounding box center [926, 635] width 23 height 23
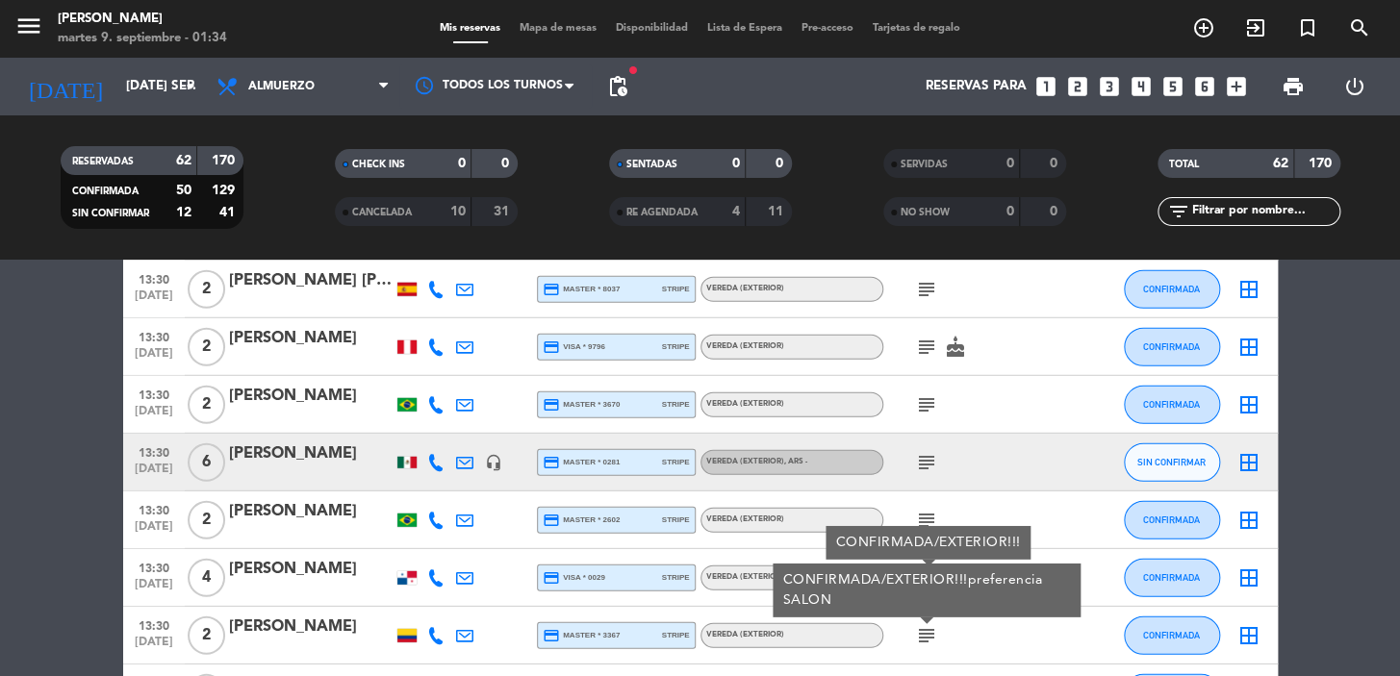
scroll to position [2448, 0]
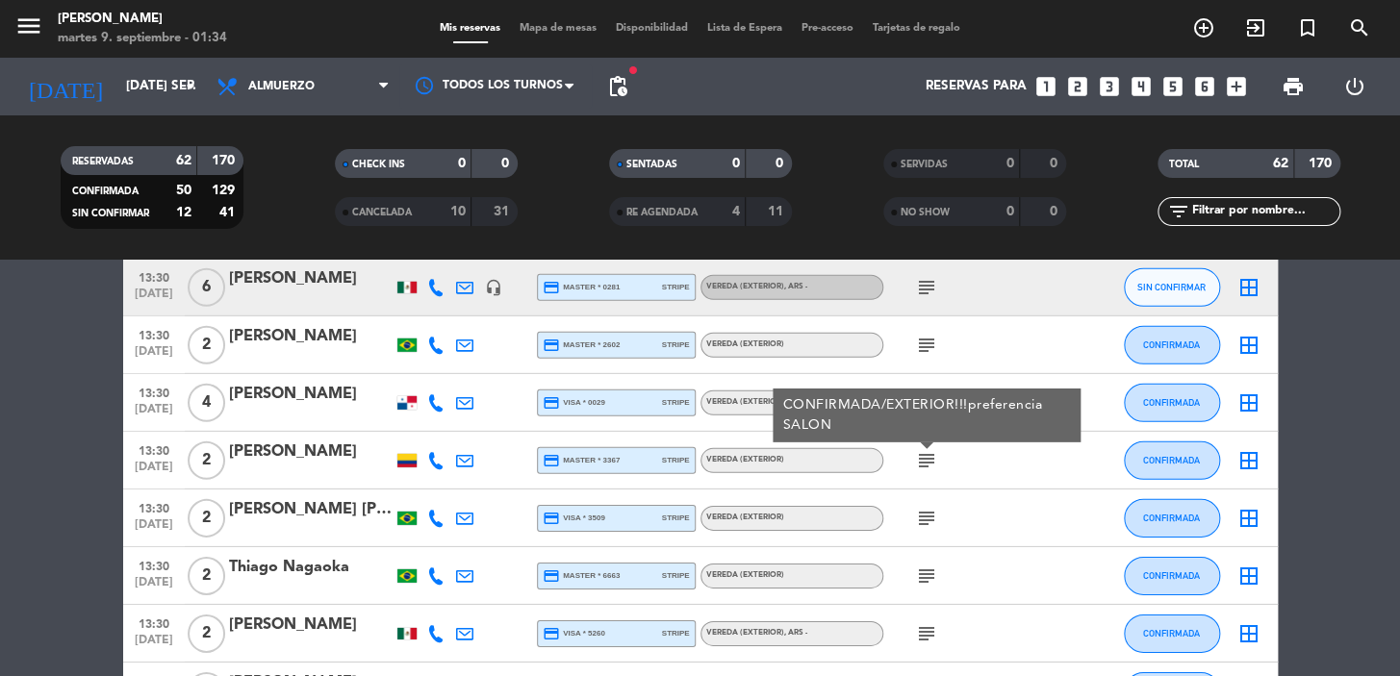
drag, startPoint x: 925, startPoint y: 510, endPoint x: 926, endPoint y: 519, distance: 9.7
click at [924, 510] on icon "subject" at bounding box center [926, 518] width 23 height 23
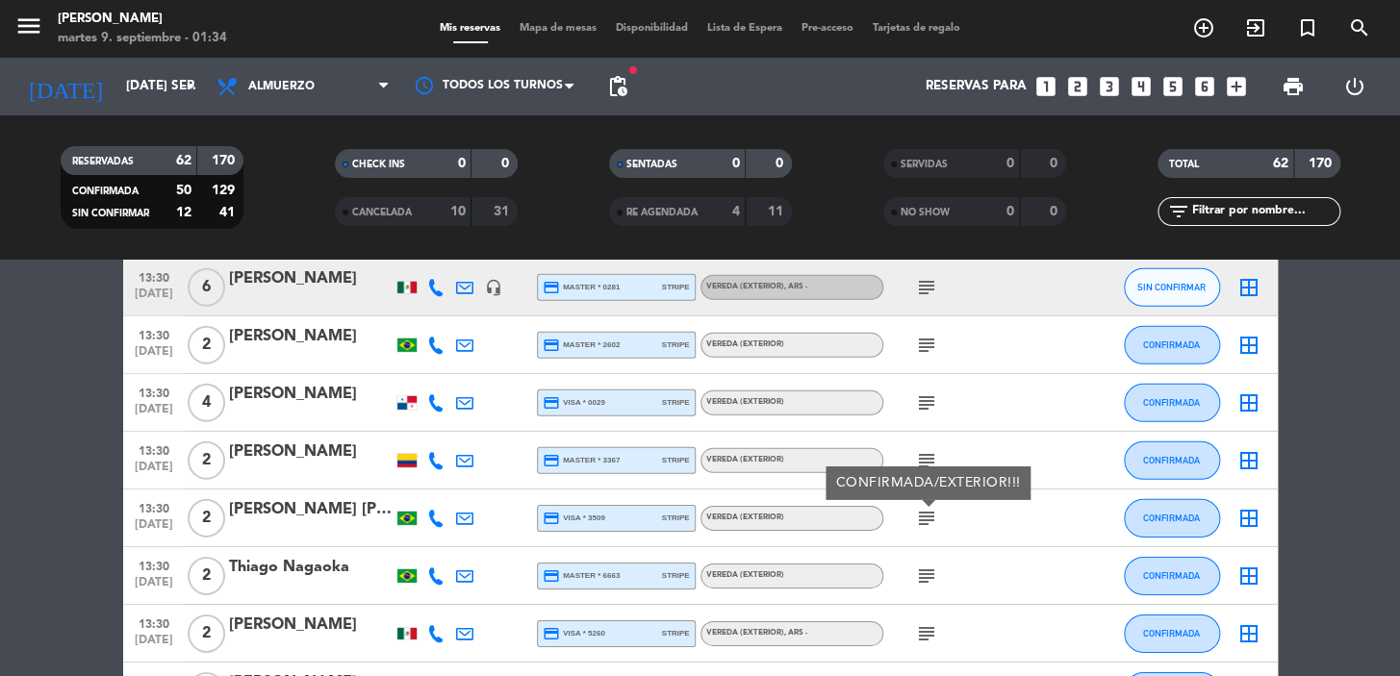
click at [929, 565] on icon "subject" at bounding box center [926, 576] width 23 height 23
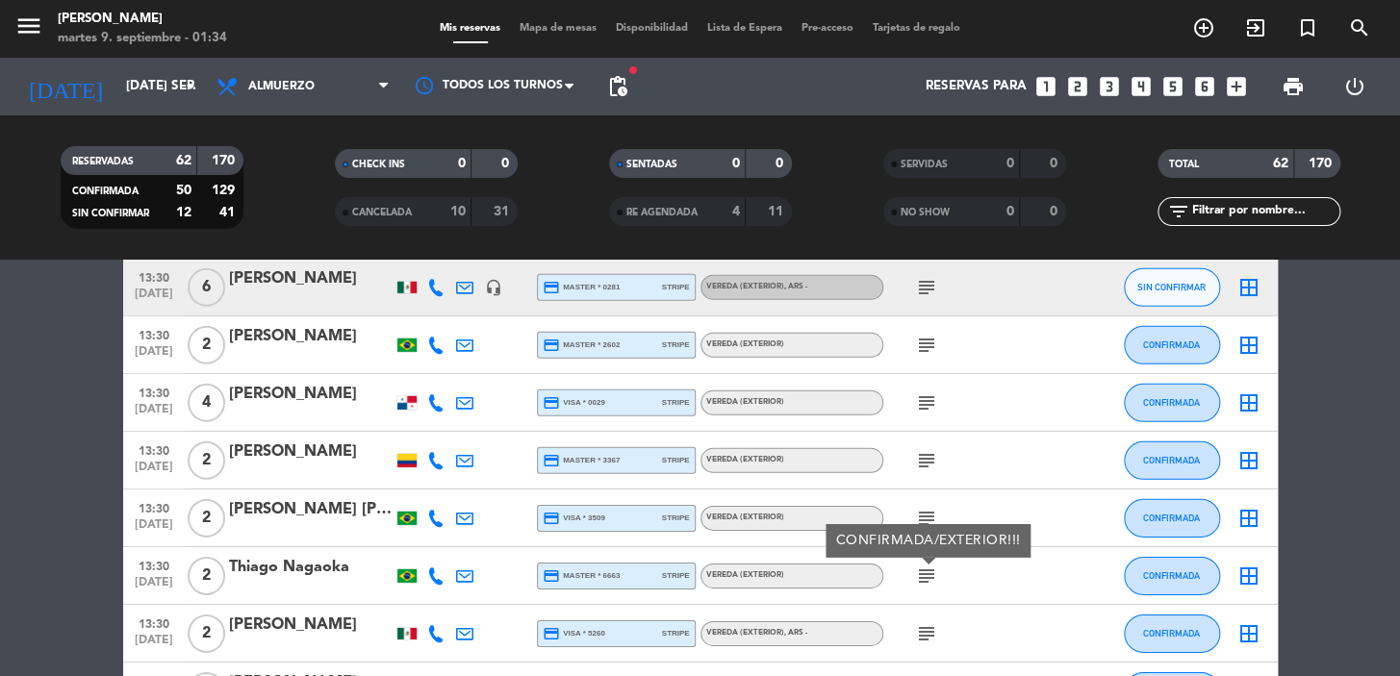
scroll to position [2623, 0]
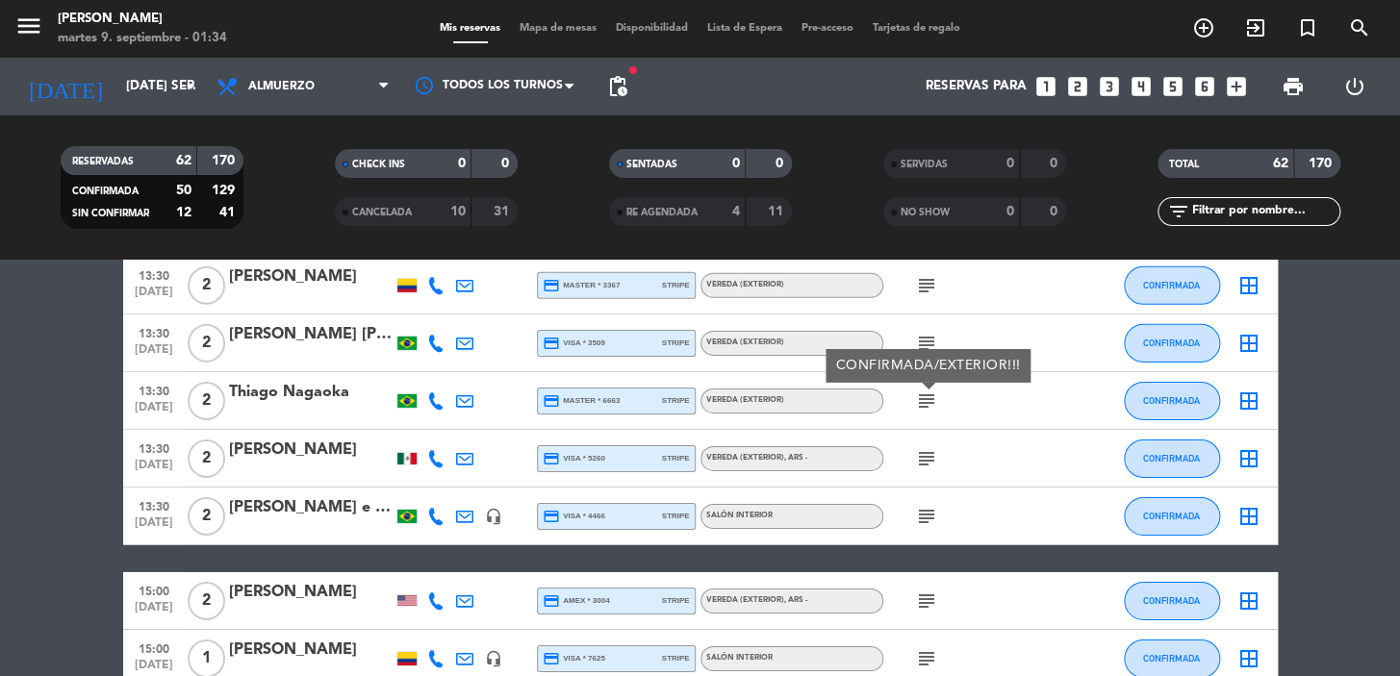
click at [927, 462] on icon "subject" at bounding box center [926, 458] width 23 height 23
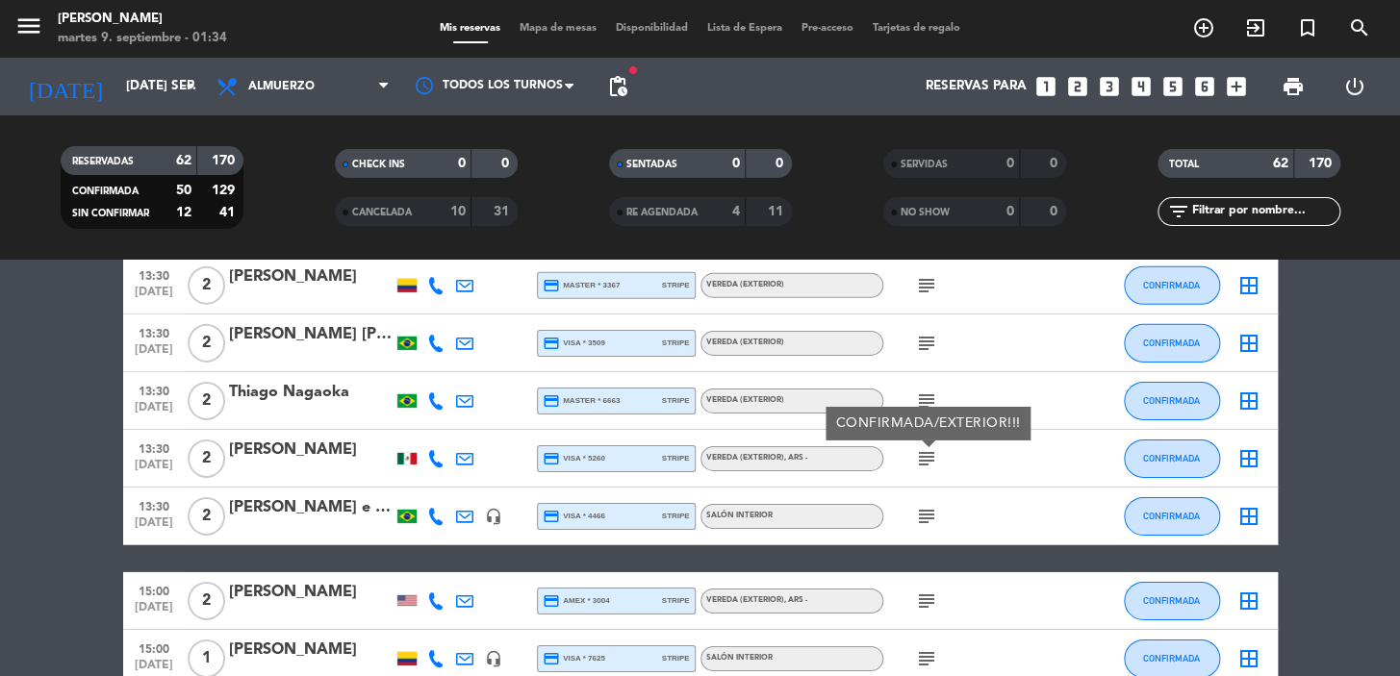
click at [918, 522] on icon "subject" at bounding box center [926, 516] width 23 height 23
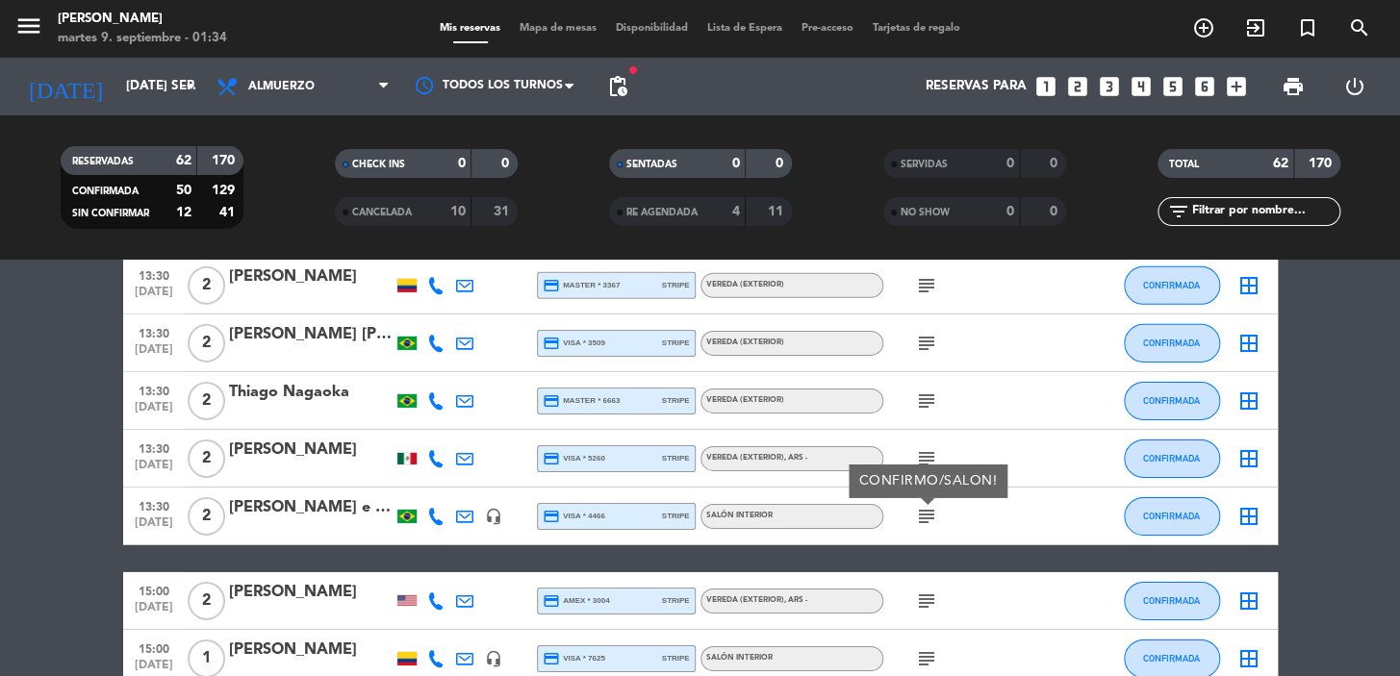
scroll to position [2798, 0]
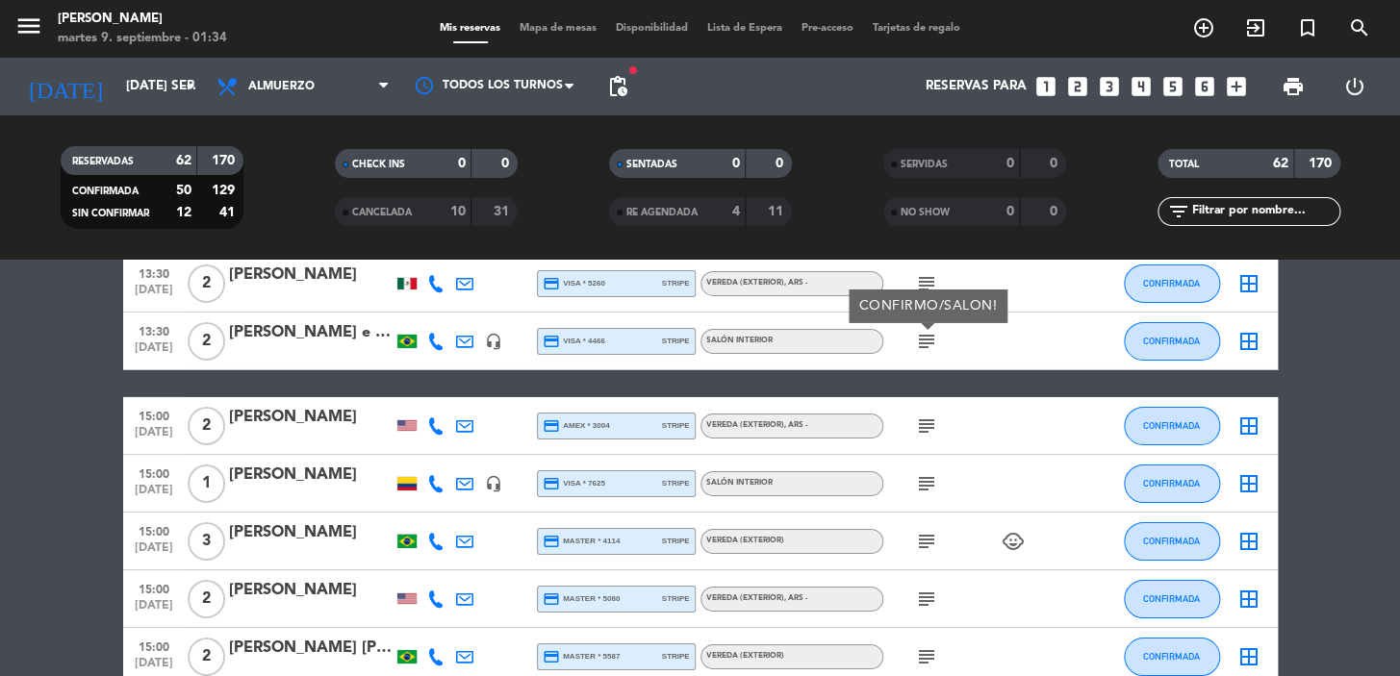
click at [932, 434] on icon "subject" at bounding box center [926, 426] width 23 height 23
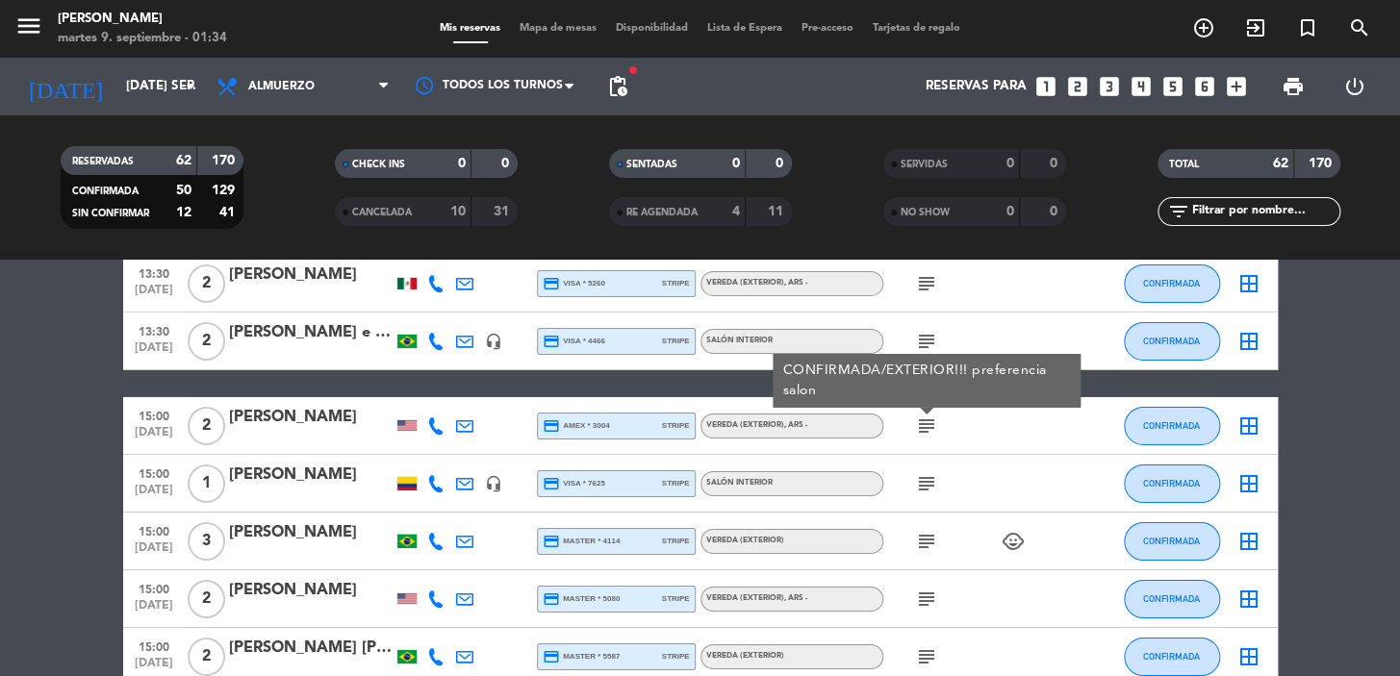
click at [924, 481] on icon "subject" at bounding box center [926, 483] width 23 height 23
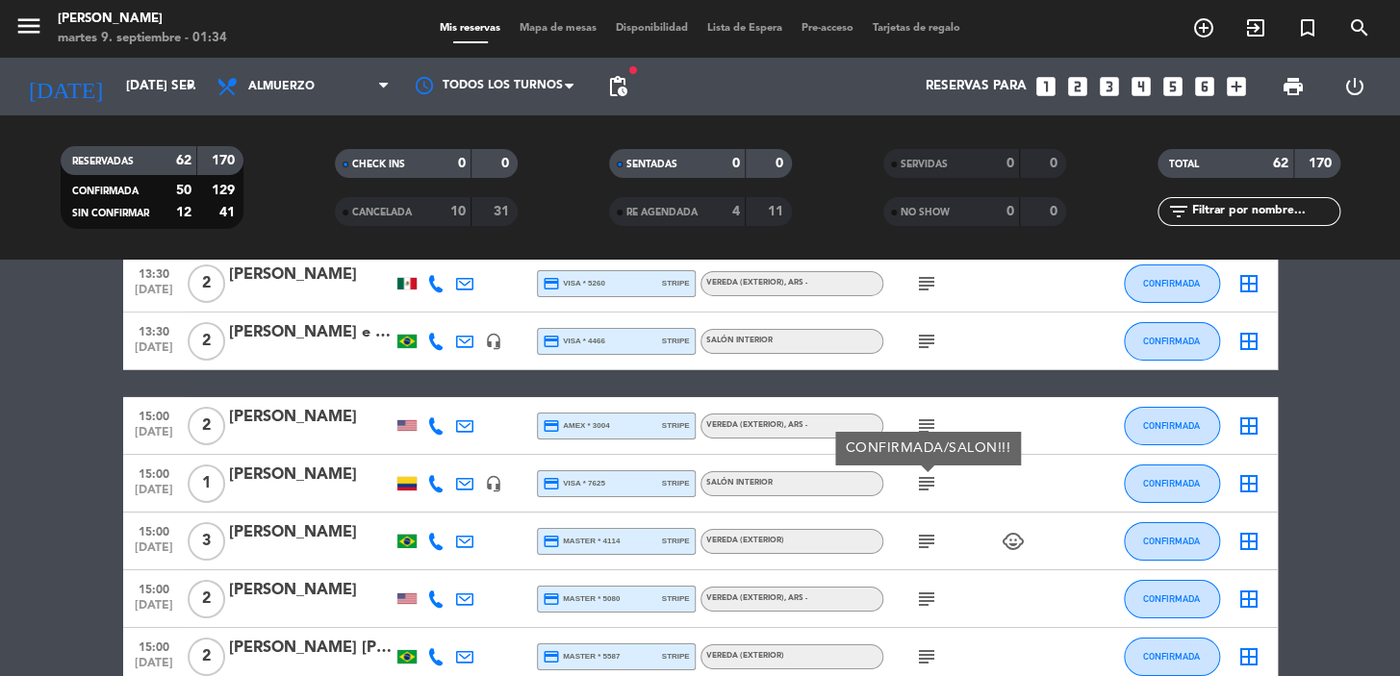
click at [924, 420] on icon "subject" at bounding box center [926, 426] width 23 height 23
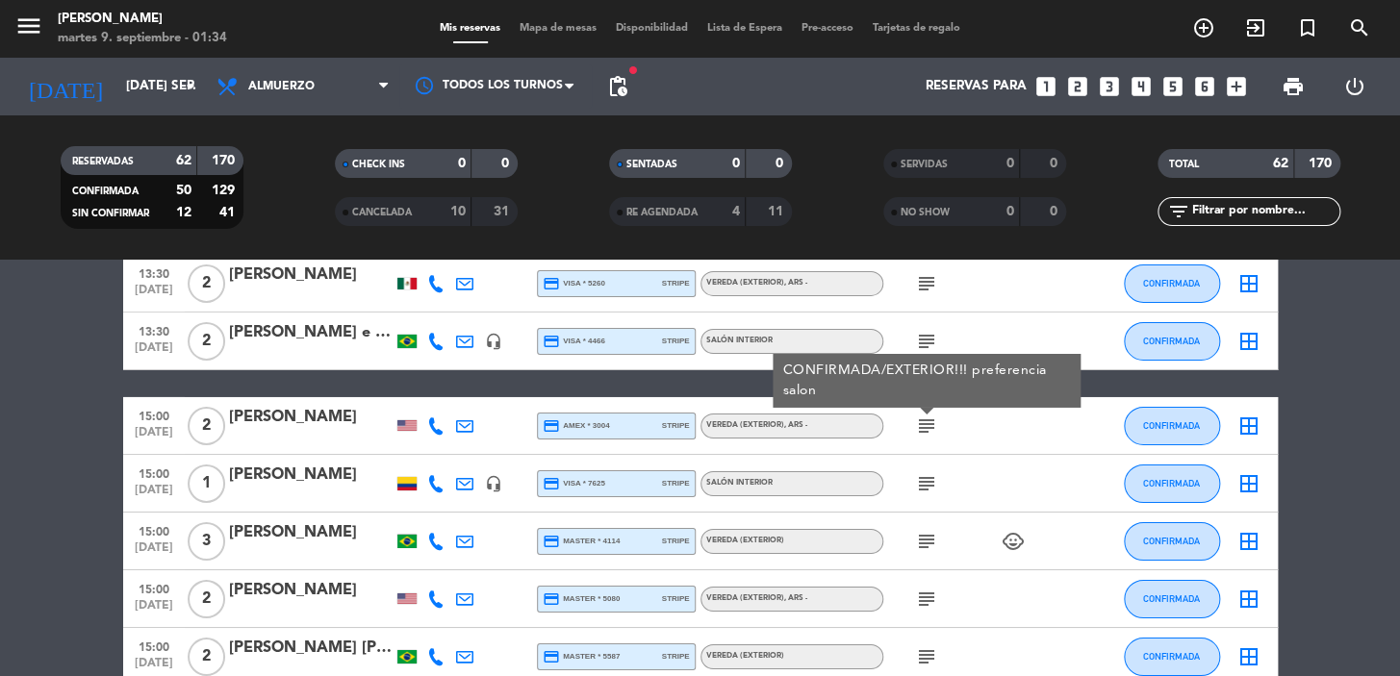
click at [923, 539] on icon "subject" at bounding box center [926, 541] width 23 height 23
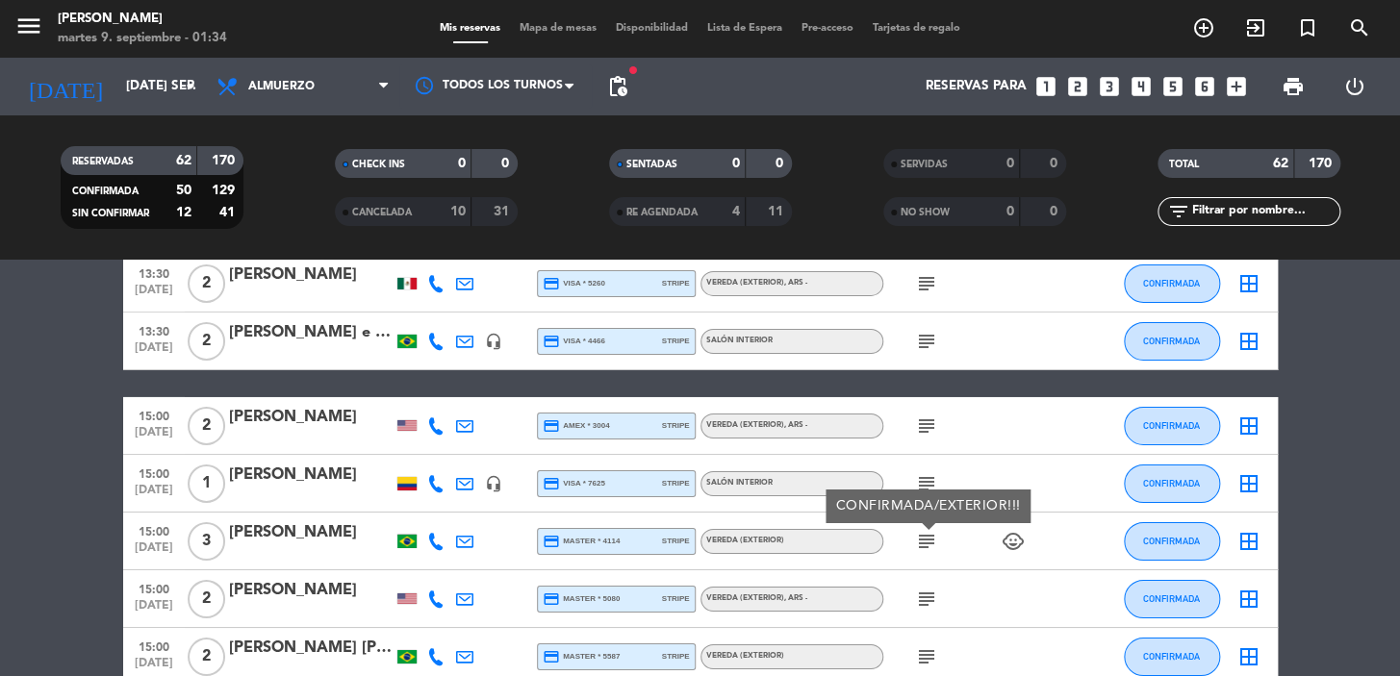
click at [926, 601] on icon "subject" at bounding box center [926, 599] width 23 height 23
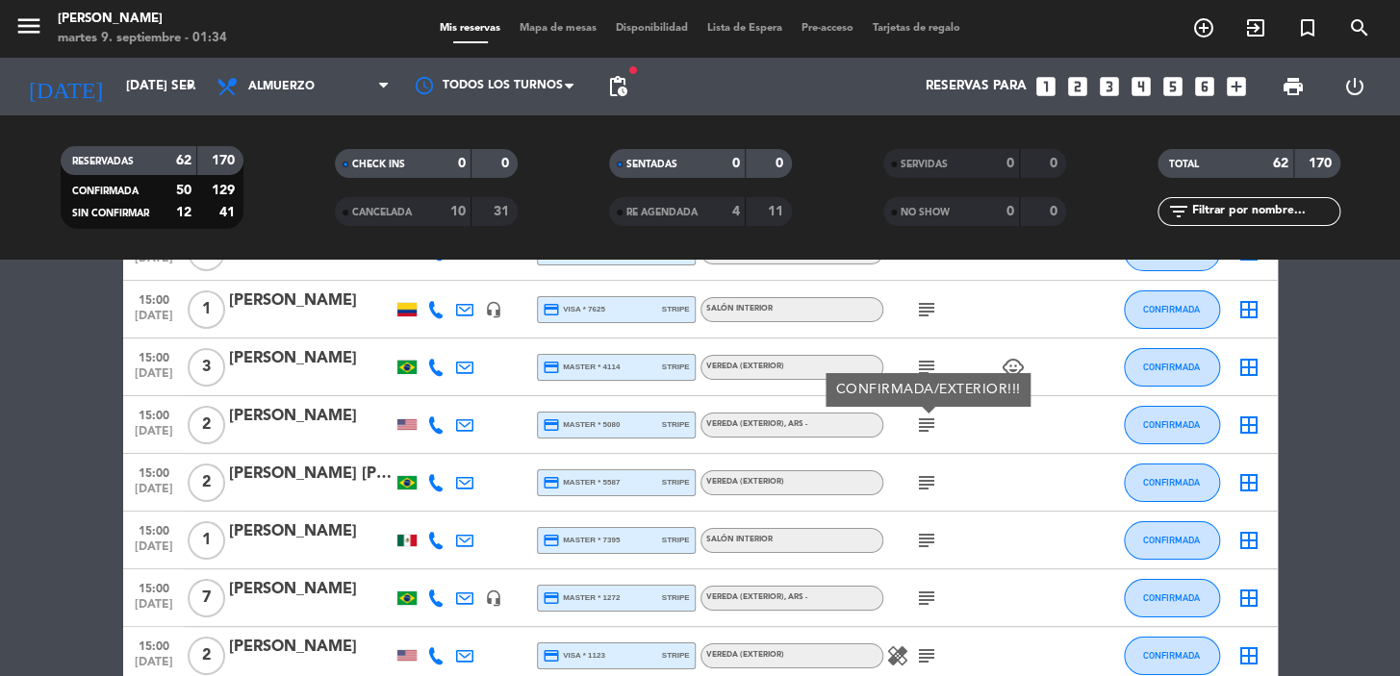
click at [920, 481] on icon "subject" at bounding box center [926, 482] width 23 height 23
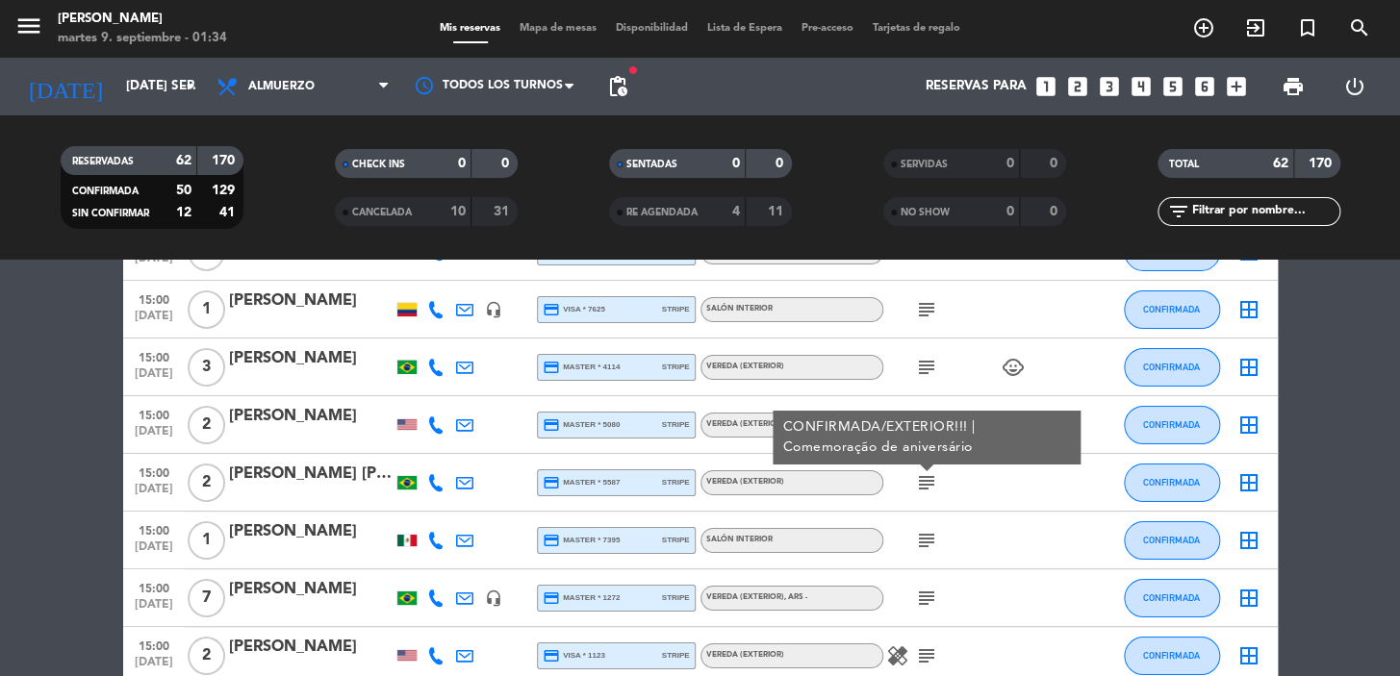
click at [918, 531] on icon "subject" at bounding box center [926, 540] width 23 height 23
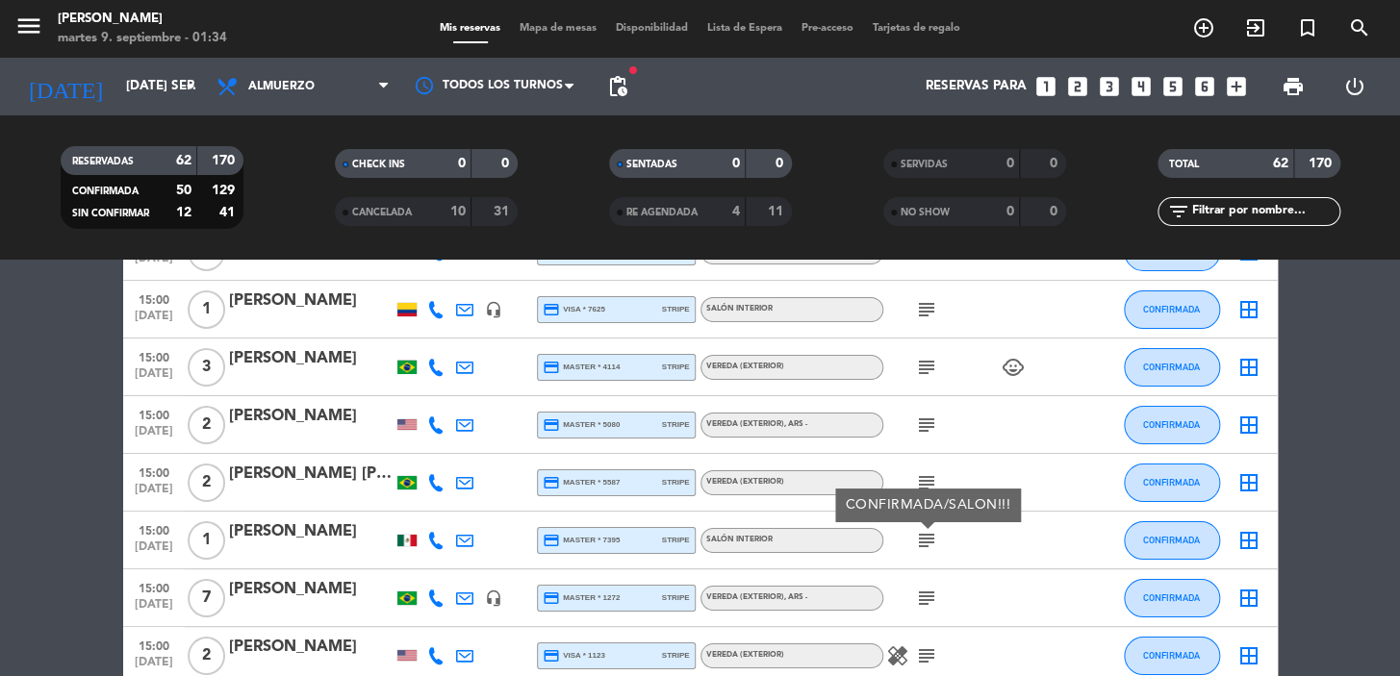
click at [932, 595] on icon "subject" at bounding box center [926, 598] width 23 height 23
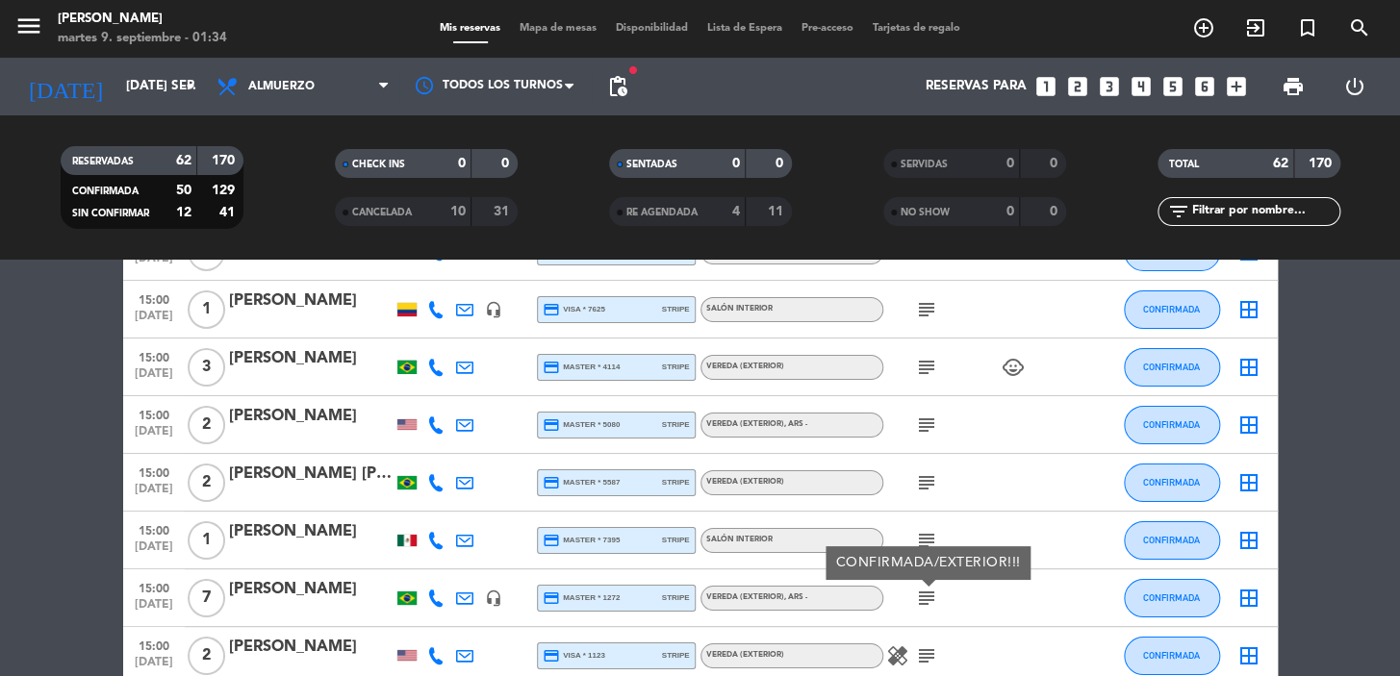
scroll to position [3323, 0]
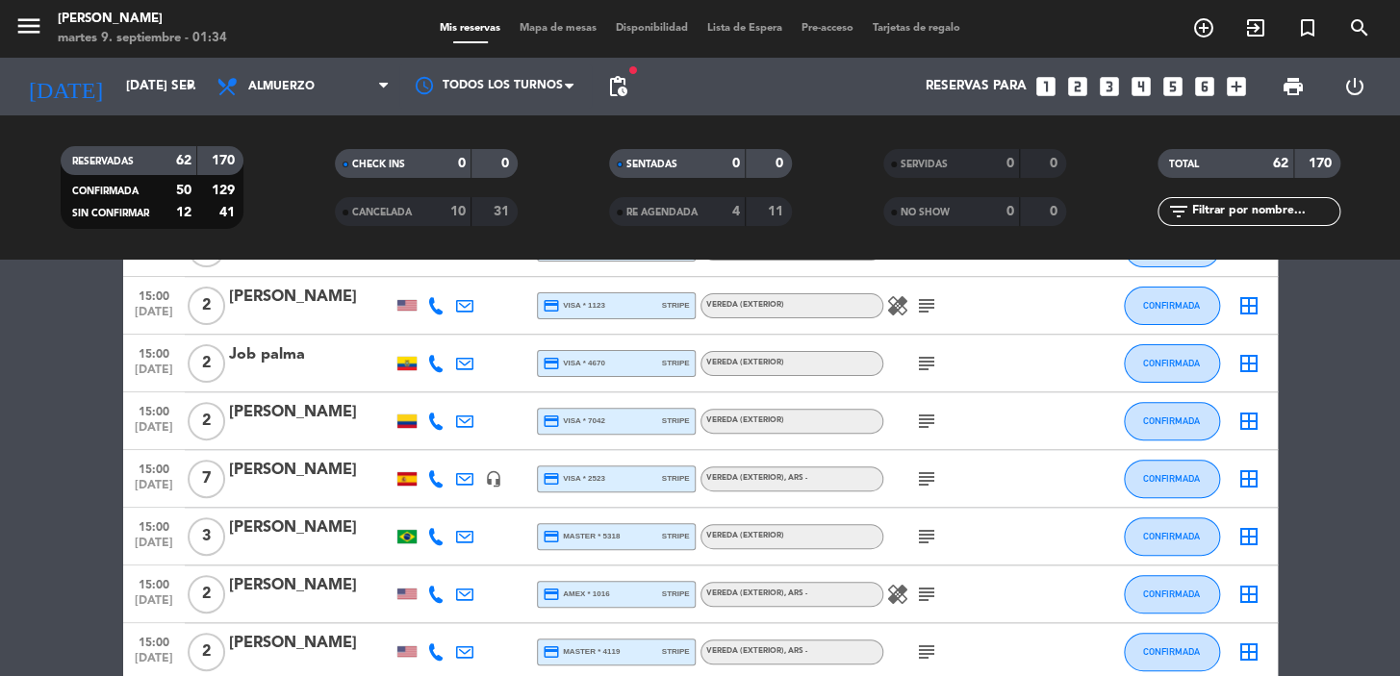
click at [928, 300] on icon "subject" at bounding box center [926, 305] width 23 height 23
click at [932, 360] on icon "subject" at bounding box center [926, 363] width 23 height 23
click at [923, 426] on icon "subject" at bounding box center [926, 421] width 23 height 23
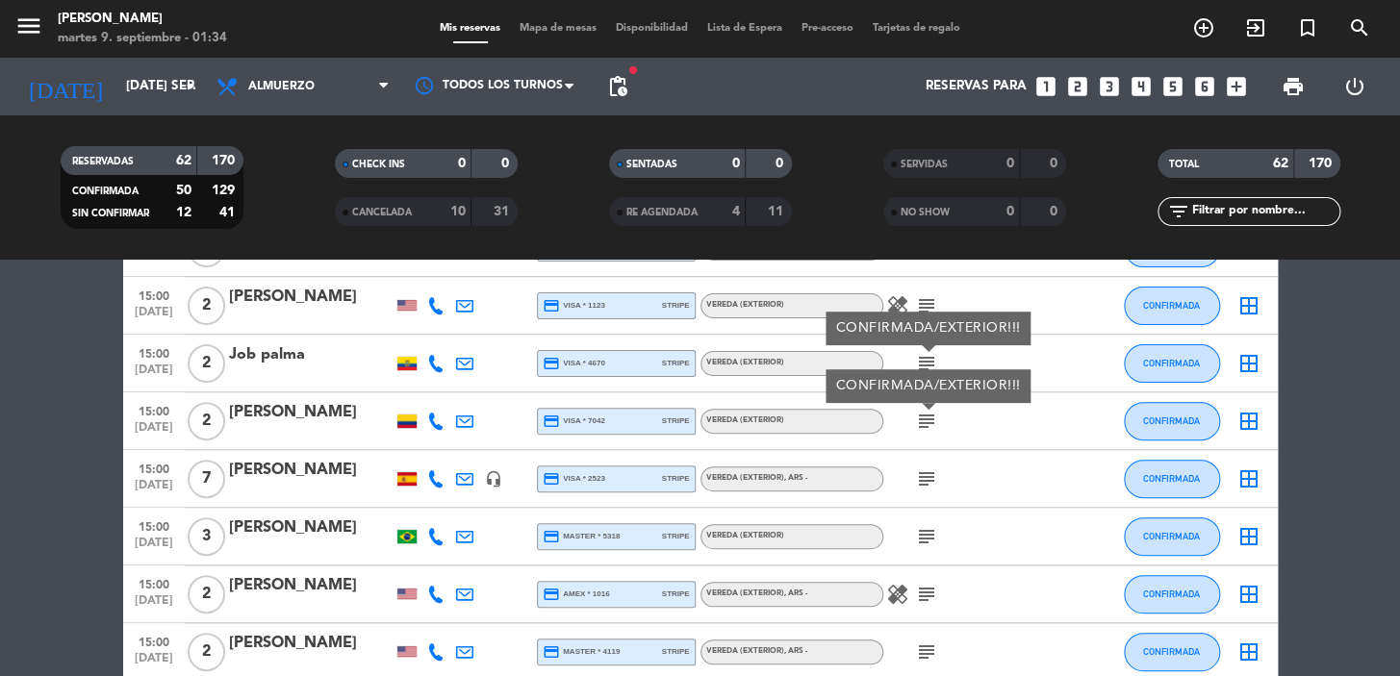
click at [924, 486] on icon "subject" at bounding box center [926, 479] width 23 height 23
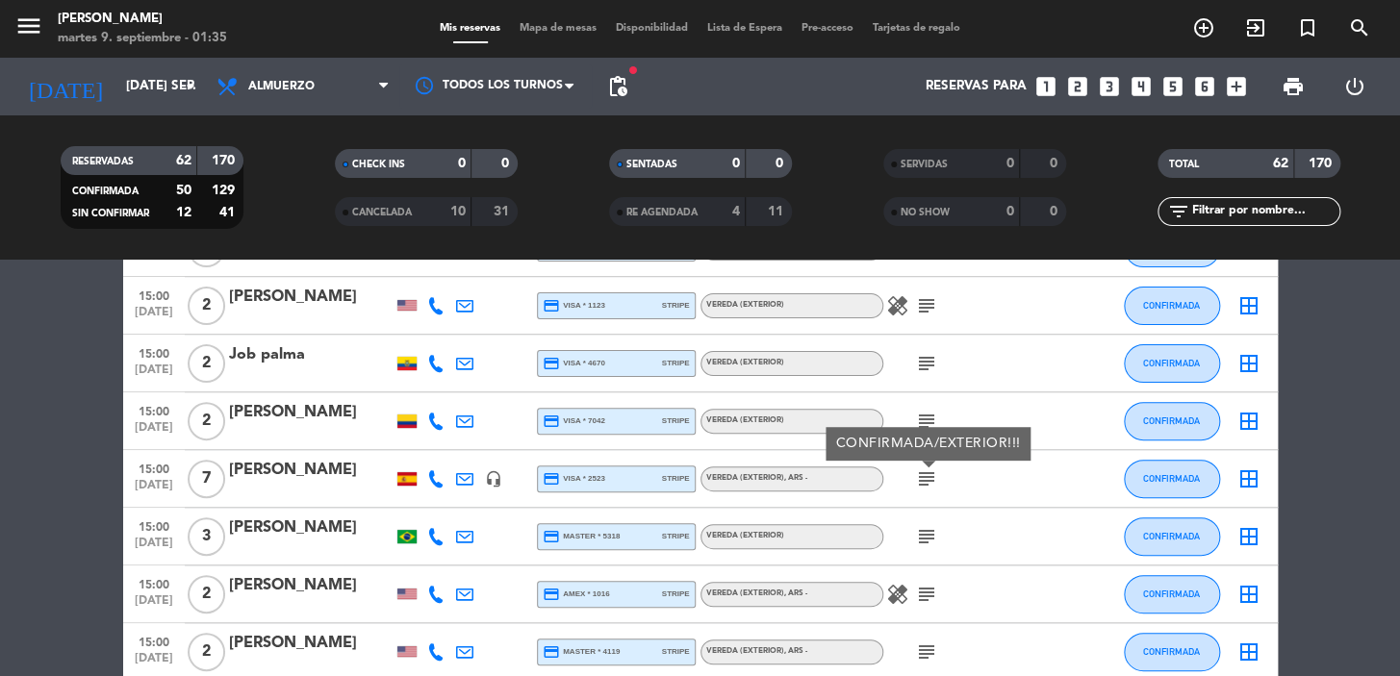
drag, startPoint x: 930, startPoint y: 524, endPoint x: 929, endPoint y: 550, distance: 26.0
click at [930, 526] on icon "subject" at bounding box center [926, 536] width 23 height 23
click at [926, 594] on icon "subject" at bounding box center [926, 594] width 23 height 23
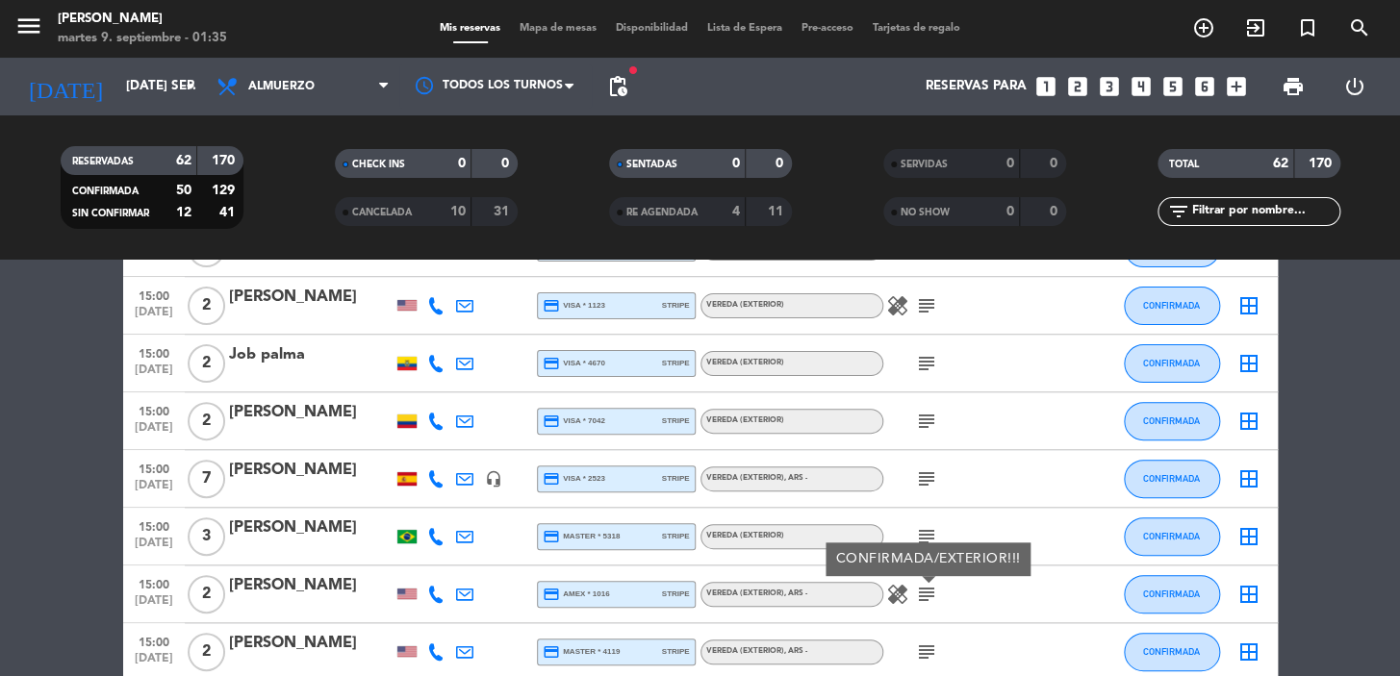
click at [934, 641] on icon "subject" at bounding box center [926, 652] width 23 height 23
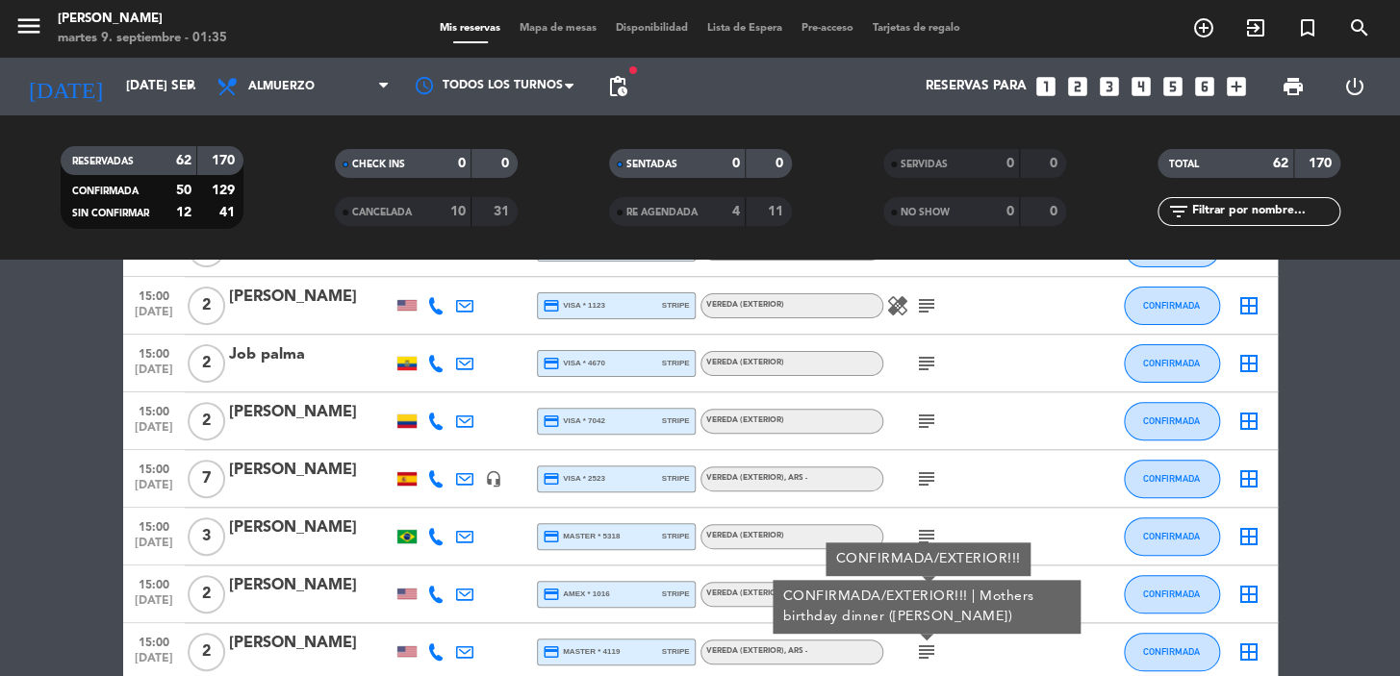
scroll to position [3481, 0]
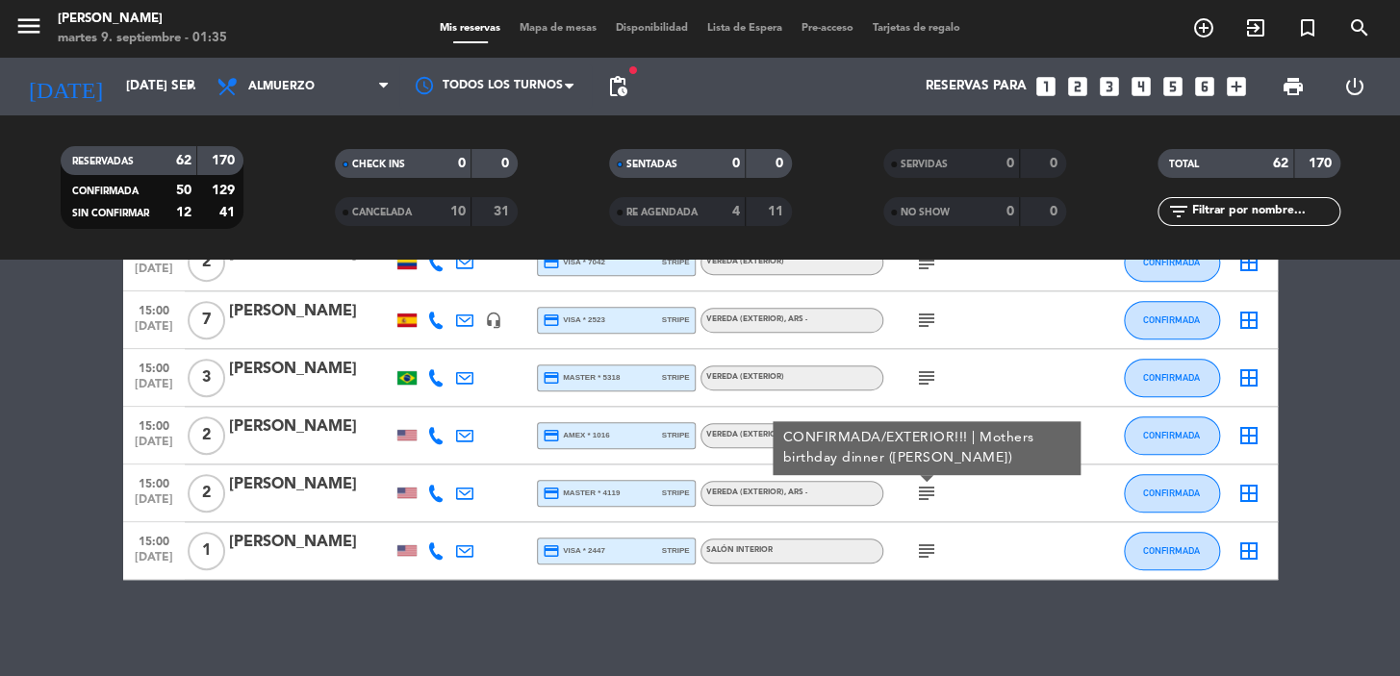
click at [924, 547] on icon "subject" at bounding box center [926, 551] width 23 height 23
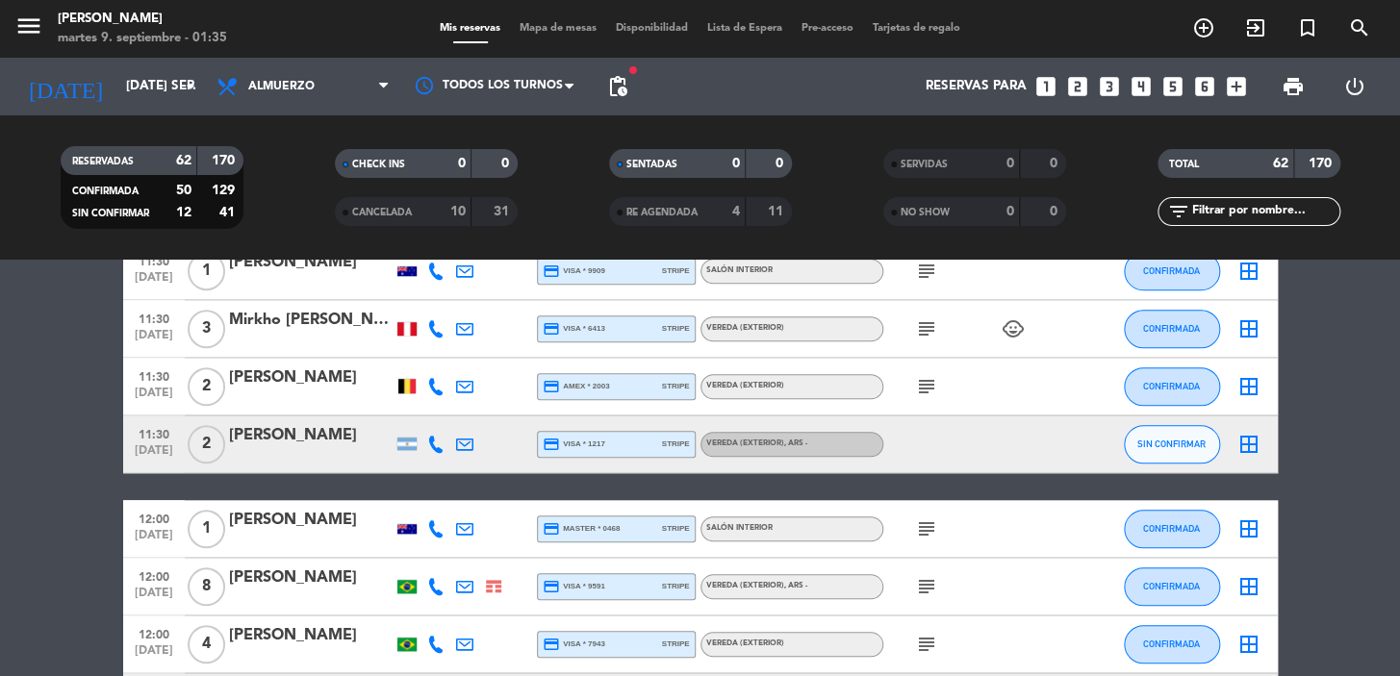
scroll to position [0, 0]
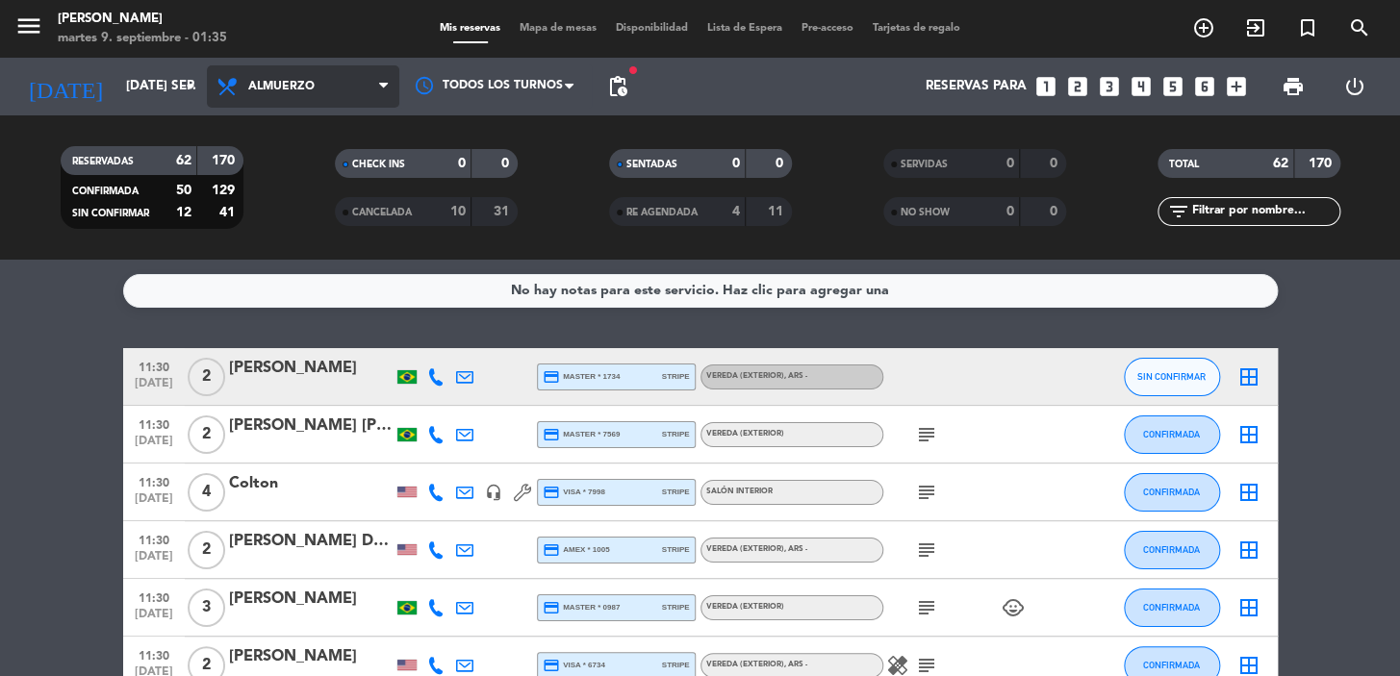
click at [330, 105] on span "Almuerzo" at bounding box center [303, 86] width 192 height 42
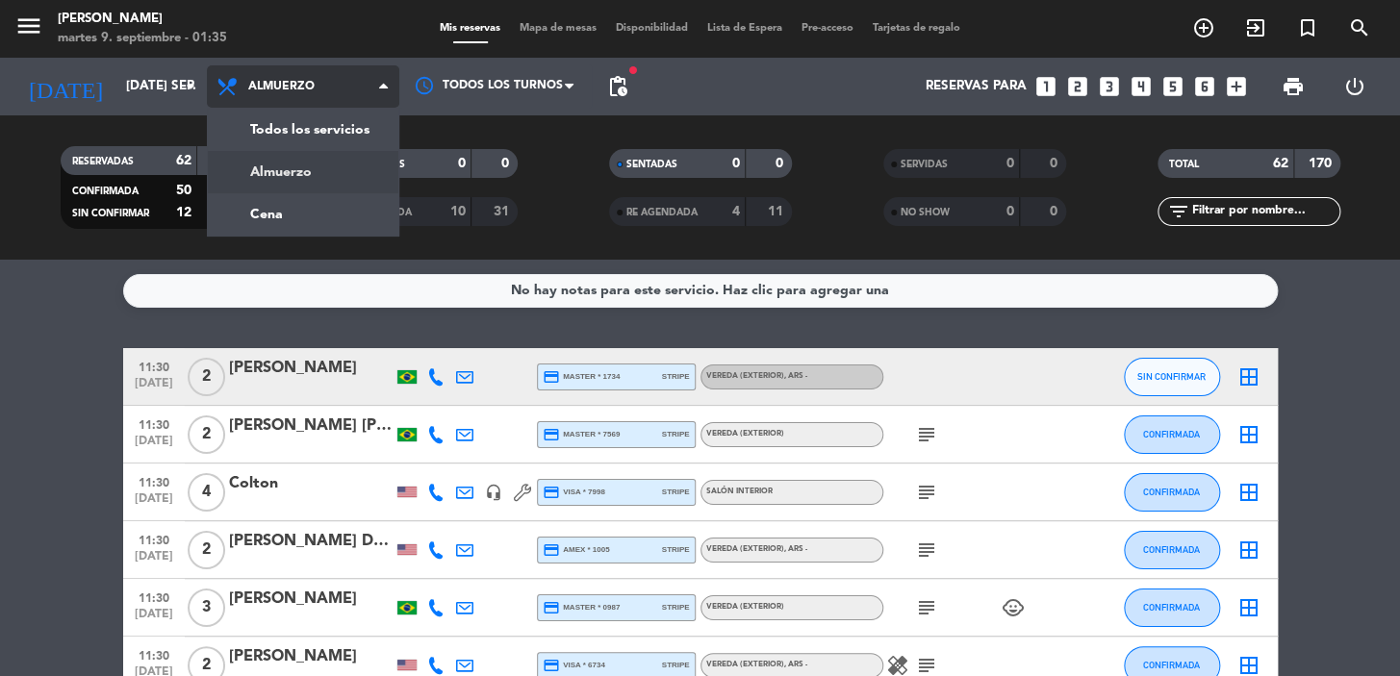
click at [298, 205] on div "menu Don Julio martes 9. septiembre - 01:35 Mis reservas Mapa de mesas Disponib…" at bounding box center [700, 130] width 1400 height 260
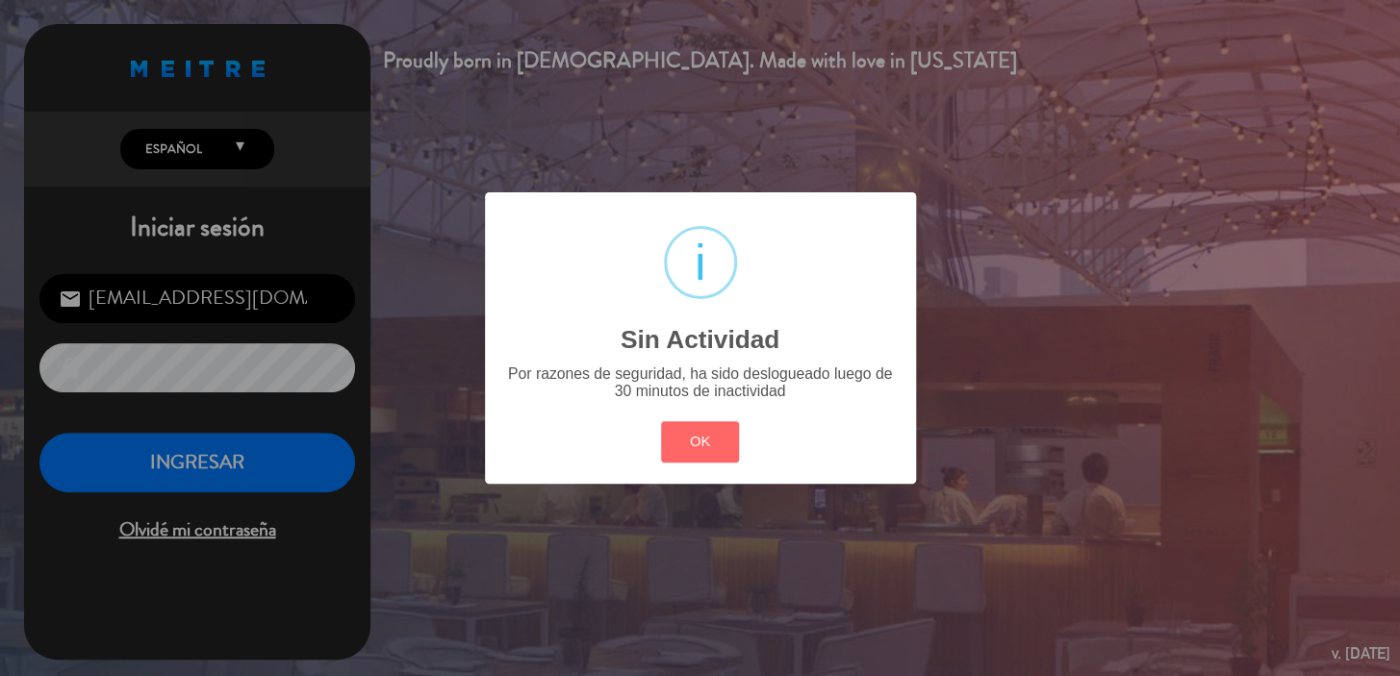
click at [726, 439] on button "OK" at bounding box center [700, 441] width 78 height 41
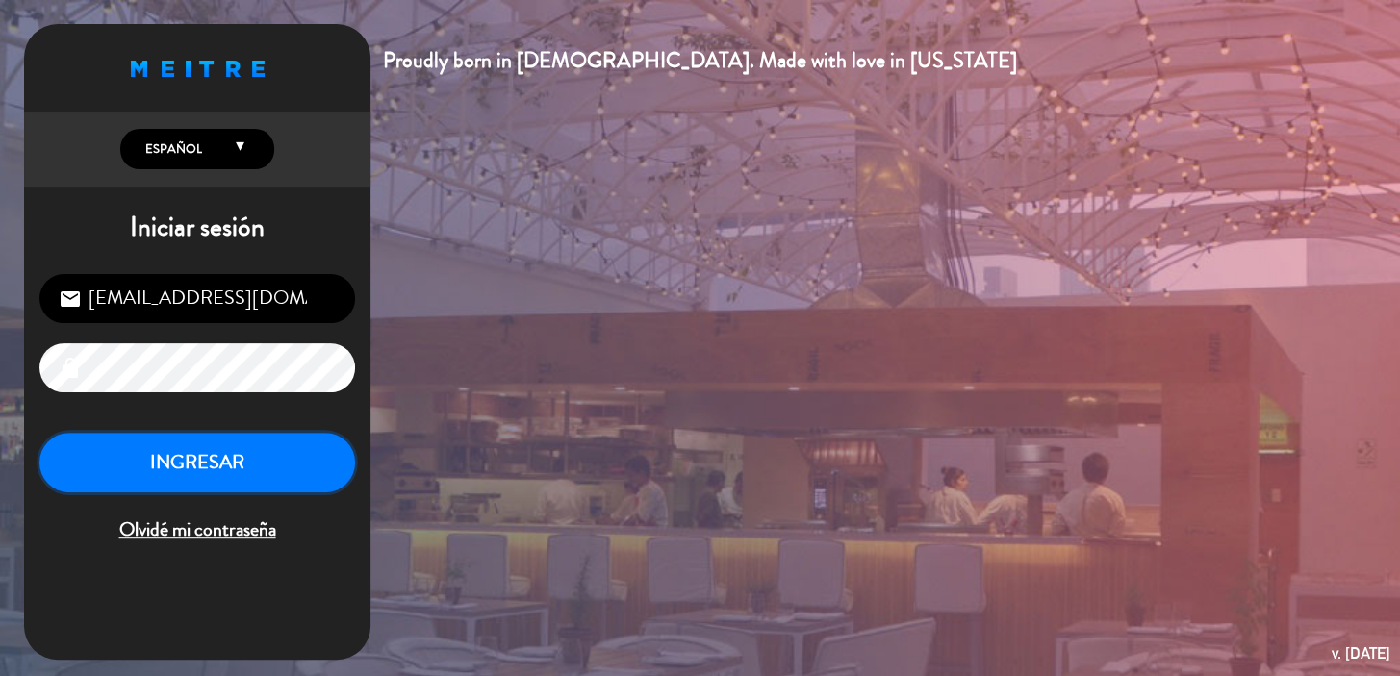
click at [233, 468] on button "INGRESAR" at bounding box center [197, 463] width 316 height 61
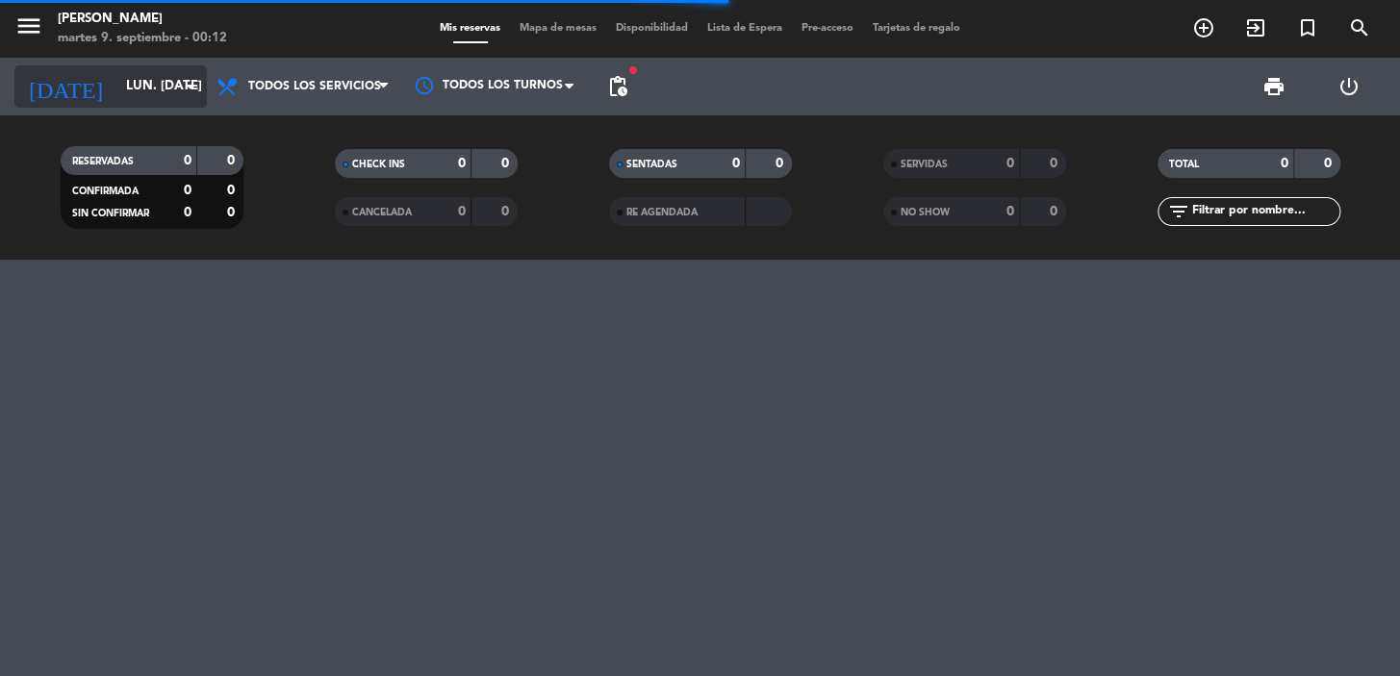
click at [136, 94] on input "lun. [DATE]" at bounding box center [201, 86] width 170 height 35
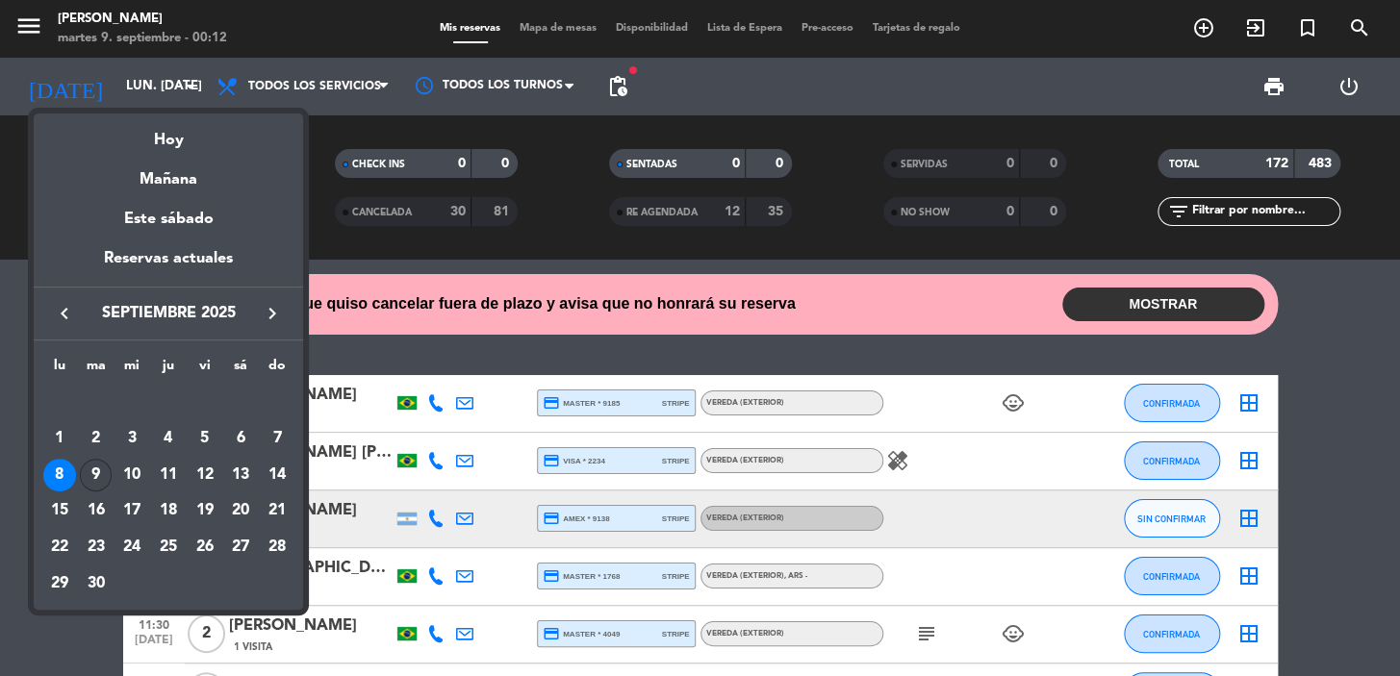
click at [99, 474] on div "9" at bounding box center [96, 475] width 33 height 33
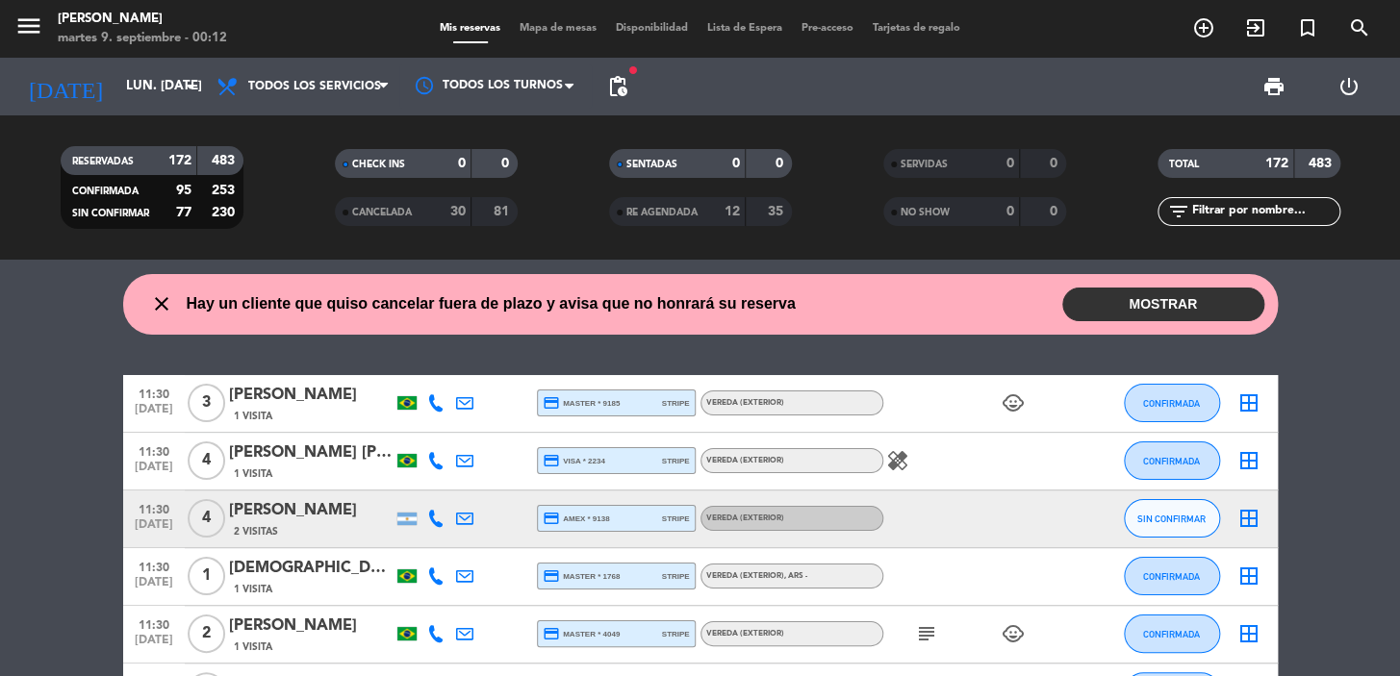
type input "[DATE] sep."
click at [336, 84] on span "Todos los servicios" at bounding box center [314, 86] width 133 height 13
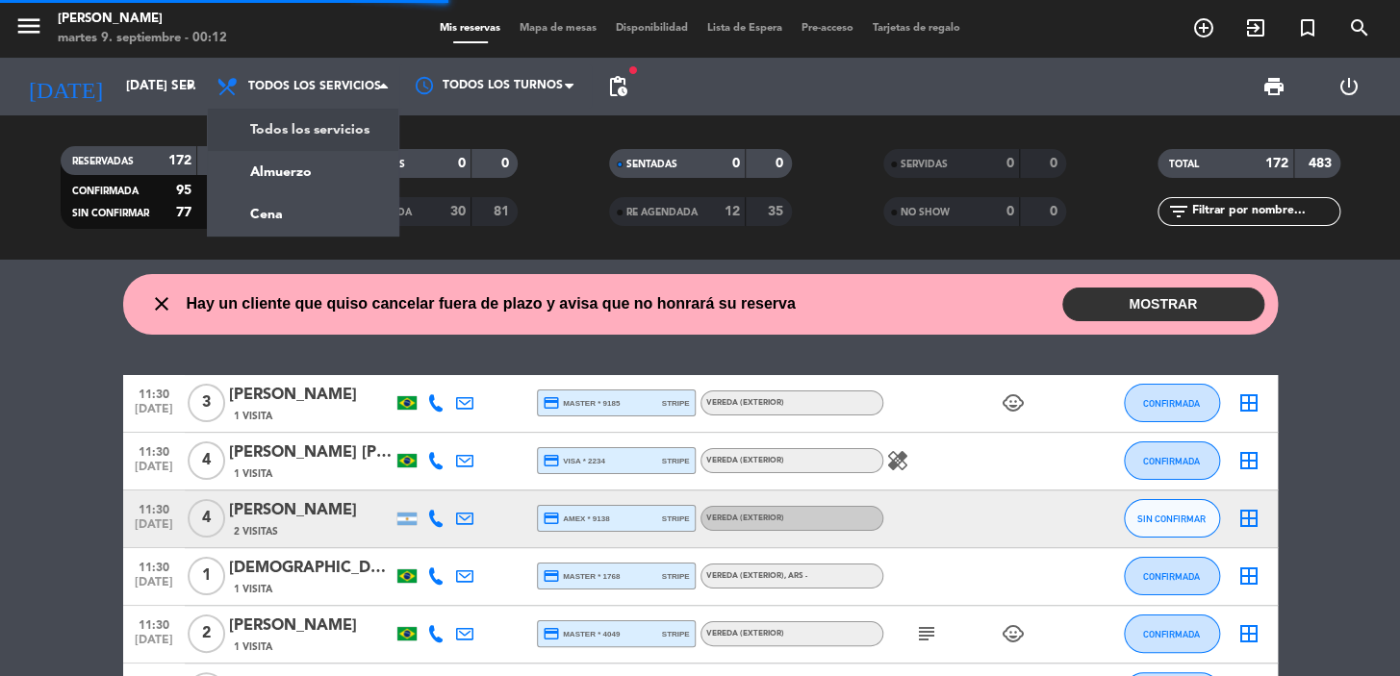
click at [295, 178] on div "menu Don Julio martes 9. septiembre - 00:12 Mis reservas Mapa de mesas Disponib…" at bounding box center [700, 130] width 1400 height 260
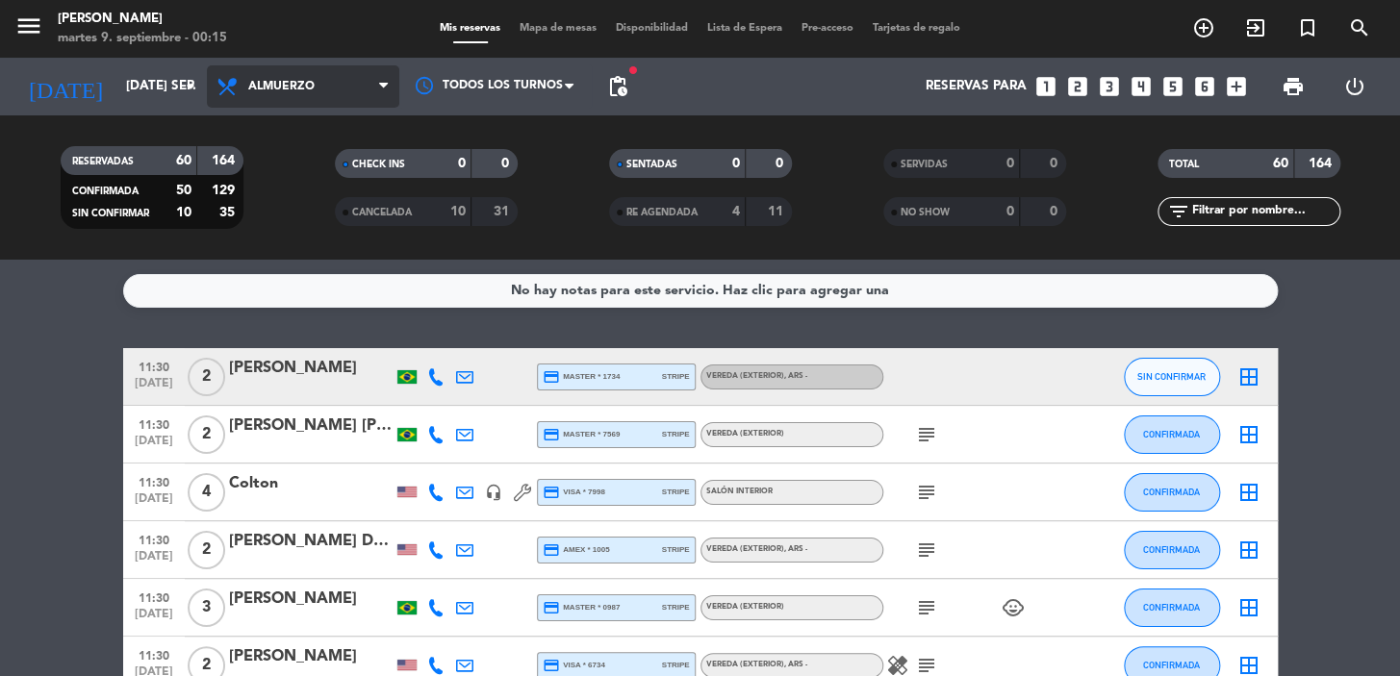
click at [381, 80] on icon at bounding box center [383, 86] width 9 height 15
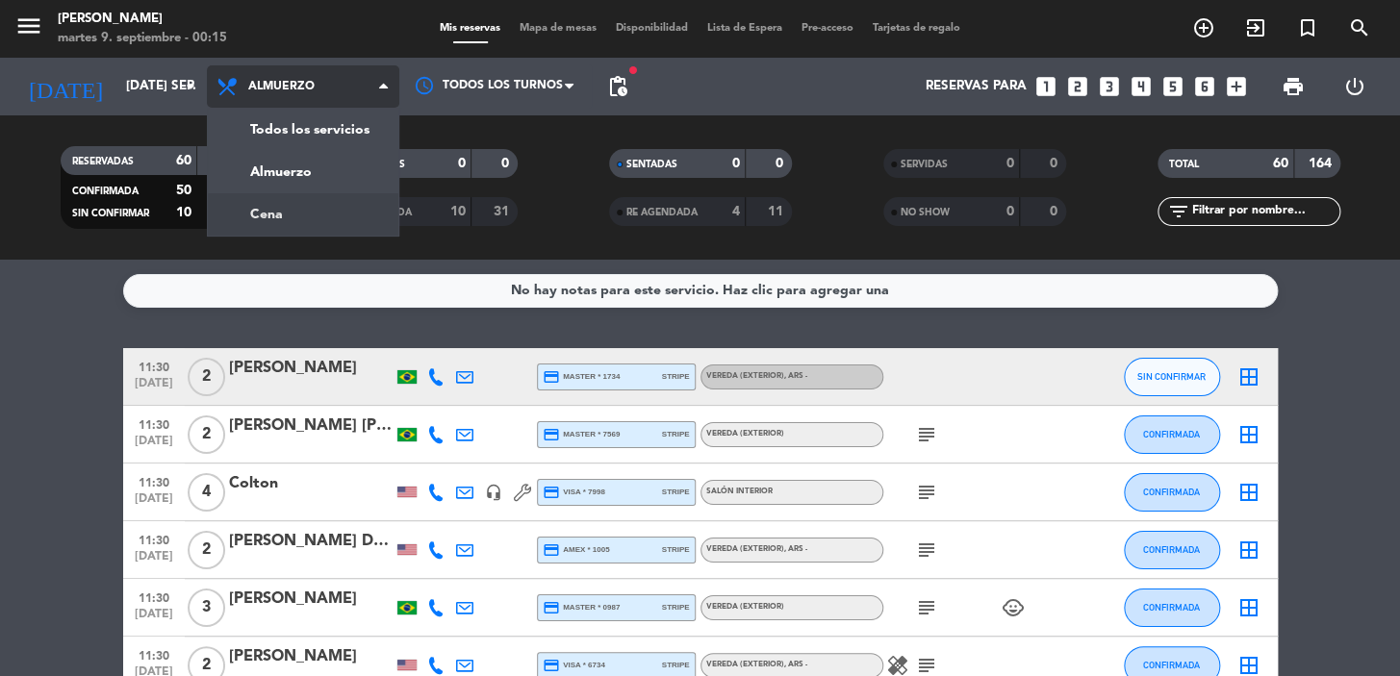
click at [270, 208] on div "menu Don Julio martes 9. septiembre - 00:15 Mis reservas Mapa de mesas Disponib…" at bounding box center [700, 130] width 1400 height 260
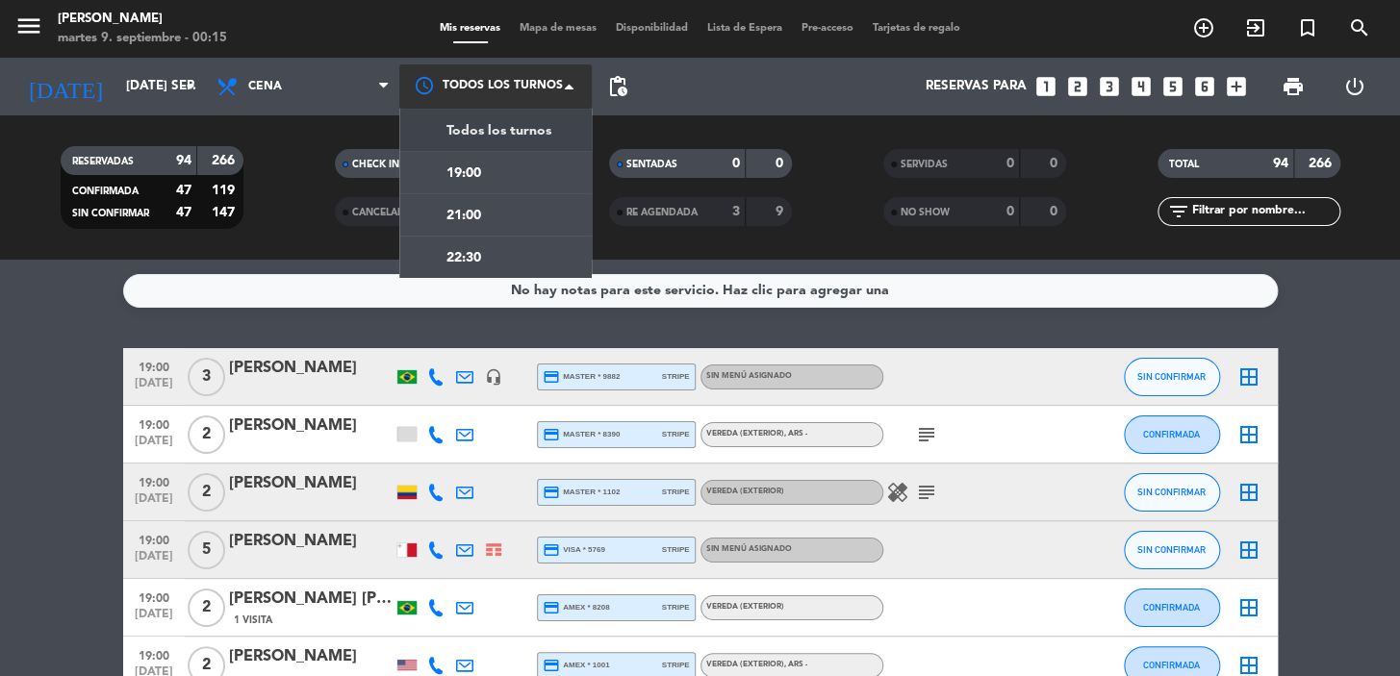
click at [510, 77] on div at bounding box center [495, 85] width 192 height 43
click at [541, 76] on div at bounding box center [495, 85] width 192 height 43
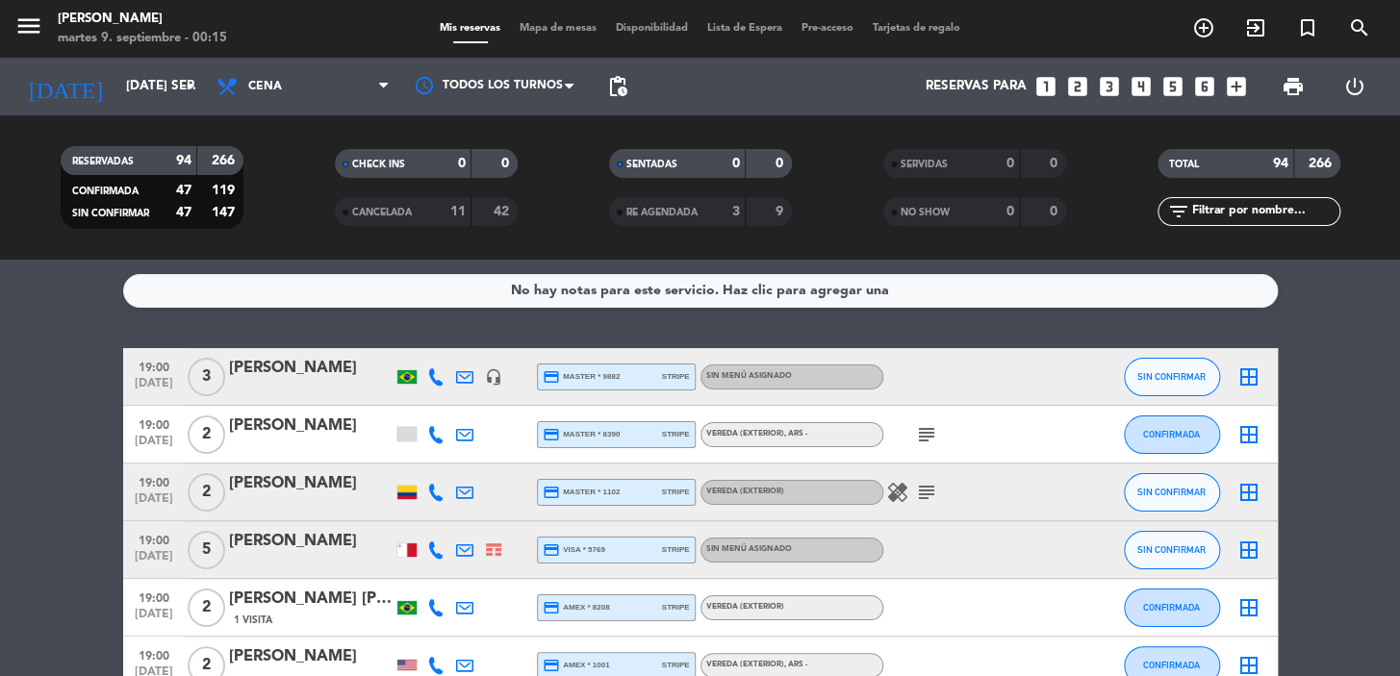
click at [624, 89] on span "pending_actions" at bounding box center [617, 86] width 23 height 23
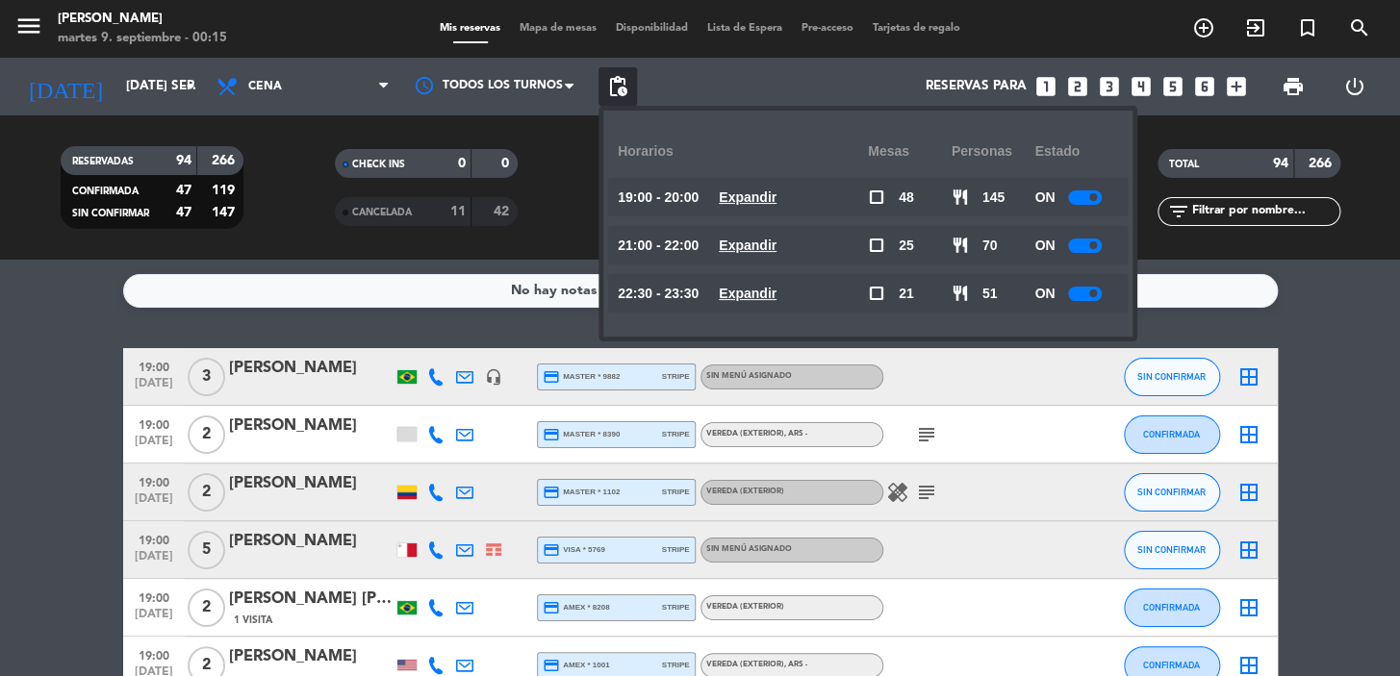
click at [873, 195] on span "check_box_outline_blank" at bounding box center [876, 197] width 17 height 17
click at [755, 198] on u "Expandir" at bounding box center [748, 197] width 58 height 15
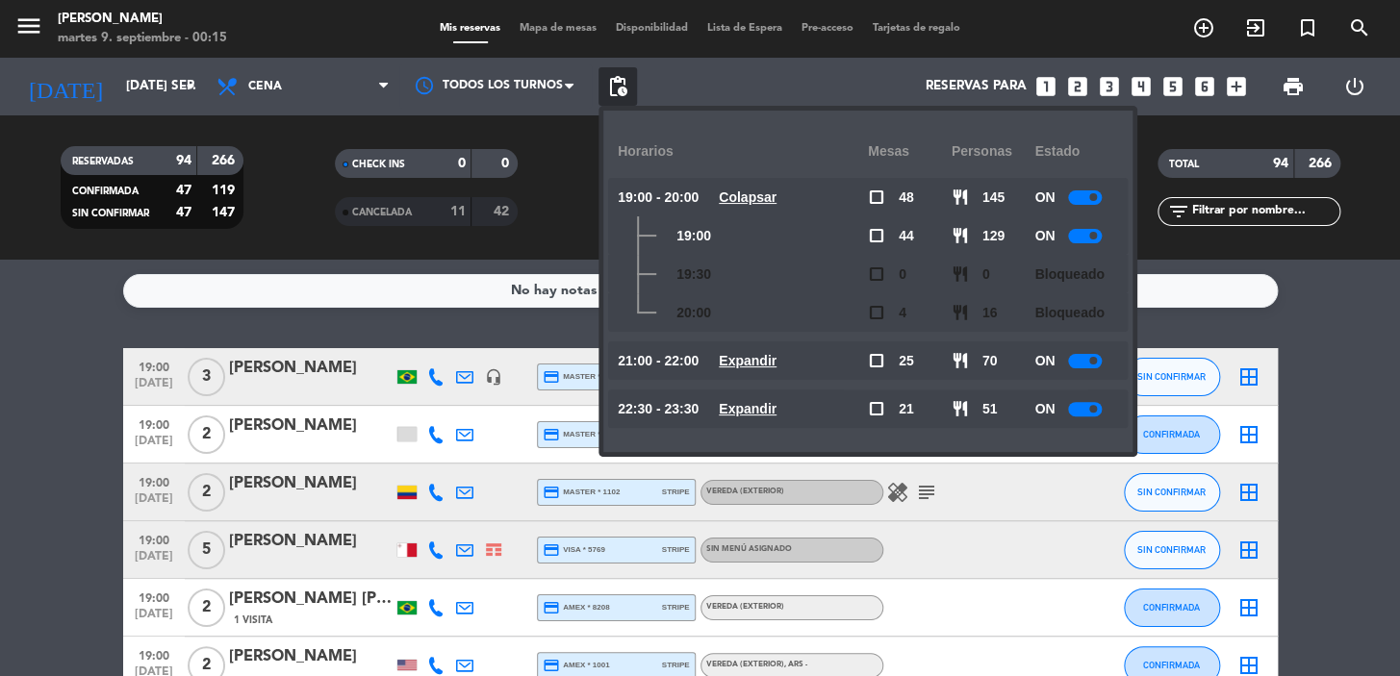
click at [776, 194] on u "Colapsar" at bounding box center [748, 197] width 58 height 15
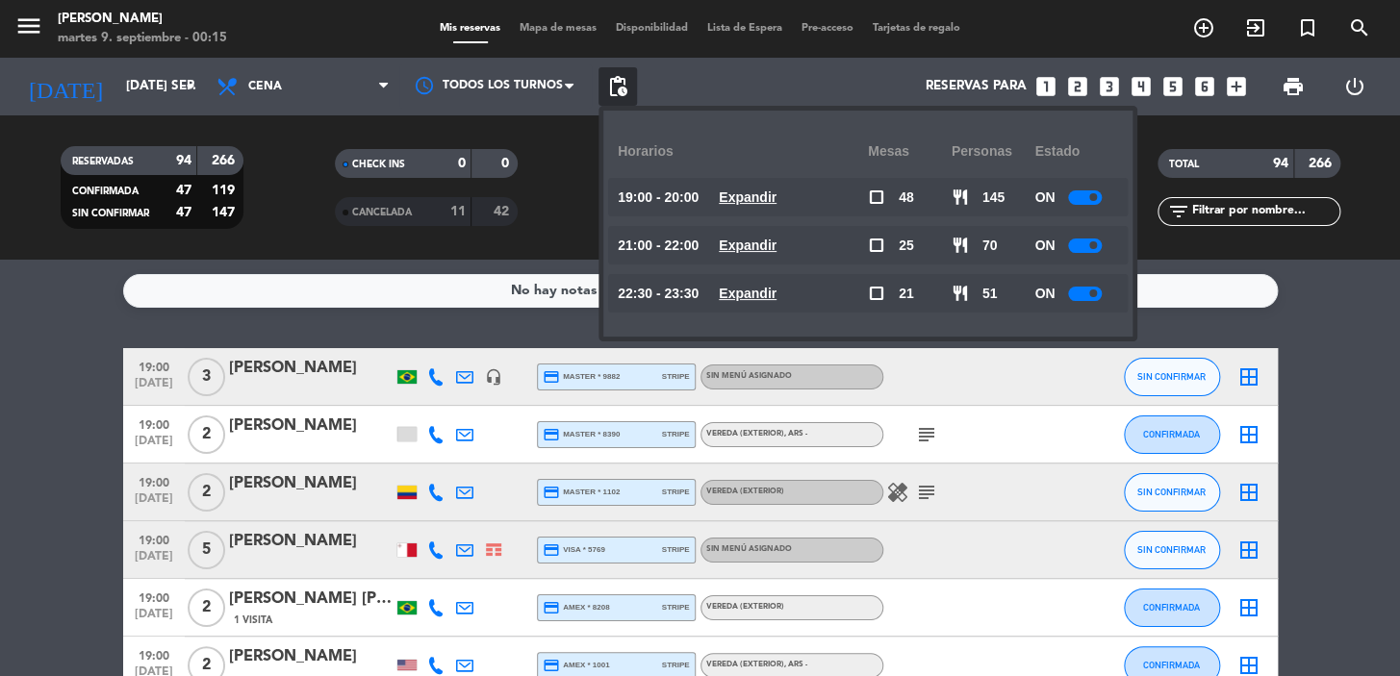
click at [770, 207] on span "Expandir" at bounding box center [748, 198] width 58 height 22
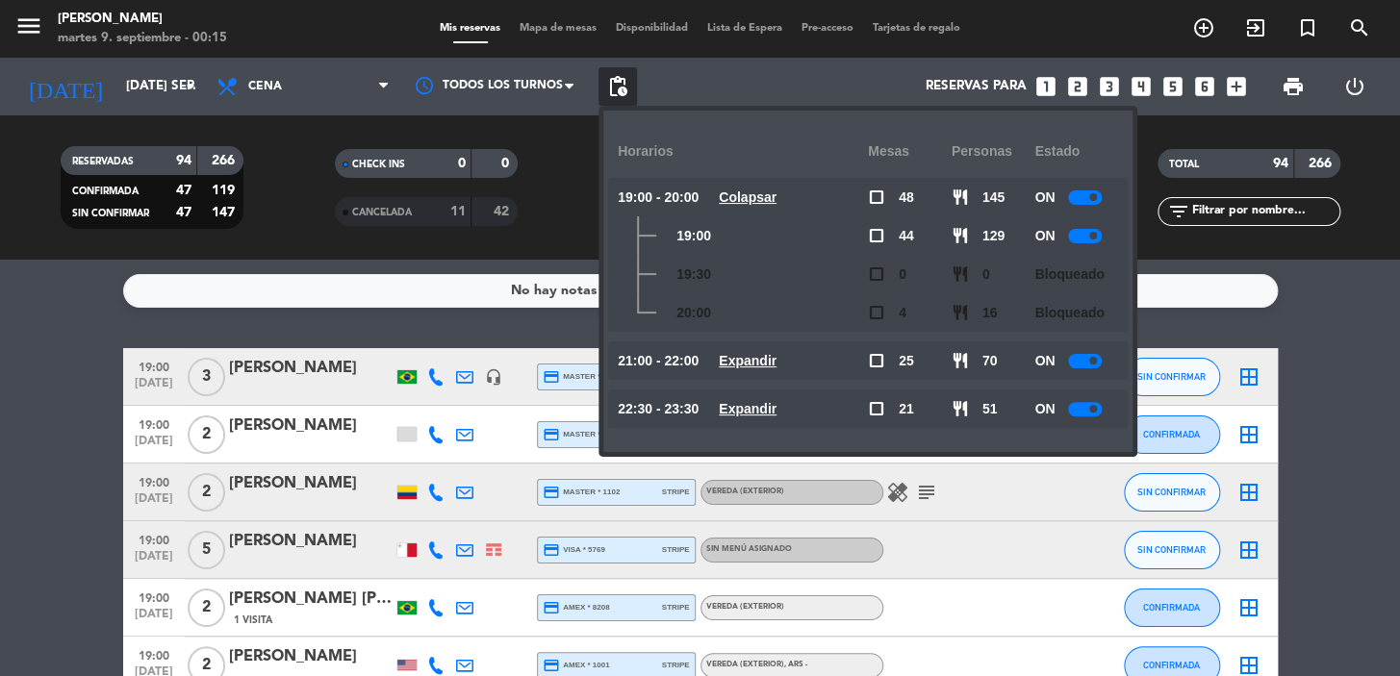
click at [776, 202] on u "Colapsar" at bounding box center [748, 197] width 58 height 15
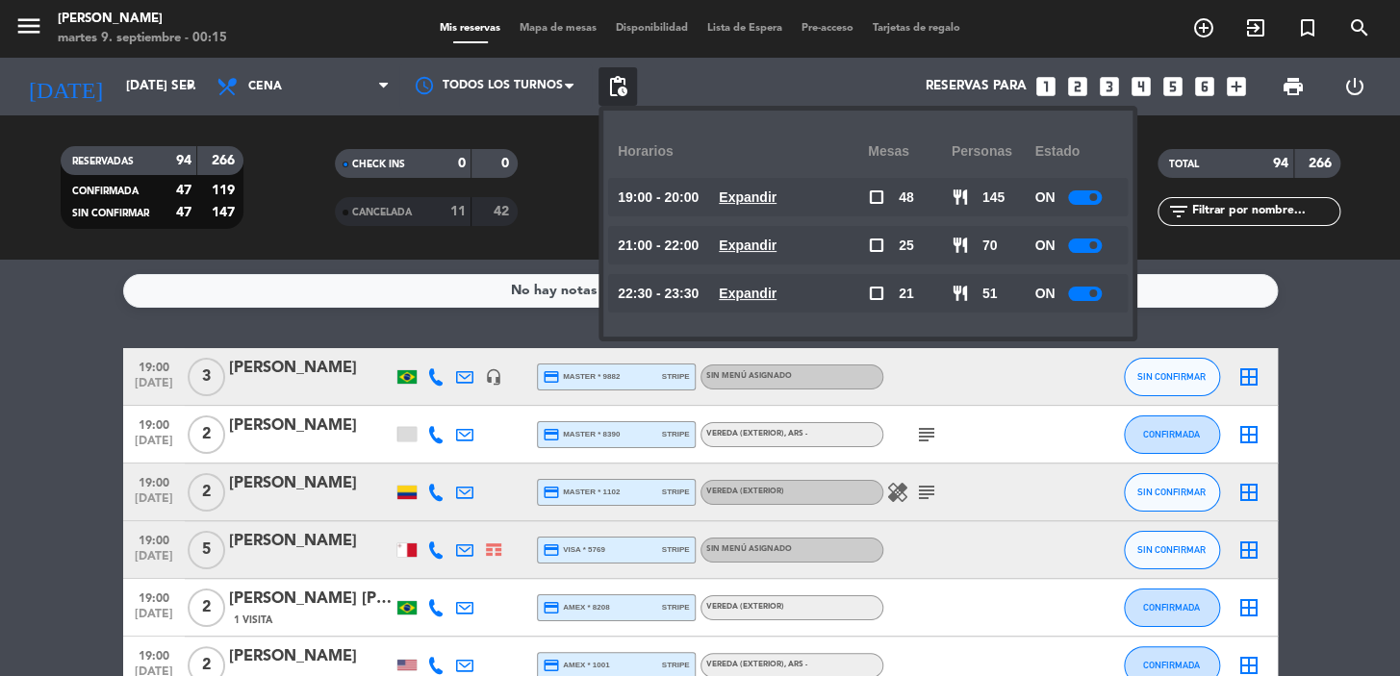
click at [776, 247] on u "Expandir" at bounding box center [748, 245] width 58 height 15
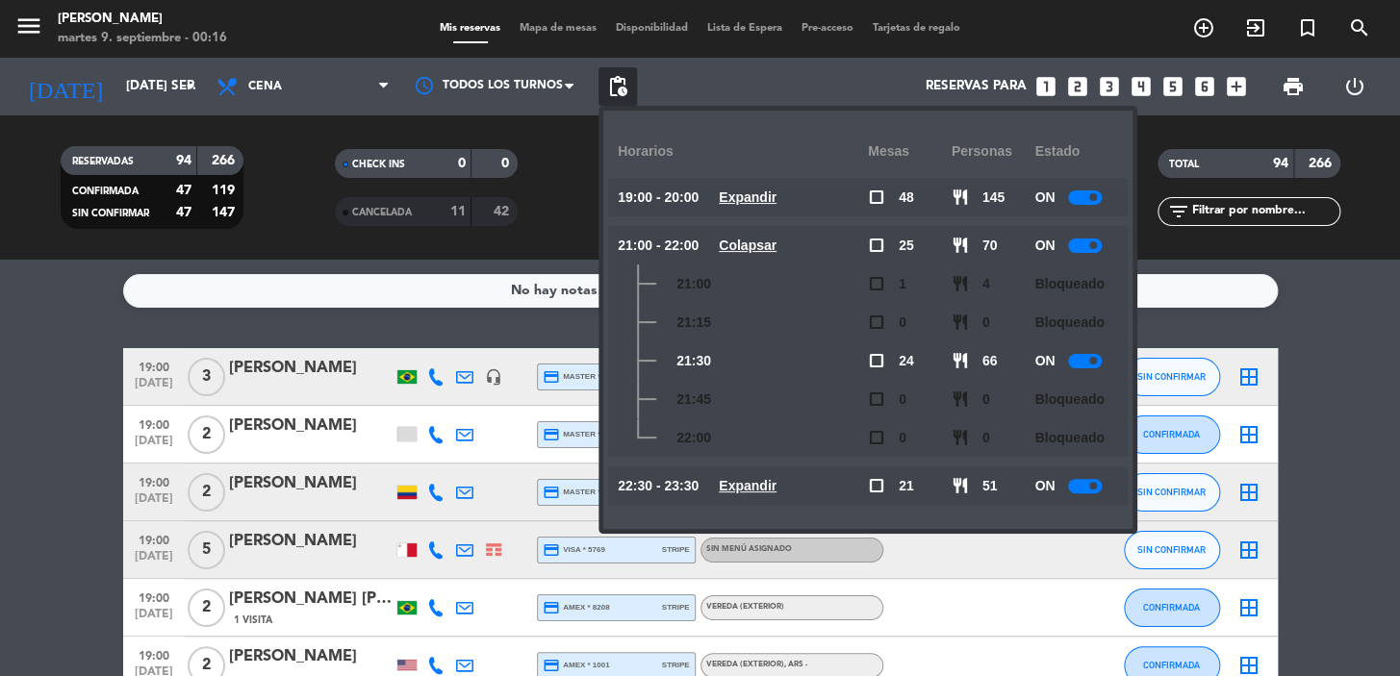
click at [776, 479] on u "Expandir" at bounding box center [748, 485] width 58 height 15
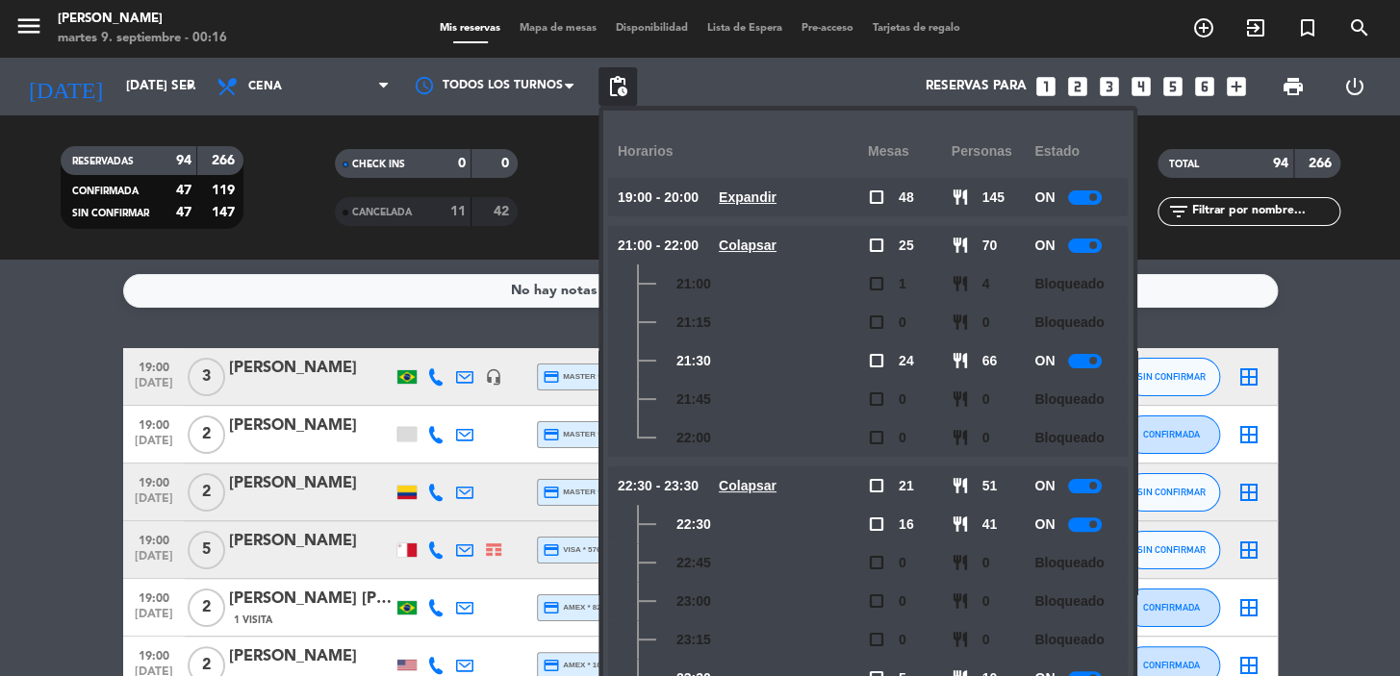
scroll to position [33, 0]
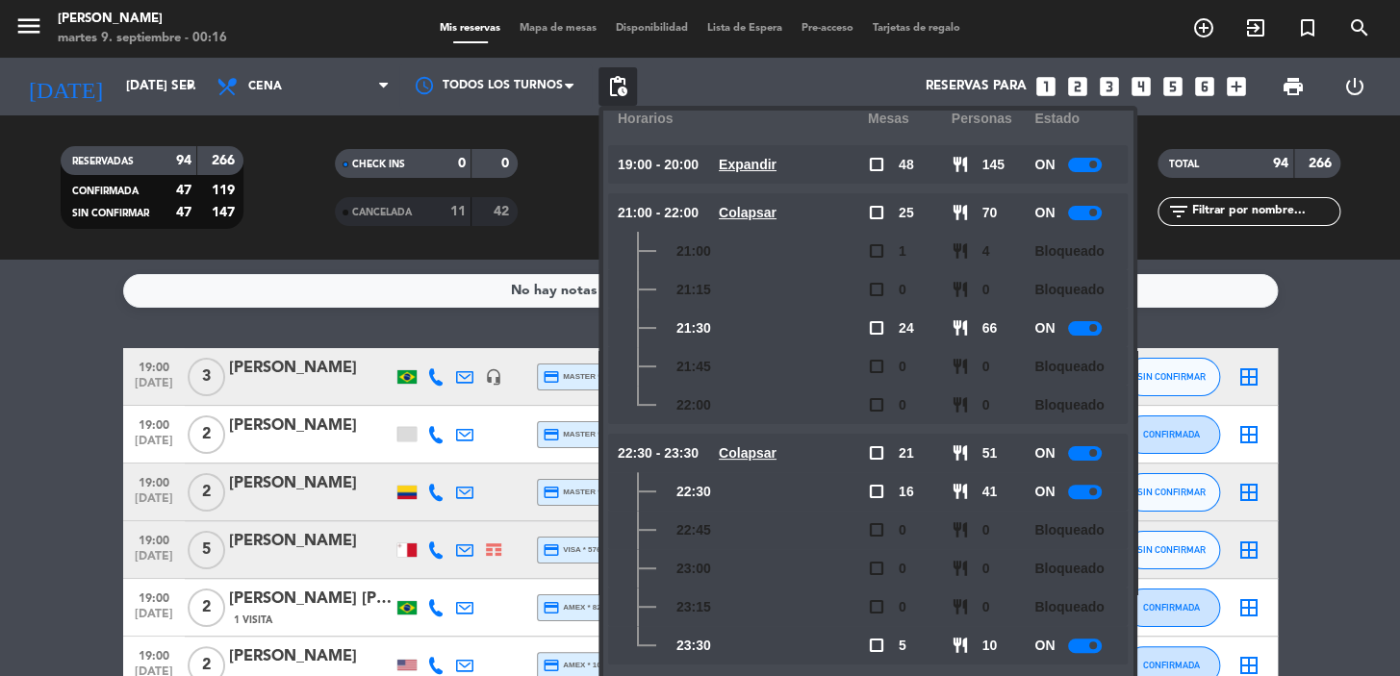
click at [770, 211] on u "Colapsar" at bounding box center [748, 212] width 58 height 15
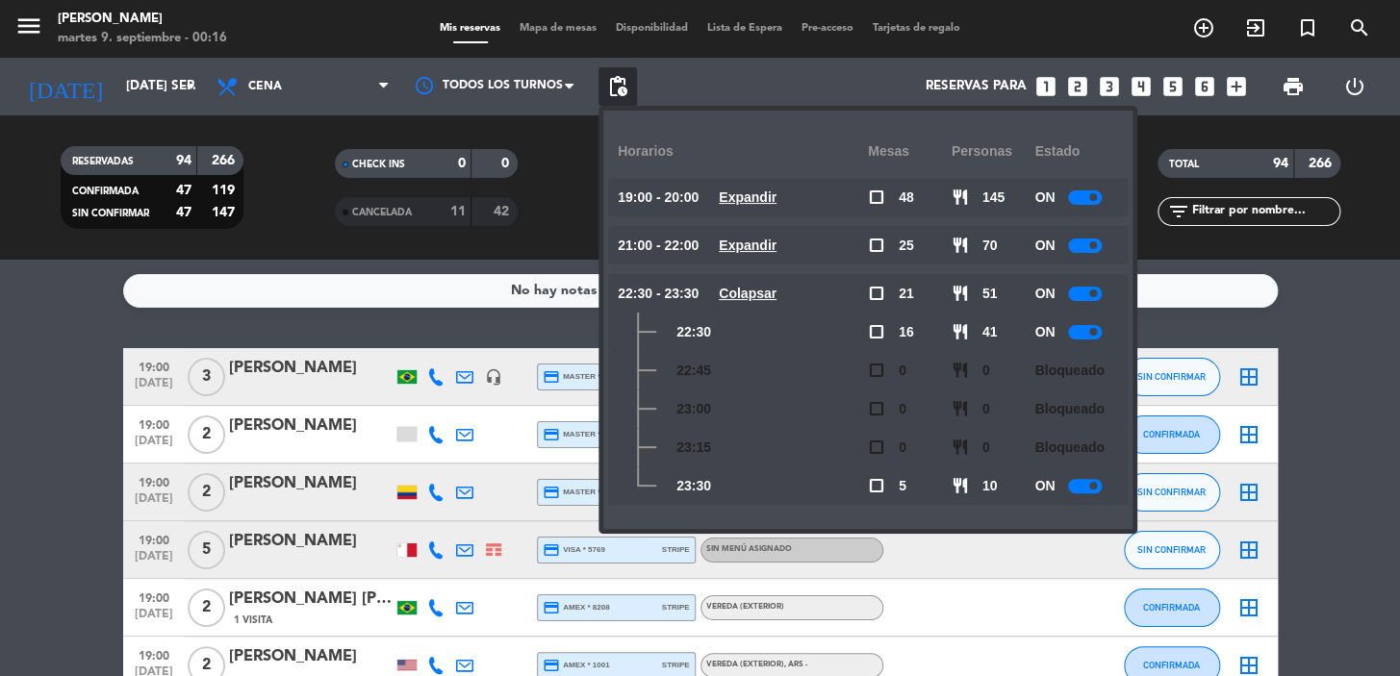
scroll to position [0, 0]
click at [618, 68] on span "pending_actions" at bounding box center [617, 86] width 38 height 38
click at [280, 244] on div "RESERVADAS 94 266 CONFIRMADA 48 121 SIN CONFIRMAR 46 145 CHECK INS 0 0 CANCELAD…" at bounding box center [700, 187] width 1400 height 144
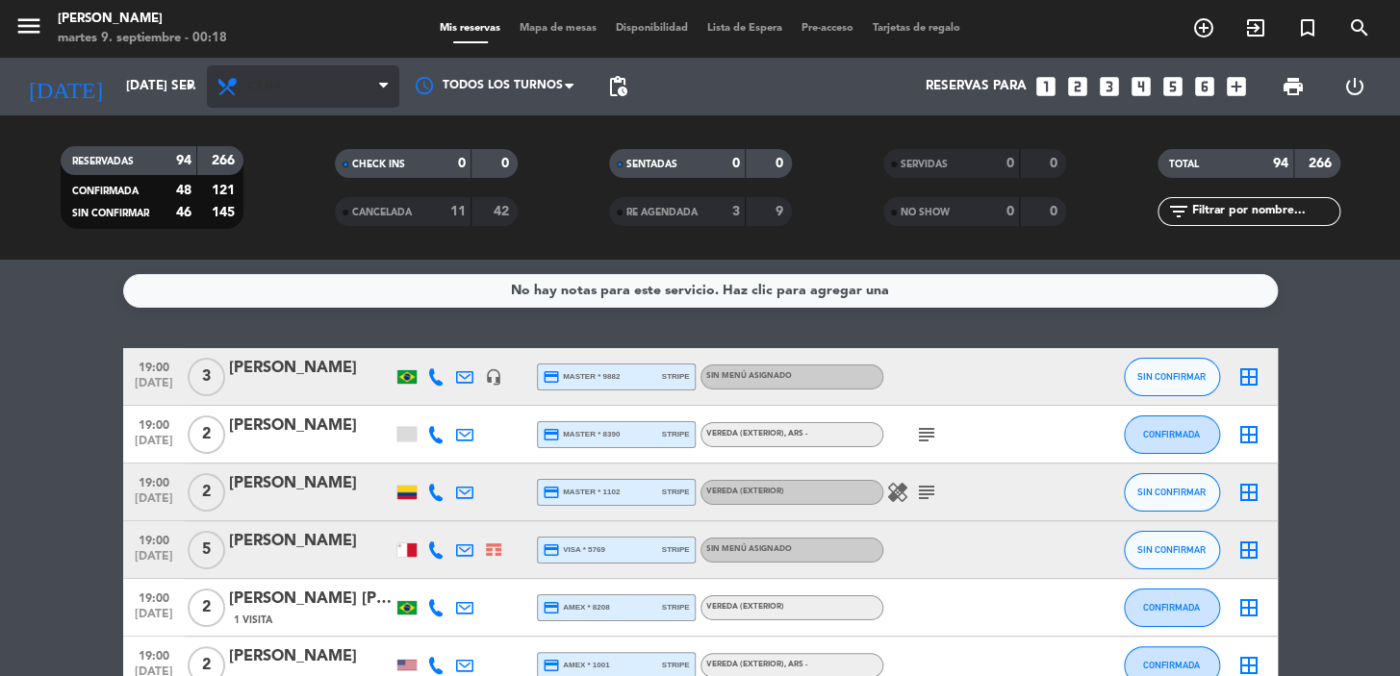
click at [306, 104] on span "Cena" at bounding box center [303, 86] width 192 height 42
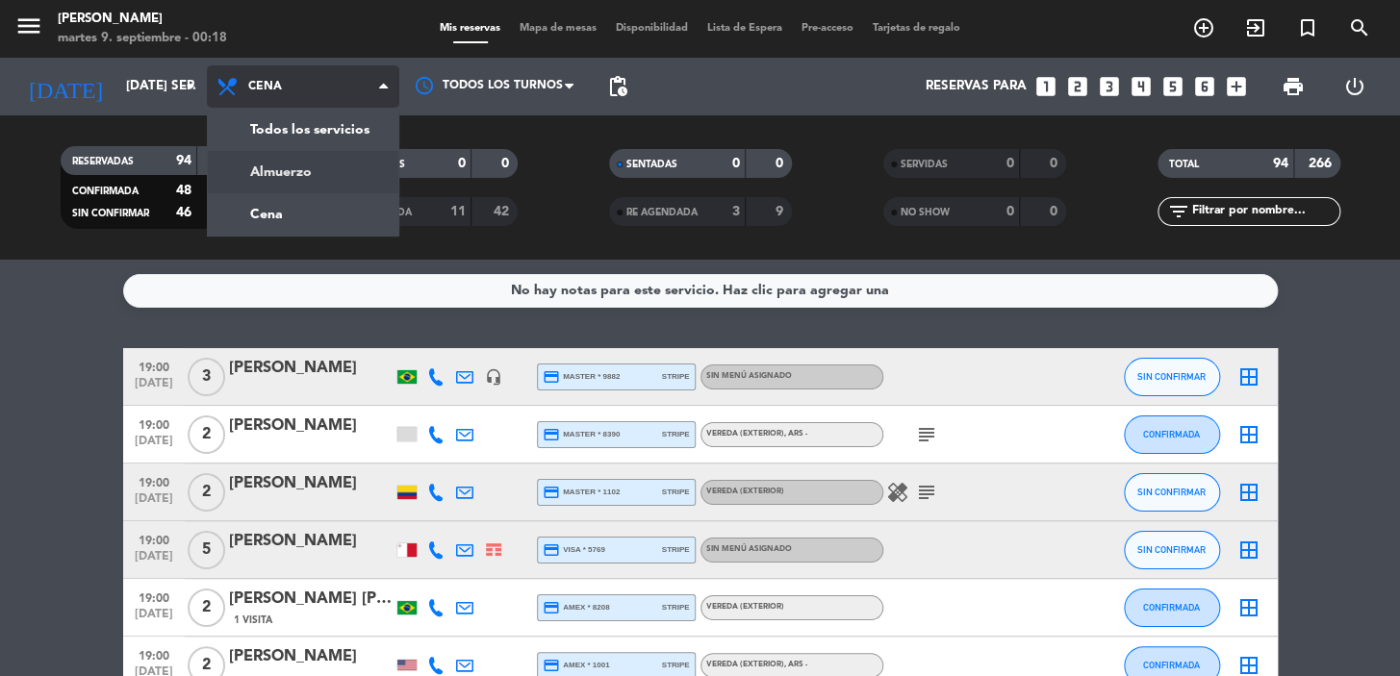
click at [283, 165] on div "menu Don Julio martes 9. septiembre - 00:18 Mis reservas Mapa de mesas Disponib…" at bounding box center [700, 130] width 1400 height 260
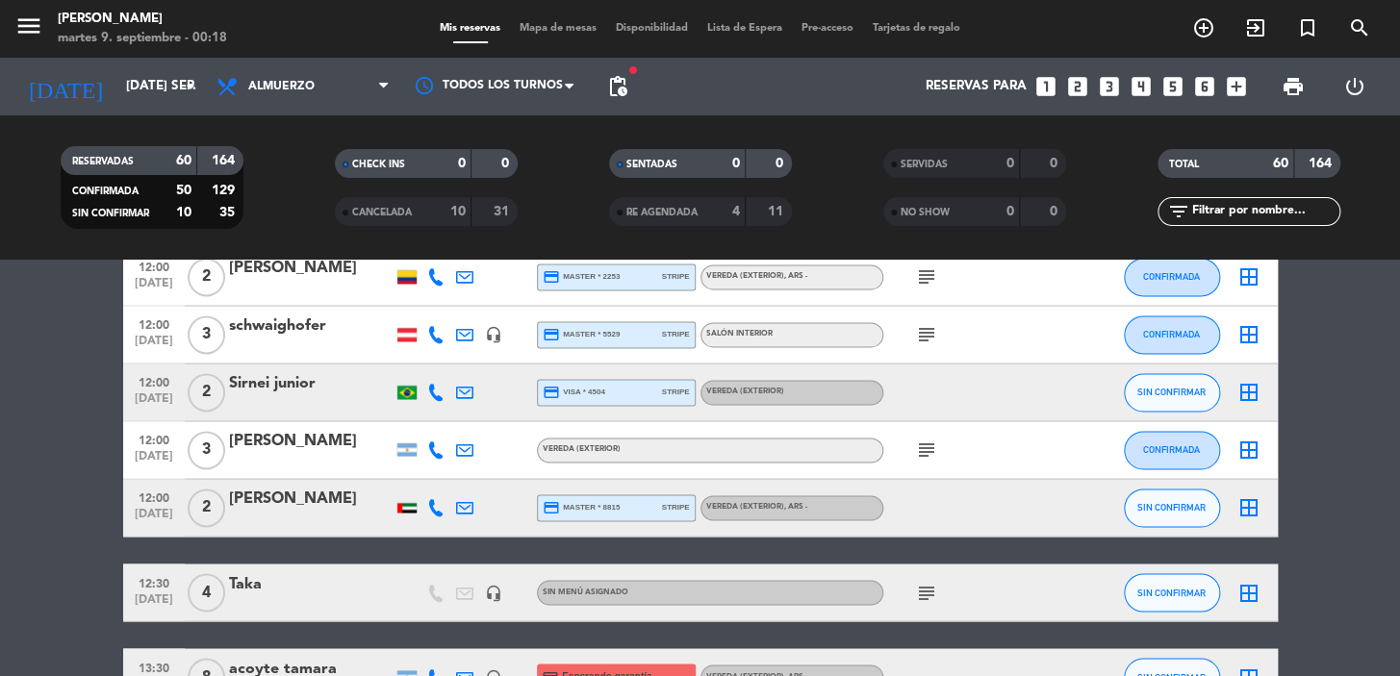
scroll to position [1399, 0]
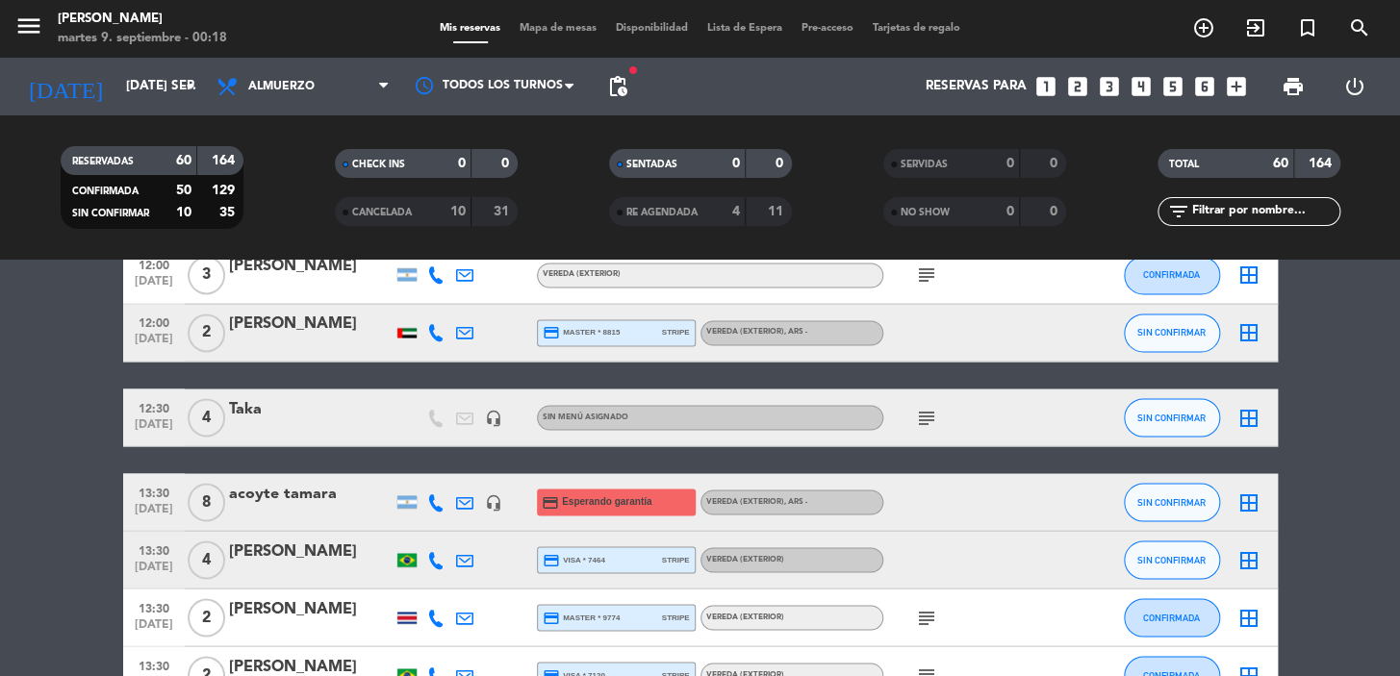
click at [915, 424] on icon "subject" at bounding box center [926, 417] width 23 height 23
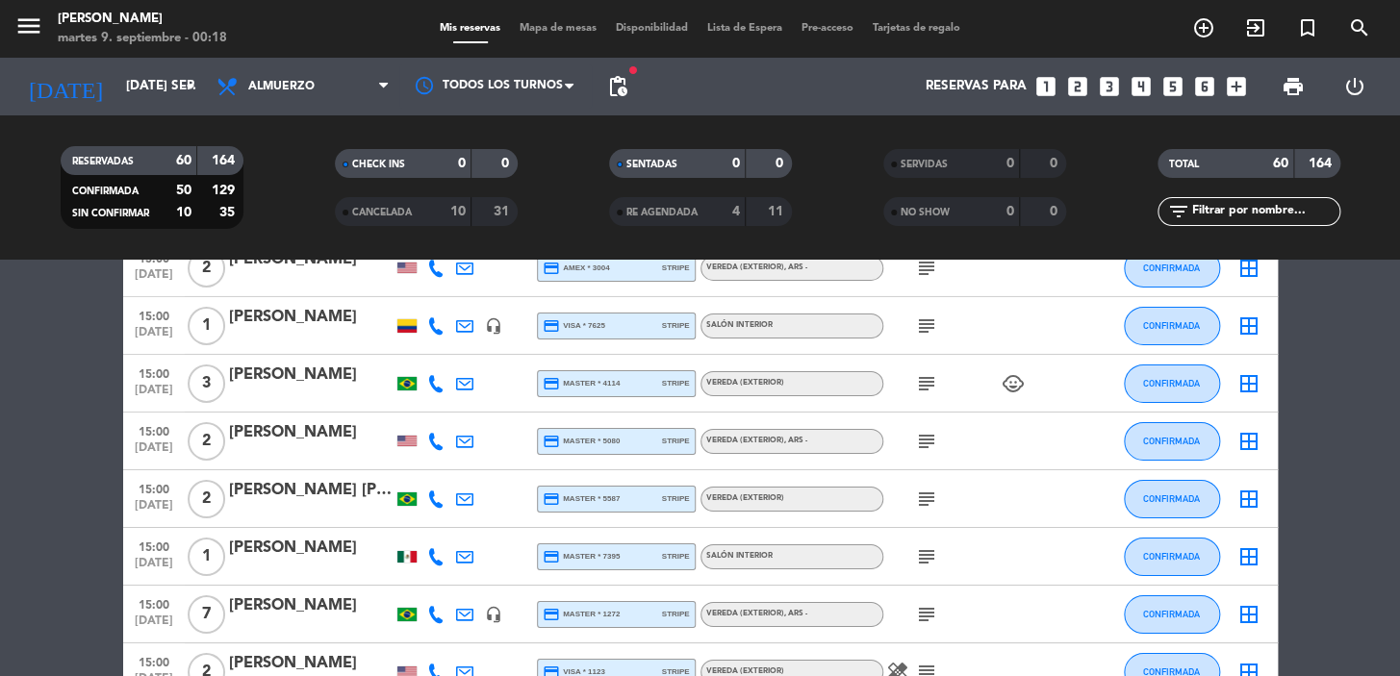
scroll to position [2798, 0]
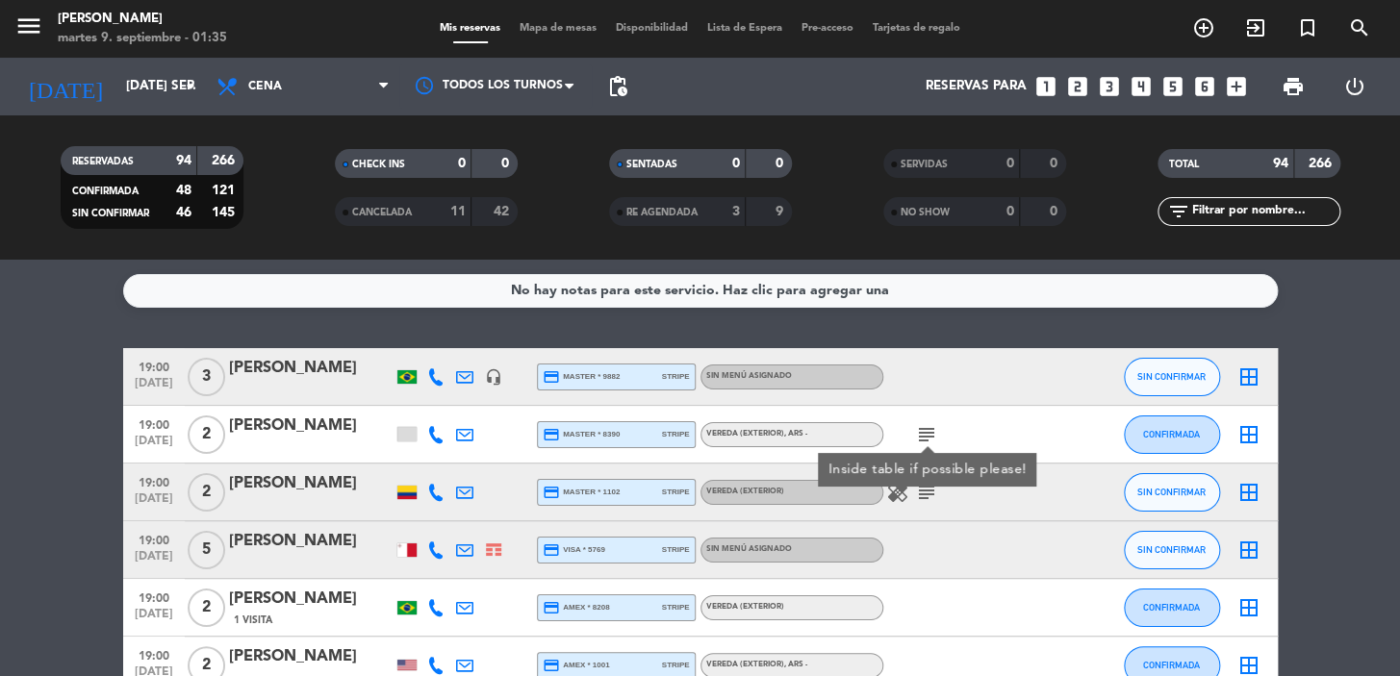
click at [924, 490] on icon "subject" at bounding box center [926, 492] width 23 height 23
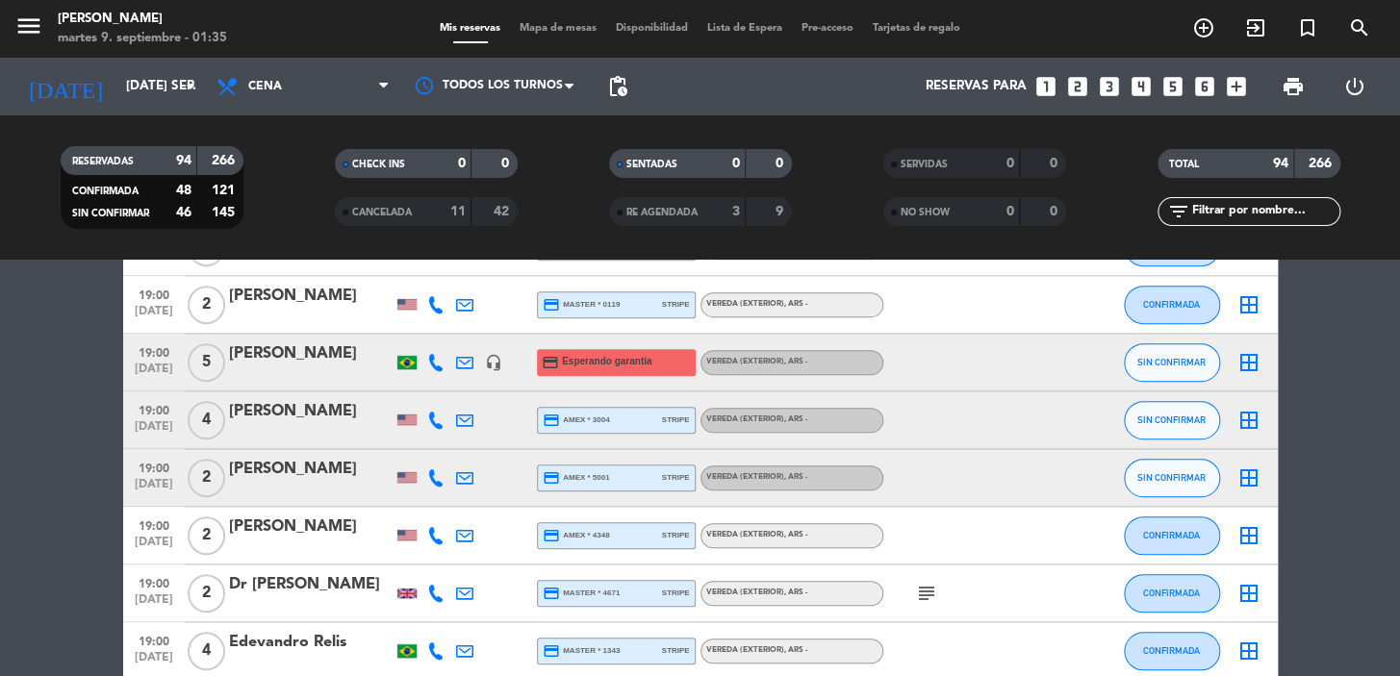
scroll to position [524, 0]
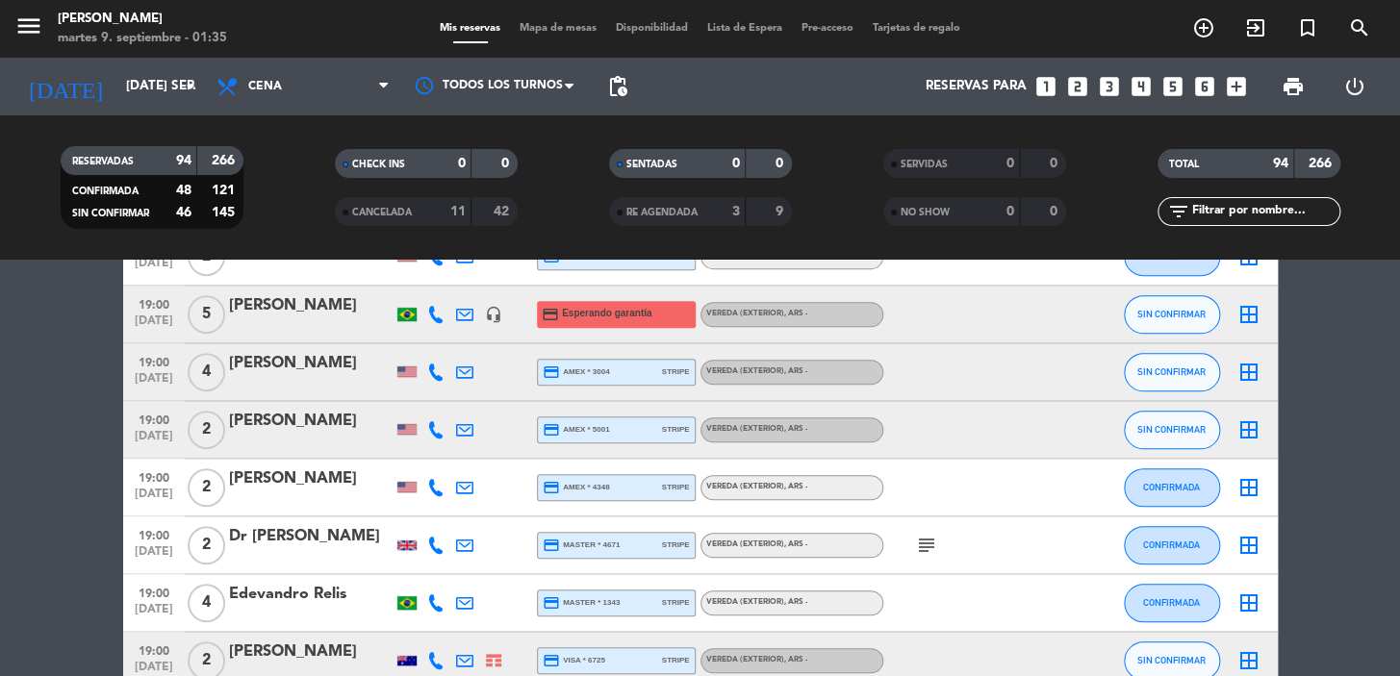
click at [923, 534] on icon "subject" at bounding box center [926, 545] width 23 height 23
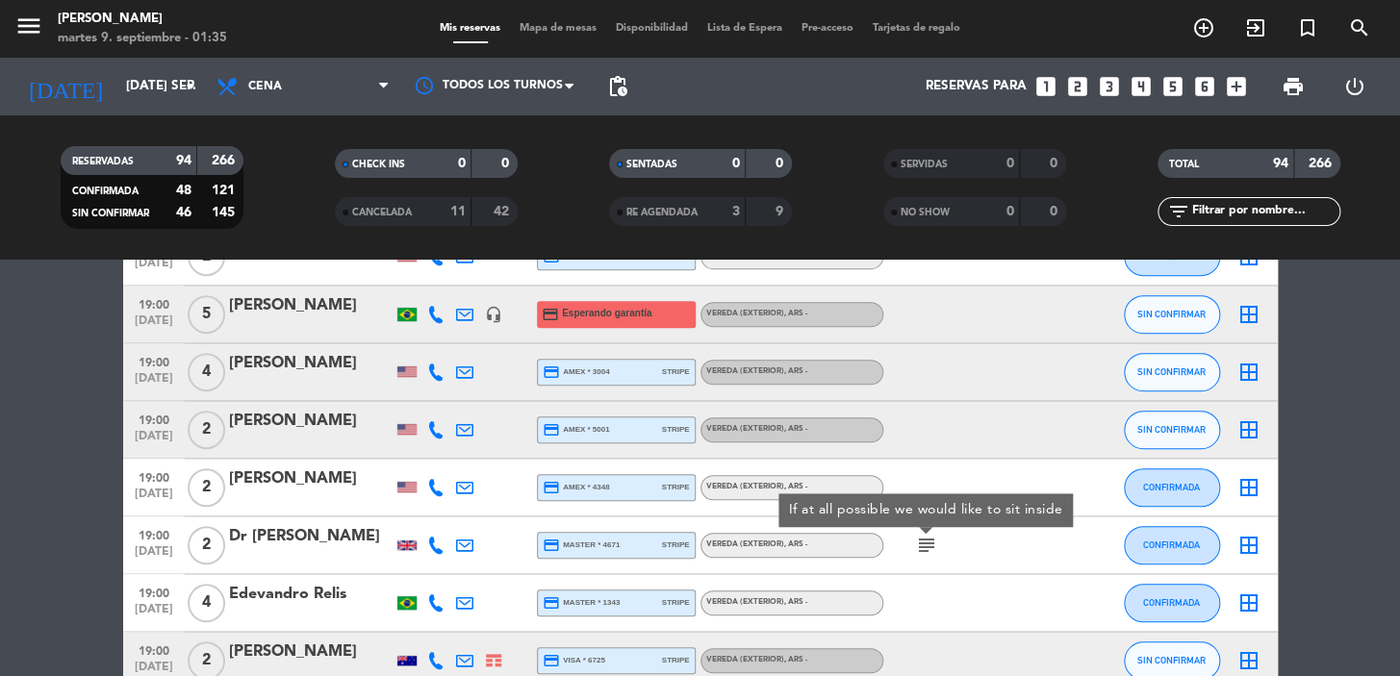
scroll to position [1049, 0]
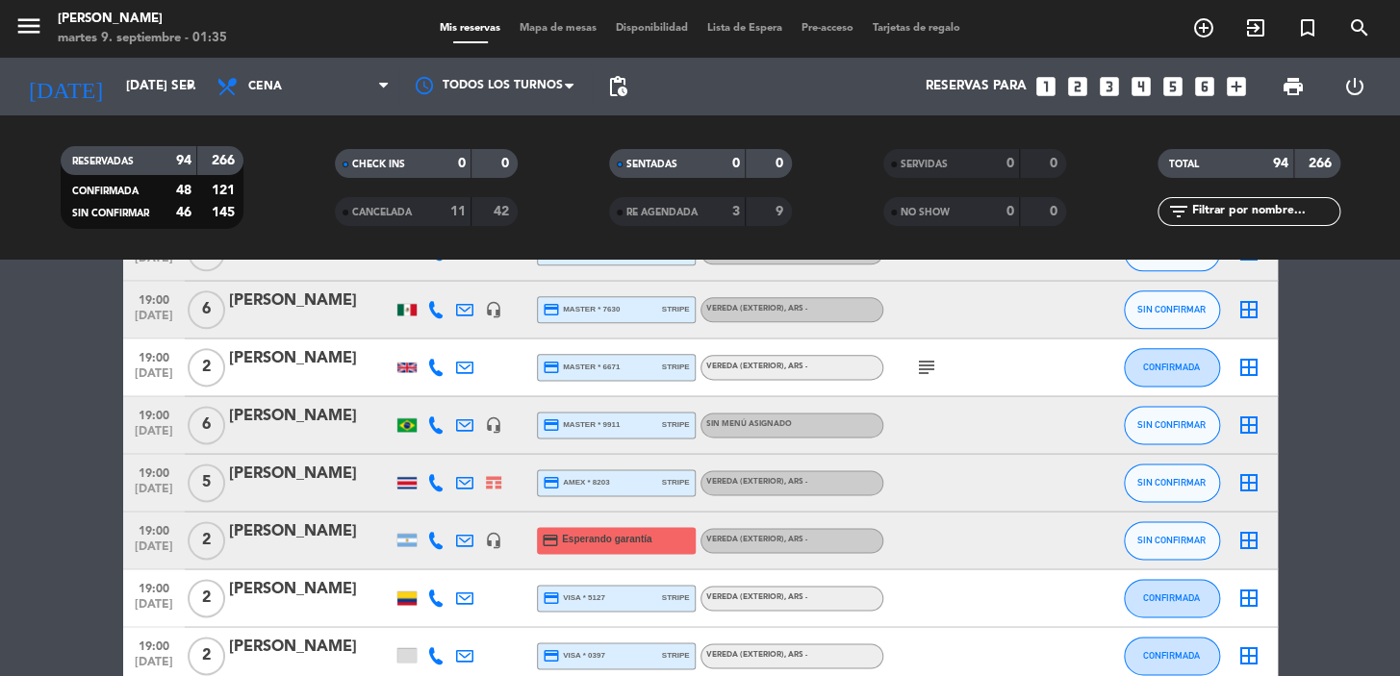
click at [921, 374] on icon "subject" at bounding box center [926, 367] width 23 height 23
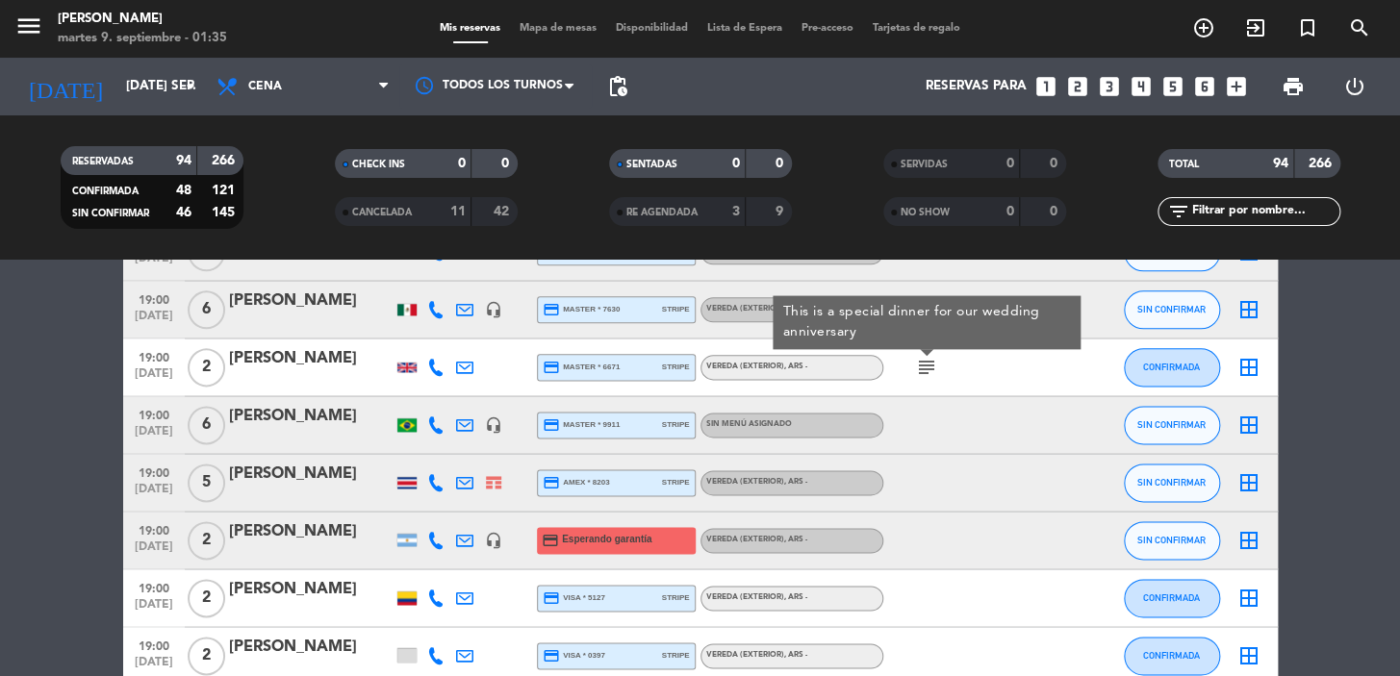
scroll to position [1224, 0]
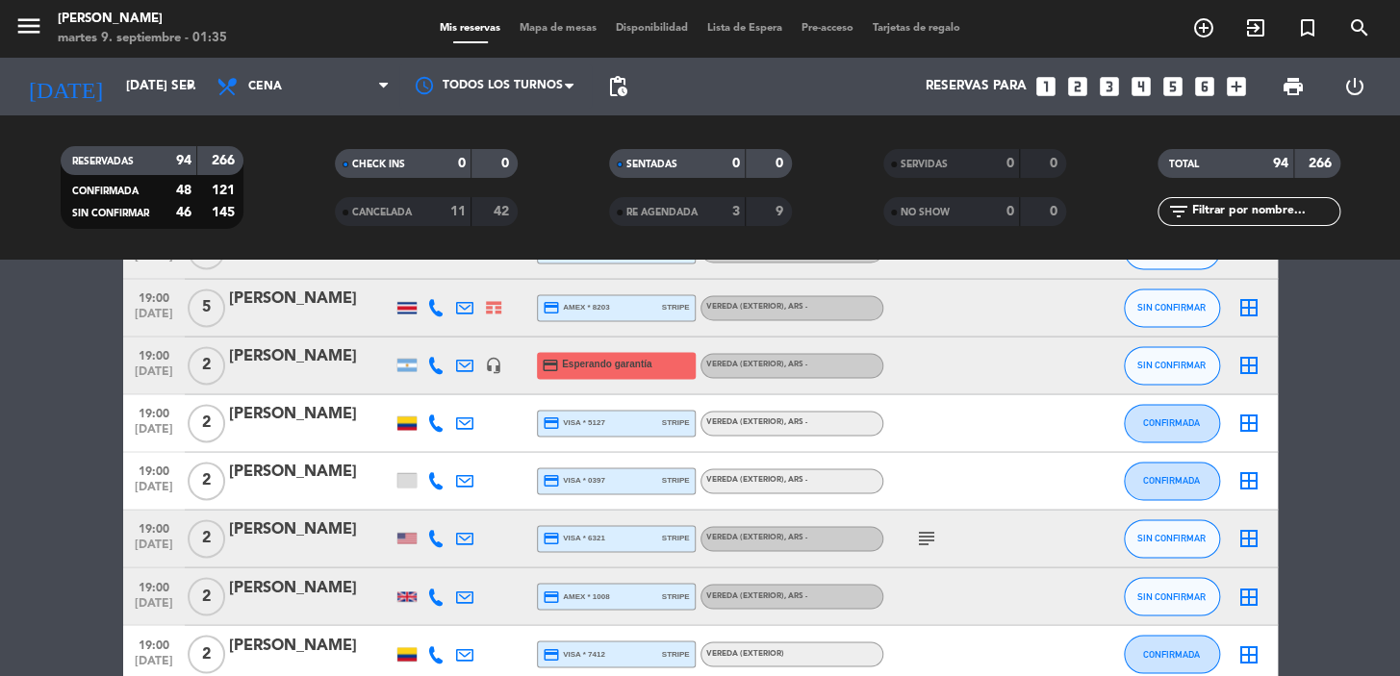
click at [924, 540] on icon "subject" at bounding box center [926, 538] width 23 height 23
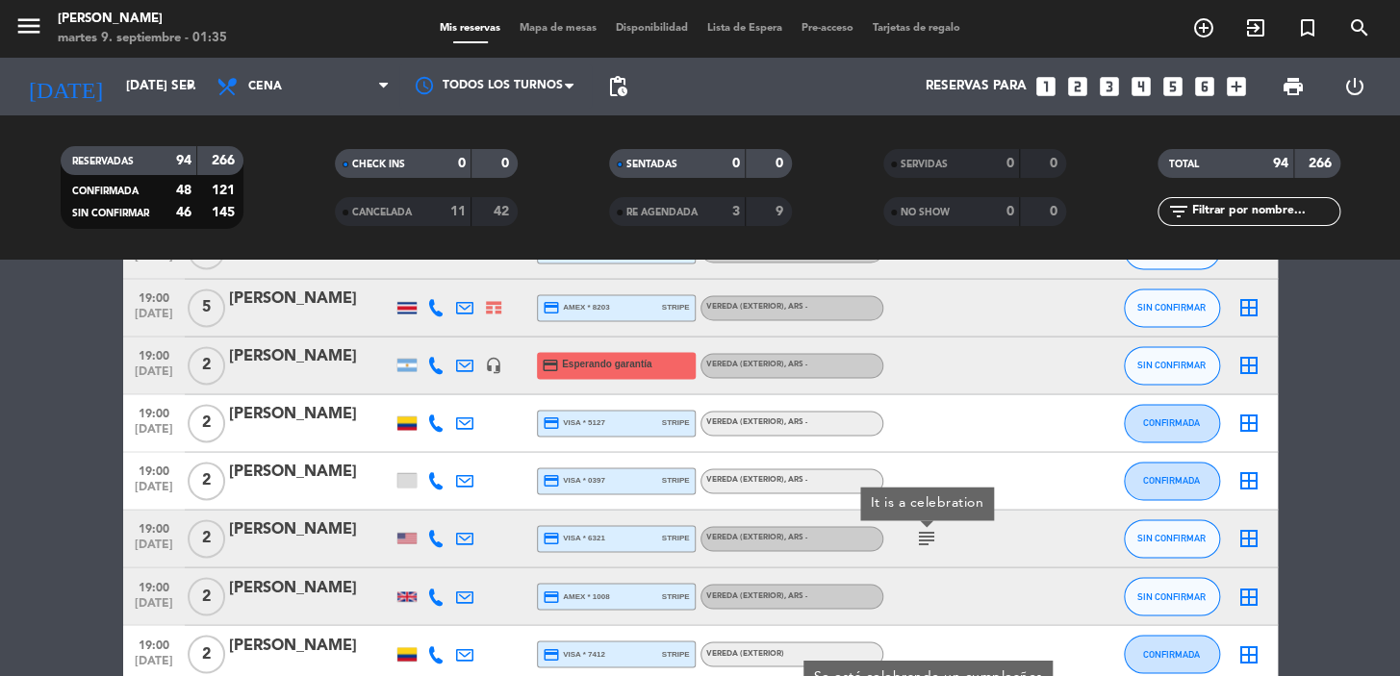
scroll to position [1399, 0]
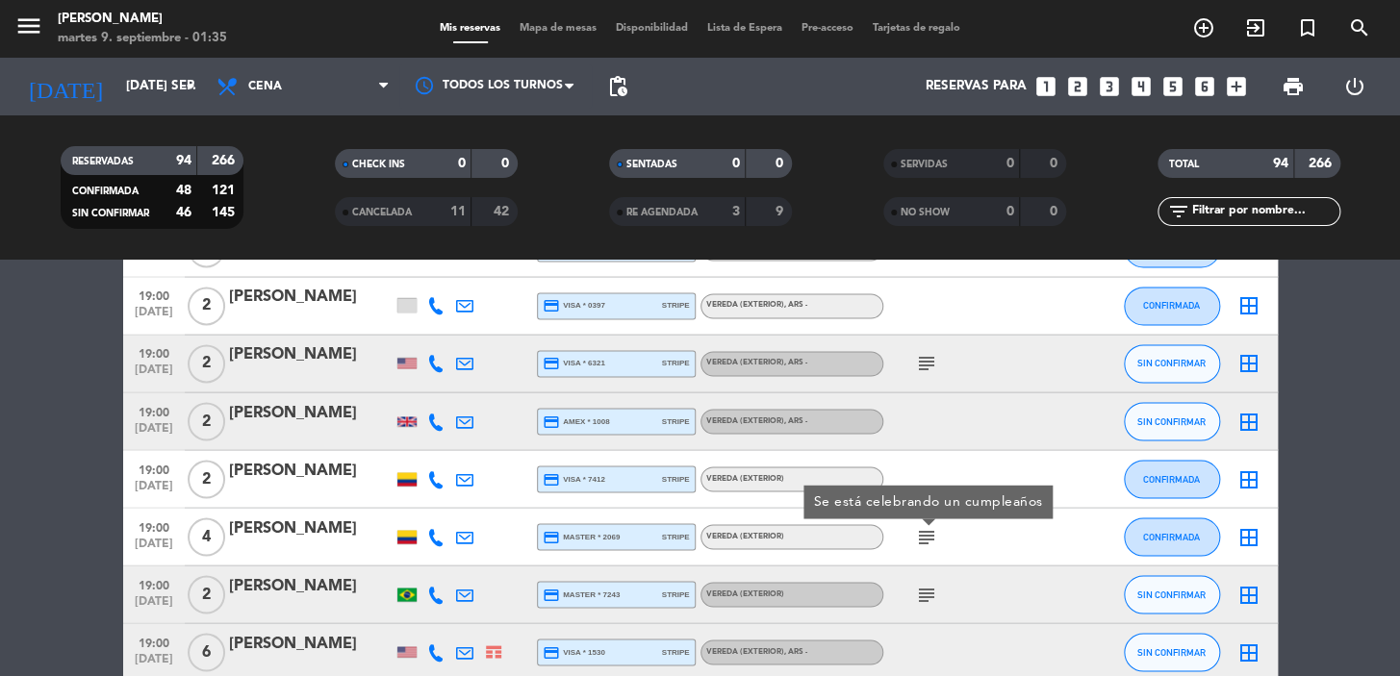
click at [920, 588] on icon "subject" at bounding box center [926, 594] width 23 height 23
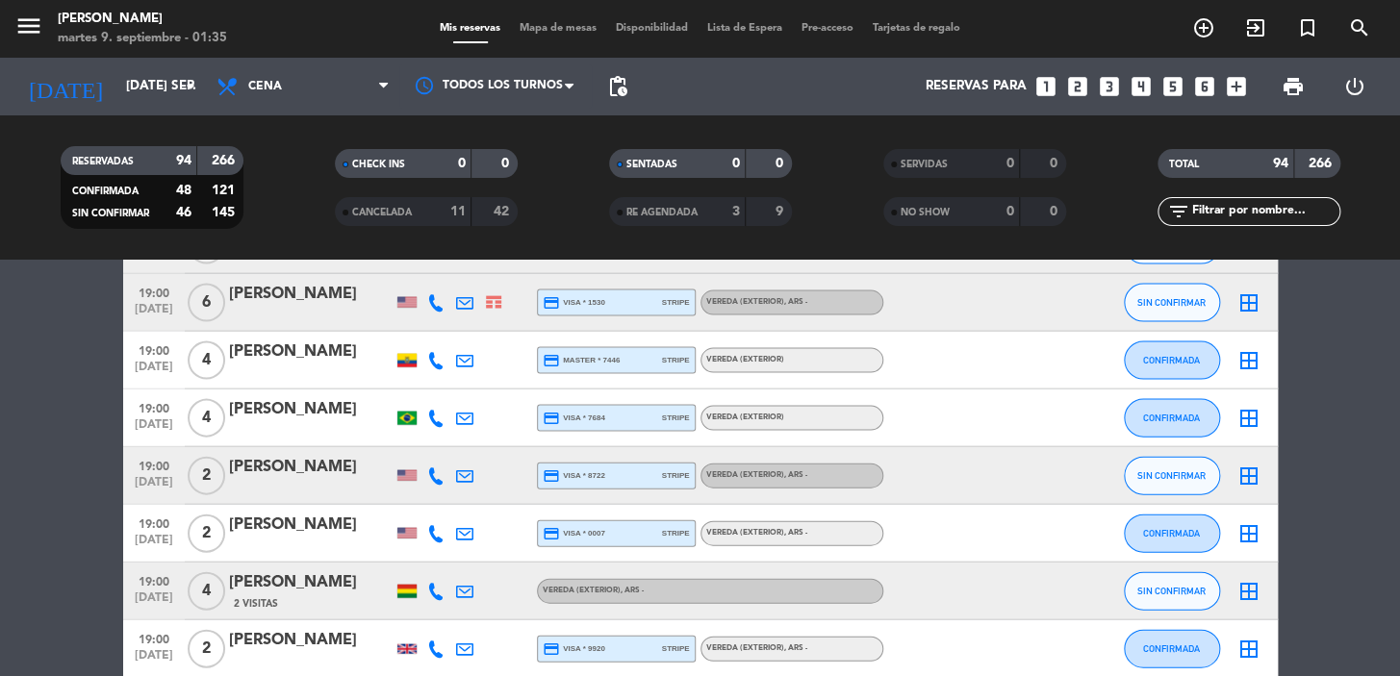
scroll to position [2095, 0]
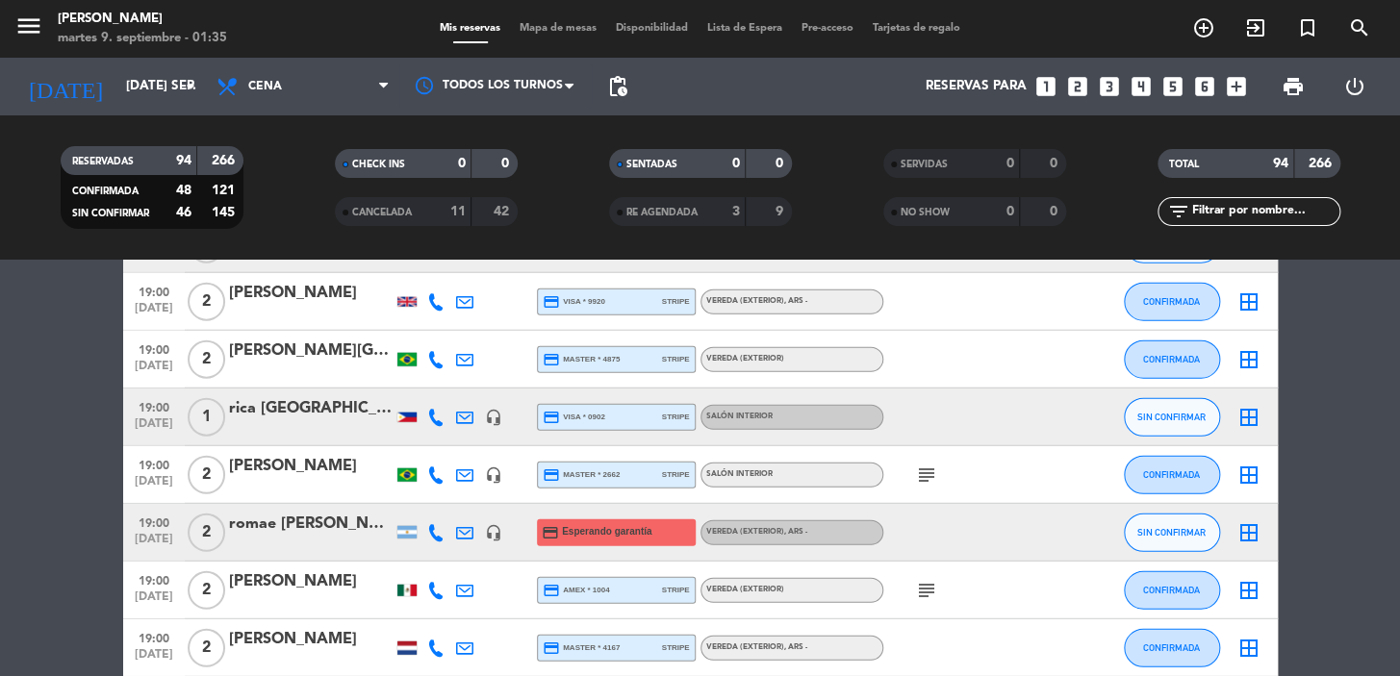
click at [924, 470] on icon "subject" at bounding box center [926, 475] width 23 height 23
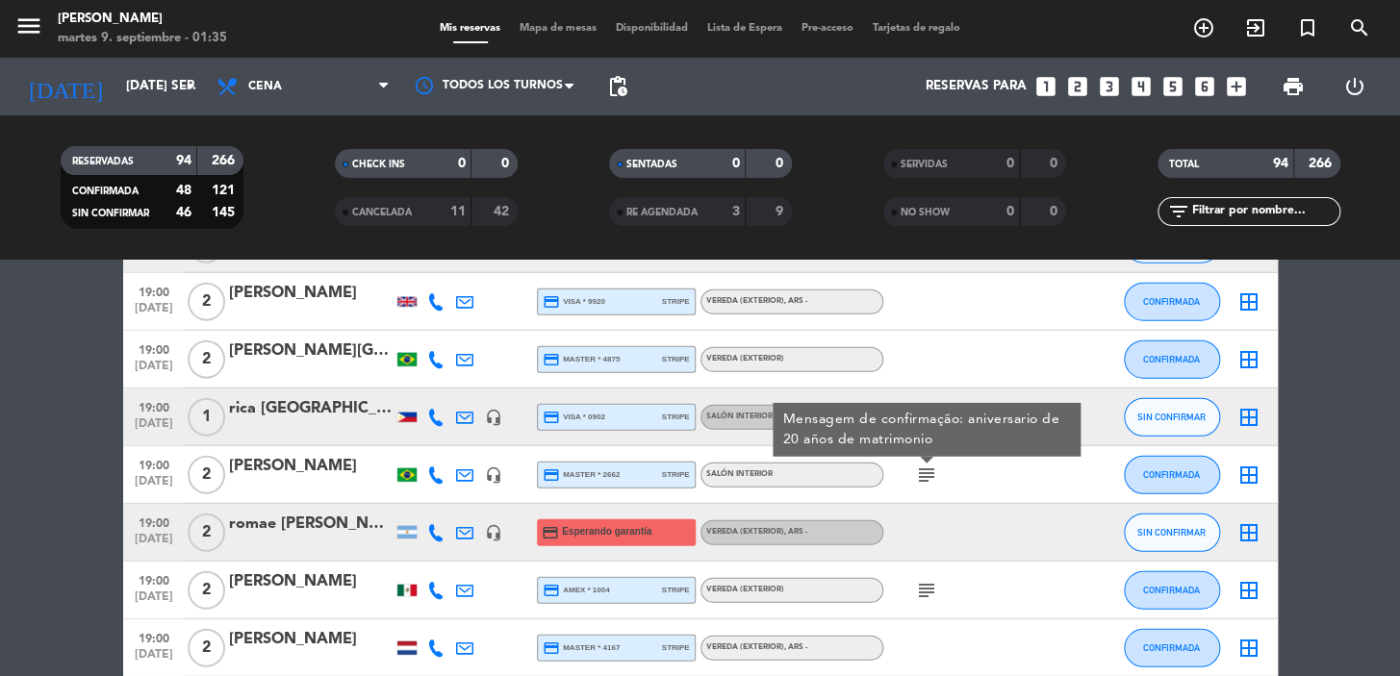
scroll to position [2098, 0]
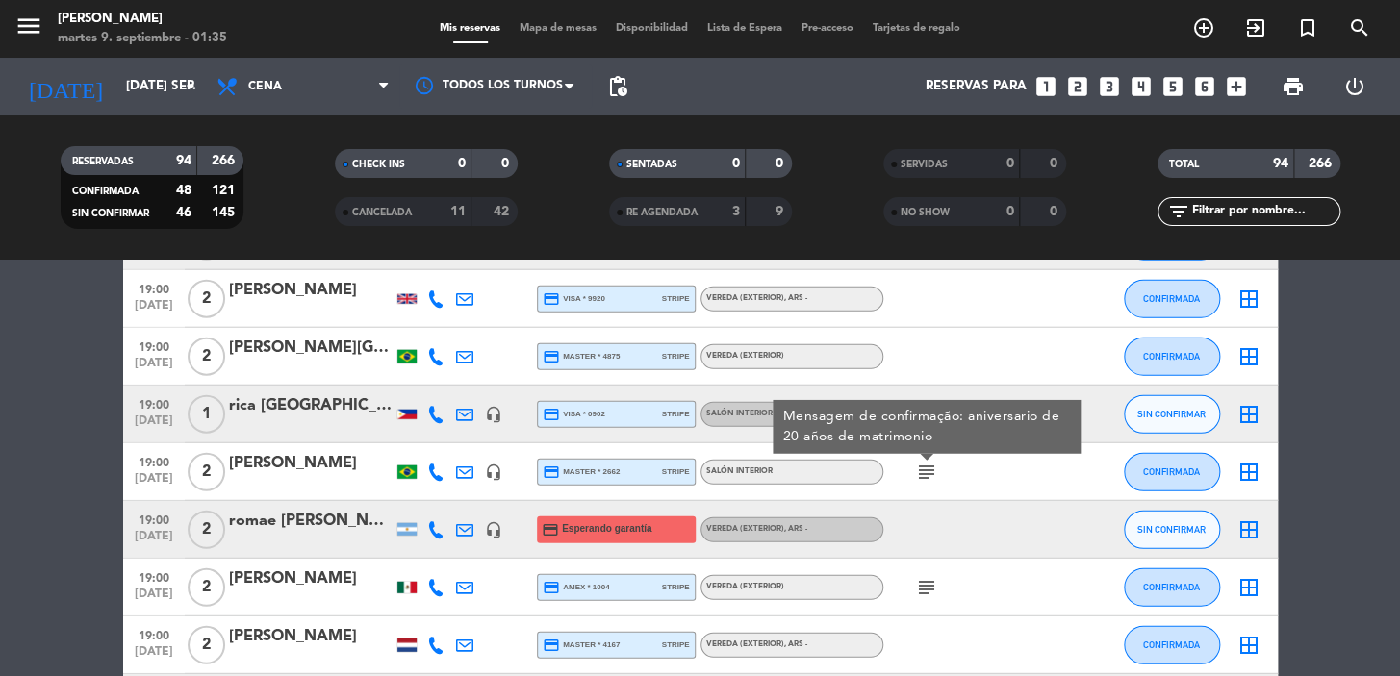
click at [933, 582] on icon "subject" at bounding box center [926, 587] width 23 height 23
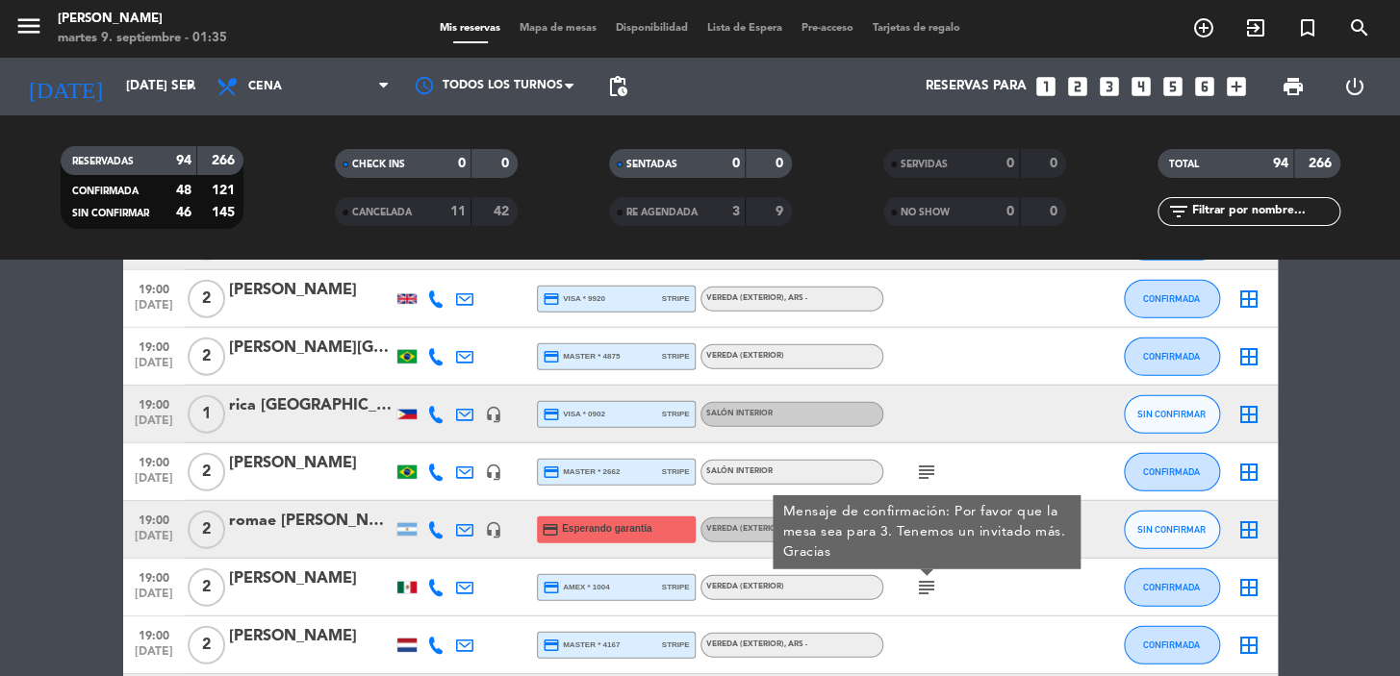
scroll to position [2448, 0]
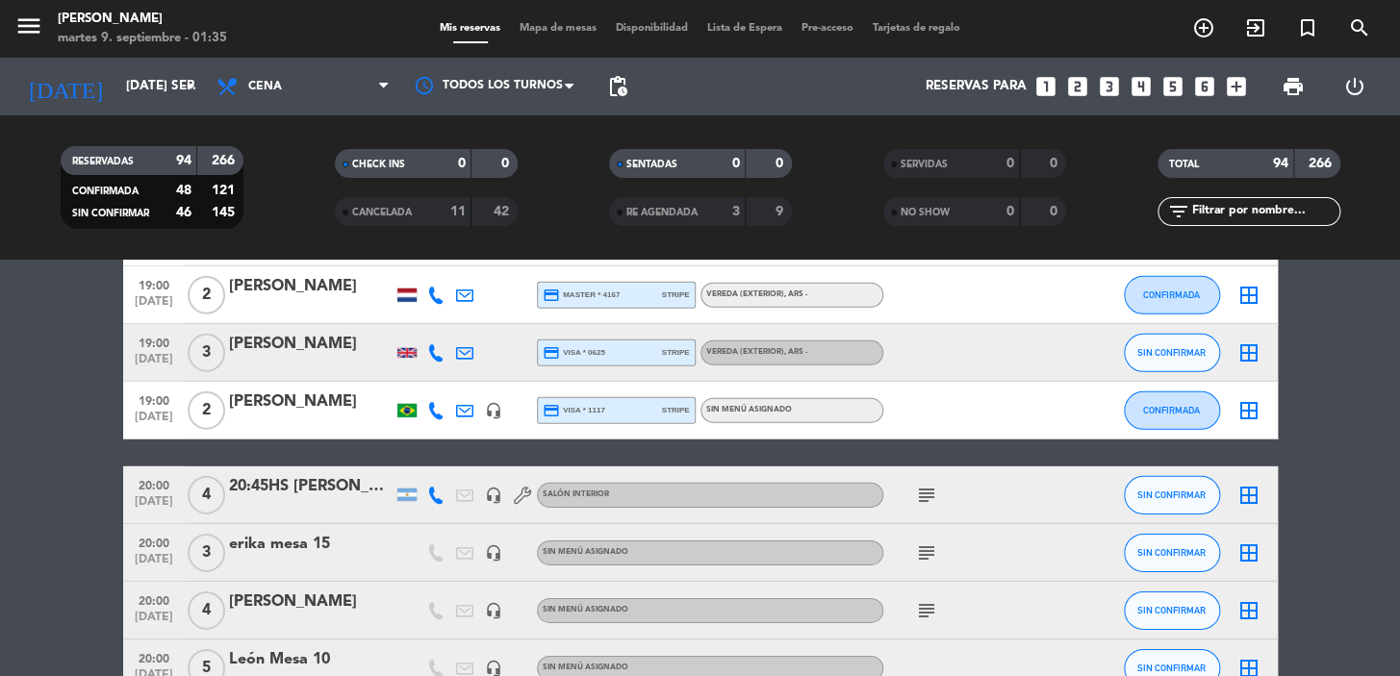
click at [922, 494] on icon "subject" at bounding box center [926, 495] width 23 height 23
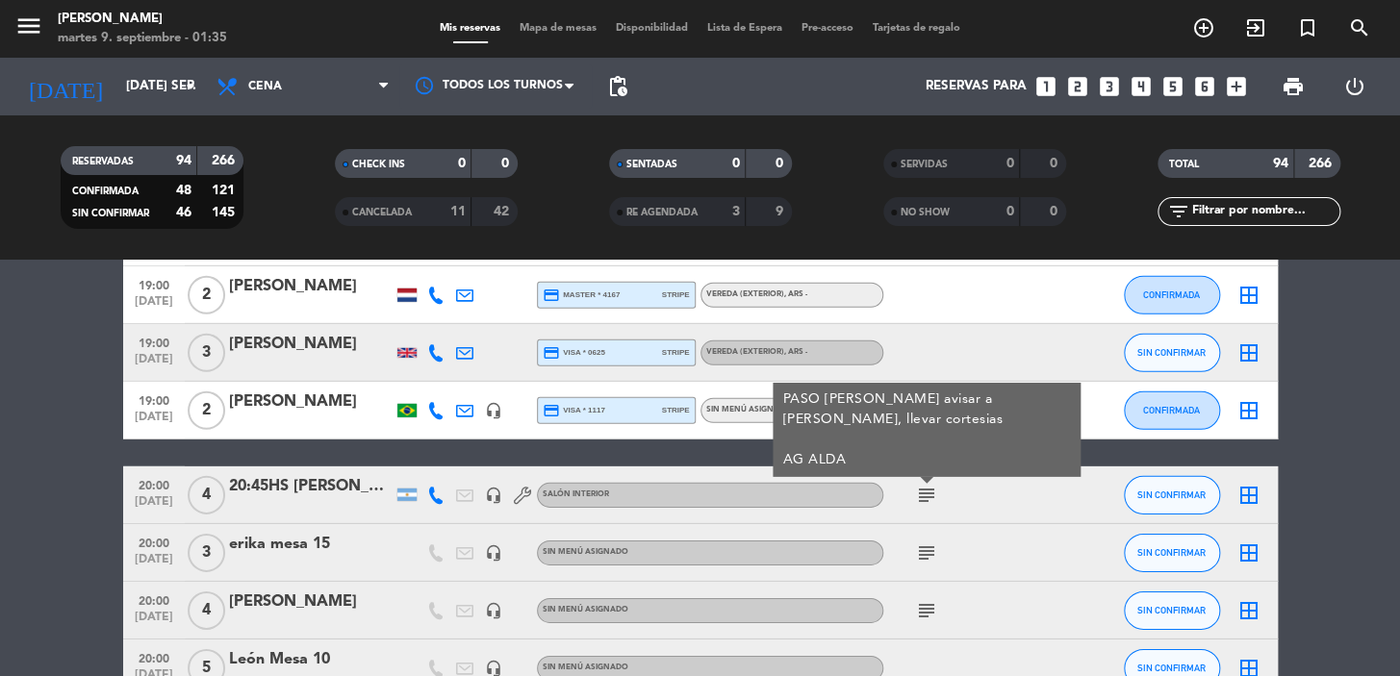
drag, startPoint x: 136, startPoint y: 472, endPoint x: 416, endPoint y: 482, distance: 280.1
click at [416, 482] on div "20:00 [DATE] 4 20:45HS [PERSON_NAME] headset_mic Salón interior subject PASO [P…" at bounding box center [700, 496] width 1154 height 58
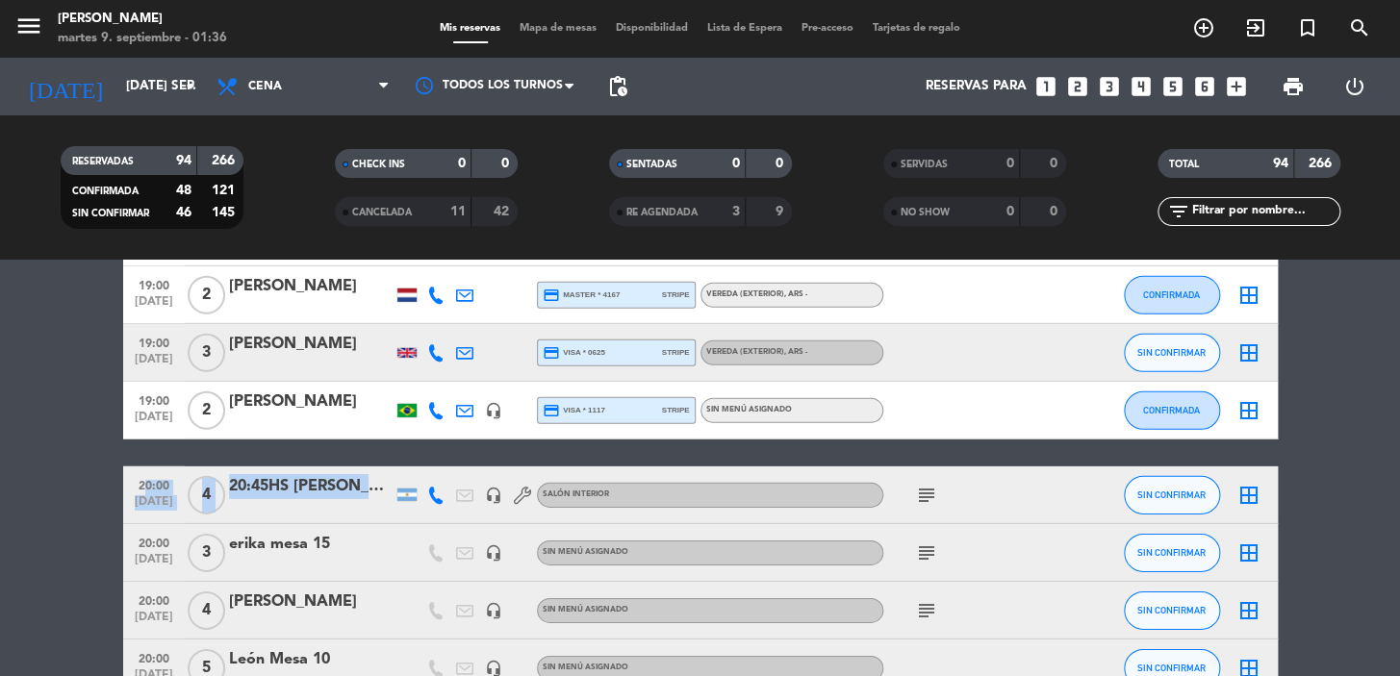
click at [925, 488] on icon "subject" at bounding box center [926, 495] width 23 height 23
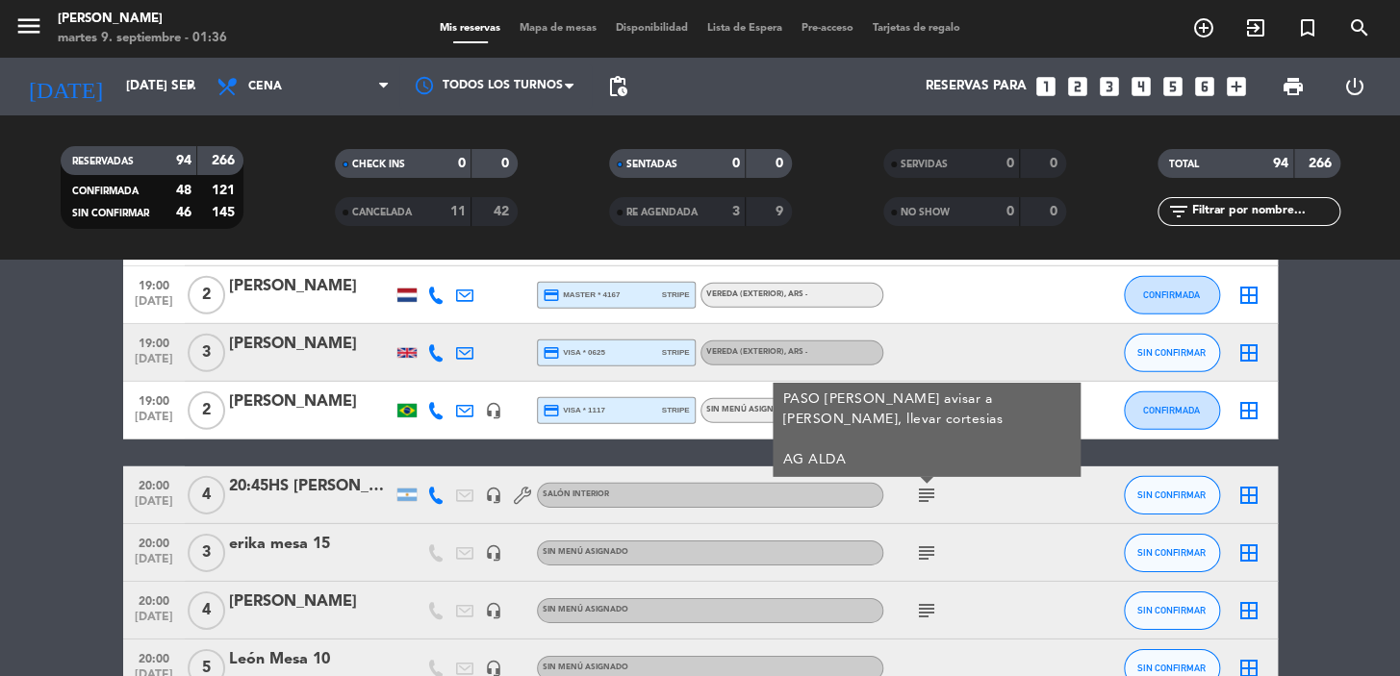
drag, startPoint x: 150, startPoint y: 543, endPoint x: 397, endPoint y: 553, distance: 247.5
click at [397, 553] on div "20:00 [DATE] 3 erika mesa 15 headset_mic Sin menú asignado subject SIN CONFIRMA…" at bounding box center [700, 553] width 1154 height 58
copy div "20:00 [DATE] 3 erika mesa 15"
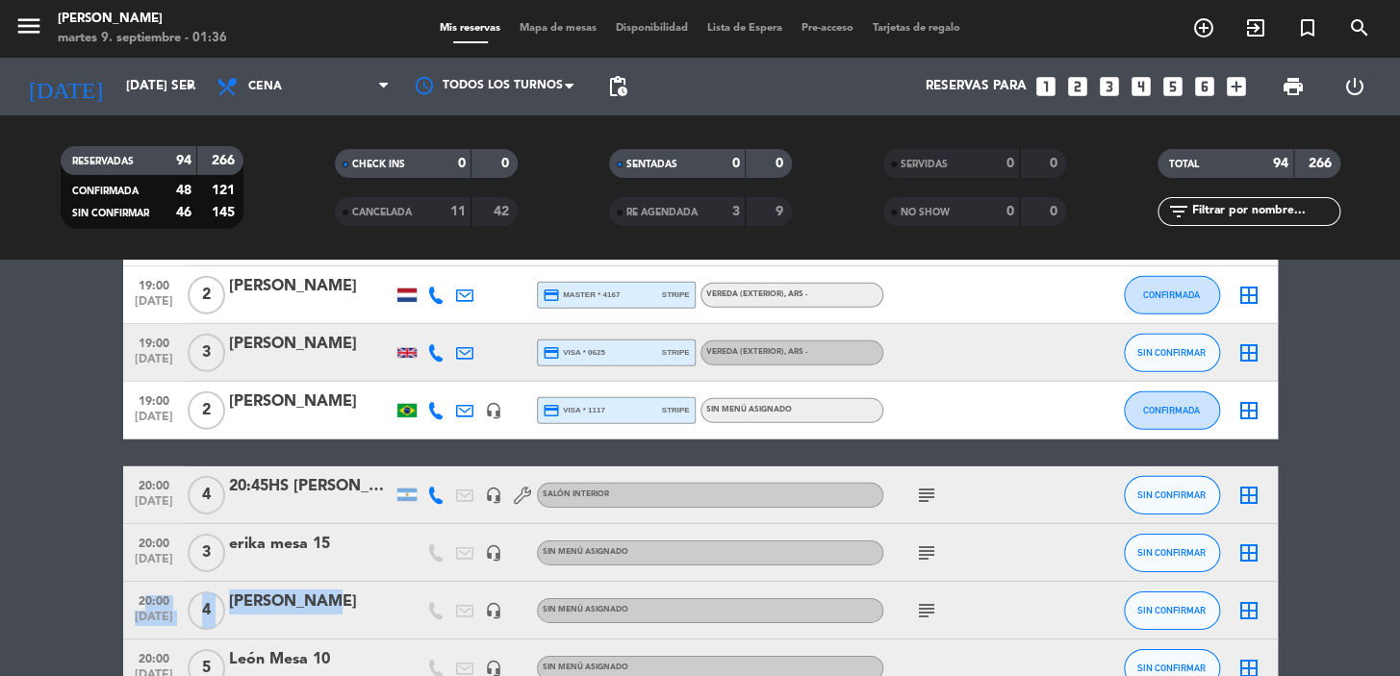
drag, startPoint x: 132, startPoint y: 599, endPoint x: 343, endPoint y: 596, distance: 211.7
click at [343, 596] on div "20:00 [DATE] 4 [PERSON_NAME] headset_mic Sin menú asignado subject SIN CONFIRMA…" at bounding box center [700, 611] width 1154 height 58
copy div "20:00 [DATE] 4 [PERSON_NAME]"
click at [921, 611] on icon "subject" at bounding box center [926, 610] width 23 height 23
click at [923, 550] on icon "subject" at bounding box center [926, 553] width 23 height 23
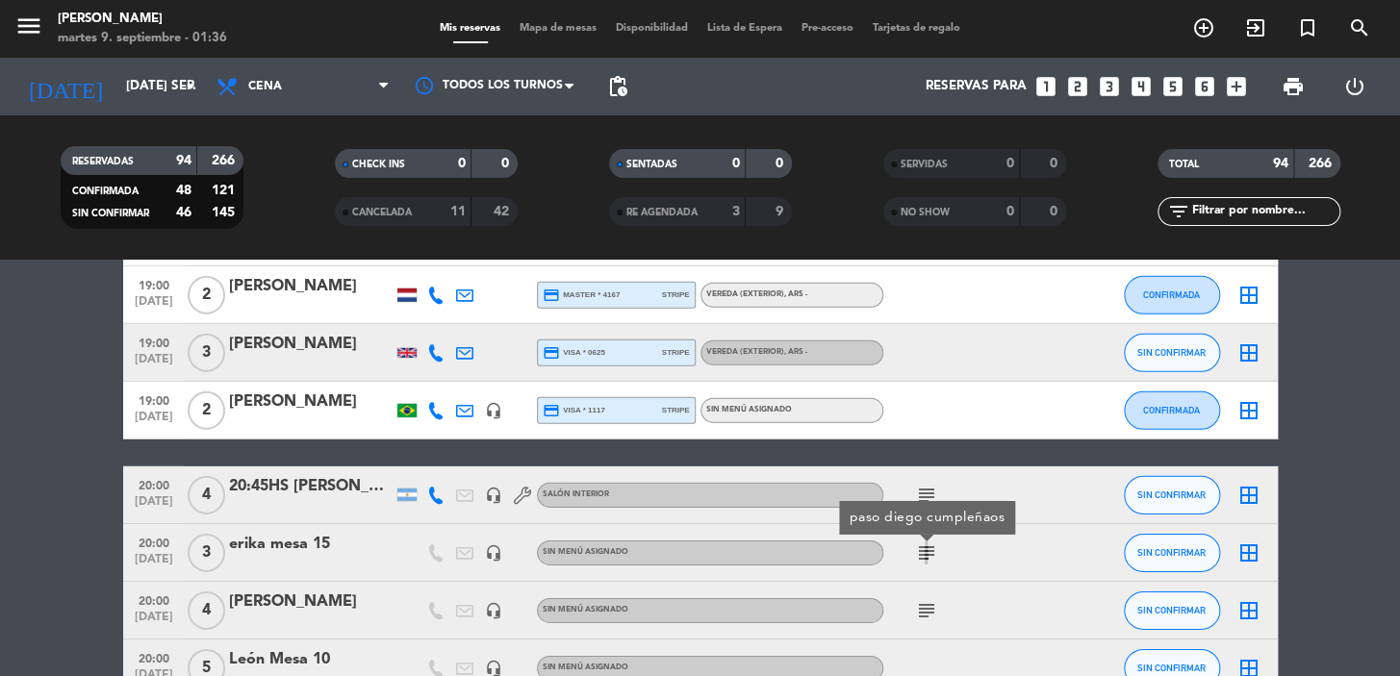
scroll to position [2623, 0]
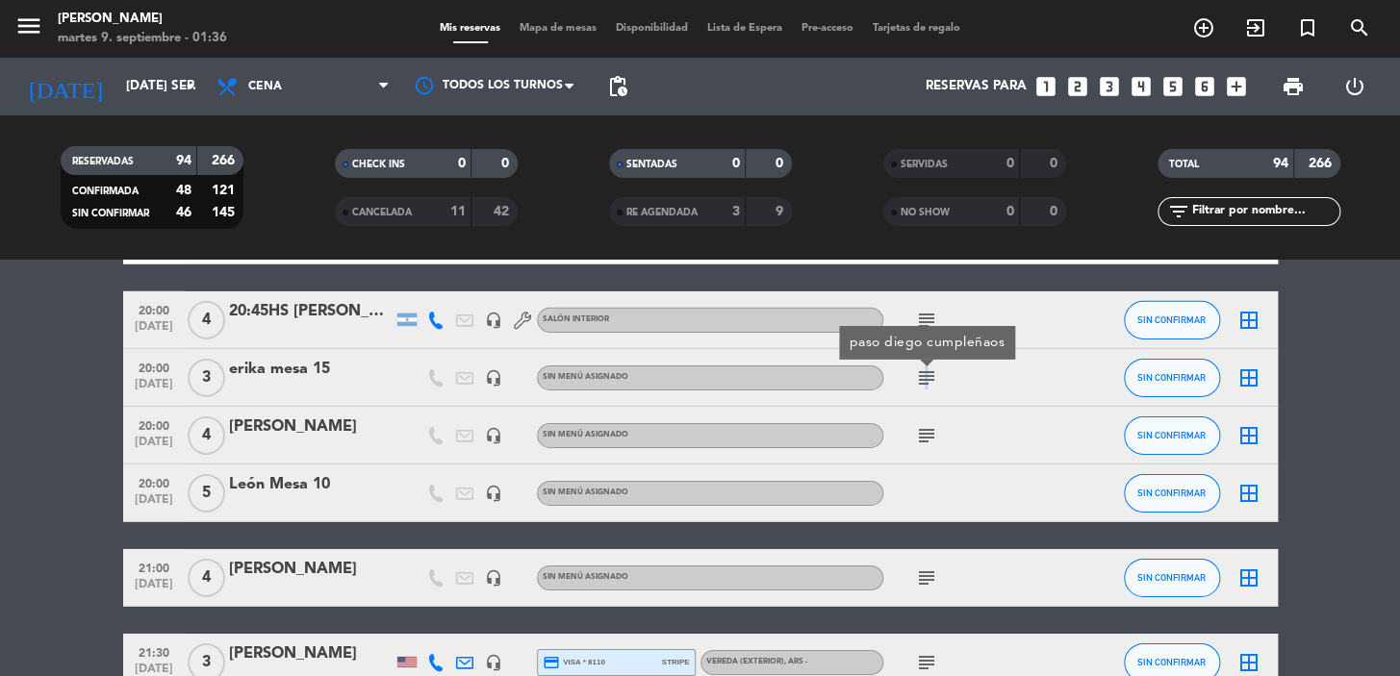
drag, startPoint x: 129, startPoint y: 487, endPoint x: 346, endPoint y: 488, distance: 217.4
click at [346, 488] on div "20:00 [DATE] 5 León Mesa 10 headset_mic Sin menú asignado SIN CONFIRMAR border_…" at bounding box center [700, 494] width 1154 height 58
copy icon "b"
click at [921, 587] on icon "subject" at bounding box center [926, 578] width 23 height 23
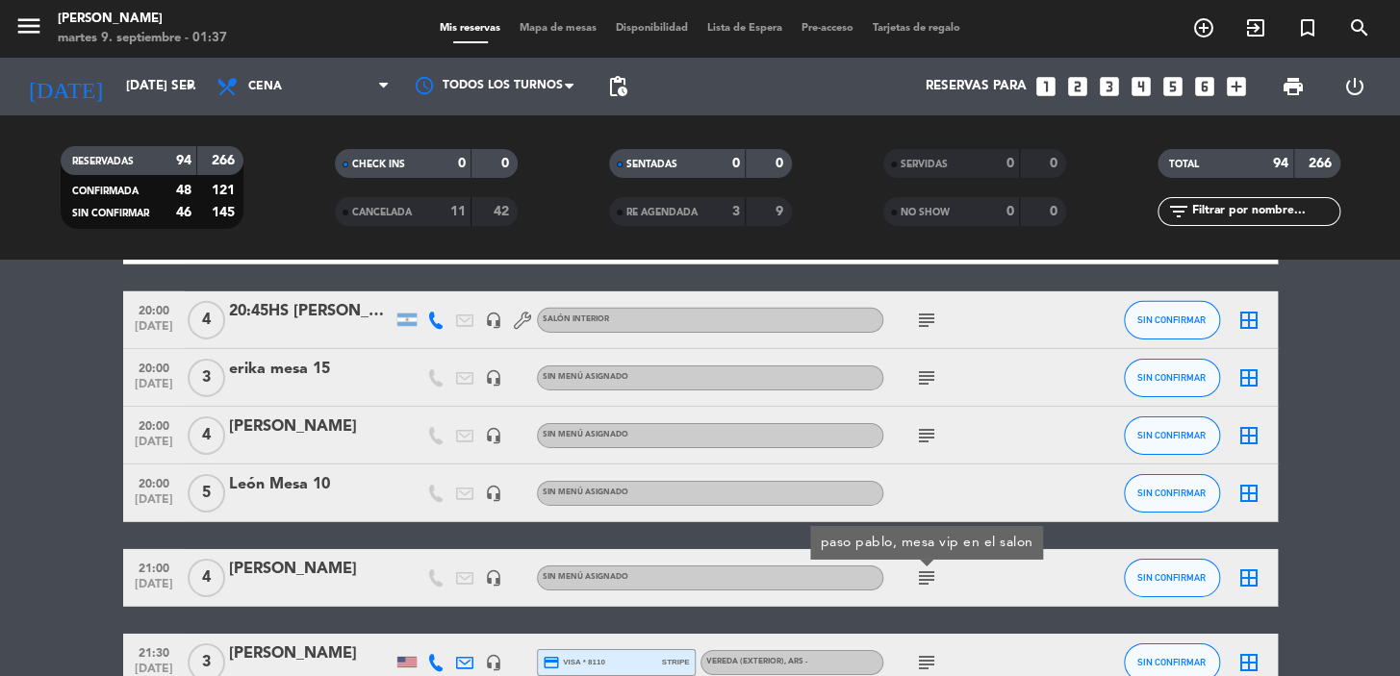
click at [85, 558] on bookings-row "19:00 [DATE] 3 [PERSON_NAME] headset_mic credit_card master * 9882 stripe Sin m…" at bounding box center [700, 505] width 1400 height 5560
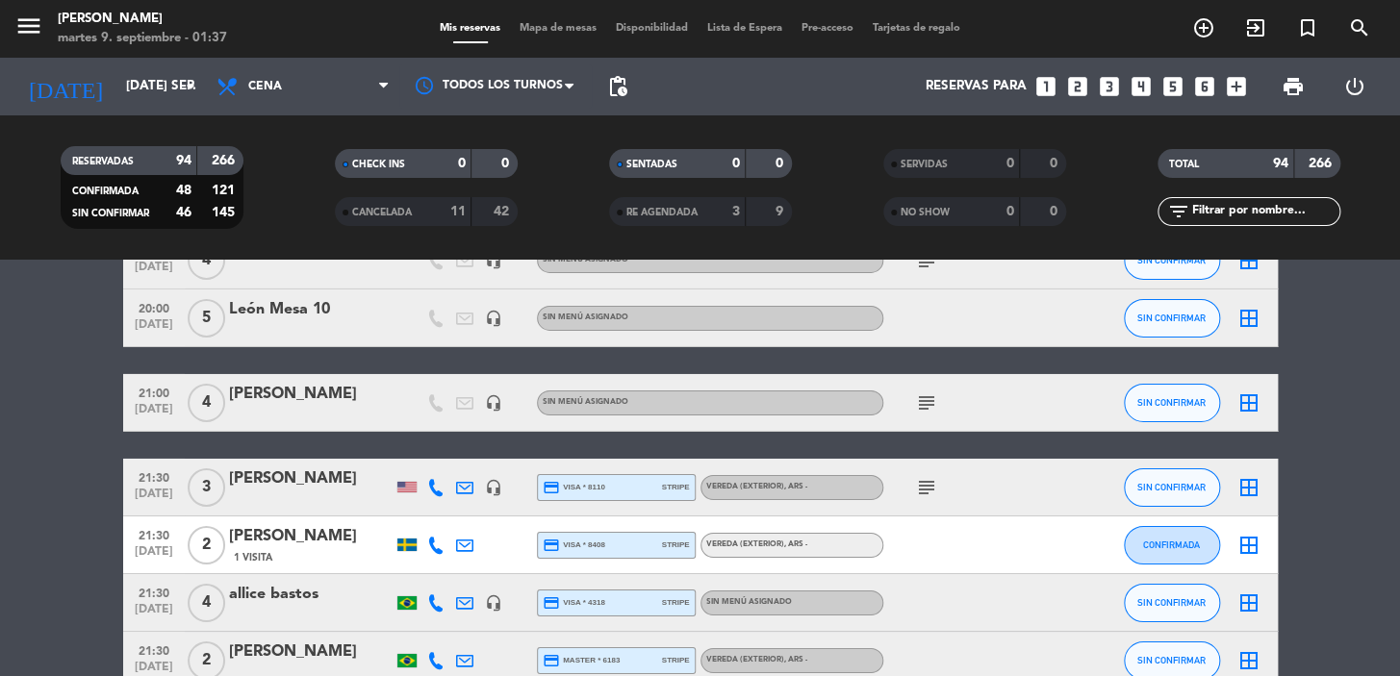
click at [917, 484] on icon "subject" at bounding box center [926, 487] width 23 height 23
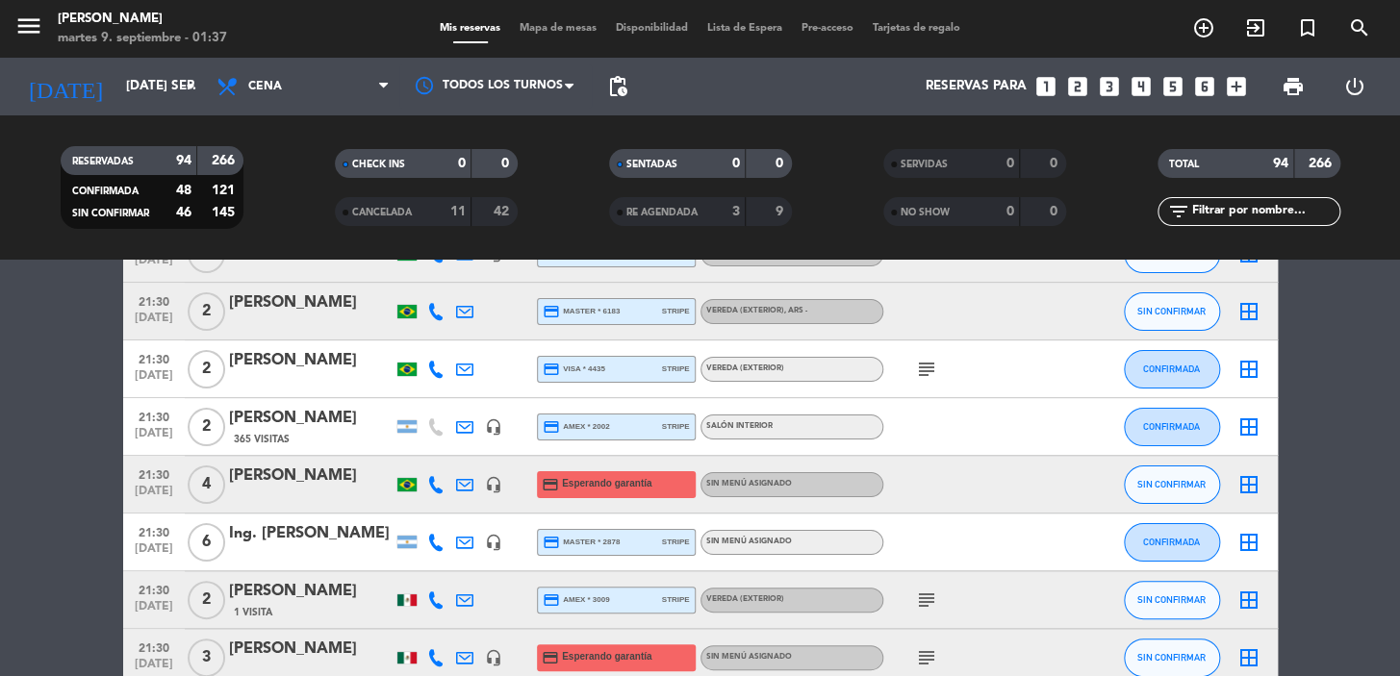
click at [917, 374] on icon "subject" at bounding box center [926, 369] width 23 height 23
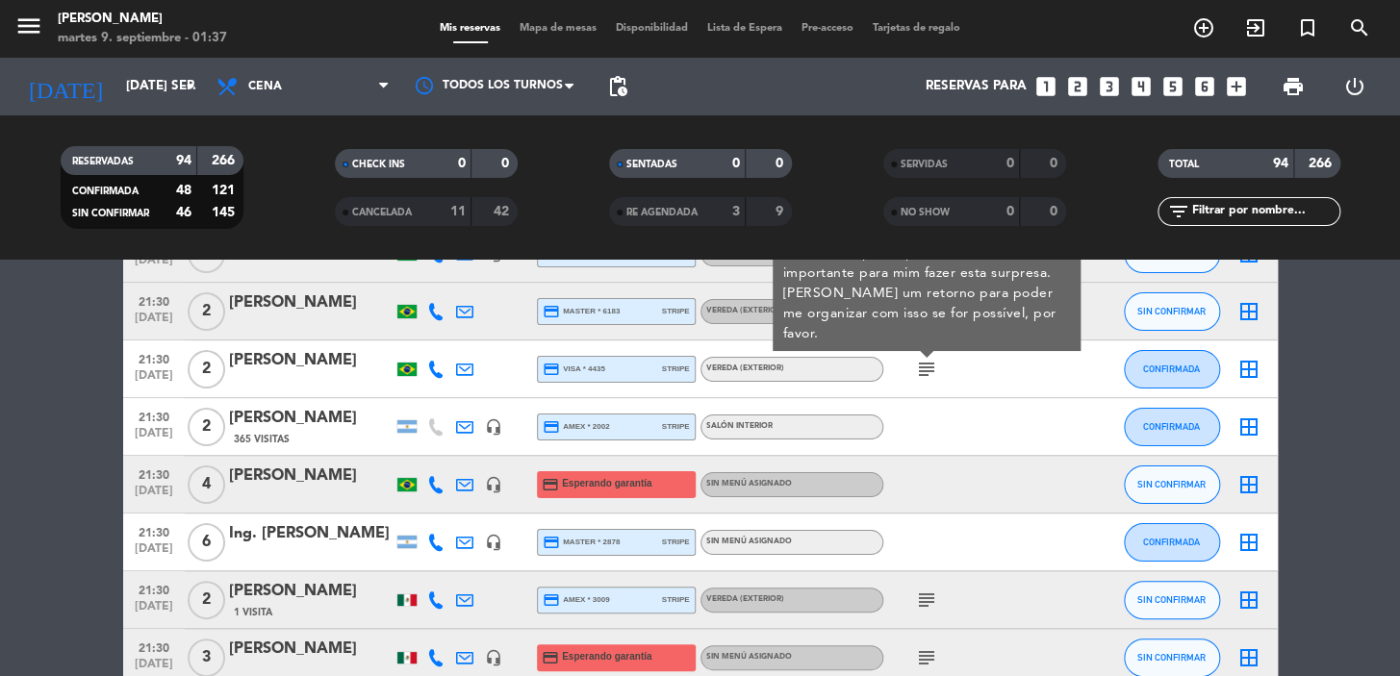
click at [924, 595] on icon "subject" at bounding box center [926, 600] width 23 height 23
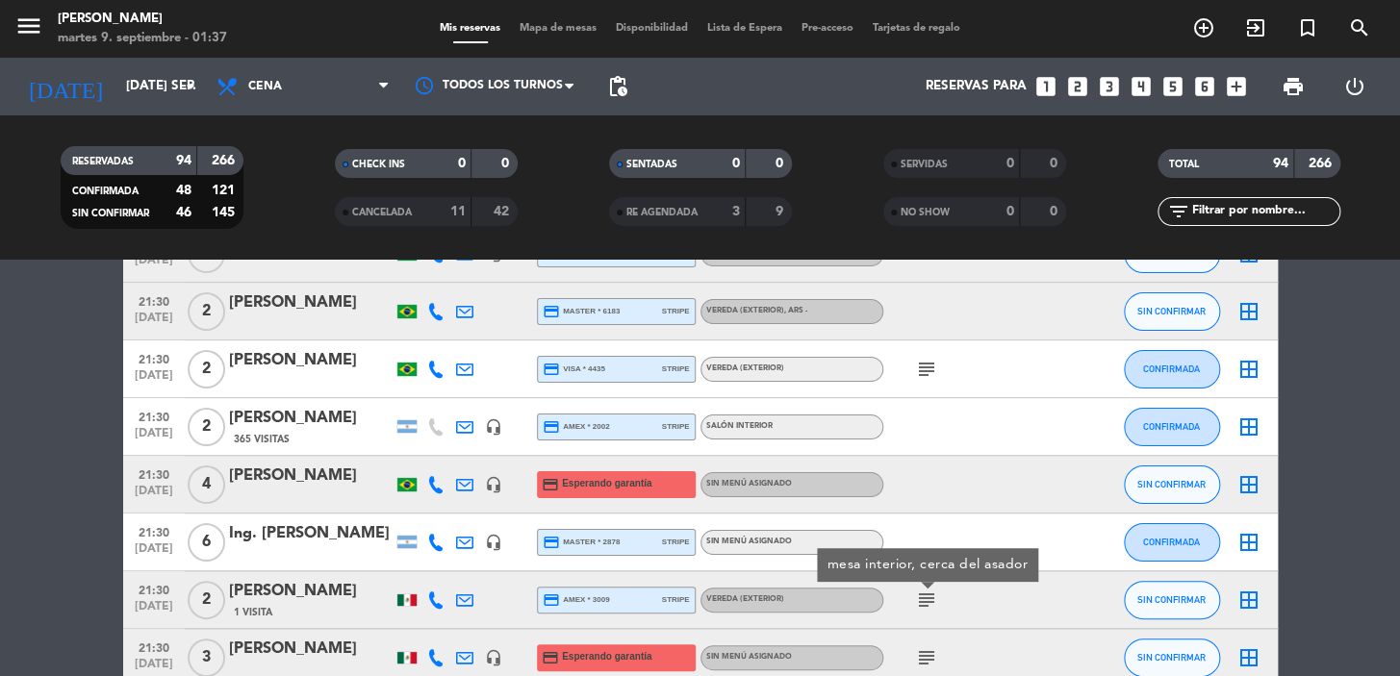
scroll to position [3323, 0]
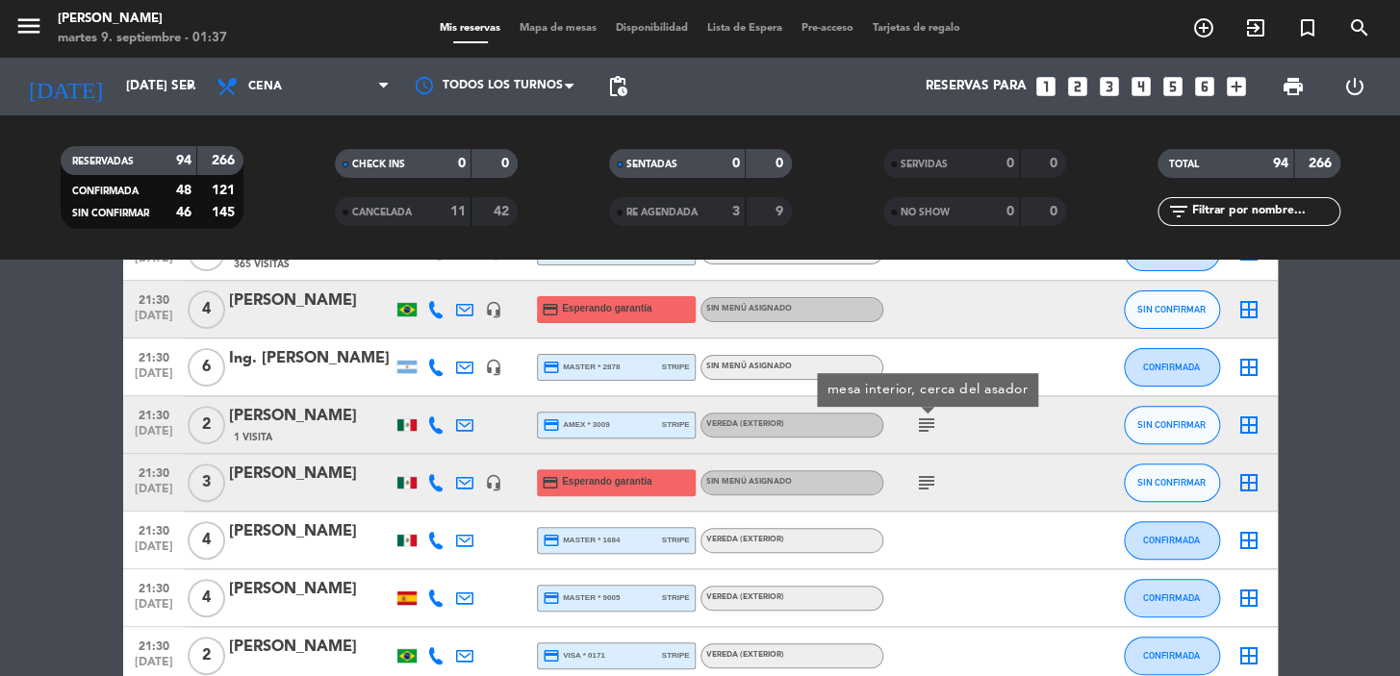
click at [924, 478] on icon "subject" at bounding box center [926, 482] width 23 height 23
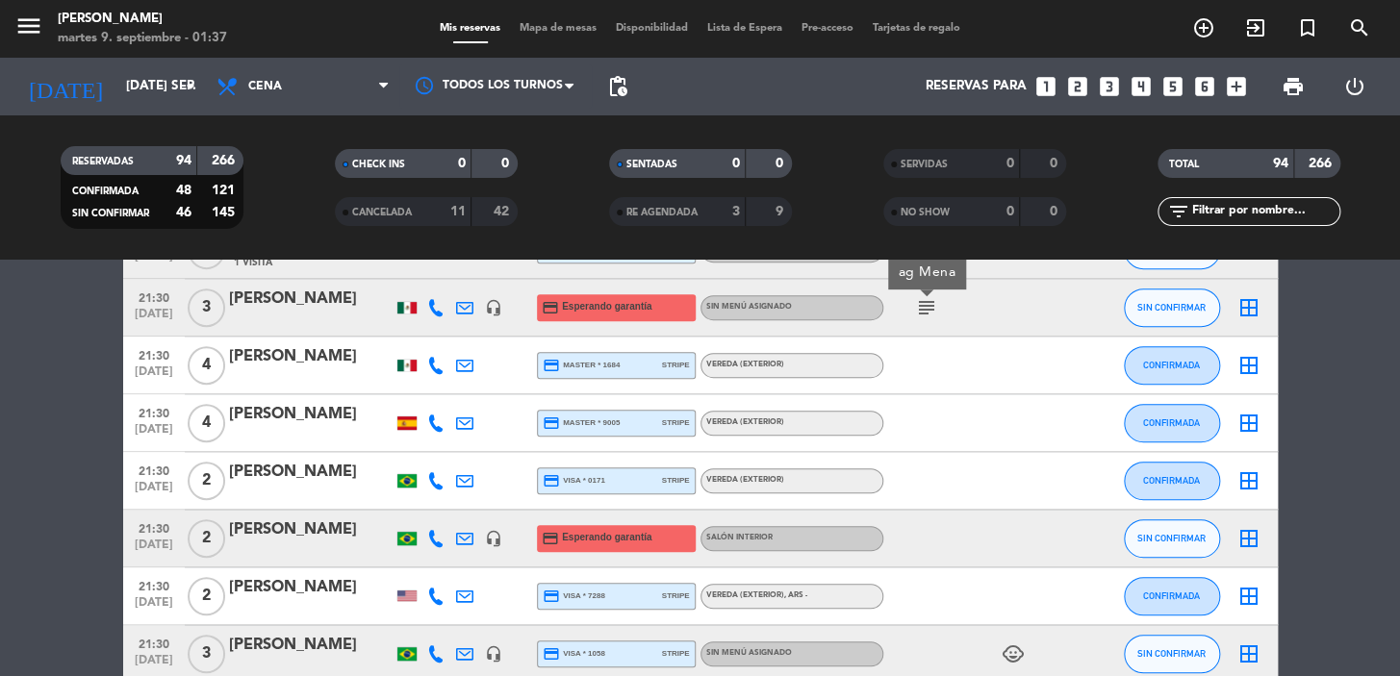
scroll to position [3673, 0]
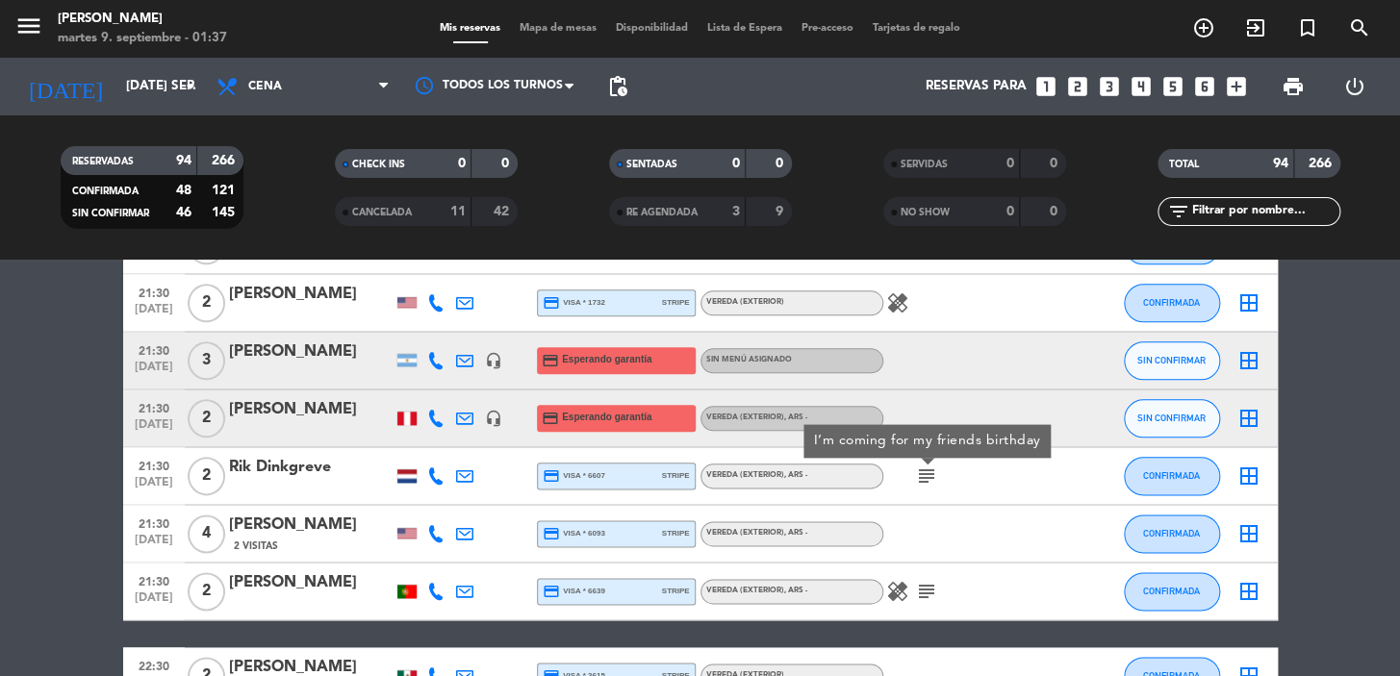
click at [932, 587] on icon "subject" at bounding box center [926, 591] width 23 height 23
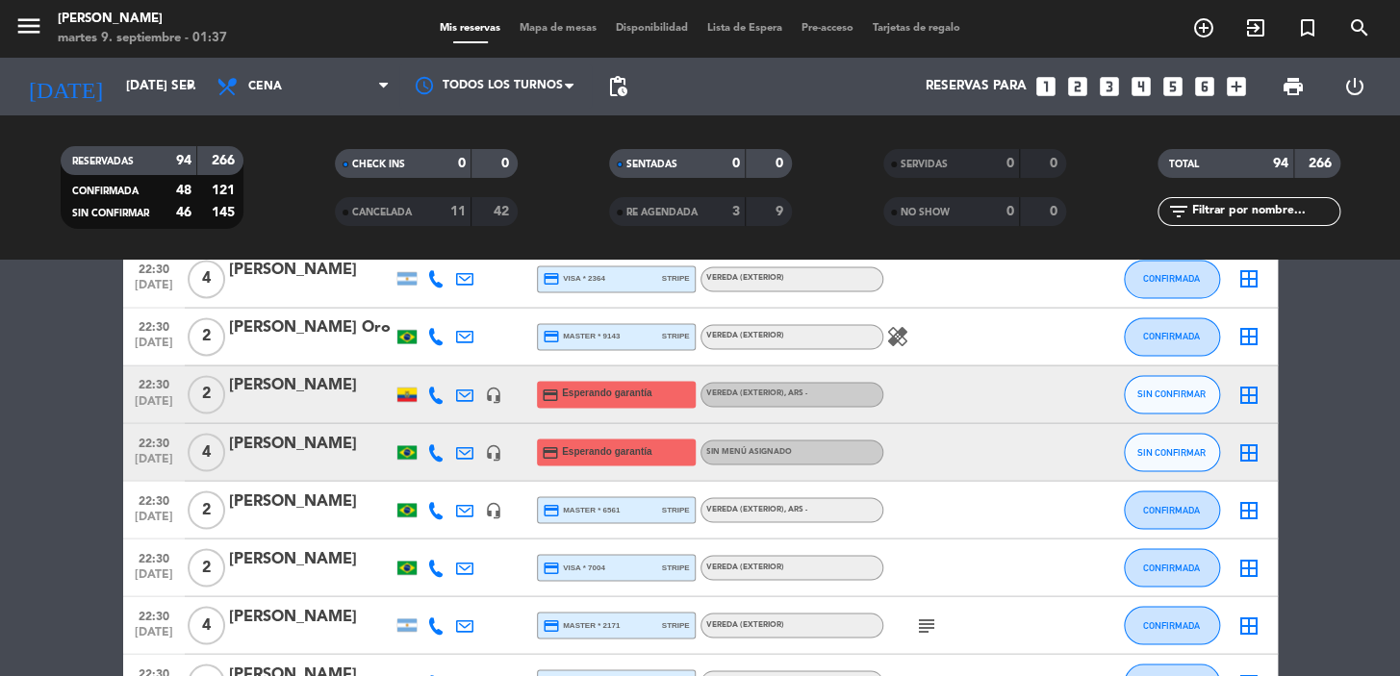
scroll to position [4547, 0]
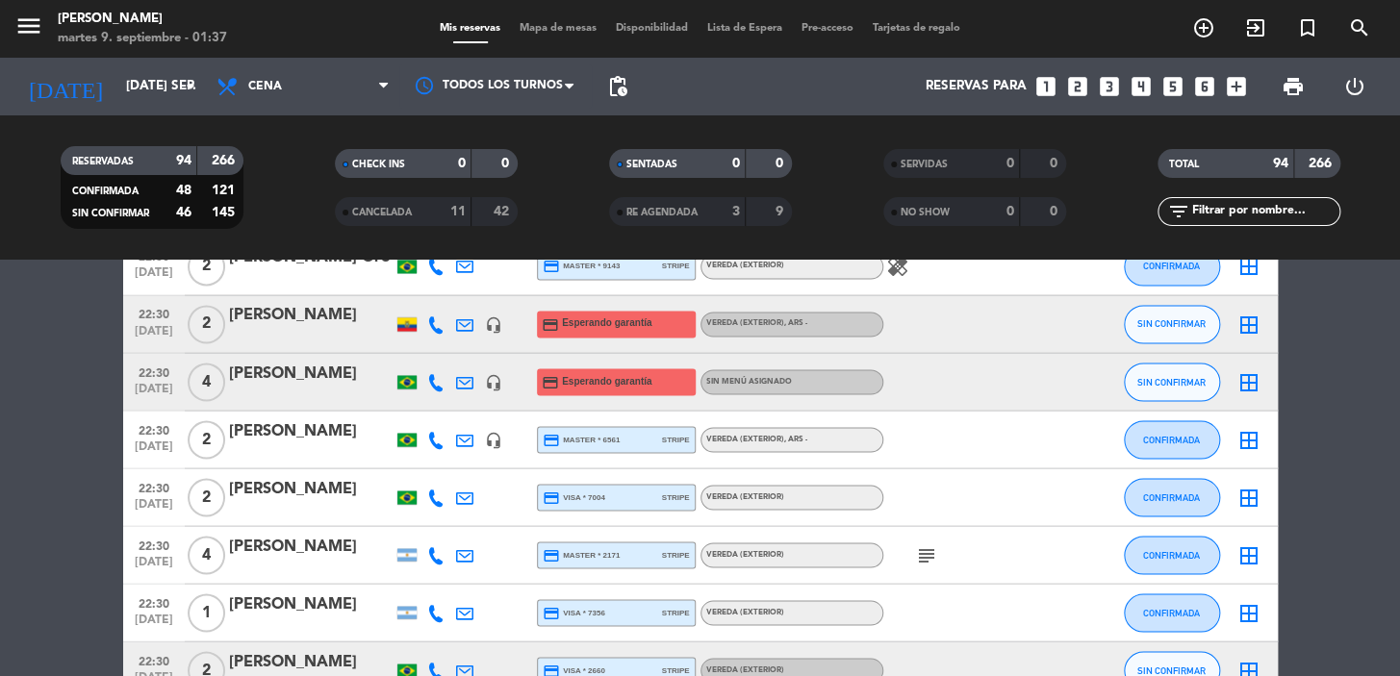
click at [930, 544] on icon "subject" at bounding box center [926, 555] width 23 height 23
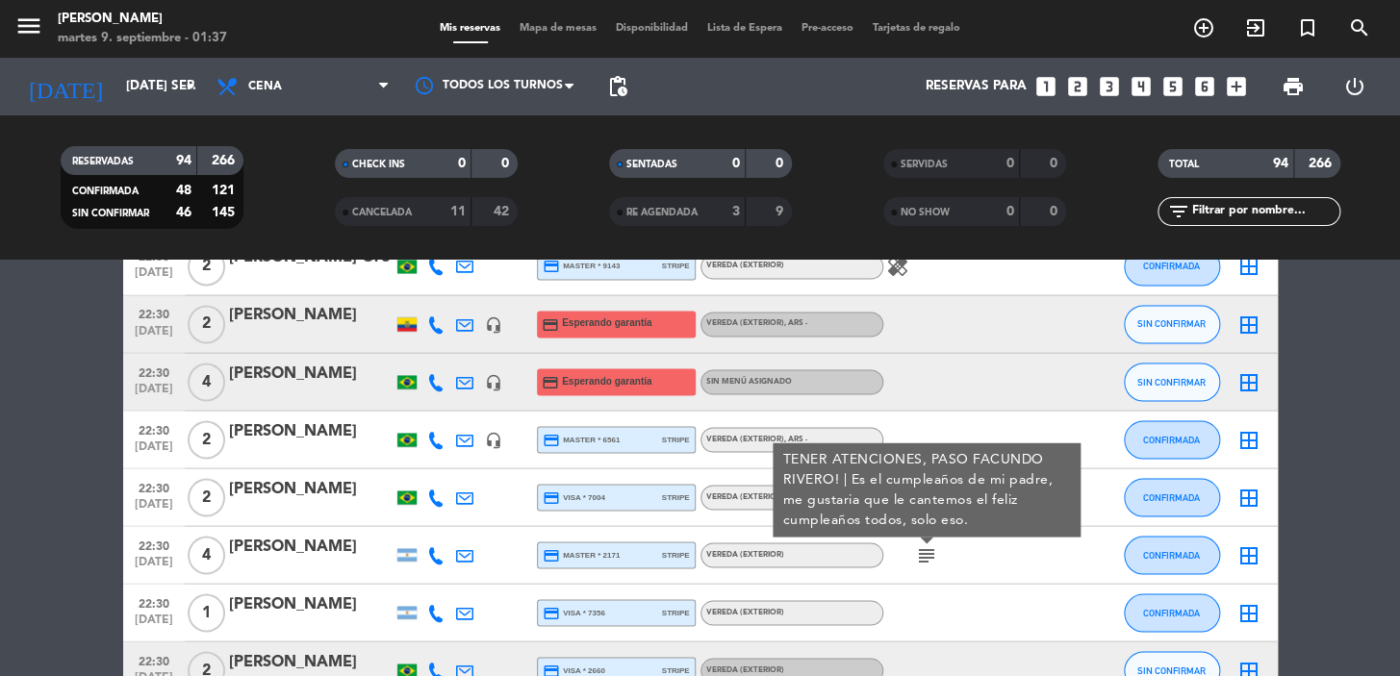
scroll to position [4722, 0]
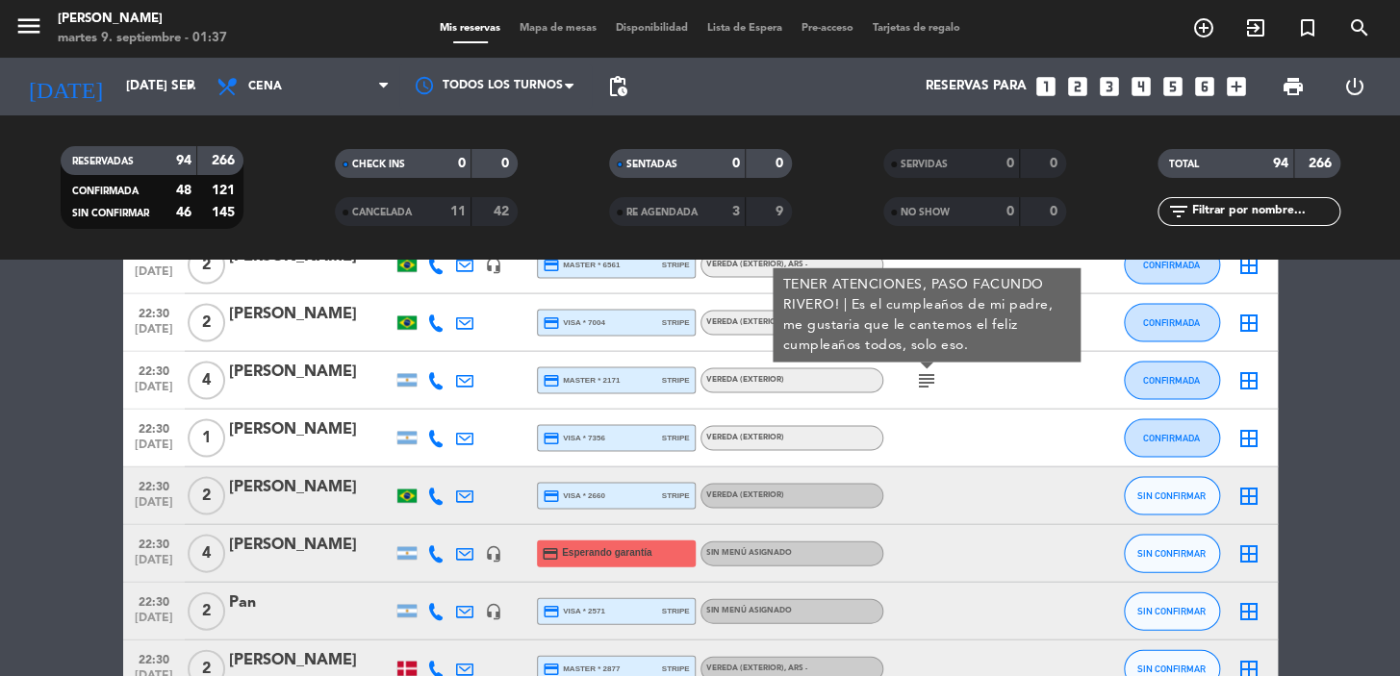
drag, startPoint x: 282, startPoint y: 370, endPoint x: 365, endPoint y: 367, distance: 82.8
click at [365, 367] on div "22:30 [DATE] 4 [PERSON_NAME] credit_card master * 2171 stripe Vereda (EXTERIOR)…" at bounding box center [700, 380] width 1154 height 58
copy div "22:30 [DATE] 4 [PERSON_NAME]"
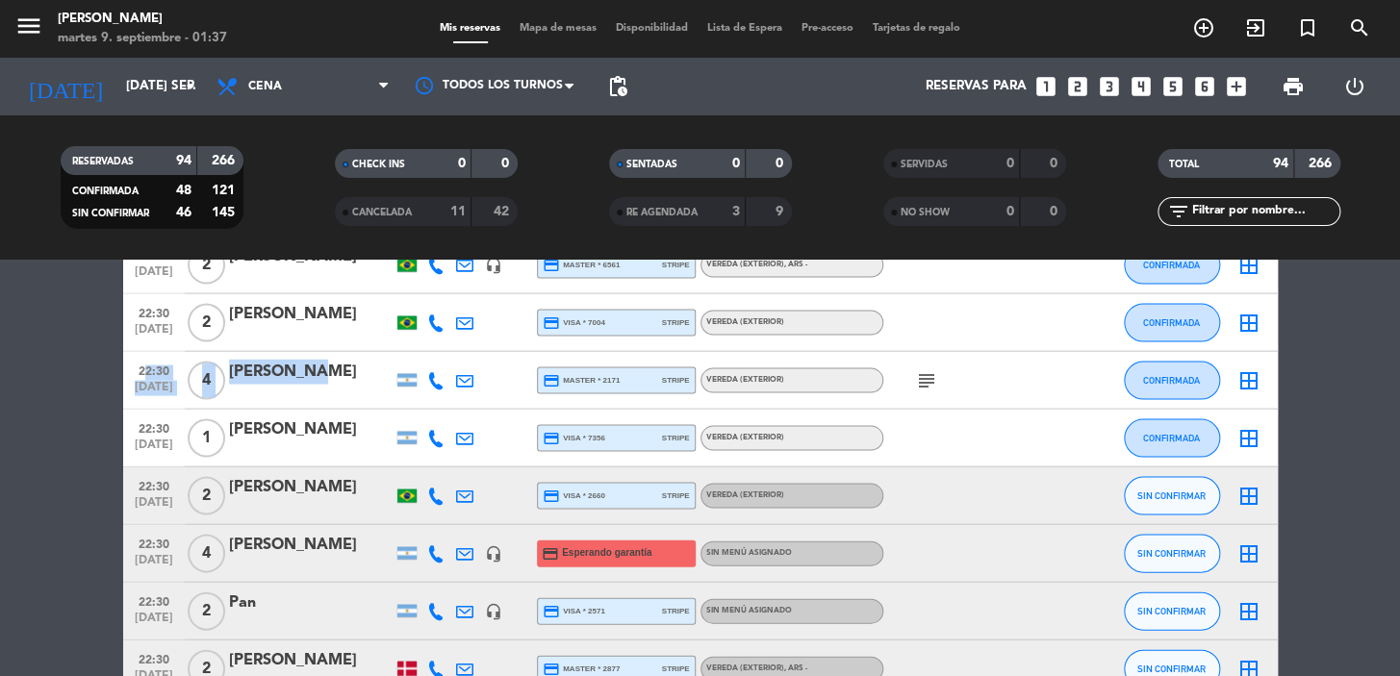
click at [924, 378] on icon "subject" at bounding box center [926, 379] width 23 height 23
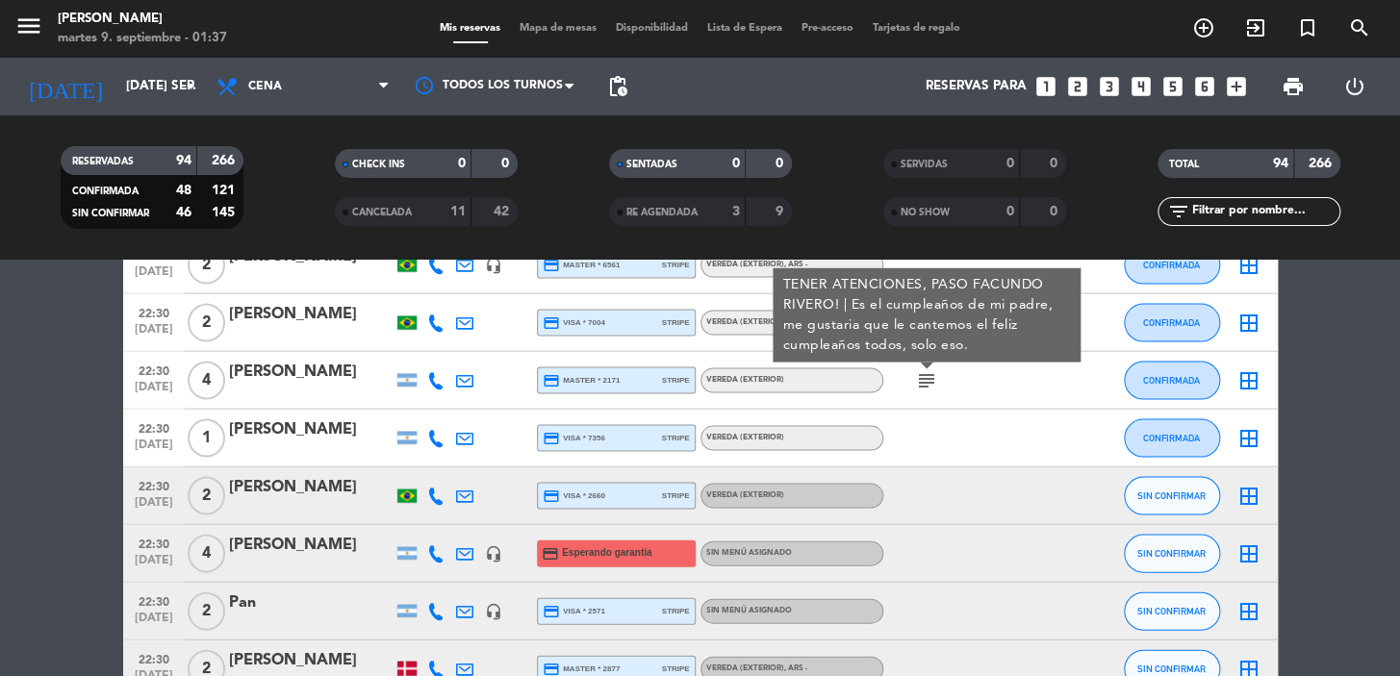
click at [928, 329] on div "TENER ATENCIONES, PASO FACUNDO RIVERO! | Es el cumpleaños de mi padre, me gusta…" at bounding box center [926, 314] width 288 height 81
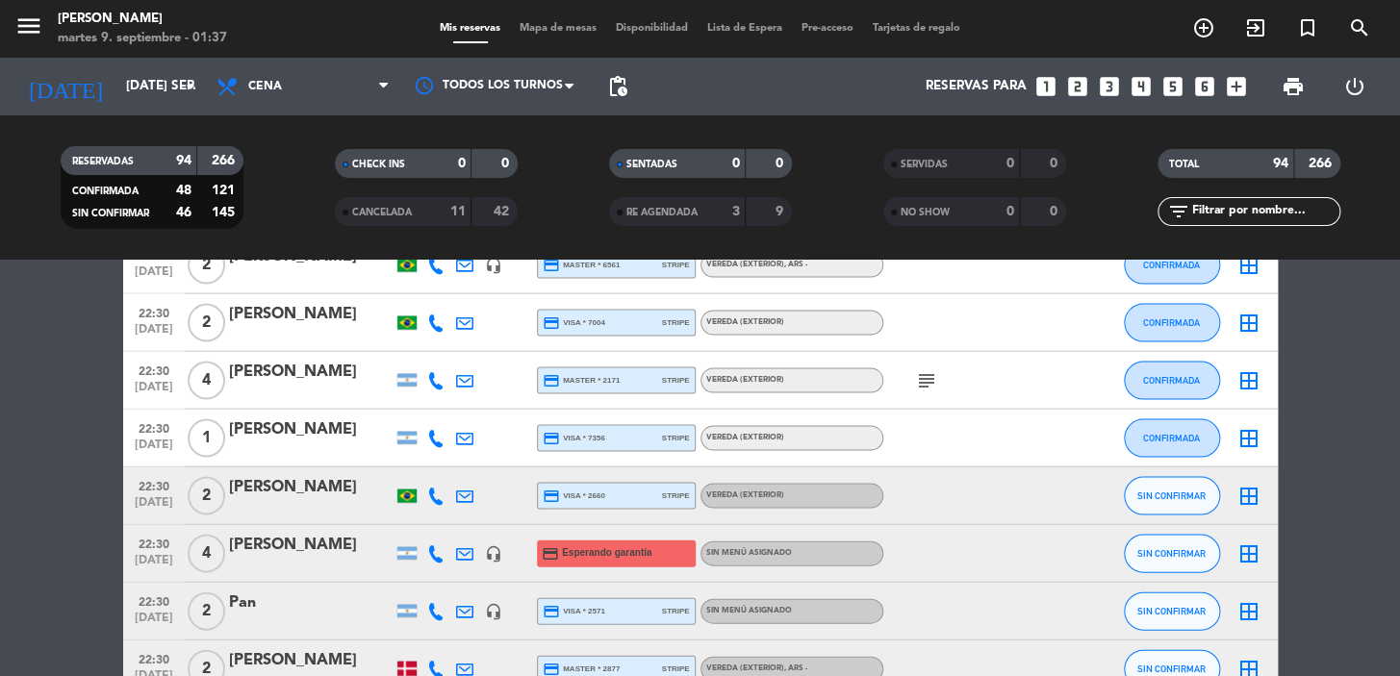
click at [932, 380] on icon "subject" at bounding box center [926, 379] width 23 height 23
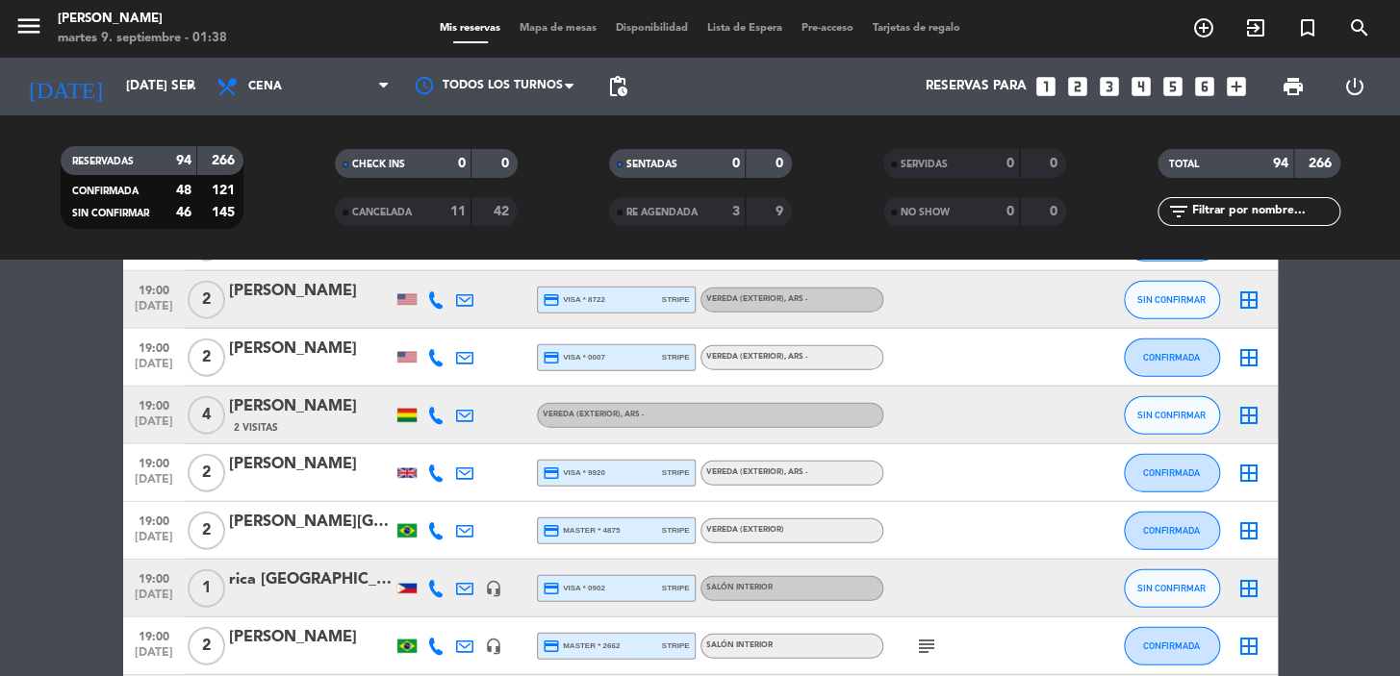
scroll to position [2098, 0]
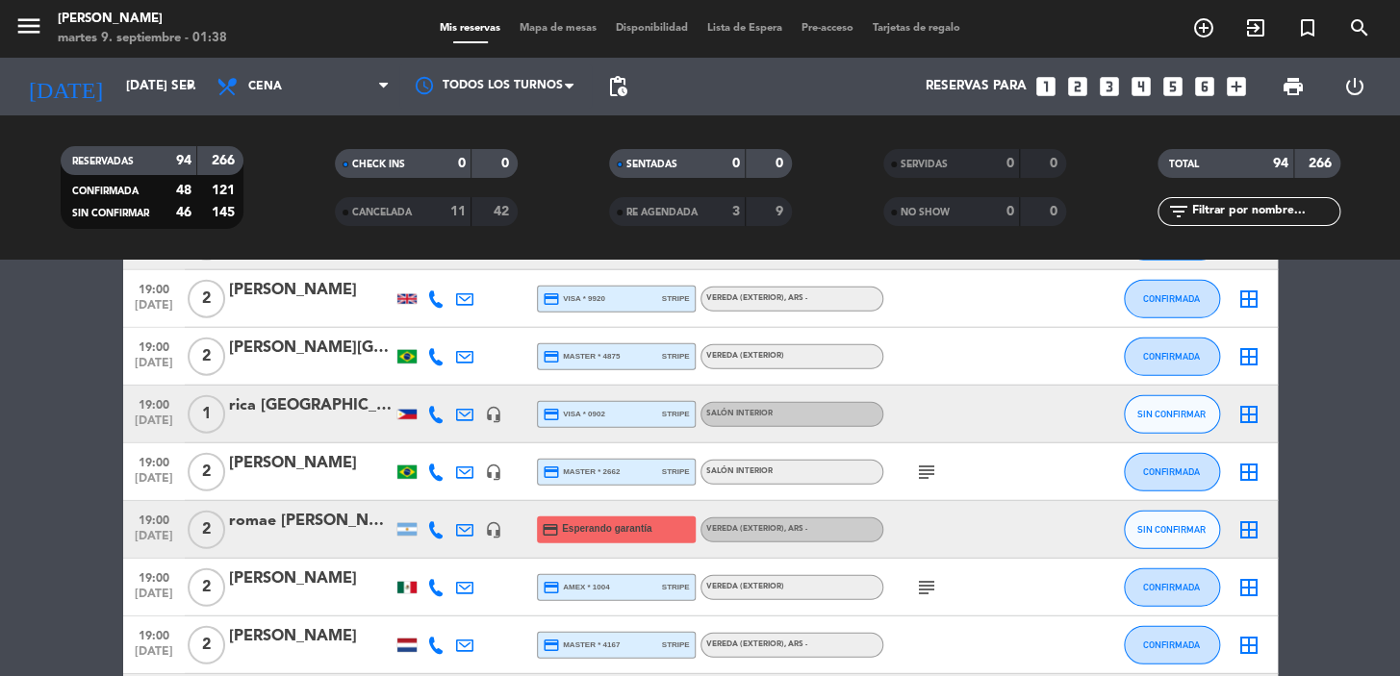
drag, startPoint x: 270, startPoint y: 414, endPoint x: 364, endPoint y: 415, distance: 93.3
click at [364, 415] on div "19:00 [DATE] 1 rica zaragoza headset_mic credit_card visa * 0902 stripe Salón i…" at bounding box center [700, 415] width 1154 height 58
copy div "19:00 [DATE] 1 rica [GEOGRAPHIC_DATA]"
click at [406, 406] on div at bounding box center [406, 414] width 29 height 57
click at [406, 410] on div at bounding box center [406, 415] width 19 height 10
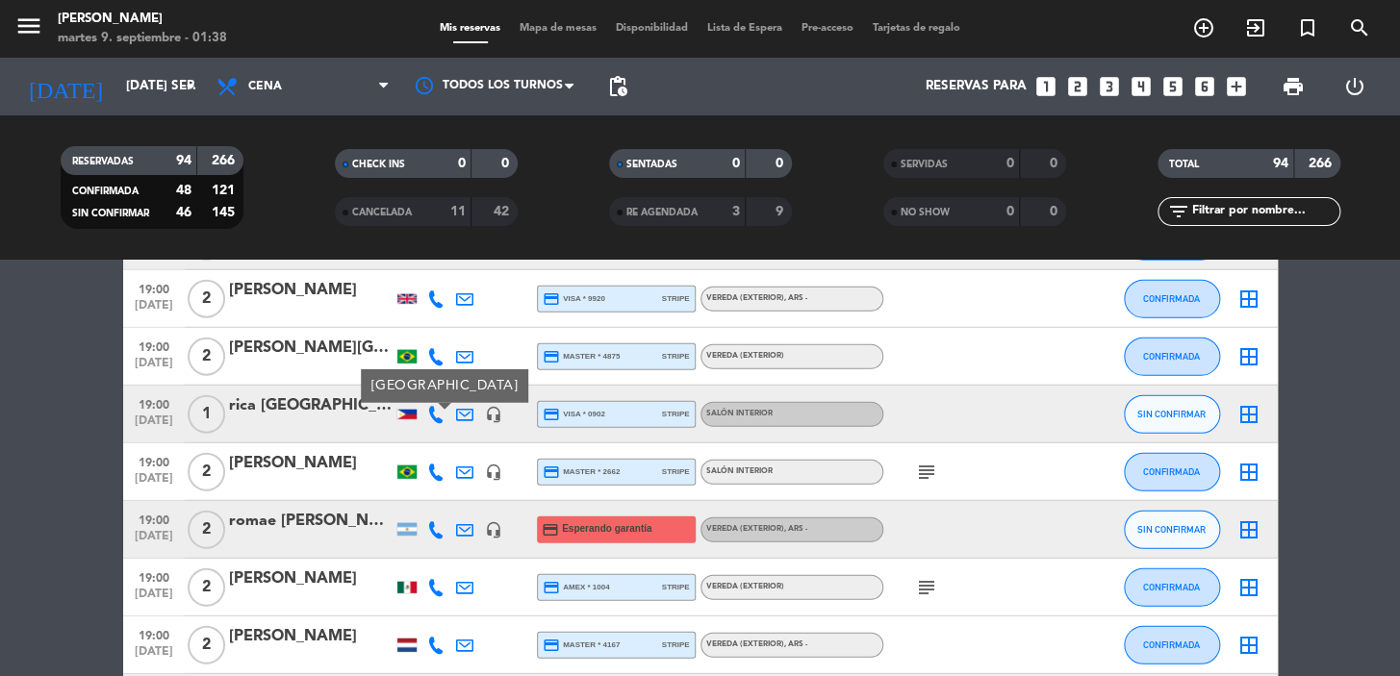
click at [407, 414] on div at bounding box center [406, 415] width 19 height 10
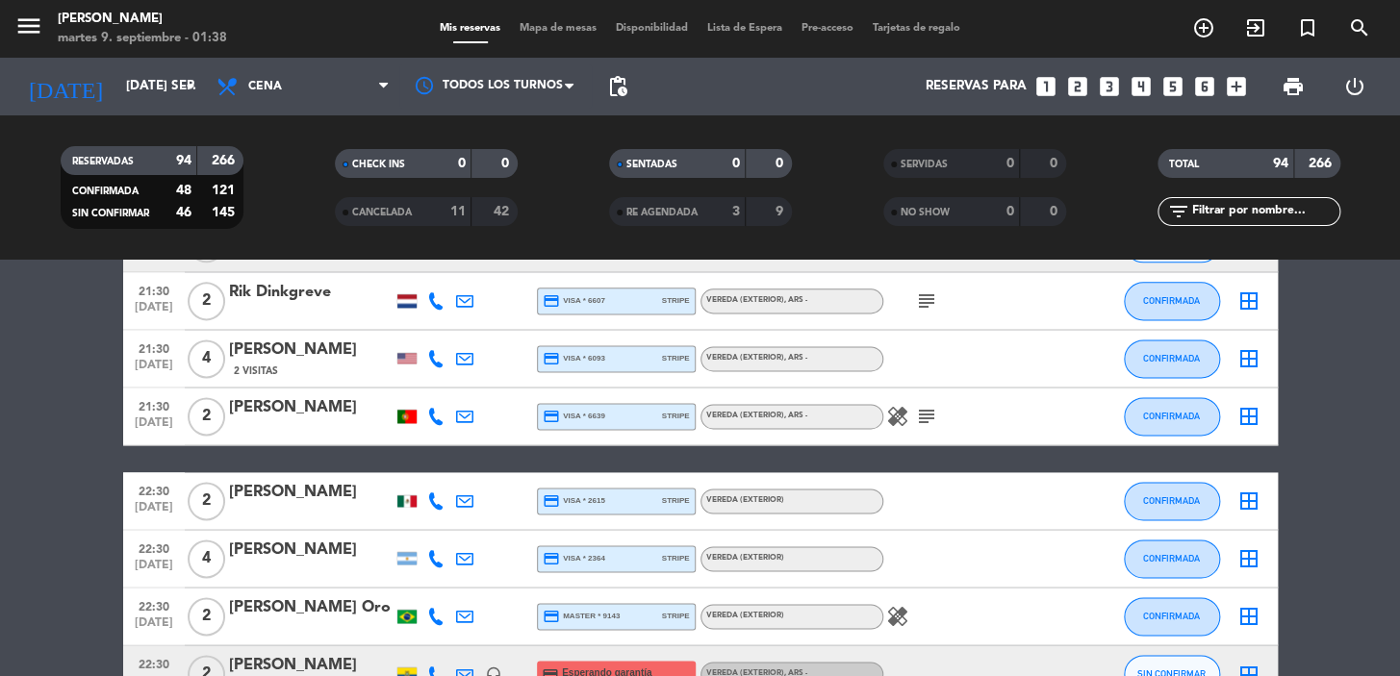
scroll to position [4547, 0]
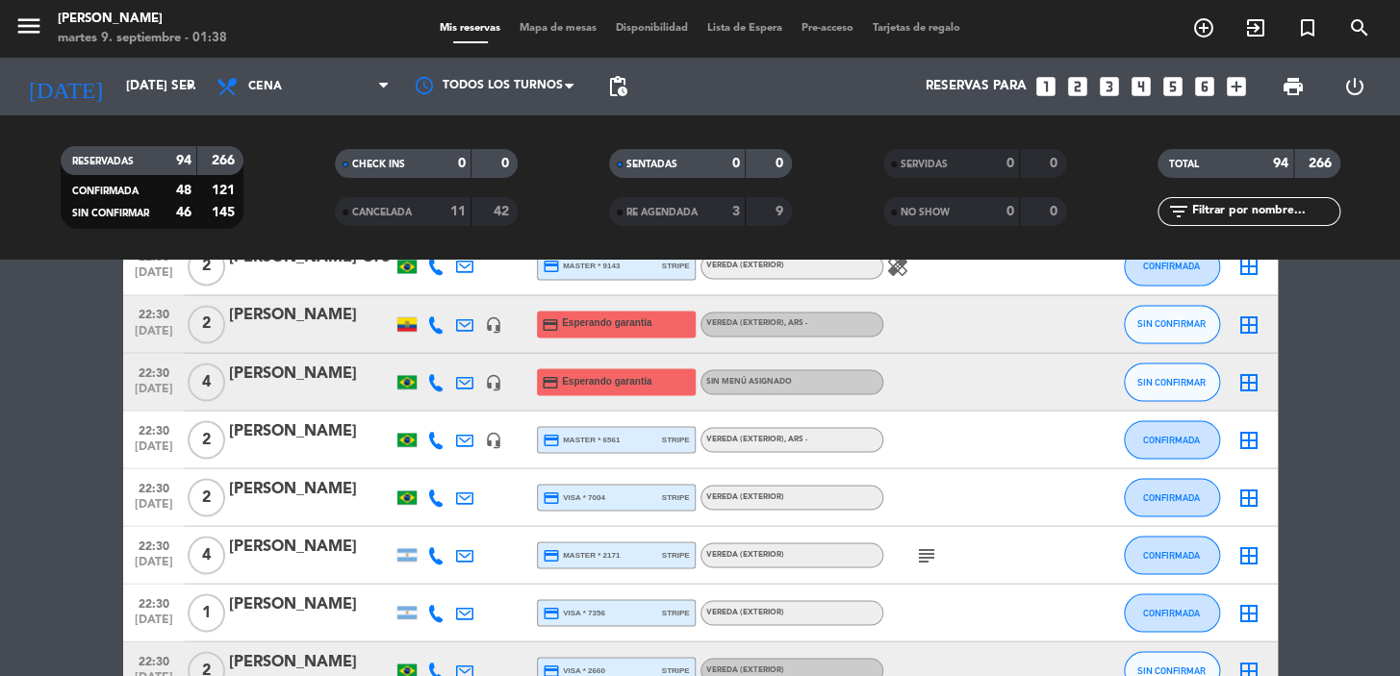
click at [384, 602] on div "22:30 [DATE] 1 [PERSON_NAME] credit_card visa * 7356 stripe Vereda (EXTERIOR) C…" at bounding box center [700, 613] width 1154 height 58
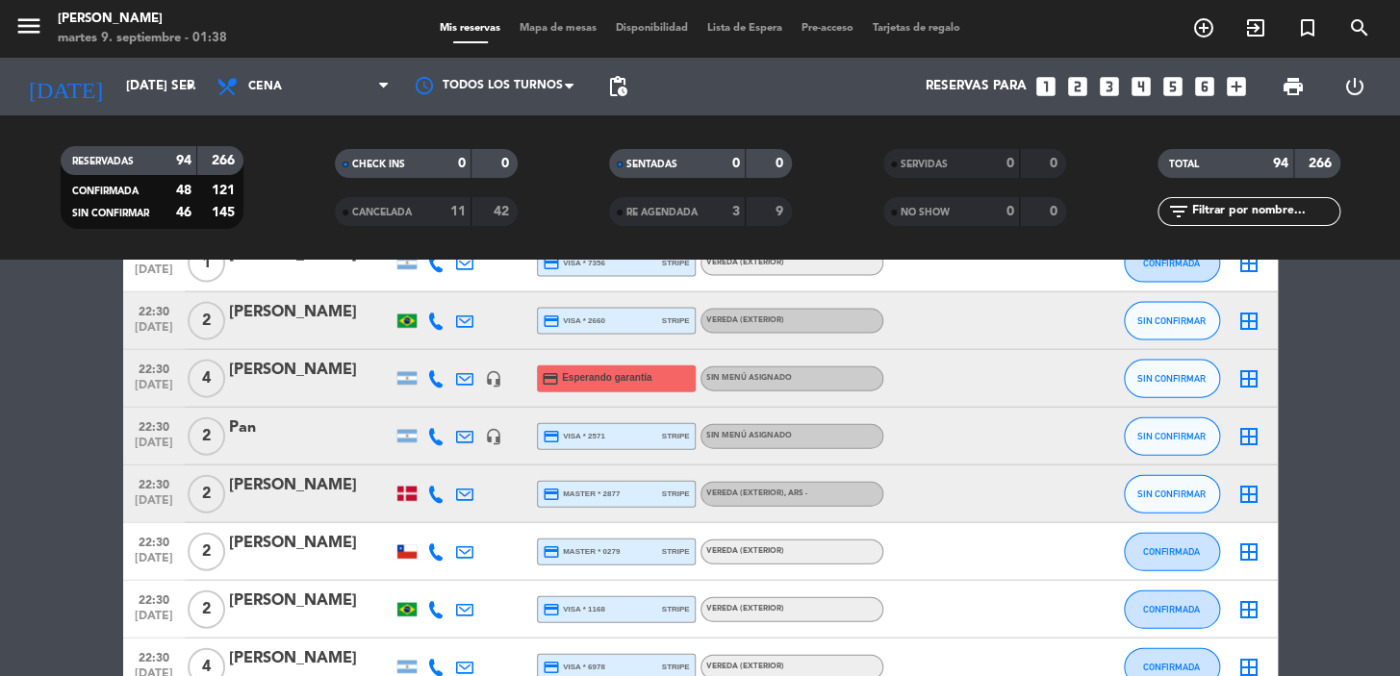
scroll to position [5329, 0]
